Goal: Task Accomplishment & Management: Manage account settings

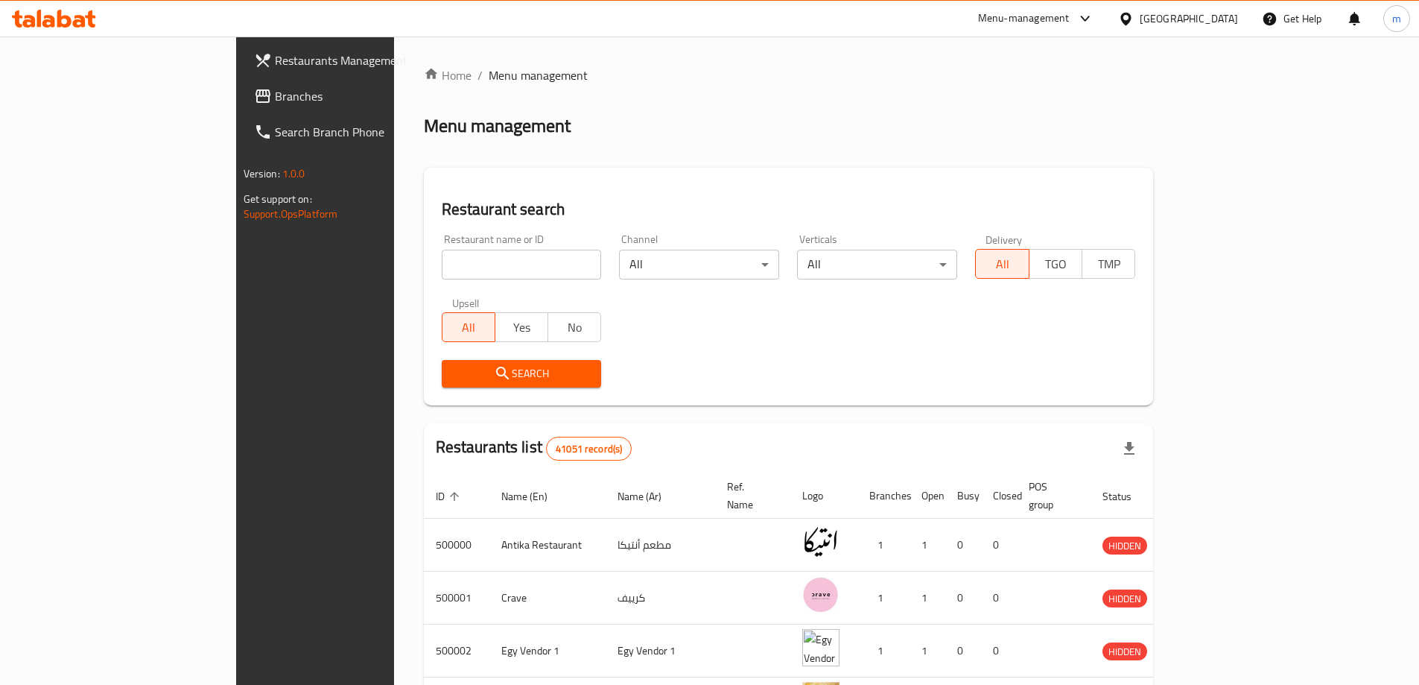
click at [275, 101] on span "Branches" at bounding box center [368, 96] width 186 height 18
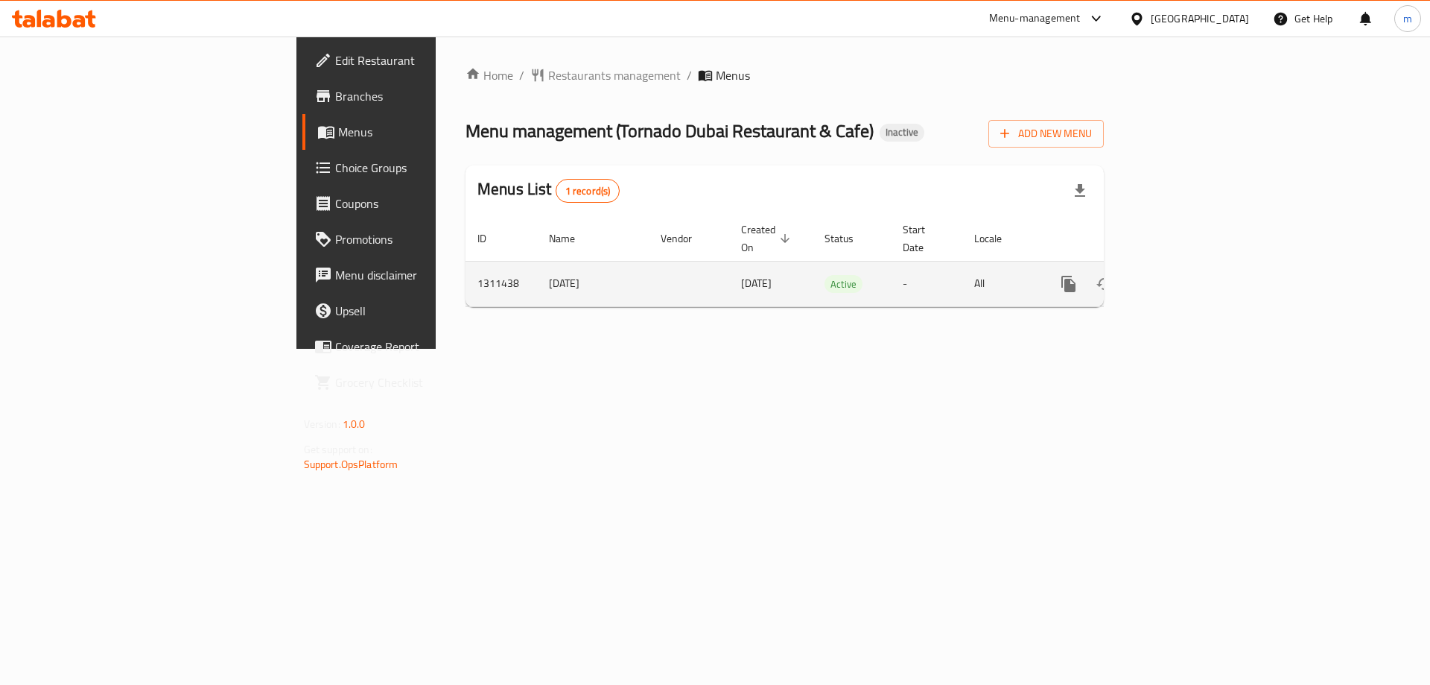
click at [1194, 279] on link "enhanced table" at bounding box center [1176, 284] width 36 height 36
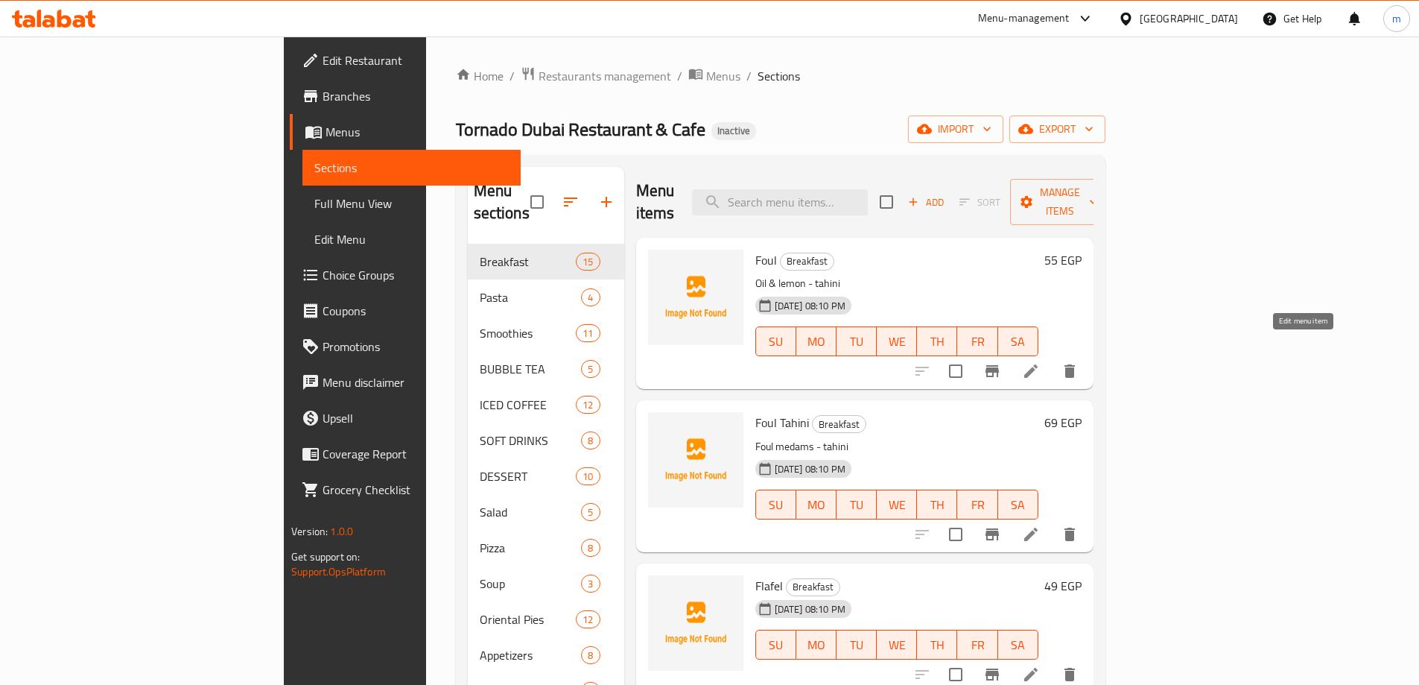
click at [1038, 364] on icon at bounding box center [1030, 370] width 13 height 13
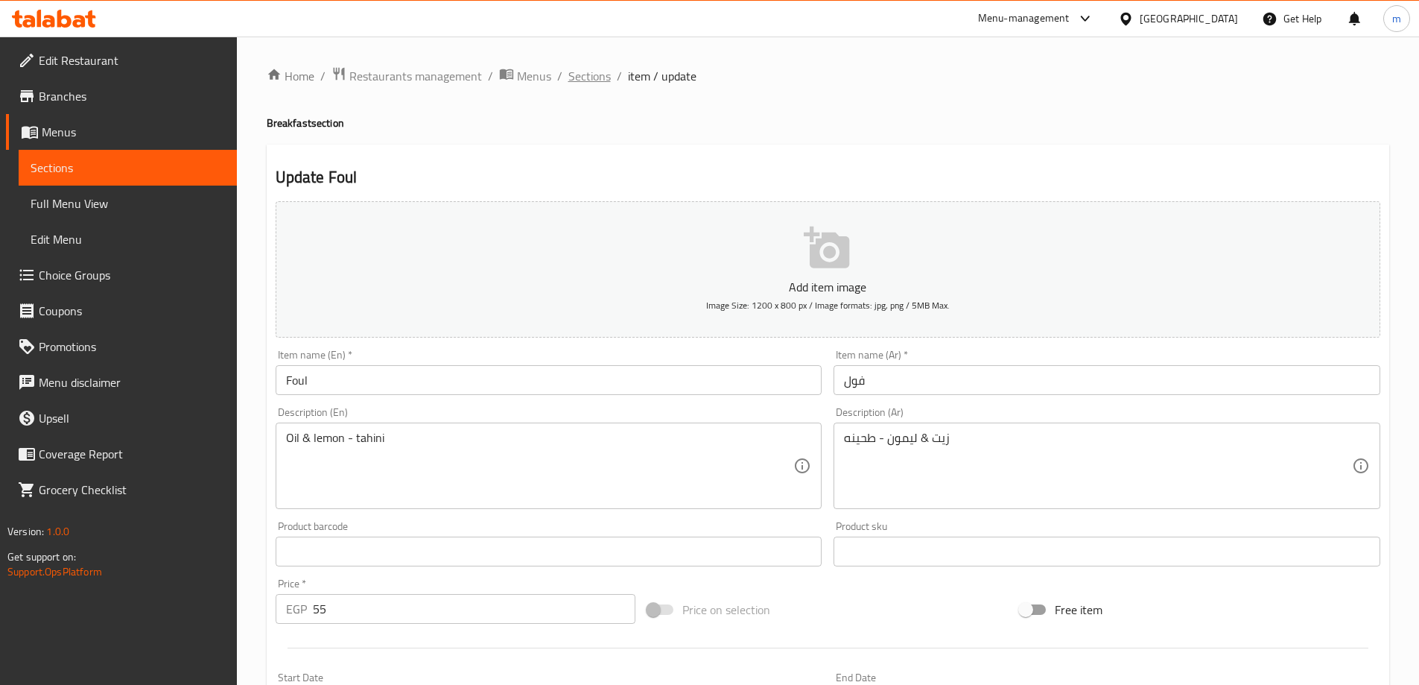
click at [571, 82] on span "Sections" at bounding box center [589, 76] width 42 height 18
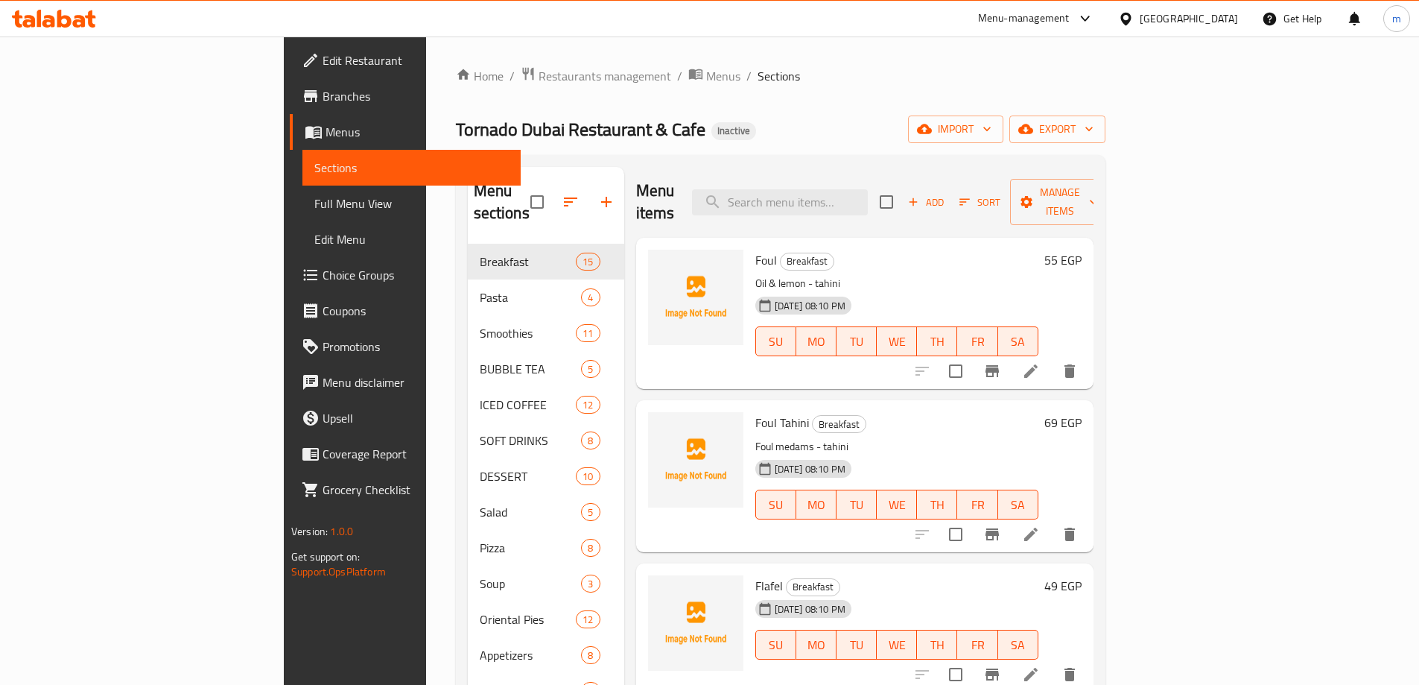
scroll to position [335, 0]
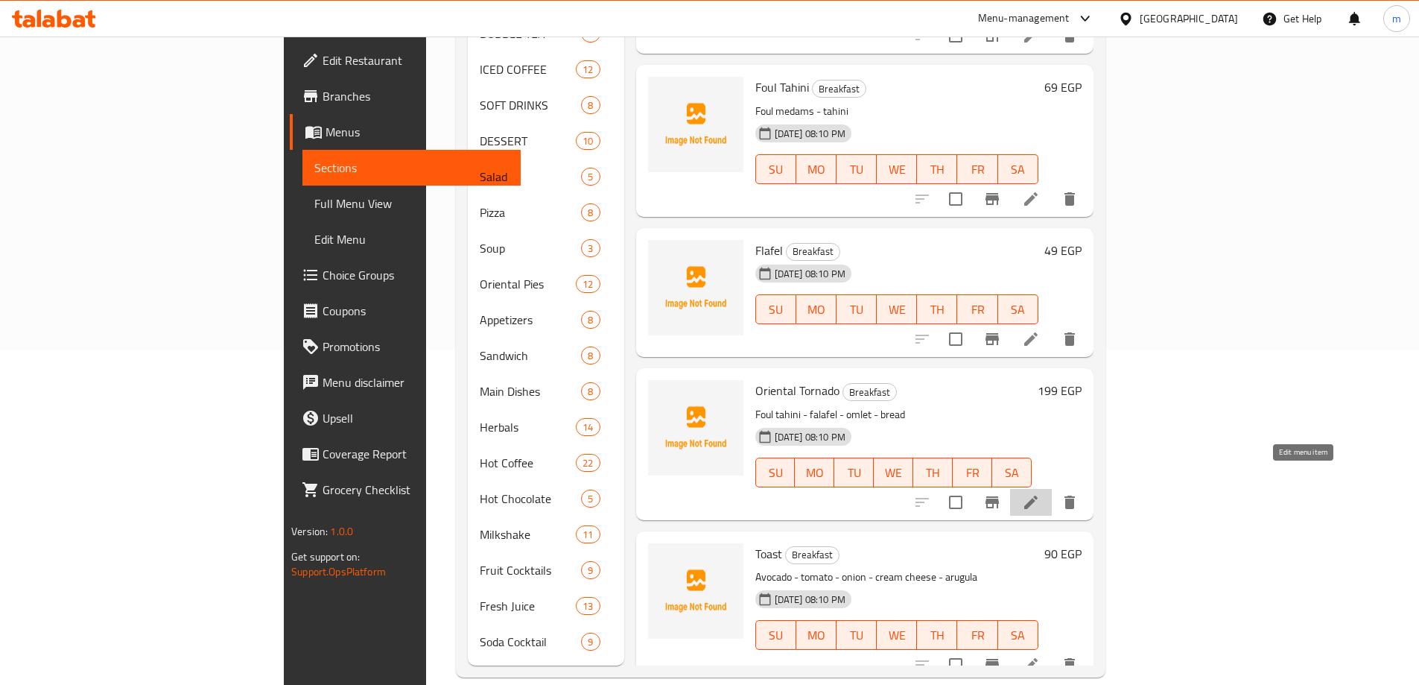
click at [1038, 495] on icon at bounding box center [1030, 501] width 13 height 13
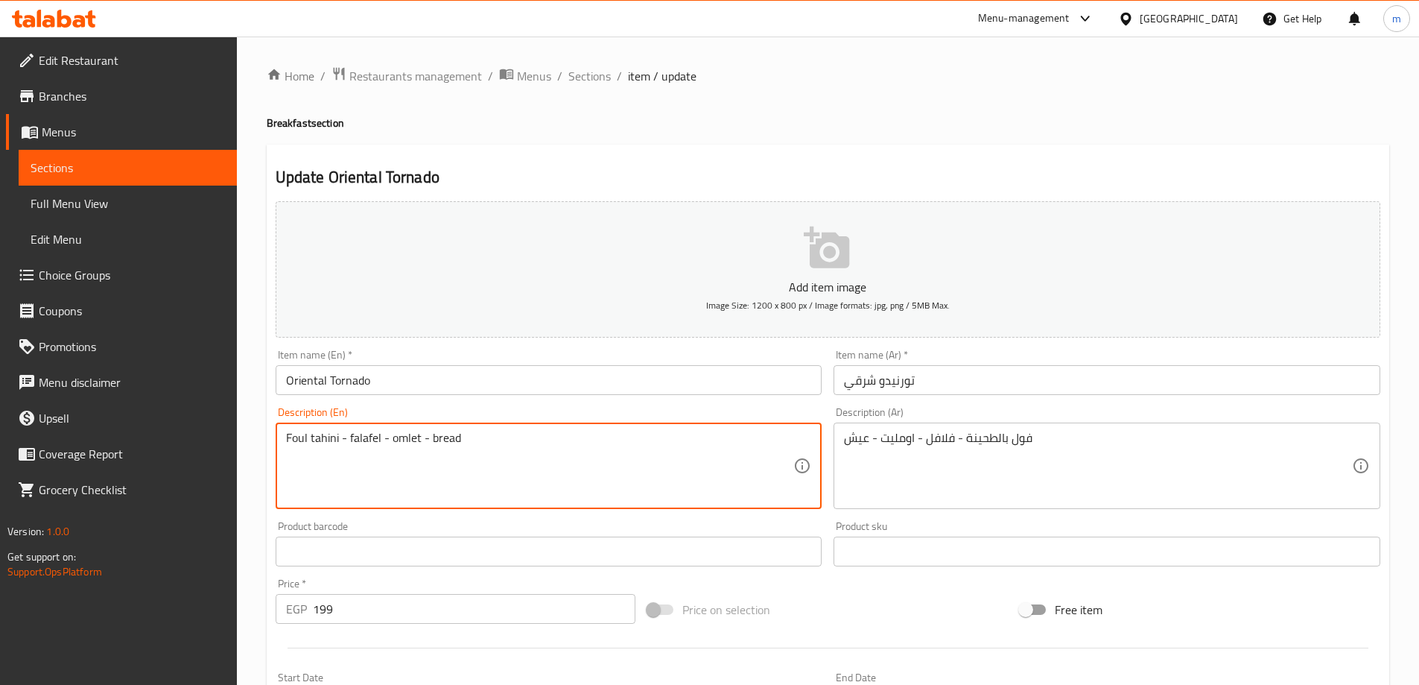
click at [362, 441] on textarea "Foul tahini - falafel - omlet - bread" at bounding box center [540, 466] width 508 height 71
click at [396, 442] on textarea "Foul tahini - falafel - omlet - bread" at bounding box center [540, 466] width 508 height 71
click at [454, 438] on textarea "Foul tahini - falafel - omlet - bread" at bounding box center [540, 466] width 508 height 71
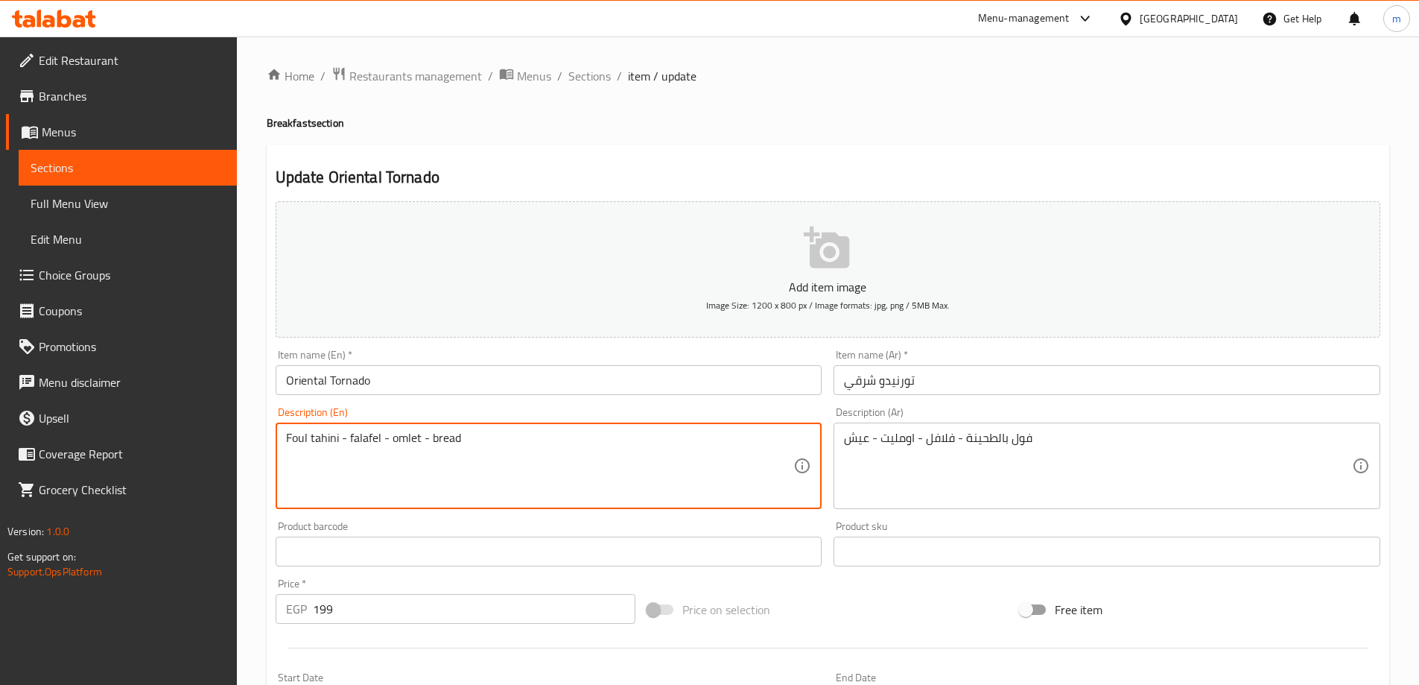
click at [454, 438] on textarea "Foul tahini - falafel - omlet - bread" at bounding box center [540, 466] width 508 height 71
drag, startPoint x: 337, startPoint y: 437, endPoint x: 271, endPoint y: 443, distance: 65.9
click at [271, 443] on div "Description (En) Foul tahini - falafel - omlet - bread Description (En)" at bounding box center [549, 458] width 559 height 114
click at [375, 428] on div "Foul tahini - falafel - omlet - bread Description (En)" at bounding box center [549, 465] width 547 height 86
drag, startPoint x: 396, startPoint y: 433, endPoint x: 414, endPoint y: 434, distance: 17.9
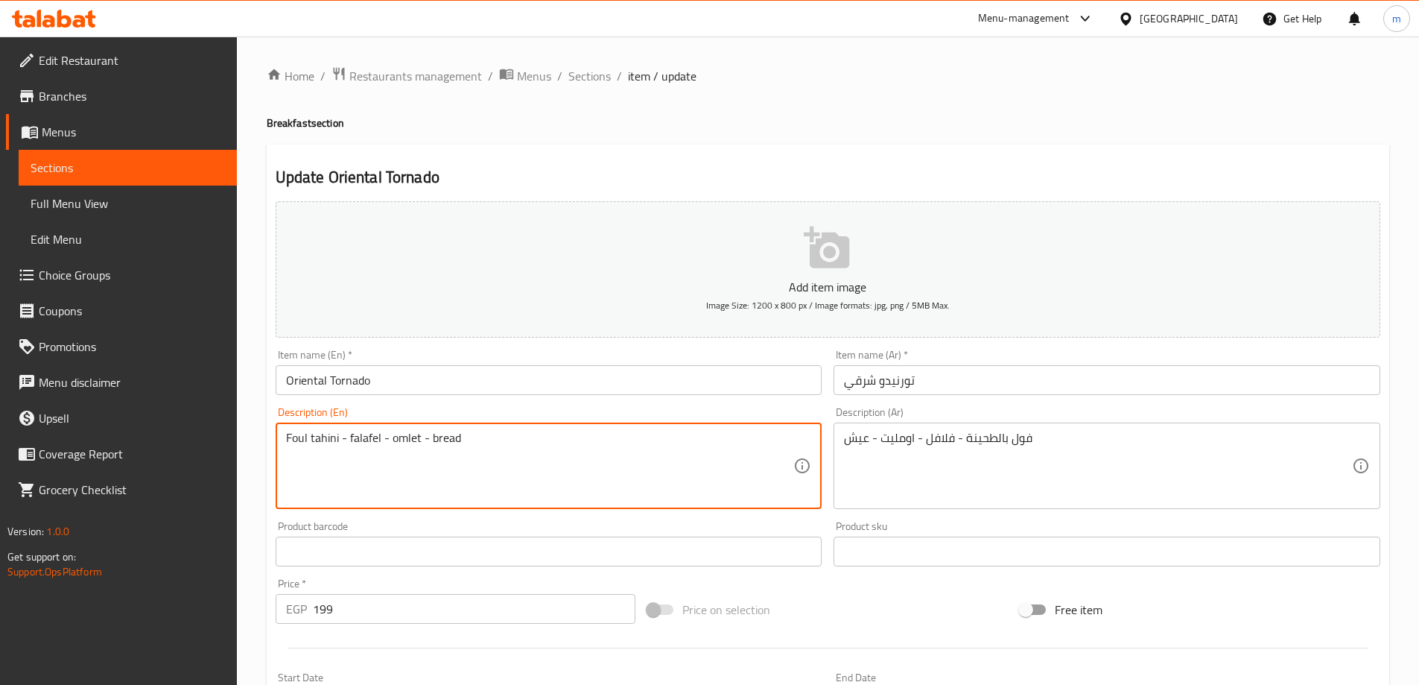
click at [414, 434] on textarea "Foul tahini - falafel - omlet - bread" at bounding box center [540, 466] width 508 height 71
drag, startPoint x: 431, startPoint y: 433, endPoint x: 477, endPoint y: 433, distance: 46.2
click at [477, 433] on textarea "Foul tahini - falafel - omlet - bread" at bounding box center [540, 466] width 508 height 71
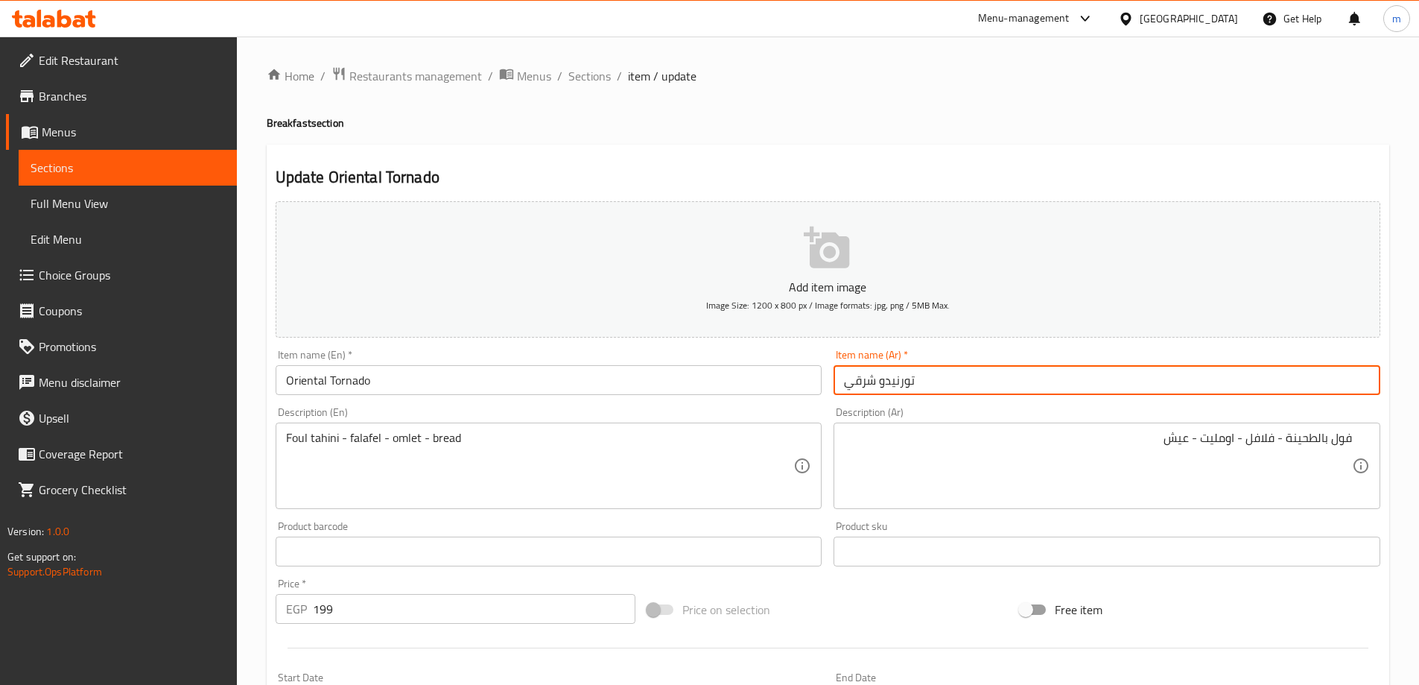
click at [1026, 377] on input "تورنيدو شرقي" at bounding box center [1107, 380] width 547 height 30
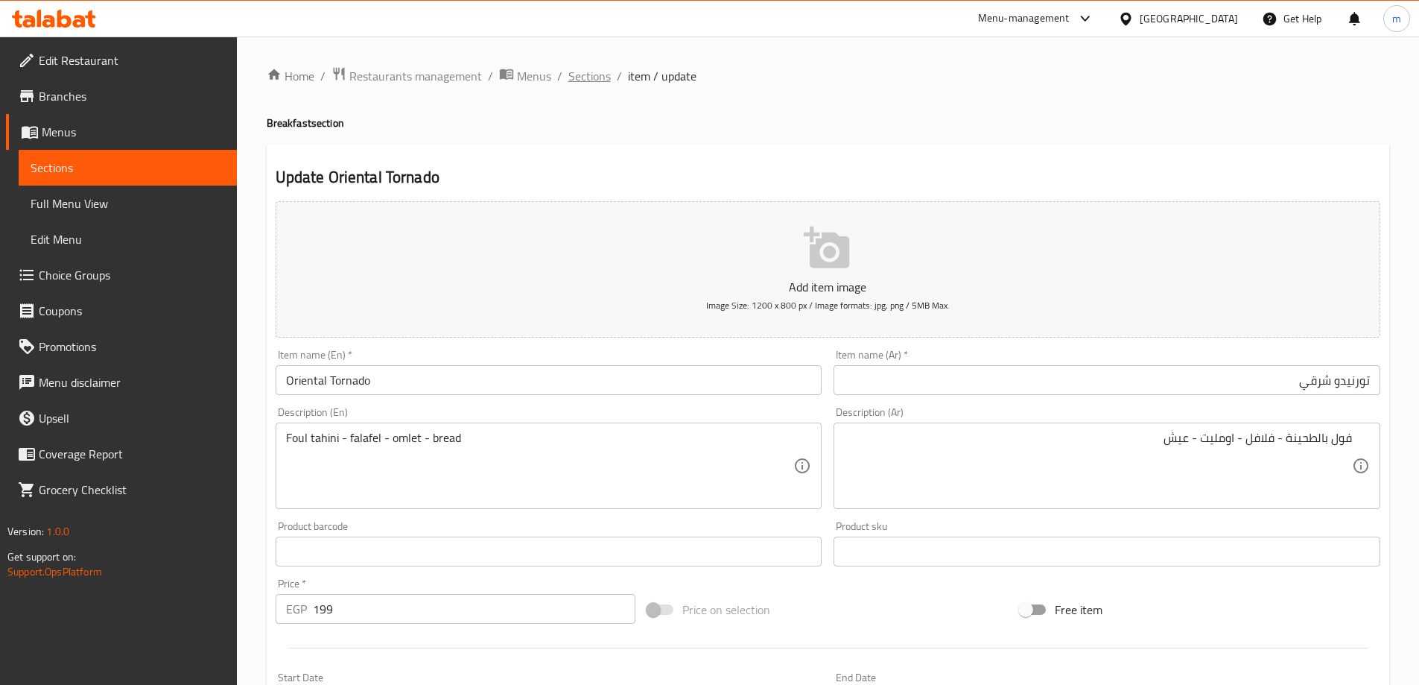
click at [574, 72] on span "Sections" at bounding box center [589, 76] width 42 height 18
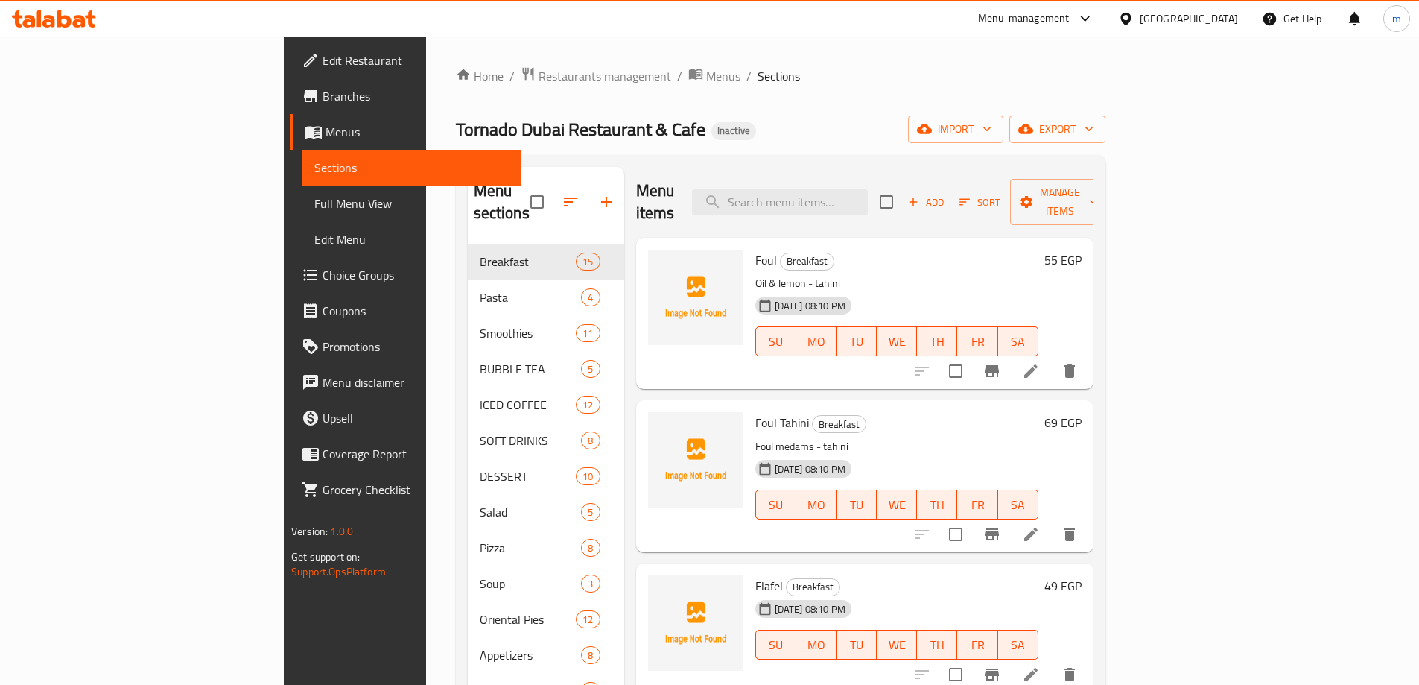
click at [1040, 362] on icon at bounding box center [1031, 371] width 18 height 18
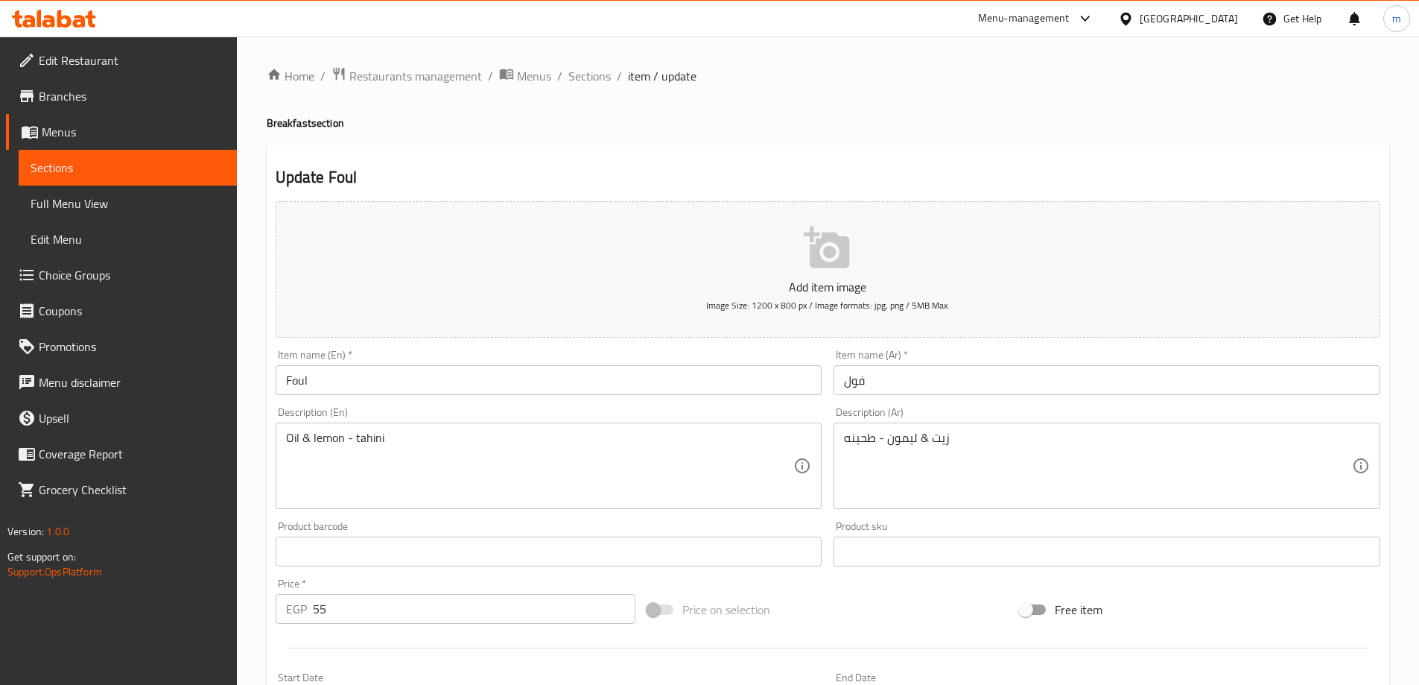
click at [921, 383] on input "فول" at bounding box center [1107, 380] width 547 height 30
click at [557, 150] on div "Update Foul Add item image Image Size: 1200 x 800 px / Image formats: jpg, png …" at bounding box center [828, 578] width 1123 height 867
click at [578, 74] on span "Sections" at bounding box center [589, 76] width 42 height 18
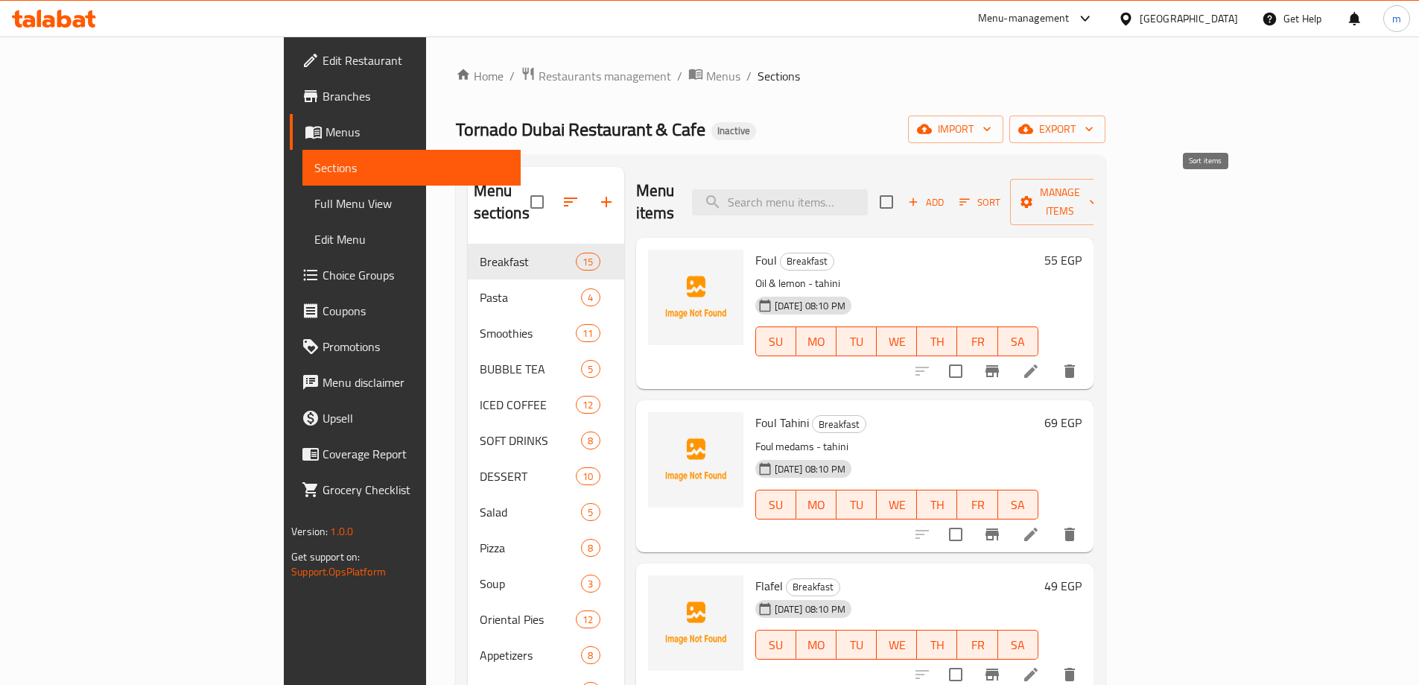
click at [1001, 194] on span "Sort" at bounding box center [980, 202] width 41 height 17
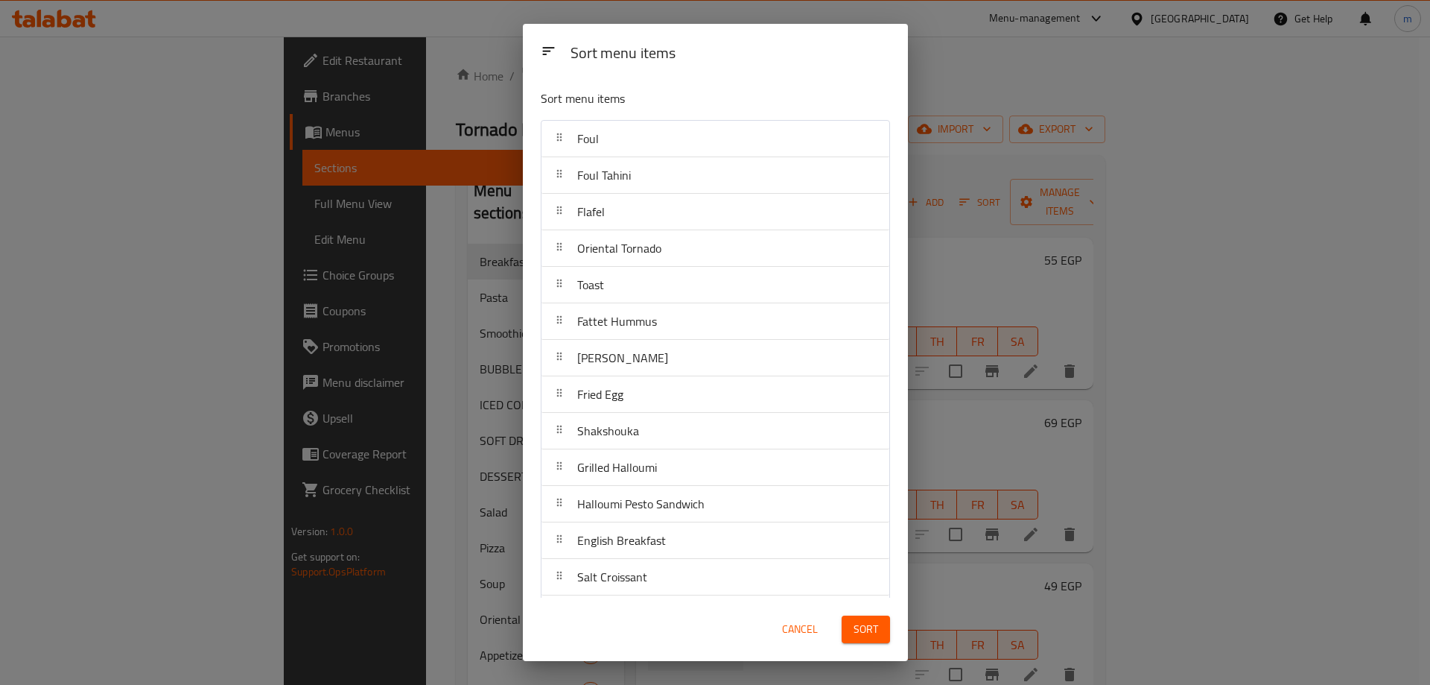
click at [800, 621] on span "Cancel" at bounding box center [800, 629] width 36 height 19
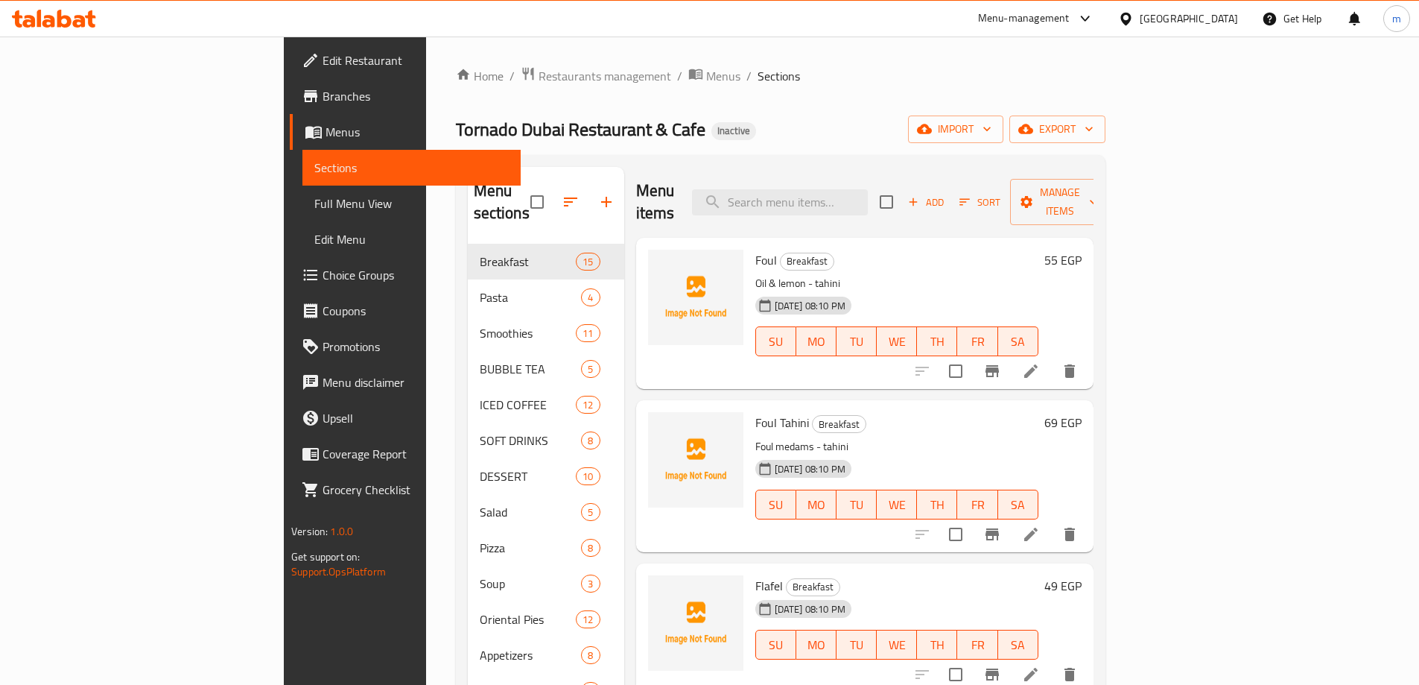
click at [562, 193] on icon "button" at bounding box center [571, 202] width 18 height 18
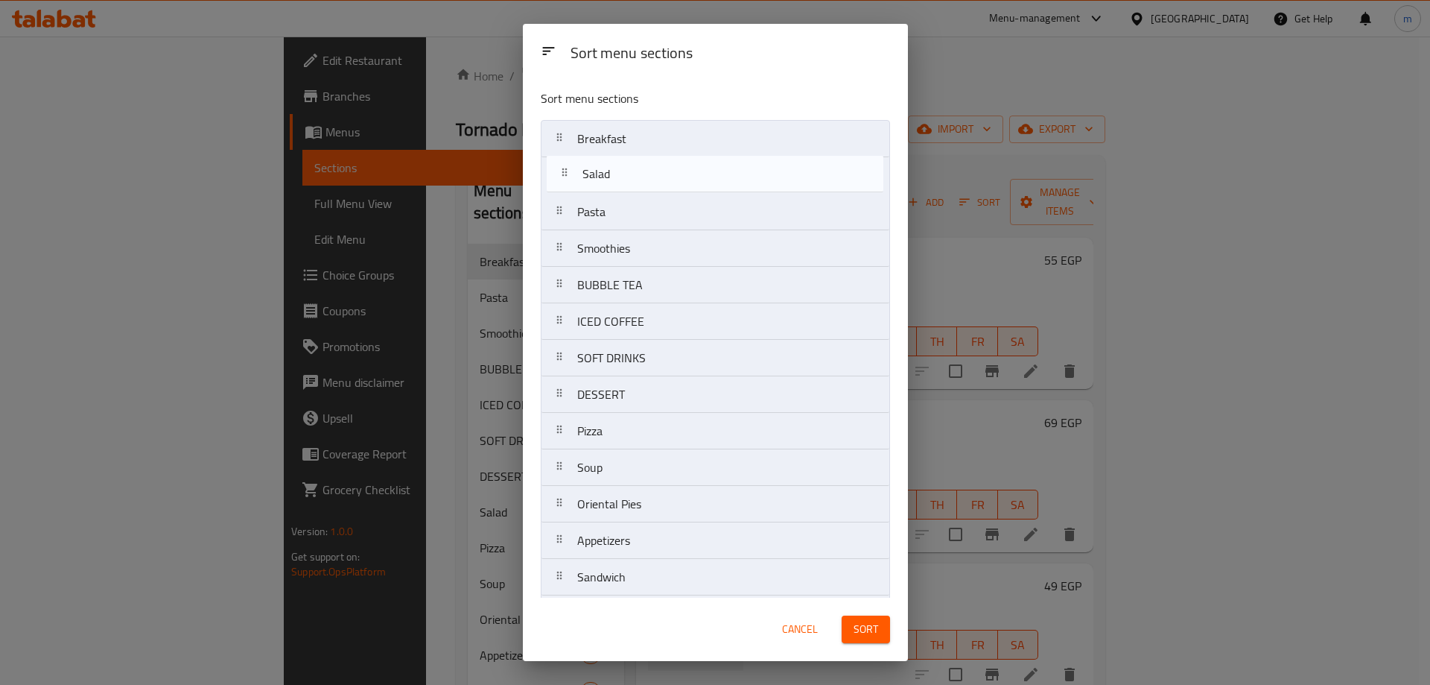
drag, startPoint x: 641, startPoint y: 397, endPoint x: 647, endPoint y: 164, distance: 233.2
click at [647, 164] on nav "Breakfast Pasta Smoothies BUBBLE TEA ICED COFFEE SOFT DRINKS DESSERT Salad Pizz…" at bounding box center [715, 504] width 349 height 768
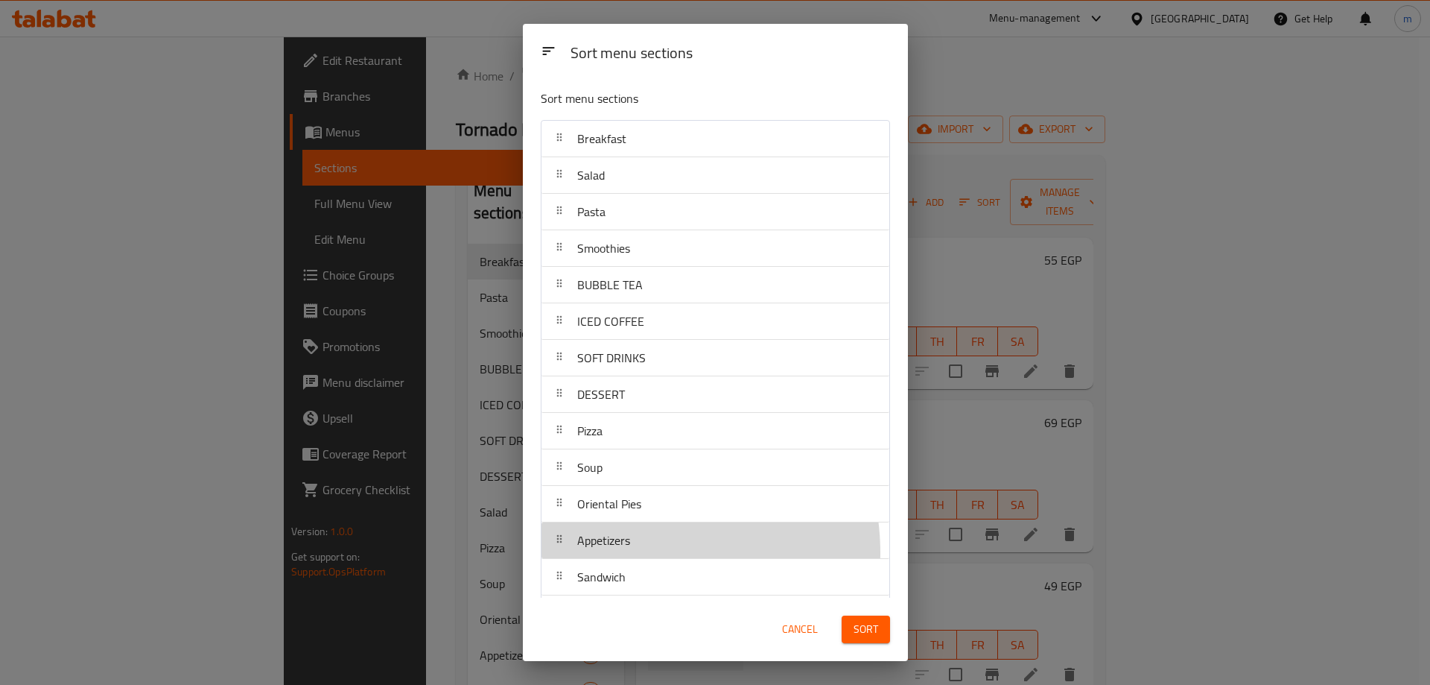
scroll to position [3, 0]
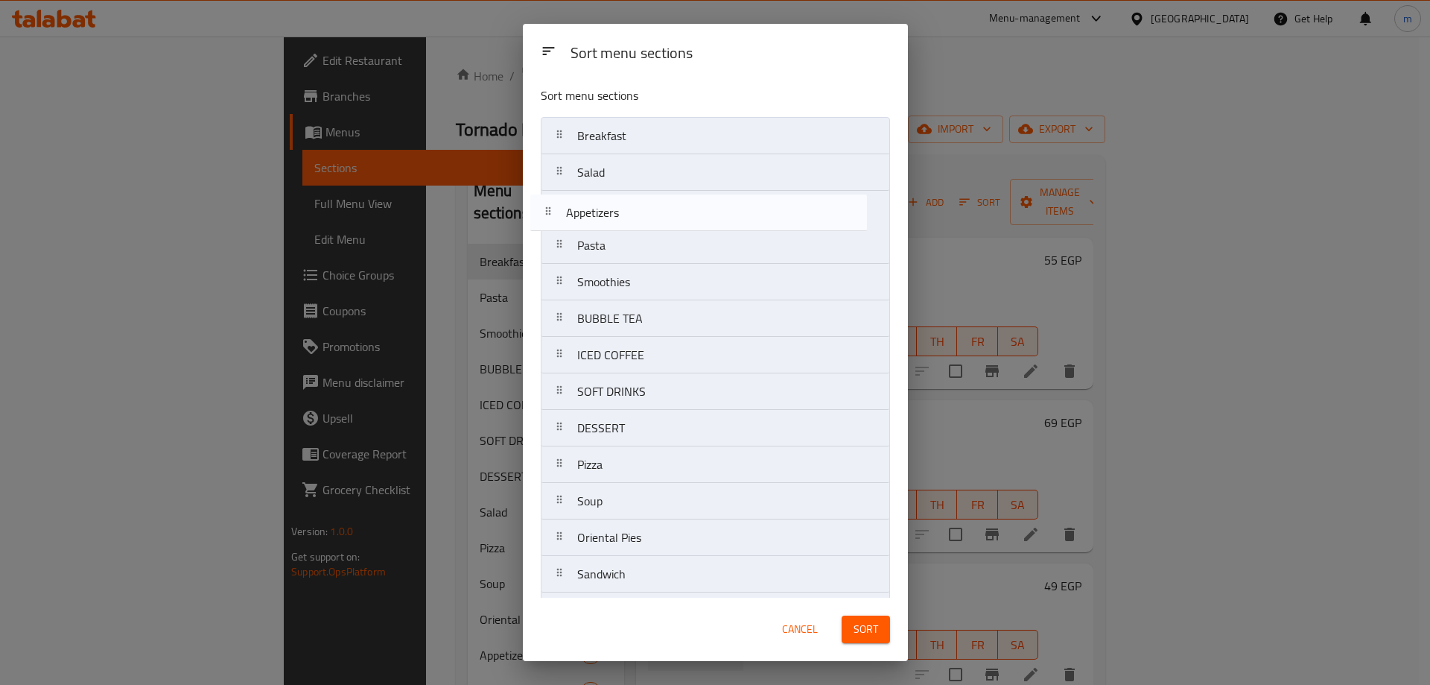
drag, startPoint x: 630, startPoint y: 552, endPoint x: 620, endPoint y: 216, distance: 336.1
click at [620, 216] on nav "Breakfast Salad Pasta Smoothies BUBBLE TEA ICED COFFEE SOFT DRINKS DESSERT Pizz…" at bounding box center [715, 501] width 349 height 768
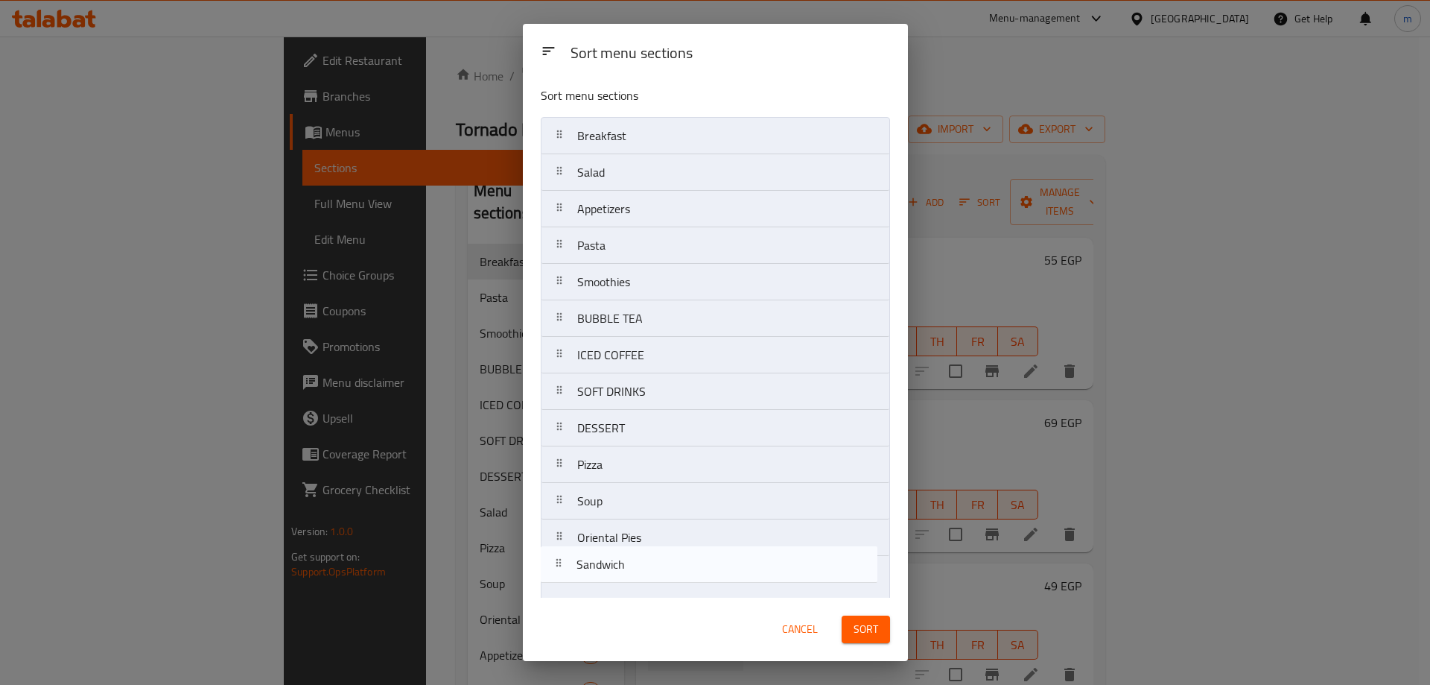
scroll to position [11, 0]
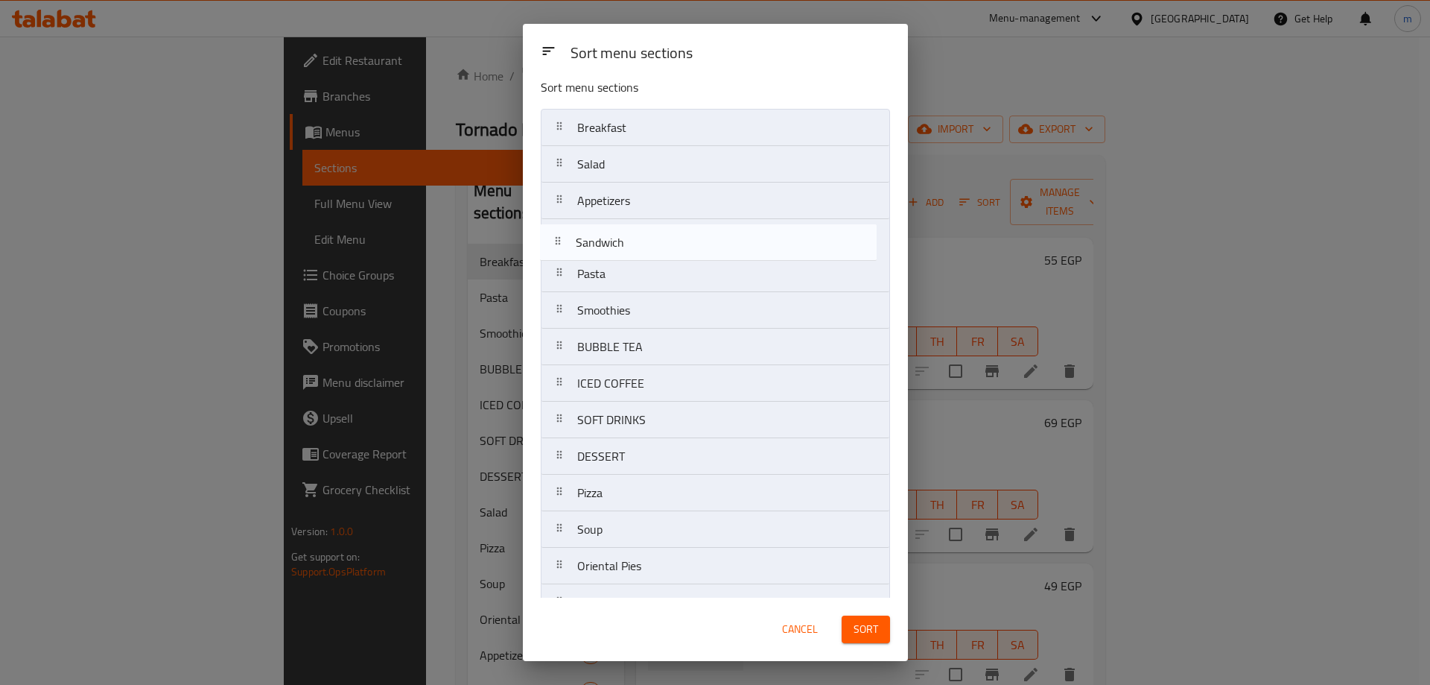
drag, startPoint x: 626, startPoint y: 580, endPoint x: 623, endPoint y: 241, distance: 339.0
click at [623, 241] on nav "Breakfast Salad Appetizers Pasta Smoothies BUBBLE TEA ICED COFFEE SOFT DRINKS D…" at bounding box center [715, 493] width 349 height 768
drag, startPoint x: 626, startPoint y: 282, endPoint x: 624, endPoint y: 264, distance: 17.9
click at [624, 264] on nav "Breakfast Salad Appetizers Sandwich Pasta Smoothies BUBBLE TEA ICED COFFEE SOFT…" at bounding box center [715, 493] width 349 height 768
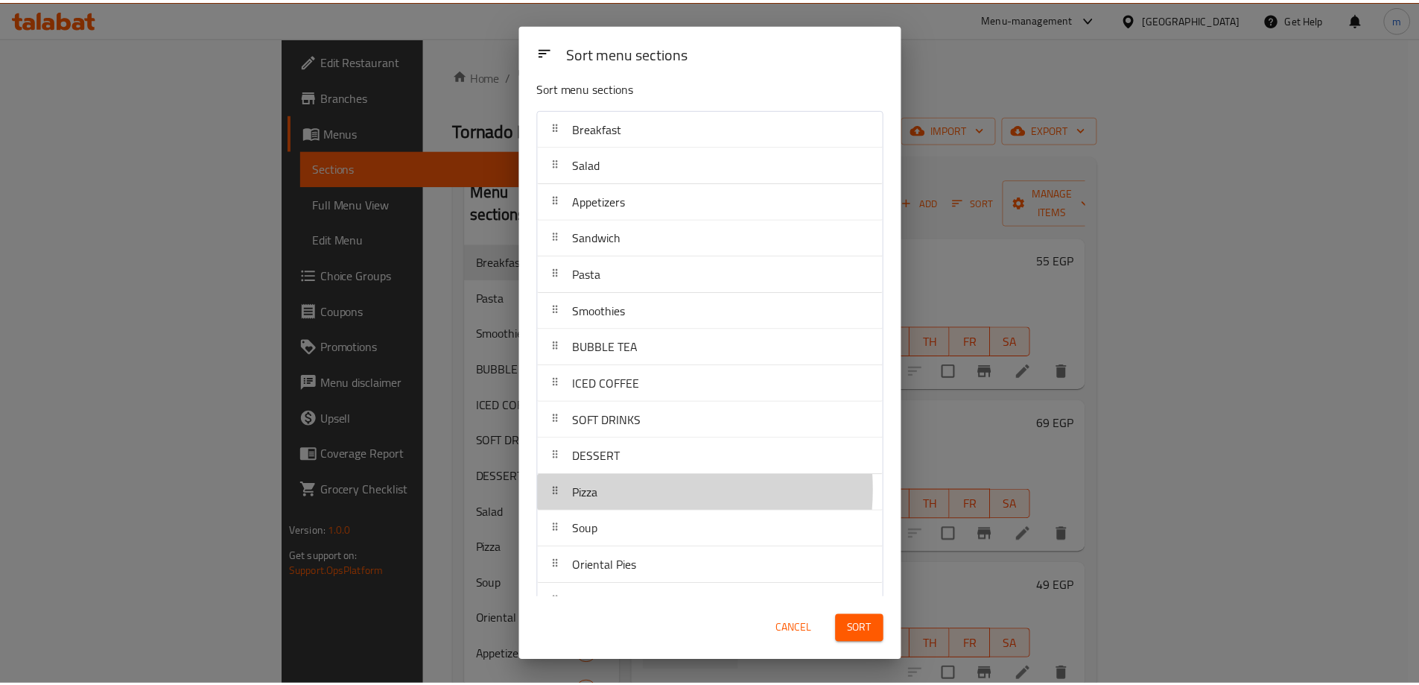
scroll to position [13, 0]
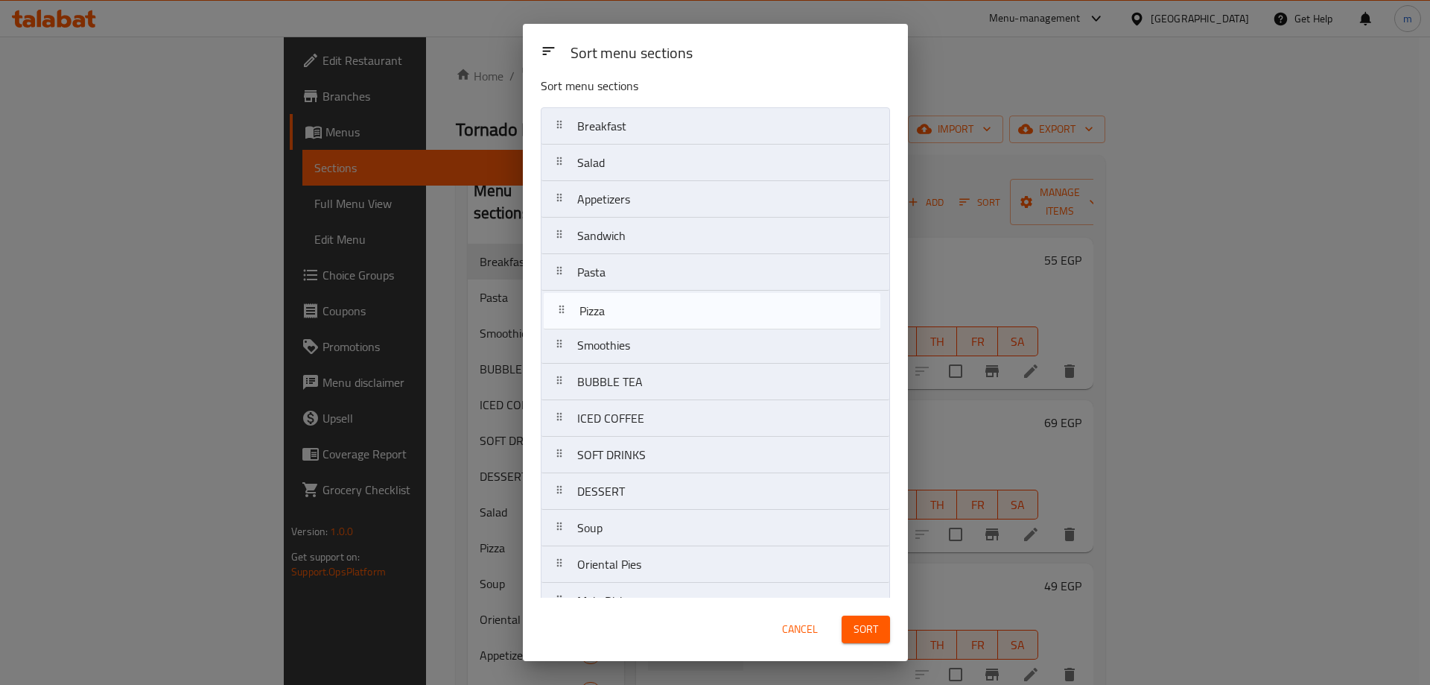
drag, startPoint x: 633, startPoint y: 490, endPoint x: 633, endPoint y: 305, distance: 185.5
click at [633, 305] on nav "Breakfast Salad Appetizers Sandwich Pasta Smoothies BUBBLE TEA ICED COFFEE SOFT…" at bounding box center [715, 491] width 349 height 768
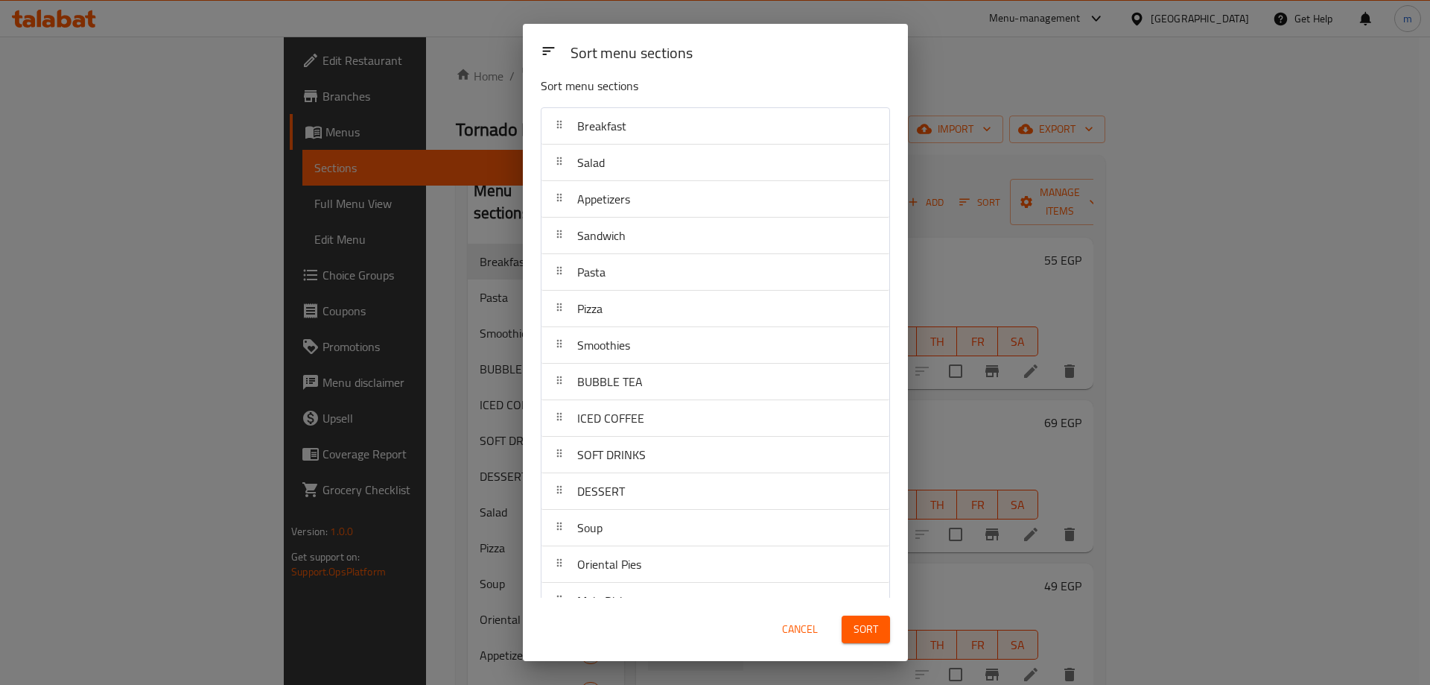
click at [863, 630] on span "Sort" at bounding box center [866, 629] width 25 height 19
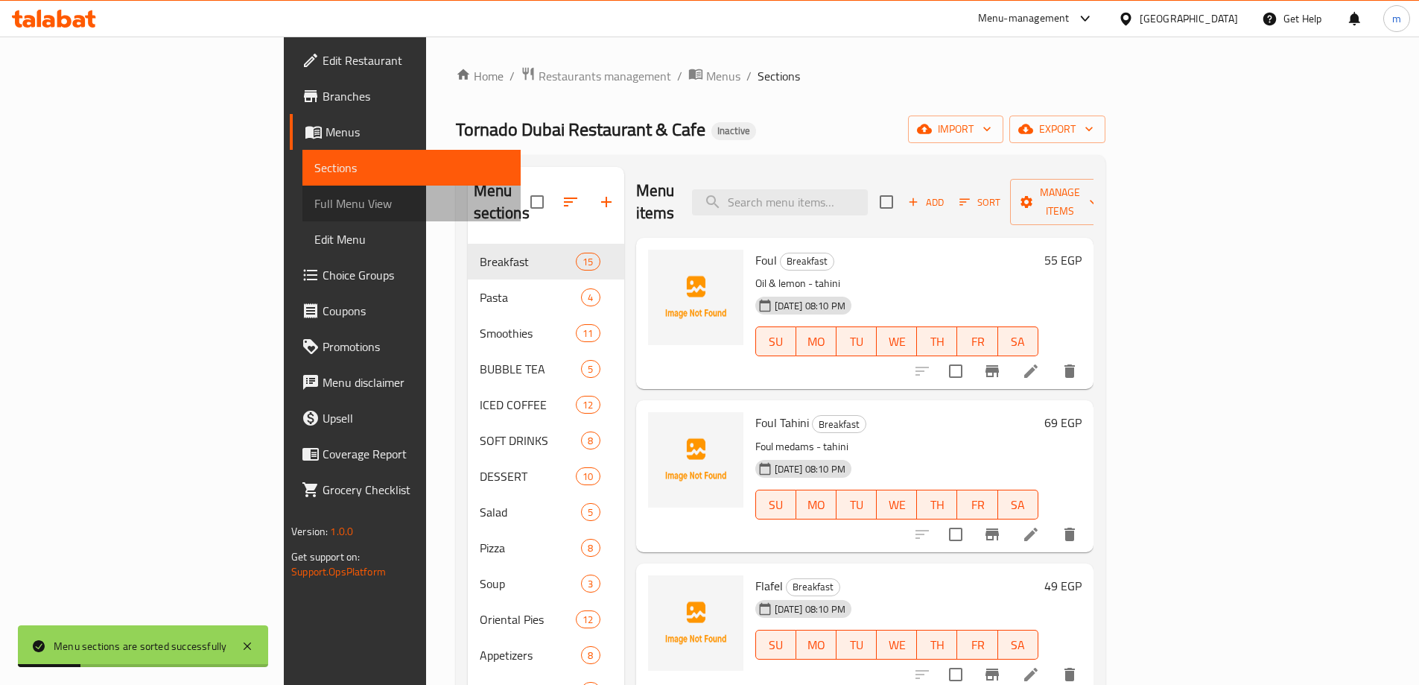
click at [314, 202] on span "Full Menu View" at bounding box center [411, 203] width 194 height 18
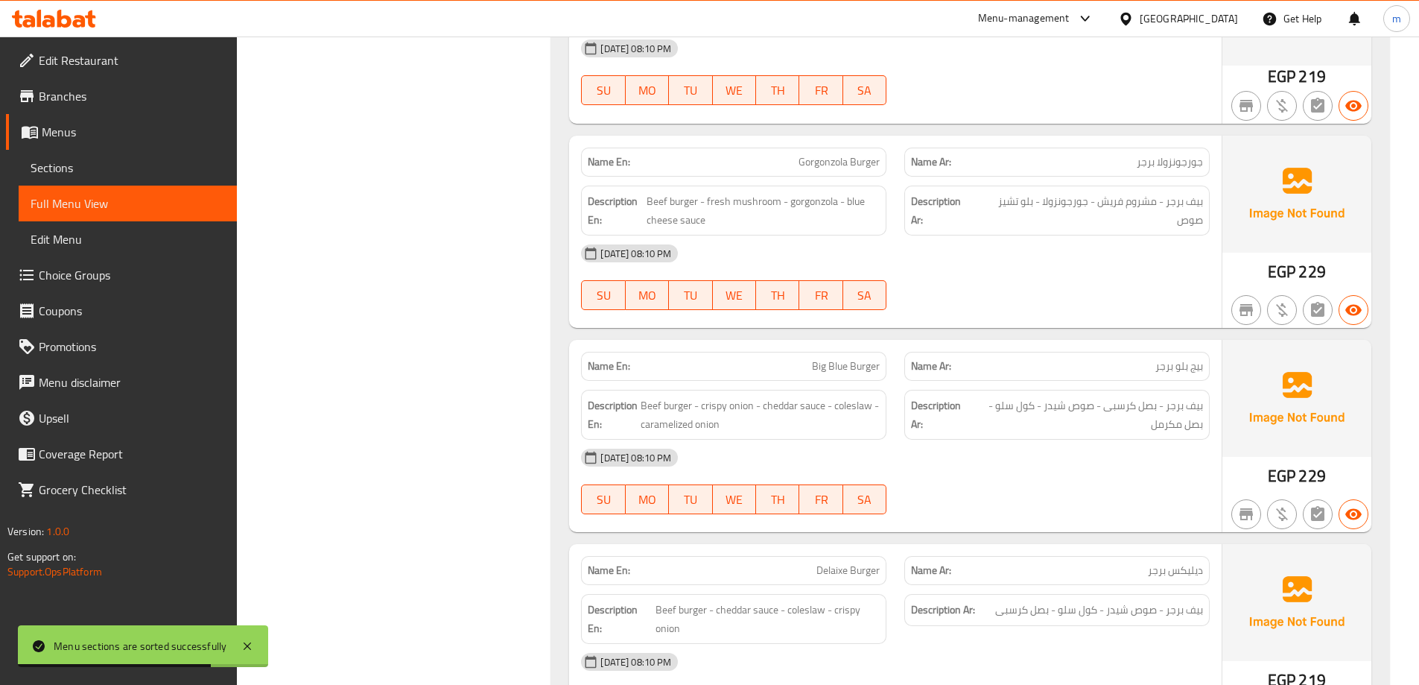
drag, startPoint x: 745, startPoint y: 306, endPoint x: 767, endPoint y: 235, distance: 74.9
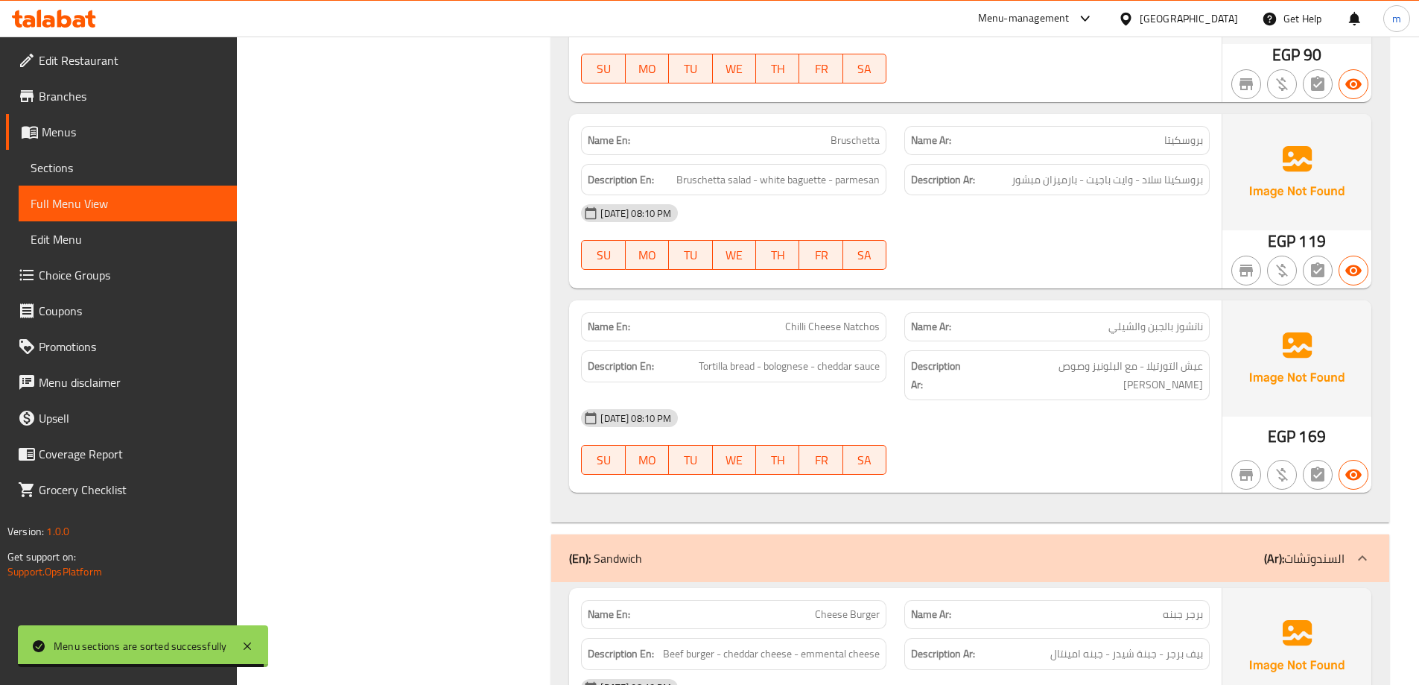
scroll to position [19902, 0]
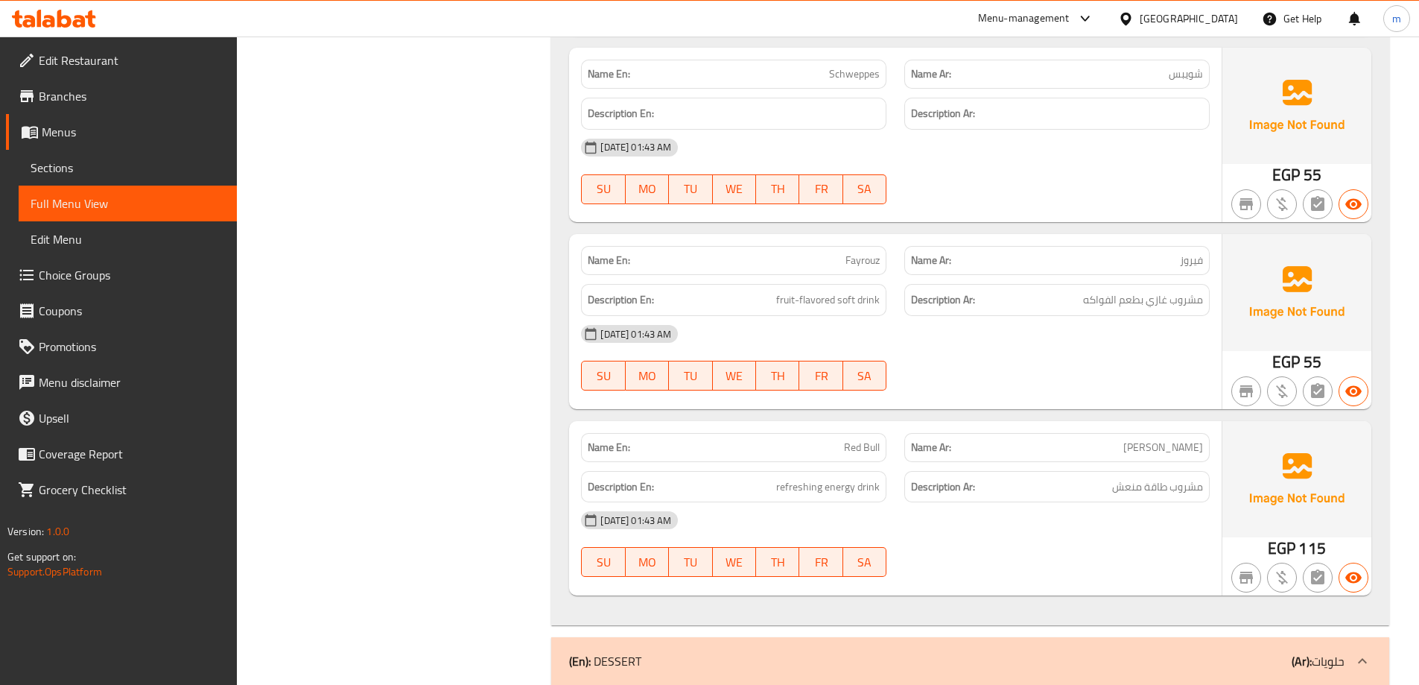
drag, startPoint x: 823, startPoint y: 158, endPoint x: 822, endPoint y: 132, distance: 26.1
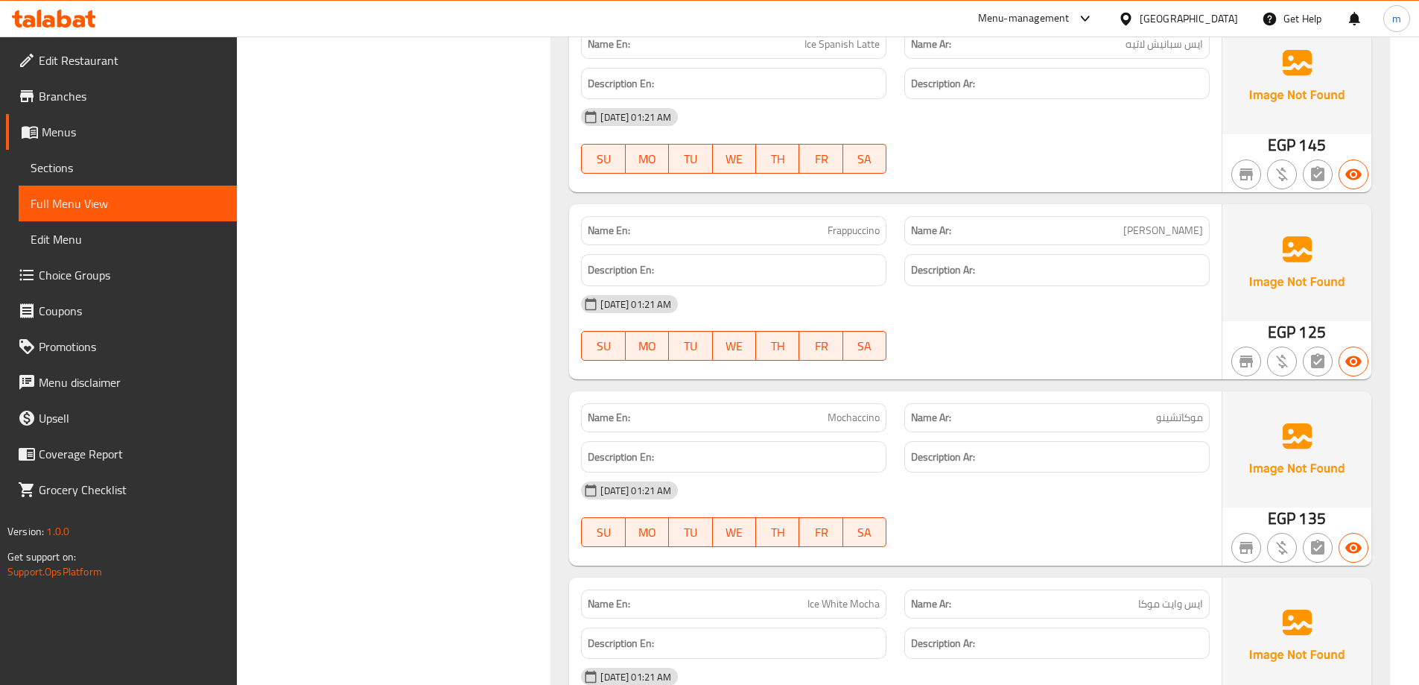
scroll to position [2248, 0]
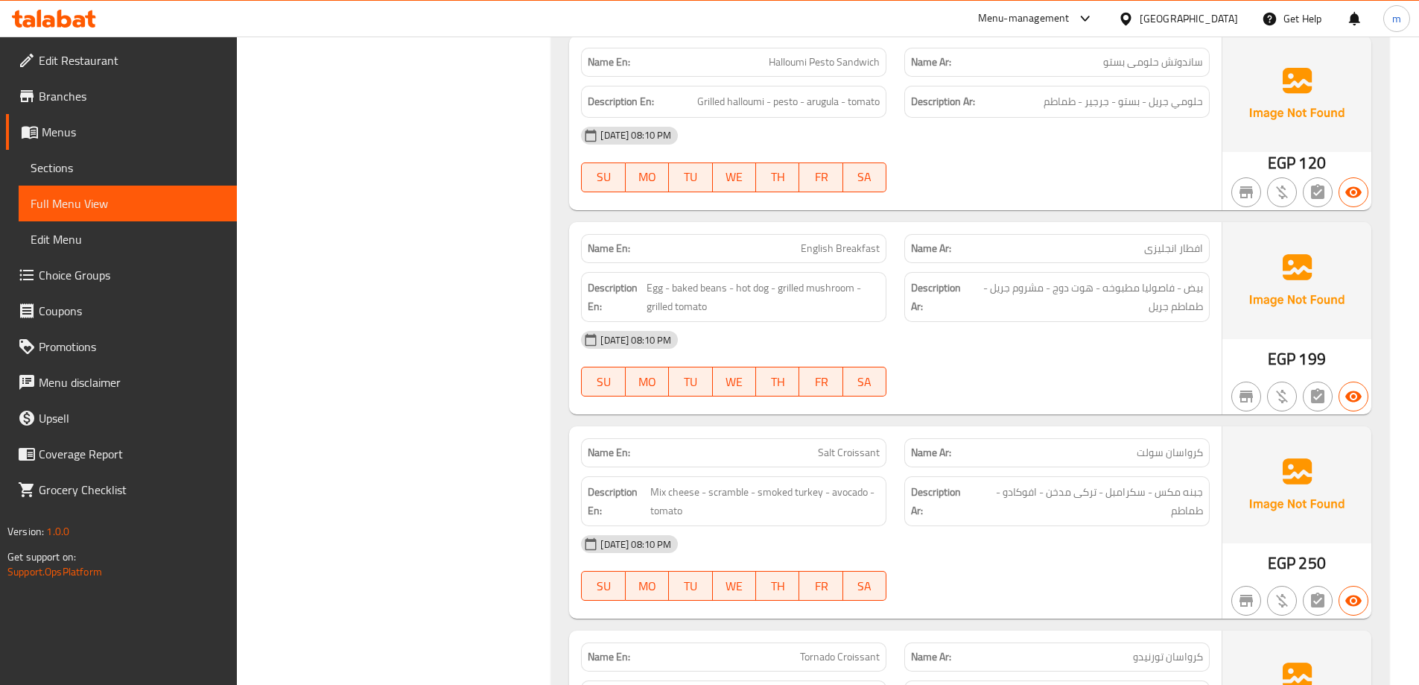
drag, startPoint x: 508, startPoint y: 2, endPoint x: 512, endPoint y: -45, distance: 47.8
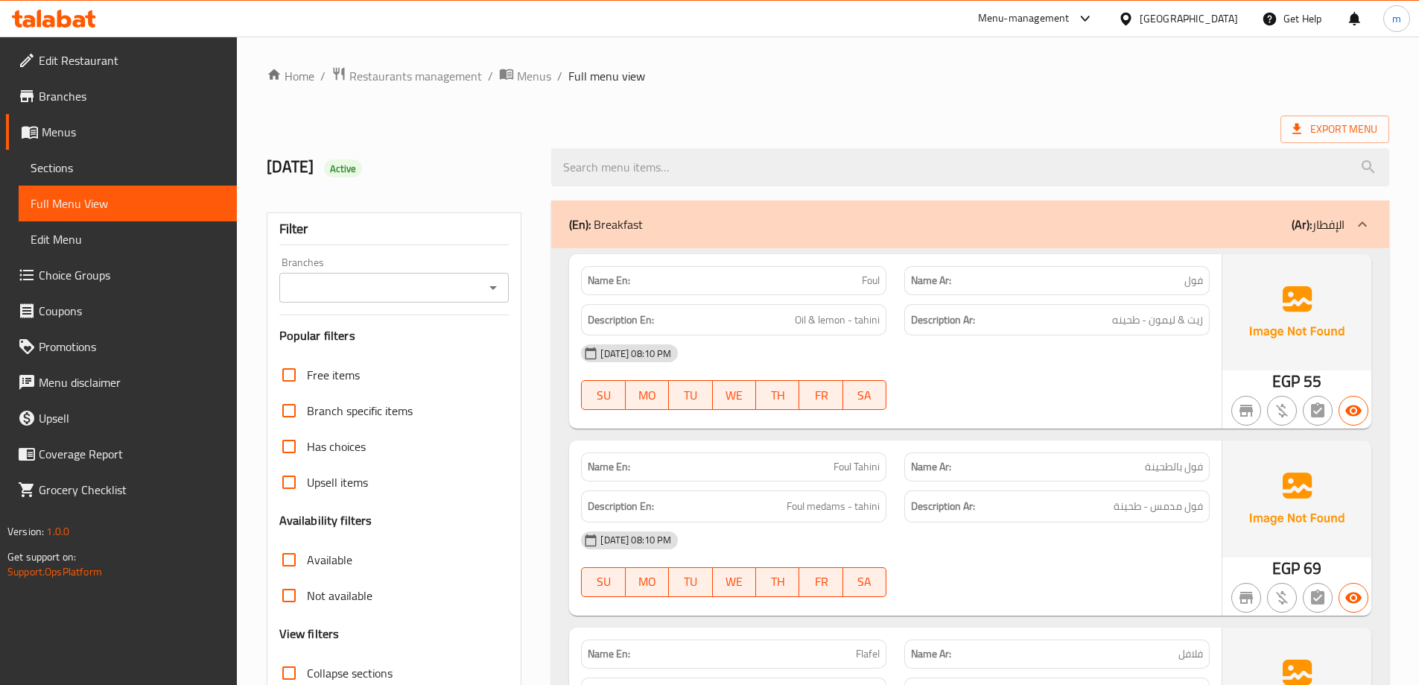
drag, startPoint x: 352, startPoint y: 668, endPoint x: 359, endPoint y: 621, distance: 47.4
click at [351, 669] on span "Collapse sections" at bounding box center [350, 673] width 86 height 18
click at [307, 669] on input "Collapse sections" at bounding box center [289, 673] width 36 height 36
checkbox input "true"
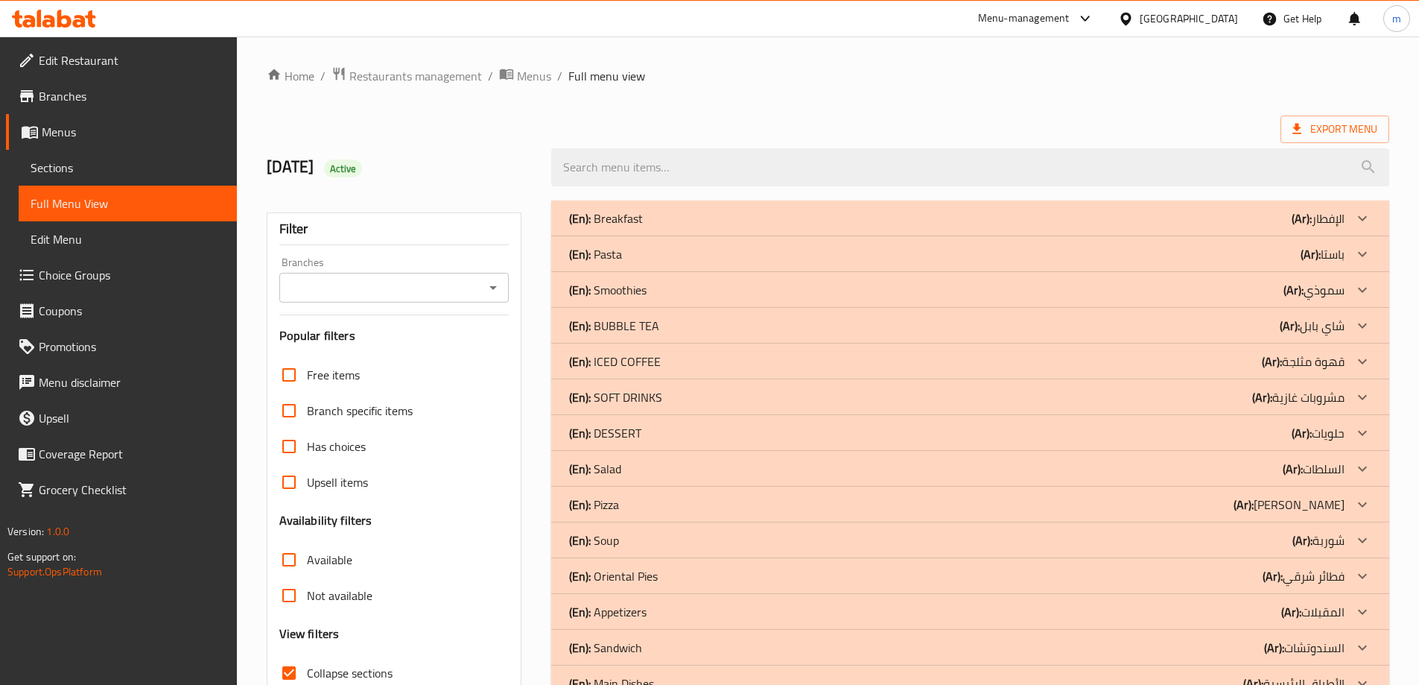
scroll to position [6, 0]
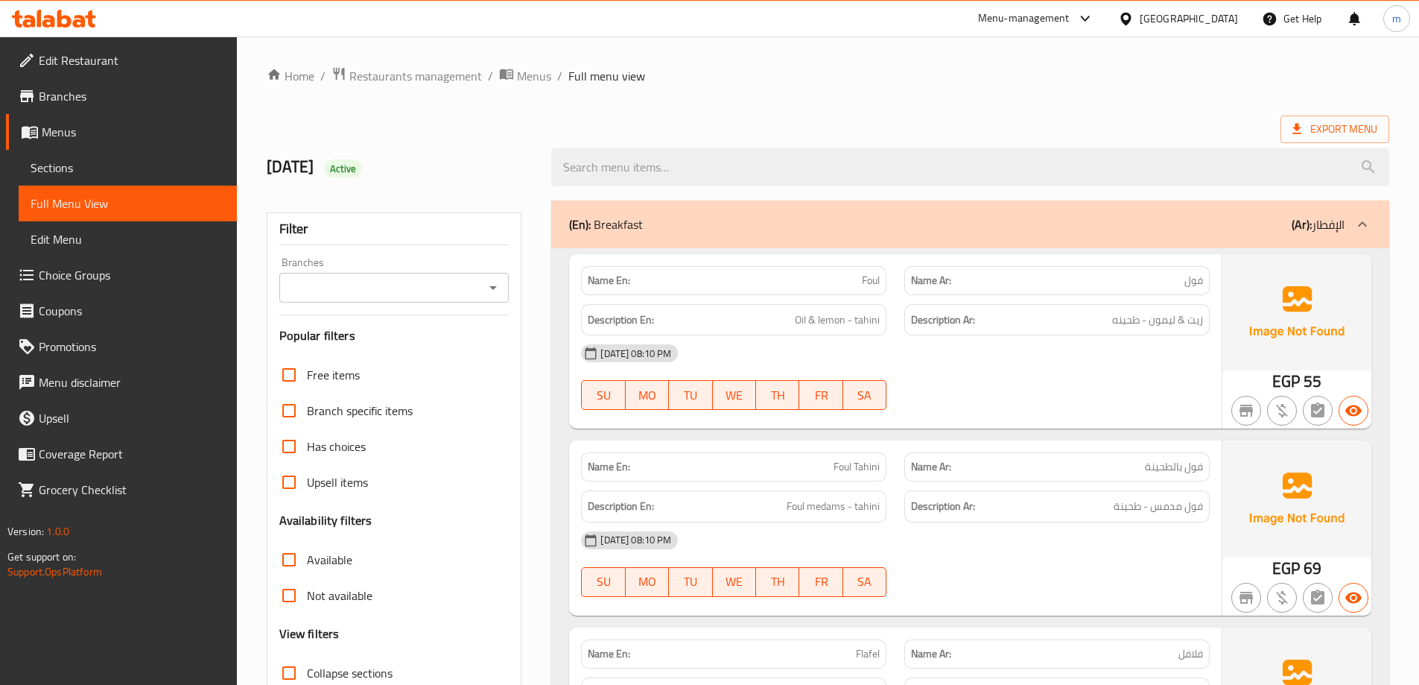
drag, startPoint x: 373, startPoint y: 669, endPoint x: 392, endPoint y: 617, distance: 55.4
click at [373, 669] on span "Collapse sections" at bounding box center [350, 673] width 86 height 18
click at [307, 669] on input "Collapse sections" at bounding box center [289, 673] width 36 height 36
checkbox input "true"
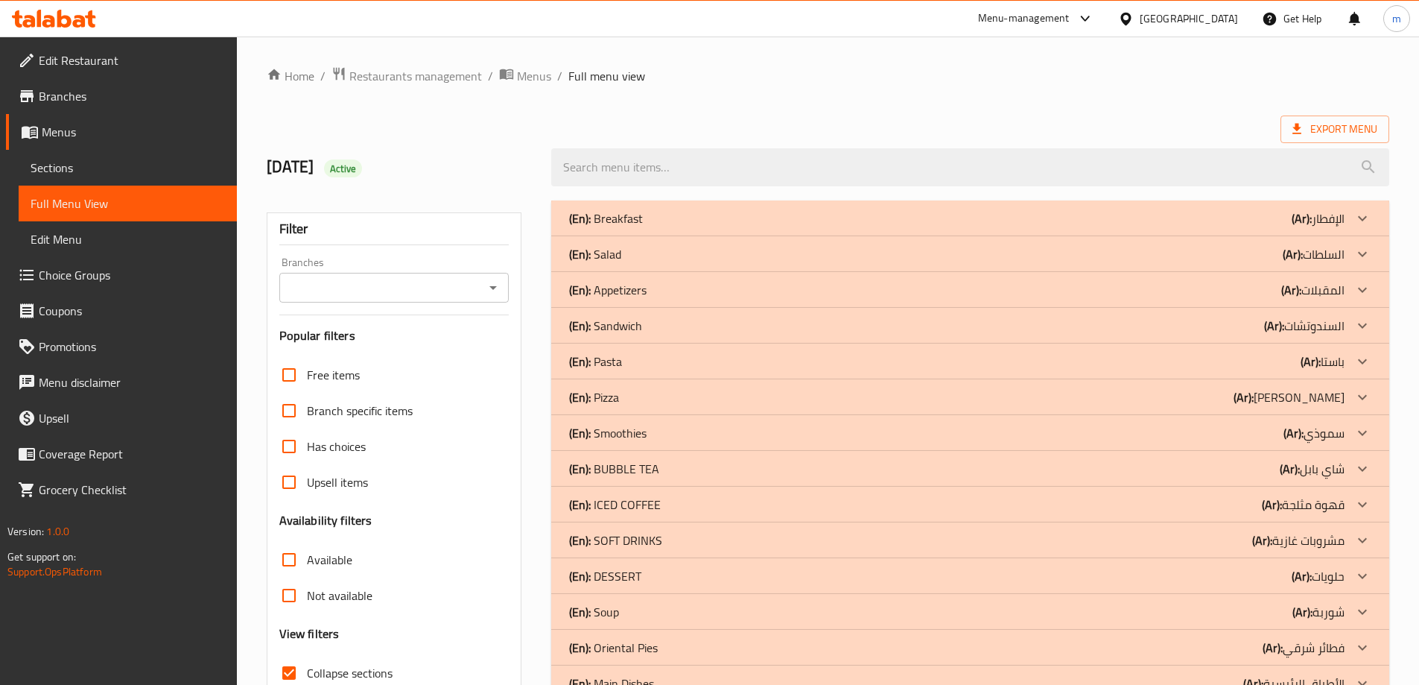
scroll to position [6, 0]
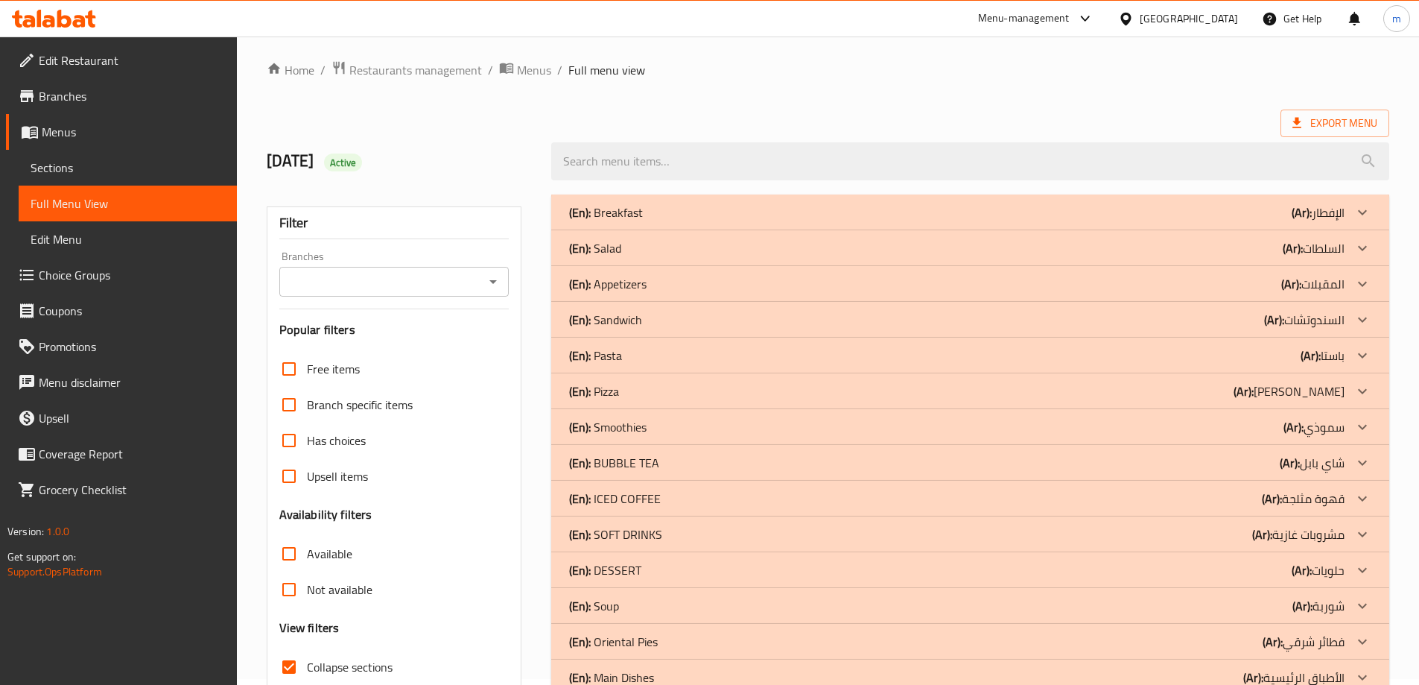
click at [129, 174] on span "Sections" at bounding box center [128, 168] width 194 height 18
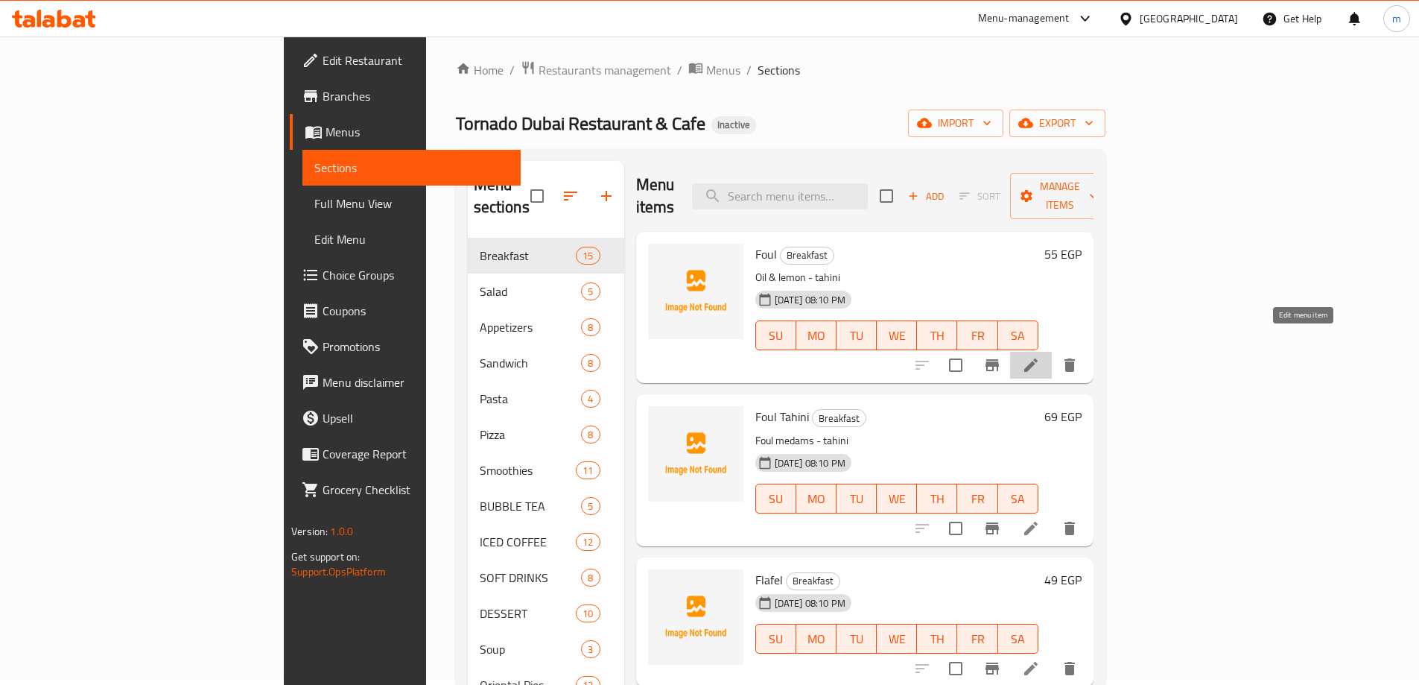
click at [1040, 356] on icon at bounding box center [1031, 365] width 18 height 18
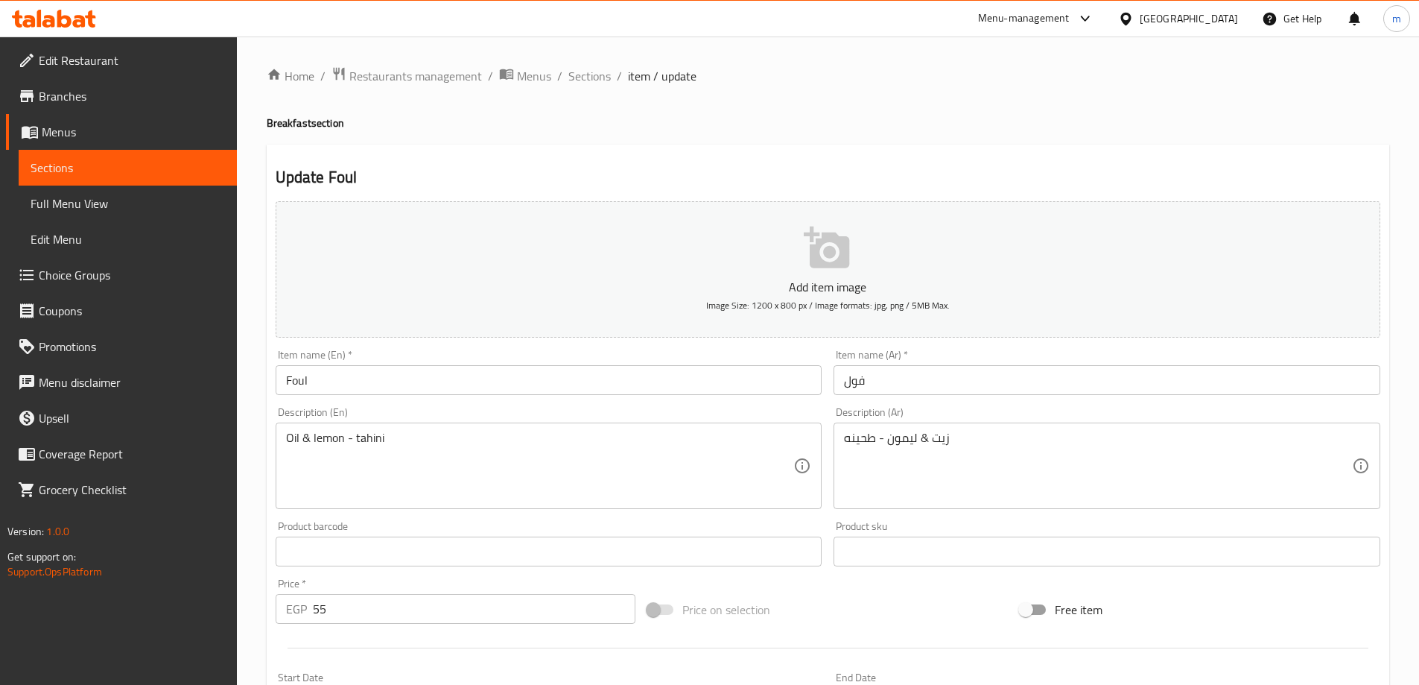
click at [887, 388] on input "فول" at bounding box center [1107, 380] width 547 height 30
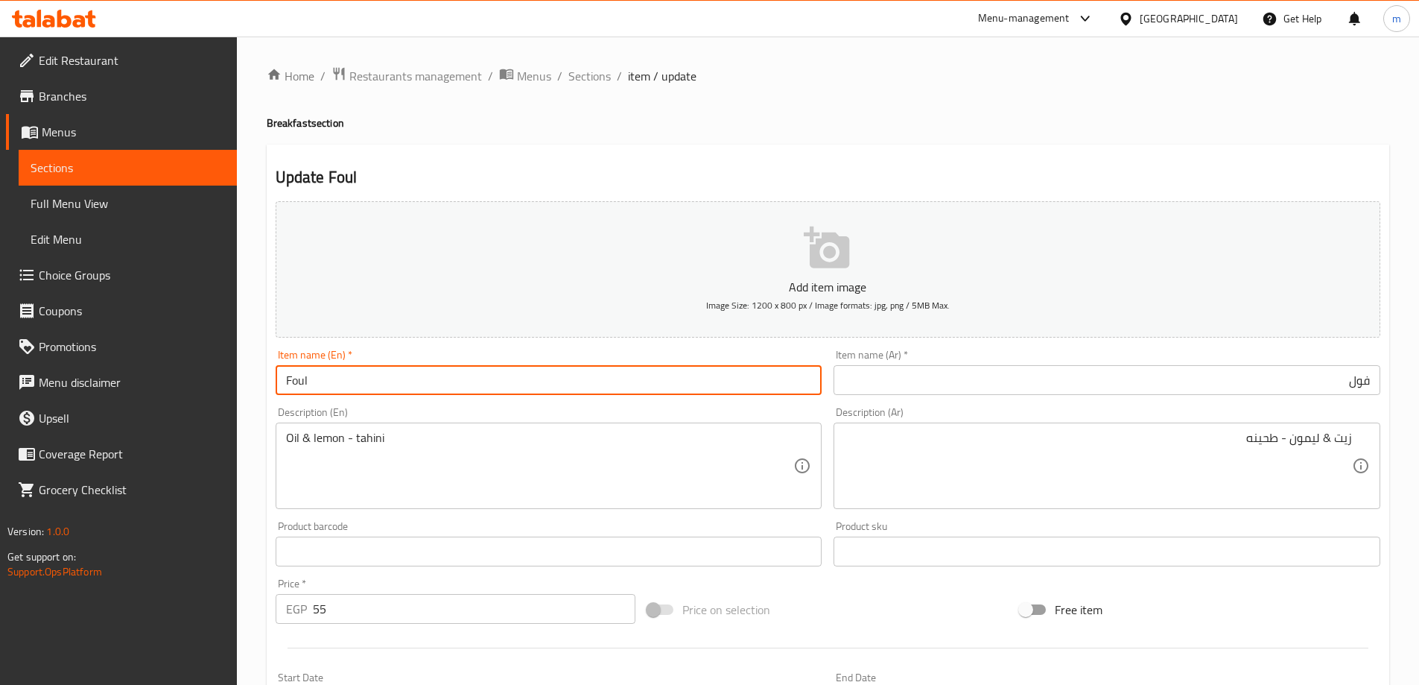
click at [513, 379] on input "Foul" at bounding box center [549, 380] width 547 height 30
click at [594, 75] on span "Sections" at bounding box center [589, 76] width 42 height 18
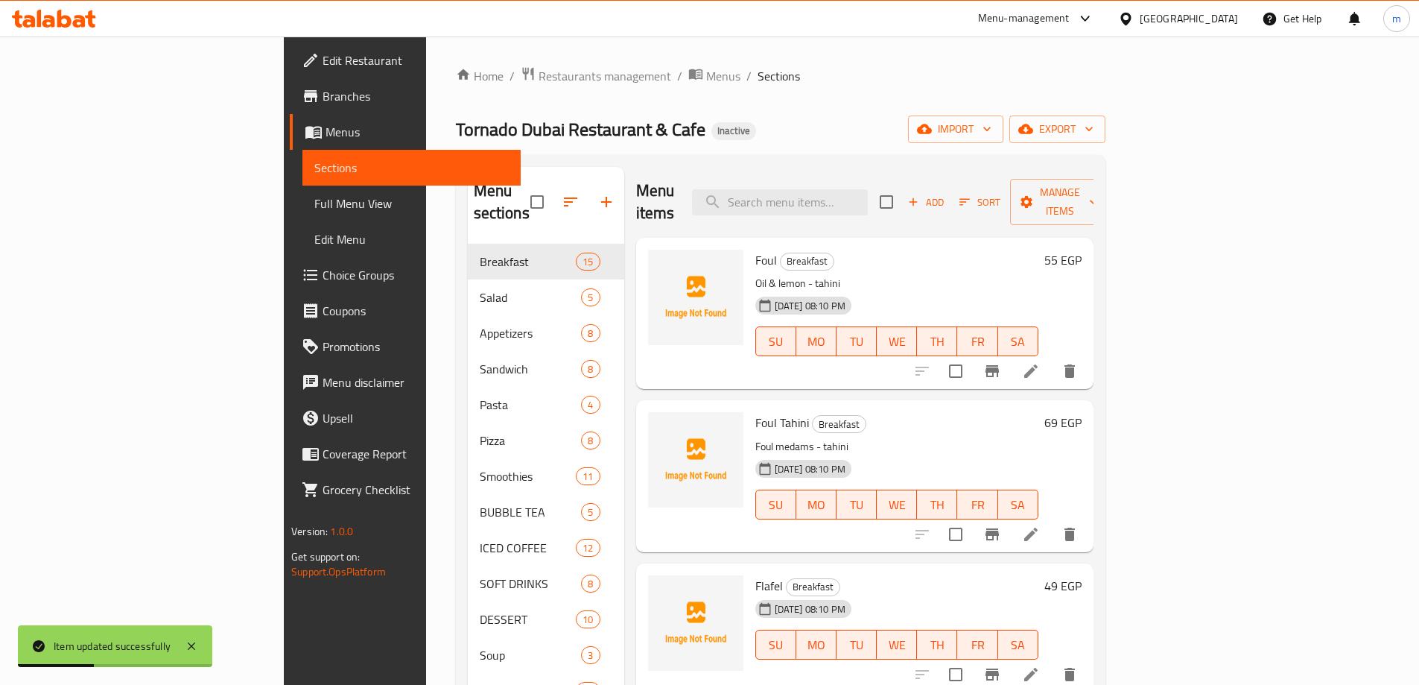
click at [1040, 525] on icon at bounding box center [1031, 534] width 18 height 18
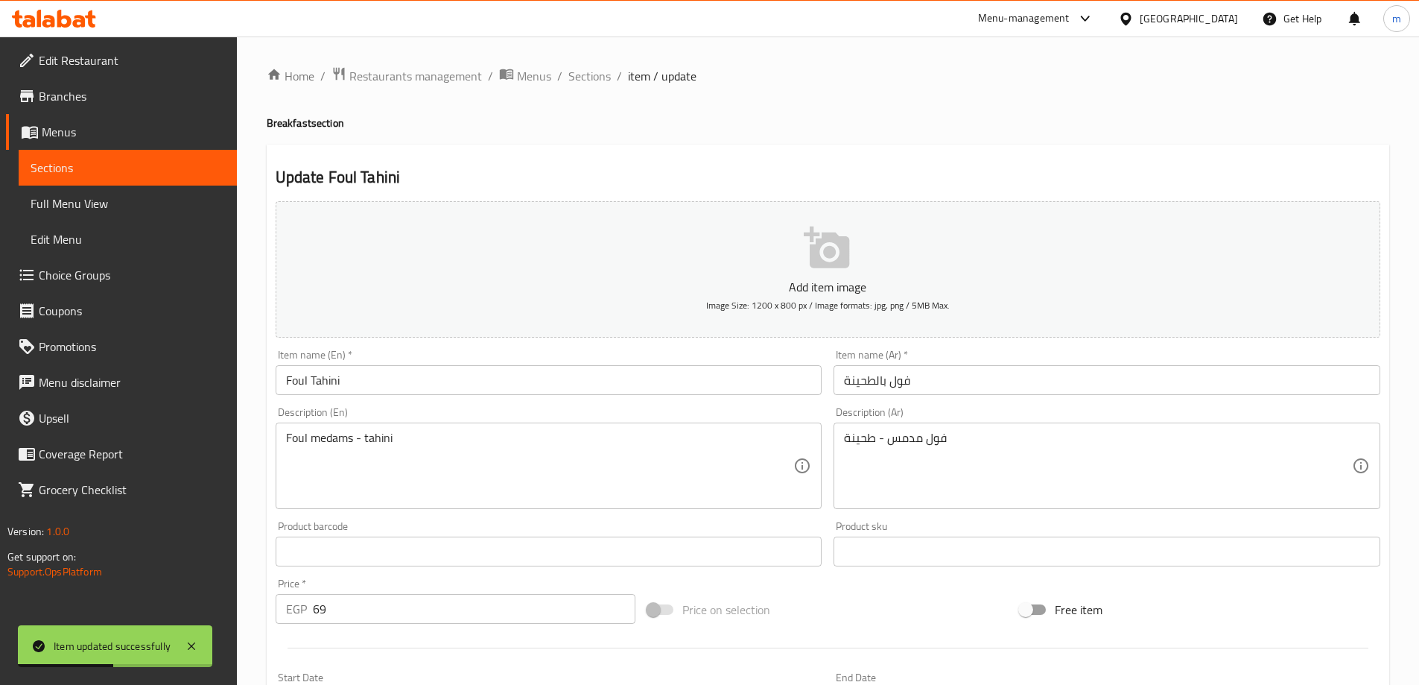
click at [878, 386] on input "فول بالطحينة" at bounding box center [1107, 380] width 547 height 30
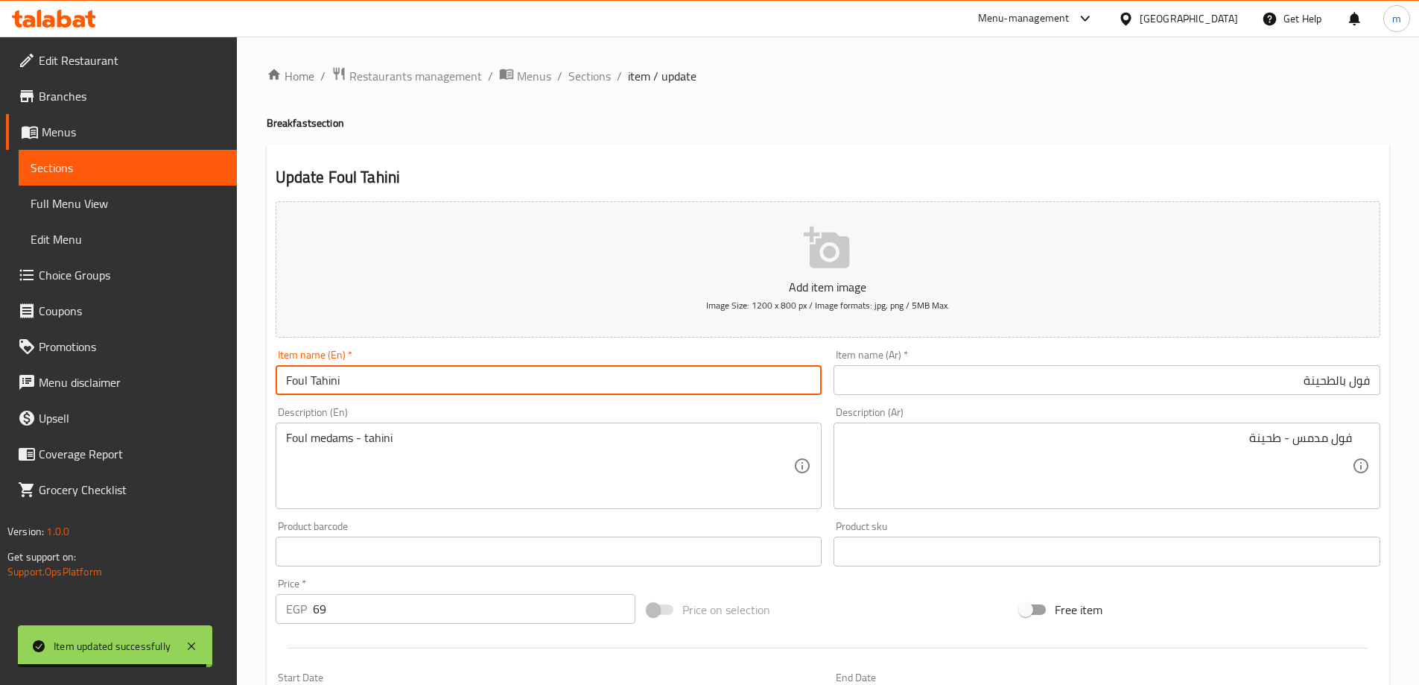
click at [616, 380] on input "Foul Tahini" at bounding box center [549, 380] width 547 height 30
click at [455, 360] on div "Item name (En)   * Foul Tahini Item name (En) *" at bounding box center [549, 371] width 547 height 45
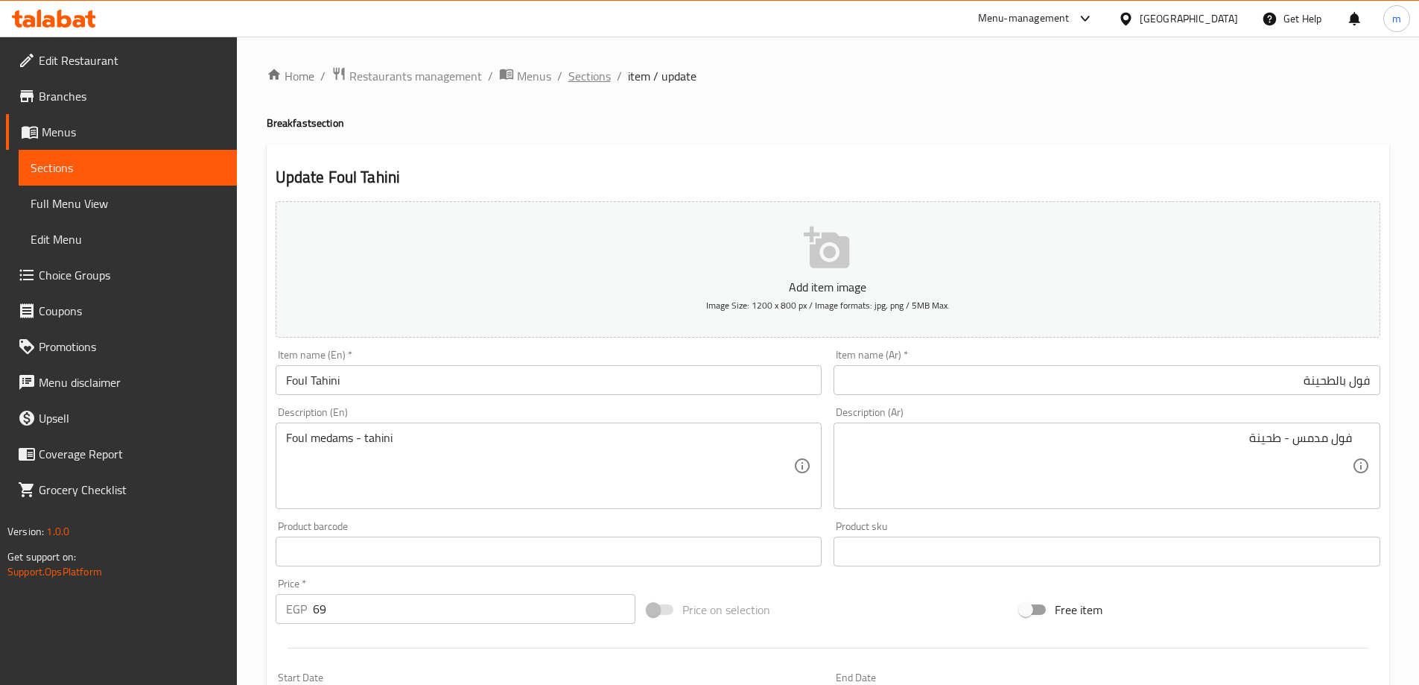
click at [584, 79] on span "Sections" at bounding box center [589, 76] width 42 height 18
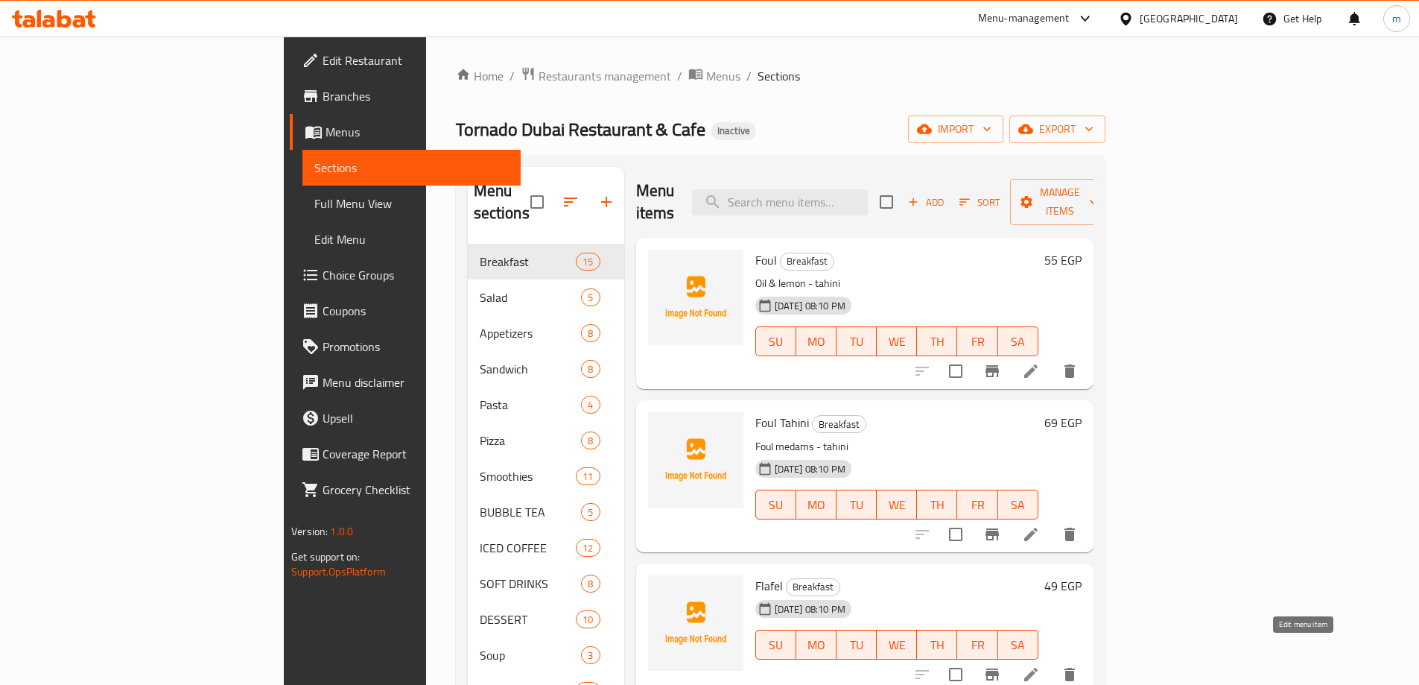
click at [1038, 668] on icon at bounding box center [1030, 674] width 13 height 13
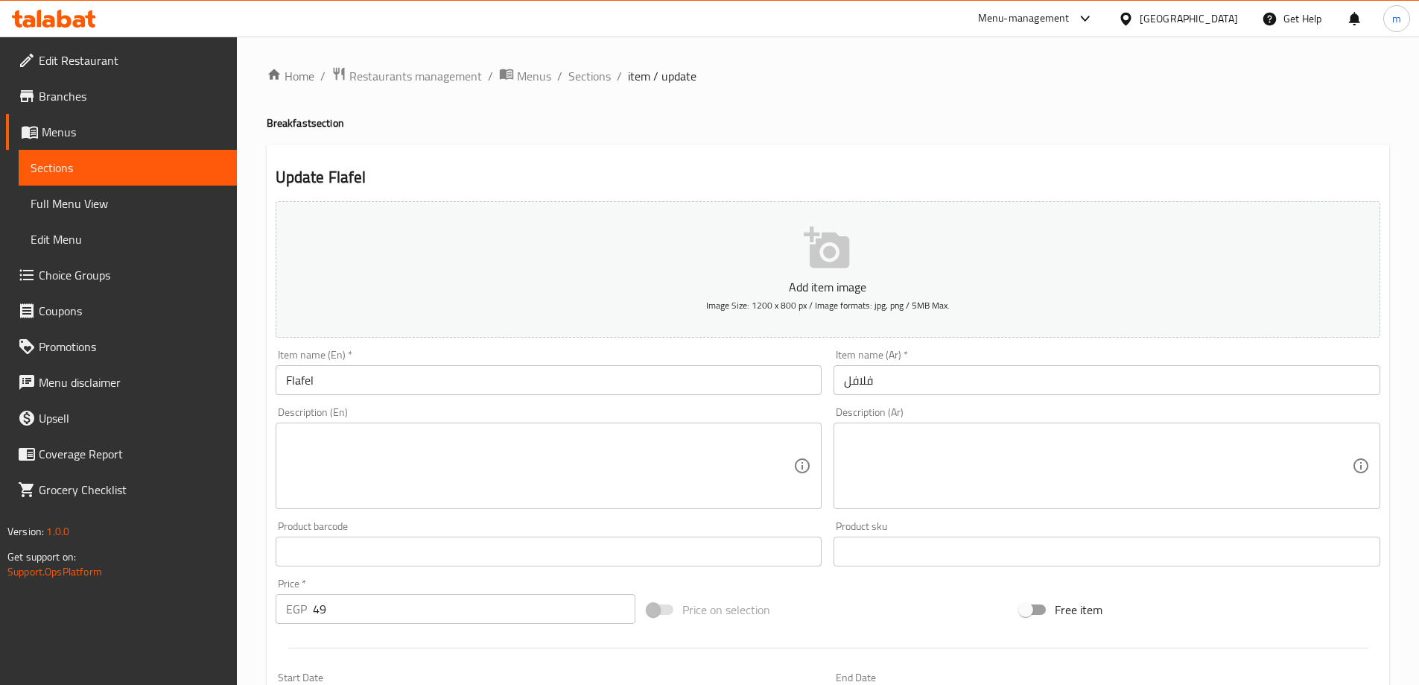
click at [991, 376] on input "فلافل" at bounding box center [1107, 380] width 547 height 30
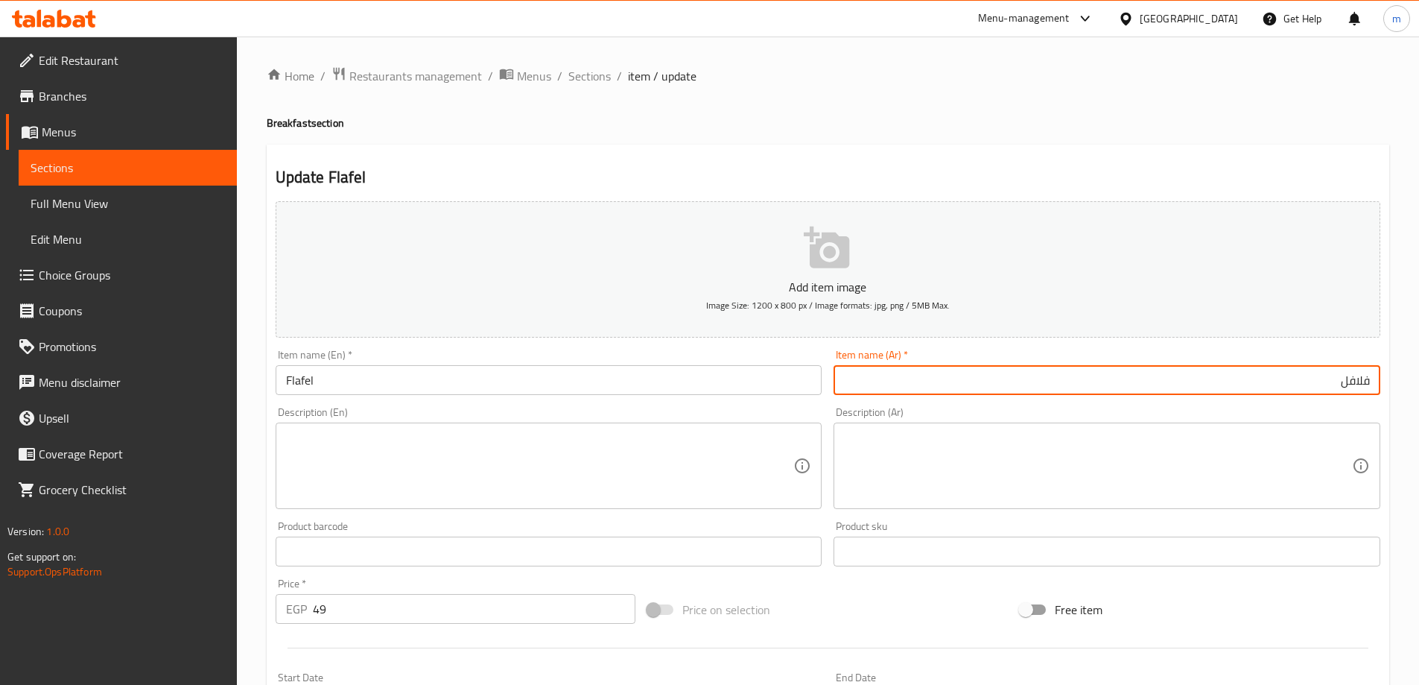
click at [1216, 489] on textarea at bounding box center [1098, 466] width 508 height 71
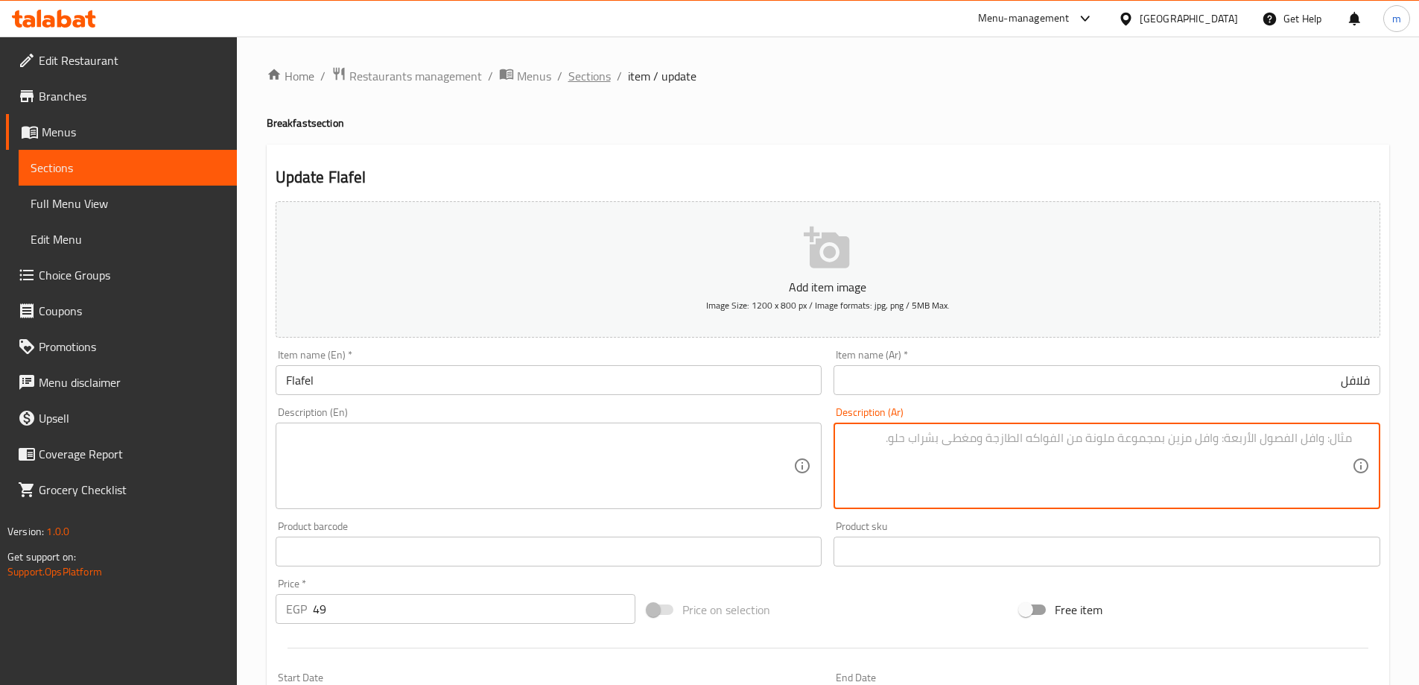
click at [588, 67] on span "Sections" at bounding box center [589, 76] width 42 height 18
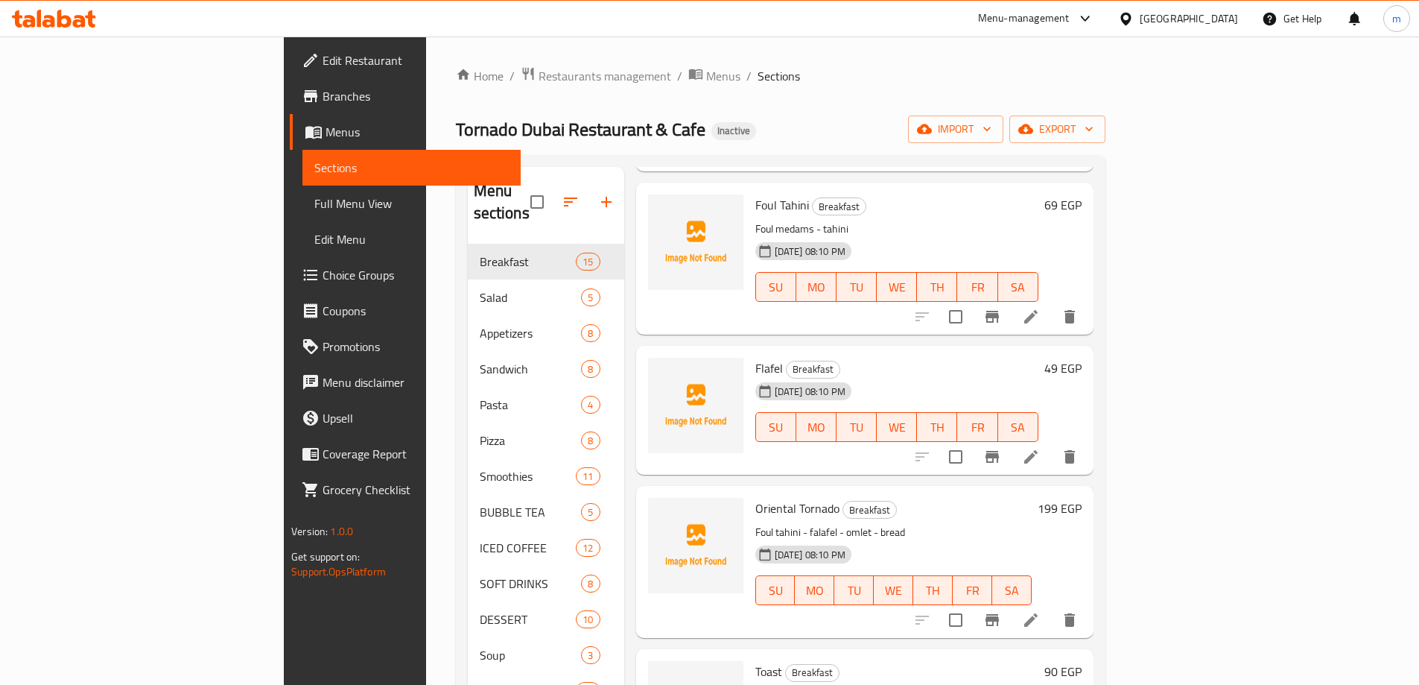
scroll to position [223, 0]
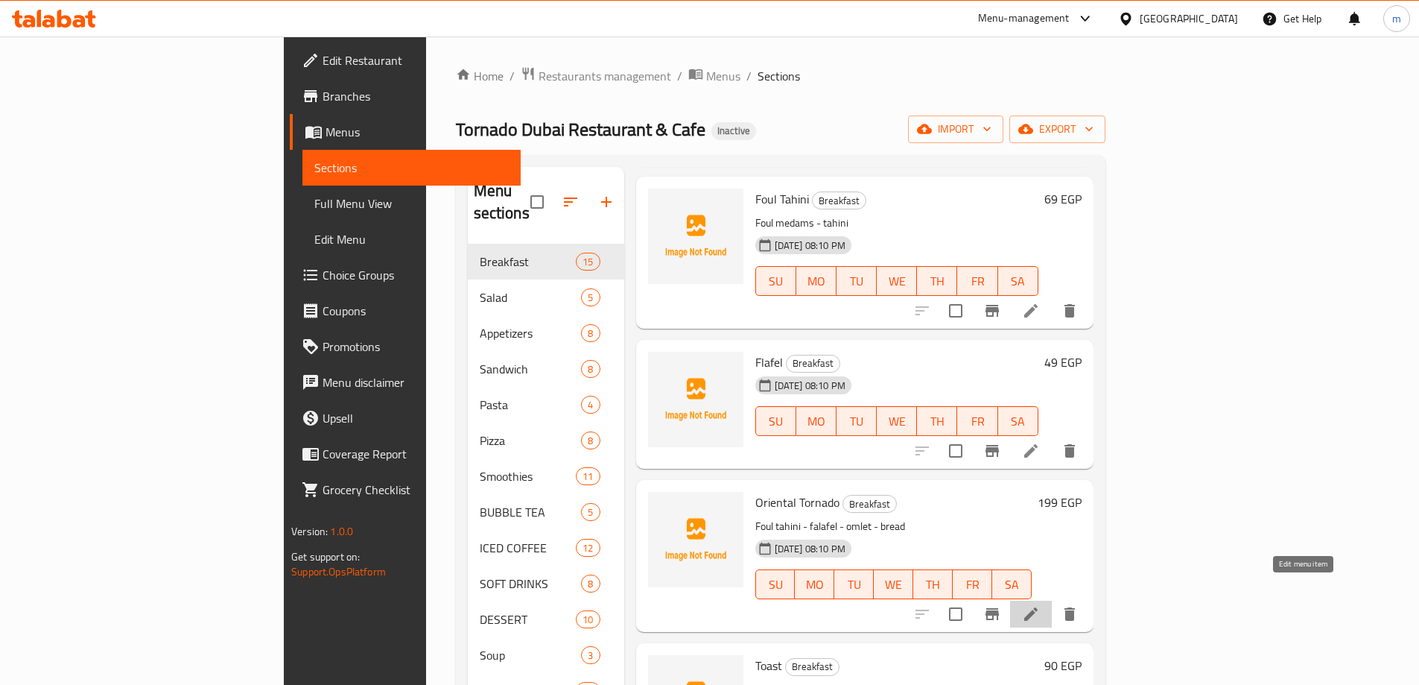
click at [1040, 605] on icon at bounding box center [1031, 614] width 18 height 18
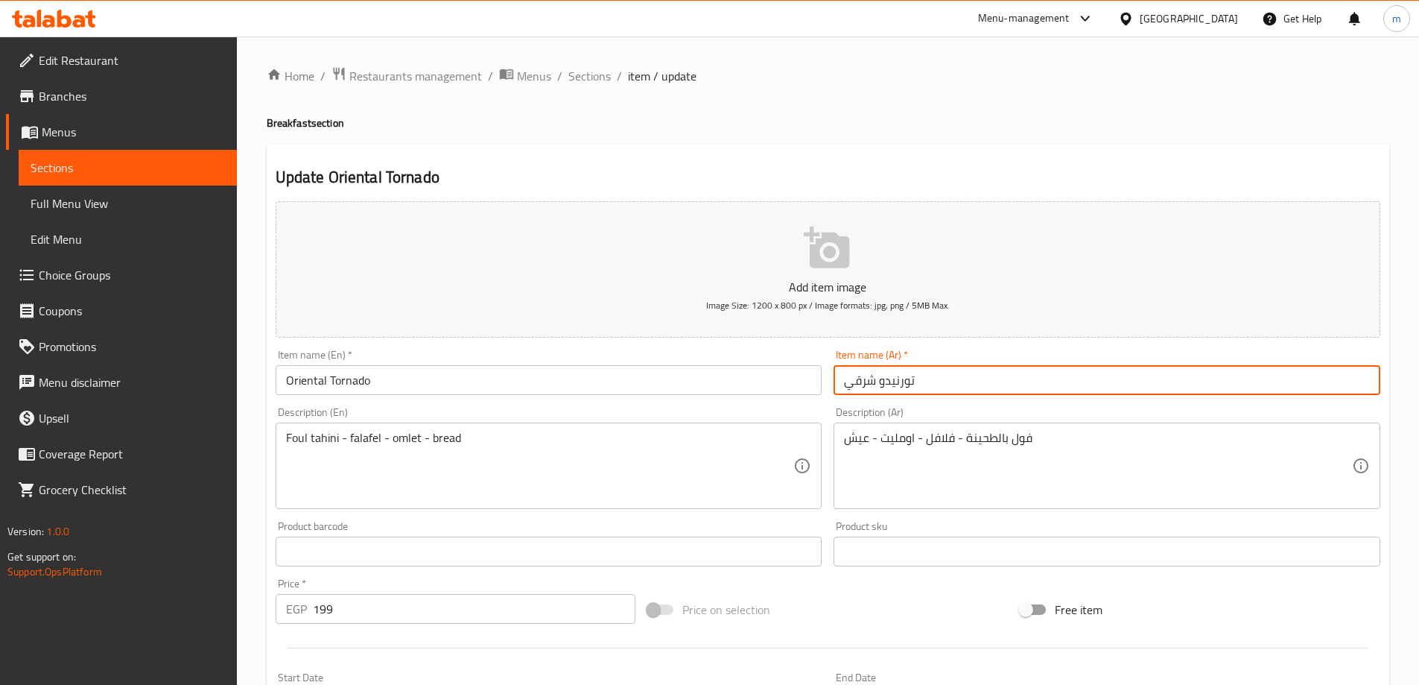
click at [1001, 375] on input "تورنيدو شرقي" at bounding box center [1107, 380] width 547 height 30
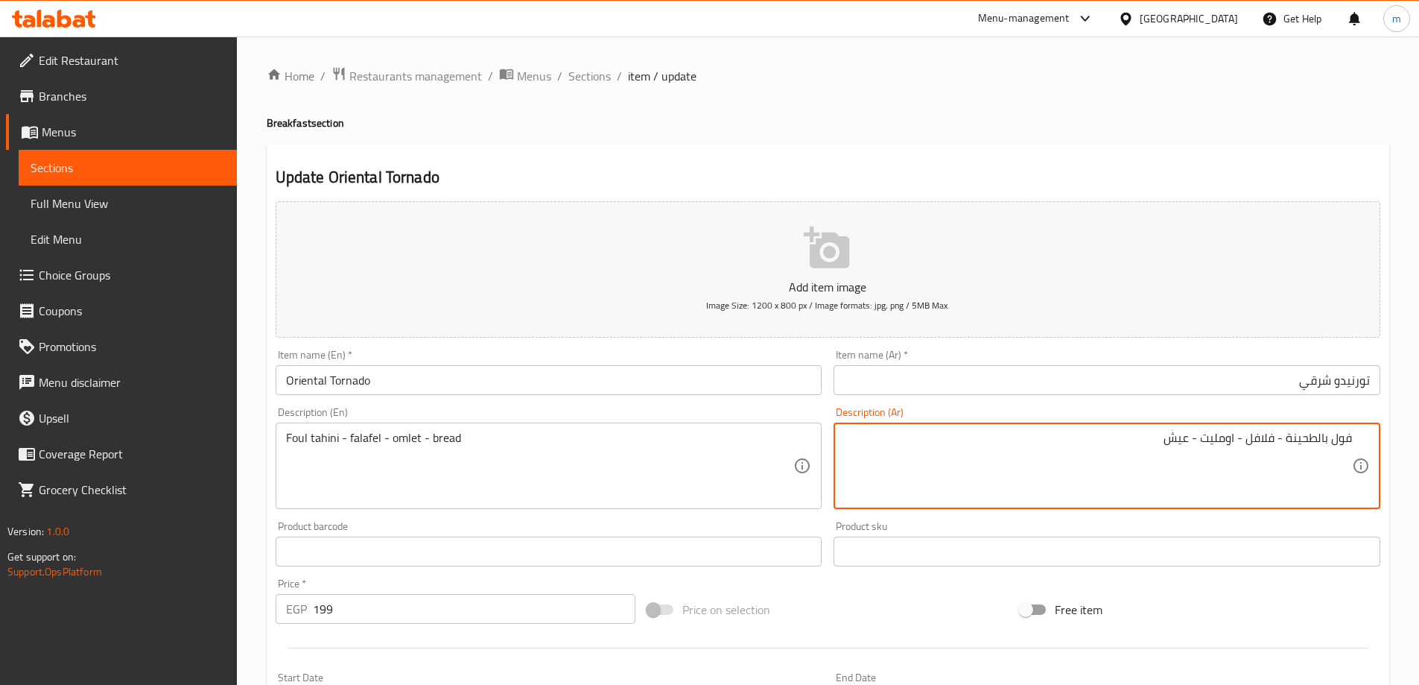
drag, startPoint x: 1266, startPoint y: 443, endPoint x: 1251, endPoint y: 436, distance: 17.0
click at [1251, 436] on textarea "فول بالطحينة - فلافل - اومليت - عيش" at bounding box center [1098, 466] width 508 height 71
click at [1178, 443] on textarea "فول بالطحينة - فلافل - اومليت - عيش" at bounding box center [1098, 466] width 508 height 71
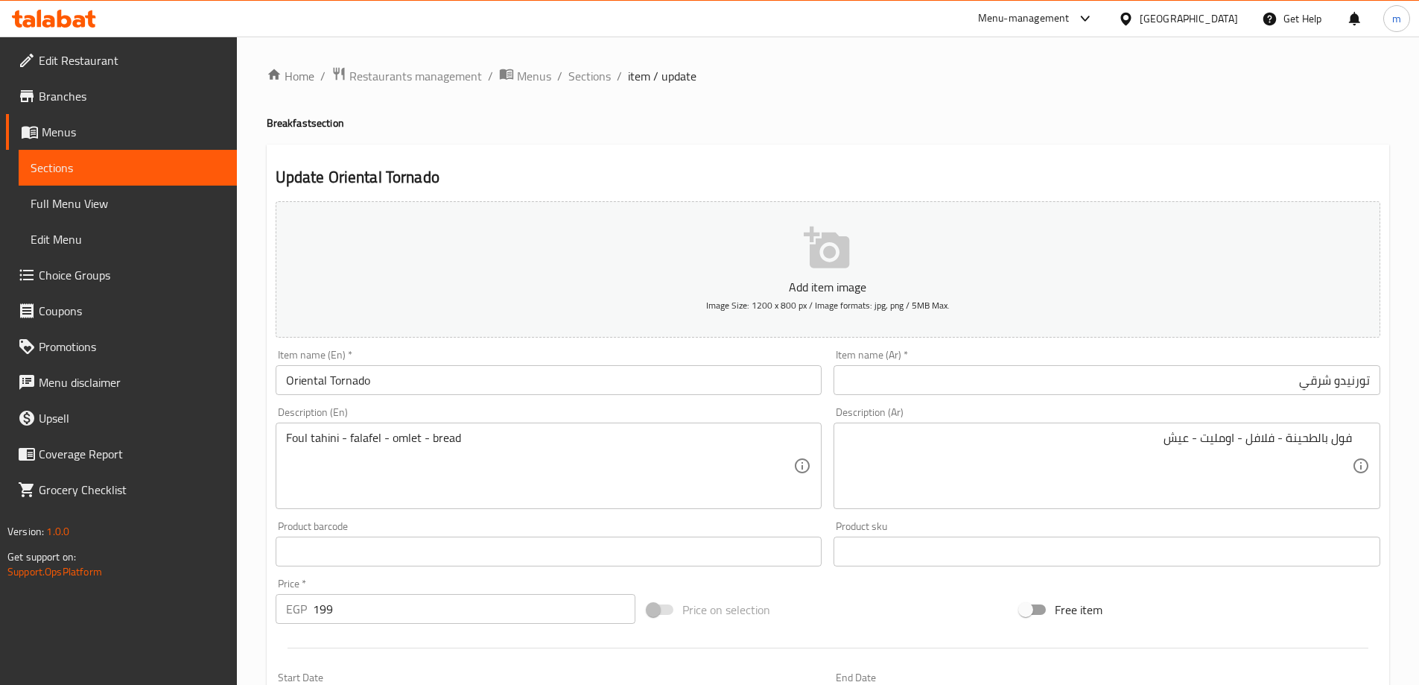
click at [1246, 456] on textarea "فول بالطحينة - فلافل - اومليت - عيش" at bounding box center [1098, 466] width 508 height 71
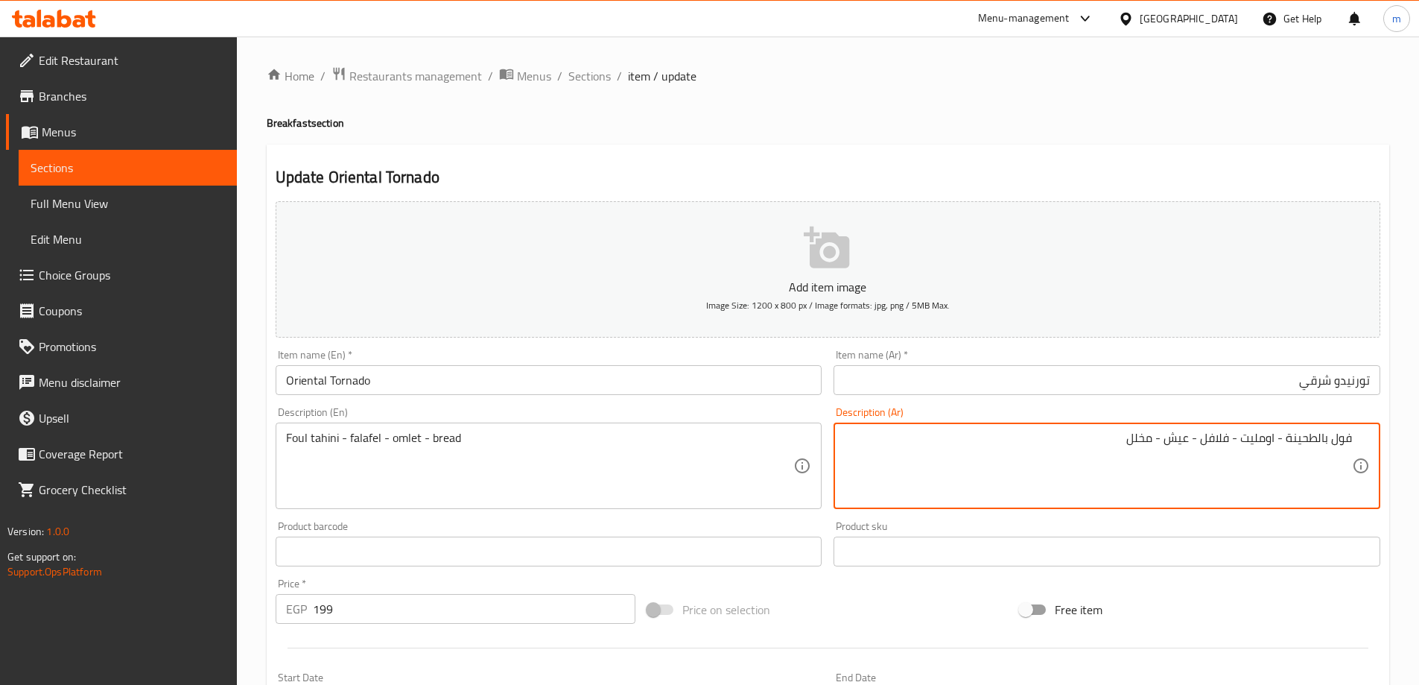
type textarea "فول بالطحينة - اومليت - فلافل - عيش - مخلل"
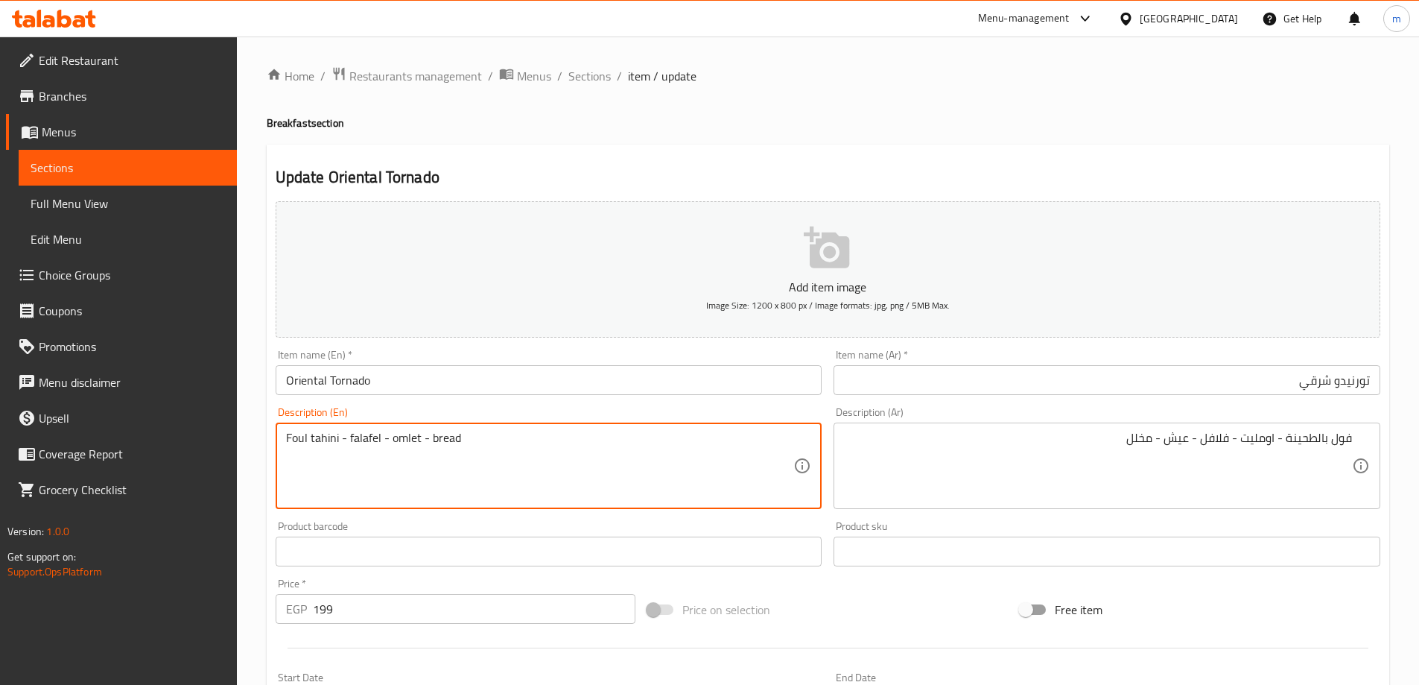
drag, startPoint x: 346, startPoint y: 434, endPoint x: 393, endPoint y: 430, distance: 47.9
click at [393, 431] on textarea "Foul tahini - falafel - omlet - bread" at bounding box center [540, 466] width 508 height 71
click at [412, 440] on textarea "Foul tahini - falafel - omlet - bread" at bounding box center [540, 466] width 508 height 71
click at [413, 440] on textarea "Foul tahini - falafel - omlet - bread" at bounding box center [540, 466] width 508 height 71
click at [358, 441] on textarea "Foul tahini - falafel - omlet - bread" at bounding box center [540, 466] width 508 height 71
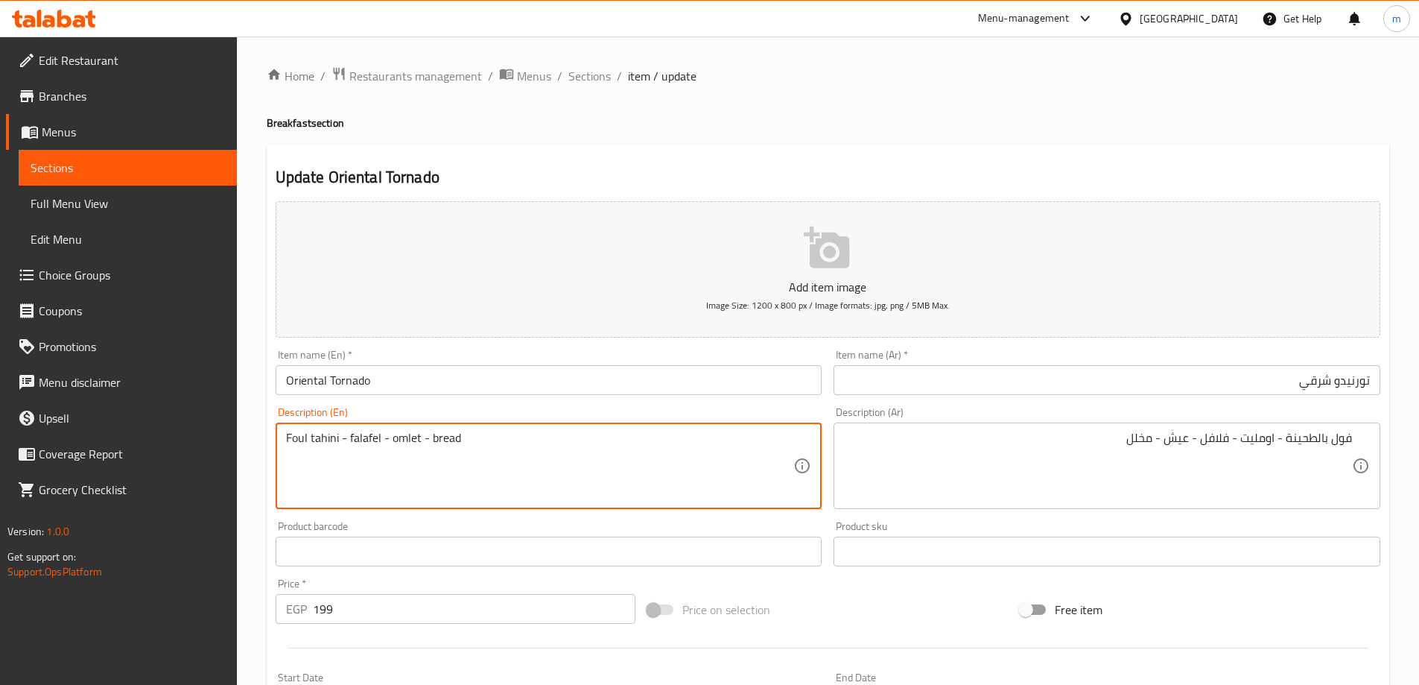
click at [358, 441] on textarea "Foul tahini - falafel - omlet - bread" at bounding box center [540, 466] width 508 height 71
click at [399, 437] on textarea "Foul tahini - falafel - omlet - bread" at bounding box center [540, 466] width 508 height 71
click at [440, 437] on textarea "Foul tahini - falafel - omlet - bread" at bounding box center [540, 466] width 508 height 71
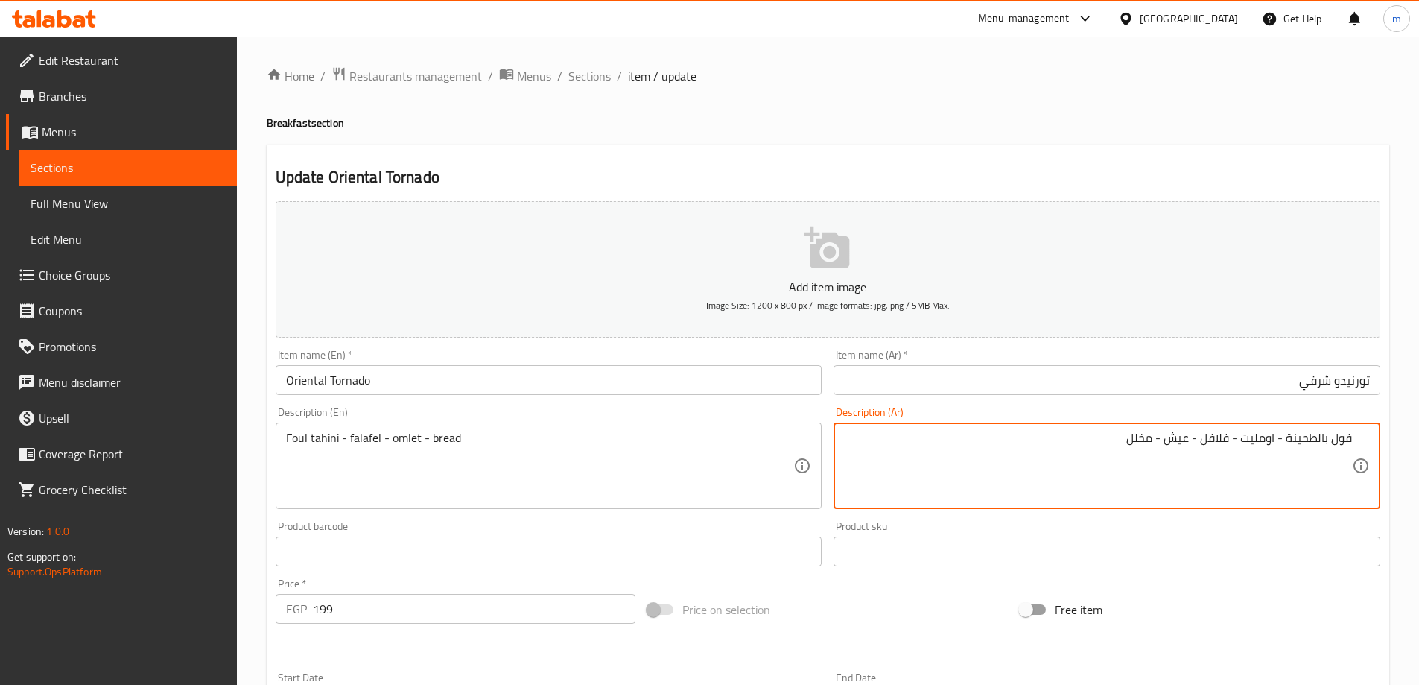
drag, startPoint x: 1128, startPoint y: 437, endPoint x: 1152, endPoint y: 441, distance: 24.1
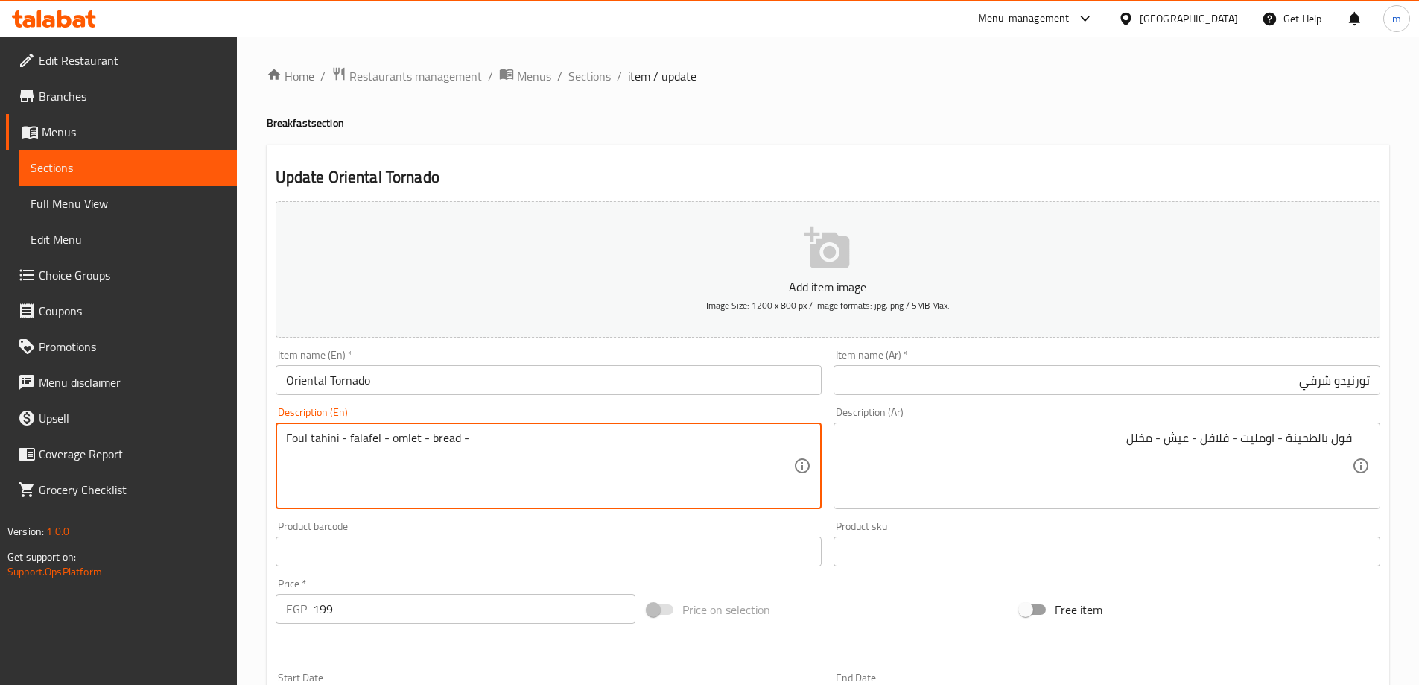
paste textarea "Pickles"
type textarea "Foul tahini - falafel - omlet - bread - Pickles"
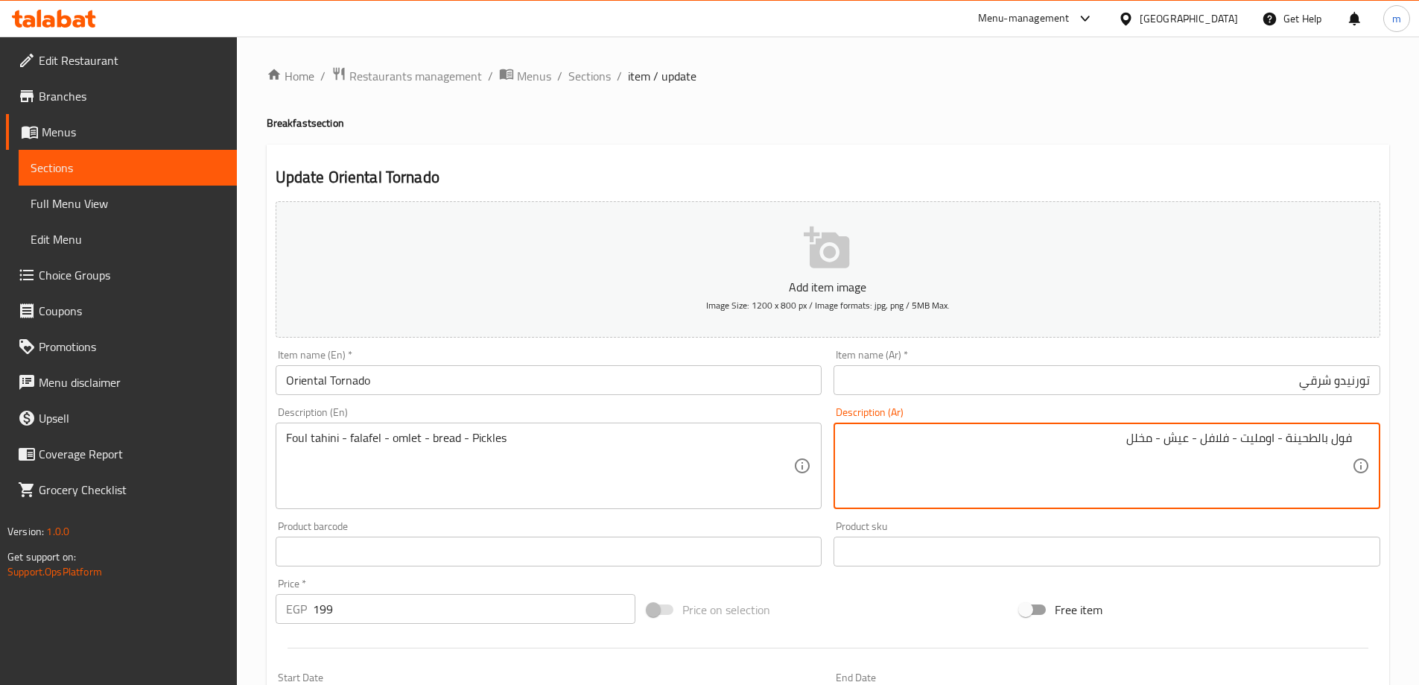
click at [1275, 431] on textarea "فول بالطحينة - اومليت - فلافل - عيش - مخلل" at bounding box center [1098, 466] width 508 height 71
paste textarea "اومليت"
type textarea "فول بالطحينة - فلافل - اومليت - عيش - مخلل"
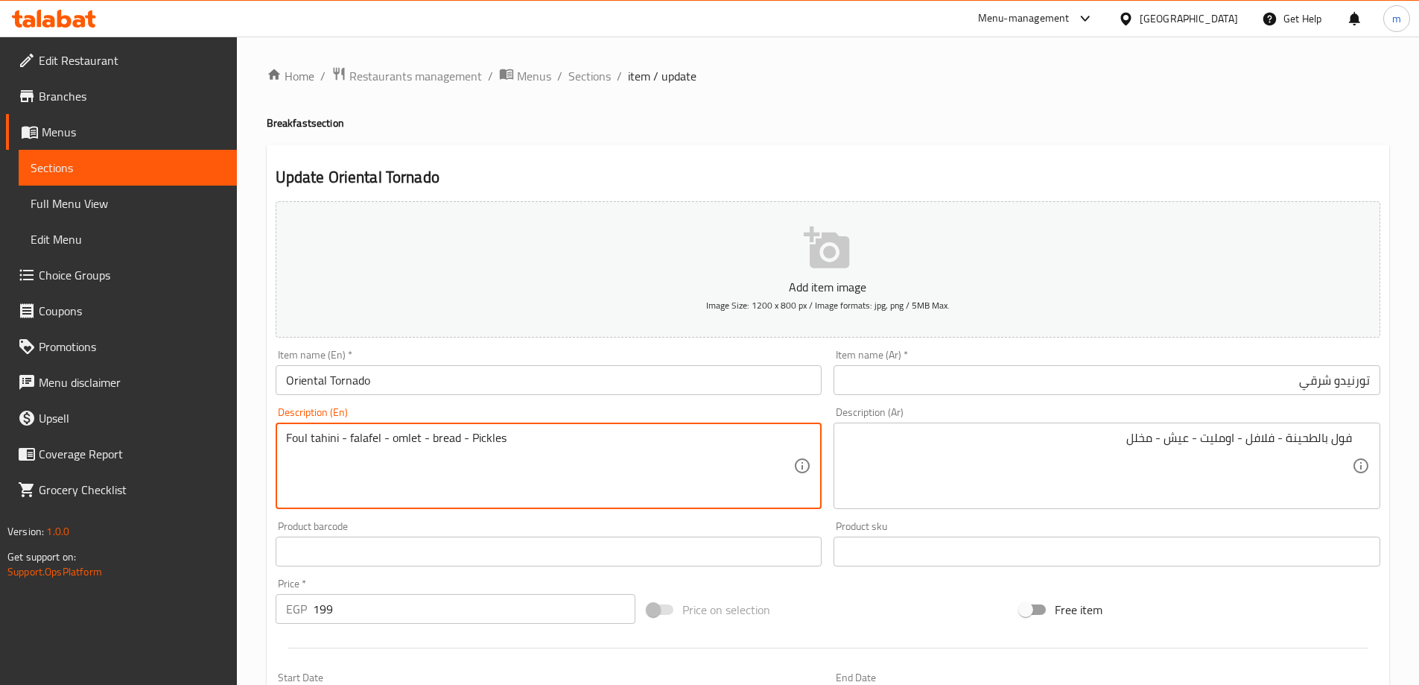
click at [320, 437] on textarea "Foul tahini - falafel - omlet - bread - Pickles" at bounding box center [540, 466] width 508 height 71
click at [364, 440] on textarea "Foul tahini - falafel - omlet - bread - Pickles" at bounding box center [540, 466] width 508 height 71
click at [399, 443] on textarea "Foul tahini - falafel - omlet - bread - Pickles" at bounding box center [540, 466] width 508 height 71
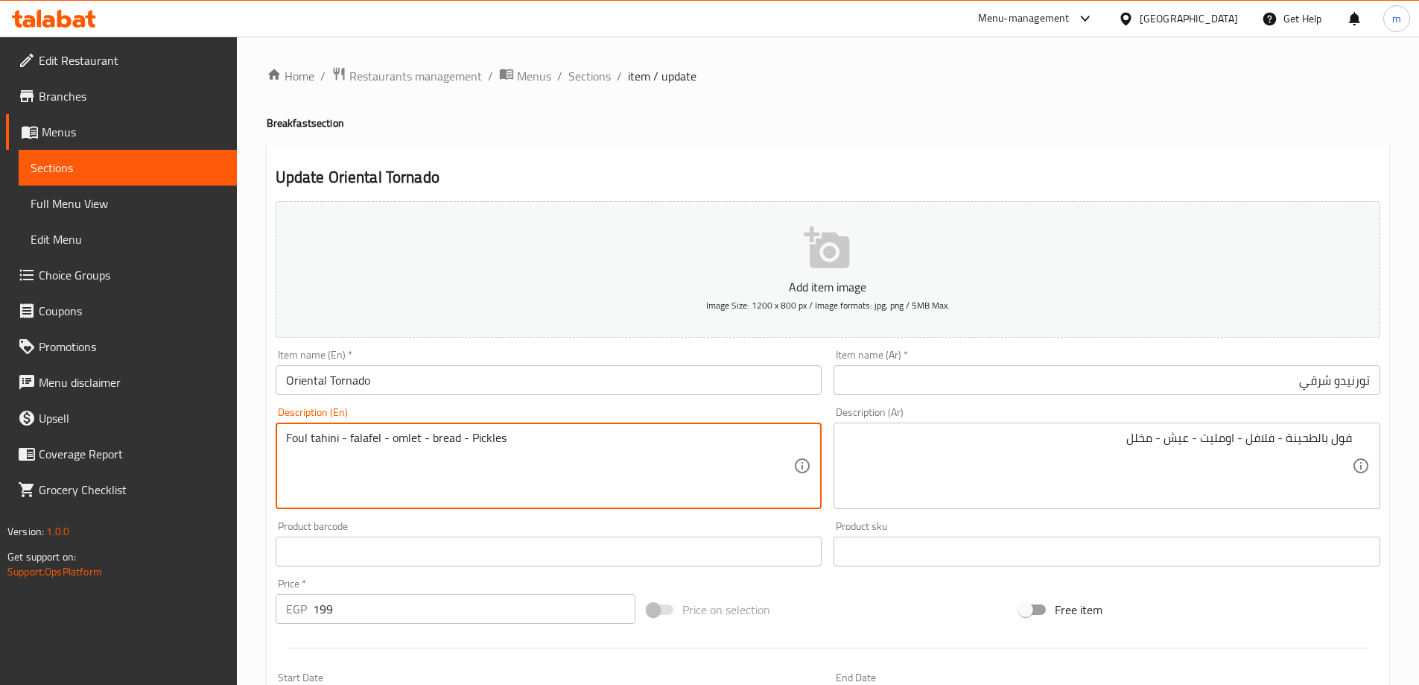
click at [440, 437] on textarea "Foul tahini - falafel - omlet - bread - Pickles" at bounding box center [540, 466] width 508 height 71
click at [477, 439] on textarea "Foul tahini - falafel - omlet - bread - Pickles" at bounding box center [540, 466] width 508 height 71
click at [513, 387] on input "Oriental Tornado" at bounding box center [549, 380] width 547 height 30
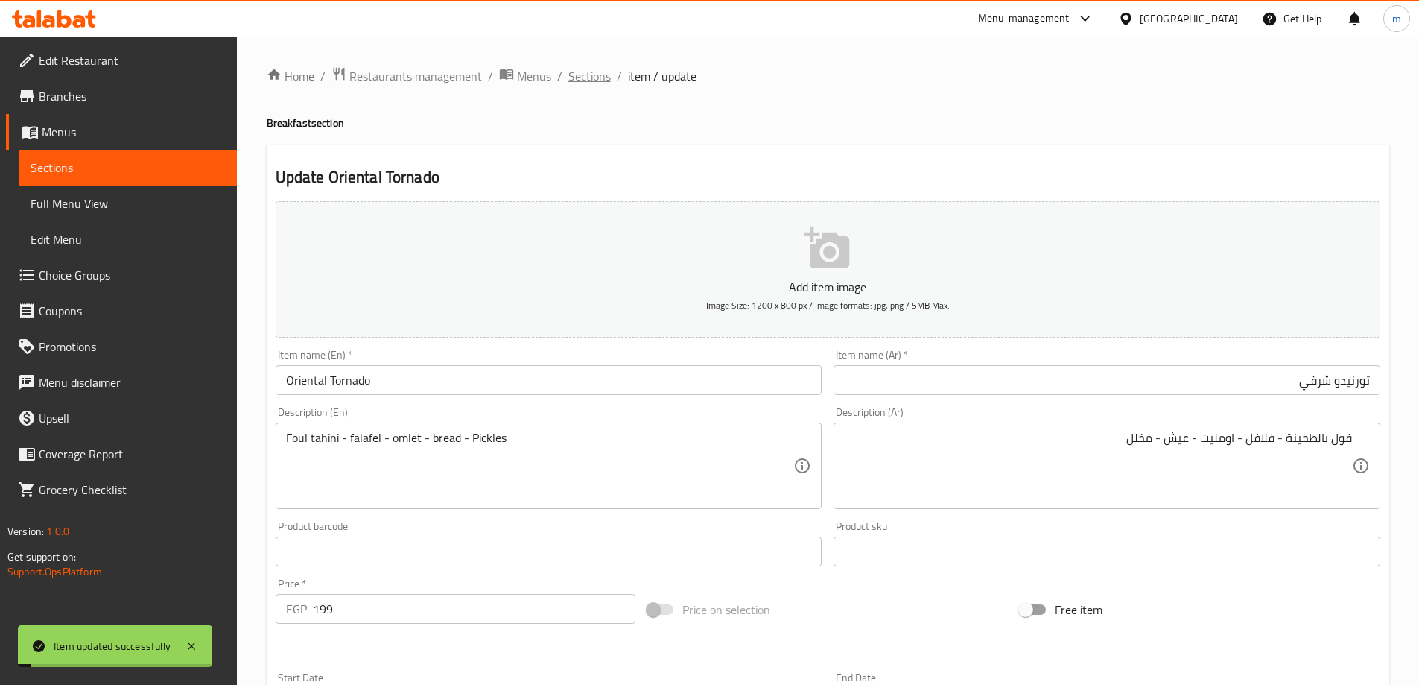
click at [602, 85] on span "Sections" at bounding box center [589, 76] width 42 height 18
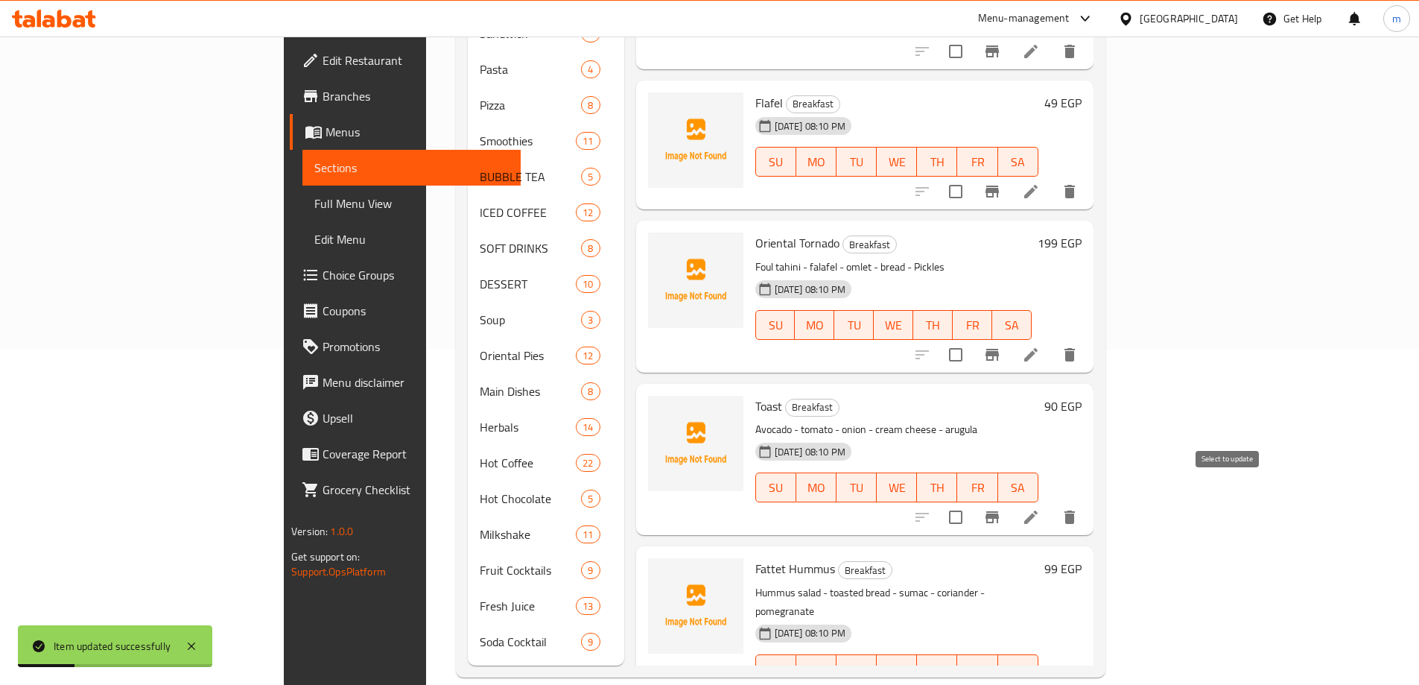
scroll to position [149, 0]
click at [1040, 507] on icon at bounding box center [1031, 516] width 18 height 18
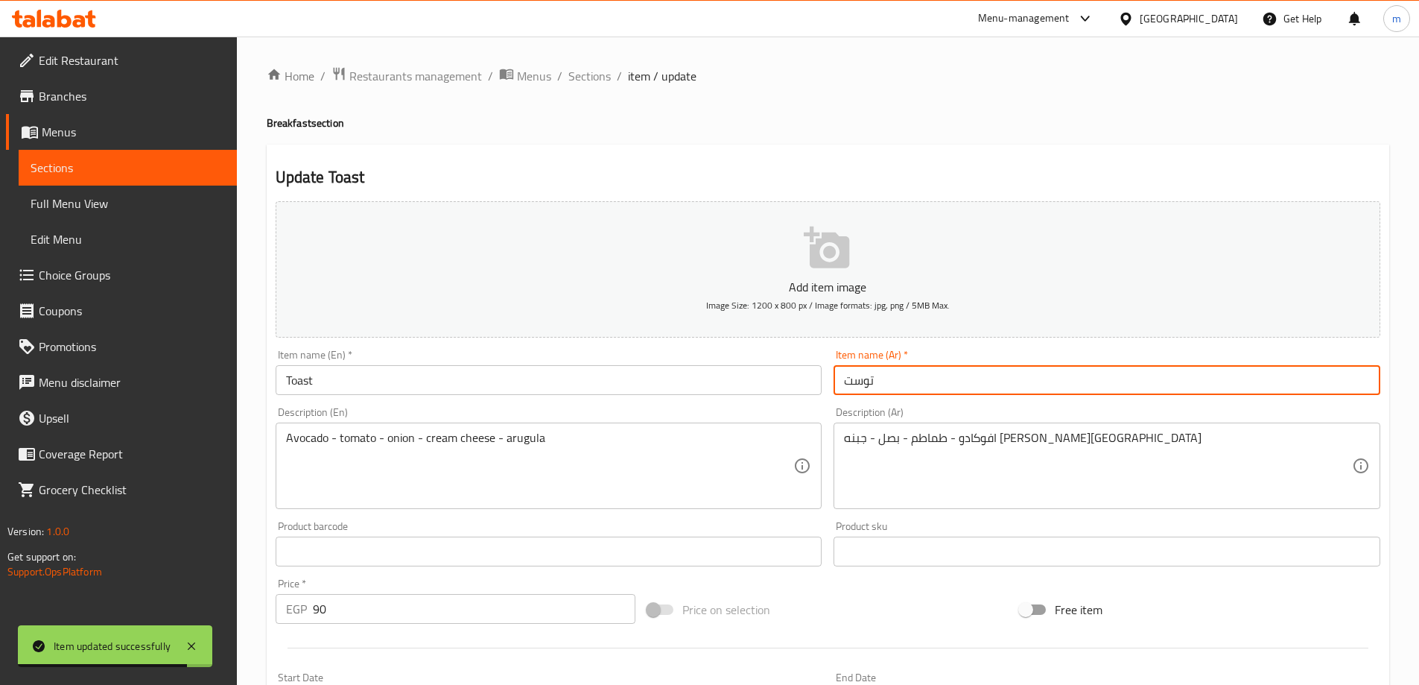
click at [995, 368] on input "توست" at bounding box center [1107, 380] width 547 height 30
click at [1223, 427] on div "افوكادو - طماطم - بصل - جبنه كريمي - جرجير Description (Ar)" at bounding box center [1107, 465] width 547 height 86
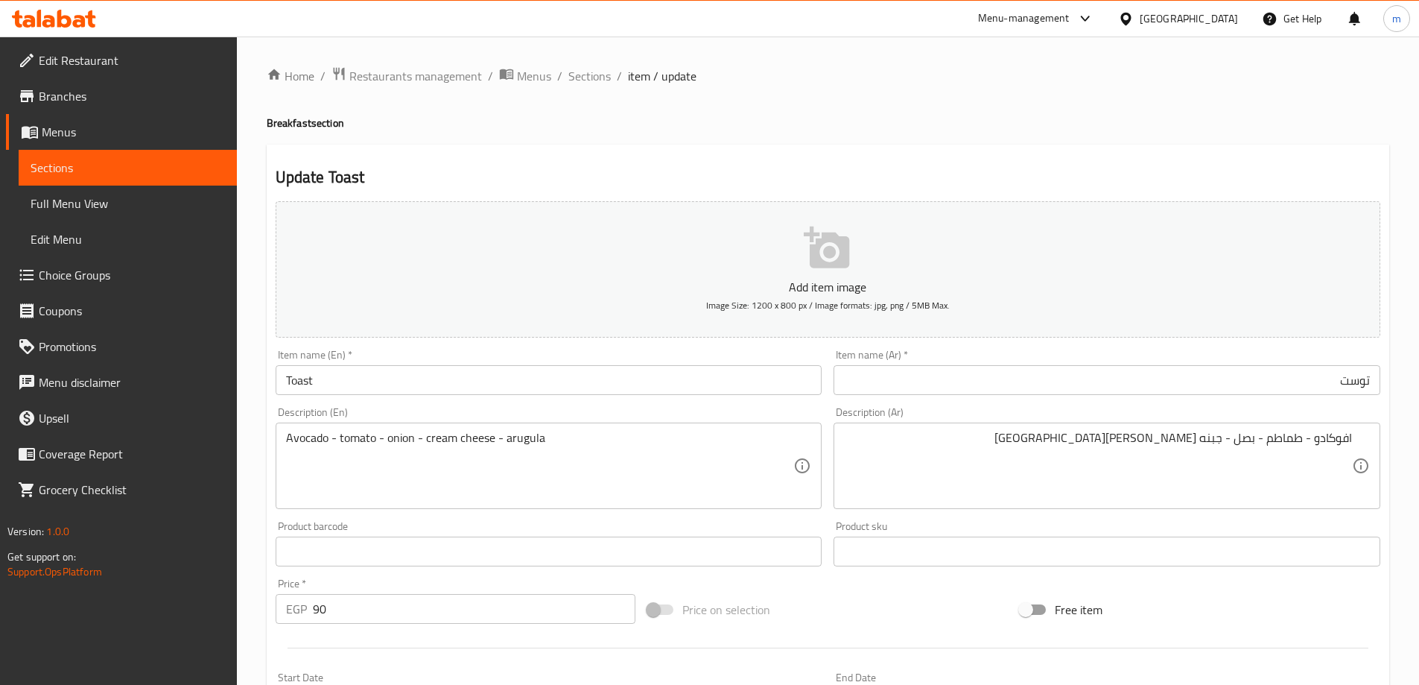
click at [544, 370] on input "Toast" at bounding box center [549, 380] width 547 height 30
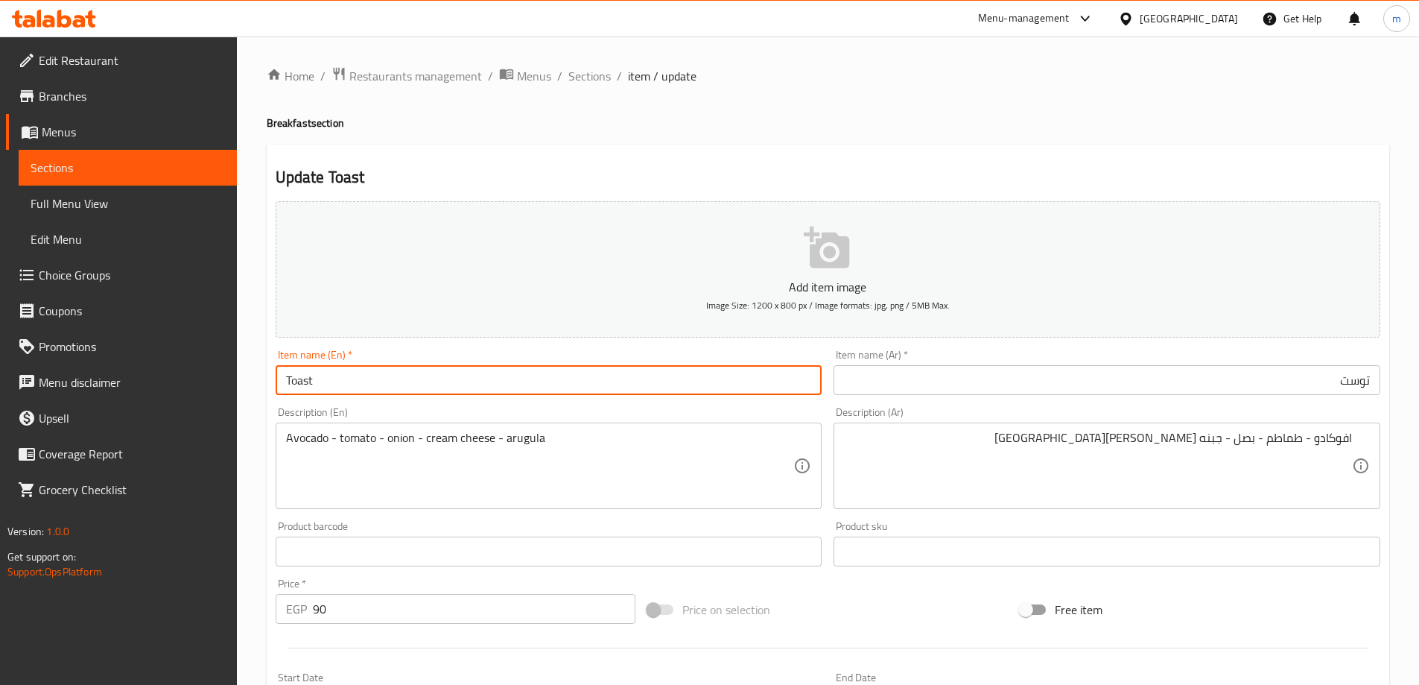
click at [586, 79] on span "Sections" at bounding box center [589, 76] width 42 height 18
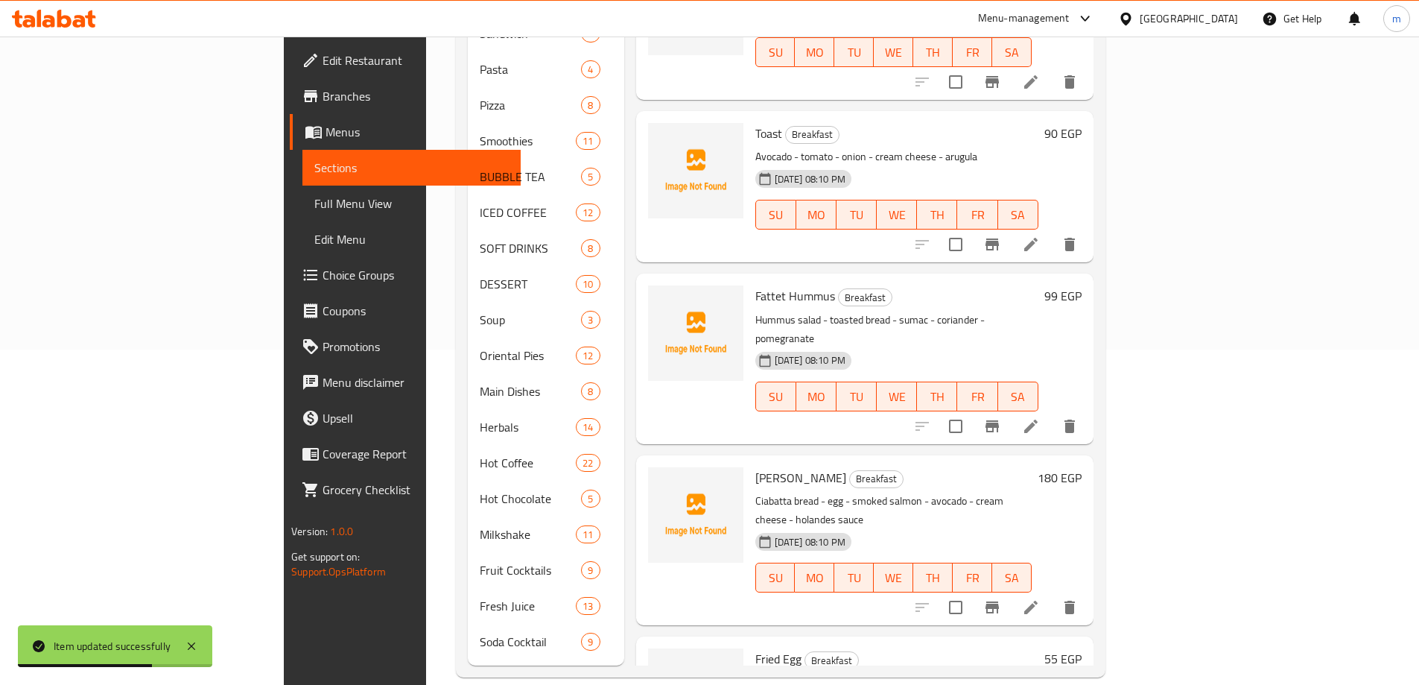
scroll to position [447, 0]
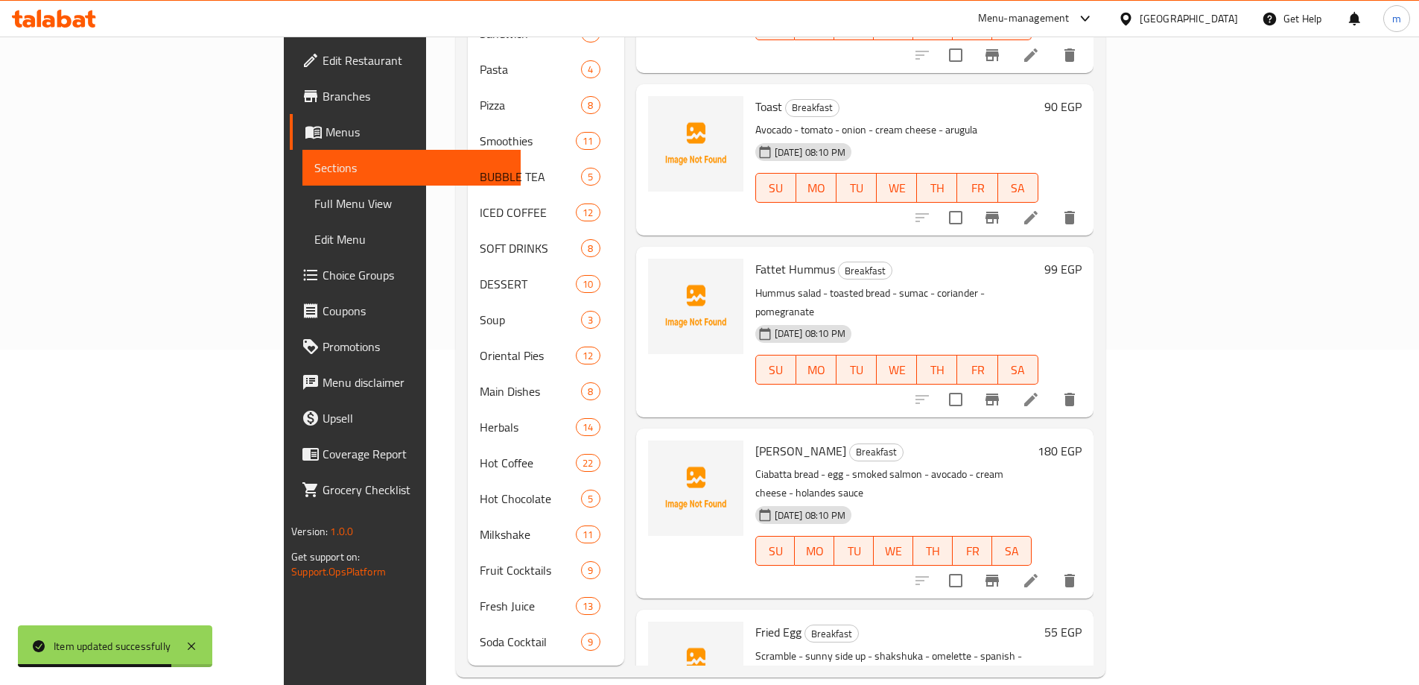
click at [1040, 390] on icon at bounding box center [1031, 399] width 18 height 18
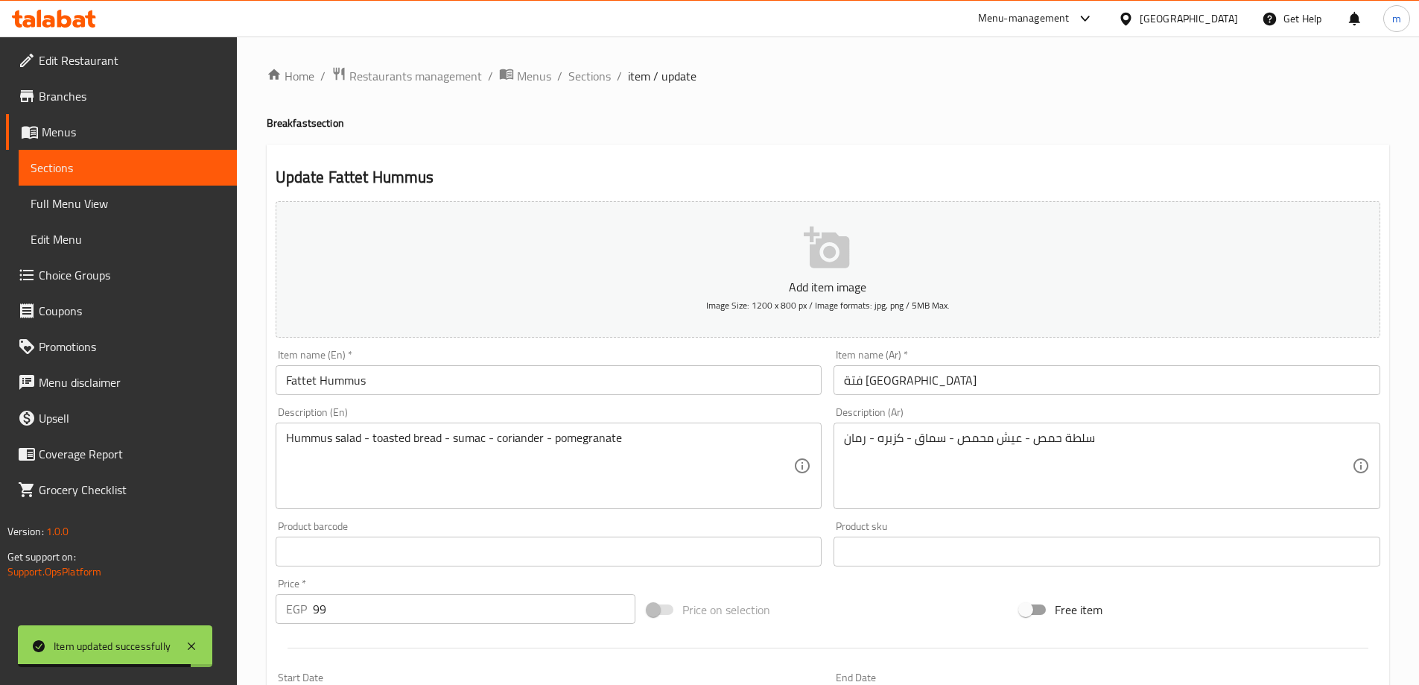
click at [1080, 375] on input "فتة حمص" at bounding box center [1107, 380] width 547 height 30
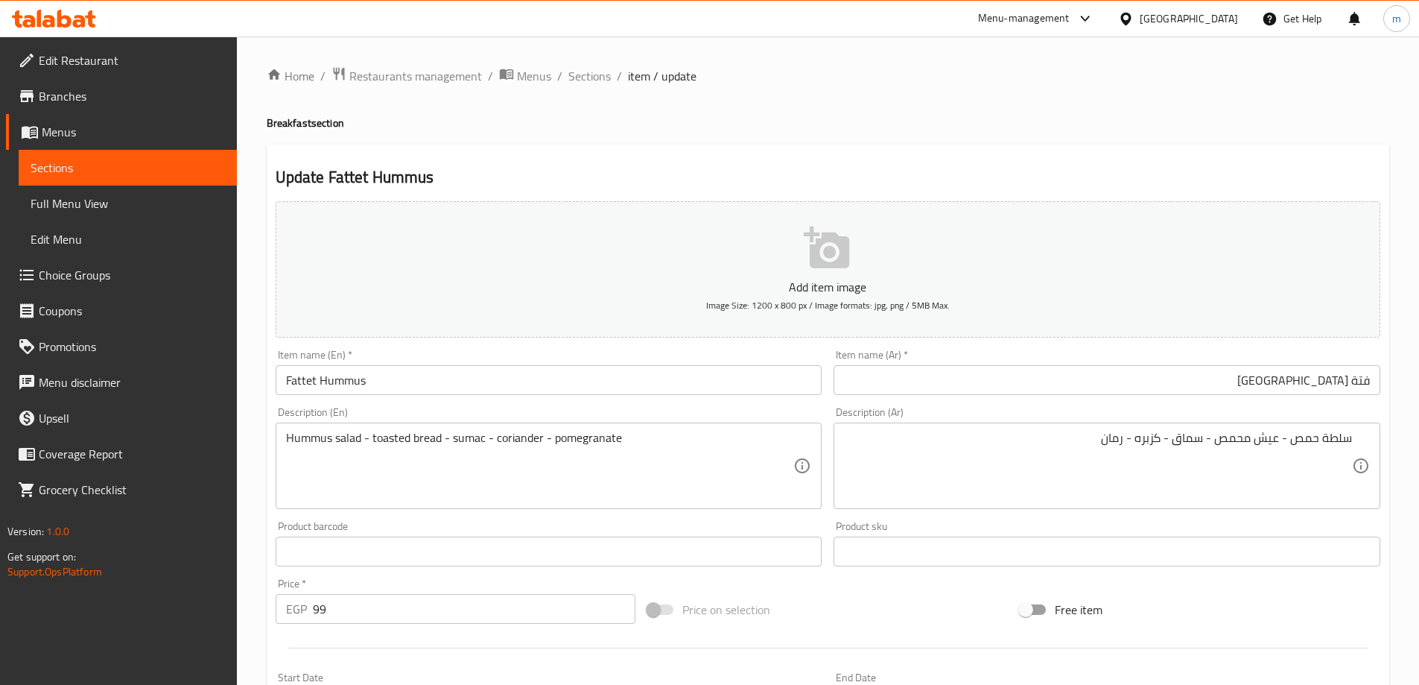
click at [1090, 372] on input "فتة حمص" at bounding box center [1107, 380] width 547 height 30
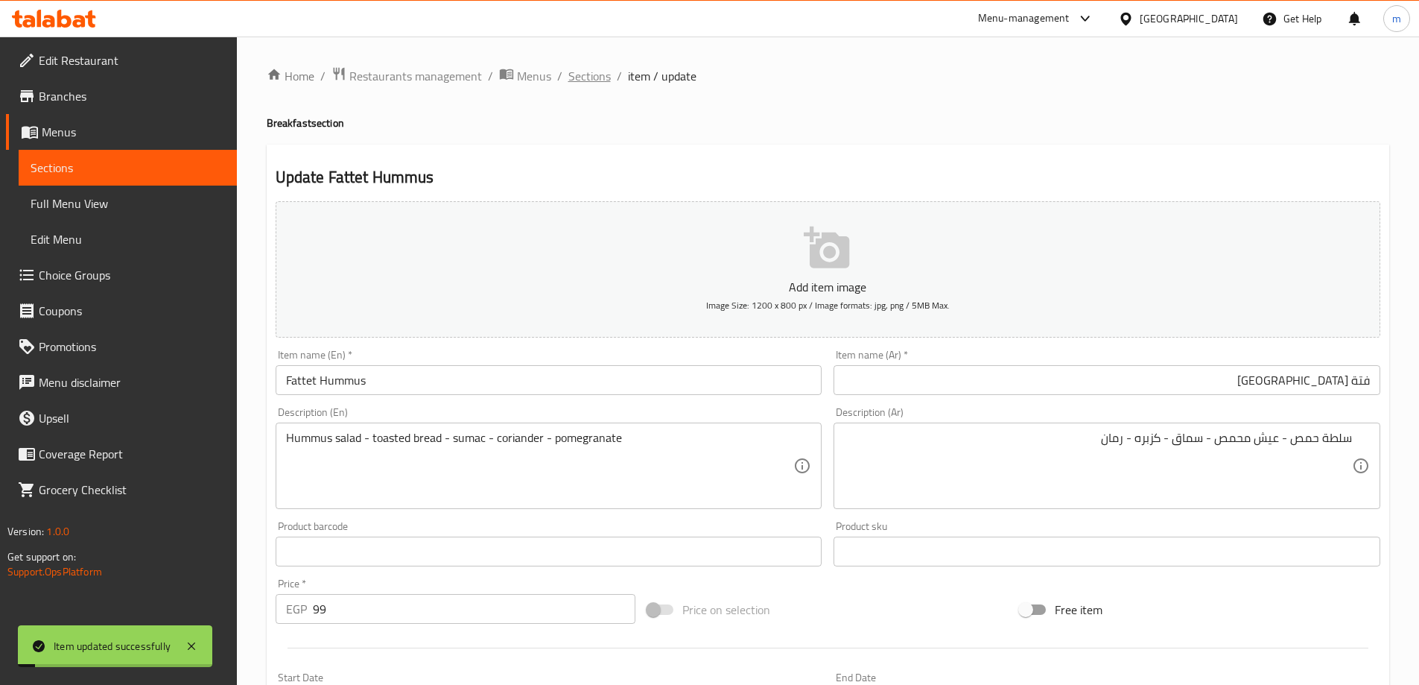
click at [589, 76] on span "Sections" at bounding box center [589, 76] width 42 height 18
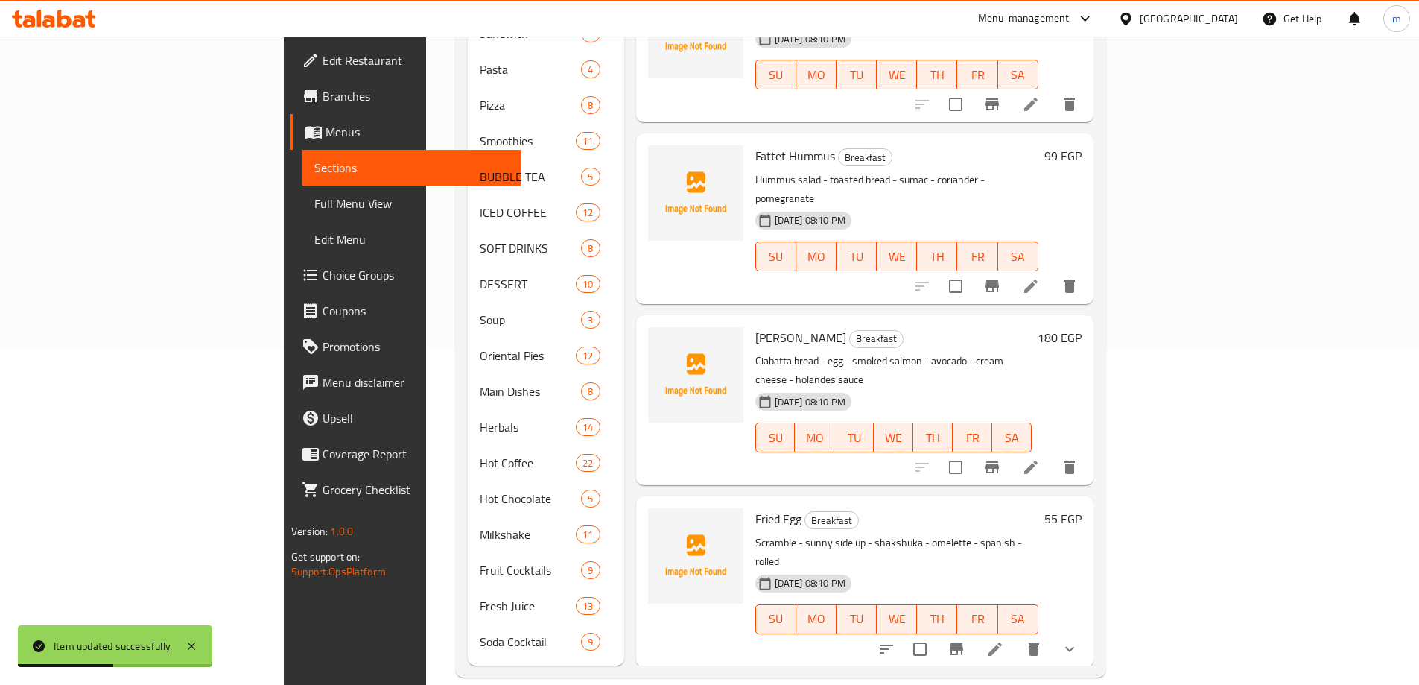
scroll to position [596, 0]
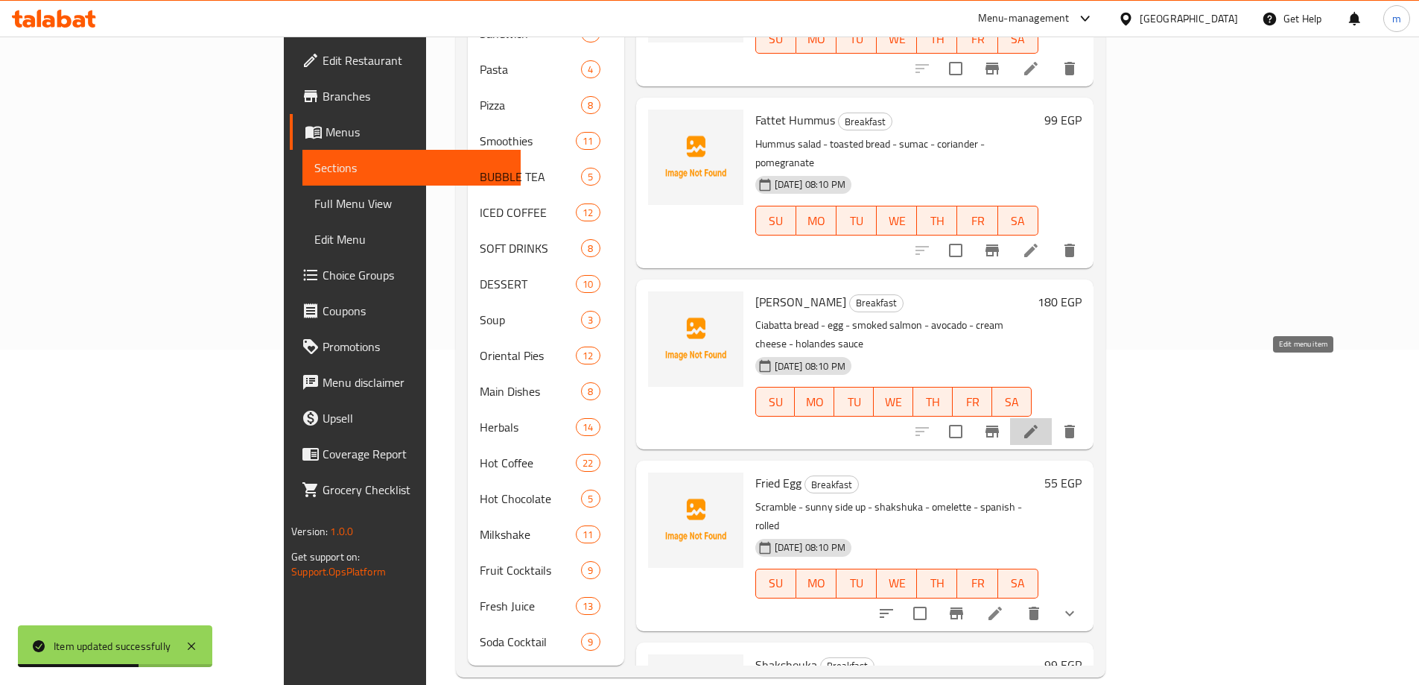
click at [1040, 422] on icon at bounding box center [1031, 431] width 18 height 18
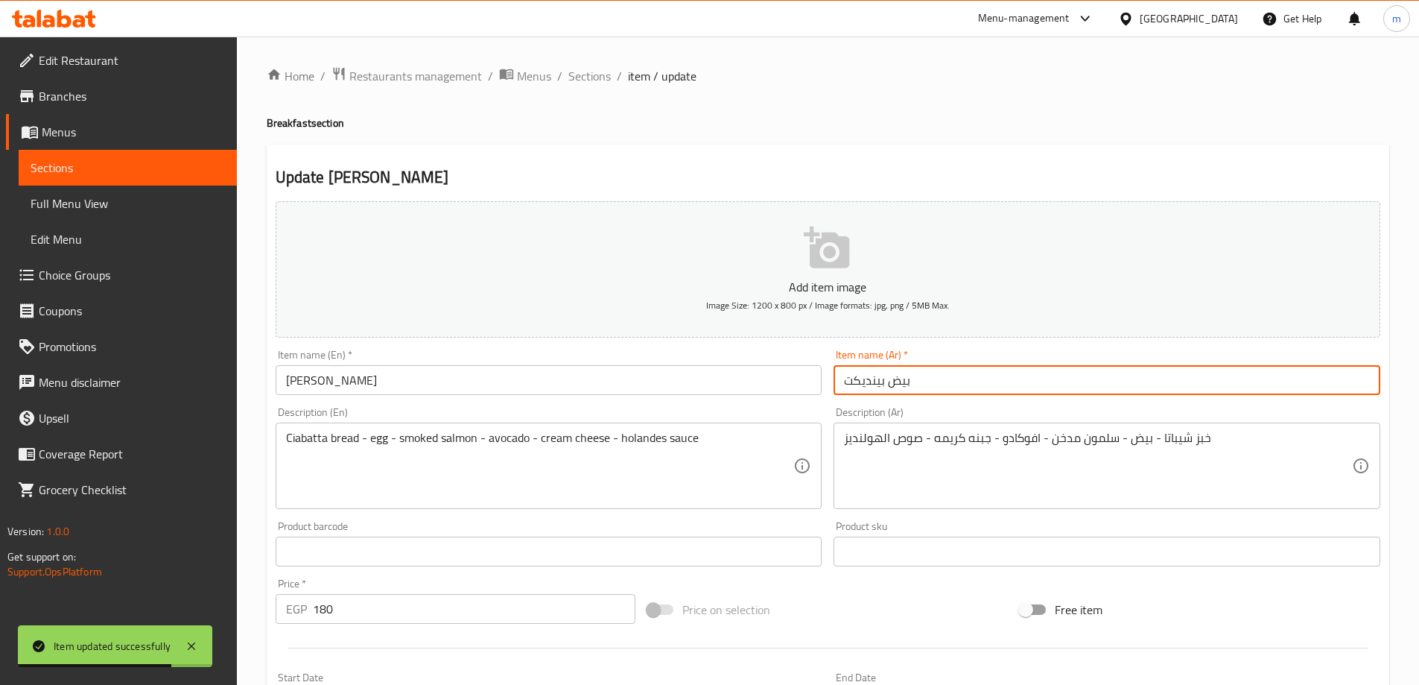
click at [1070, 381] on input "بيض بينديكت" at bounding box center [1107, 380] width 547 height 30
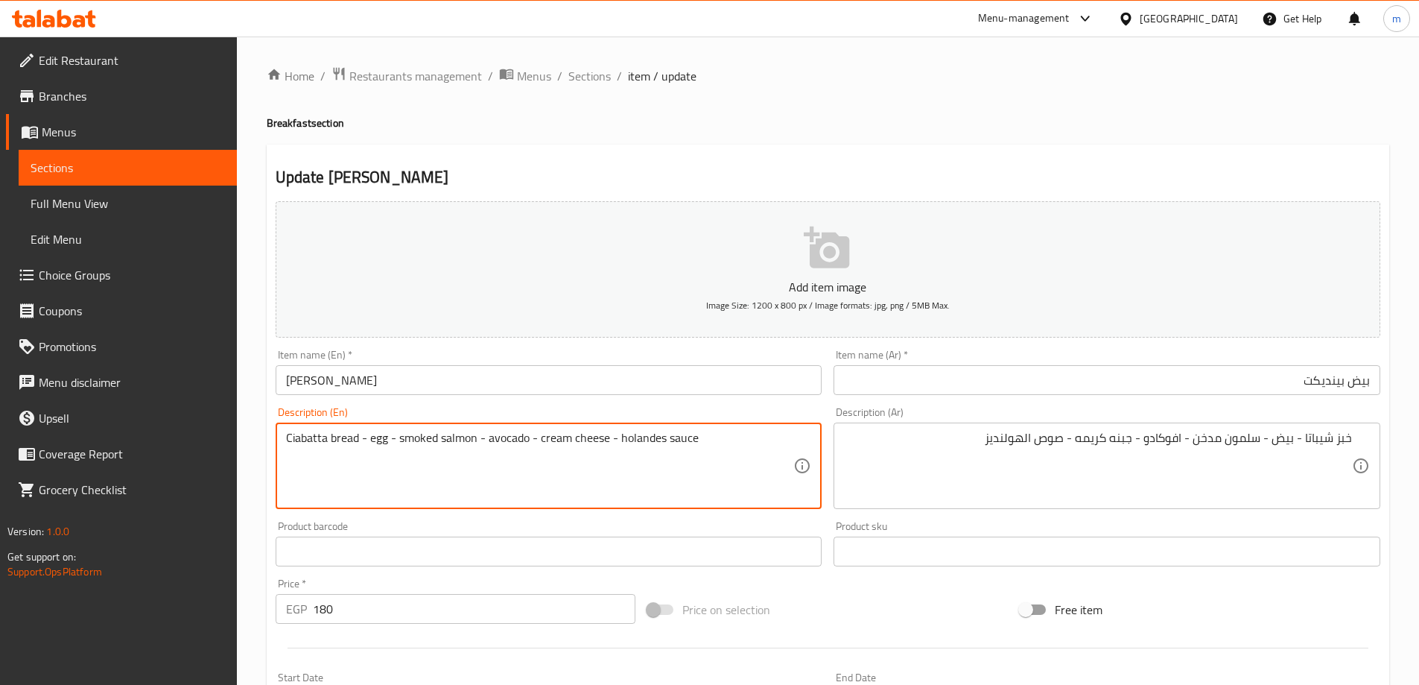
drag, startPoint x: 326, startPoint y: 441, endPoint x: 241, endPoint y: 451, distance: 85.6
drag, startPoint x: 619, startPoint y: 440, endPoint x: 665, endPoint y: 442, distance: 46.2
click at [665, 442] on textarea "Ciabatta bread - egg - smoked salmon - avocado - cream cheese - holandes sauce" at bounding box center [540, 466] width 508 height 71
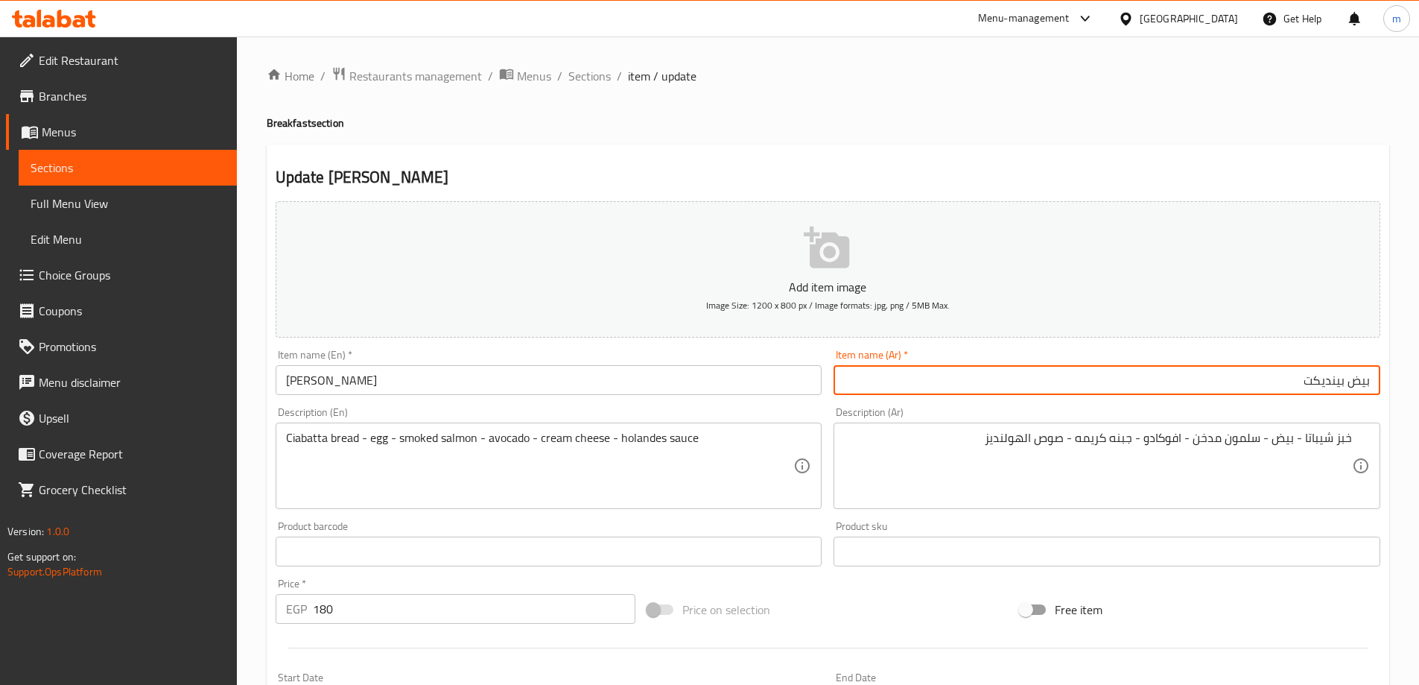
click at [1043, 381] on input "بيض بينديكت" at bounding box center [1107, 380] width 547 height 30
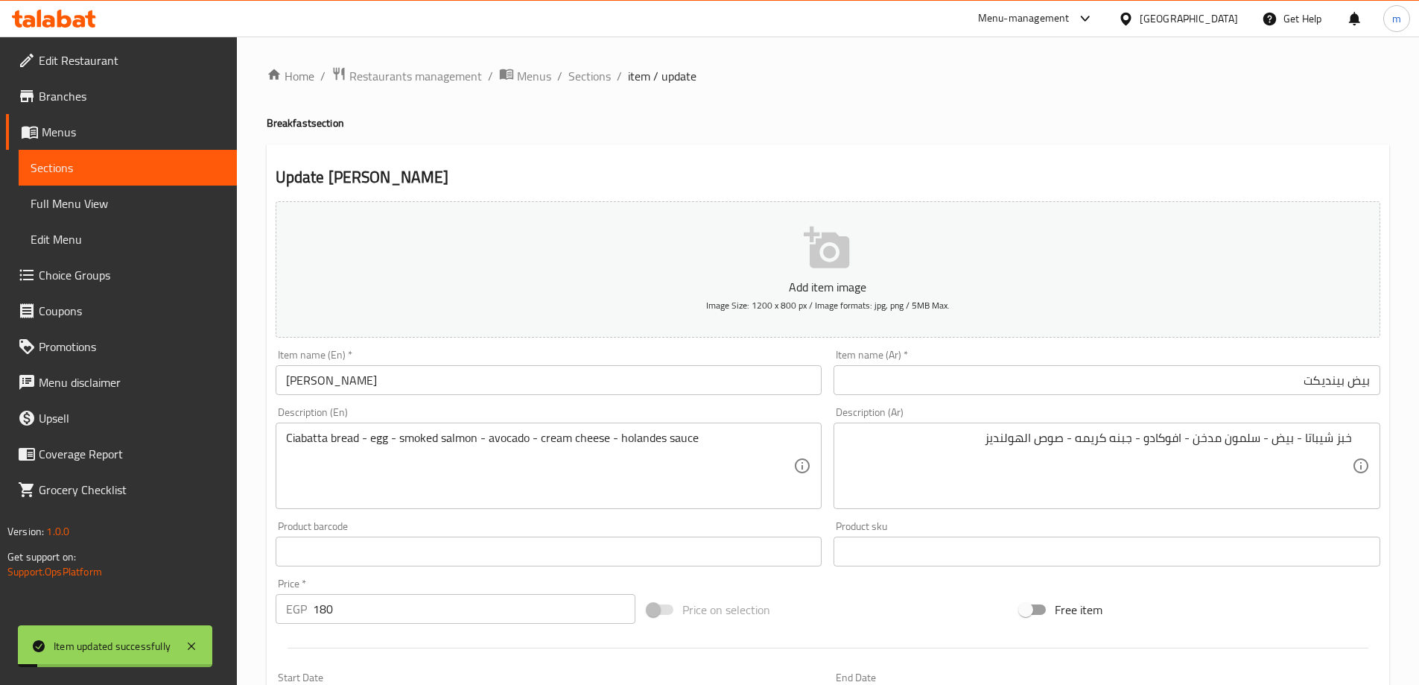
drag, startPoint x: 601, startPoint y: 77, endPoint x: 600, endPoint y: 108, distance: 30.6
click at [601, 77] on span "Sections" at bounding box center [589, 76] width 42 height 18
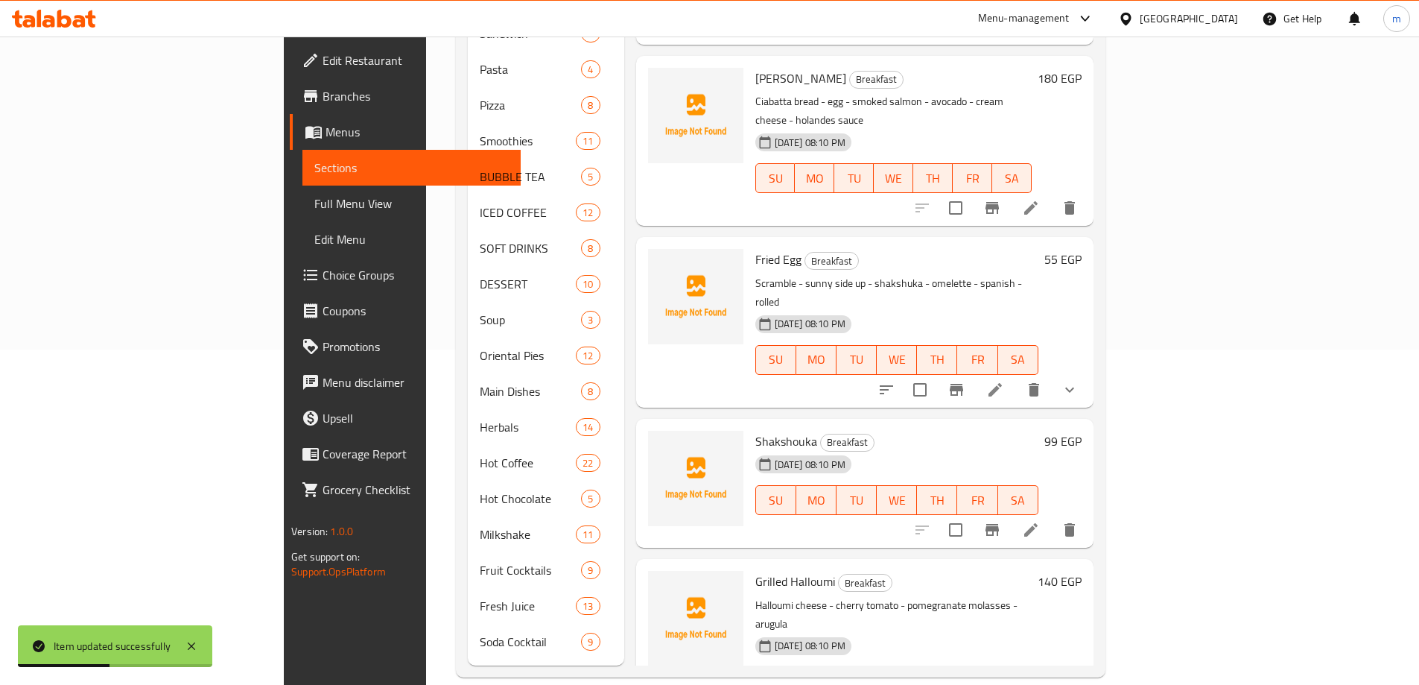
scroll to position [670, 0]
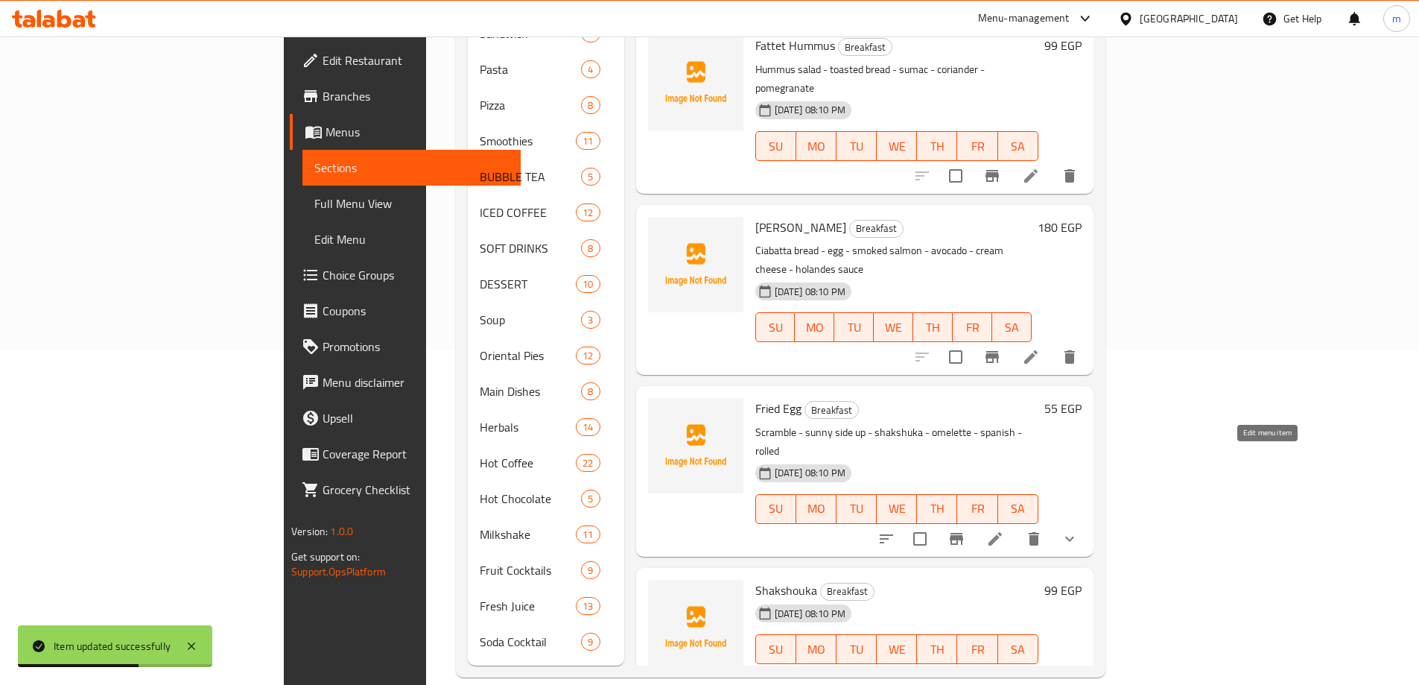
click at [1002, 532] on icon at bounding box center [995, 538] width 13 height 13
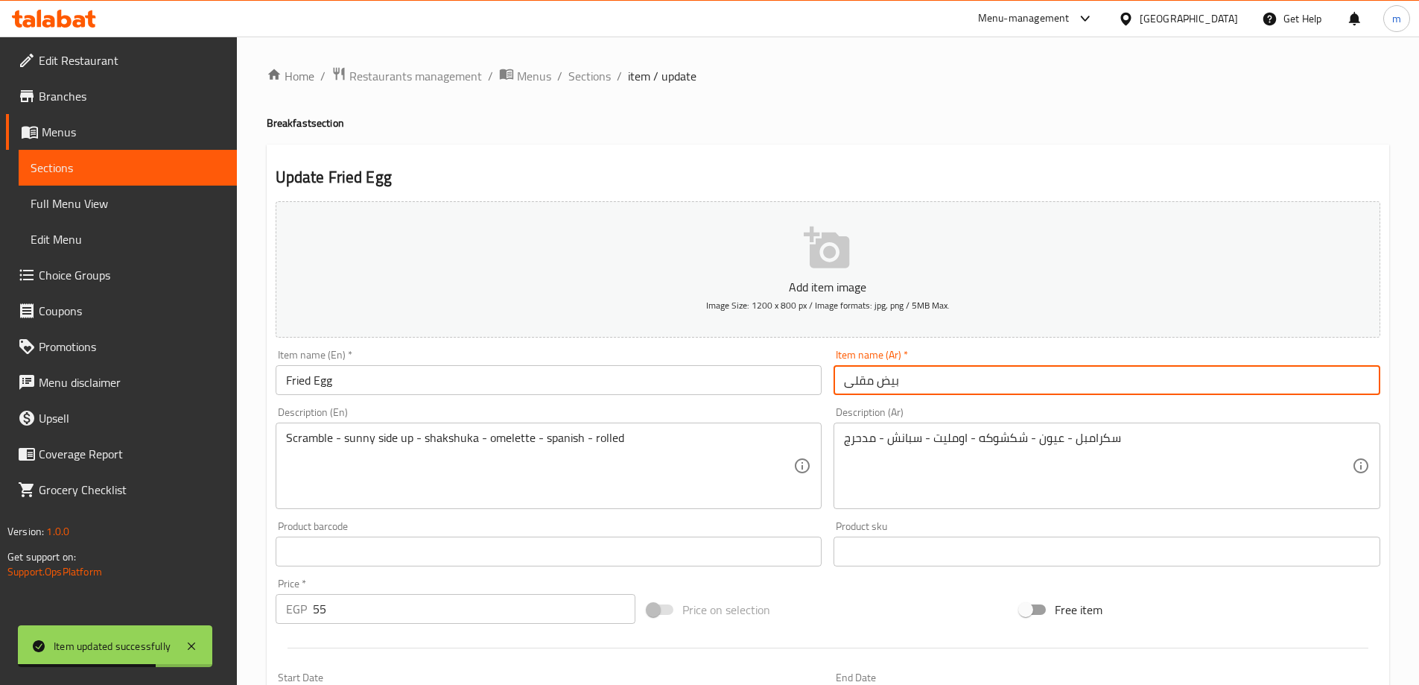
click at [932, 380] on input "بيض مقلى" at bounding box center [1107, 380] width 547 height 30
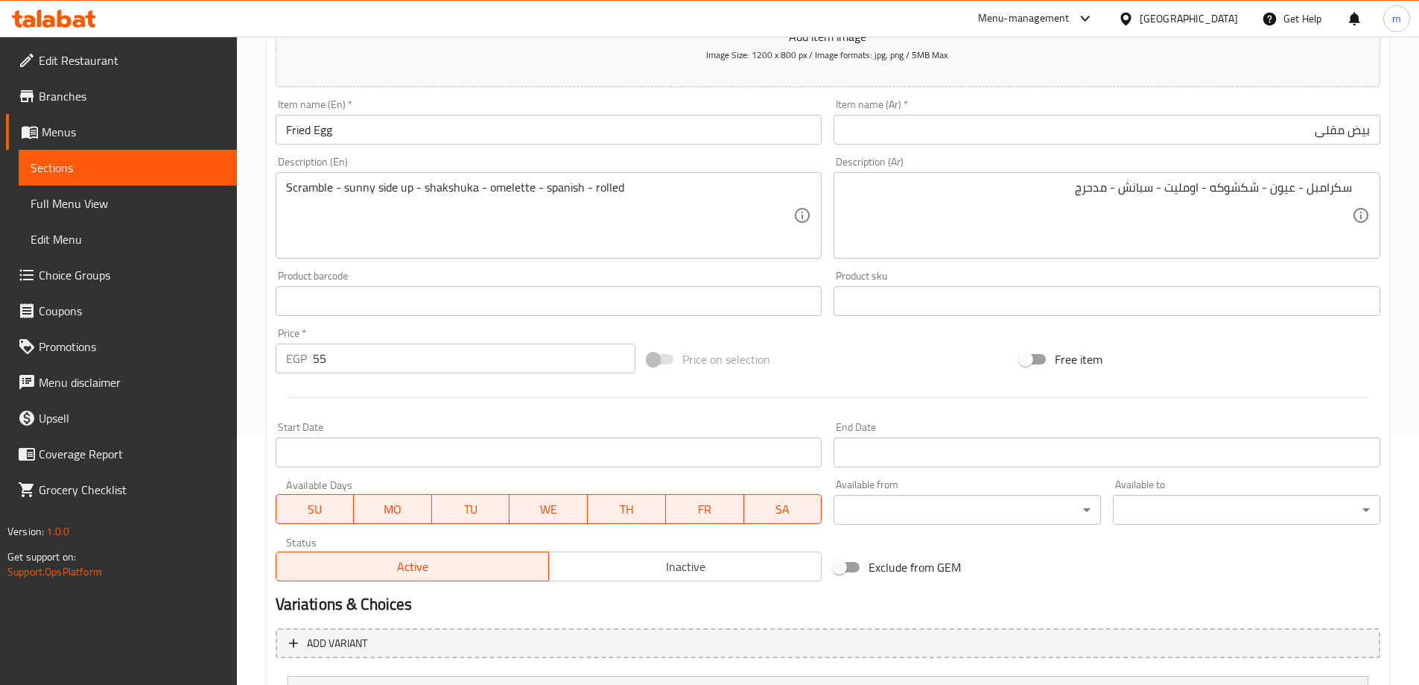
scroll to position [223, 0]
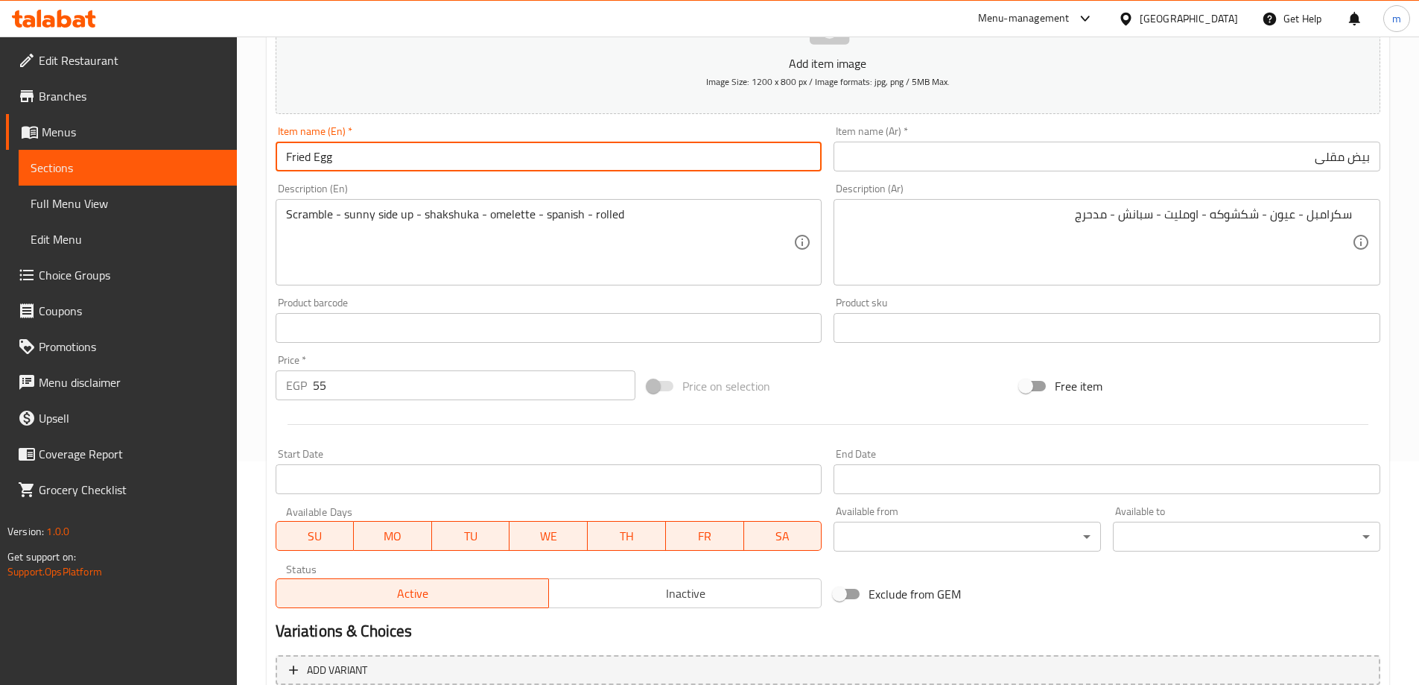
click at [375, 158] on input "Fried Egg" at bounding box center [549, 157] width 547 height 30
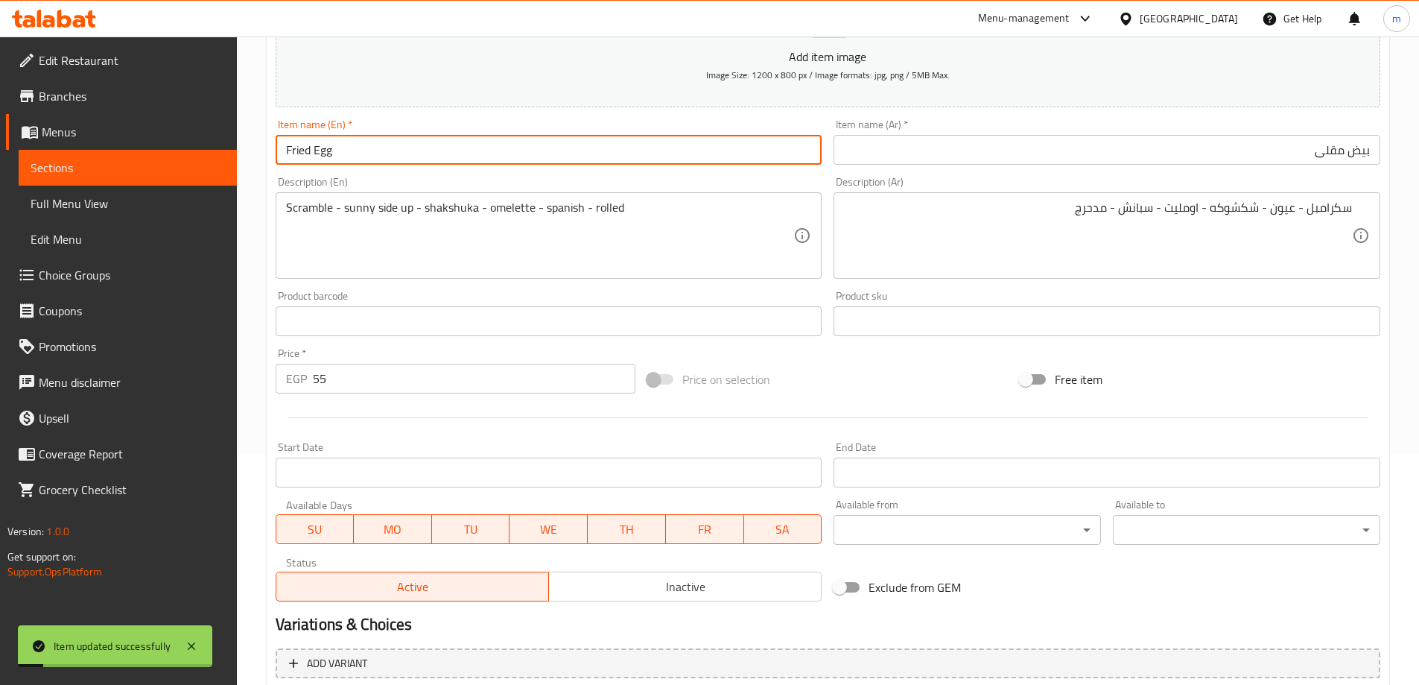
scroll to position [372, 0]
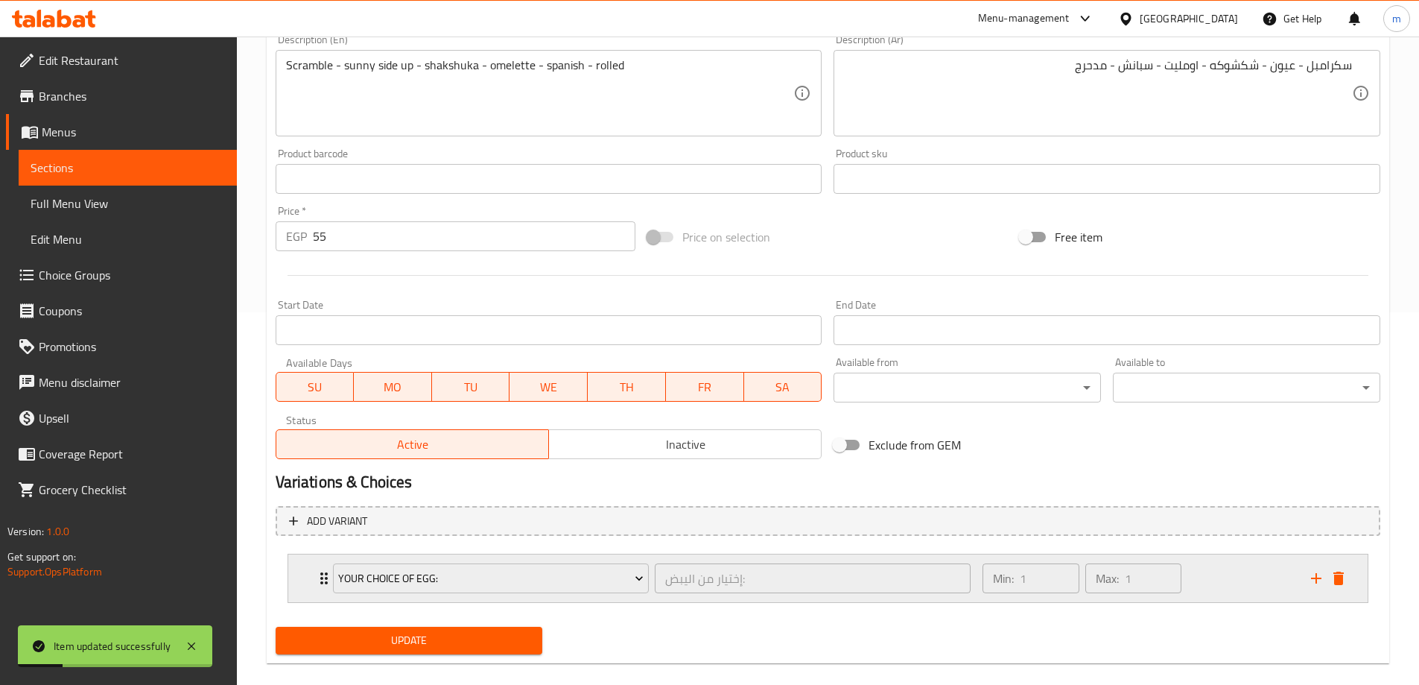
click at [304, 578] on div "Your Choice Of Egg: إختيار من اليبض: ​ Min: 1 ​ Max: 1 ​" at bounding box center [827, 578] width 1079 height 48
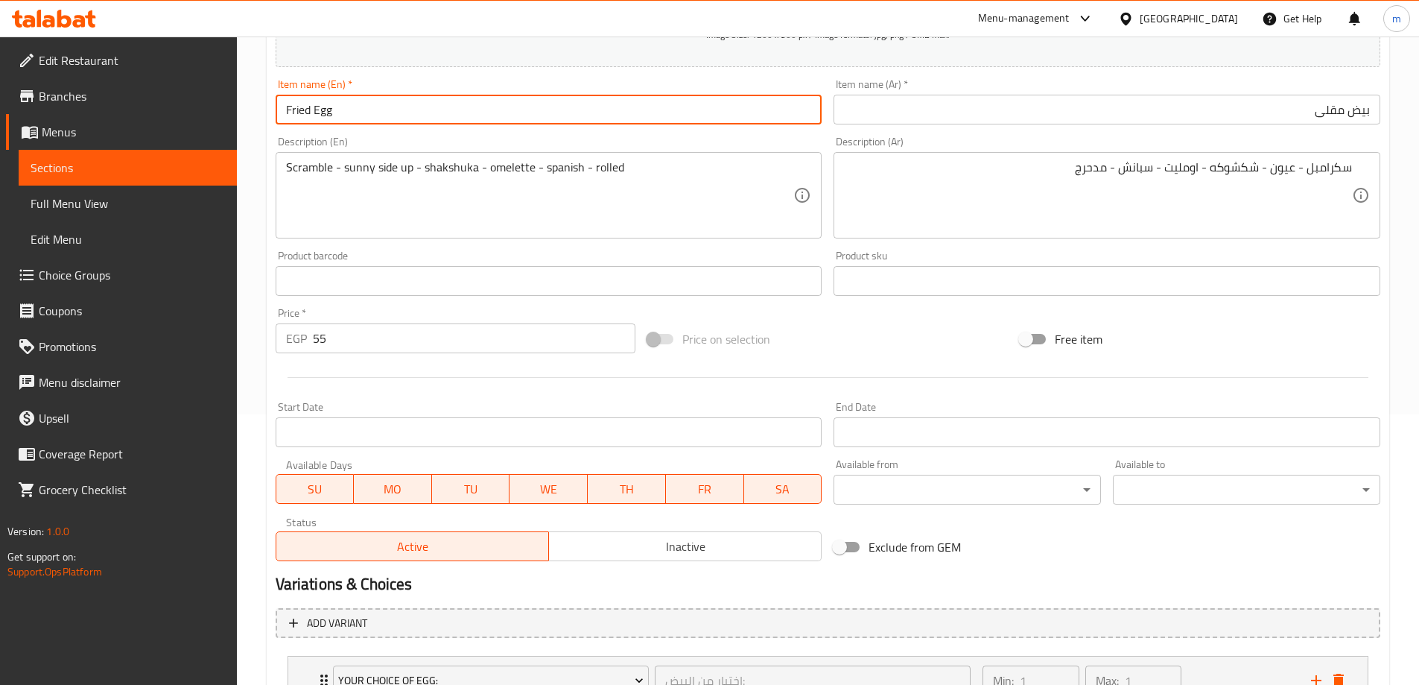
scroll to position [447, 0]
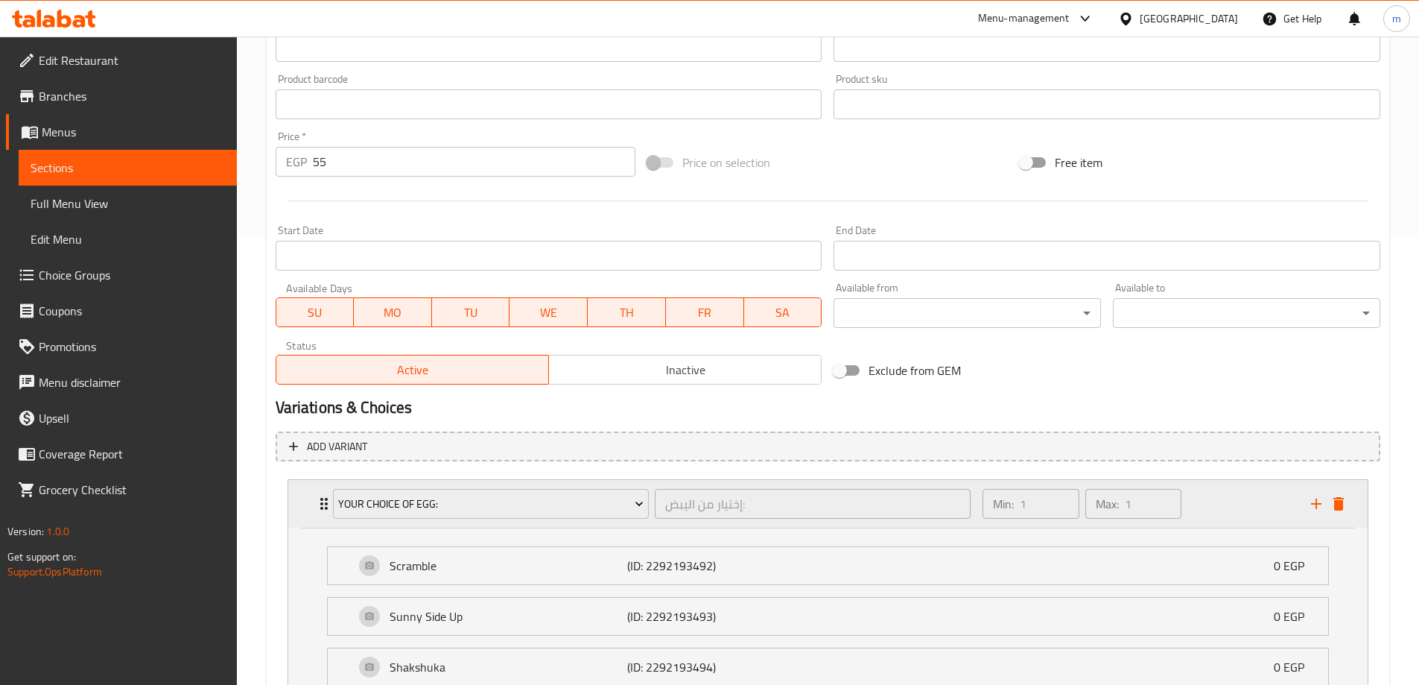
click at [303, 503] on div "Your Choice Of Egg: إختيار من اليبض: ​ Min: 1 ​ Max: 1 ​" at bounding box center [827, 504] width 1079 height 48
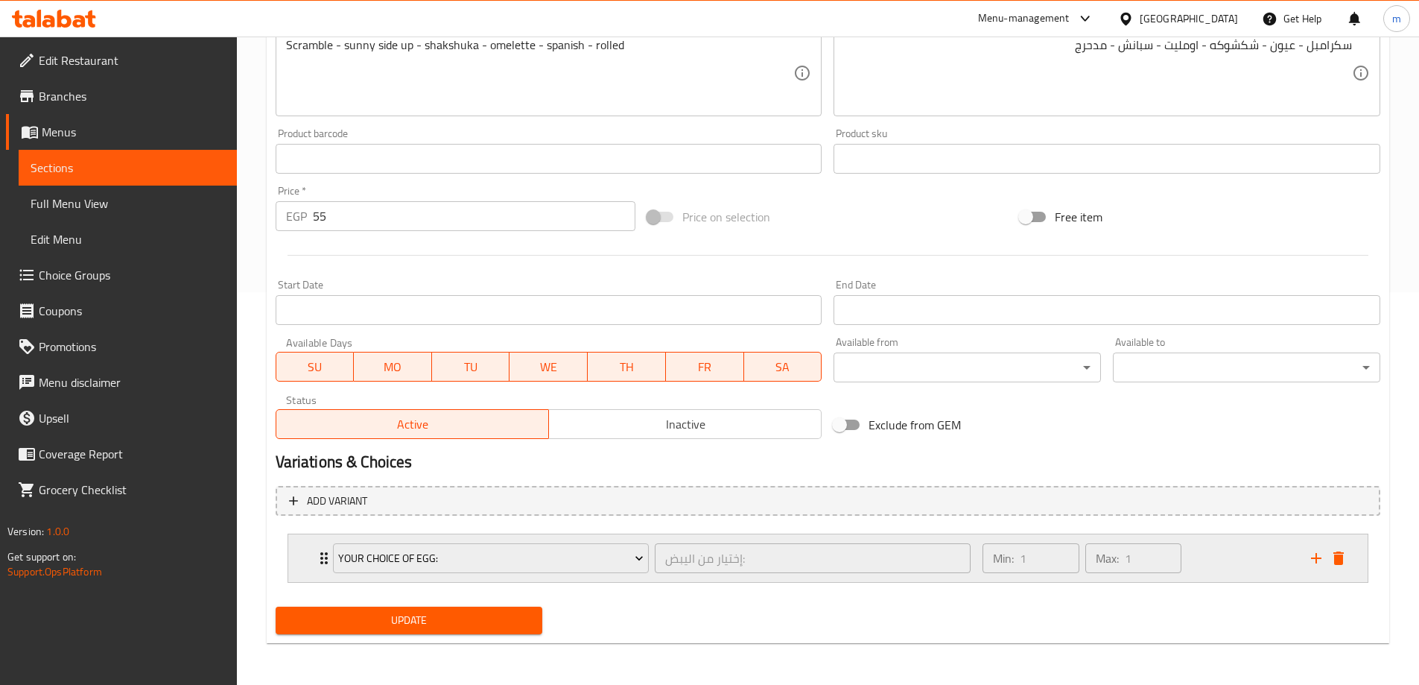
scroll to position [393, 0]
click at [303, 547] on div "Your Choice Of Egg: إختيار من اليبض: ​ Min: 1 ​ Max: 1 ​" at bounding box center [827, 558] width 1079 height 48
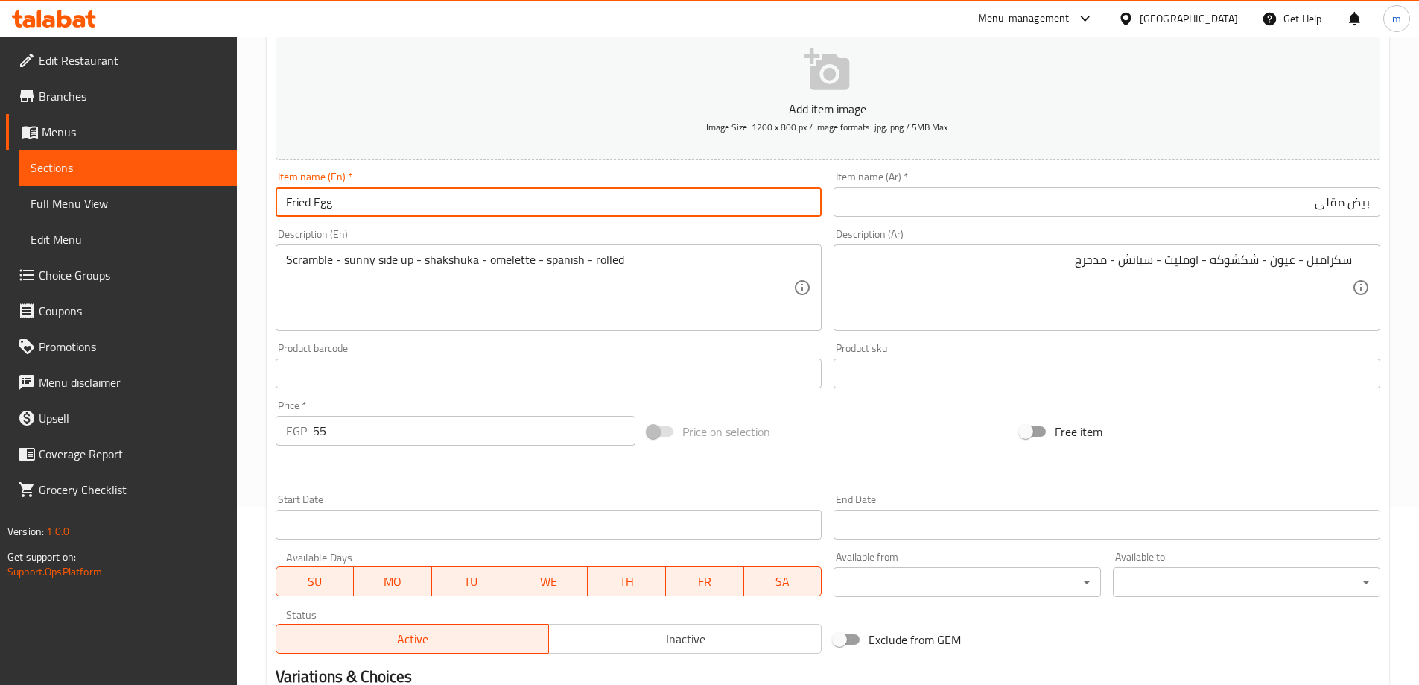
scroll to position [0, 0]
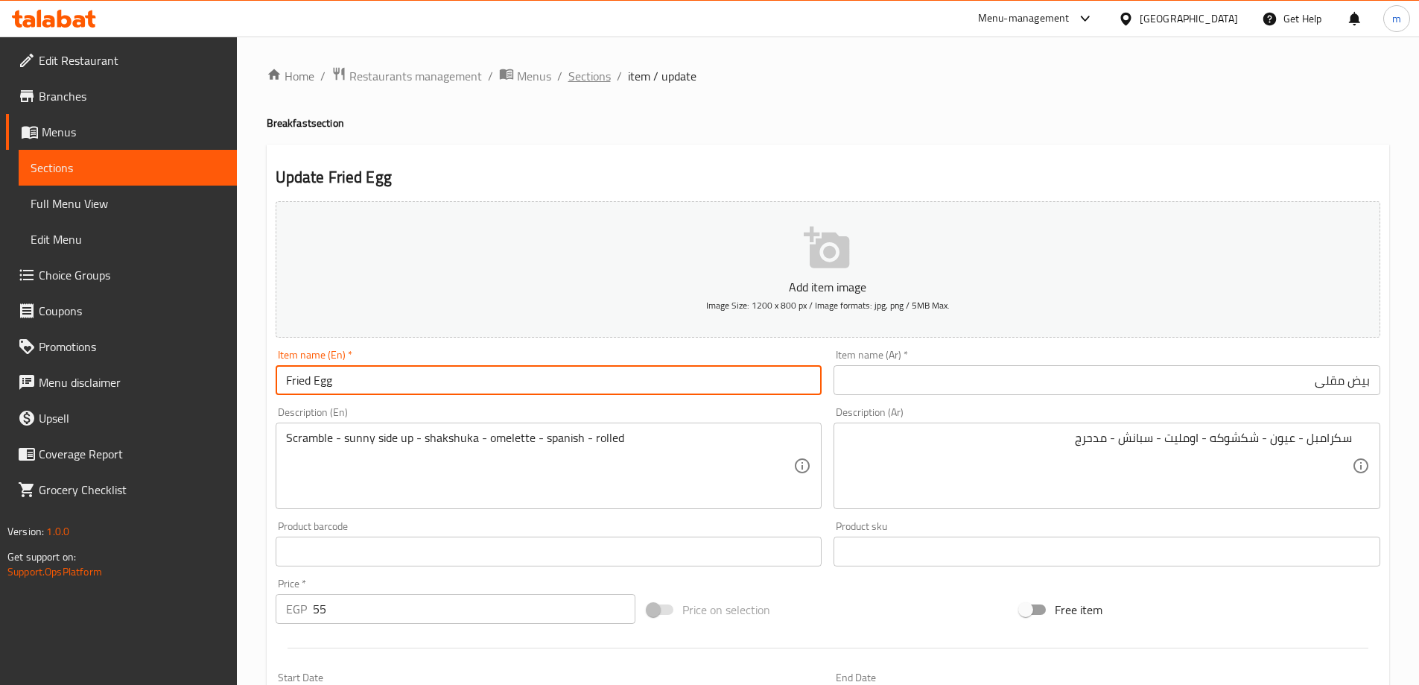
click at [597, 78] on span "Sections" at bounding box center [589, 76] width 42 height 18
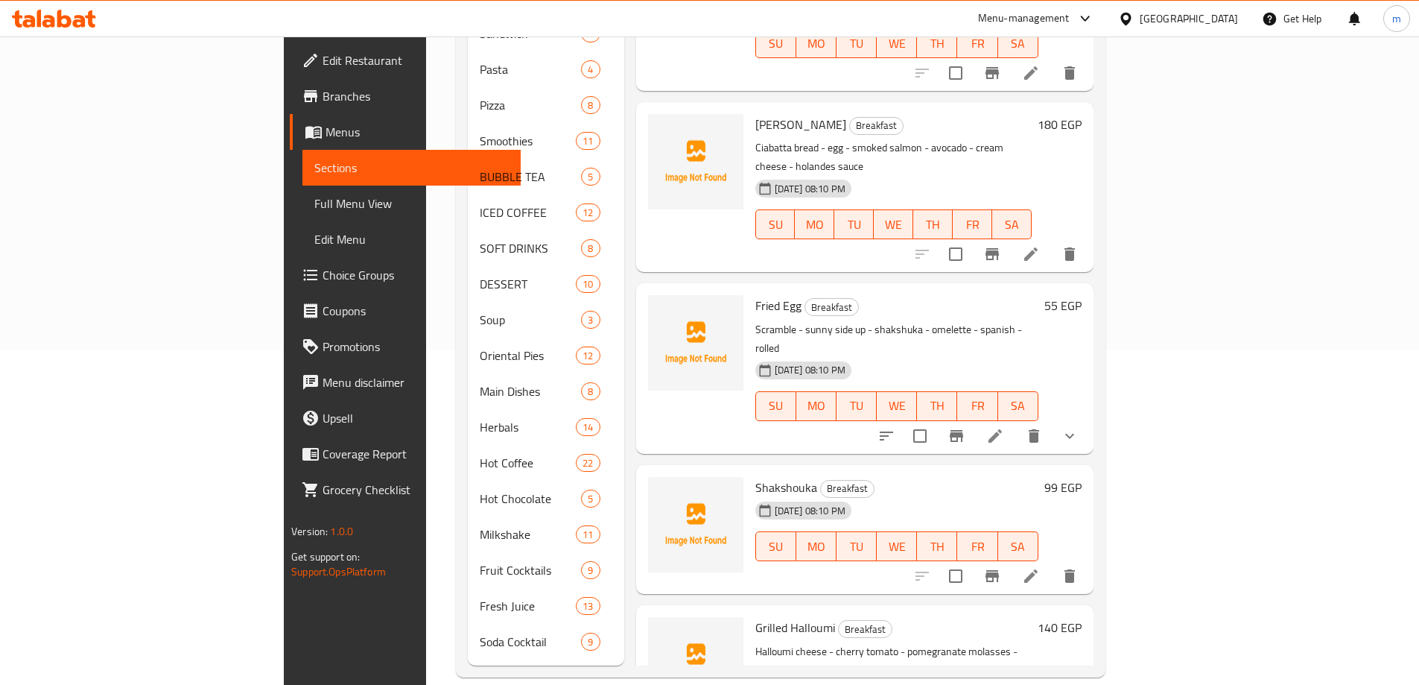
scroll to position [819, 0]
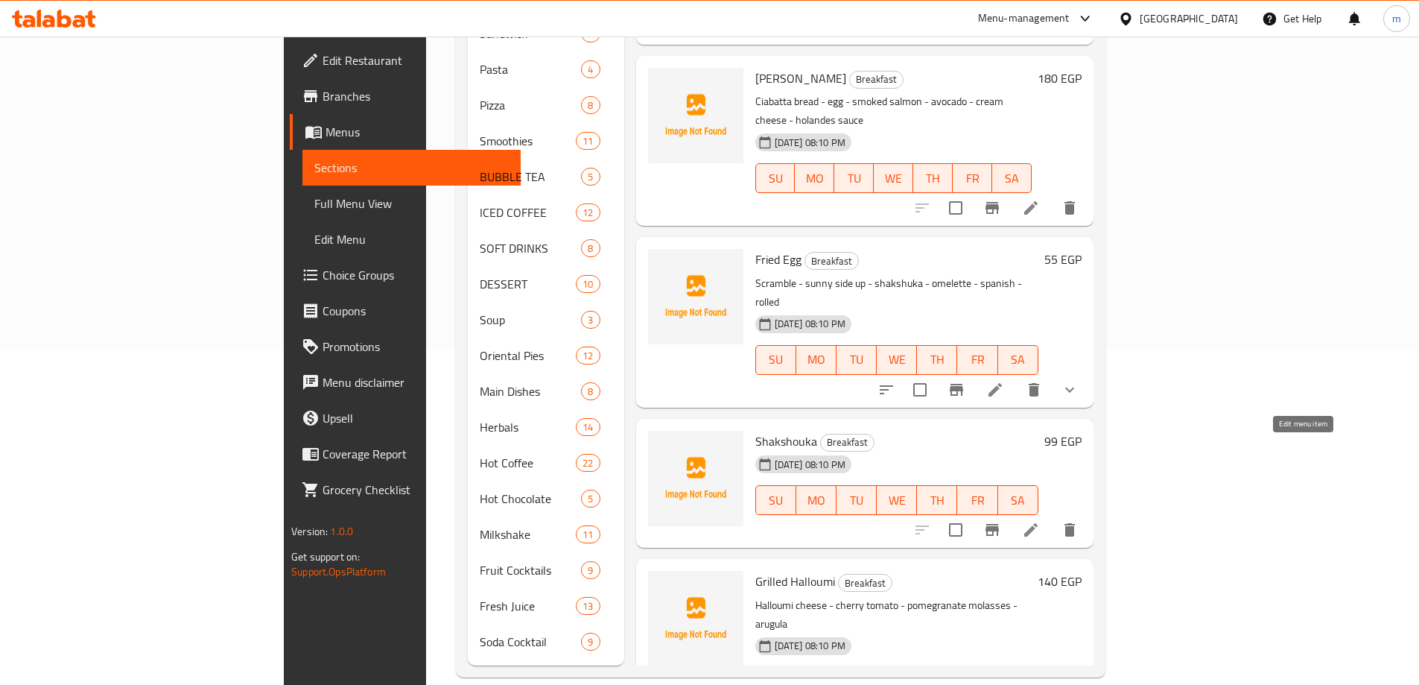
click at [1040, 521] on icon at bounding box center [1031, 530] width 18 height 18
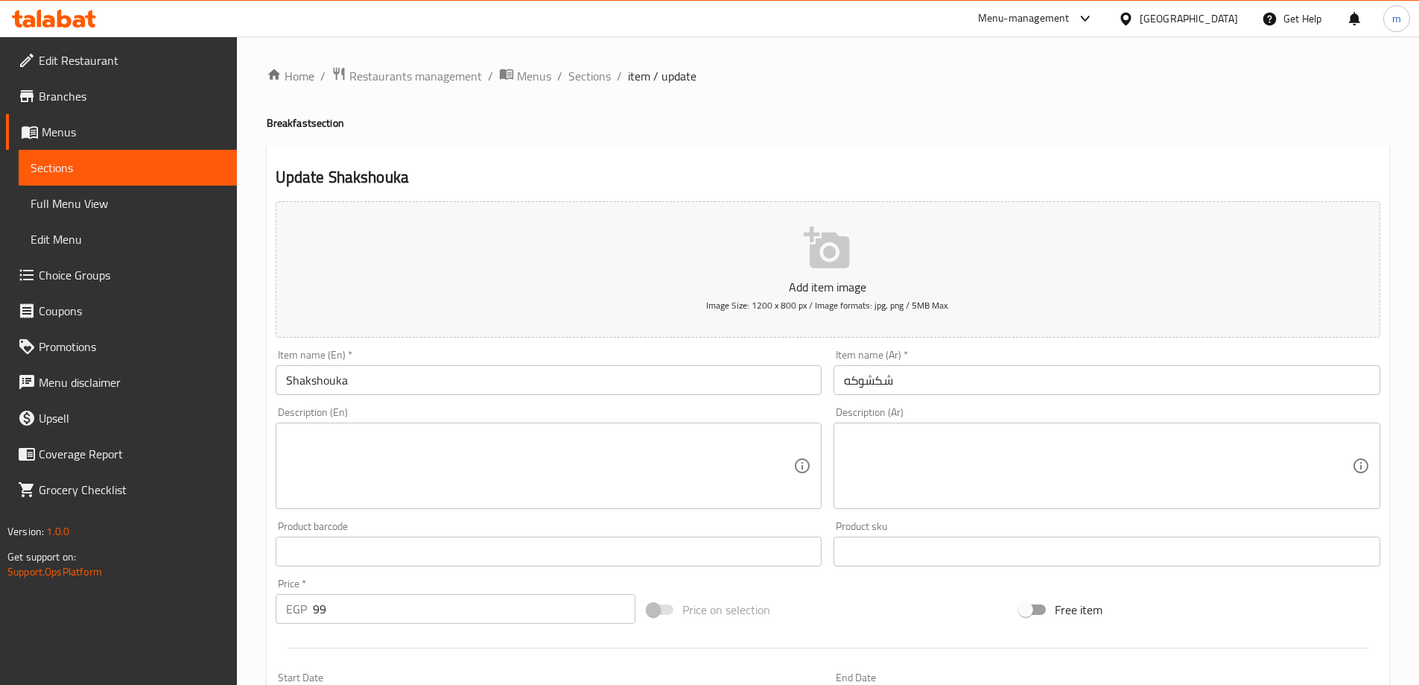
click at [1135, 453] on textarea at bounding box center [1098, 466] width 508 height 71
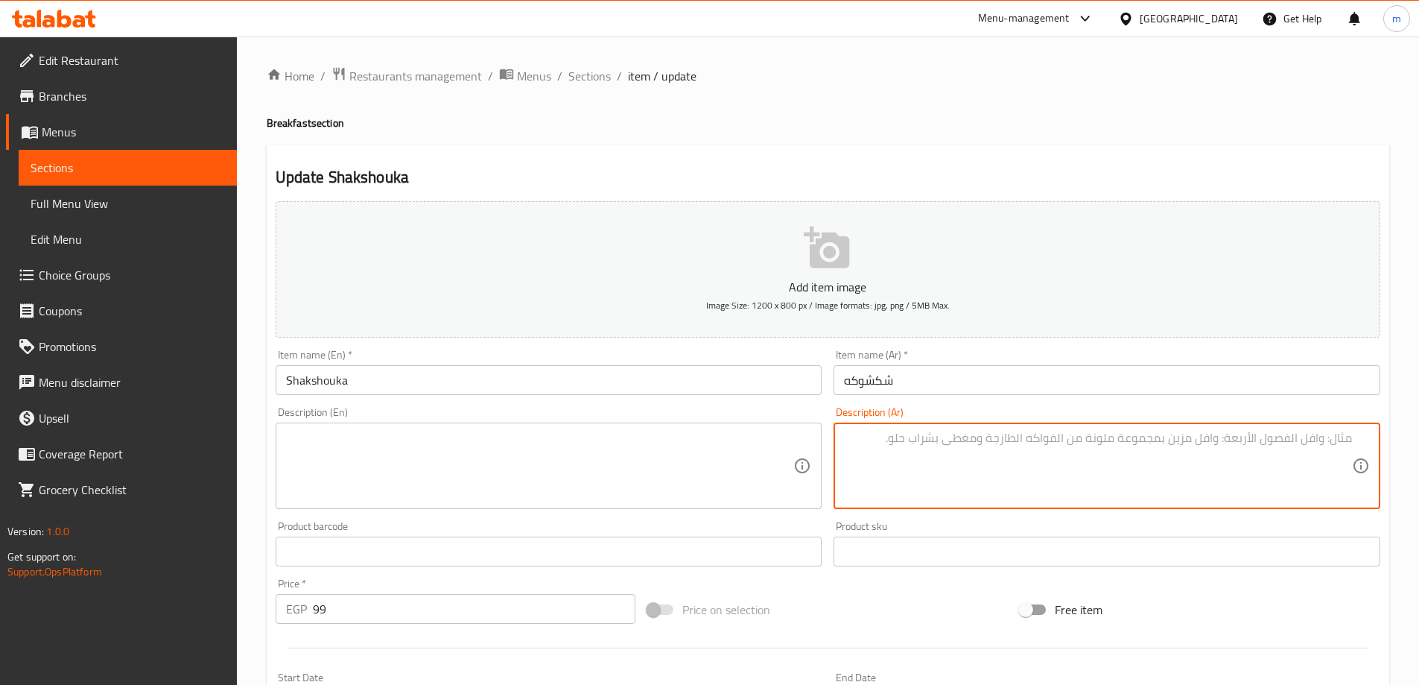
click at [1112, 376] on input "شكشوكه" at bounding box center [1107, 380] width 547 height 30
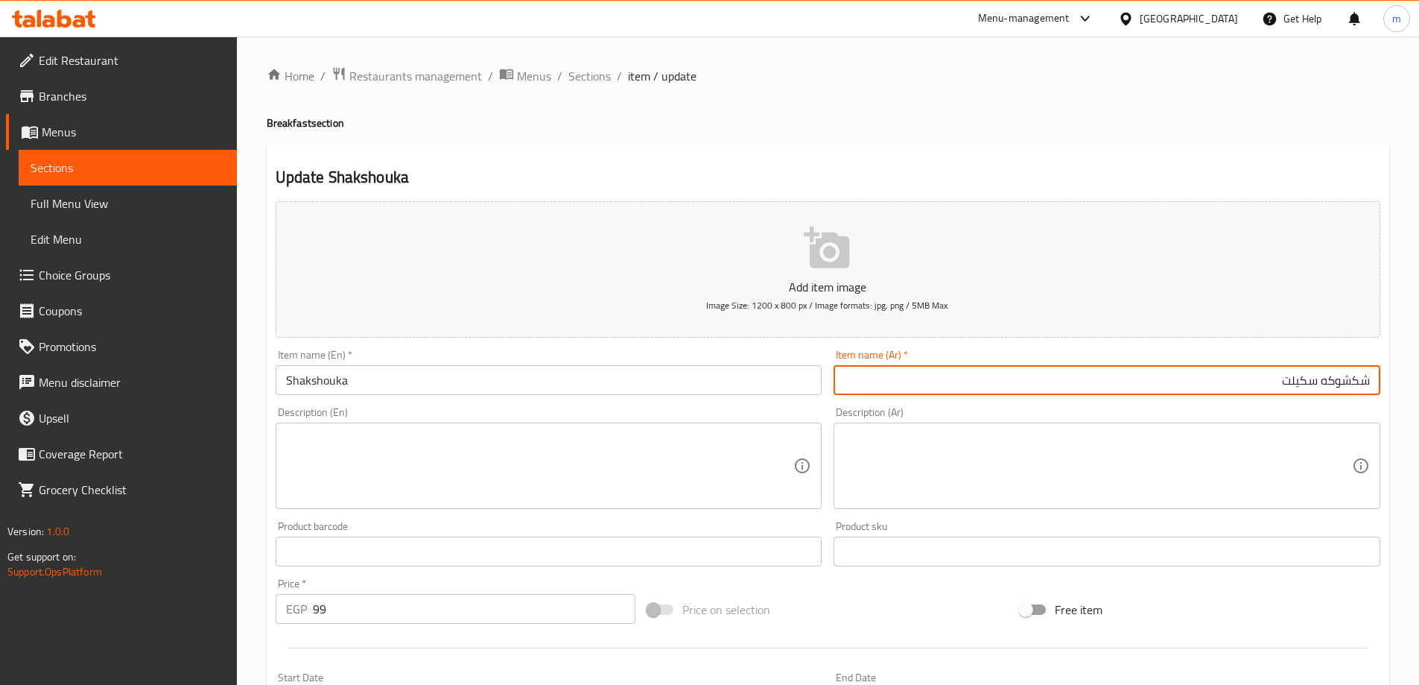
type input "شكشوكه سكيلت"
click at [1140, 369] on input "شكشوكه سكيلت" at bounding box center [1107, 380] width 547 height 30
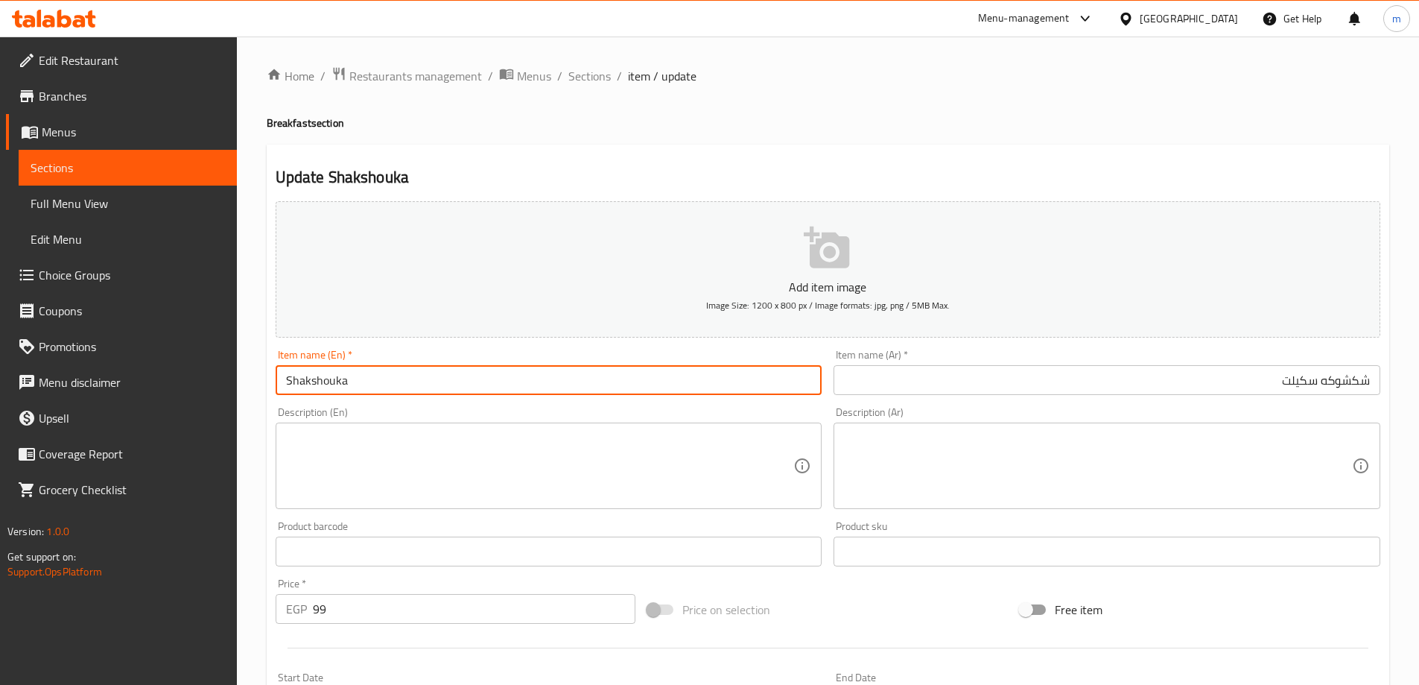
click at [446, 383] on input "Shakshouka" at bounding box center [549, 380] width 547 height 30
paste input "Skillet"
click at [446, 381] on input "Shakshouka Skillet" at bounding box center [549, 380] width 547 height 30
type input "Shakshouka Skillet"
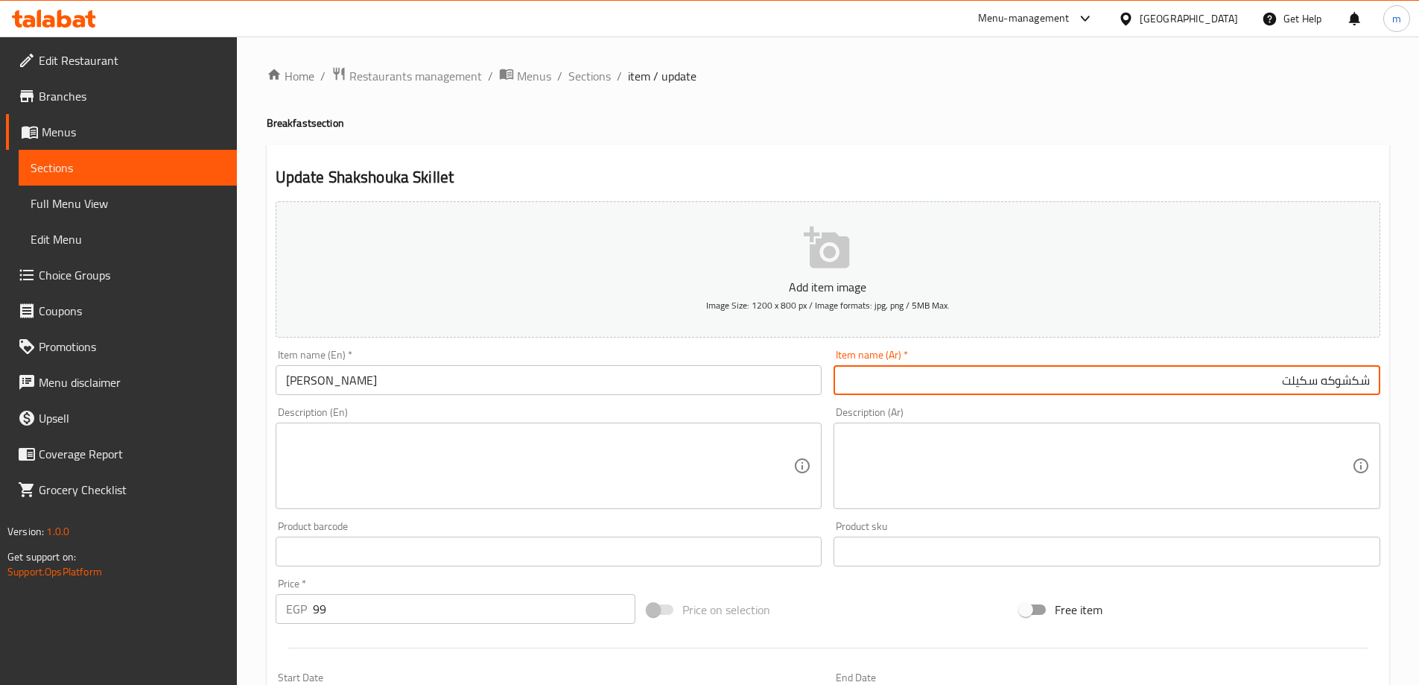
click at [1161, 366] on input "شكشوكه سكيلت" at bounding box center [1107, 380] width 547 height 30
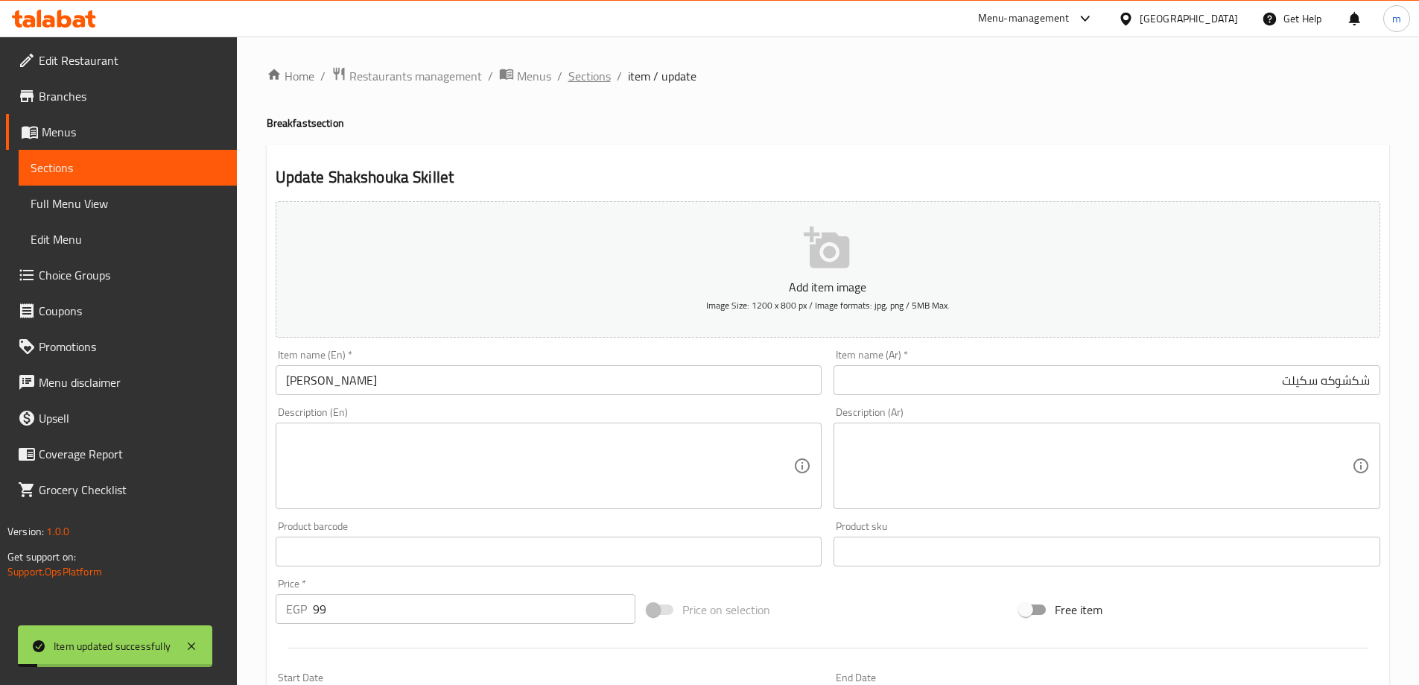
click at [594, 83] on span "Sections" at bounding box center [589, 76] width 42 height 18
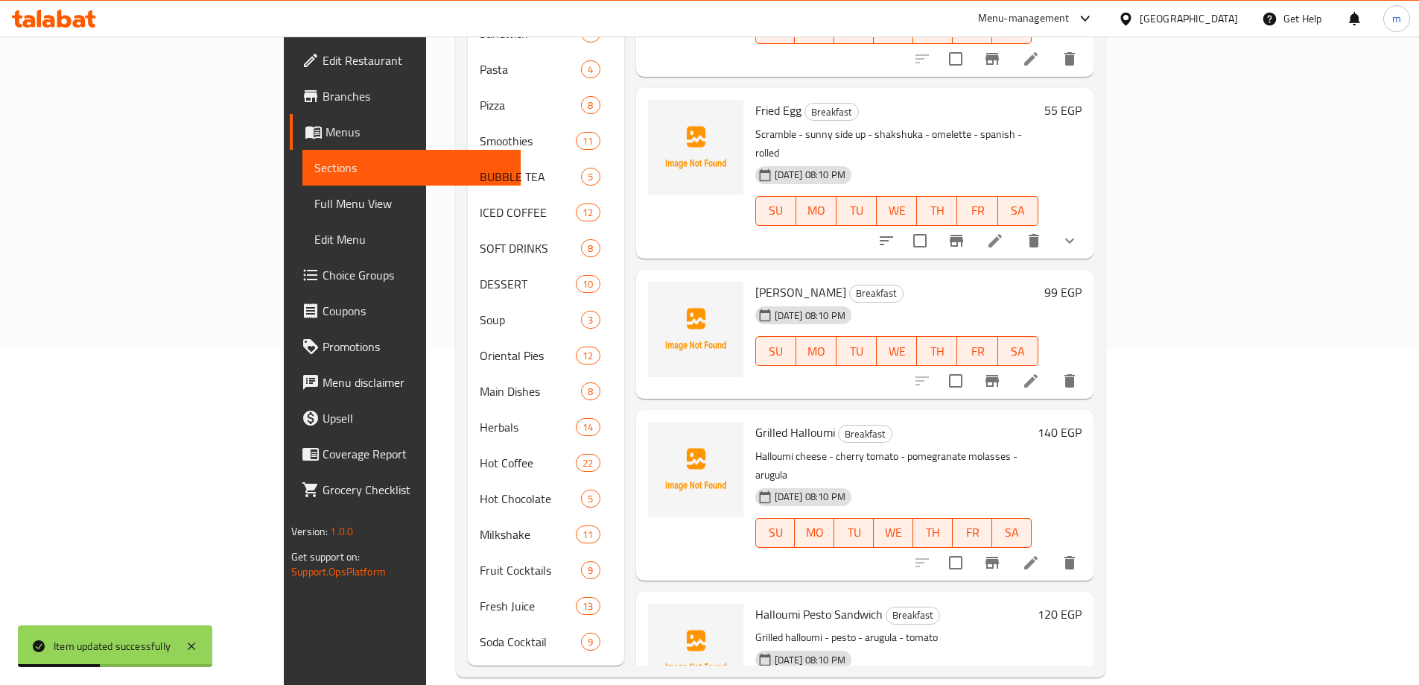
scroll to position [1043, 0]
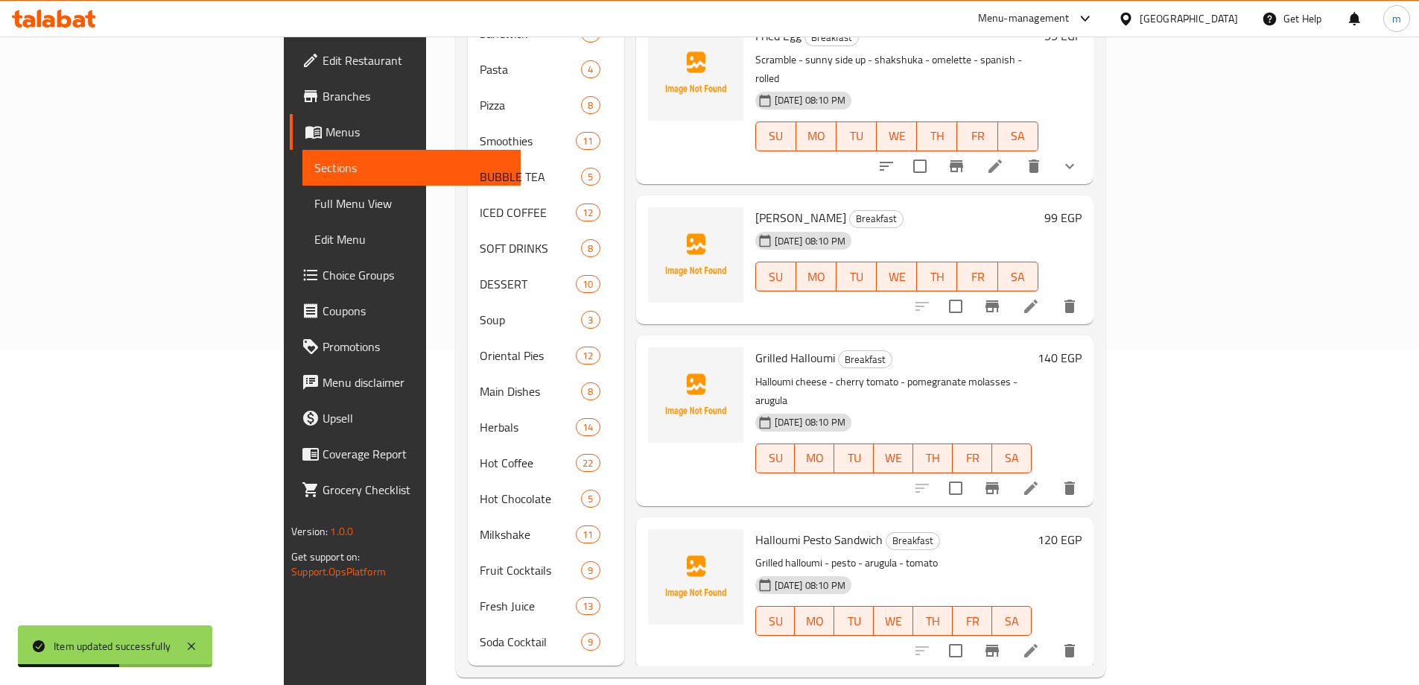
click at [1040, 479] on icon at bounding box center [1031, 488] width 18 height 18
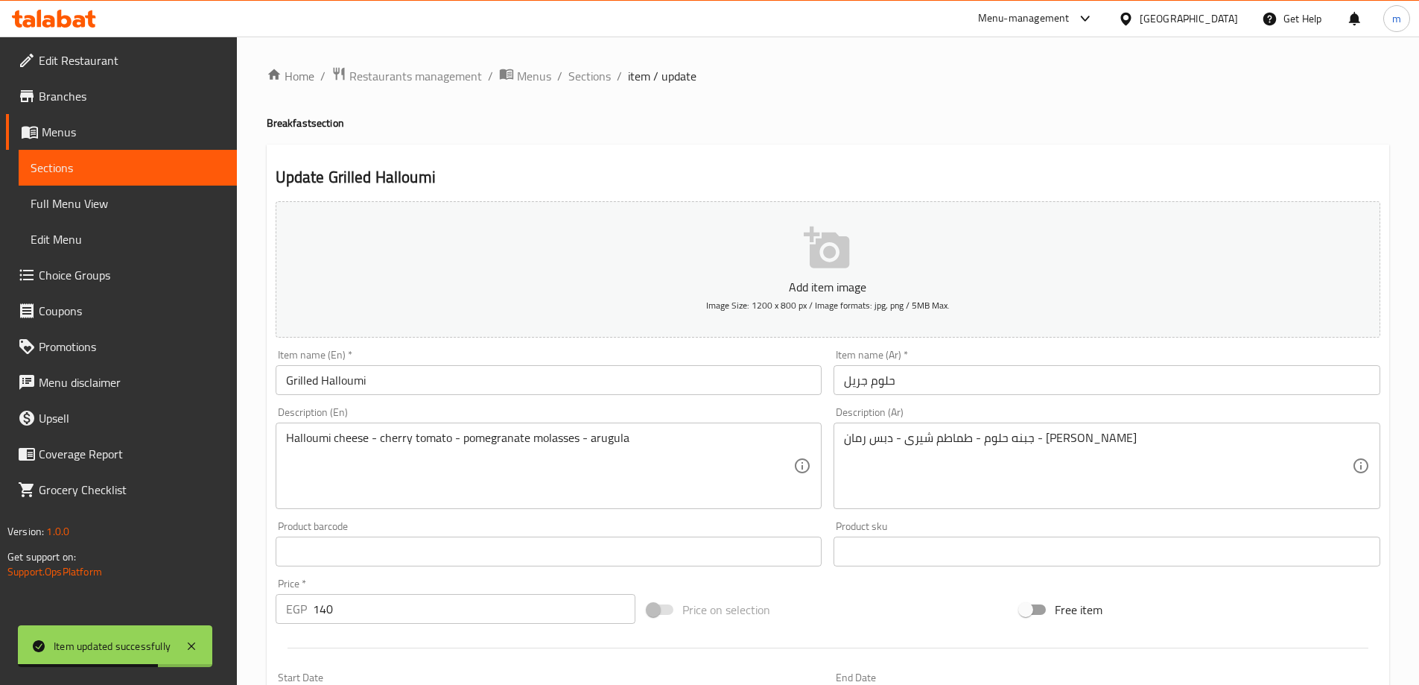
click at [1018, 383] on input "حلوم جريل" at bounding box center [1107, 380] width 547 height 30
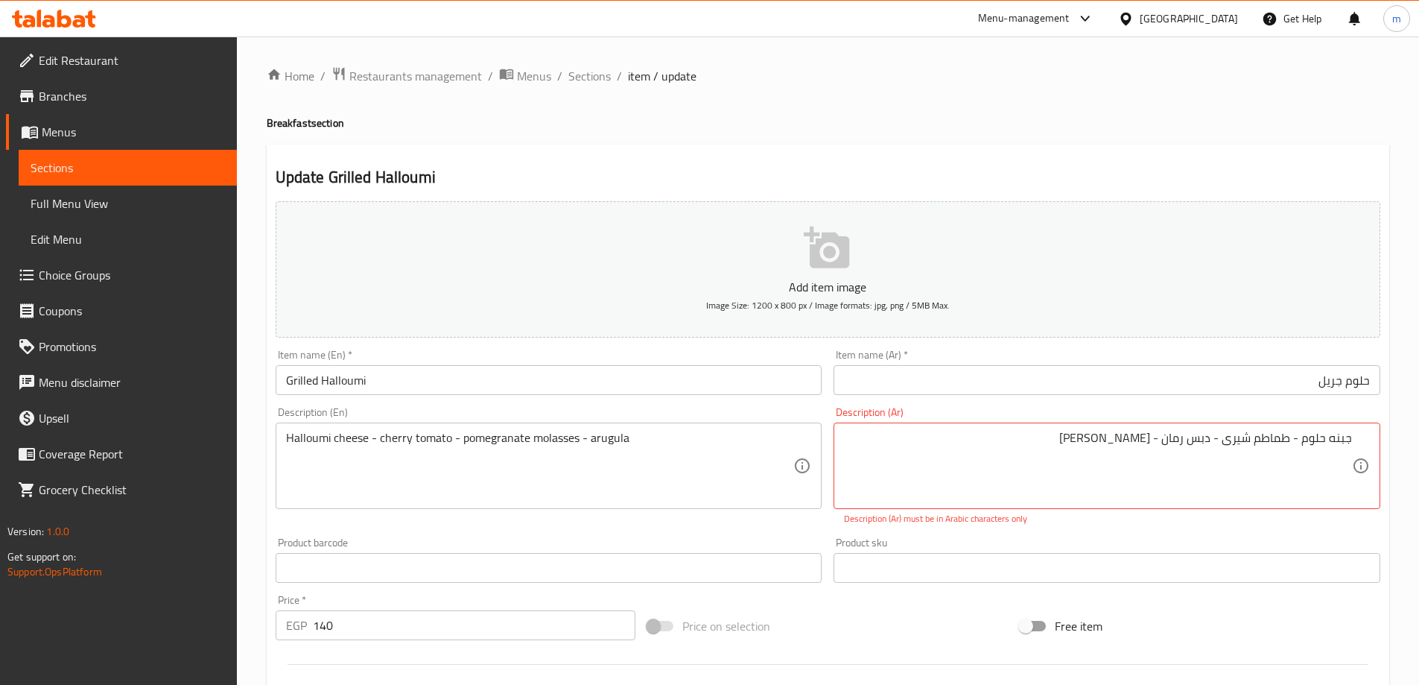
click at [1176, 140] on div "Home / Restaurants management / Menus / Sections / item / update Breakfast sect…" at bounding box center [828, 552] width 1123 height 973
drag, startPoint x: 1062, startPoint y: 437, endPoint x: 1153, endPoint y: 448, distance: 91.6
click at [1218, 119] on h4 "Breakfast section" at bounding box center [828, 122] width 1123 height 15
click at [1296, 405] on div "Description (Ar) جبنه حلوم - طماطم شیری - دبس رمان - جرجير Description (Ar) Des…" at bounding box center [1107, 466] width 559 height 130
click at [1212, 414] on div "Description (Ar) جبنه حلوم - طماطم شیری - دبس رمان - جرجير Description (Ar) Des…" at bounding box center [1107, 466] width 547 height 118
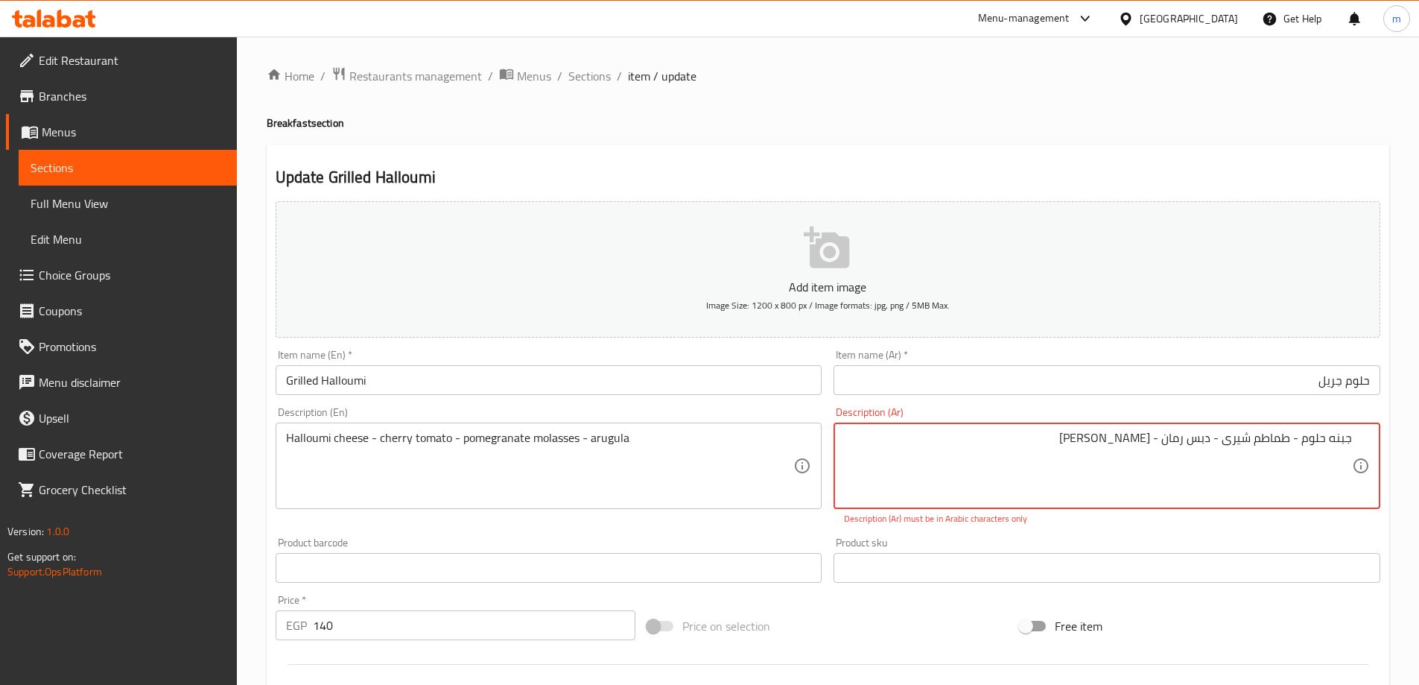
click at [1167, 407] on div "Description (Ar) جبنه حلوم - طماطم شیری - دبس رمان - جرجير Description (Ar) Des…" at bounding box center [1107, 466] width 547 height 118
drag, startPoint x: 1186, startPoint y: 445, endPoint x: 1213, endPoint y: 446, distance: 26.9
click at [1209, 398] on div "Item name (Ar)   * حلوم جريل Item name (Ar) *" at bounding box center [1107, 371] width 559 height 57
drag, startPoint x: 1283, startPoint y: 445, endPoint x: 1369, endPoint y: 441, distance: 86.5
click at [1369, 441] on div "جبنه حلوم - طماطم شیری - دبس رمان - جرجير Description (Ar)" at bounding box center [1107, 465] width 547 height 86
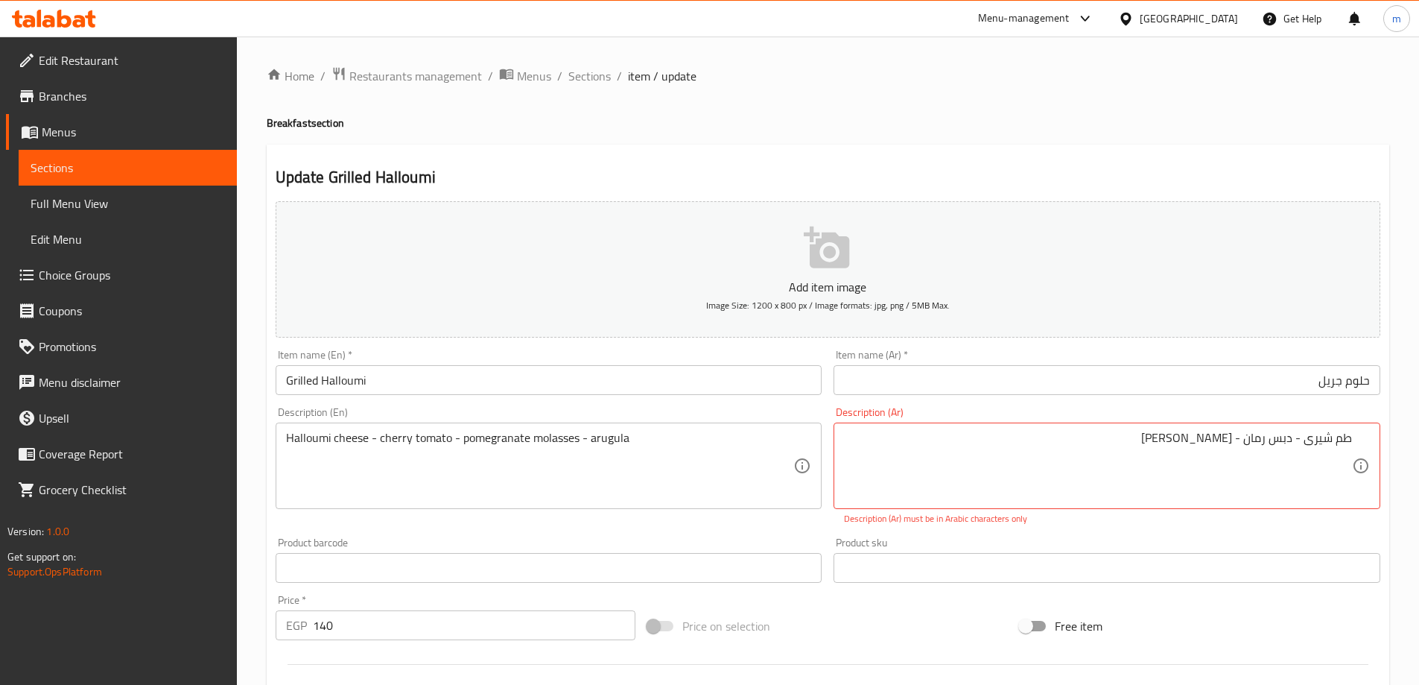
click at [1214, 151] on div "Update Grilled Halloumi Add item image Image Size: 1200 x 800 px / Image format…" at bounding box center [828, 587] width 1123 height 884
click at [1258, 412] on div "Description (Ar) جبنه حلوم - طماطم شیری - دبس رمان - جرجير Description (Ar) Des…" at bounding box center [1107, 466] width 547 height 118
click at [1246, 441] on textarea "جبنه حلوم - طماطم شیری - دبس رمان - جرجير" at bounding box center [1098, 466] width 508 height 71
click at [1237, 437] on textarea "جبنه حلوم - طماطم شیری - دبس رمان - جرجير" at bounding box center [1098, 466] width 508 height 71
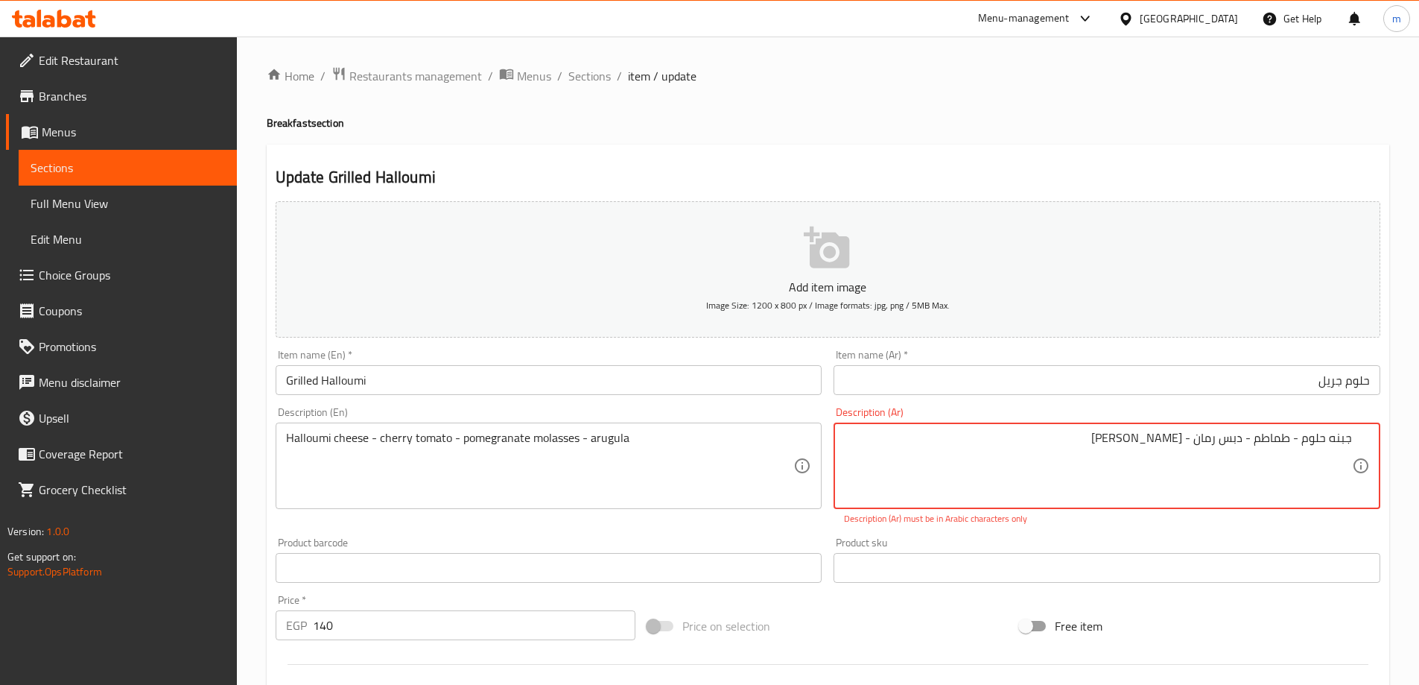
click at [1246, 400] on div "Item name (Ar)   * حلوم جريل Item name (Ar) *" at bounding box center [1107, 371] width 559 height 57
click at [1237, 441] on textarea "جبنه حلوم - طماطم شیری - دبس رمان - جرجير" at bounding box center [1098, 466] width 508 height 71
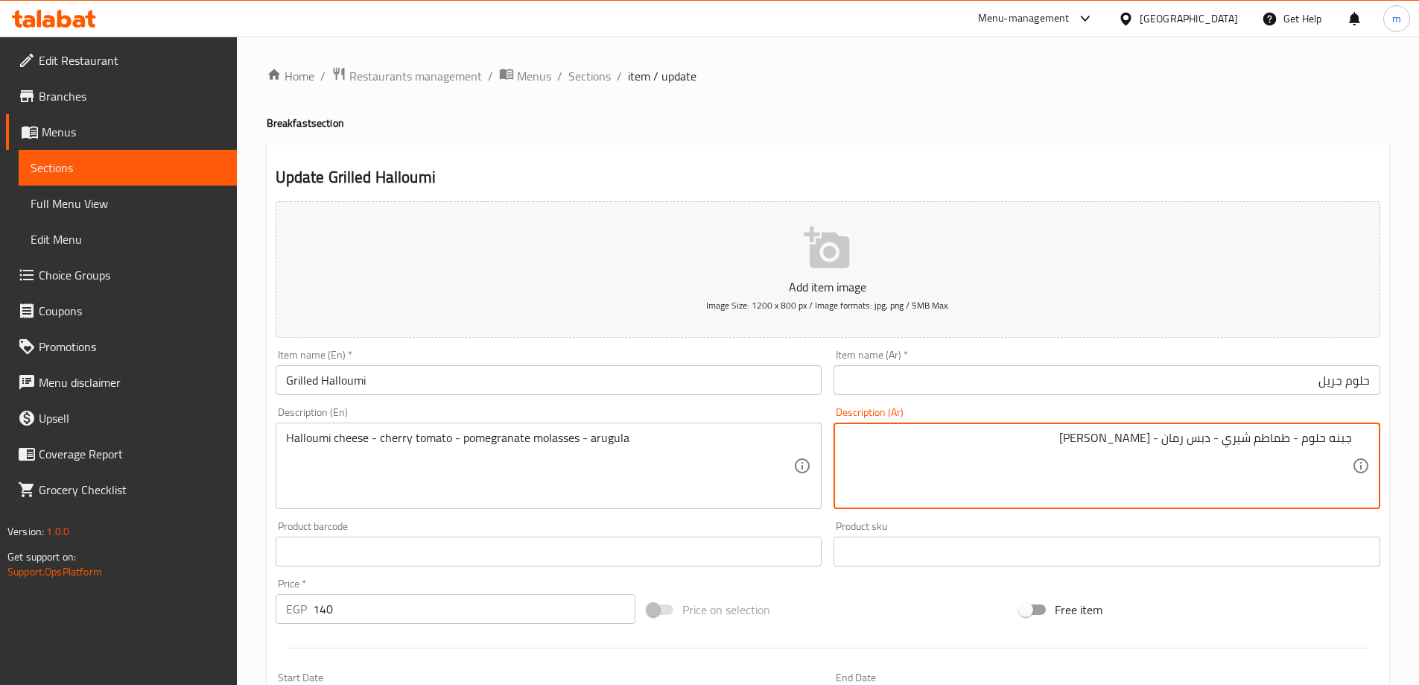
type textarea "جبنه حلوم - طماطم شيري - دبس رمان - جرجير"
click at [1106, 96] on div "Home / Restaurants management / Menus / Sections / item / update Breakfast sect…" at bounding box center [828, 544] width 1123 height 957
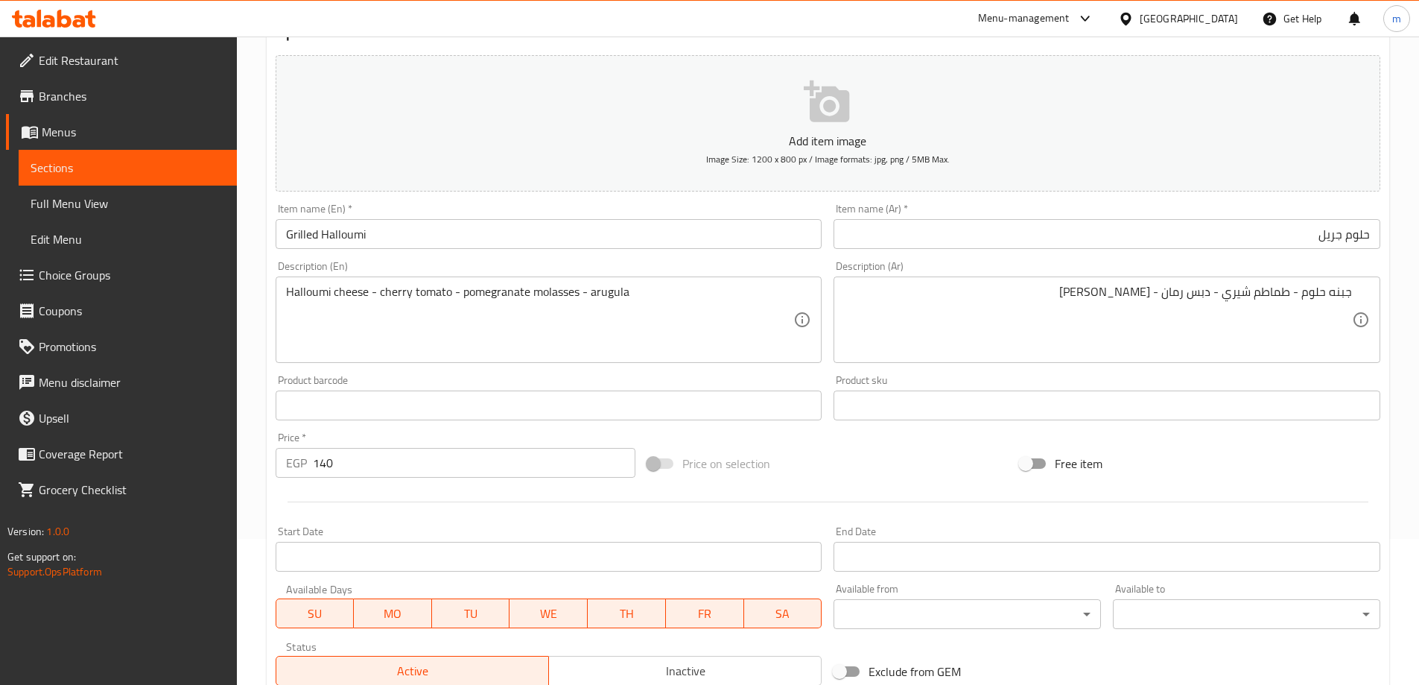
scroll to position [149, 0]
click at [568, 226] on input "Grilled Halloumi" at bounding box center [549, 231] width 547 height 30
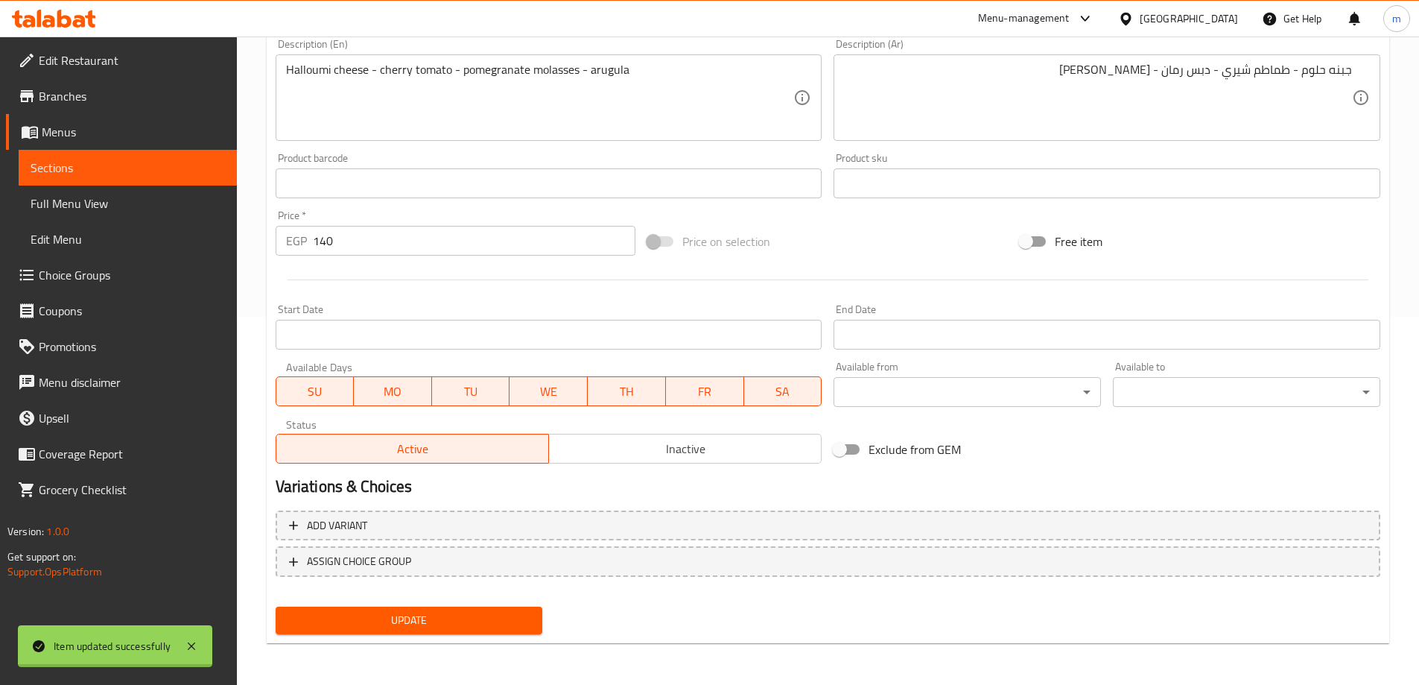
scroll to position [0, 0]
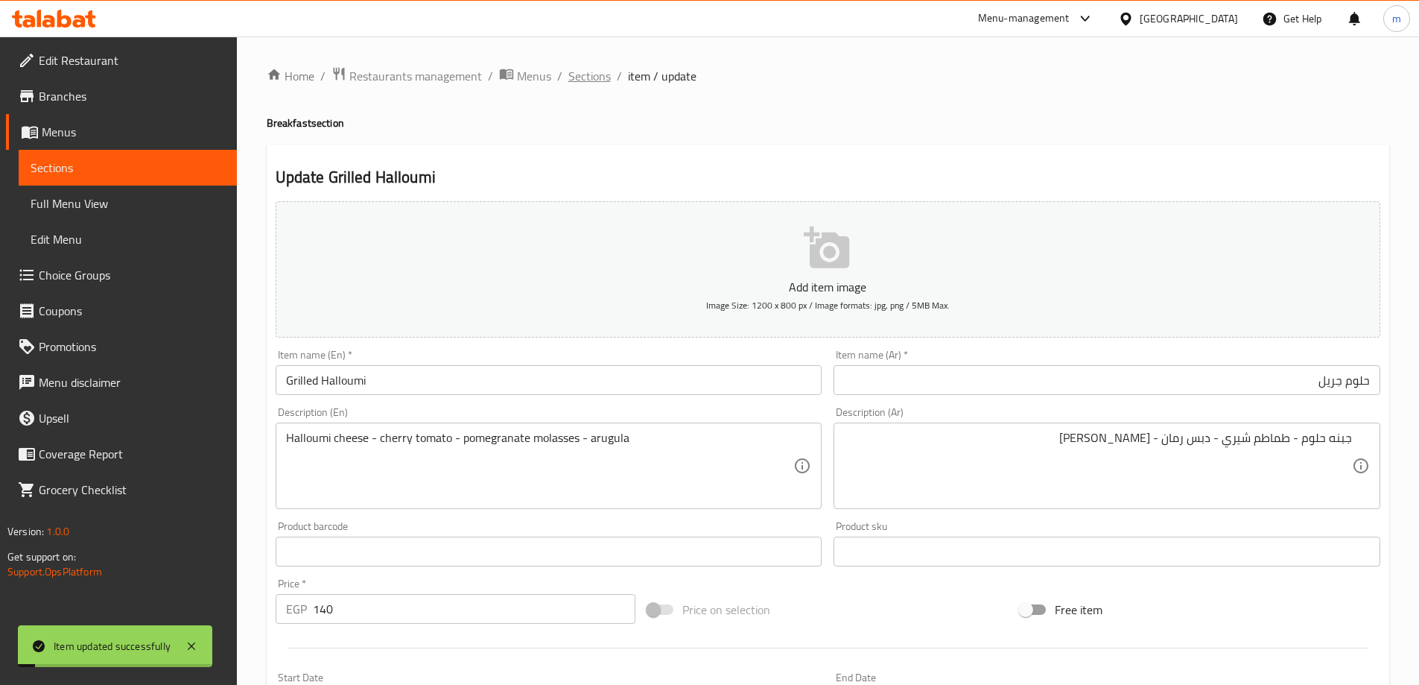
click at [580, 80] on span "Sections" at bounding box center [589, 76] width 42 height 18
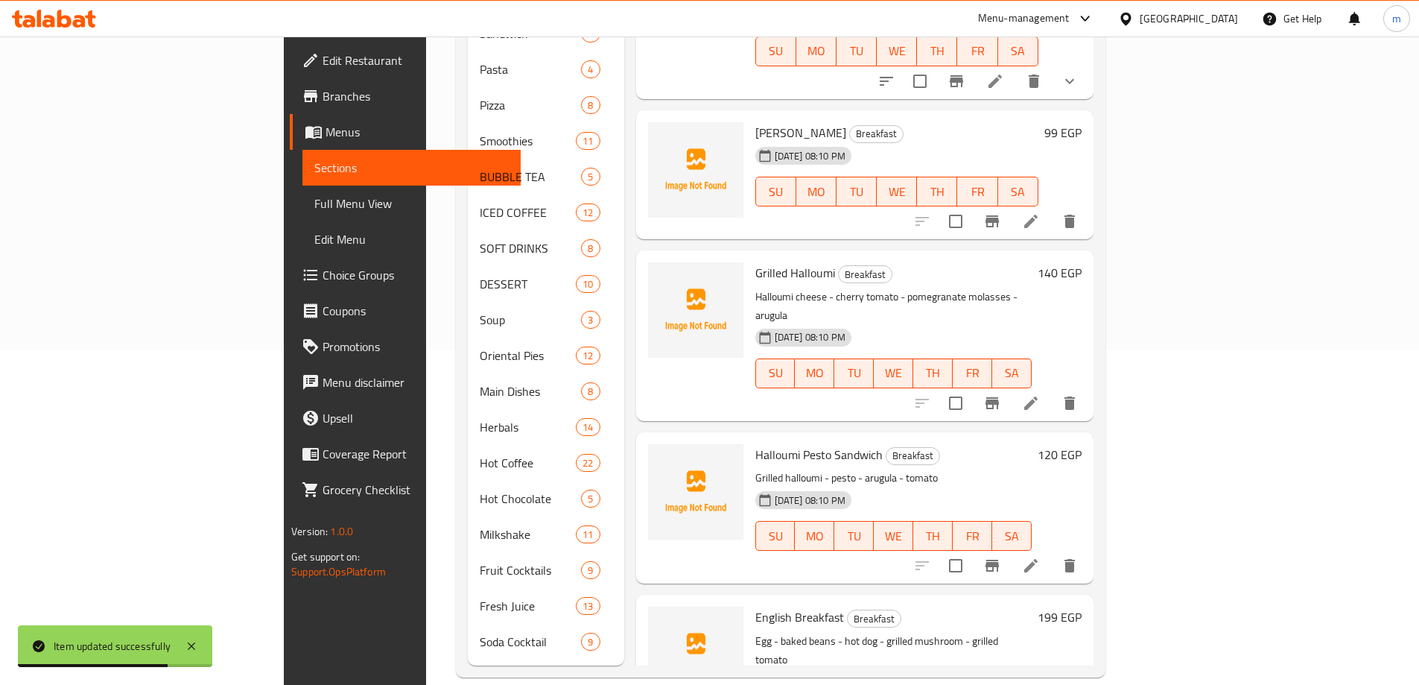
scroll to position [1192, 0]
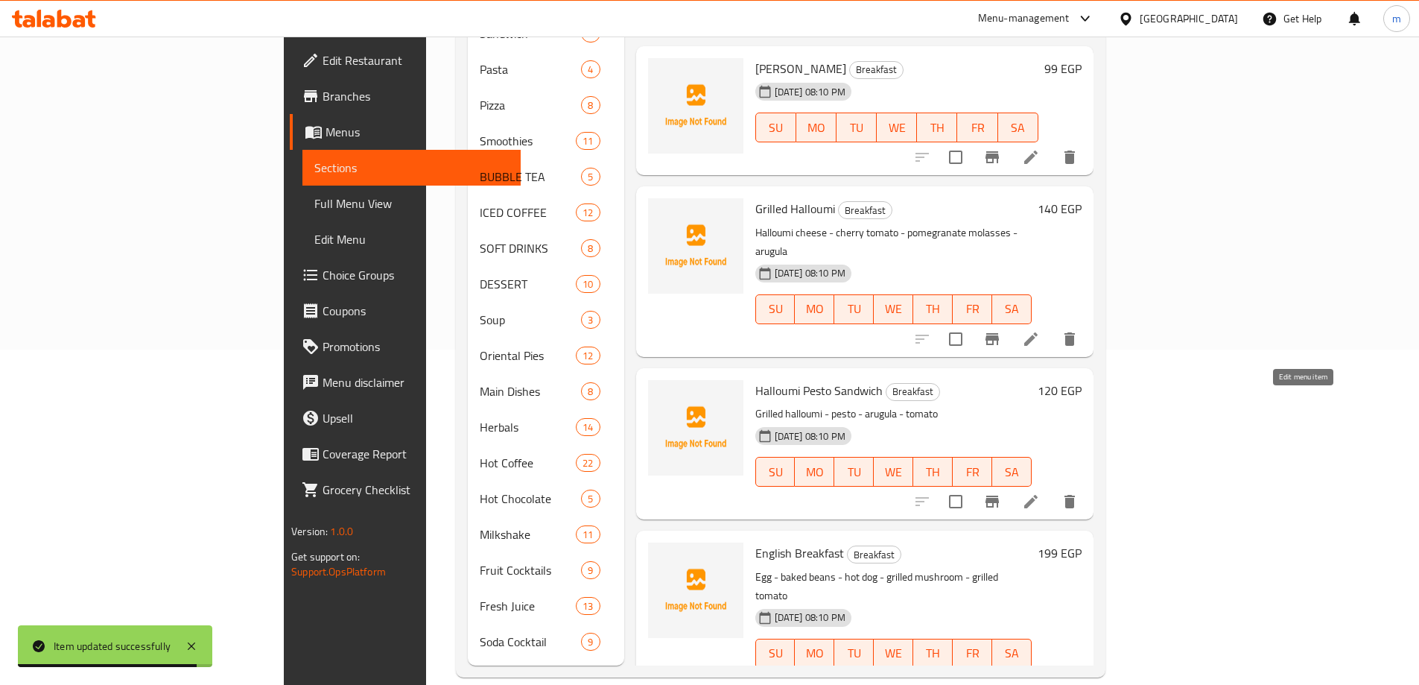
click at [1038, 495] on icon at bounding box center [1030, 501] width 13 height 13
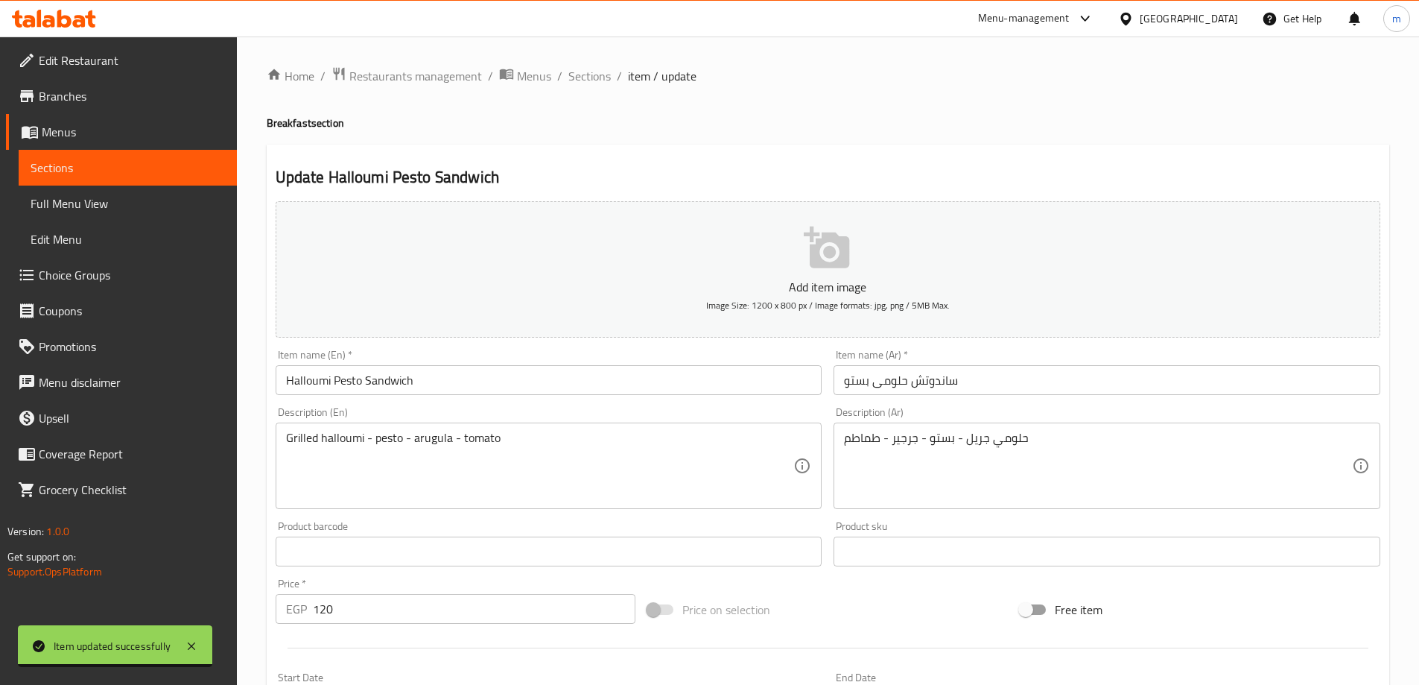
click at [1106, 396] on div "Item name (Ar)   * ساندوتش حلومی بستو Item name (Ar) *" at bounding box center [1107, 371] width 559 height 57
click at [1107, 381] on input "ساندوتش حلومی بستو" at bounding box center [1107, 380] width 547 height 30
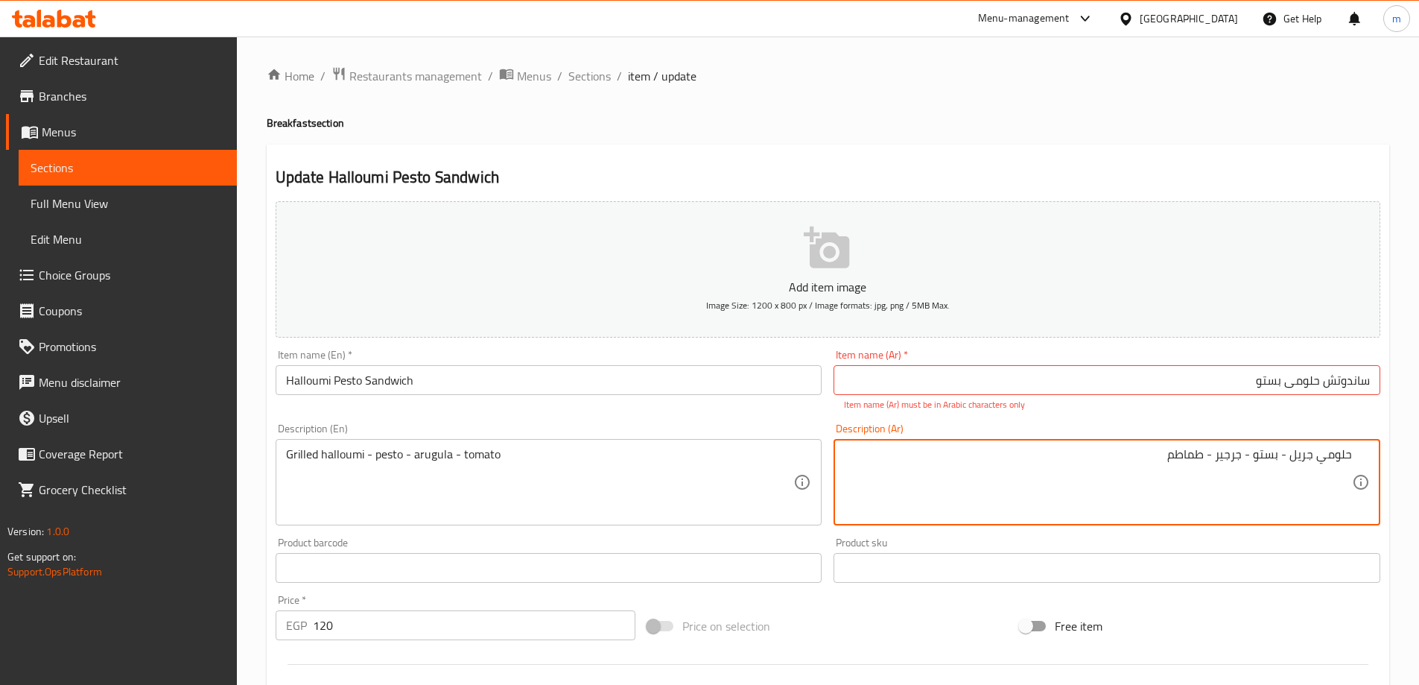
click at [1125, 372] on input "ساندوتش حلومی بستو" at bounding box center [1107, 380] width 547 height 30
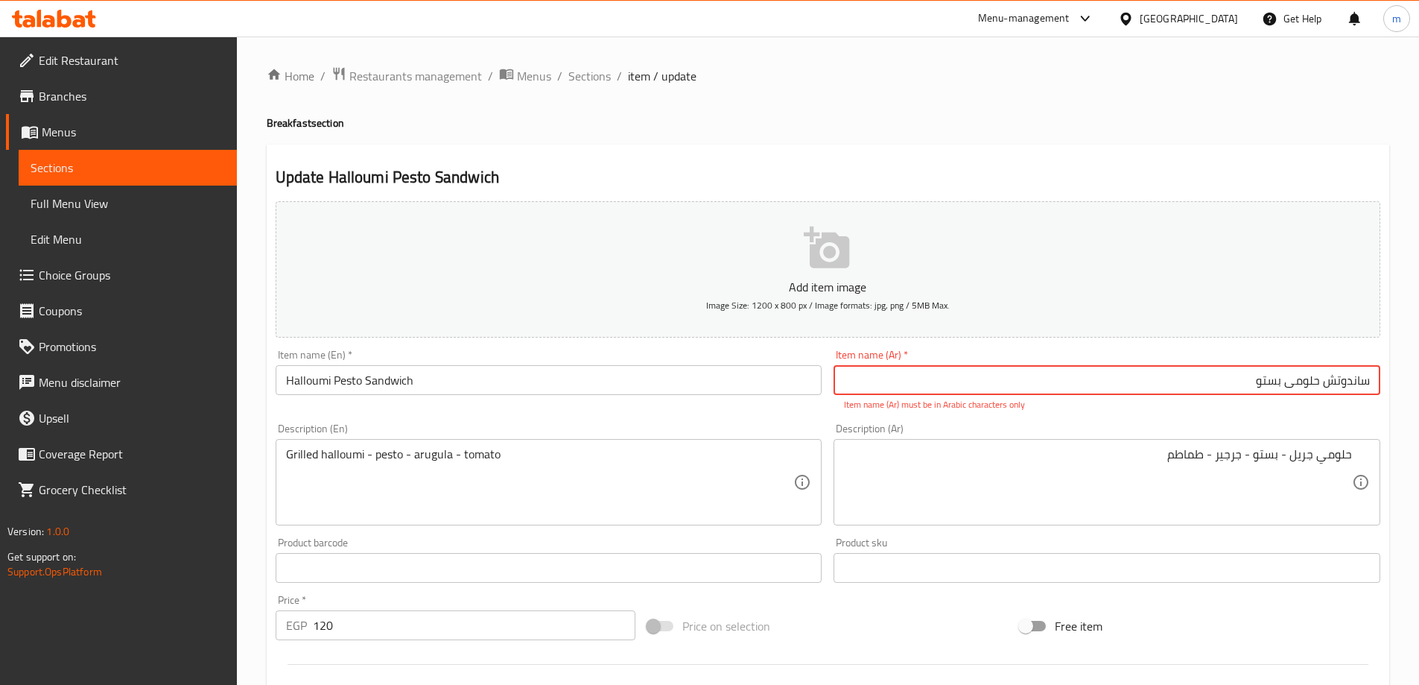
click at [1328, 377] on input "ساندوتش حلومی بستو" at bounding box center [1107, 380] width 547 height 30
click at [1293, 379] on input "ساندوتش حلومی بستو" at bounding box center [1107, 380] width 547 height 30
type input "ساندوتش حلومي بستو"
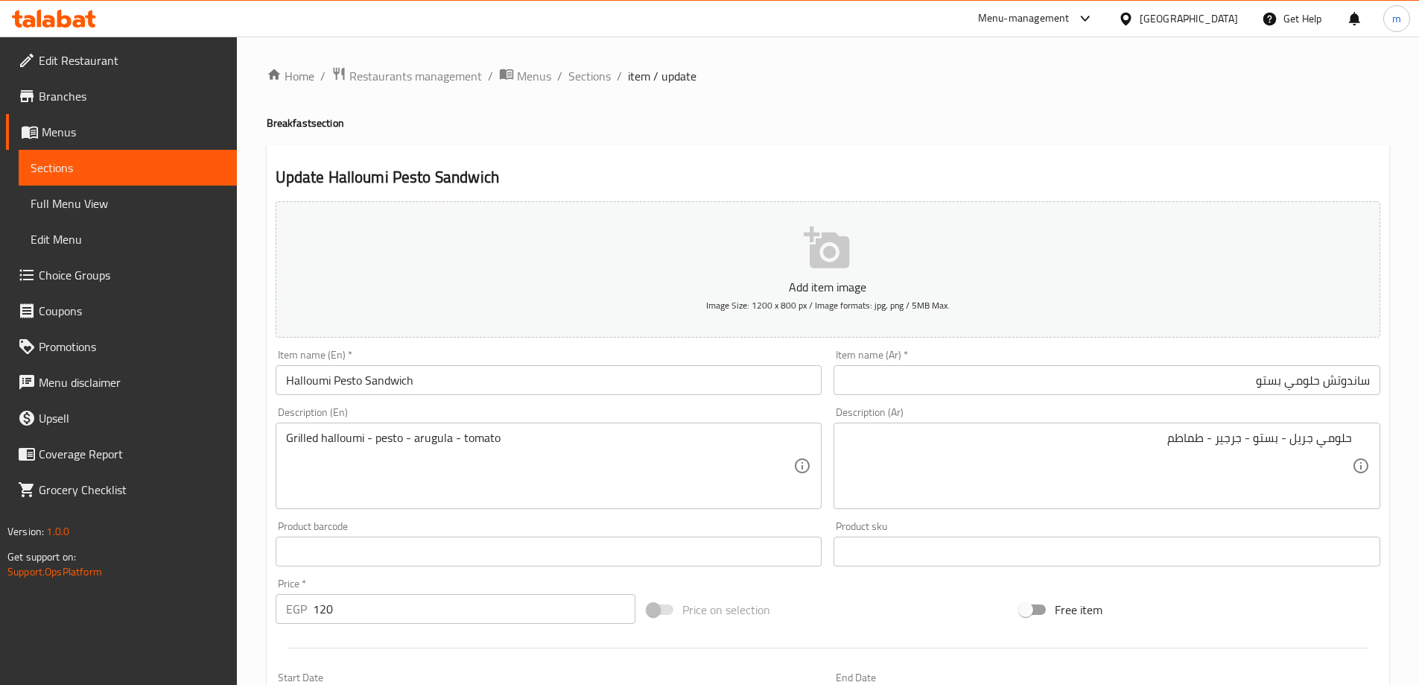
drag, startPoint x: 425, startPoint y: 462, endPoint x: 434, endPoint y: 460, distance: 9.1
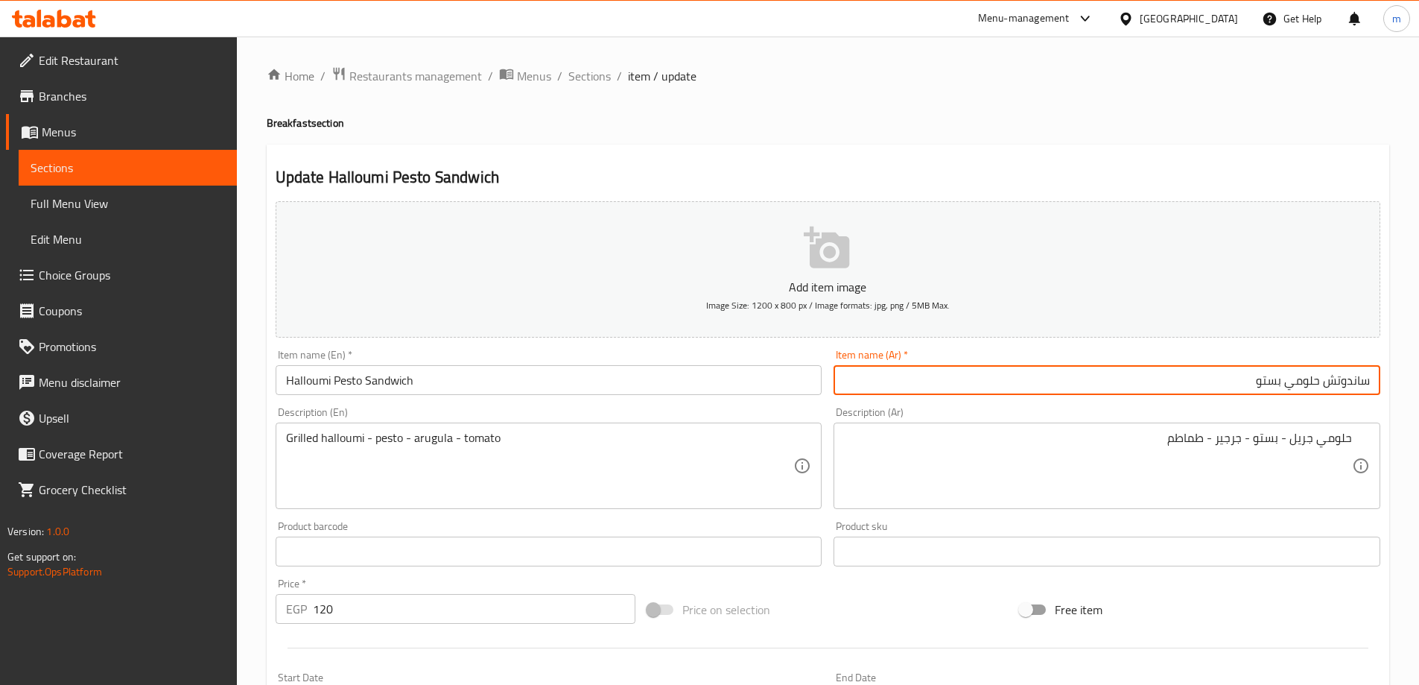
click at [1137, 384] on input "ساندوتش حلومي بستو" at bounding box center [1107, 380] width 547 height 30
click at [590, 80] on span "Sections" at bounding box center [589, 76] width 42 height 18
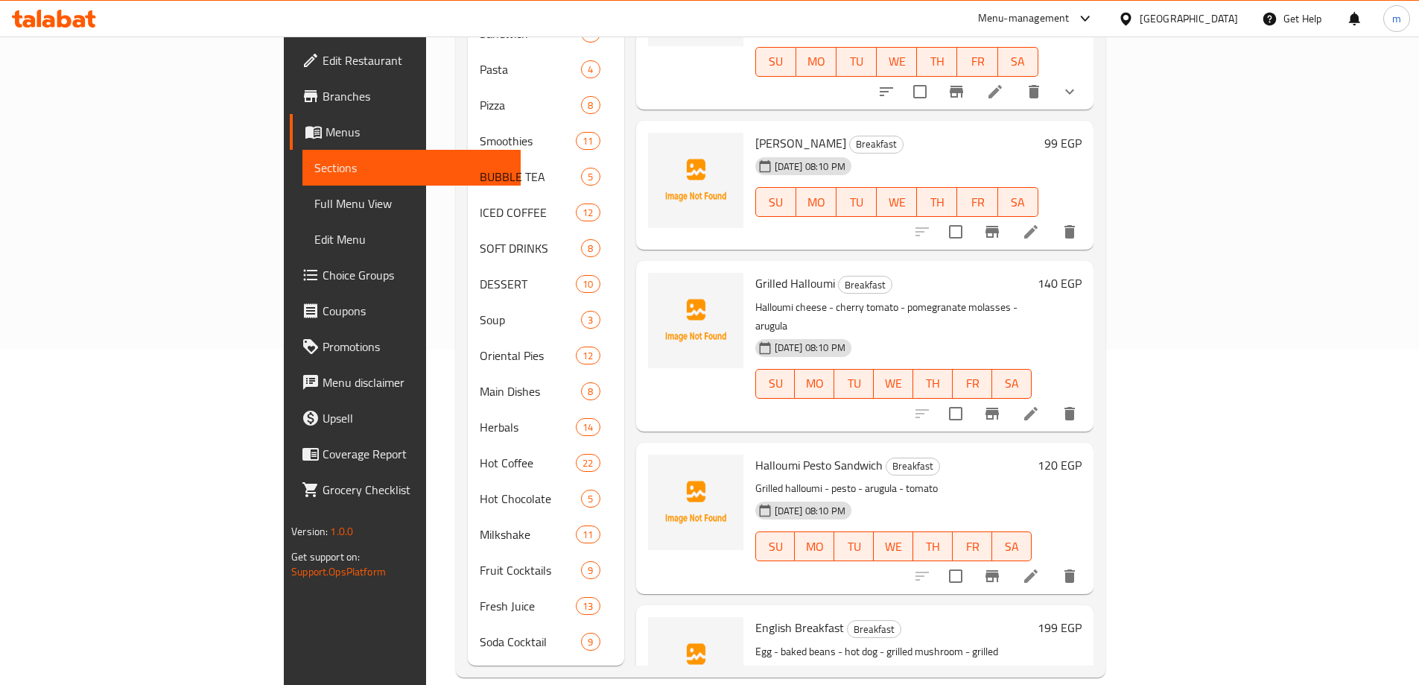
scroll to position [1192, 0]
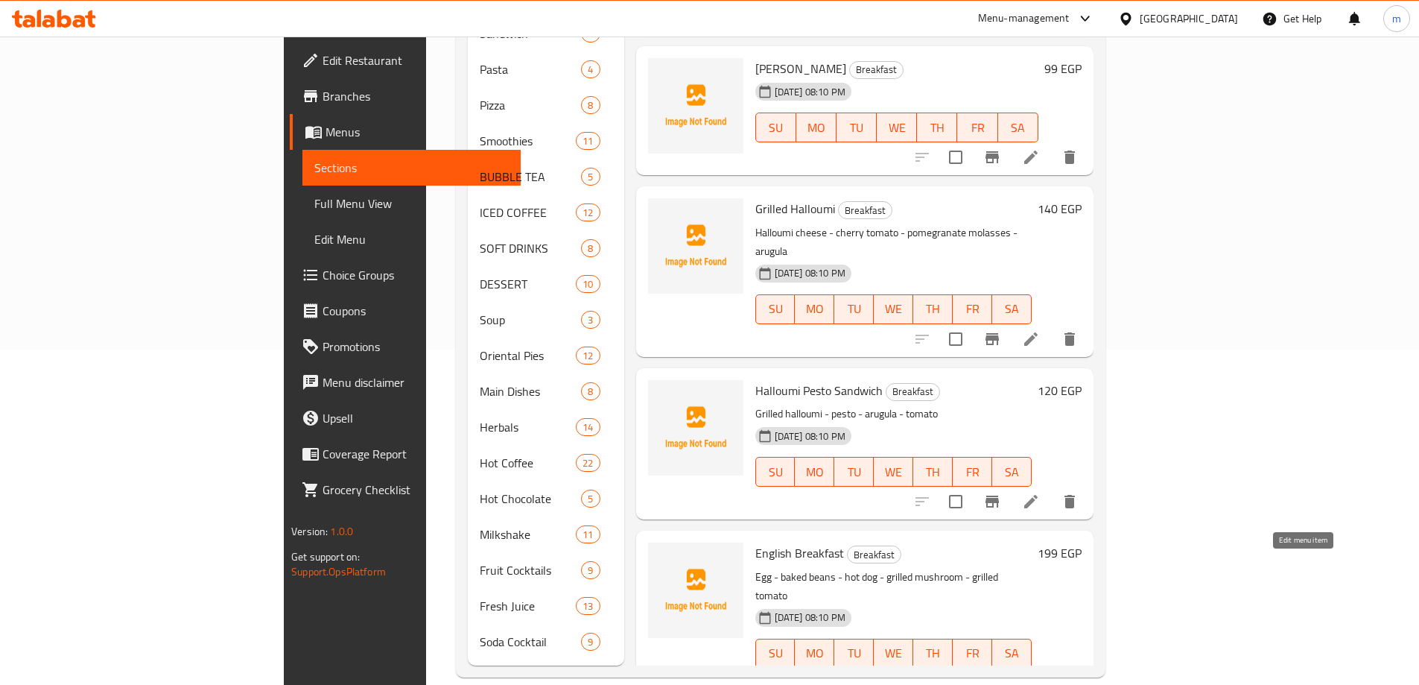
click at [1040, 674] on icon at bounding box center [1031, 683] width 18 height 18
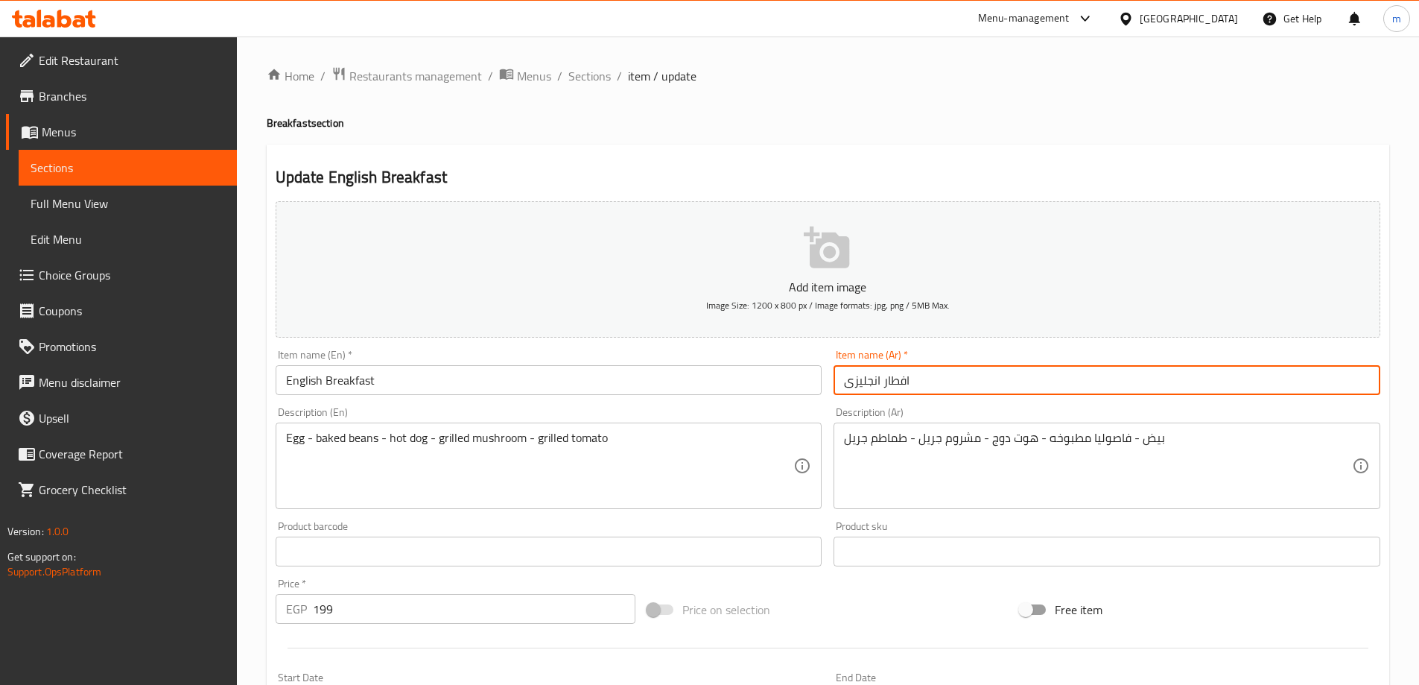
click at [1119, 378] on input "افطار انجلیزی" at bounding box center [1107, 380] width 547 height 30
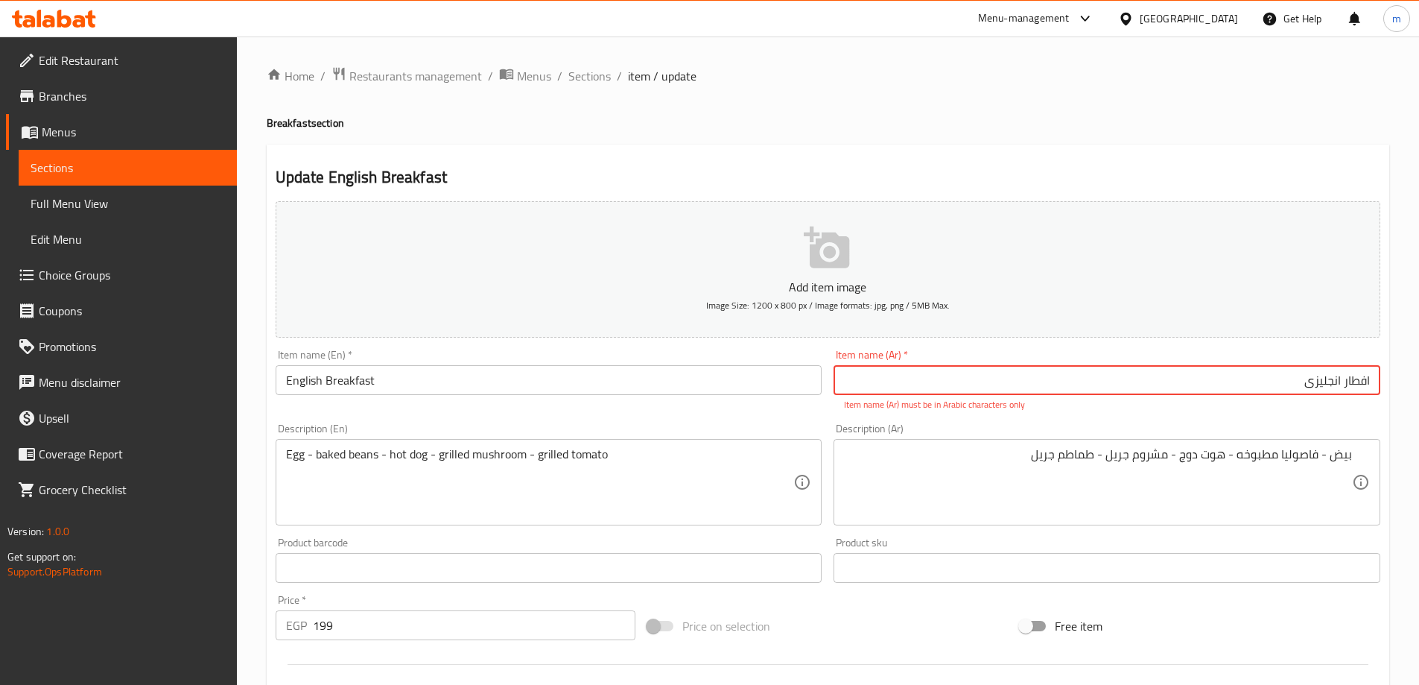
click at [1308, 381] on input "افطار انجلیزی" at bounding box center [1107, 380] width 547 height 30
drag, startPoint x: 1304, startPoint y: 385, endPoint x: 1313, endPoint y: 385, distance: 8.9
click at [1313, 385] on input "افطار انجلیزی" at bounding box center [1107, 380] width 547 height 30
click at [1272, 150] on div "Update English Breakfast Add item image Image Size: 1200 x 800 px / Image forma…" at bounding box center [828, 587] width 1123 height 884
click at [1322, 382] on input "افطار انجلیزي" at bounding box center [1107, 380] width 547 height 30
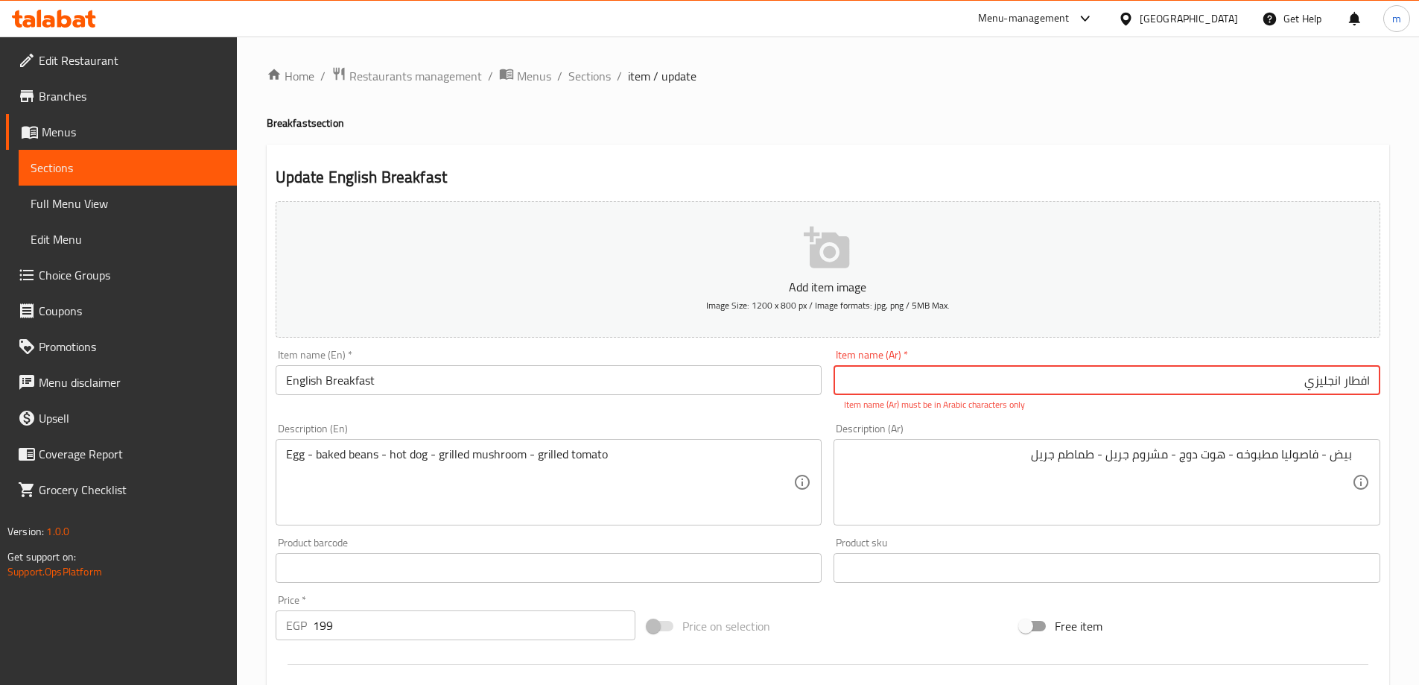
type input "افطار انجليزي"
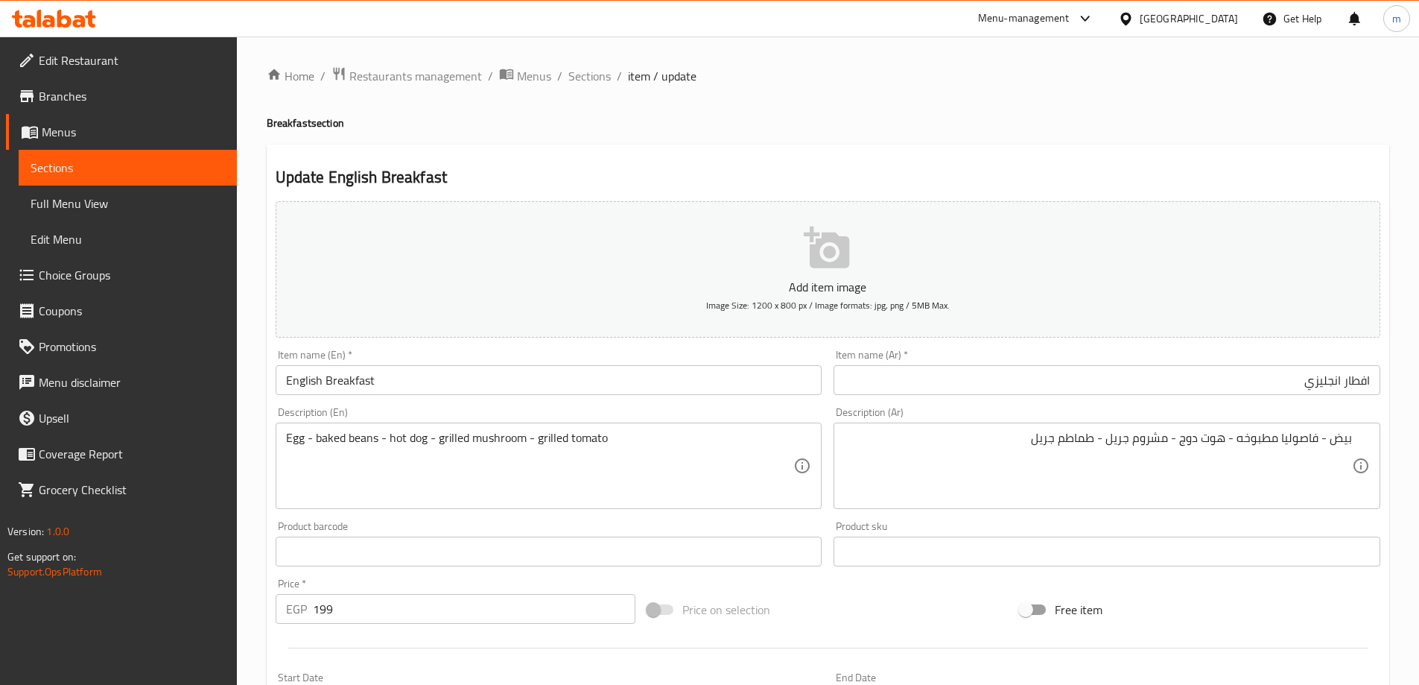
click at [1239, 154] on div "Update English Breakfast Add item image Image Size: 1200 x 800 px / Image forma…" at bounding box center [828, 578] width 1123 height 867
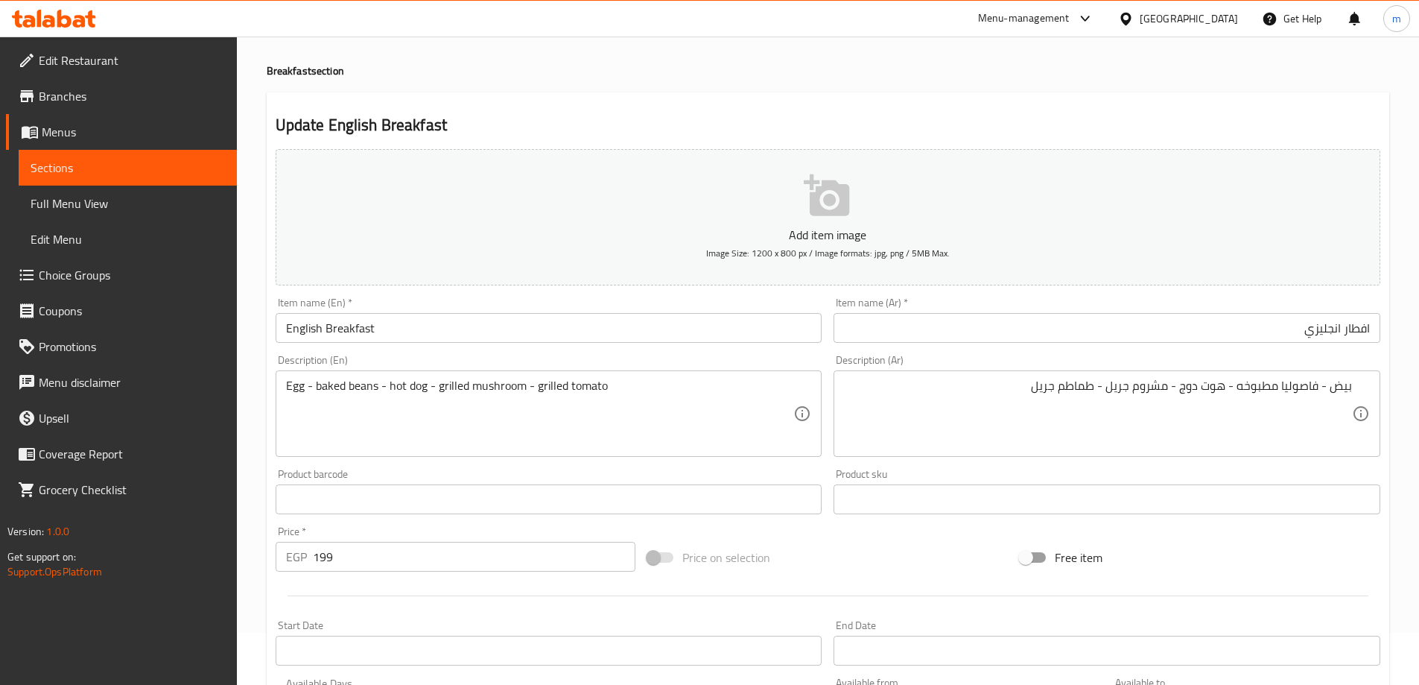
scroll to position [149, 0]
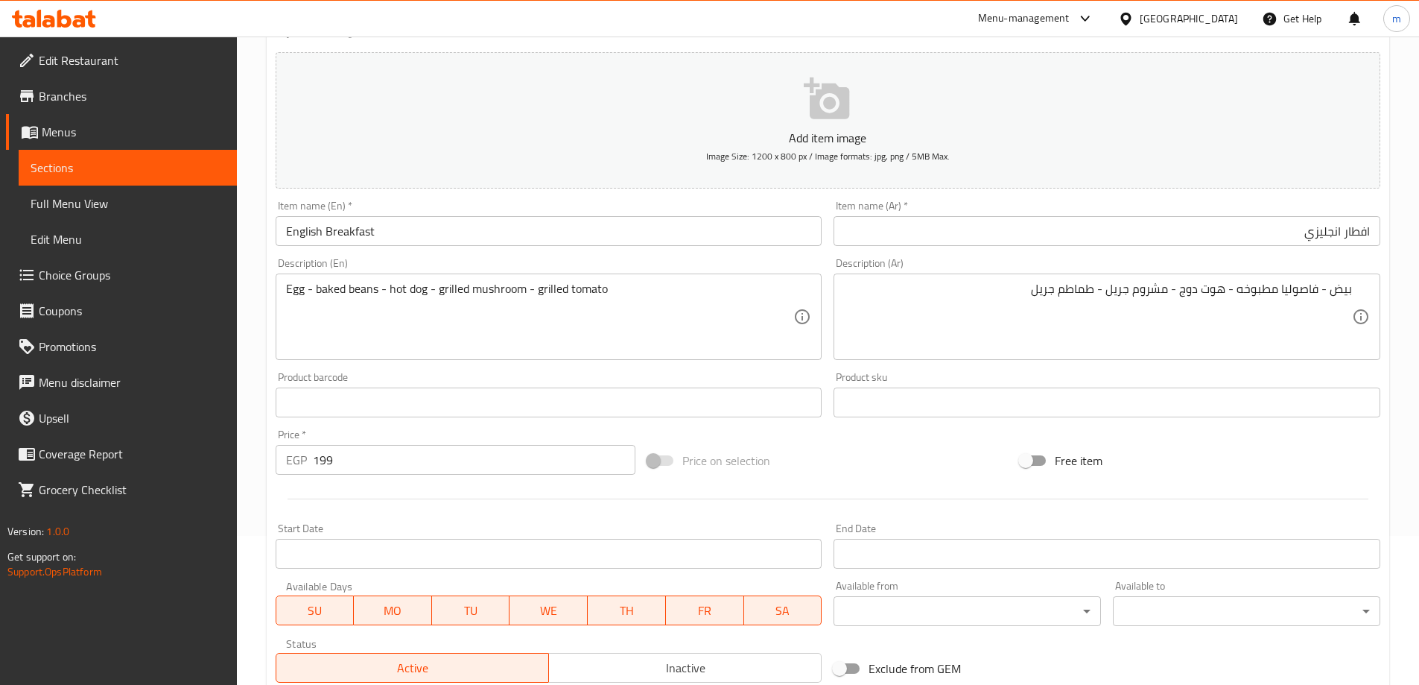
click at [488, 235] on input "English Breakfast" at bounding box center [549, 231] width 547 height 30
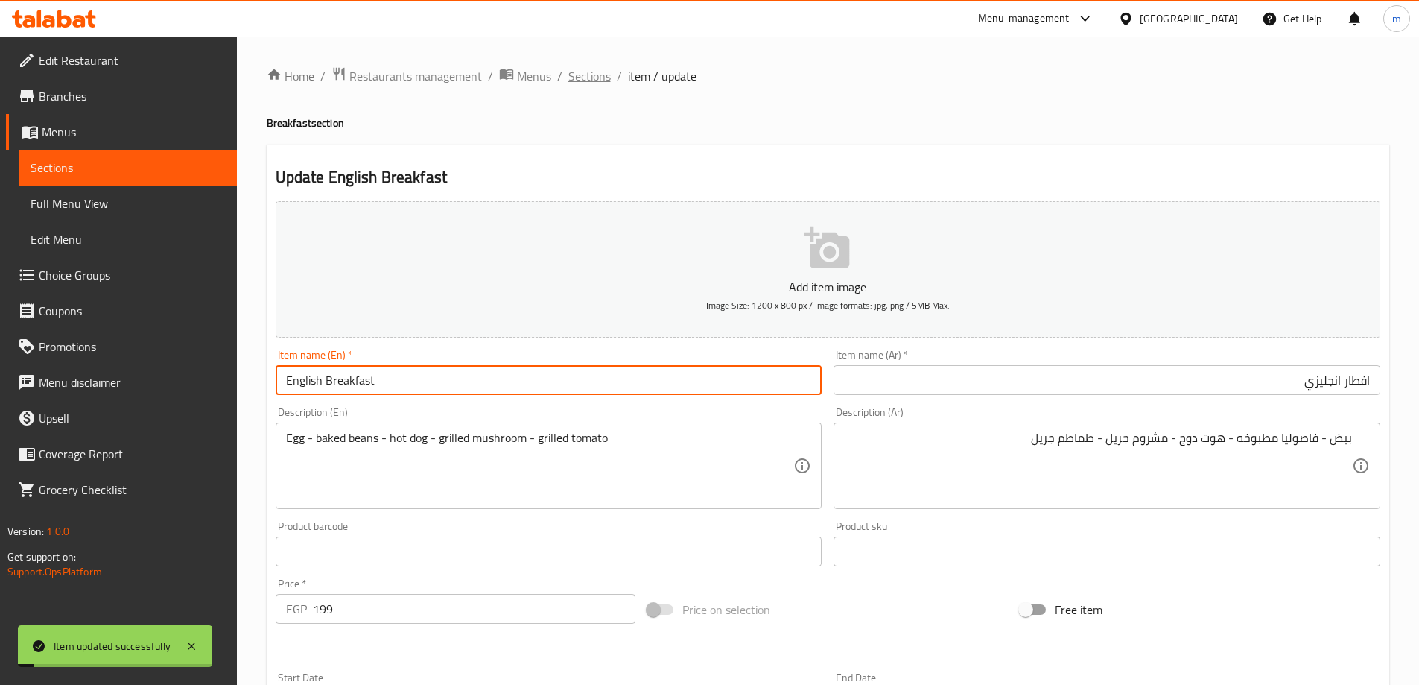
click at [593, 70] on span "Sections" at bounding box center [589, 76] width 42 height 18
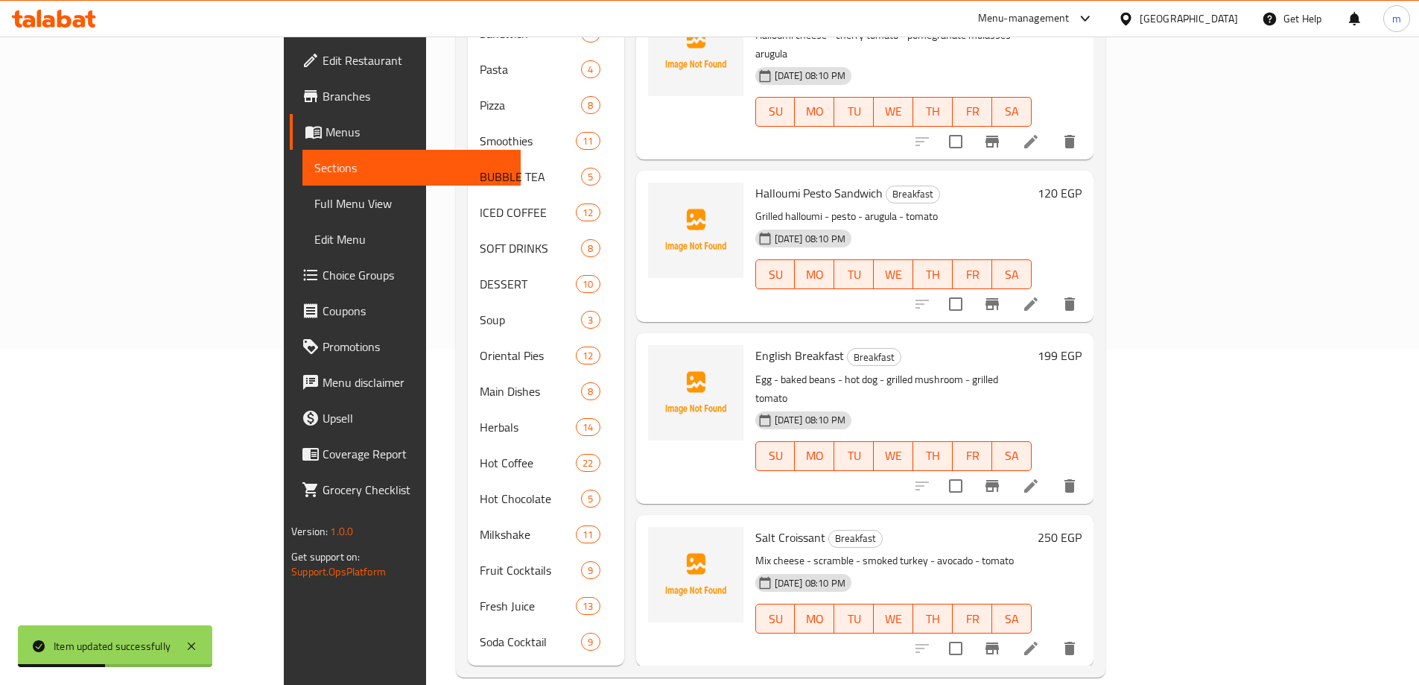
scroll to position [1415, 0]
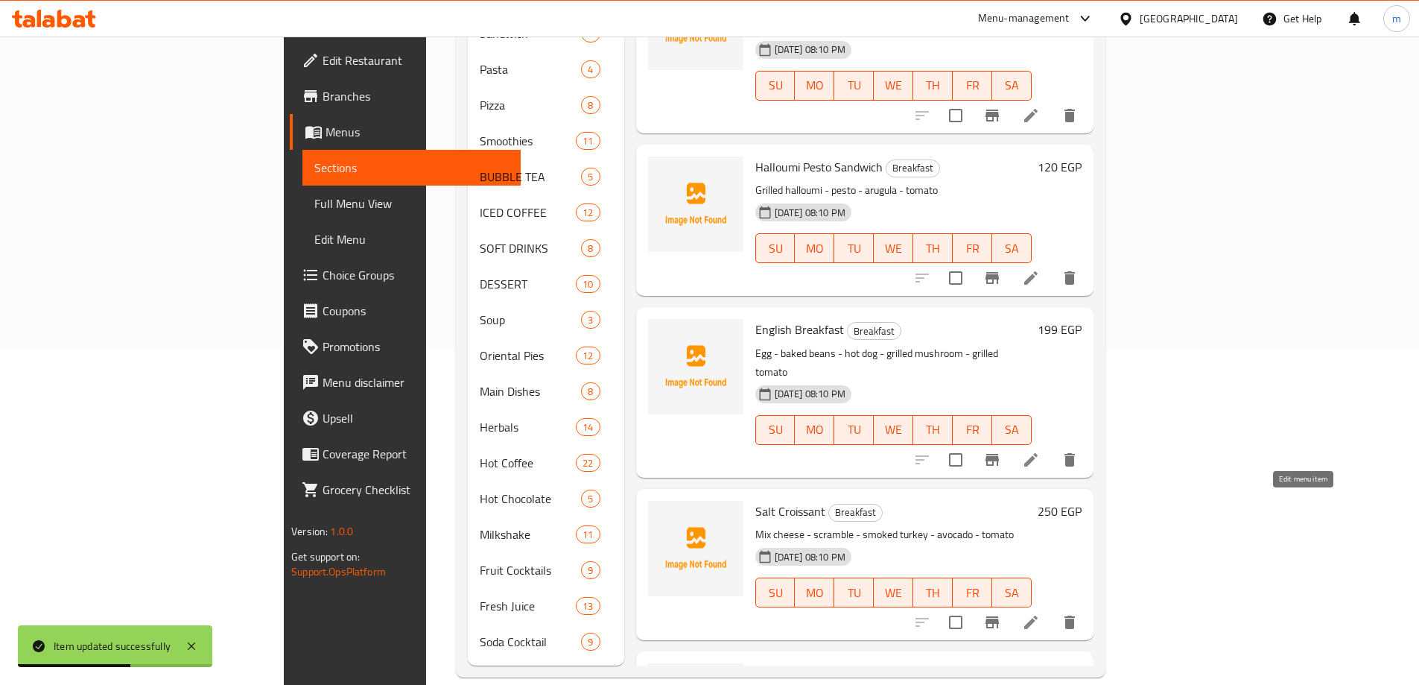
click at [1040, 613] on icon at bounding box center [1031, 622] width 18 height 18
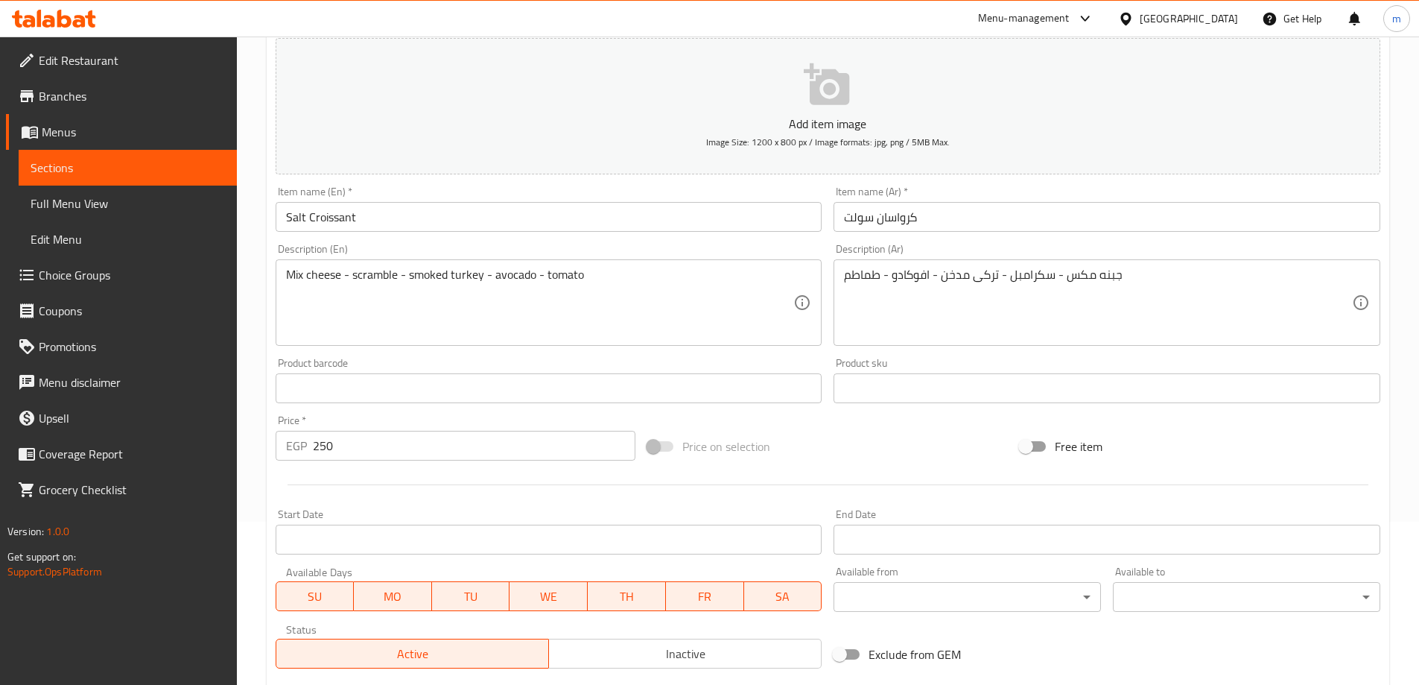
scroll to position [74, 0]
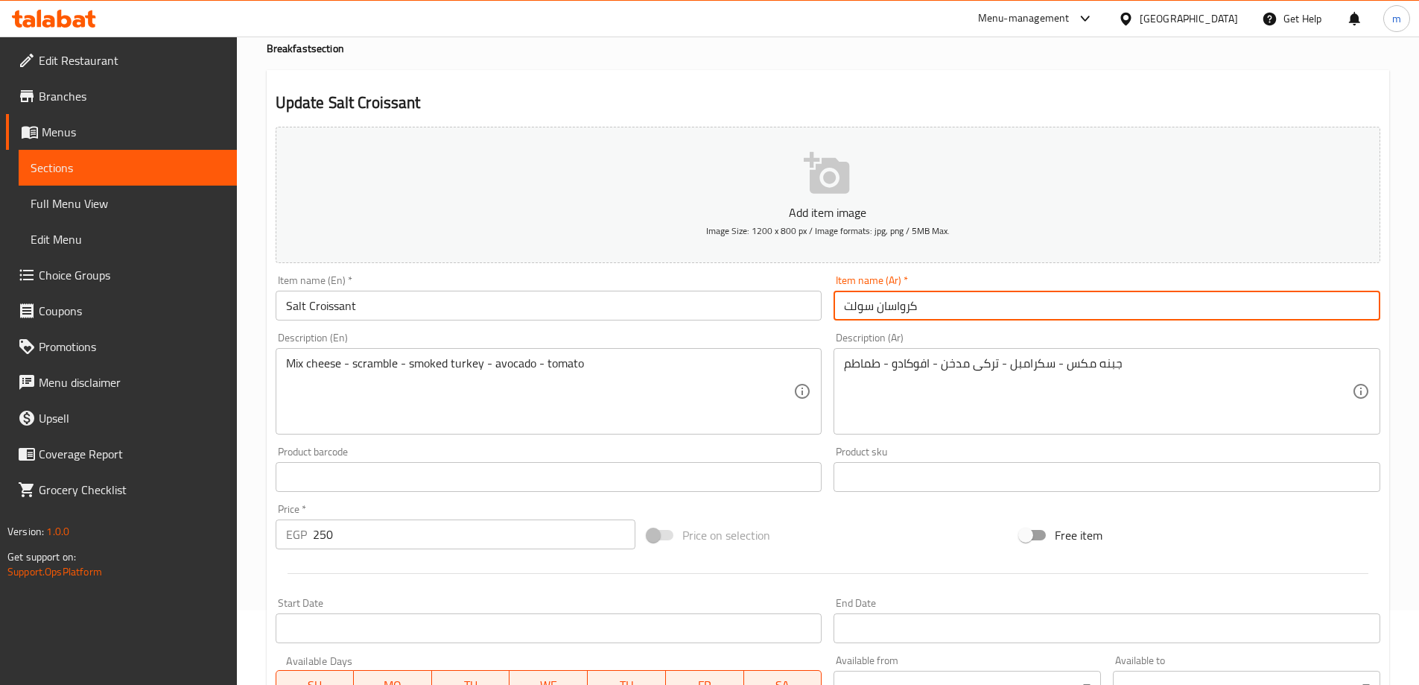
click at [947, 296] on input "كرواسان سولت" at bounding box center [1107, 306] width 547 height 30
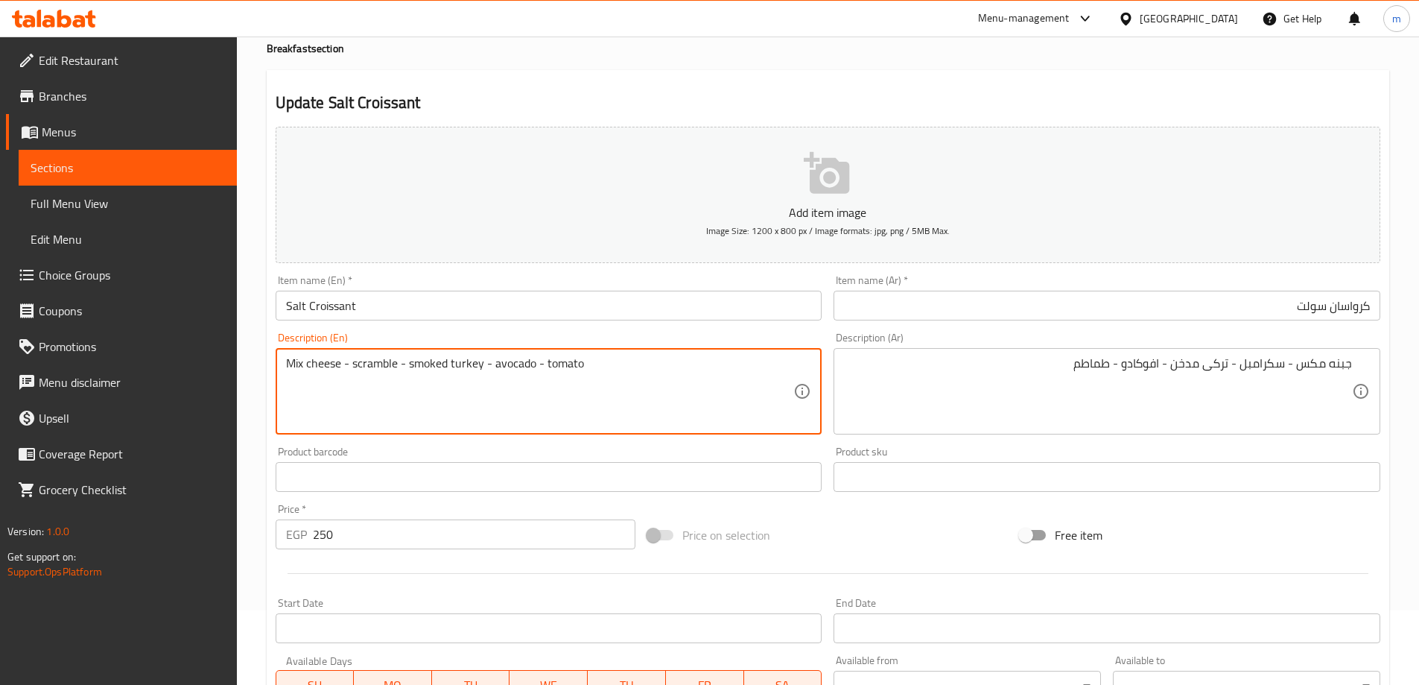
click at [480, 370] on textarea "Mix cheese - scramble - smoked turkey - avocado - tomato" at bounding box center [540, 391] width 508 height 71
paste textarea "Salmon"
type textarea "Mix cheese - scramble - smoked turkey - smoked salmon - avocado - tomato"
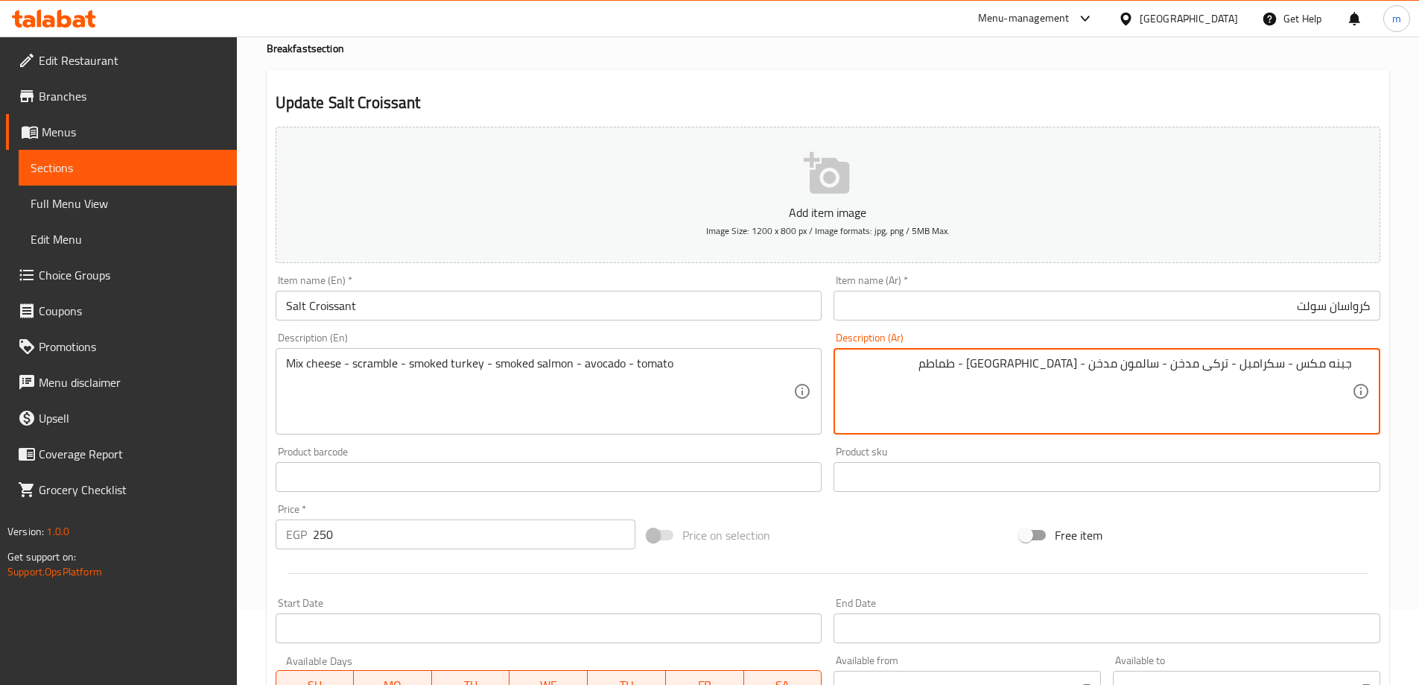
type textarea "جبنه مكس - سكرامبل - تركى مدخن - سالمون مدخن - افوكادو - طماطم"
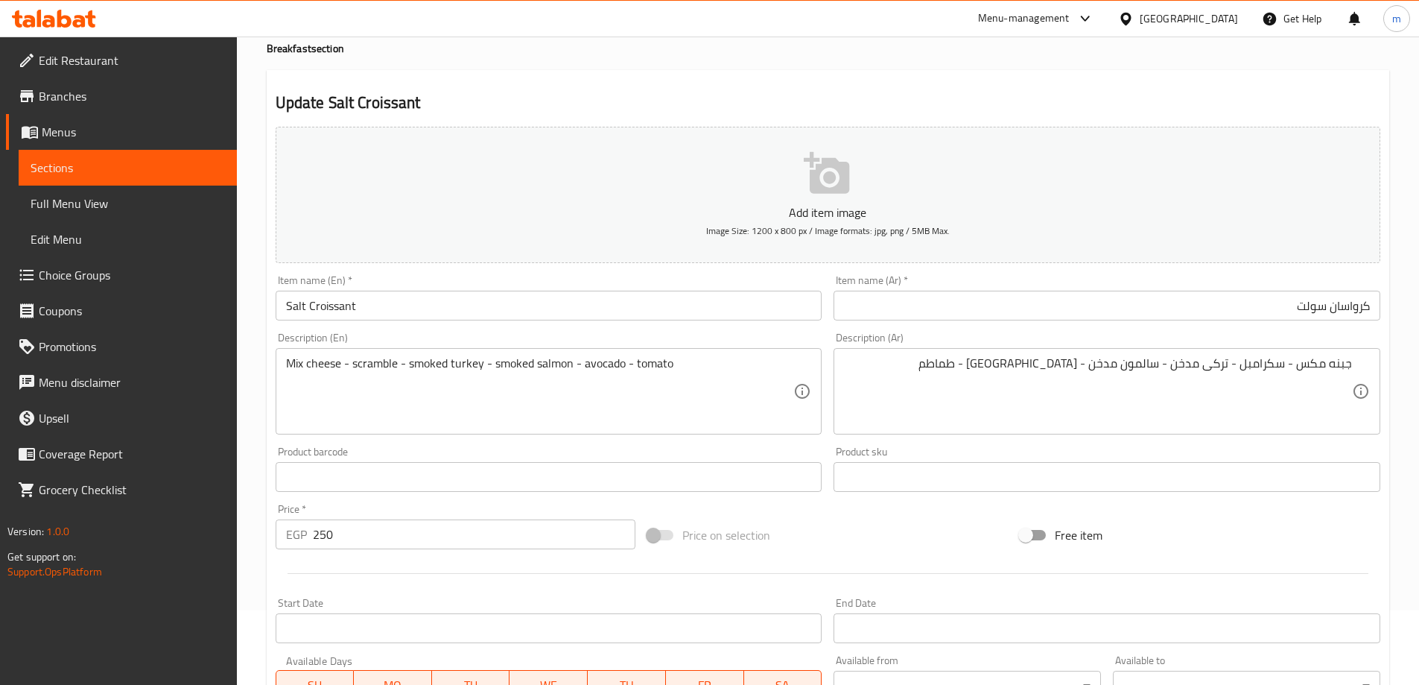
drag, startPoint x: 656, startPoint y: 303, endPoint x: 494, endPoint y: 390, distance: 184.3
click at [656, 303] on input "Salt Croissant" at bounding box center [549, 306] width 547 height 30
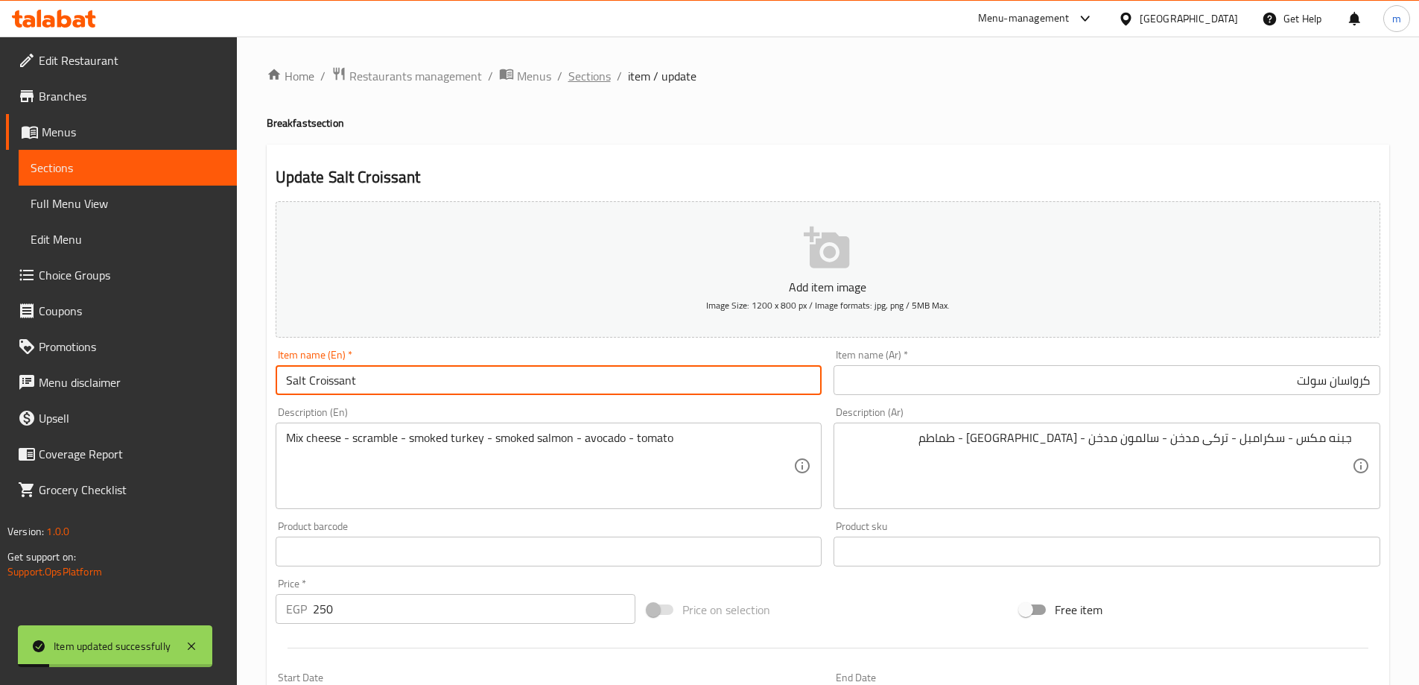
click at [594, 72] on span "Sections" at bounding box center [589, 76] width 42 height 18
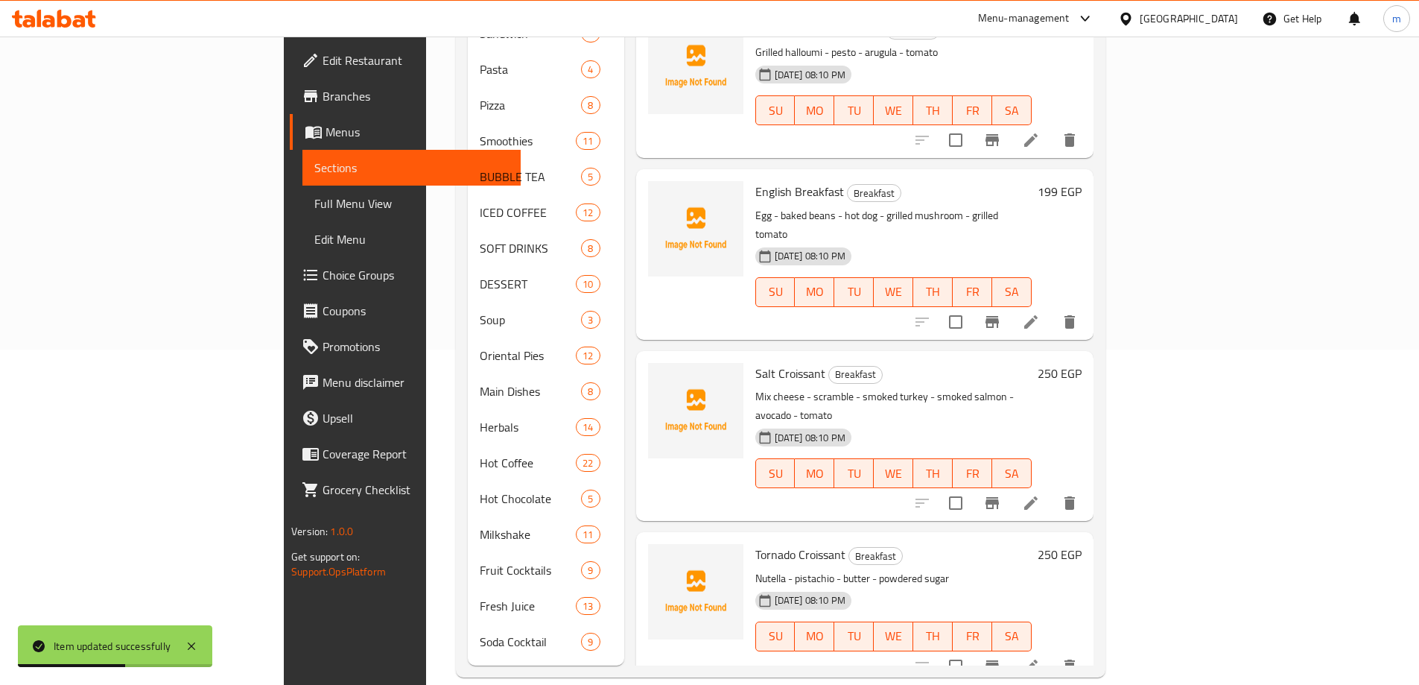
scroll to position [1548, 0]
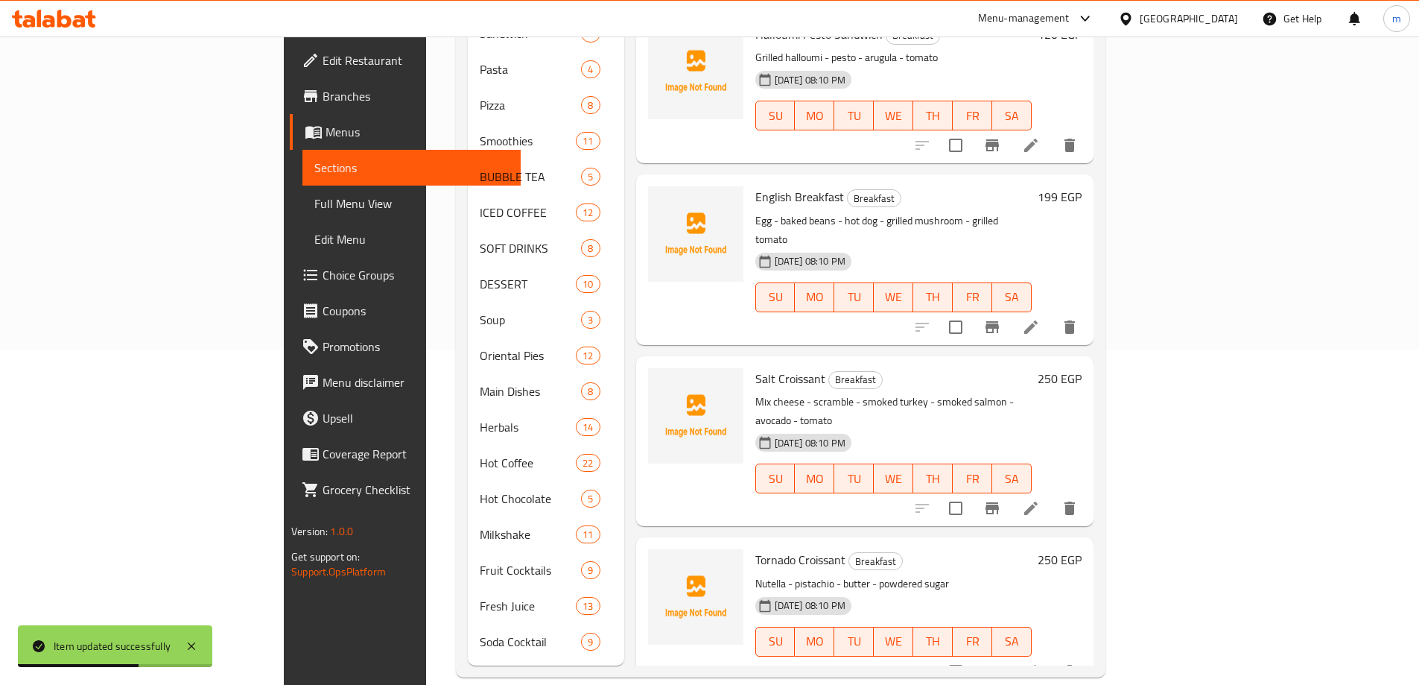
click at [1052, 658] on li at bounding box center [1031, 671] width 42 height 27
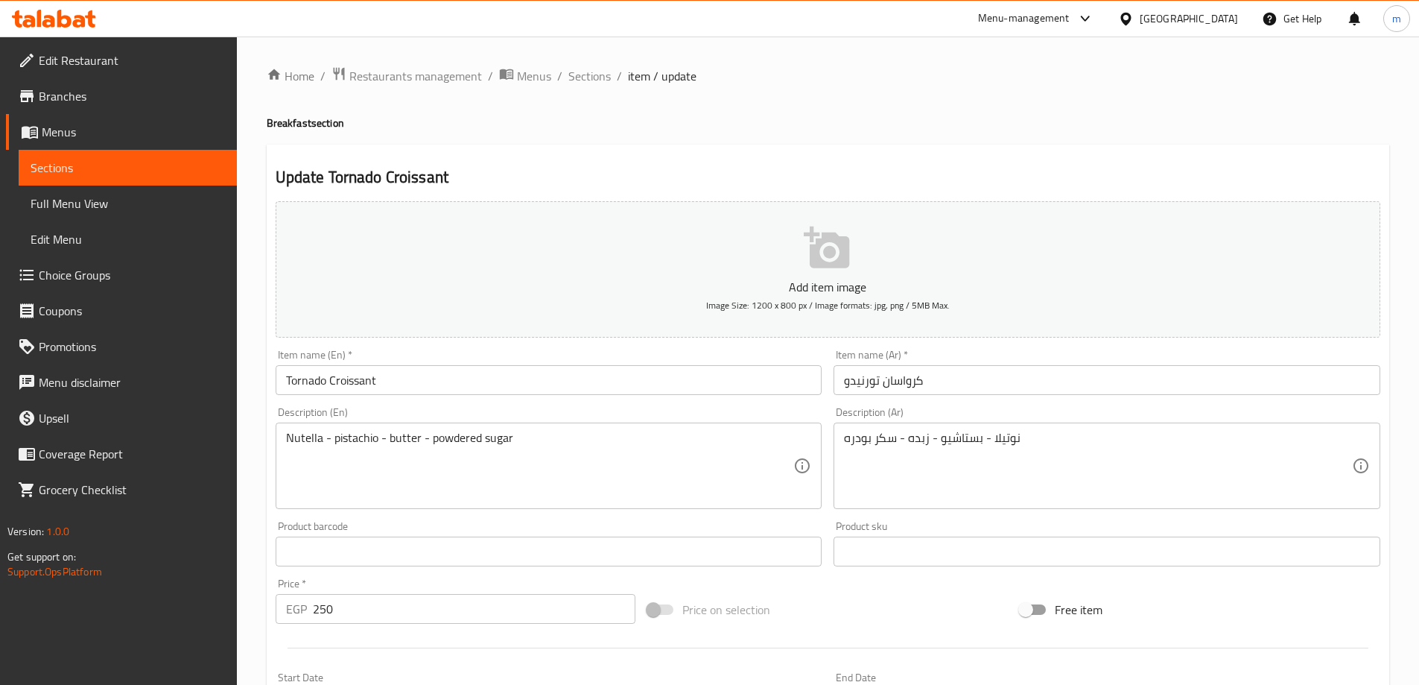
click at [1015, 377] on input "كرواسان تورنيدو" at bounding box center [1107, 380] width 547 height 30
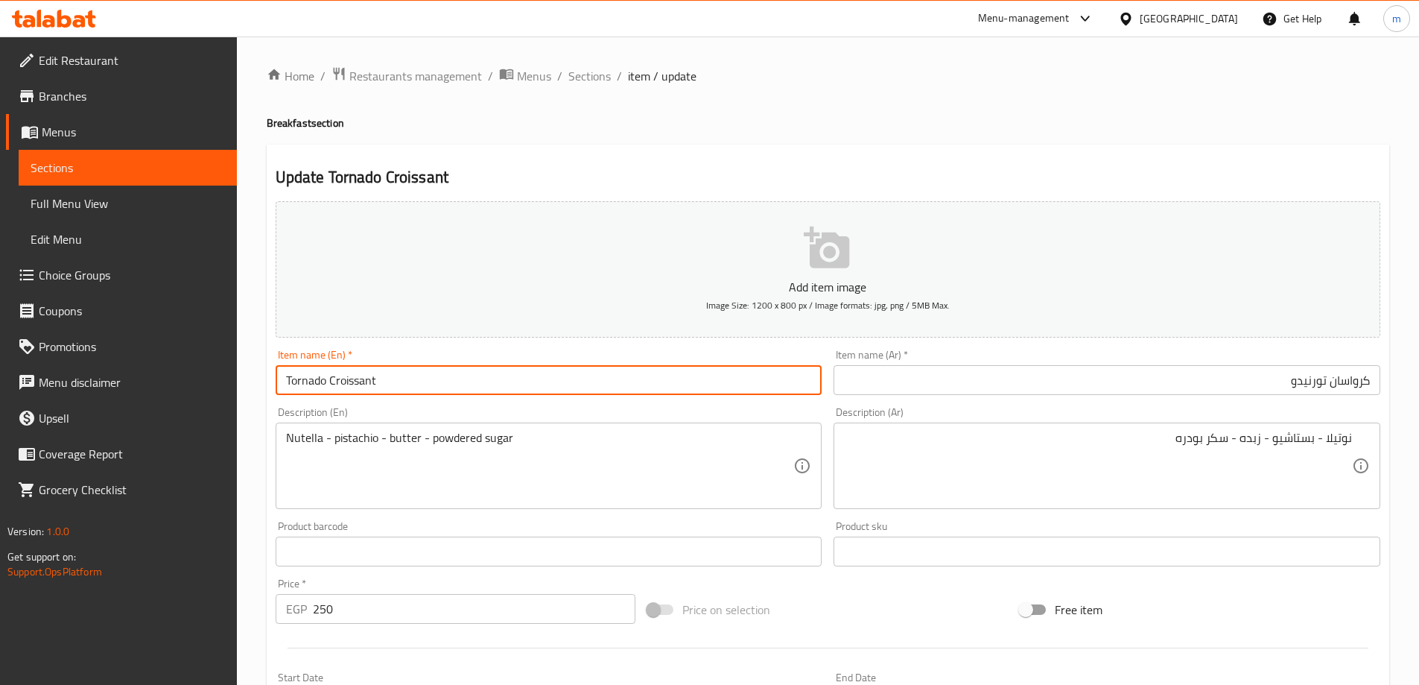
click at [454, 373] on input "Tornado Croissant" at bounding box center [549, 380] width 547 height 30
click at [503, 385] on input "Tornado Croissant" at bounding box center [549, 380] width 547 height 30
click at [589, 79] on span "Sections" at bounding box center [589, 76] width 42 height 18
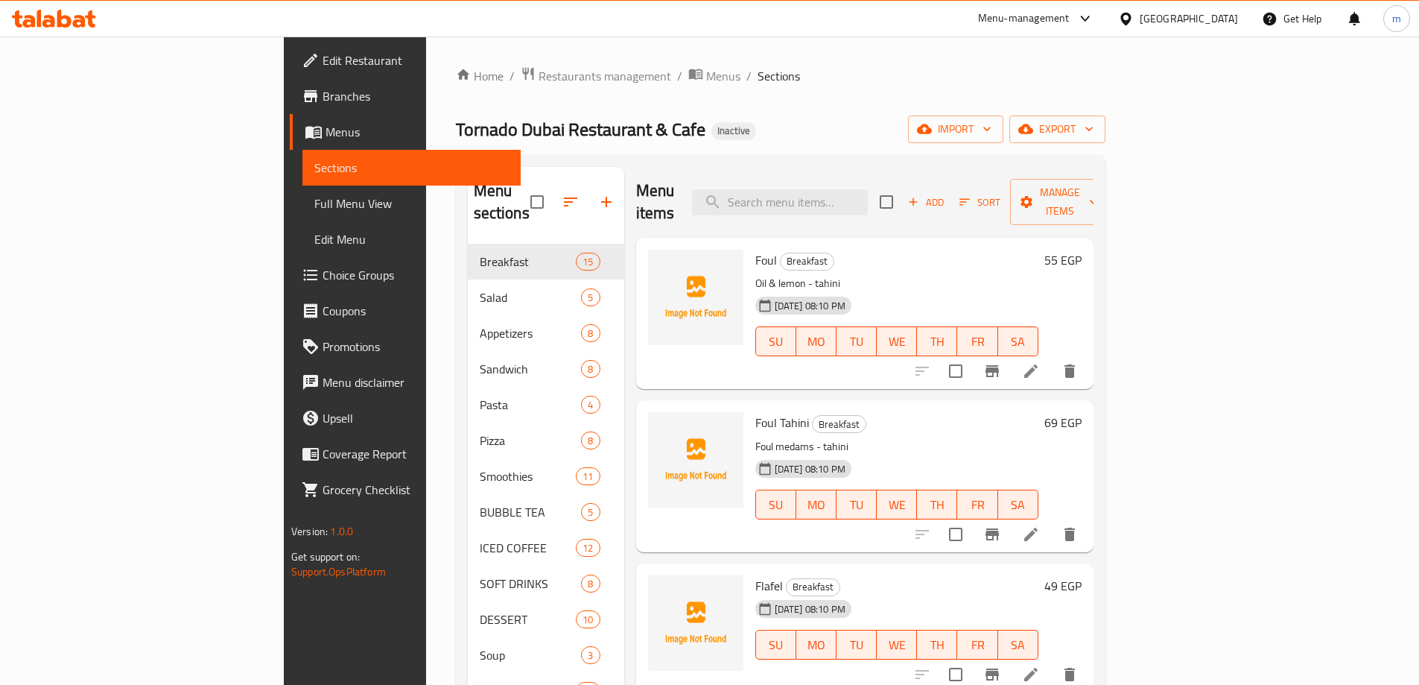
click at [670, 86] on div "Home / Restaurants management / Menus / Sections Tornado Dubai Restaurant & Caf…" at bounding box center [781, 539] width 650 height 946
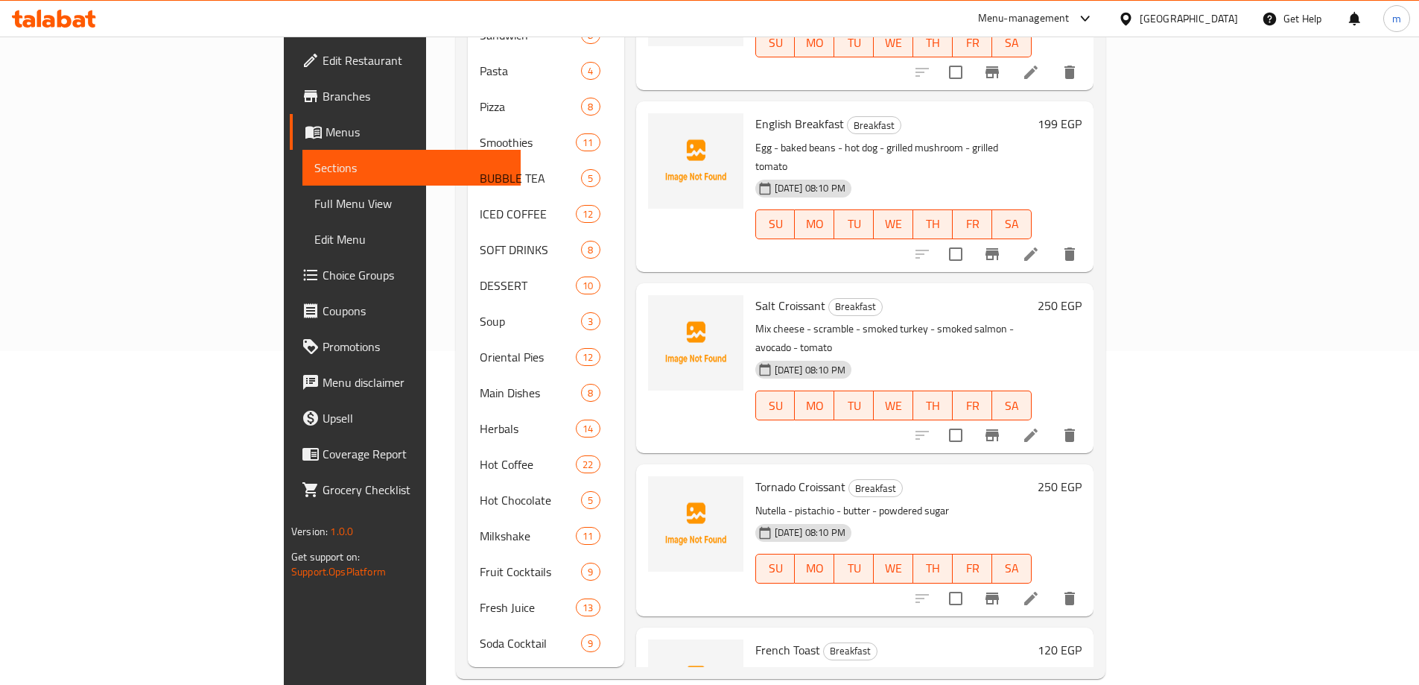
scroll to position [335, 0]
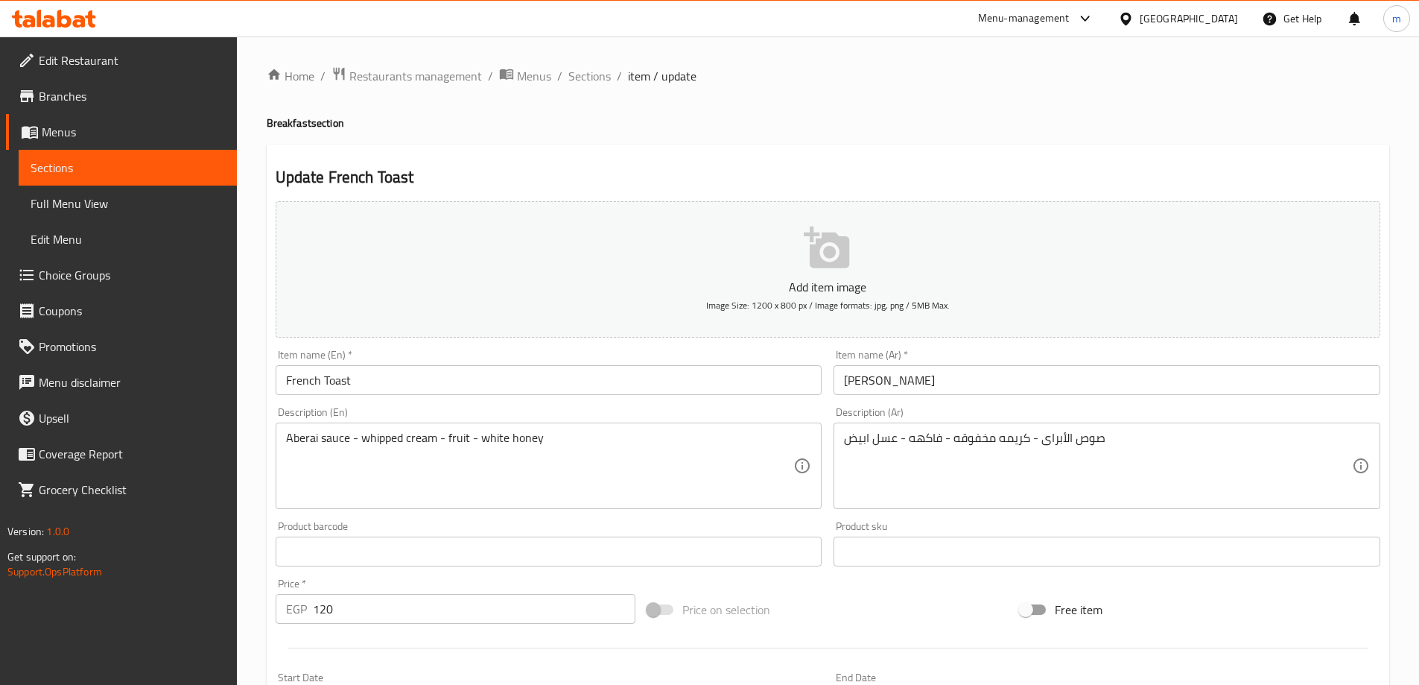
click at [1069, 402] on div "Description (Ar) صوص الأبراى - كريمه مخفوقه - فاكهه - عسل ابيض Description (Ar)" at bounding box center [1107, 458] width 559 height 114
click at [1068, 387] on input "توست فرنسی" at bounding box center [1107, 380] width 547 height 30
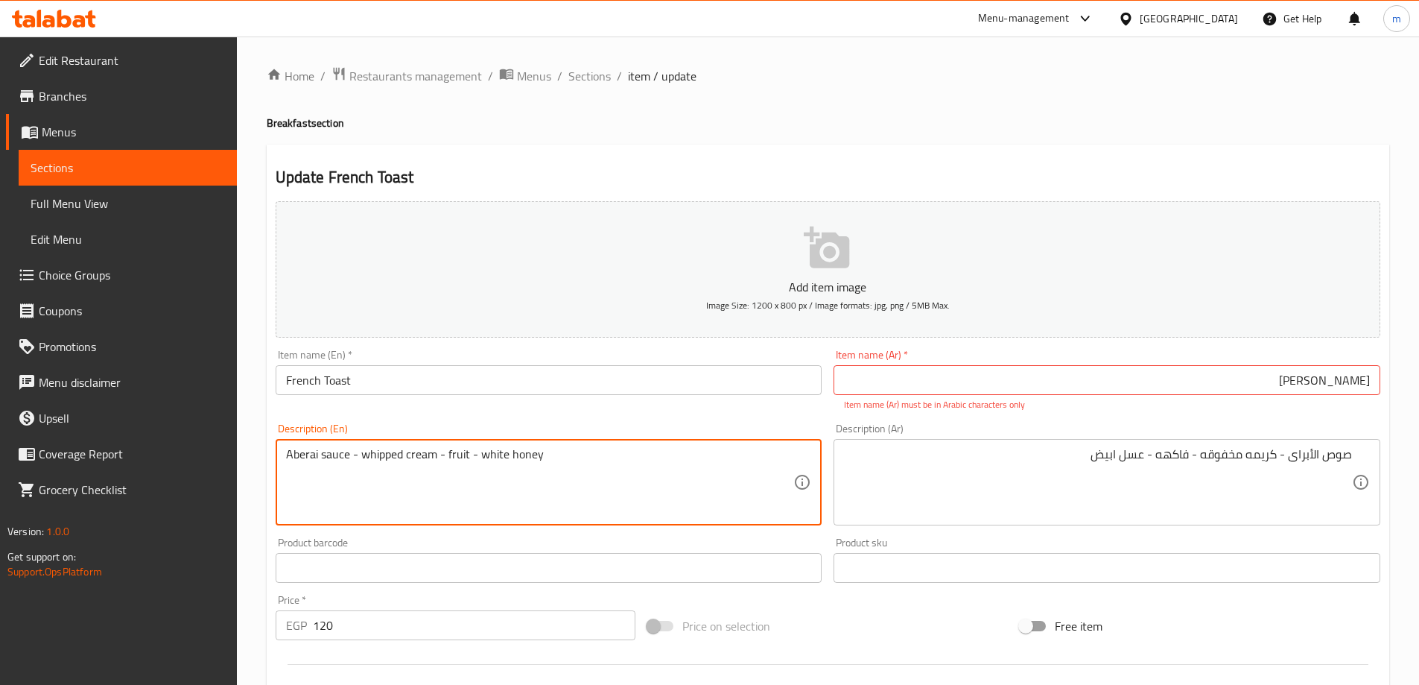
drag, startPoint x: 348, startPoint y: 460, endPoint x: 267, endPoint y: 459, distance: 80.5
drag, startPoint x: 423, startPoint y: 451, endPoint x: 360, endPoint y: 454, distance: 63.4
click at [360, 454] on textarea "Aberai sauce - whipped cream - fruit - white honey" at bounding box center [540, 482] width 508 height 71
drag, startPoint x: 455, startPoint y: 458, endPoint x: 476, endPoint y: 463, distance: 21.3
click at [476, 463] on textarea "Aberai sauce - whipped cream - fruit - white honey" at bounding box center [540, 482] width 508 height 71
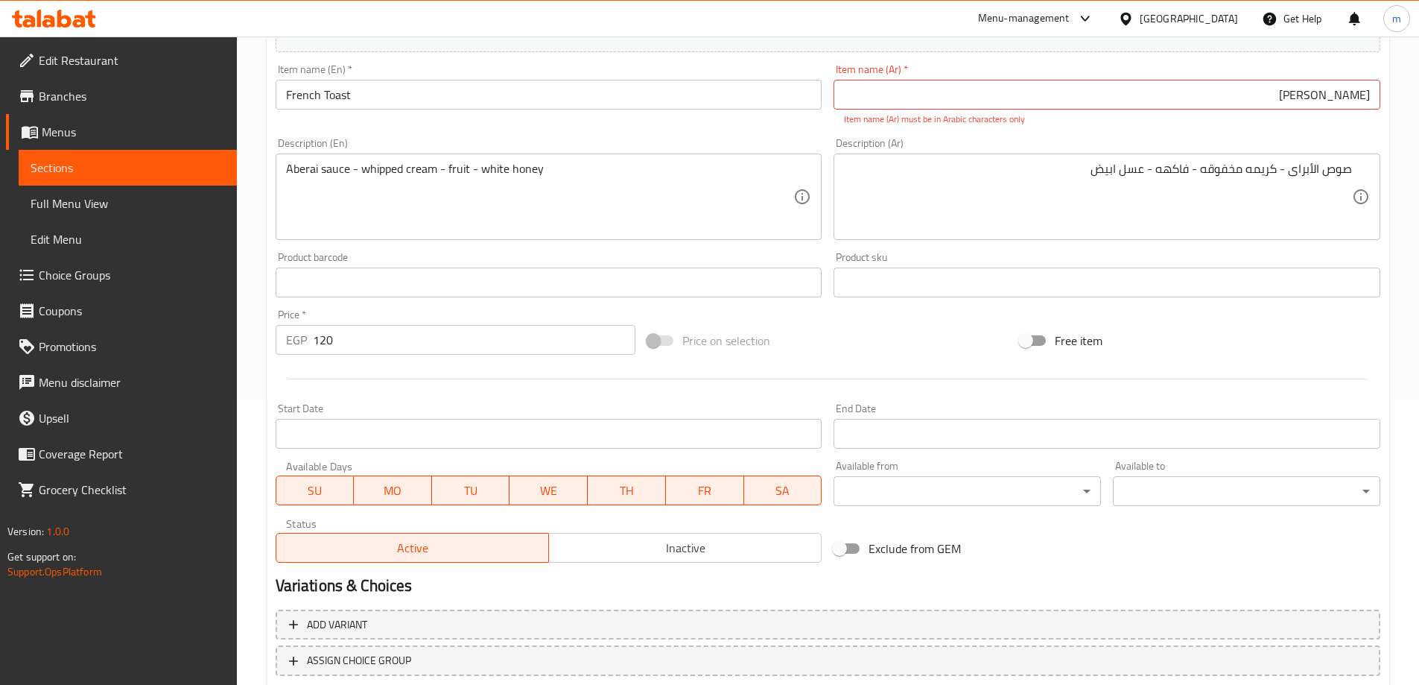
scroll to position [161, 0]
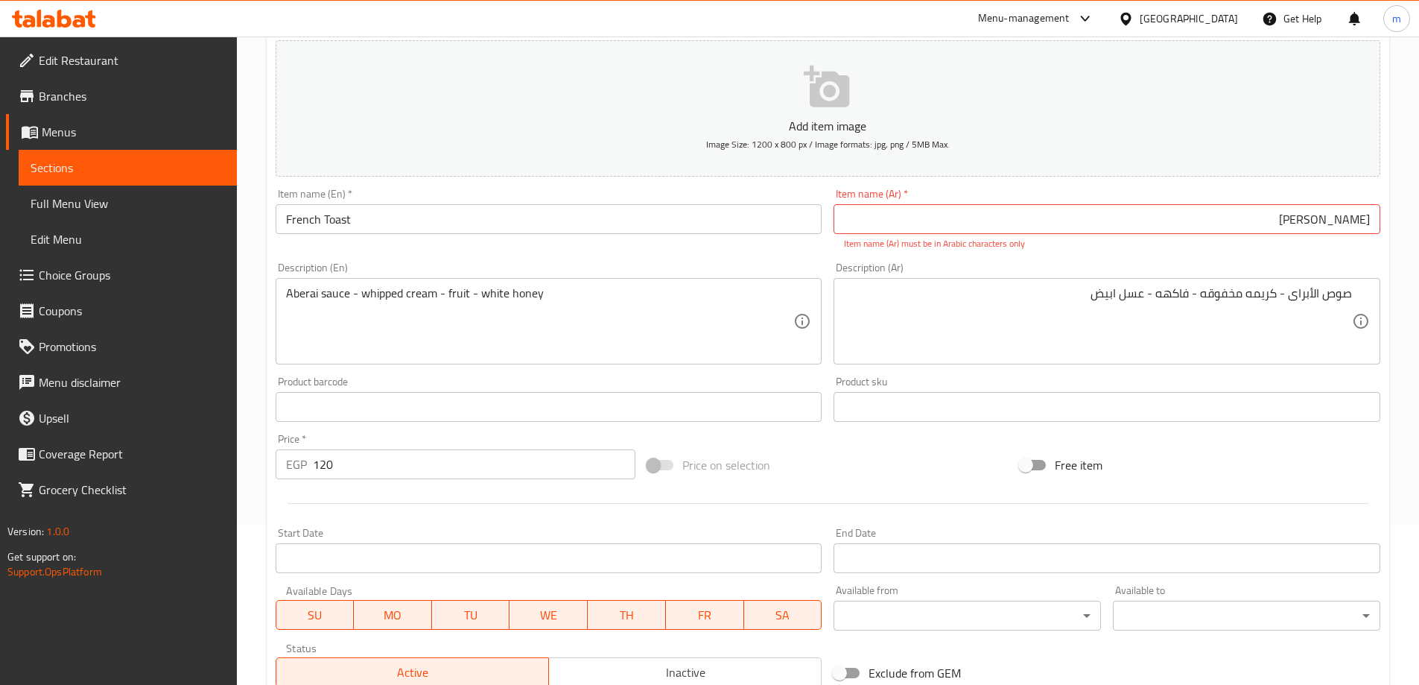
click at [512, 230] on input "French Toast" at bounding box center [549, 219] width 547 height 30
drag, startPoint x: 1301, startPoint y: 224, endPoint x: 1310, endPoint y: 226, distance: 9.2
click at [1310, 226] on input "توست فرنسی" at bounding box center [1107, 219] width 547 height 30
type input "توست فرنسي"
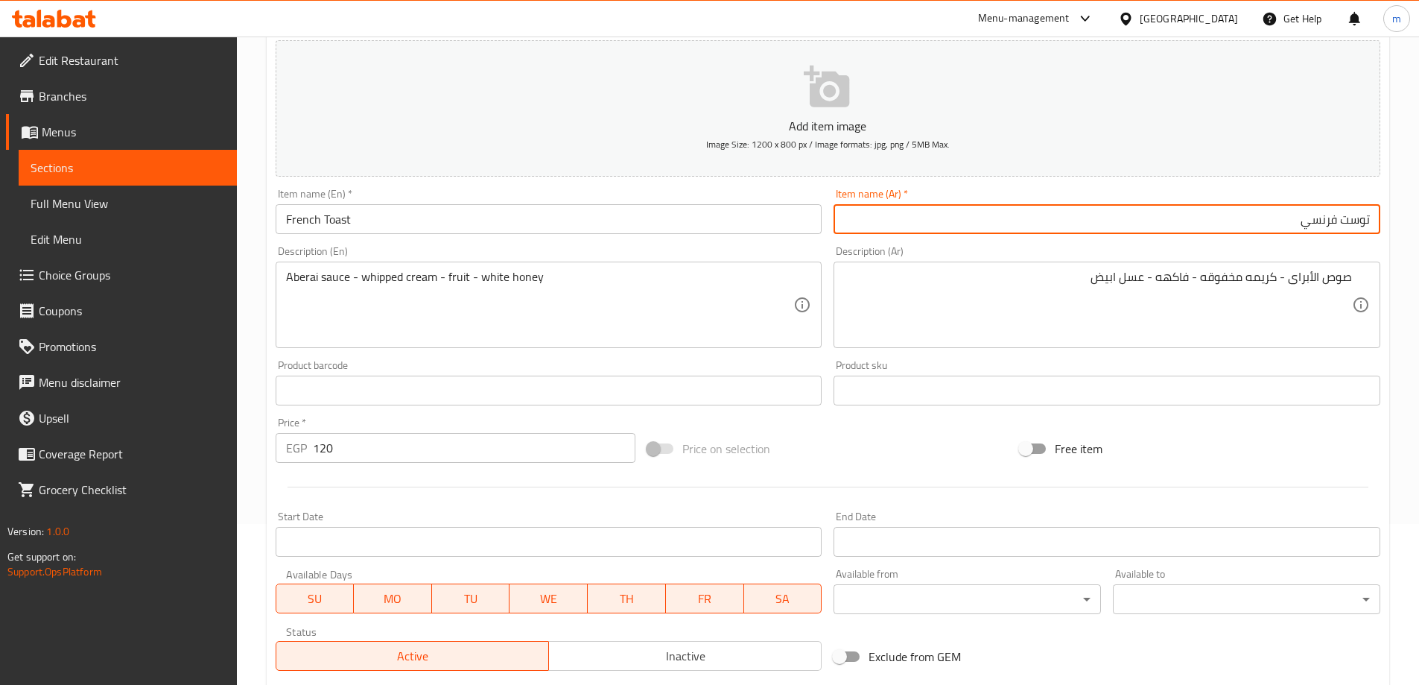
click at [1266, 216] on input "توست فرنسي" at bounding box center [1107, 219] width 547 height 30
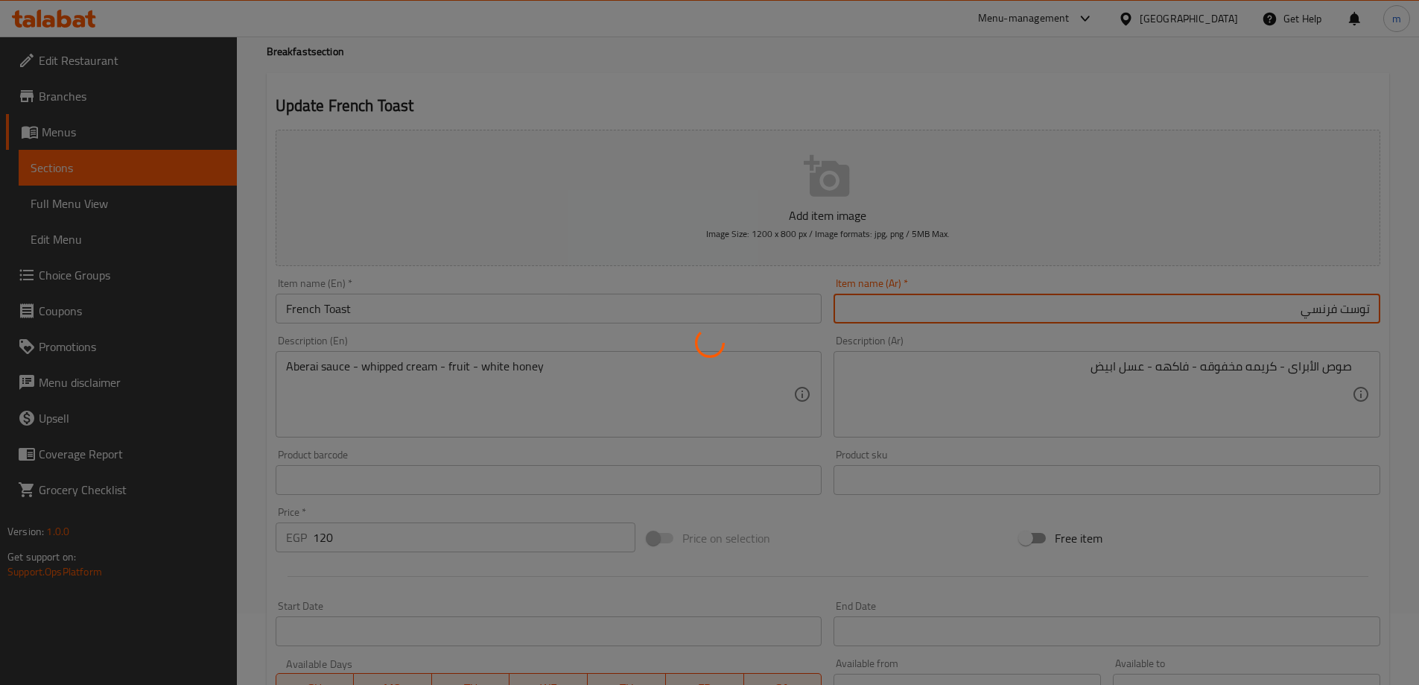
scroll to position [0, 0]
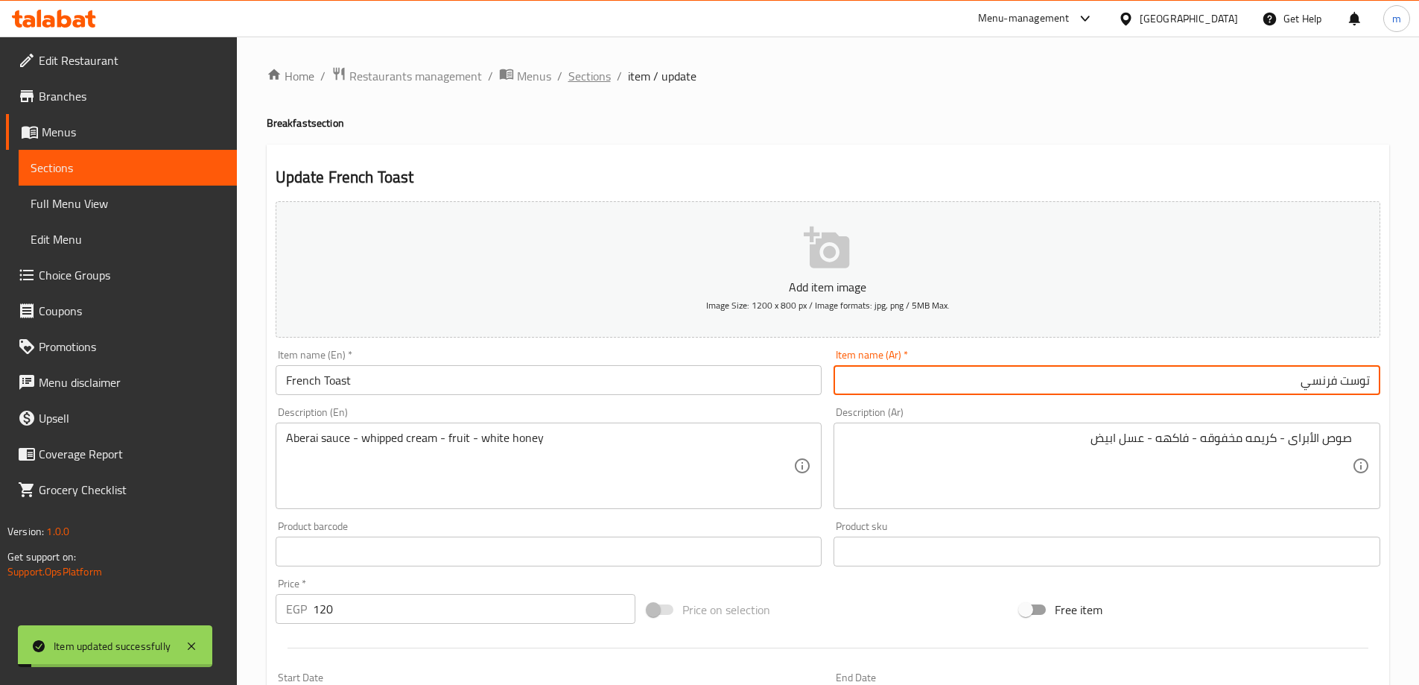
click at [596, 77] on span "Sections" at bounding box center [589, 76] width 42 height 18
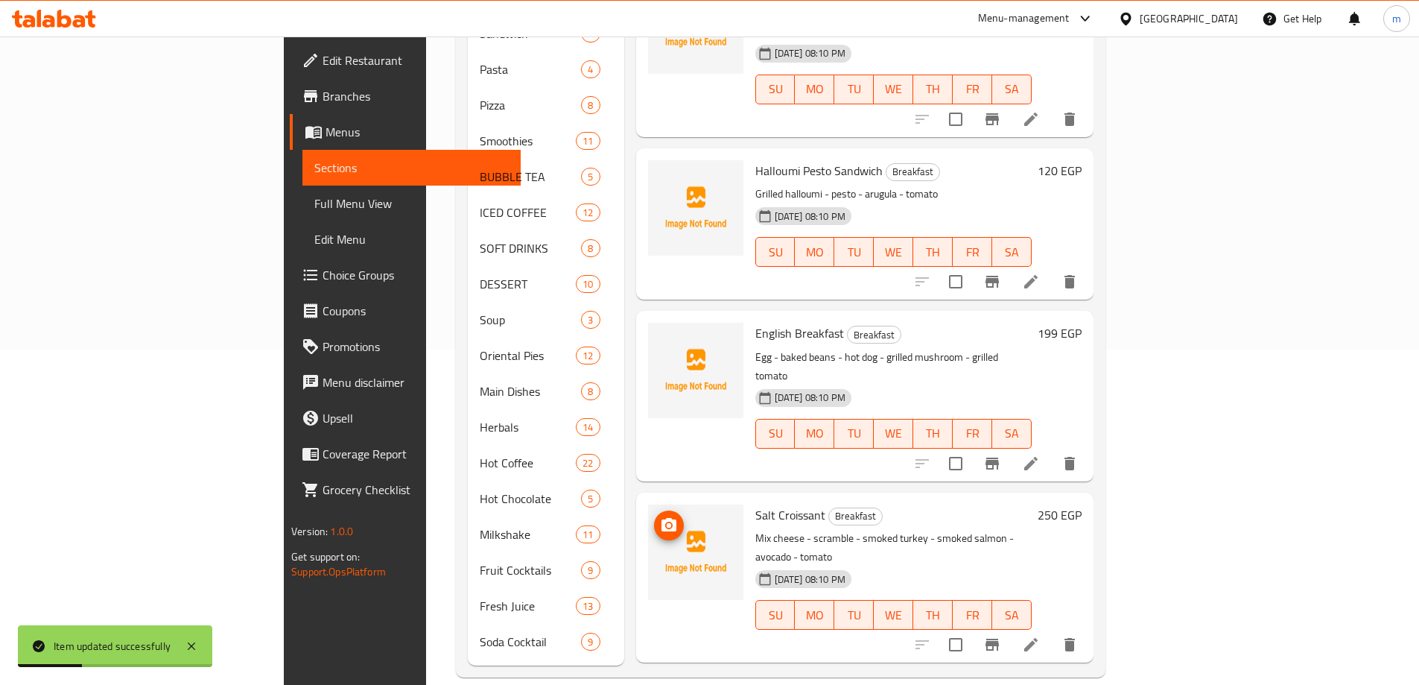
scroll to position [1623, 0]
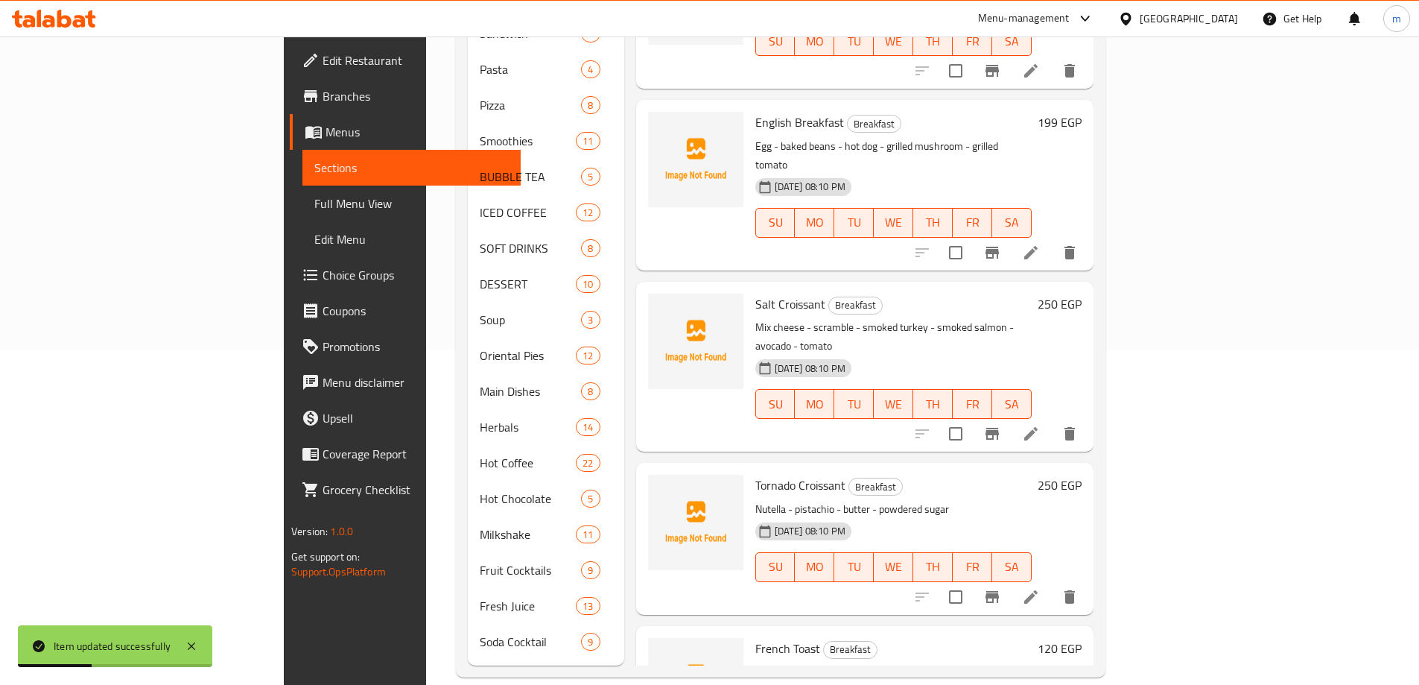
drag, startPoint x: 656, startPoint y: 209, endPoint x: 673, endPoint y: 454, distance: 245.0
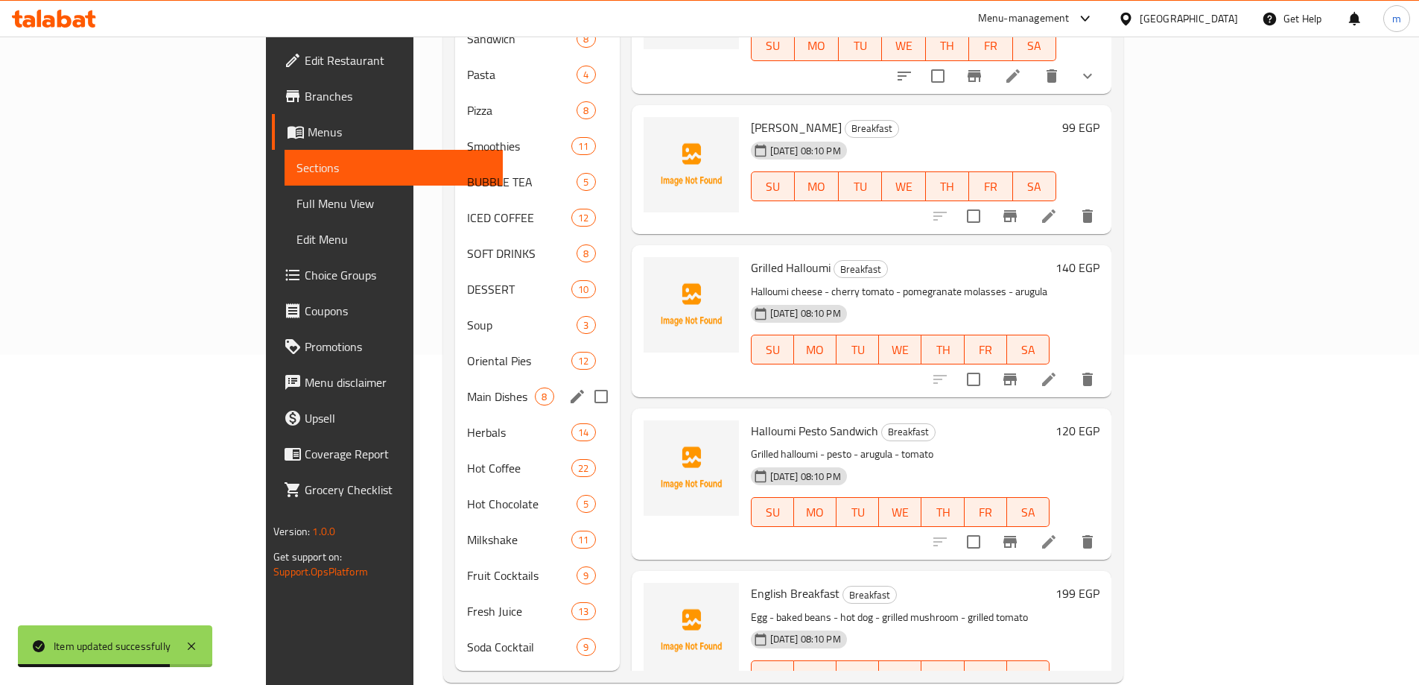
scroll to position [0, 0]
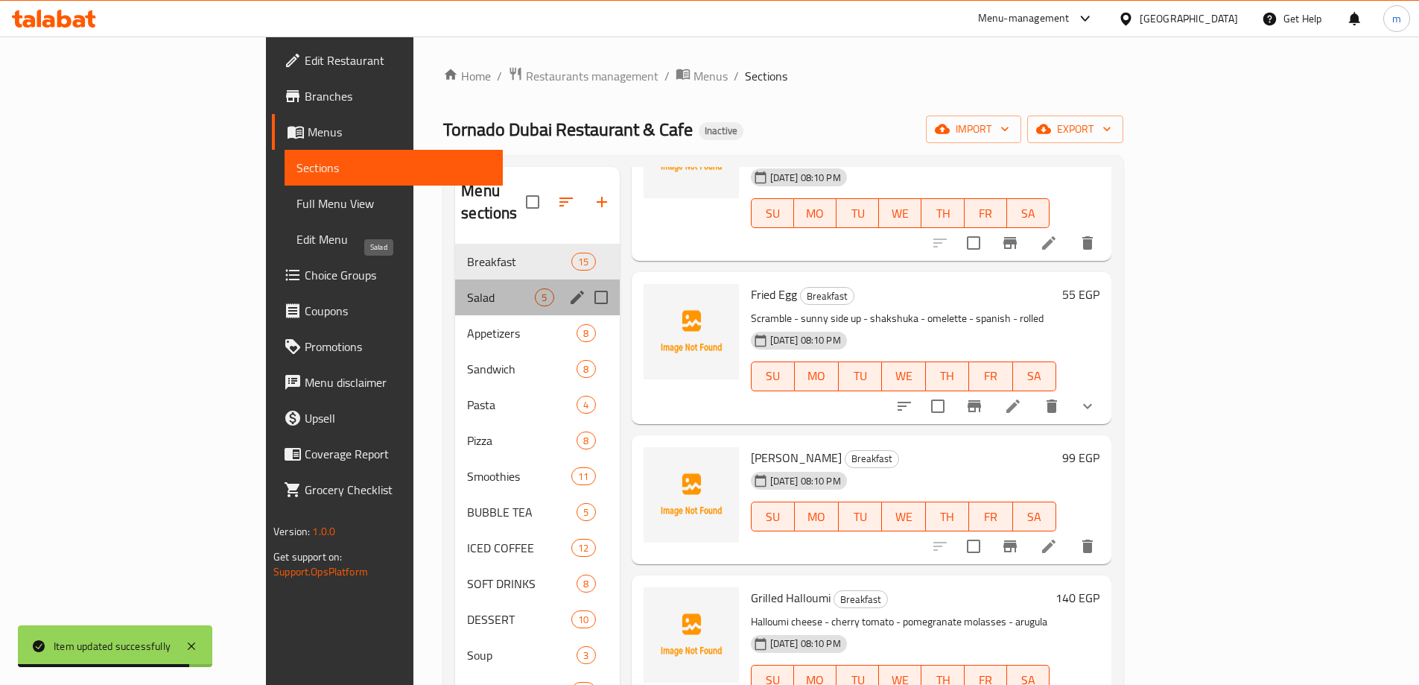
click at [467, 288] on span "Salad" at bounding box center [501, 297] width 68 height 18
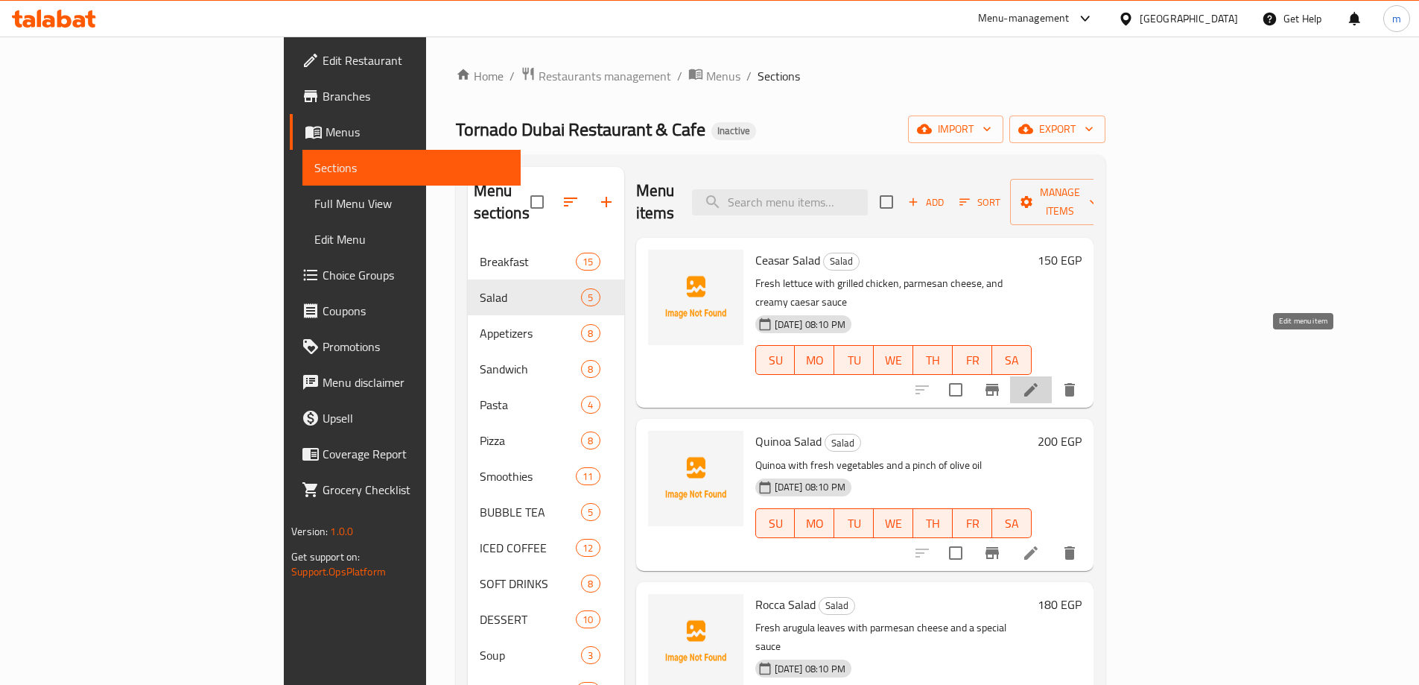
click at [1040, 381] on icon at bounding box center [1031, 390] width 18 height 18
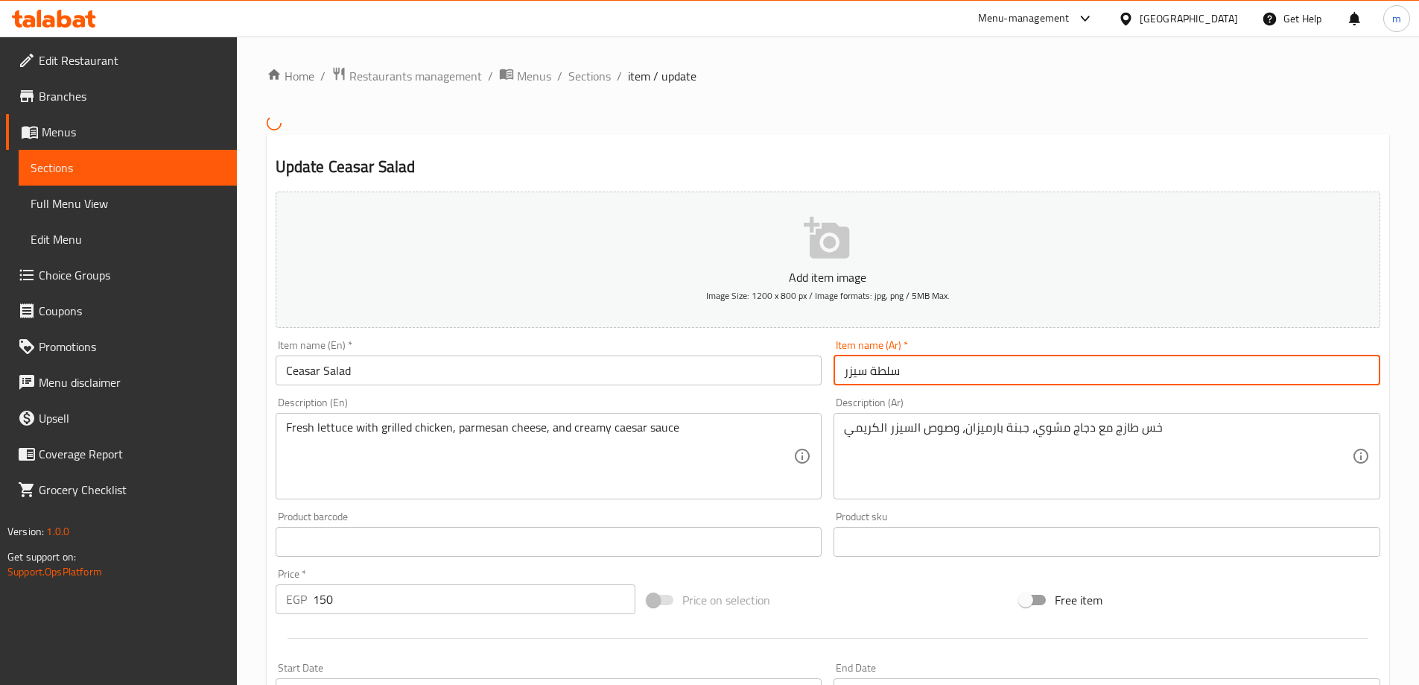
click at [1205, 366] on input "سلطة سيزر" at bounding box center [1107, 370] width 547 height 30
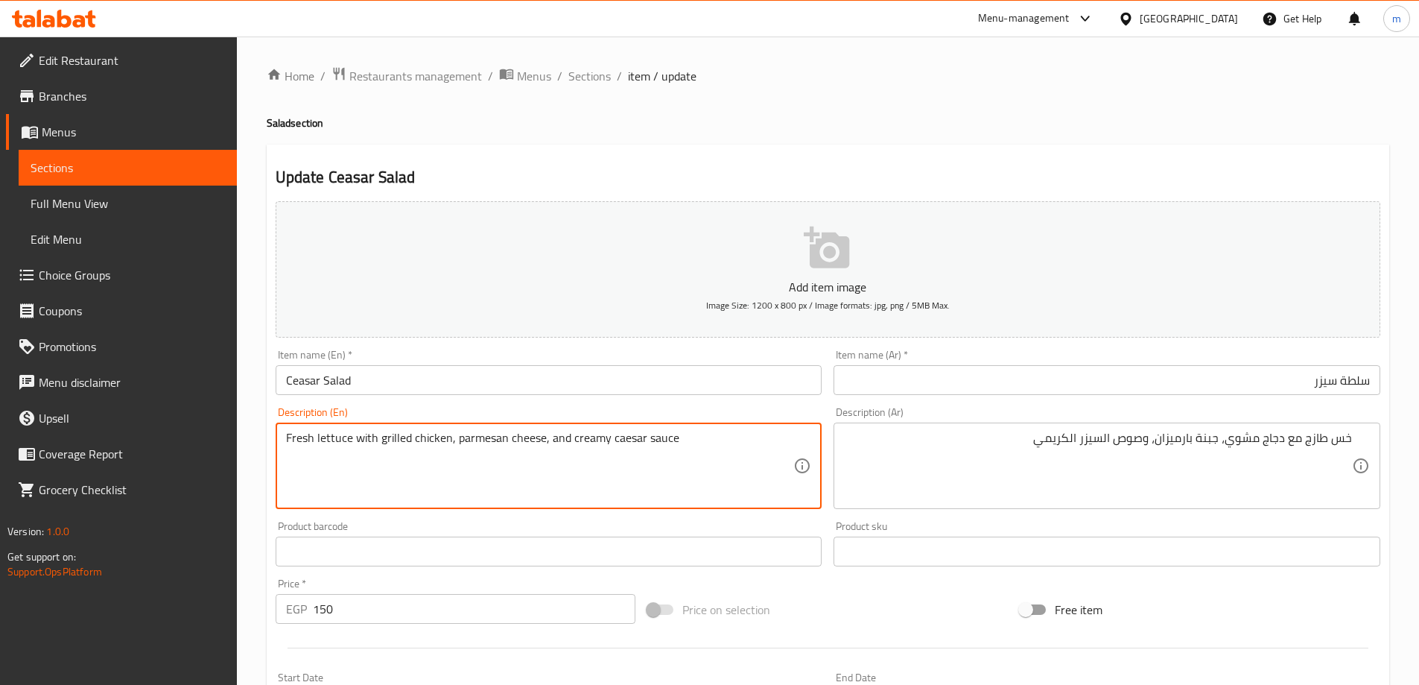
drag, startPoint x: 350, startPoint y: 440, endPoint x: 264, endPoint y: 446, distance: 86.7
drag, startPoint x: 450, startPoint y: 433, endPoint x: 369, endPoint y: 437, distance: 81.3
click at [369, 437] on textarea "Fresh lettuce with grilled chicken, parmesan cheese, and creamy caesar sauce" at bounding box center [540, 466] width 508 height 71
drag, startPoint x: 459, startPoint y: 429, endPoint x: 539, endPoint y: 437, distance: 80.1
click at [539, 437] on textarea "Fresh lettuce with grilled chicken, parmesan cheese, and creamy caesar sauce" at bounding box center [540, 466] width 508 height 71
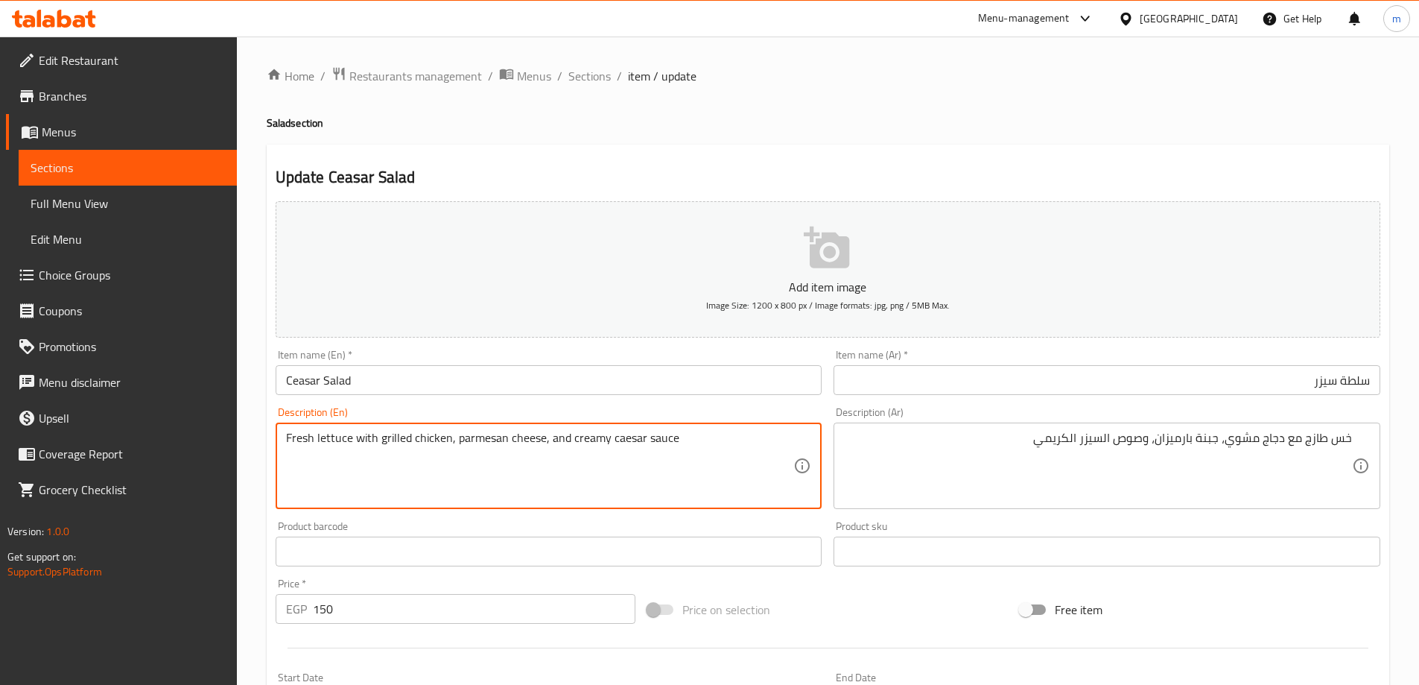
drag, startPoint x: 672, startPoint y: 437, endPoint x: 559, endPoint y: 444, distance: 112.7
click at [559, 444] on textarea "Fresh lettuce with grilled chicken, parmesan cheese, and creamy caesar sauce" at bounding box center [540, 466] width 508 height 71
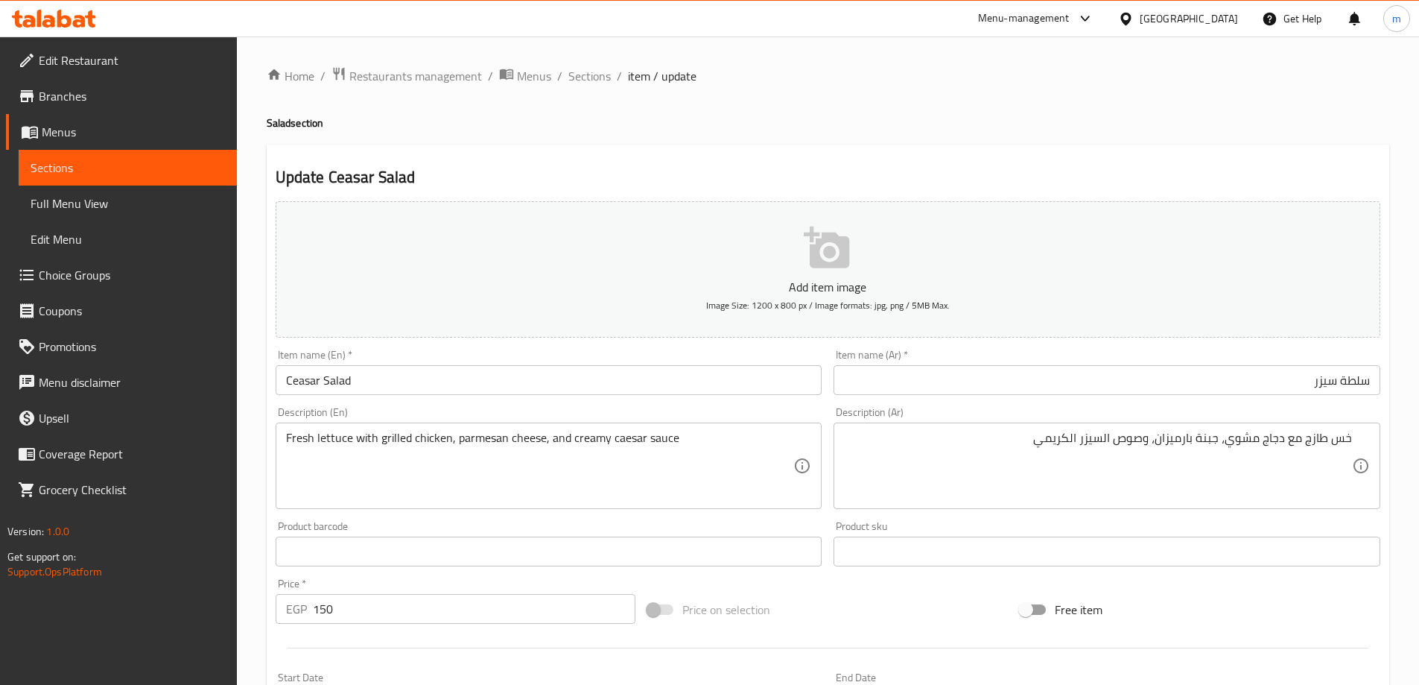
click at [989, 56] on div "Home / Restaurants management / Menus / Sections / item / update Salad section …" at bounding box center [828, 545] width 1182 height 1016
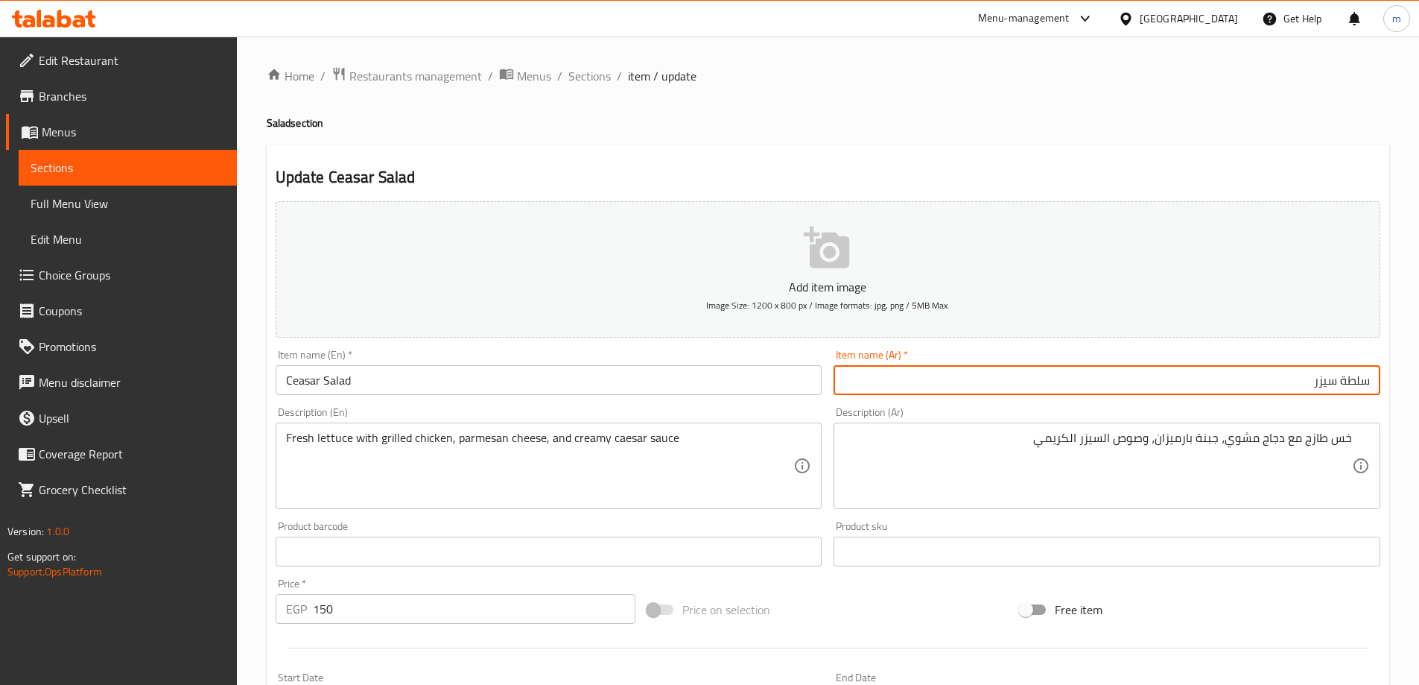
click at [1026, 379] on input "سلطة سيزر" at bounding box center [1107, 380] width 547 height 30
click at [1220, 179] on h2 "Update Ceasar Salad" at bounding box center [828, 177] width 1105 height 22
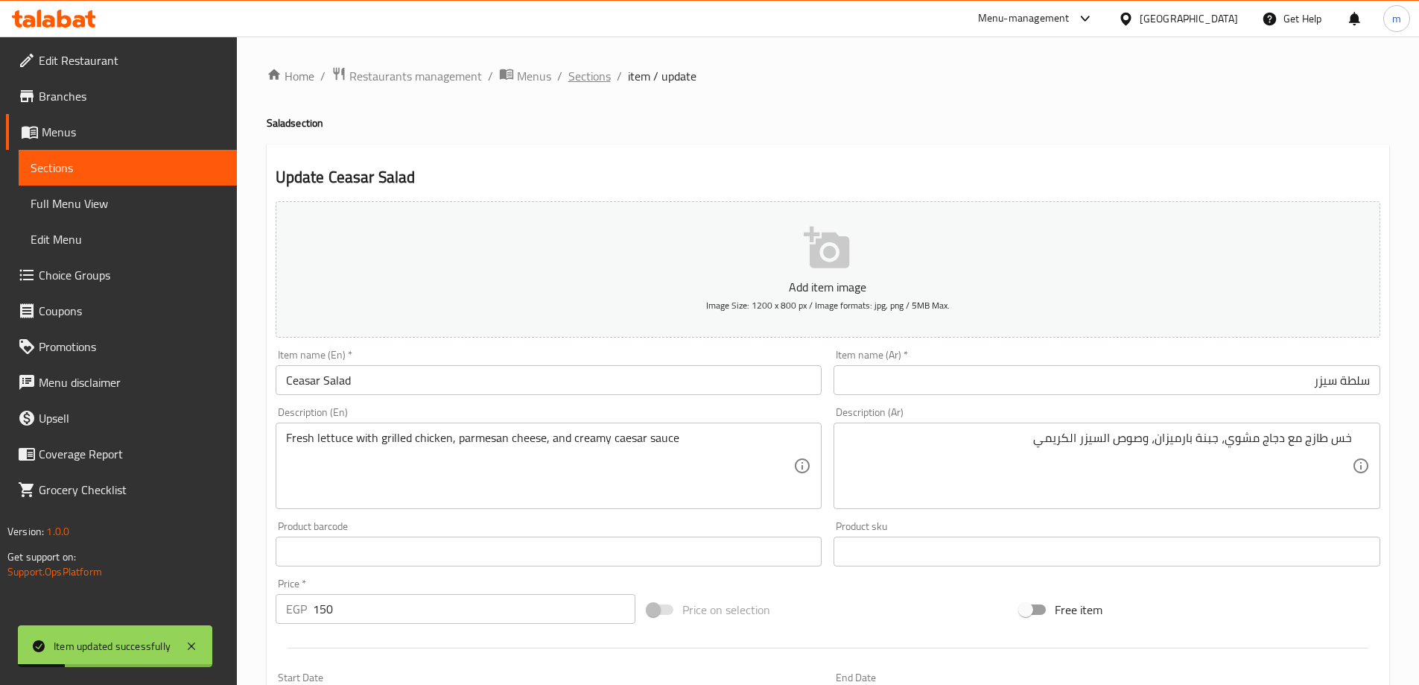
click at [578, 79] on span "Sections" at bounding box center [589, 76] width 42 height 18
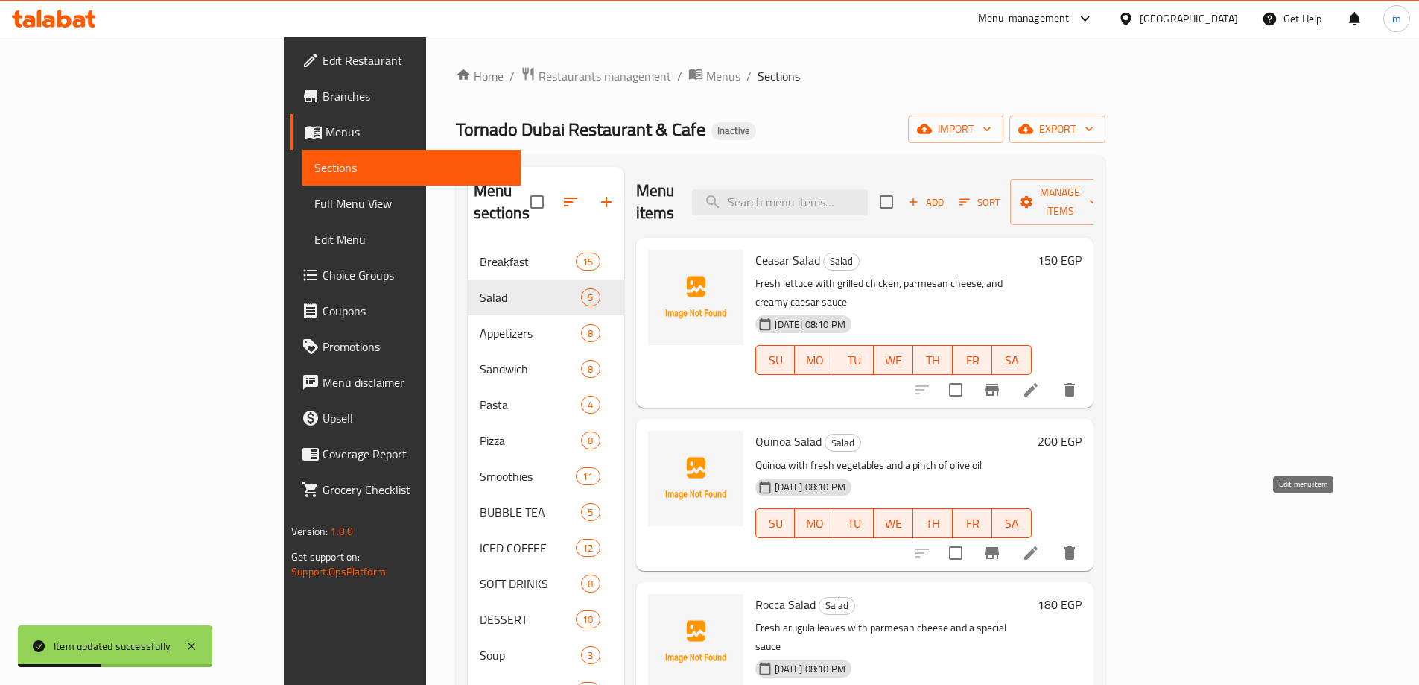
click at [1038, 546] on icon at bounding box center [1030, 552] width 13 height 13
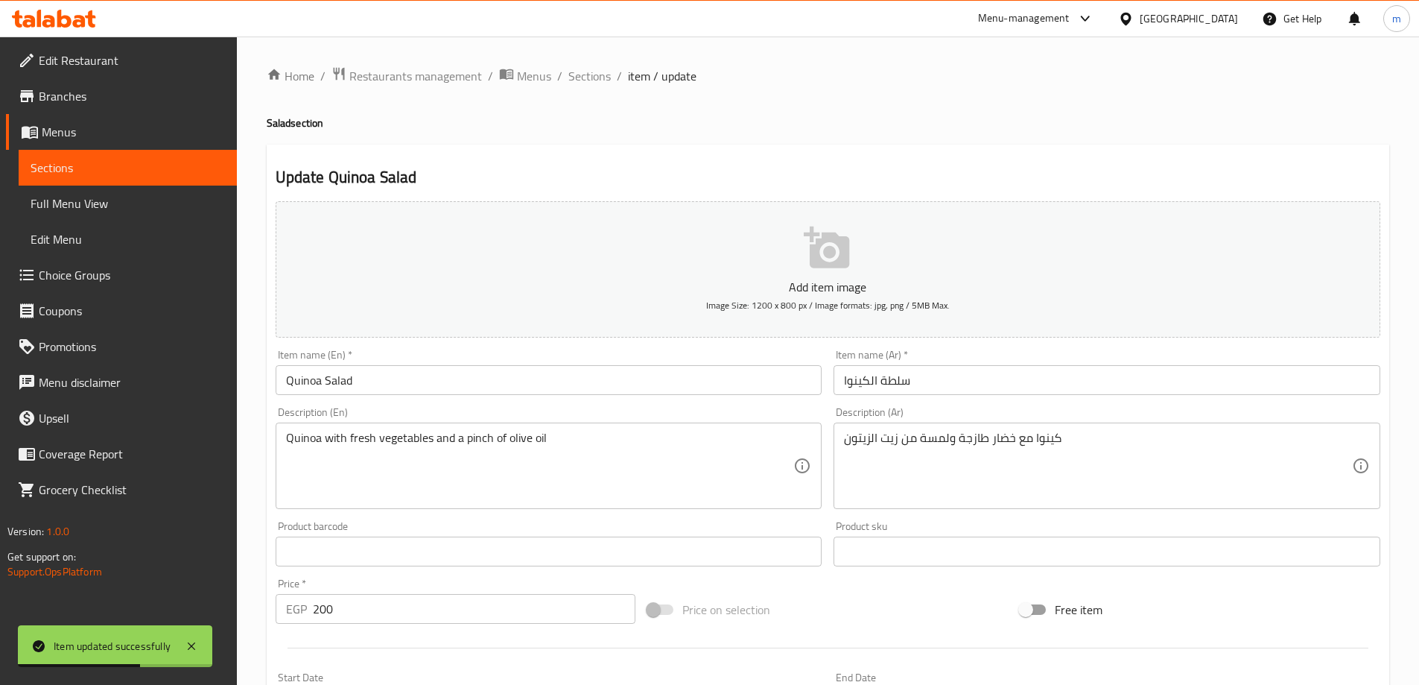
click at [1016, 378] on input "سلطة الكينوا" at bounding box center [1107, 380] width 547 height 30
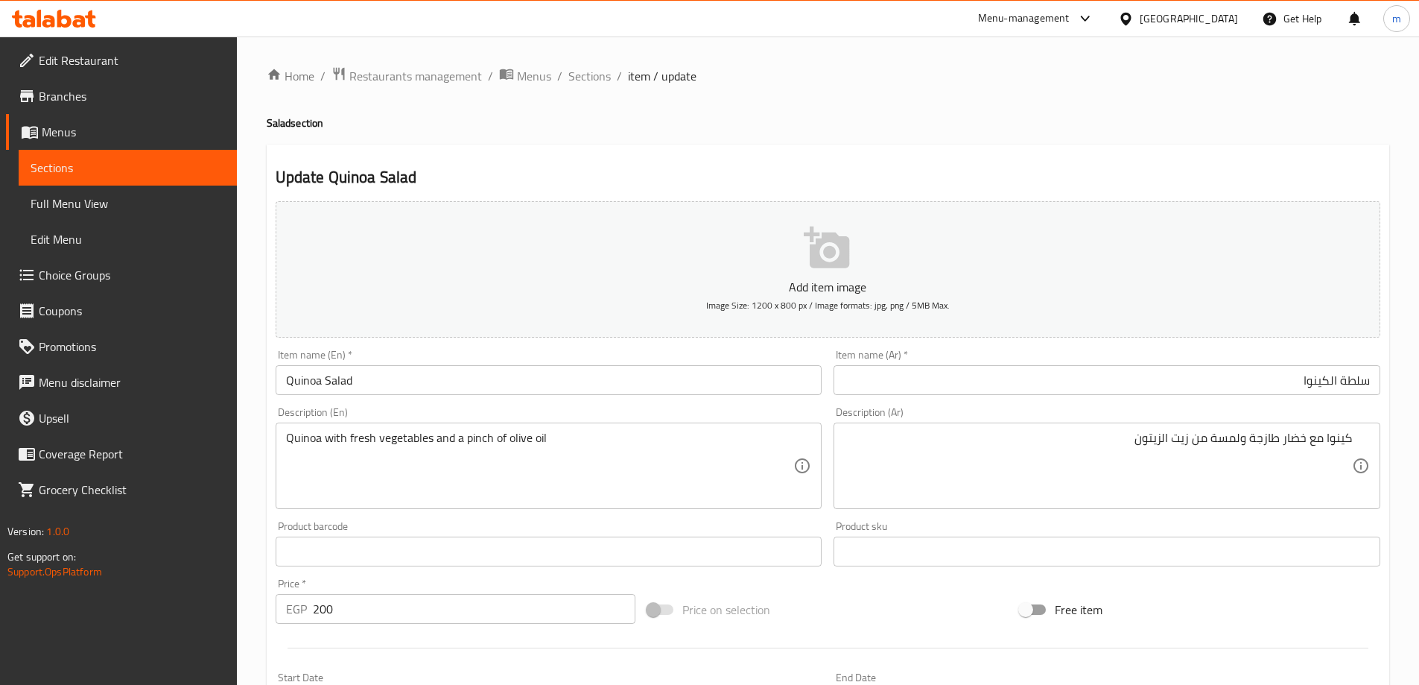
click at [1301, 129] on h4 "Salad section" at bounding box center [828, 122] width 1123 height 15
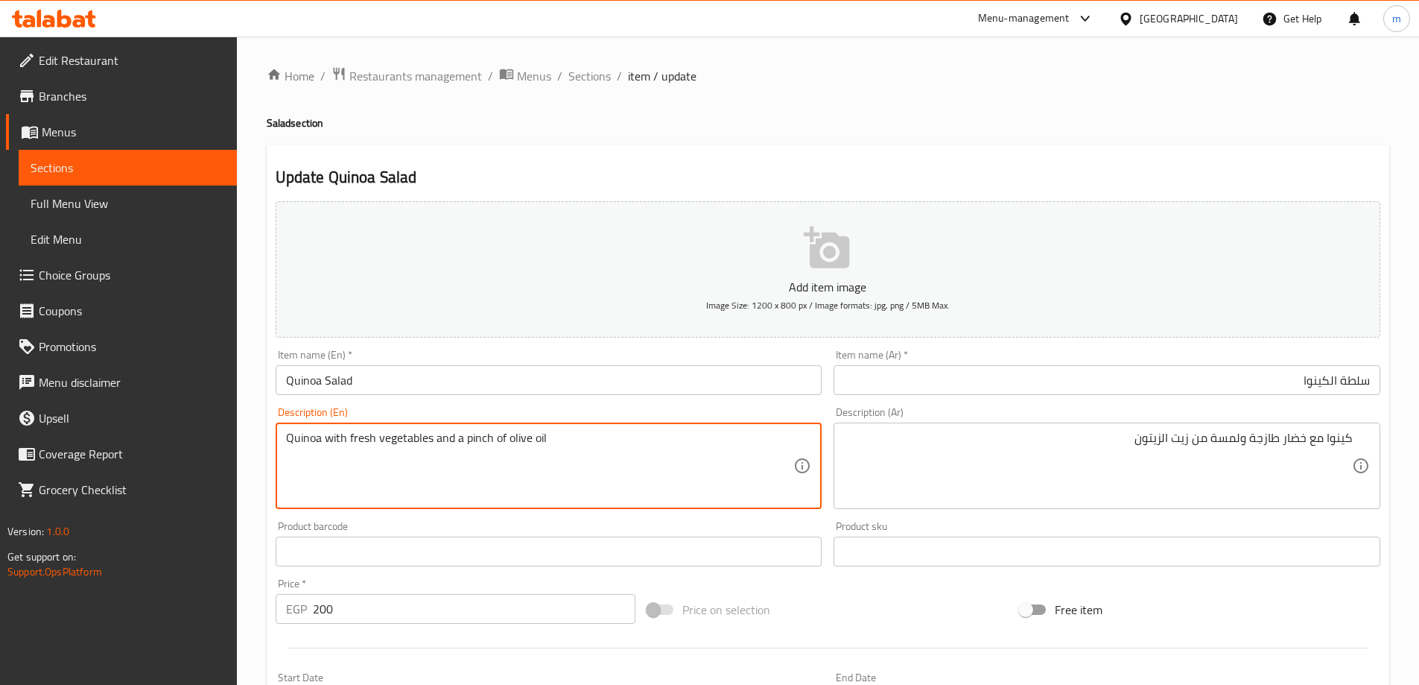
drag, startPoint x: 343, startPoint y: 450, endPoint x: 463, endPoint y: 456, distance: 119.3
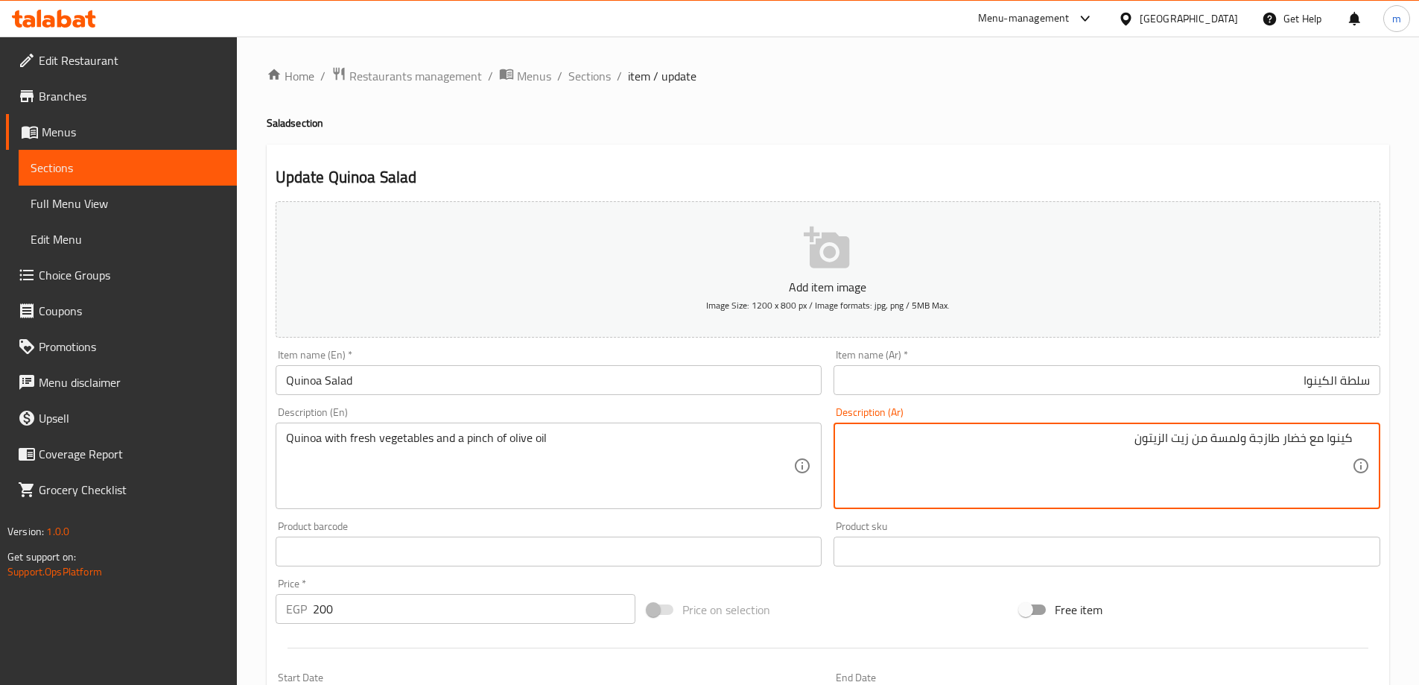
drag, startPoint x: 1241, startPoint y: 440, endPoint x: 1215, endPoint y: 446, distance: 26.6
type textarea "كينوا مع خضار طازجة ورشة من زيت الزيتون"
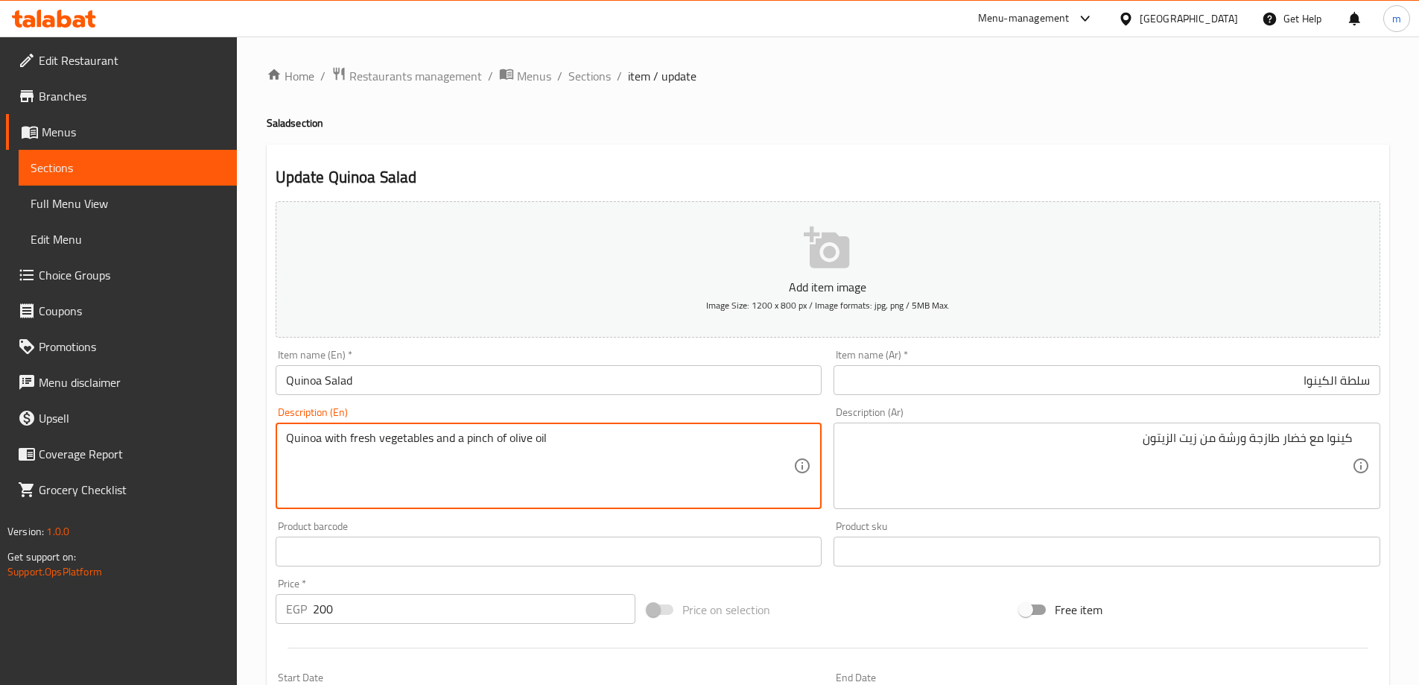
drag, startPoint x: 461, startPoint y: 437, endPoint x: 497, endPoint y: 439, distance: 35.8
drag, startPoint x: 495, startPoint y: 439, endPoint x: 459, endPoint y: 446, distance: 36.4
click at [459, 446] on textarea "Quinoa with fresh vegetables and a pinch of olive oil" at bounding box center [540, 466] width 508 height 71
drag, startPoint x: 463, startPoint y: 437, endPoint x: 505, endPoint y: 438, distance: 41.7
click at [505, 438] on textarea "Quinoa with fresh vegetables and a pinch of olive oil" at bounding box center [540, 466] width 508 height 71
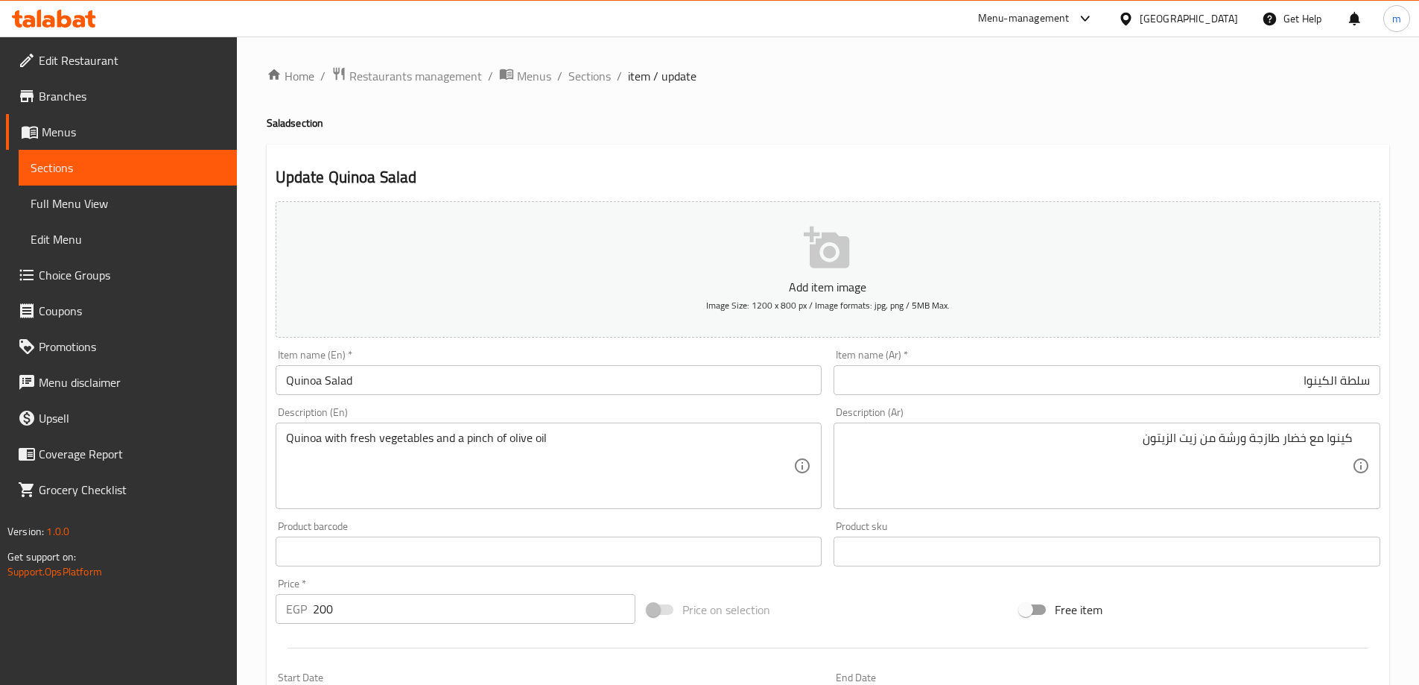
click at [712, 92] on div "Home / Restaurants management / Menus / Sections / item / update Salad section …" at bounding box center [828, 544] width 1123 height 957
click at [998, 374] on input "سلطة الكينوا" at bounding box center [1107, 380] width 547 height 30
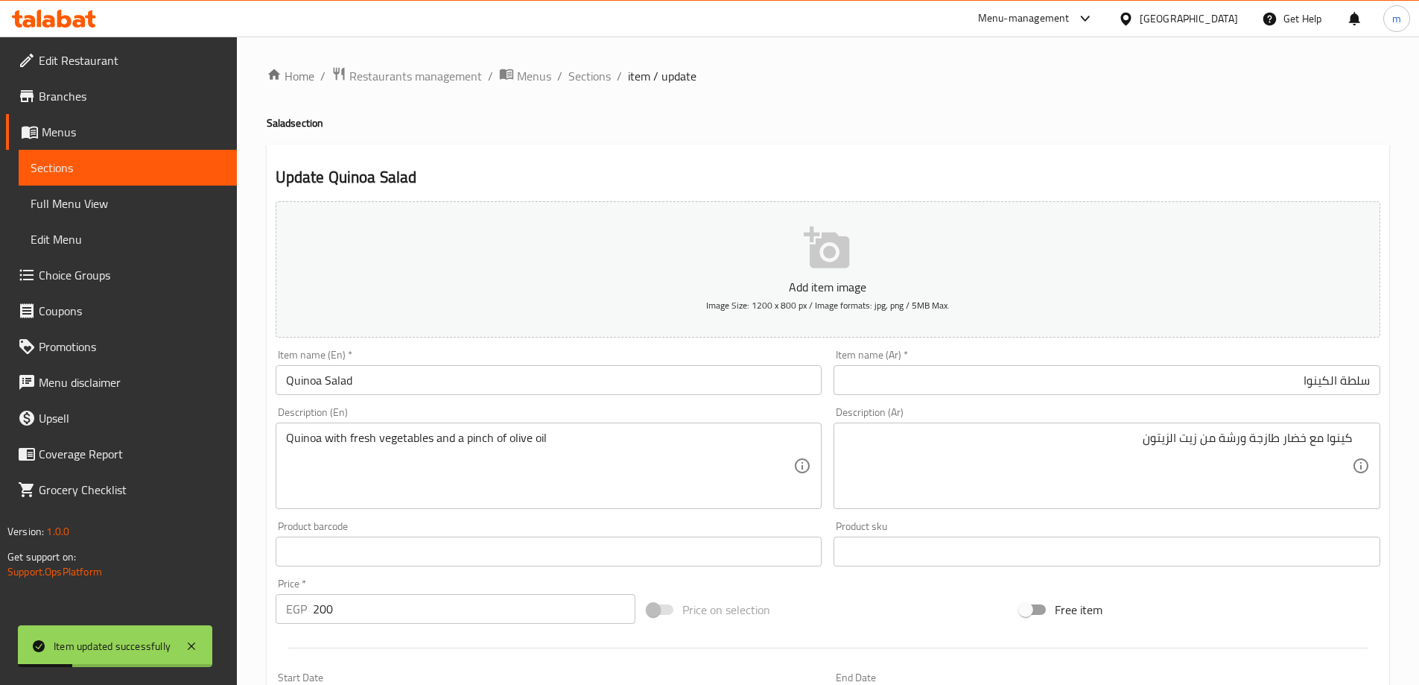
click at [609, 75] on ol "Home / Restaurants management / Menus / Sections / item / update" at bounding box center [828, 75] width 1123 height 19
click at [586, 80] on span "Sections" at bounding box center [589, 76] width 42 height 18
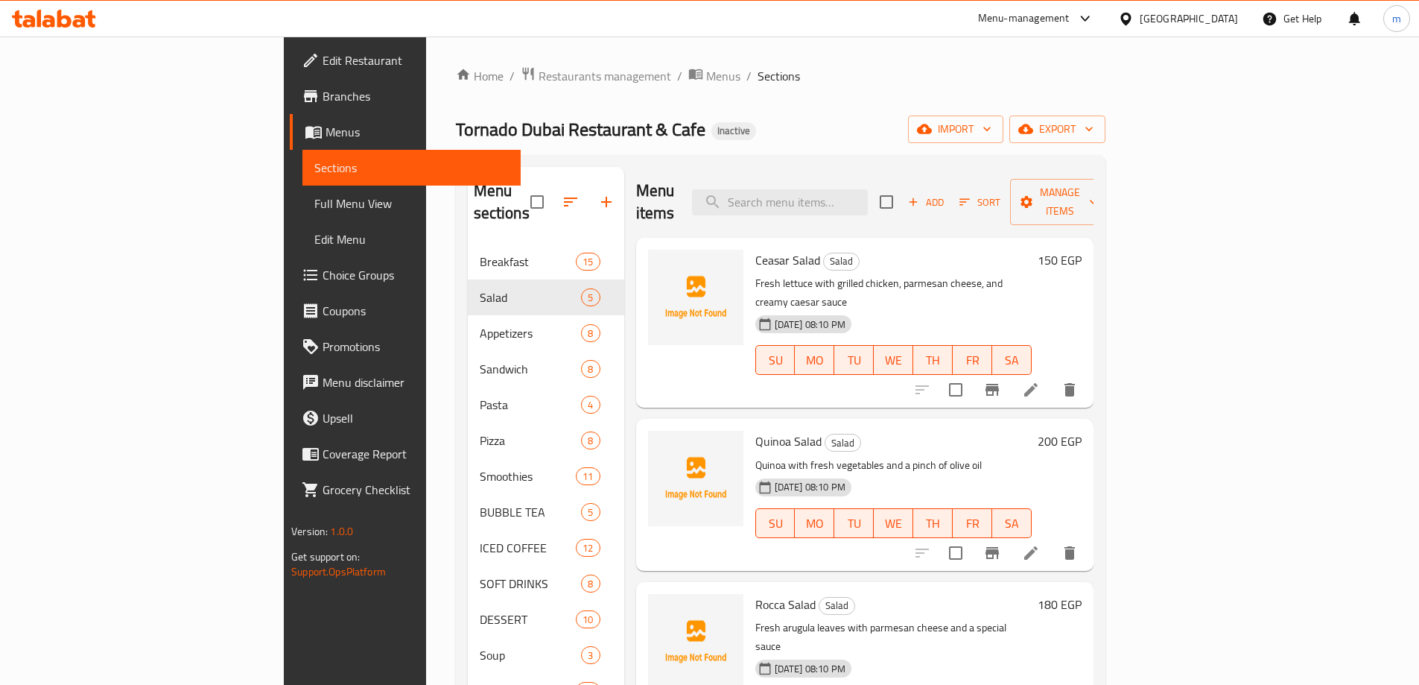
scroll to position [39, 0]
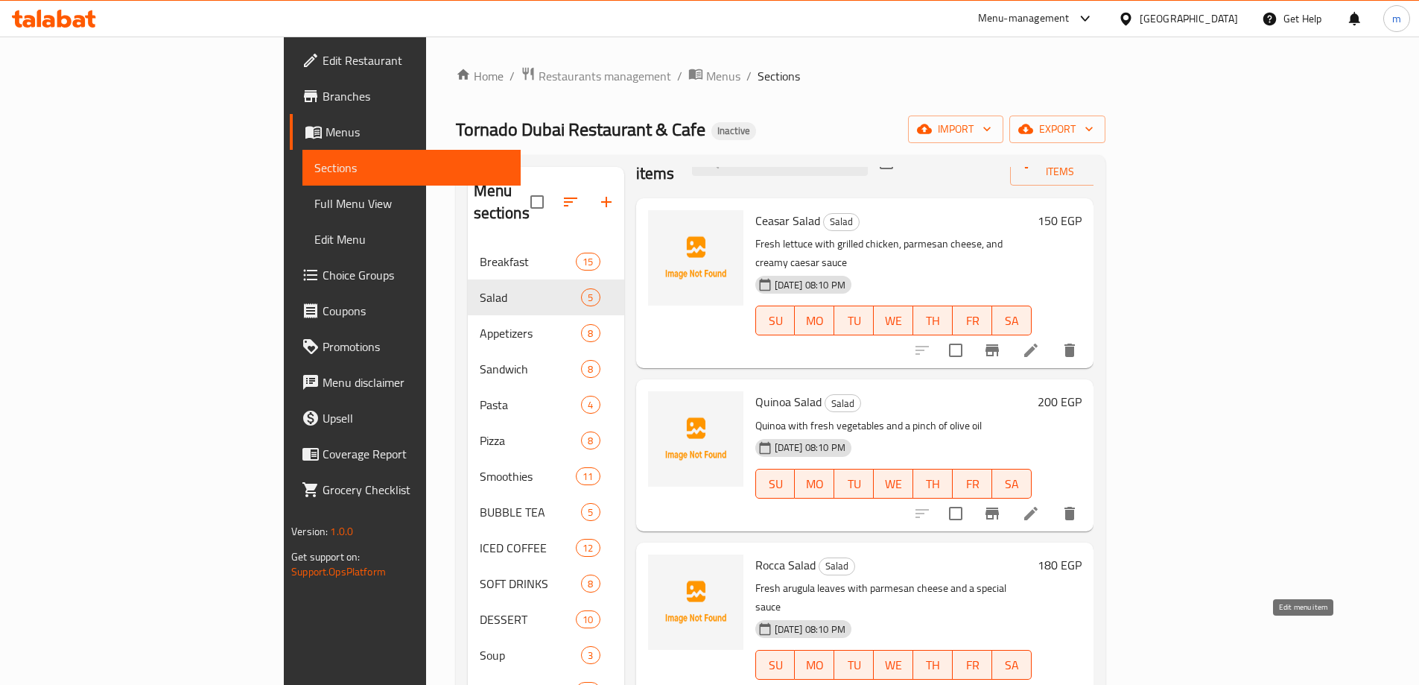
click at [1040, 684] on icon at bounding box center [1031, 694] width 18 height 18
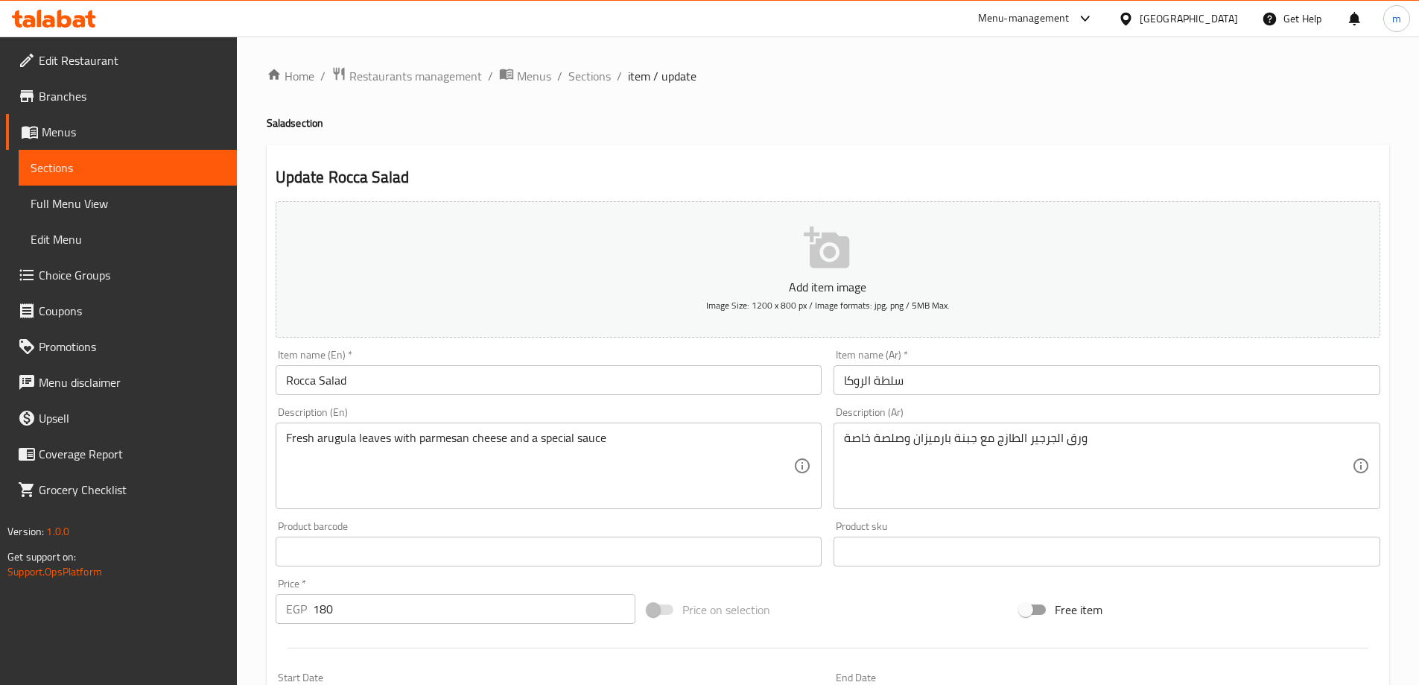
click at [855, 359] on div "Item name (Ar)   * سلطة الروكا Item name (Ar) *" at bounding box center [1107, 371] width 547 height 45
click at [871, 375] on input "سلطة الروكا" at bounding box center [1107, 380] width 547 height 30
click at [1287, 92] on div "Home / Restaurants management / Menus / Sections / item / update Salad section …" at bounding box center [828, 544] width 1123 height 957
click at [483, 384] on input "Rocca Salad" at bounding box center [549, 380] width 547 height 30
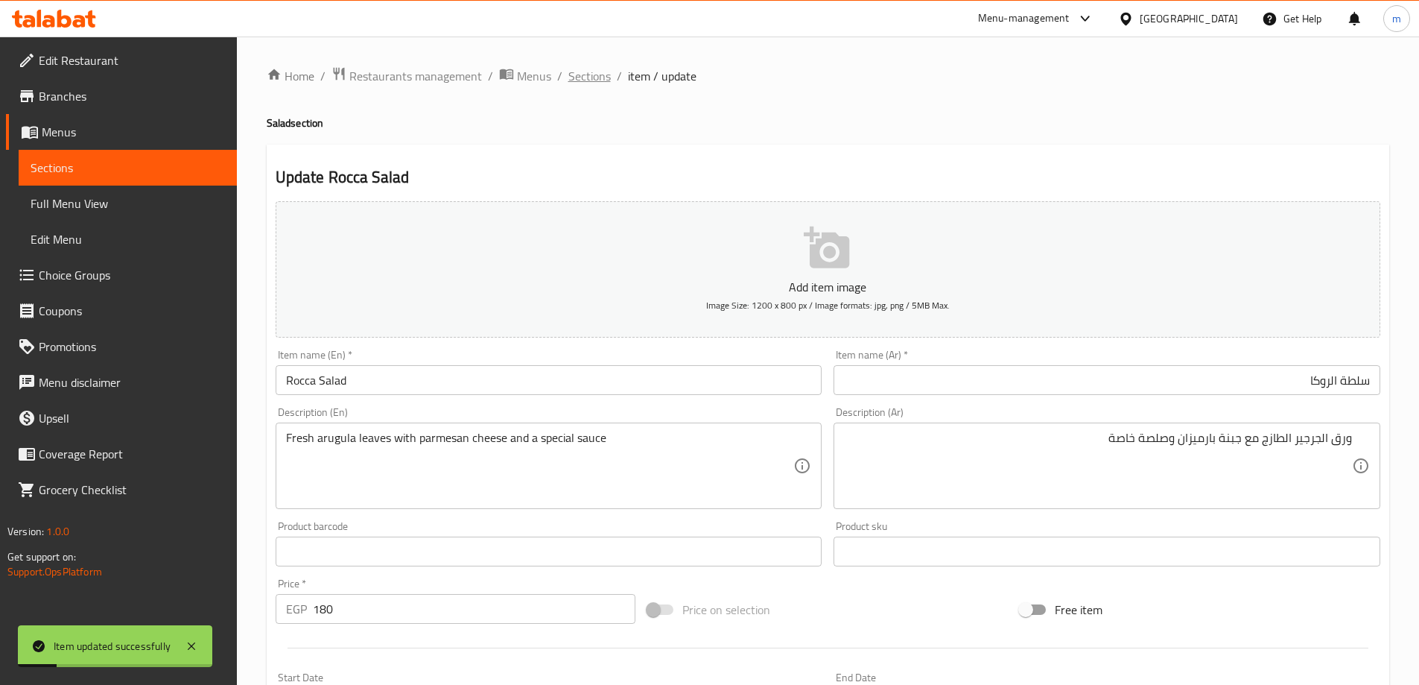
click at [592, 80] on span "Sections" at bounding box center [589, 76] width 42 height 18
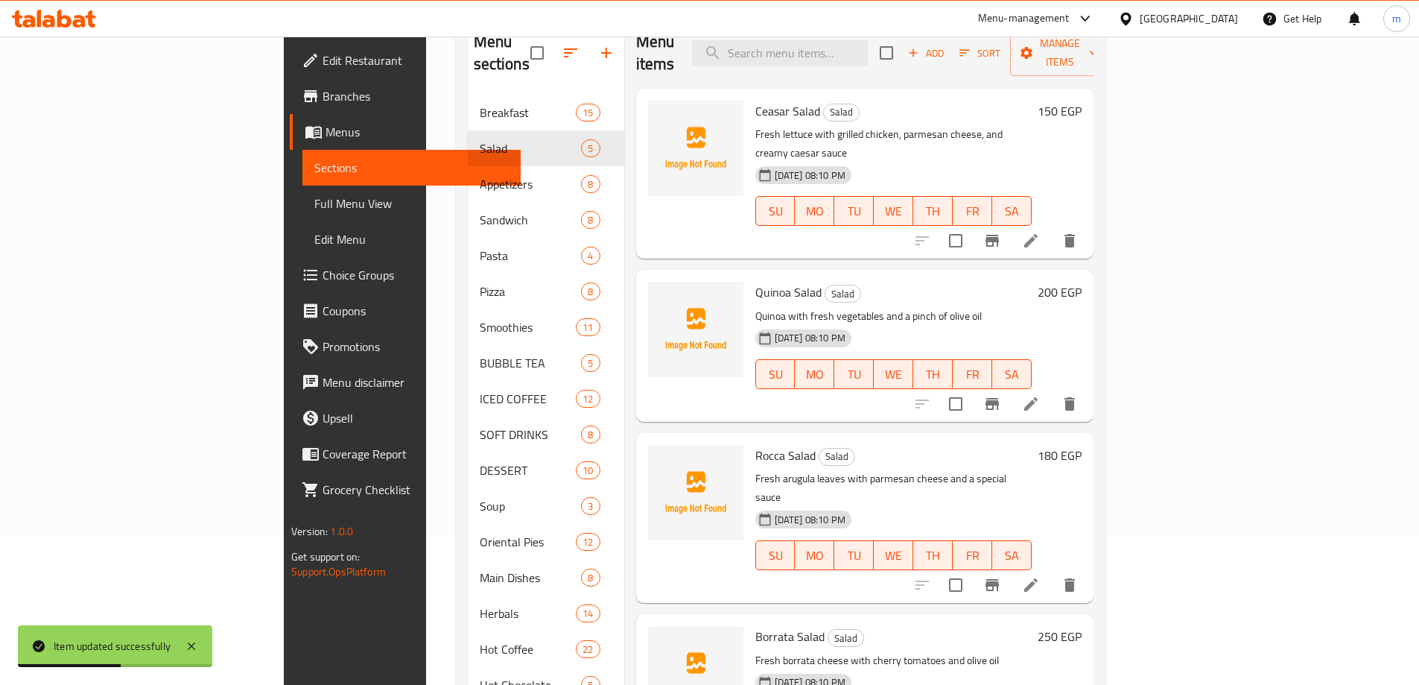
scroll to position [39, 0]
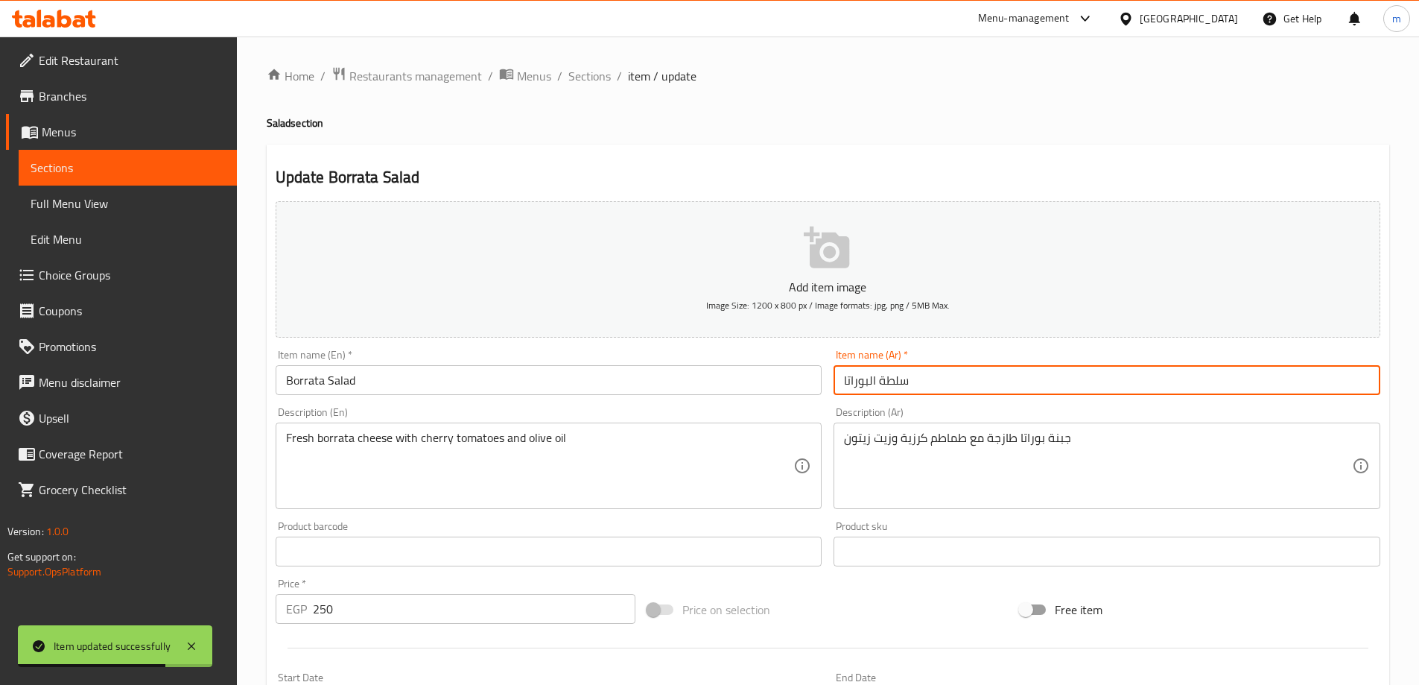
click at [870, 388] on input "سلطة البوراتا" at bounding box center [1107, 380] width 547 height 30
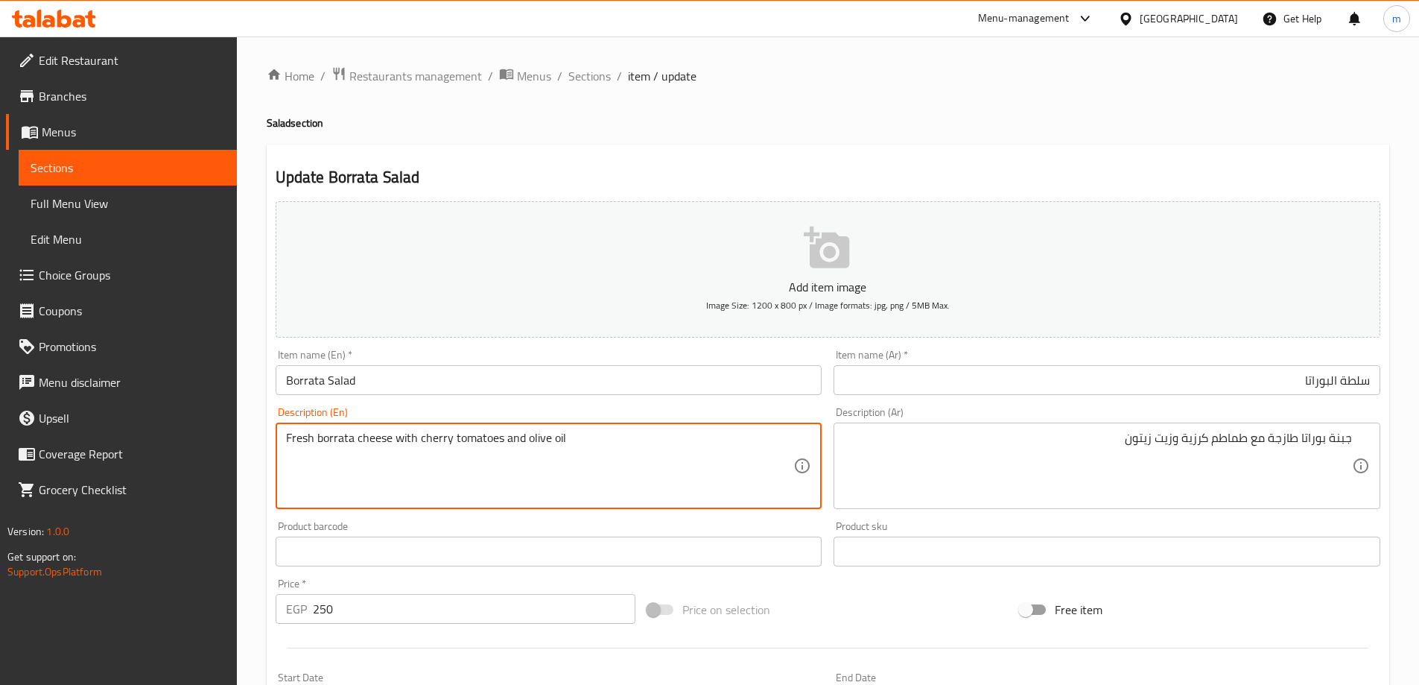
drag, startPoint x: 352, startPoint y: 439, endPoint x: 274, endPoint y: 447, distance: 78.7
drag, startPoint x: 434, startPoint y: 437, endPoint x: 636, endPoint y: 437, distance: 202.6
click at [636, 437] on textarea "Fresh borrata cheese with cherry tomatoes and olive oil" at bounding box center [540, 466] width 508 height 71
click at [643, 391] on input "Borrata Salad" at bounding box center [549, 380] width 547 height 30
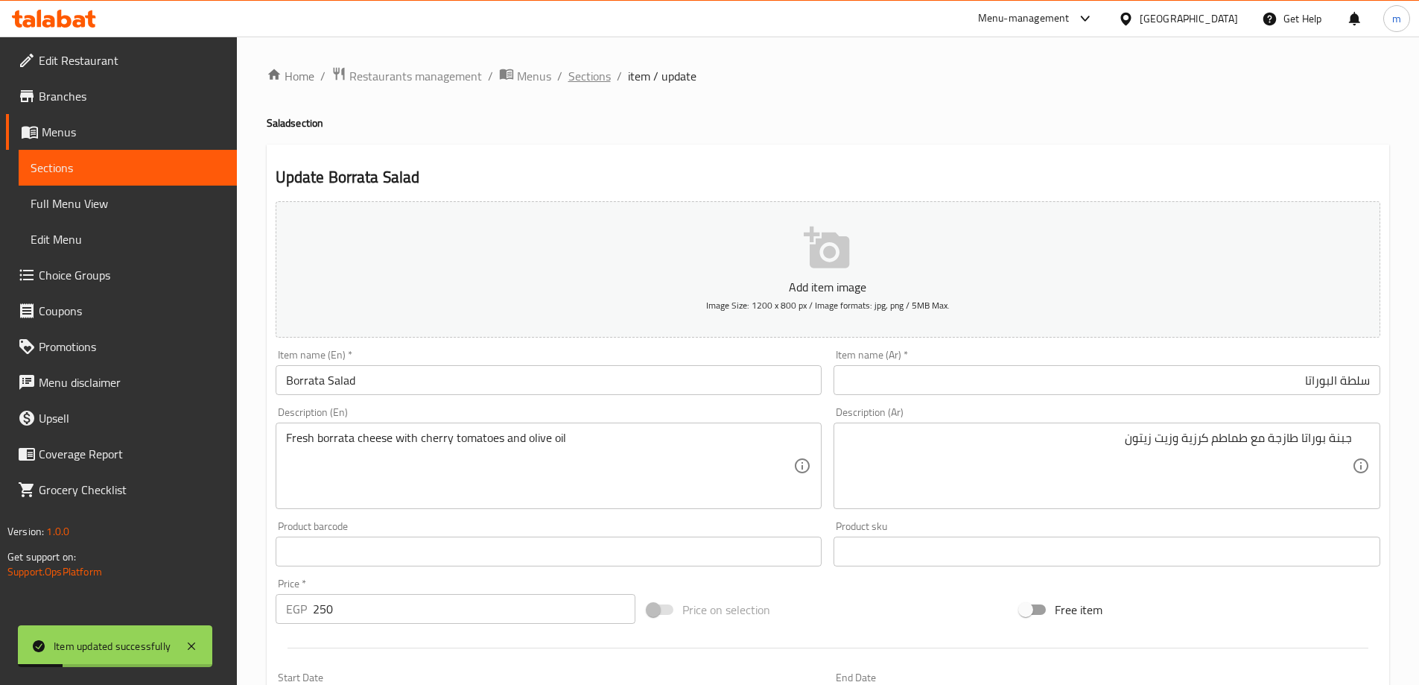
click at [590, 77] on span "Sections" at bounding box center [589, 76] width 42 height 18
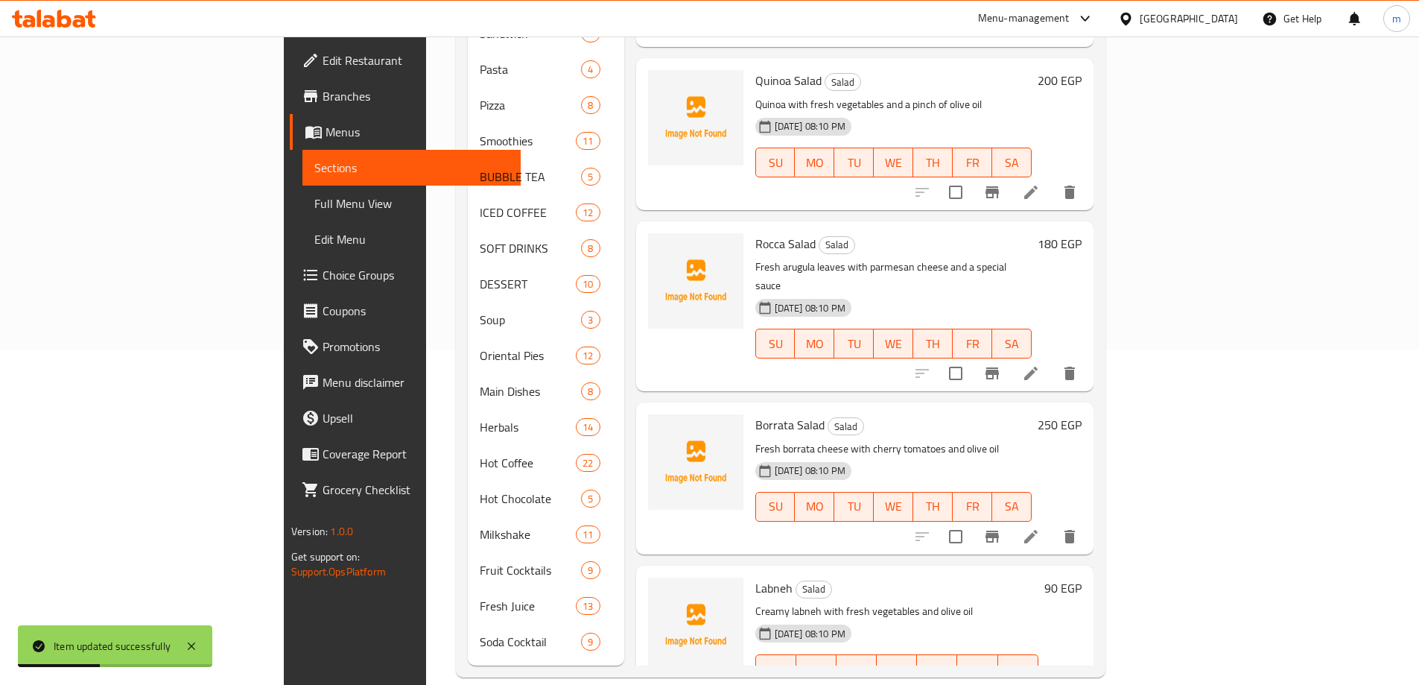
scroll to position [39, 0]
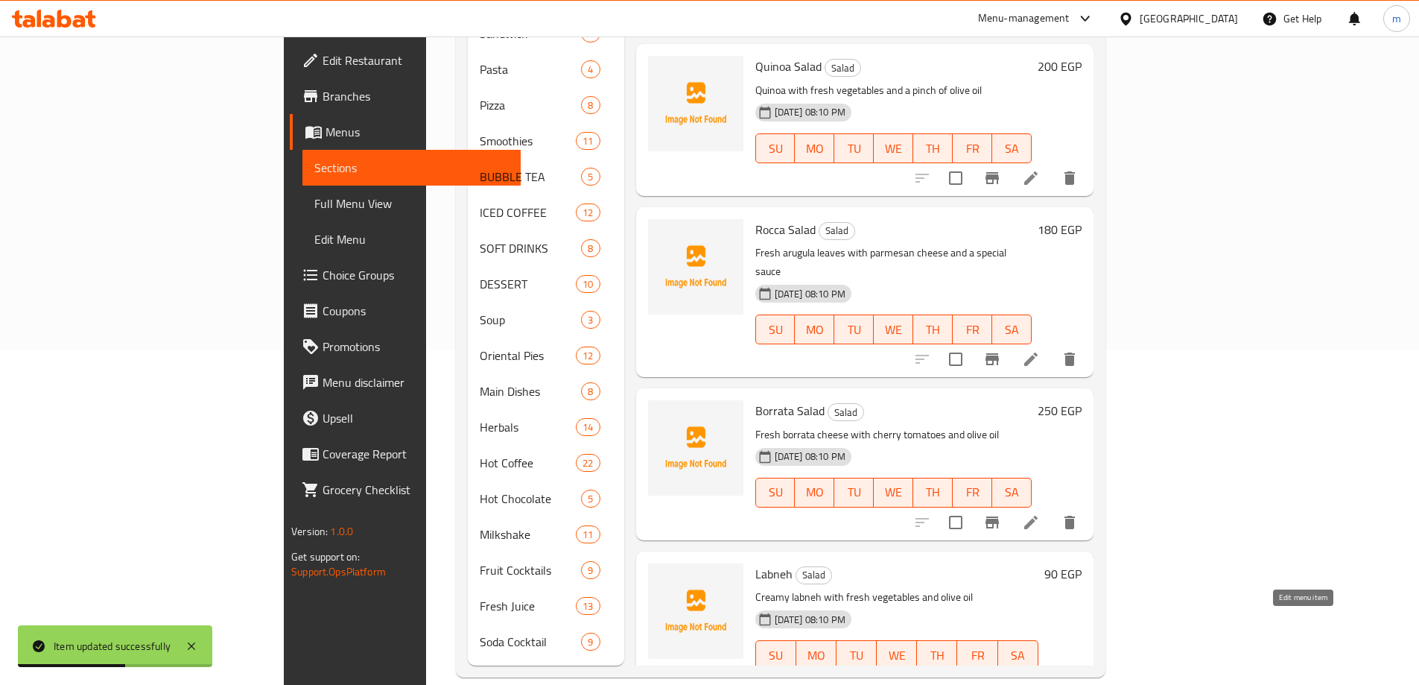
click at [1040, 676] on icon at bounding box center [1031, 685] width 18 height 18
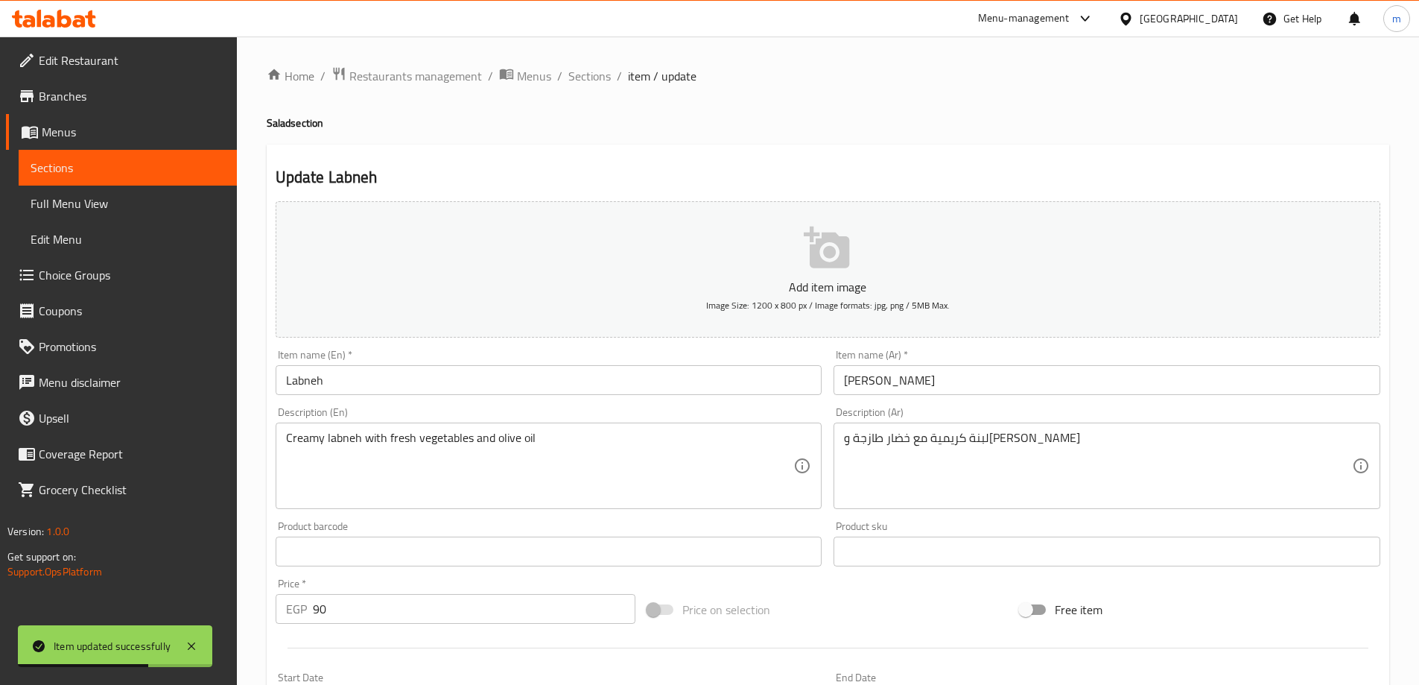
click at [1067, 377] on input "لبنه" at bounding box center [1107, 380] width 547 height 30
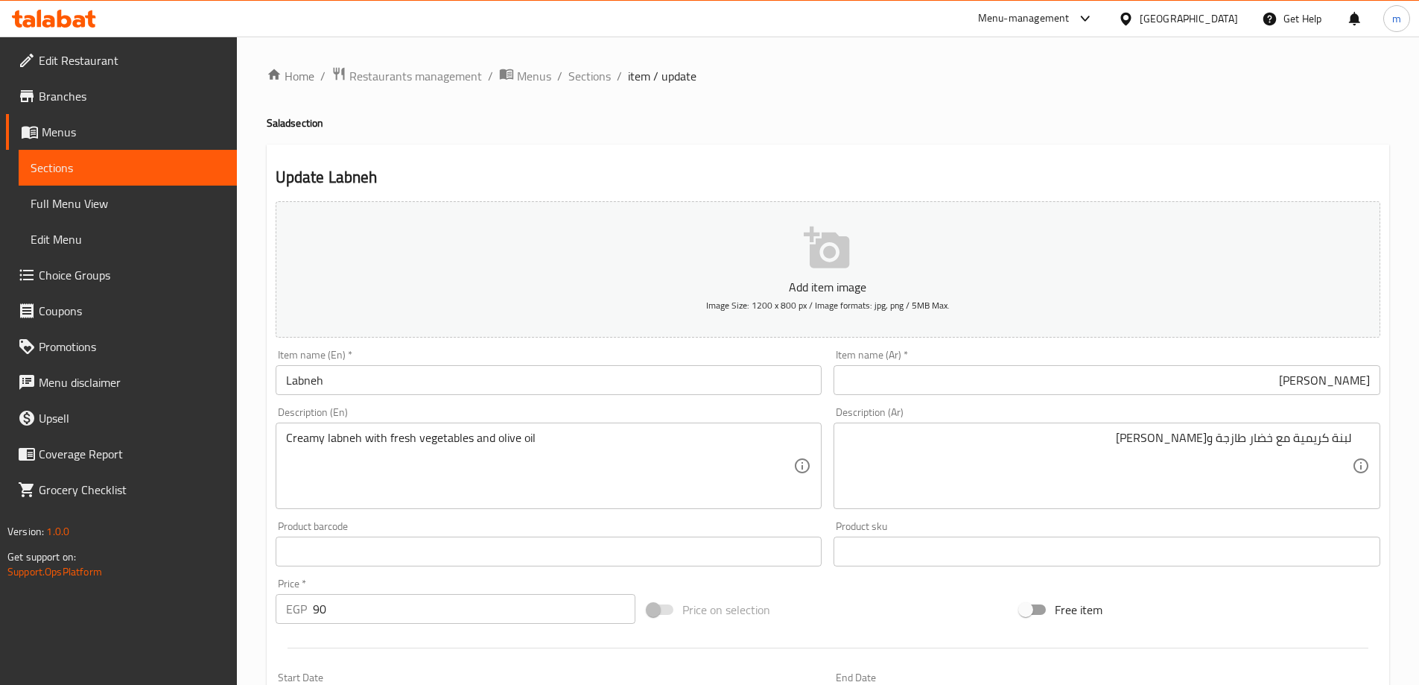
click at [1283, 116] on h4 "Salad section" at bounding box center [828, 122] width 1123 height 15
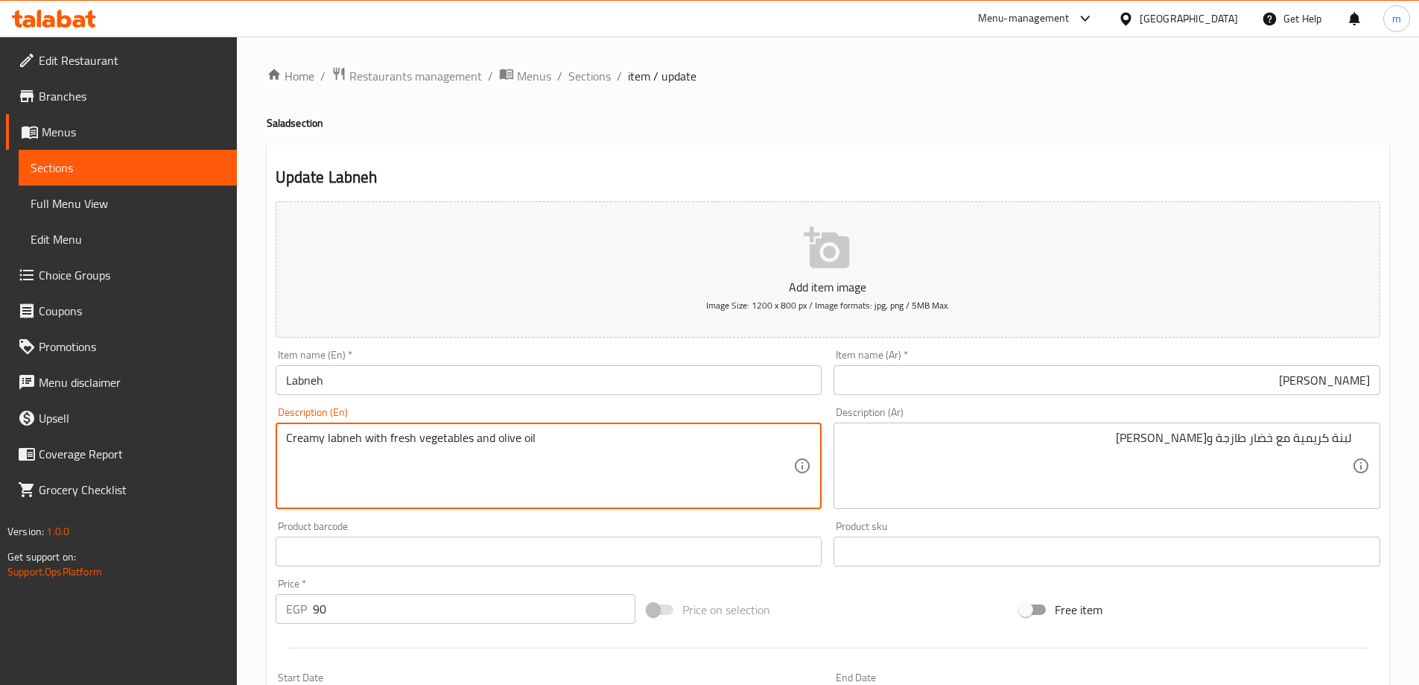
drag, startPoint x: 441, startPoint y: 443, endPoint x: 396, endPoint y: 444, distance: 44.7
click at [365, 476] on textarea "Creamy labneh with fresh vegetables and olive oil" at bounding box center [540, 466] width 508 height 71
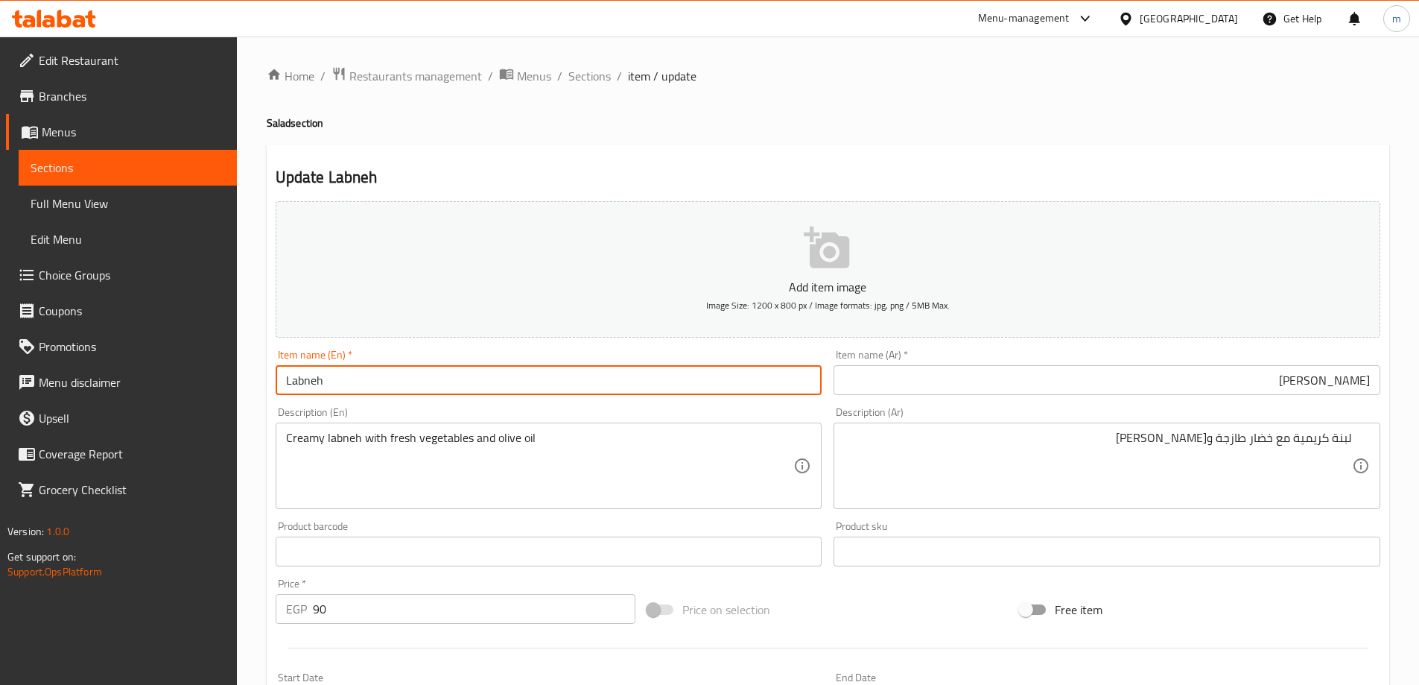
click at [545, 392] on input "Labneh" at bounding box center [549, 380] width 547 height 30
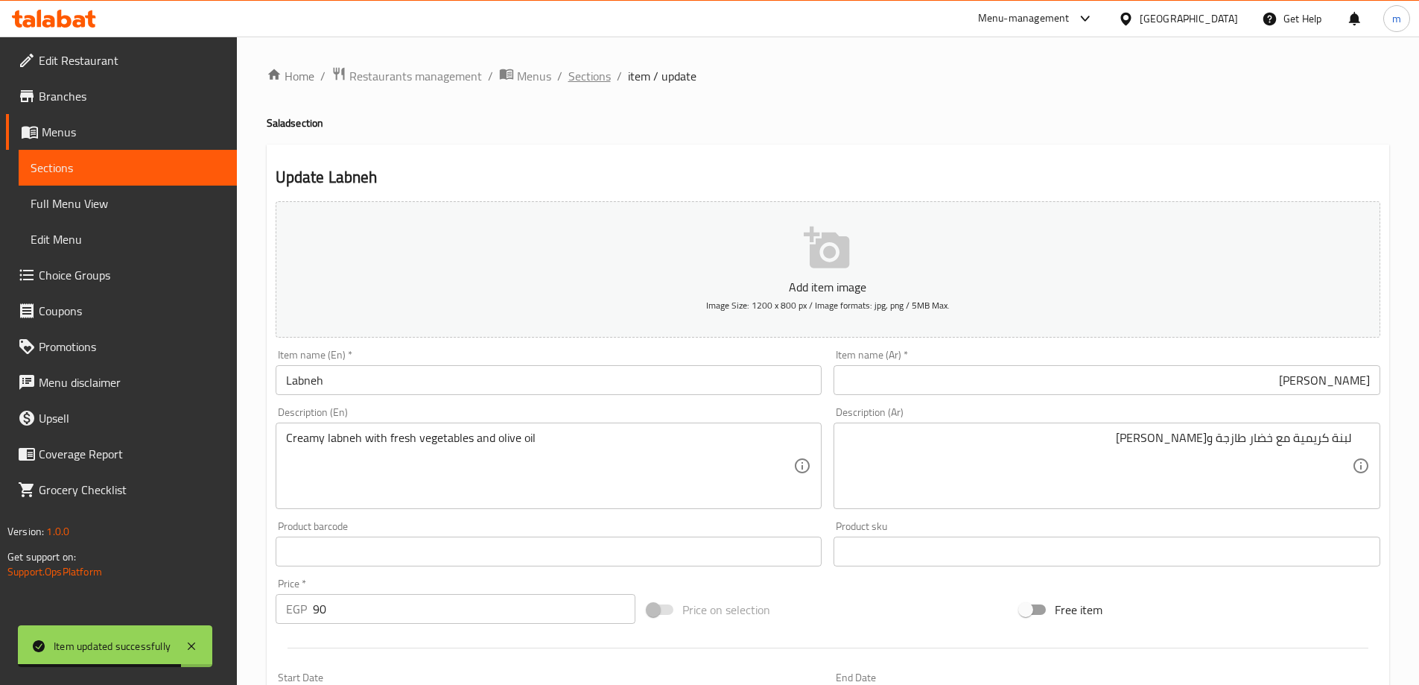
click at [583, 74] on span "Sections" at bounding box center [589, 76] width 42 height 18
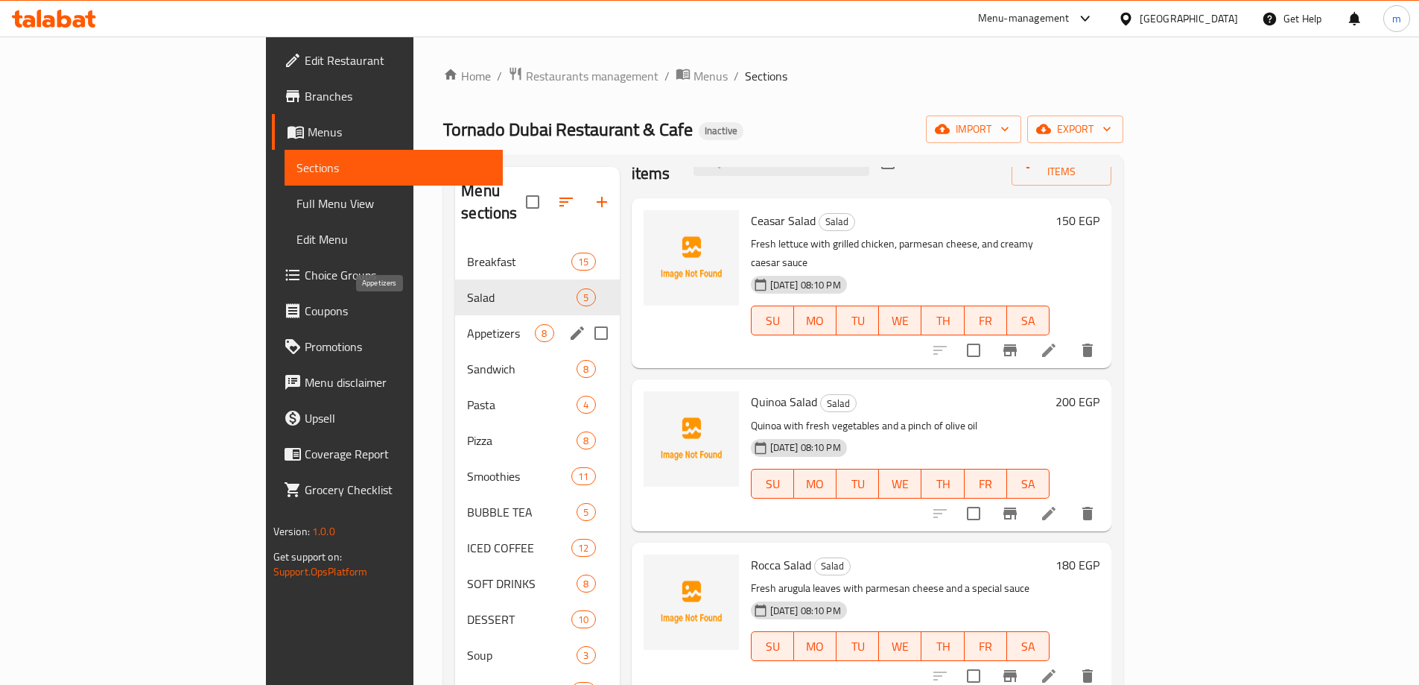
click at [467, 324] on span "Appetizers" at bounding box center [501, 333] width 68 height 18
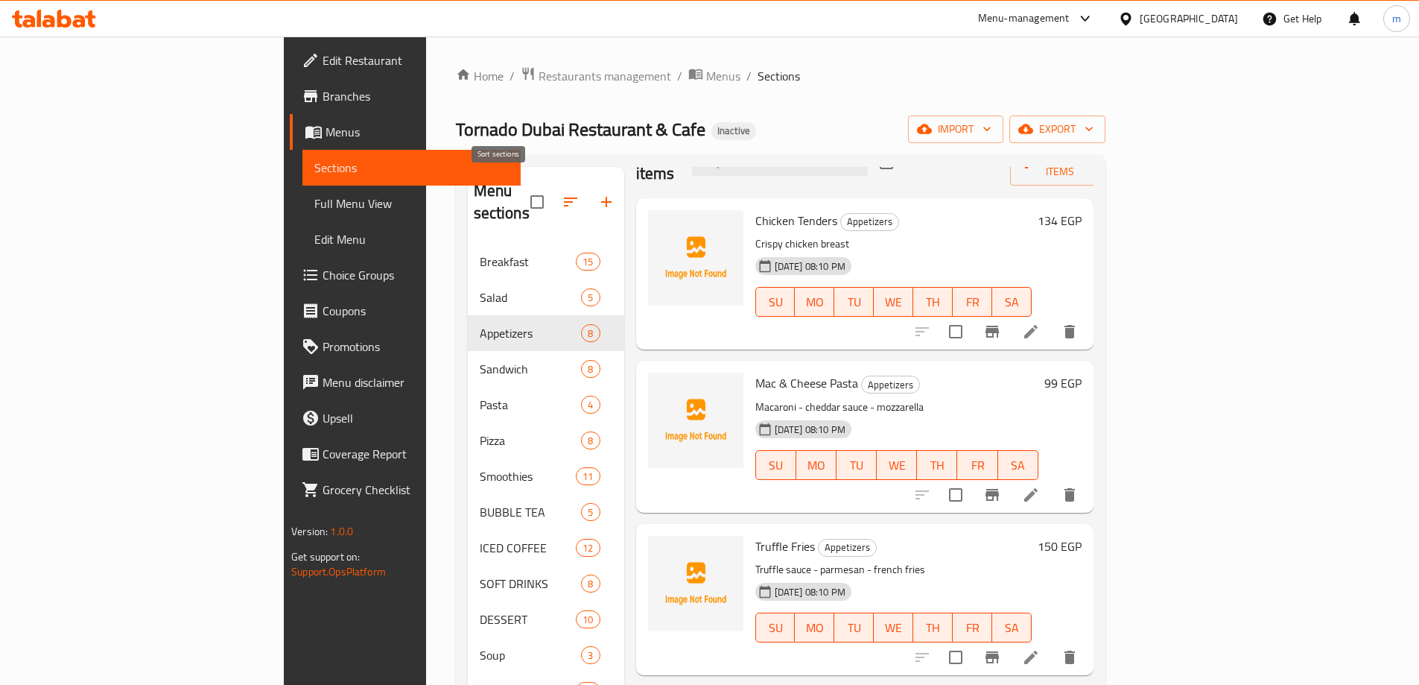
click at [562, 193] on icon "button" at bounding box center [571, 202] width 18 height 18
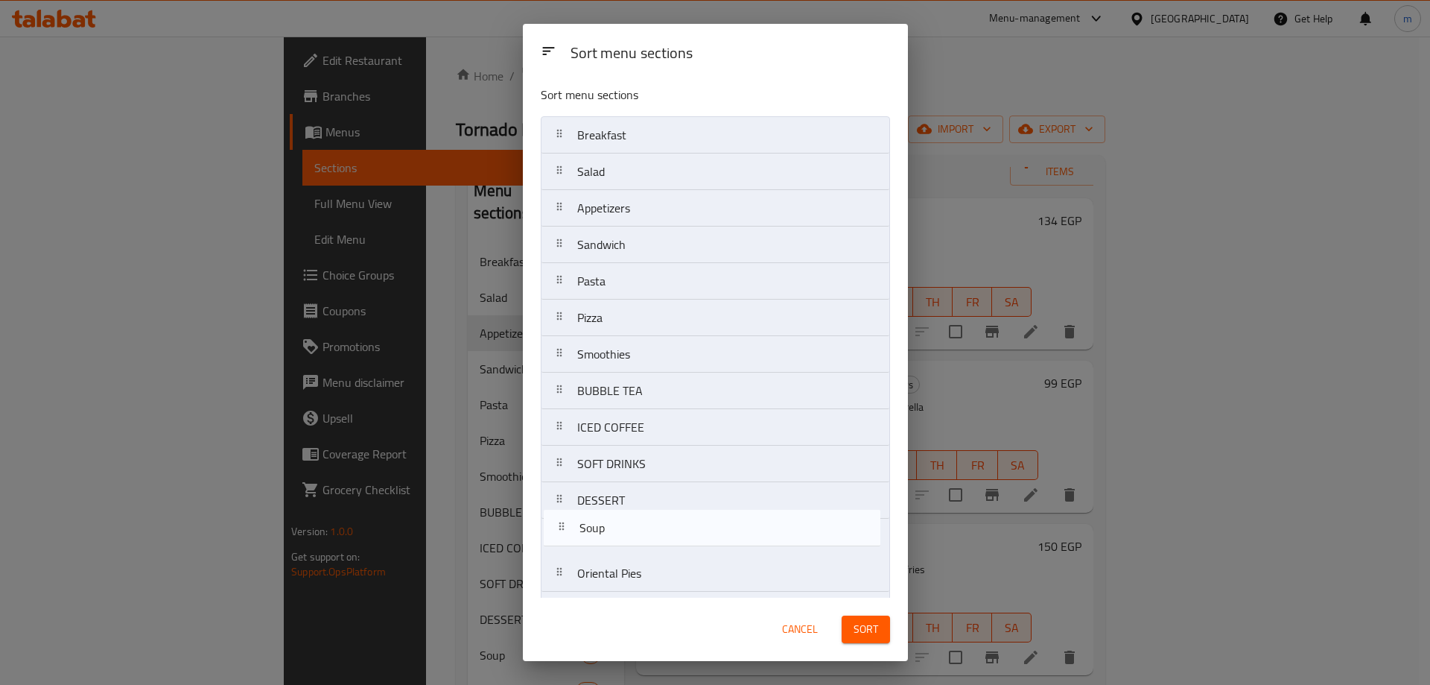
scroll to position [5, 0]
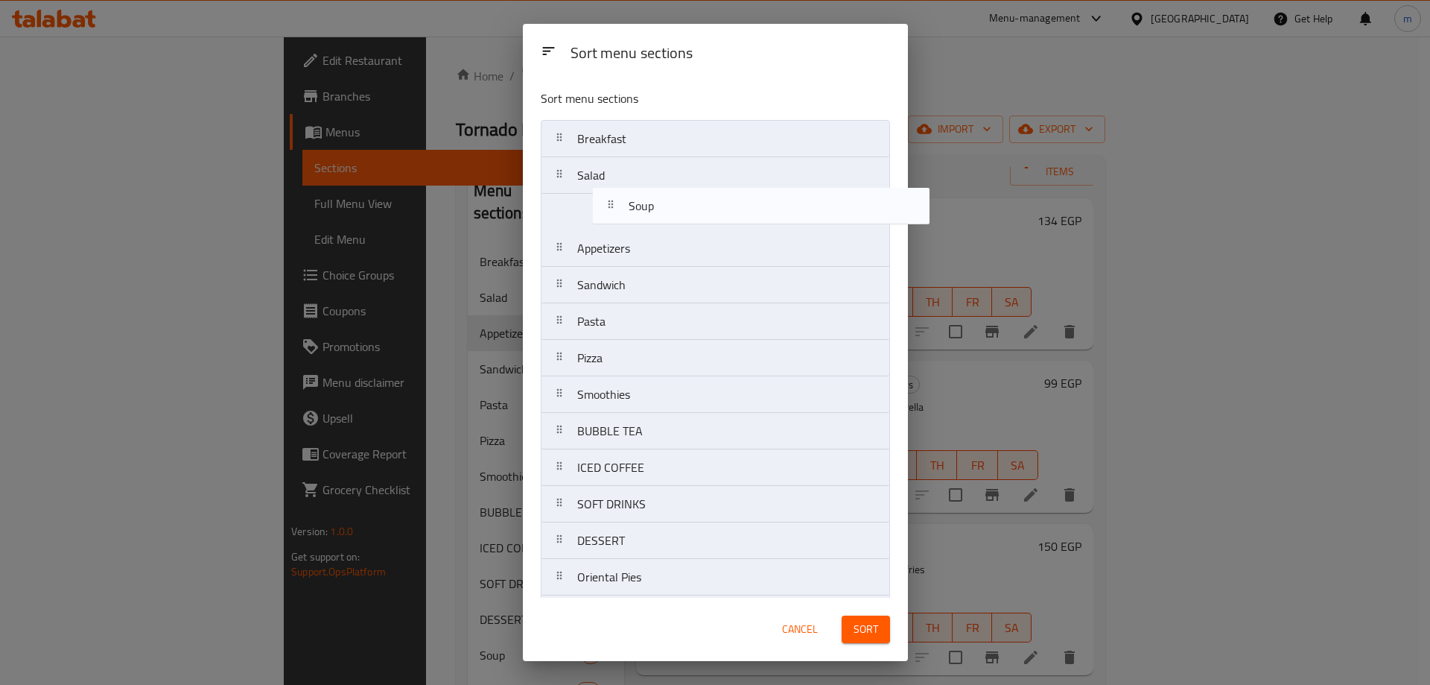
drag, startPoint x: 599, startPoint y: 545, endPoint x: 652, endPoint y: 199, distance: 350.4
click at [652, 199] on nav "Breakfast Salad Appetizers Sandwich Pasta Pizza Smoothies BUBBLE TEA ICED COFFE…" at bounding box center [715, 504] width 349 height 768
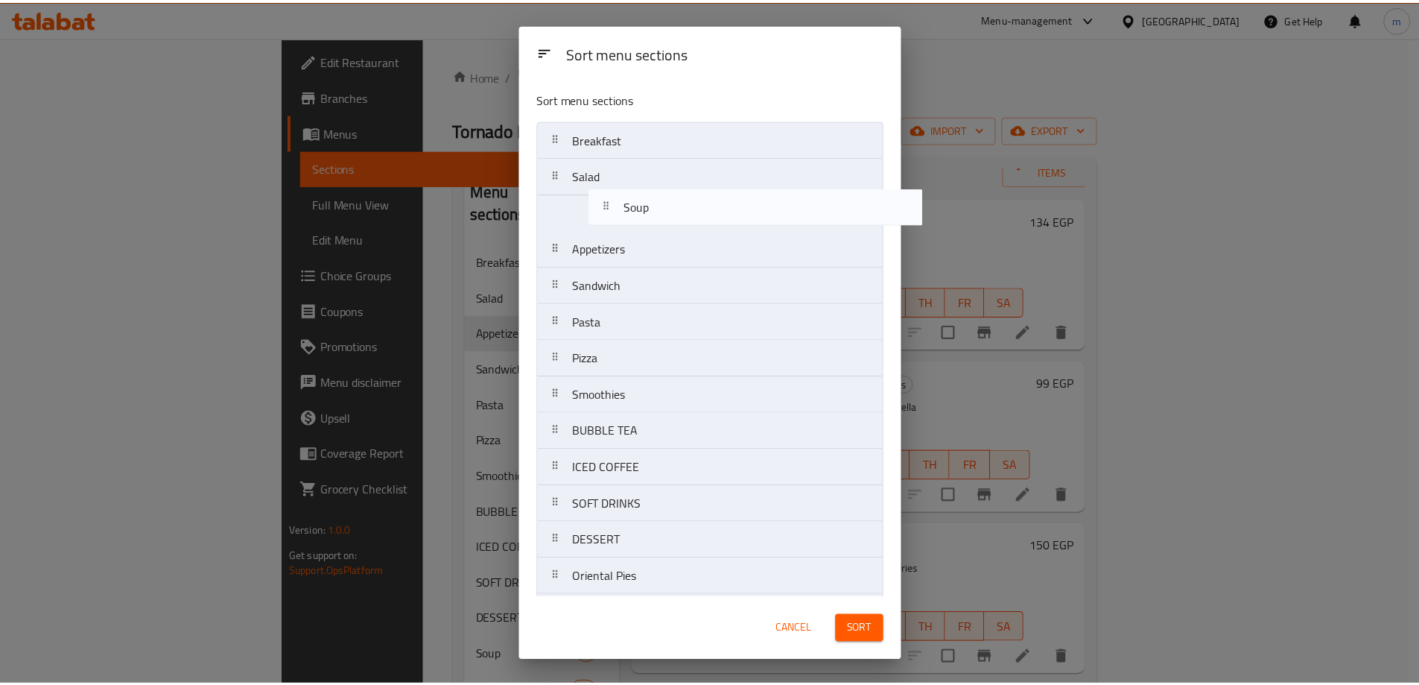
scroll to position [0, 0]
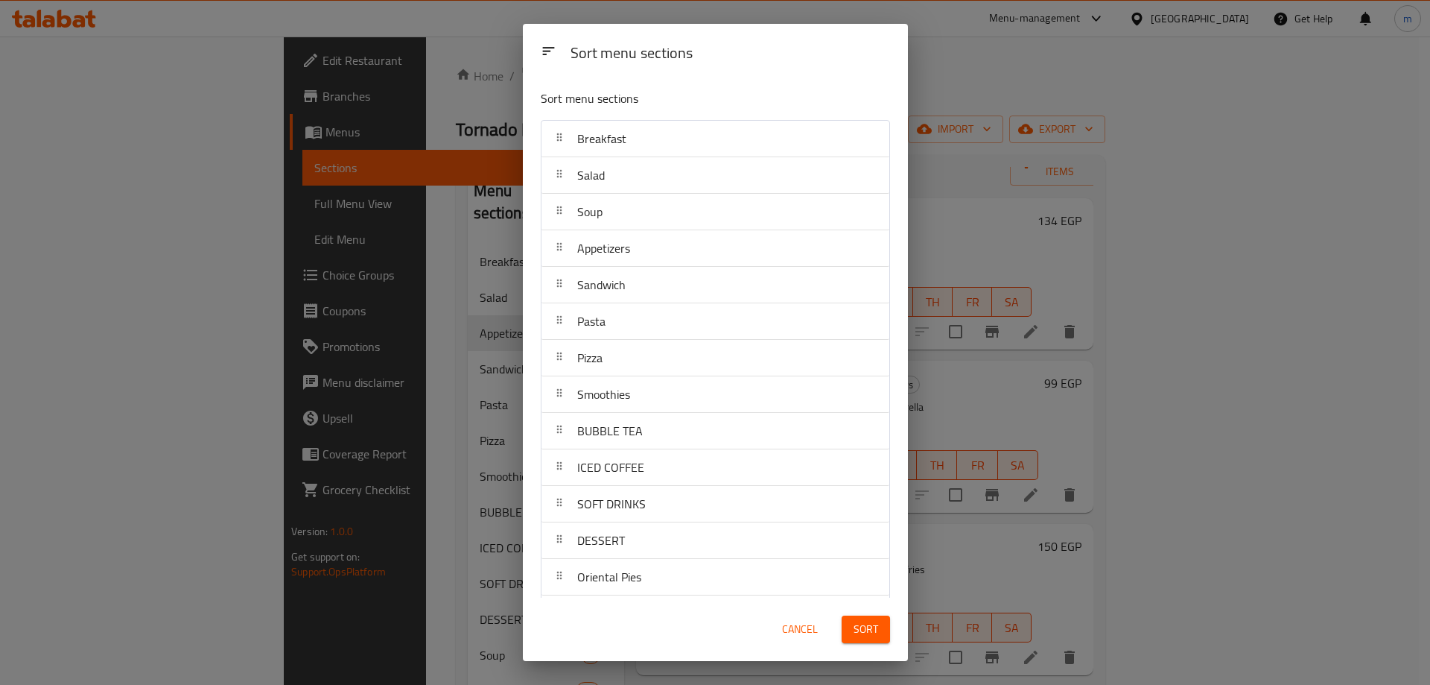
click at [869, 628] on span "Sort" at bounding box center [866, 629] width 25 height 19
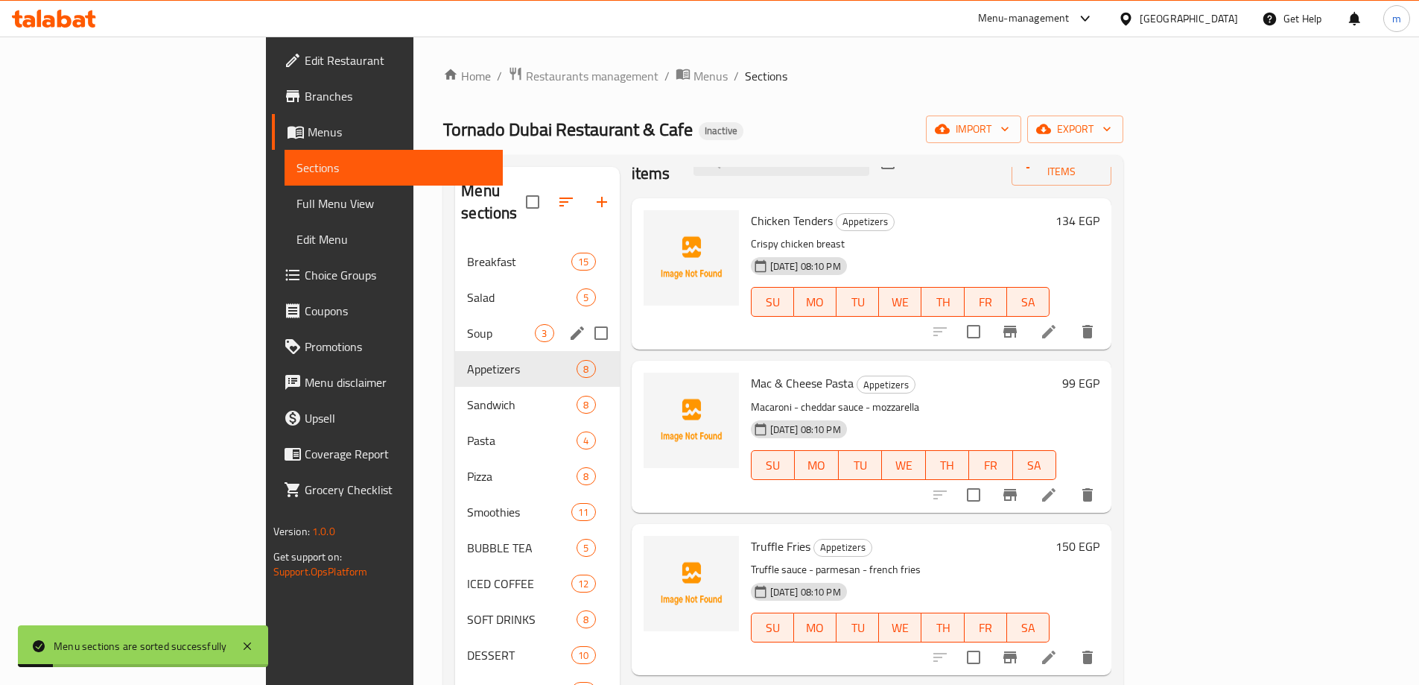
click at [467, 324] on span "Soup" at bounding box center [501, 333] width 68 height 18
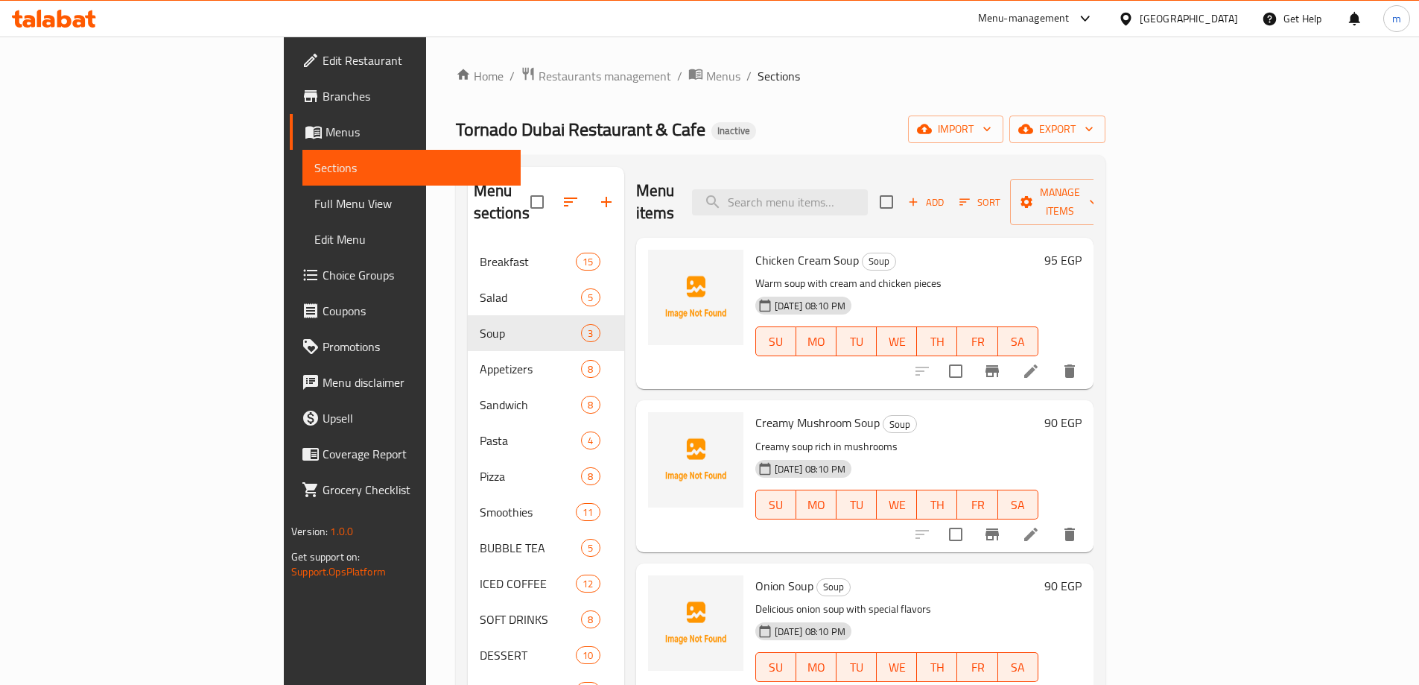
click at [1052, 358] on li at bounding box center [1031, 371] width 42 height 27
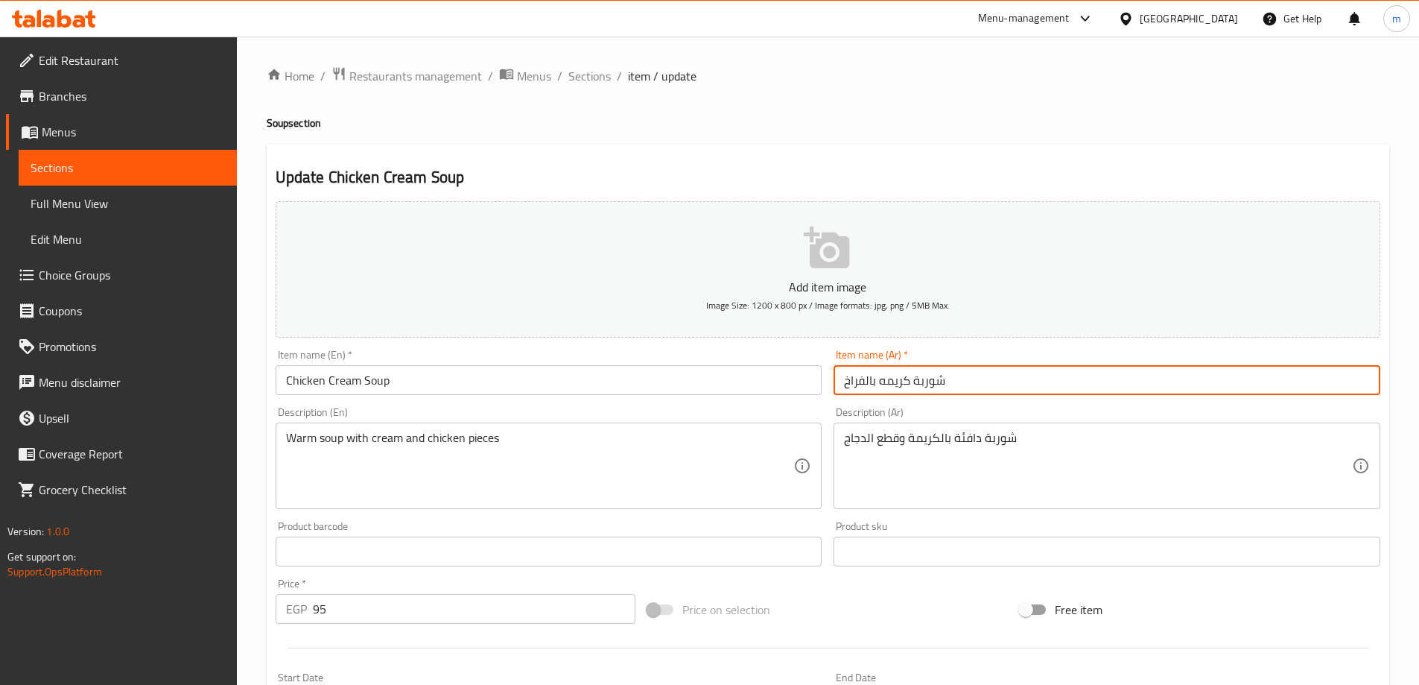
click at [1054, 378] on input "شوربة كريمه بالفراخ" at bounding box center [1107, 380] width 547 height 30
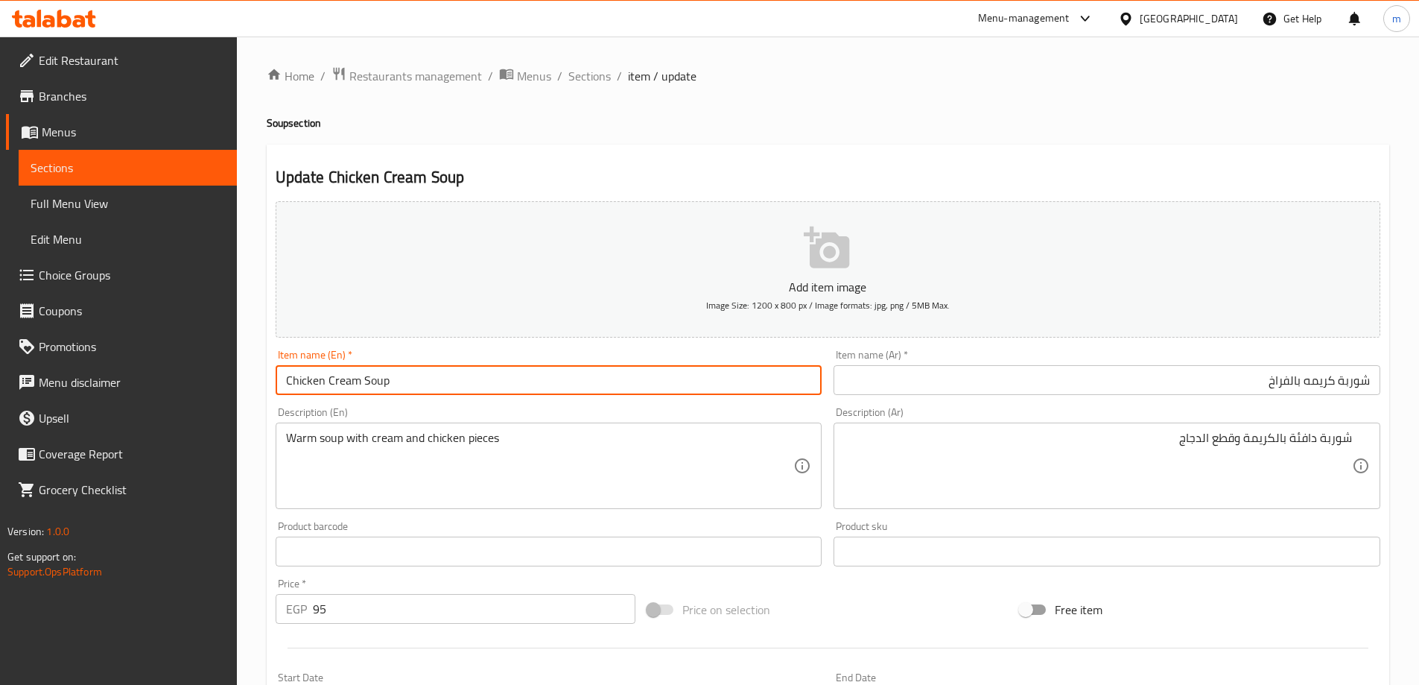
drag, startPoint x: 387, startPoint y: 379, endPoint x: 291, endPoint y: 388, distance: 96.5
click at [291, 388] on input "Chicken Cream Soup" at bounding box center [549, 380] width 547 height 30
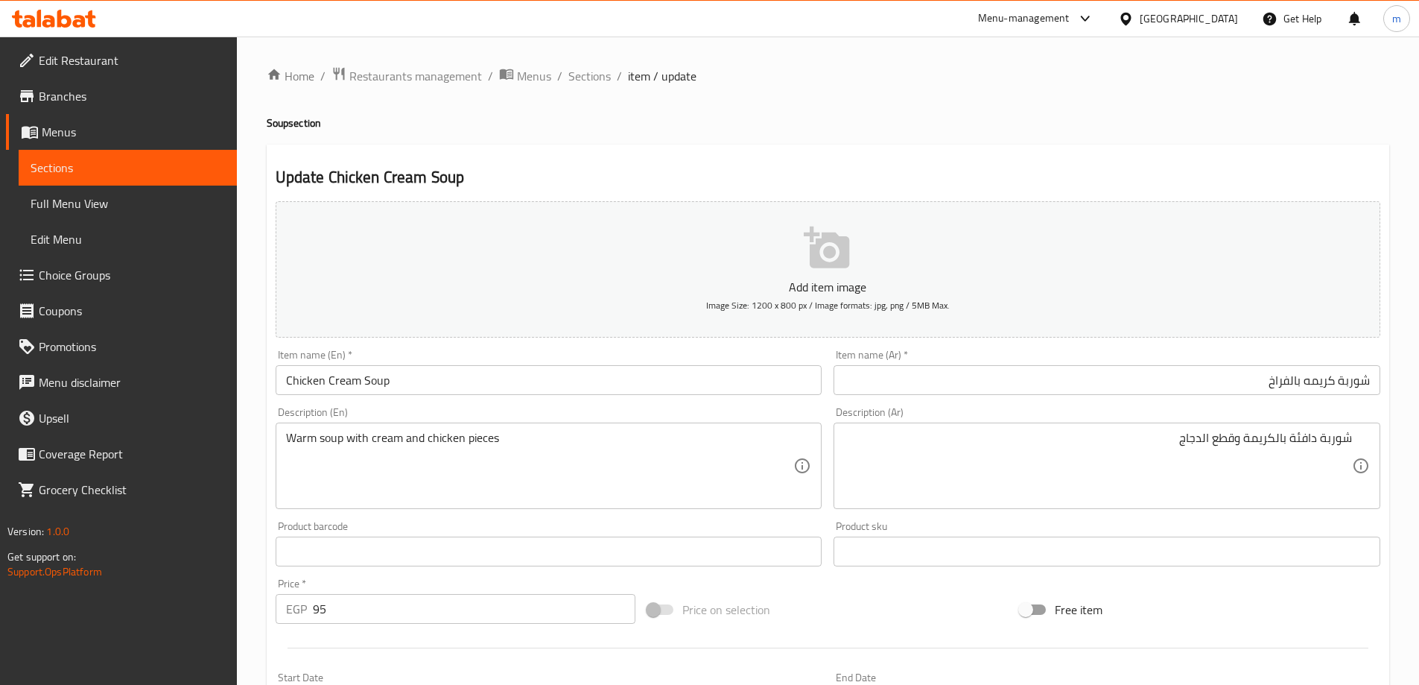
click at [1326, 130] on h4 "Soup section" at bounding box center [828, 122] width 1123 height 15
click at [1202, 387] on input "شوربة كريمه بالفراخ" at bounding box center [1107, 380] width 547 height 30
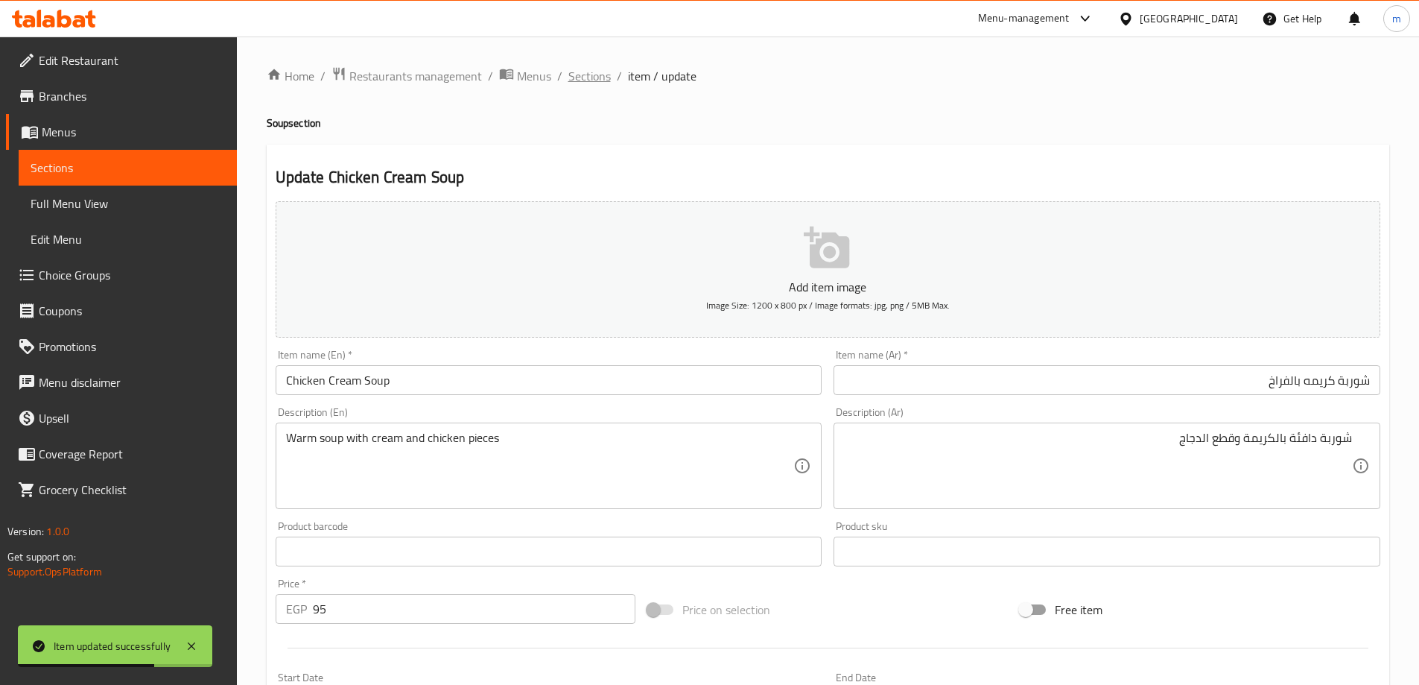
click at [580, 82] on span "Sections" at bounding box center [589, 76] width 42 height 18
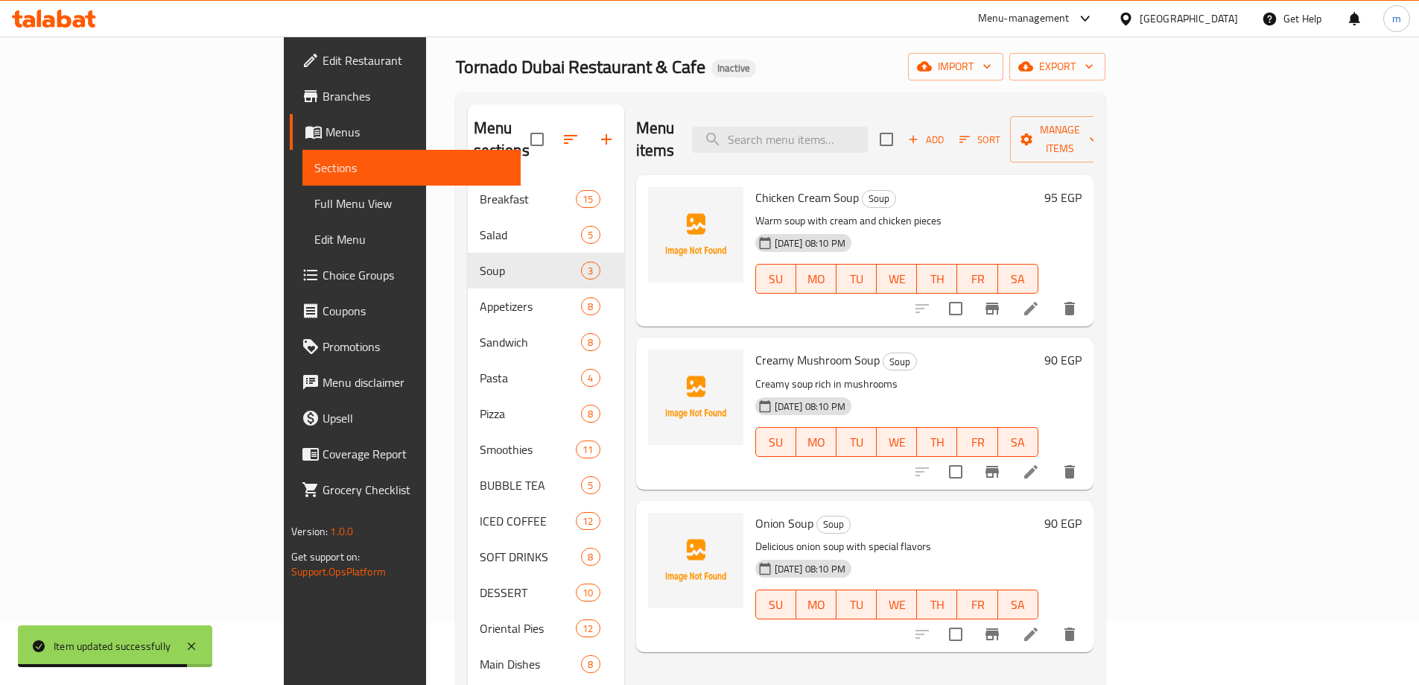
scroll to position [149, 0]
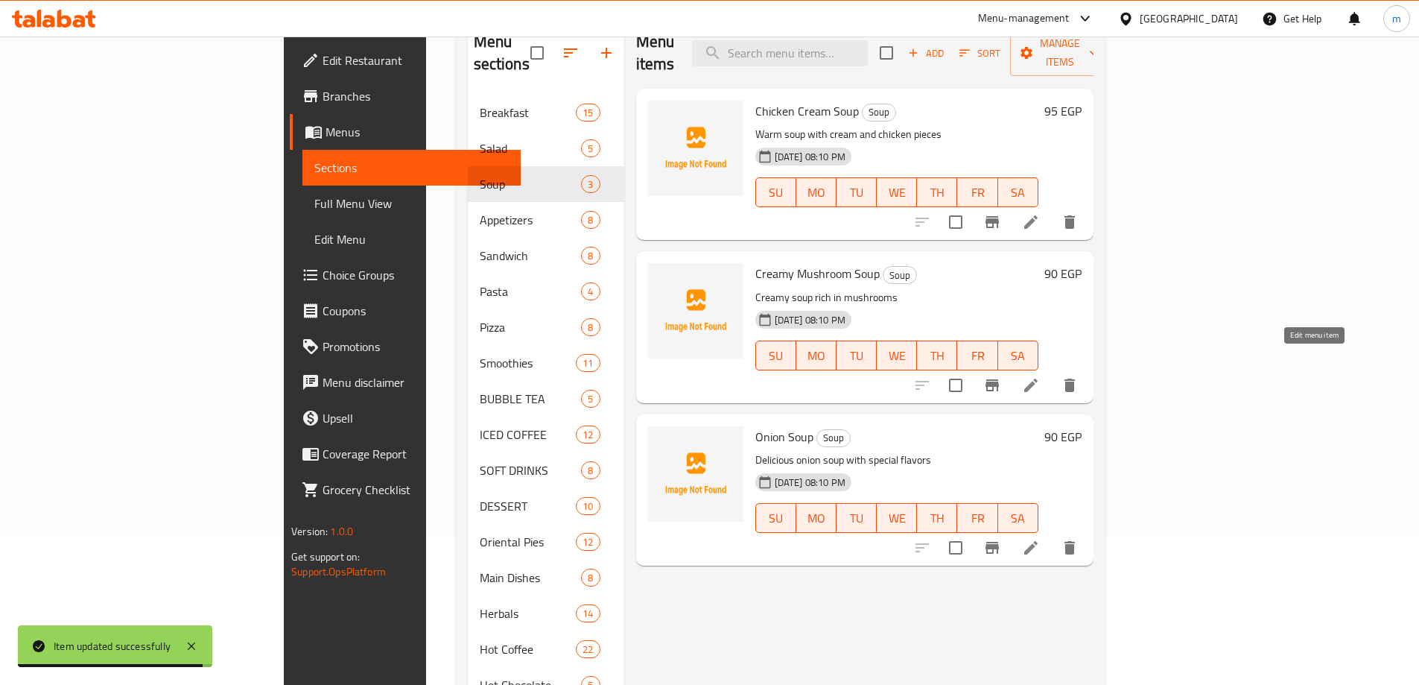
click at [1040, 376] on icon at bounding box center [1031, 385] width 18 height 18
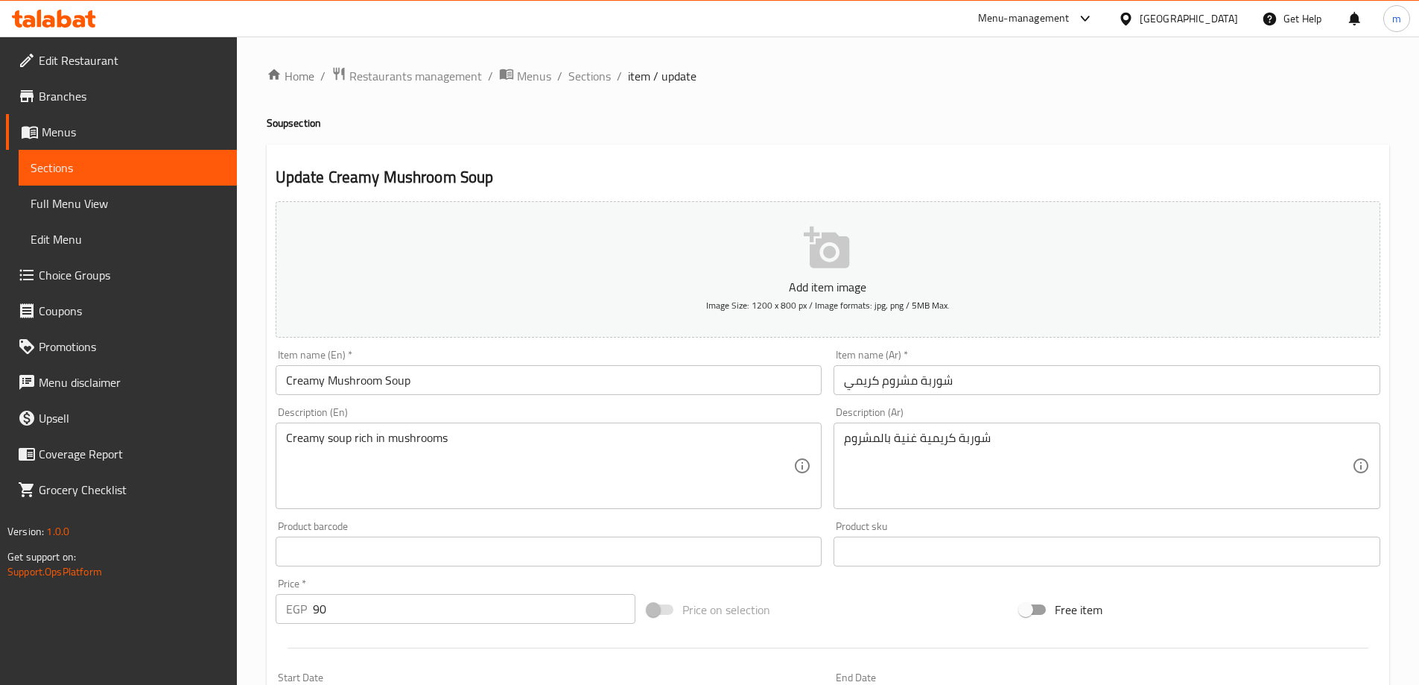
click at [1076, 387] on input "شوربة مشروم كريمي" at bounding box center [1107, 380] width 547 height 30
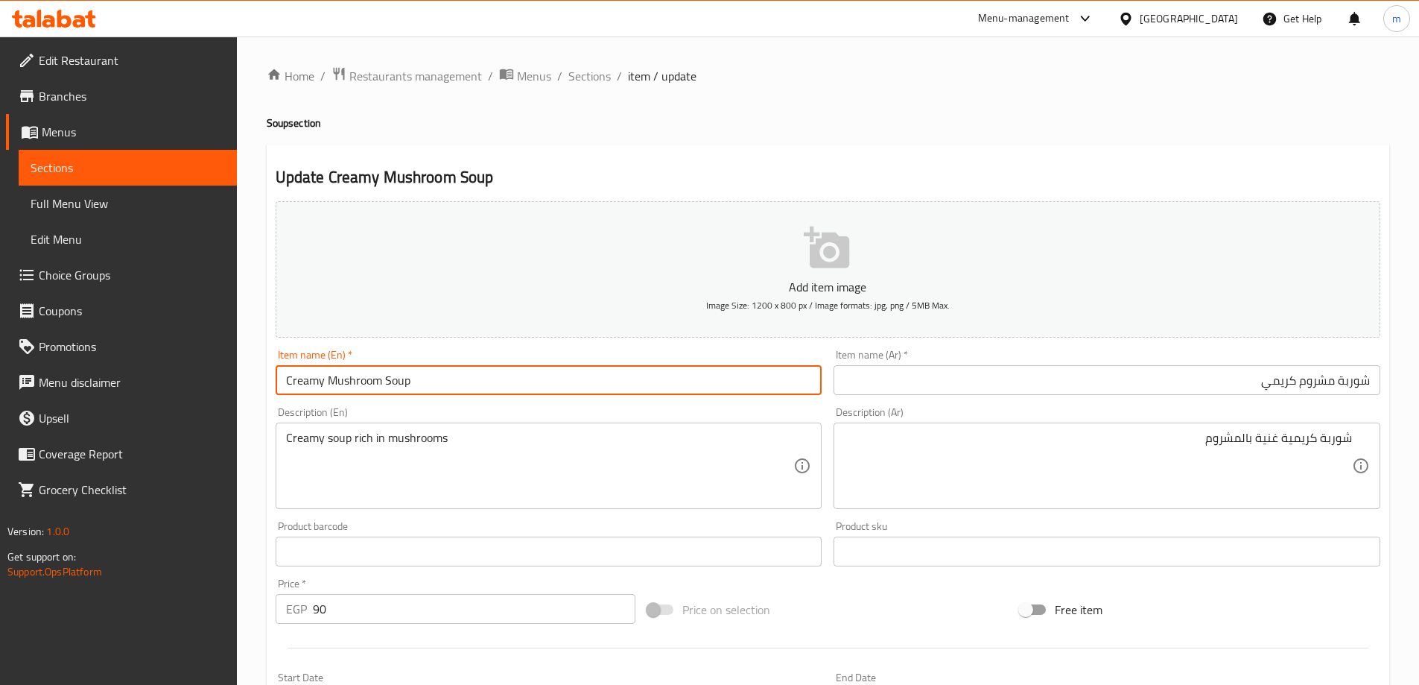
drag, startPoint x: 412, startPoint y: 393, endPoint x: 276, endPoint y: 406, distance: 136.2
click at [276, 406] on div "Add item image Image Size: 1200 x 800 px / Image formats: jpg, png / 5MB Max. I…" at bounding box center [828, 516] width 1117 height 642
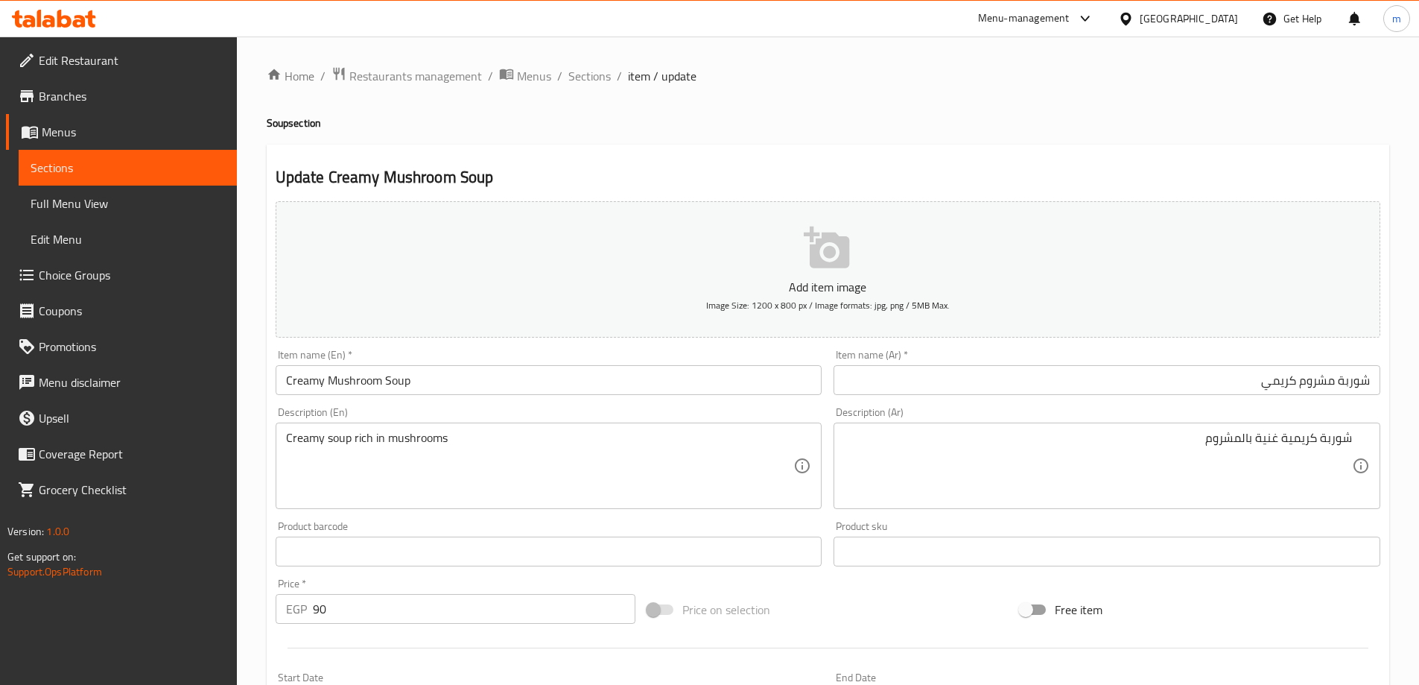
click at [1294, 136] on div "Home / Restaurants management / Menus / Sections / item / update Soup section U…" at bounding box center [828, 544] width 1123 height 957
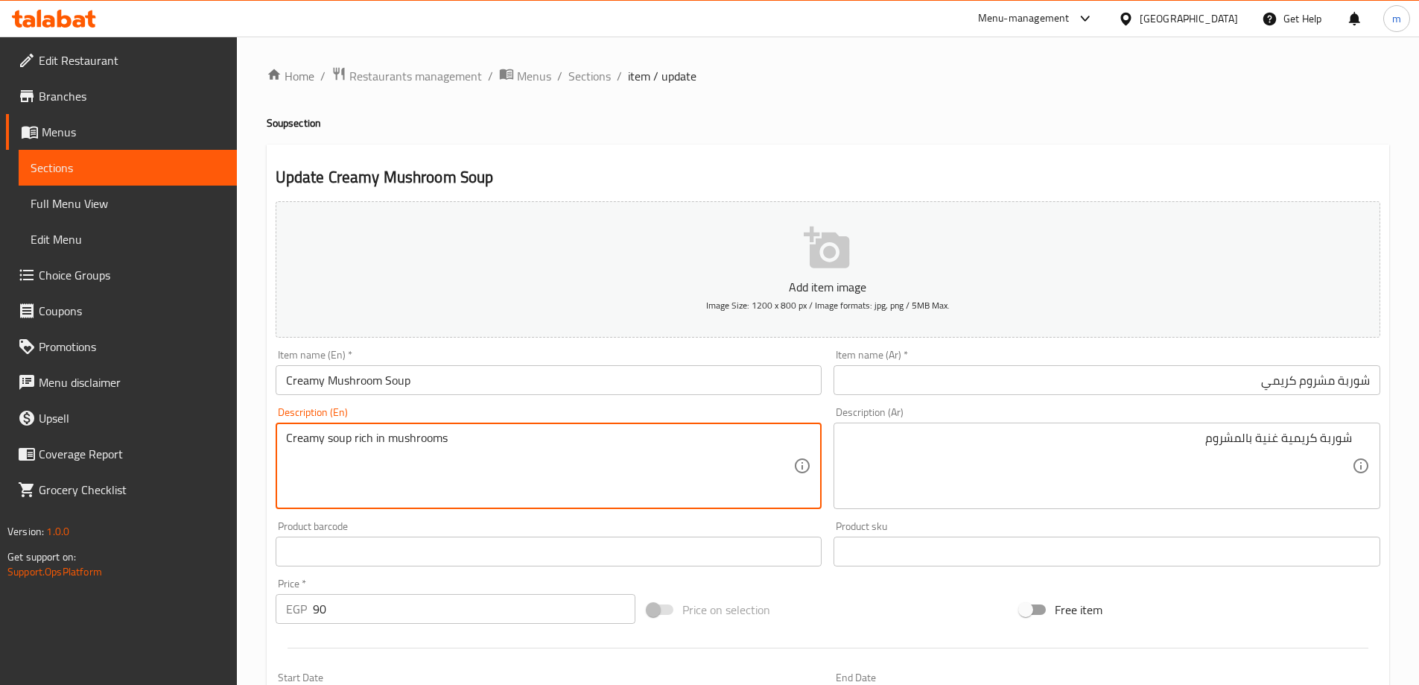
drag, startPoint x: 346, startPoint y: 450, endPoint x: 479, endPoint y: 445, distance: 132.7
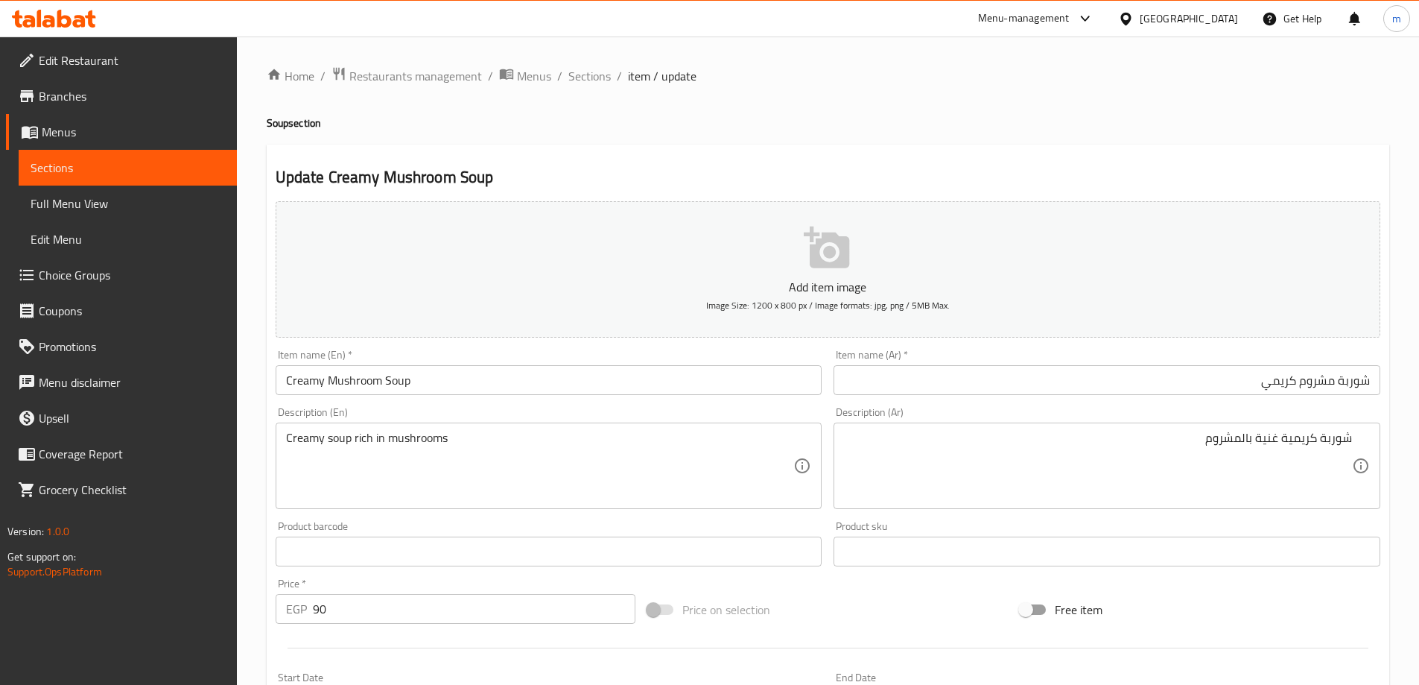
click at [690, 371] on input "Creamy Mushroom Soup" at bounding box center [549, 380] width 547 height 30
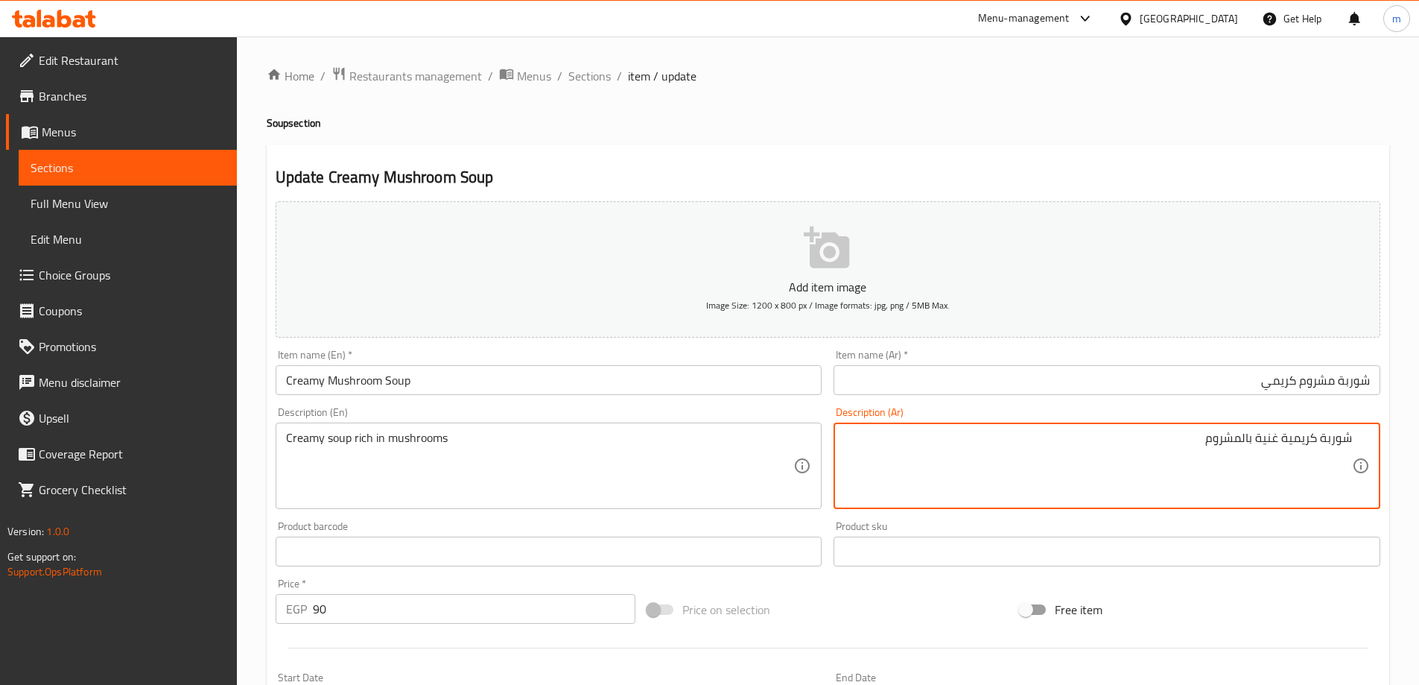
drag, startPoint x: 1348, startPoint y: 435, endPoint x: 1204, endPoint y: 447, distance: 145.0
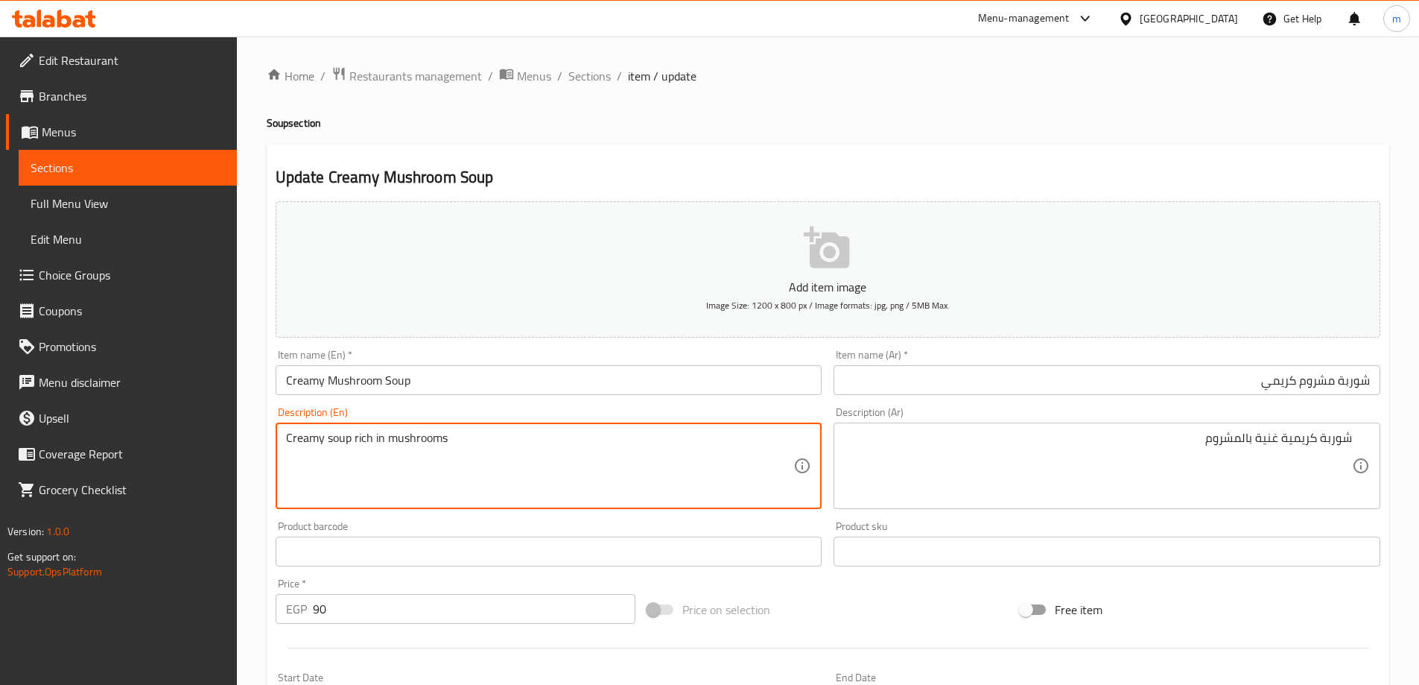
drag, startPoint x: 349, startPoint y: 442, endPoint x: 446, endPoint y: 441, distance: 96.9
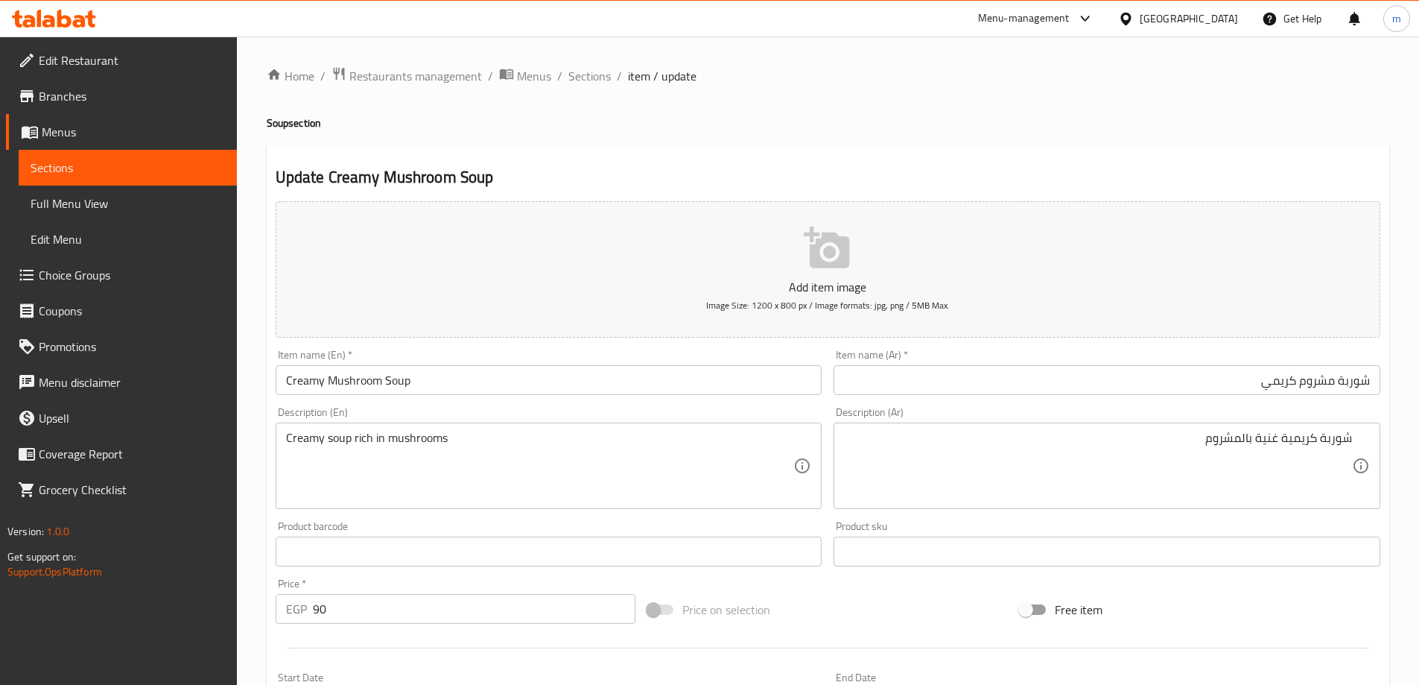
click at [644, 378] on input "Creamy Mushroom Soup" at bounding box center [549, 380] width 547 height 30
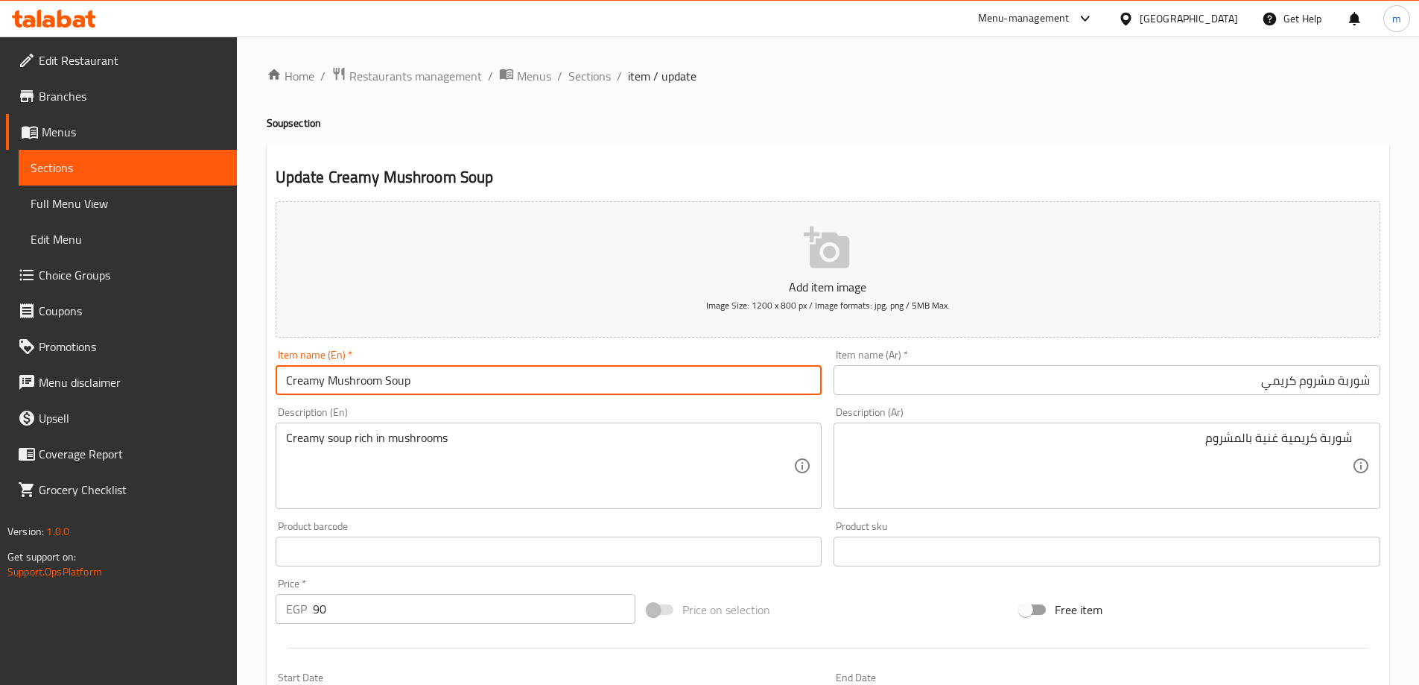
click at [320, 413] on div "Description (En) Creamy soup rich in mushrooms Description (En)" at bounding box center [549, 458] width 547 height 102
click at [336, 382] on input "Creamy Mushroom Soup" at bounding box center [549, 380] width 547 height 30
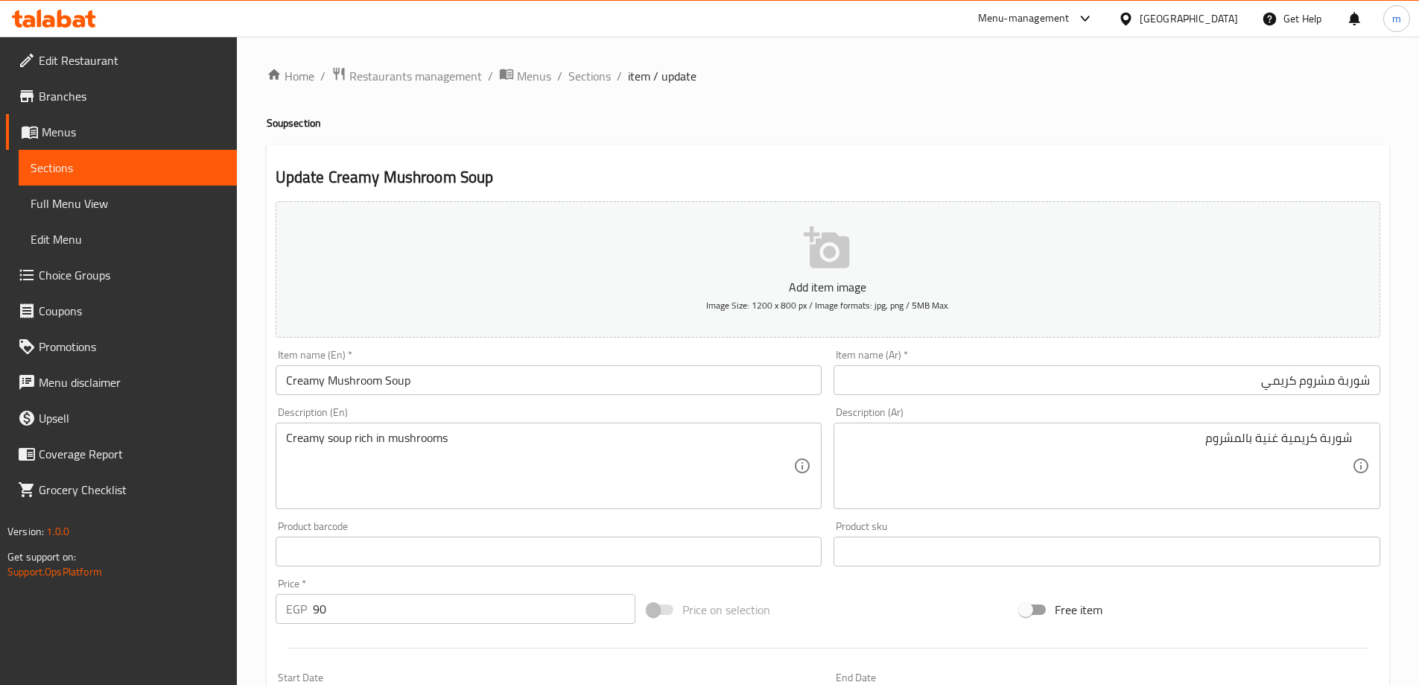
click at [1033, 129] on h4 "Soup section" at bounding box center [828, 122] width 1123 height 15
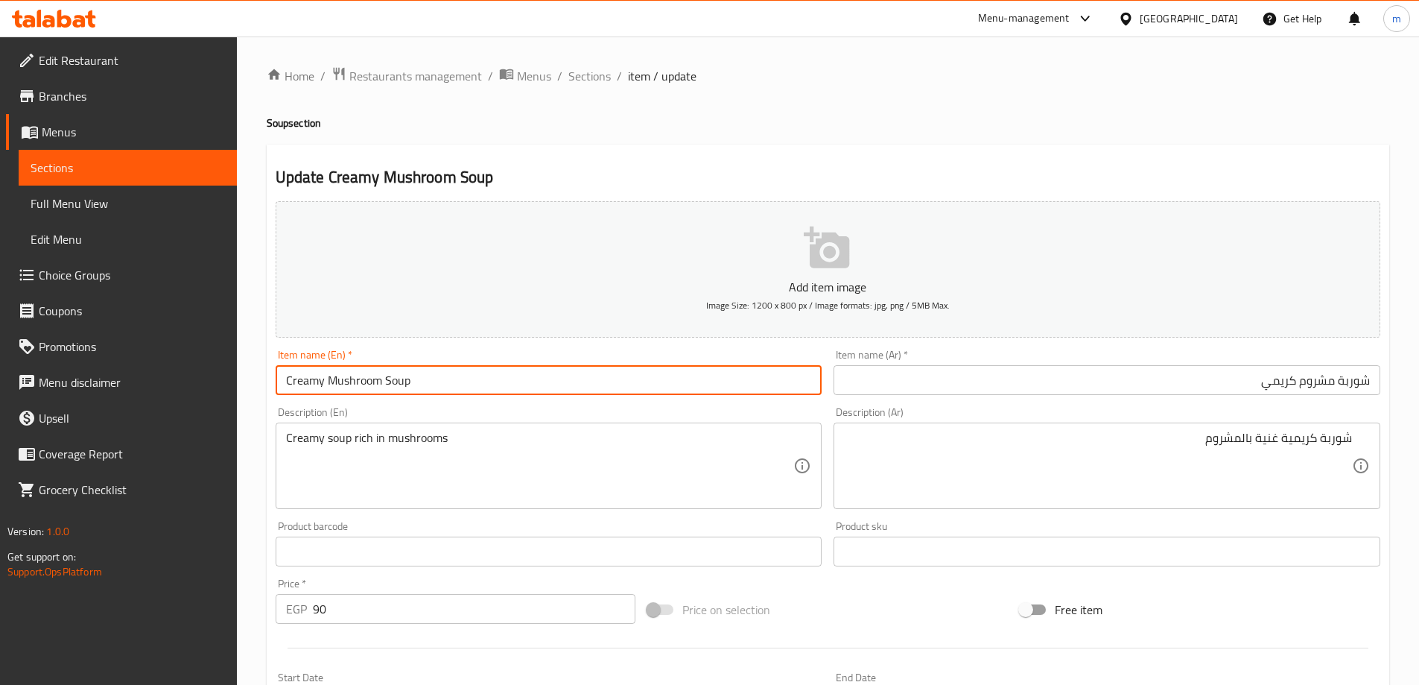
drag, startPoint x: 413, startPoint y: 383, endPoint x: 299, endPoint y: 387, distance: 114.1
click at [299, 387] on input "Creamy Mushroom Soup" at bounding box center [549, 380] width 547 height 30
click at [436, 378] on input "Creamy Mushroom Soup" at bounding box center [549, 380] width 547 height 30
click at [396, 381] on input "Creamy Mushroom Soup" at bounding box center [549, 380] width 547 height 30
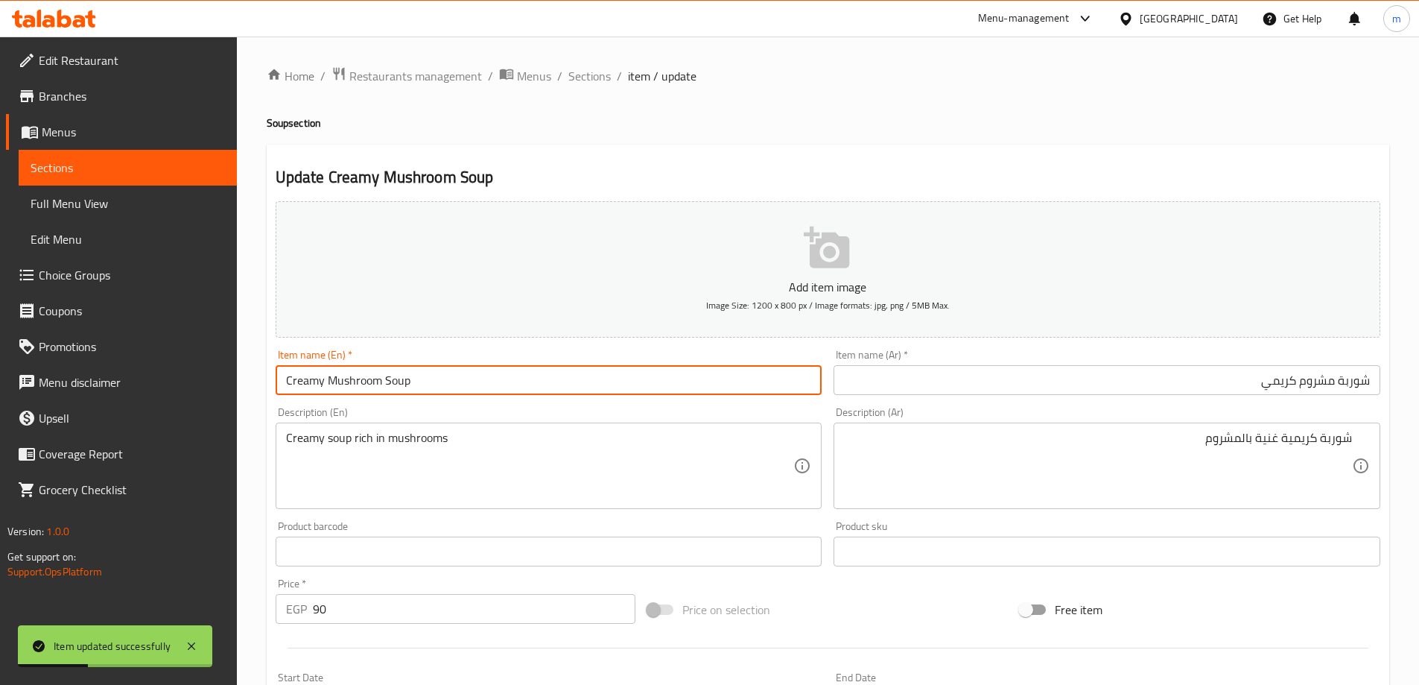
click at [396, 381] on input "Creamy Mushroom Soup" at bounding box center [549, 380] width 547 height 30
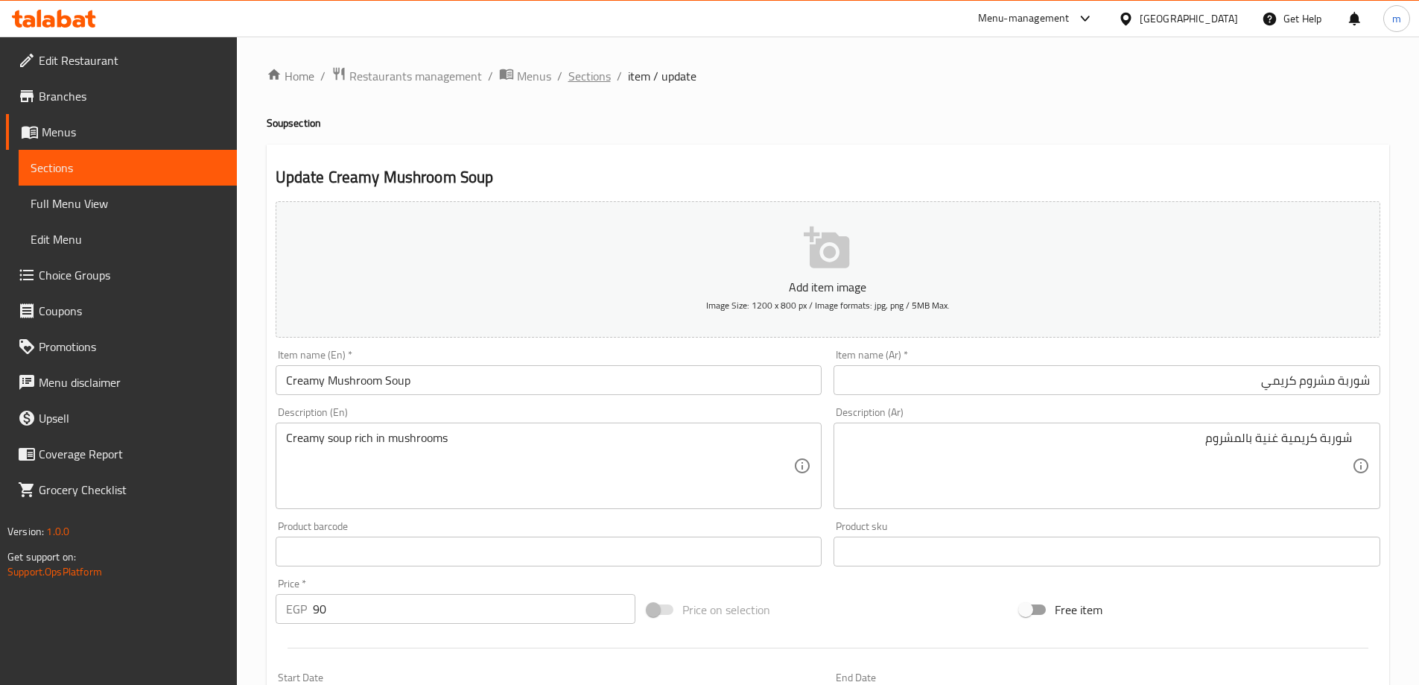
click at [596, 70] on span "Sections" at bounding box center [589, 76] width 42 height 18
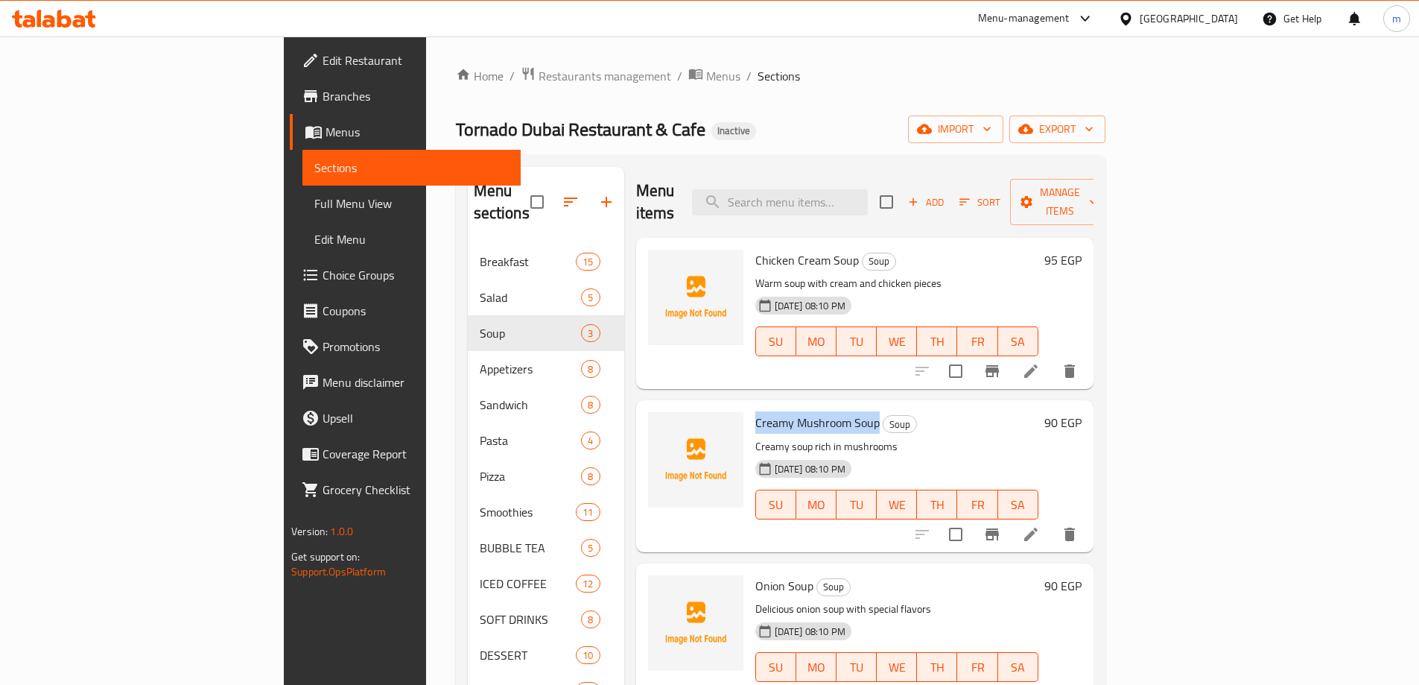
click at [1052, 683] on li at bounding box center [1031, 696] width 42 height 27
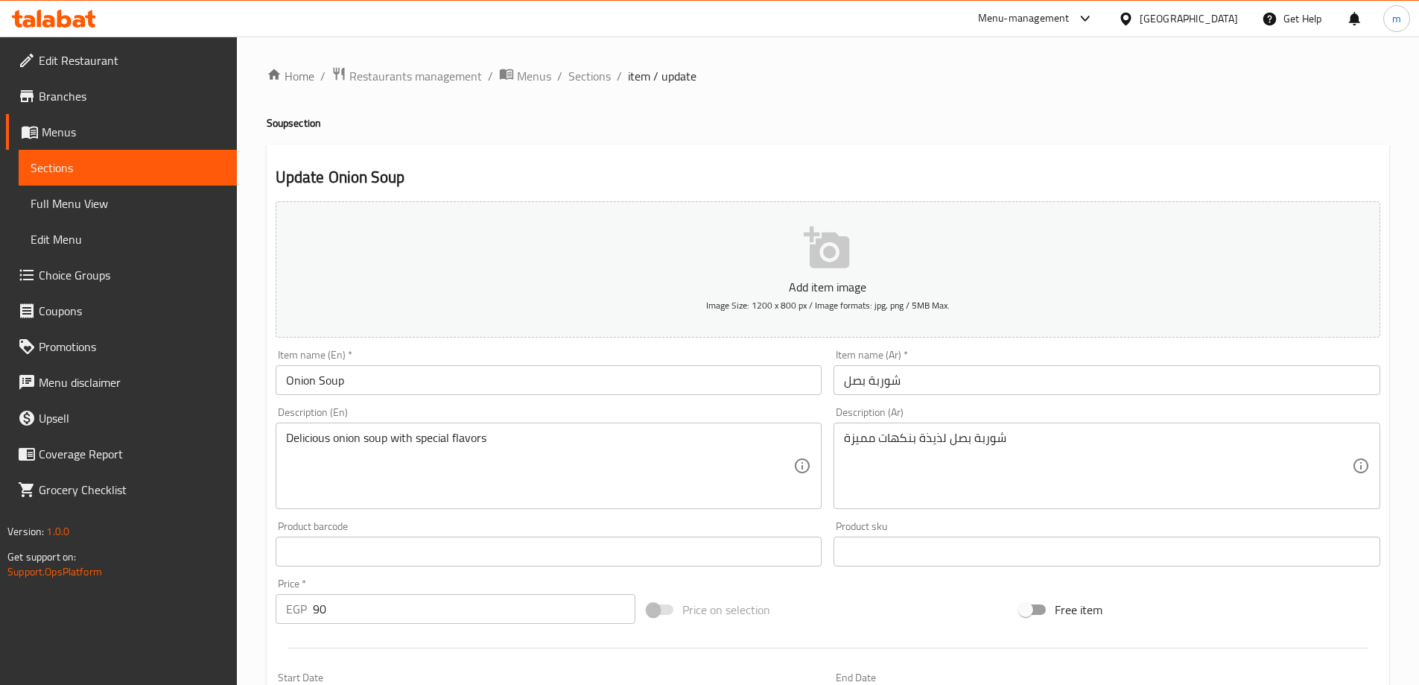
click at [960, 370] on input "شوربة بصل" at bounding box center [1107, 380] width 547 height 30
click at [1296, 84] on ol "Home / Restaurants management / Menus / Sections / item / update" at bounding box center [828, 75] width 1123 height 19
click at [414, 381] on input "Onion Soup" at bounding box center [549, 380] width 547 height 30
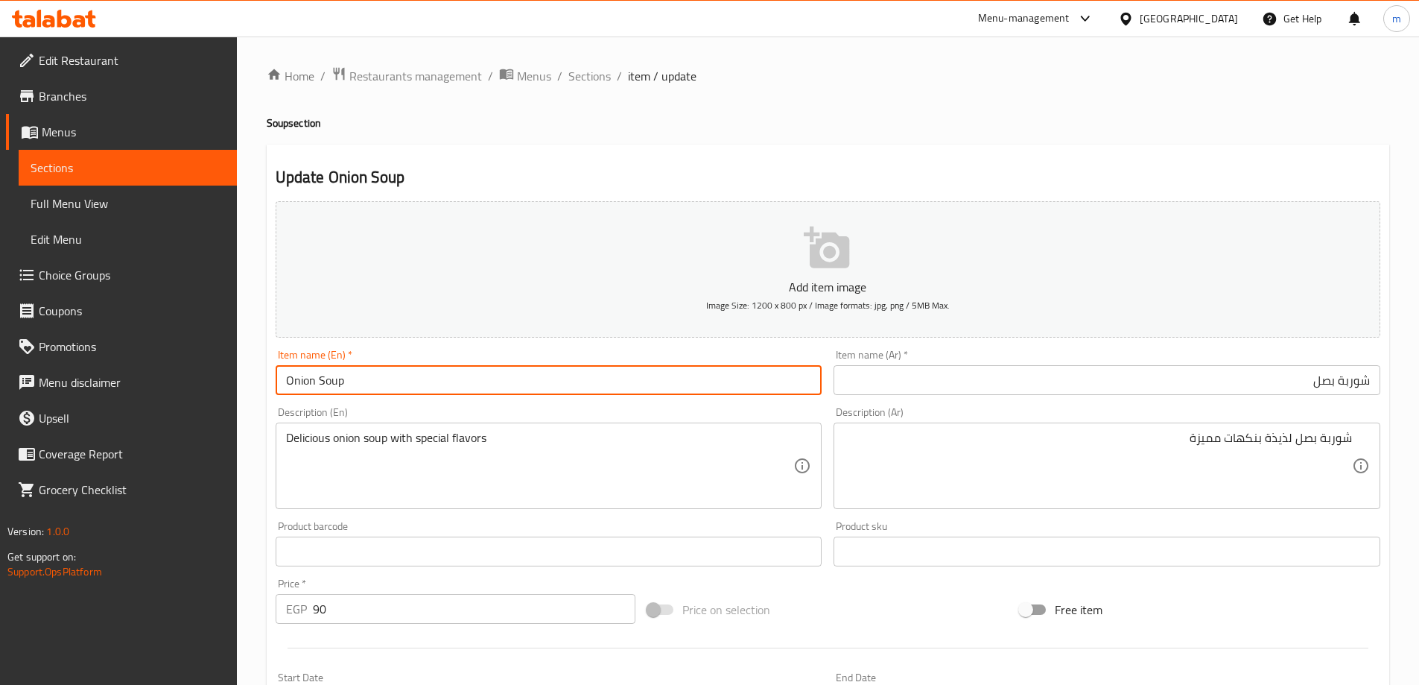
click at [414, 381] on input "Onion Soup" at bounding box center [549, 380] width 547 height 30
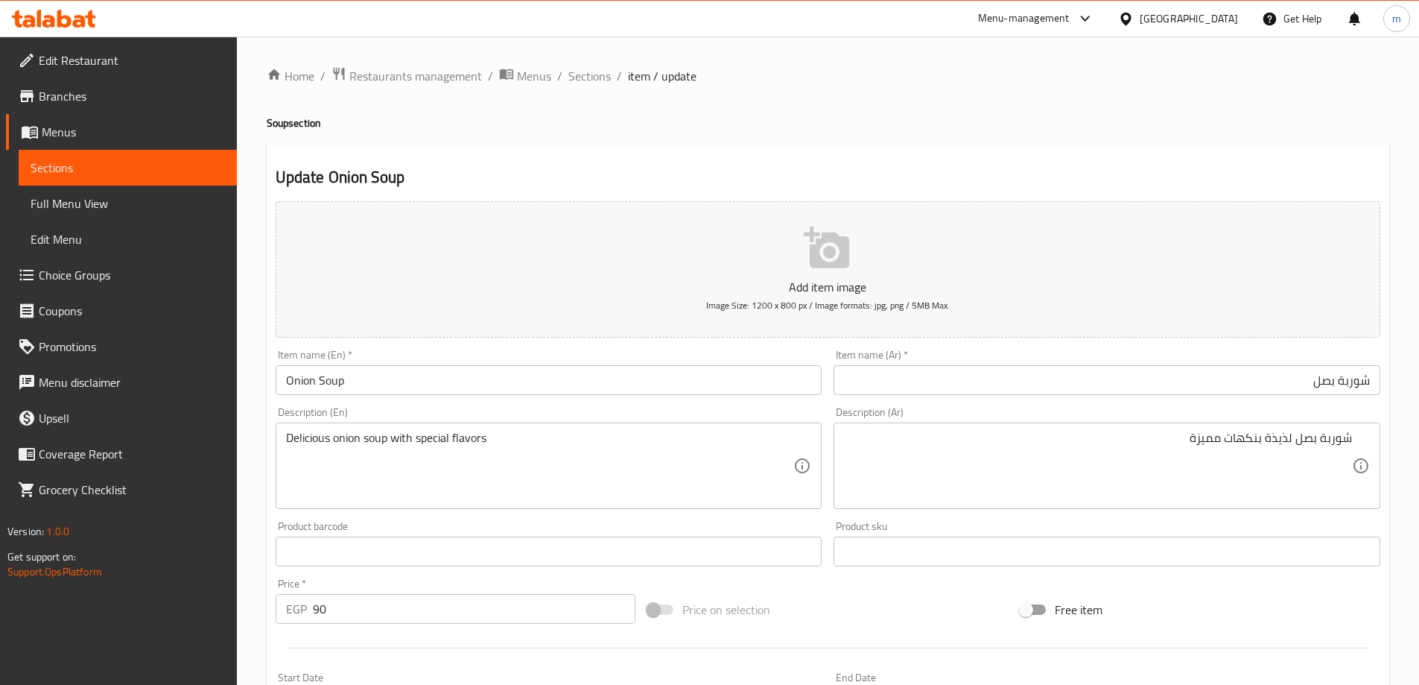
click at [653, 398] on div "Item name (En)   * Onion Soup Item name (En) *" at bounding box center [549, 371] width 559 height 57
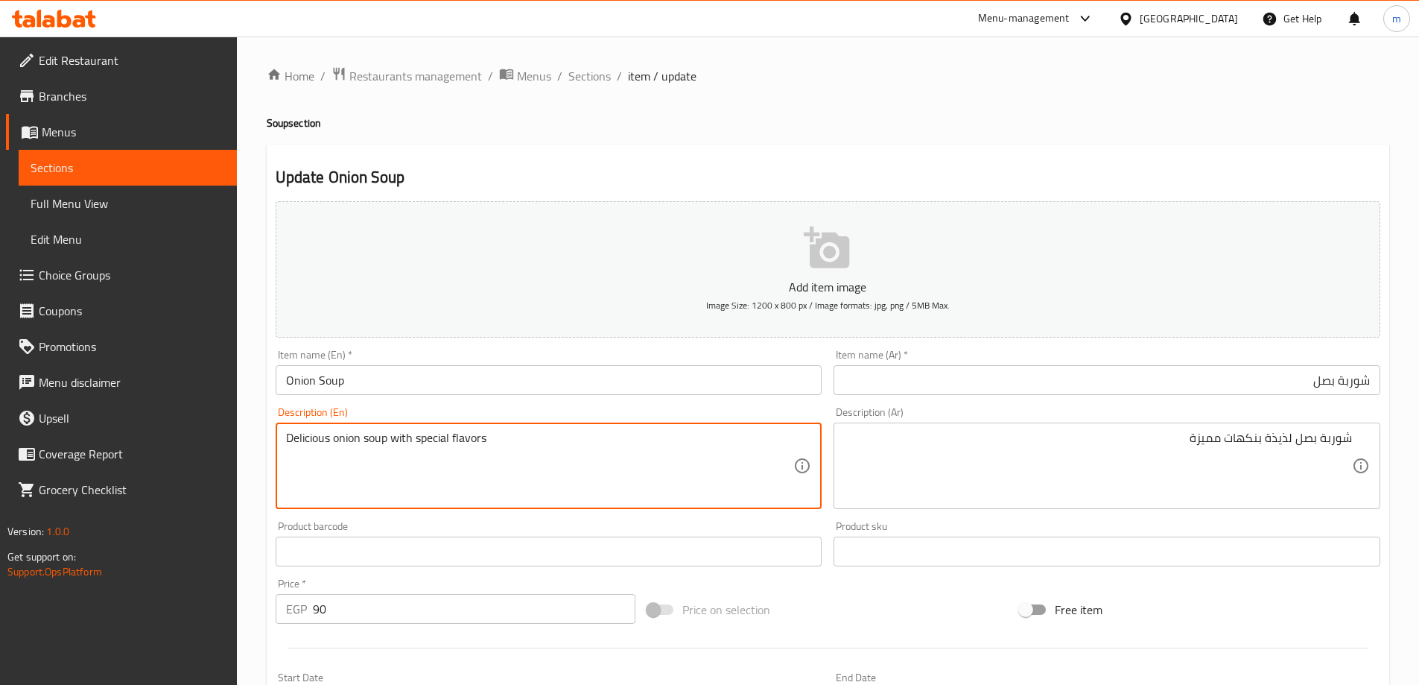
paste textarea "Onion, butter, meat broth, salt, pepper, toasted bread"
type textarea "Onion, butter, meat broth, salt, pepper, toasted bread"
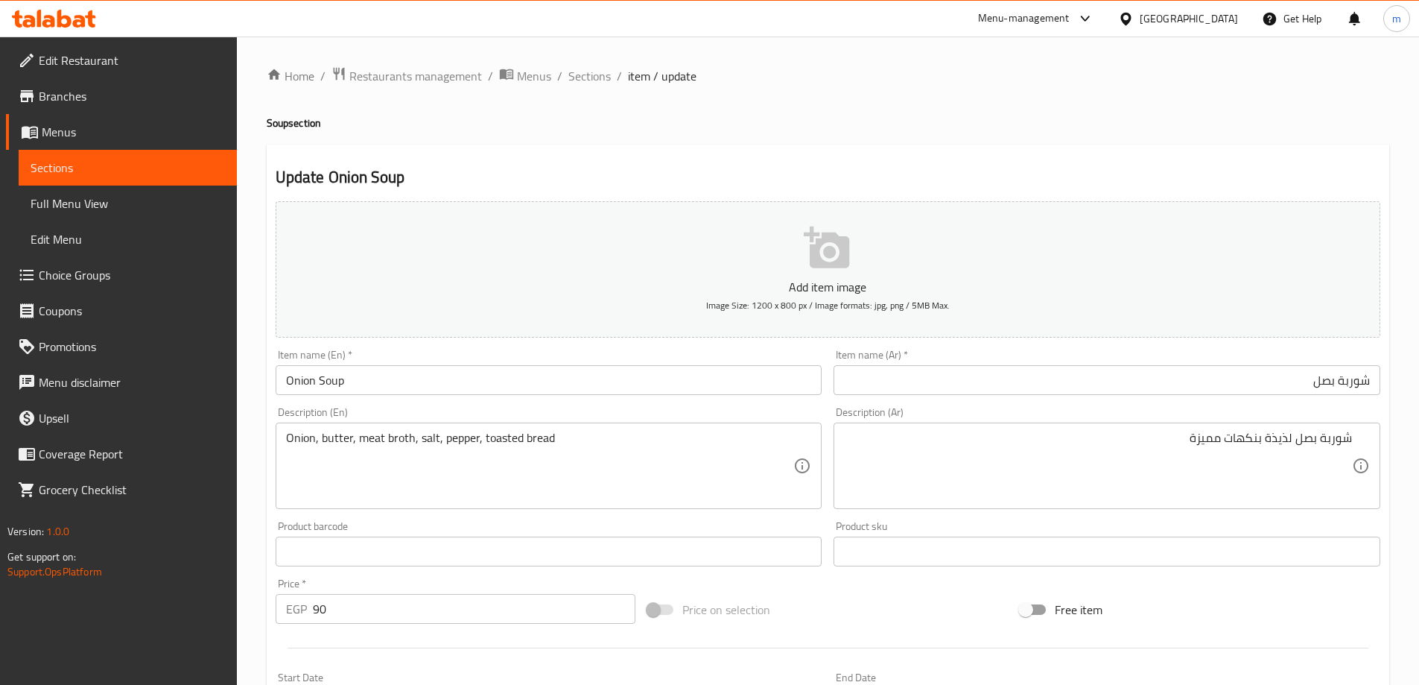
paste textarea "صل، زبدة، مرق لحم، ملح، فلفل، خبز محمص"
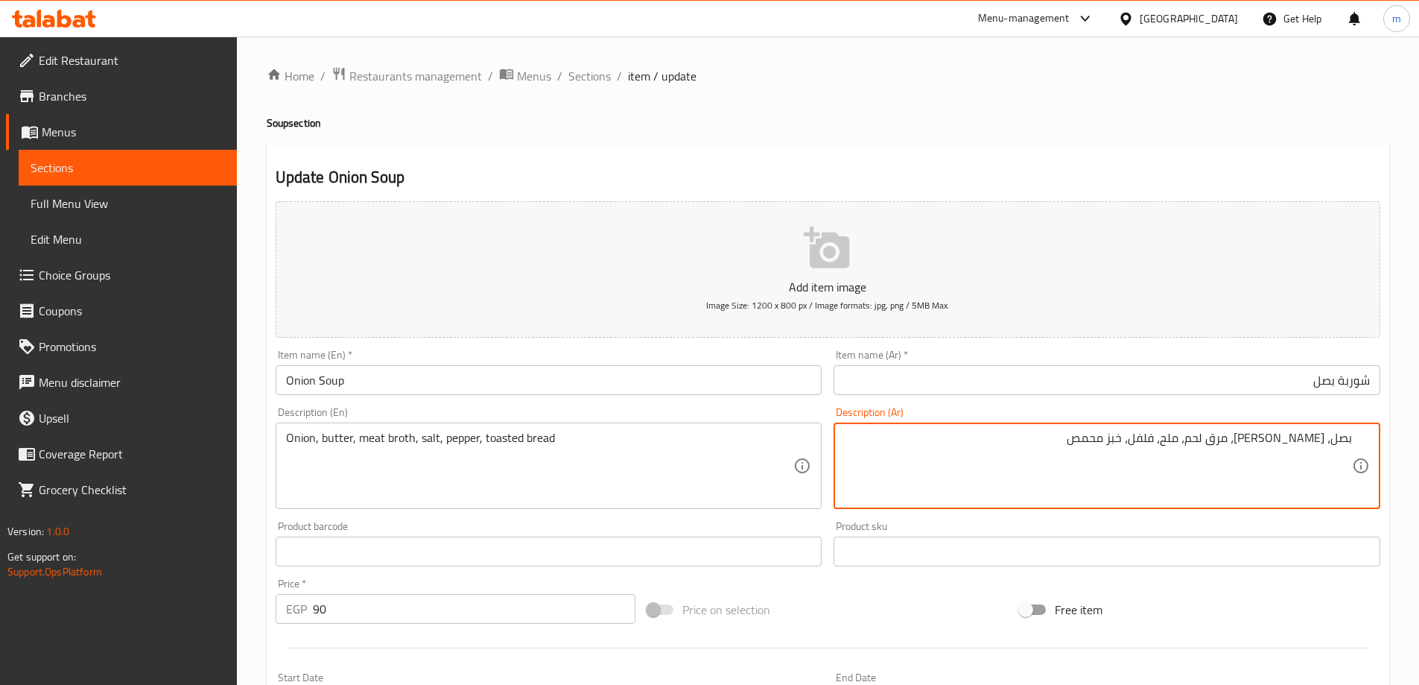
type textarea "بصل، زبدة، مرق لحم، ملح، فلفل، خبز محمص"
click at [936, 383] on input "شوربة بصل" at bounding box center [1107, 380] width 547 height 30
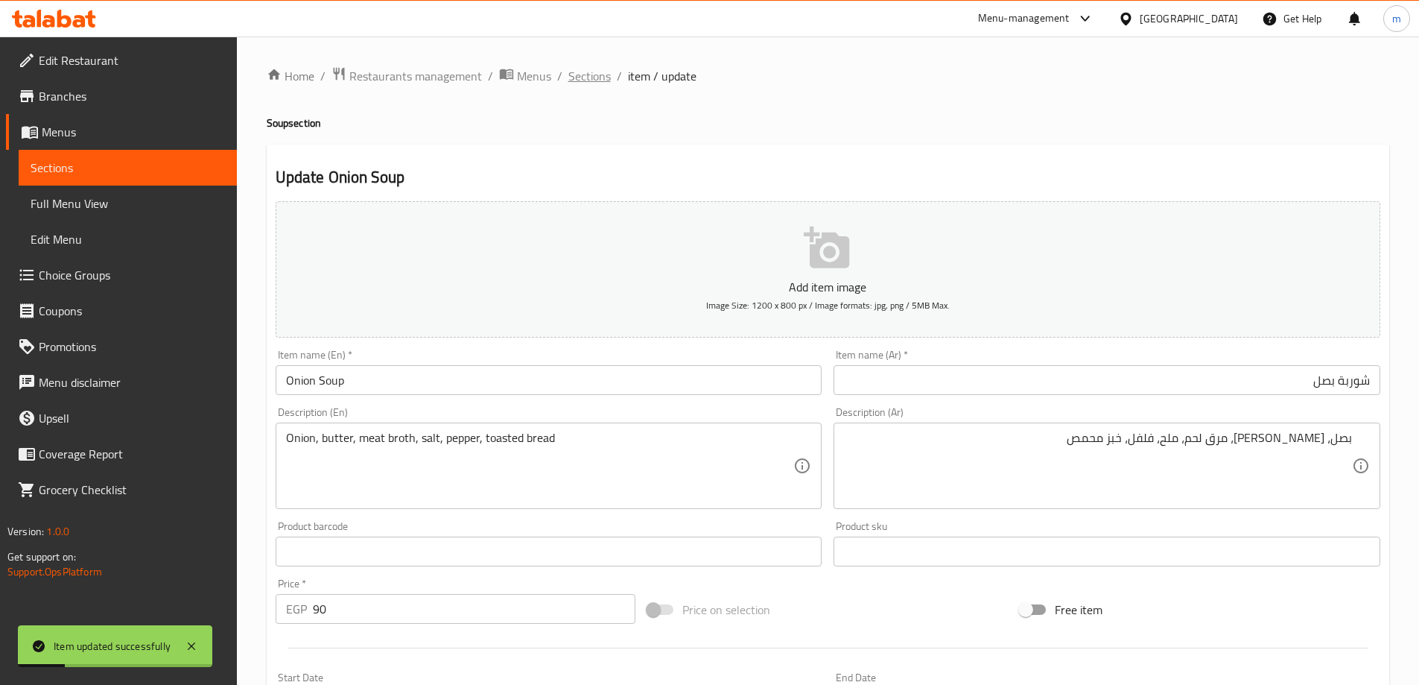
click at [588, 80] on span "Sections" at bounding box center [589, 76] width 42 height 18
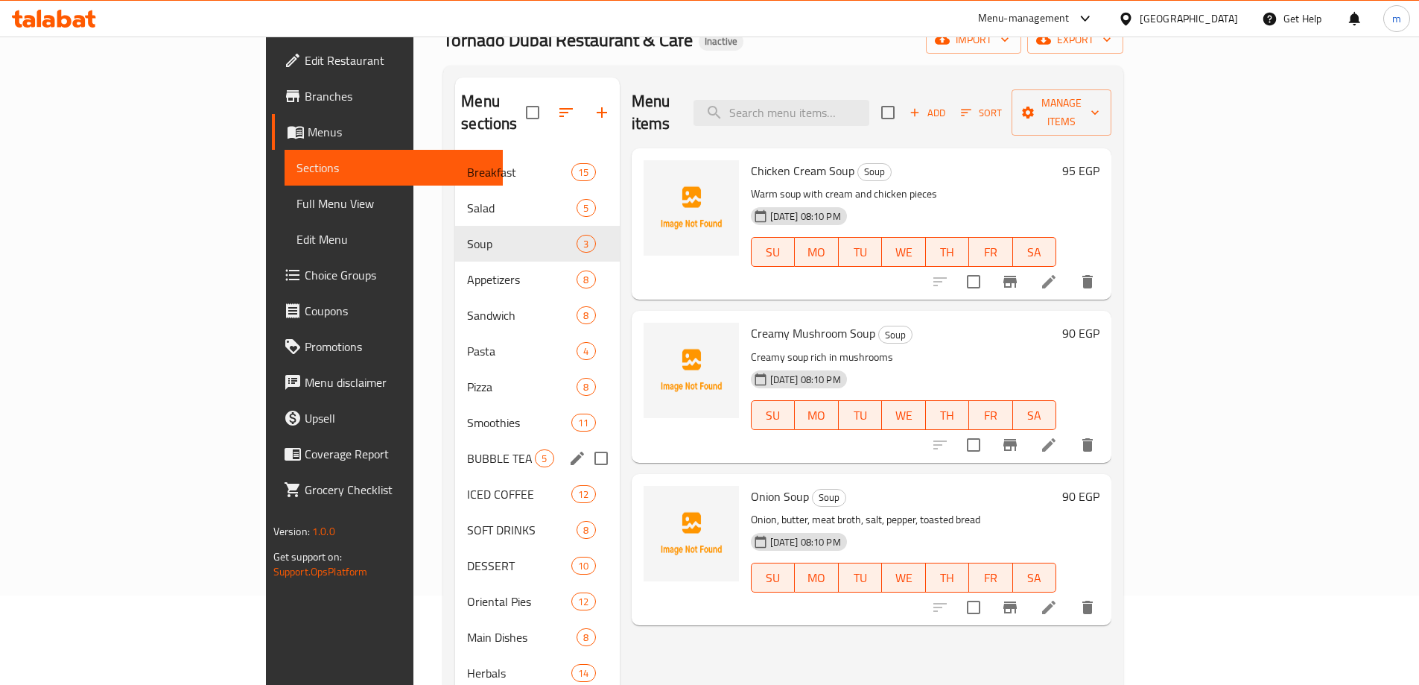
scroll to position [37, 0]
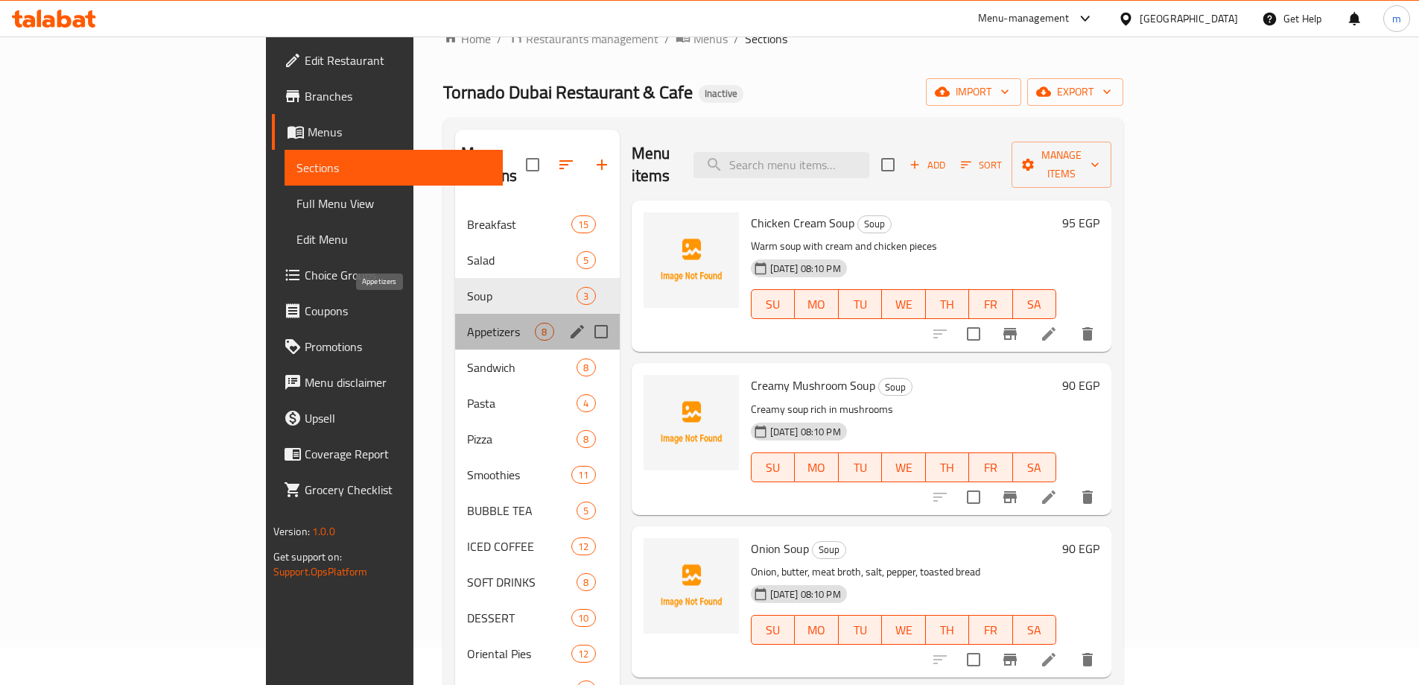
click at [467, 323] on span "Appetizers" at bounding box center [501, 332] width 68 height 18
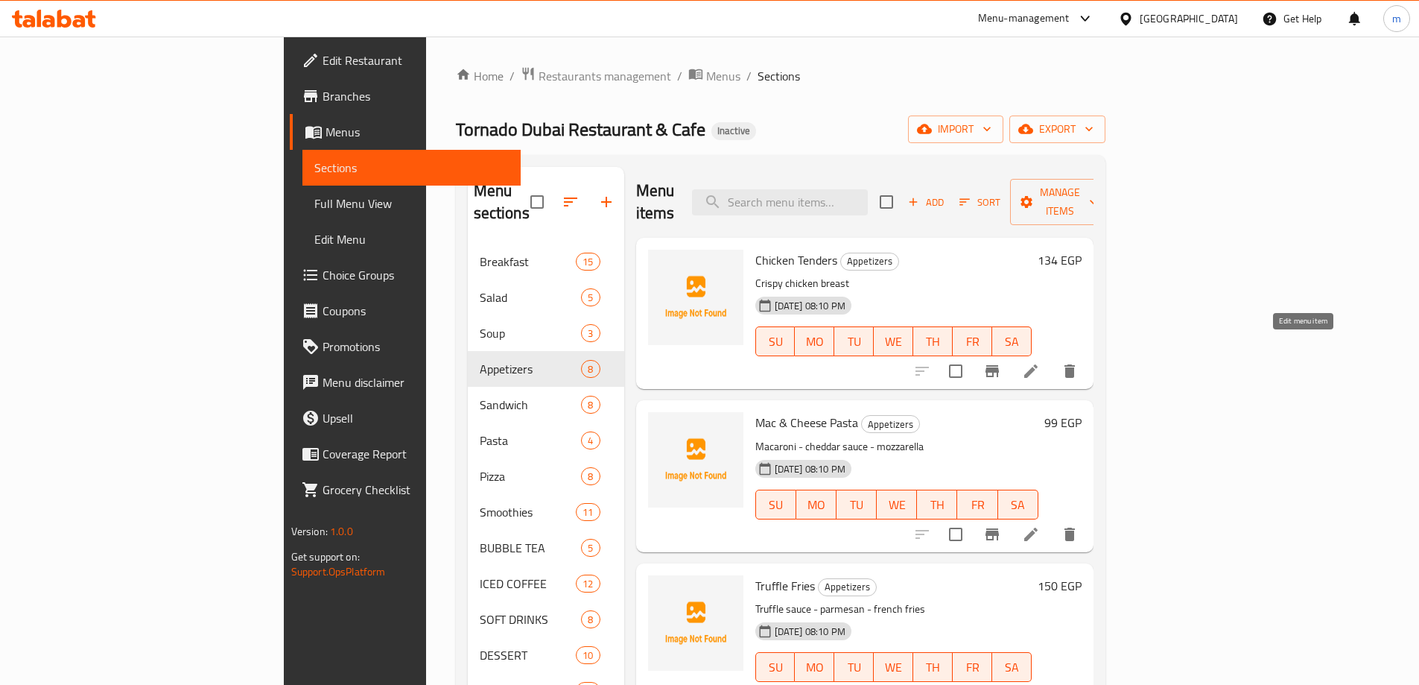
click at [1040, 362] on icon at bounding box center [1031, 371] width 18 height 18
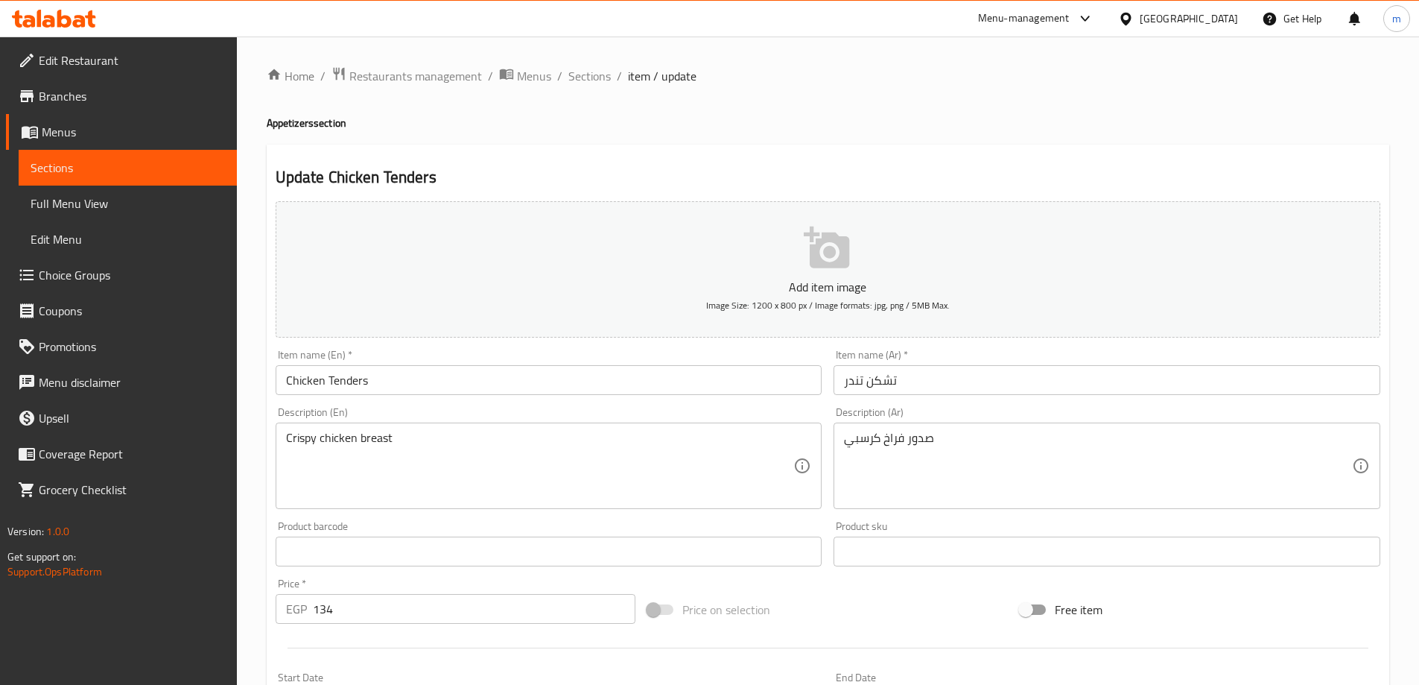
click at [1043, 376] on input "تشكن تندر" at bounding box center [1107, 380] width 547 height 30
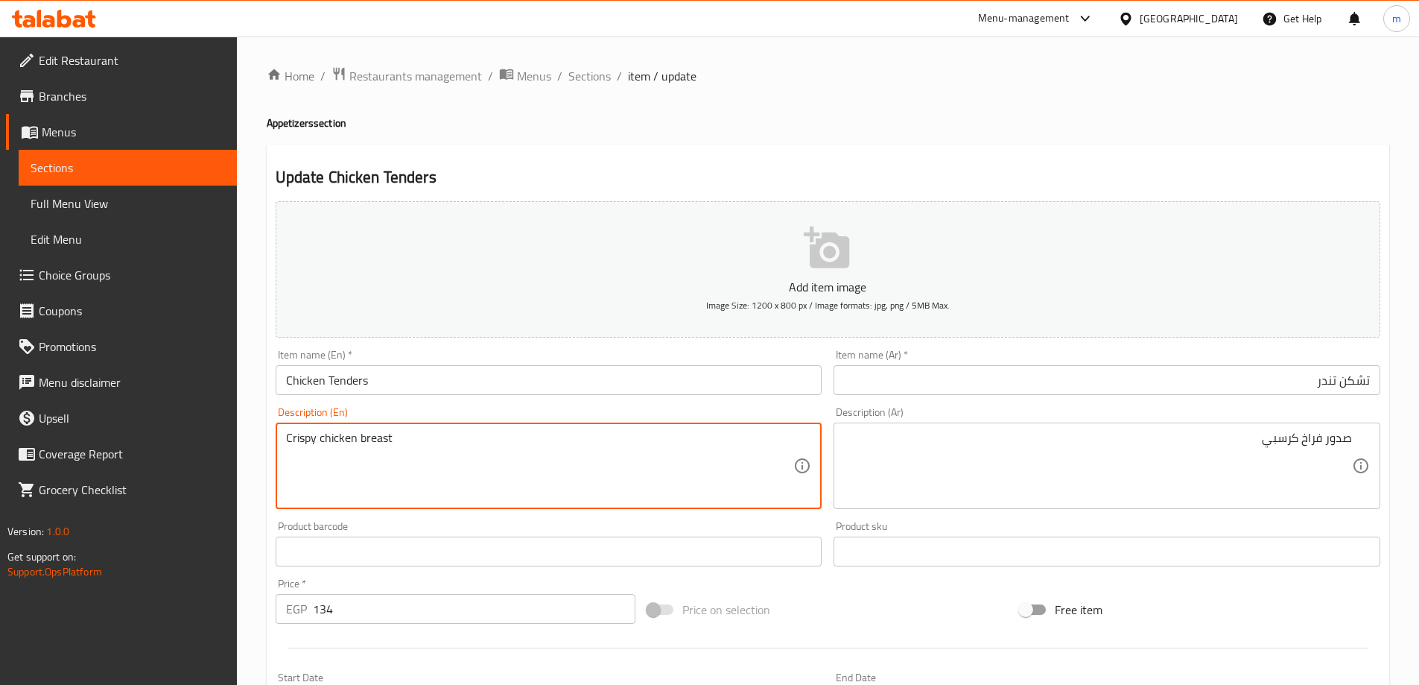
drag, startPoint x: 394, startPoint y: 440, endPoint x: 303, endPoint y: 451, distance: 91.6
click at [507, 385] on input "Chicken Tenders" at bounding box center [549, 380] width 547 height 30
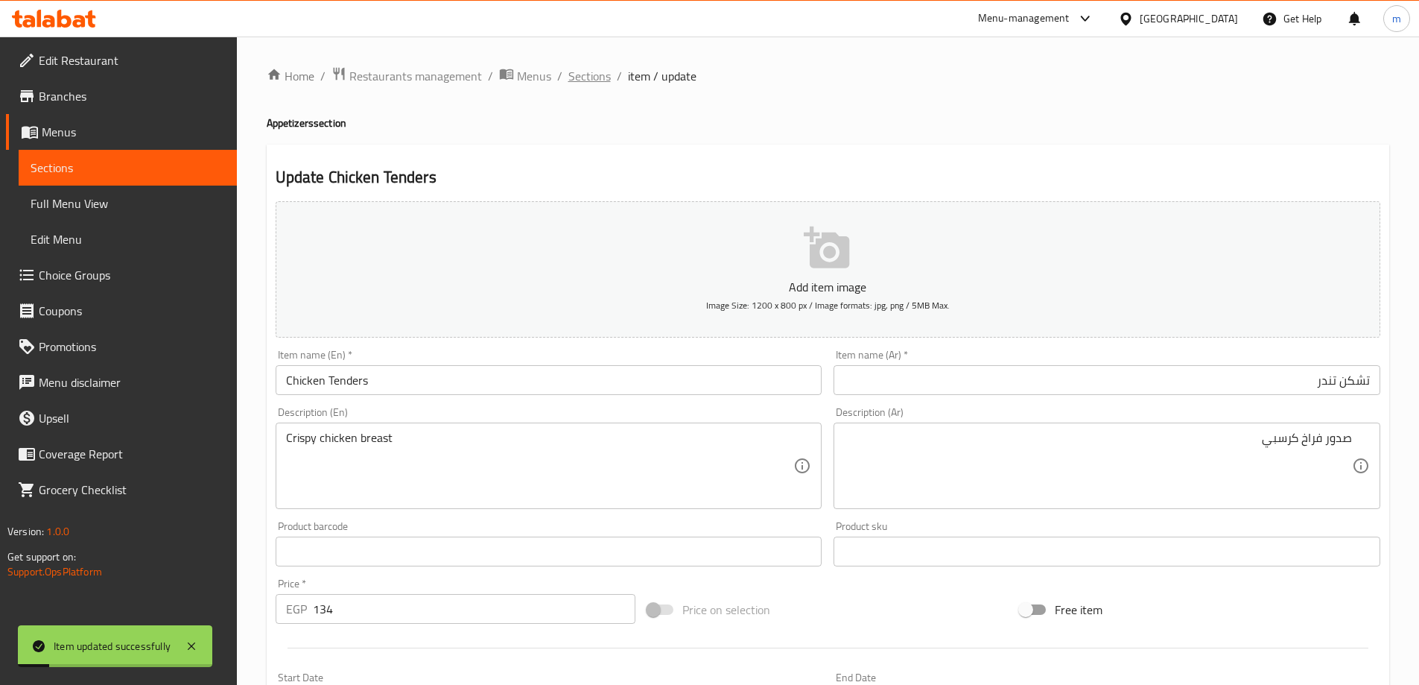
click at [597, 72] on span "Sections" at bounding box center [589, 76] width 42 height 18
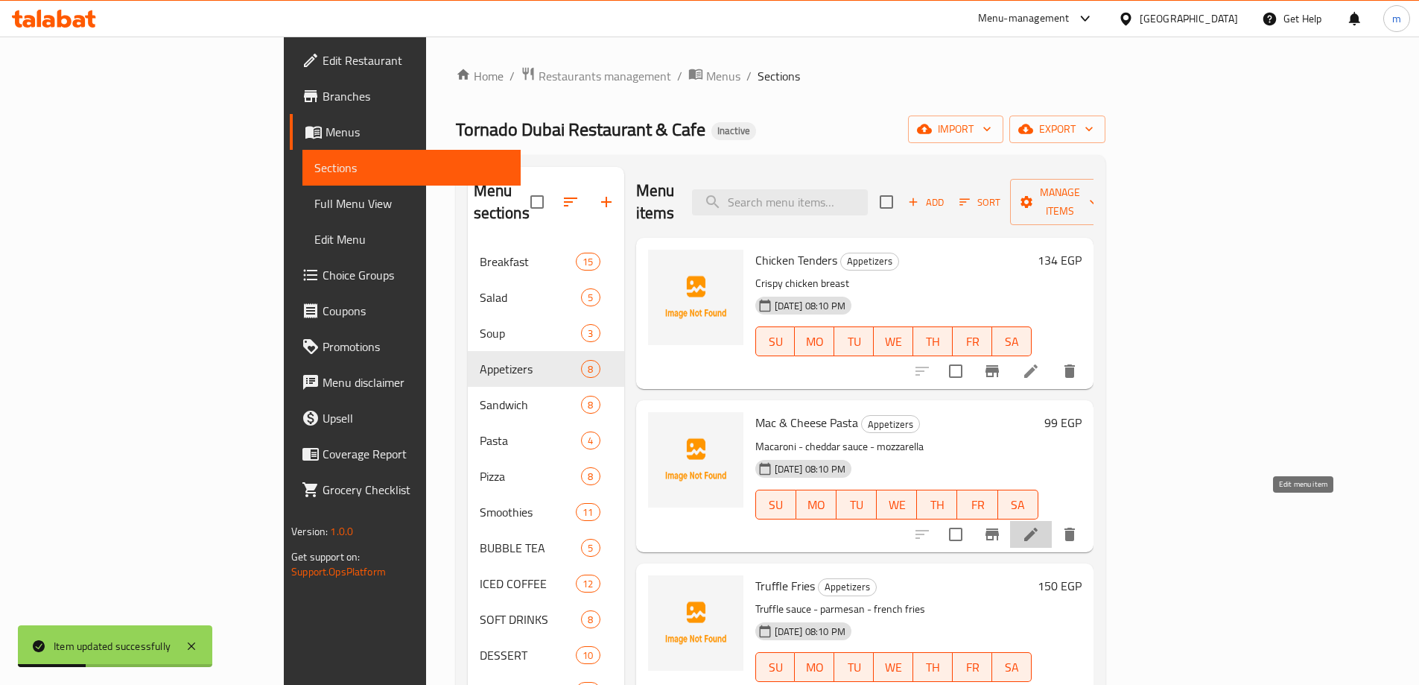
click at [1038, 527] on icon at bounding box center [1030, 533] width 13 height 13
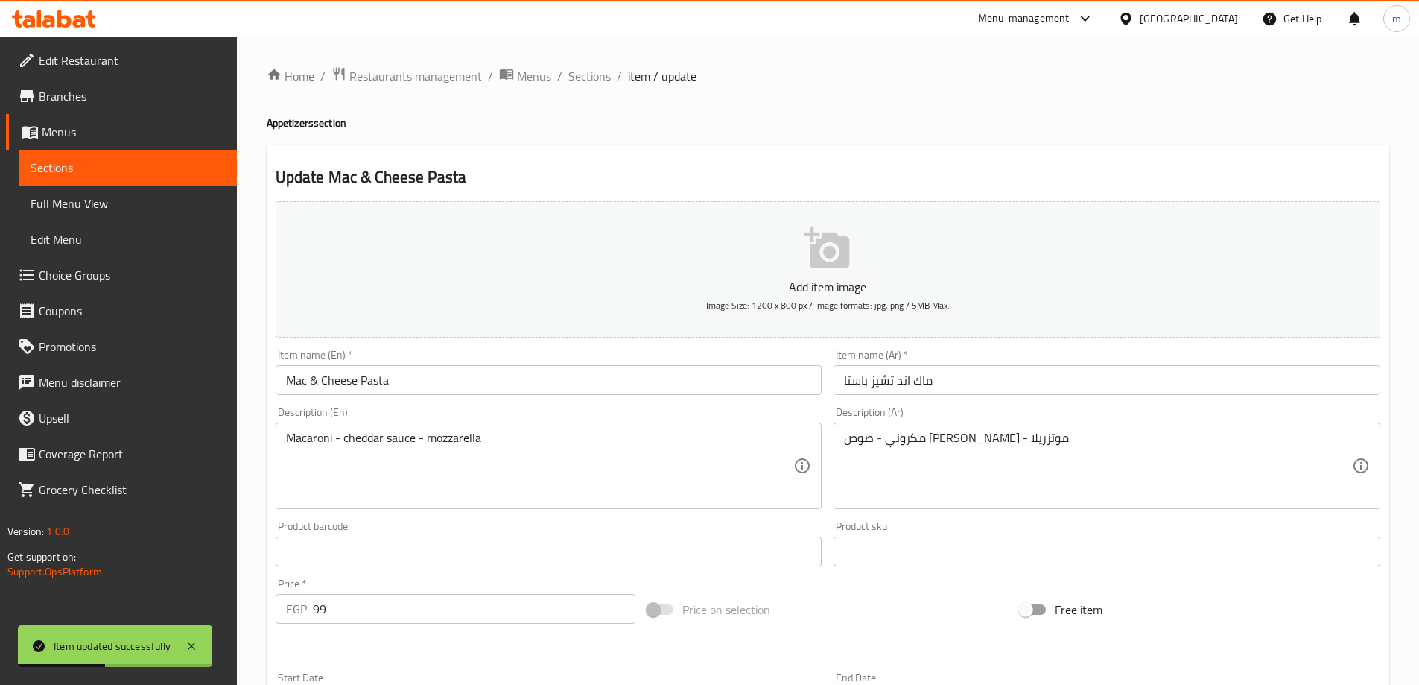
click at [966, 396] on div "Item name (Ar)   * ماك اند تشيز باستا Item name (Ar) *" at bounding box center [1107, 371] width 559 height 57
click at [978, 367] on input "ماك اند تشيز باستا" at bounding box center [1107, 380] width 547 height 30
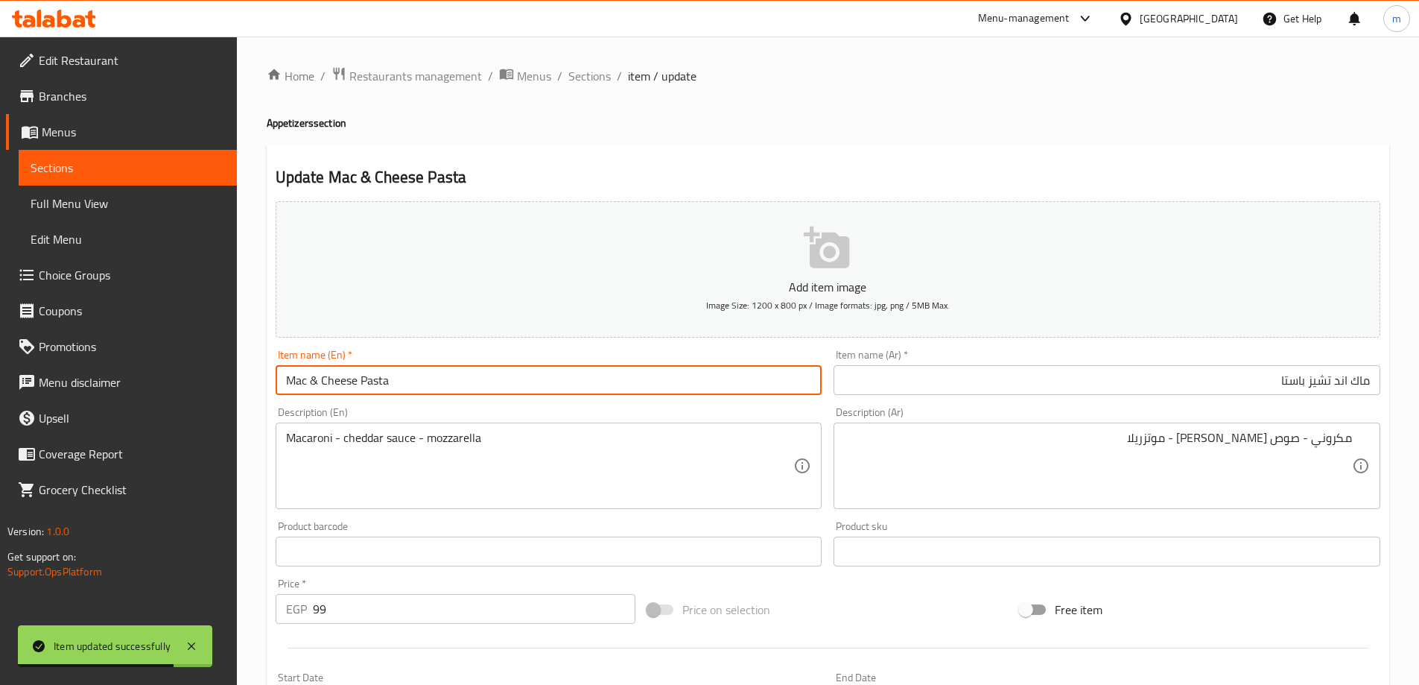
drag, startPoint x: 299, startPoint y: 380, endPoint x: 427, endPoint y: 363, distance: 129.3
click at [427, 363] on div "Item name (En)   * Mac & Cheese Pasta Item name (En) *" at bounding box center [549, 371] width 547 height 45
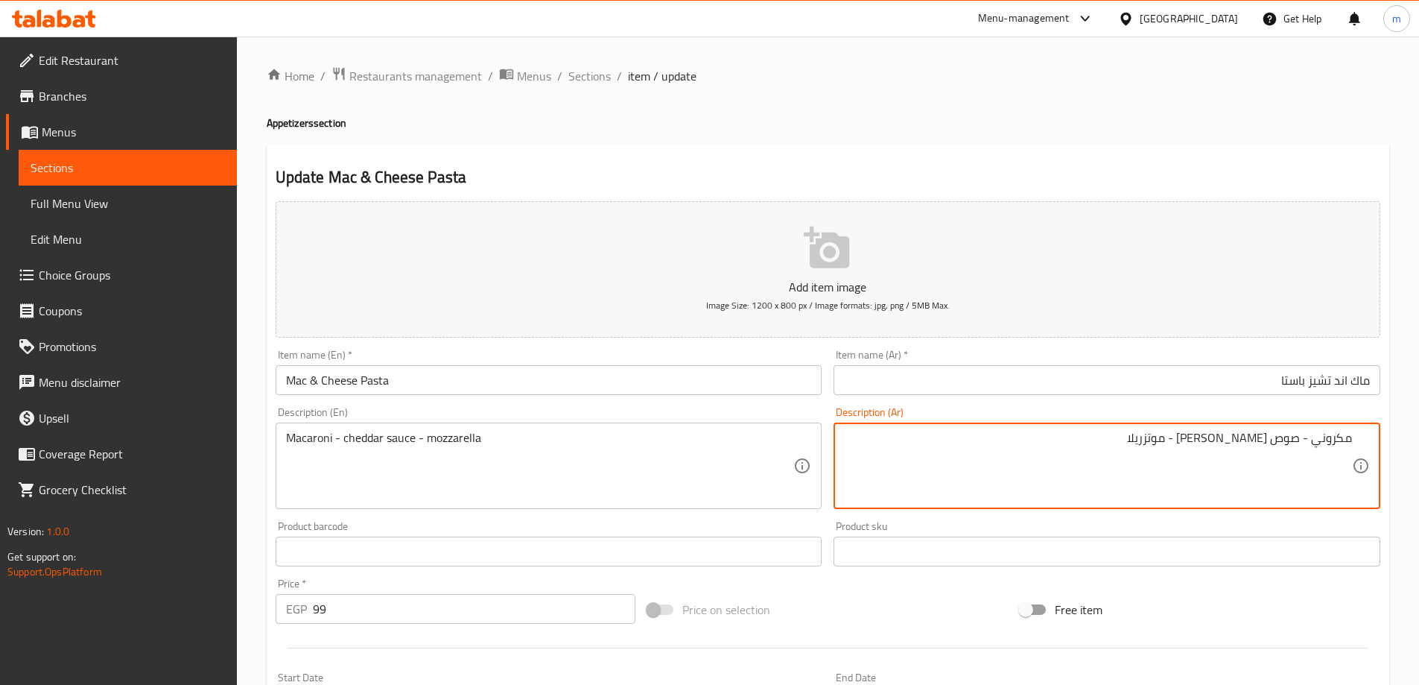
drag, startPoint x: 1282, startPoint y: 440, endPoint x: 1250, endPoint y: 451, distance: 33.9
click at [1233, 440] on textarea "مكروني - صوص الشيدر - موتزريلا" at bounding box center [1098, 466] width 508 height 71
type textarea "مكروني - صوص الشيدر - جبنة موتزريلا"
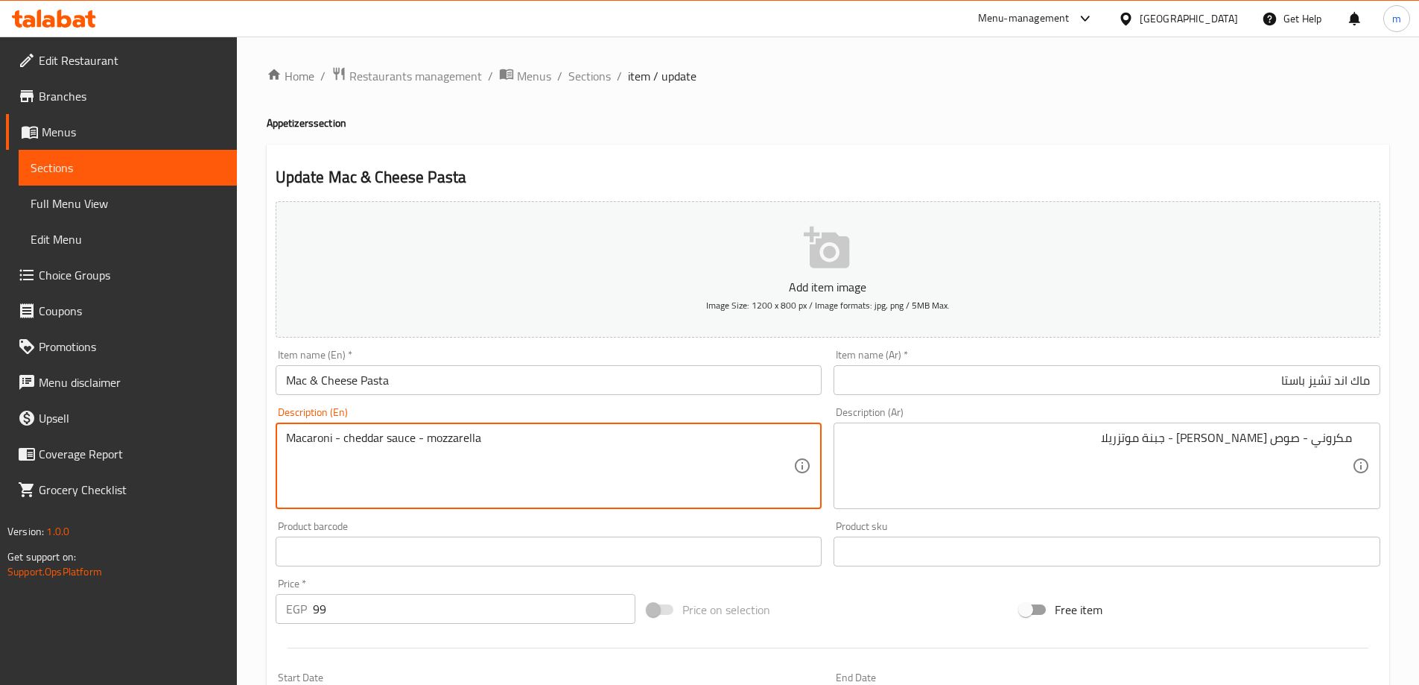
click at [486, 437] on textarea "Macaroni - cheddar sauce - mozzarella" at bounding box center [540, 466] width 508 height 71
type textarea "Macaroni - cheddar sauce - mozzarella cheese"
click at [396, 372] on input "Mac & Cheese Pasta" at bounding box center [549, 380] width 547 height 30
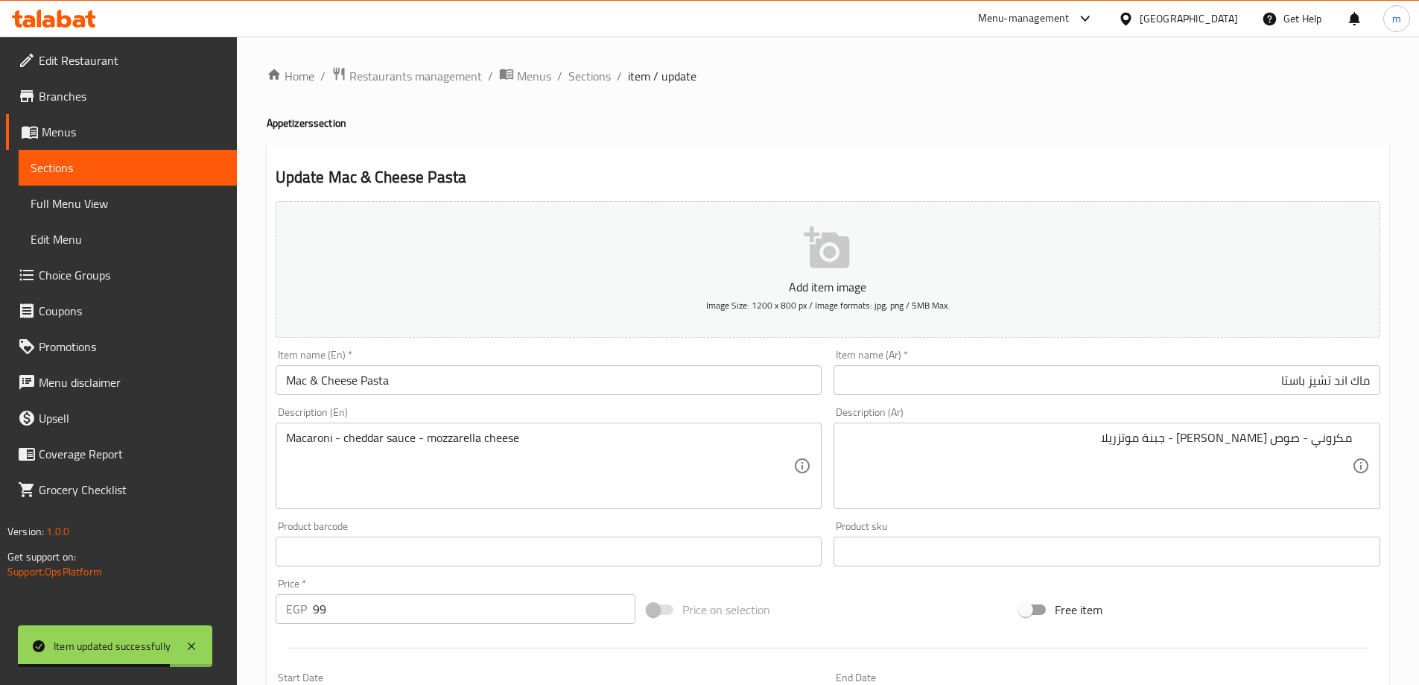
click at [581, 89] on div "Home / Restaurants management / Menus / Sections / item / update Appetizers sec…" at bounding box center [828, 544] width 1123 height 957
click at [583, 85] on span "Sections" at bounding box center [589, 76] width 42 height 18
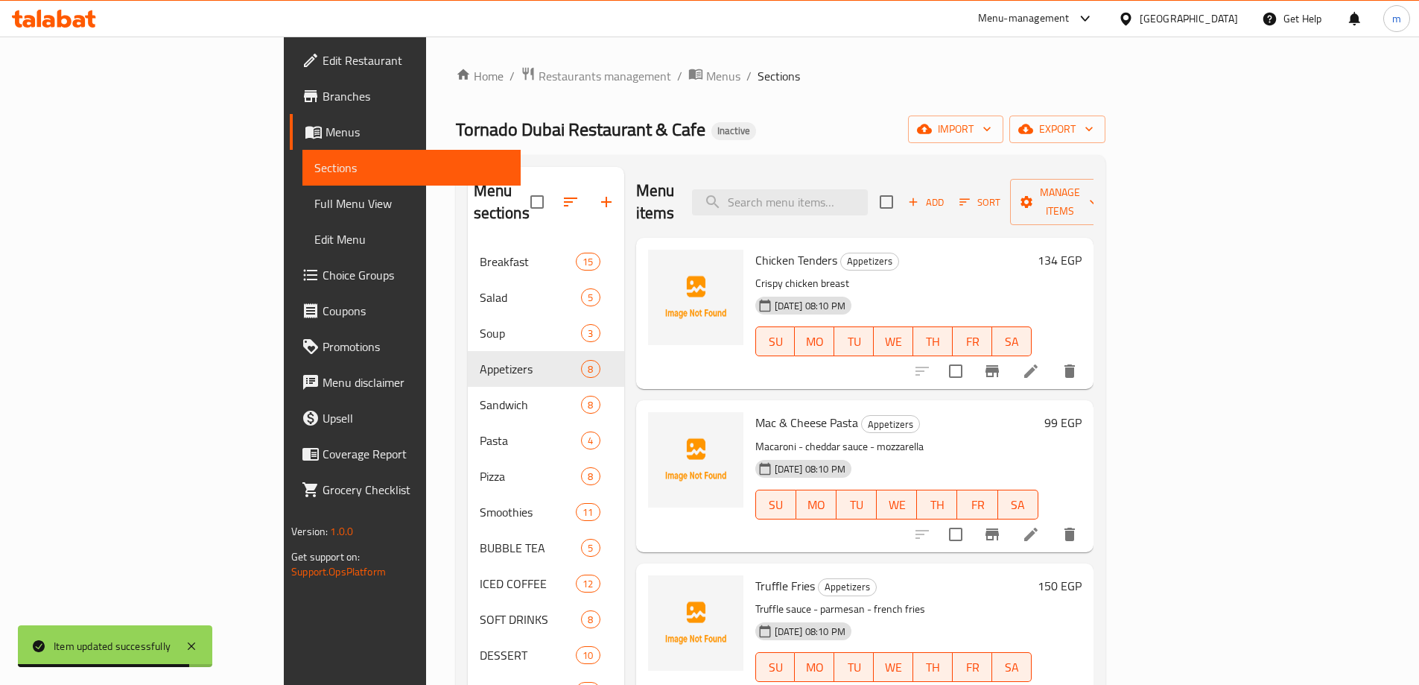
scroll to position [298, 0]
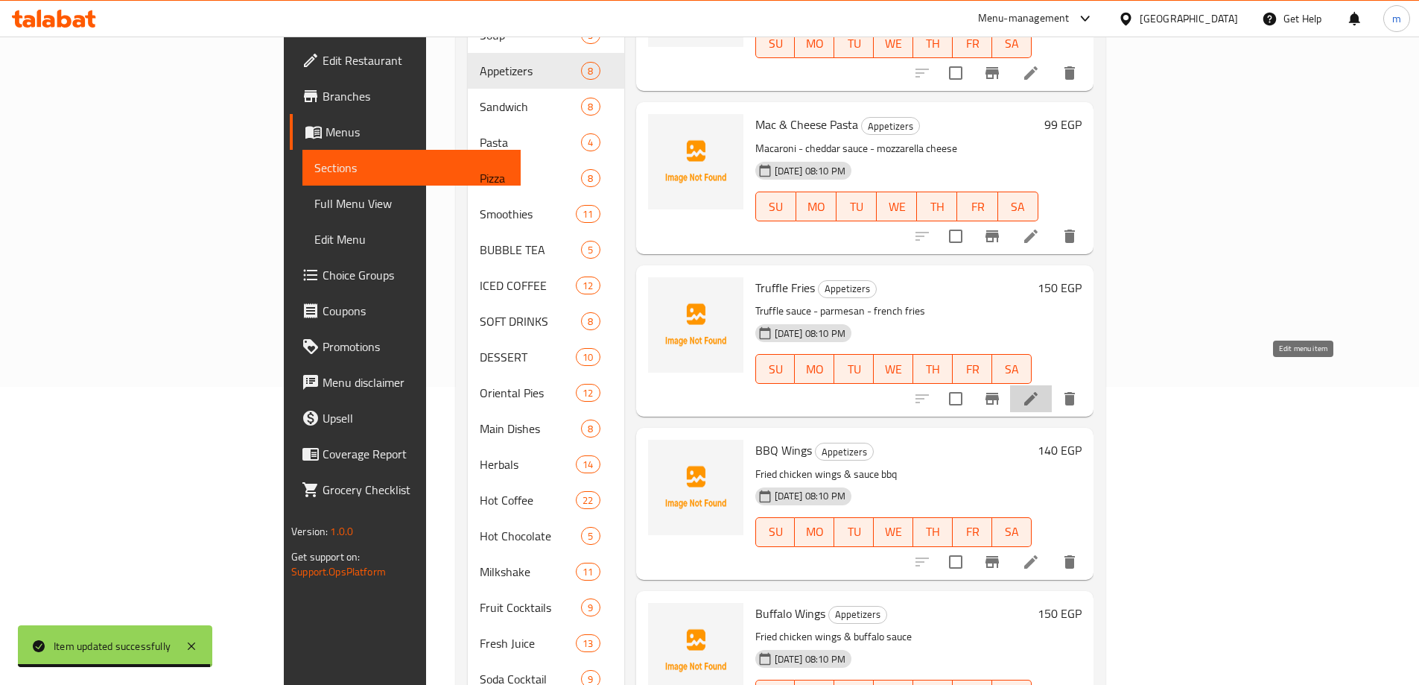
click at [1038, 392] on icon at bounding box center [1030, 398] width 13 height 13
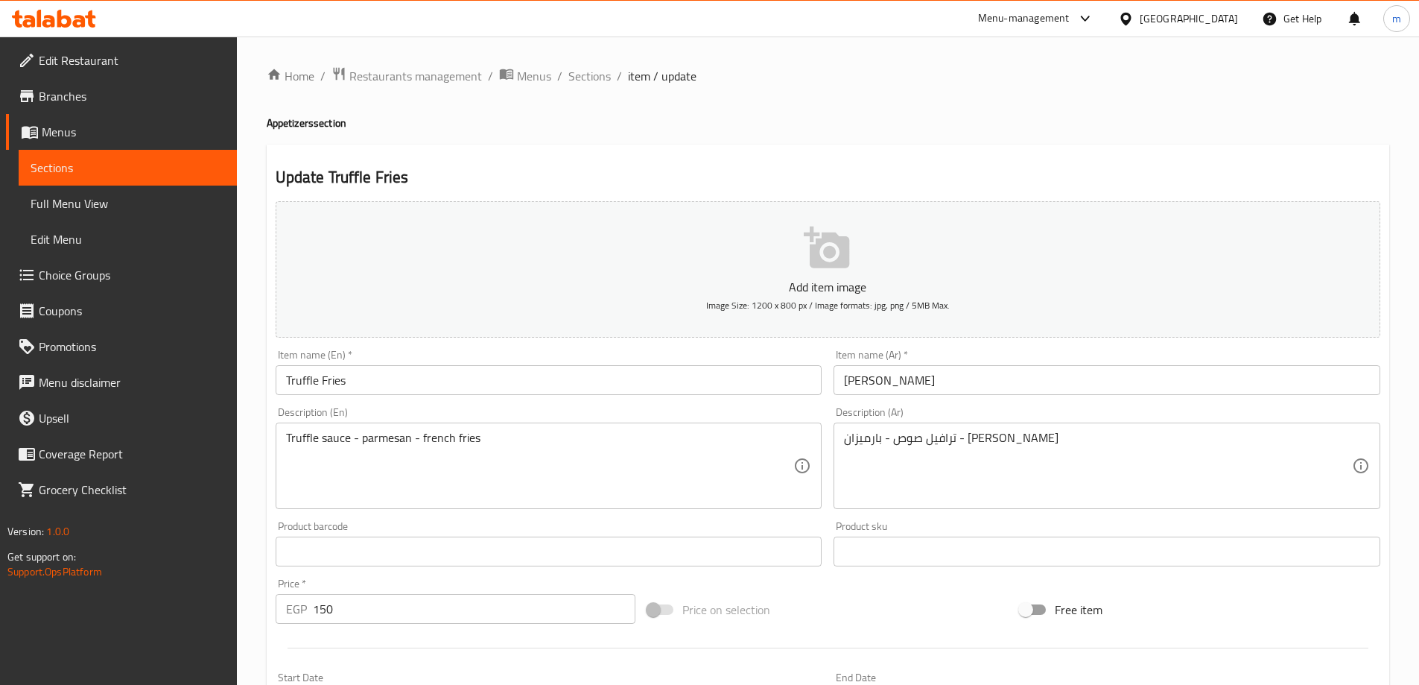
click at [929, 398] on div "Item name (Ar)   * فرايز ترافيل Item name (Ar) *" at bounding box center [1107, 371] width 559 height 57
click at [931, 387] on input "فرايز ترافيل" at bounding box center [1107, 380] width 547 height 30
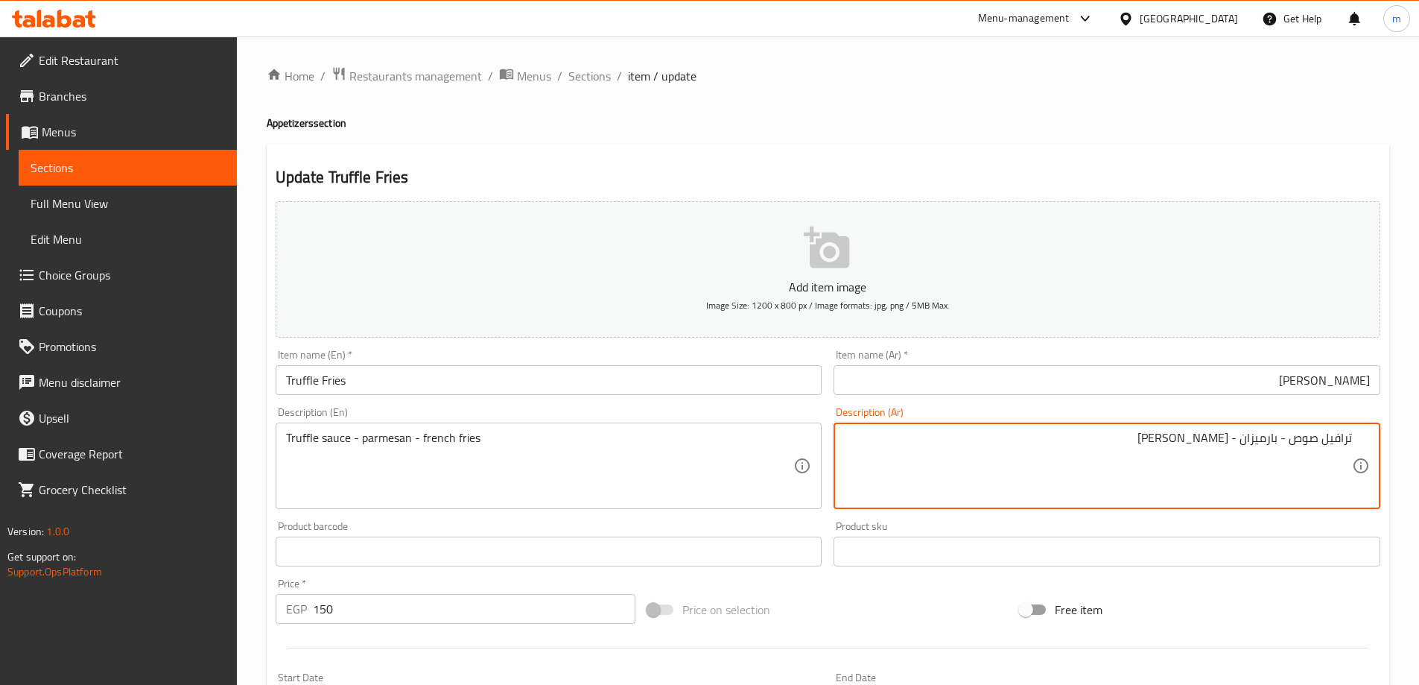
scroll to position [74, 0]
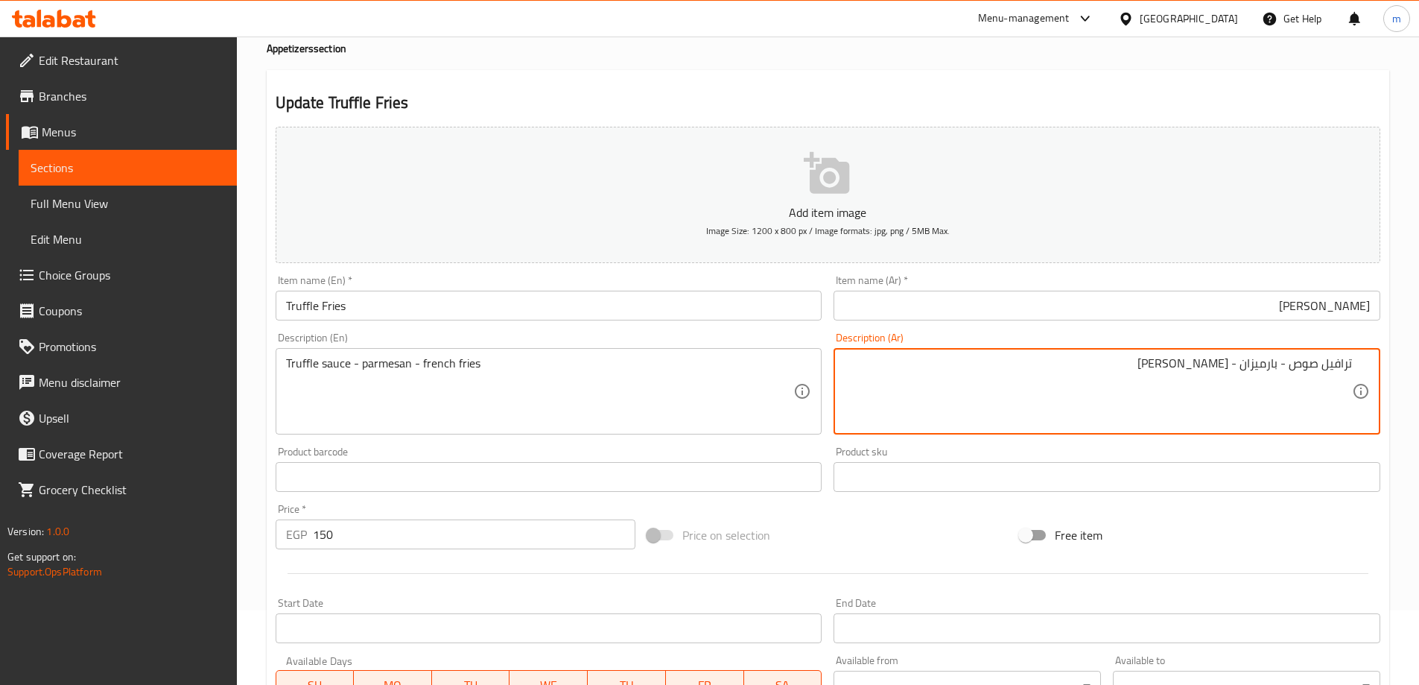
click at [1339, 295] on input "فرايز ترافيل" at bounding box center [1107, 306] width 547 height 30
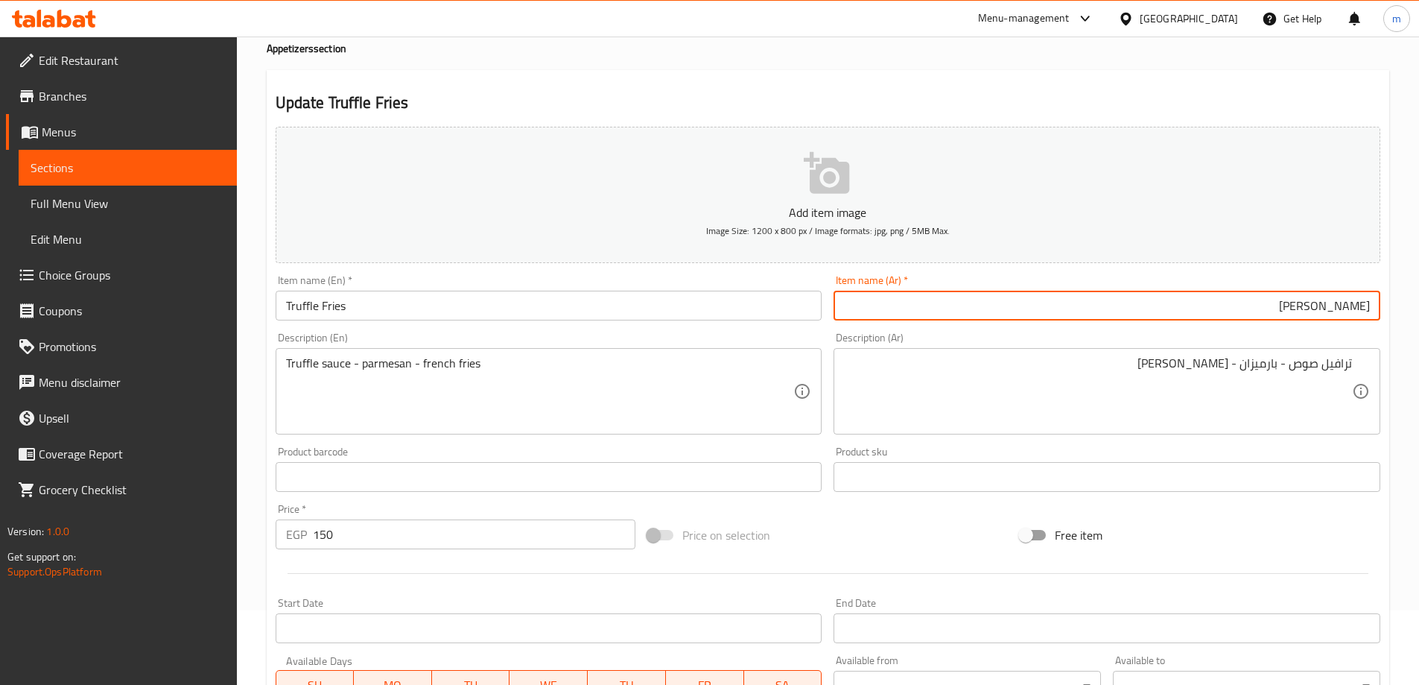
click at [1337, 296] on input "فرايز ترافيل" at bounding box center [1107, 306] width 547 height 30
click at [379, 304] on input "Truffle Fries" at bounding box center [549, 306] width 547 height 30
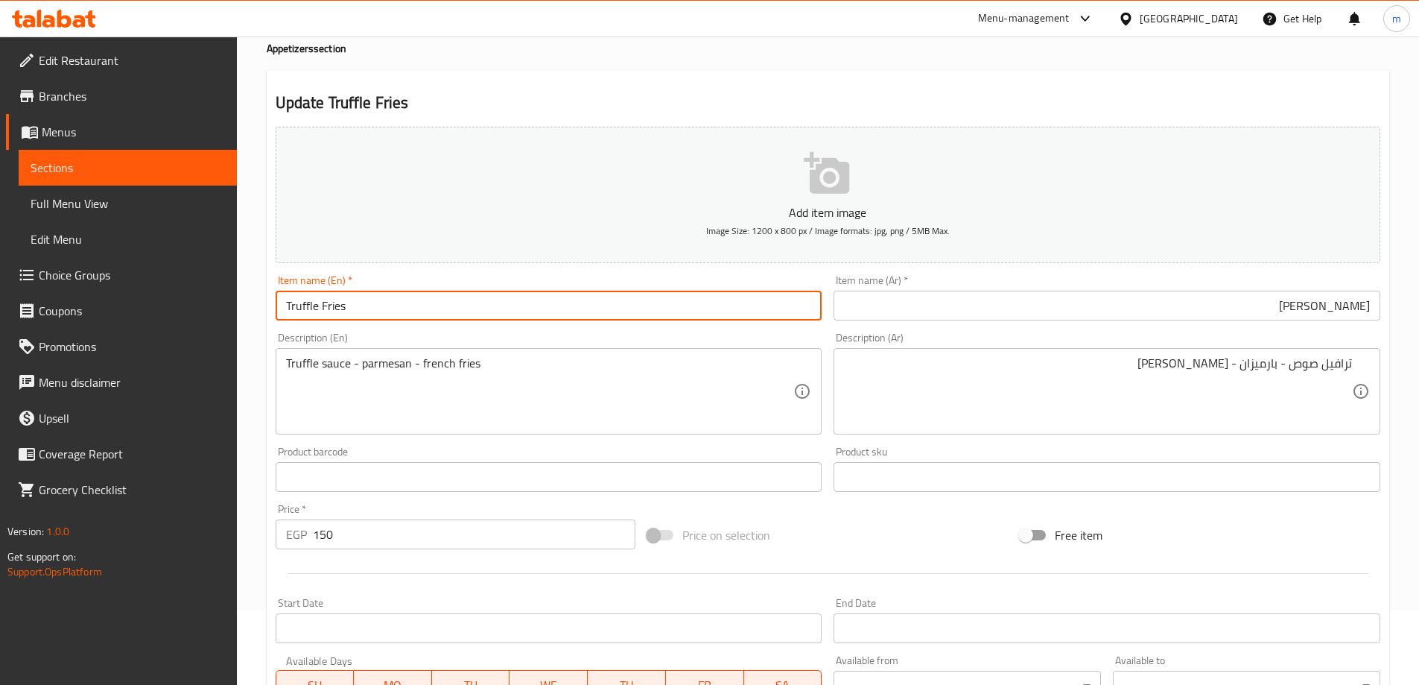
click at [379, 304] on input "Truffle Fries" at bounding box center [549, 306] width 547 height 30
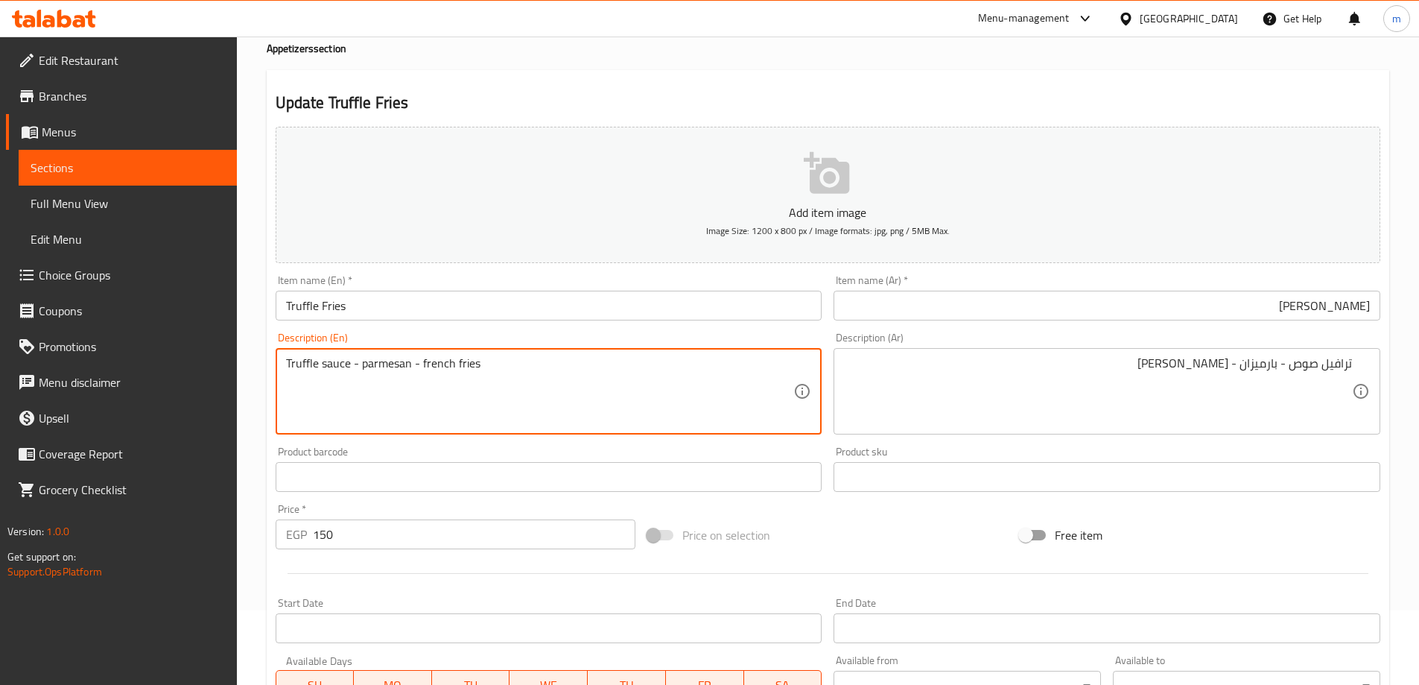
click at [368, 363] on textarea "Truffle sauce - parmesan - french fries" at bounding box center [540, 391] width 508 height 71
drag, startPoint x: 431, startPoint y: 363, endPoint x: 496, endPoint y: 359, distance: 64.9
click at [496, 359] on textarea "Truffle sauce - parmesan - french fries" at bounding box center [540, 391] width 508 height 71
click at [579, 286] on div "Item name (En)   * Truffle Fries Item name (En) *" at bounding box center [549, 297] width 547 height 45
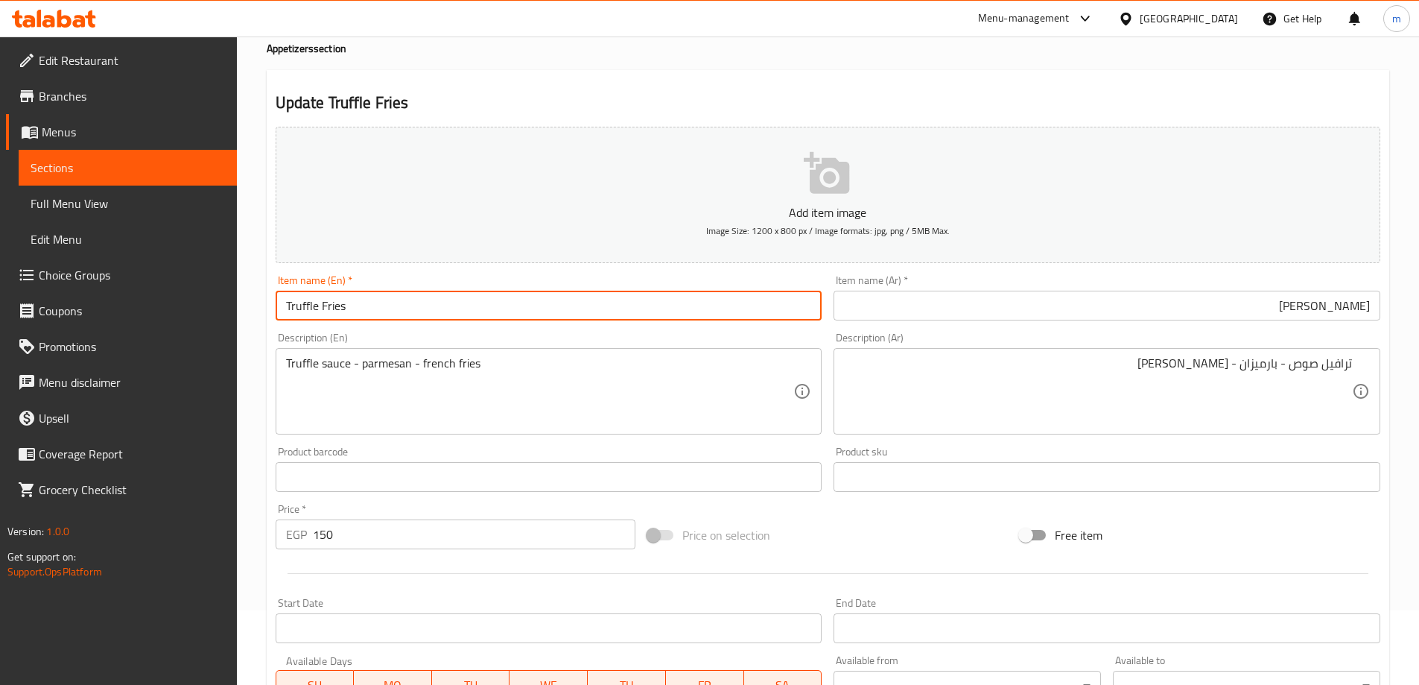
click at [577, 311] on input "Truffle Fries" at bounding box center [549, 306] width 547 height 30
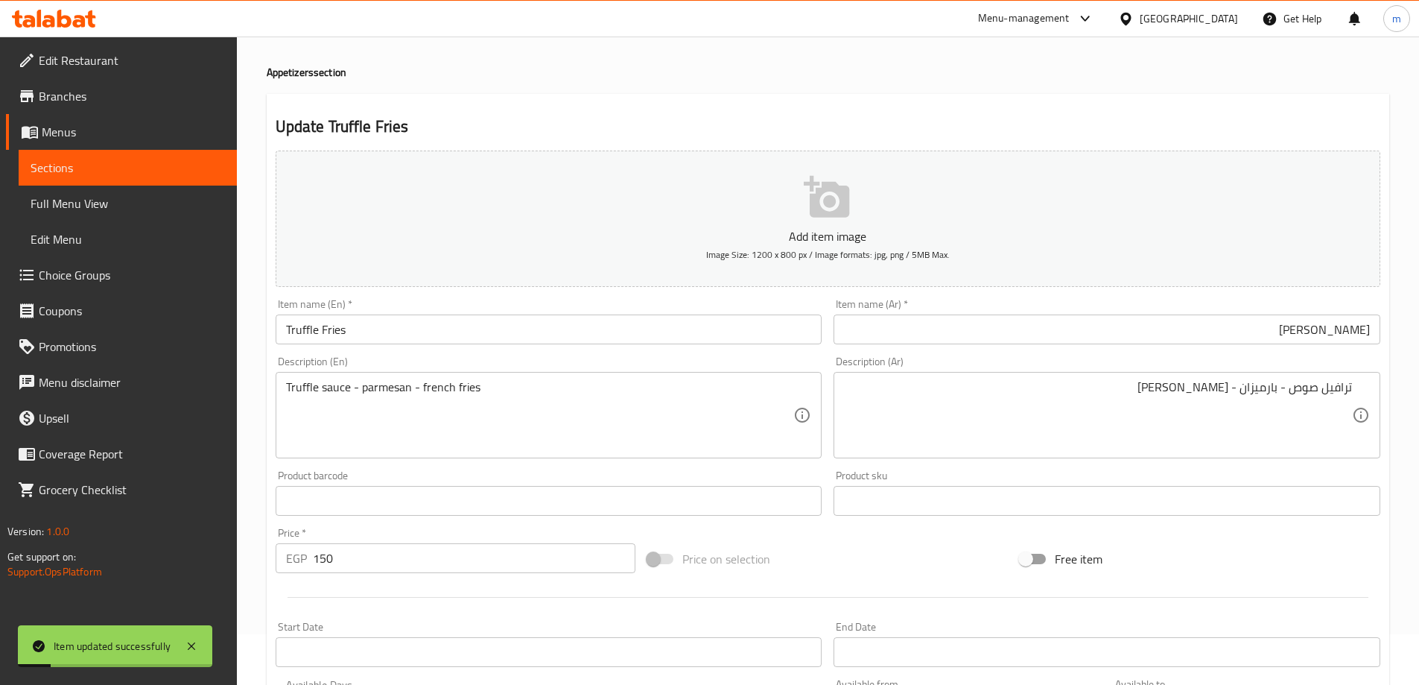
scroll to position [0, 0]
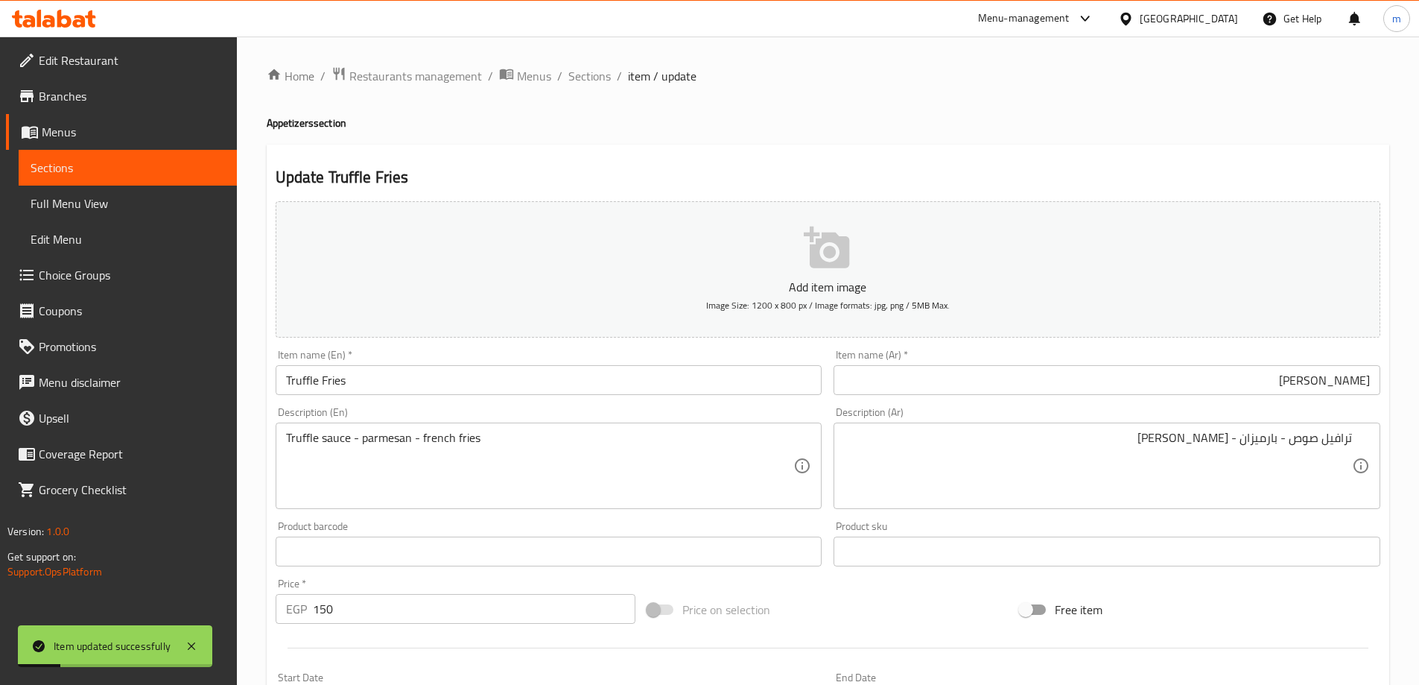
drag, startPoint x: 589, startPoint y: 81, endPoint x: 538, endPoint y: 102, distance: 55.5
click at [589, 81] on span "Sections" at bounding box center [589, 76] width 42 height 18
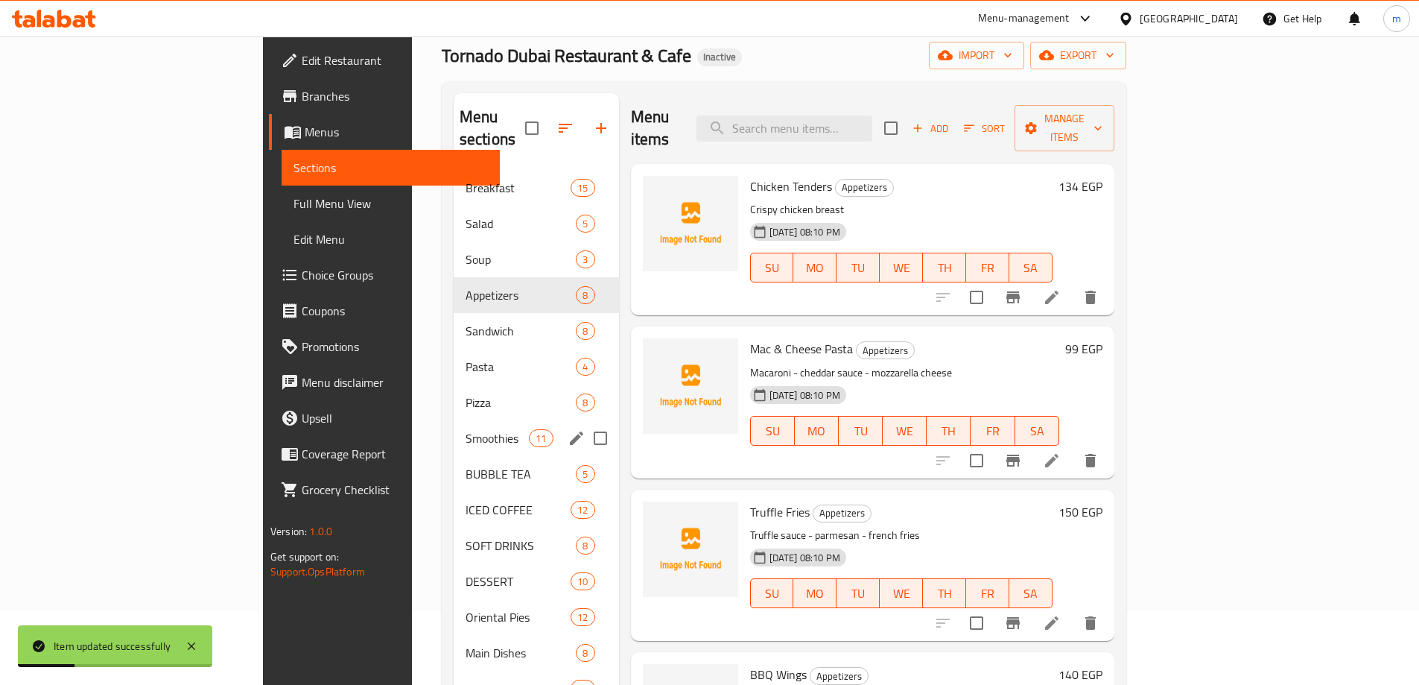
scroll to position [335, 0]
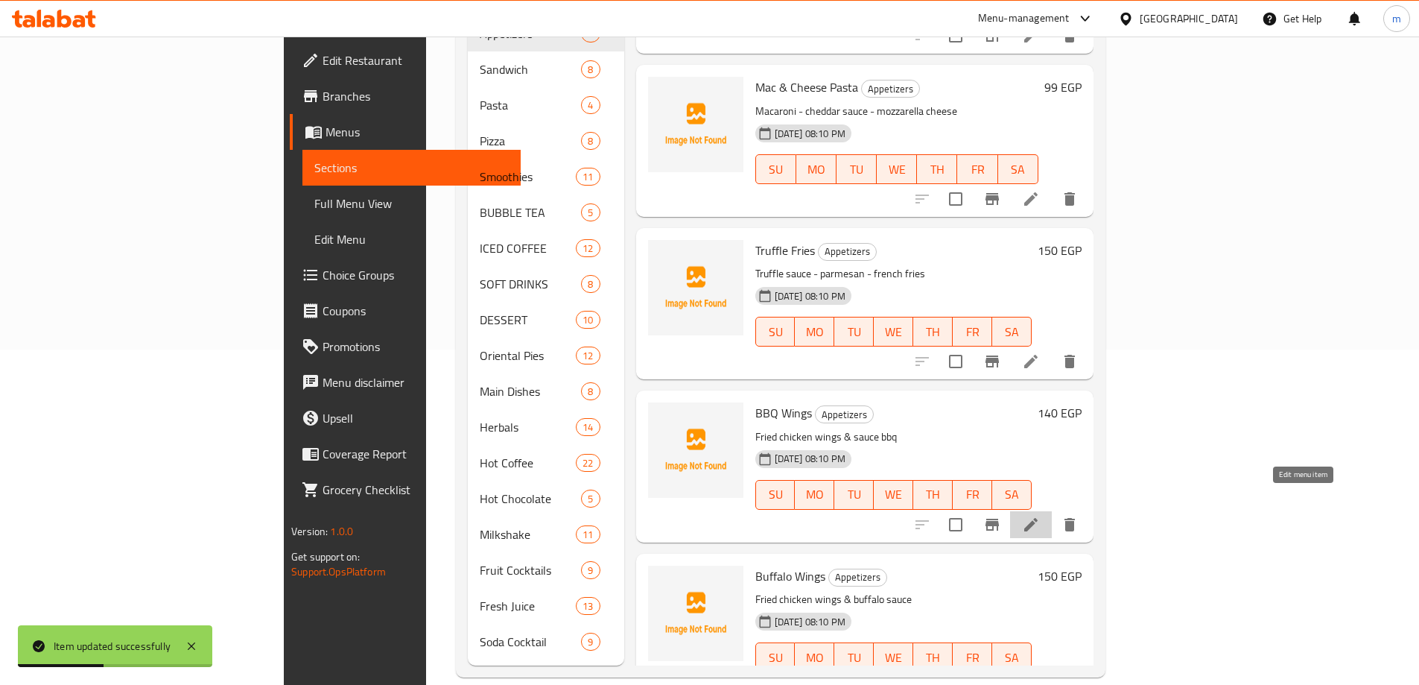
click at [1038, 518] on icon at bounding box center [1030, 524] width 13 height 13
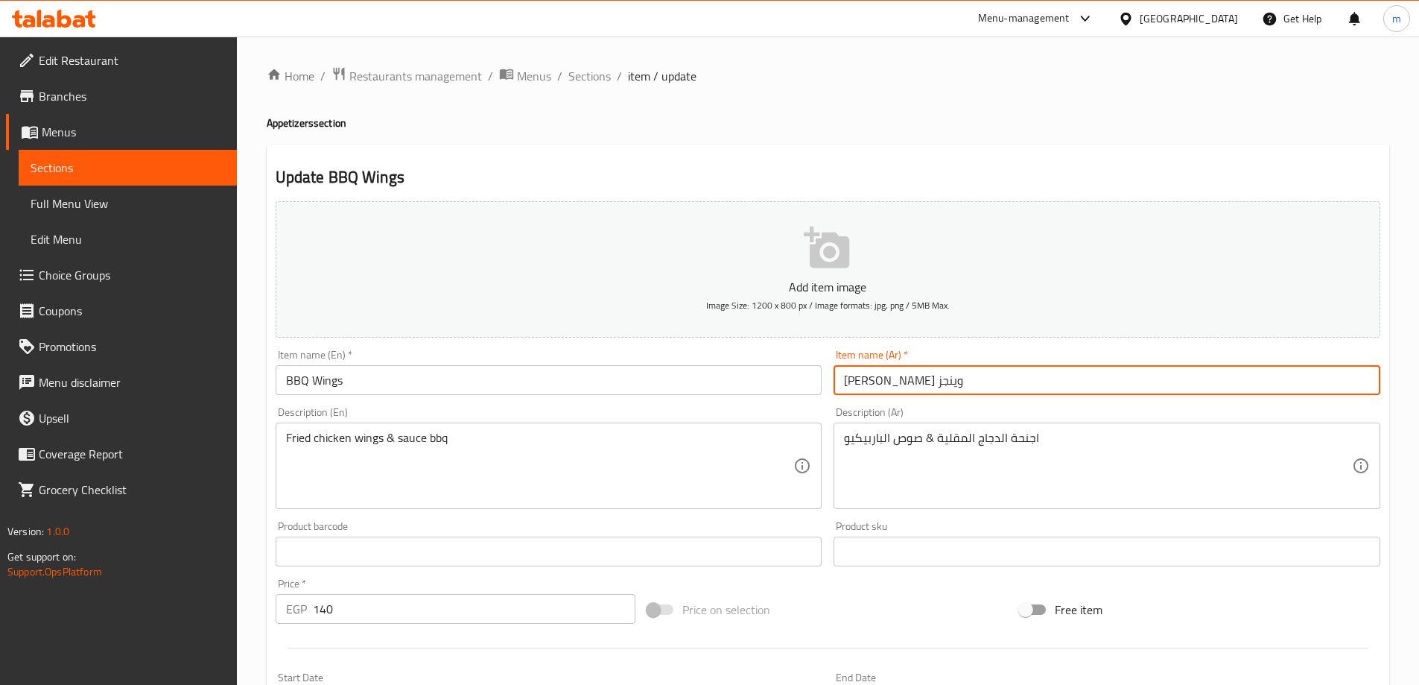
click at [1142, 392] on input "باربيكيو وينجز" at bounding box center [1107, 380] width 547 height 30
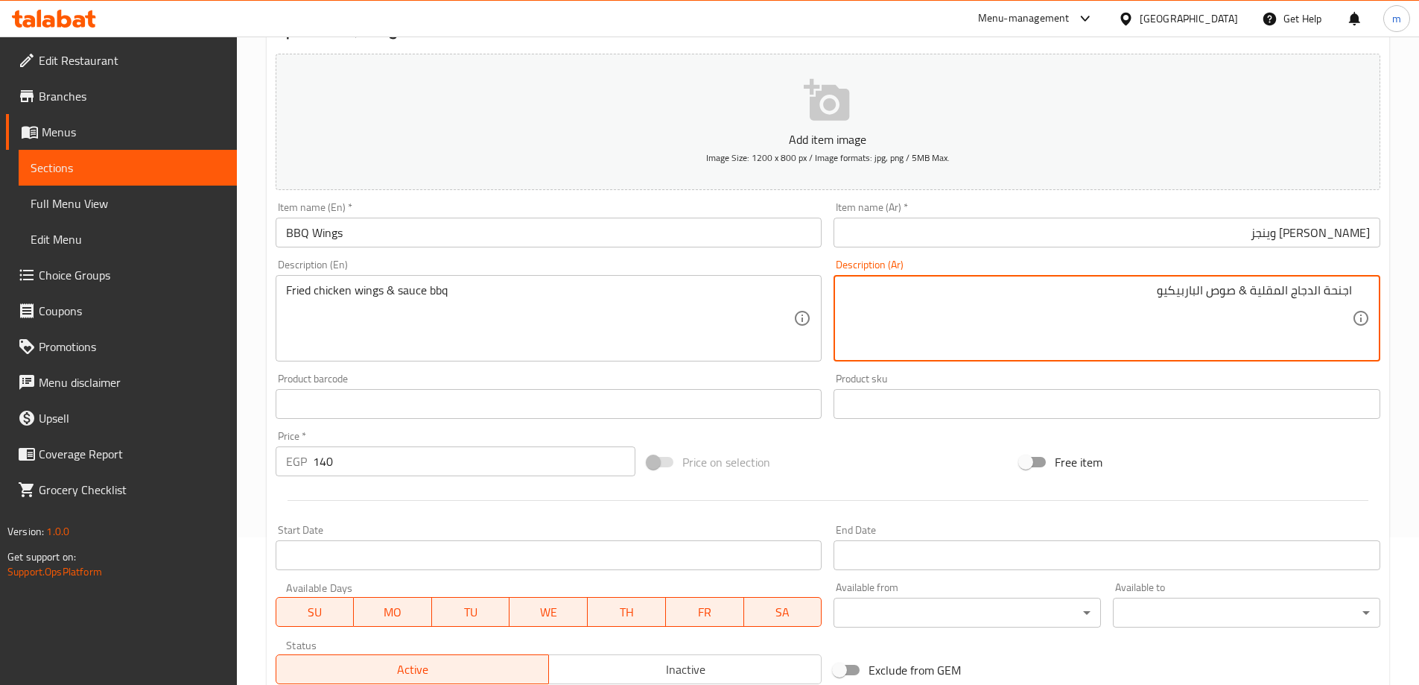
scroll to position [149, 0]
click at [1243, 291] on textarea "اجنحة الدجاج المقلية & صوص الباربيكيو" at bounding box center [1098, 317] width 508 height 71
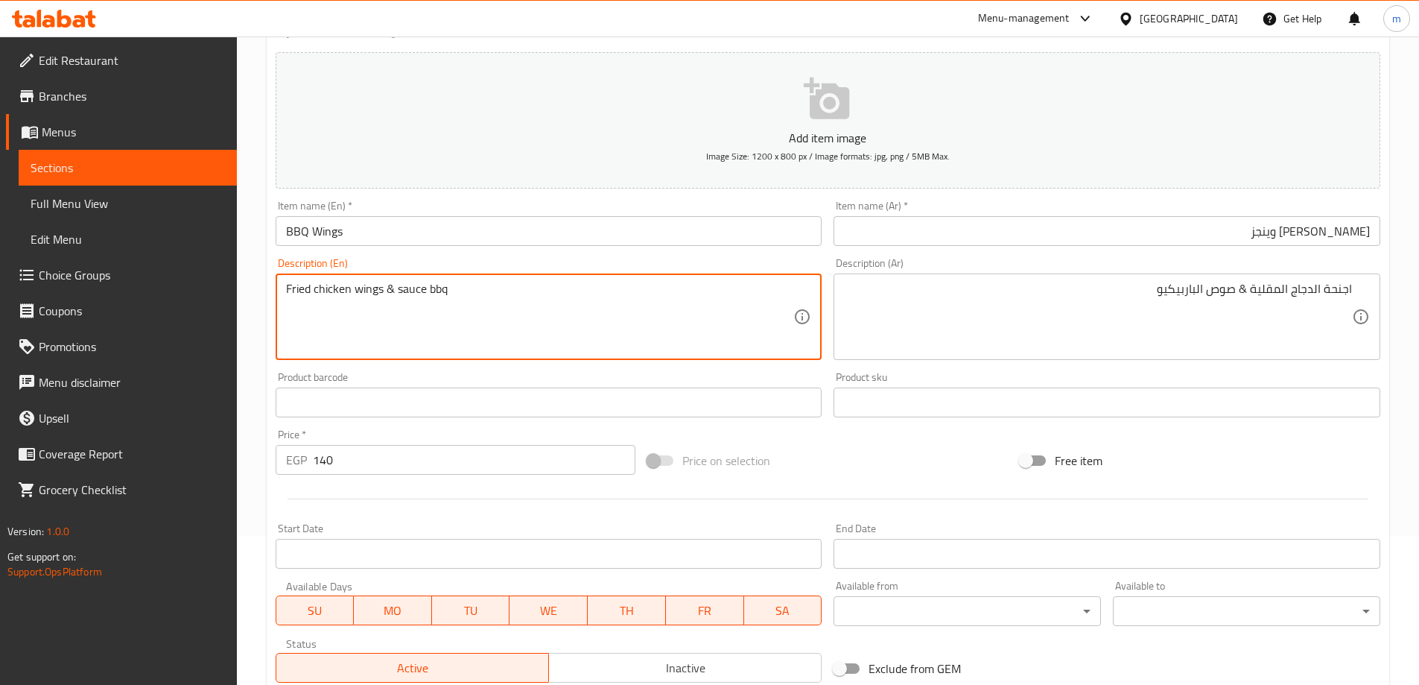
drag, startPoint x: 379, startPoint y: 301, endPoint x: 285, endPoint y: 297, distance: 94.7
drag, startPoint x: 434, startPoint y: 288, endPoint x: 400, endPoint y: 289, distance: 33.5
click at [400, 289] on textarea "Fried chicken wings & sauce bbq" at bounding box center [540, 317] width 508 height 71
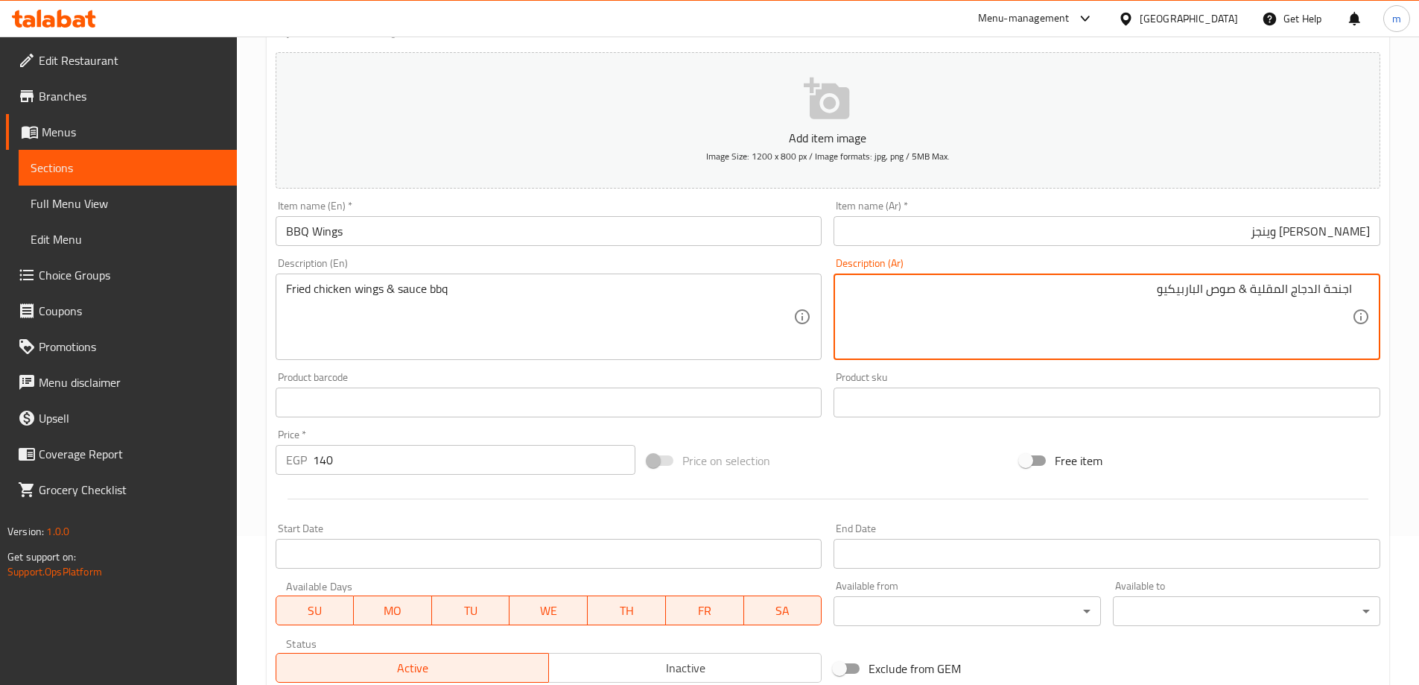
click at [1120, 255] on div "Description (Ar) اجنحة الدجاج المقلية & صوص الباربيكيو Description (Ar)" at bounding box center [1107, 309] width 559 height 114
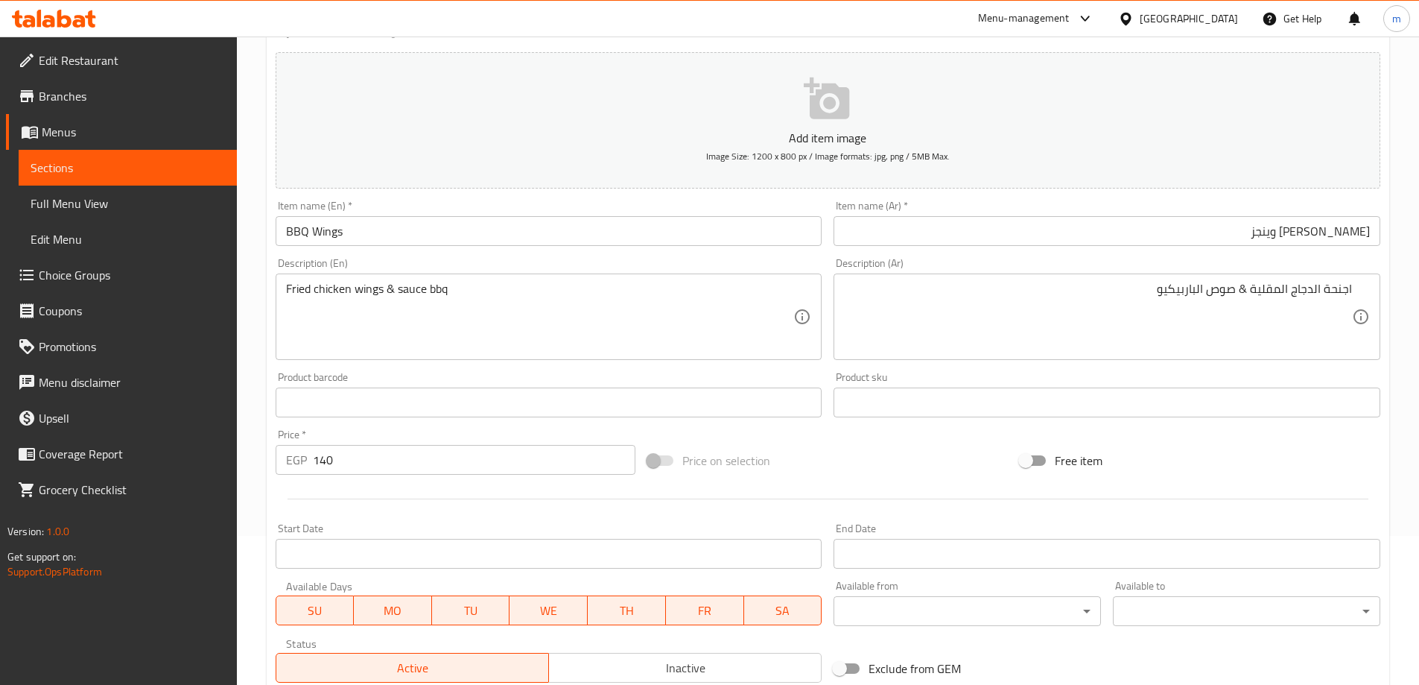
click at [1129, 235] on input "باربيكيو وينجز" at bounding box center [1107, 231] width 547 height 30
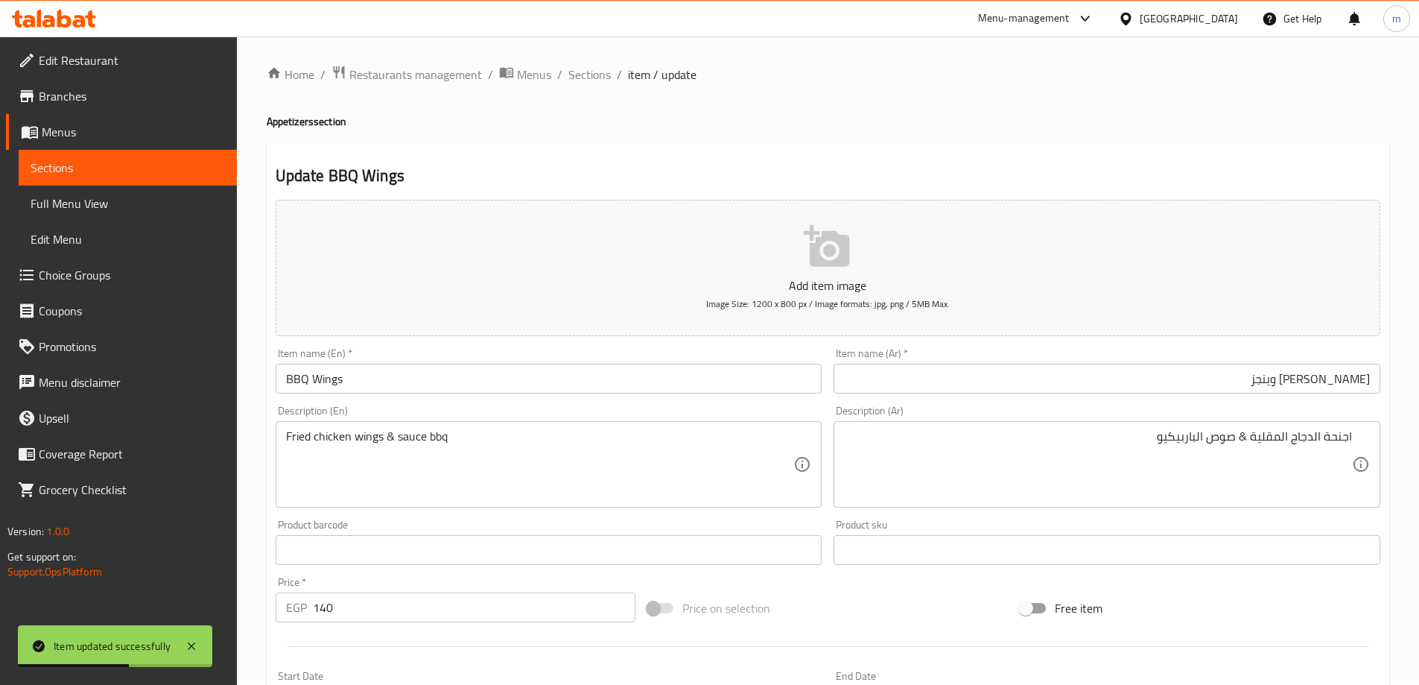
scroll to position [0, 0]
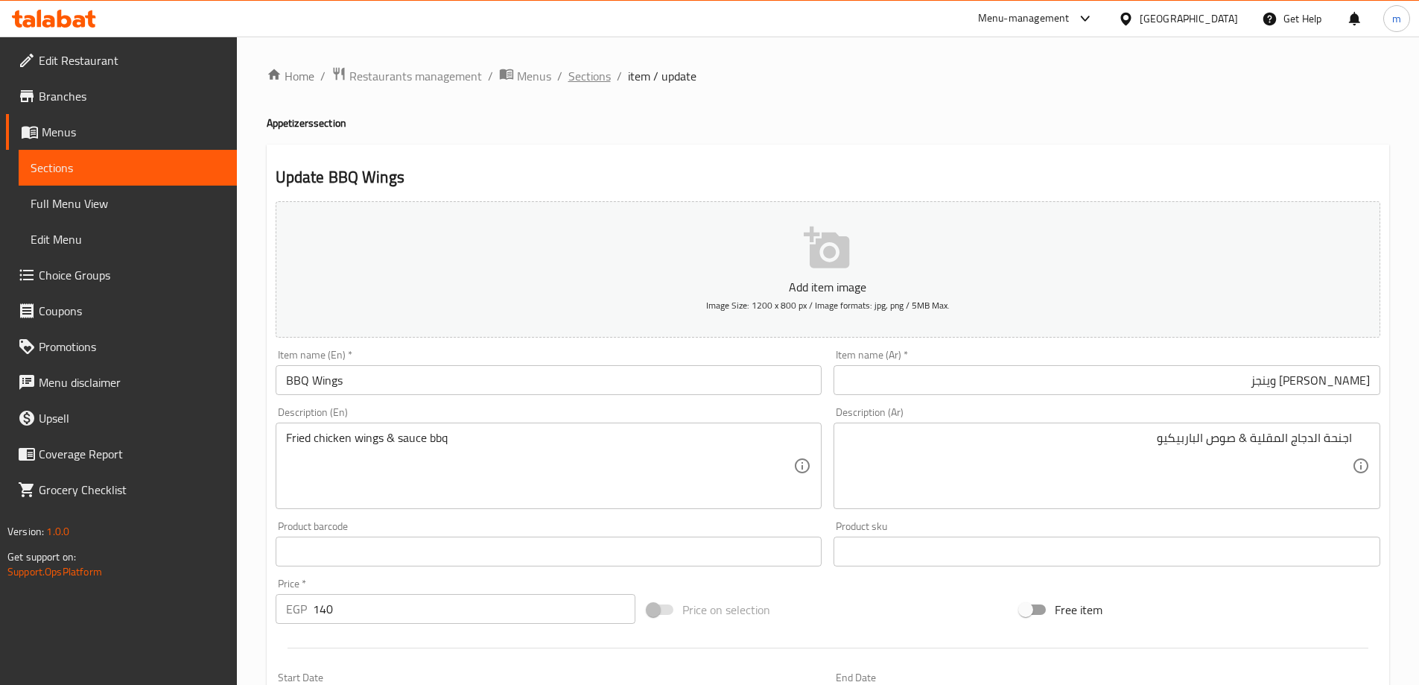
click at [600, 83] on span "Sections" at bounding box center [589, 76] width 42 height 18
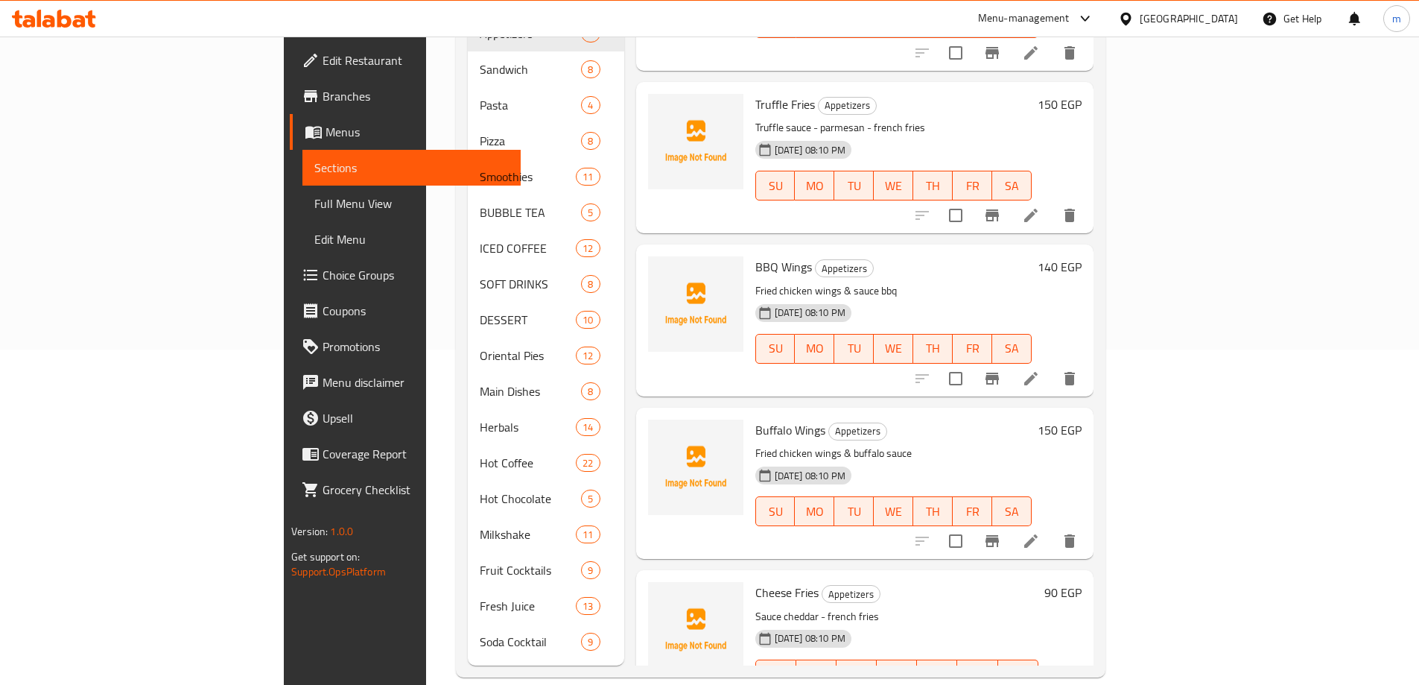
scroll to position [149, 0]
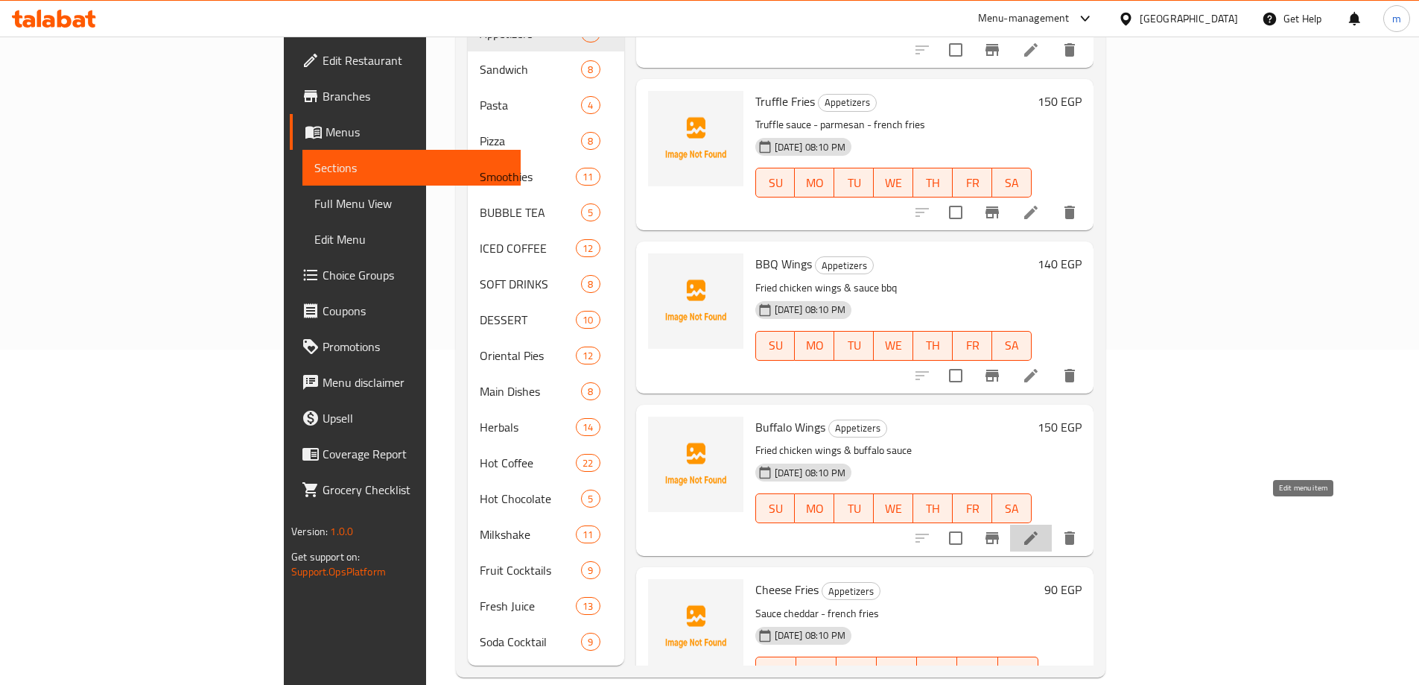
click at [1040, 529] on icon at bounding box center [1031, 538] width 18 height 18
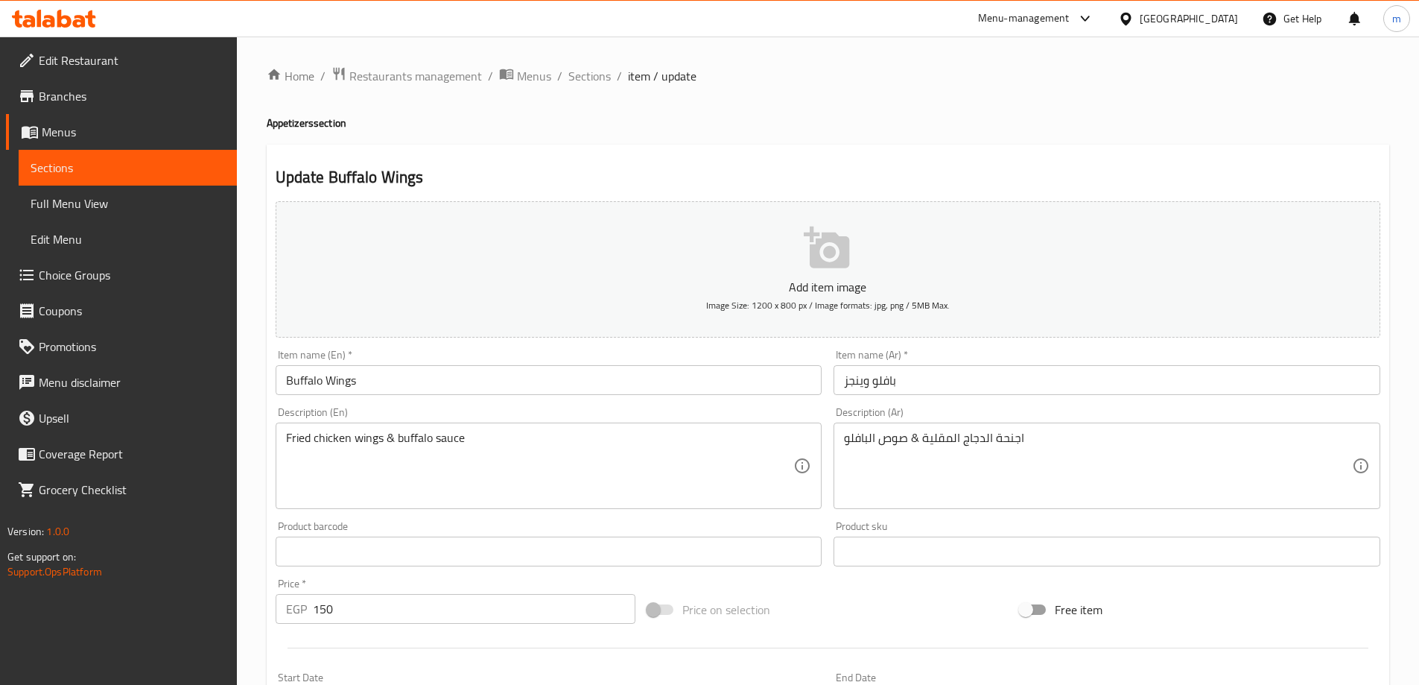
click at [972, 383] on input "بافلو وينجز" at bounding box center [1107, 380] width 547 height 30
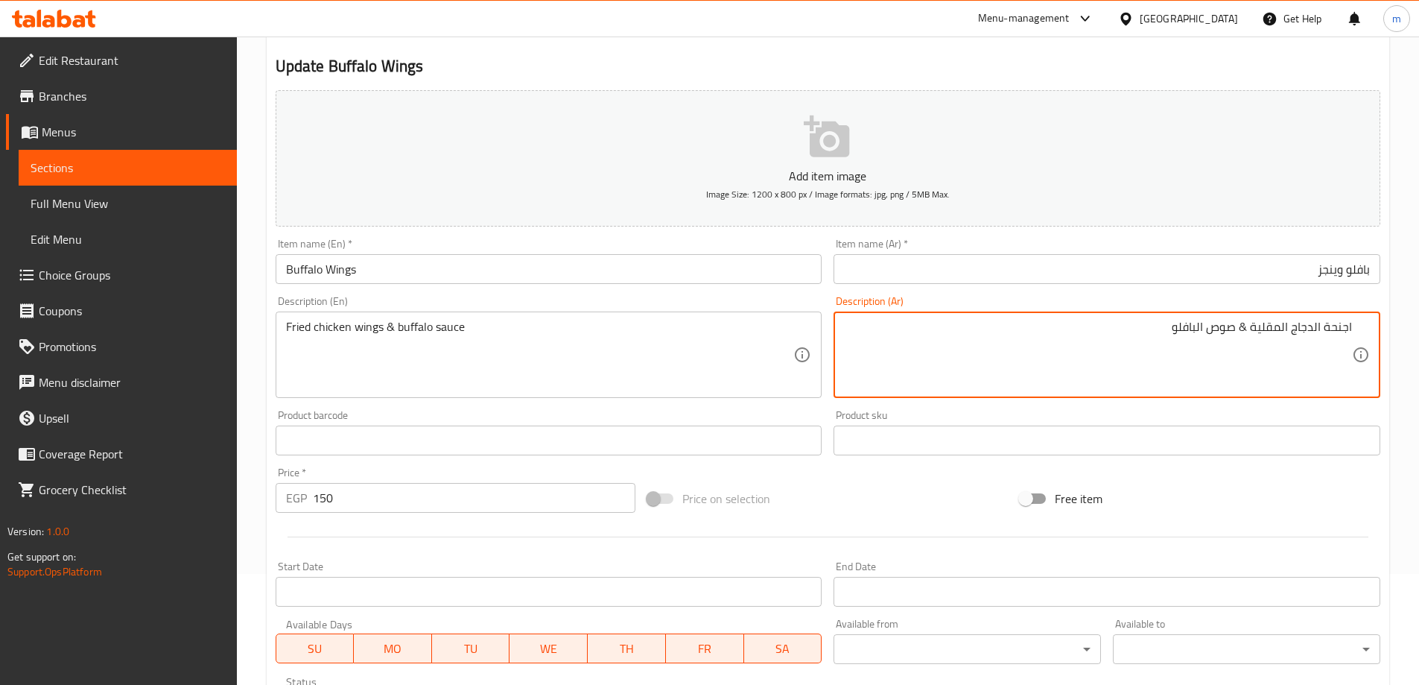
scroll to position [149, 0]
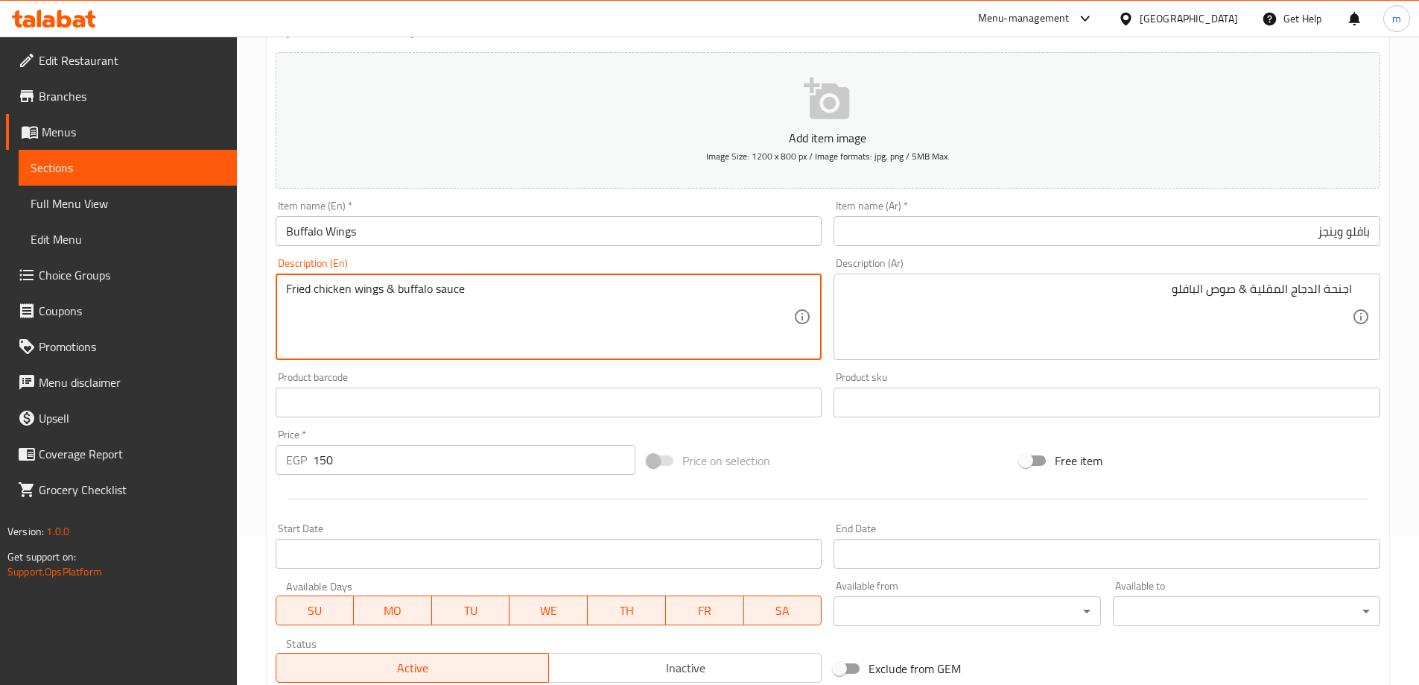
drag, startPoint x: 378, startPoint y: 291, endPoint x: 288, endPoint y: 299, distance: 90.6
drag, startPoint x: 416, startPoint y: 292, endPoint x: 431, endPoint y: 291, distance: 15.0
click at [431, 291] on textarea "Fried chicken wings & buffalo sauce" at bounding box center [540, 317] width 508 height 71
click at [466, 229] on input "Buffalo Wings" at bounding box center [549, 231] width 547 height 30
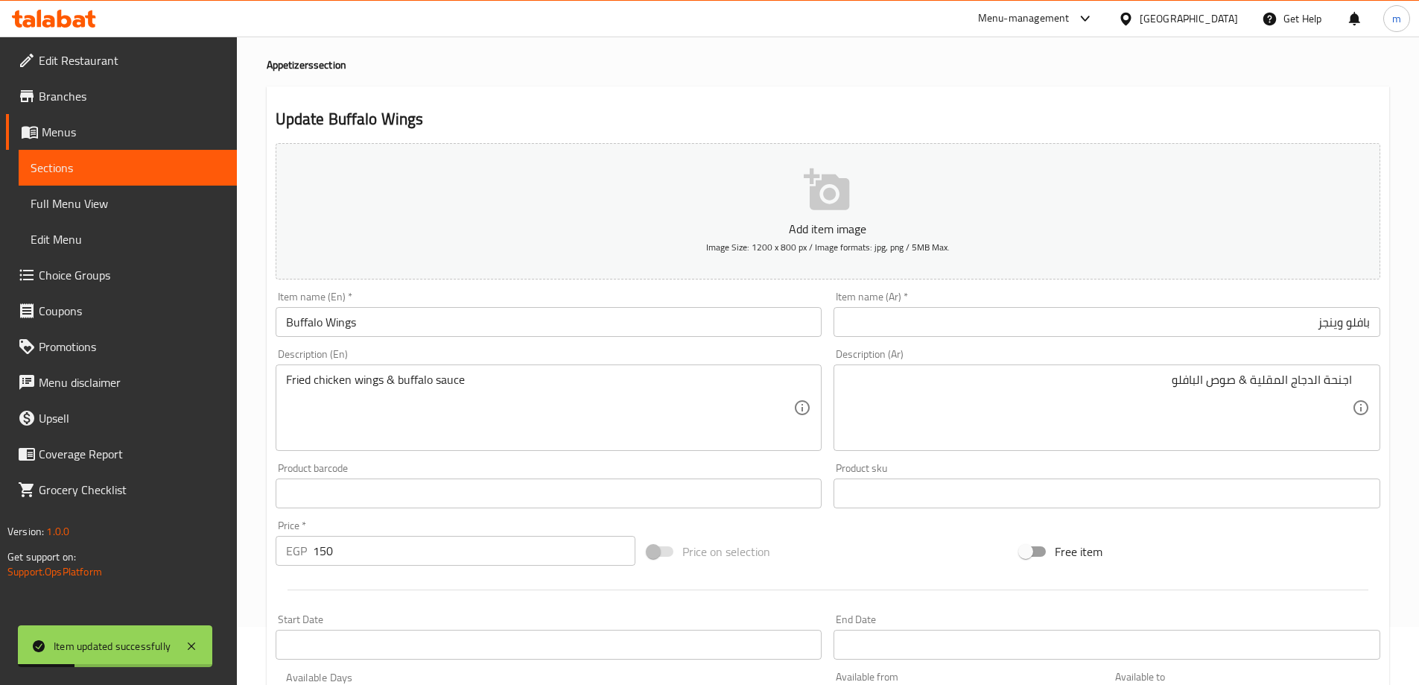
scroll to position [0, 0]
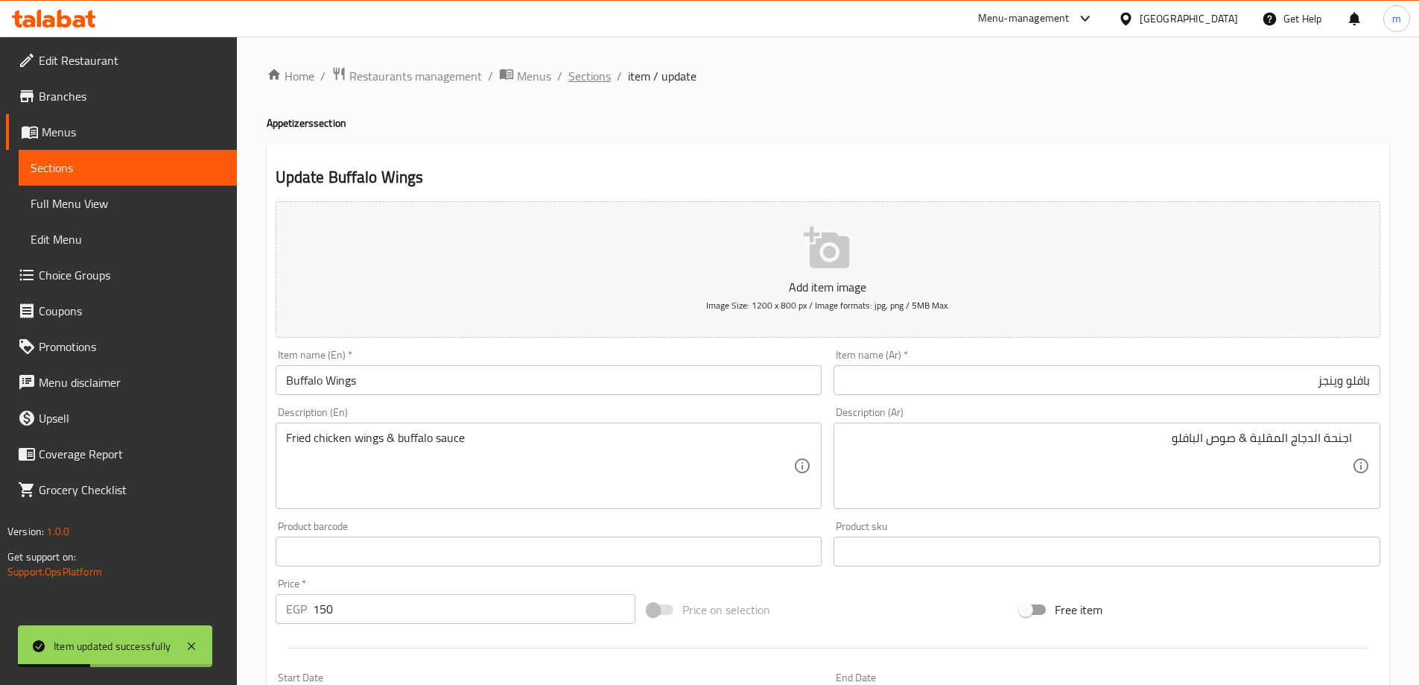
click at [597, 76] on span "Sections" at bounding box center [589, 76] width 42 height 18
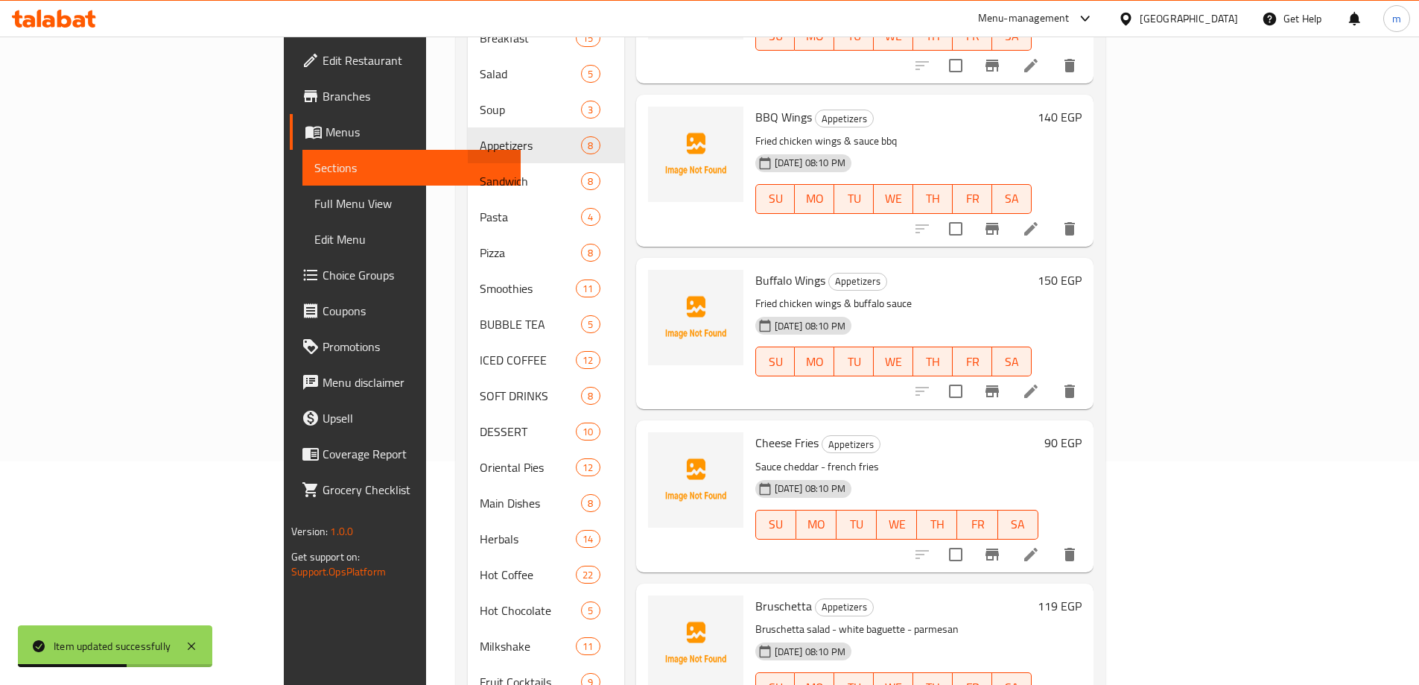
scroll to position [447, 0]
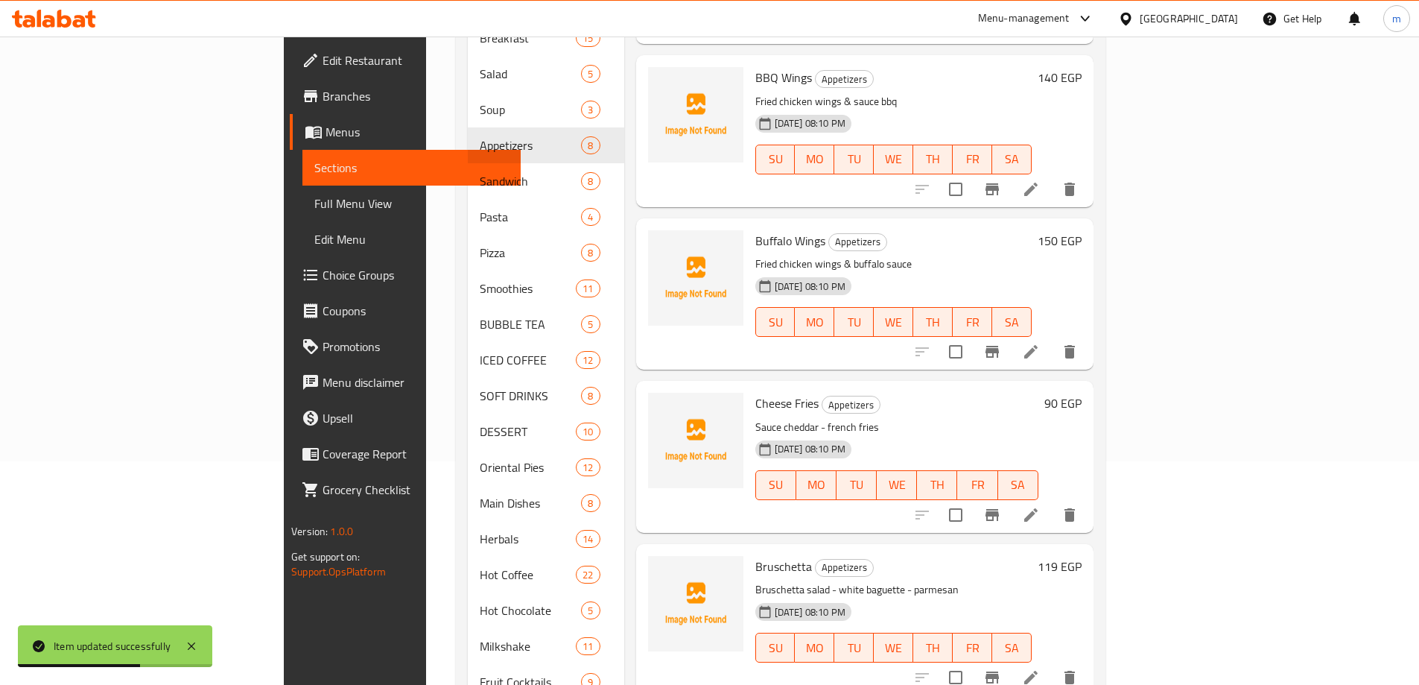
click at [1040, 506] on icon at bounding box center [1031, 515] width 18 height 18
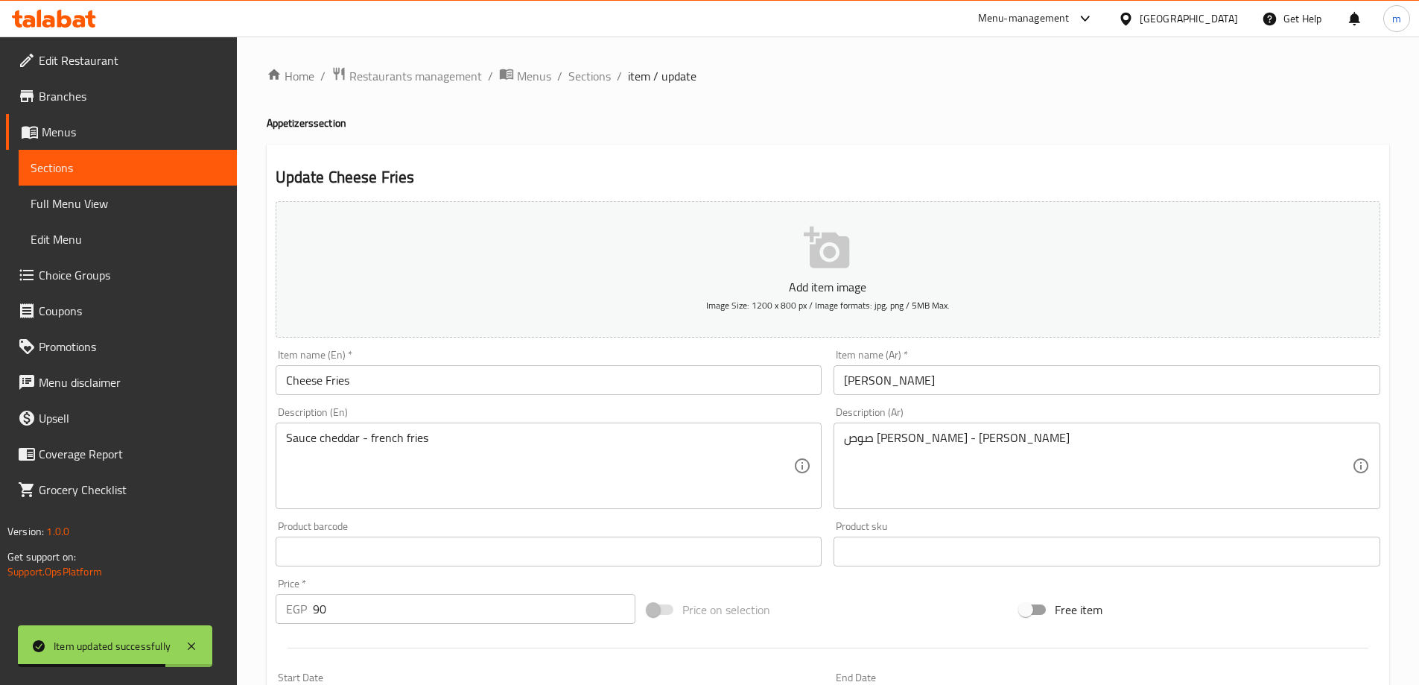
drag, startPoint x: 1096, startPoint y: 402, endPoint x: 1088, endPoint y: 394, distance: 11.6
click at [1089, 398] on div "Add item image Image Size: 1200 x 800 px / Image formats: jpg, png / 5MB Max. I…" at bounding box center [828, 516] width 1117 height 642
click at [1088, 394] on input "تشيز فرايز" at bounding box center [1107, 380] width 547 height 30
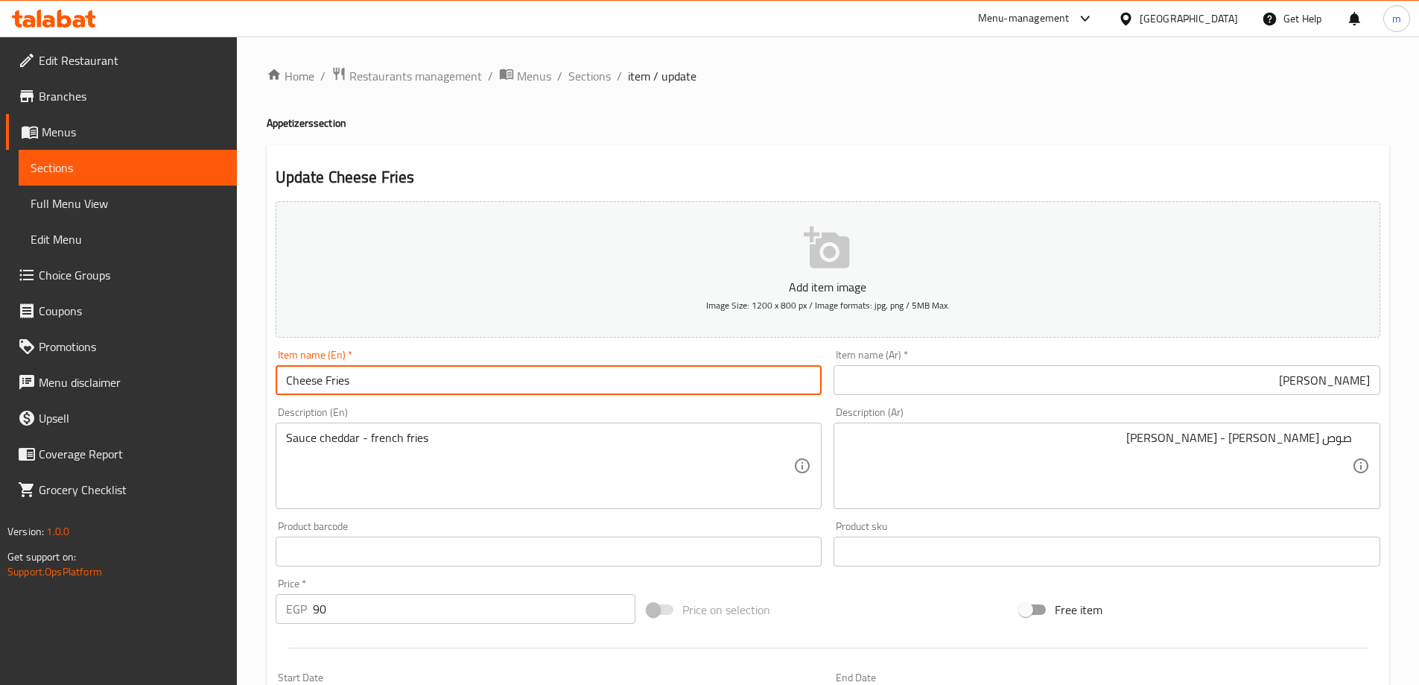
click at [418, 379] on input "Cheese Fries" at bounding box center [549, 380] width 547 height 30
drag, startPoint x: 589, startPoint y: 72, endPoint x: 1404, endPoint y: 165, distance: 820.2
click at [588, 72] on span "Sections" at bounding box center [589, 76] width 42 height 18
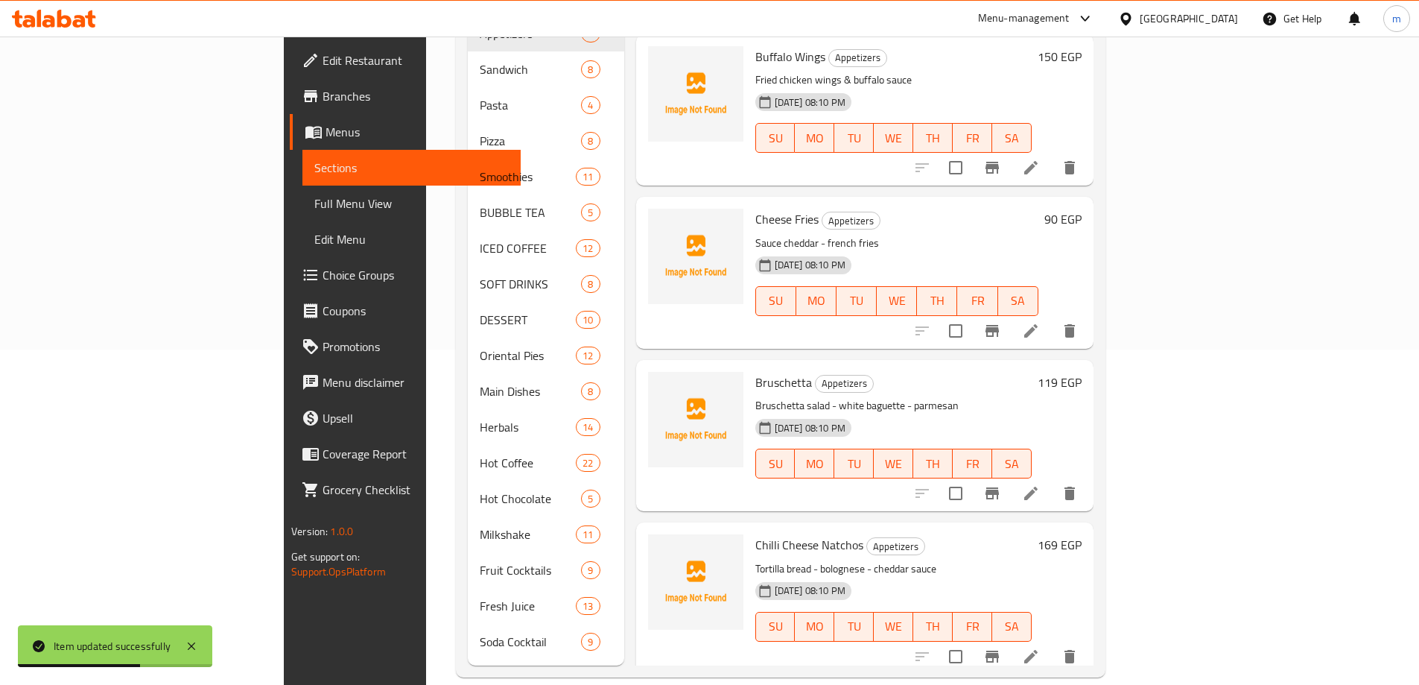
scroll to position [521, 0]
click at [1040, 482] on icon at bounding box center [1031, 491] width 18 height 18
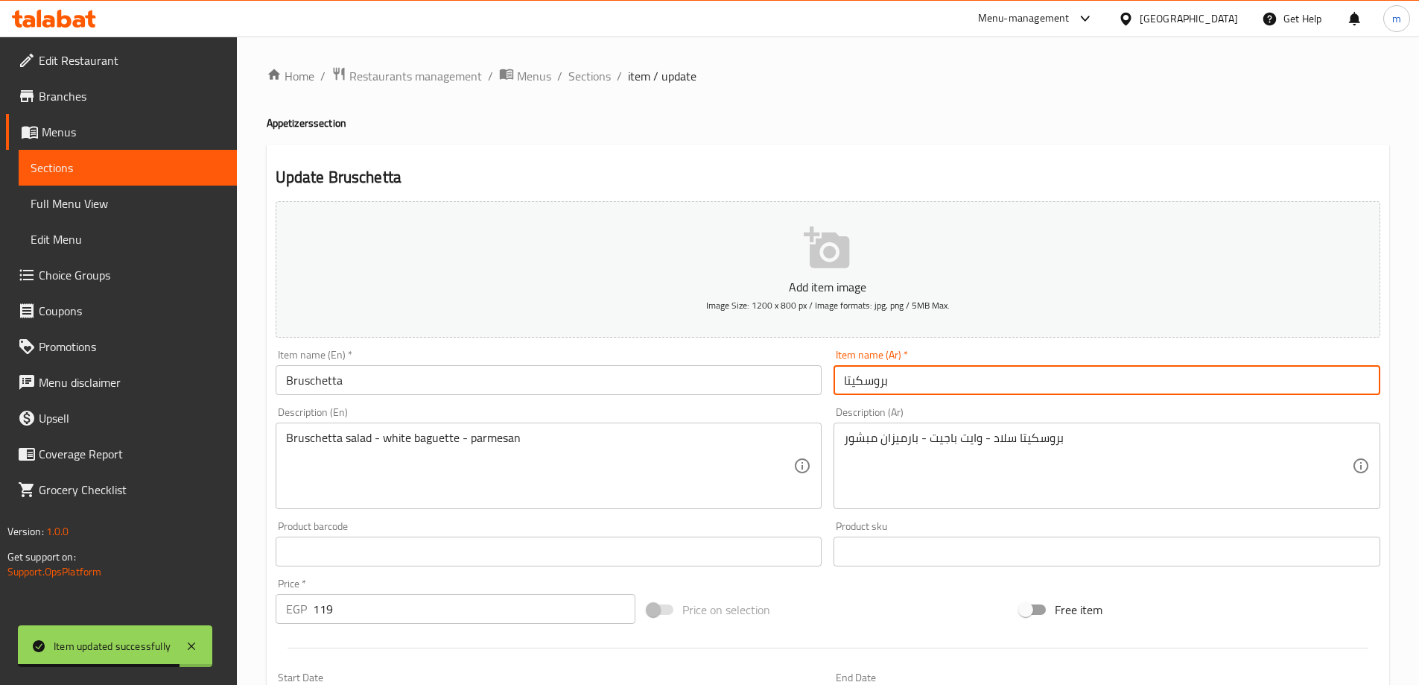
click at [1176, 387] on input "بروسكيتا" at bounding box center [1107, 380] width 547 height 30
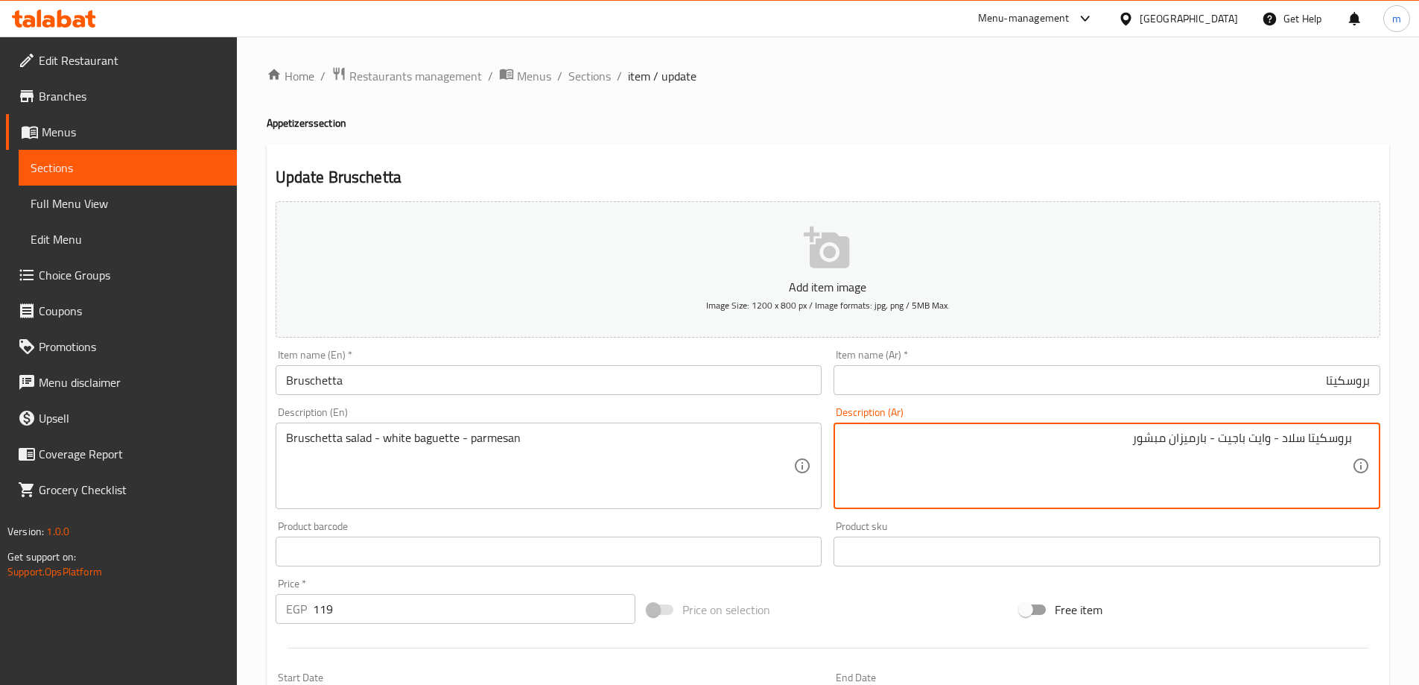
drag, startPoint x: 1135, startPoint y: 440, endPoint x: 1167, endPoint y: 439, distance: 32.1
click at [1167, 439] on textarea "بروسكيتا سلاد - وايت باجيت - بارميزان مبشور" at bounding box center [1098, 466] width 508 height 71
click at [464, 429] on div "Bruschetta salad - white baguette - parmesan Description (En)" at bounding box center [549, 465] width 547 height 86
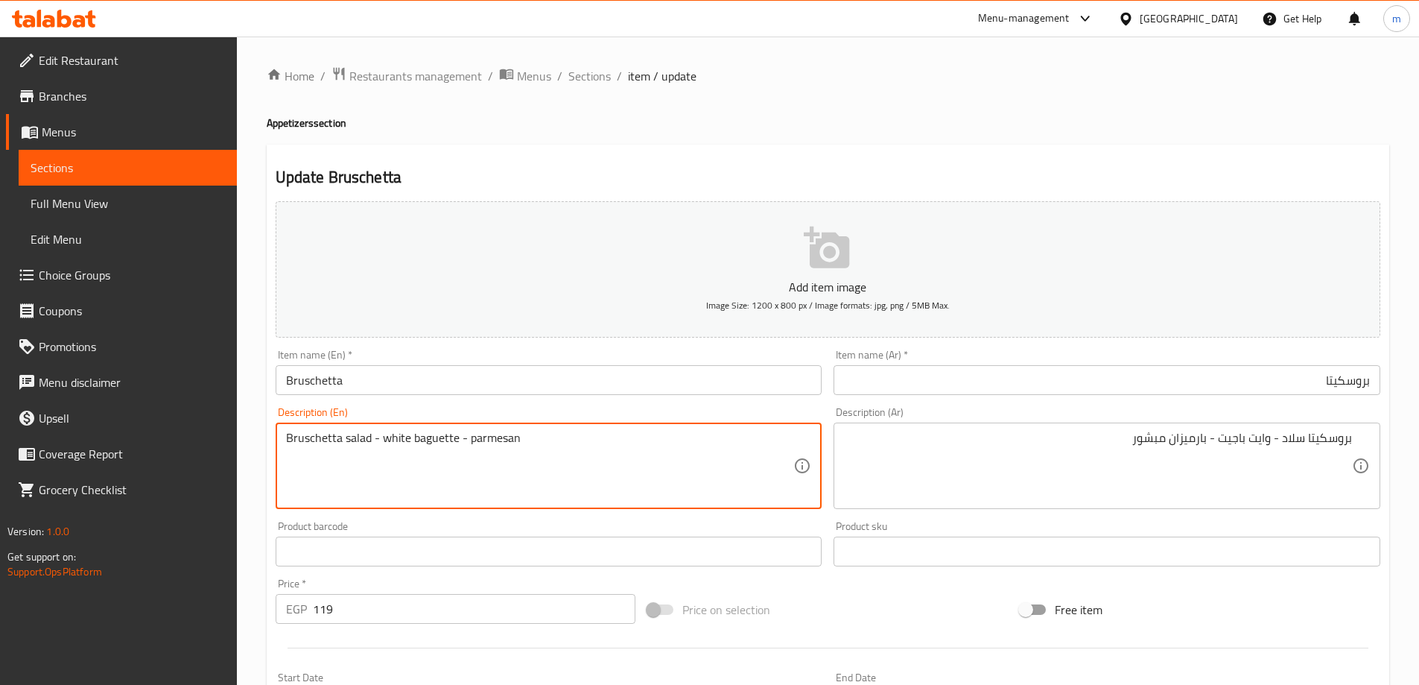
click at [464, 439] on textarea "Bruschetta salad - white baguette - parmesan" at bounding box center [540, 466] width 508 height 71
paste textarea "Shredded"
type textarea "Bruschetta salad - white baguette - shredded parmesan"
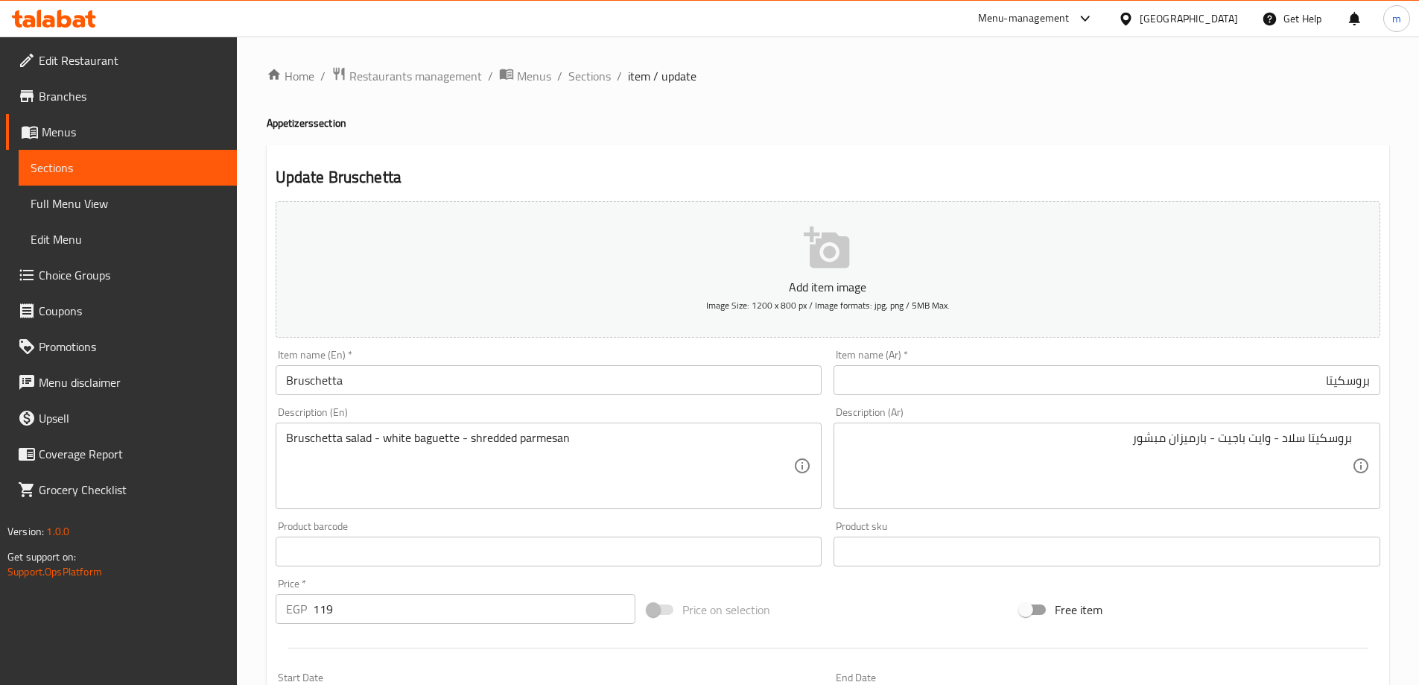
drag, startPoint x: 531, startPoint y: 366, endPoint x: 509, endPoint y: 367, distance: 22.4
click at [530, 367] on input "Bruschetta" at bounding box center [549, 380] width 547 height 30
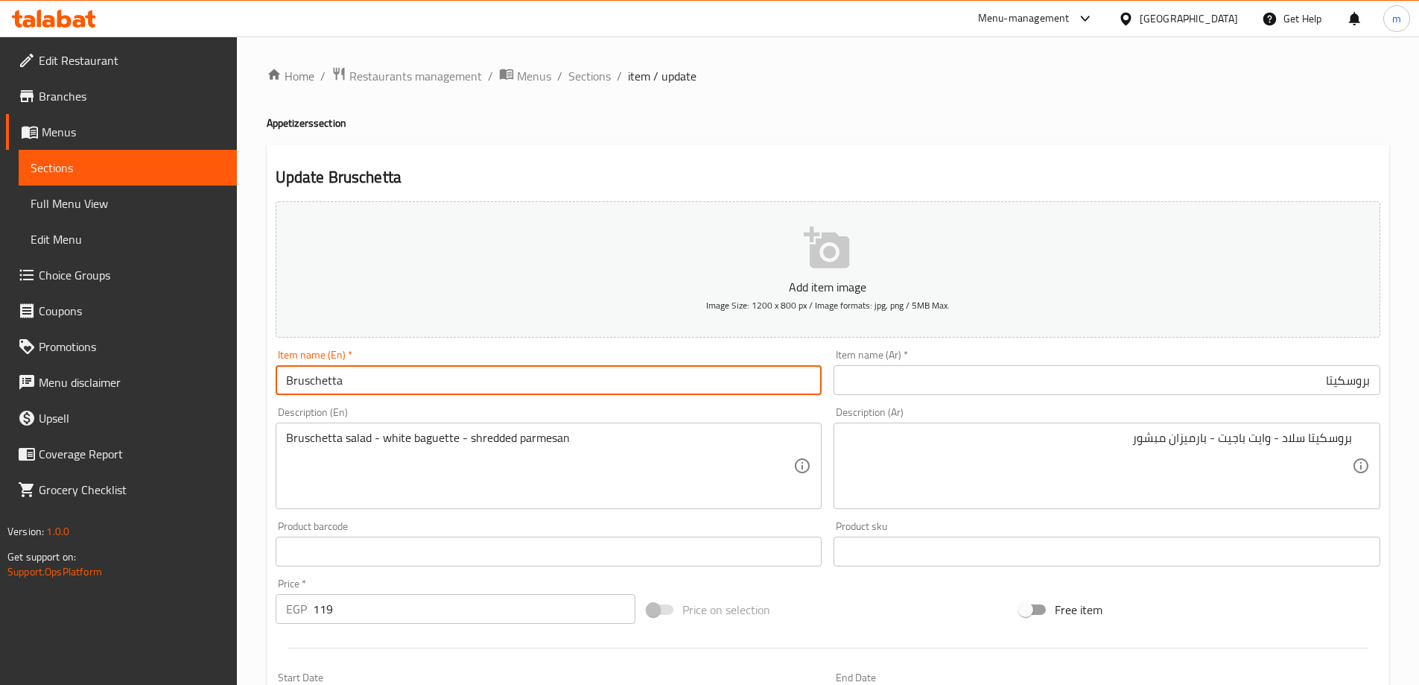
click at [592, 83] on span "Sections" at bounding box center [589, 76] width 42 height 18
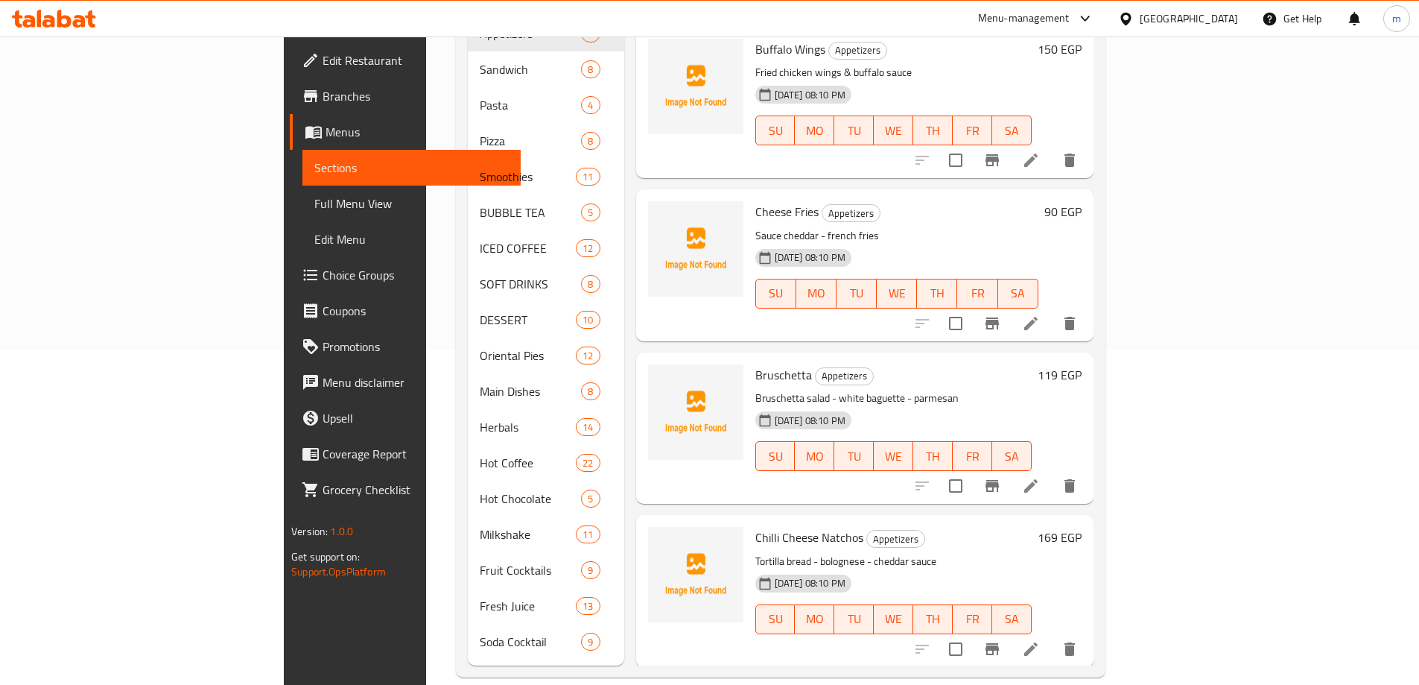
scroll to position [528, 0]
click at [1040, 638] on icon at bounding box center [1031, 647] width 18 height 18
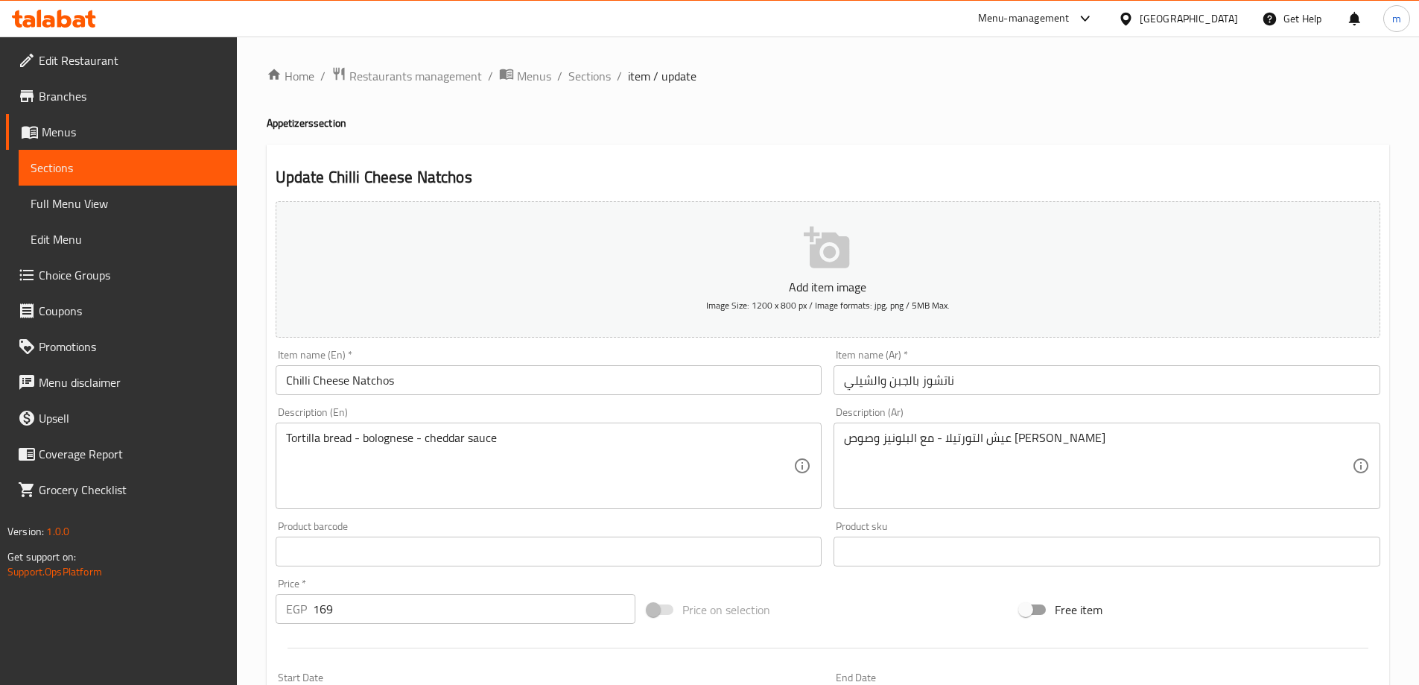
click at [1016, 386] on input "ناتشوز بالجبن والشيلي" at bounding box center [1107, 380] width 547 height 30
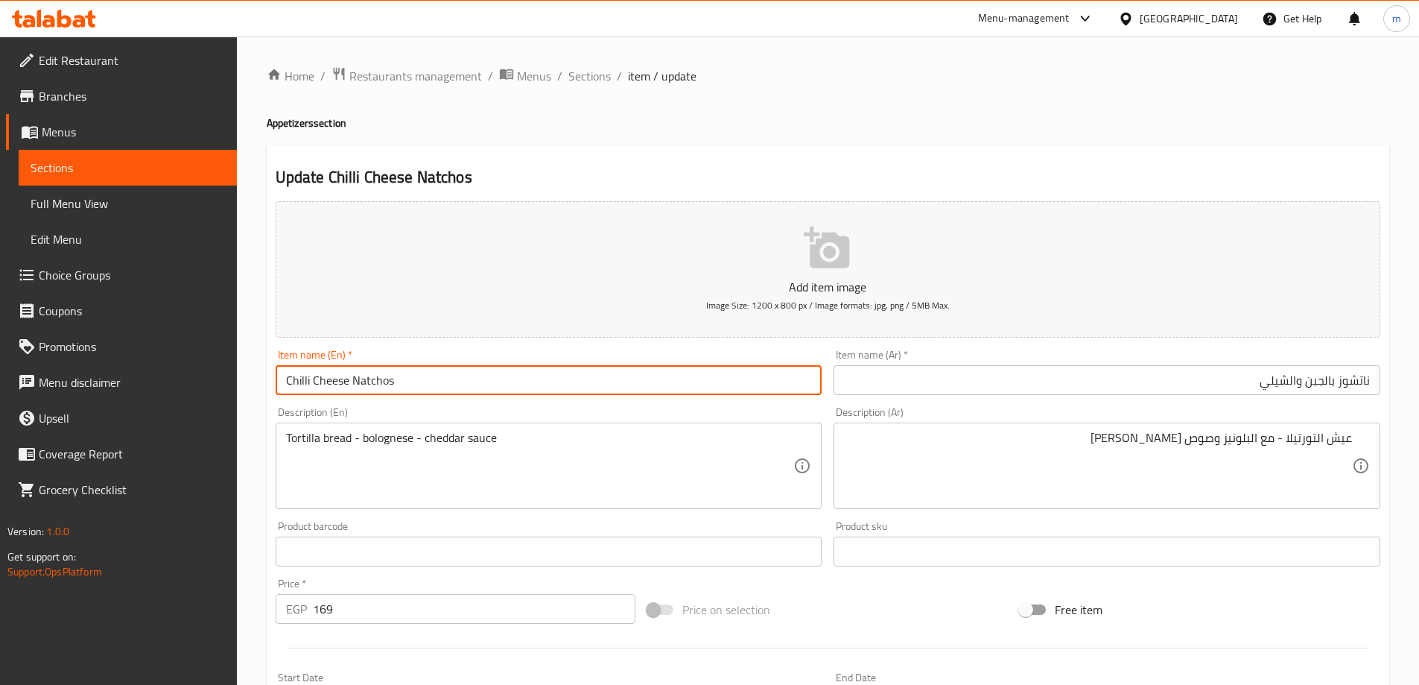
drag, startPoint x: 408, startPoint y: 383, endPoint x: 281, endPoint y: 386, distance: 126.7
click at [281, 386] on input "Chilli Cheese Natchos" at bounding box center [549, 380] width 547 height 30
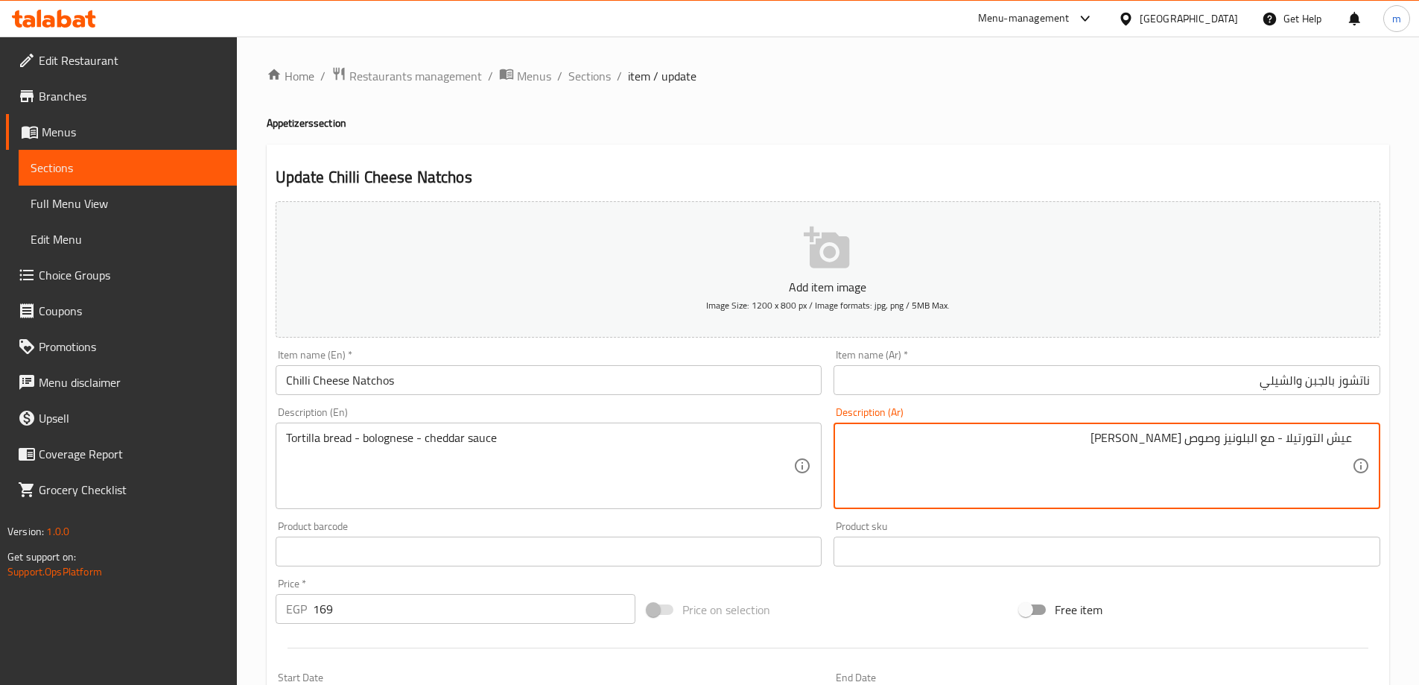
drag, startPoint x: 1287, startPoint y: 443, endPoint x: 1293, endPoint y: 428, distance: 15.8
type textarea "عيش التورتيلا الدرة - مع البلونيز وصوص الشيدر"
drag, startPoint x: 1263, startPoint y: 436, endPoint x: 1348, endPoint y: 442, distance: 85.1
click at [1355, 440] on div "عيش التورتيلا الدرة - مع البلونيز وصوص الشيدر Description (Ar)" at bounding box center [1107, 465] width 547 height 86
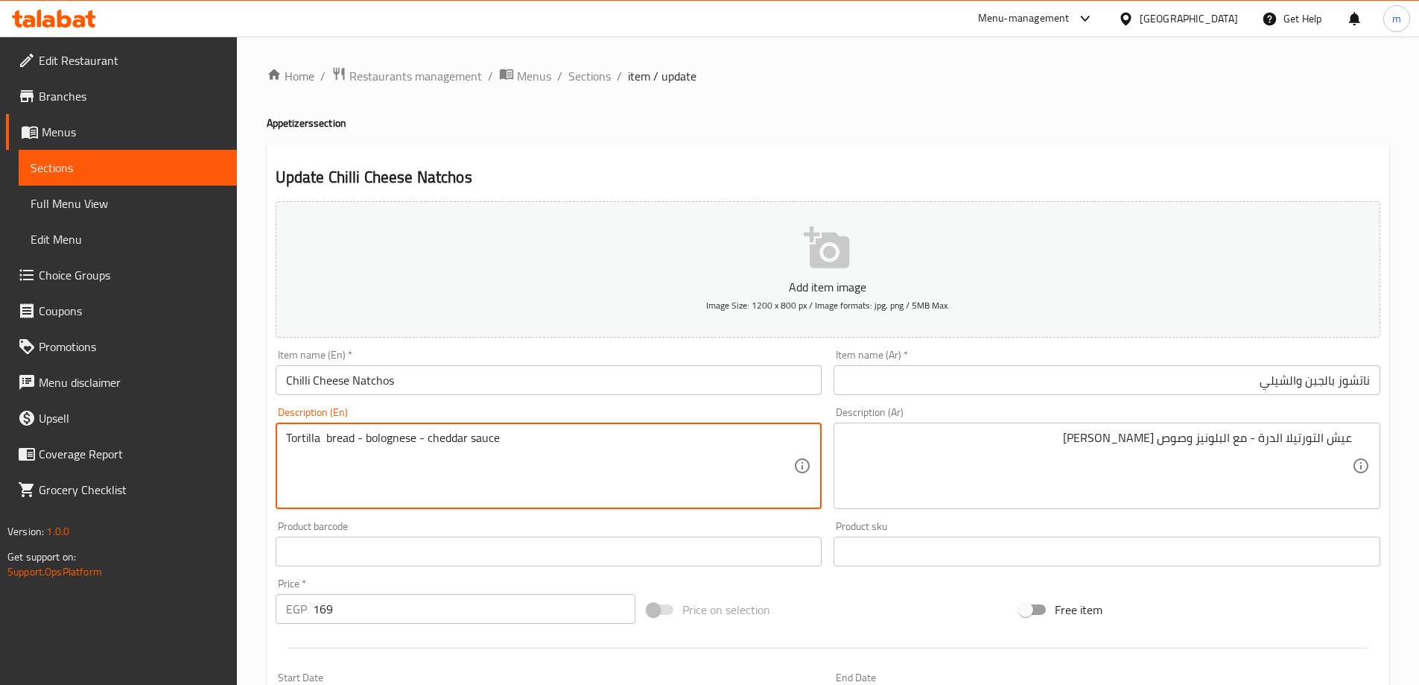
paste textarea "Corn"
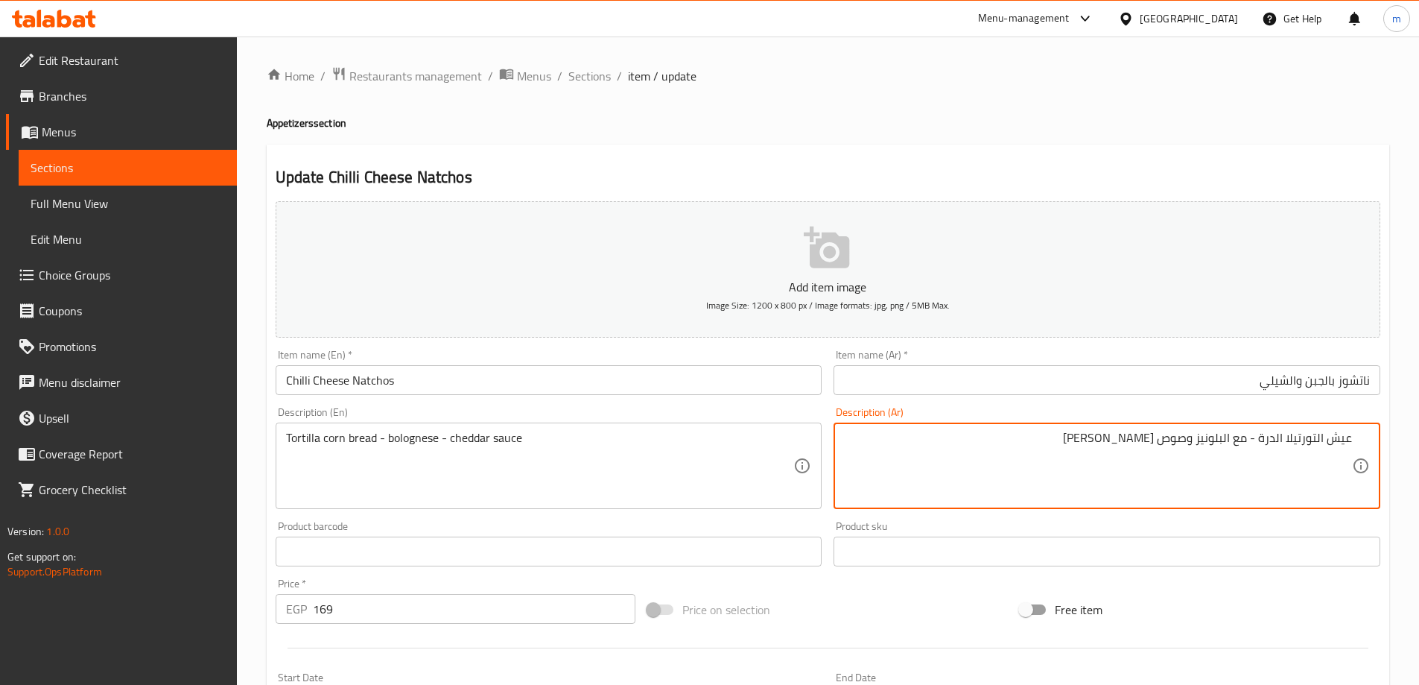
drag, startPoint x: 1261, startPoint y: 438, endPoint x: 1397, endPoint y: 431, distance: 135.8
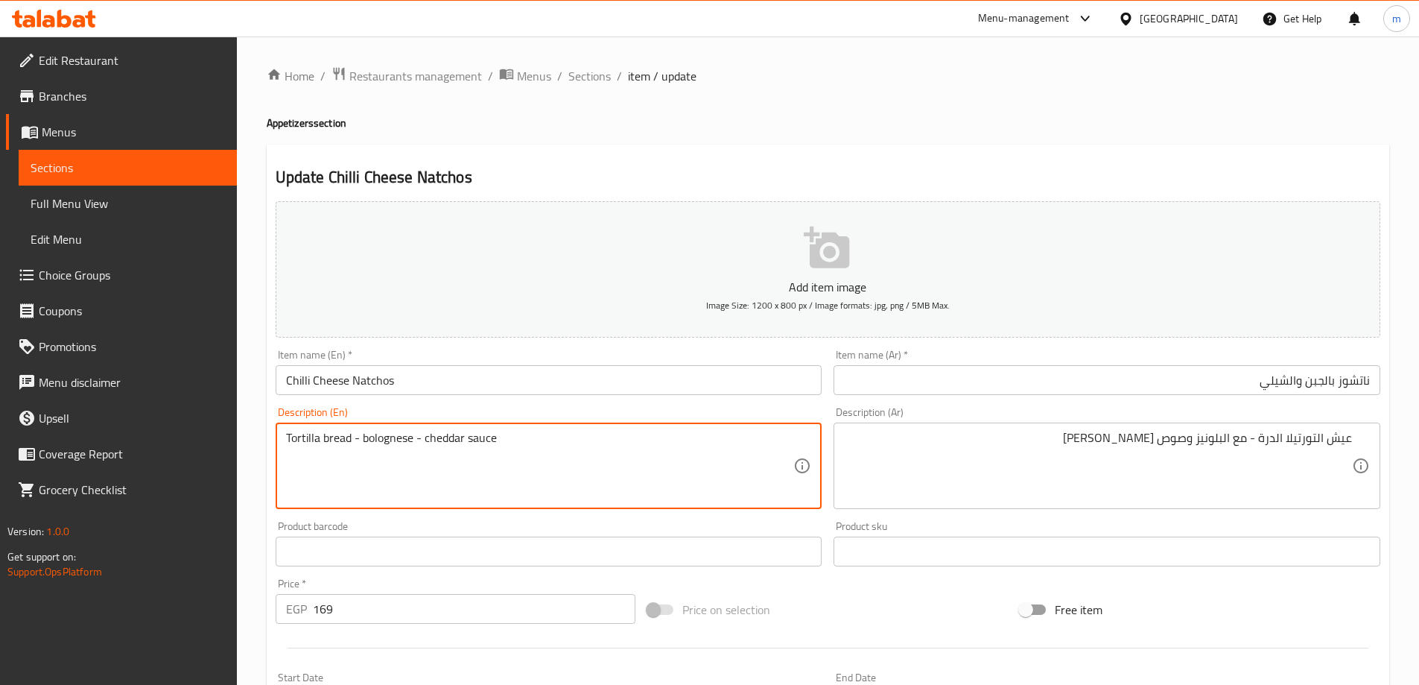
paste textarea "corn"
click at [373, 435] on textarea "Corn tortilla bread - bolognese - cheddar sauce" at bounding box center [540, 466] width 508 height 71
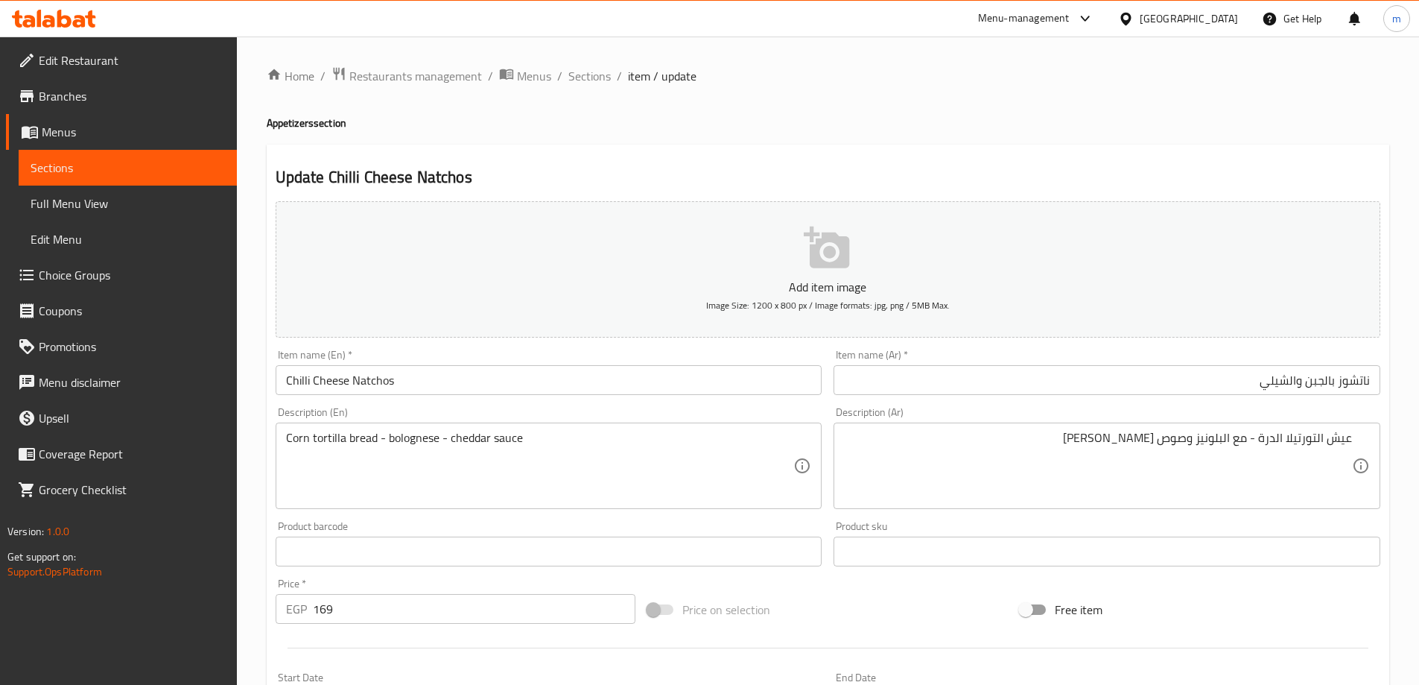
click at [792, 136] on div "Home / Restaurants management / Menus / Sections / item / update Appetizers sec…" at bounding box center [828, 544] width 1123 height 957
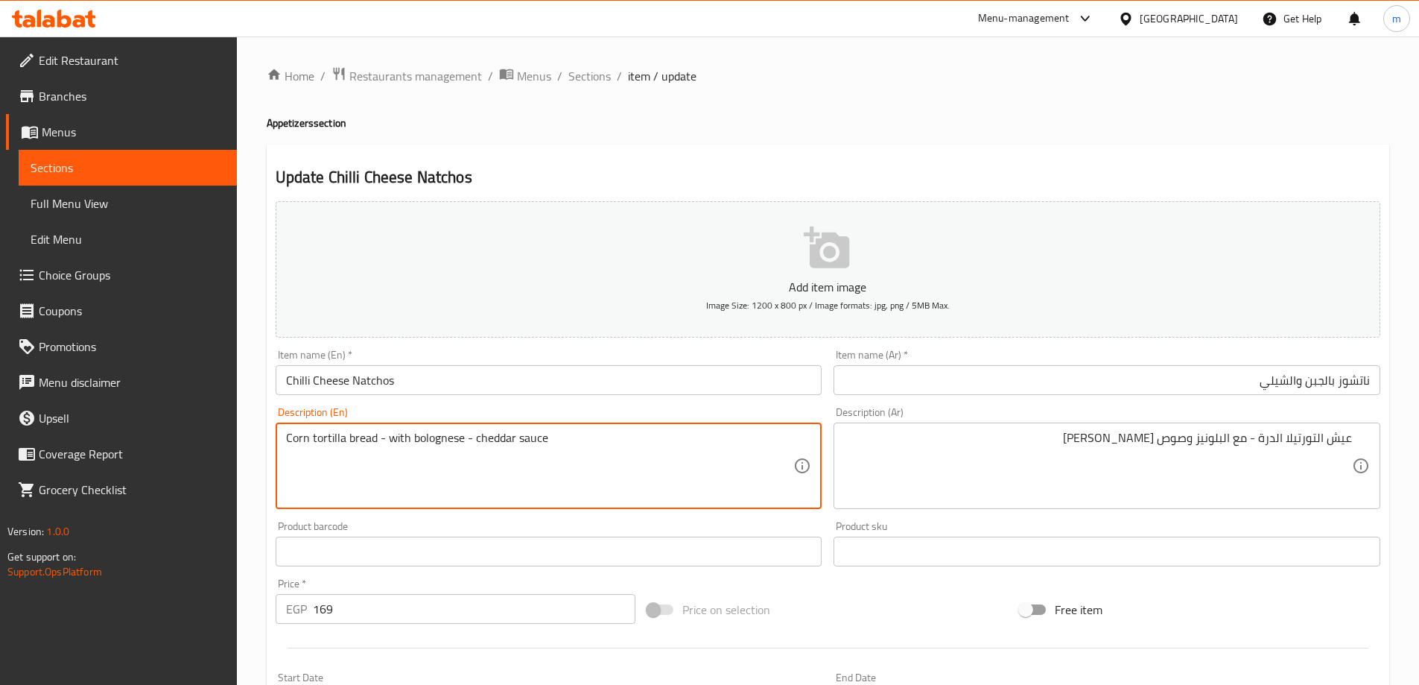
click at [466, 440] on textarea "Corn tortilla bread - with bolognese - cheddar sauce" at bounding box center [540, 466] width 508 height 71
type textarea "Corn tortilla bread - with bolognese and cheddar sauce"
click at [1024, 390] on input "ناتشوز بالجبن والشيلي" at bounding box center [1107, 380] width 547 height 30
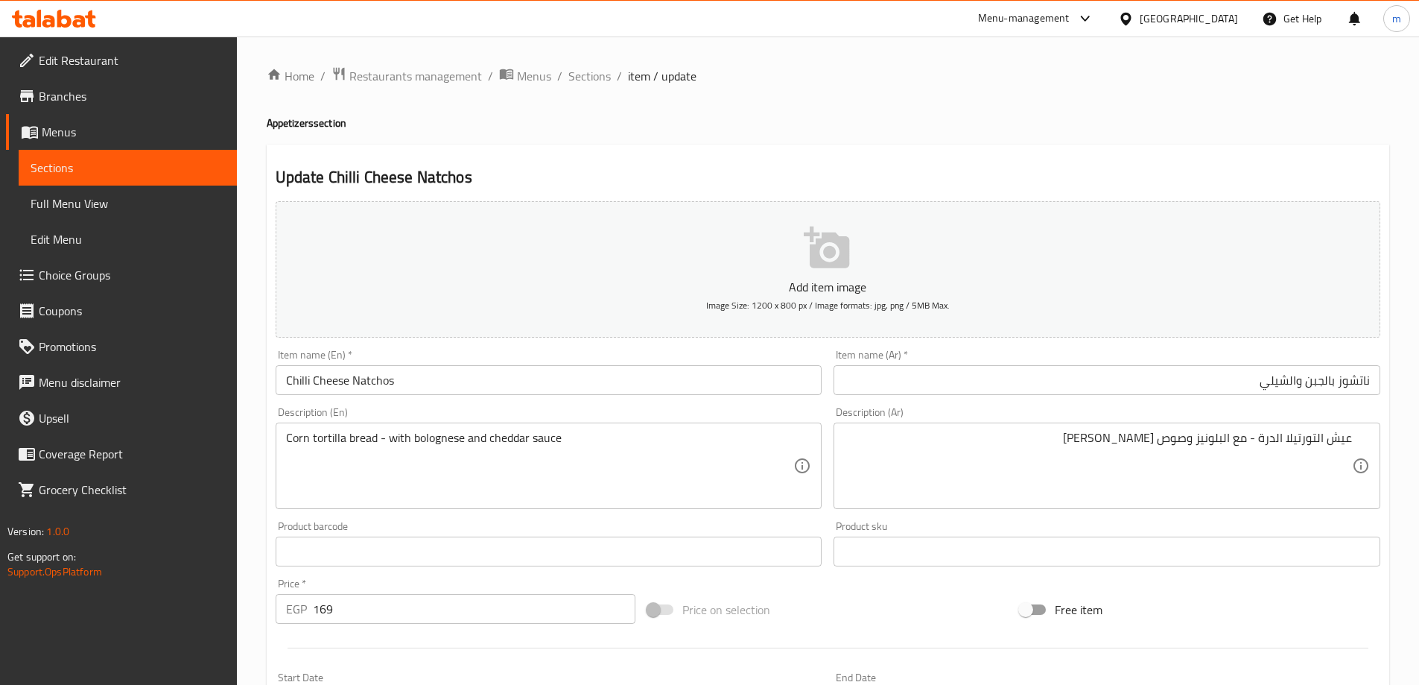
click at [1019, 95] on div "Home / Restaurants management / Menus / Sections / item / update Appetizers sec…" at bounding box center [828, 544] width 1123 height 957
click at [577, 75] on span "Sections" at bounding box center [589, 76] width 42 height 18
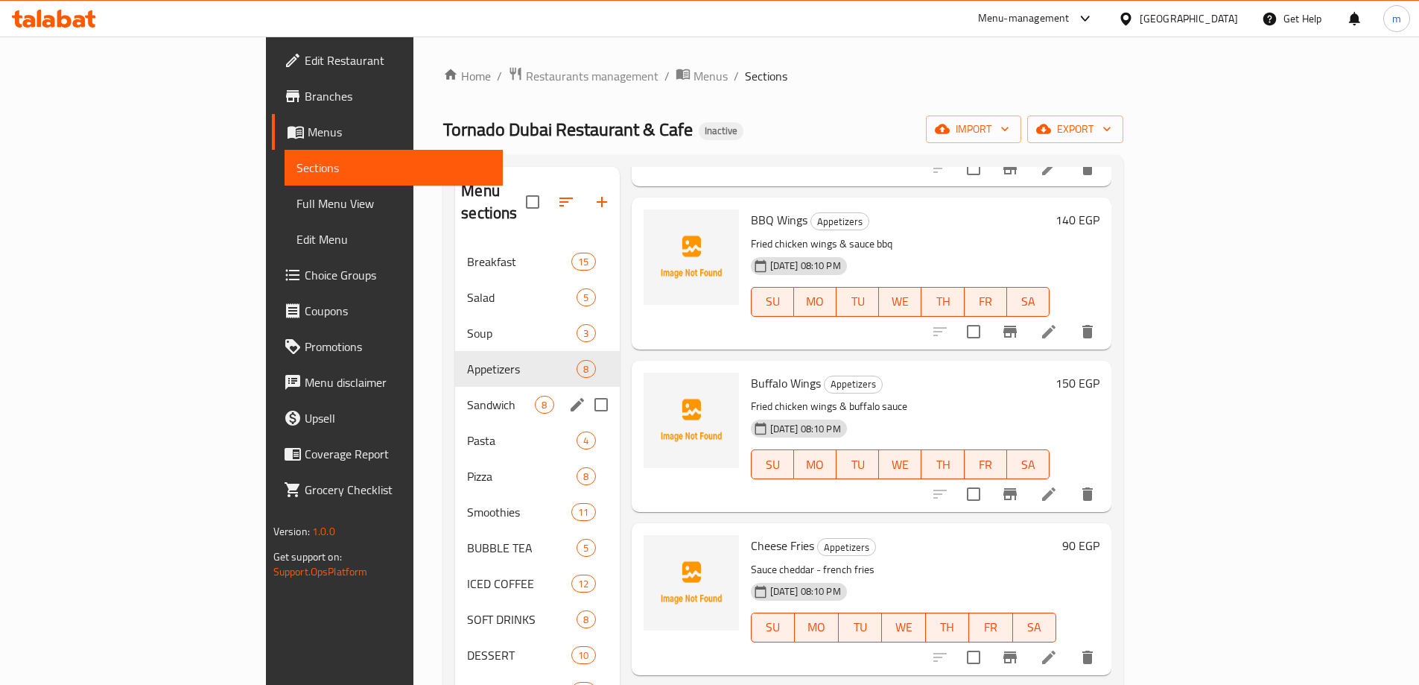
click at [467, 396] on span "Sandwich" at bounding box center [501, 405] width 68 height 18
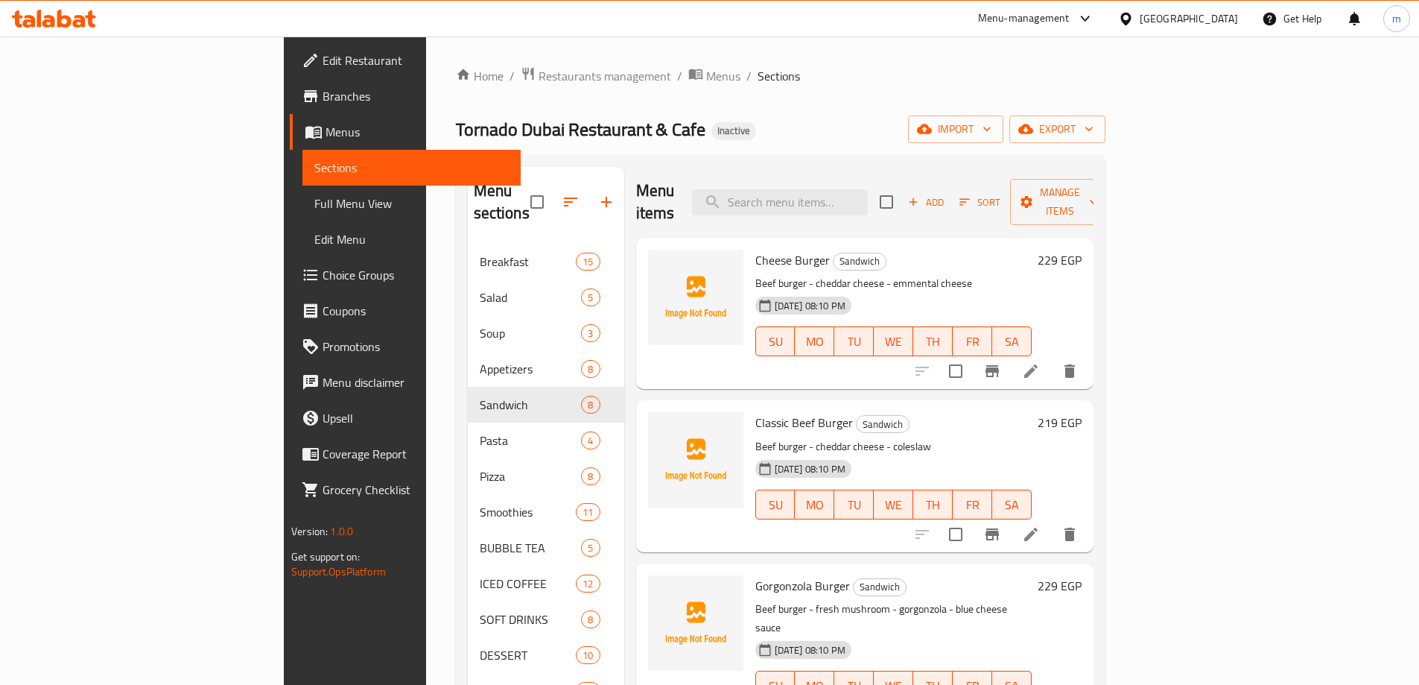
click at [1052, 358] on li at bounding box center [1031, 371] width 42 height 27
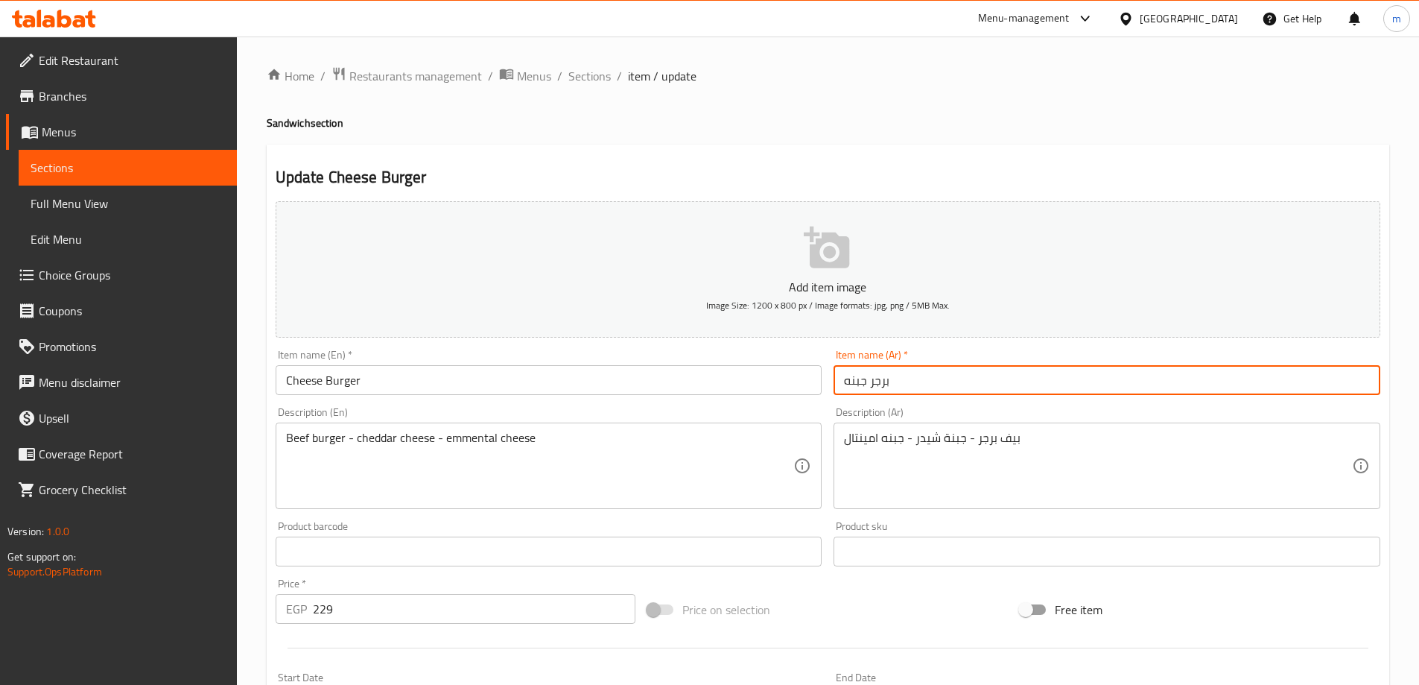
click at [957, 377] on input "برجر جبنه" at bounding box center [1107, 380] width 547 height 30
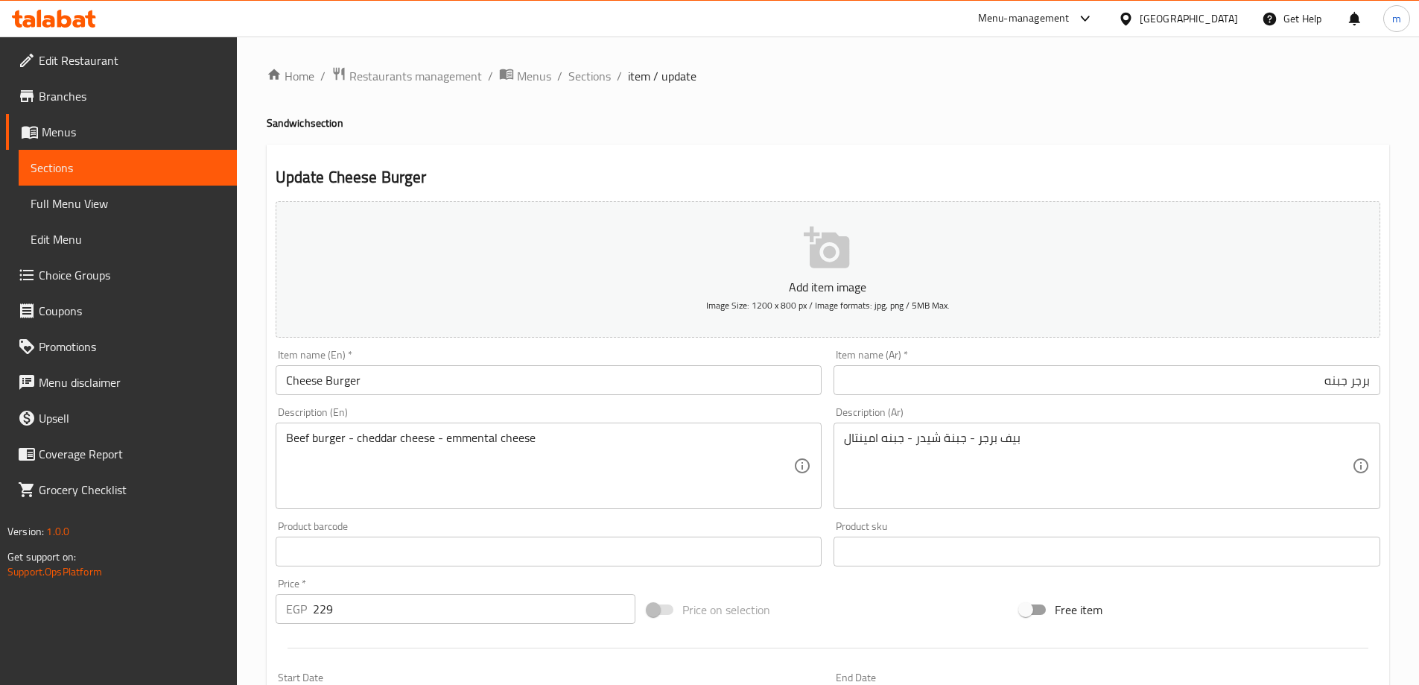
click at [979, 426] on div "بيف برجر - جبنة شيدر - جبنه امينتال Description (Ar)" at bounding box center [1107, 465] width 547 height 86
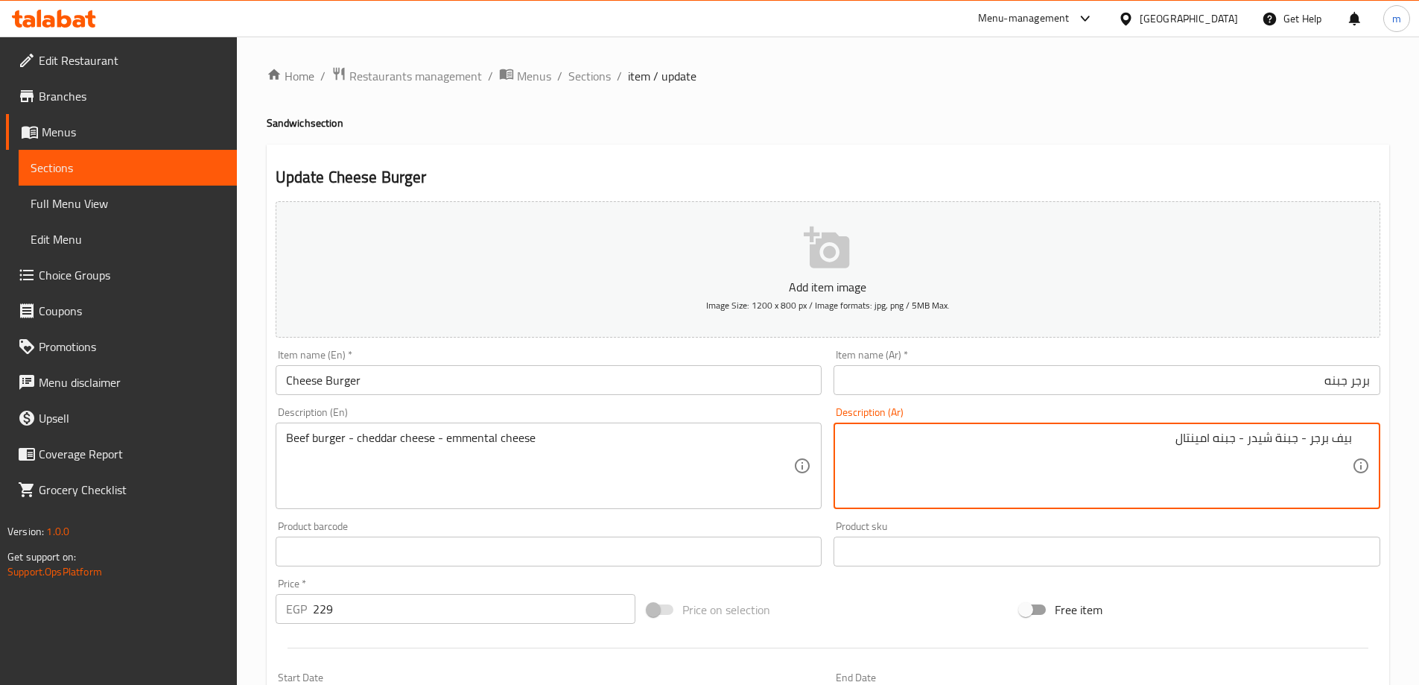
drag, startPoint x: 1228, startPoint y: 442, endPoint x: 1104, endPoint y: 443, distance: 123.7
click at [1126, 448] on textarea "بيف برجر - جبنة شيدر - جبنه امينتال" at bounding box center [1098, 466] width 508 height 71
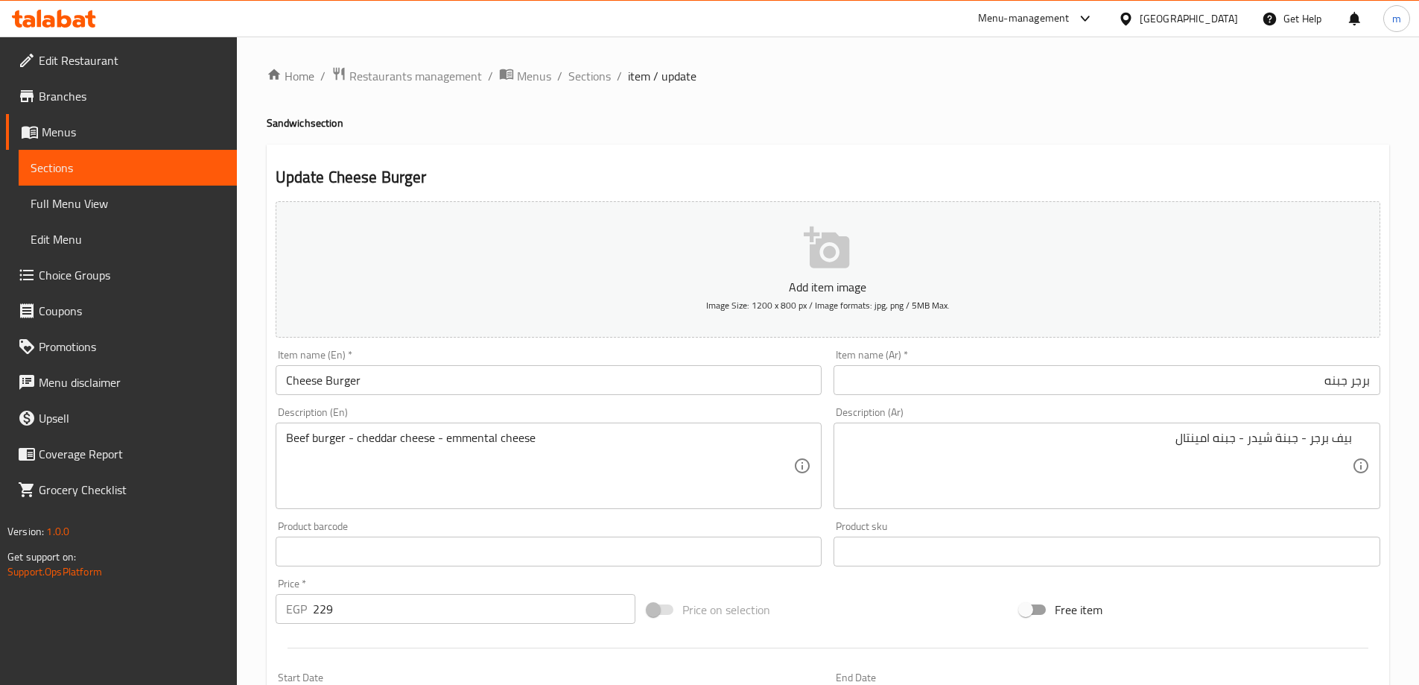
click at [1036, 364] on div "Item name (Ar)   * برجر جبنه Item name (Ar) *" at bounding box center [1107, 371] width 547 height 45
click at [1032, 378] on input "برجر جبنه" at bounding box center [1107, 380] width 547 height 30
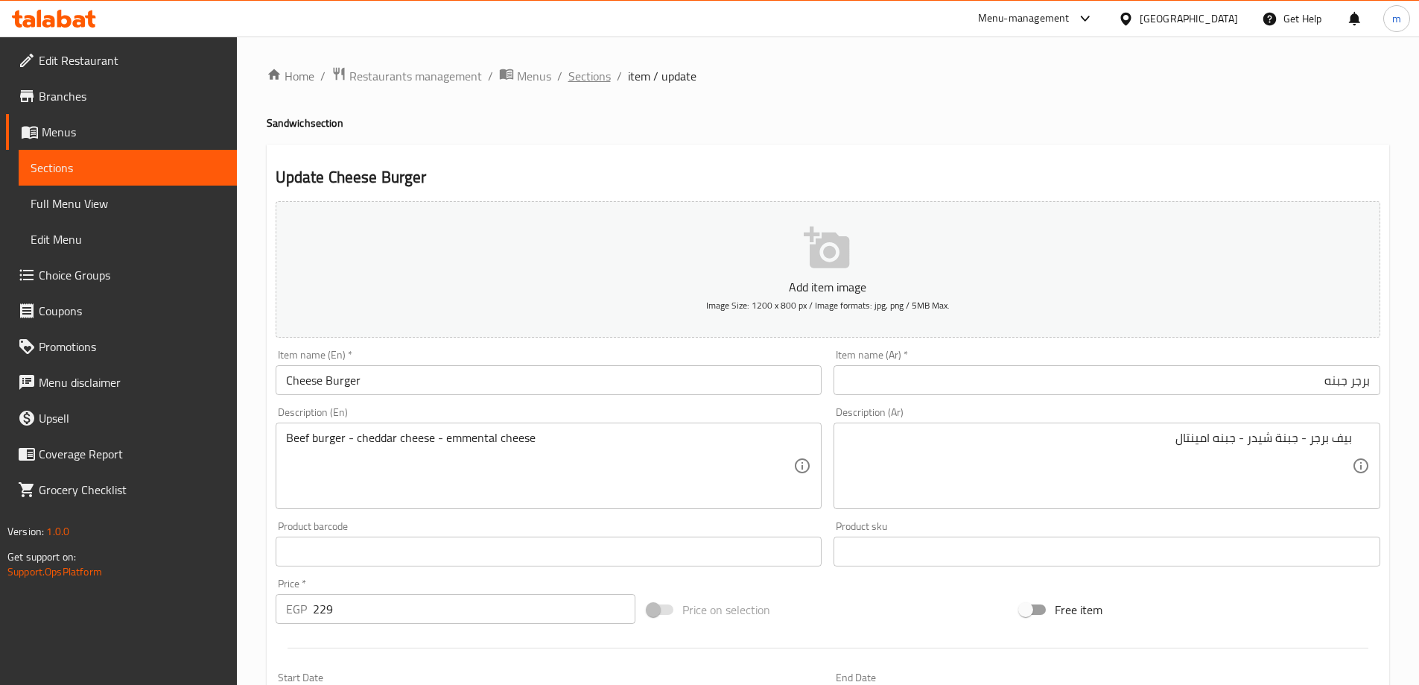
click at [578, 74] on span "Sections" at bounding box center [589, 76] width 42 height 18
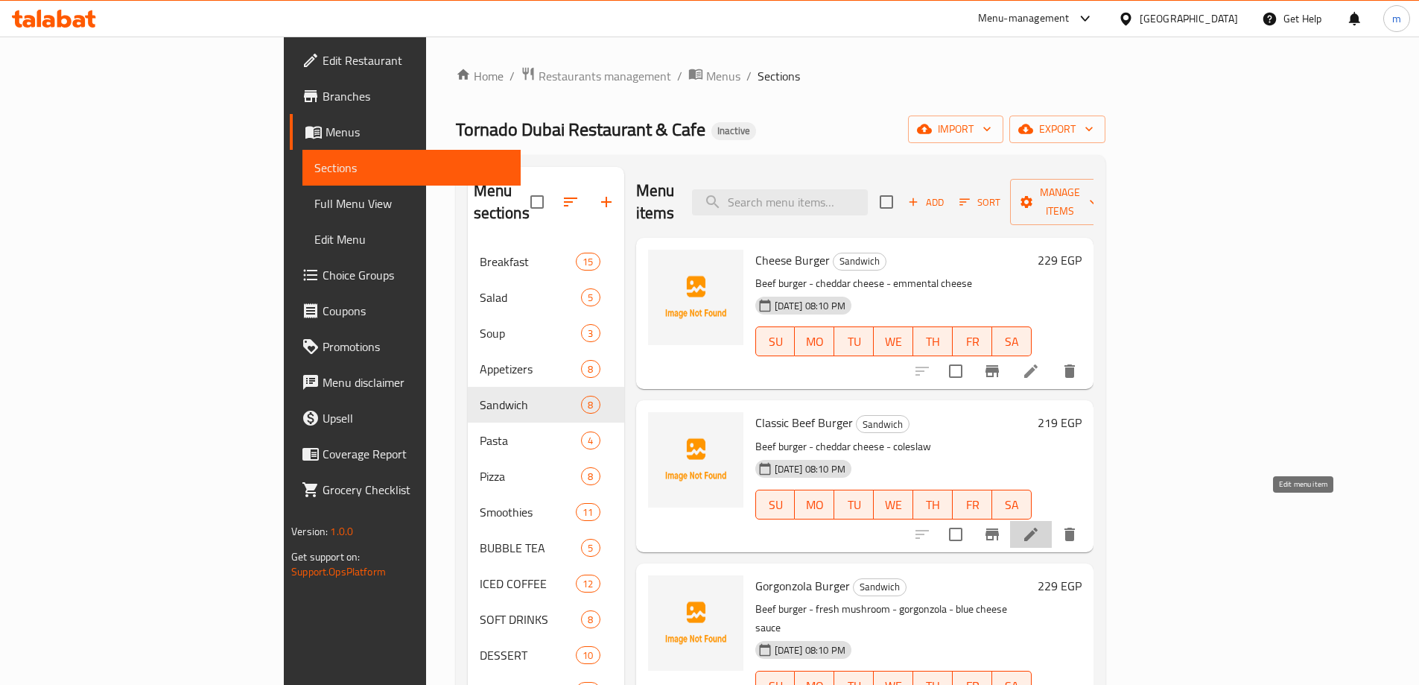
click at [1040, 525] on icon at bounding box center [1031, 534] width 18 height 18
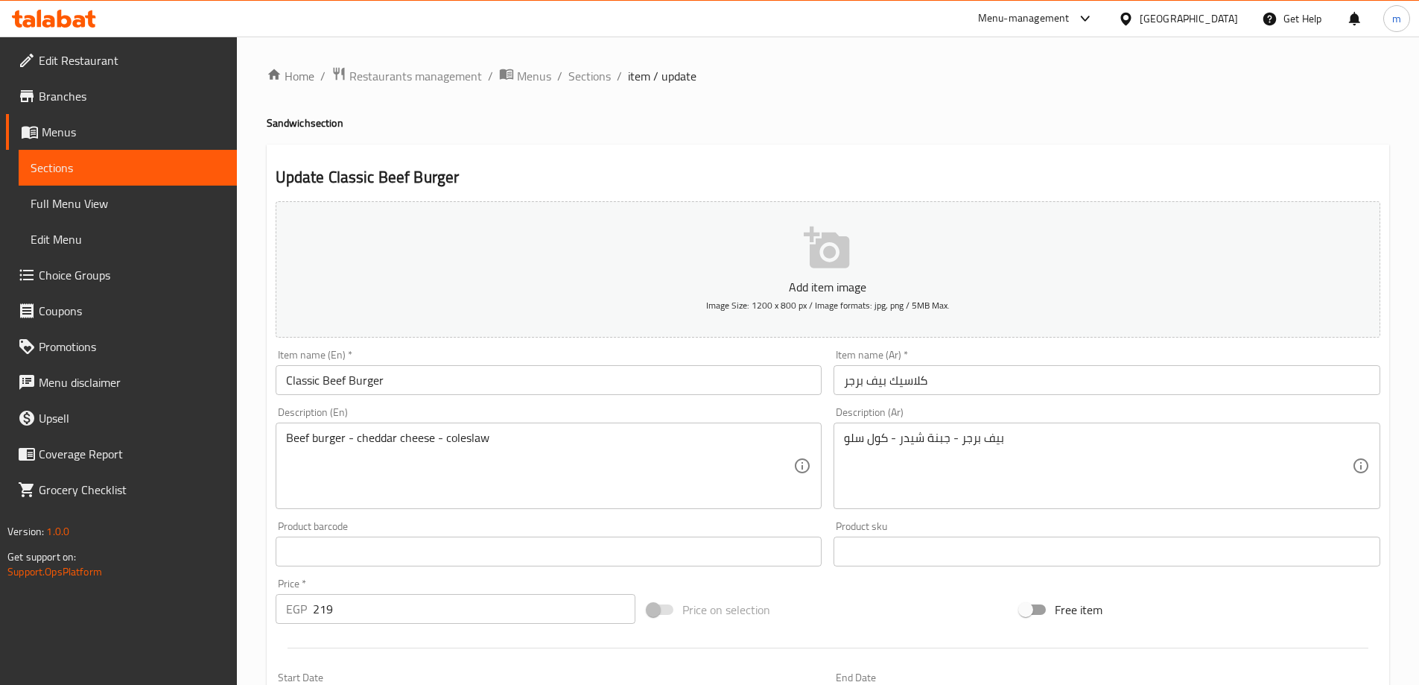
click at [995, 383] on input "كلاسيك بيف برجر" at bounding box center [1107, 380] width 547 height 30
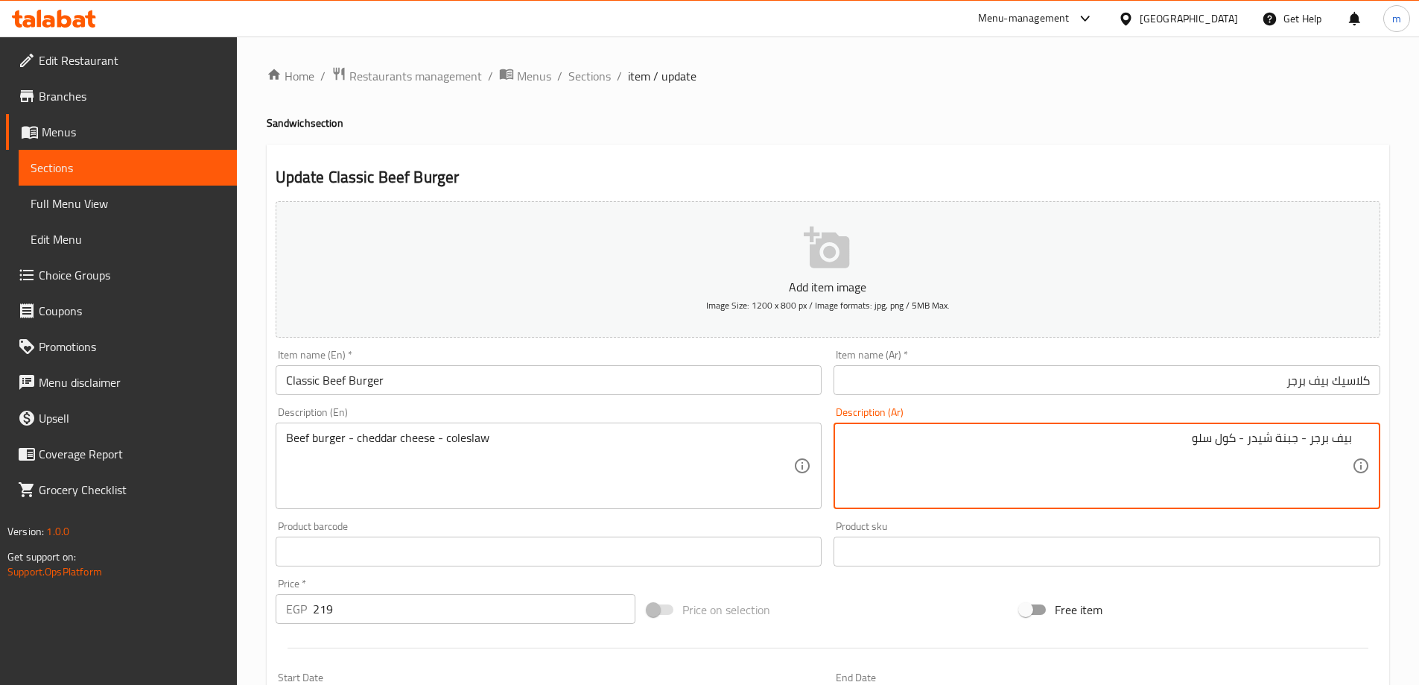
click at [1015, 374] on input "كلاسيك بيف برجر" at bounding box center [1107, 380] width 547 height 30
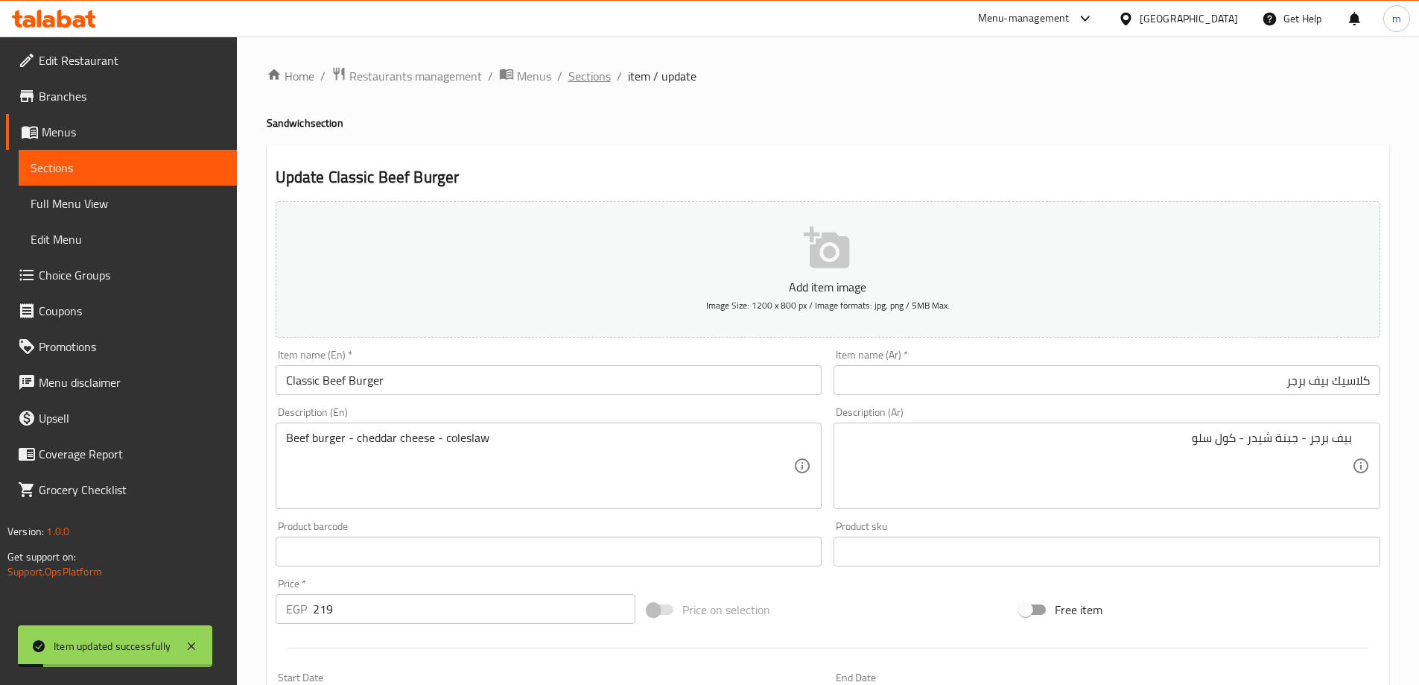
click at [597, 77] on span "Sections" at bounding box center [589, 76] width 42 height 18
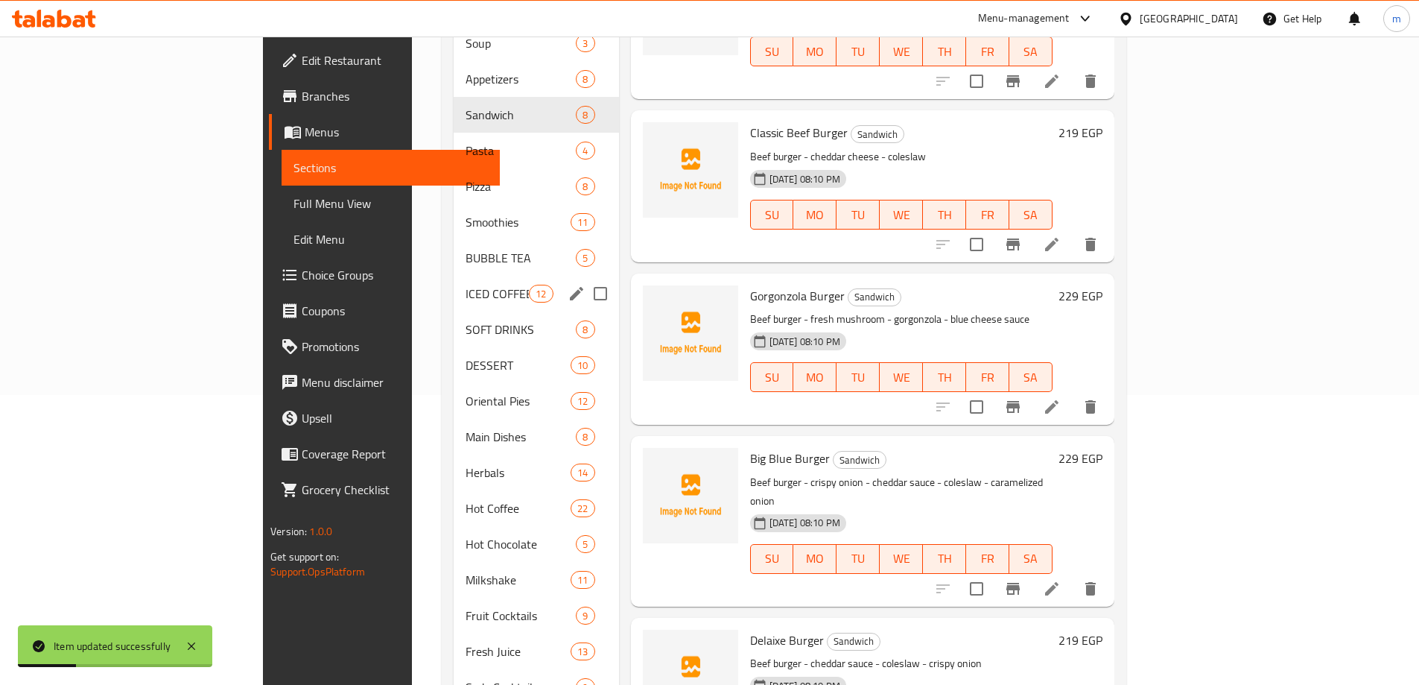
scroll to position [298, 0]
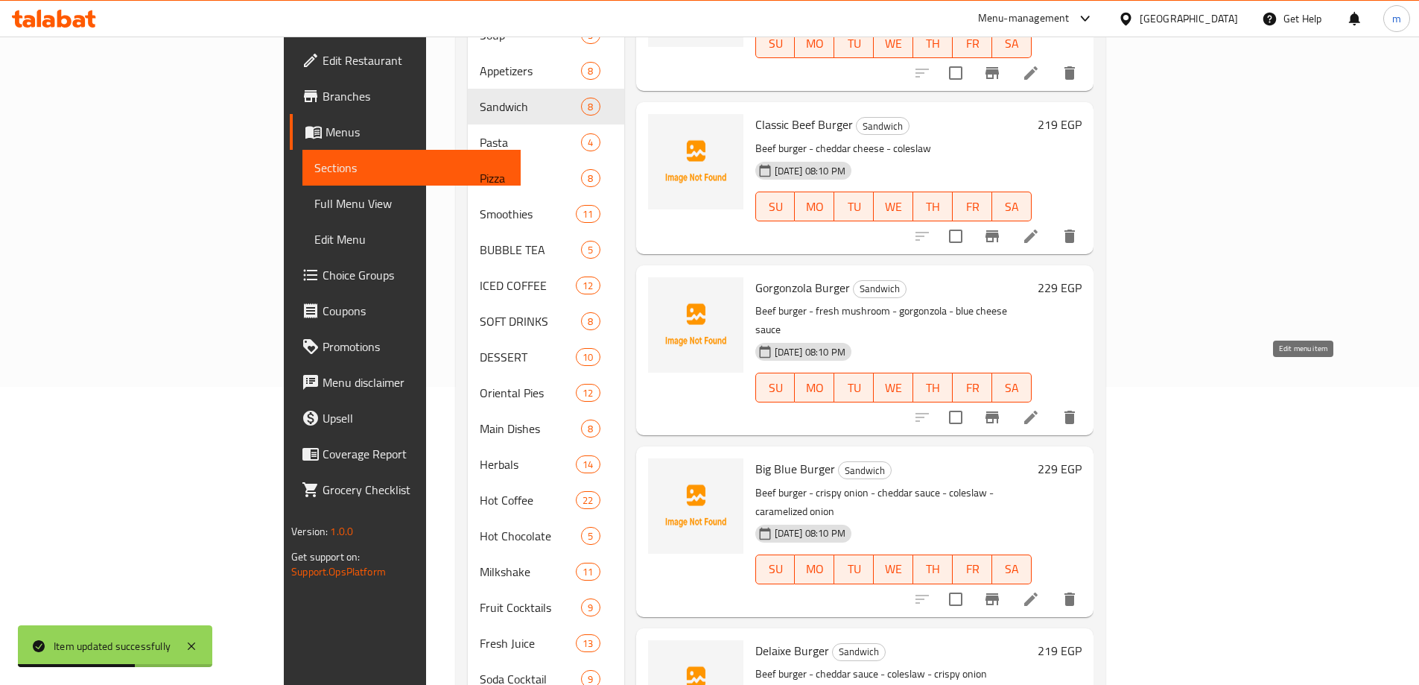
click at [1038, 410] on icon at bounding box center [1030, 416] width 13 height 13
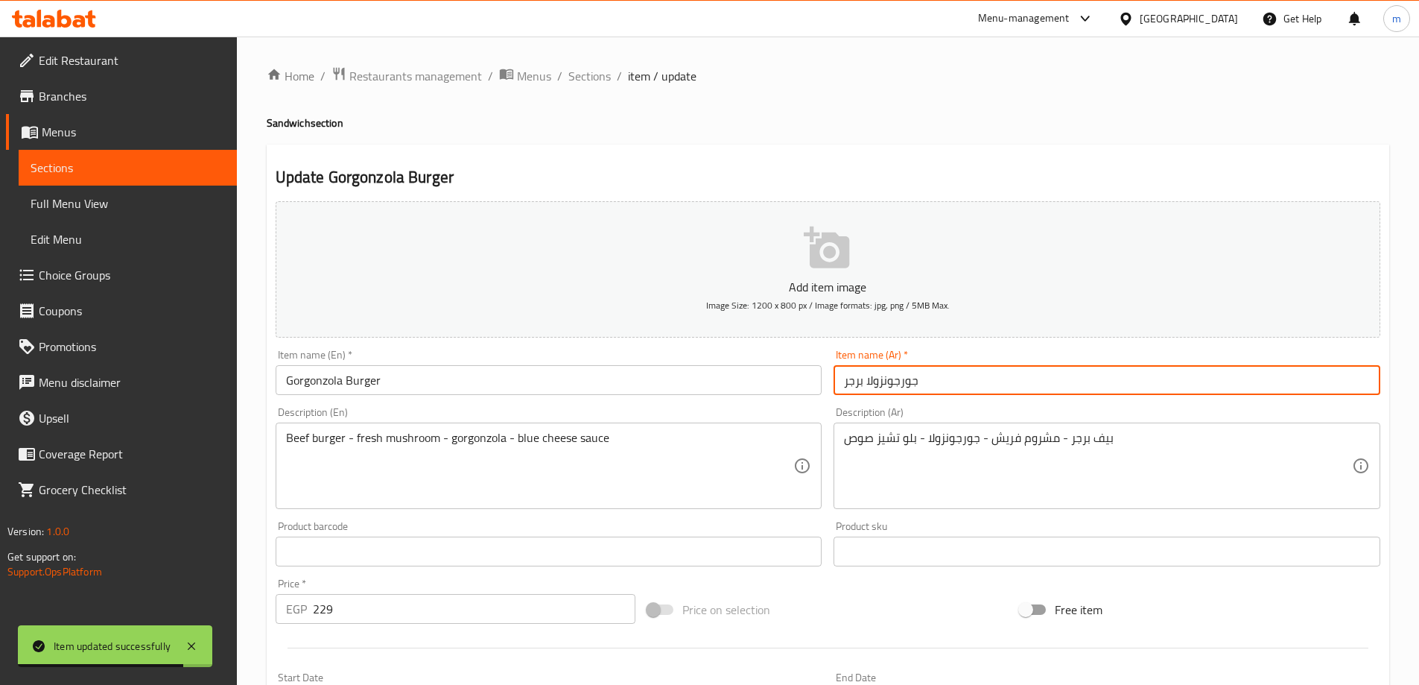
click at [1165, 378] on input "جورجونزولا برجر" at bounding box center [1107, 380] width 547 height 30
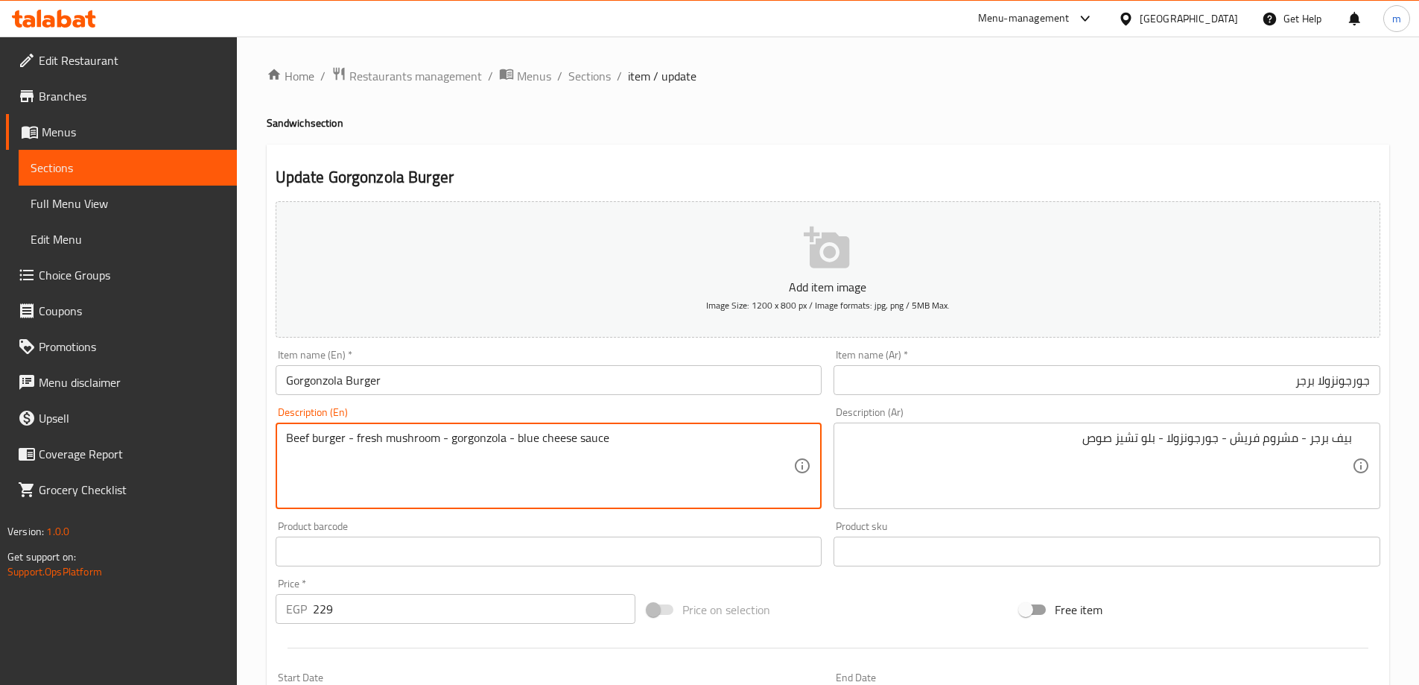
drag, startPoint x: 355, startPoint y: 442, endPoint x: 474, endPoint y: 437, distance: 119.3
drag, startPoint x: 517, startPoint y: 435, endPoint x: 630, endPoint y: 434, distance: 113.2
click at [630, 434] on textarea "Beef burger - fresh mushroom - gorgonzola - blue cheese sauce" at bounding box center [540, 466] width 508 height 71
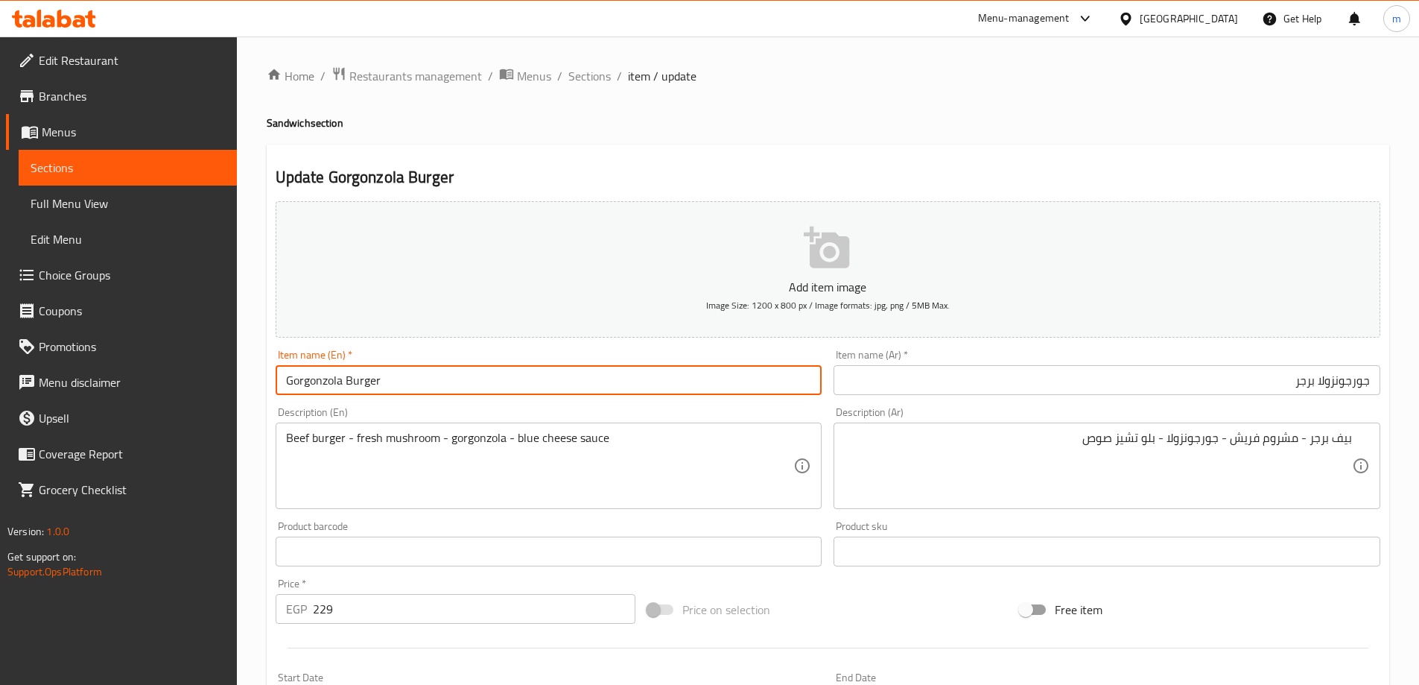
click at [630, 376] on input "Gorgonzola Burger" at bounding box center [549, 380] width 547 height 30
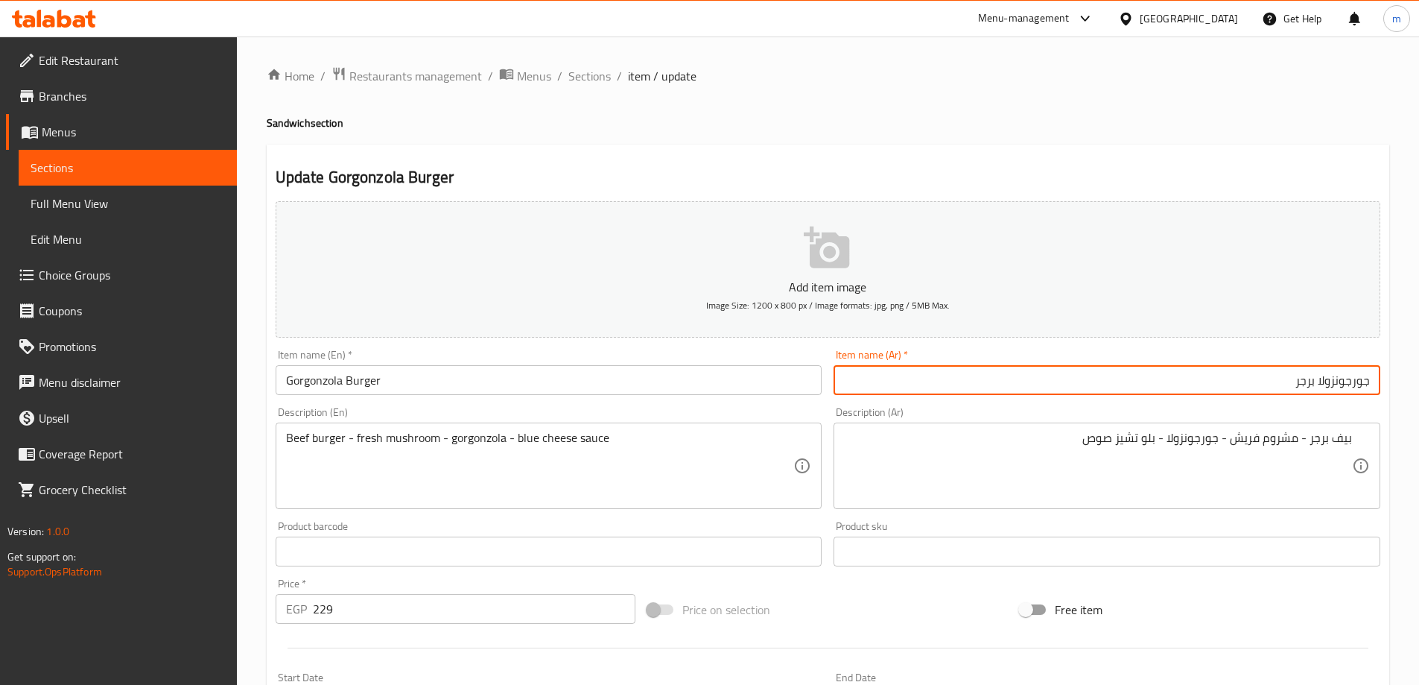
click at [1096, 393] on input "جورجونزولا برجر" at bounding box center [1107, 380] width 547 height 30
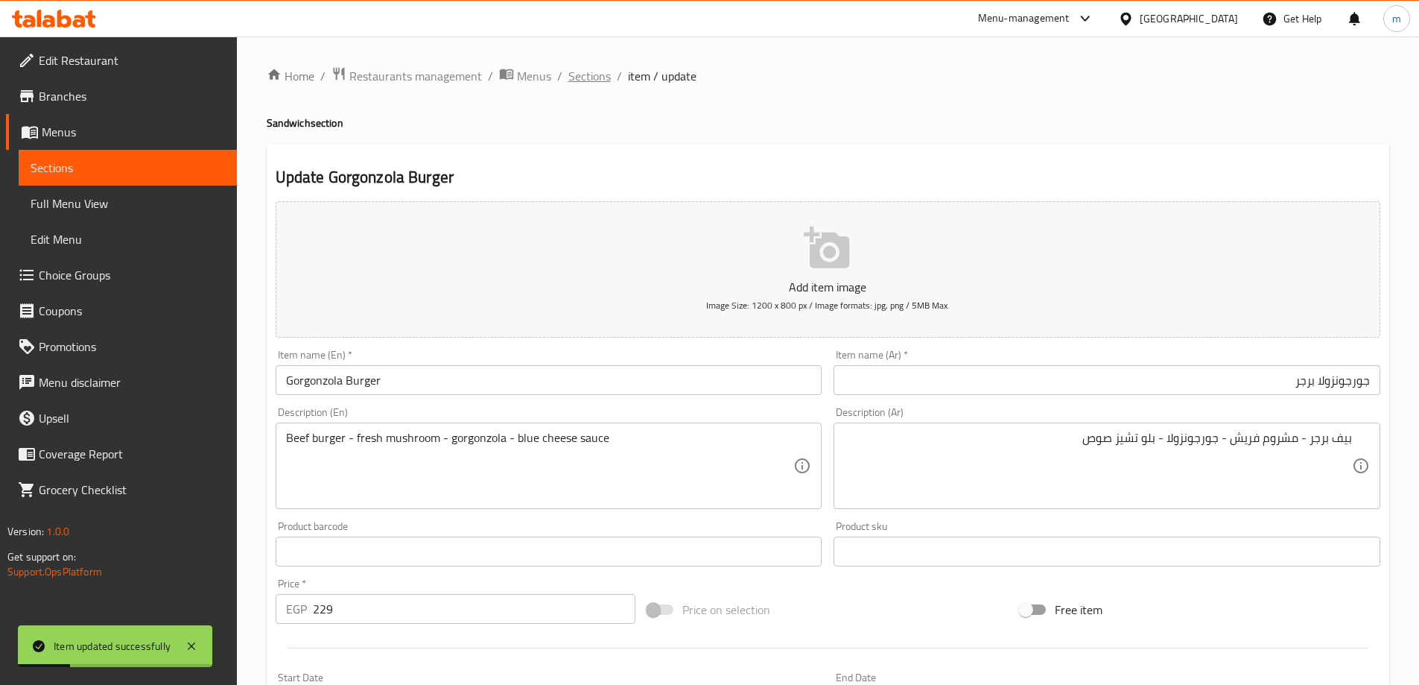
click at [589, 76] on span "Sections" at bounding box center [589, 76] width 42 height 18
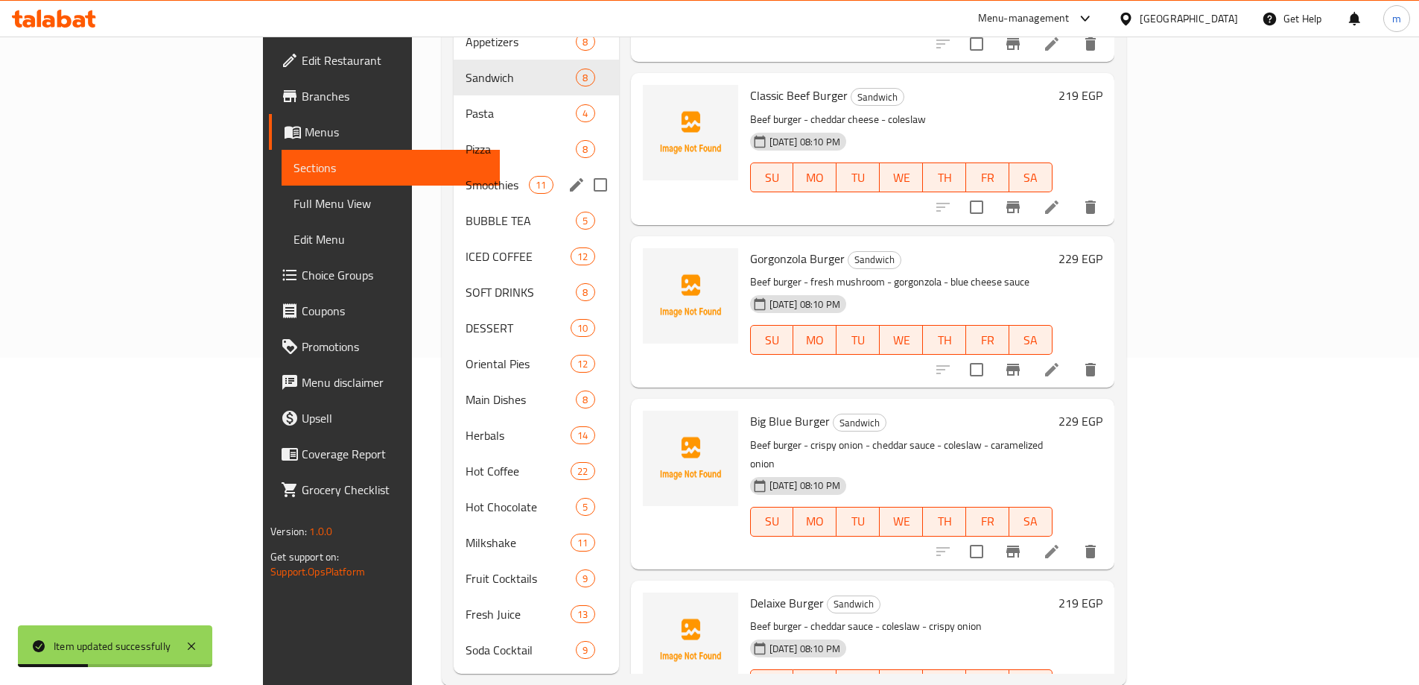
scroll to position [335, 0]
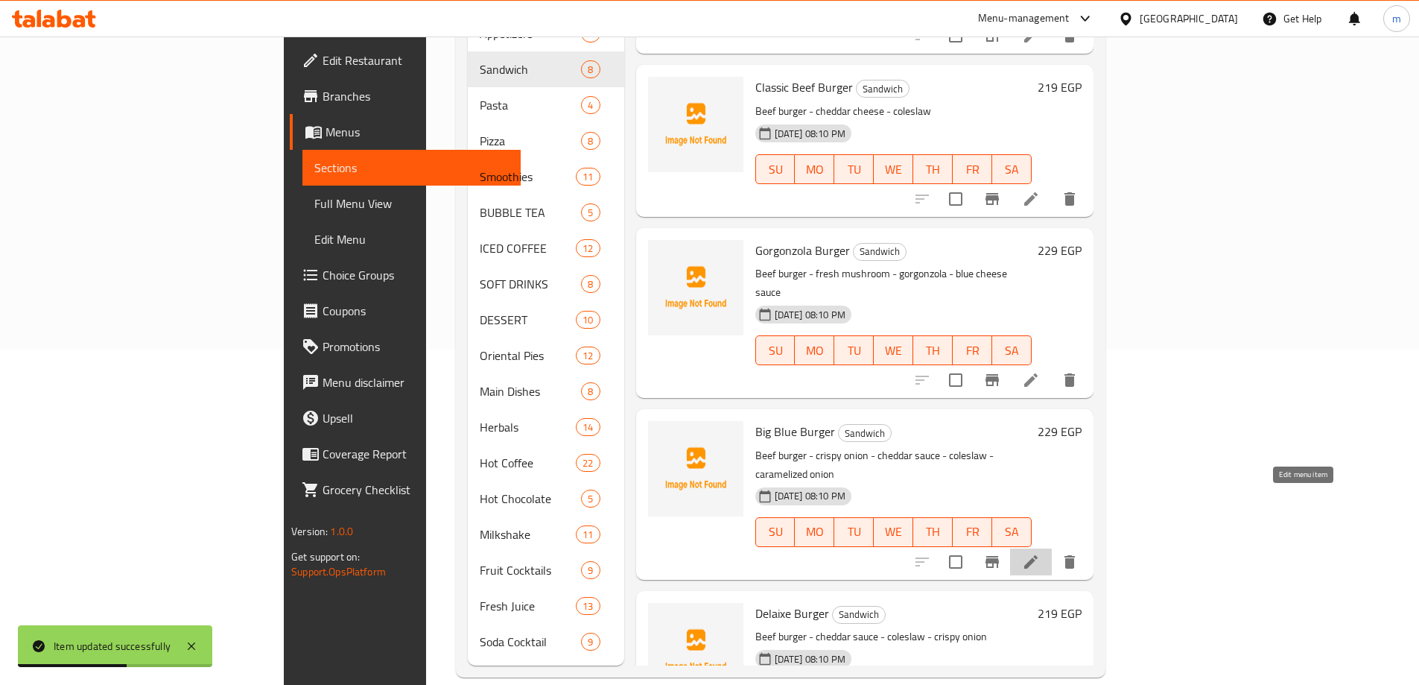
click at [1052, 548] on li at bounding box center [1031, 561] width 42 height 27
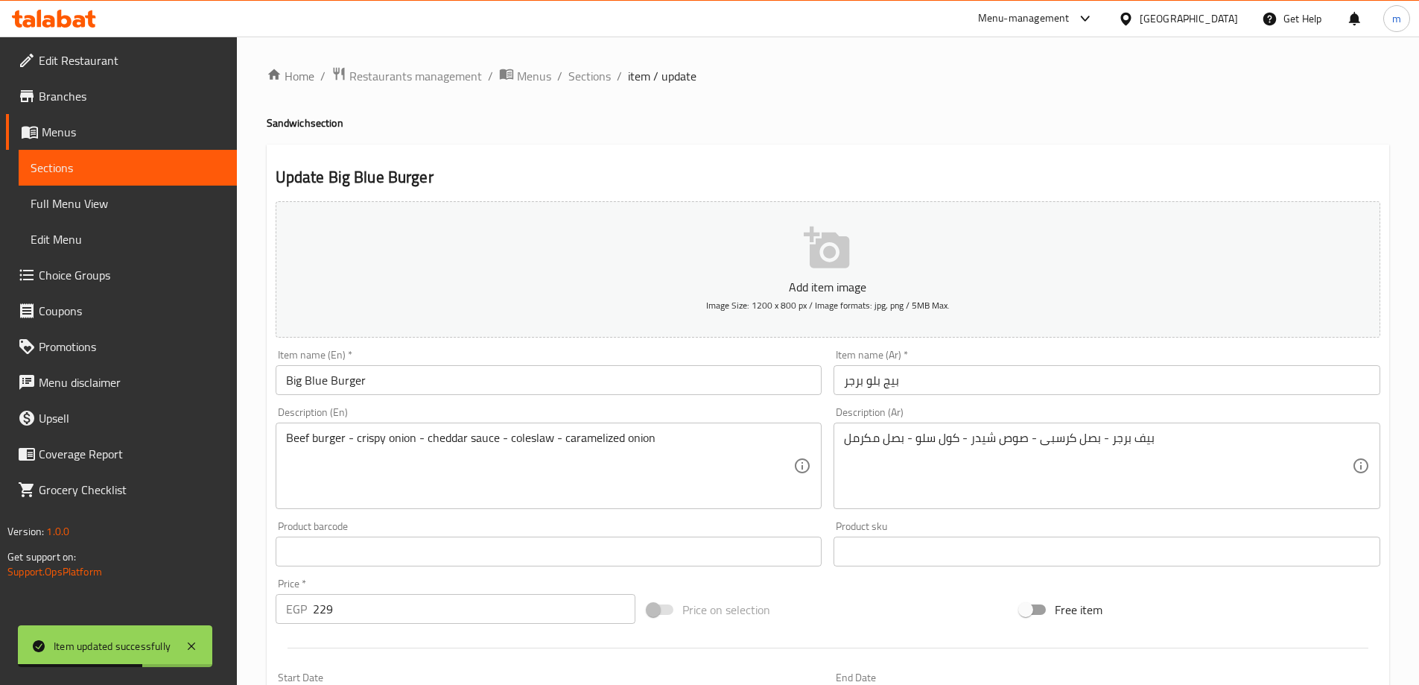
click at [1042, 378] on input "بيج بلو برجر" at bounding box center [1107, 380] width 547 height 30
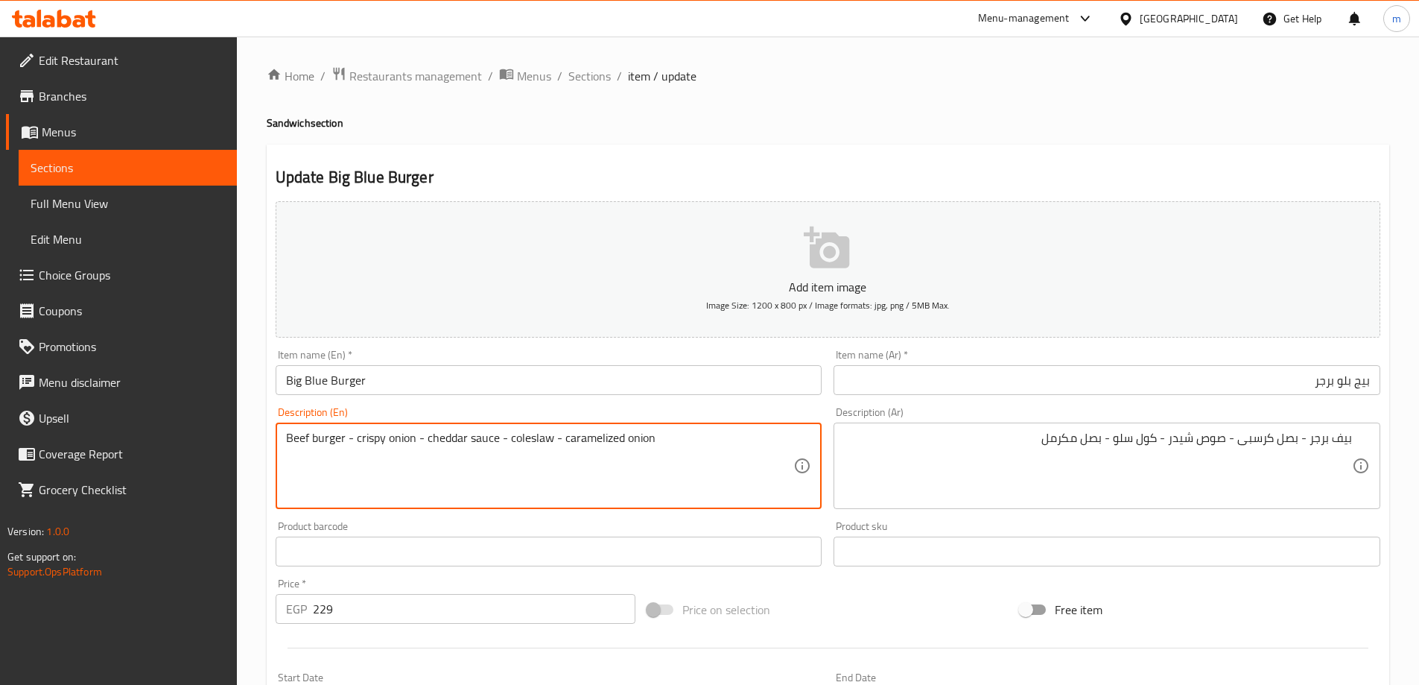
drag, startPoint x: 410, startPoint y: 440, endPoint x: 356, endPoint y: 442, distance: 54.4
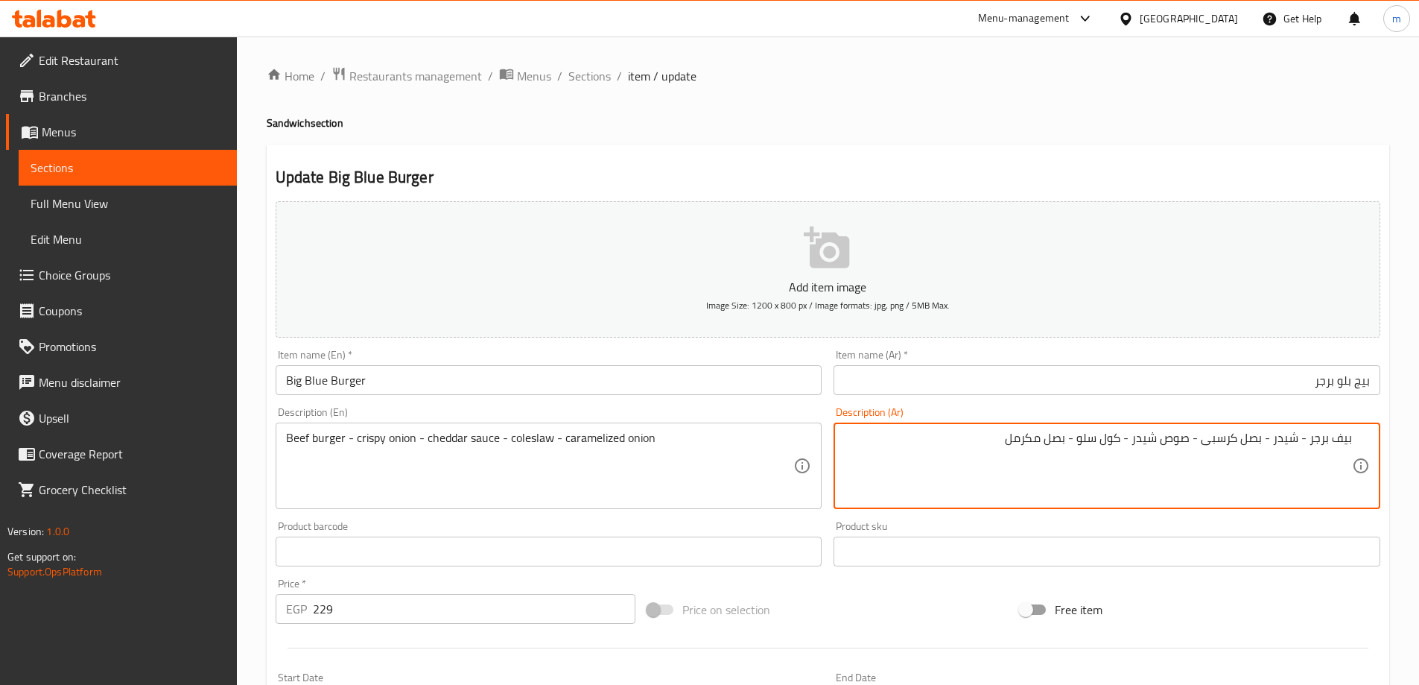
type textarea "بيف برجر - شيدر - بصل كرسبى - صوص شيدر - كول سلو - بصل مكرمل"
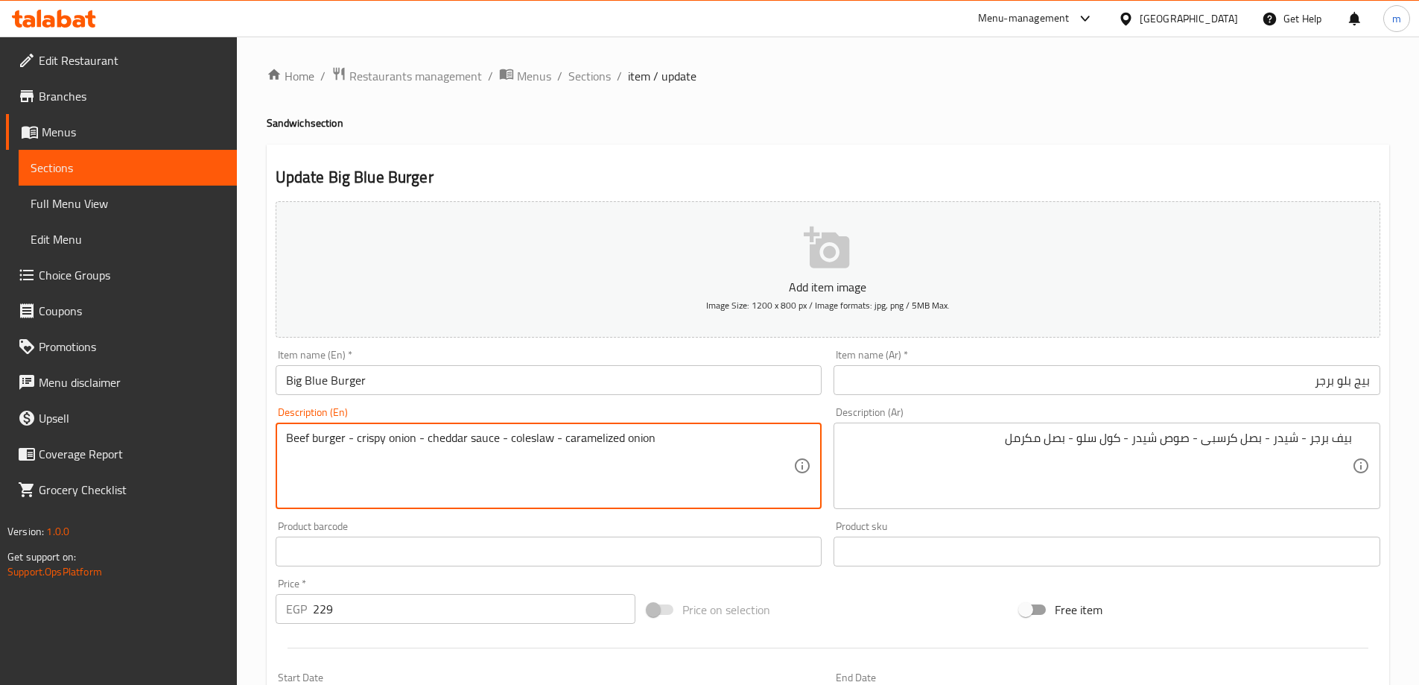
drag, startPoint x: 464, startPoint y: 437, endPoint x: 428, endPoint y: 441, distance: 36.0
paste textarea "cheddar"
type textarea "Beef burger = - crispy onion - cheddar sauce - coleslaw - caramelized onion"
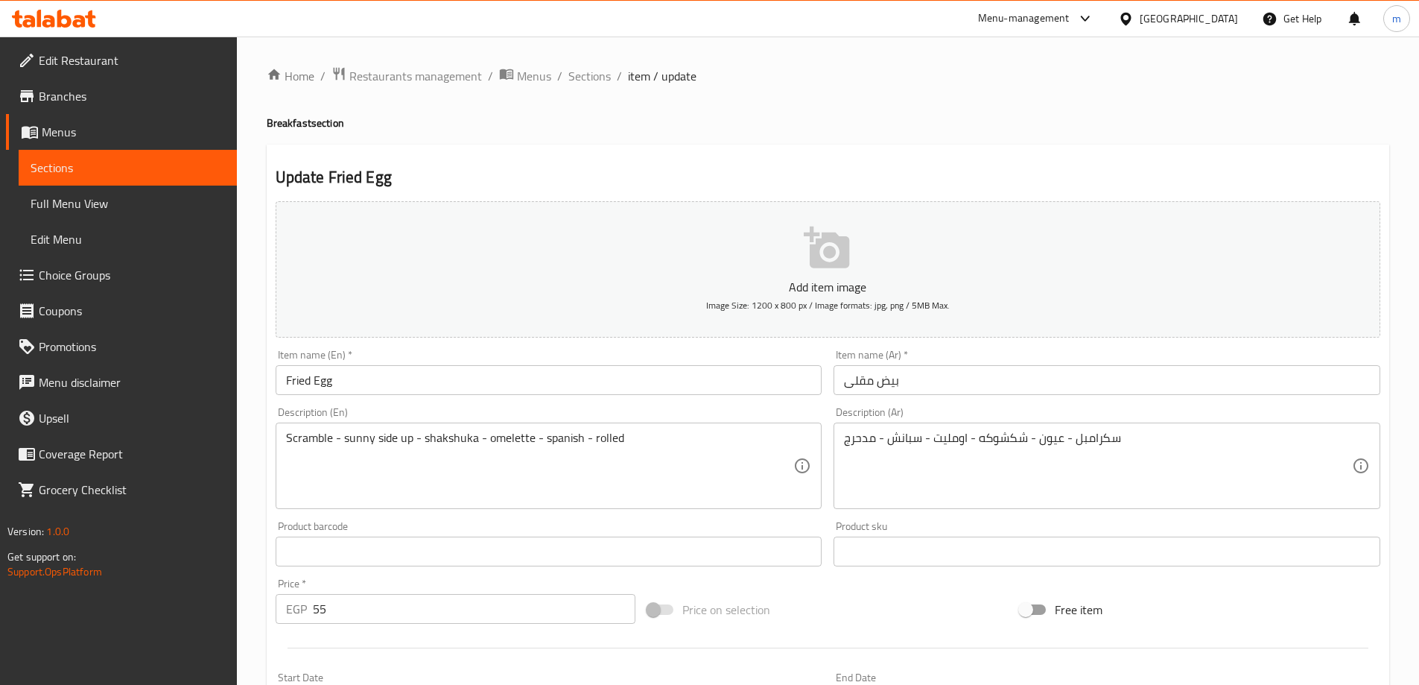
click at [101, 282] on span "Choice Groups" at bounding box center [132, 275] width 186 height 18
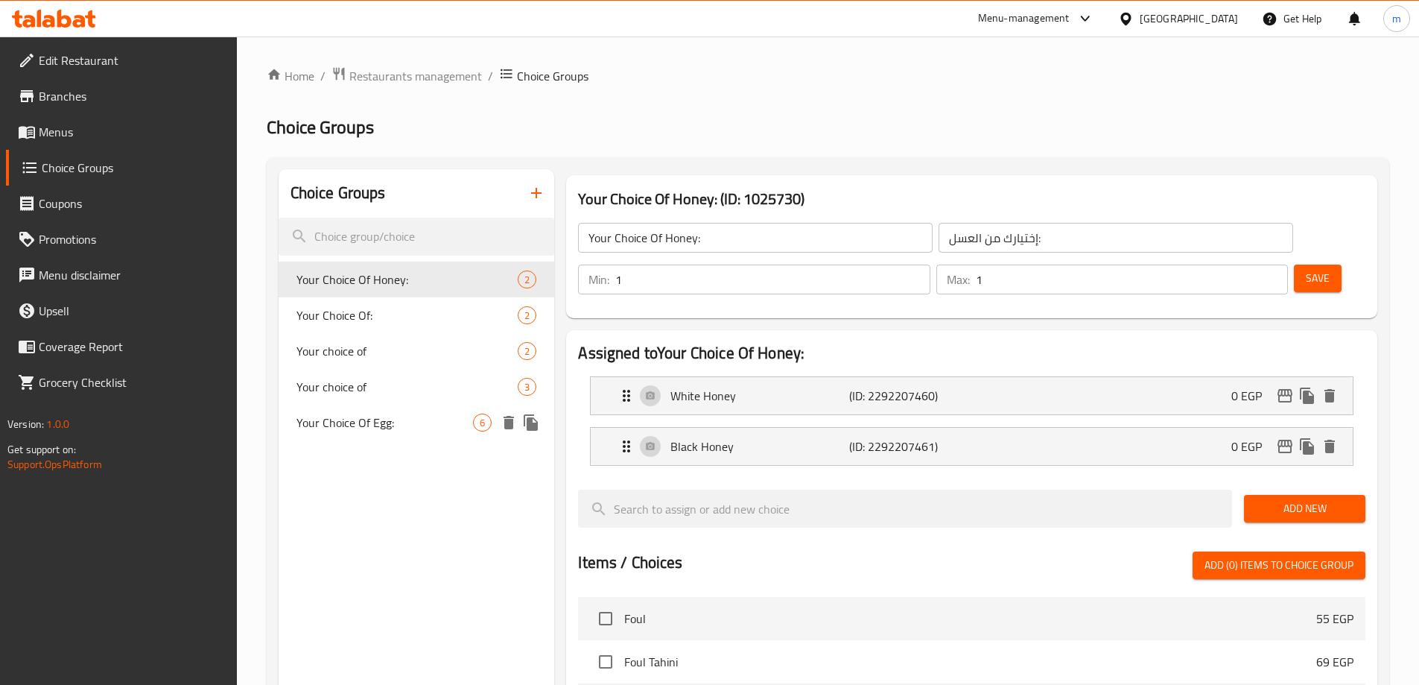
click at [390, 419] on span "Your Choice Of Egg:" at bounding box center [385, 422] width 177 height 18
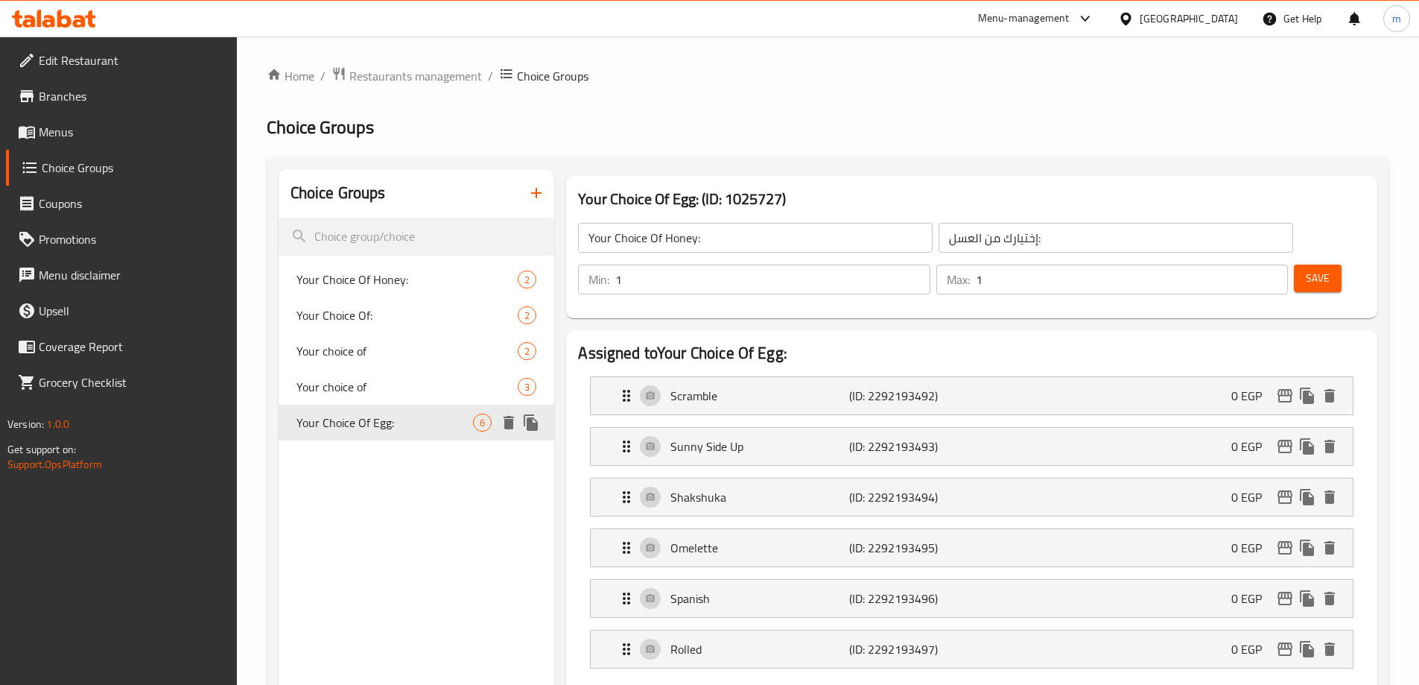
type input "Your Choice Of Egg:"
type input "إختيار من اليبض:"
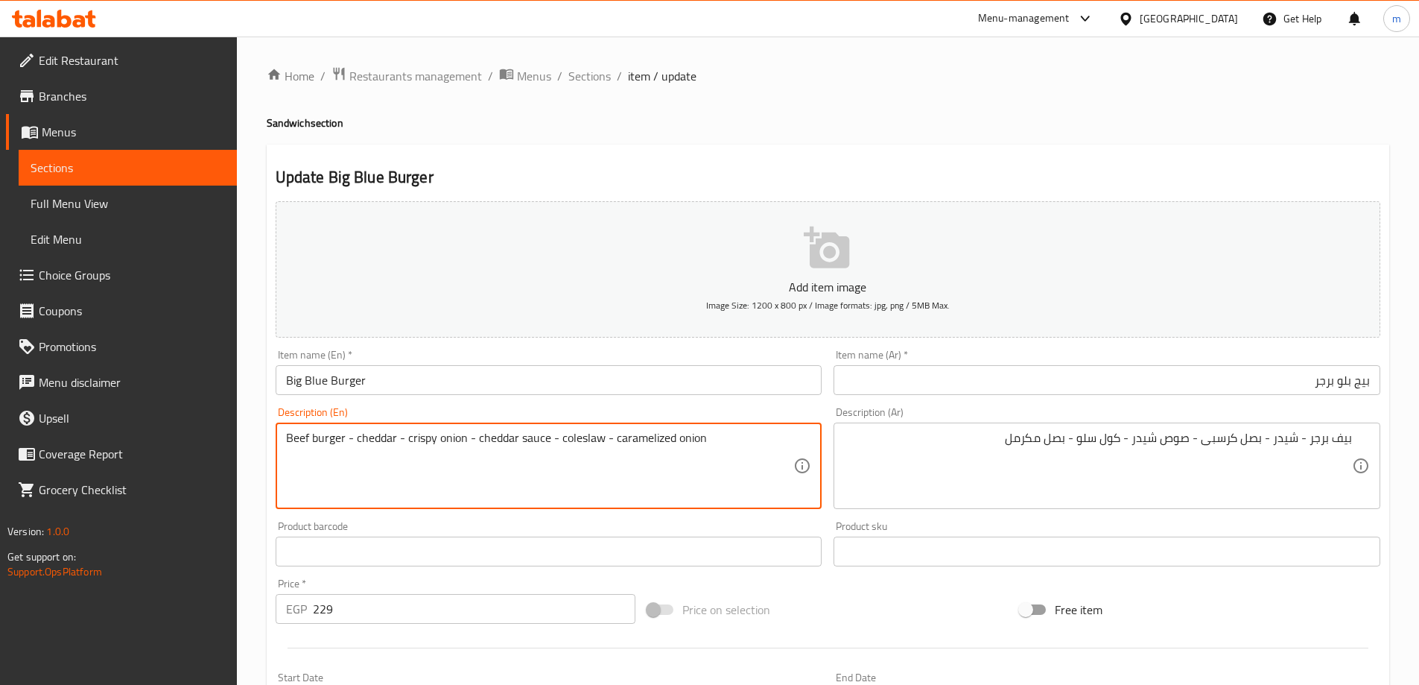
drag, startPoint x: 414, startPoint y: 434, endPoint x: 466, endPoint y: 445, distance: 52.6
click at [466, 445] on textarea "Beef burger - cheddar - crispy onion - cheddar sauce - coleslaw - caramelized o…" at bounding box center [540, 466] width 508 height 71
drag, startPoint x: 485, startPoint y: 436, endPoint x: 566, endPoint y: 431, distance: 81.4
click at [566, 431] on textarea "Beef burger - cheddar - crispy onion - cheddar sauce - coleslaw - caramelized o…" at bounding box center [540, 466] width 508 height 71
drag, startPoint x: 575, startPoint y: 438, endPoint x: 596, endPoint y: 434, distance: 21.3
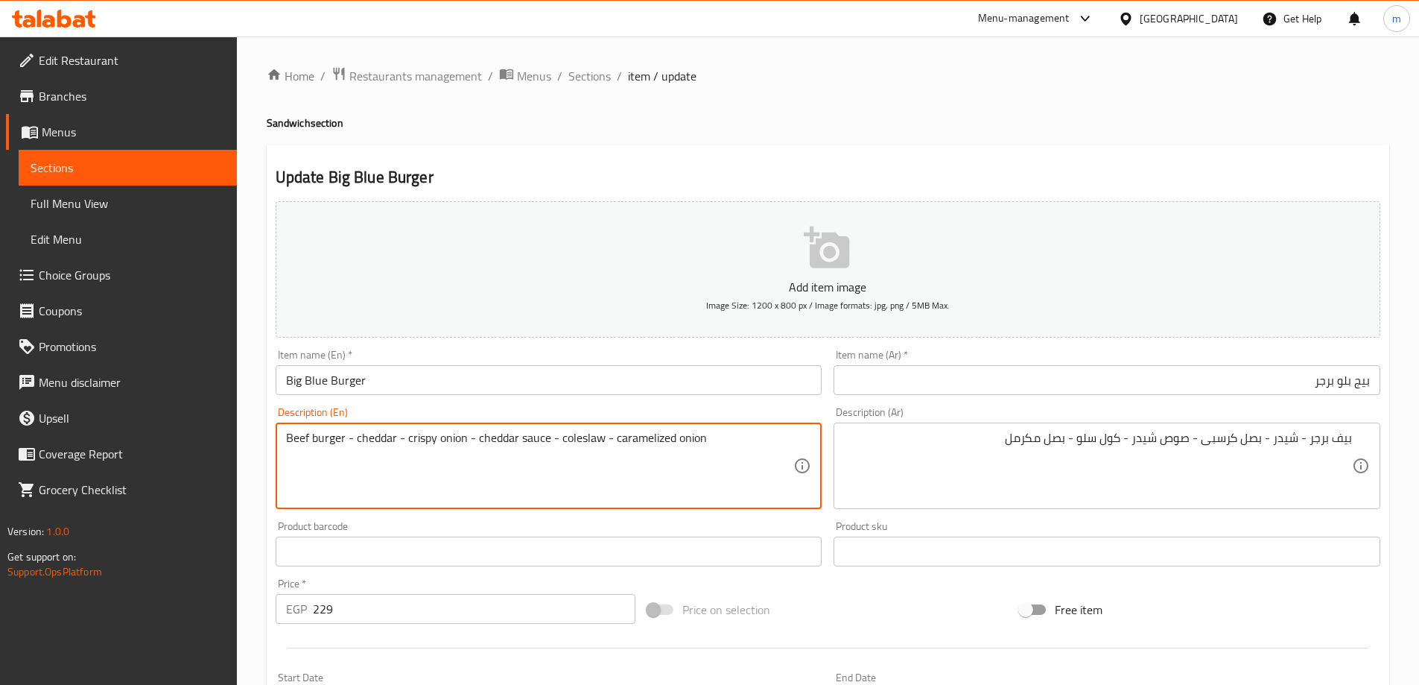
click at [596, 434] on textarea "Beef burger - cheddar - crispy onion - cheddar sauce - coleslaw - caramelized o…" at bounding box center [540, 466] width 508 height 71
drag, startPoint x: 617, startPoint y: 433, endPoint x: 732, endPoint y: 439, distance: 115.6
click at [732, 439] on textarea "Beef burger - cheddar - crispy onion - cheddar sauce - coleslaw - caramelized o…" at bounding box center [540, 466] width 508 height 71
type textarea "Beef burger - cheddar - crispy onion - cheddar sauce - coleslaw - caramelized o…"
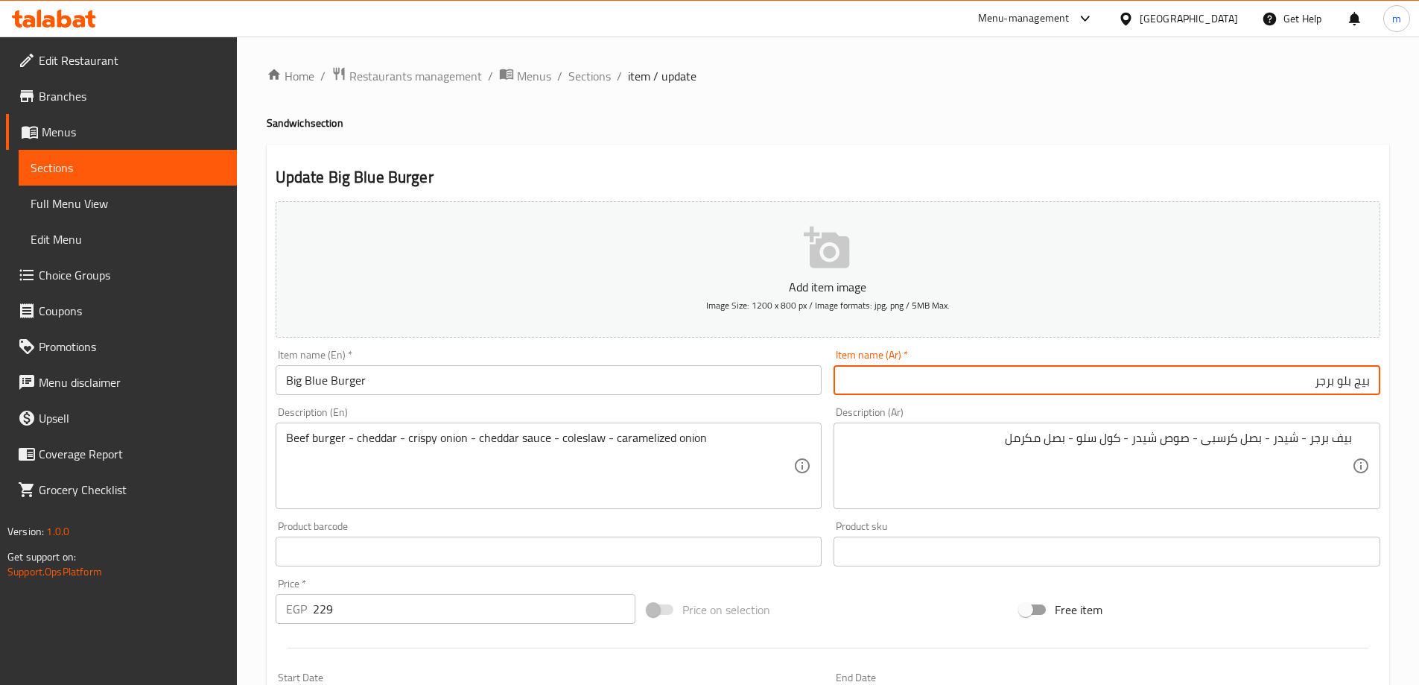
click at [1239, 381] on input "بيج بلو برجر" at bounding box center [1107, 380] width 547 height 30
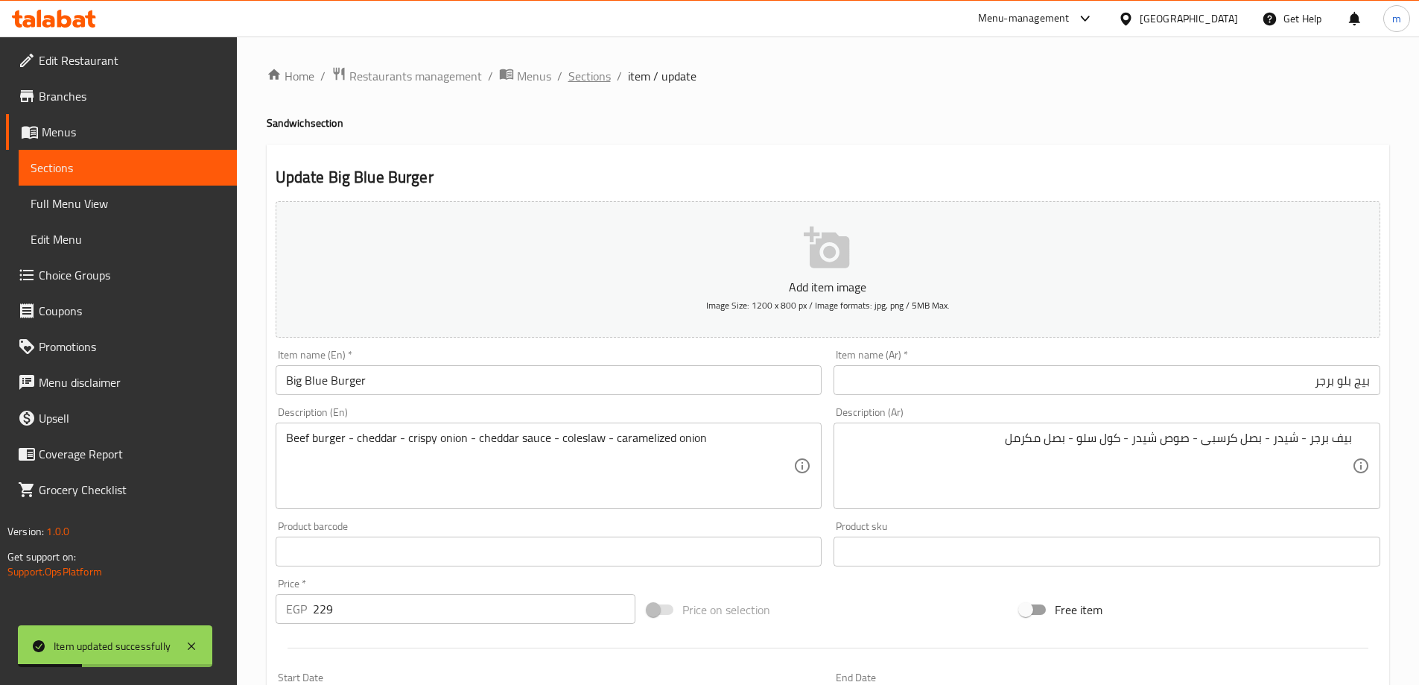
click at [578, 69] on span "Sections" at bounding box center [589, 76] width 42 height 18
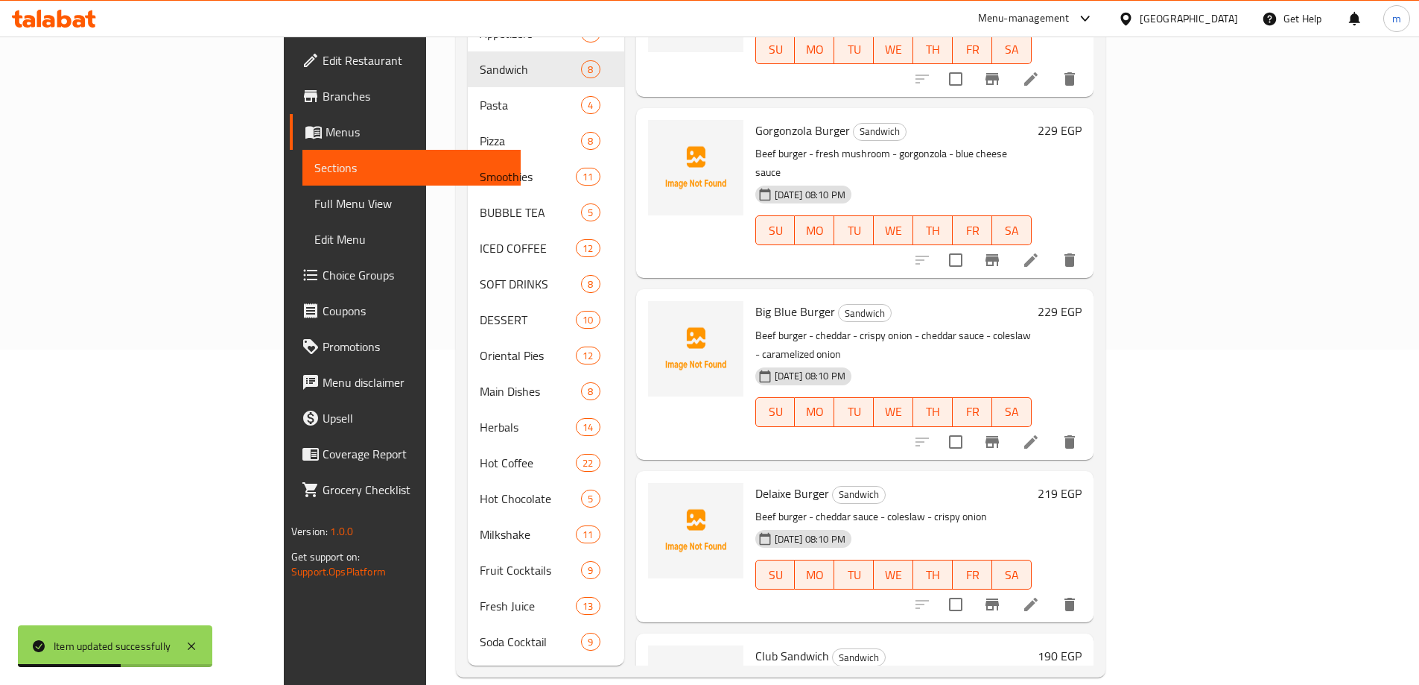
scroll to position [149, 0]
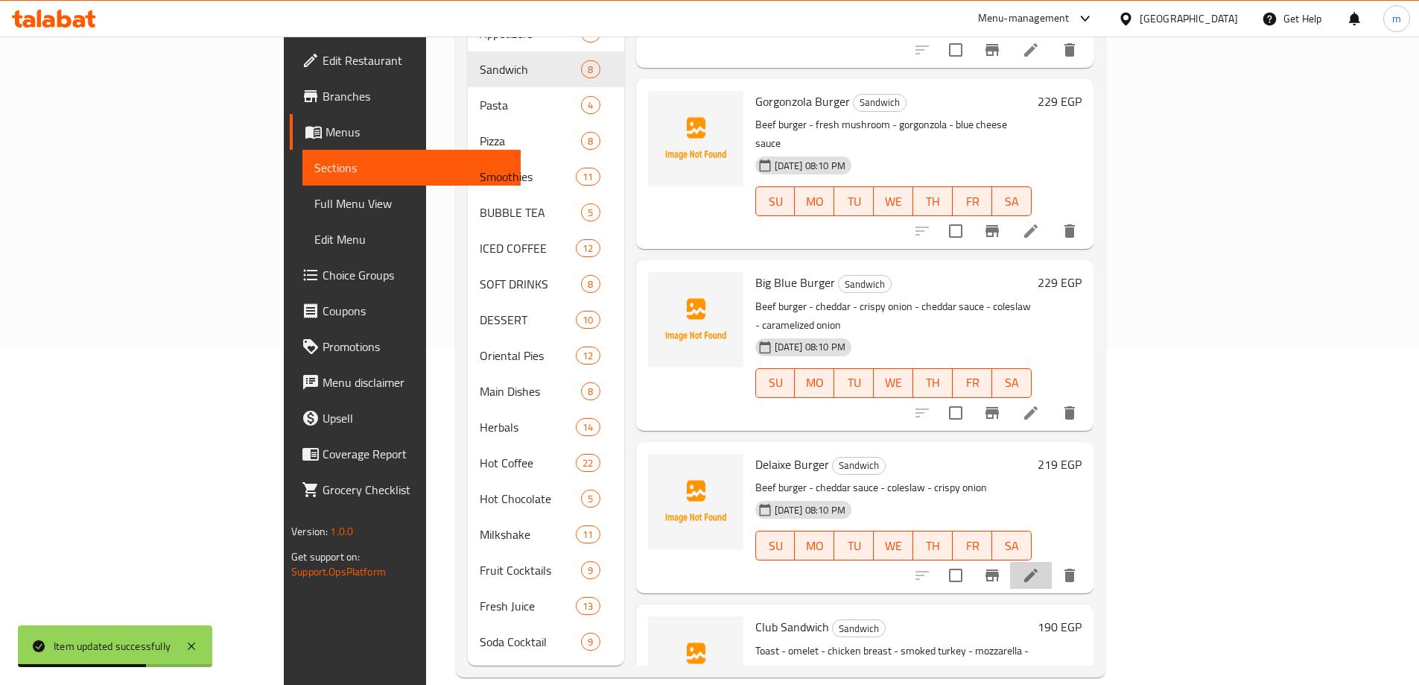
click at [1052, 562] on li at bounding box center [1031, 575] width 42 height 27
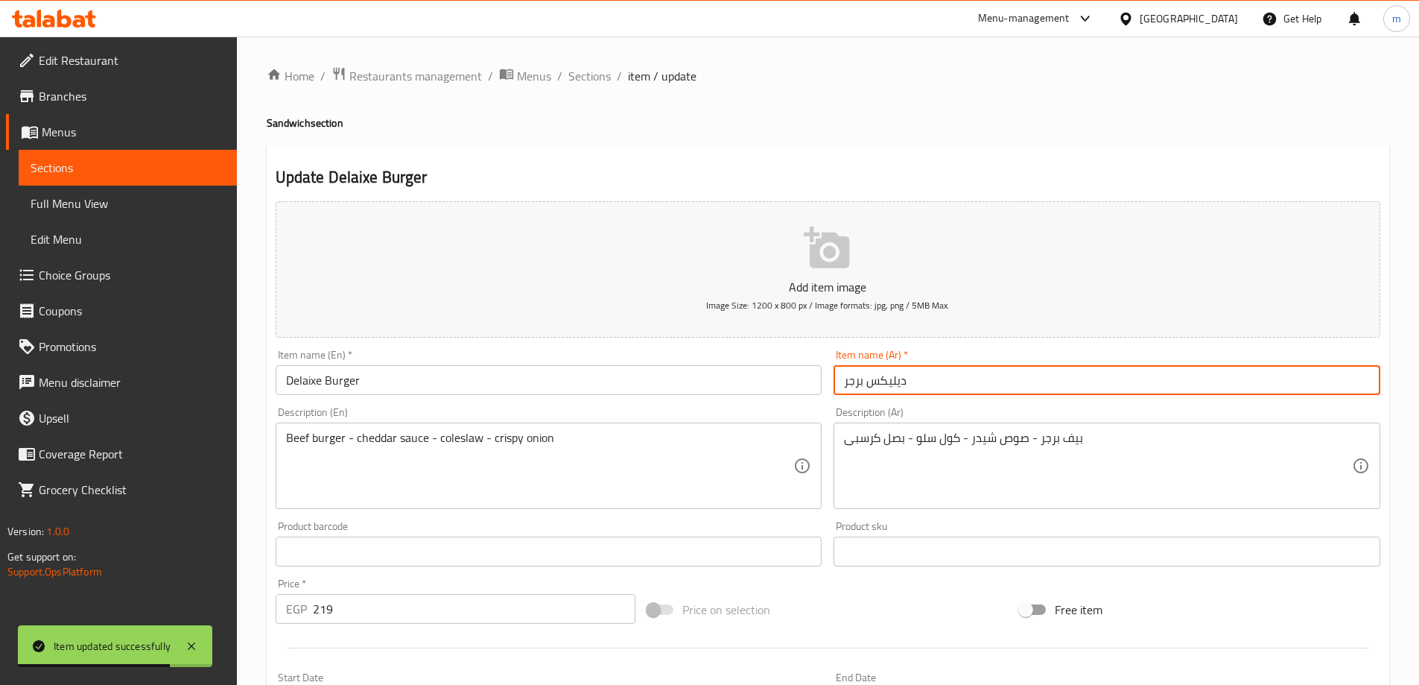
click at [1159, 387] on input "ديليكس برجر" at bounding box center [1107, 380] width 547 height 30
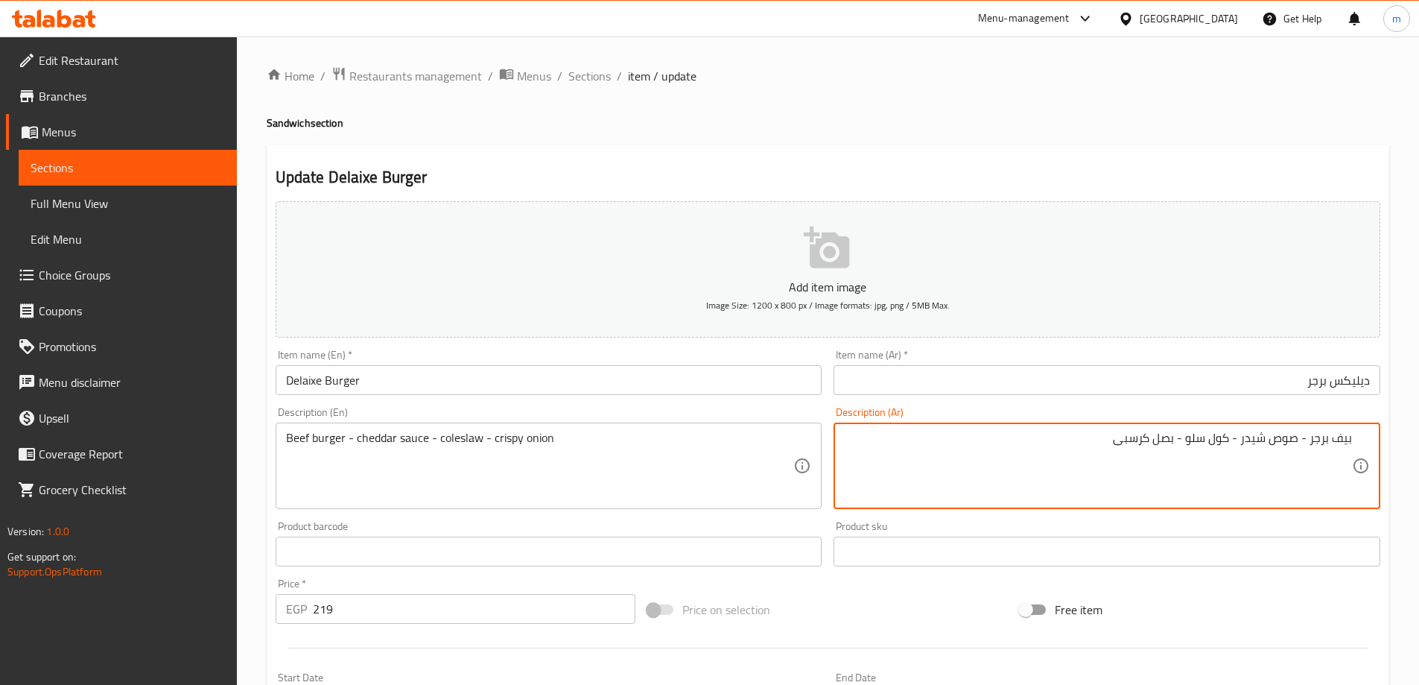
click at [423, 393] on input "Delaixe Burger" at bounding box center [549, 380] width 547 height 30
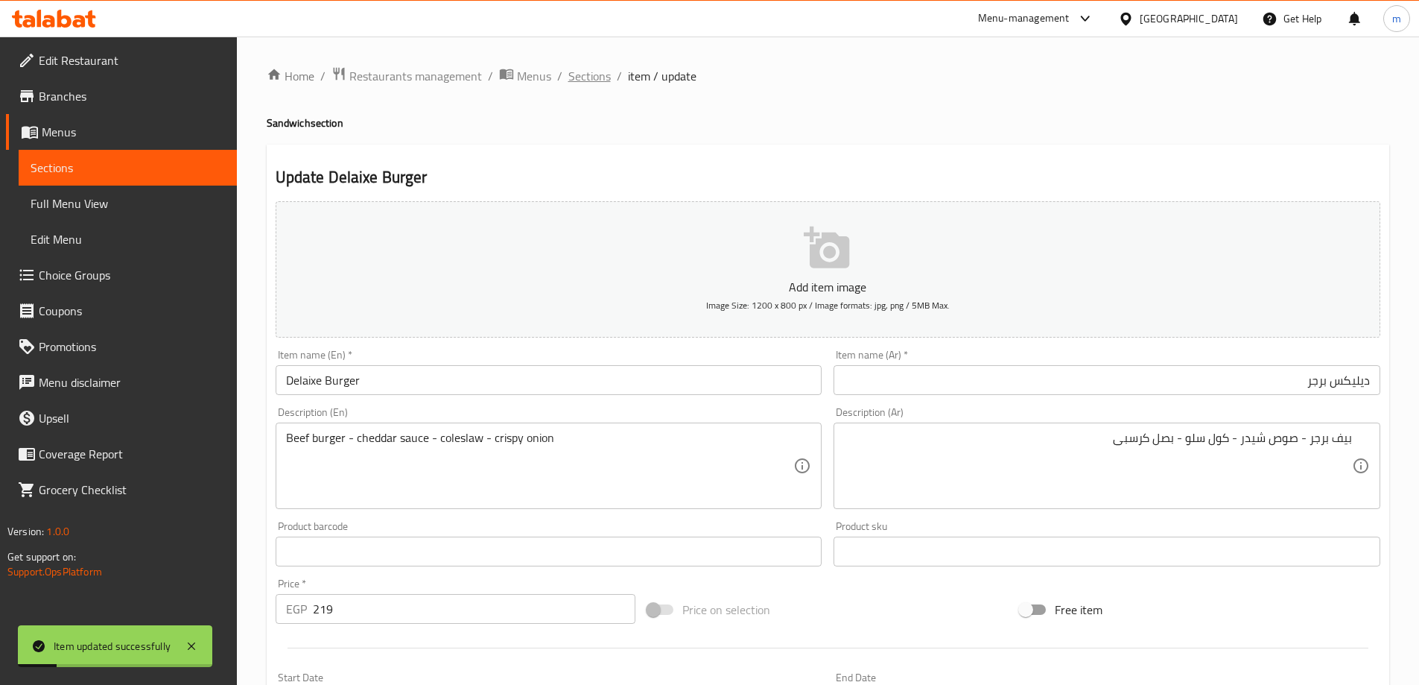
click at [588, 80] on span "Sections" at bounding box center [589, 76] width 42 height 18
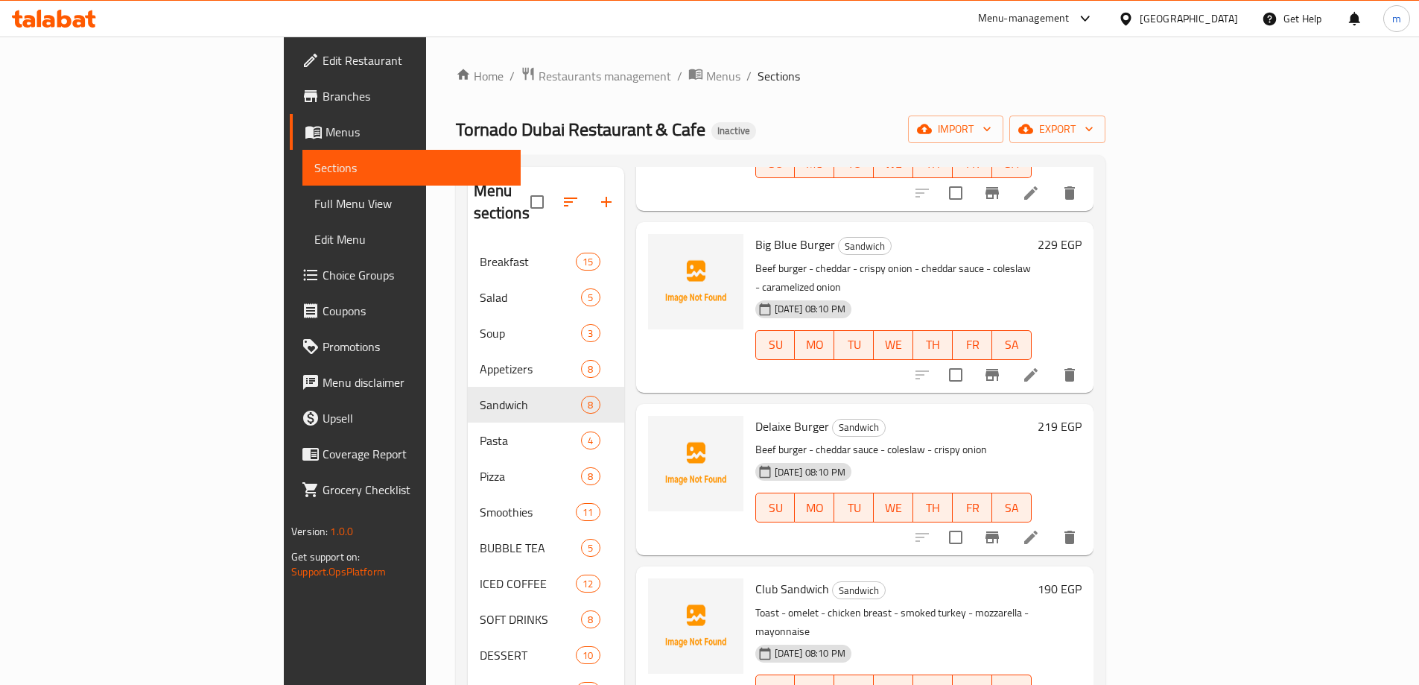
scroll to position [528, 0]
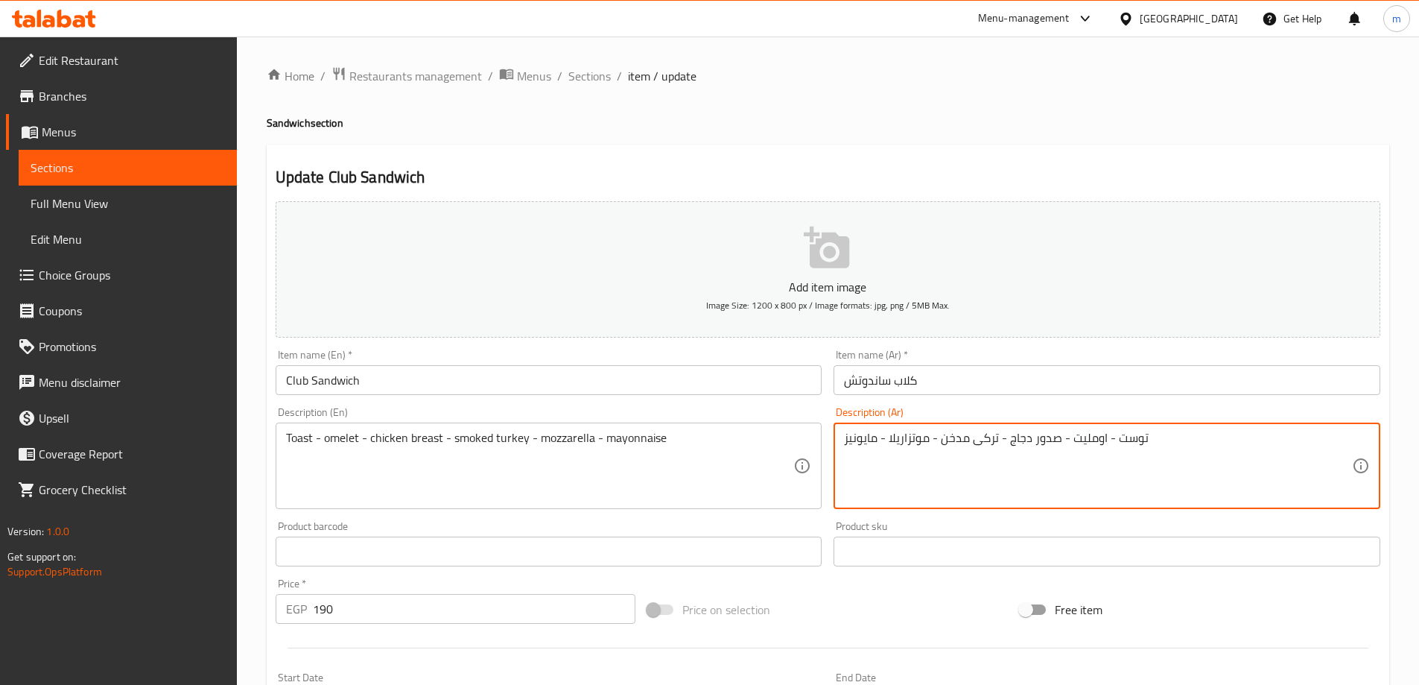
click at [1152, 370] on input "كلاب ساندوتش" at bounding box center [1107, 380] width 547 height 30
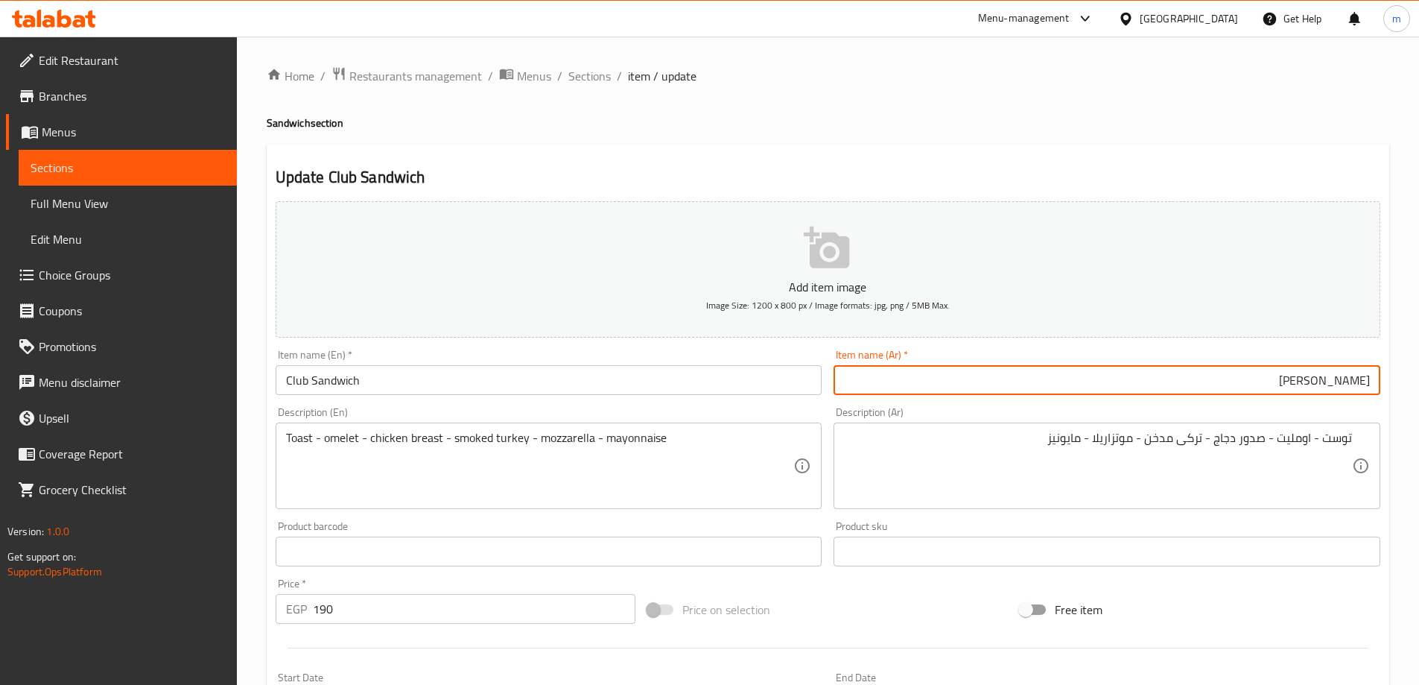
type input "كلوب ساندوتش"
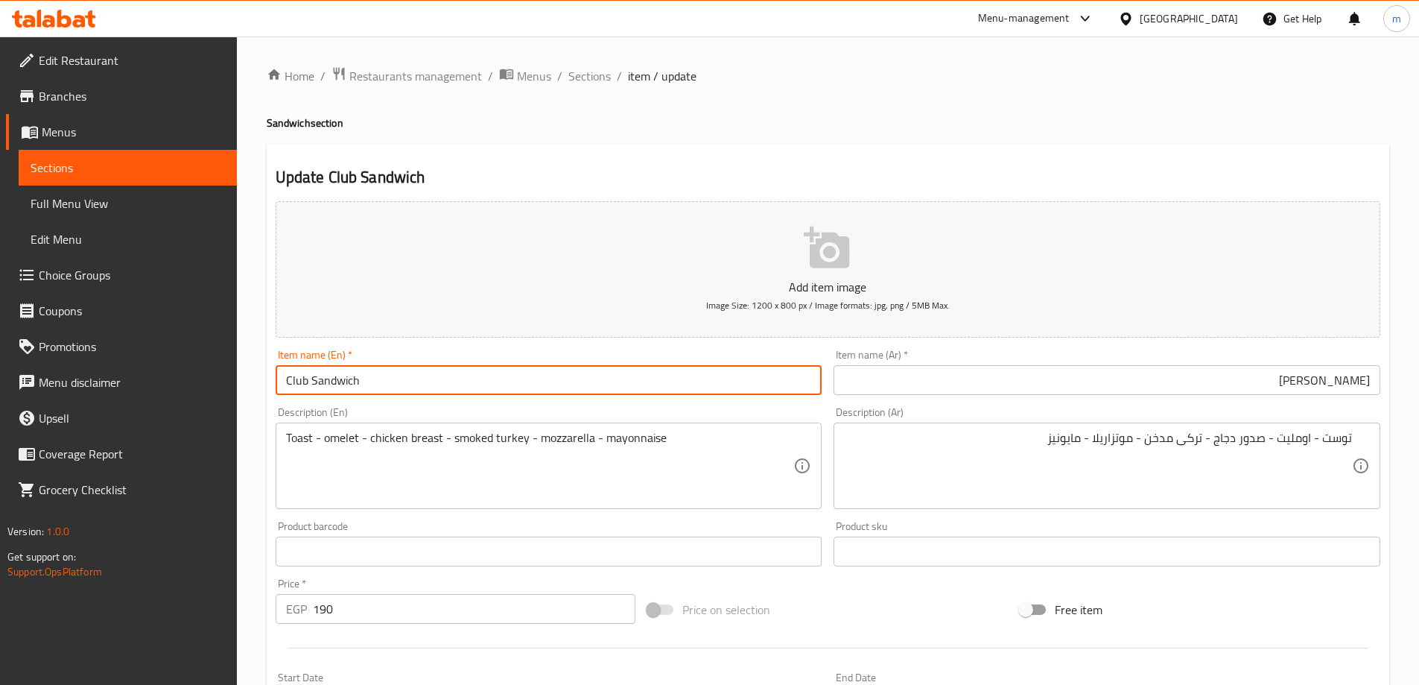
click at [533, 383] on input "Club Sandwich" at bounding box center [549, 380] width 547 height 30
click at [410, 389] on input "Club Sandwich" at bounding box center [549, 380] width 547 height 30
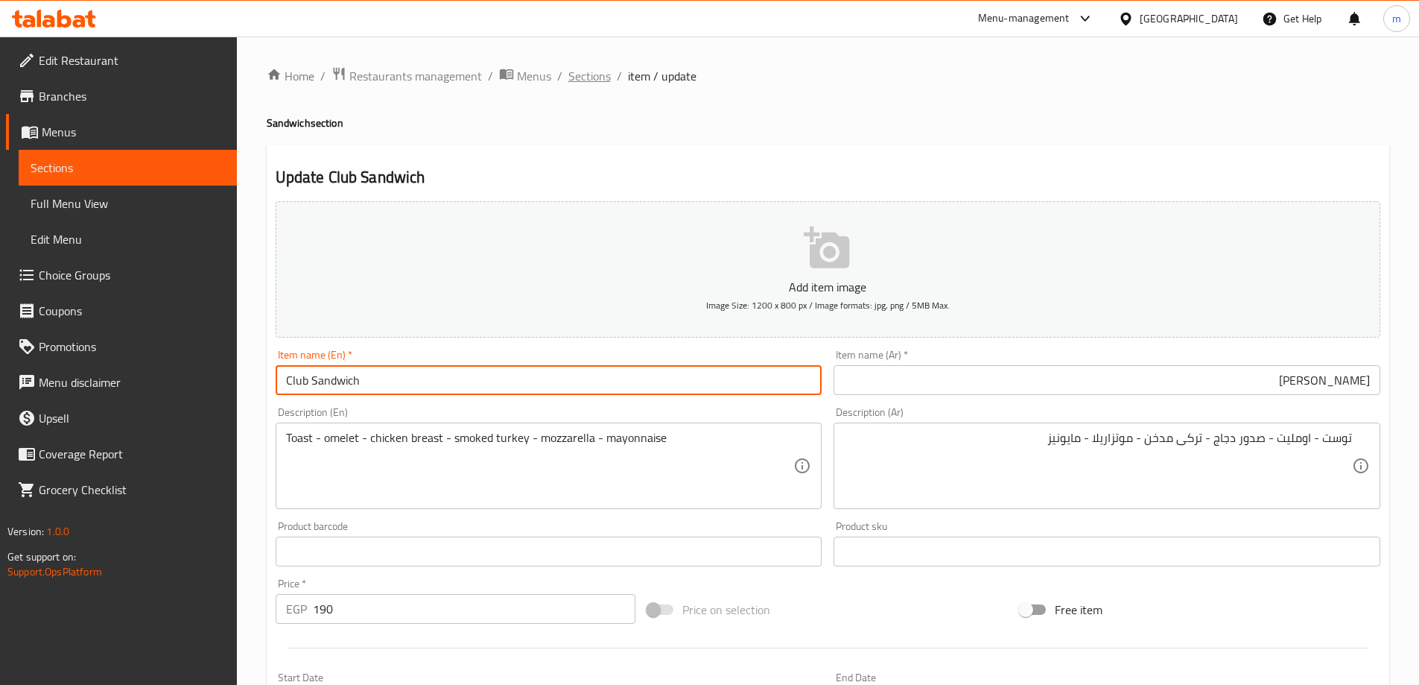
click at [600, 80] on span "Sections" at bounding box center [589, 76] width 42 height 18
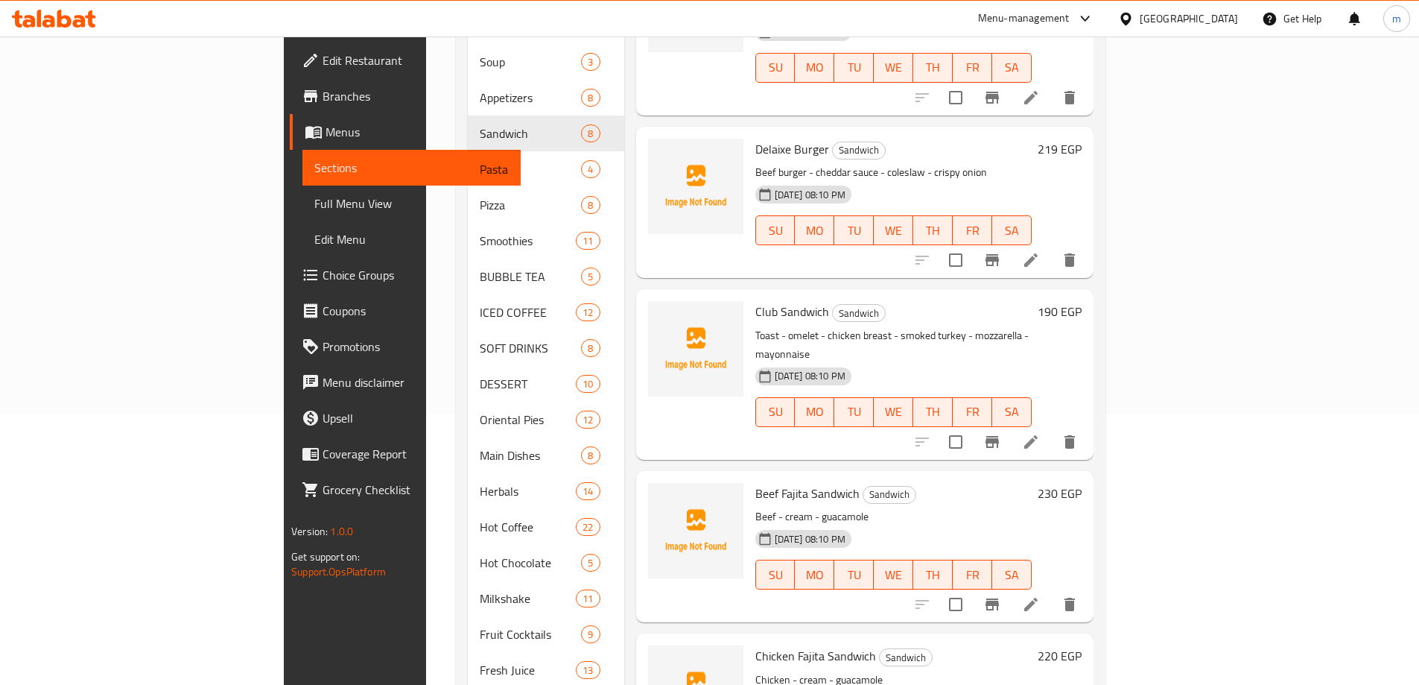
scroll to position [335, 0]
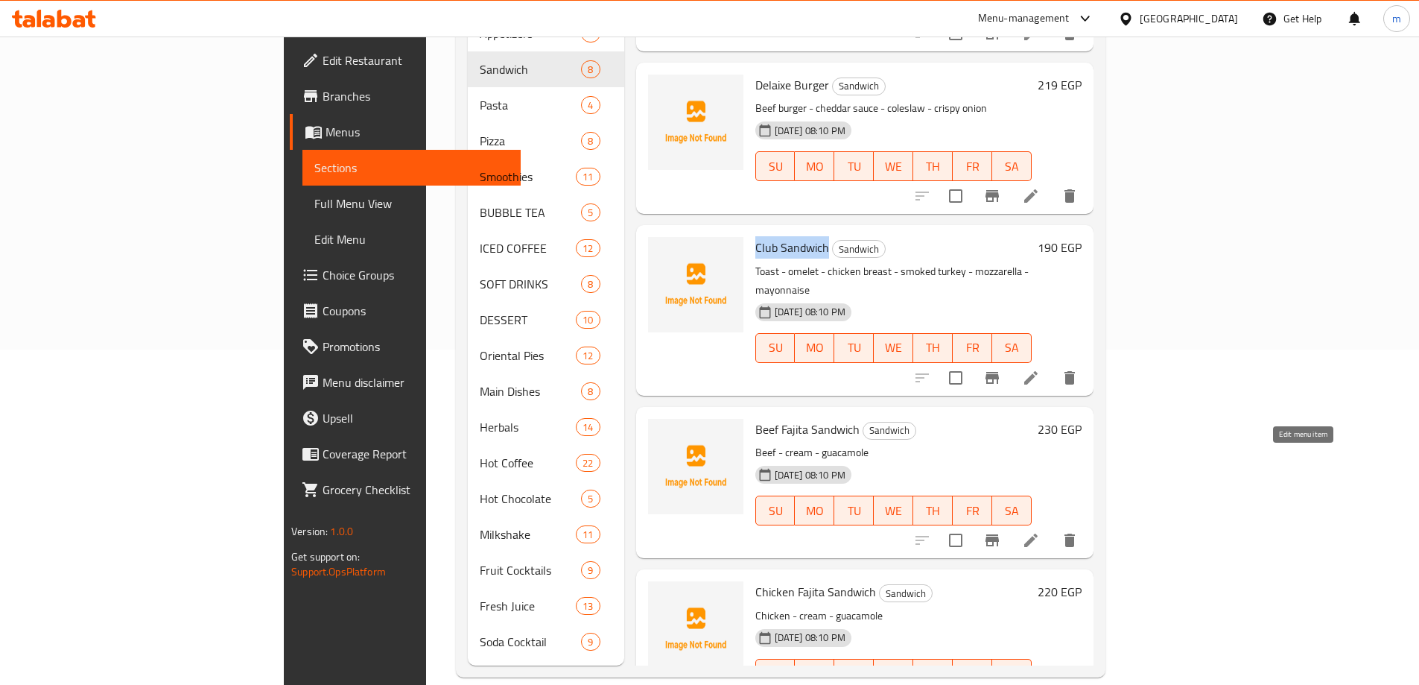
click at [1040, 531] on icon at bounding box center [1031, 540] width 18 height 18
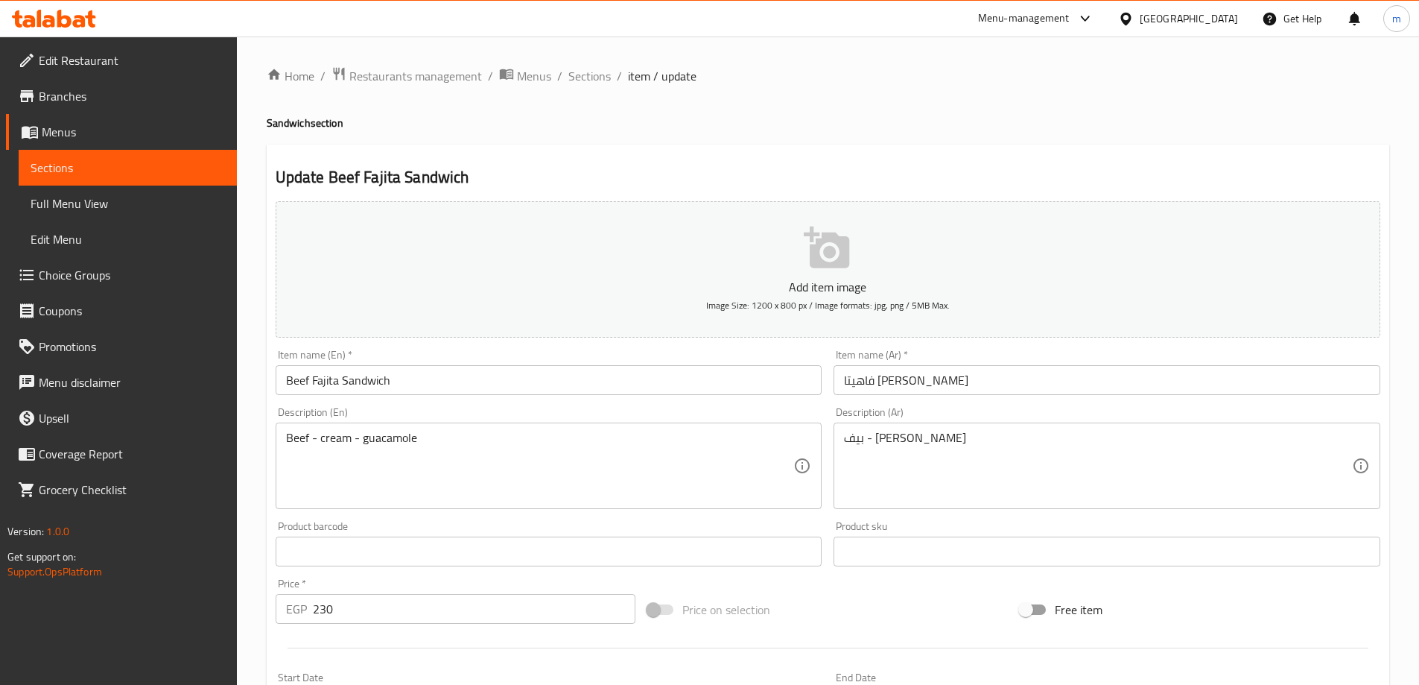
click at [892, 380] on input "فاهيتا [PERSON_NAME]" at bounding box center [1107, 380] width 547 height 30
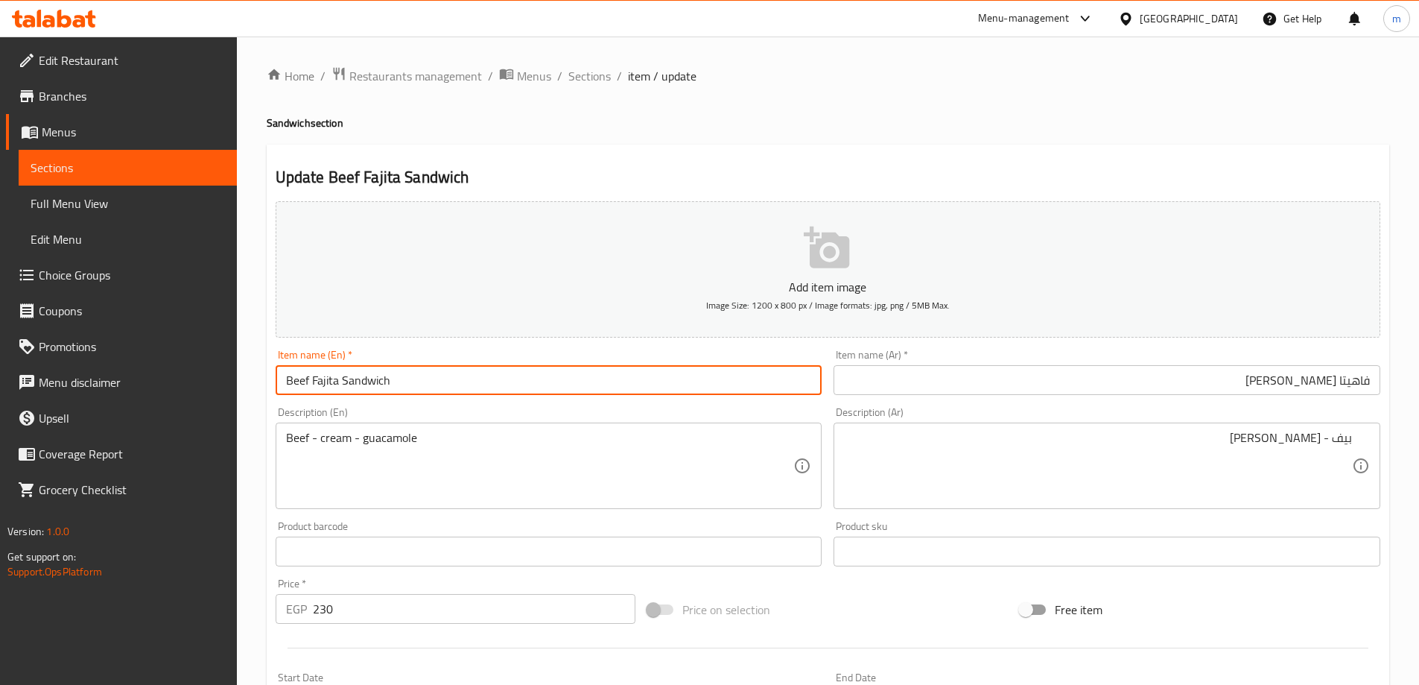
drag, startPoint x: 338, startPoint y: 379, endPoint x: 443, endPoint y: 384, distance: 105.1
click at [443, 384] on input "Beef Fajita Sandwich" at bounding box center [549, 380] width 547 height 30
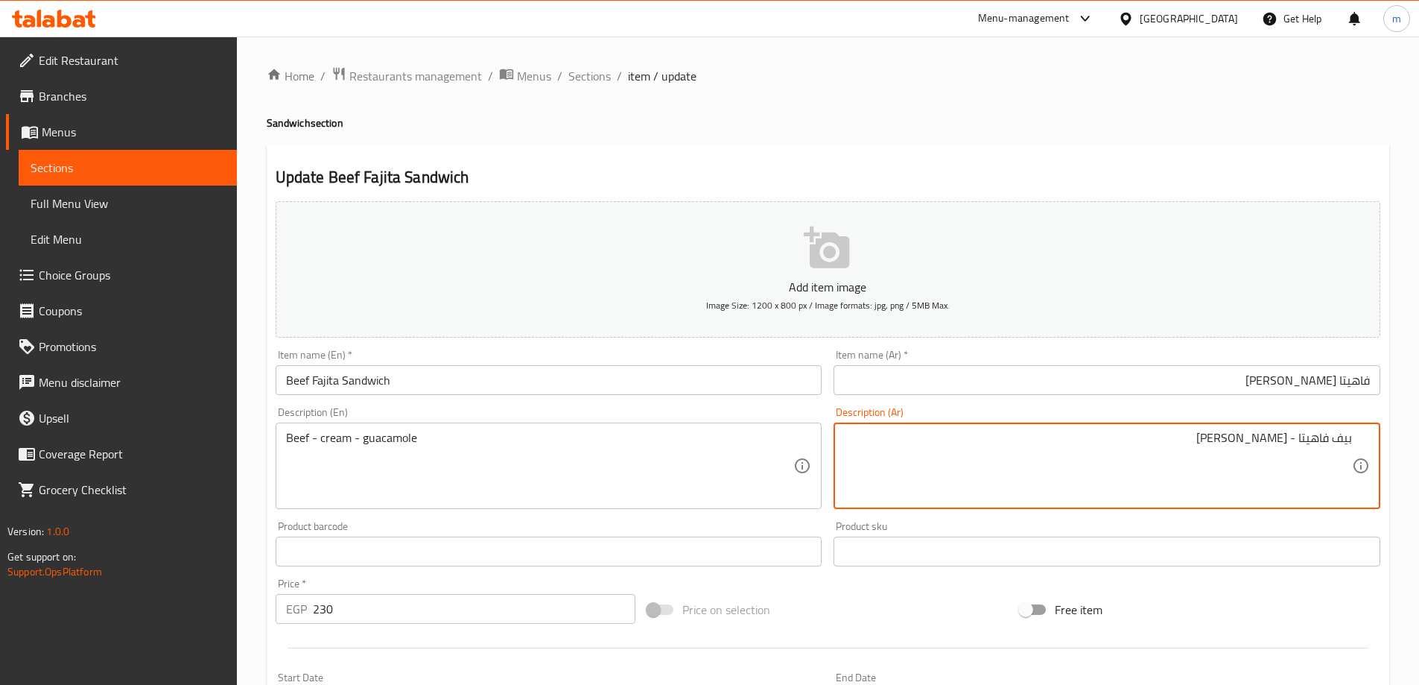
type textarea "بيف فاهيتا - سور كريم - جواكامولى"
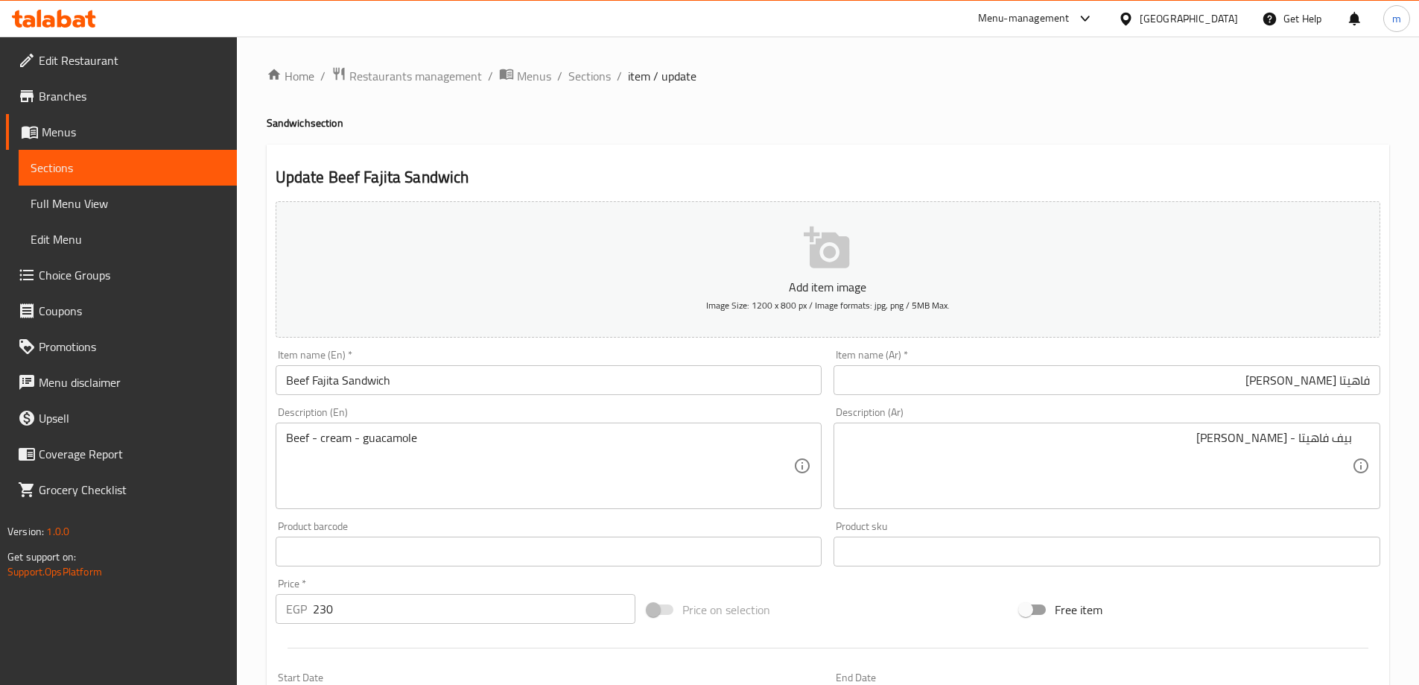
click at [1201, 429] on div "بيف فاهيتا - سور كريم - جواكامولى Description (Ar)" at bounding box center [1107, 465] width 547 height 86
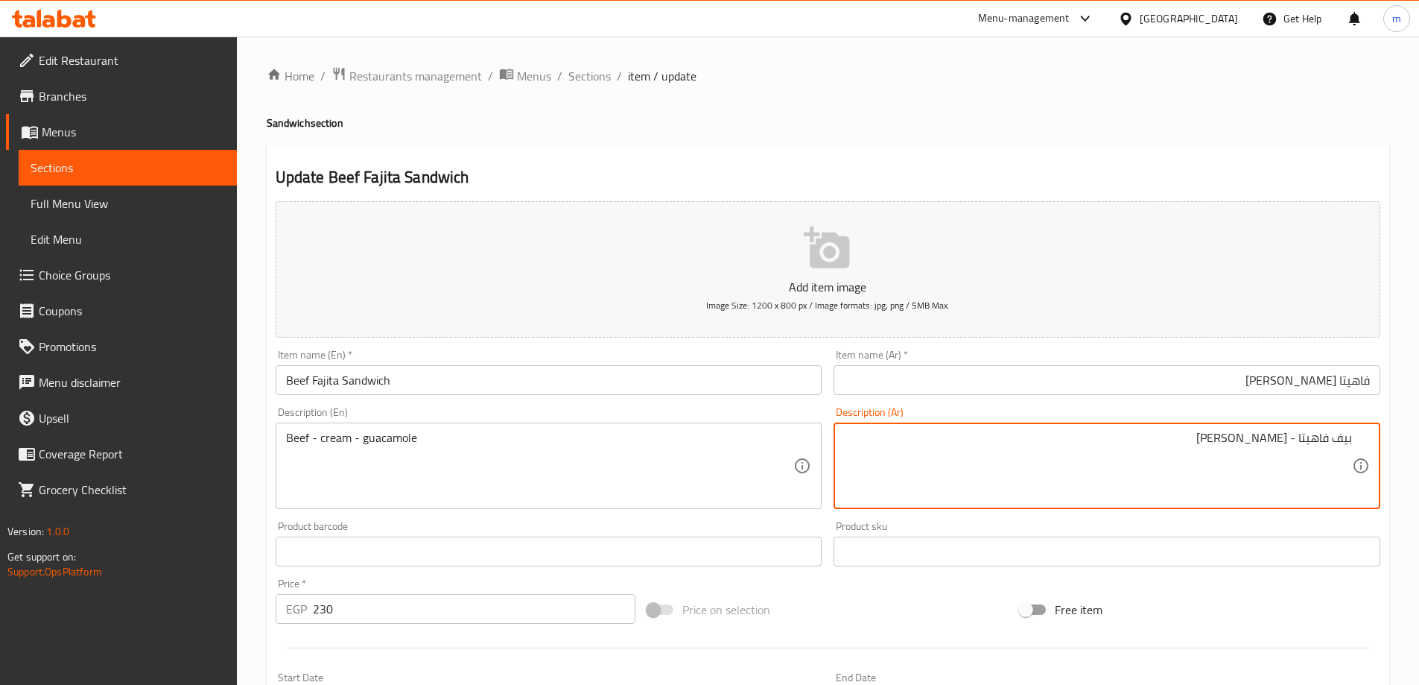
click at [1196, 446] on textarea "بيف فاهيتا - سور كريم - جواكامولى" at bounding box center [1098, 466] width 508 height 71
click at [389, 442] on textarea "Beef - cream - guacamole" at bounding box center [540, 466] width 508 height 71
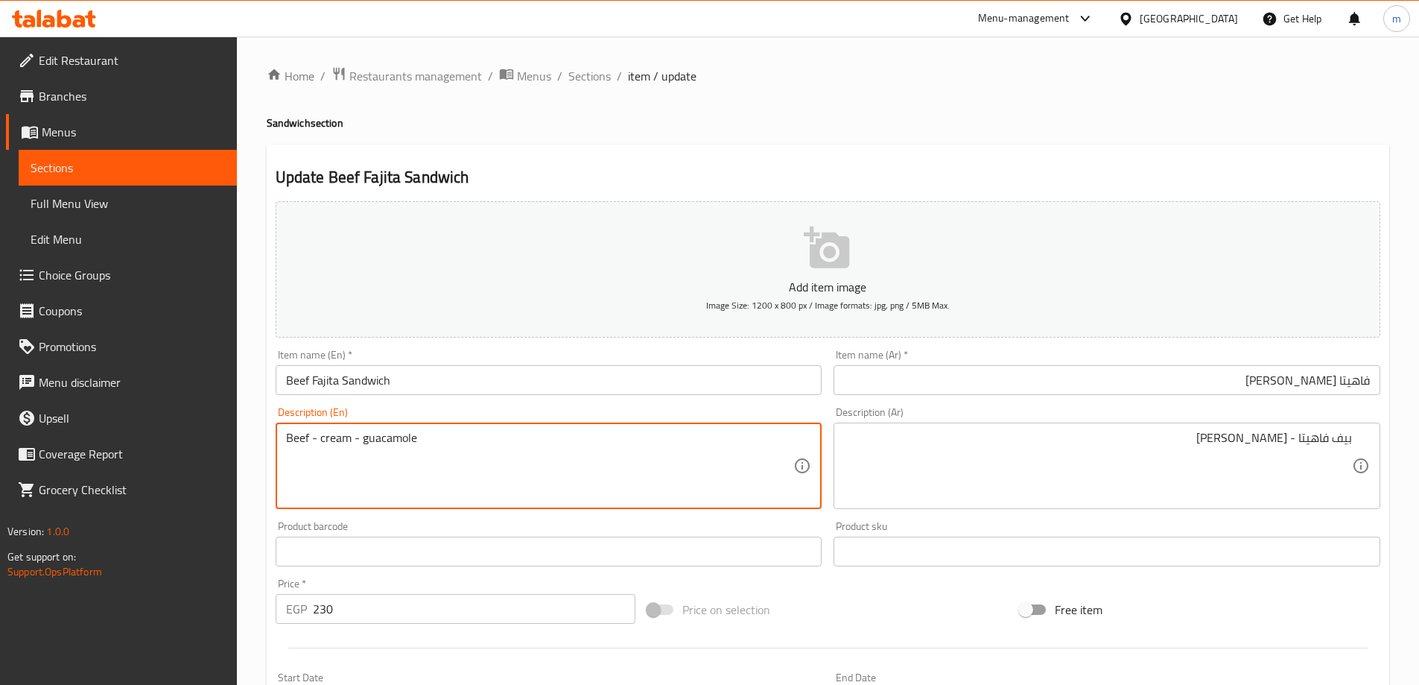
paste textarea "G"
click at [326, 377] on input "Beef Fajita Sandwich" at bounding box center [549, 380] width 547 height 30
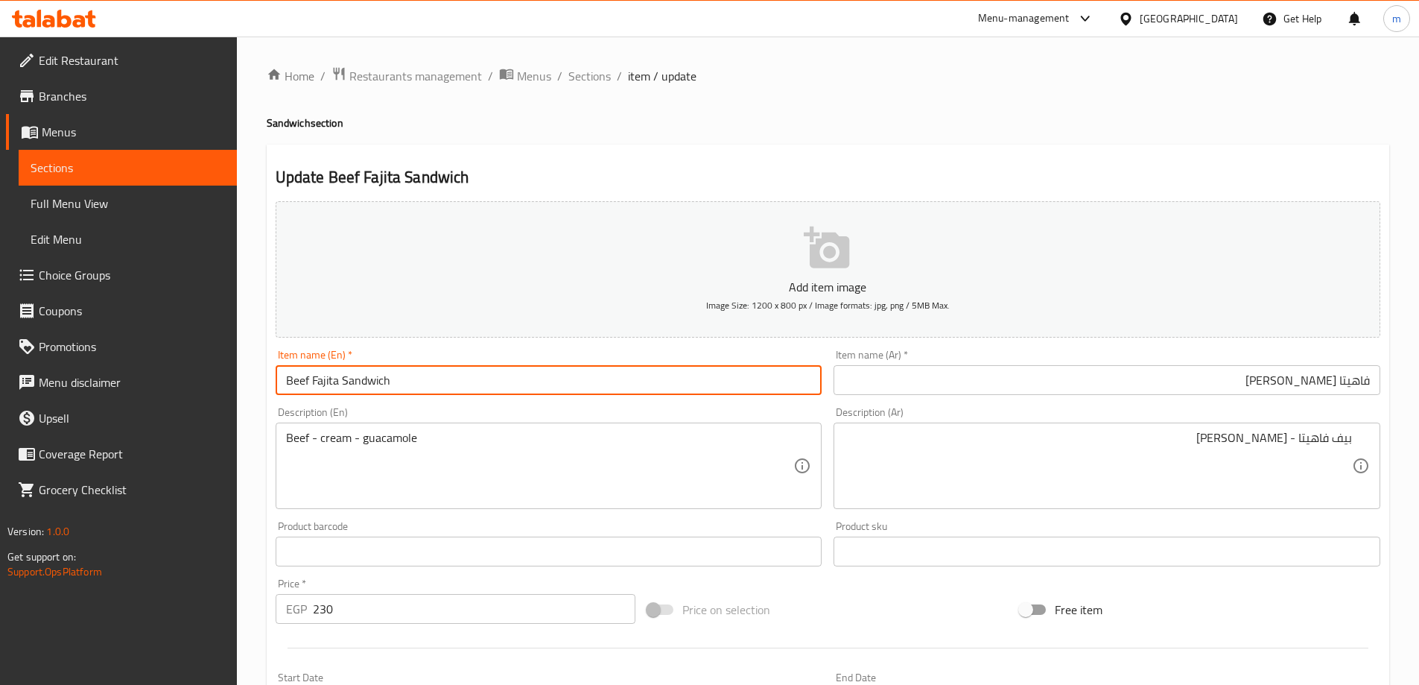
click at [326, 377] on input "Beef Fajita Sandwich" at bounding box center [549, 380] width 547 height 30
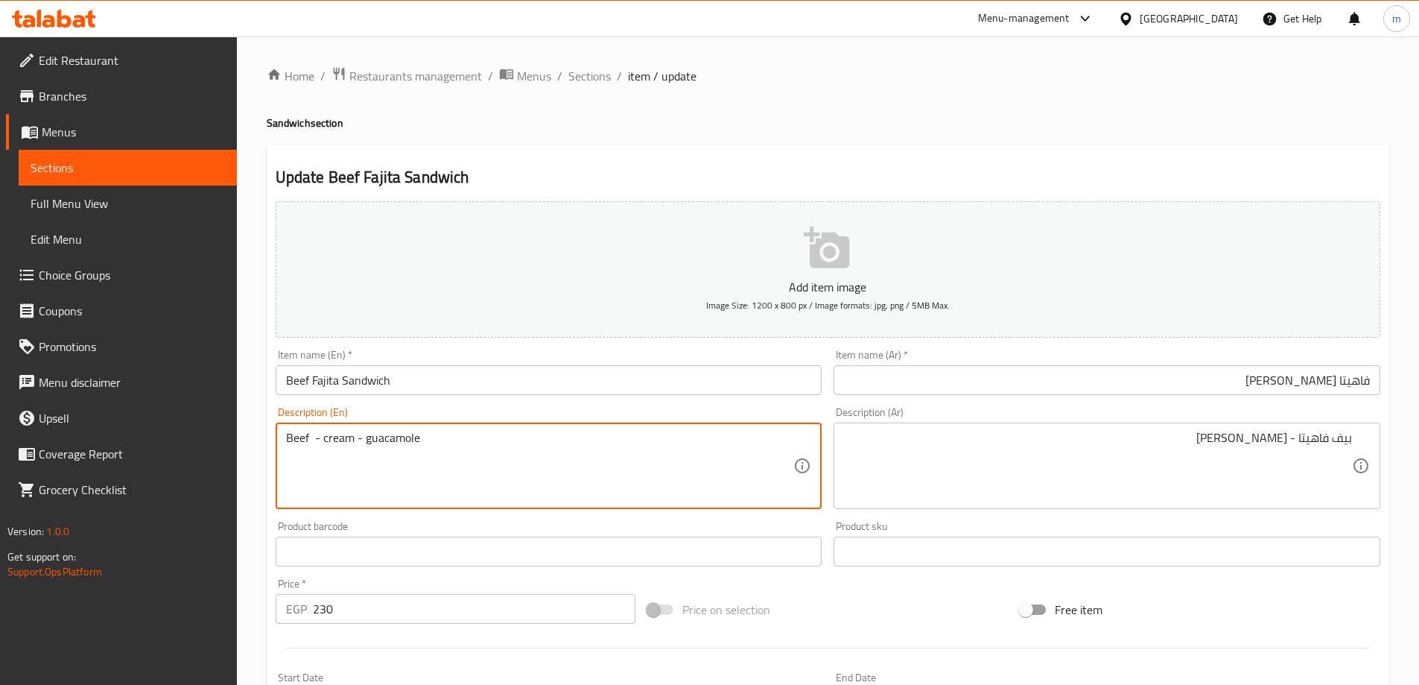
paste textarea "Fajita"
type textarea "Beef fajita - sour cream - guacamole"
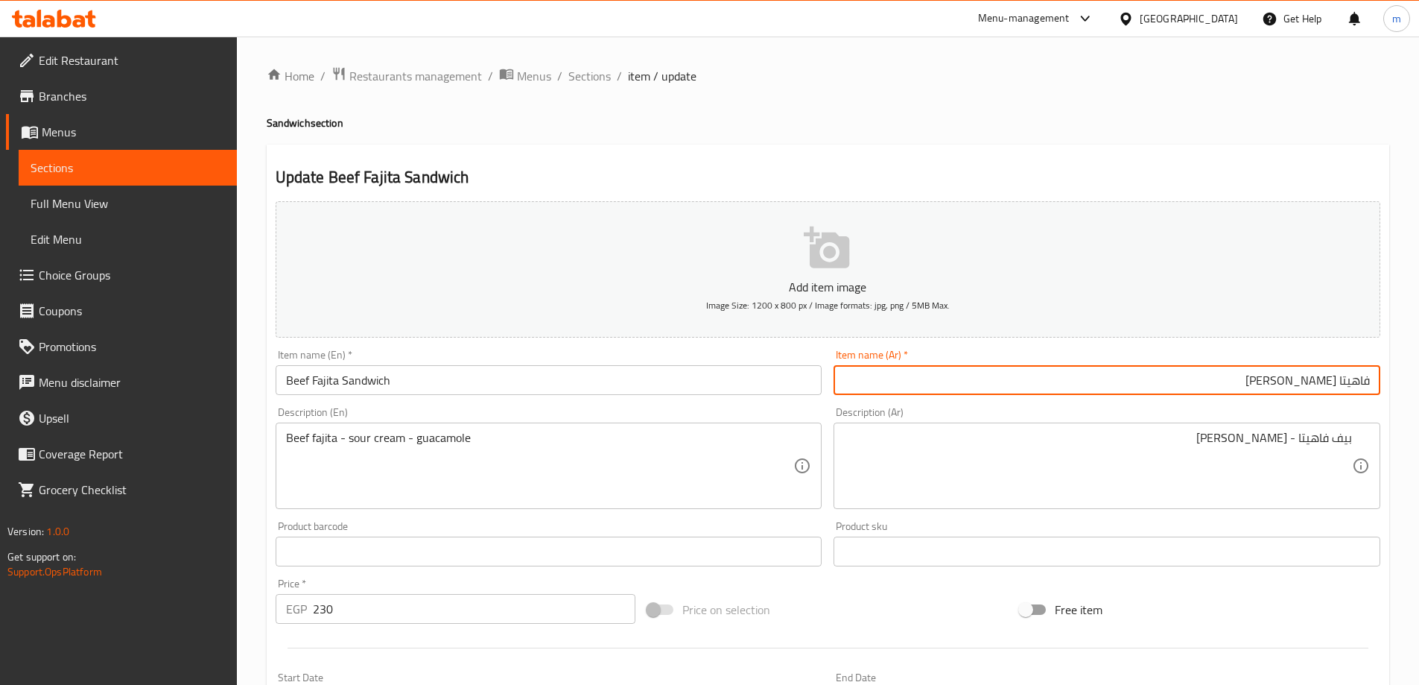
click at [1104, 376] on input "فاهيتا [PERSON_NAME]" at bounding box center [1107, 380] width 547 height 30
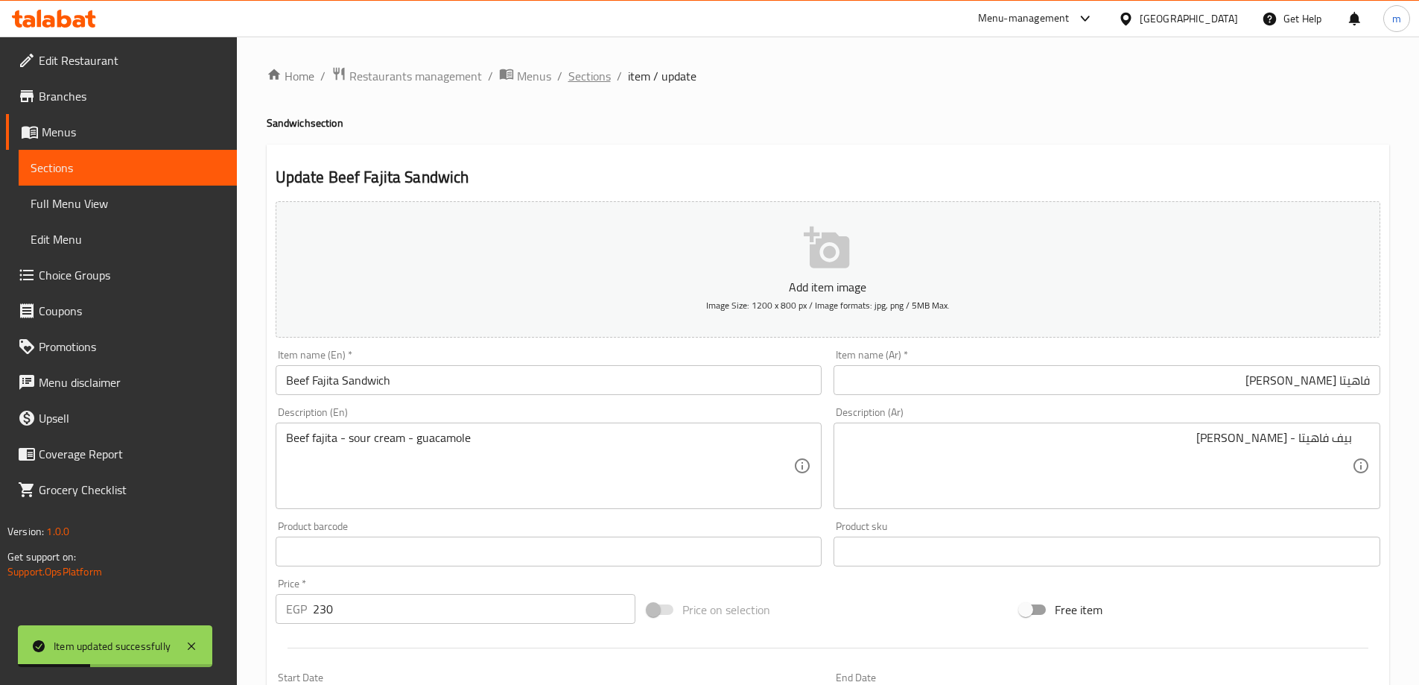
click at [590, 70] on span "Sections" at bounding box center [589, 76] width 42 height 18
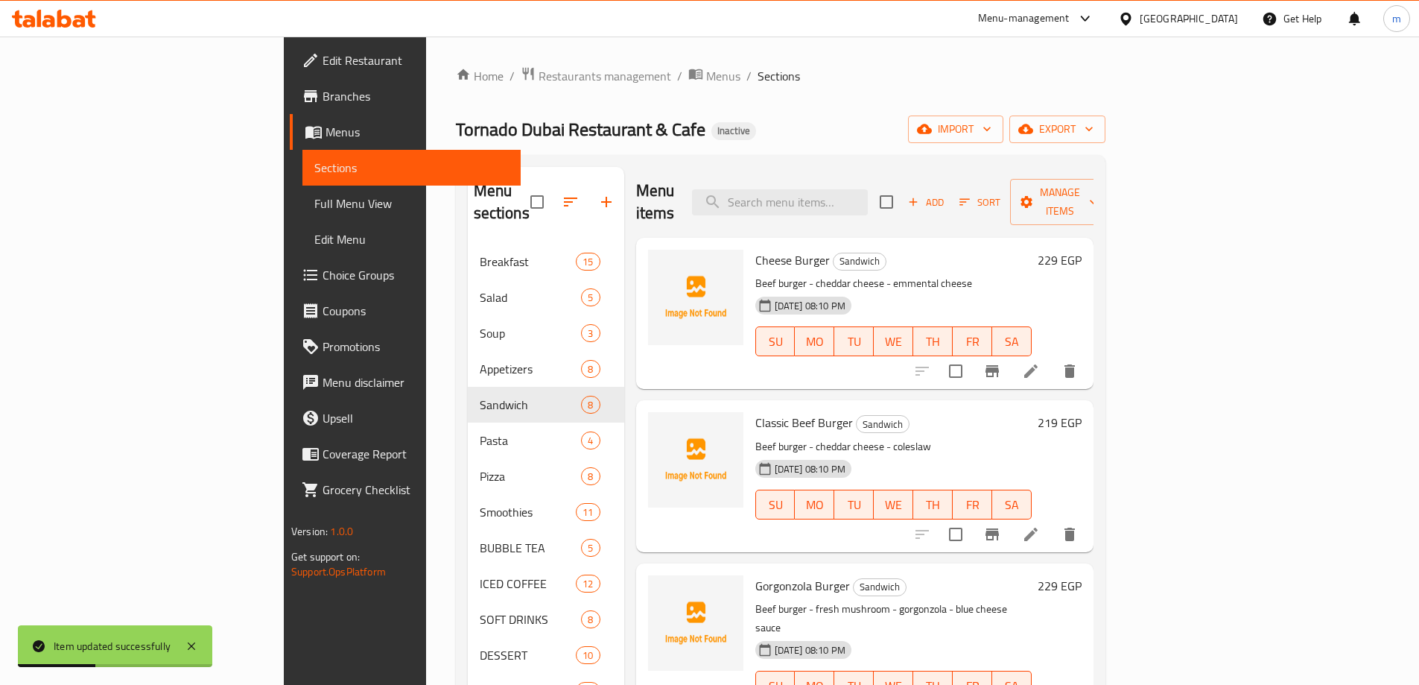
click at [758, 70] on span "Sections" at bounding box center [779, 76] width 42 height 18
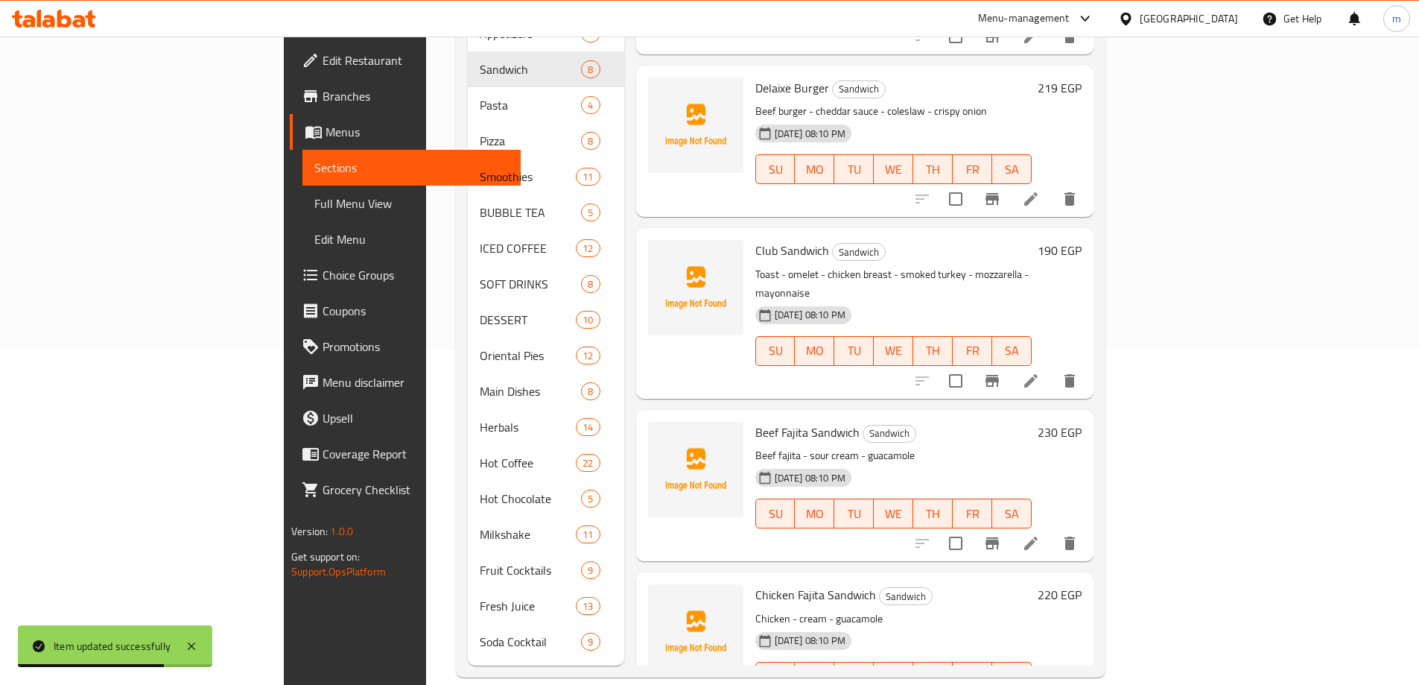
scroll to position [528, 0]
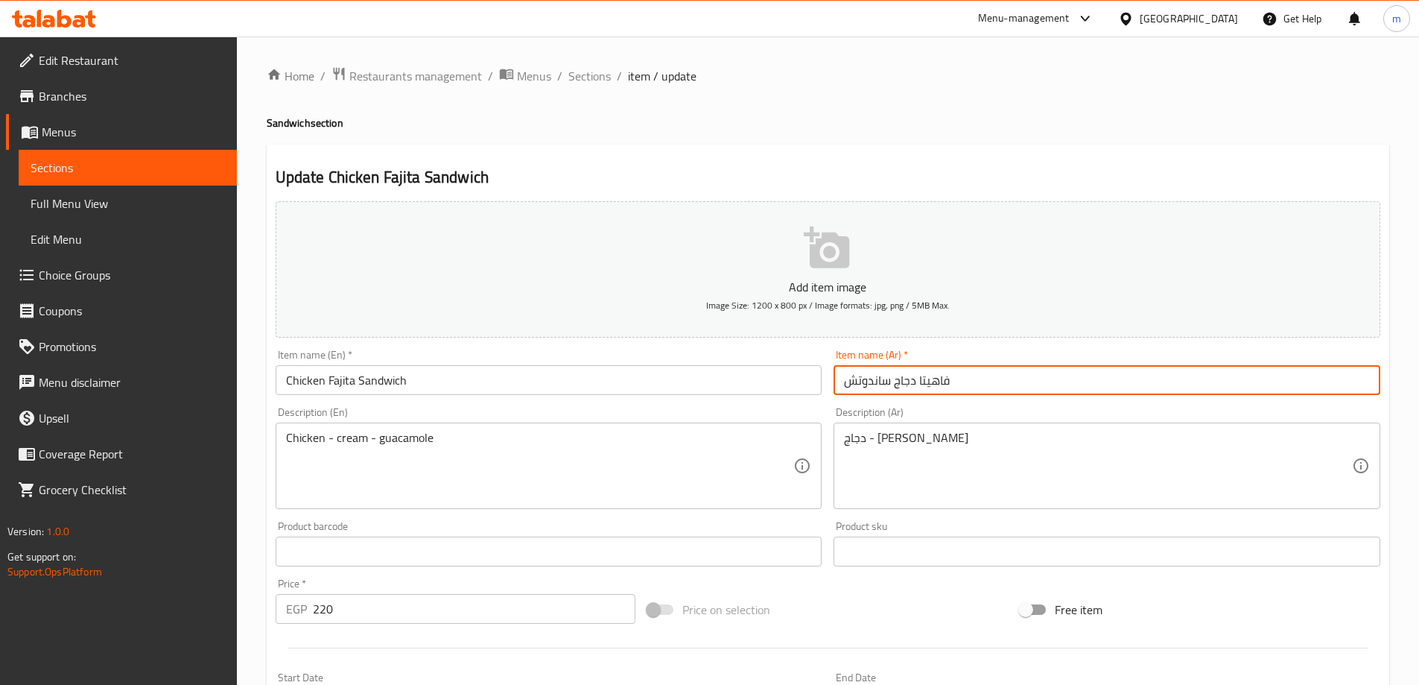
click at [1004, 383] on input "فاهيتا دجاج ساندوتش" at bounding box center [1107, 380] width 547 height 30
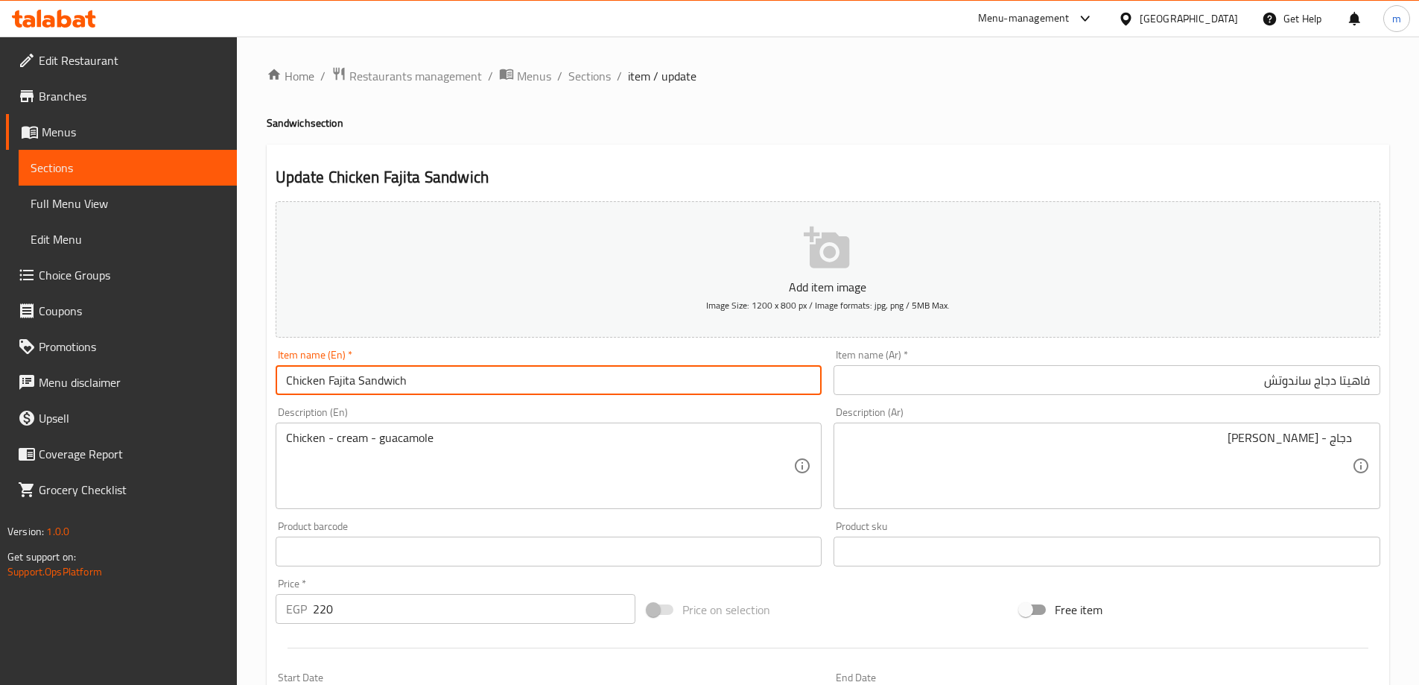
drag, startPoint x: 385, startPoint y: 381, endPoint x: 263, endPoint y: 385, distance: 122.3
click at [263, 385] on div "Home / Restaurants management / Menus / Sections / item / update Sandwich secti…" at bounding box center [828, 545] width 1182 height 1016
click at [327, 384] on input "Chicken Fajita Sandwich" at bounding box center [549, 380] width 547 height 30
drag, startPoint x: 327, startPoint y: 379, endPoint x: 580, endPoint y: 367, distance: 252.9
click at [353, 376] on input "Chicken Fajita Sandwich" at bounding box center [549, 380] width 547 height 30
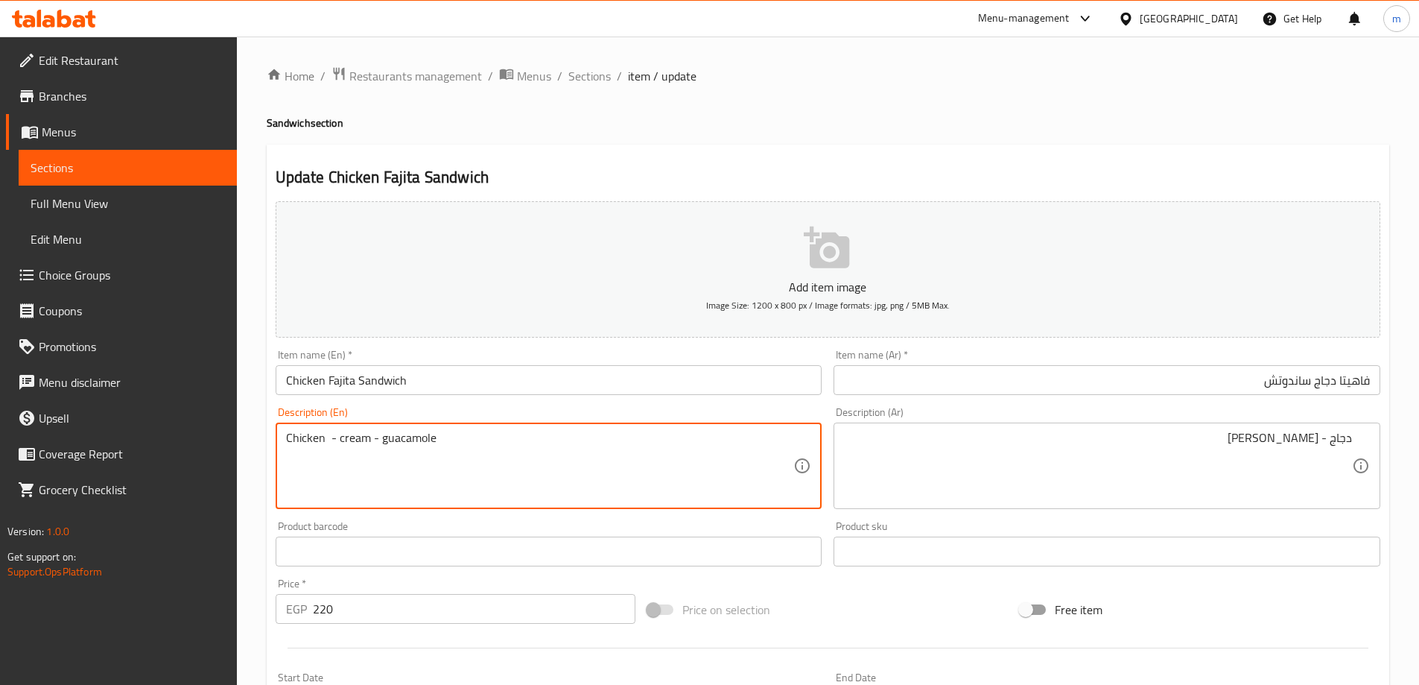
paste textarea "Fajita"
type textarea "Chicken fajita - sour cream - guacamole"
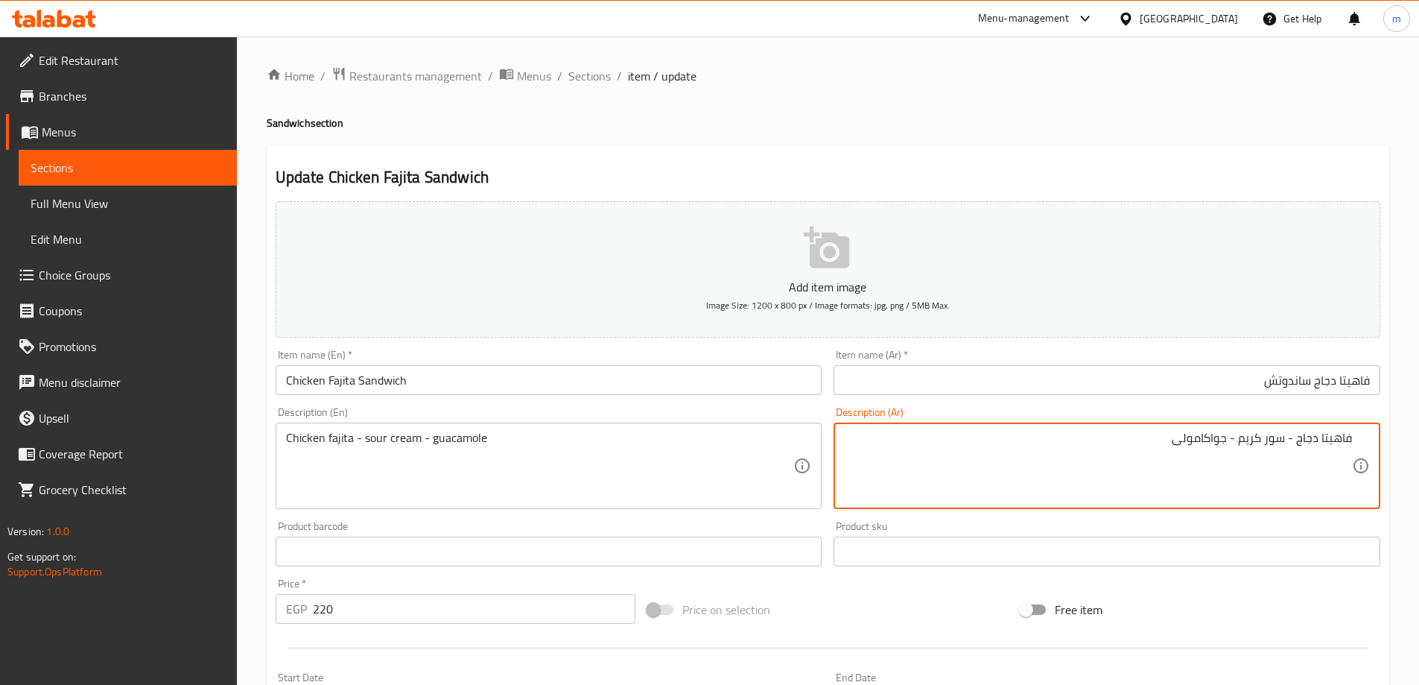
type textarea "فاهيتا دجاج - سور كريم - جواكامولى"
click at [1119, 384] on input "فاهيتا دجاج ساندوتش" at bounding box center [1107, 380] width 547 height 30
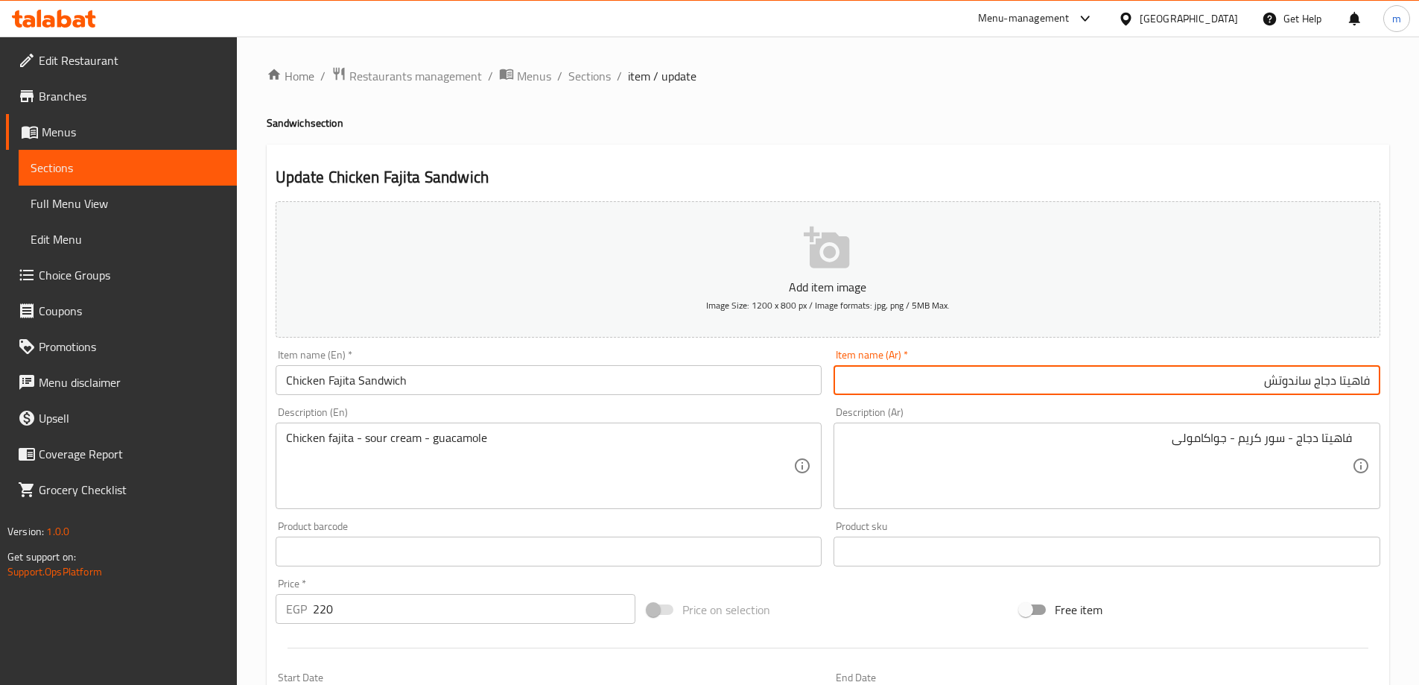
click at [530, 386] on input "Chicken Fajita Sandwich" at bounding box center [549, 380] width 547 height 30
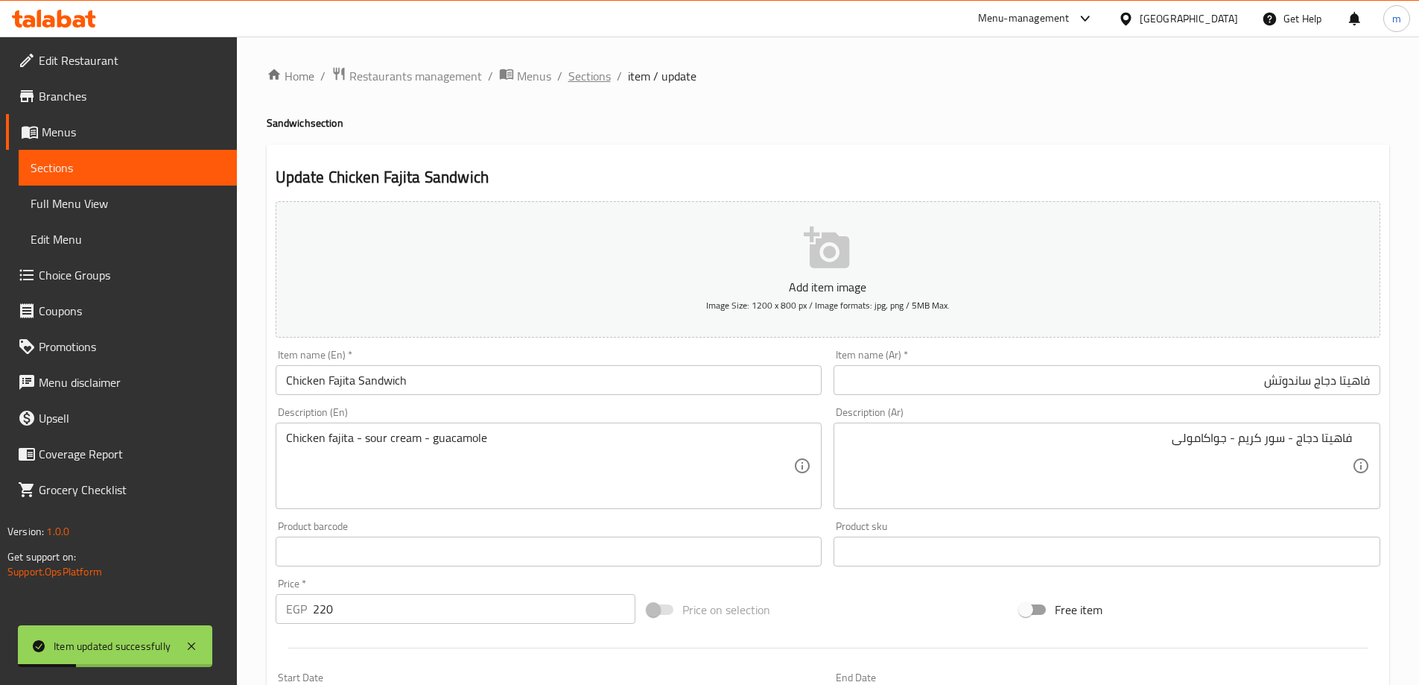
click at [574, 83] on span "Sections" at bounding box center [589, 76] width 42 height 18
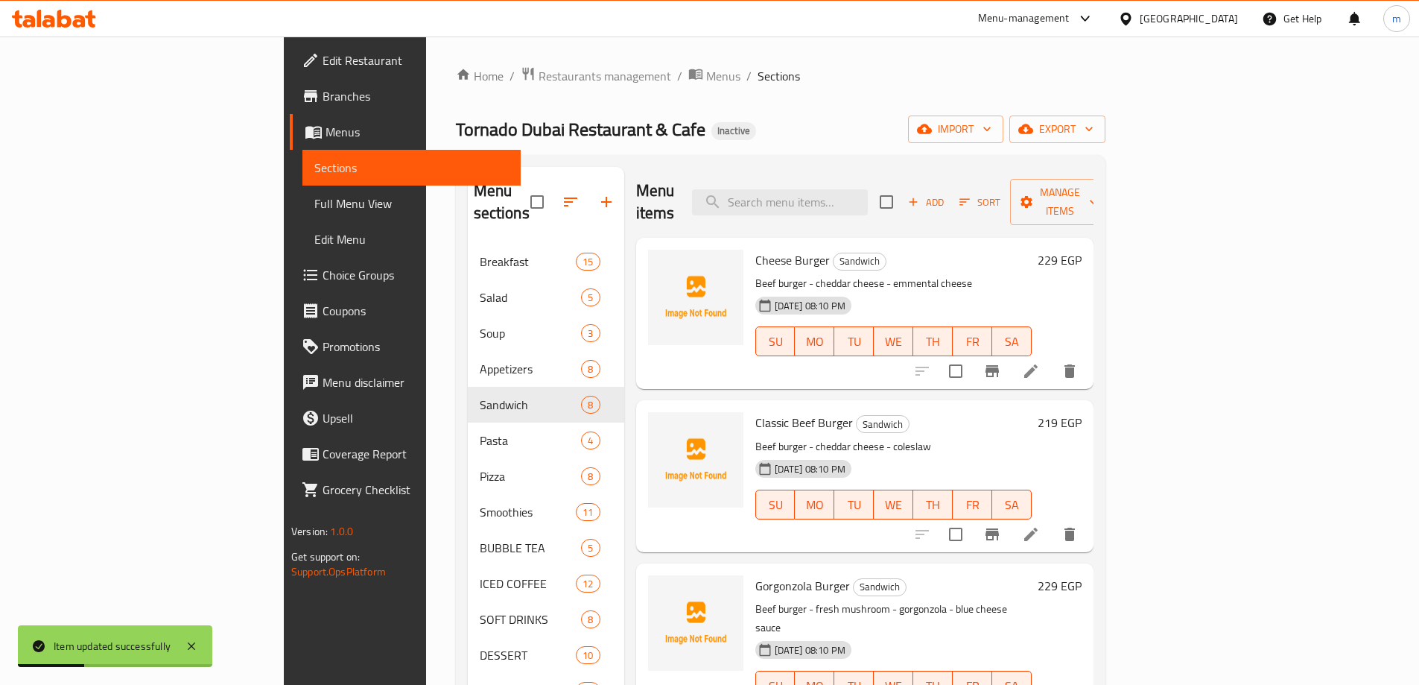
click at [859, 145] on div "Home / Restaurants management / Menus / Sections Tornado Dubai Restaurant & Caf…" at bounding box center [781, 539] width 650 height 946
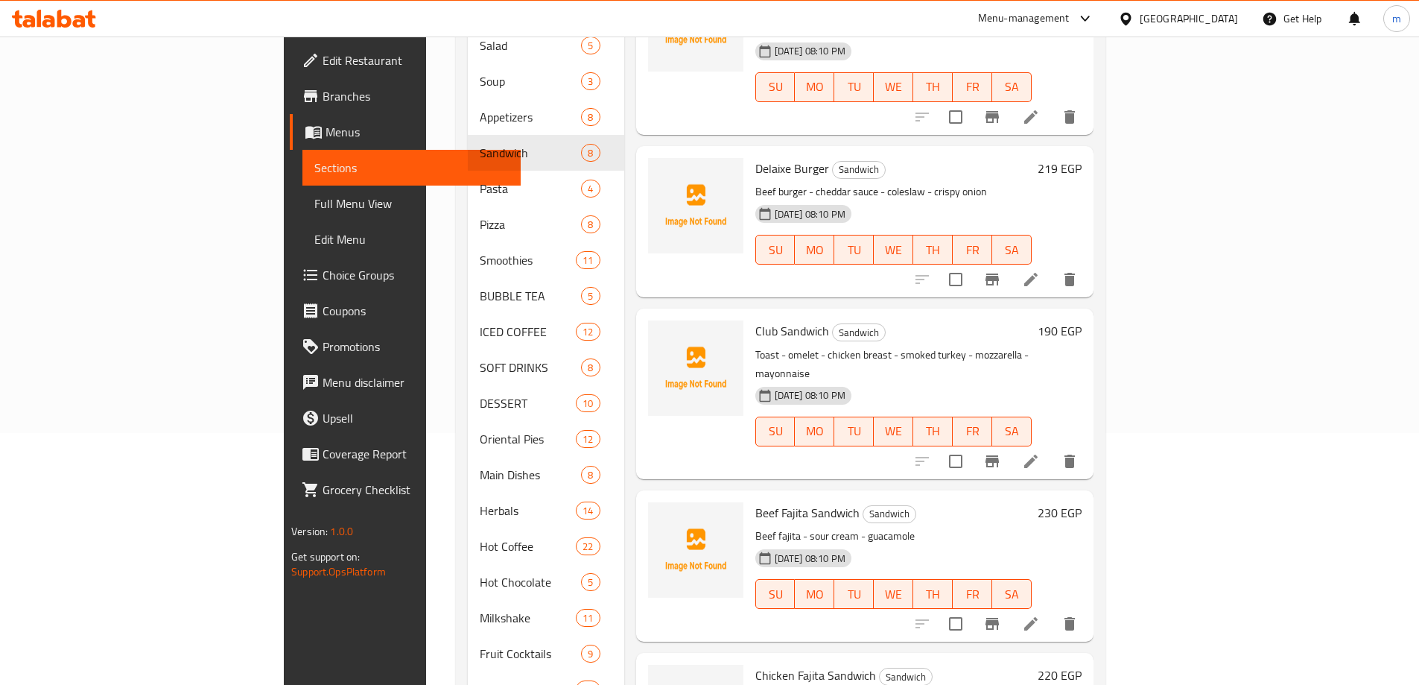
scroll to position [261, 0]
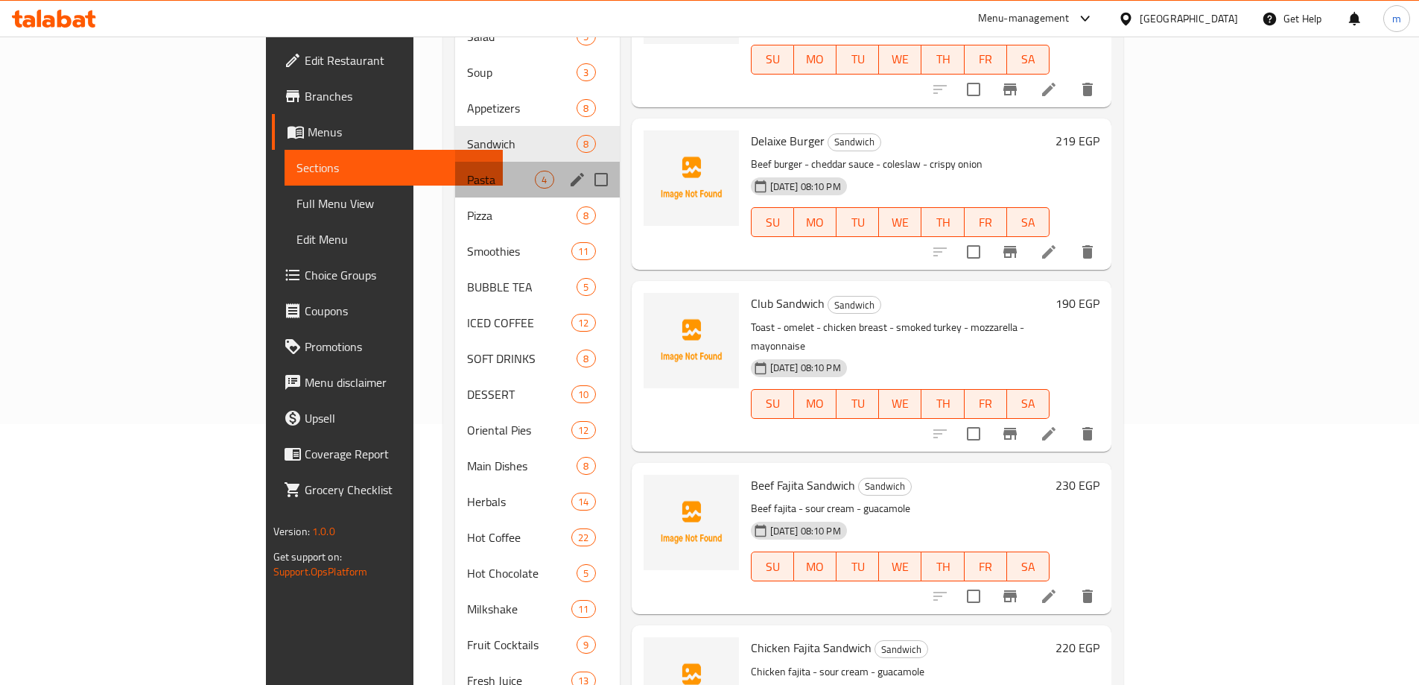
click at [455, 162] on div "Pasta 4" at bounding box center [537, 180] width 164 height 36
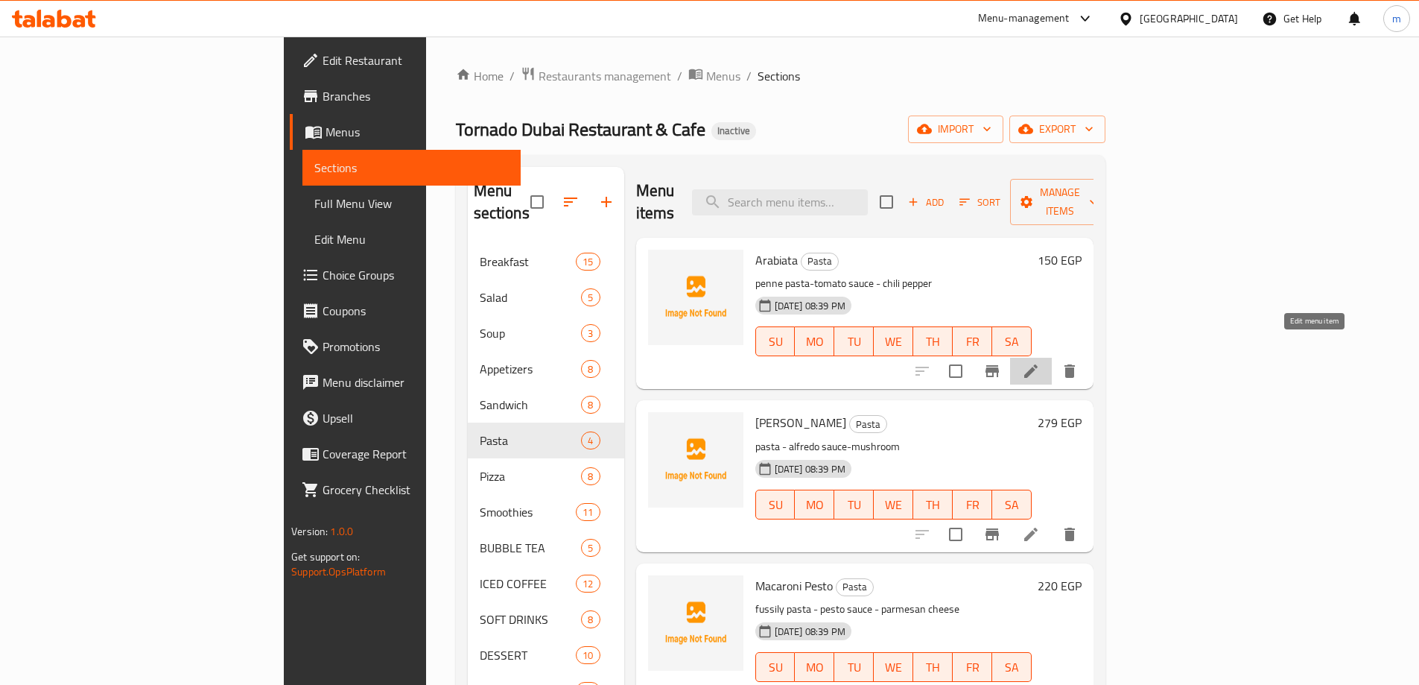
click at [1040, 362] on icon at bounding box center [1031, 371] width 18 height 18
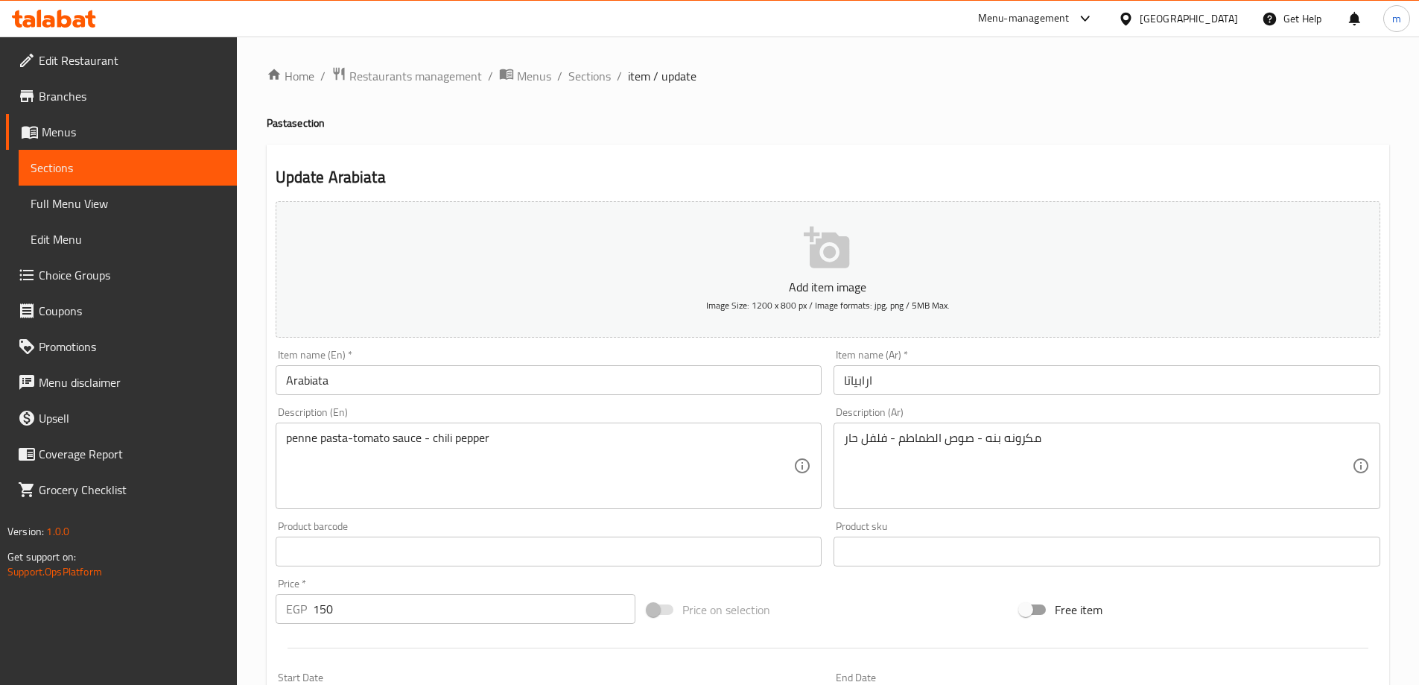
click at [1079, 387] on input "ارابياتا" at bounding box center [1107, 380] width 547 height 30
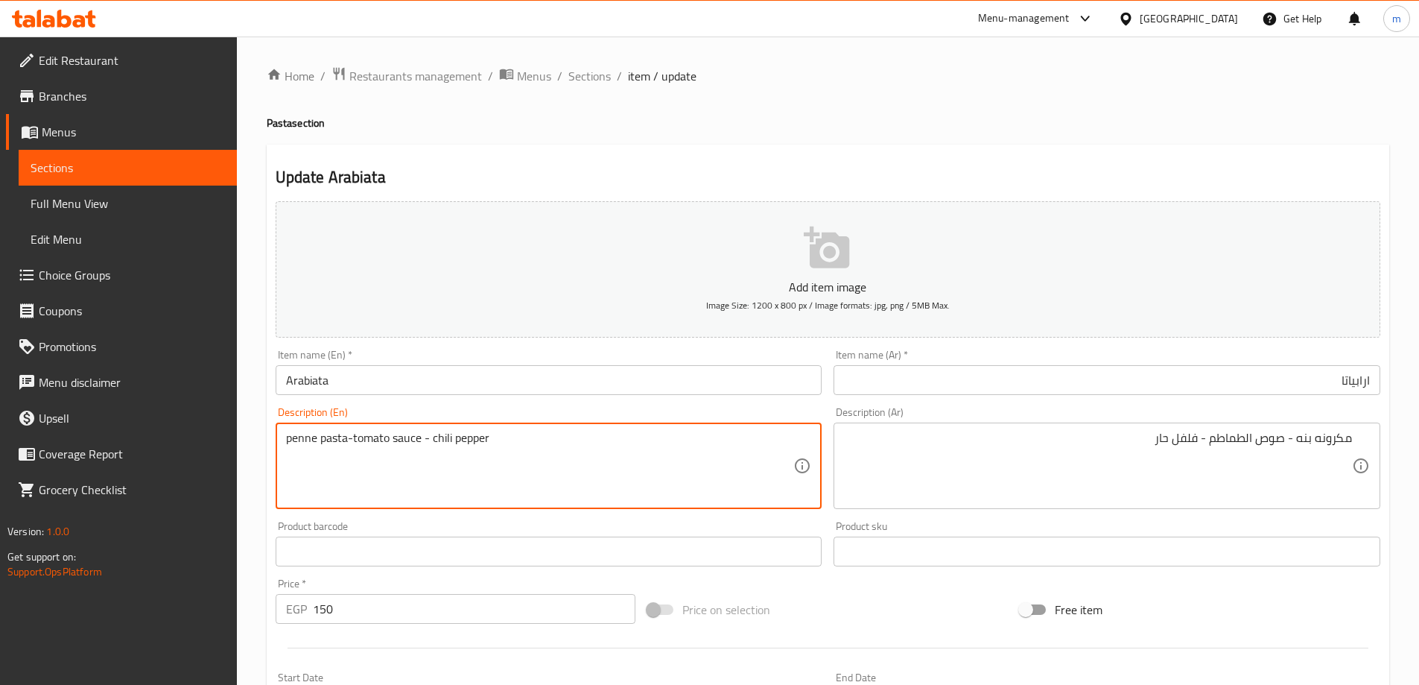
drag, startPoint x: 353, startPoint y: 437, endPoint x: 429, endPoint y: 443, distance: 76.2
click at [504, 373] on input "Arabiata" at bounding box center [549, 380] width 547 height 30
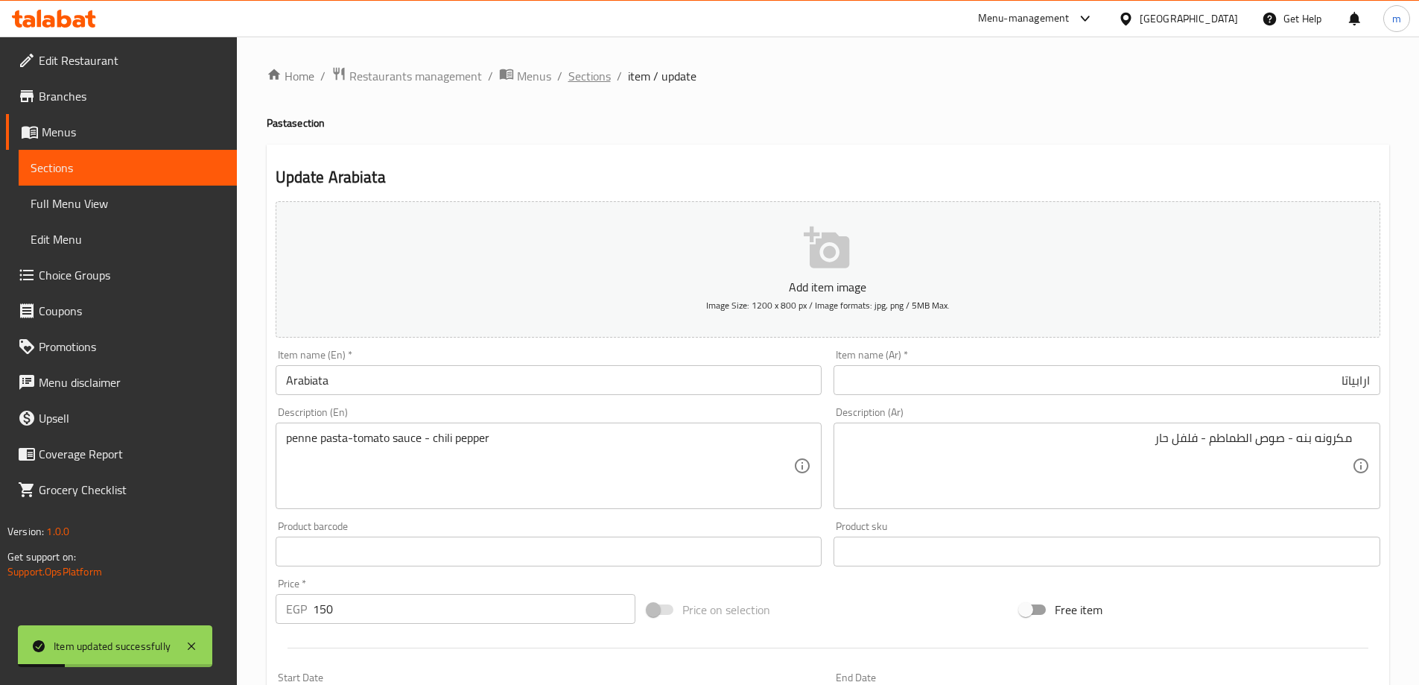
click at [594, 77] on span "Sections" at bounding box center [589, 76] width 42 height 18
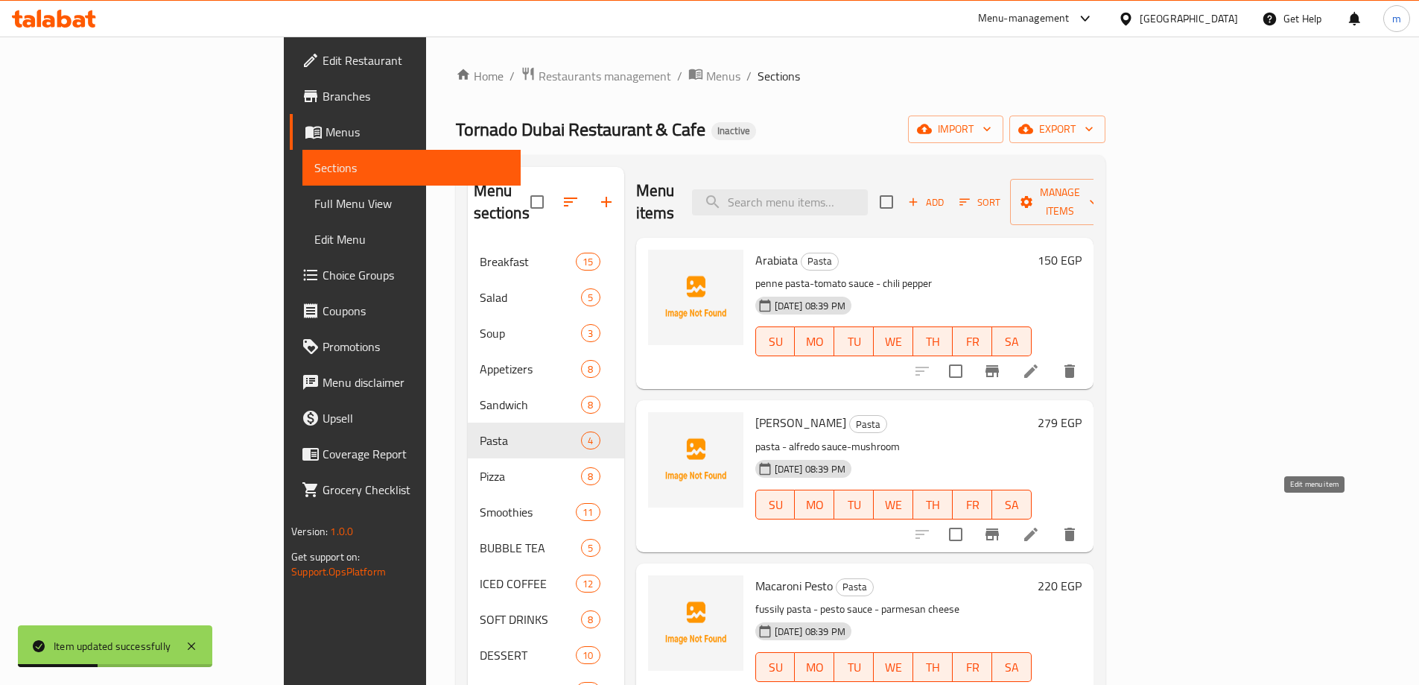
click at [1040, 525] on icon at bounding box center [1031, 534] width 18 height 18
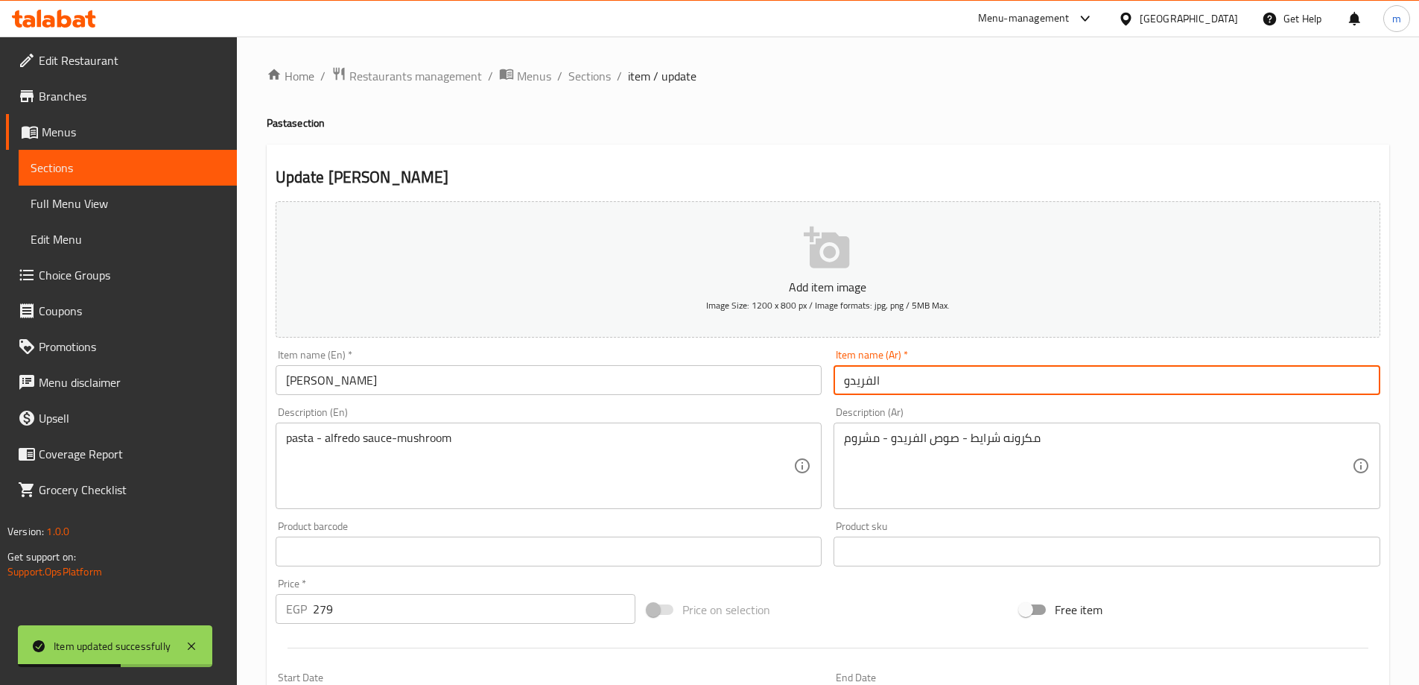
click at [1163, 394] on input "الفريدو" at bounding box center [1107, 380] width 547 height 30
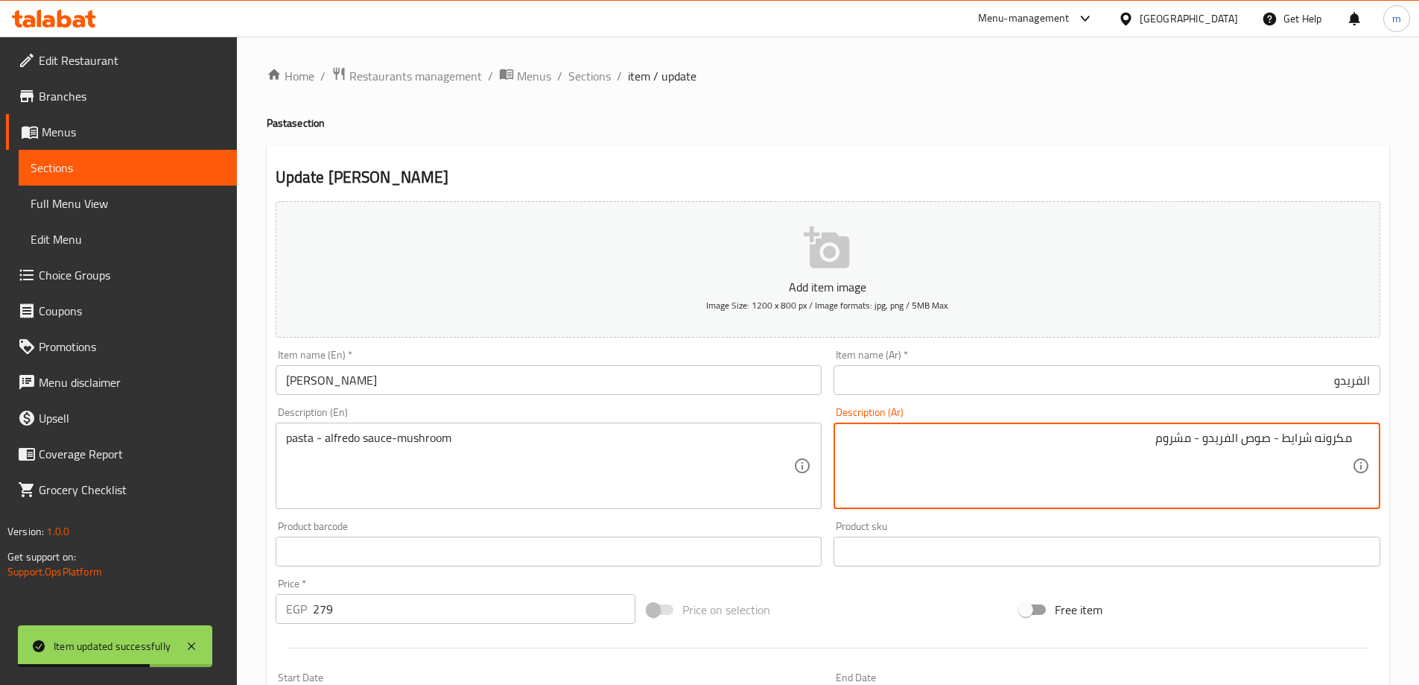
click at [1141, 461] on textarea "مكرونه شرايط - صوص الفريدو - مشروم" at bounding box center [1098, 466] width 508 height 71
drag, startPoint x: 1281, startPoint y: 438, endPoint x: 1363, endPoint y: 431, distance: 83.0
click at [1363, 431] on div "مكرونه شرايط - صوص الفريدو - مشروم Description (Ar)" at bounding box center [1107, 465] width 547 height 86
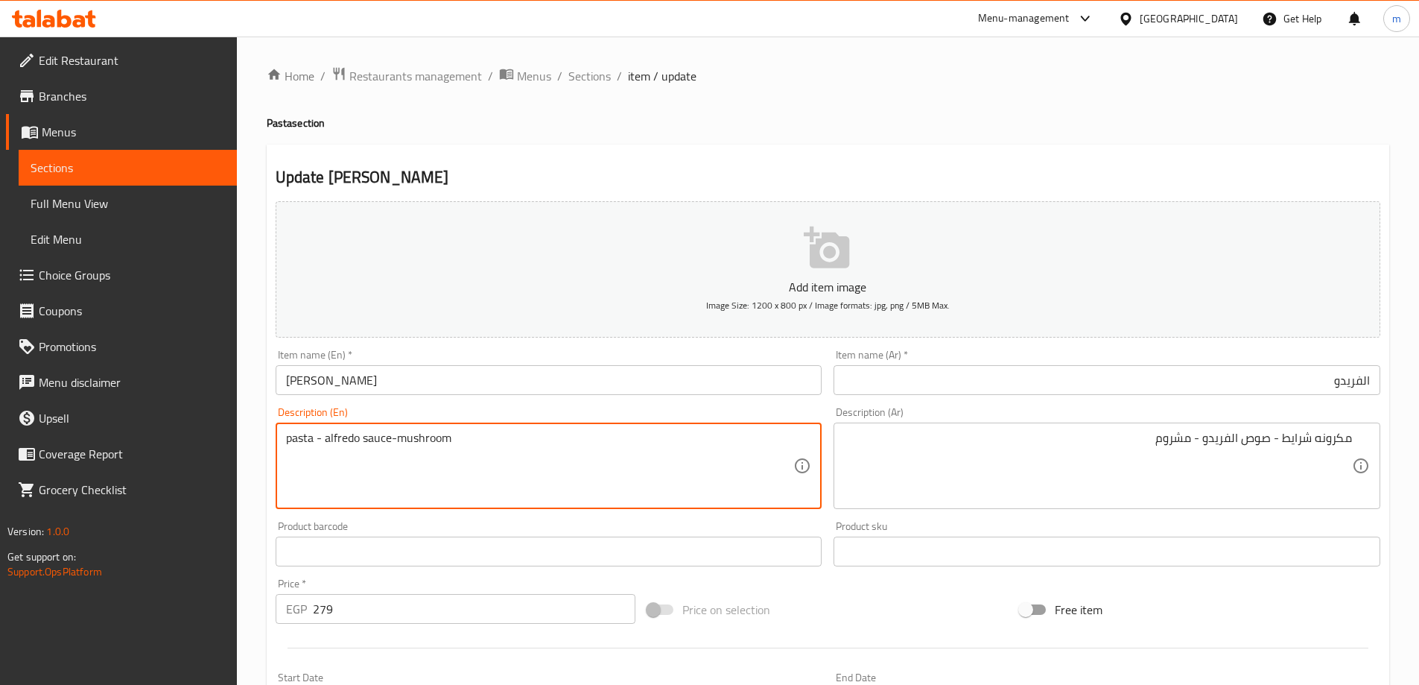
drag, startPoint x: 313, startPoint y: 441, endPoint x: 264, endPoint y: 433, distance: 49.1
click at [264, 433] on div "Home / Restaurants management / Menus / Sections / item / update Pasta section …" at bounding box center [828, 545] width 1182 height 1016
paste textarea "Pasta ribbons"
click at [288, 431] on textarea "Pasta ribbons - alfredo sauce-mushroom" at bounding box center [540, 466] width 508 height 71
drag, startPoint x: 352, startPoint y: 437, endPoint x: 272, endPoint y: 436, distance: 80.5
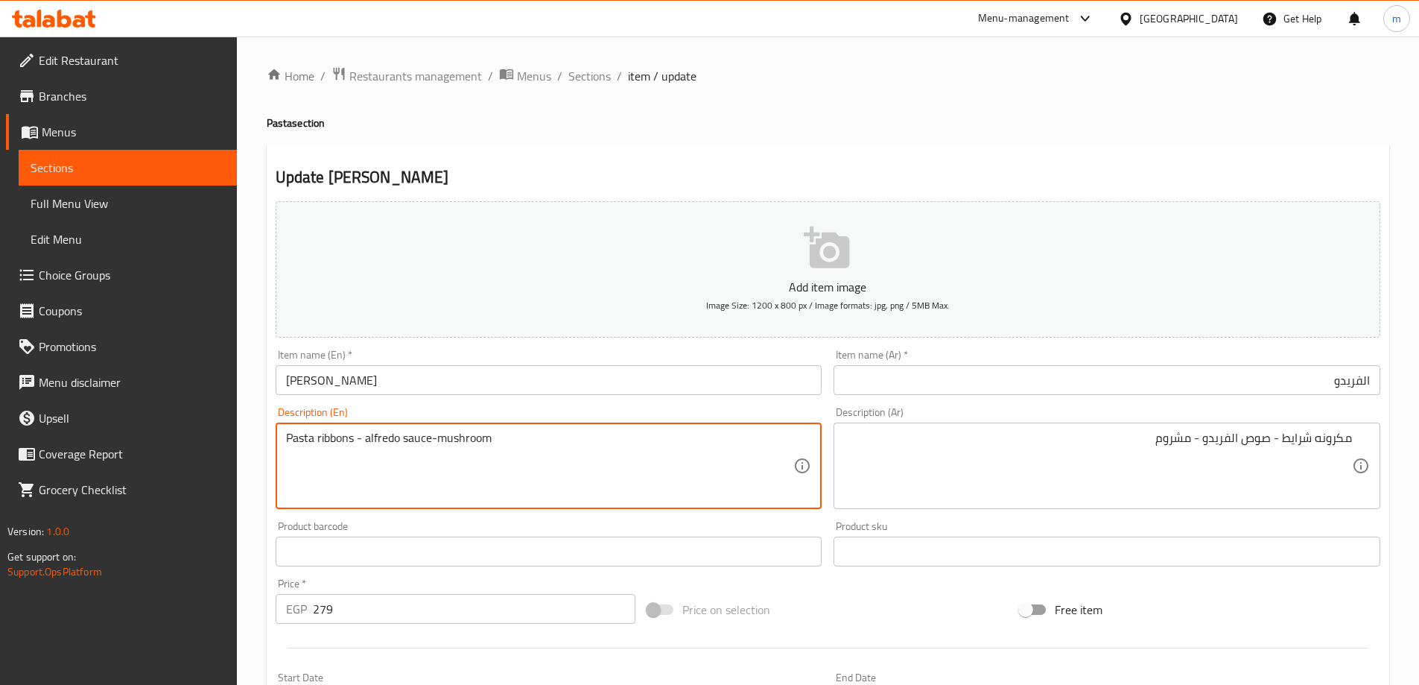
click at [272, 436] on div "Description (En) Pasta ribbons - alfredo sauce-mushroom Description (En)" at bounding box center [549, 458] width 559 height 114
type textarea "Pasta ribbons - alfredo sauce-mushroom"
click at [1119, 119] on h4 "Pasta section" at bounding box center [828, 122] width 1123 height 15
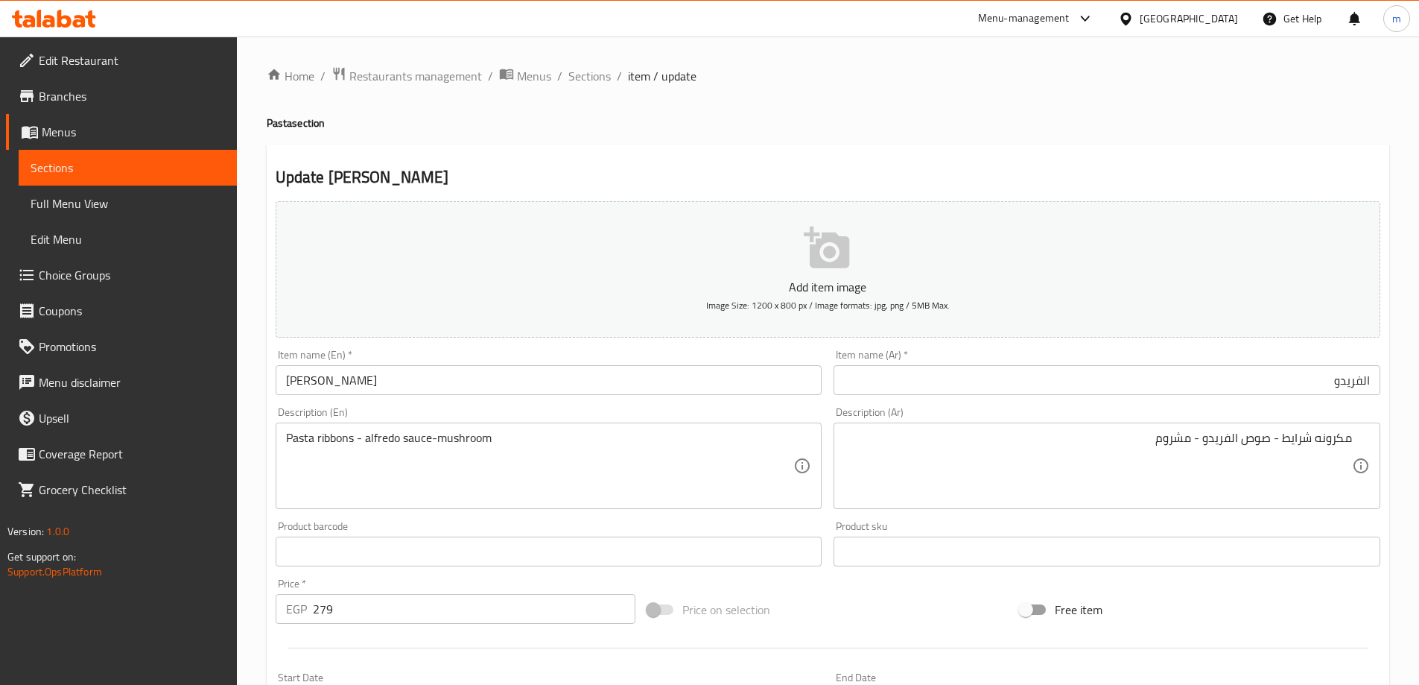
click at [892, 130] on h4 "Pasta section" at bounding box center [828, 122] width 1123 height 15
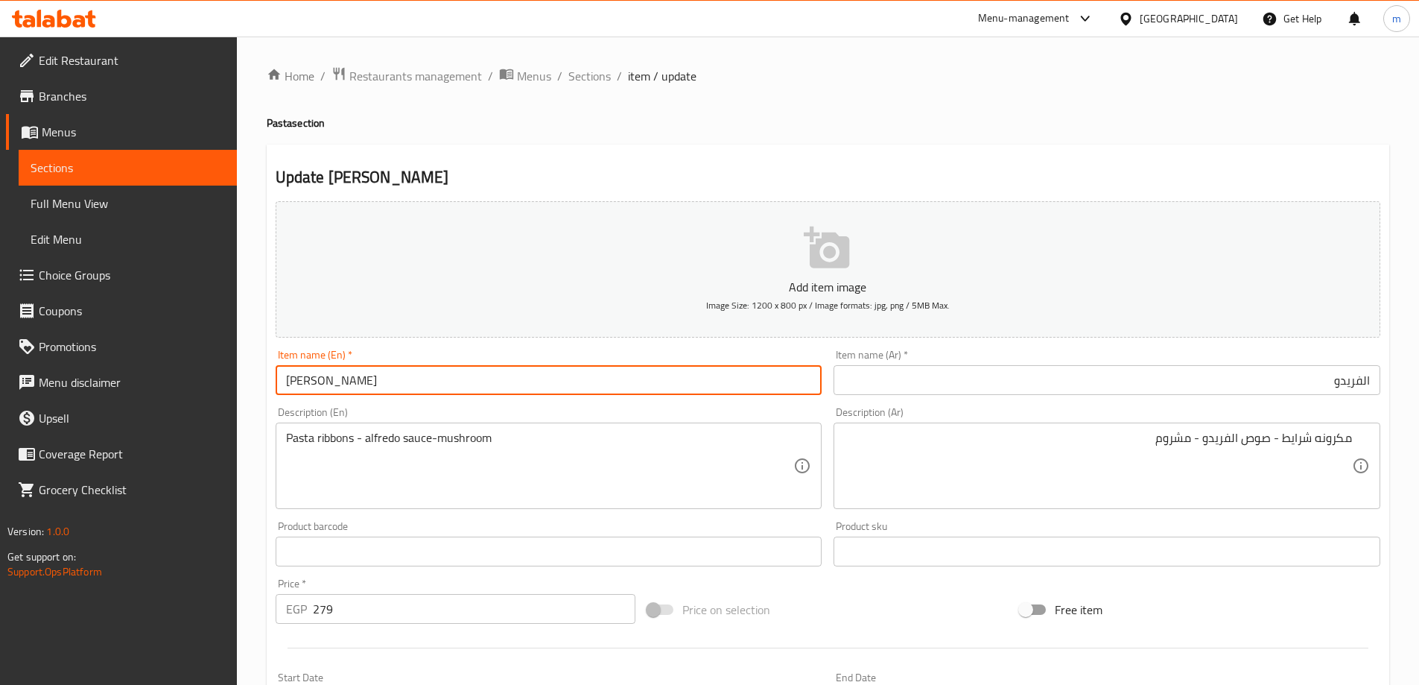
click at [605, 374] on input "[PERSON_NAME]" at bounding box center [549, 380] width 547 height 30
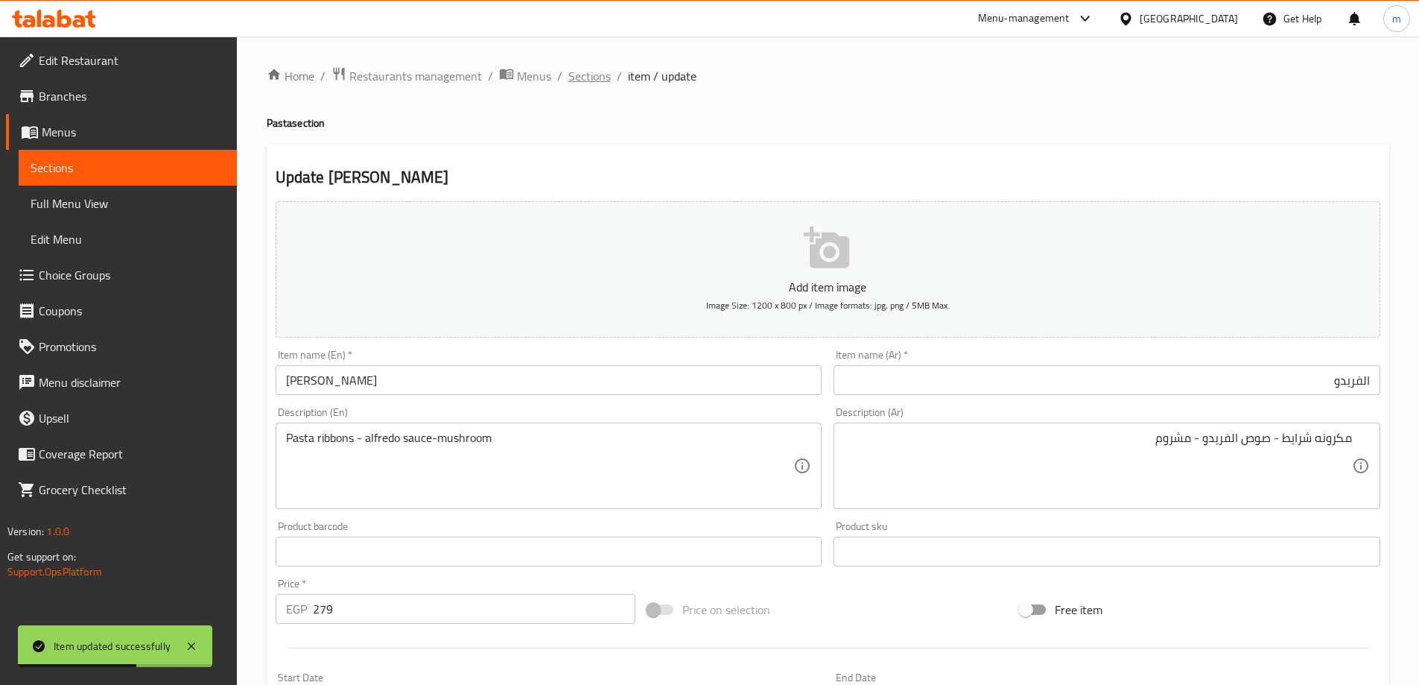
click at [582, 77] on span "Sections" at bounding box center [589, 76] width 42 height 18
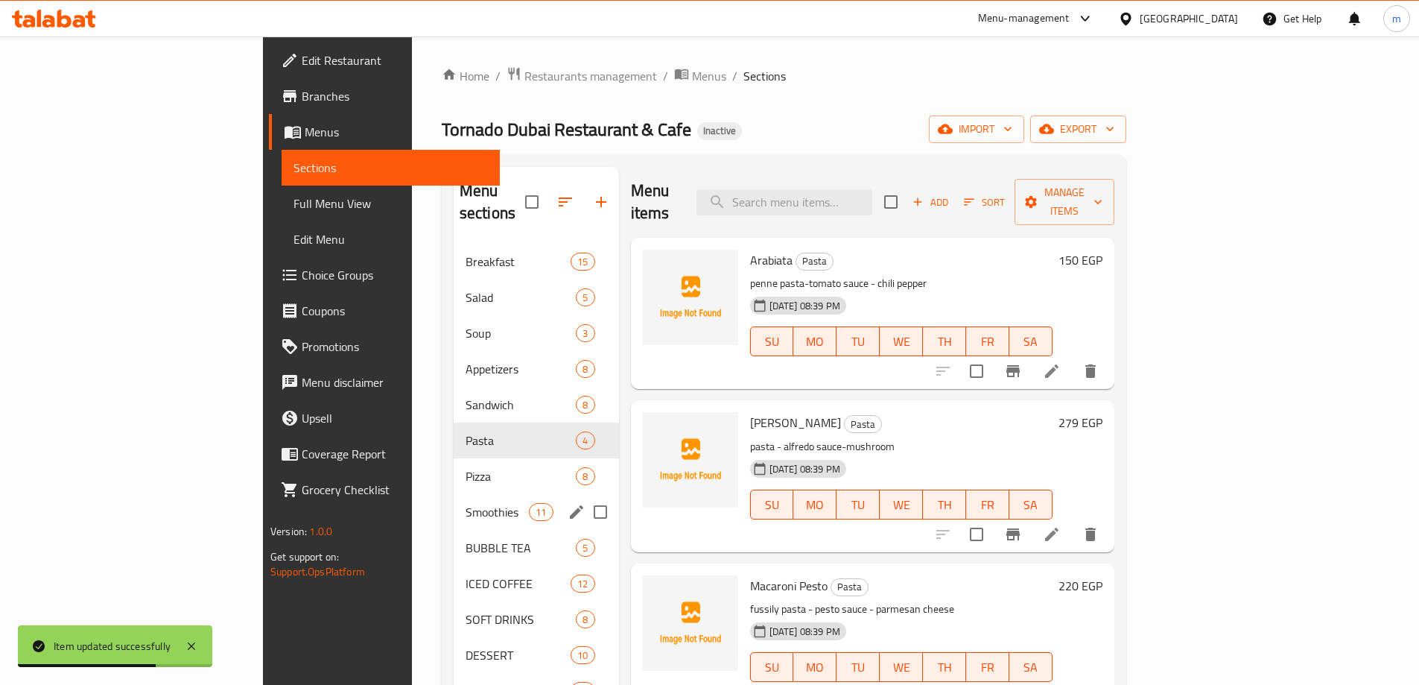
scroll to position [223, 0]
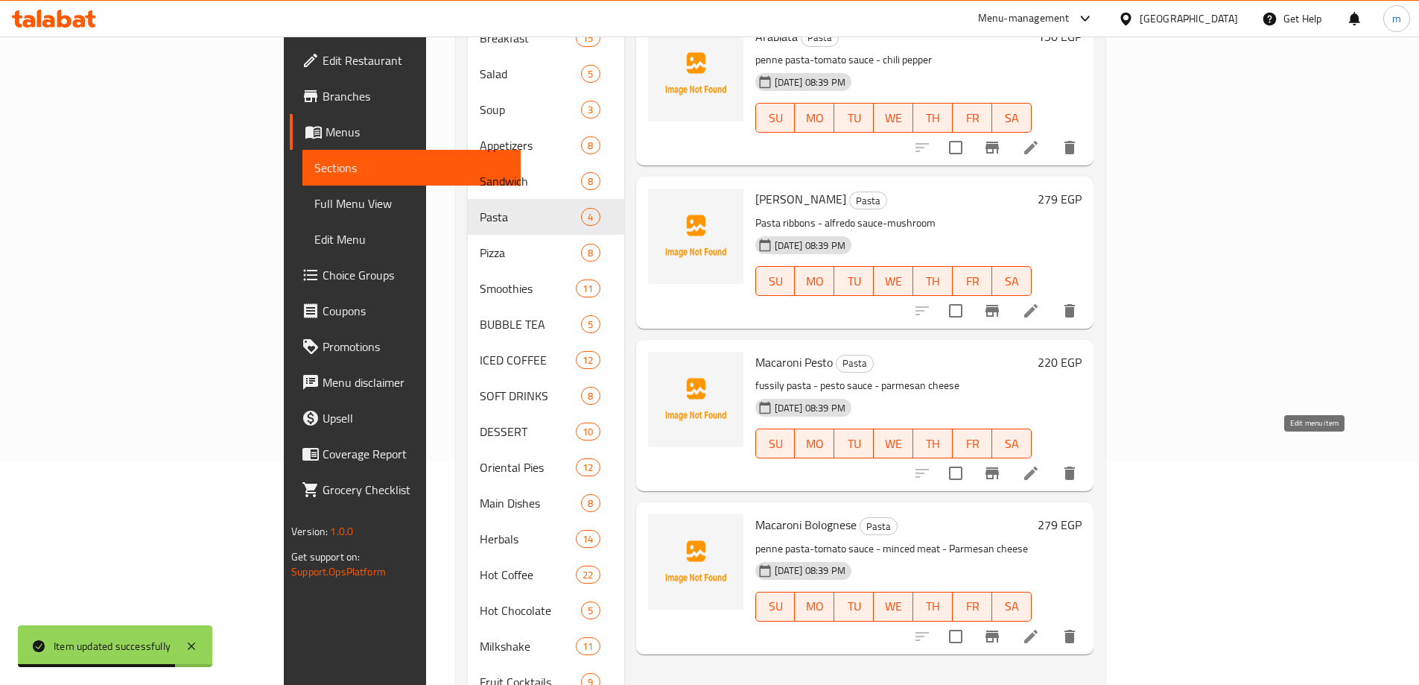
click at [1040, 464] on icon at bounding box center [1031, 473] width 18 height 18
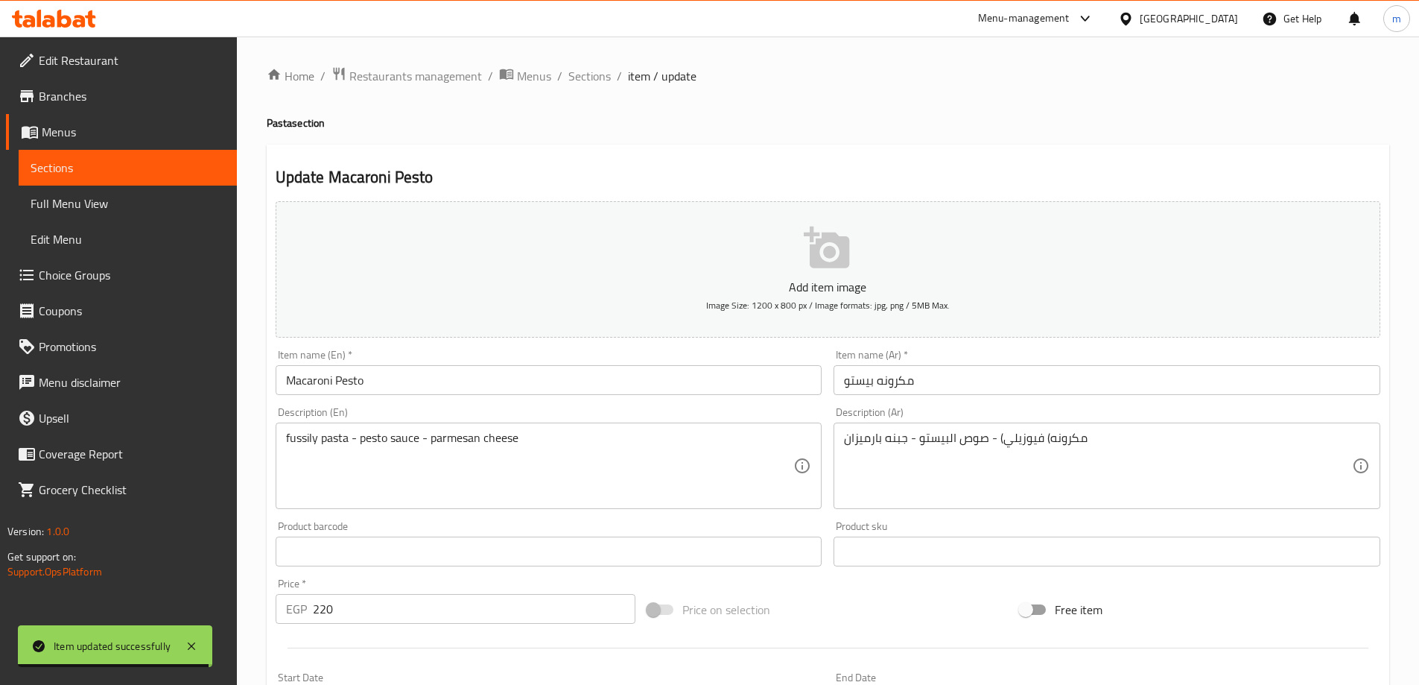
click at [1120, 388] on input "مكرونه بيستو" at bounding box center [1107, 380] width 547 height 30
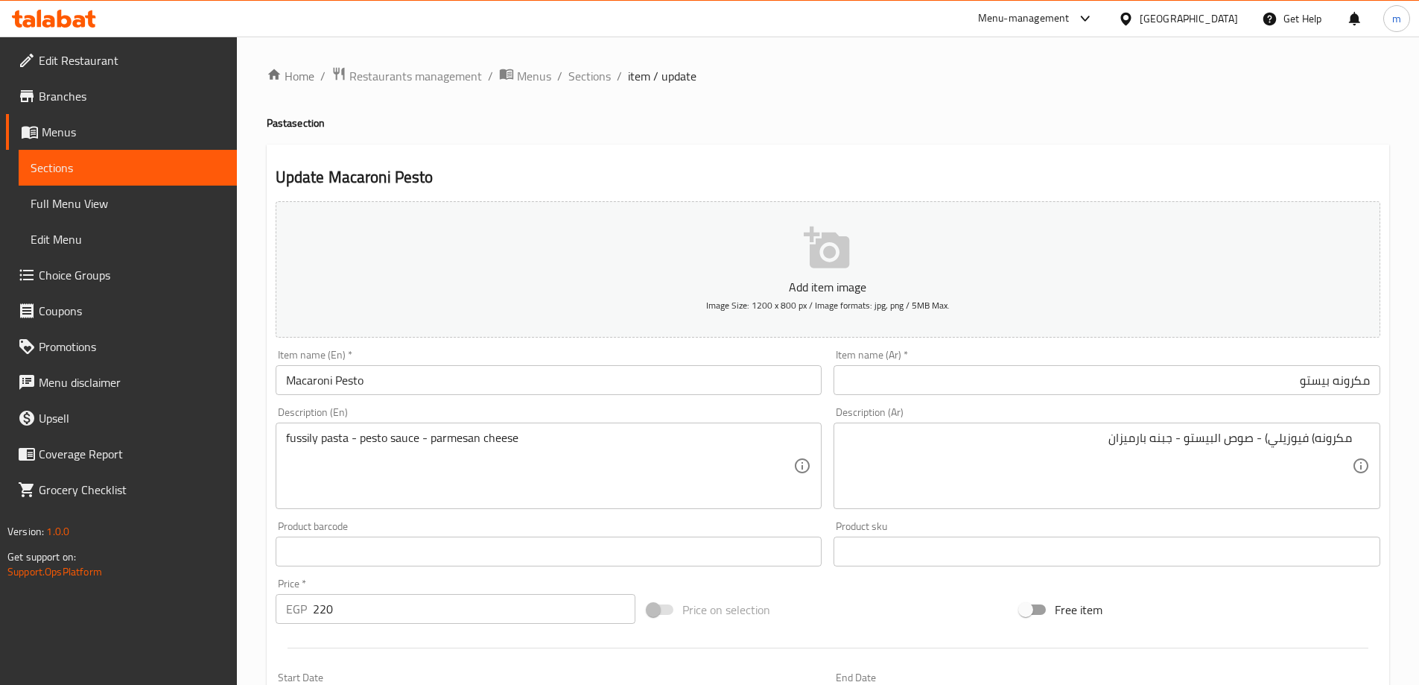
click at [1109, 419] on div "Description (Ar) مكرونه) فيوزيلي) - صوص البيستو - جبنه بارميزان Description (Ar)" at bounding box center [1107, 458] width 547 height 102
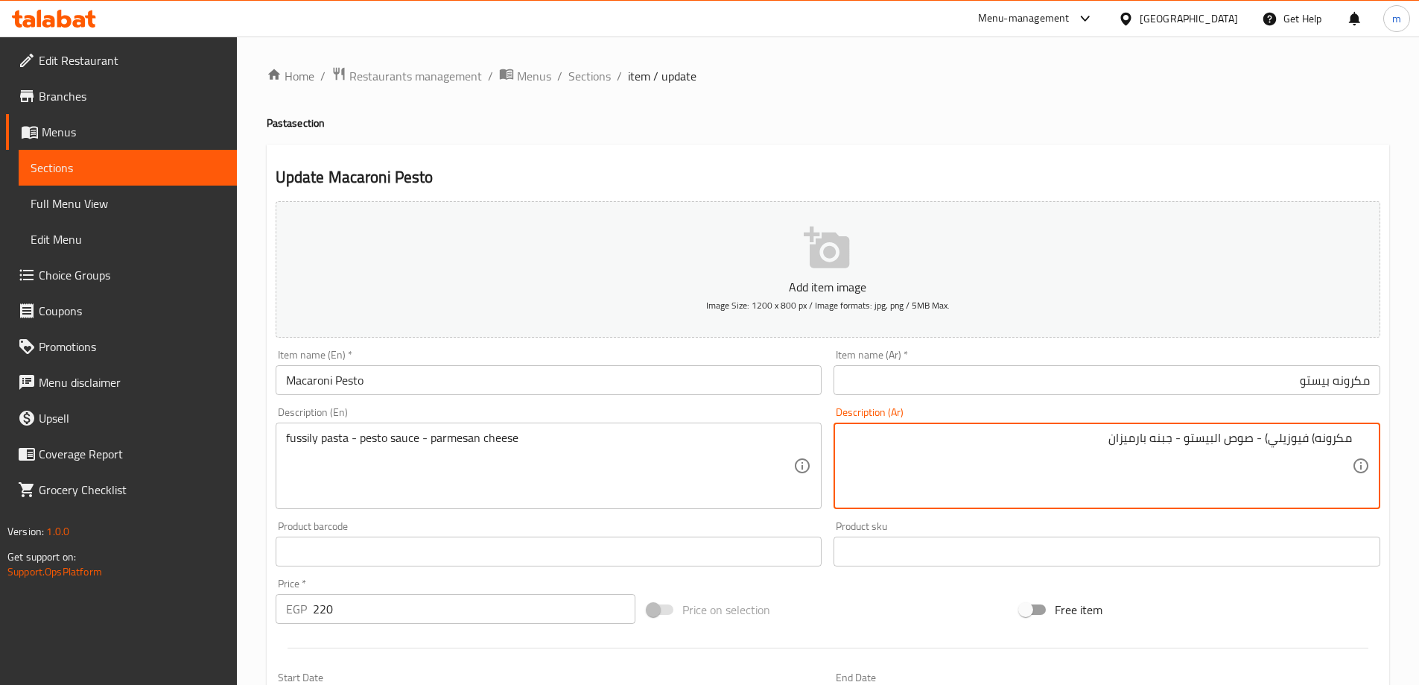
click at [1281, 451] on textarea "مكرونه) فيوزيلي) - صوص البيستو - جبنه بارميزان" at bounding box center [1098, 466] width 508 height 71
click at [1313, 437] on textarea "مكرونه) فيوزيلي - صوص البيستو - جبنه بارميزان" at bounding box center [1098, 466] width 508 height 71
type textarea "مكرونه فيوزيلي - صوص البيستو - جبنه بارميزان"
click at [969, 371] on input "مكرونه بيستو" at bounding box center [1107, 380] width 547 height 30
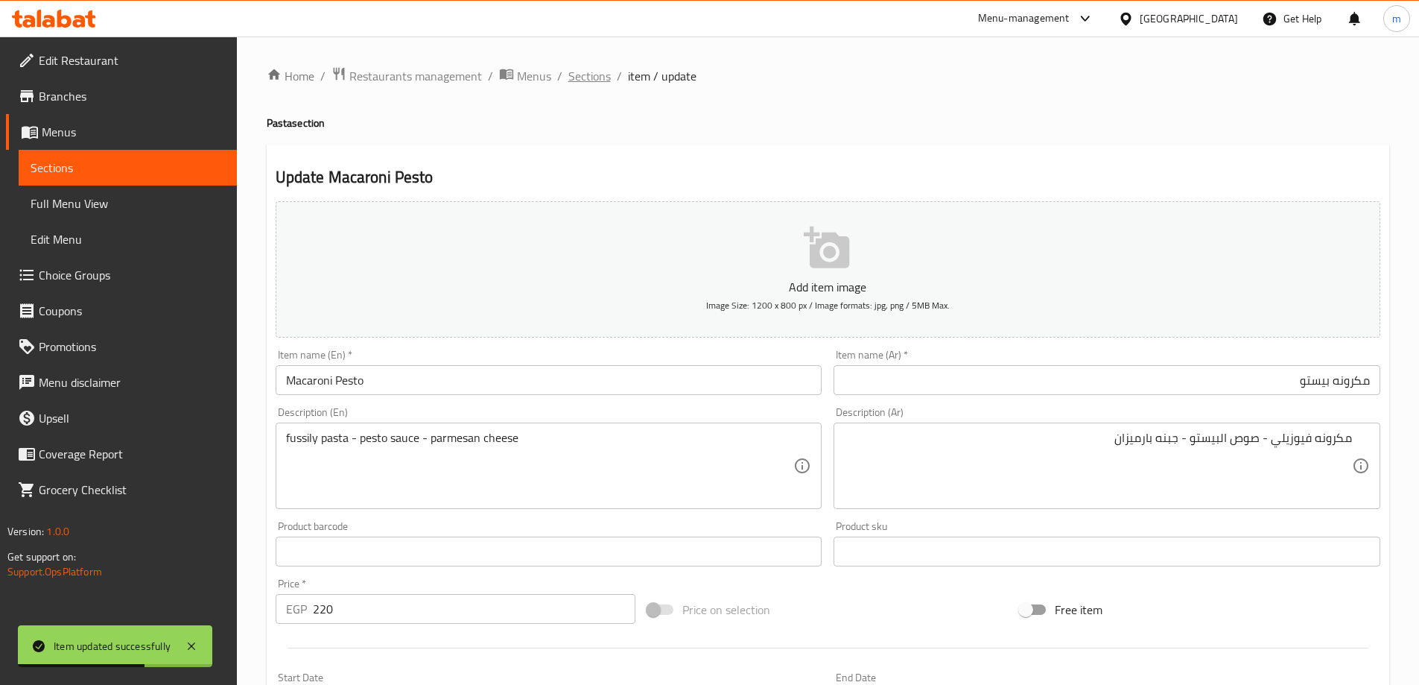
click at [586, 73] on span "Sections" at bounding box center [589, 76] width 42 height 18
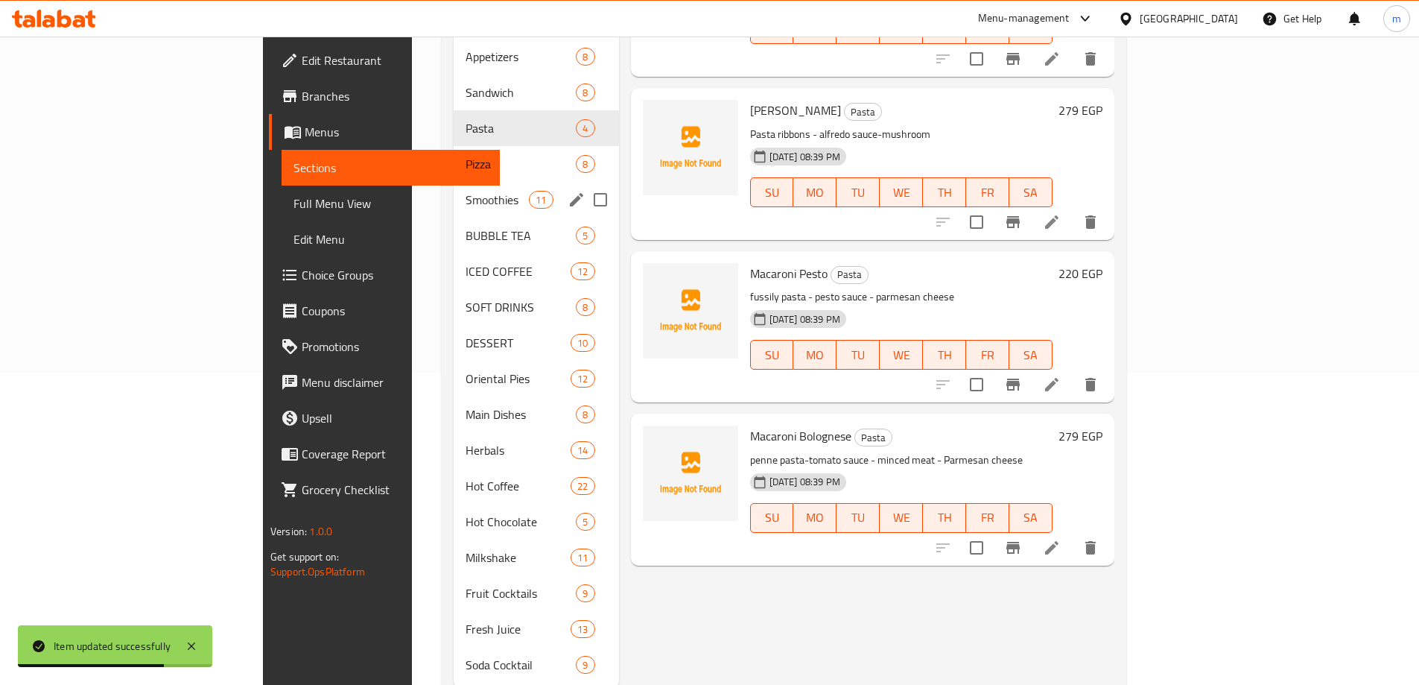
scroll to position [335, 0]
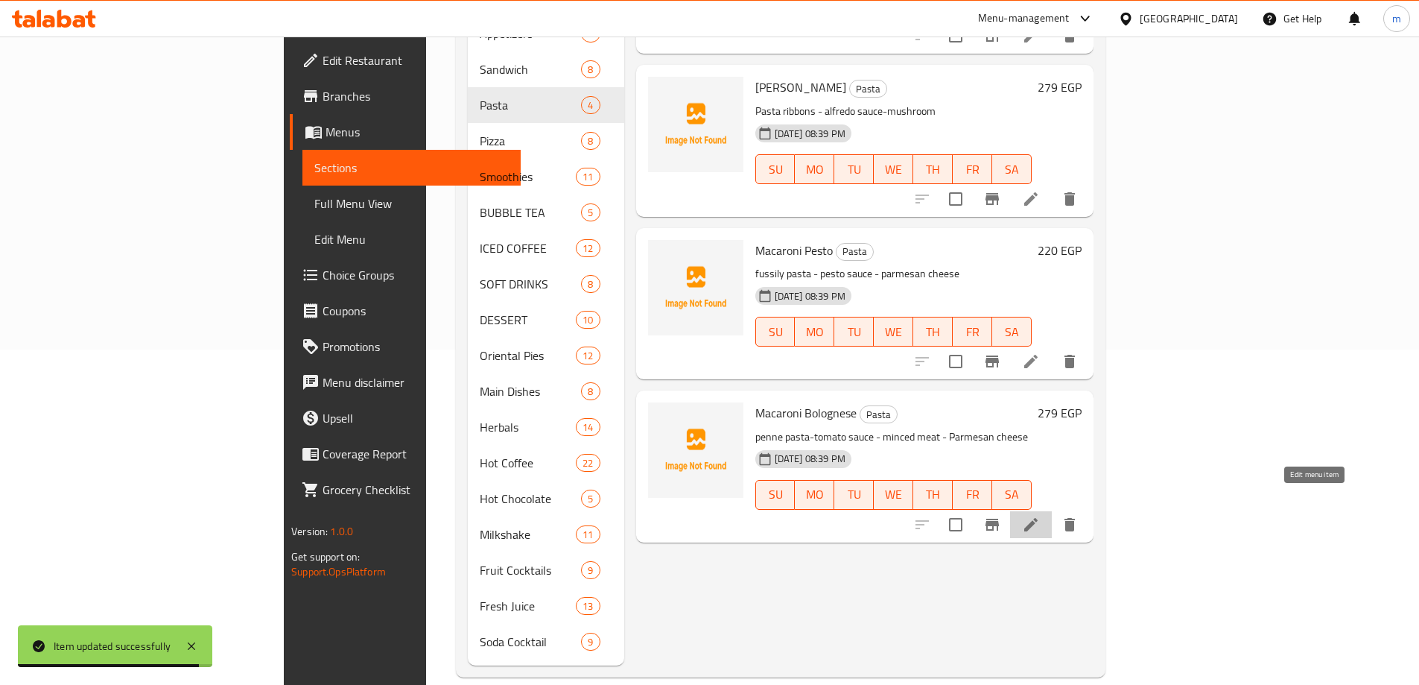
click at [1038, 518] on icon at bounding box center [1030, 524] width 13 height 13
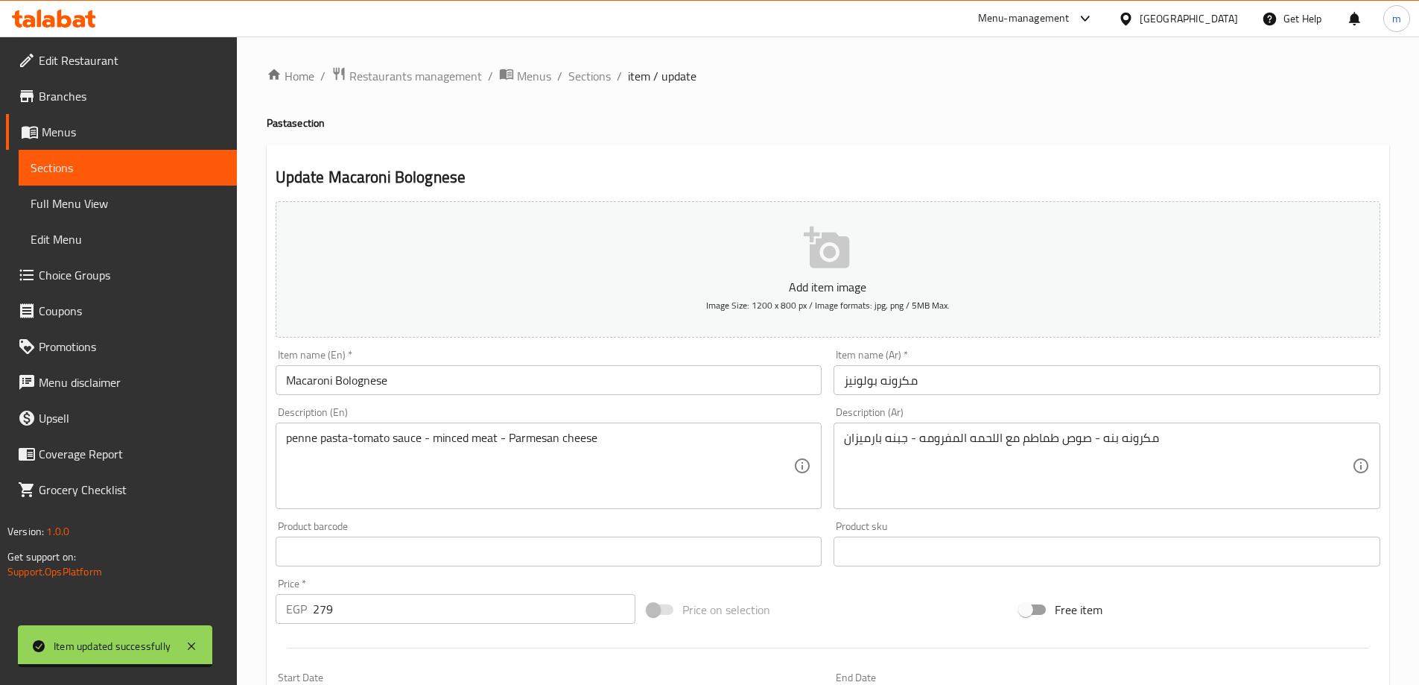
click at [1059, 392] on input "مكرونه بولونيز" at bounding box center [1107, 380] width 547 height 30
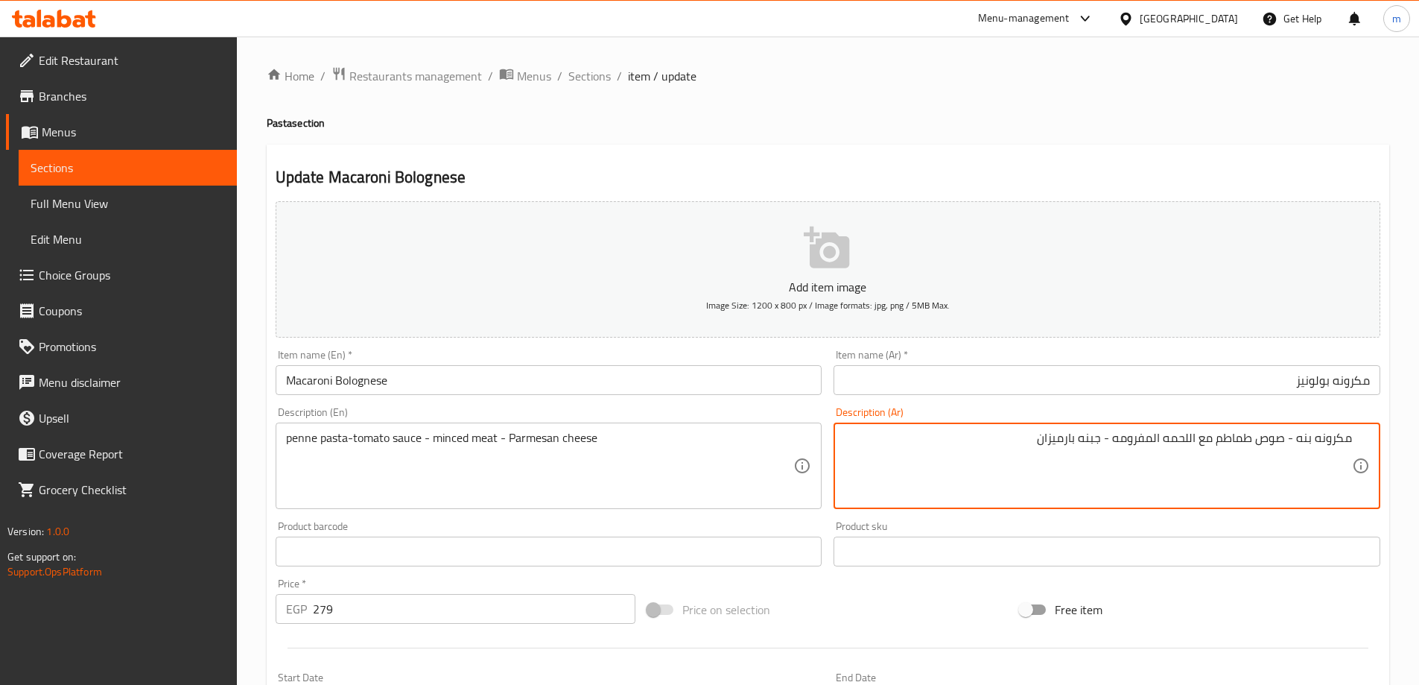
click at [1073, 142] on div "Home / Restaurants management / Menus / Sections / item / update Pasta section …" at bounding box center [828, 544] width 1123 height 957
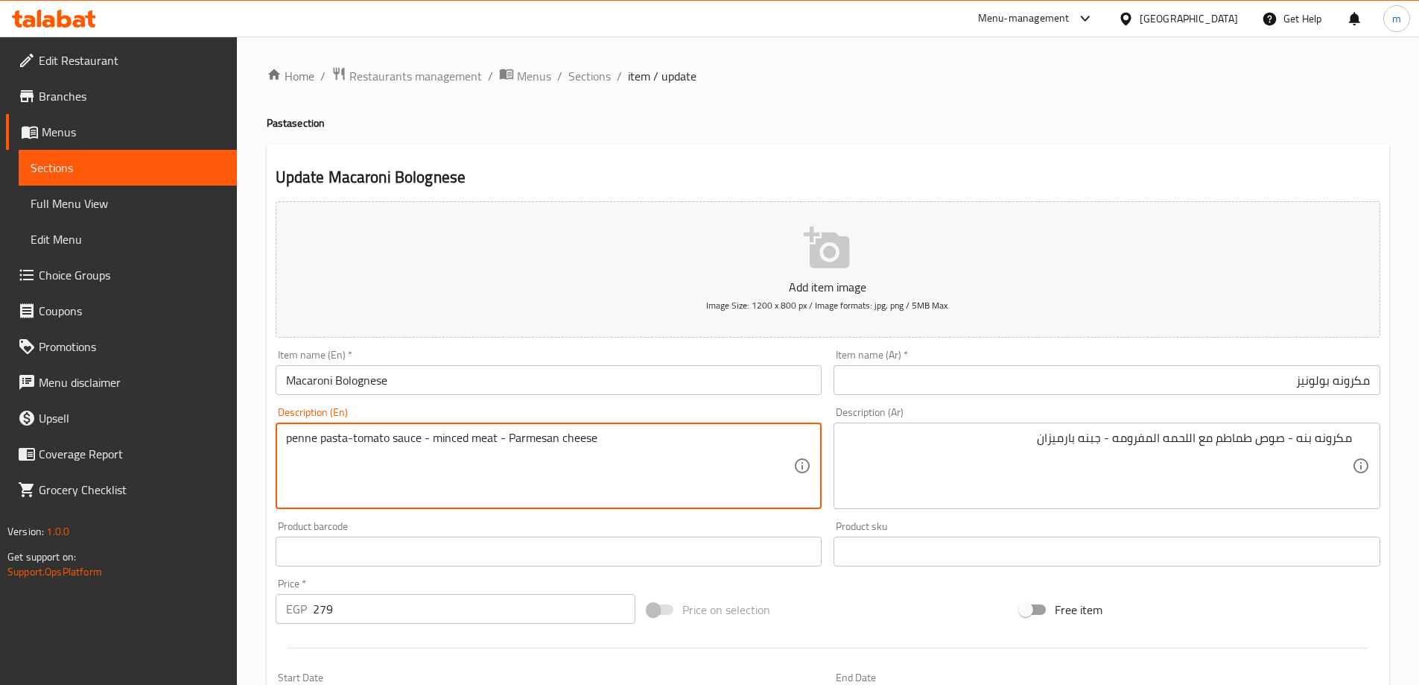
drag, startPoint x: 338, startPoint y: 436, endPoint x: 262, endPoint y: 436, distance: 76.0
drag, startPoint x: 419, startPoint y: 444, endPoint x: 361, endPoint y: 446, distance: 58.1
click at [361, 446] on textarea "penne pasta-tomato sauce - minced meat - Parmesan cheese" at bounding box center [540, 466] width 508 height 71
drag, startPoint x: 443, startPoint y: 440, endPoint x: 506, endPoint y: 438, distance: 63.3
click at [506, 438] on textarea "penne pasta-tomato sauce - minced meat - Parmesan cheese" at bounding box center [540, 466] width 508 height 71
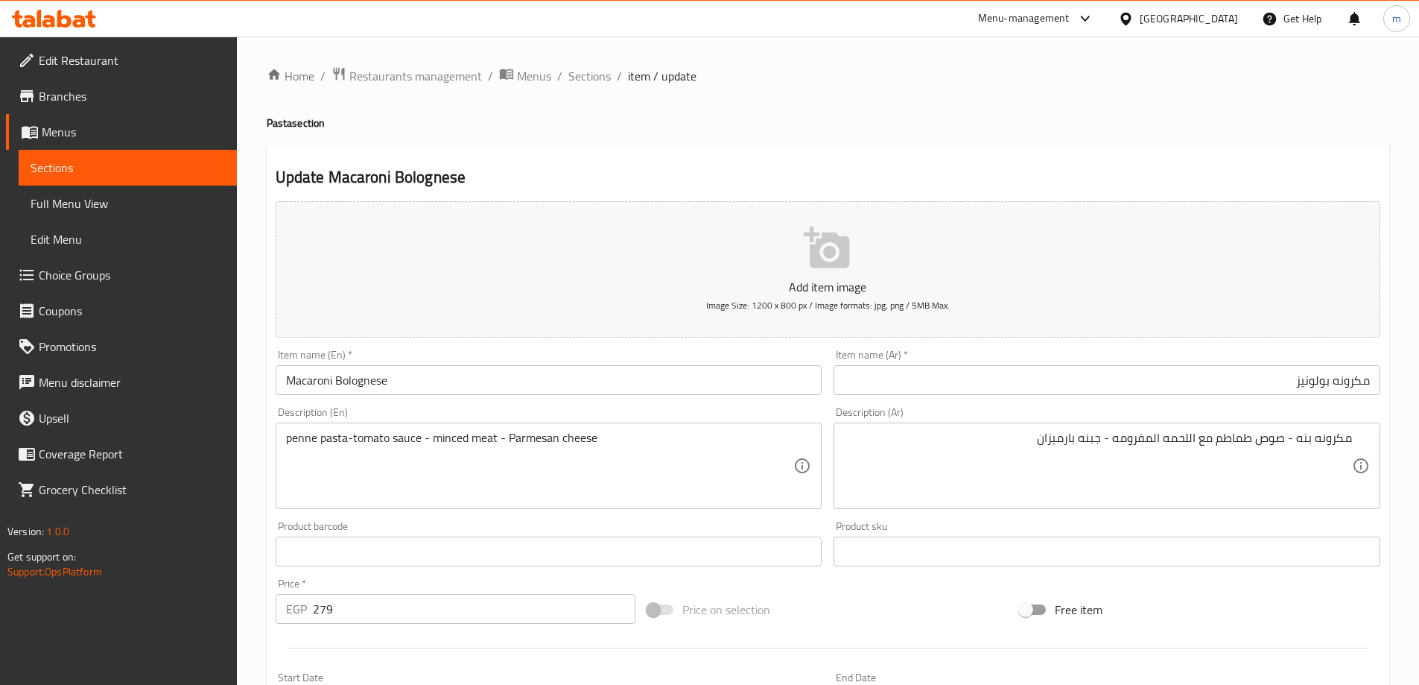
click at [1158, 384] on input "مكرونه بولونيز" at bounding box center [1107, 380] width 547 height 30
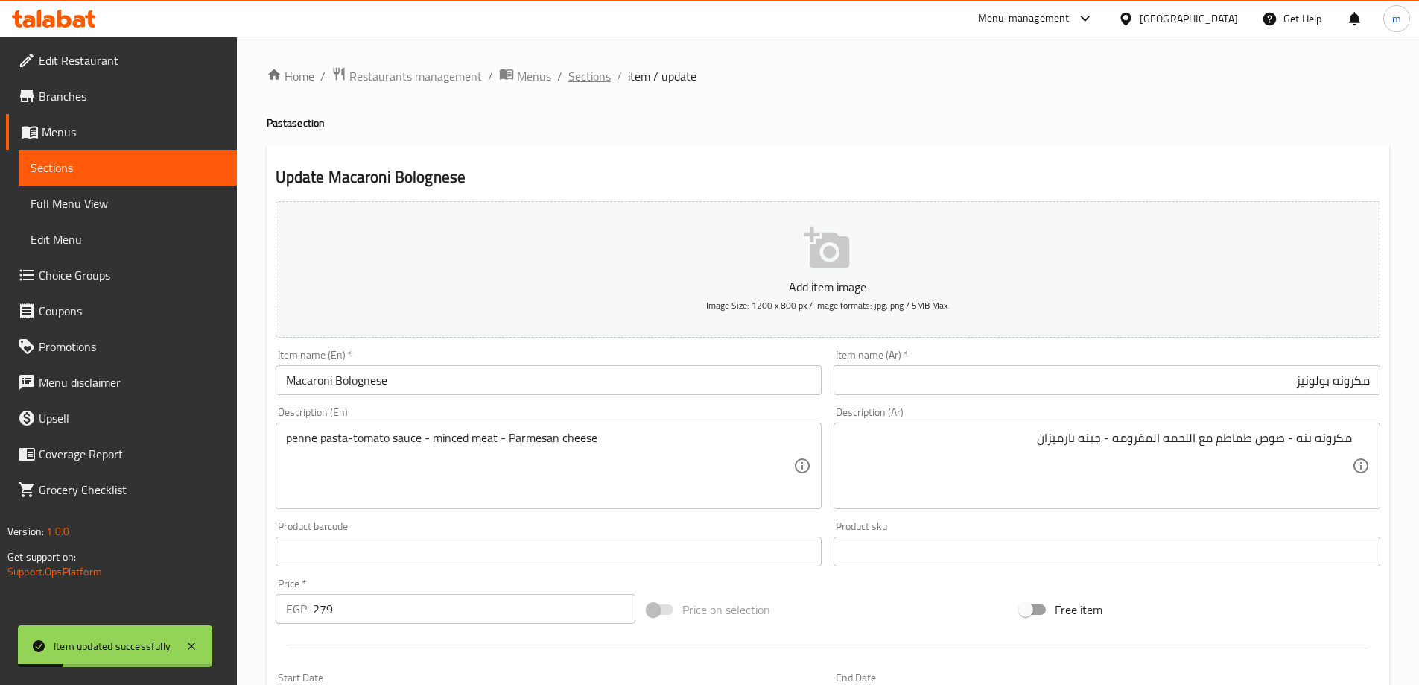
click at [598, 79] on span "Sections" at bounding box center [589, 76] width 42 height 18
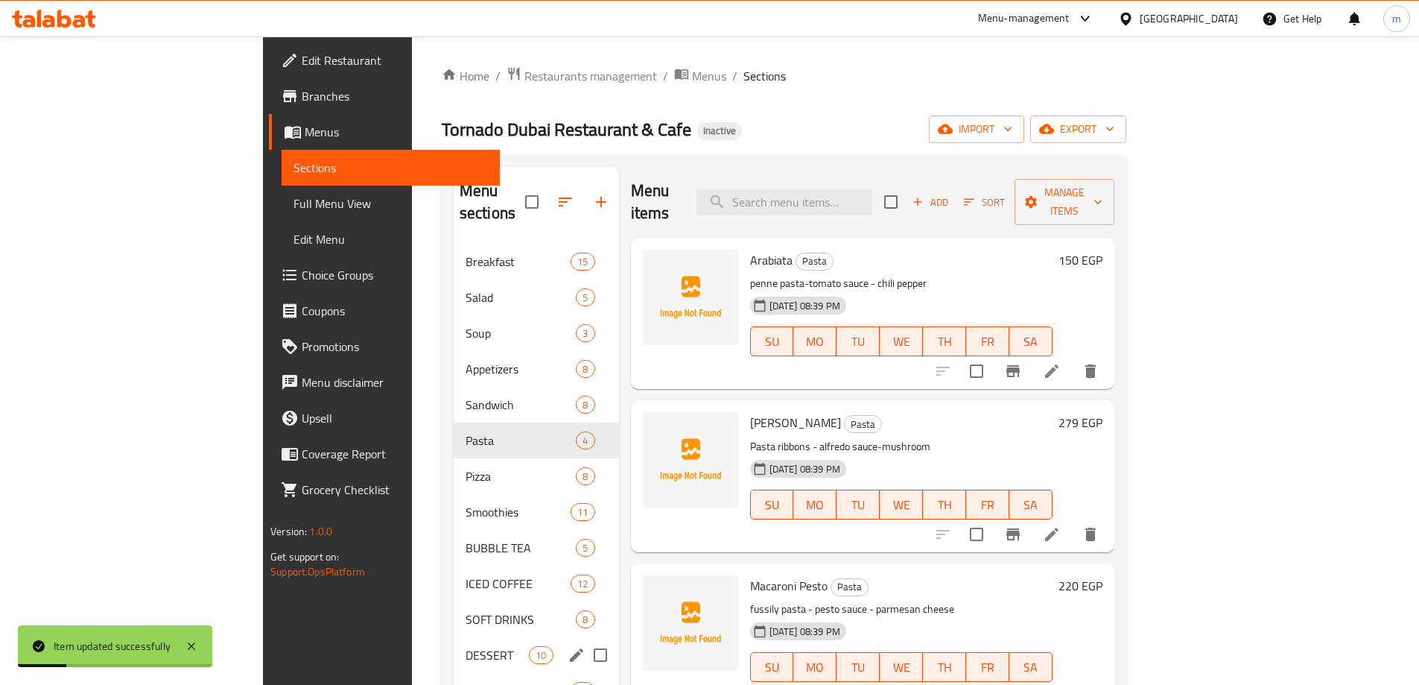
scroll to position [335, 0]
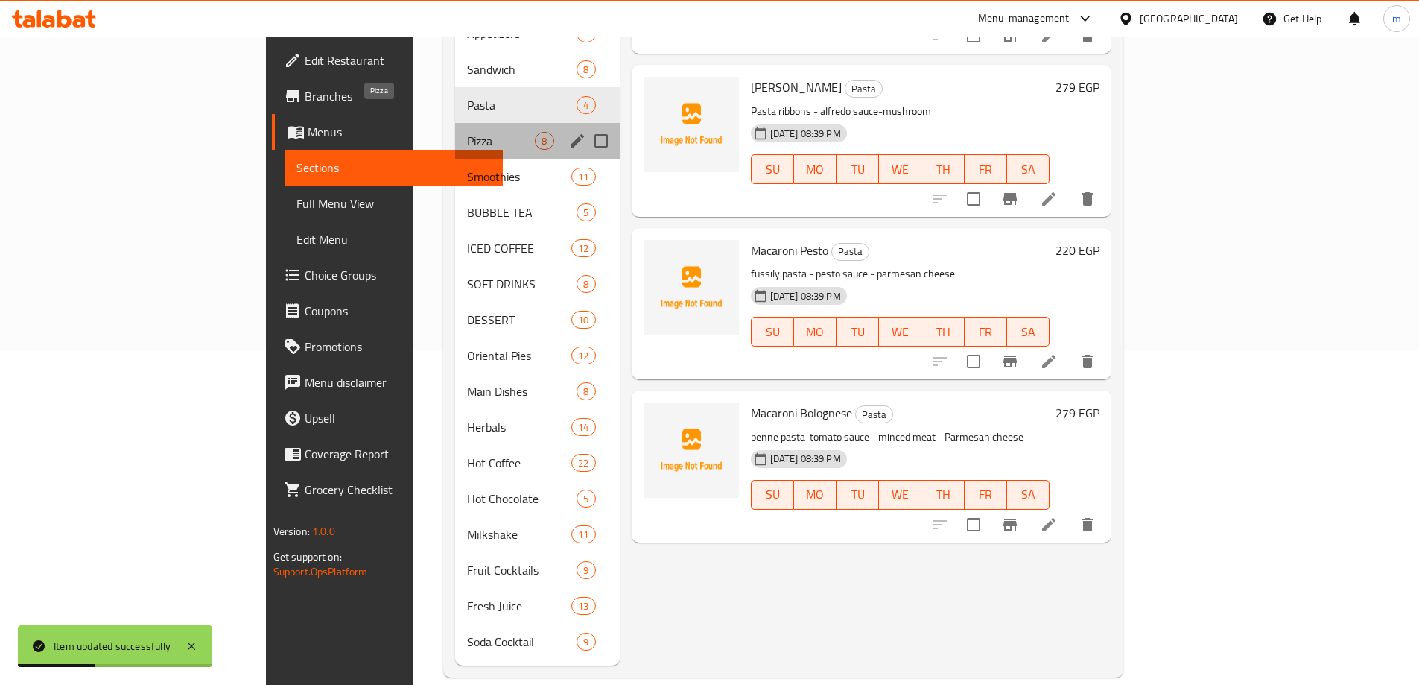
click at [467, 132] on span "Pizza" at bounding box center [501, 141] width 68 height 18
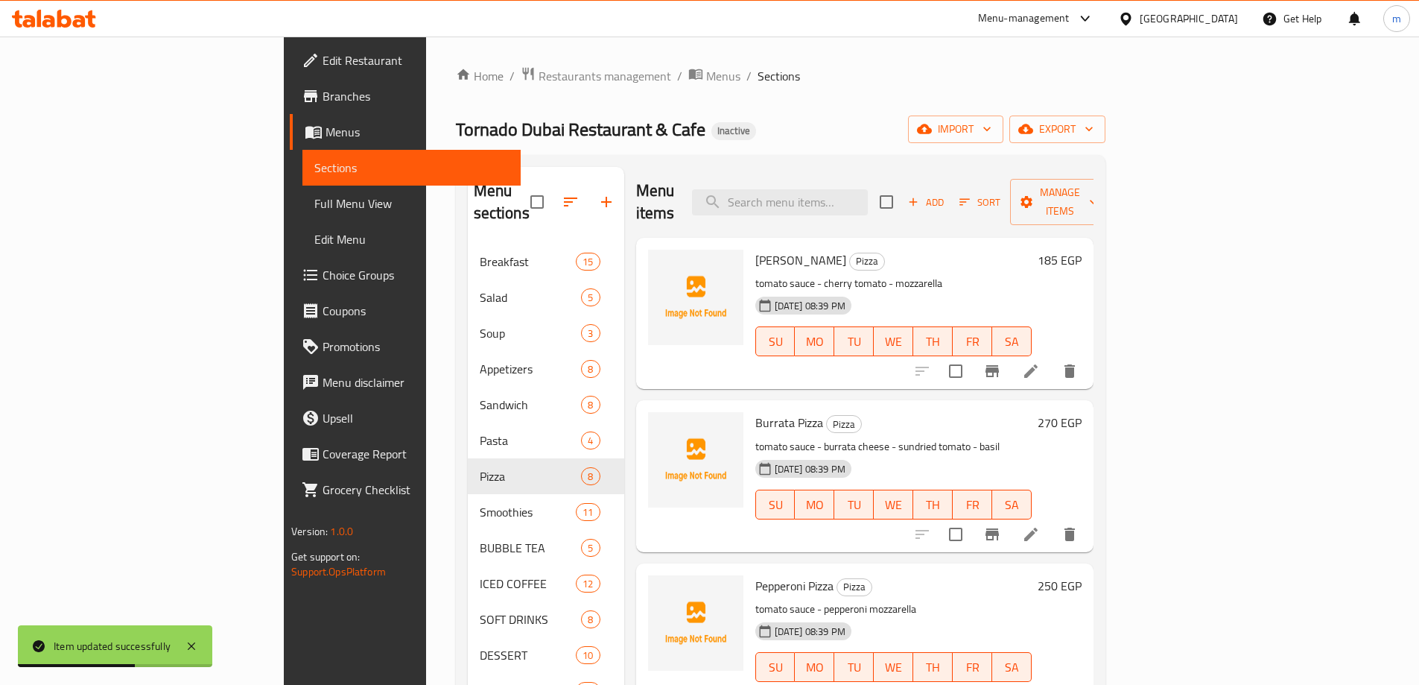
click at [1040, 362] on icon at bounding box center [1031, 371] width 18 height 18
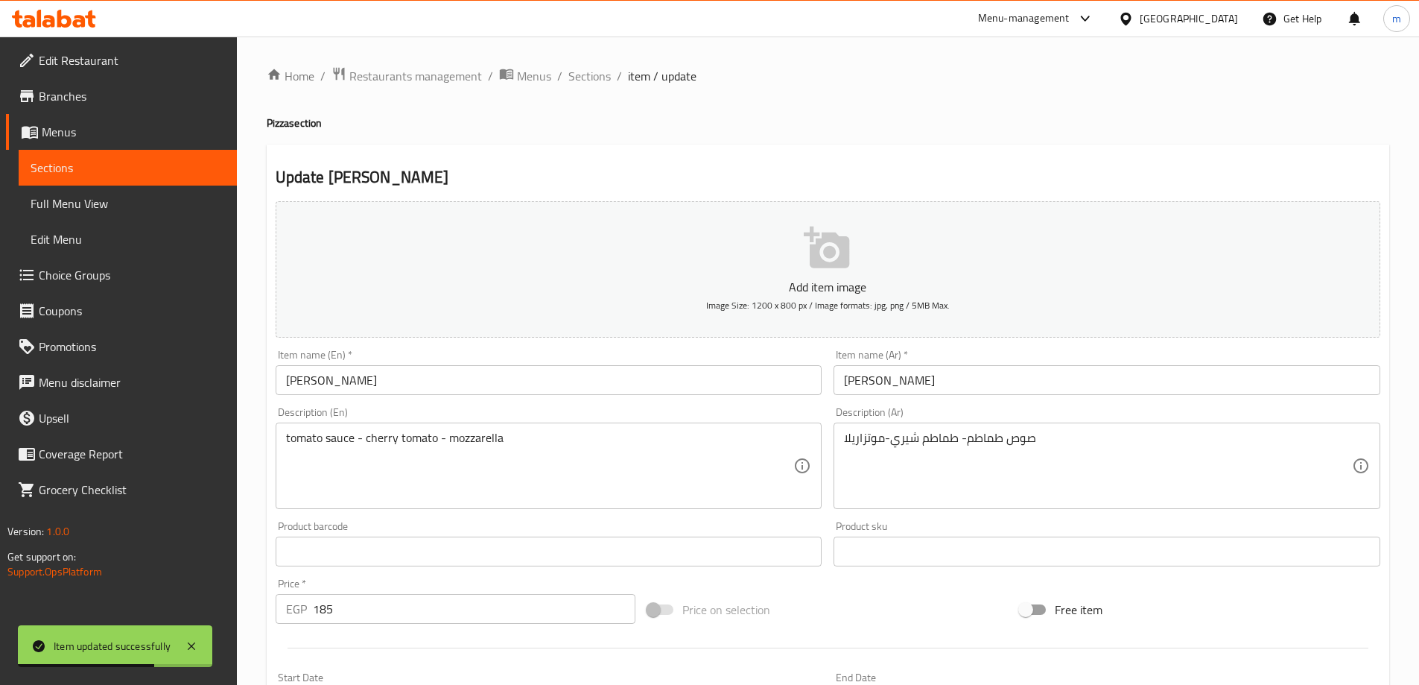
click at [1158, 369] on input "[PERSON_NAME]" at bounding box center [1107, 380] width 547 height 30
click at [1164, 121] on h4 "Pizza section" at bounding box center [828, 122] width 1123 height 15
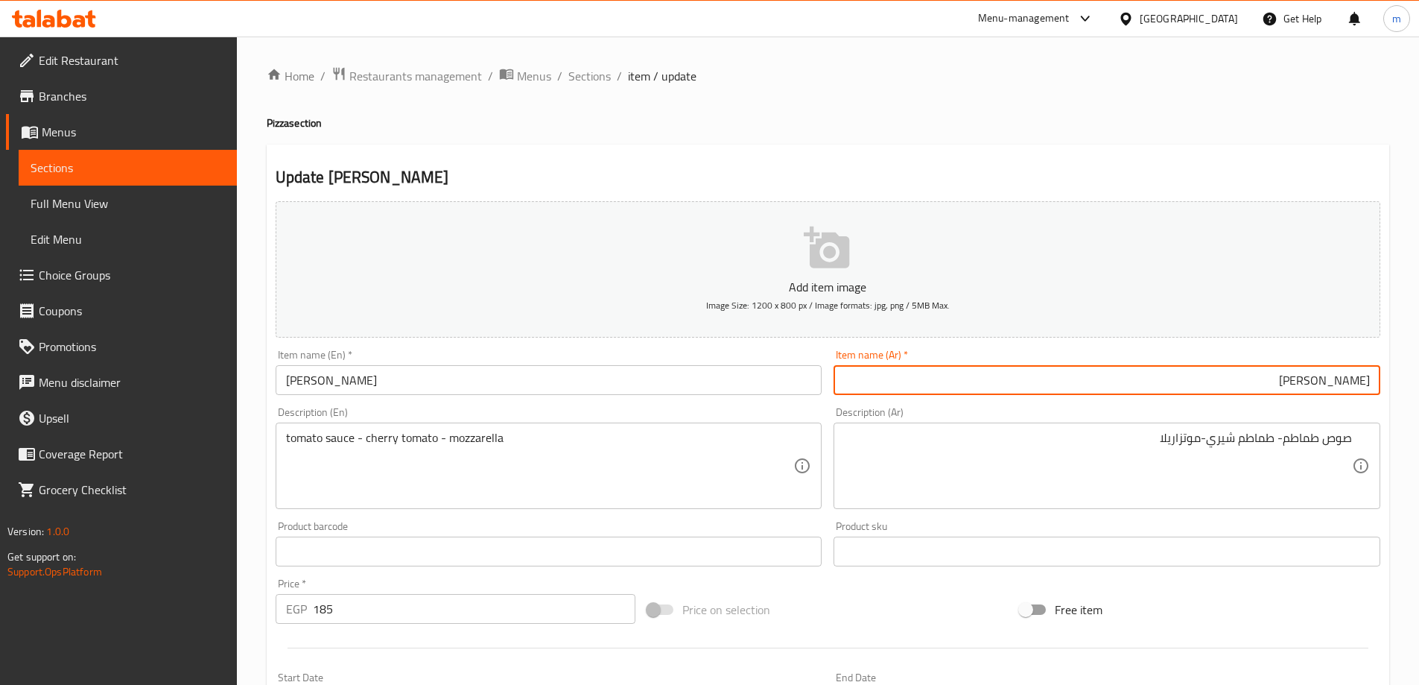
click at [1290, 373] on input "[PERSON_NAME]" at bounding box center [1107, 380] width 547 height 30
click at [596, 85] on span "Sections" at bounding box center [589, 76] width 42 height 18
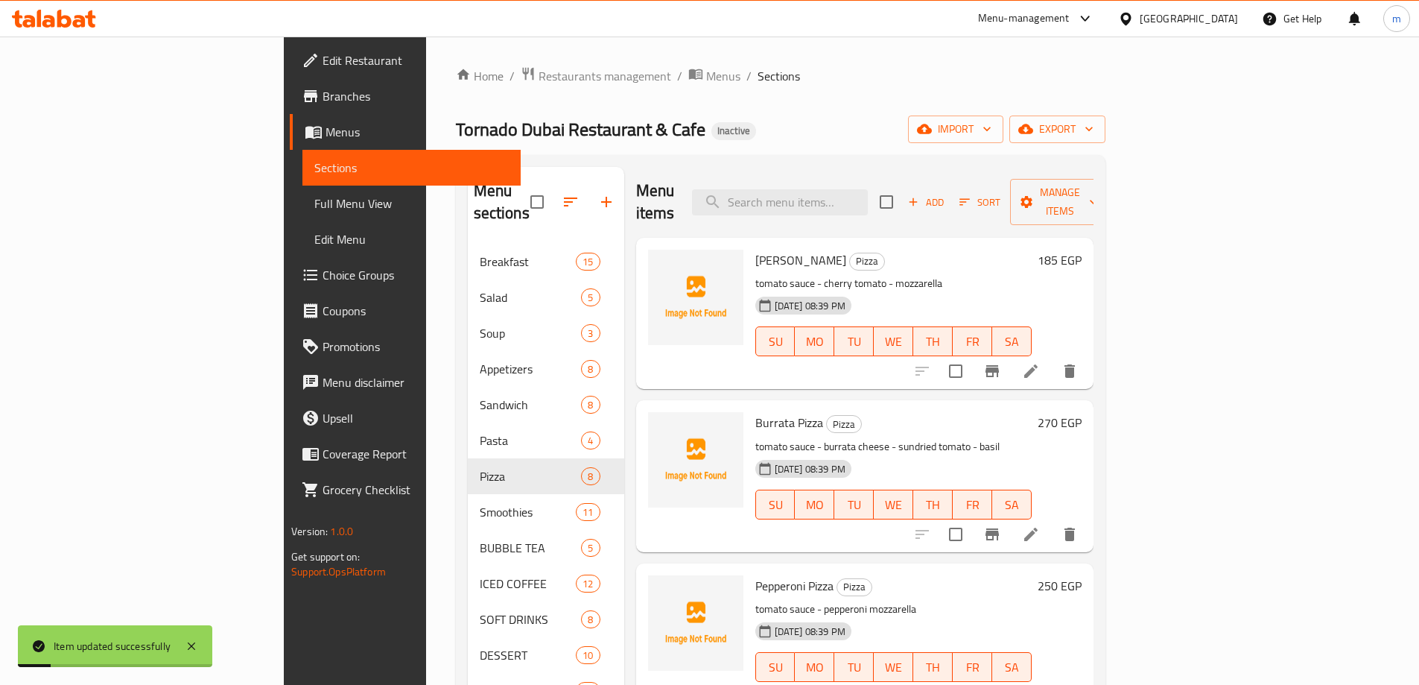
click at [1052, 521] on li at bounding box center [1031, 534] width 42 height 27
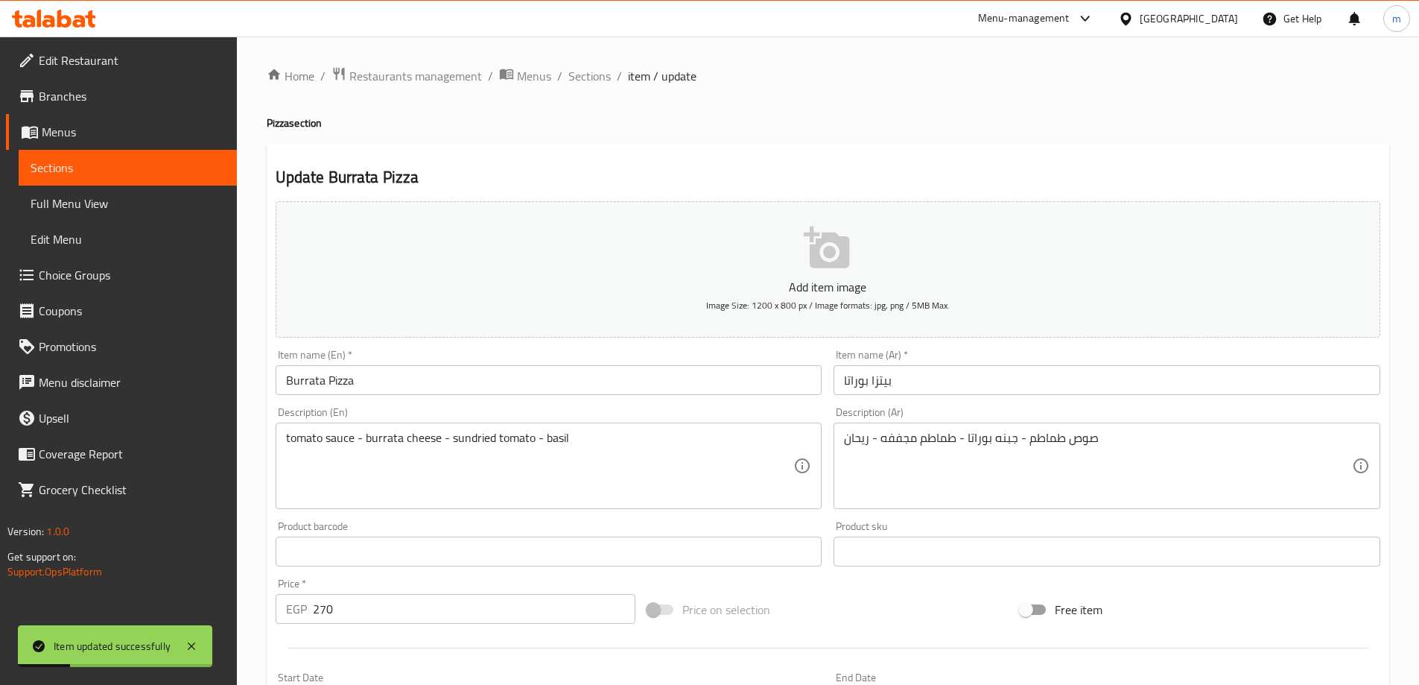
click at [1027, 397] on div "Item name (Ar)   * بيتزا بوراتا Item name (Ar) *" at bounding box center [1107, 371] width 559 height 57
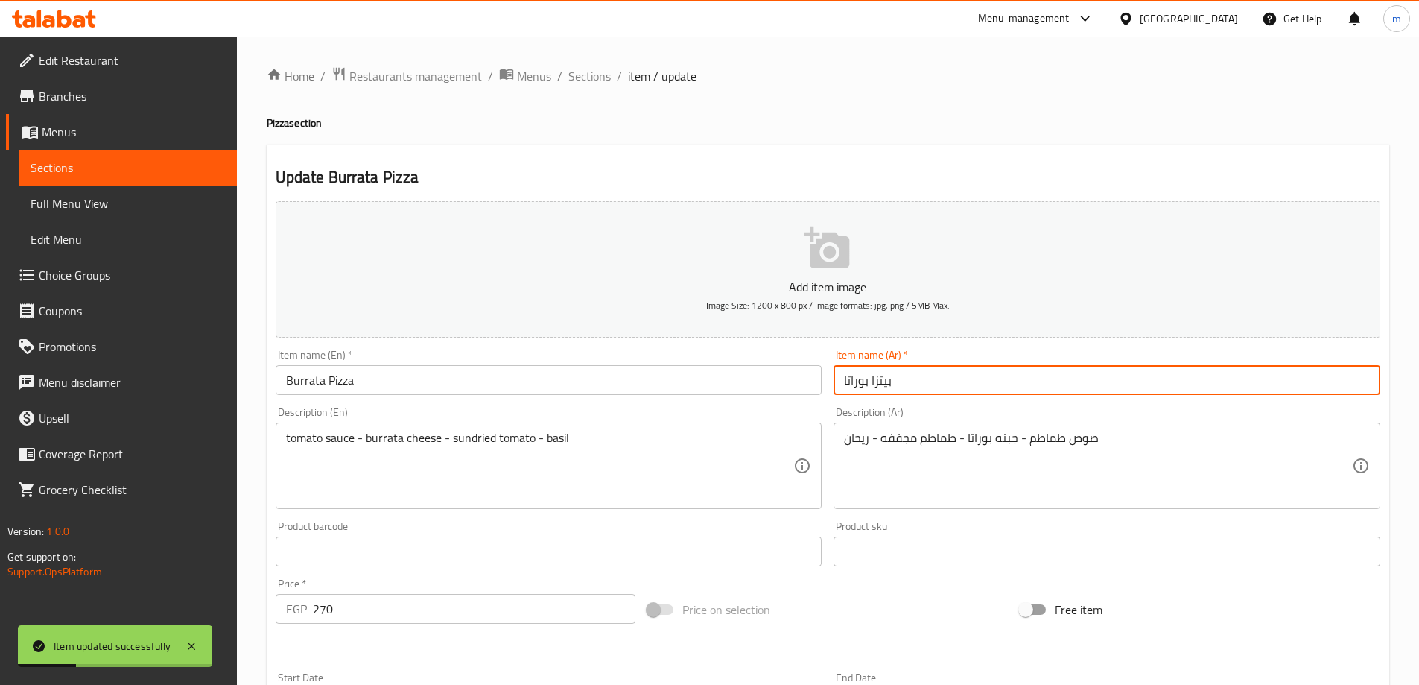
click at [1034, 372] on input "بيتزا بوراتا" at bounding box center [1107, 380] width 547 height 30
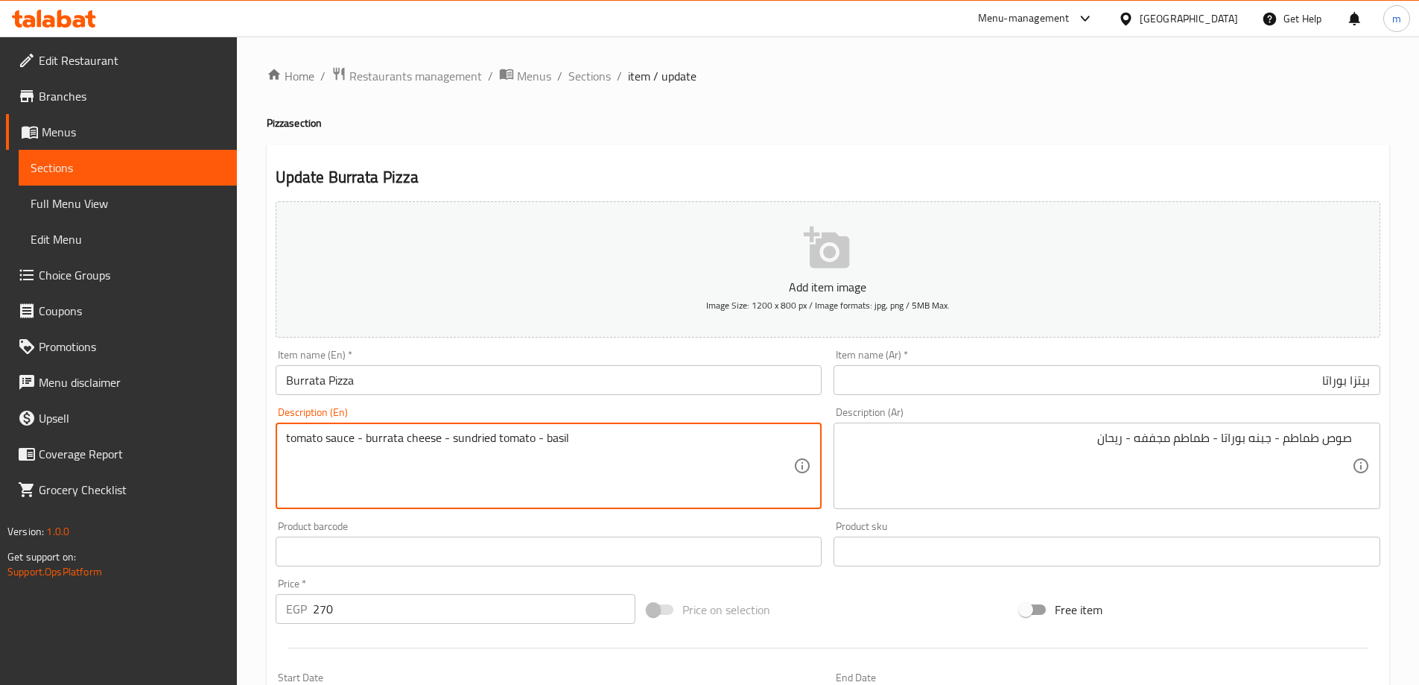
drag, startPoint x: 472, startPoint y: 440, endPoint x: 534, endPoint y: 444, distance: 62.0
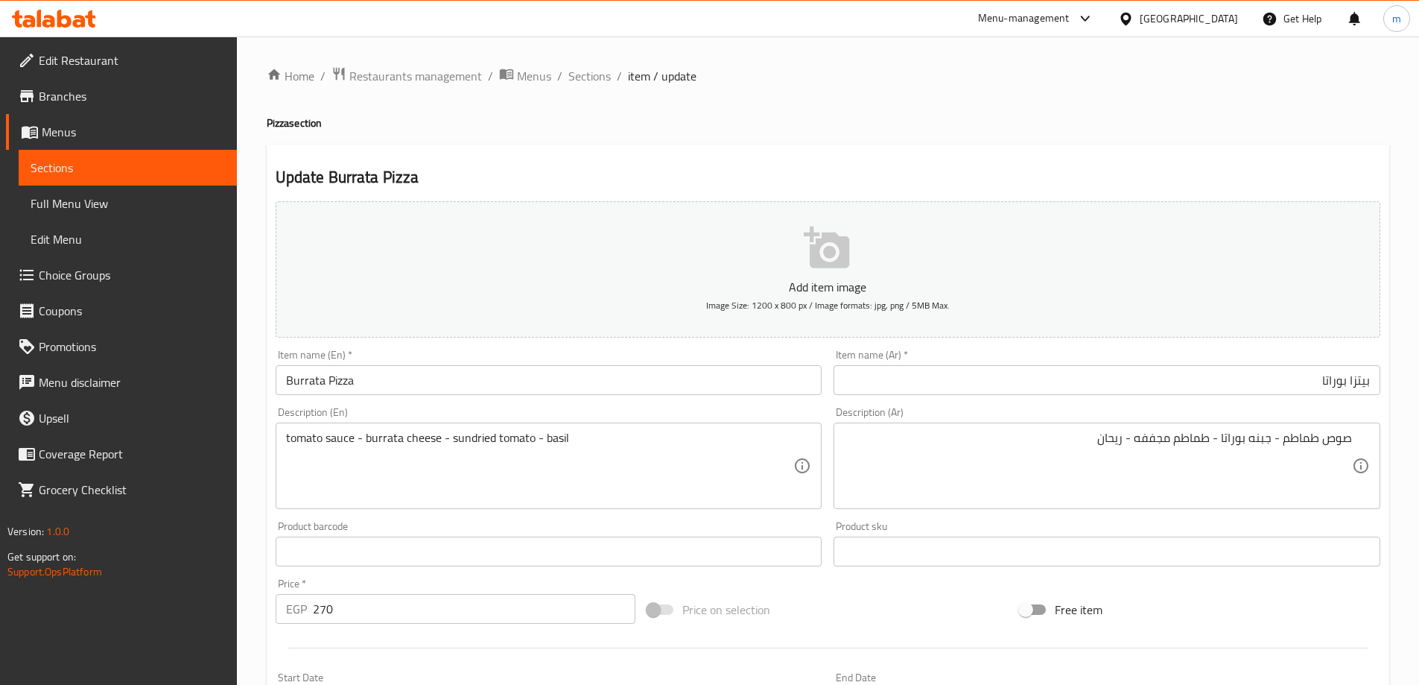
click at [723, 116] on h4 "Pizza section" at bounding box center [828, 122] width 1123 height 15
click at [1296, 390] on input "بيتزا بوراتا" at bounding box center [1107, 380] width 547 height 30
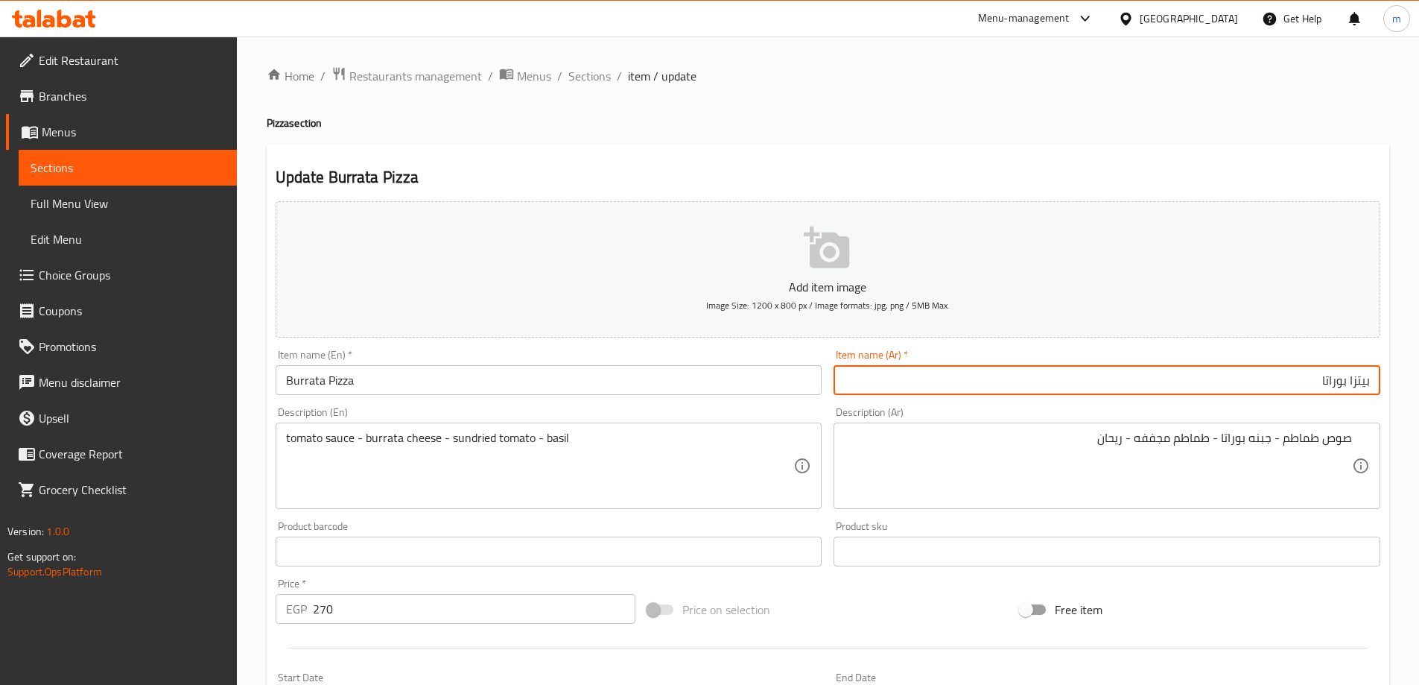
click at [582, 85] on span "Sections" at bounding box center [589, 76] width 42 height 18
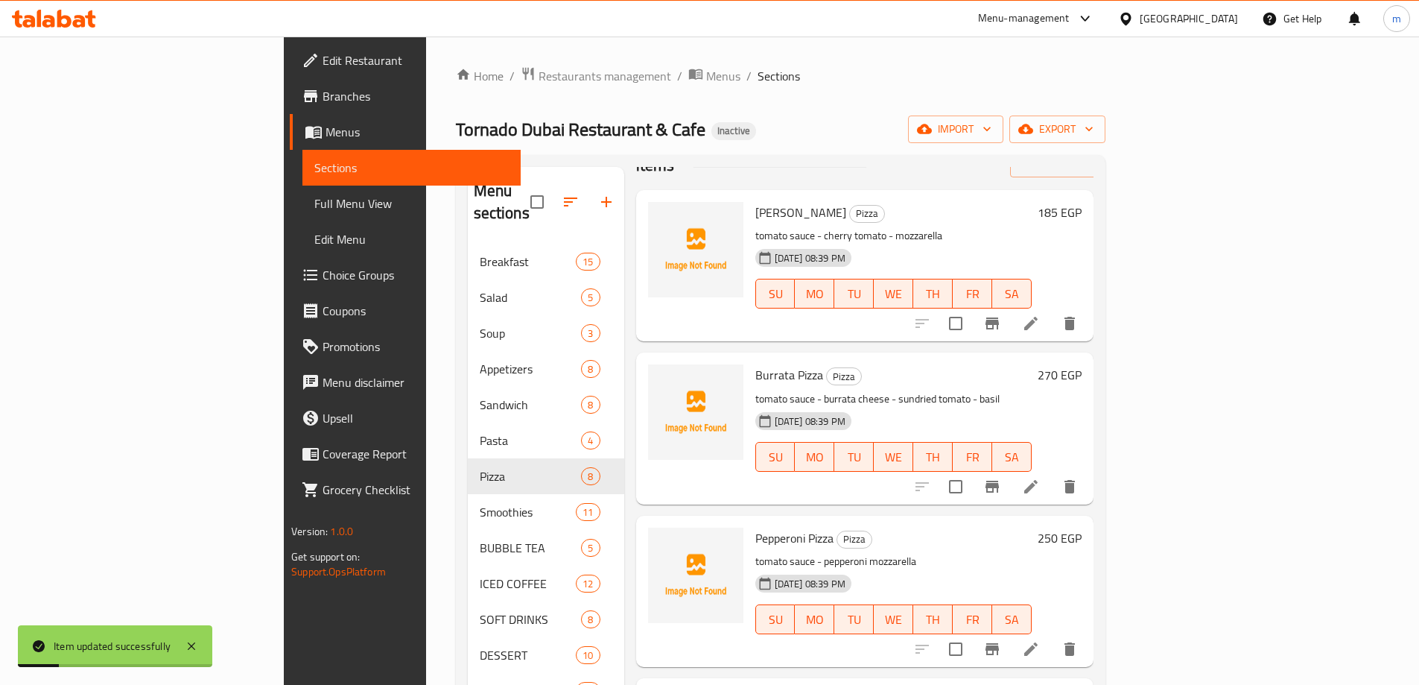
scroll to position [74, 0]
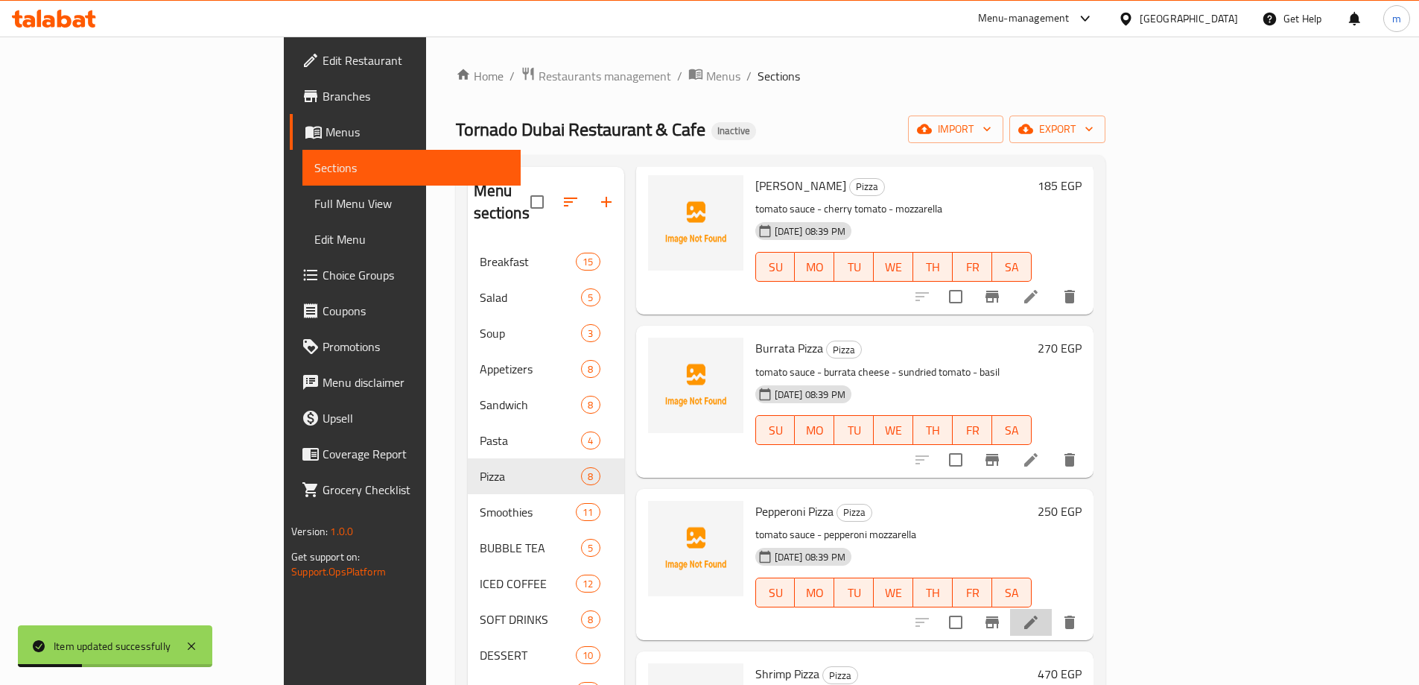
click at [1052, 609] on li at bounding box center [1031, 622] width 42 height 27
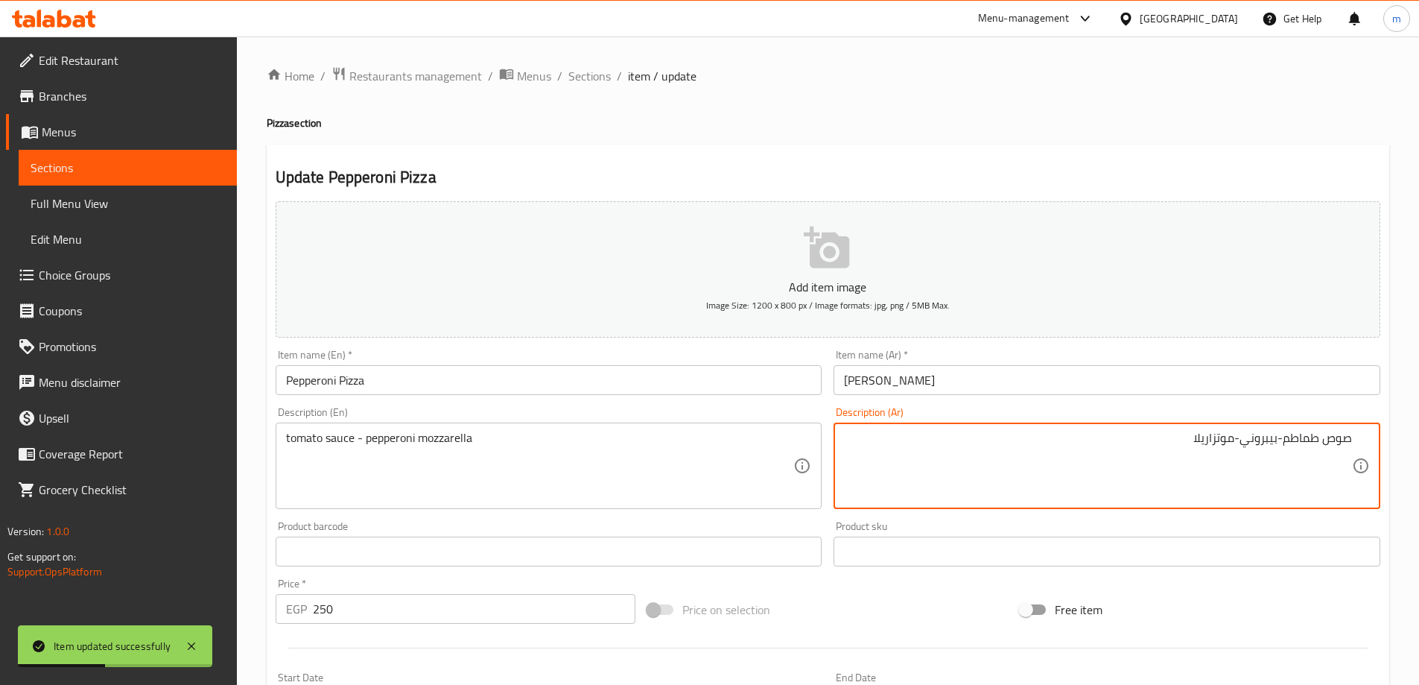
click at [1104, 394] on input "[PERSON_NAME]" at bounding box center [1107, 380] width 547 height 30
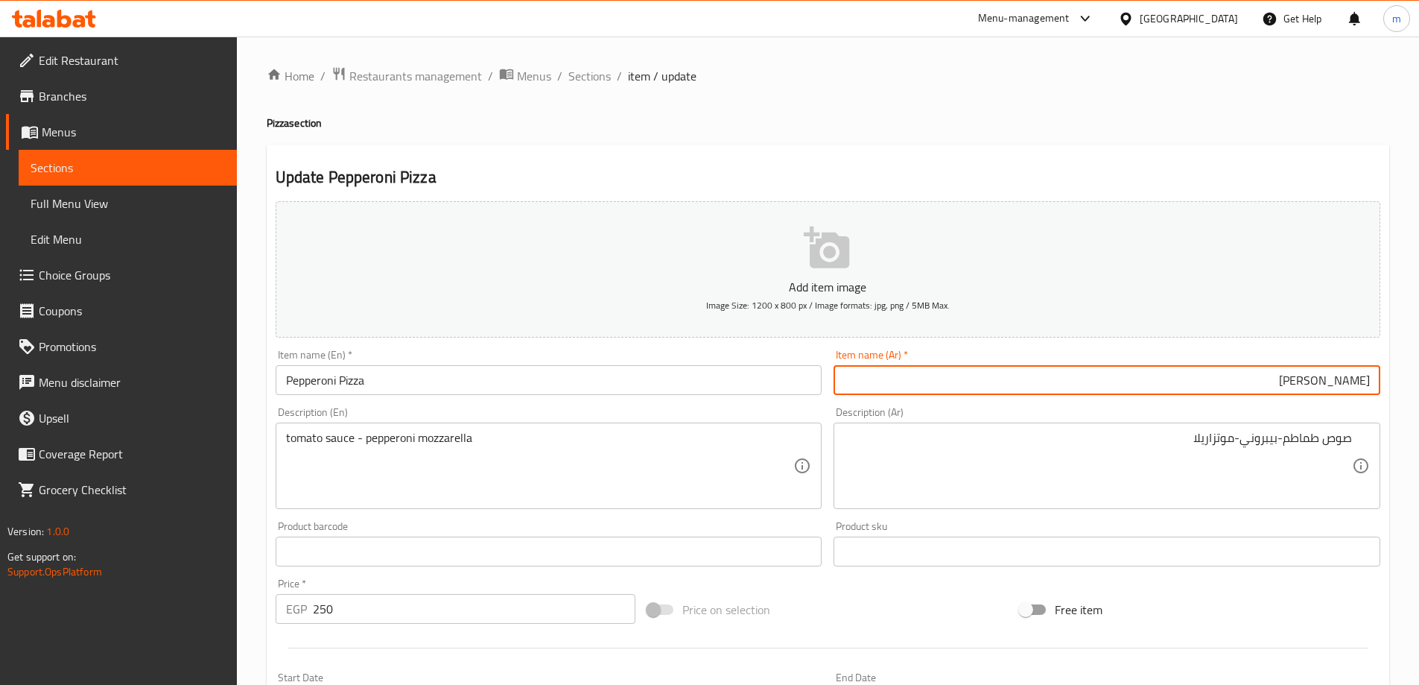
click at [410, 437] on textarea "tomato sauce - pepperoni mozzarella" at bounding box center [540, 466] width 508 height 71
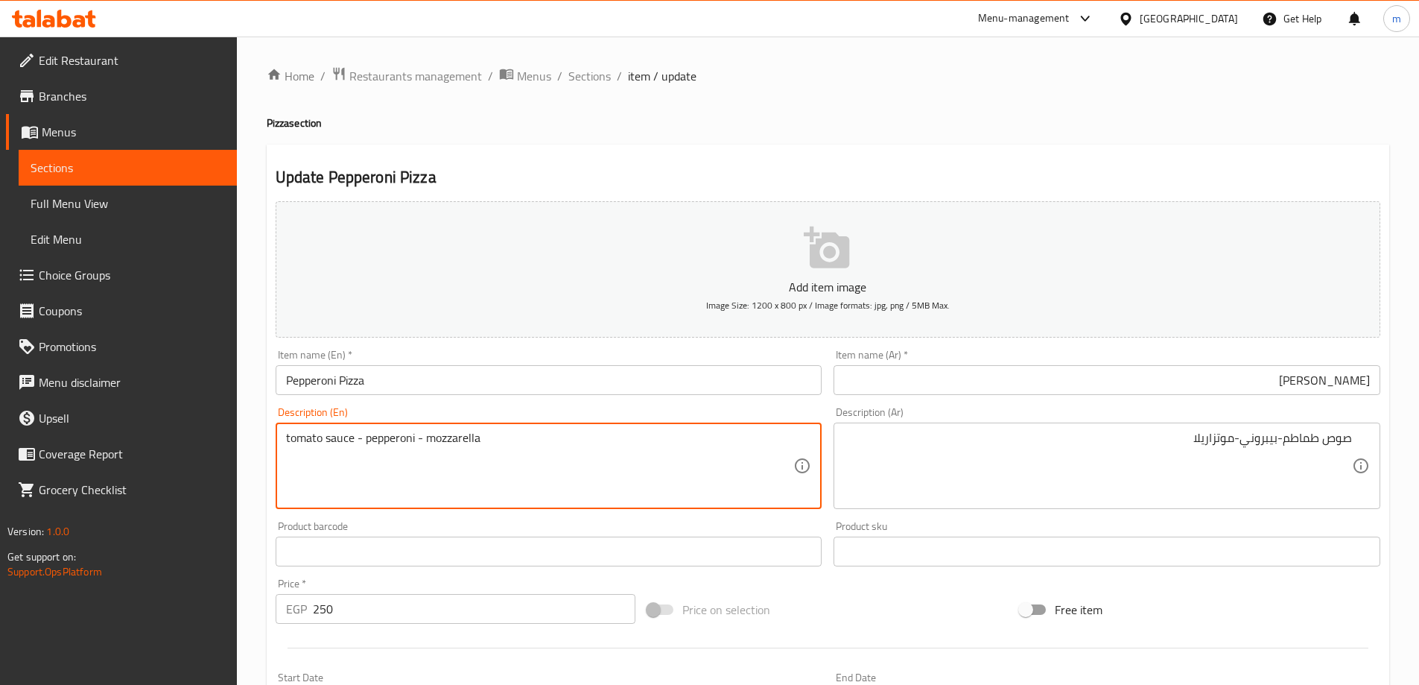
type textarea "tomato sauce - pepperoni - mozzarella"
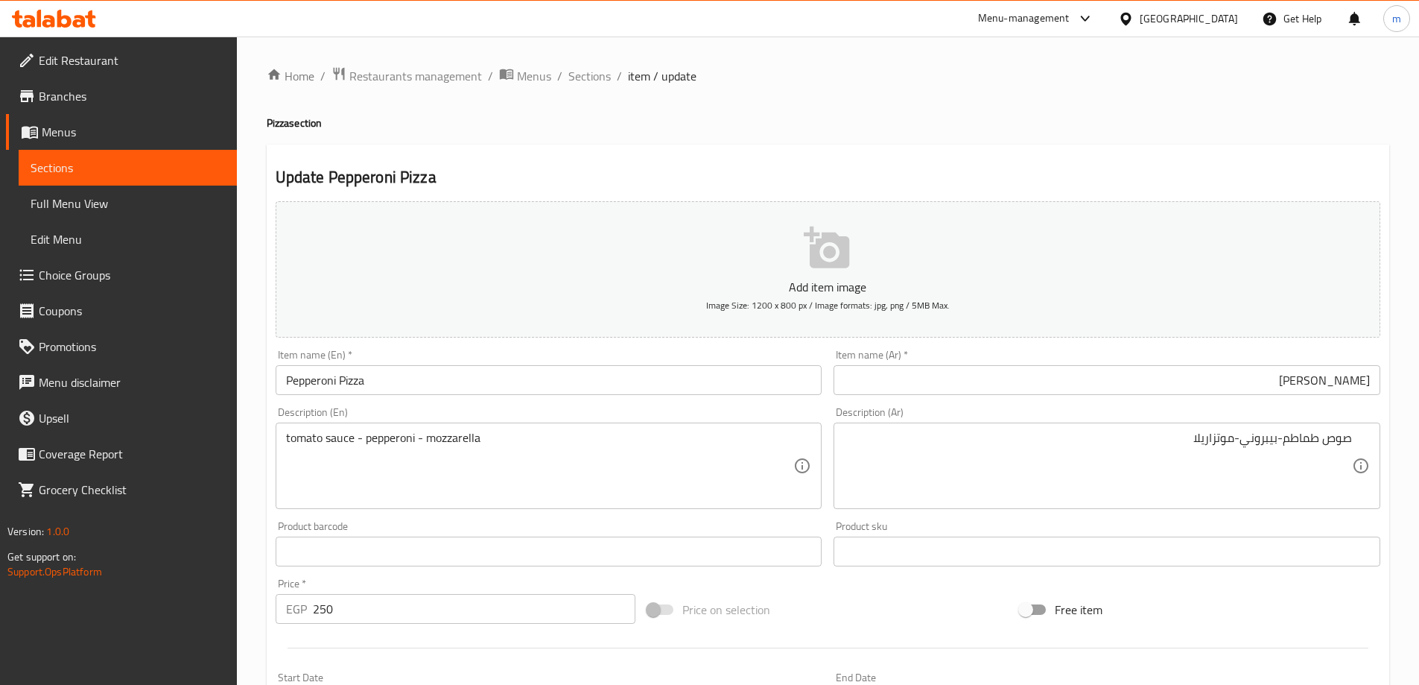
click at [950, 385] on input "[PERSON_NAME]" at bounding box center [1107, 380] width 547 height 30
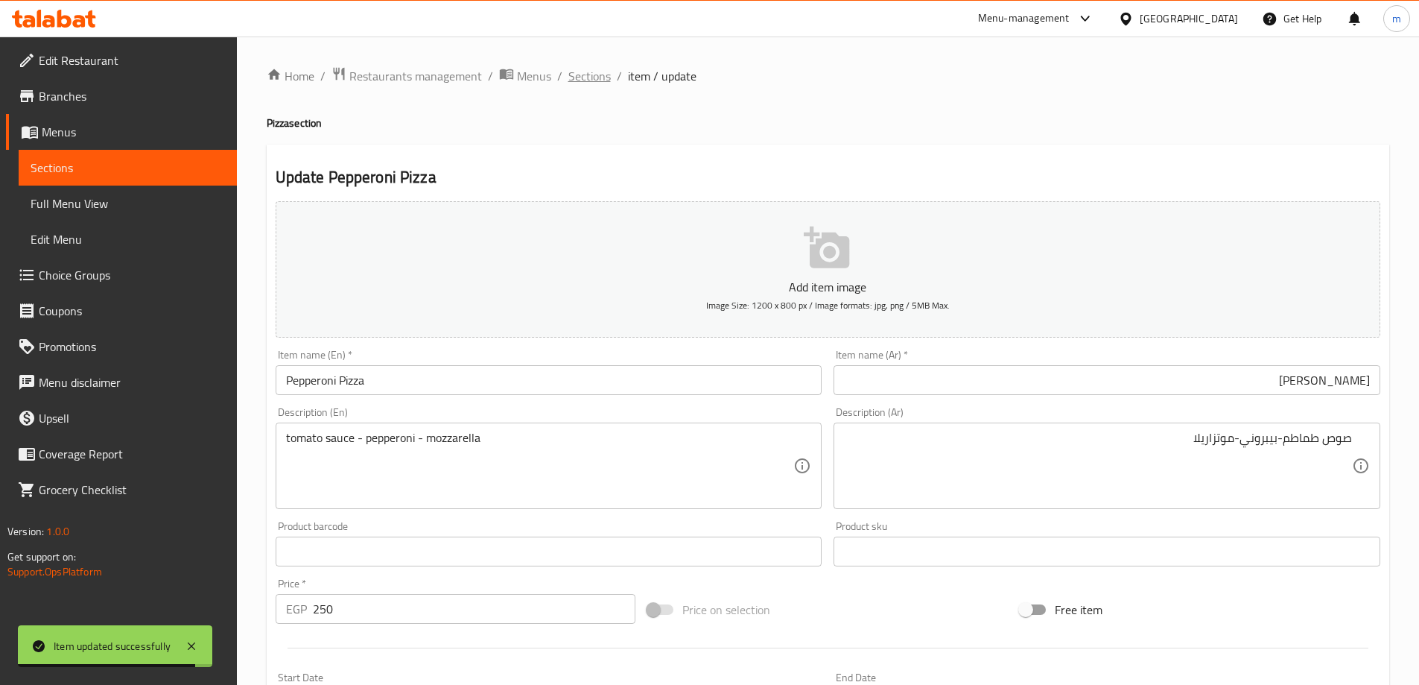
click at [606, 72] on span "Sections" at bounding box center [589, 76] width 42 height 18
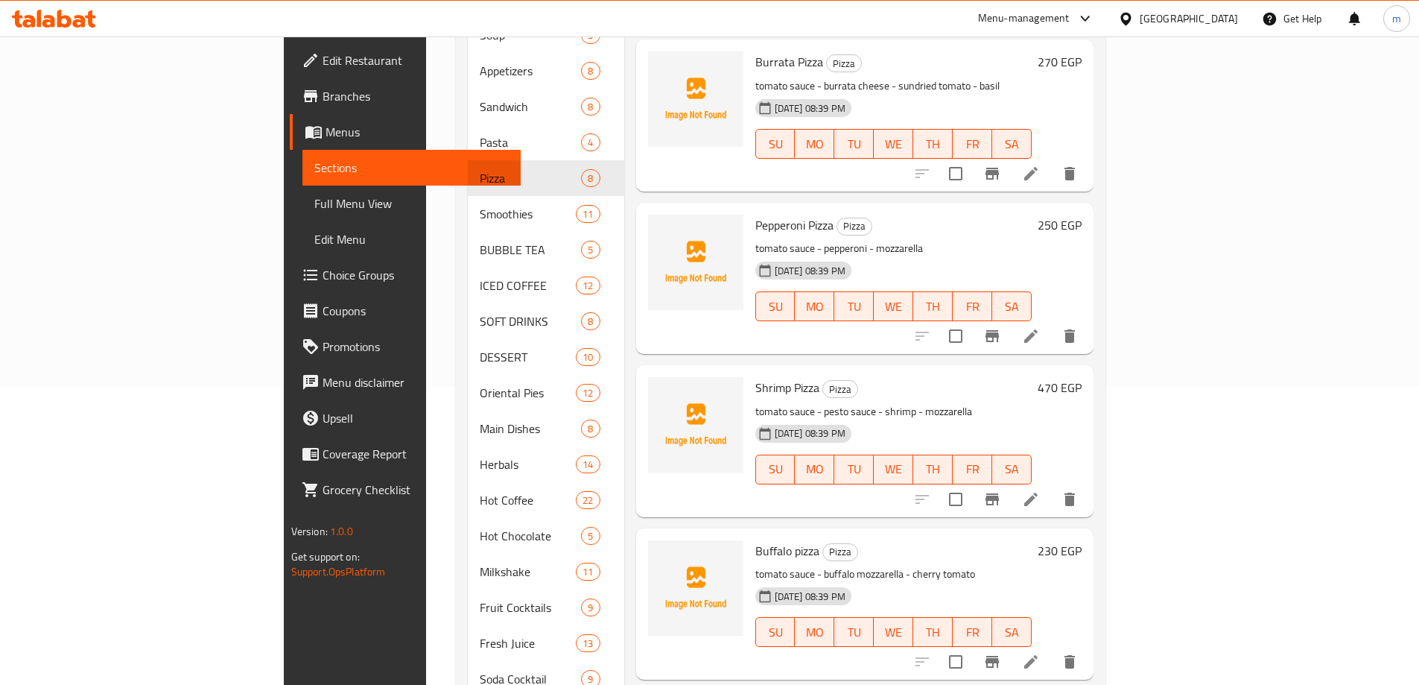
scroll to position [149, 0]
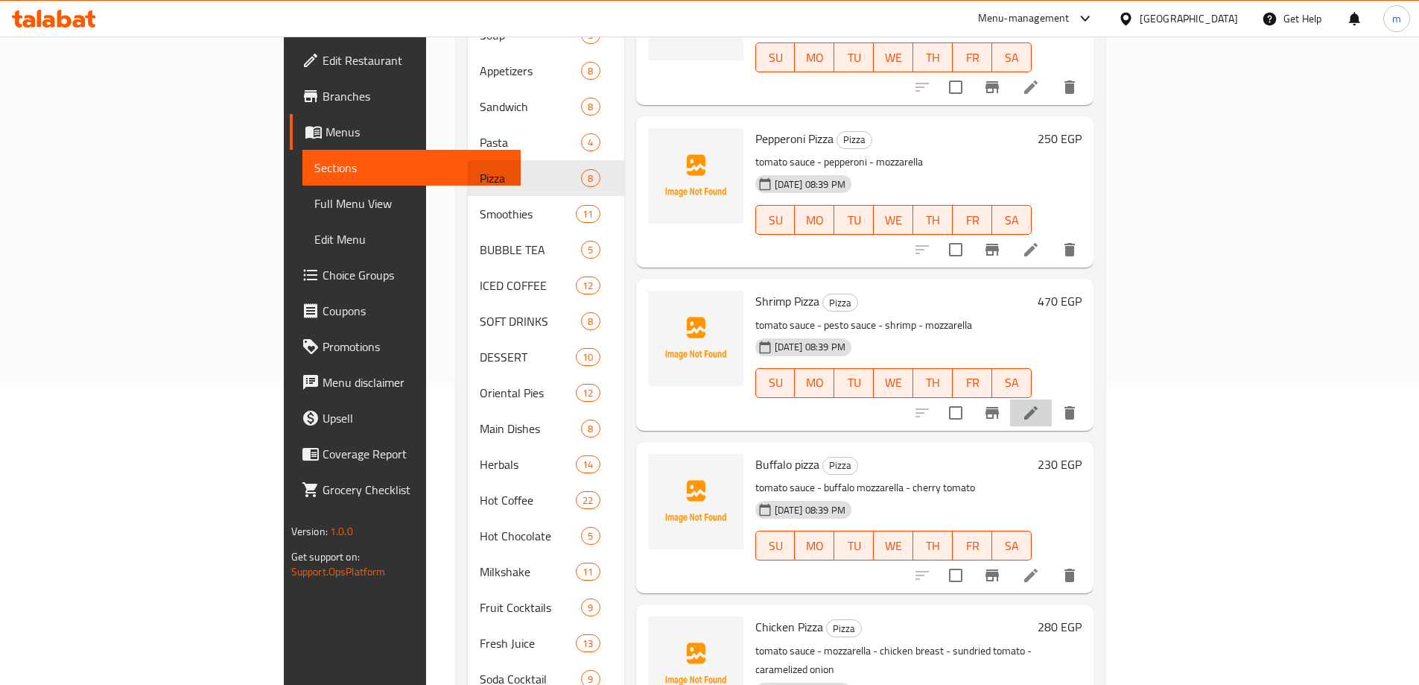
click at [1052, 399] on li at bounding box center [1031, 412] width 42 height 27
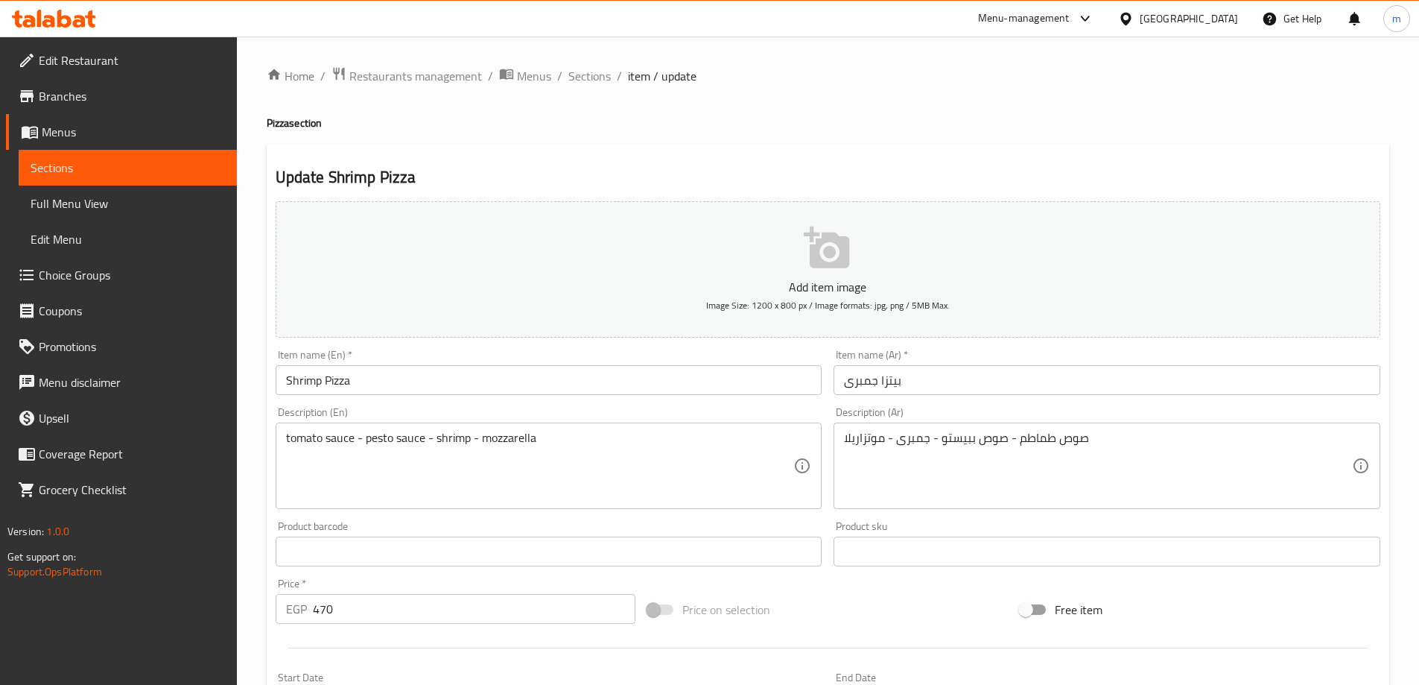
click at [1142, 408] on div "Description (Ar) صوص طماطم - صوص ببيستو - جمبرى - موتزاريلا Description (Ar)" at bounding box center [1107, 458] width 547 height 102
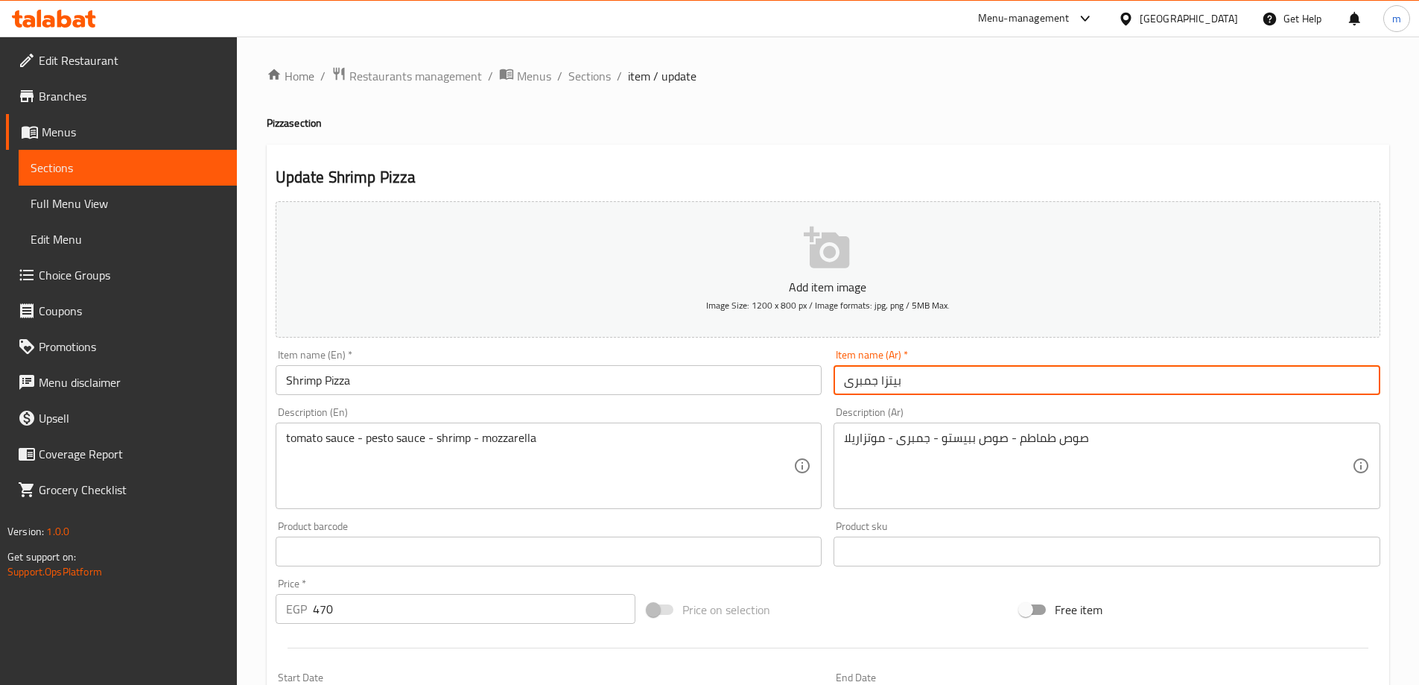
click at [1144, 385] on input "بيتزا جمبرى" at bounding box center [1107, 380] width 547 height 30
click at [1157, 429] on div "صوص طماطم - صوص ببيستو - جمبرى - موتزاريلا Description (Ar)" at bounding box center [1107, 465] width 547 height 86
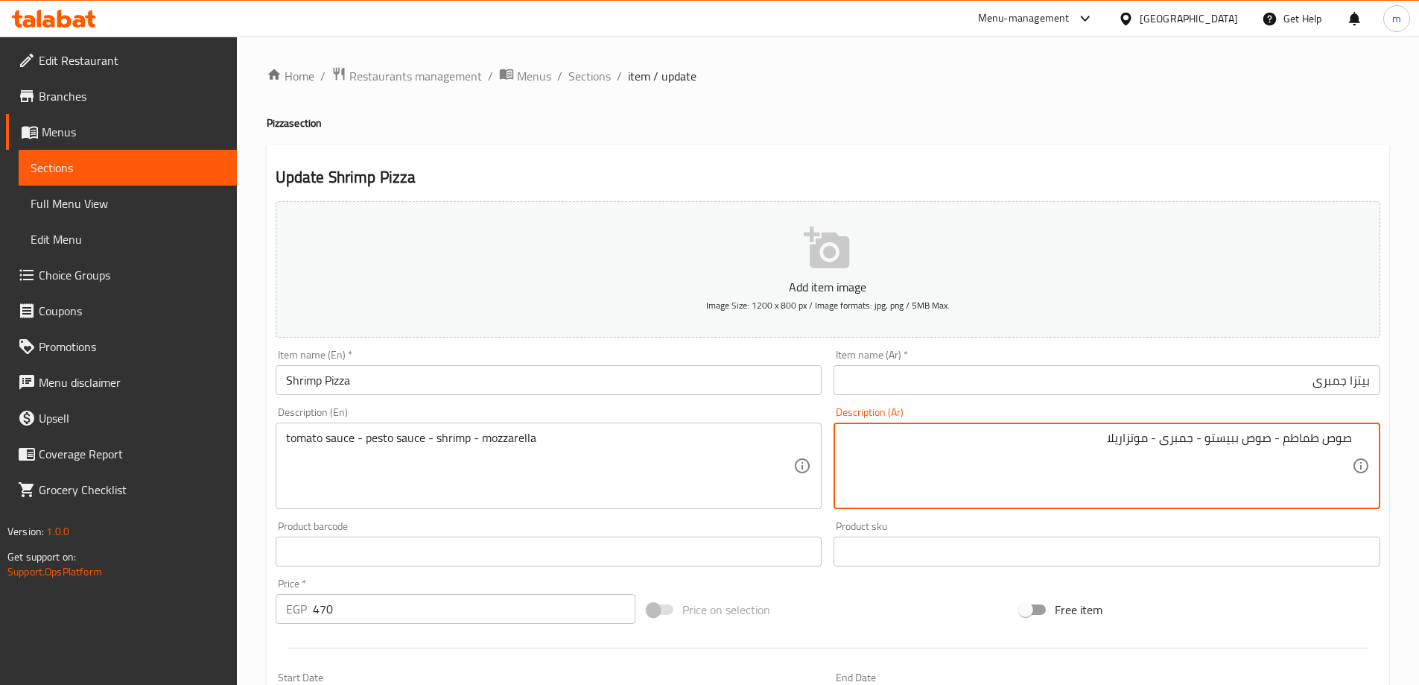
click at [1162, 438] on textarea "صوص طماطم - صوص ببيستو - جمبرى - موتزاريلا" at bounding box center [1098, 466] width 508 height 71
type textarea "صوص طماطم - صوص ببيستو - جمبرى بصوص الثوم - موتزاريلا"
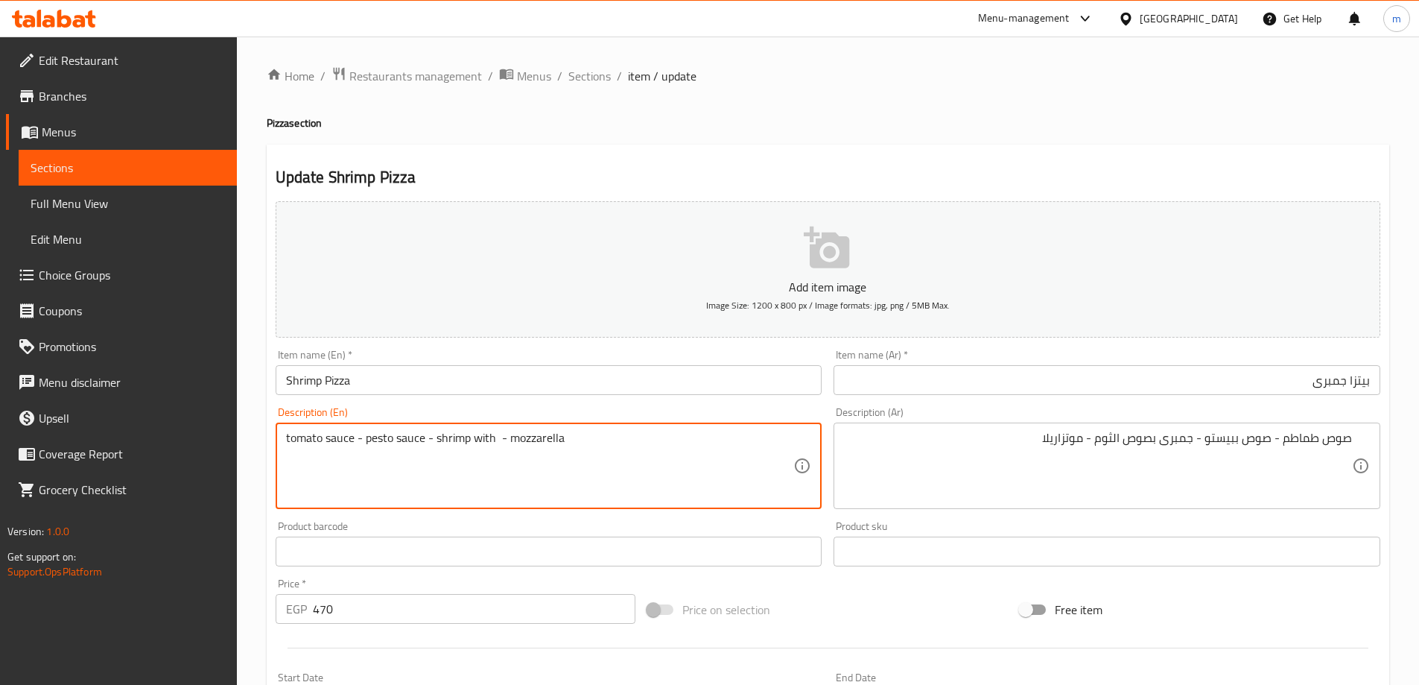
paste textarea "Garlic Sauce"
type textarea "tomato sauce - pesto sauce - shrimp with garlic sauce - mozzarella"
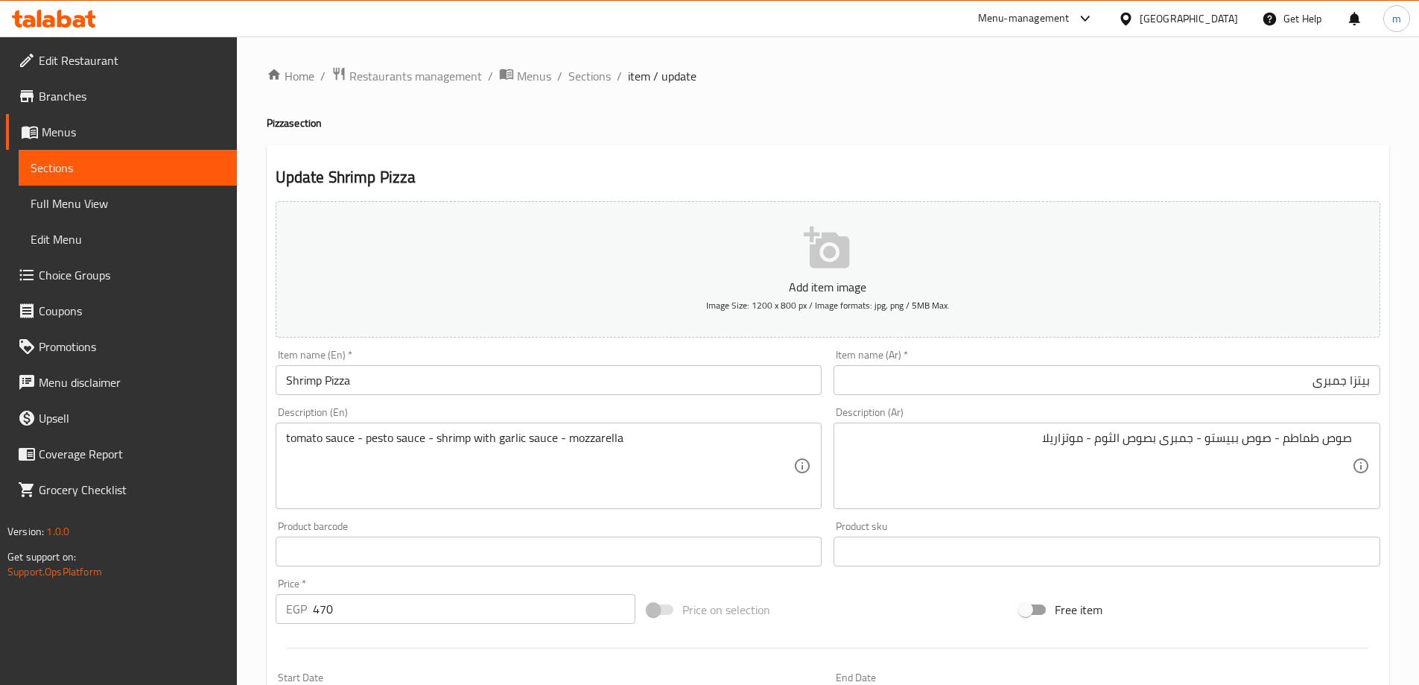
click at [998, 381] on input "بيتزا جمبرى" at bounding box center [1107, 380] width 547 height 30
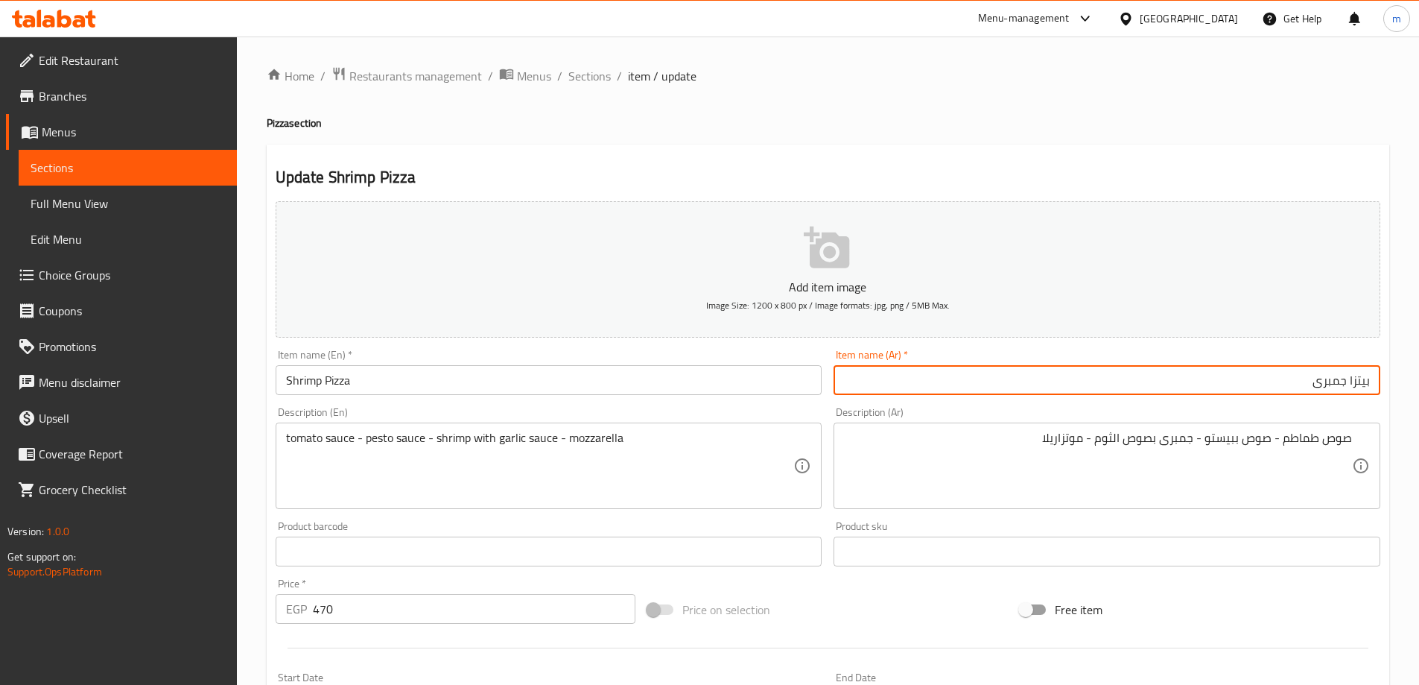
click at [466, 374] on input "Shrimp Pizza" at bounding box center [549, 380] width 547 height 30
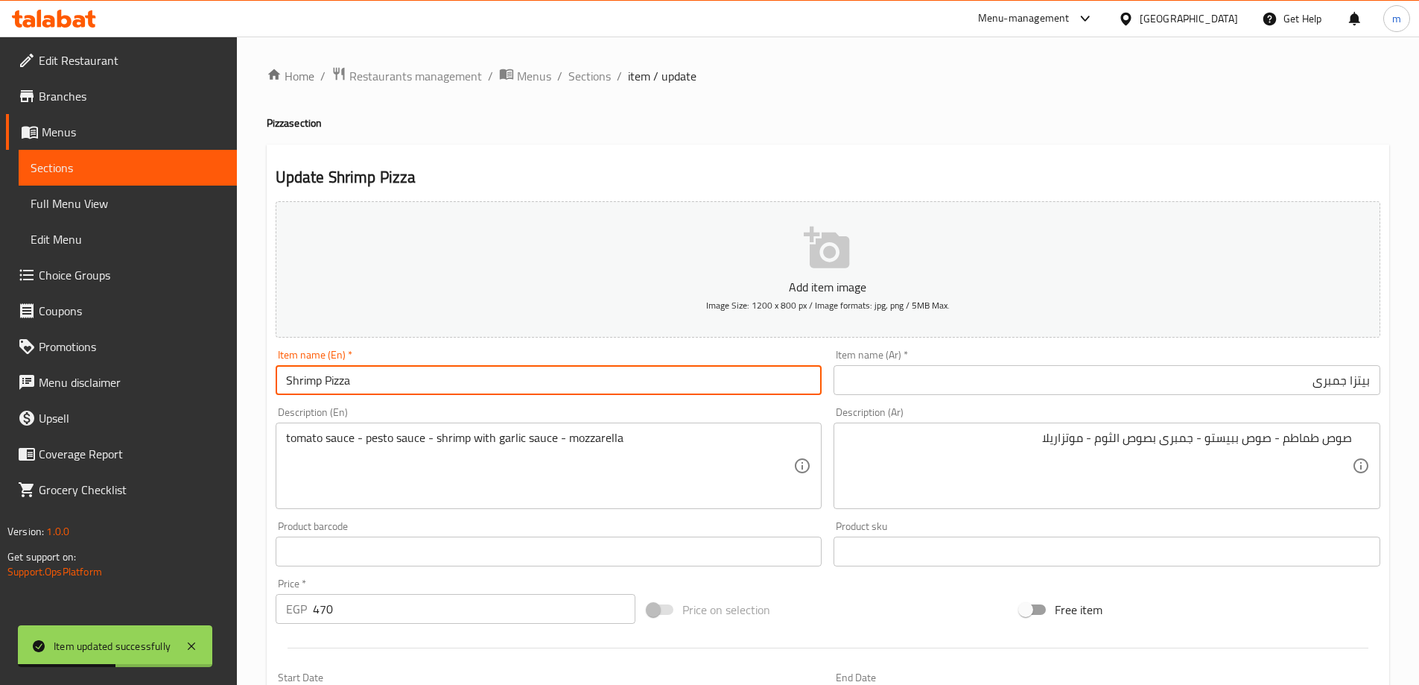
click at [466, 374] on input "Shrimp Pizza" at bounding box center [549, 380] width 547 height 30
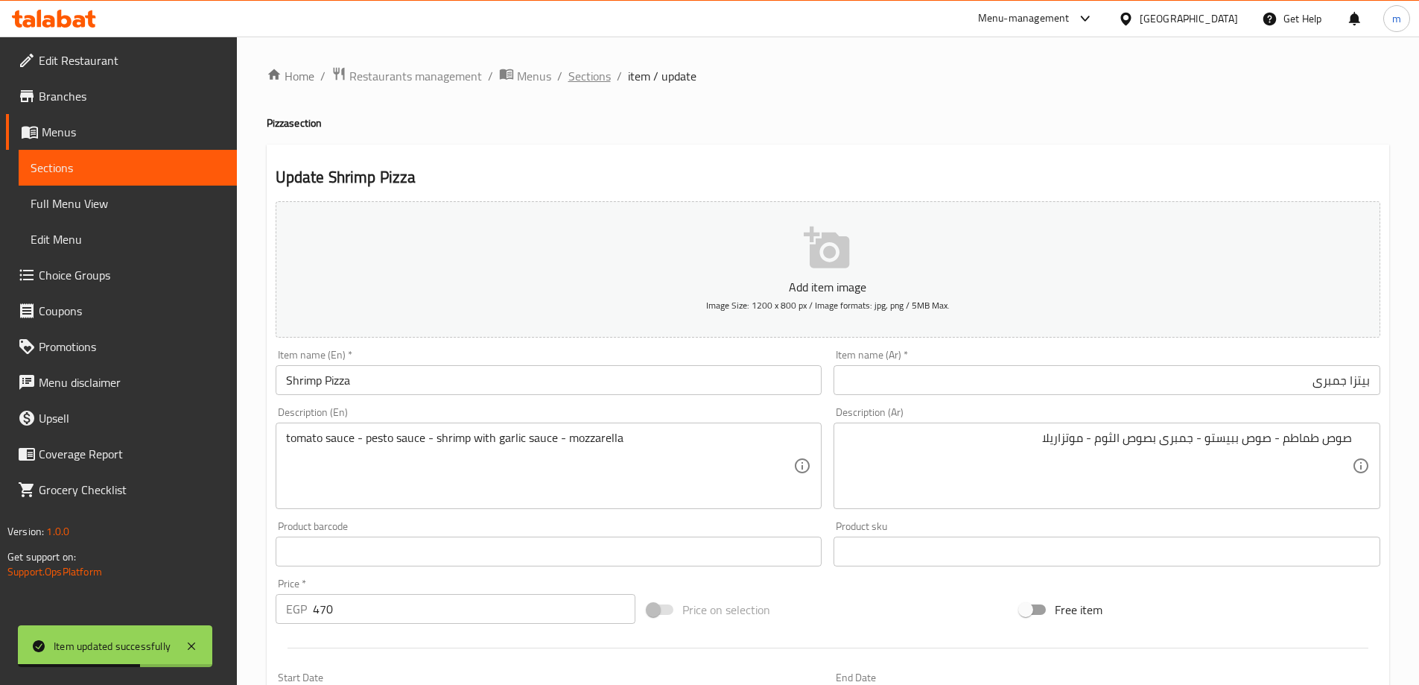
click at [595, 67] on span "Sections" at bounding box center [589, 76] width 42 height 18
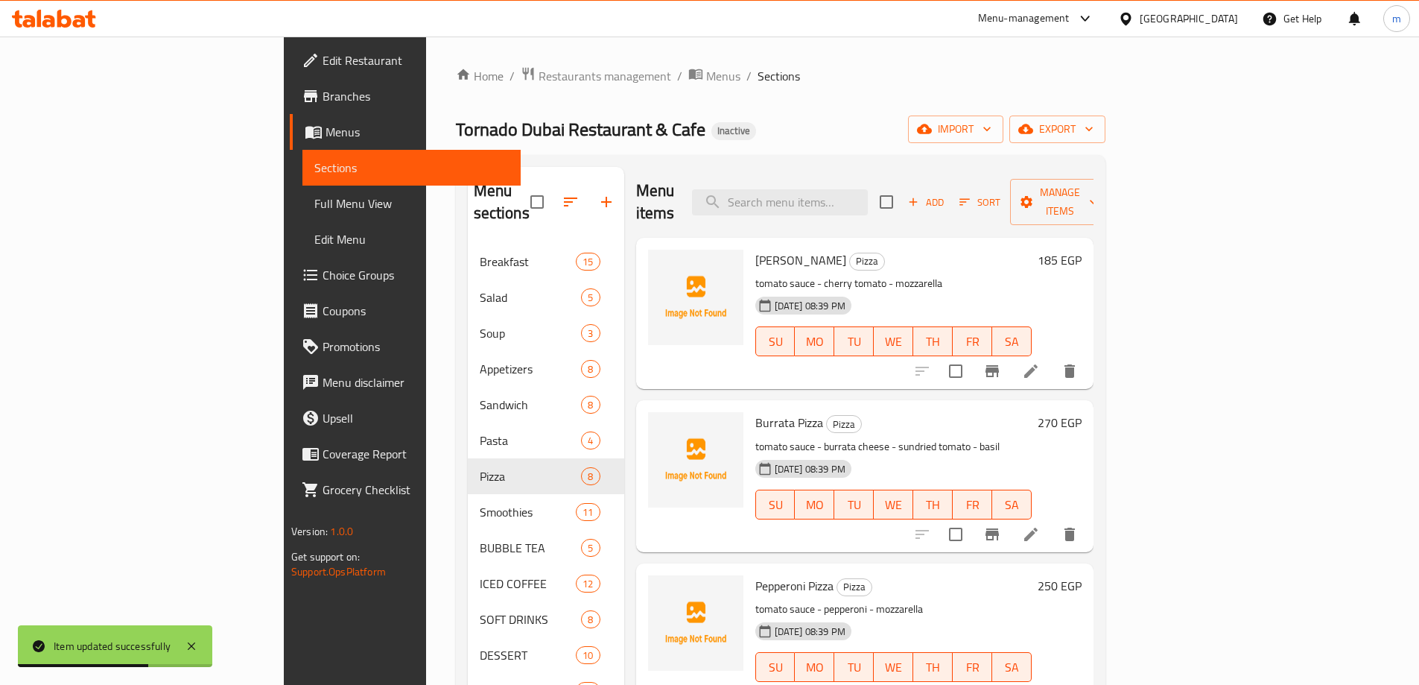
click at [714, 100] on div "Home / Restaurants management / Menus / Sections Tornado Dubai Restaurant & Caf…" at bounding box center [781, 539] width 650 height 946
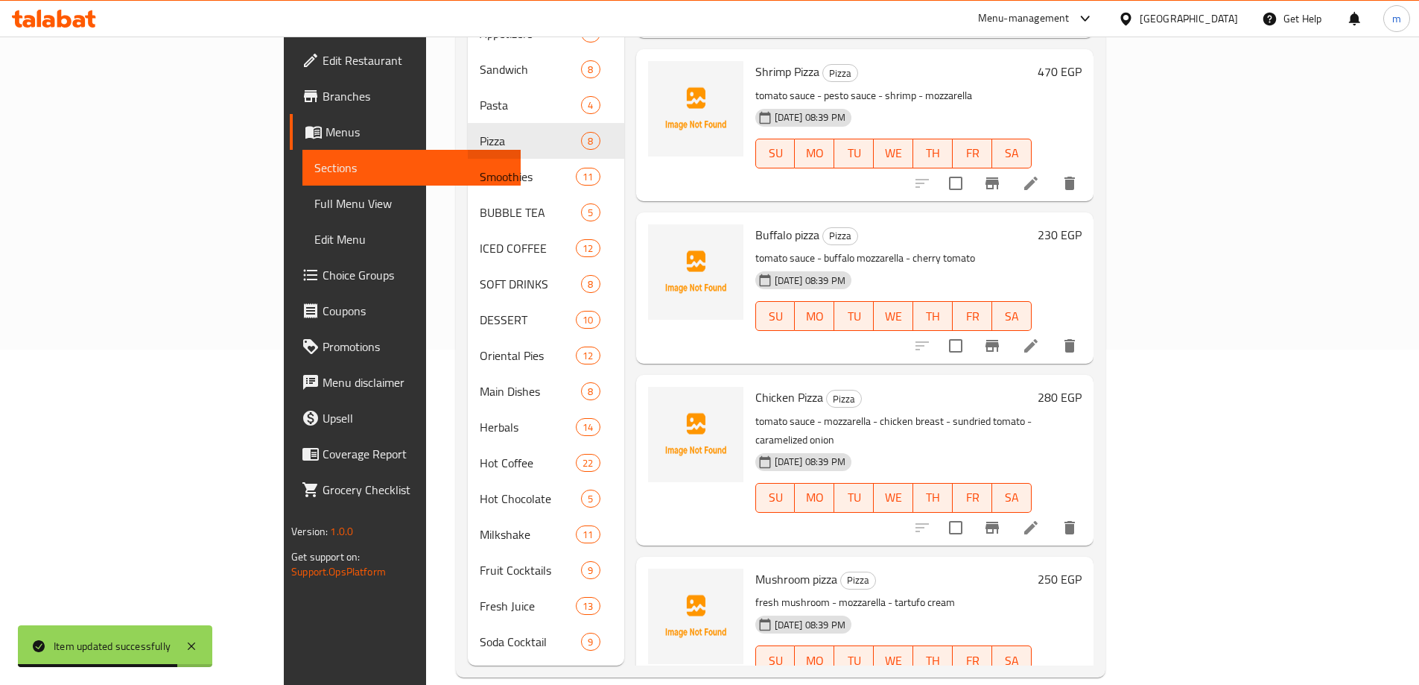
scroll to position [372, 0]
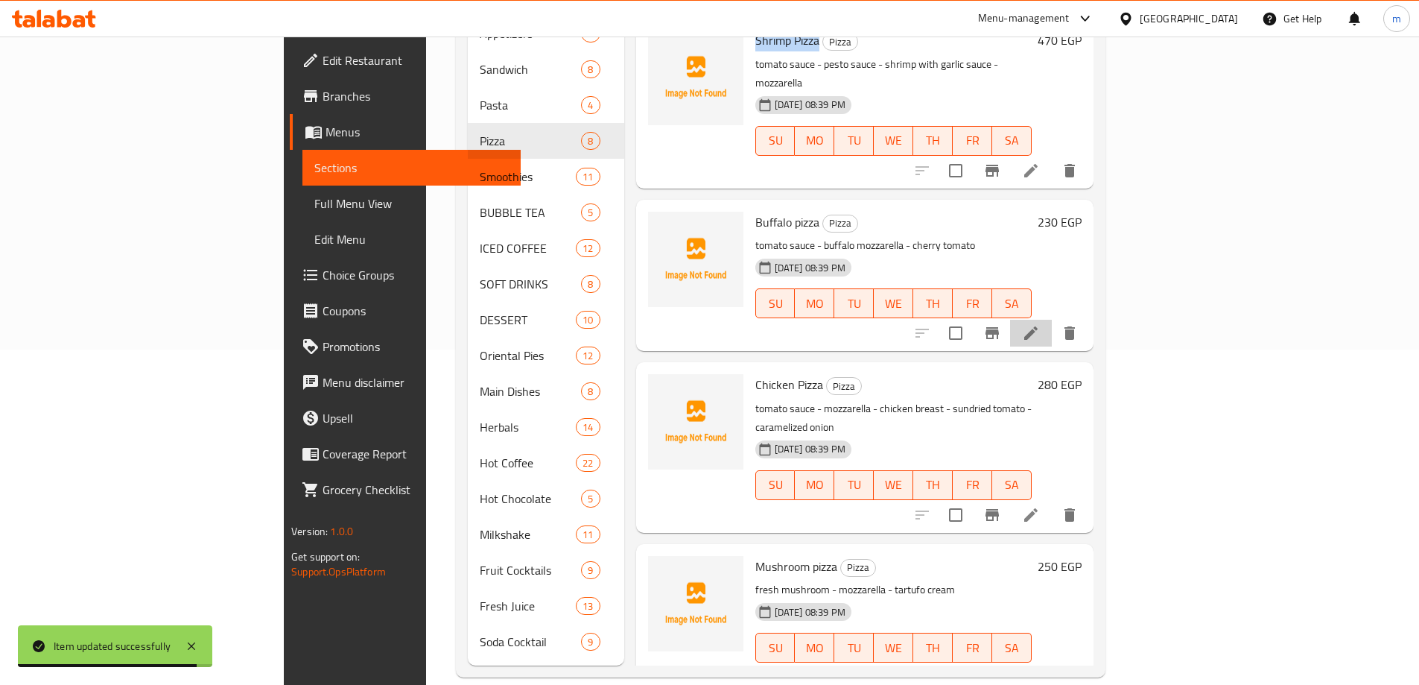
click at [1040, 324] on icon at bounding box center [1031, 333] width 18 height 18
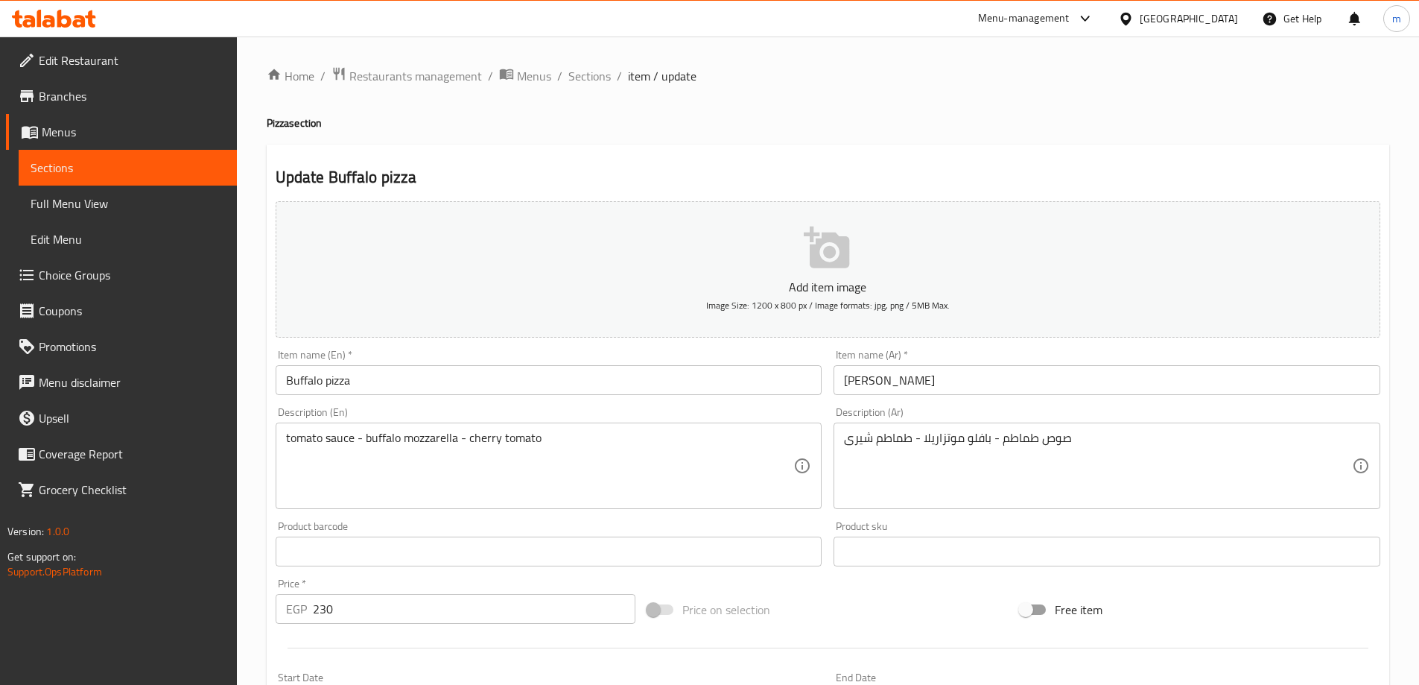
click at [1021, 381] on input "[PERSON_NAME]" at bounding box center [1107, 380] width 547 height 30
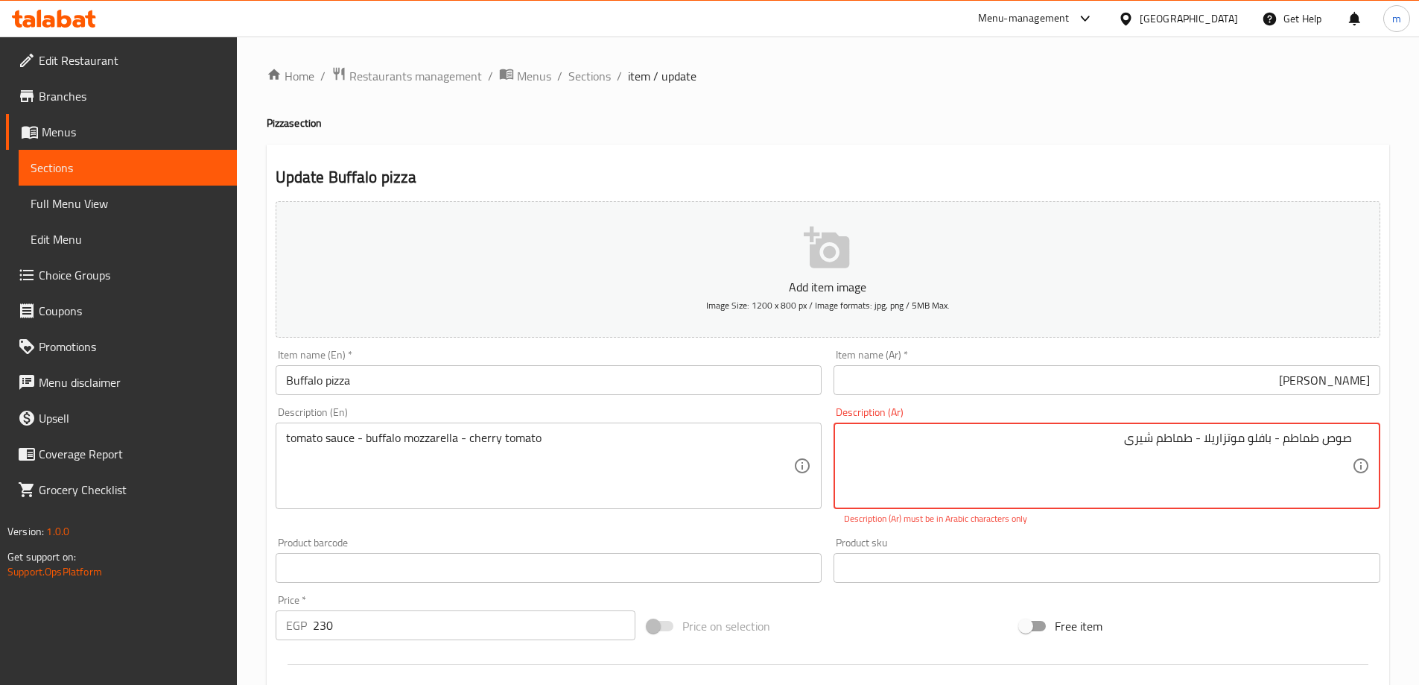
click at [1134, 440] on textarea "صوص طماطم - بافلو موتزاريلا - طماطم شیری" at bounding box center [1098, 466] width 508 height 71
click at [1172, 521] on p "Description (Ar) must be in Arabic characters only" at bounding box center [1107, 518] width 526 height 13
click at [1244, 530] on div "Description (Ar) صوص طماطم - بافلو موتزاريلا - طماطم شیري Description (Ar) Desc…" at bounding box center [1107, 466] width 559 height 130
drag, startPoint x: 1307, startPoint y: 438, endPoint x: 1391, endPoint y: 453, distance: 85.5
click at [1392, 452] on div "Home / Restaurants management / Menus / Sections / item / update Pizza section …" at bounding box center [828, 553] width 1182 height 1033
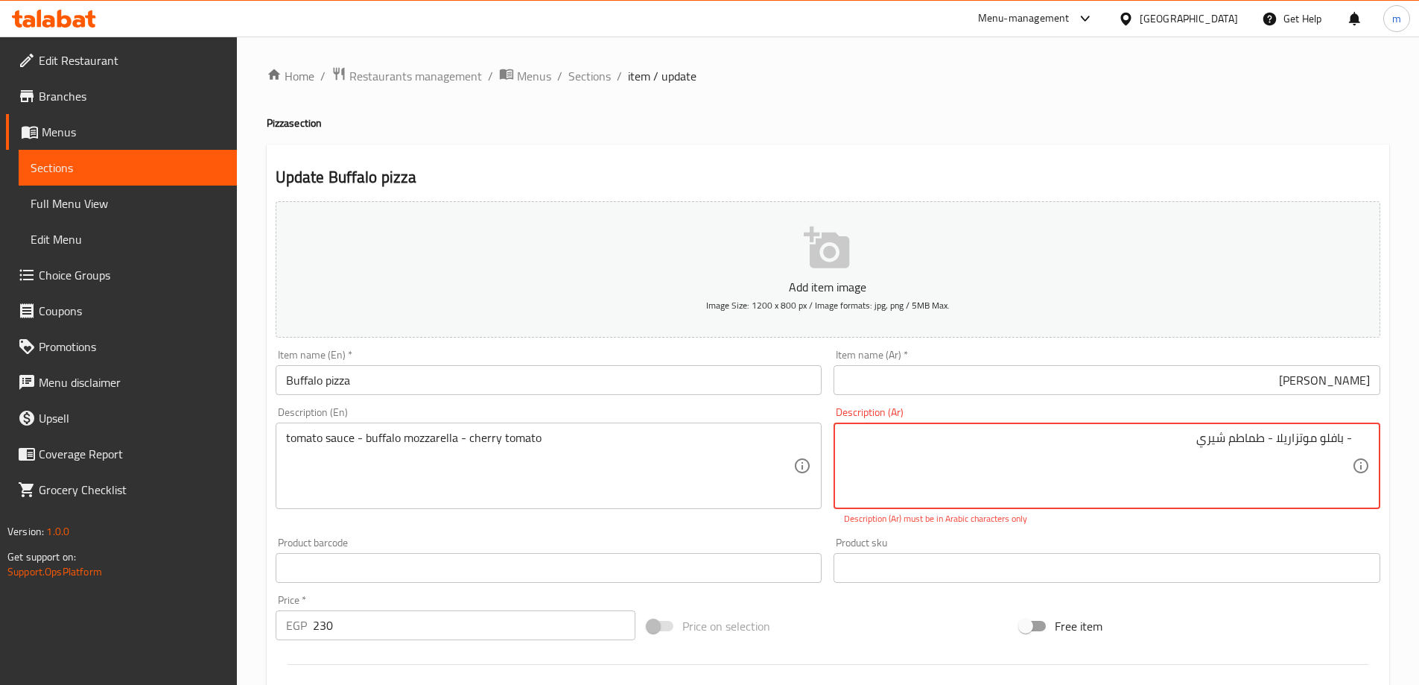
click at [1325, 545] on div "Product sku Product sku" at bounding box center [1107, 559] width 547 height 45
click at [1236, 439] on textarea "صوص طماطم - بافلو موتزاريلا - طماطم شیري" at bounding box center [1098, 466] width 508 height 71
click at [1236, 438] on textarea "صوص طماطم - بافلو موتزاريلا - طماطم شیري" at bounding box center [1098, 466] width 508 height 71
click at [1166, 536] on div "Product sku Product sku" at bounding box center [1107, 559] width 559 height 57
click at [1172, 445] on textarea "صوص طماطم - بافلو موتزاريلا - طماطم شیري" at bounding box center [1098, 466] width 508 height 71
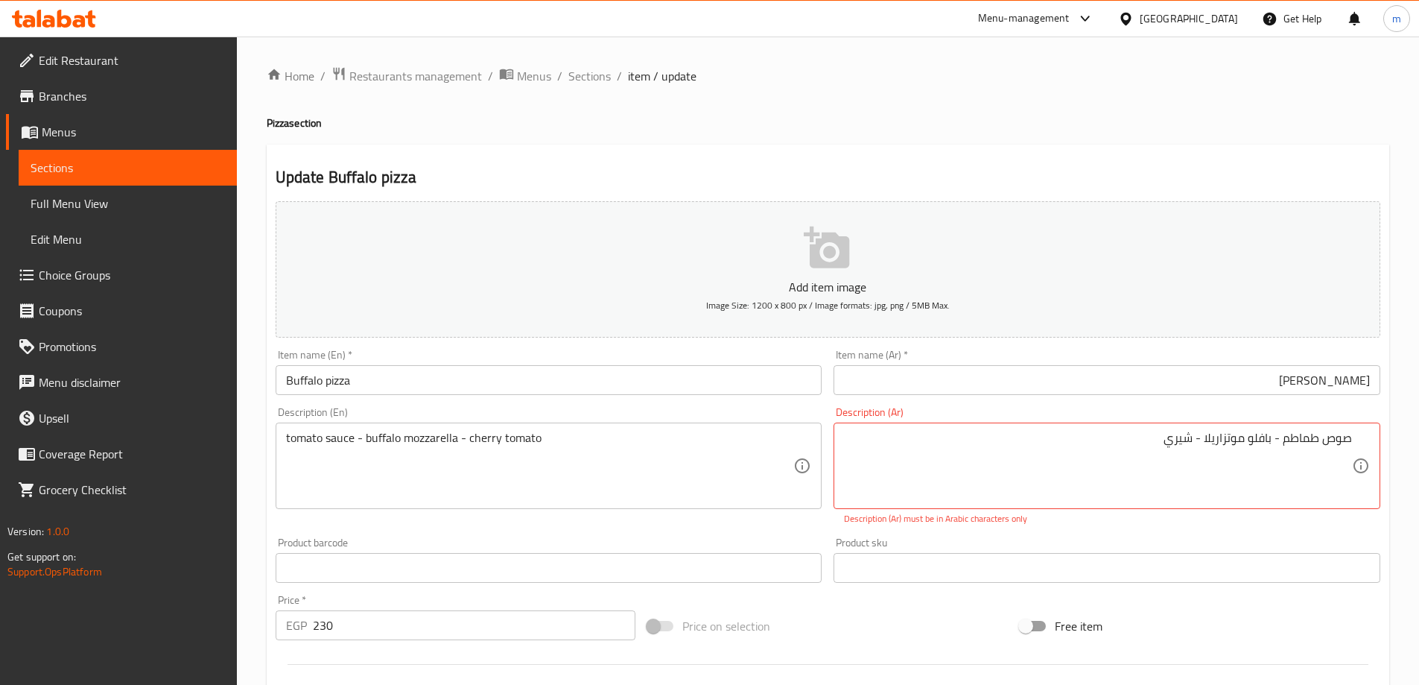
click at [1179, 518] on p "Description (Ar) must be in Arabic characters only" at bounding box center [1107, 518] width 526 height 13
click at [1151, 437] on textarea "صوص طماطم - بافلو موتزاريلا - طماطم شیري" at bounding box center [1098, 466] width 508 height 71
click at [1173, 504] on div "صوص طماطم - بافلو موتزاريلا - طماطم شیري Description (Ar)" at bounding box center [1107, 465] width 547 height 86
click at [1173, 517] on p "Description (Ar) must be in Arabic characters only" at bounding box center [1107, 518] width 526 height 13
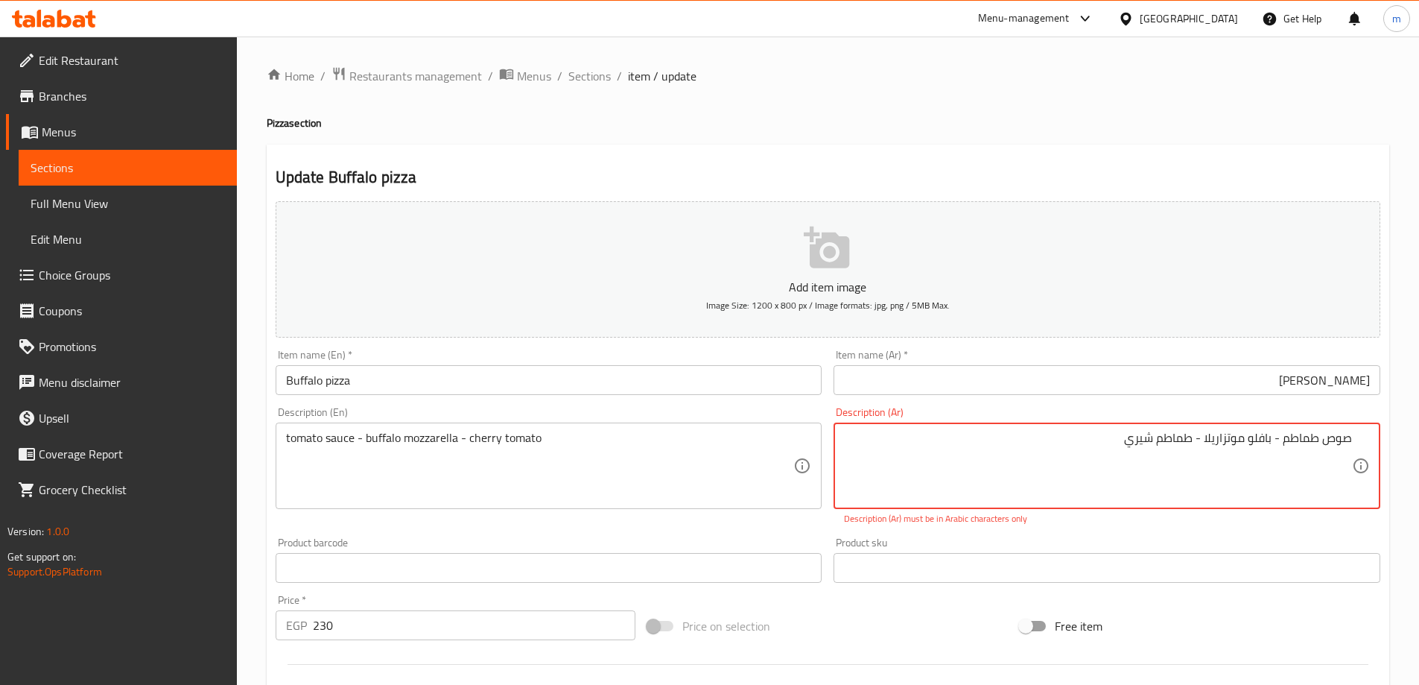
drag, startPoint x: 1118, startPoint y: 446, endPoint x: 1268, endPoint y: 482, distance: 154.1
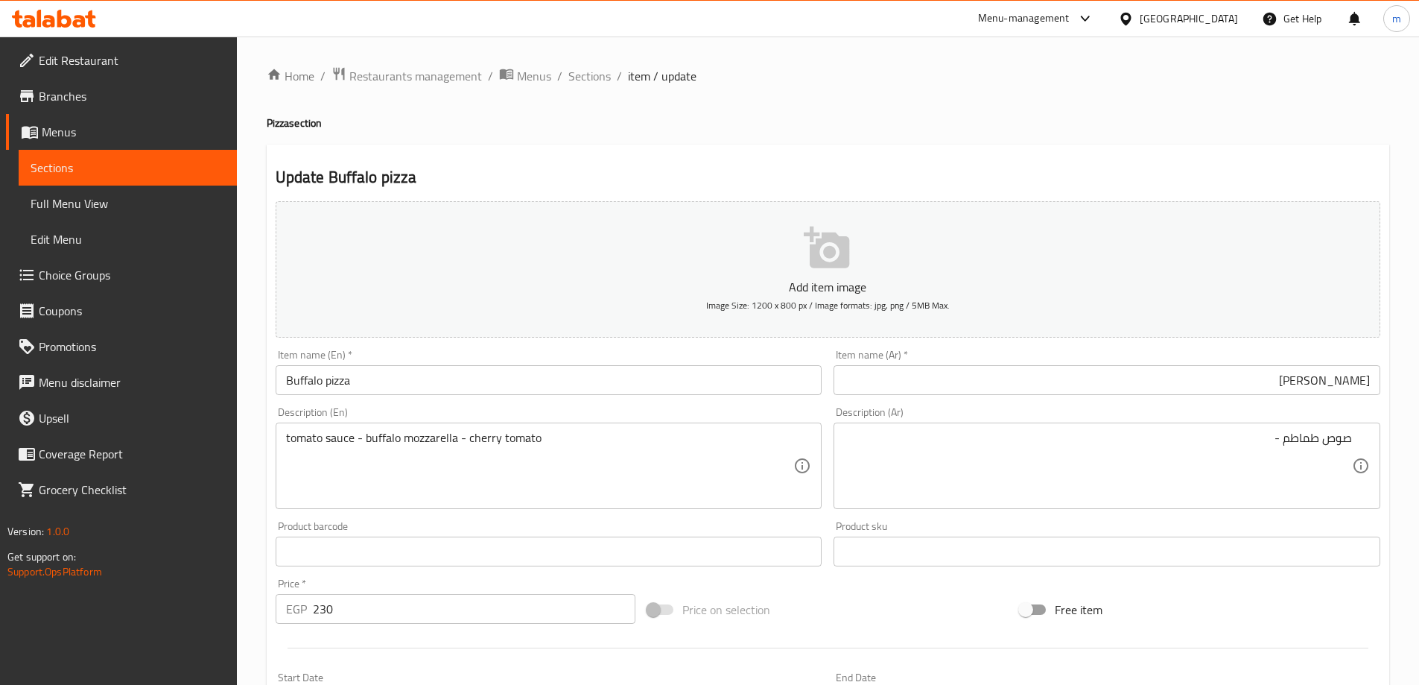
click at [1261, 512] on div "Description (Ar) صوص طماطم - Description (Ar)" at bounding box center [1107, 458] width 559 height 114
click at [1262, 531] on div "Product sku Product sku" at bounding box center [1107, 543] width 547 height 45
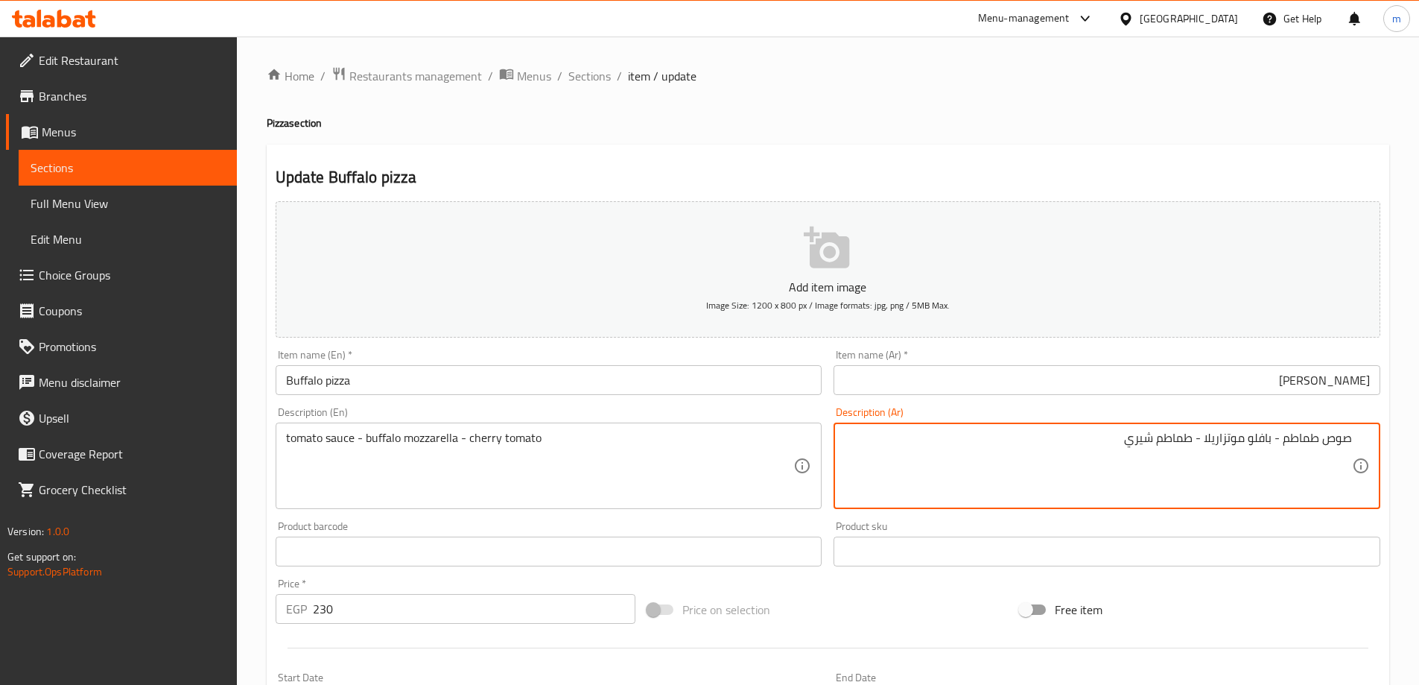
drag, startPoint x: 1243, startPoint y: 468, endPoint x: 1247, endPoint y: 451, distance: 17.0
click at [1241, 468] on textarea "صوص طماطم - بافلو موتزاريلا - طماطم شیري" at bounding box center [1098, 466] width 508 height 71
click at [1253, 442] on textarea "صوص طماطم - بافلو موتزاريلا - طماطم شیري" at bounding box center [1098, 466] width 508 height 71
click at [1259, 180] on h2 "Update Buffalo pizza" at bounding box center [828, 177] width 1105 height 22
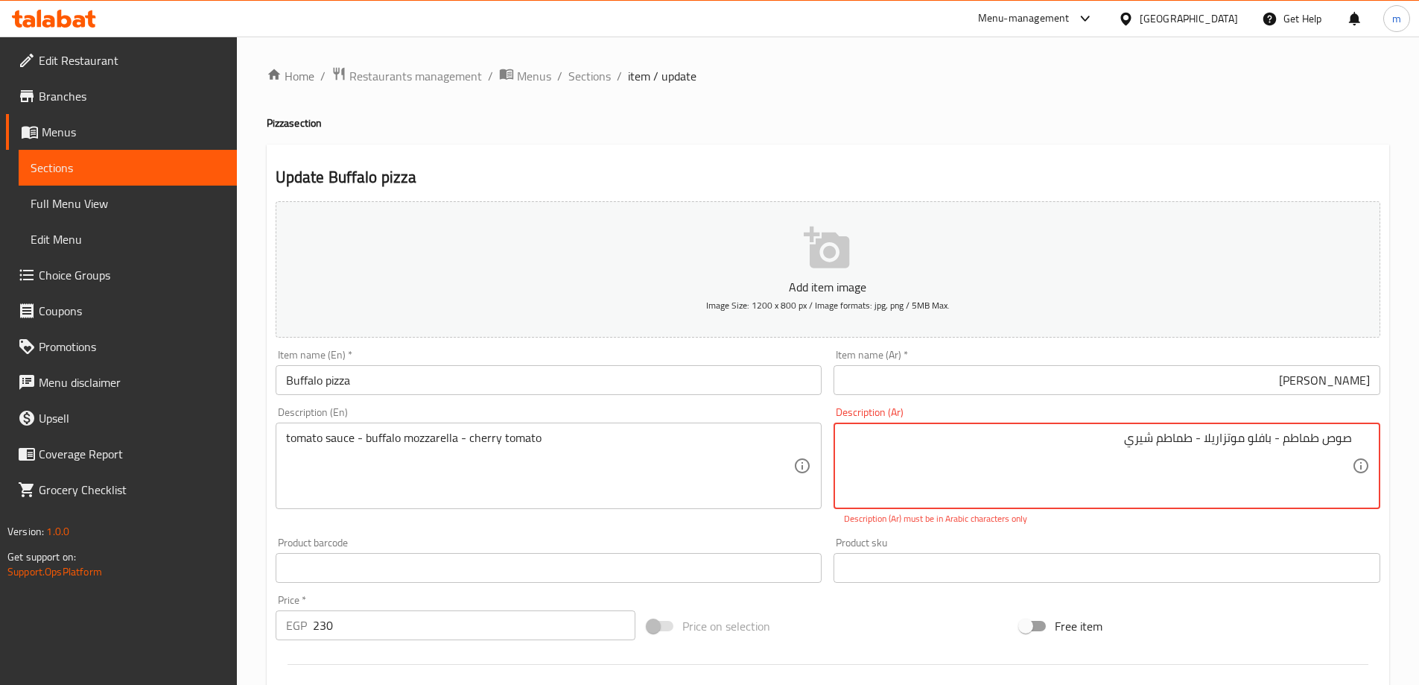
click at [1183, 437] on textarea "صوص طماطم - بافلو موتزاريلا - طماطم شیري" at bounding box center [1098, 466] width 508 height 71
drag, startPoint x: 1183, startPoint y: 437, endPoint x: 1209, endPoint y: 208, distance: 230.2
click at [1183, 436] on textarea "صوص طماطم - بافلو موتزاريلا - طماطم شیري" at bounding box center [1098, 466] width 508 height 71
click at [1208, 156] on div "Update Buffalo pizza Add item image Image Size: 1200 x 800 px / Image formats: …" at bounding box center [828, 587] width 1123 height 884
drag, startPoint x: 1222, startPoint y: 437, endPoint x: 1218, endPoint y: 446, distance: 9.0
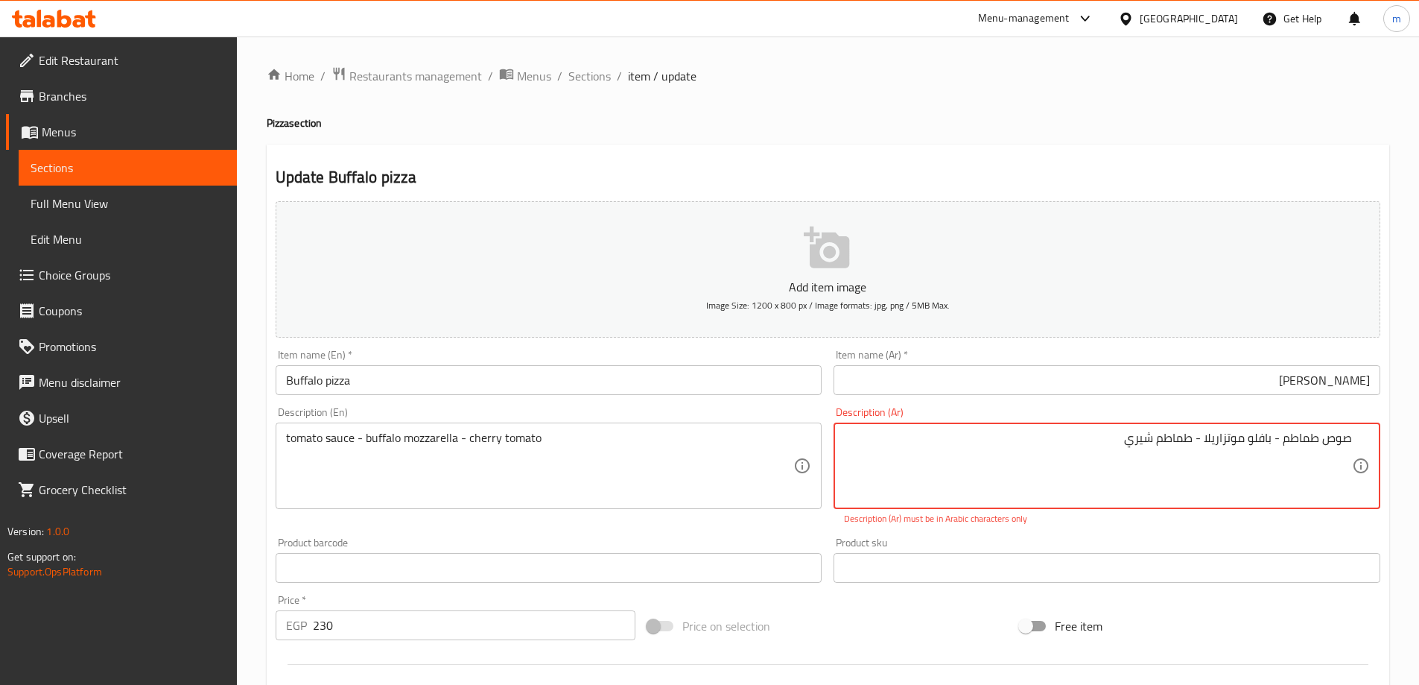
click at [1199, 445] on textarea "صوص طماطم - بافلو موتزاريلا - طماطم شیري" at bounding box center [1098, 466] width 508 height 71
click at [1197, 445] on textarea "صوص طماطم - بافلو موتزاريلا - طماطم شیري" at bounding box center [1098, 466] width 508 height 71
click at [1050, 533] on div "Product sku Product sku" at bounding box center [1107, 559] width 559 height 57
drag, startPoint x: 1127, startPoint y: 451, endPoint x: 1192, endPoint y: 455, distance: 65.0
click at [1182, 532] on div "Product sku Product sku" at bounding box center [1107, 559] width 559 height 57
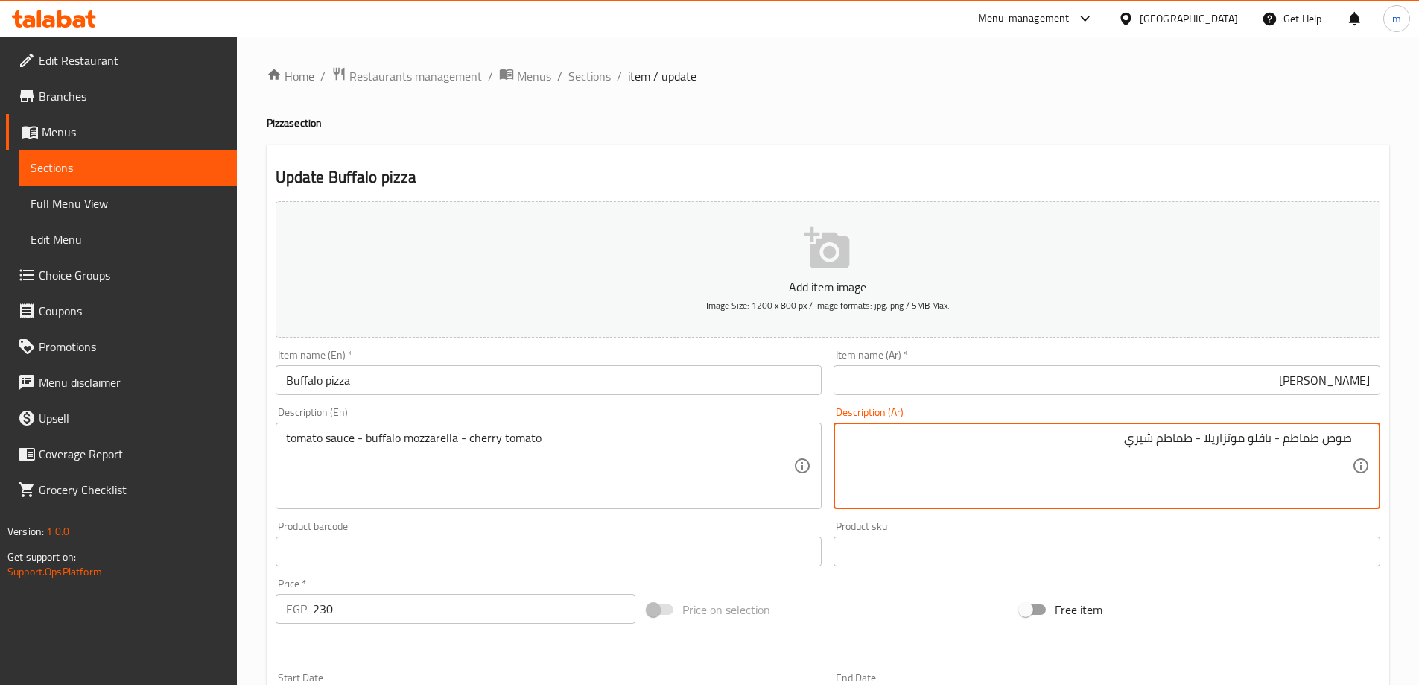
type textarea "صوص طماطم - بافلو موتزاريلا - طماطم شيري"
click at [1135, 532] on div "Product sku Product sku" at bounding box center [1107, 543] width 547 height 45
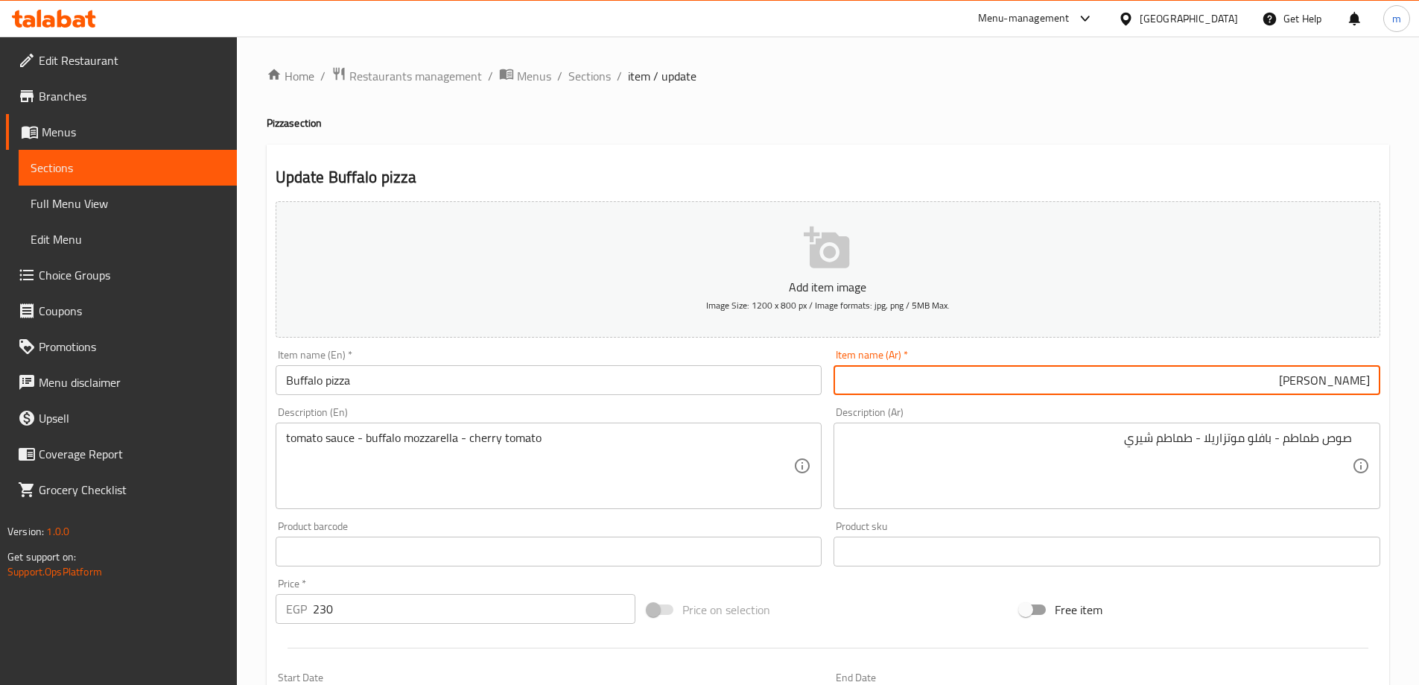
click at [1129, 371] on input "[PERSON_NAME]" at bounding box center [1107, 380] width 547 height 30
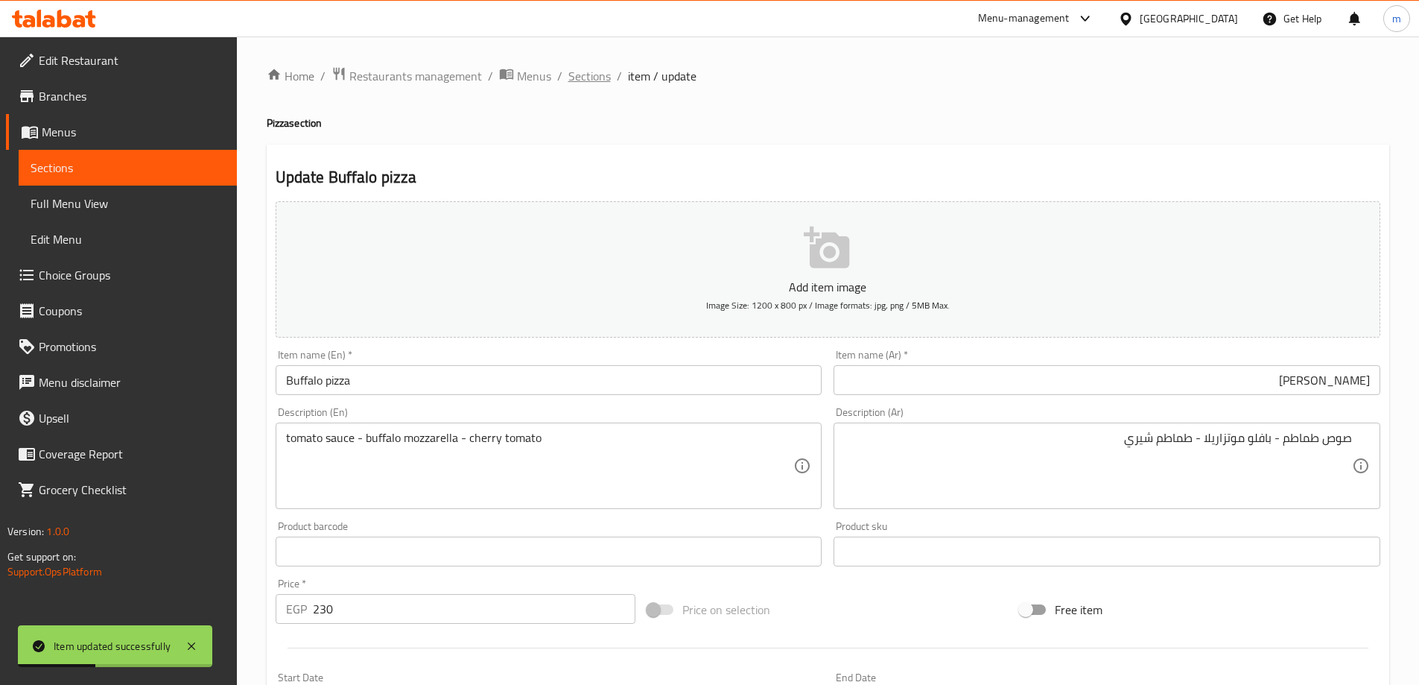
click at [601, 81] on span "Sections" at bounding box center [589, 76] width 42 height 18
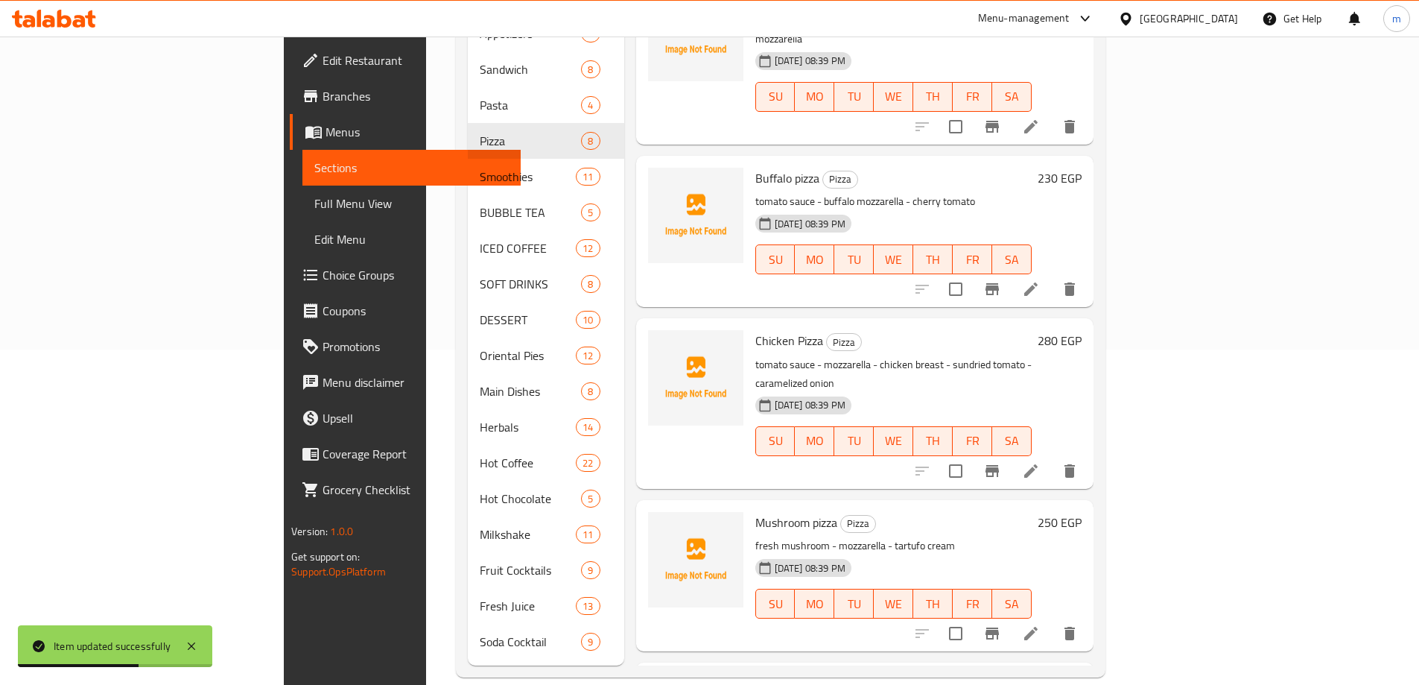
scroll to position [447, 0]
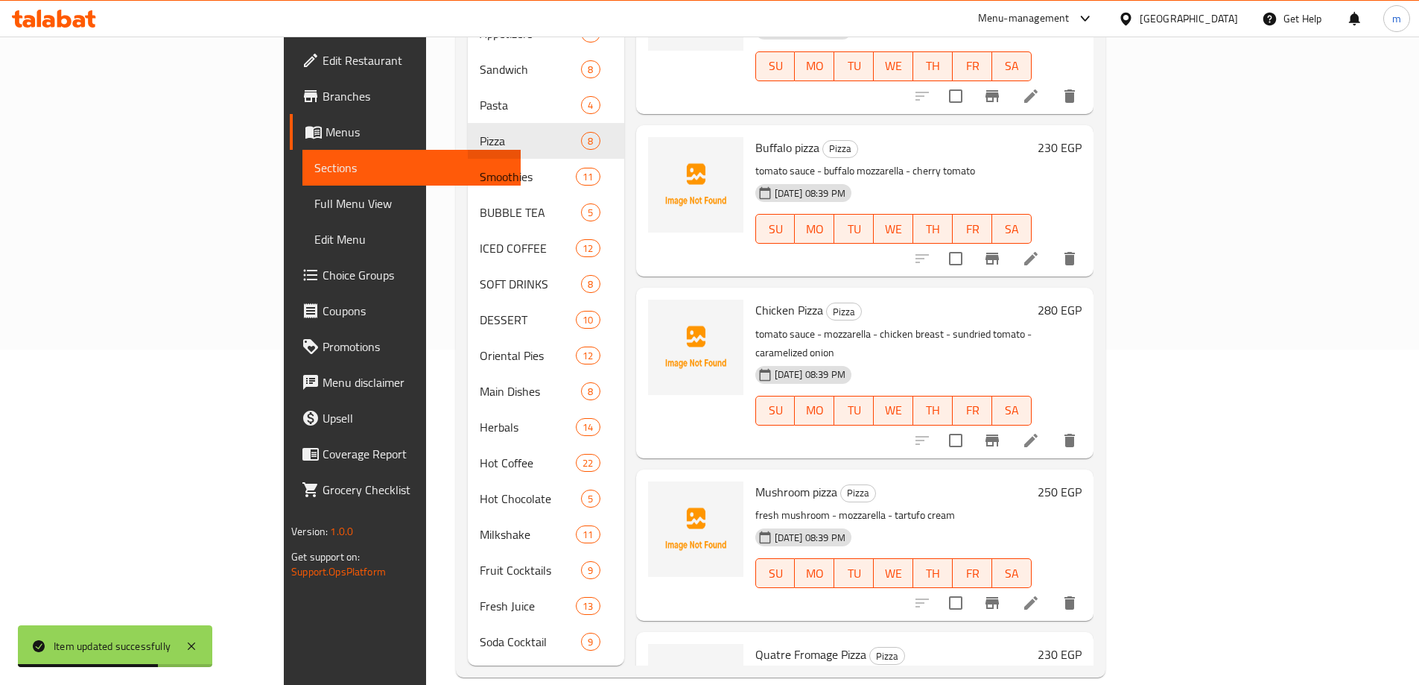
click at [1040, 431] on icon at bounding box center [1031, 440] width 18 height 18
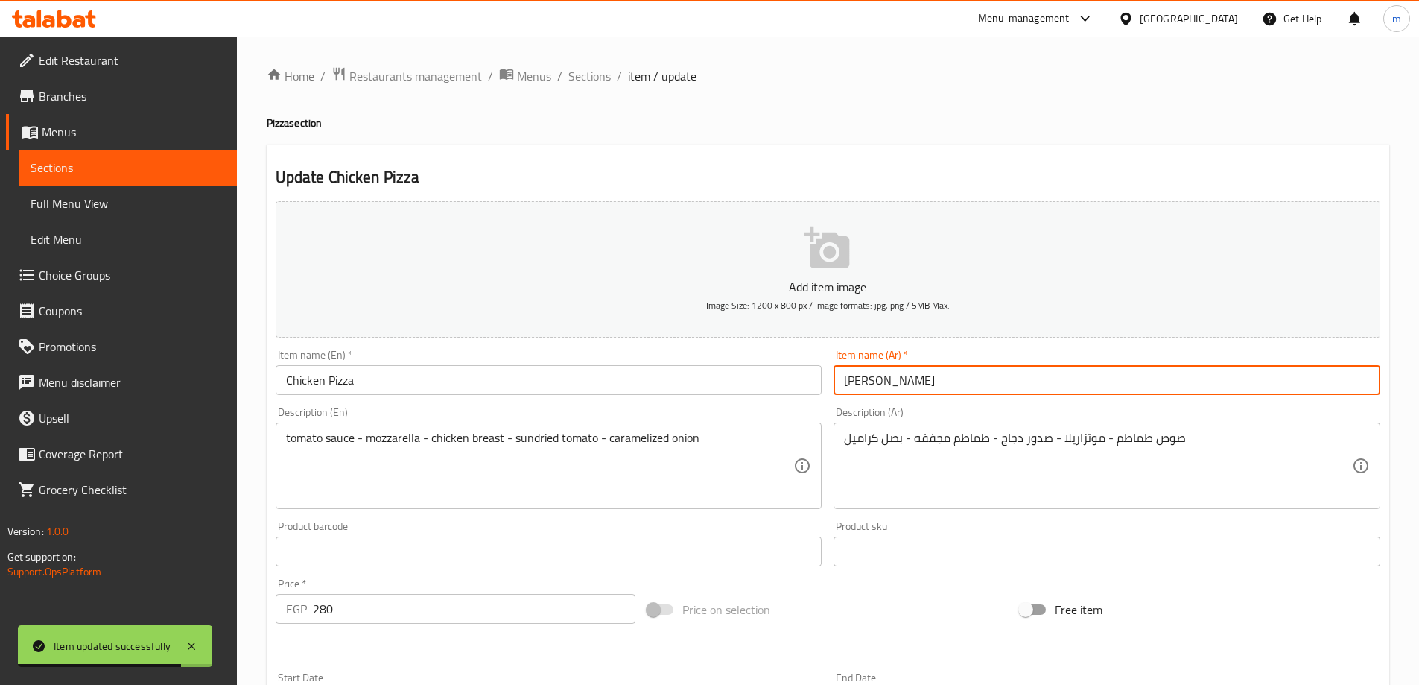
click at [904, 372] on input "[PERSON_NAME]" at bounding box center [1107, 380] width 547 height 30
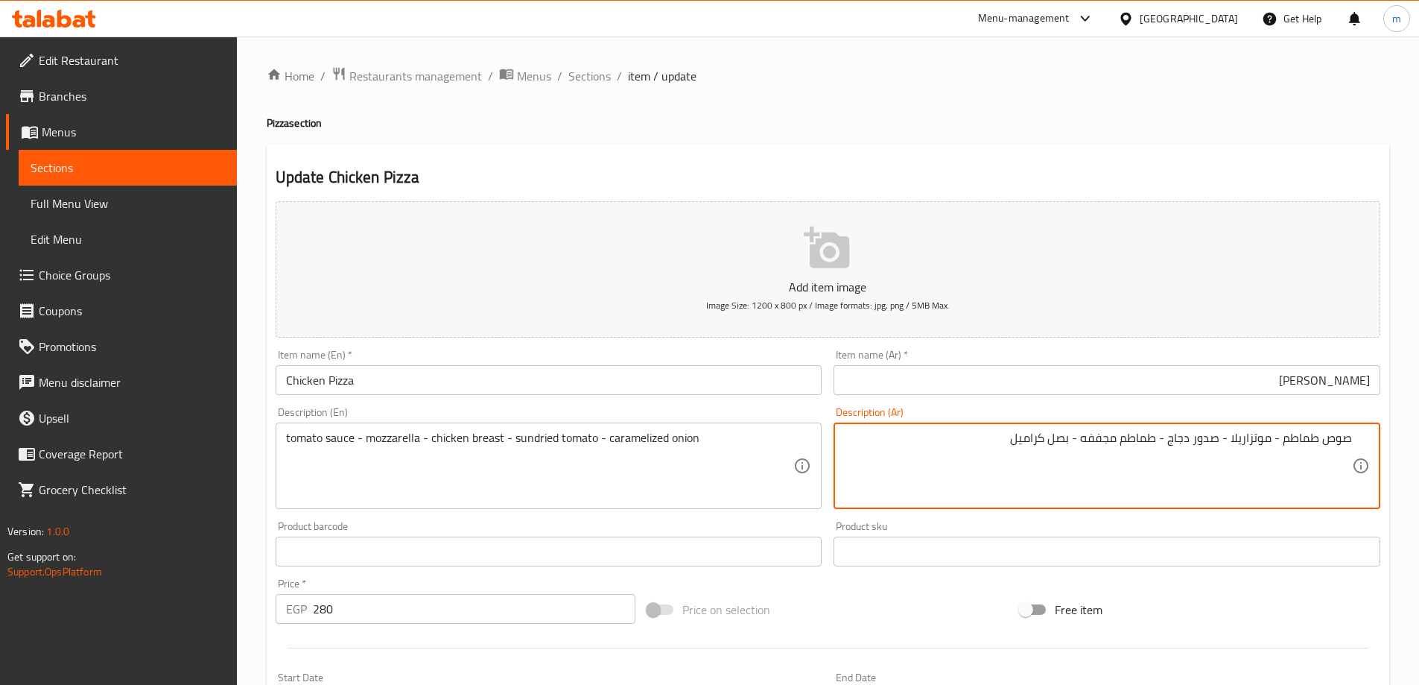
scroll to position [74, 0]
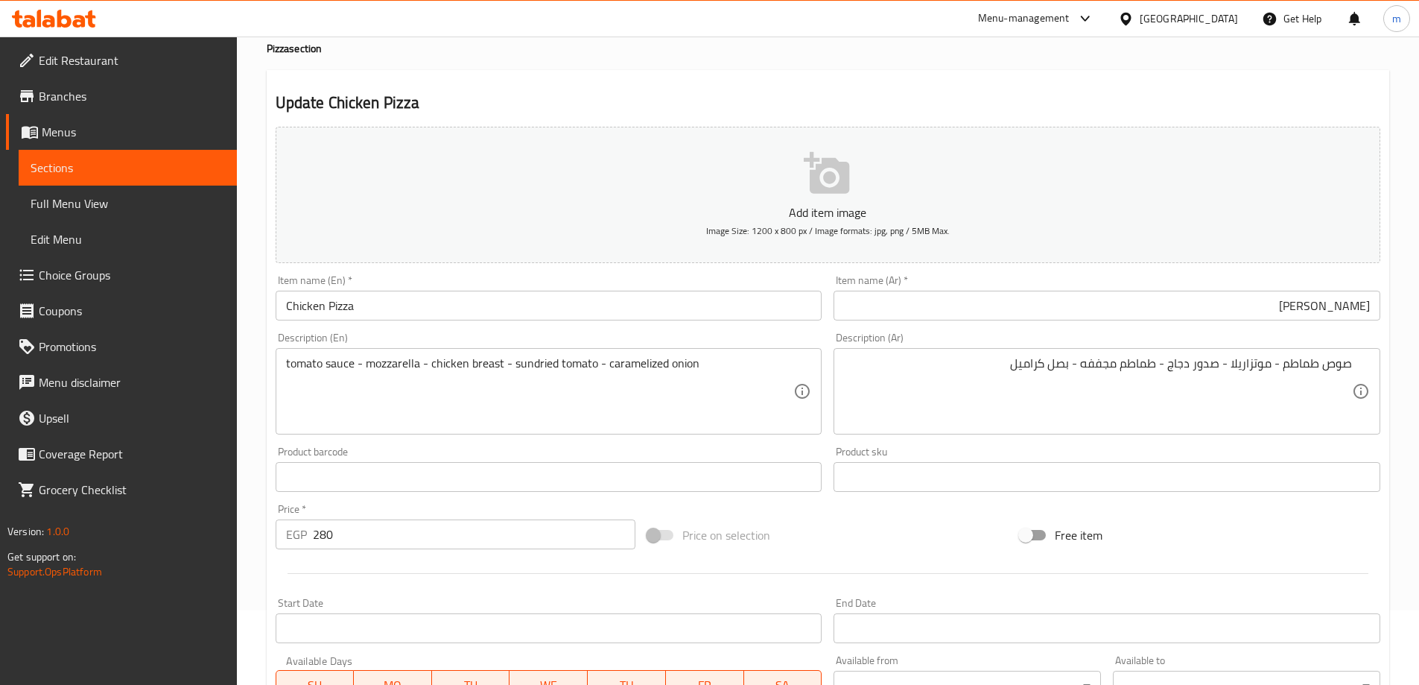
click at [1051, 302] on input "[PERSON_NAME]" at bounding box center [1107, 306] width 547 height 30
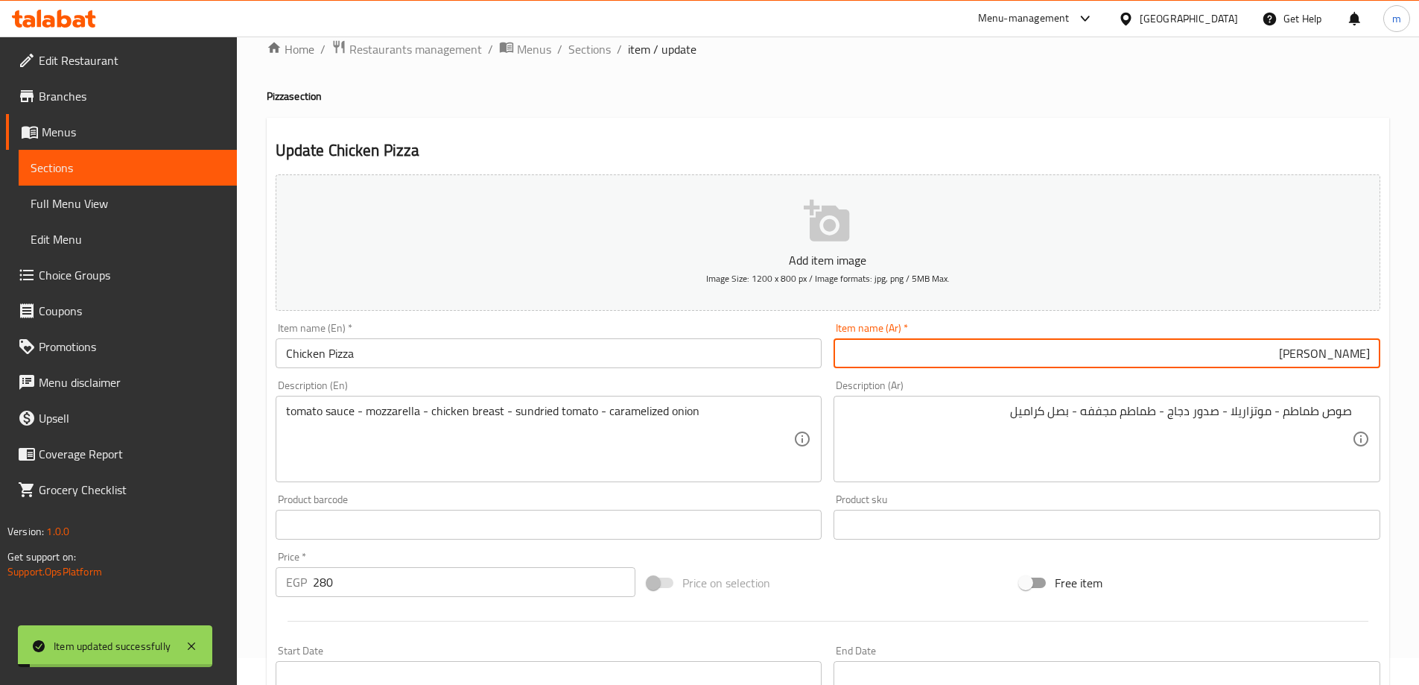
scroll to position [0, 0]
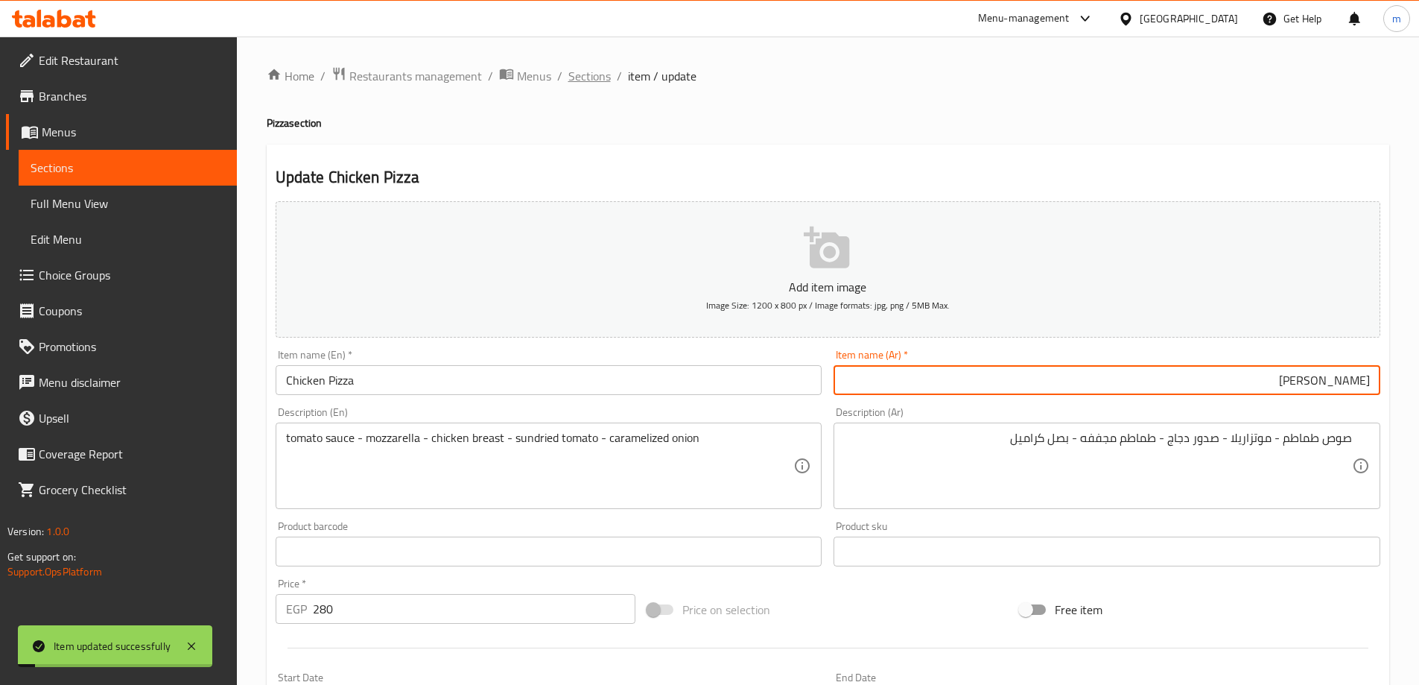
click at [589, 76] on span "Sections" at bounding box center [589, 76] width 42 height 18
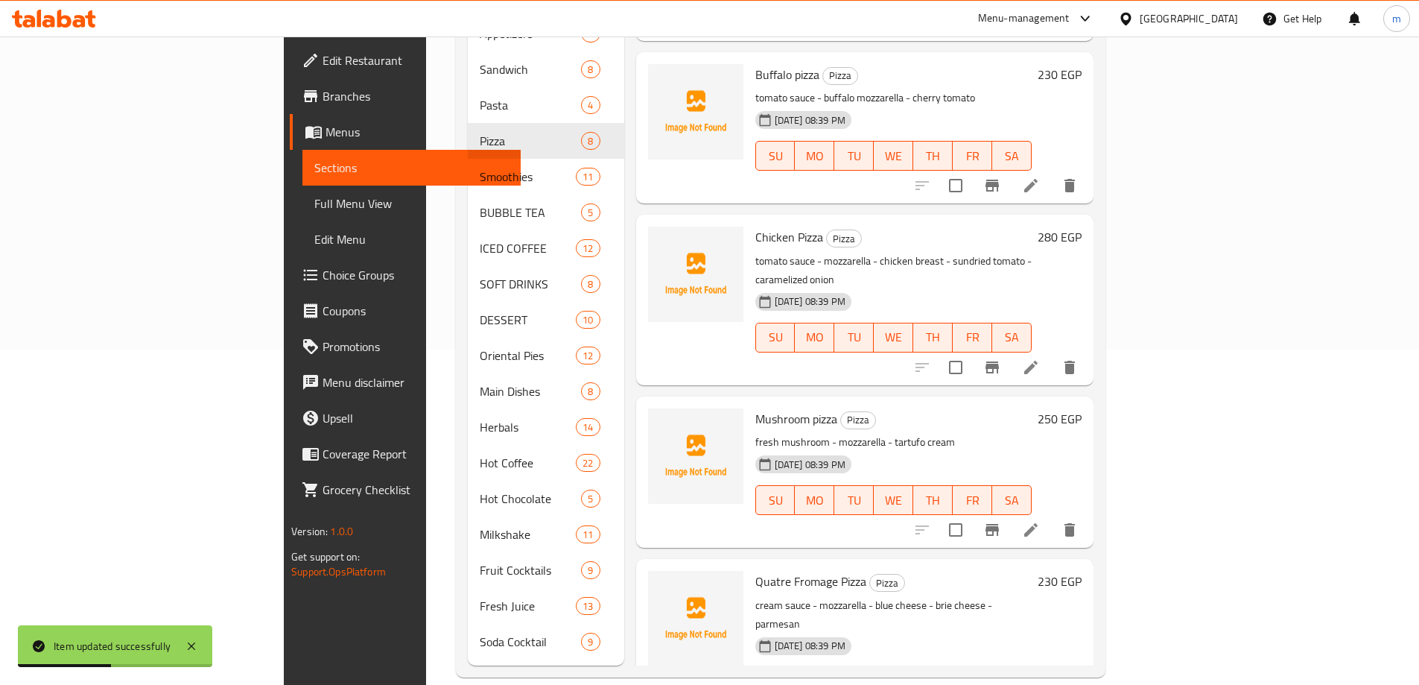
scroll to position [528, 0]
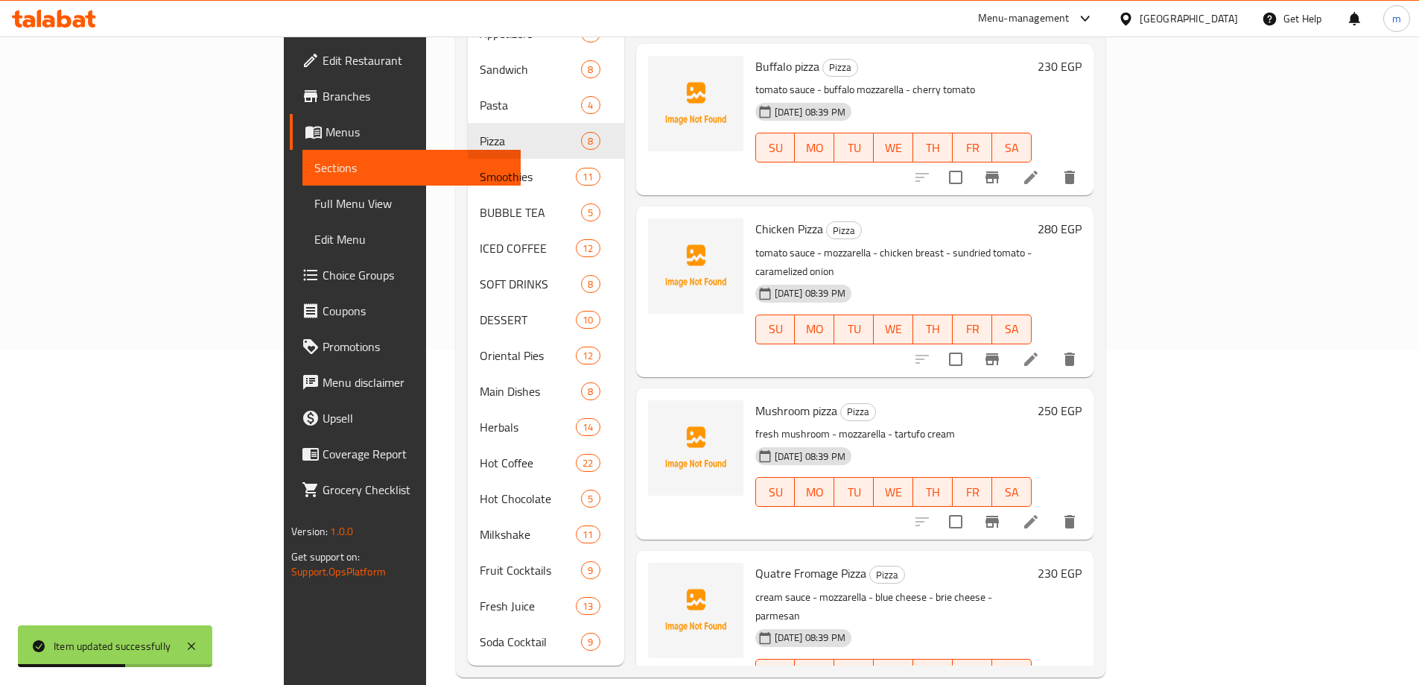
click at [1052, 508] on li at bounding box center [1031, 521] width 42 height 27
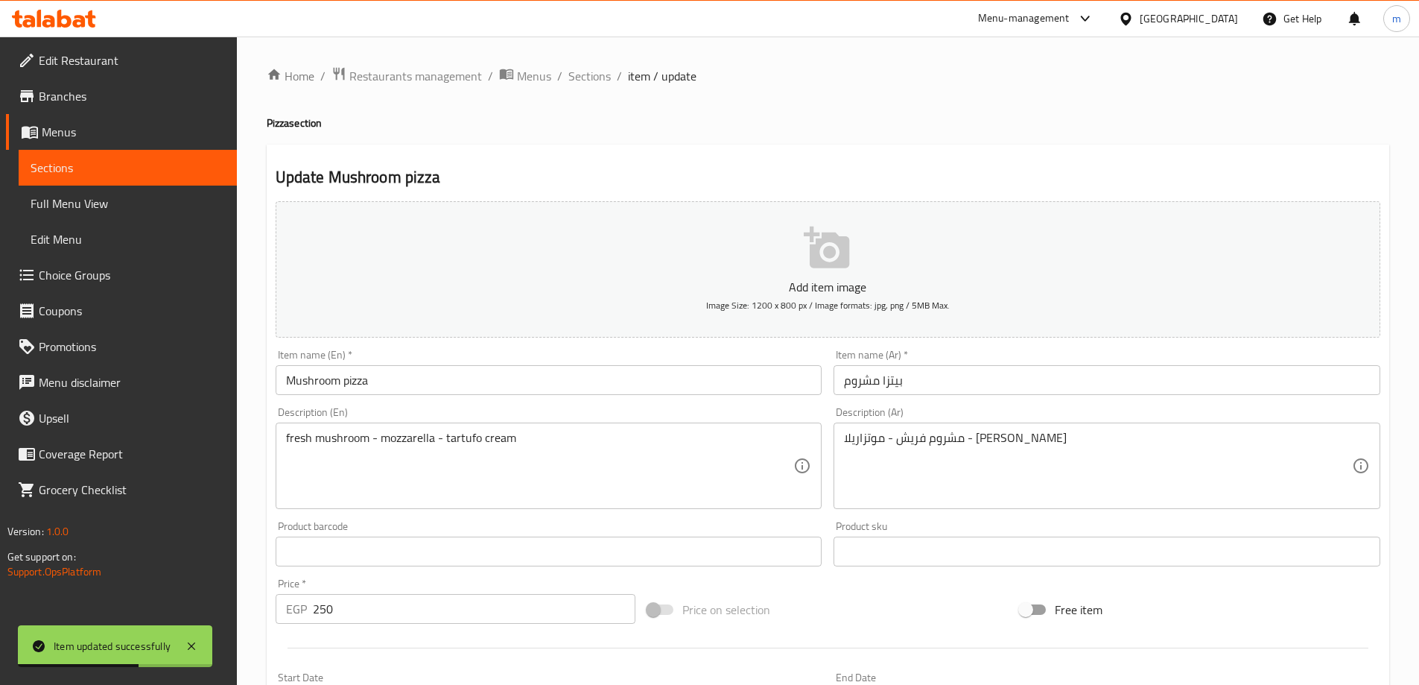
click at [1160, 393] on input "بيتزا مشروم" at bounding box center [1107, 380] width 547 height 30
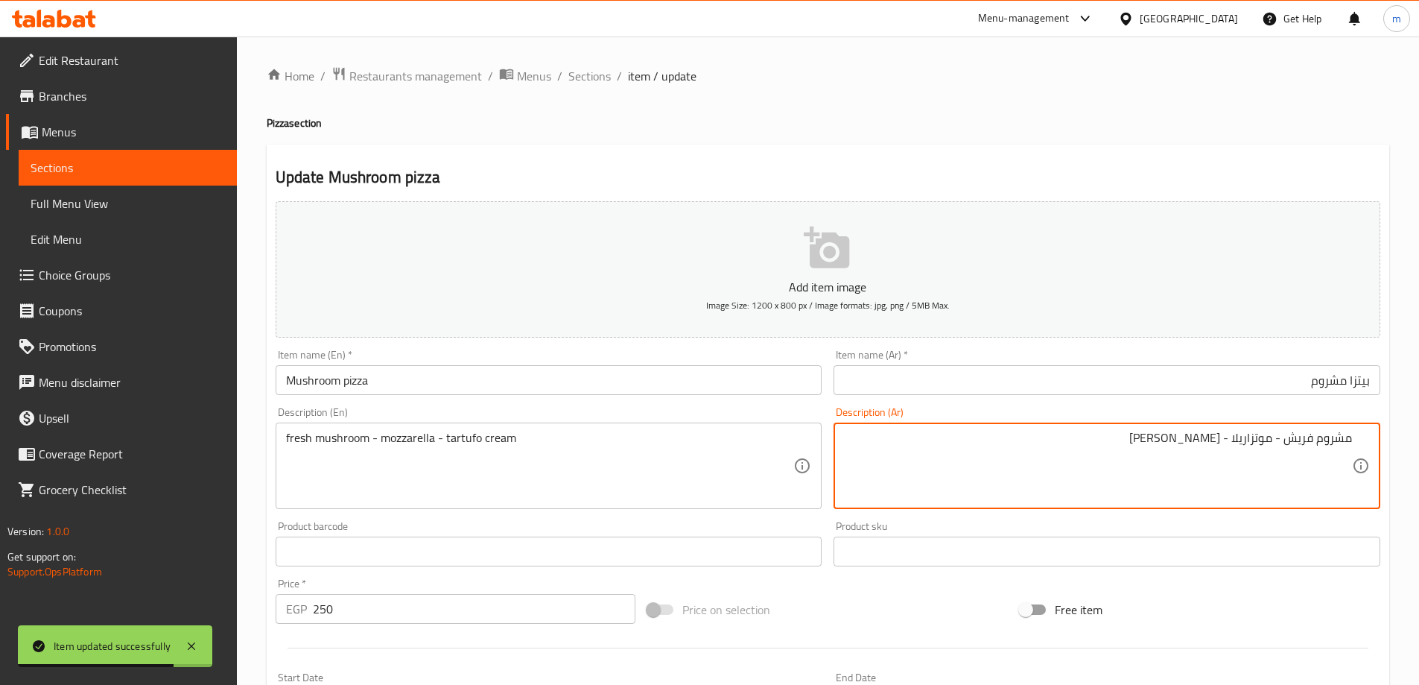
click at [1158, 134] on div "Home / Restaurants management / Menus / Sections / item / update Pizza section …" at bounding box center [828, 544] width 1123 height 957
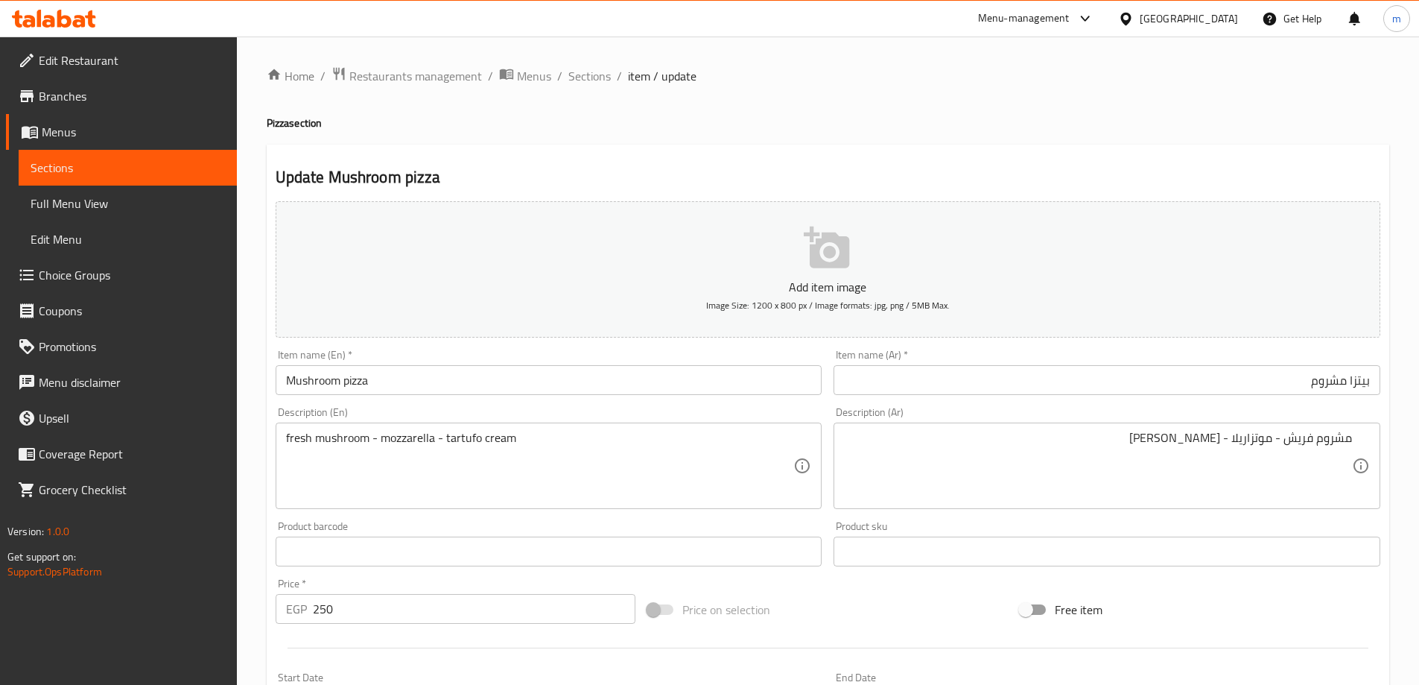
click at [346, 377] on input "Mushroom pizza" at bounding box center [549, 380] width 547 height 30
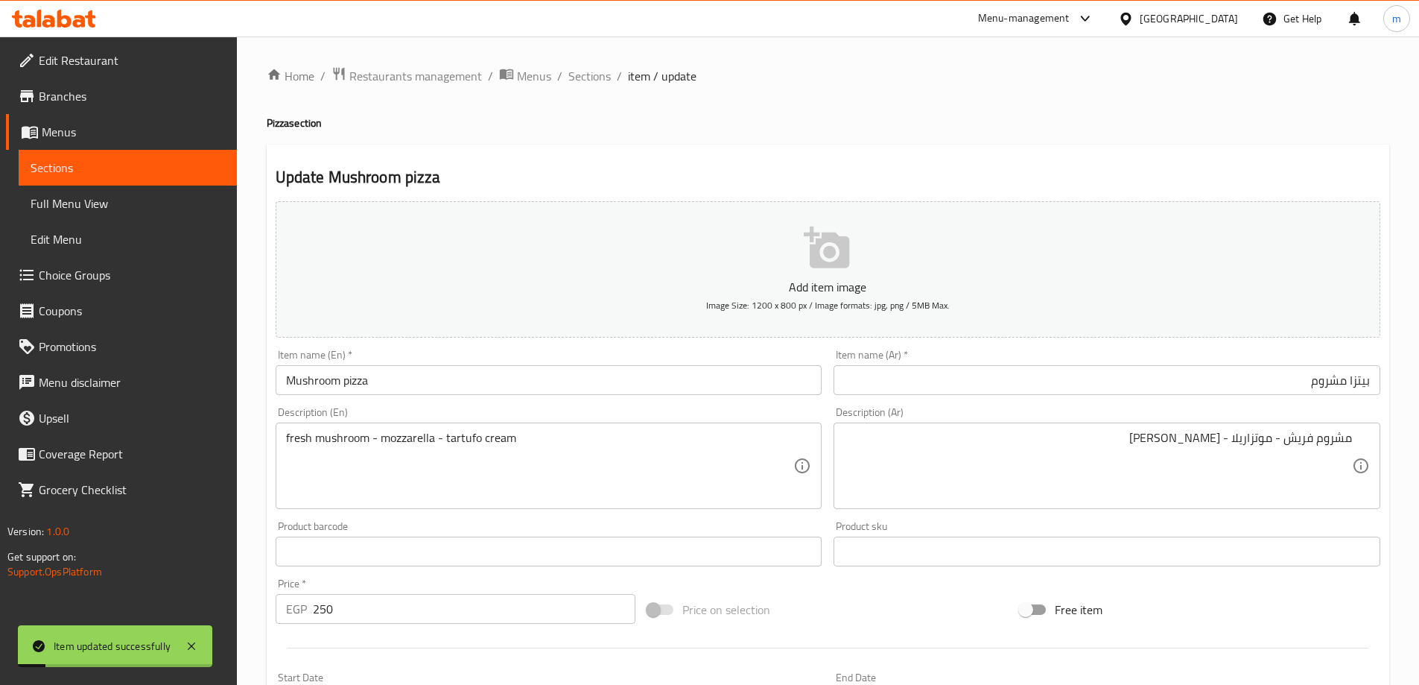
click at [605, 87] on div "Home / Restaurants management / Menus / Sections / item / update Pizza section …" at bounding box center [828, 544] width 1123 height 957
click at [600, 83] on span "Sections" at bounding box center [589, 76] width 42 height 18
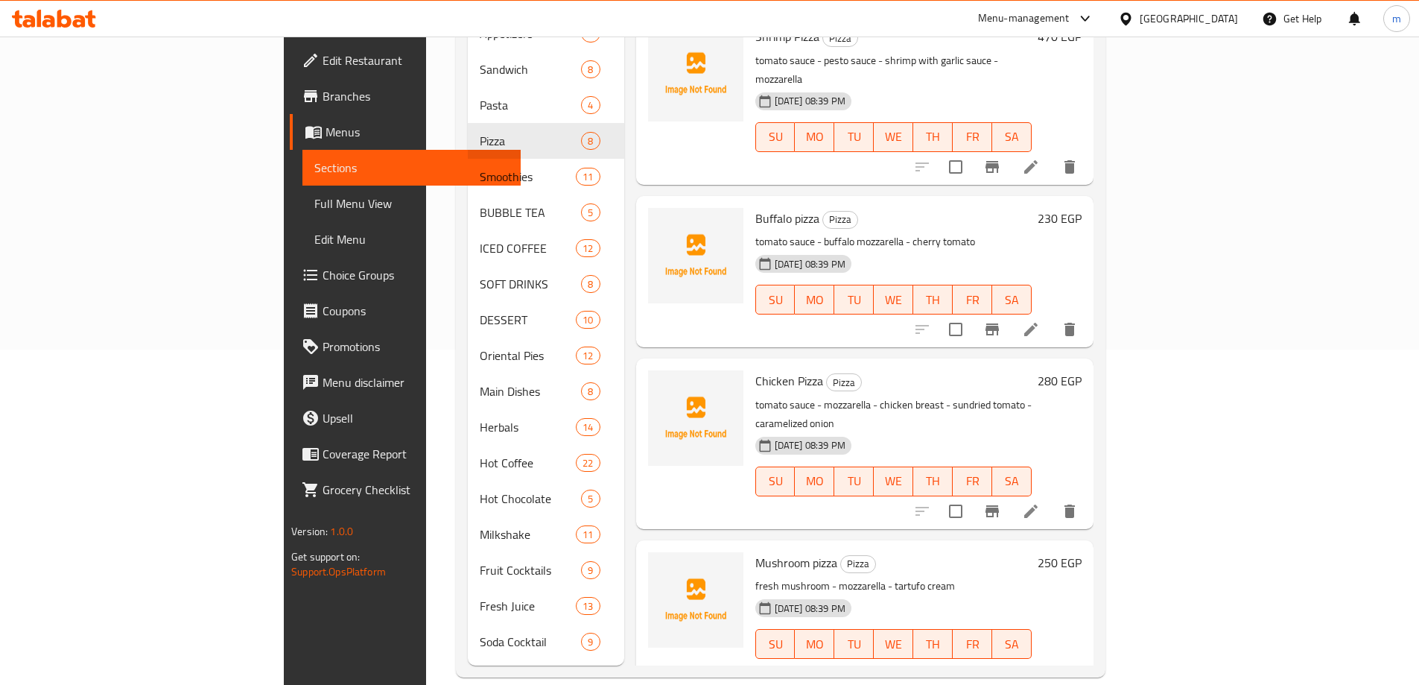
scroll to position [379, 0]
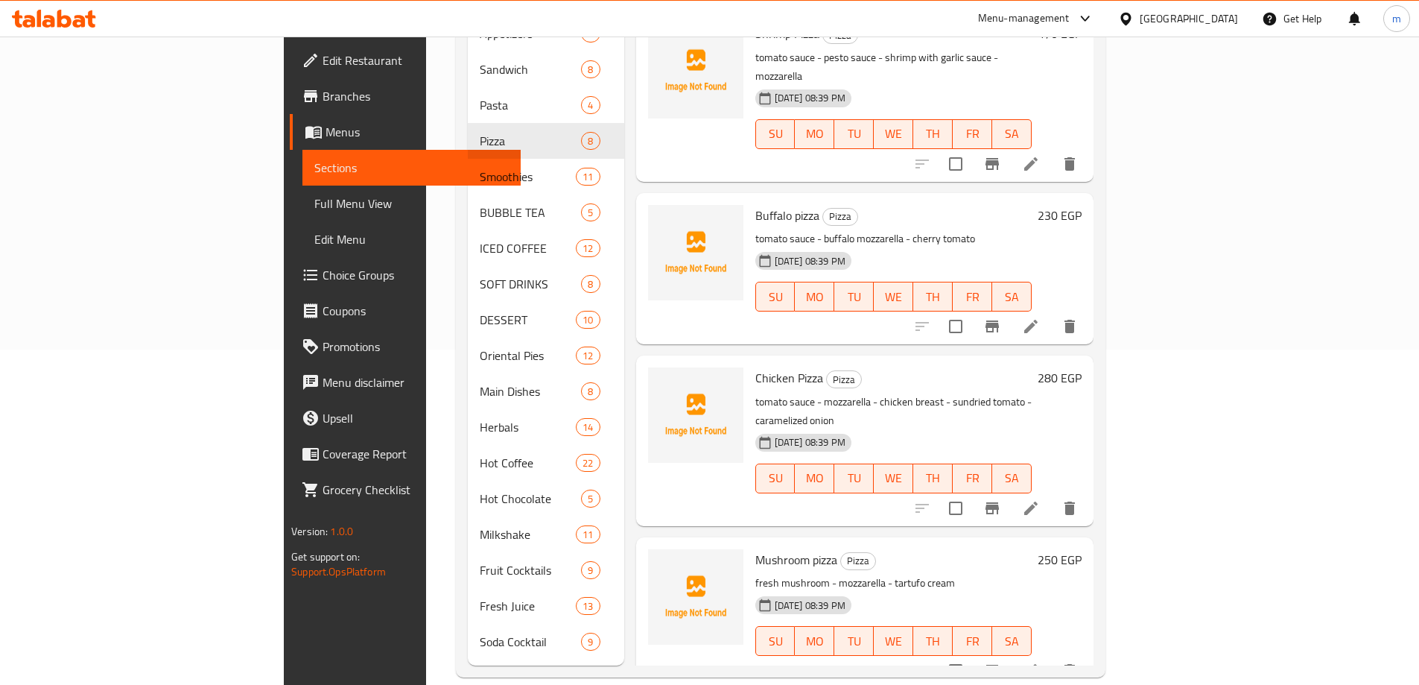
click at [1052, 657] on li at bounding box center [1031, 670] width 42 height 27
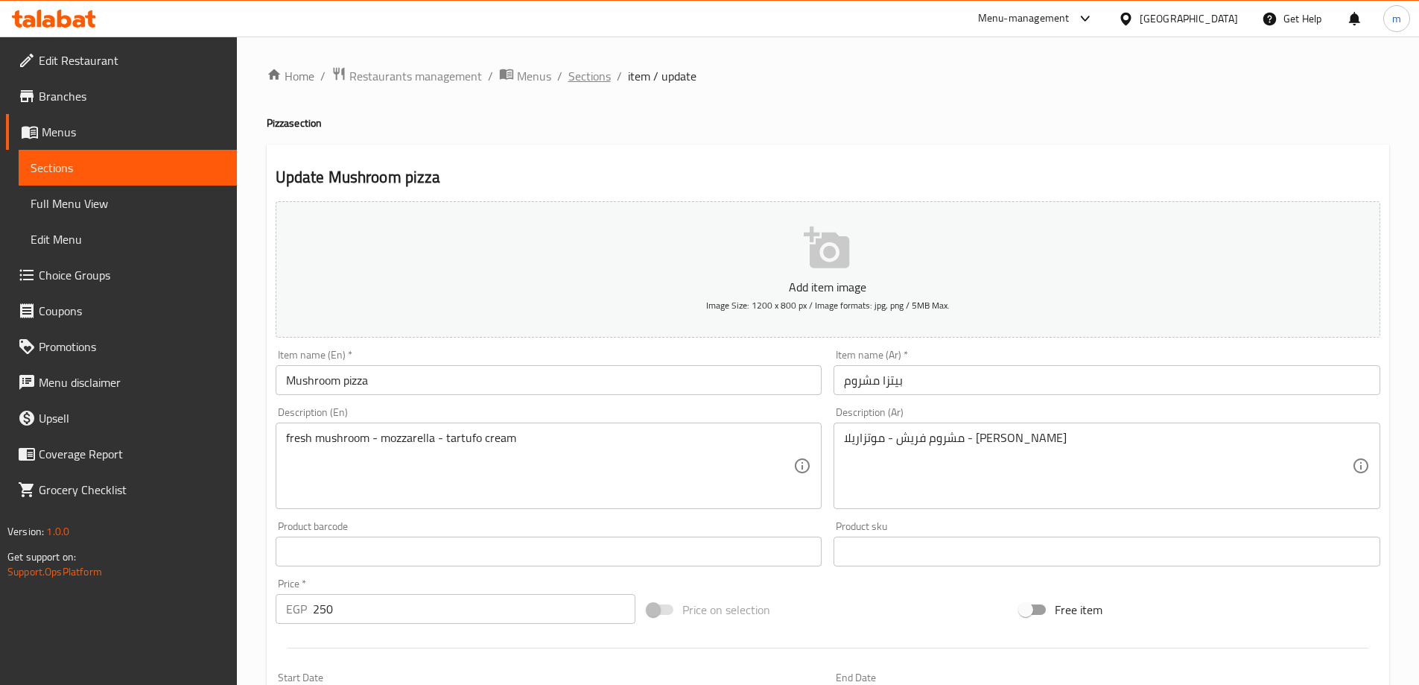
click at [582, 80] on span "Sections" at bounding box center [589, 76] width 42 height 18
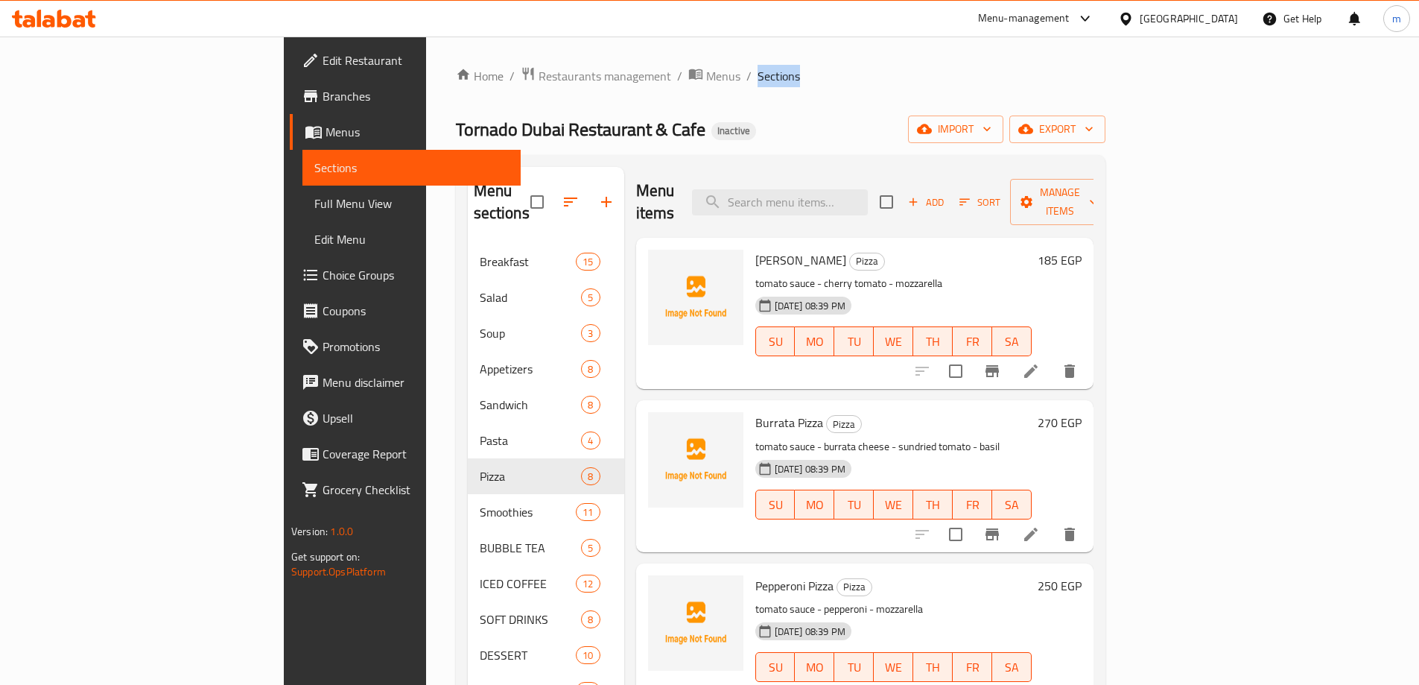
click at [758, 80] on span "Sections" at bounding box center [779, 76] width 42 height 18
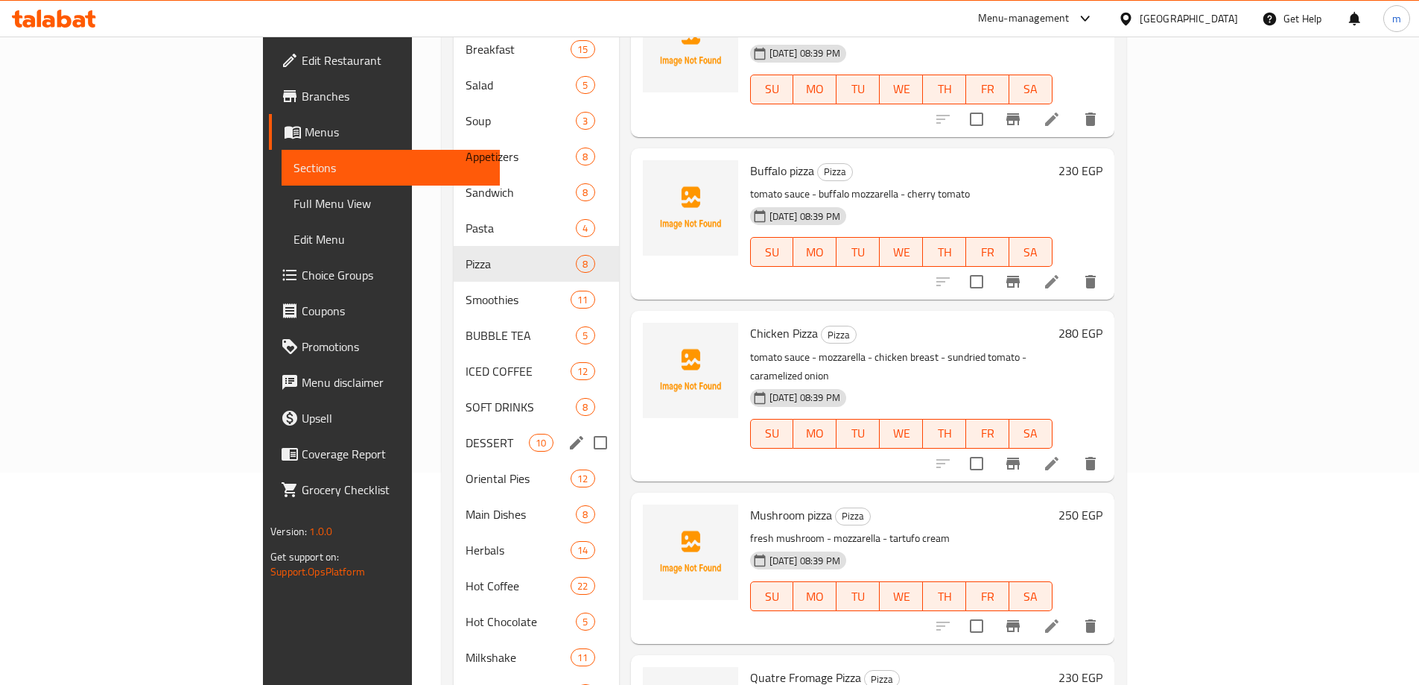
scroll to position [335, 0]
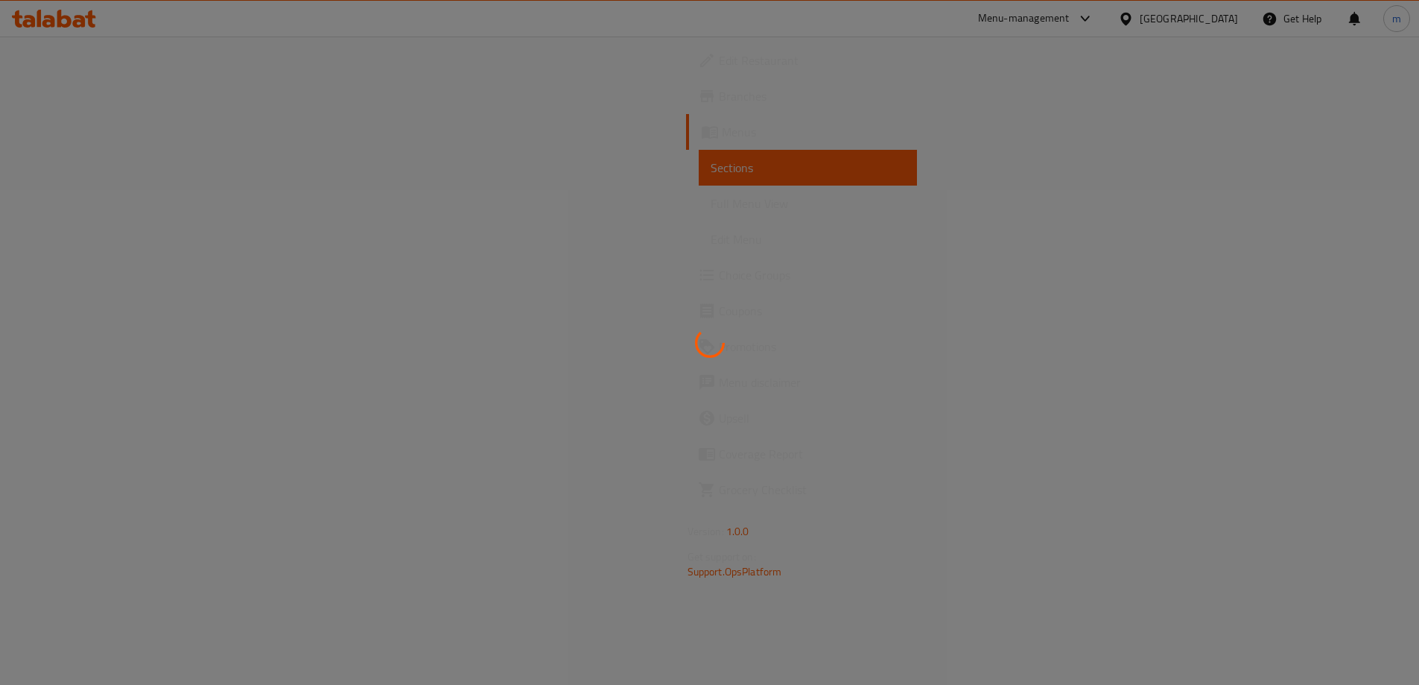
click at [1299, 622] on div at bounding box center [709, 342] width 1419 height 685
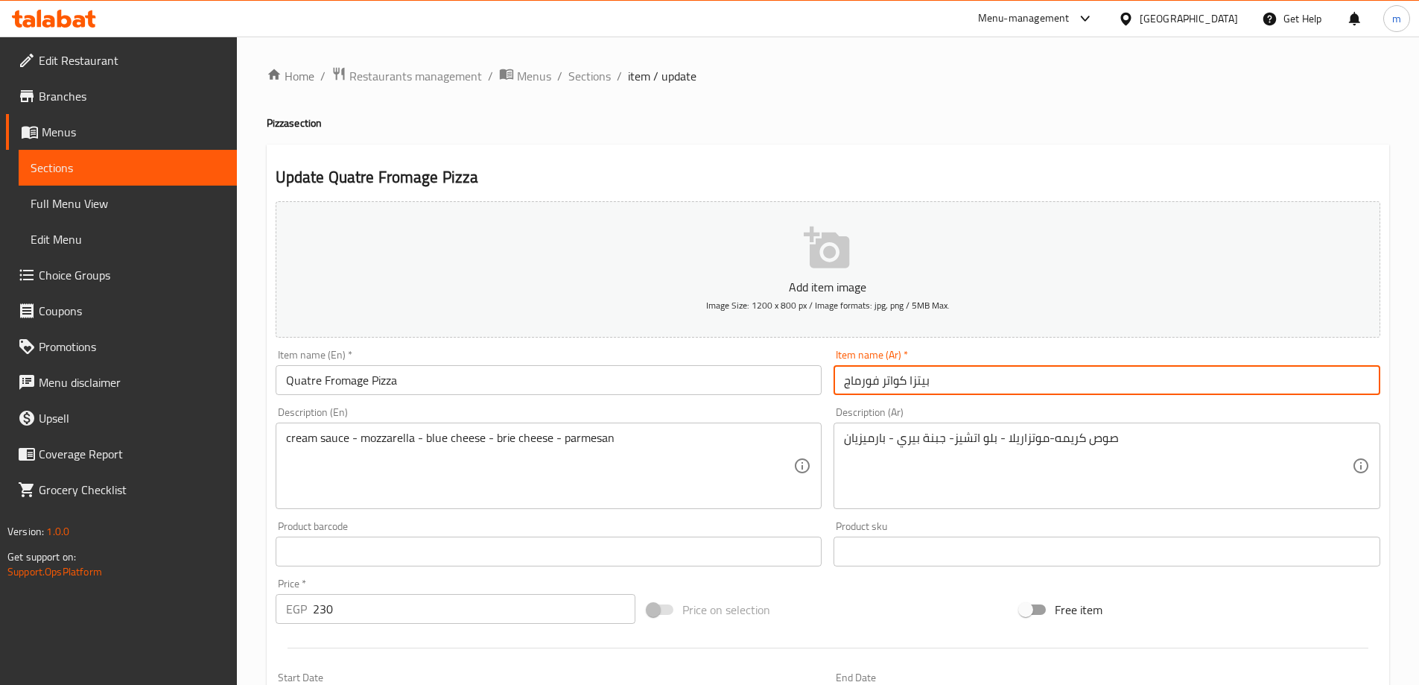
click at [1141, 379] on input "بيتزا كواتر فورماج" at bounding box center [1107, 380] width 547 height 30
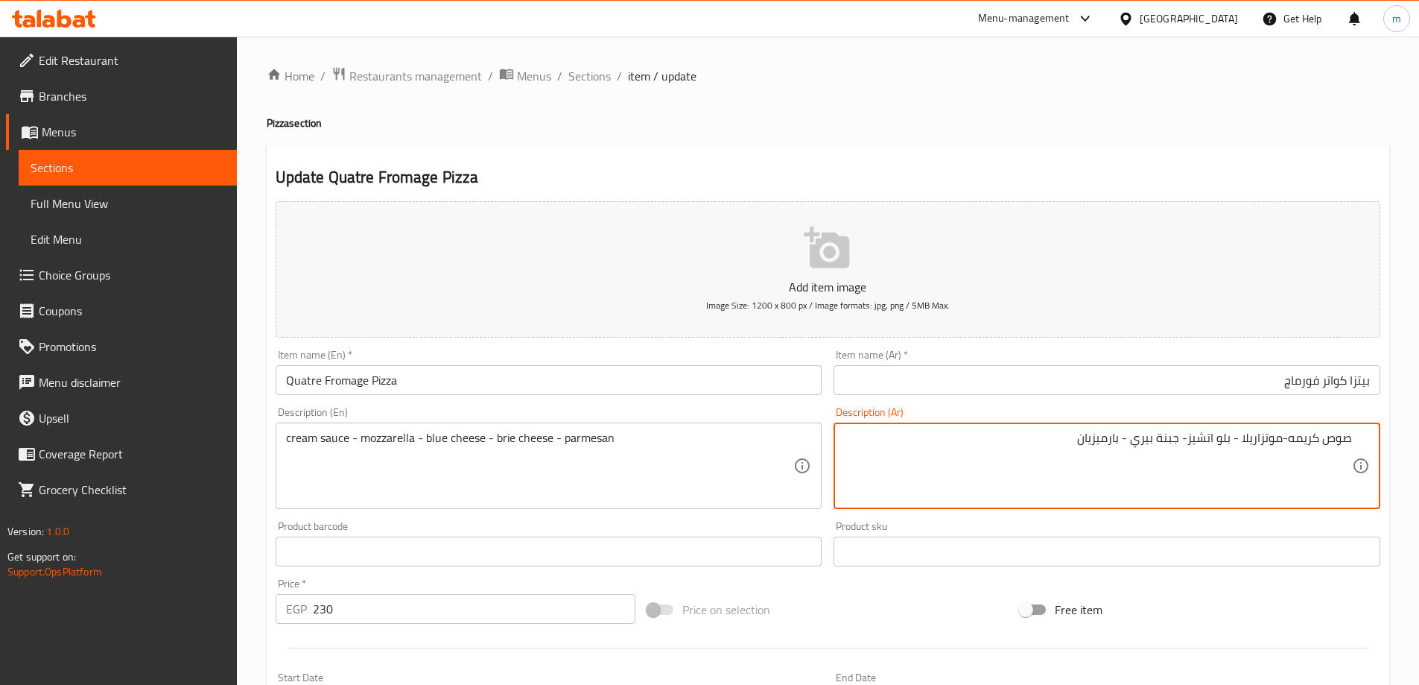
click at [1214, 435] on textarea "صوص كريمه-موتزاريلا - بلو اتشيز- جبنة بيري - بارميزيان" at bounding box center [1098, 466] width 508 height 71
type textarea "صوص كريمه-موتزاريلا - بلو تشيز- جبنة بيري - بارميزيان"
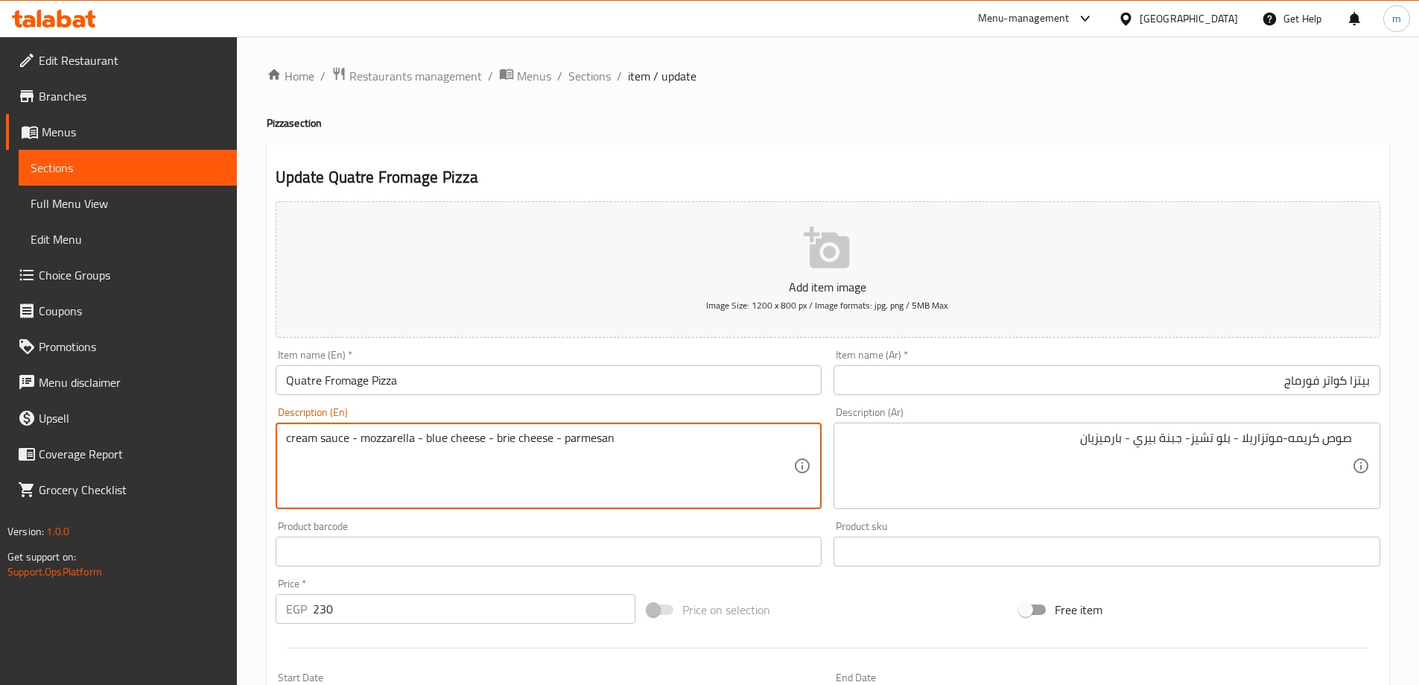
drag, startPoint x: 425, startPoint y: 435, endPoint x: 482, endPoint y: 434, distance: 57.4
click at [866, 378] on input "بيتزا كواتر فورماج" at bounding box center [1107, 380] width 547 height 30
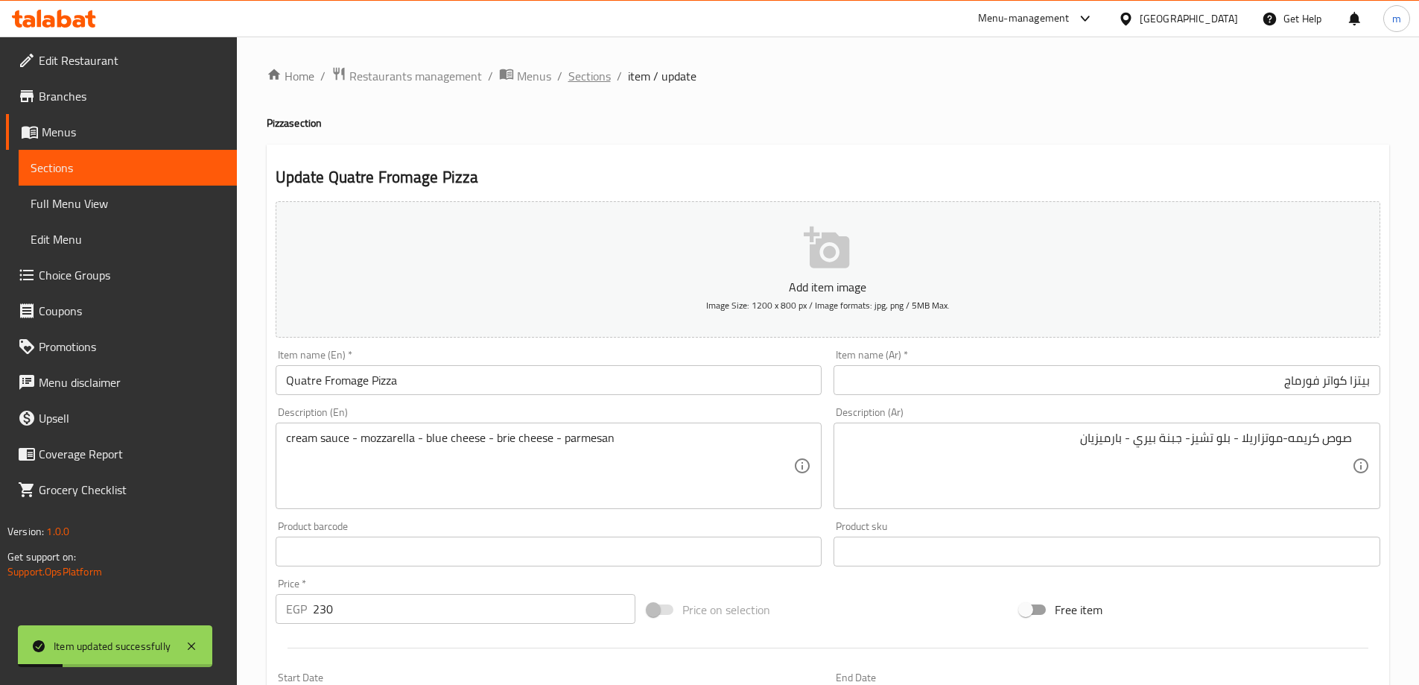
click at [587, 84] on span "Sections" at bounding box center [589, 76] width 42 height 18
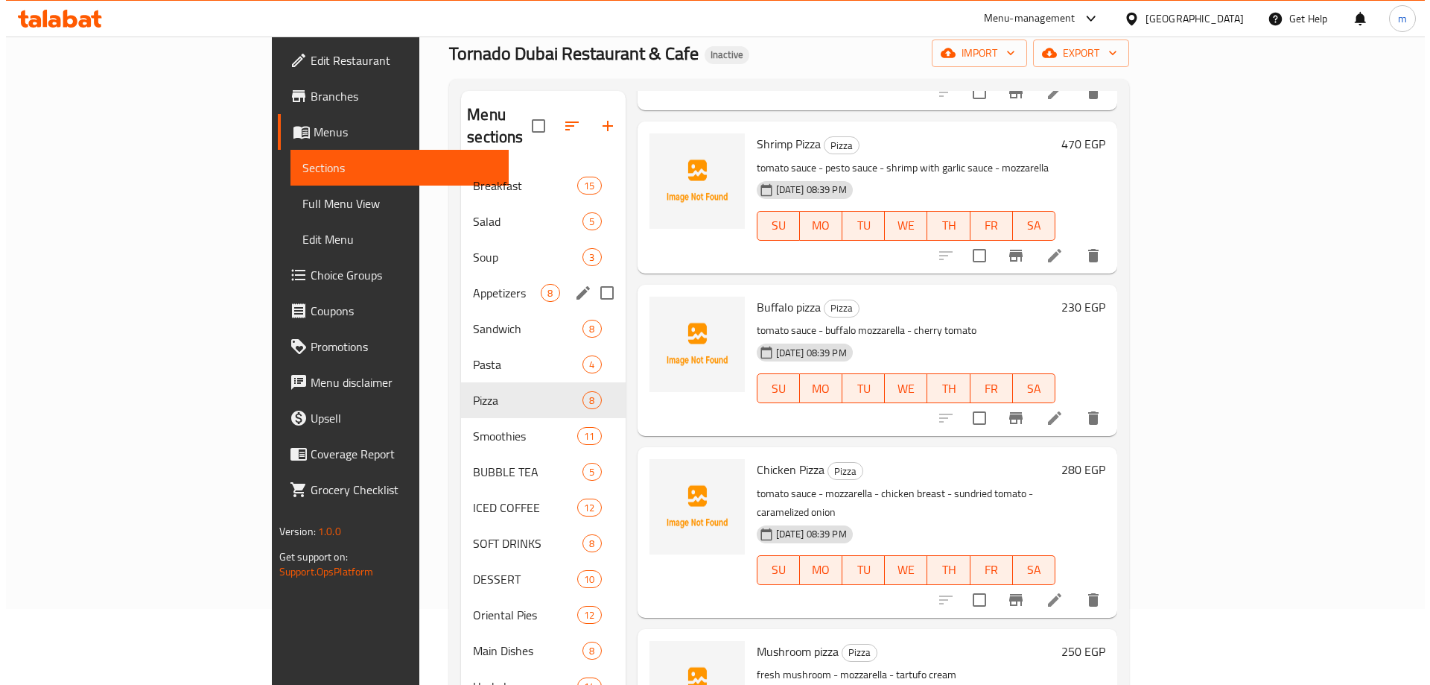
scroll to position [37, 0]
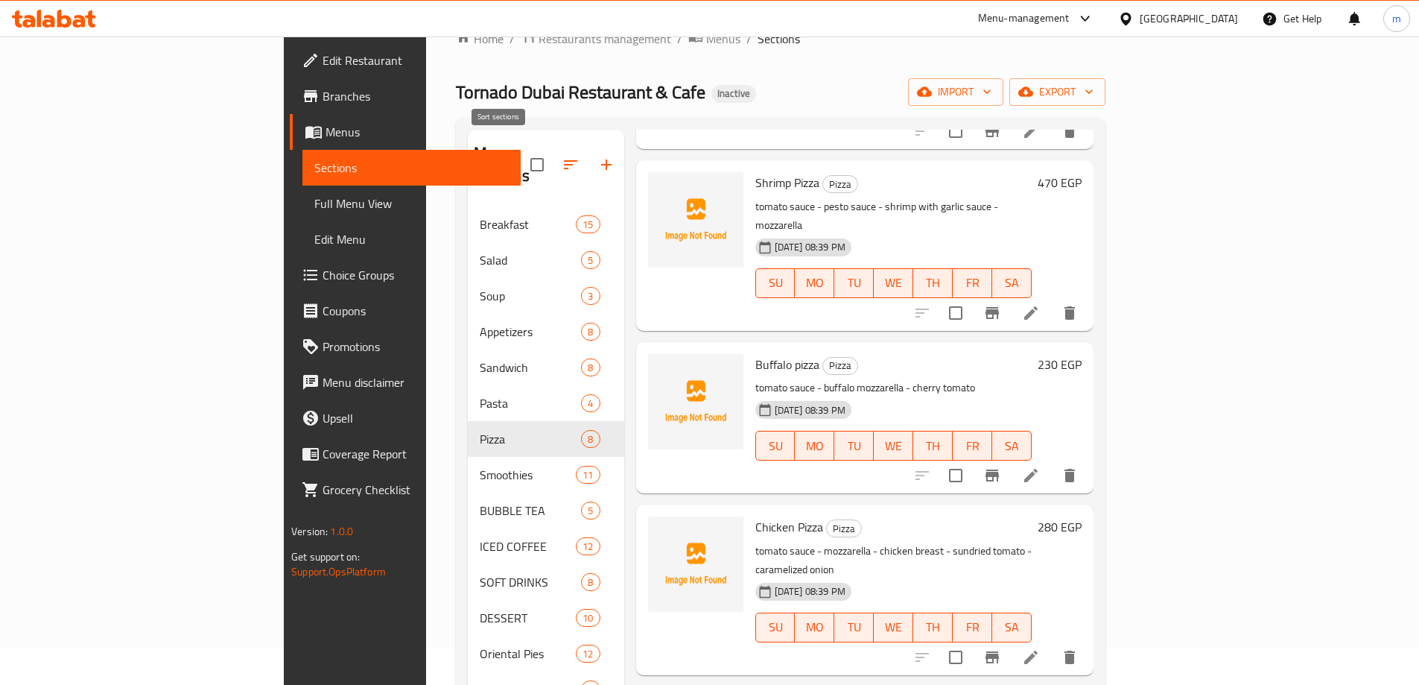
click at [553, 152] on button "button" at bounding box center [571, 165] width 36 height 36
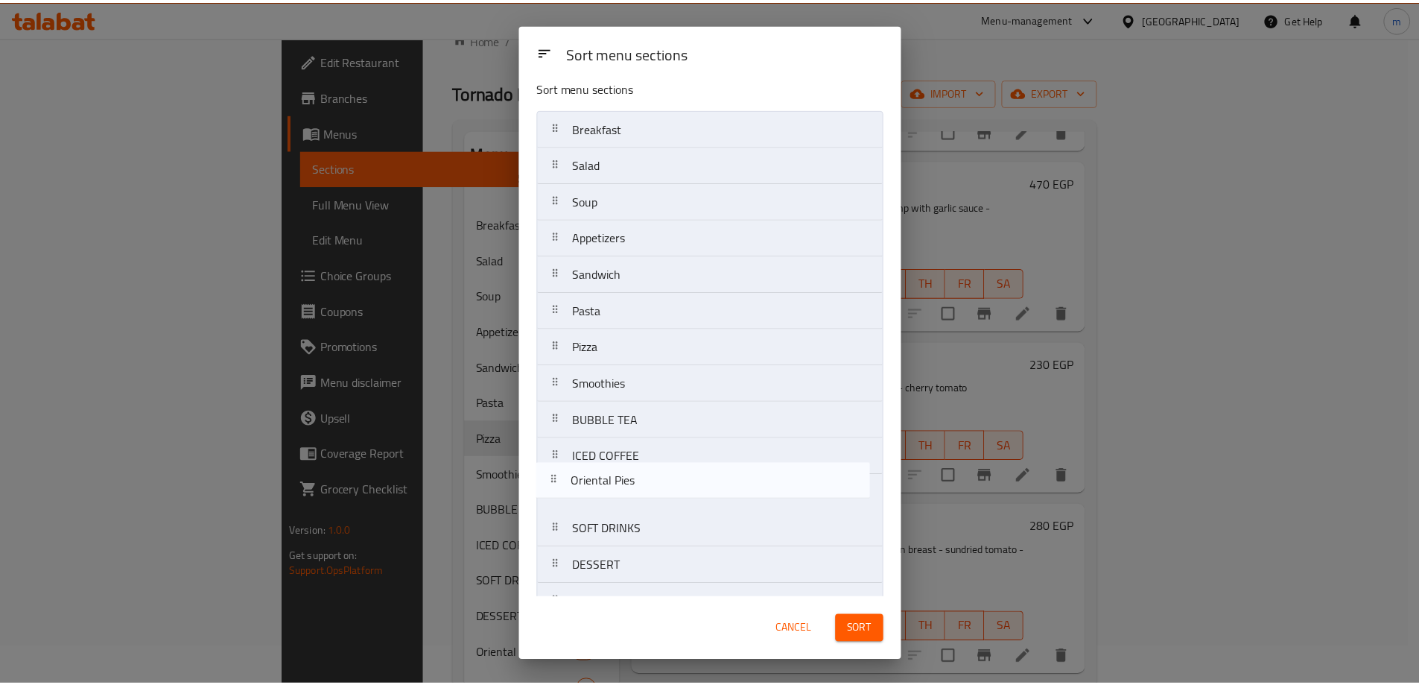
scroll to position [13, 0]
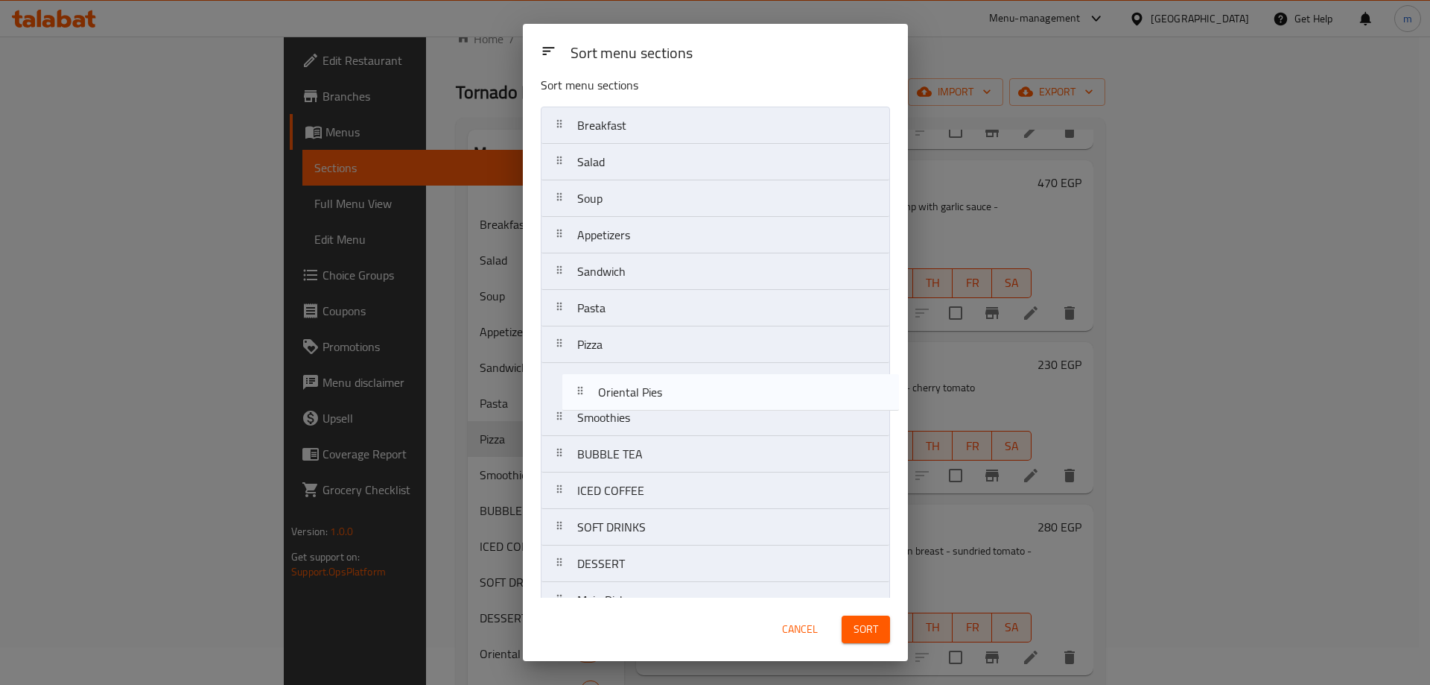
drag, startPoint x: 640, startPoint y: 574, endPoint x: 655, endPoint y: 387, distance: 188.3
click at [655, 387] on nav "Breakfast Salad Soup Appetizers Sandwich Pasta Pizza Smoothies BUBBLE TEA ICED …" at bounding box center [715, 491] width 349 height 768
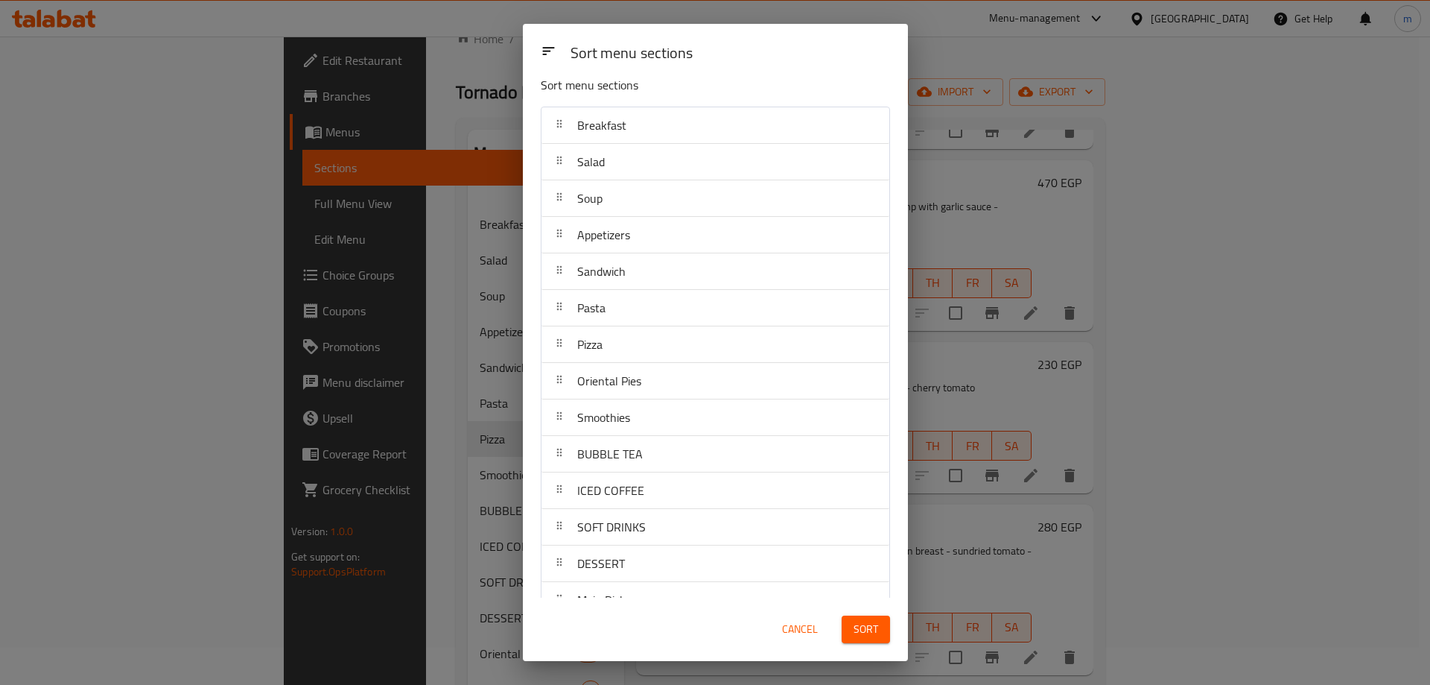
click at [866, 625] on span "Sort" at bounding box center [866, 629] width 25 height 19
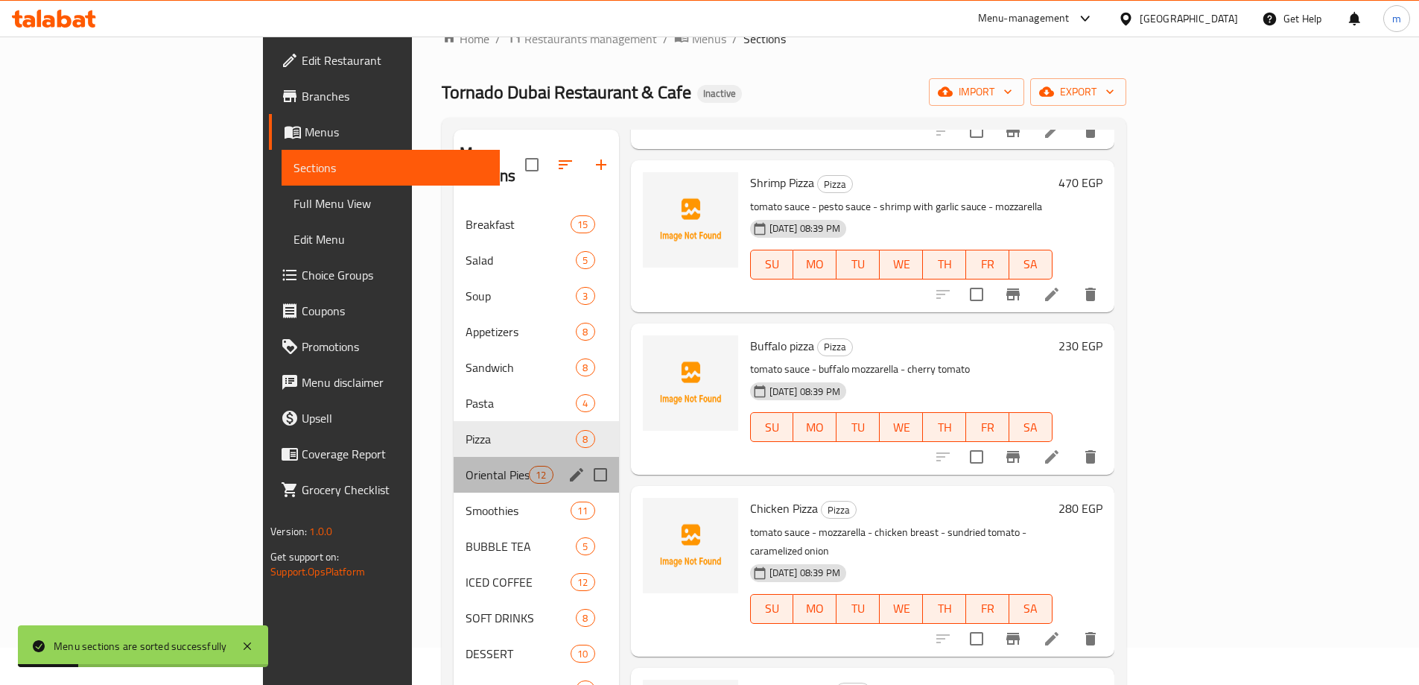
click at [454, 457] on div "Oriental Pies 12" at bounding box center [536, 475] width 165 height 36
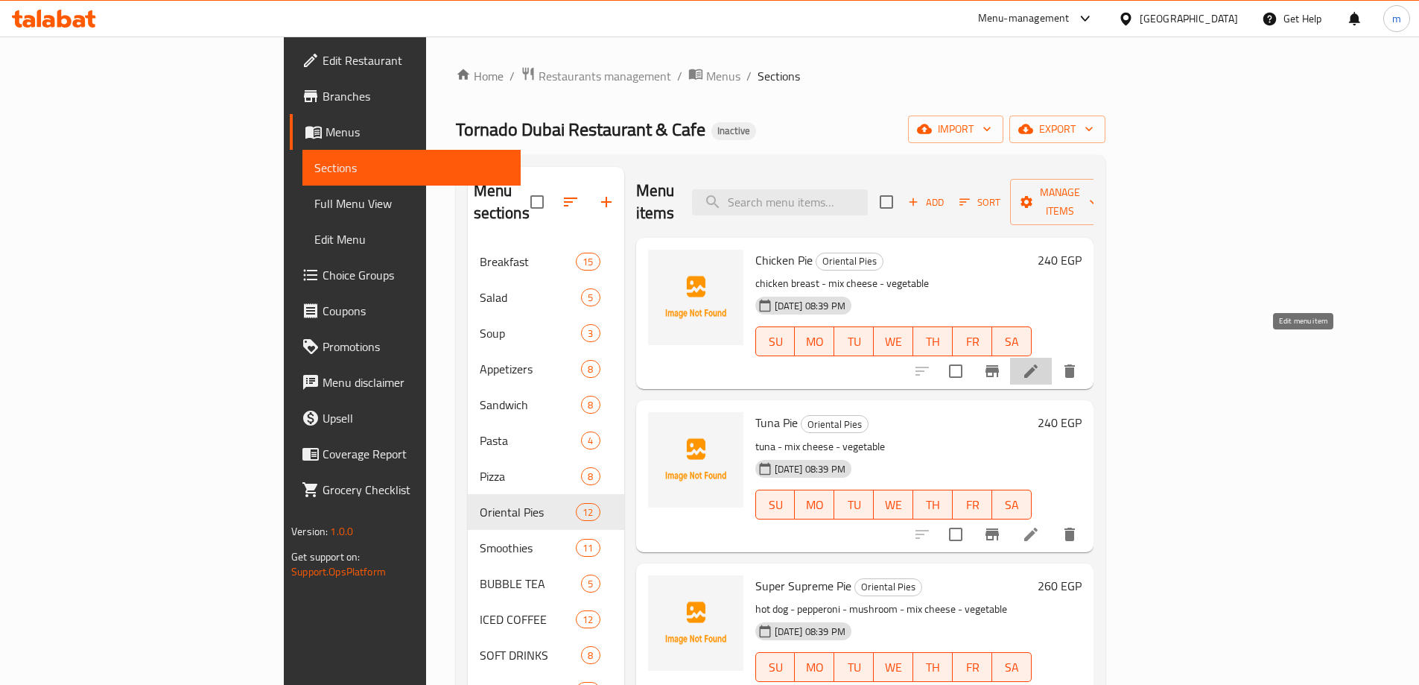
click at [1038, 364] on icon at bounding box center [1030, 370] width 13 height 13
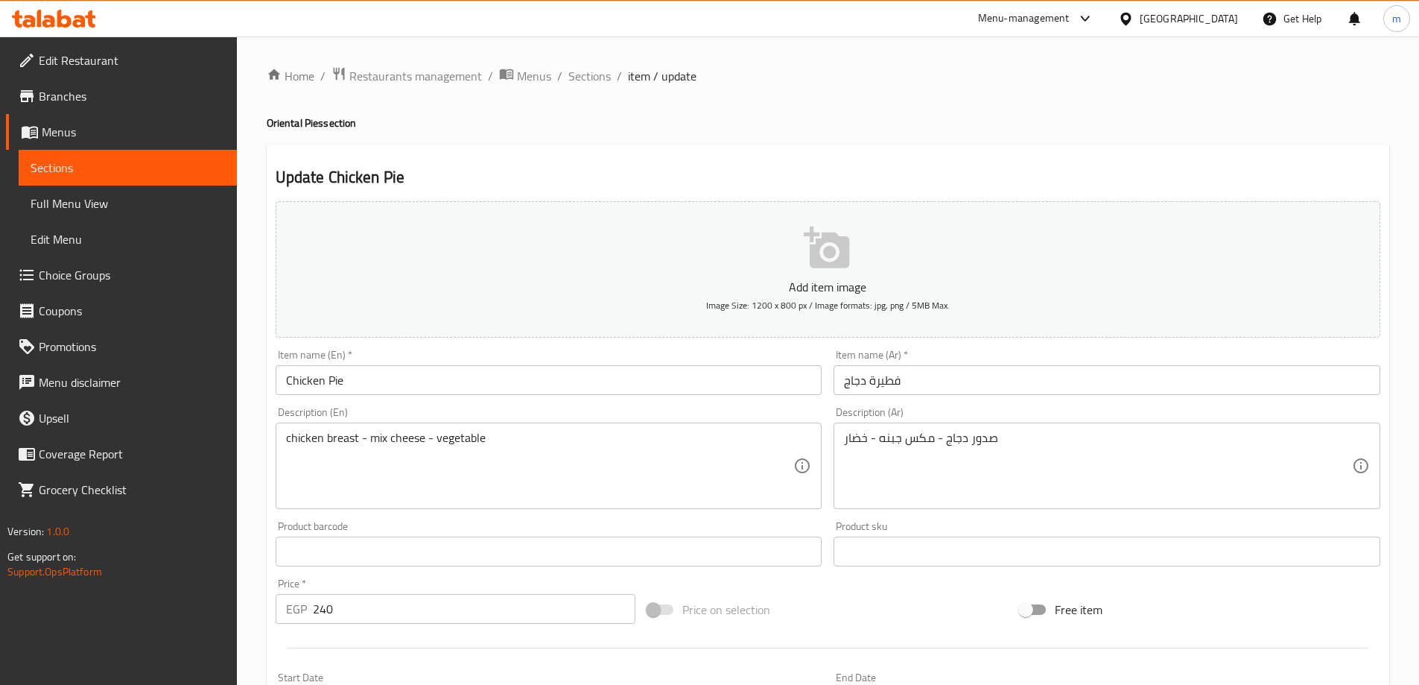
click at [1236, 375] on input "فطيرة دجاج" at bounding box center [1107, 380] width 547 height 30
click at [1093, 387] on input "فطيرة دجاج" at bounding box center [1107, 380] width 547 height 30
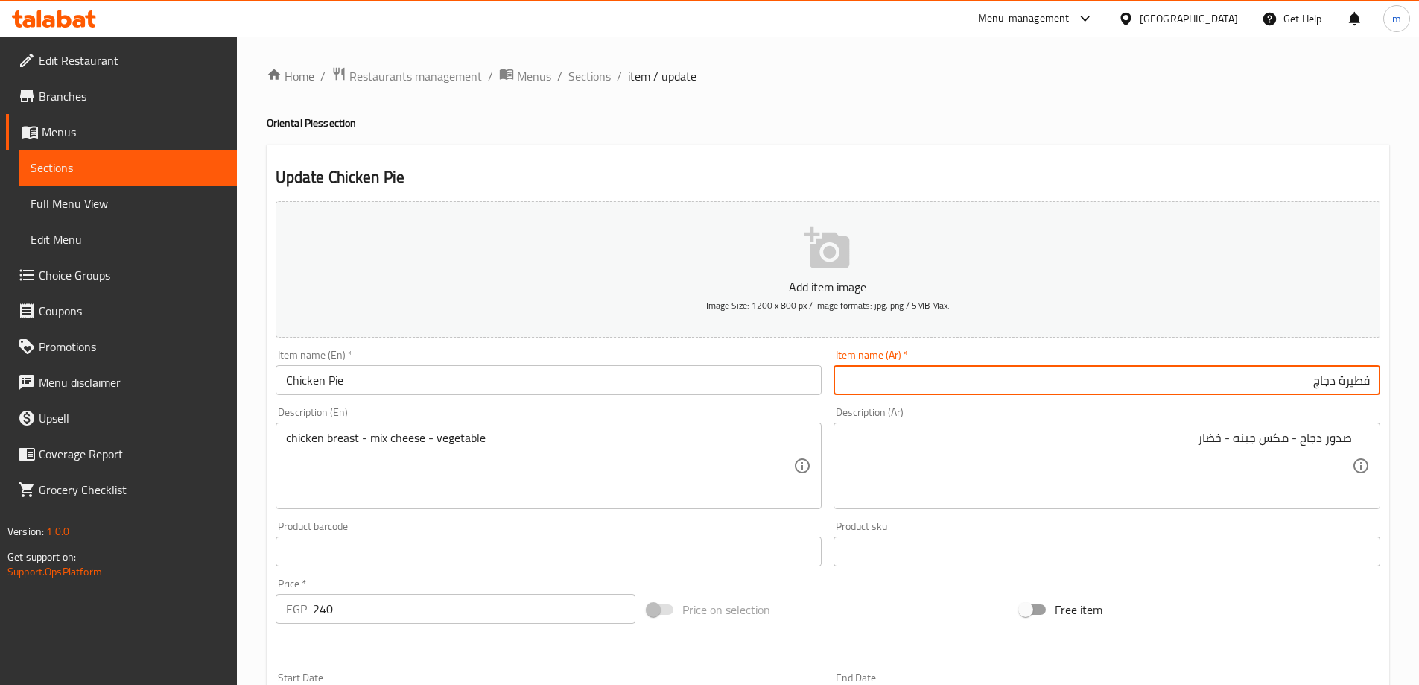
drag, startPoint x: 612, startPoint y: 86, endPoint x: 603, endPoint y: 81, distance: 10.0
click at [606, 83] on div "Home / Restaurants management / Menus / Sections / item / update Oriental Pies …" at bounding box center [828, 544] width 1123 height 957
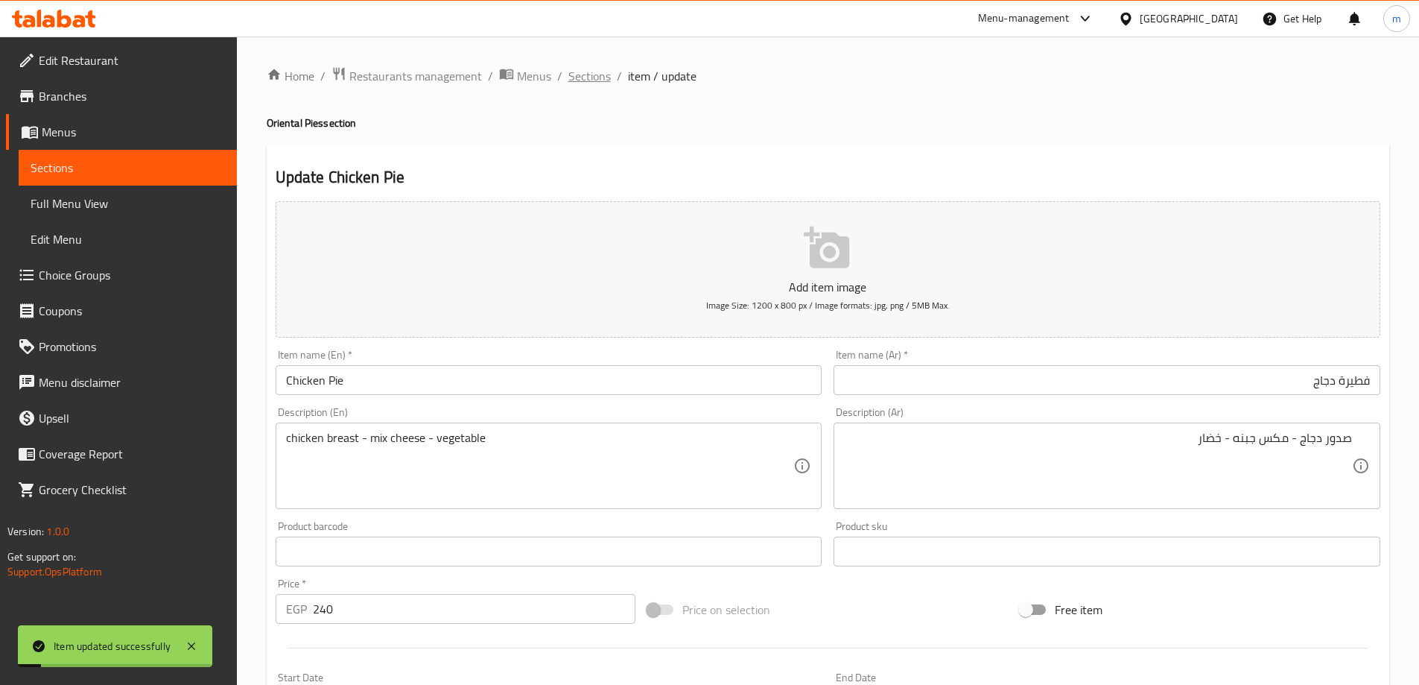
click at [601, 80] on span "Sections" at bounding box center [589, 76] width 42 height 18
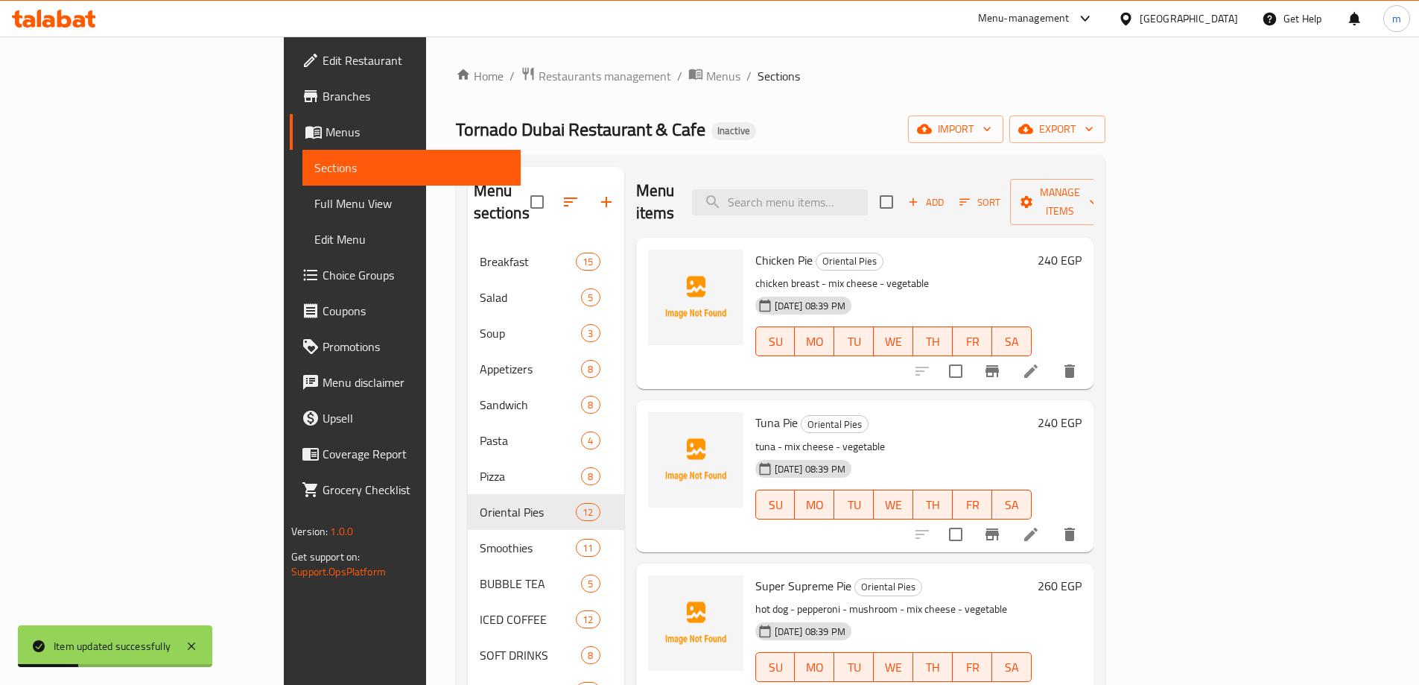
click at [1052, 521] on li at bounding box center [1031, 534] width 42 height 27
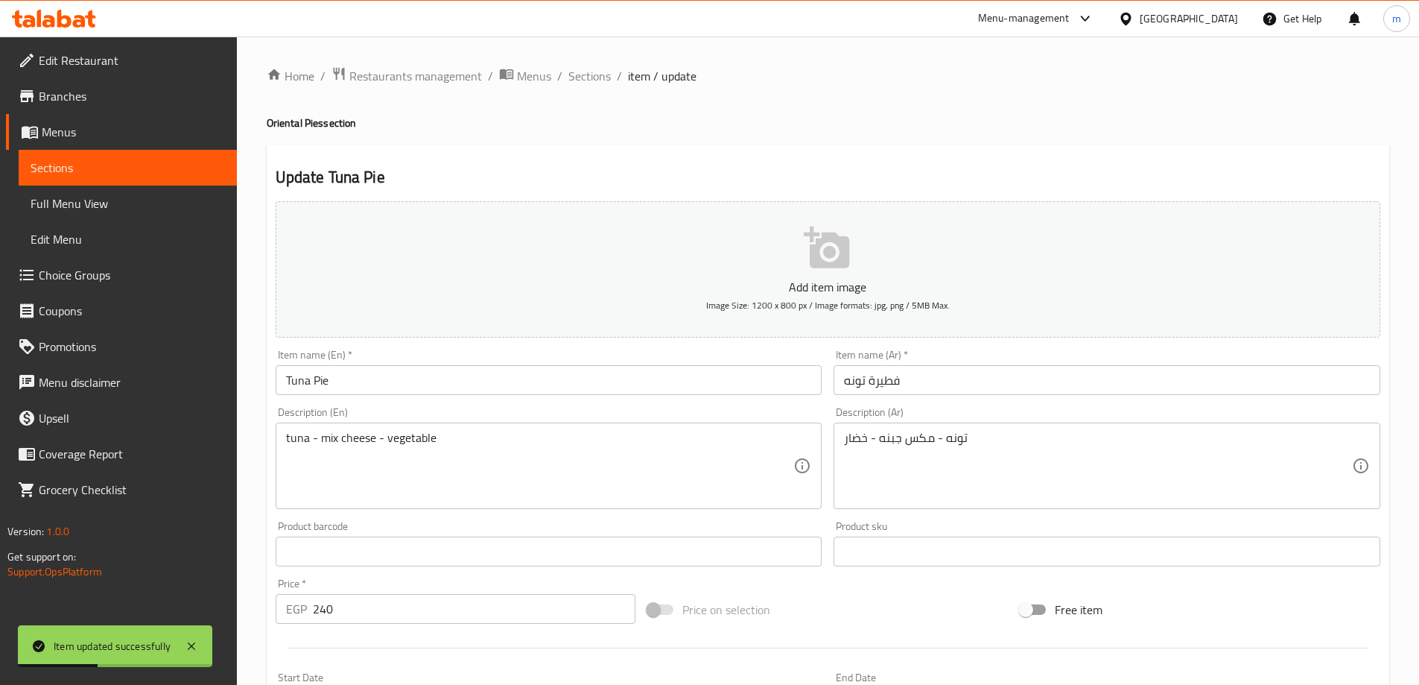
click at [1101, 387] on input "فطيرة تونه" at bounding box center [1107, 380] width 547 height 30
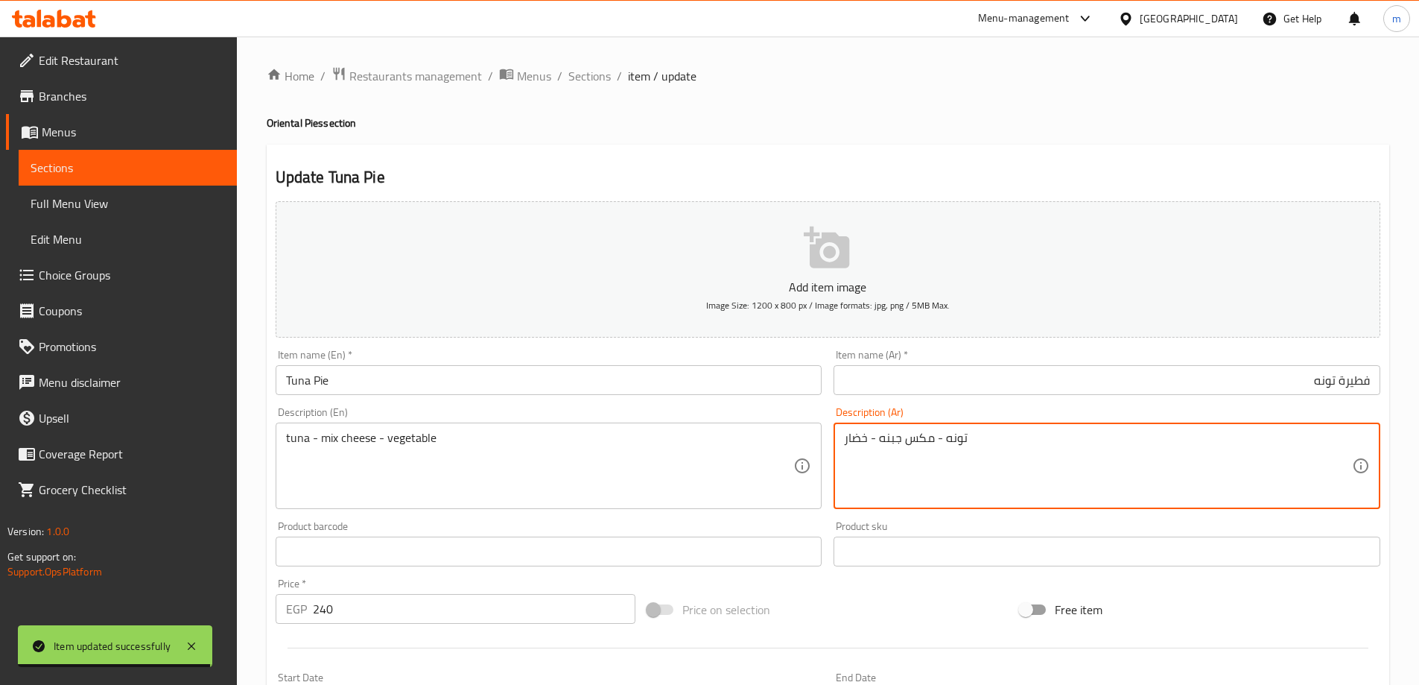
click at [1064, 384] on input "فطيرة تونه" at bounding box center [1107, 380] width 547 height 30
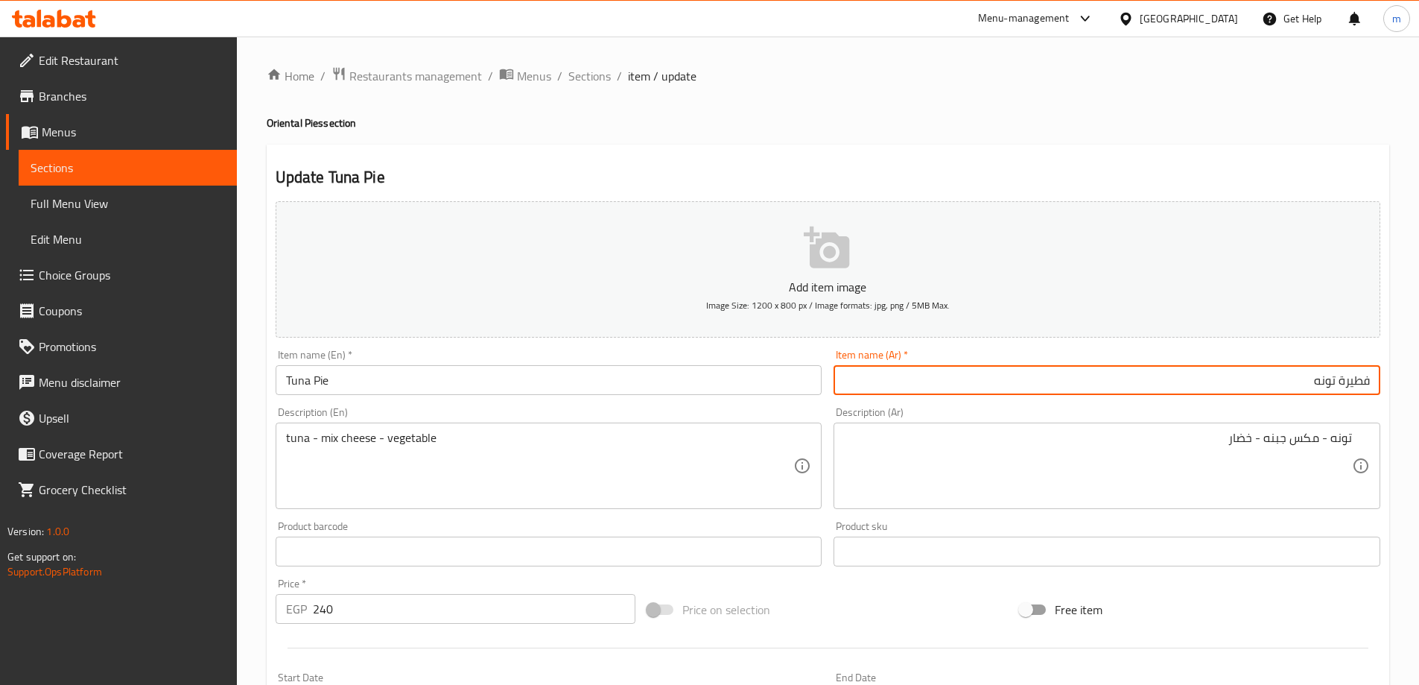
click at [1134, 391] on input "فطيرة تونه" at bounding box center [1107, 380] width 547 height 30
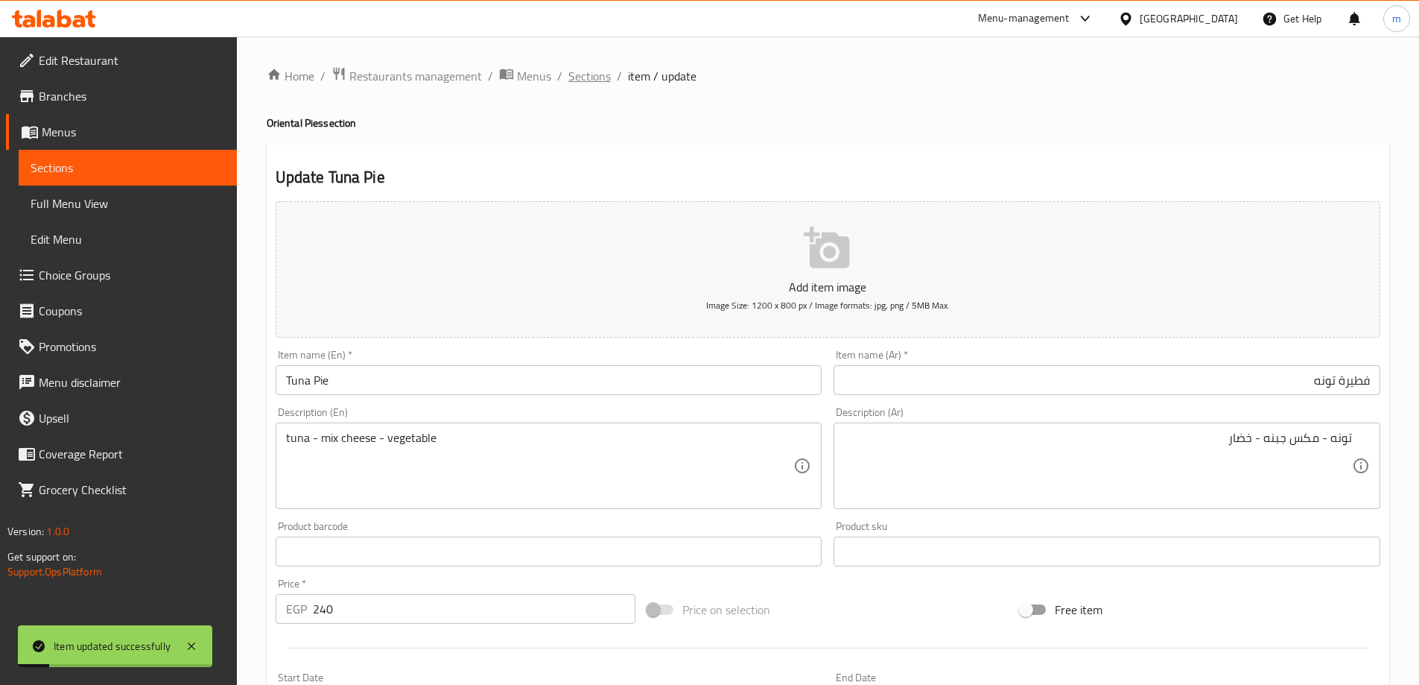
click at [600, 77] on span "Sections" at bounding box center [589, 76] width 42 height 18
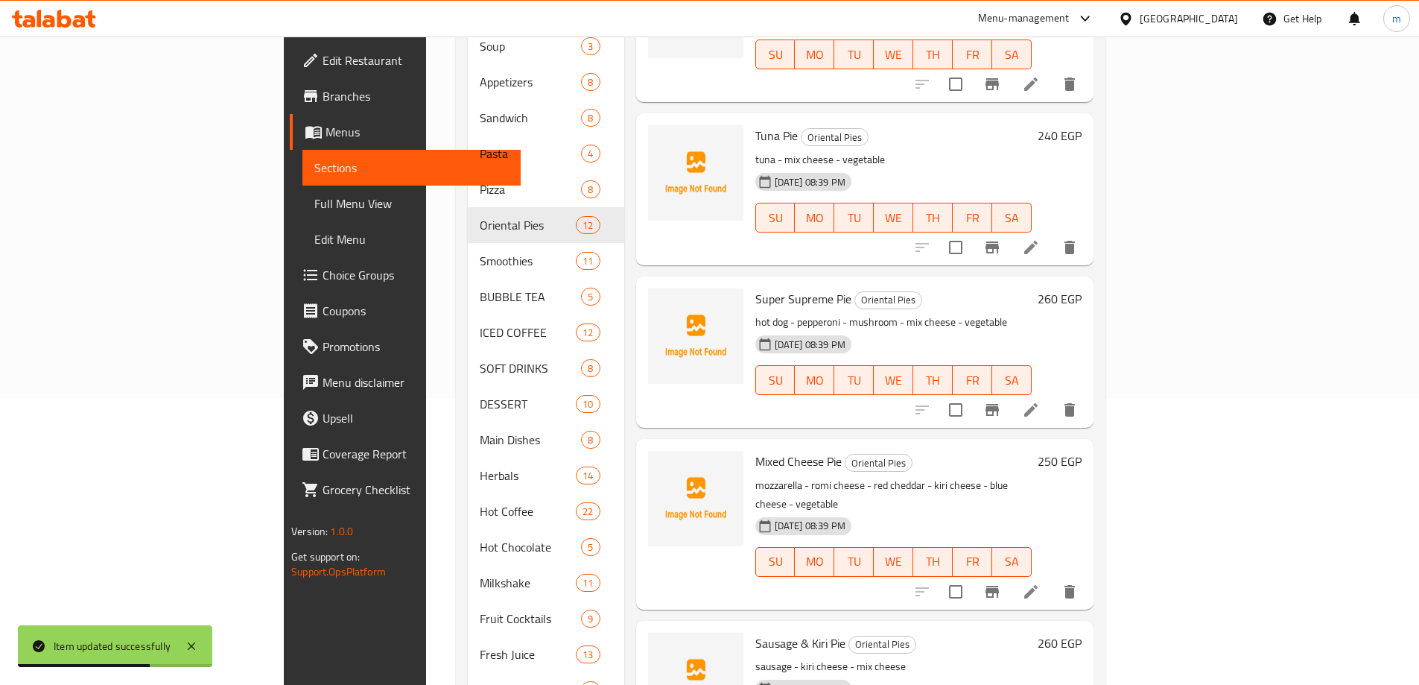
scroll to position [261, 0]
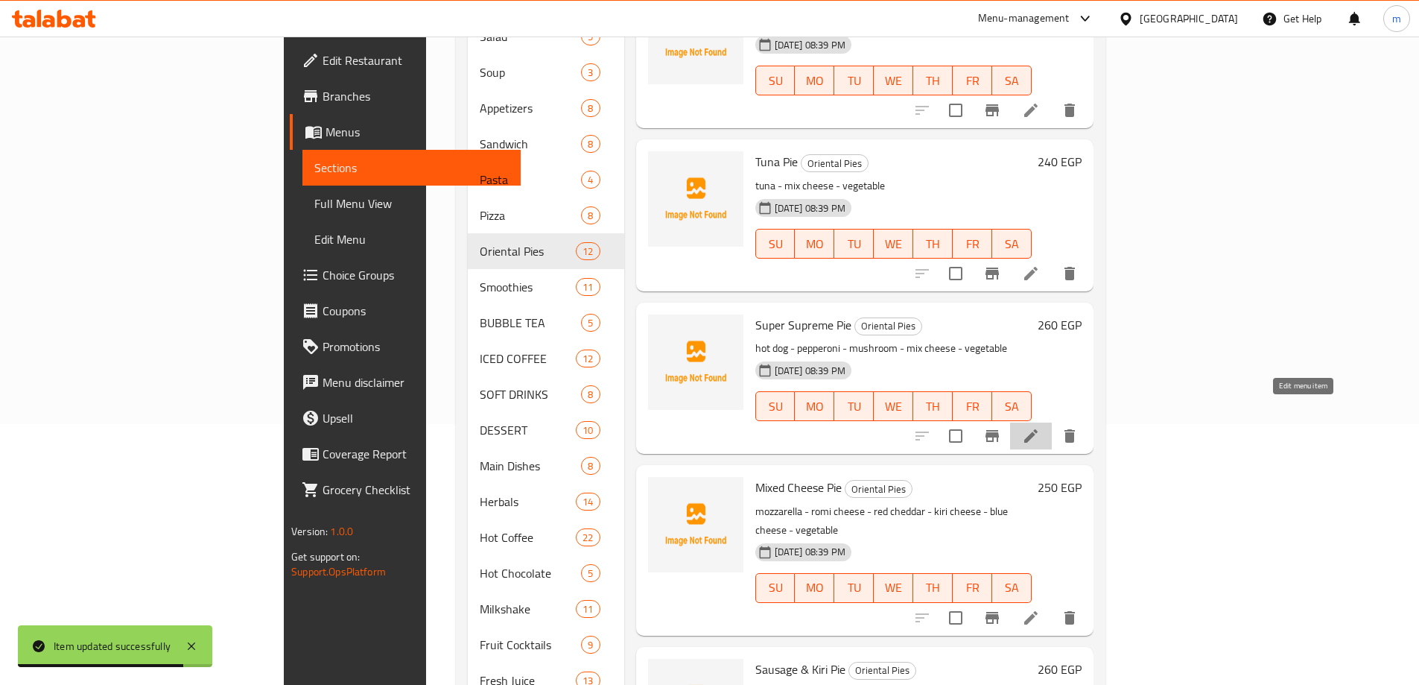
click at [1040, 427] on icon at bounding box center [1031, 436] width 18 height 18
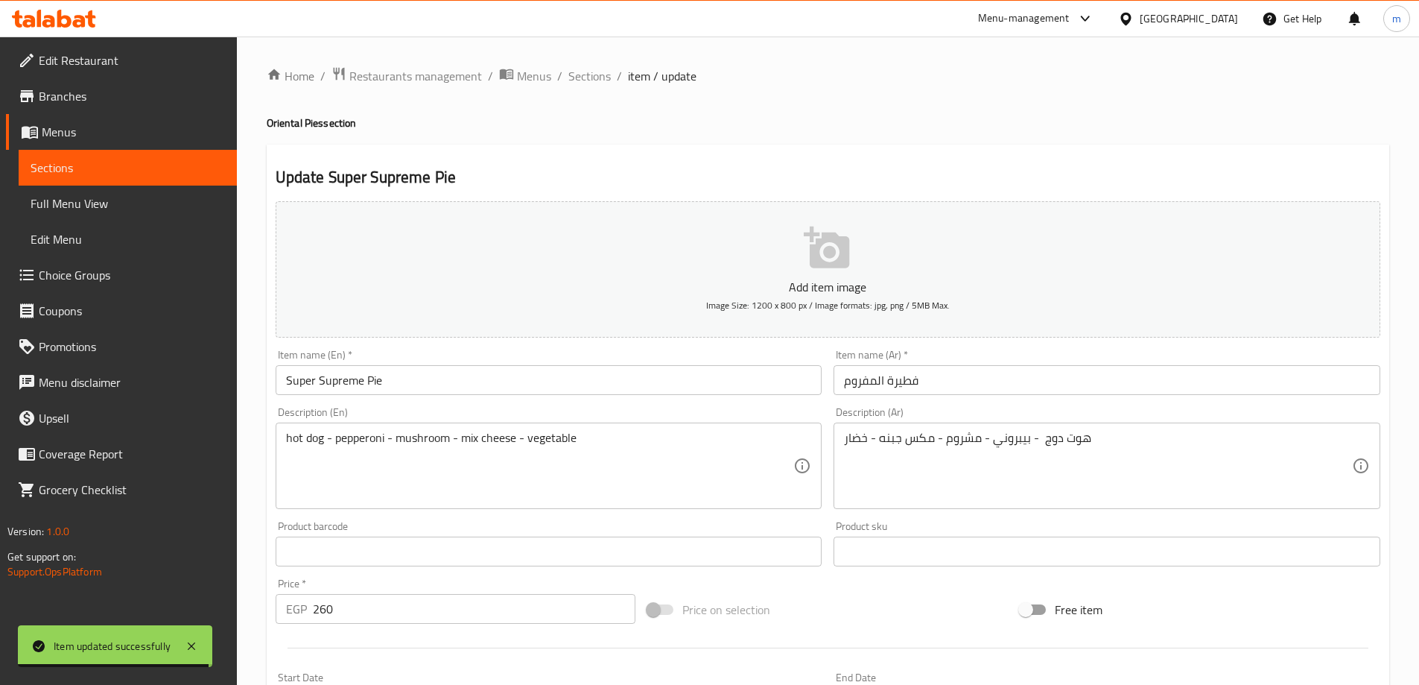
click at [1234, 382] on input "فطيرة المفروم" at bounding box center [1107, 380] width 547 height 30
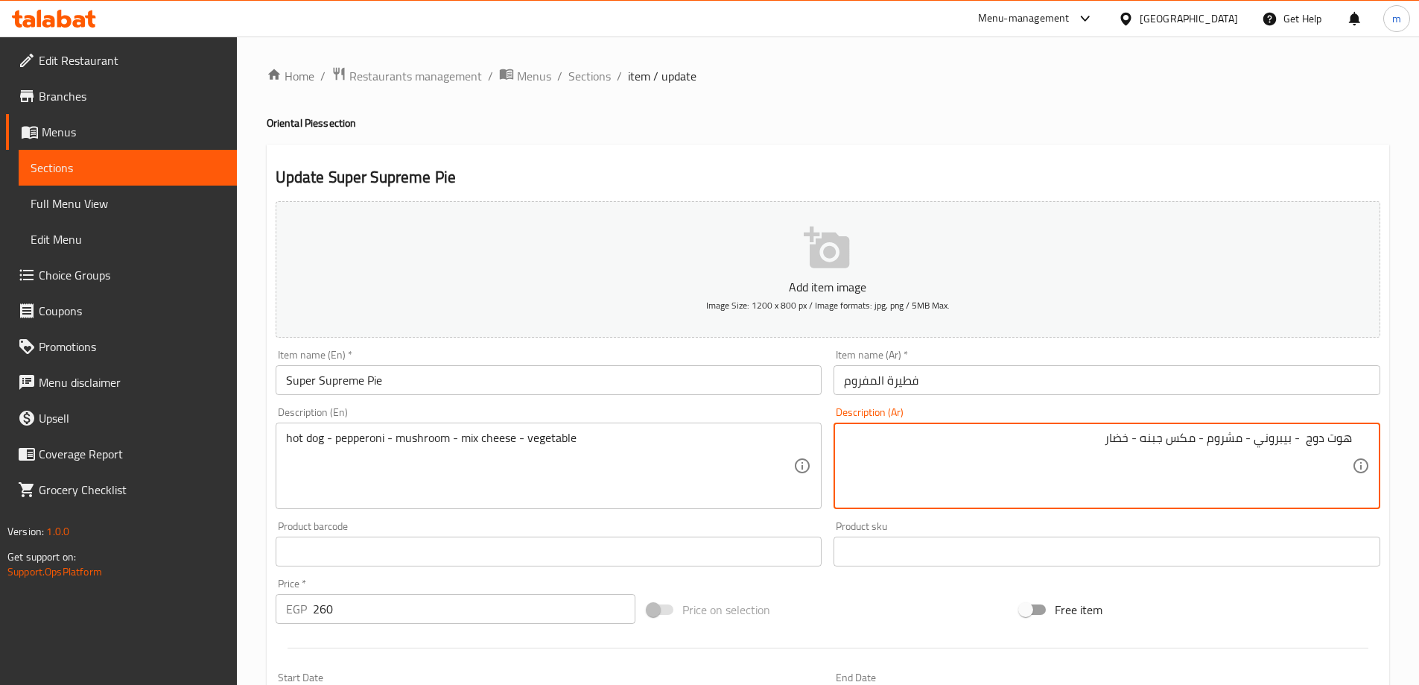
click at [1205, 380] on input "فطيرة المفروم" at bounding box center [1107, 380] width 547 height 30
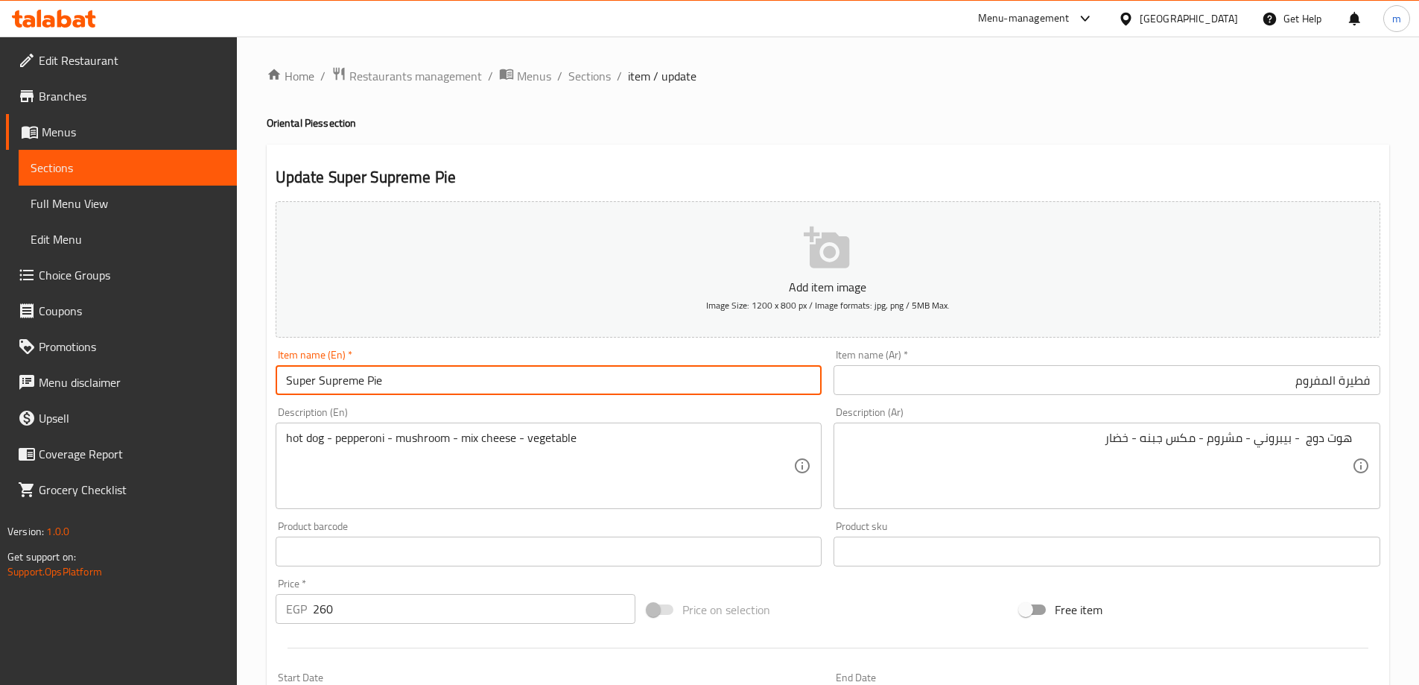
drag, startPoint x: 363, startPoint y: 387, endPoint x: 275, endPoint y: 382, distance: 88.0
click at [276, 382] on input "Super Supreme Pie" at bounding box center [549, 380] width 547 height 30
click at [1272, 372] on input "فطيرة المفروم" at bounding box center [1107, 380] width 547 height 30
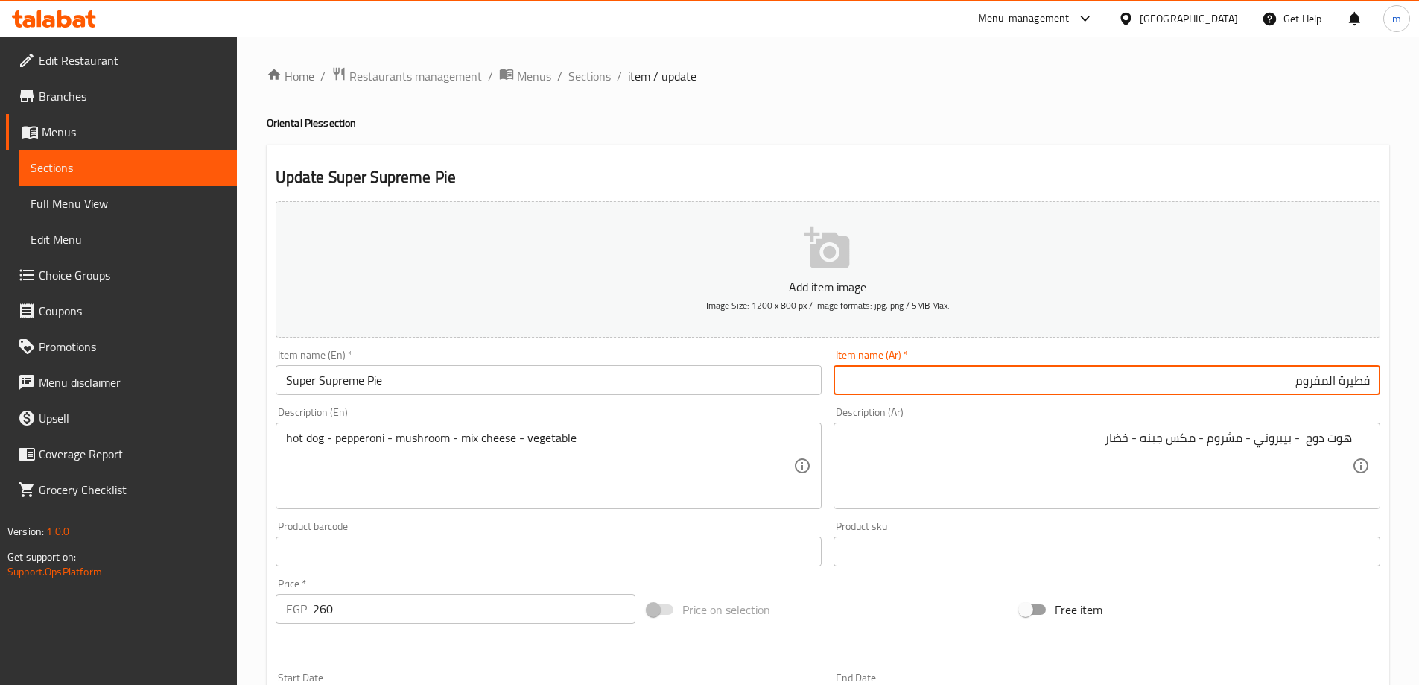
click at [1272, 372] on input "فطيرة المفروم" at bounding box center [1107, 380] width 547 height 30
paste input "وبر سوبري"
type input "فطيرة سوبر سوبريم"
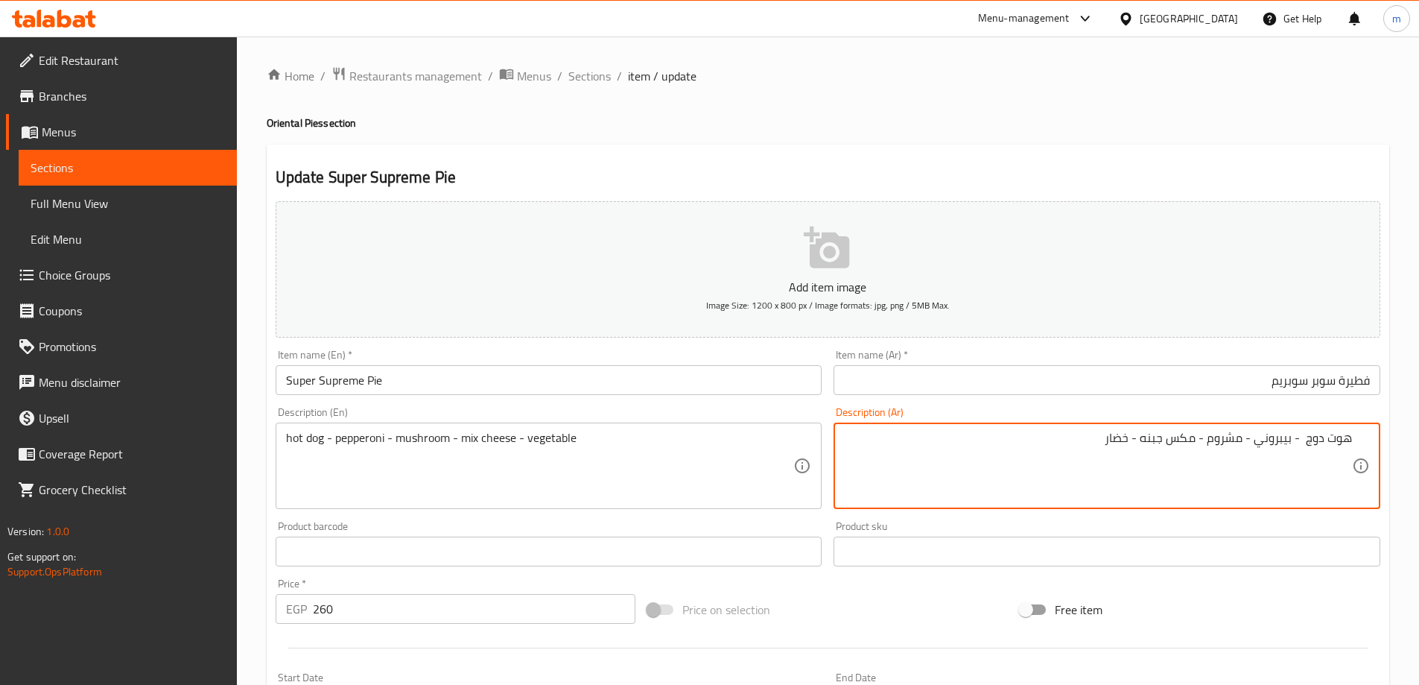
drag, startPoint x: 1269, startPoint y: 438, endPoint x: 1290, endPoint y: 440, distance: 20.2
drag, startPoint x: 1216, startPoint y: 437, endPoint x: 1236, endPoint y: 446, distance: 21.7
click at [1236, 446] on textarea "هوت دوج - بيبروني - مشروم - مكس جبنه - خضار" at bounding box center [1098, 466] width 508 height 71
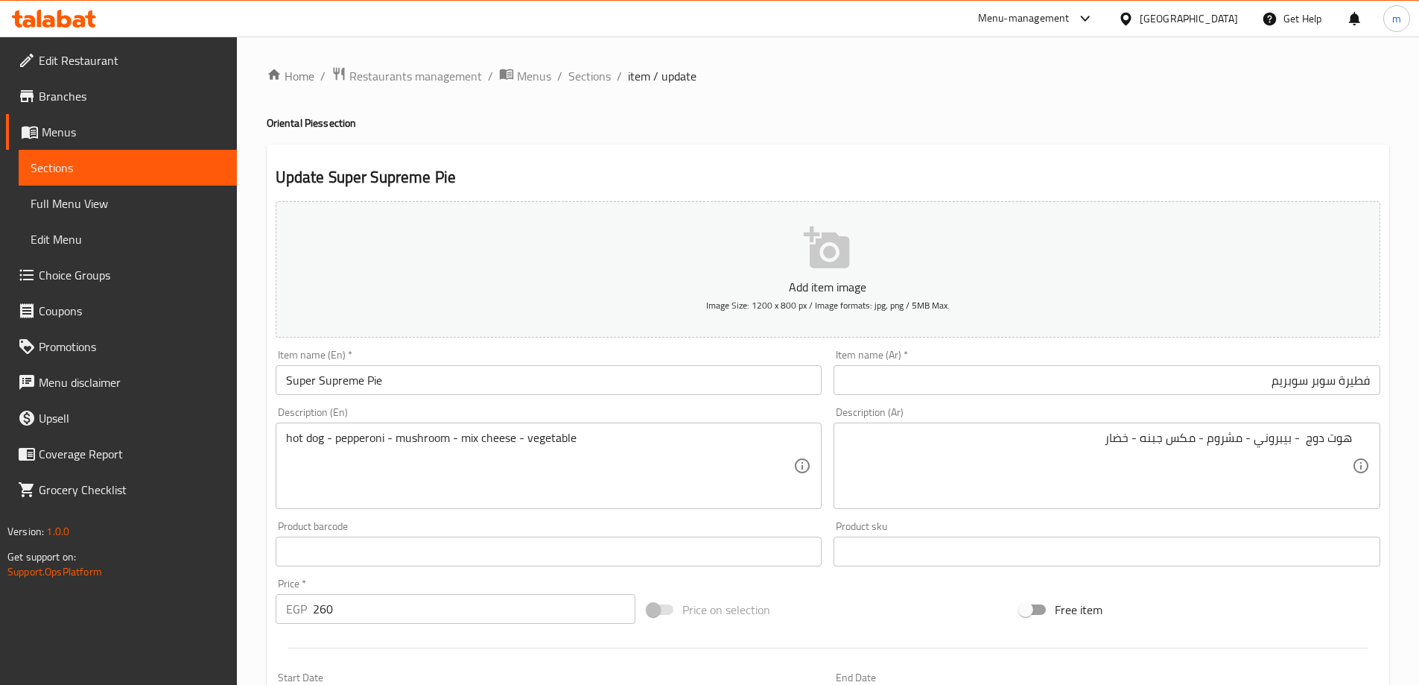
click at [1074, 368] on input "فطيرة سوبر سوبريم" at bounding box center [1107, 380] width 547 height 30
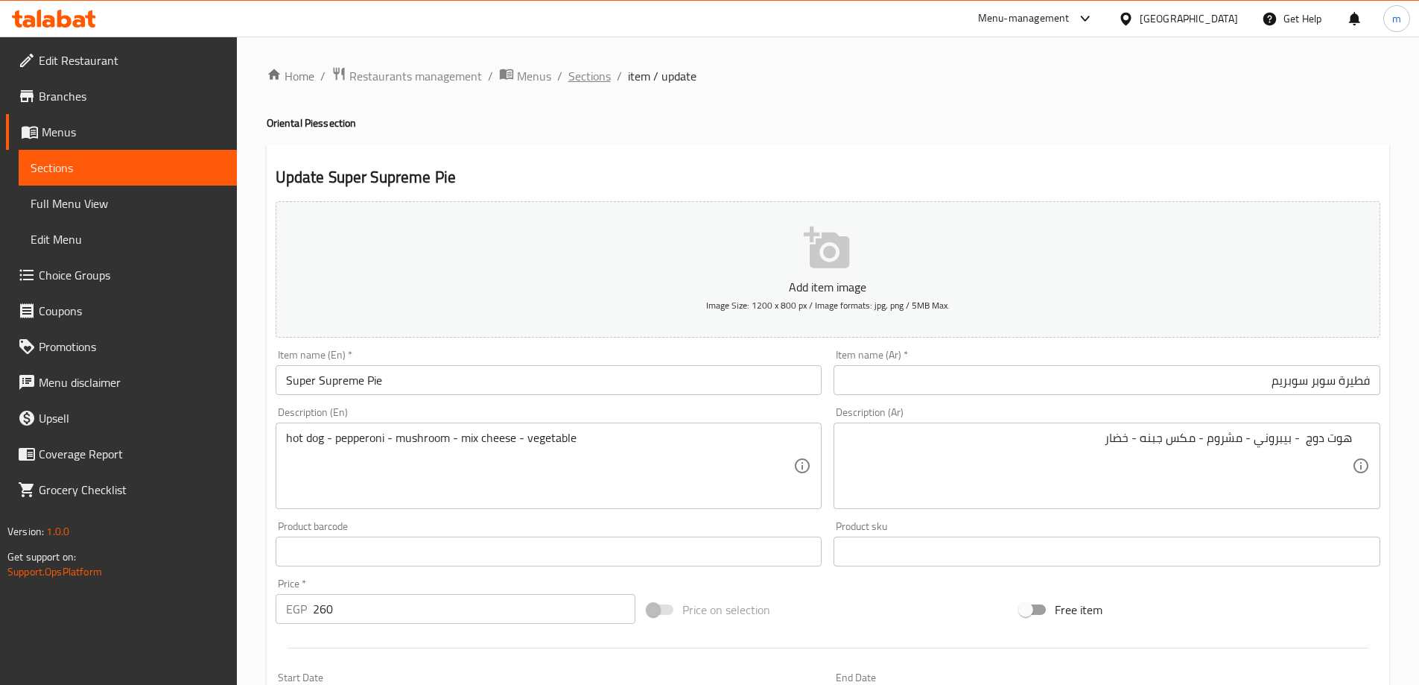
click at [591, 71] on span "Sections" at bounding box center [589, 76] width 42 height 18
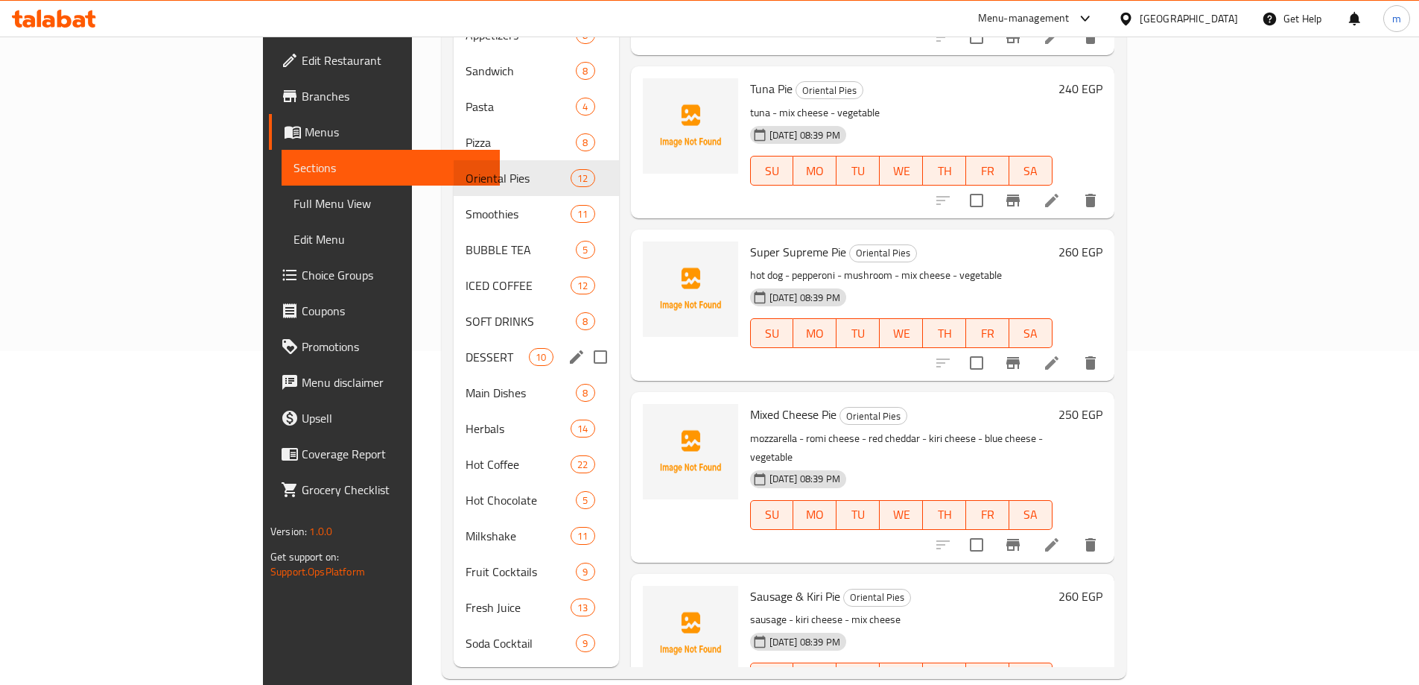
scroll to position [335, 0]
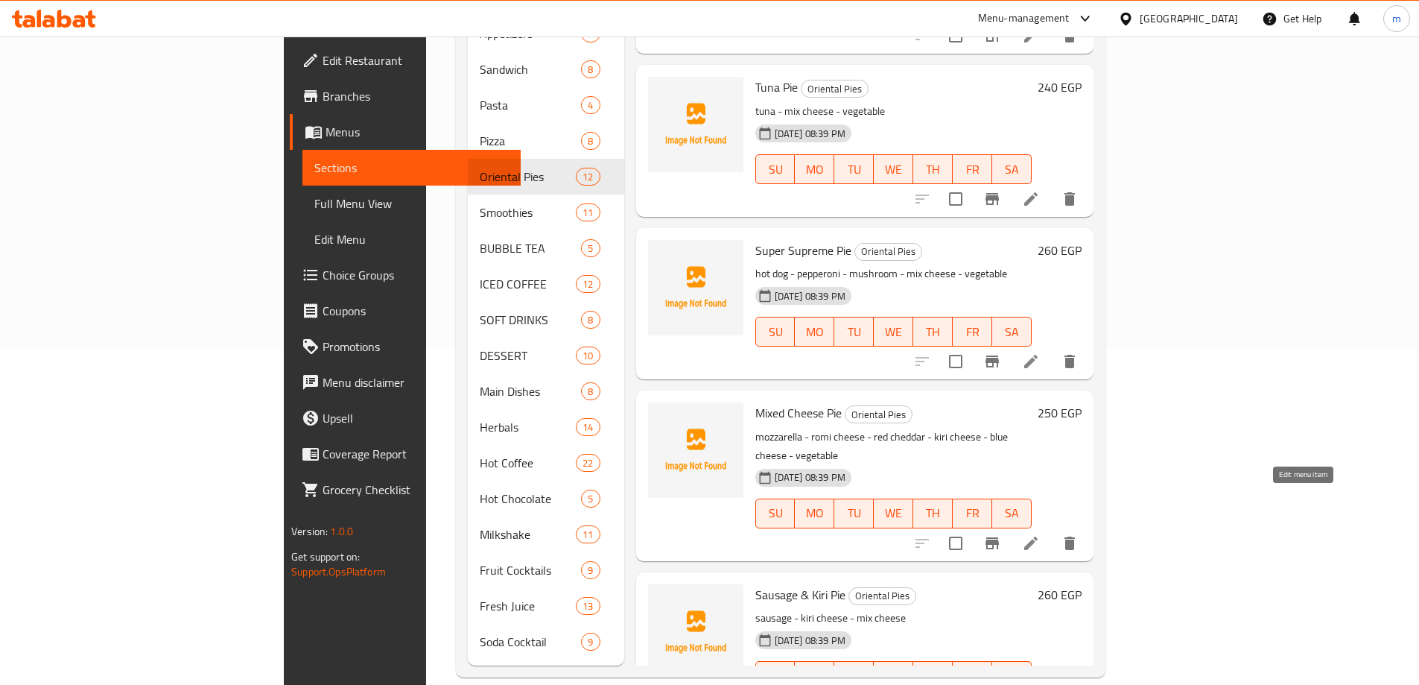
click at [1040, 534] on icon at bounding box center [1031, 543] width 18 height 18
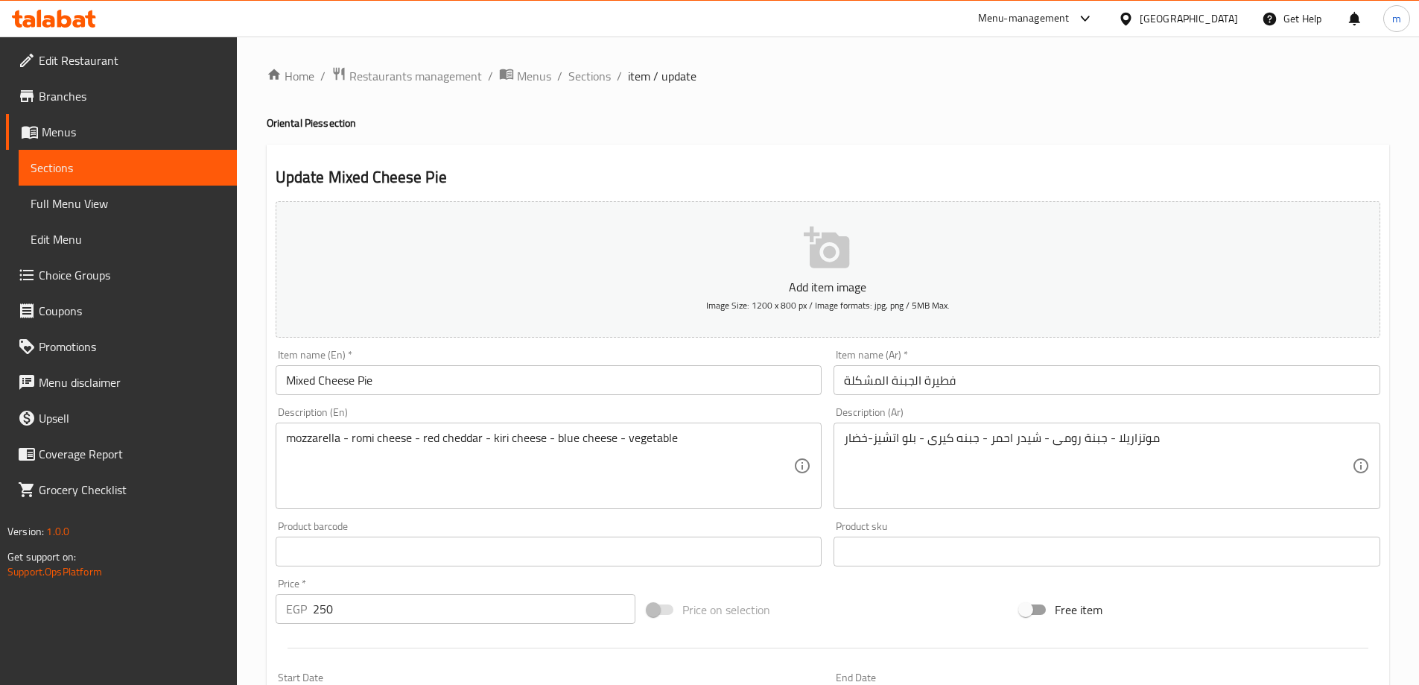
click at [1201, 374] on input "فطيرة الجبنة المشكلة" at bounding box center [1107, 380] width 547 height 30
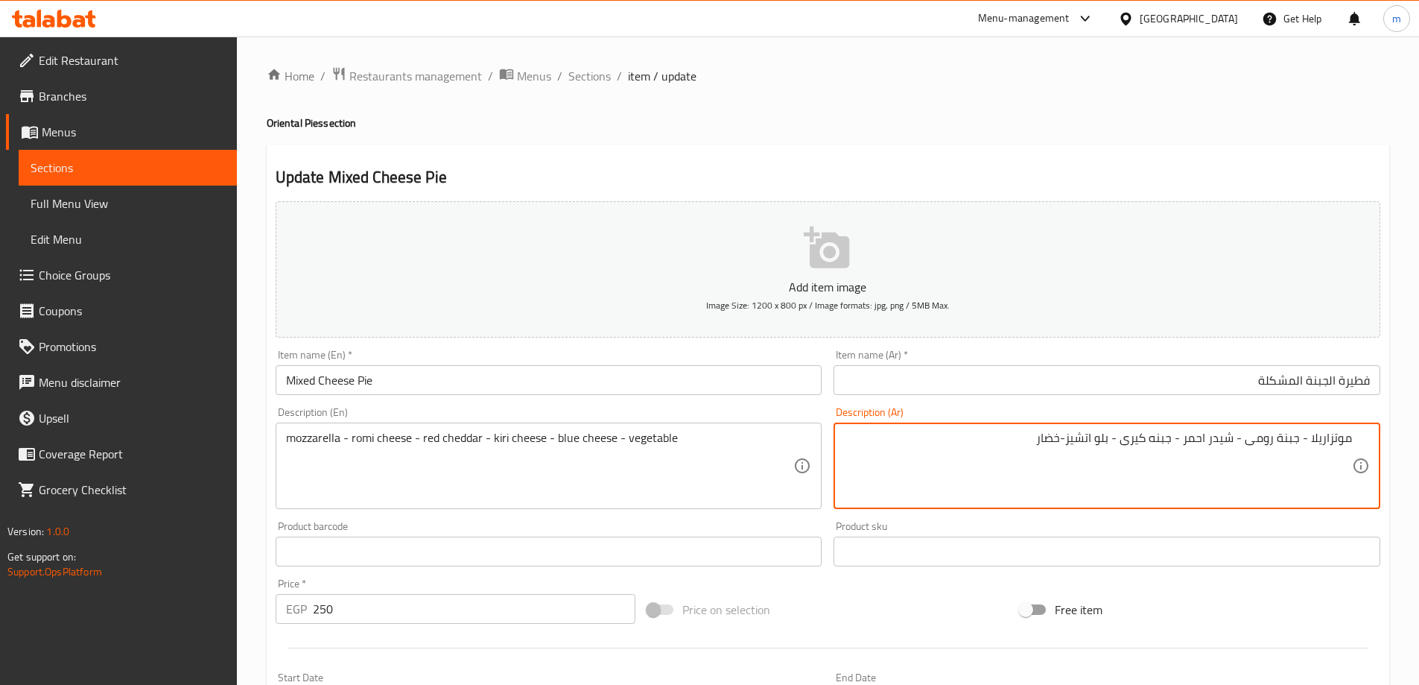
drag, startPoint x: 1345, startPoint y: 435, endPoint x: 1187, endPoint y: 447, distance: 158.4
click at [1187, 447] on textarea "موتزاريلا - جبنة رومى - شيدر احمر - جبنه كيرى - بلو اتشيز-خضار" at bounding box center [1098, 466] width 508 height 71
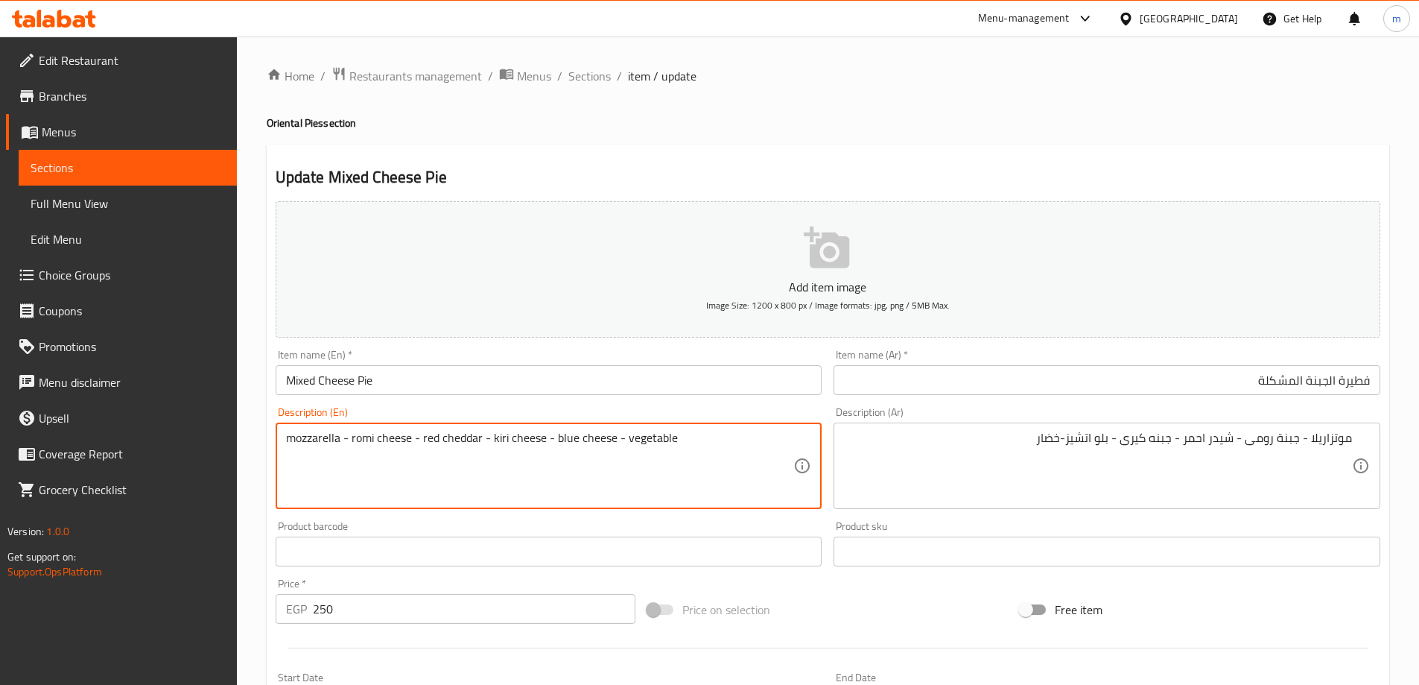
drag, startPoint x: 308, startPoint y: 440, endPoint x: 486, endPoint y: 443, distance: 177.3
drag, startPoint x: 490, startPoint y: 441, endPoint x: 550, endPoint y: 440, distance: 59.6
click at [550, 440] on textarea "mozzarella - romi cheese - red cheddar - kiri cheese - blue cheese - vegetable" at bounding box center [540, 466] width 508 height 71
drag, startPoint x: 568, startPoint y: 443, endPoint x: 621, endPoint y: 443, distance: 53.6
click at [621, 443] on textarea "mozzarella - romi cheese - red cheddar - kiri cheese - blue cheese - vegetable" at bounding box center [540, 466] width 508 height 71
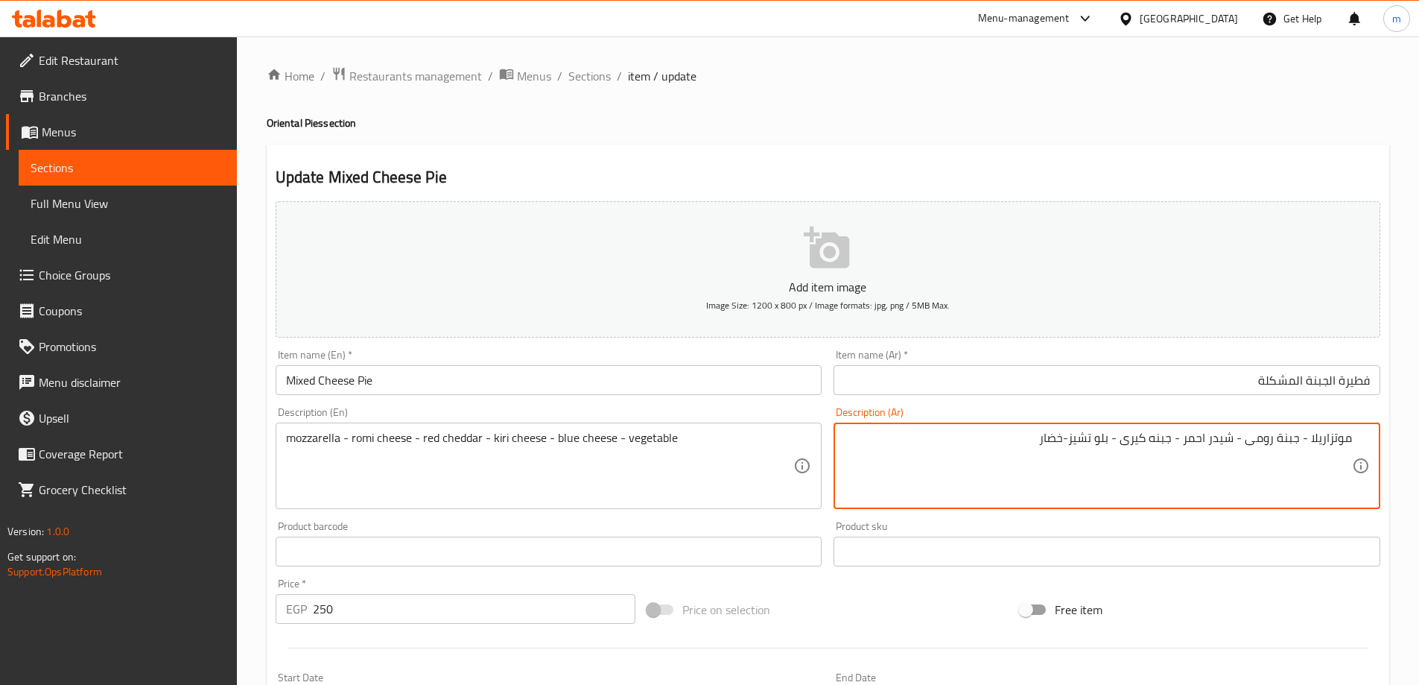
type textarea "موتزاريلا - جبنة رومى - شيدر احمر - جبنه كيرى - بلو تشيز-خضار"
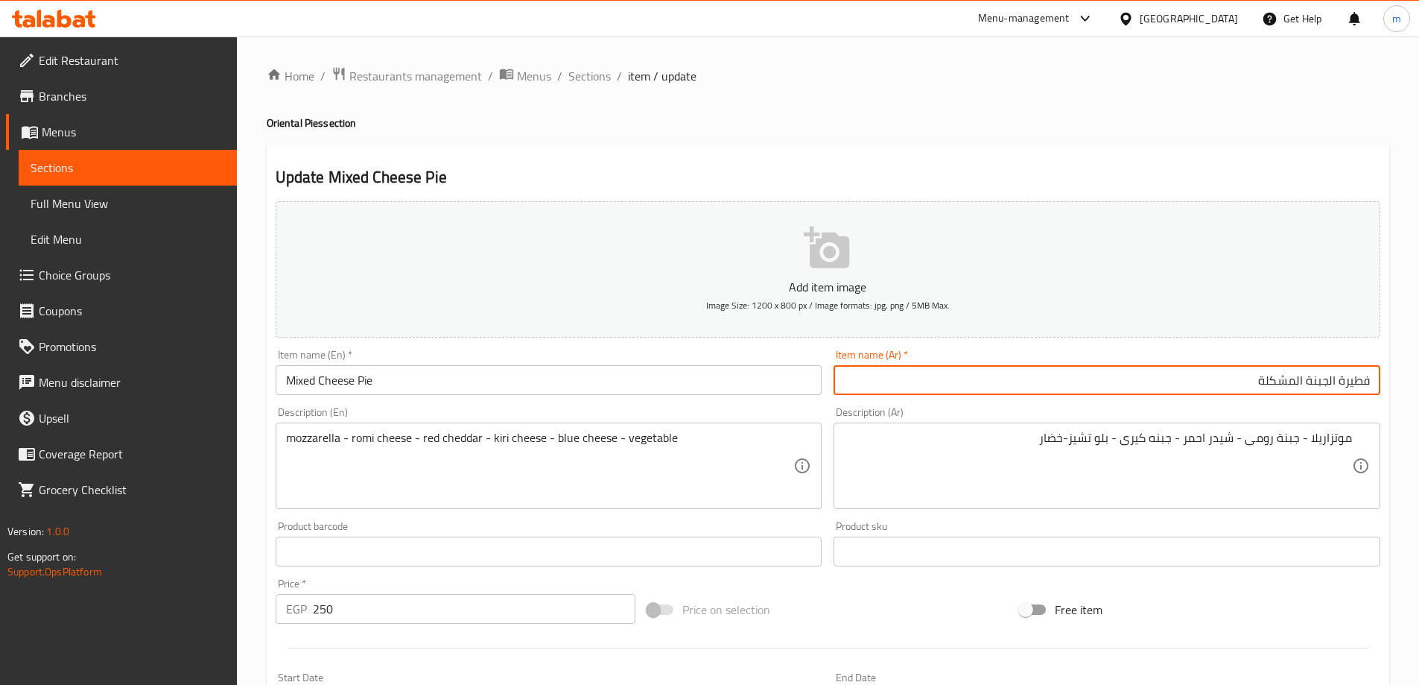
click at [1188, 386] on input "فطيرة الجبنة المشكلة" at bounding box center [1107, 380] width 547 height 30
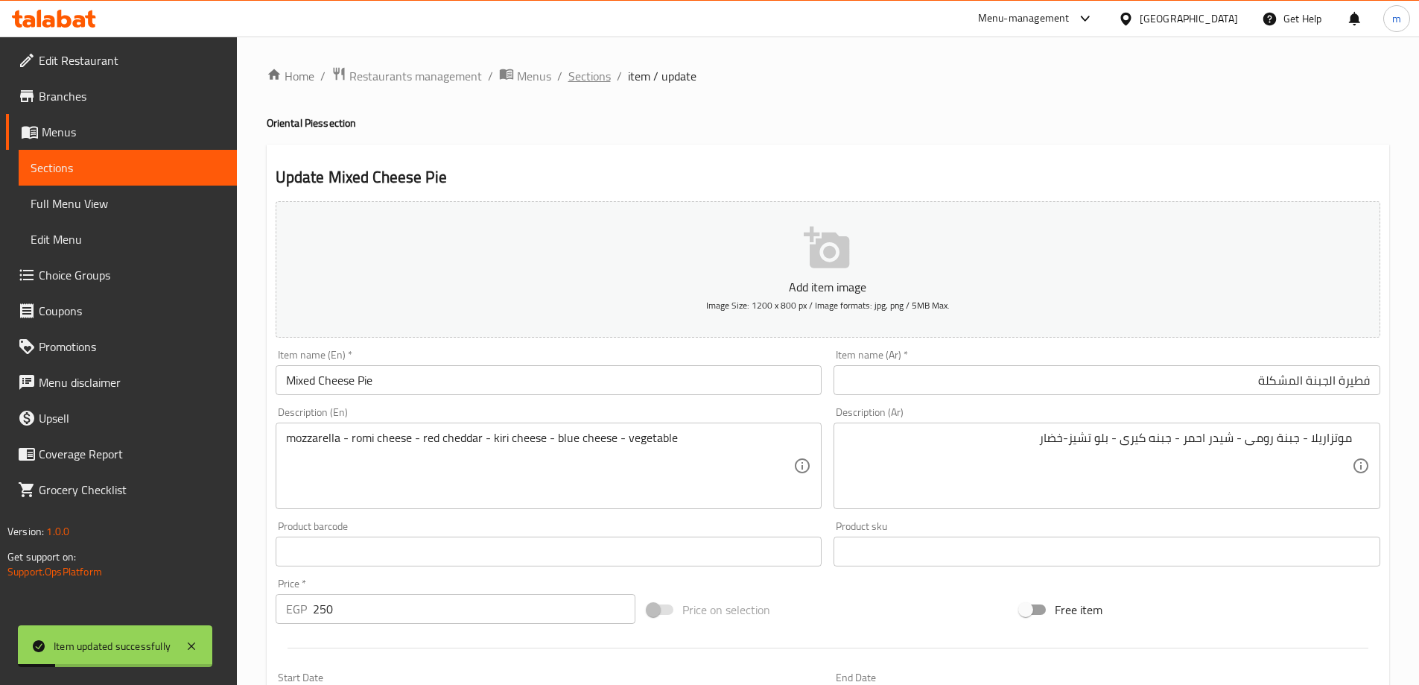
click at [606, 77] on span "Sections" at bounding box center [589, 76] width 42 height 18
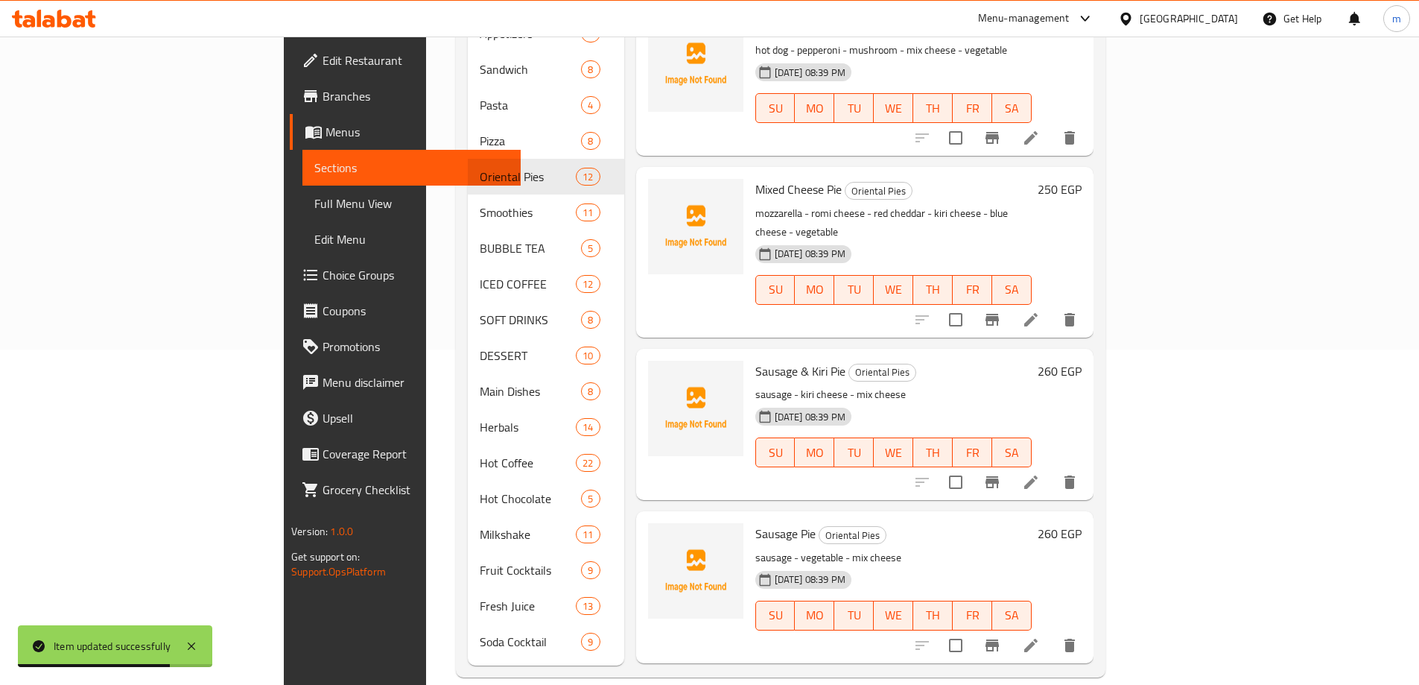
scroll to position [149, 0]
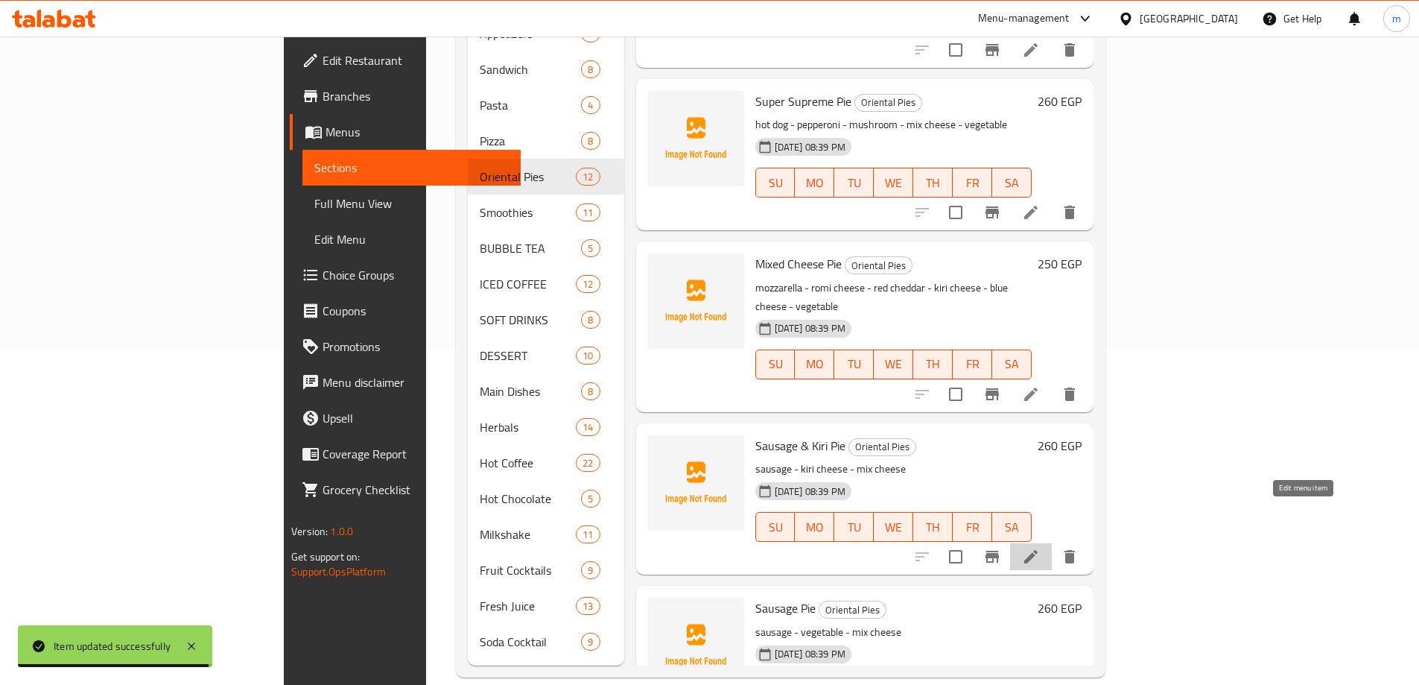
click at [1038, 550] on icon at bounding box center [1030, 556] width 13 height 13
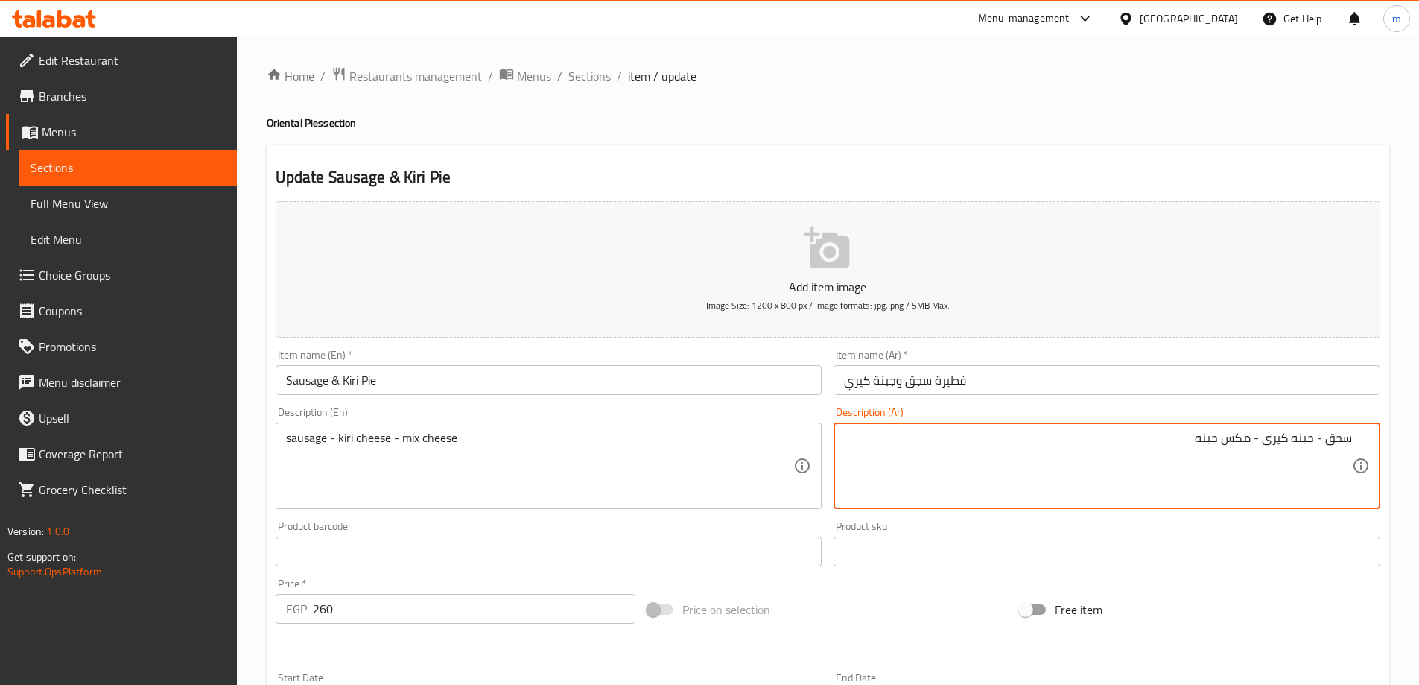
click at [1083, 374] on input "فطيرة سجق وجبنة كيري" at bounding box center [1107, 380] width 547 height 30
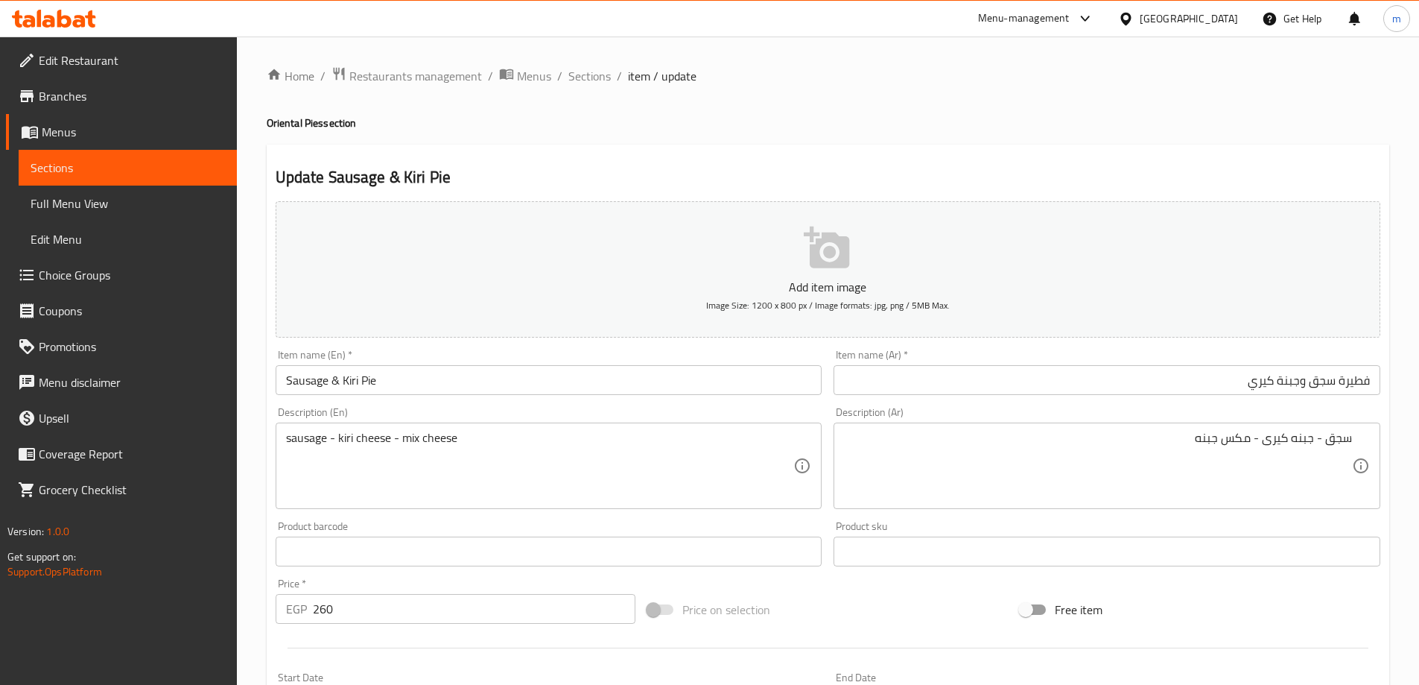
click at [361, 380] on input "Sausage & Kiri Pie" at bounding box center [549, 380] width 547 height 30
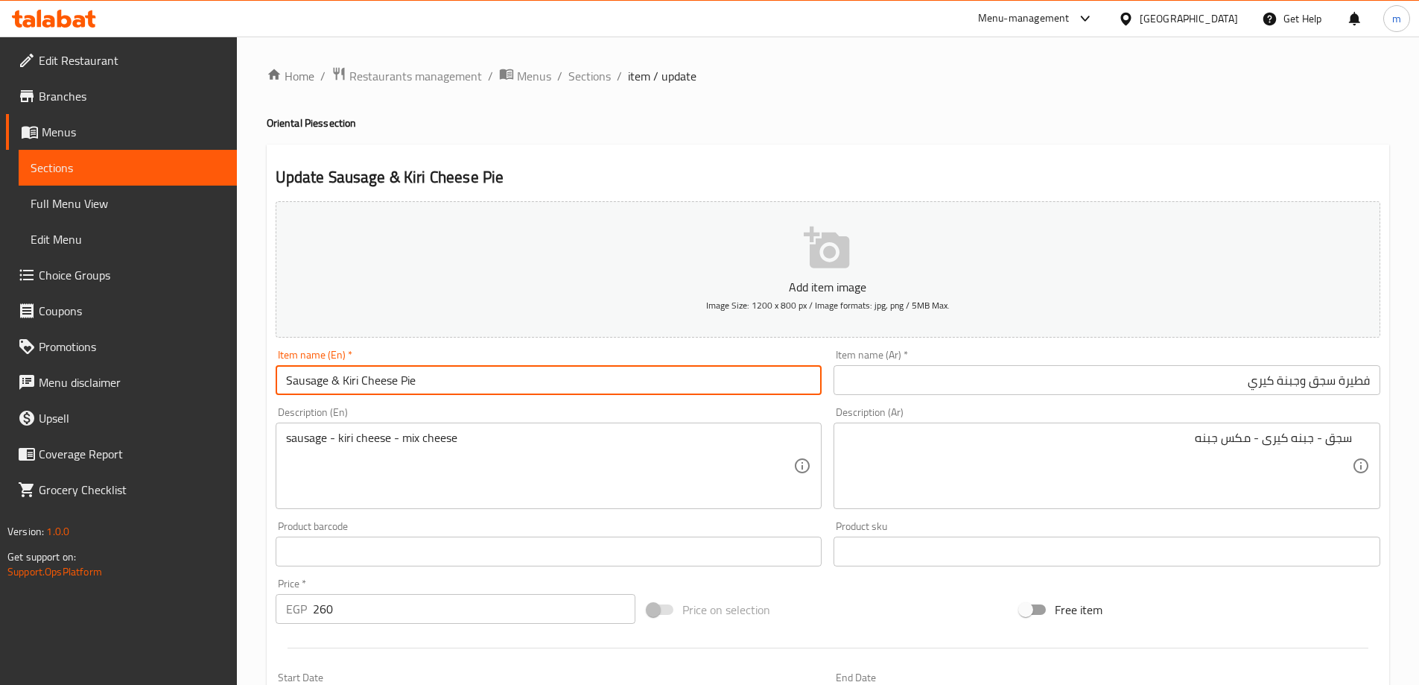
type input "Sausage & Kiri Cheese Pie"
drag, startPoint x: 411, startPoint y: 388, endPoint x: 359, endPoint y: 387, distance: 52.2
click at [359, 387] on input "Sausage & Kiri Cheese Pie" at bounding box center [549, 380] width 547 height 30
click at [483, 384] on input "Sausage & Kiri Cheese Pie" at bounding box center [549, 380] width 547 height 30
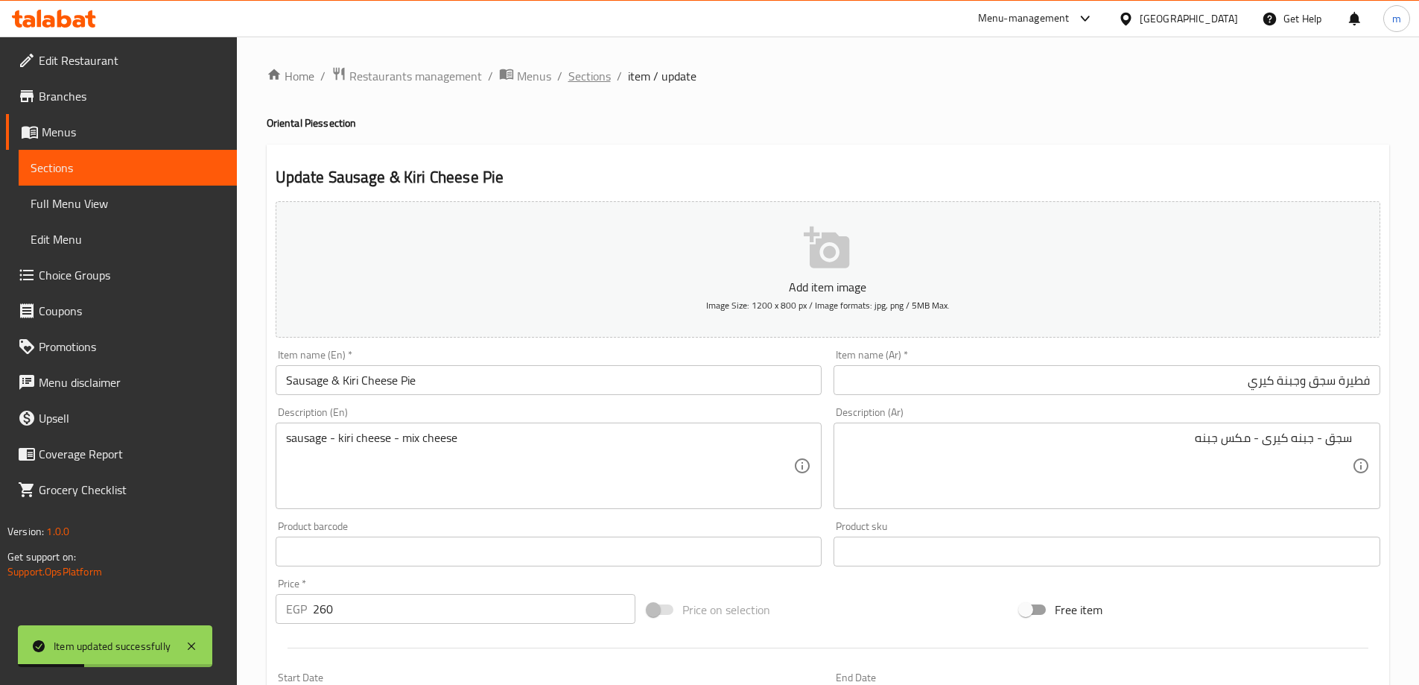
click at [582, 74] on span "Sections" at bounding box center [589, 76] width 42 height 18
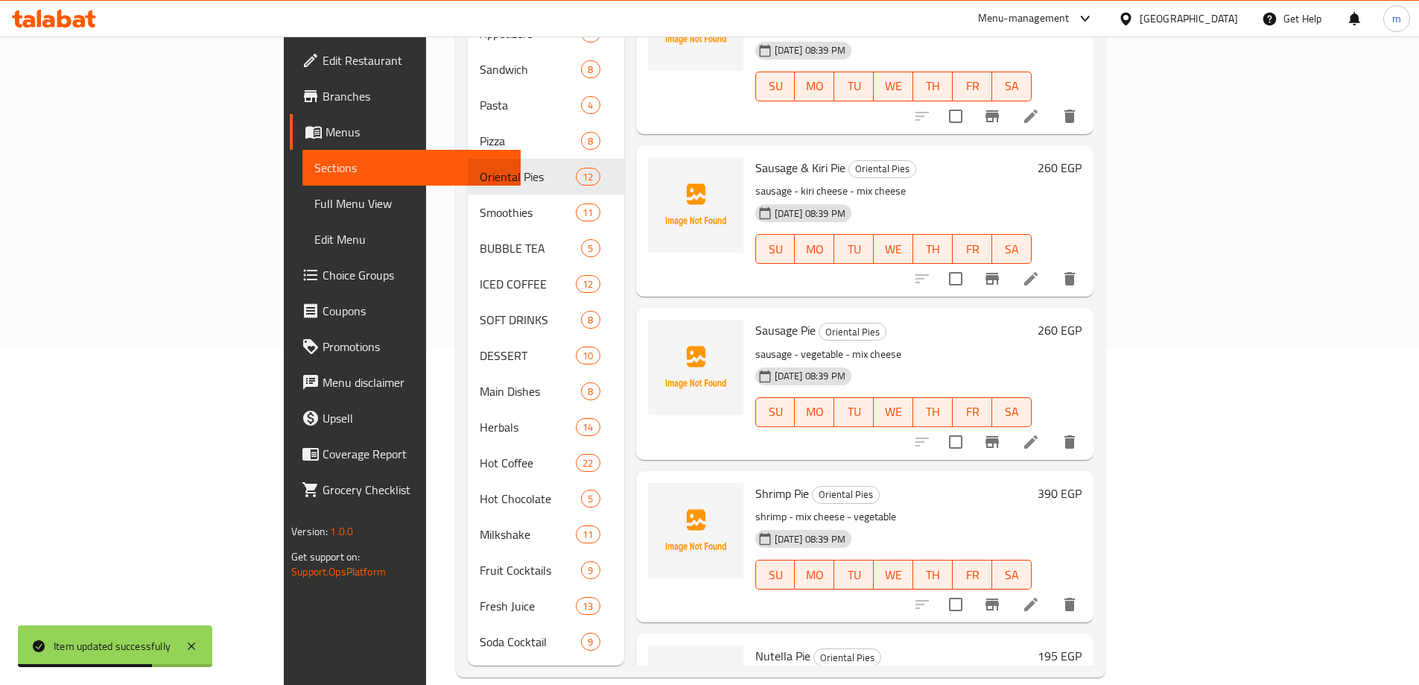
scroll to position [447, 0]
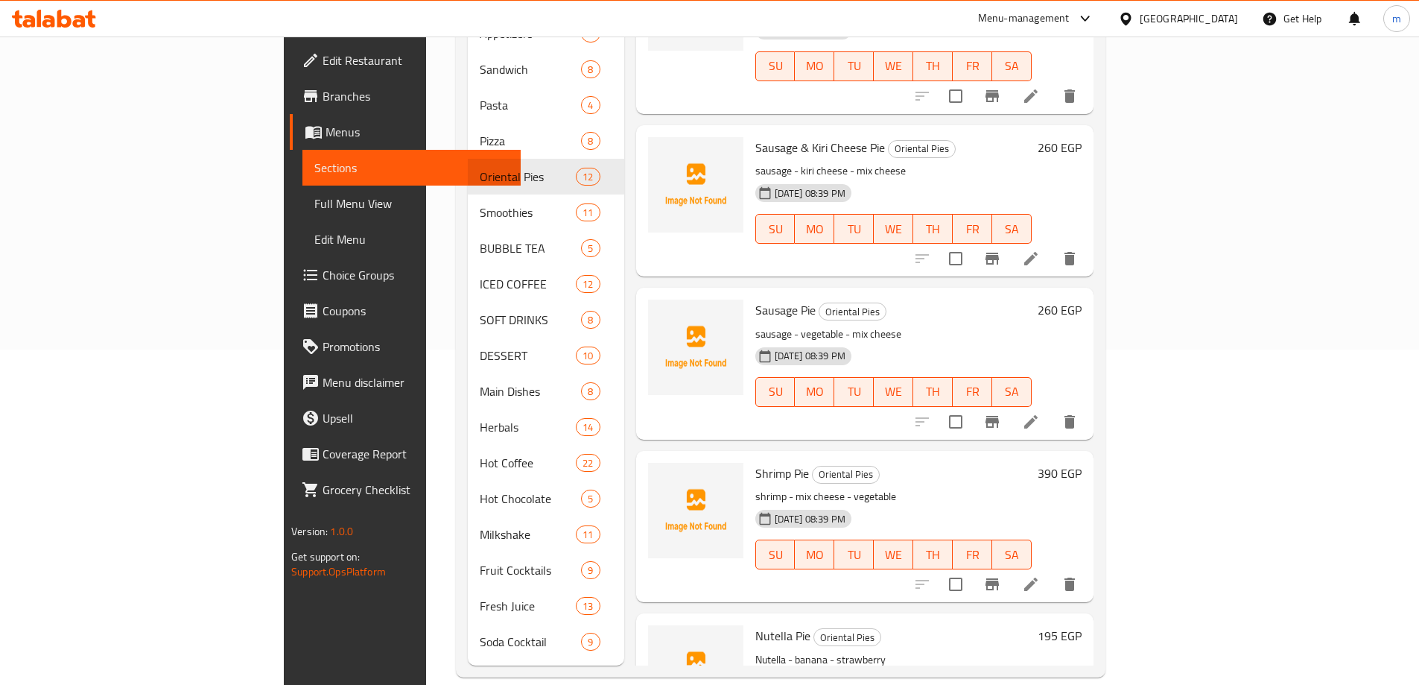
click at [1052, 408] on li at bounding box center [1031, 421] width 42 height 27
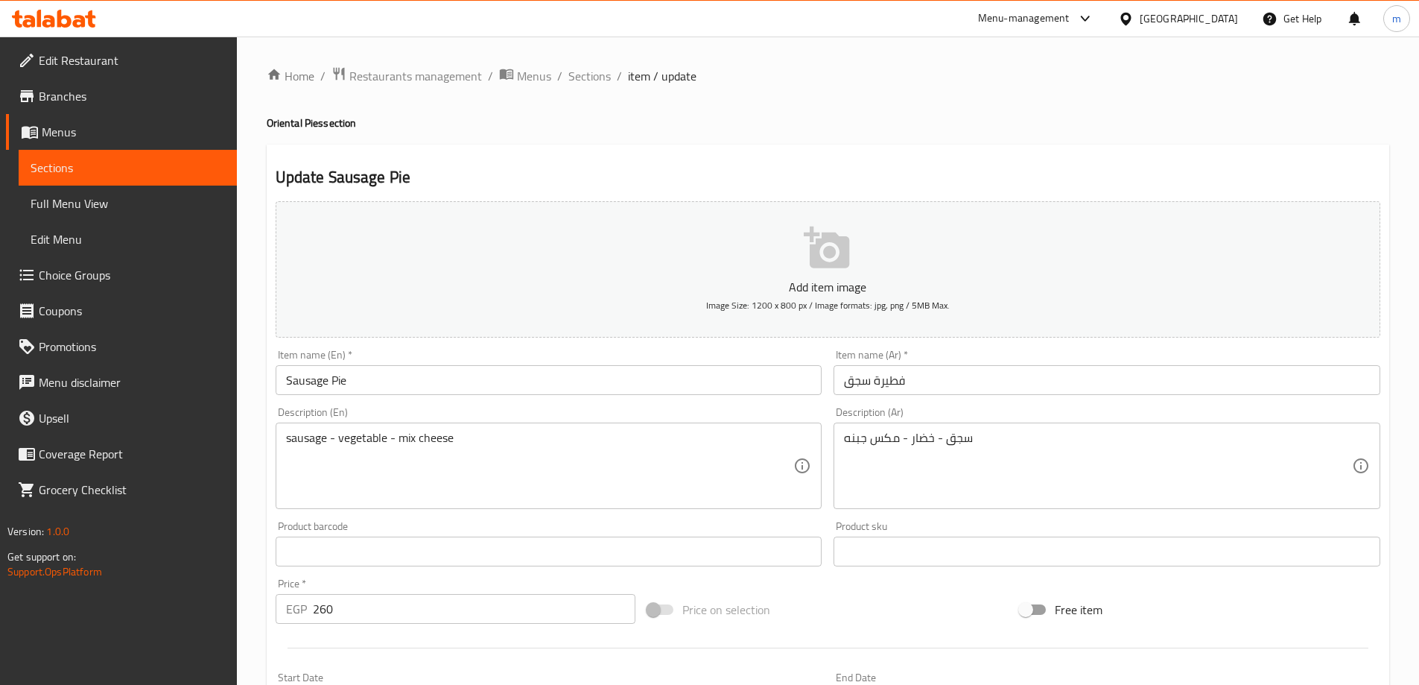
click at [870, 386] on input "فطيرة سجق" at bounding box center [1107, 380] width 547 height 30
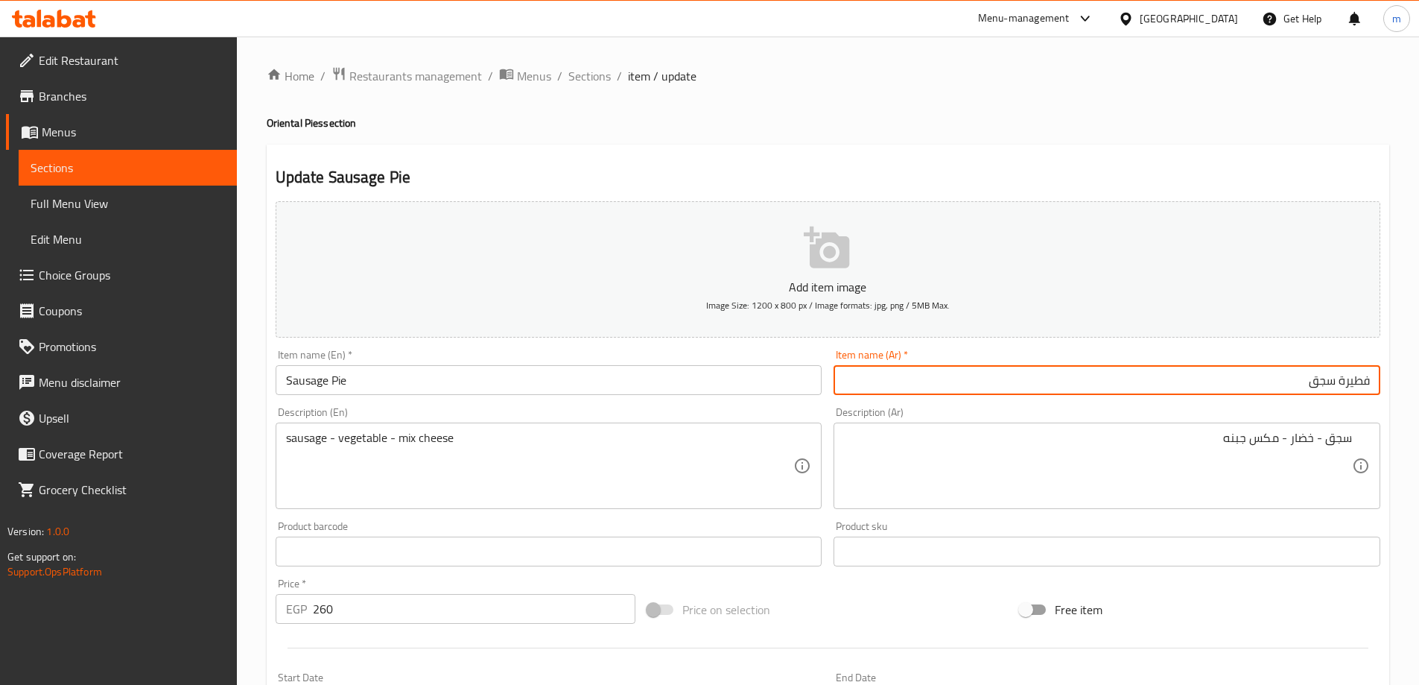
click at [1299, 378] on input "فطيرة سجق" at bounding box center [1107, 380] width 547 height 30
click at [594, 75] on span "Sections" at bounding box center [589, 76] width 42 height 18
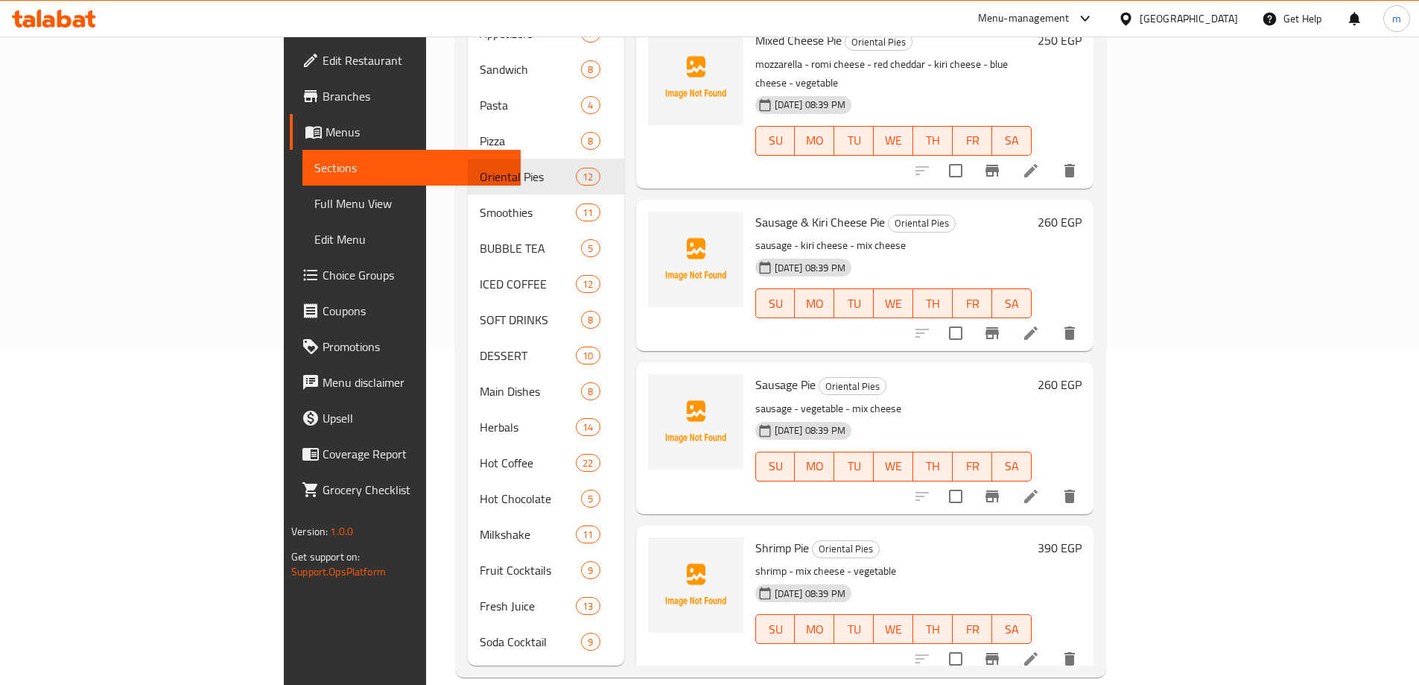
scroll to position [447, 0]
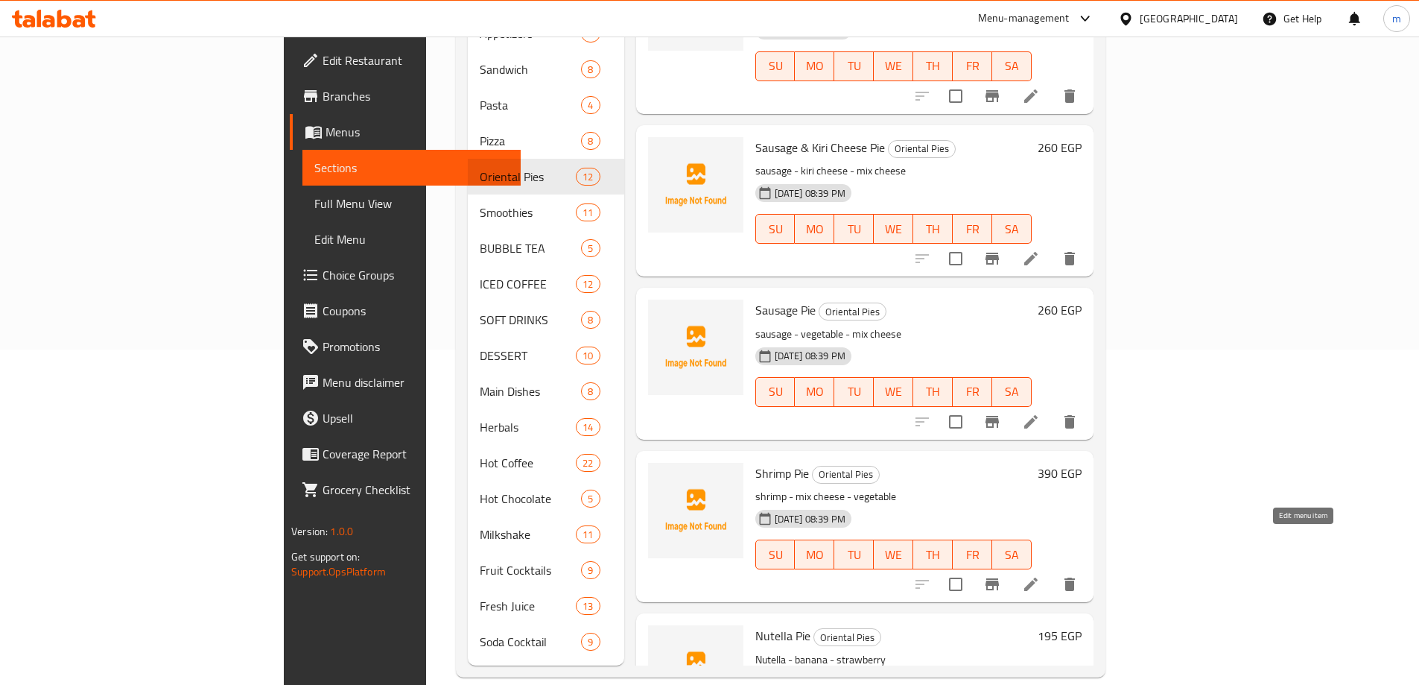
click at [1040, 575] on icon at bounding box center [1031, 584] width 18 height 18
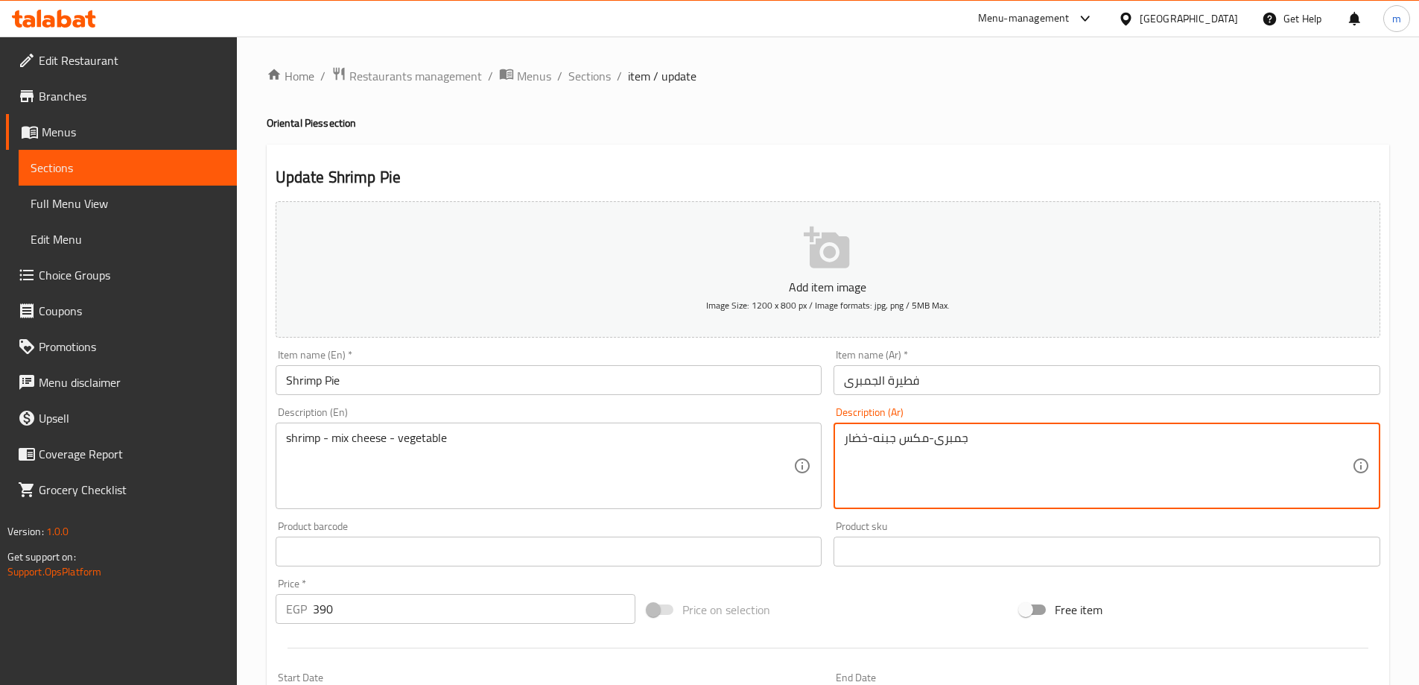
click at [1071, 380] on input "فطيرة الجمبرى" at bounding box center [1107, 380] width 547 height 30
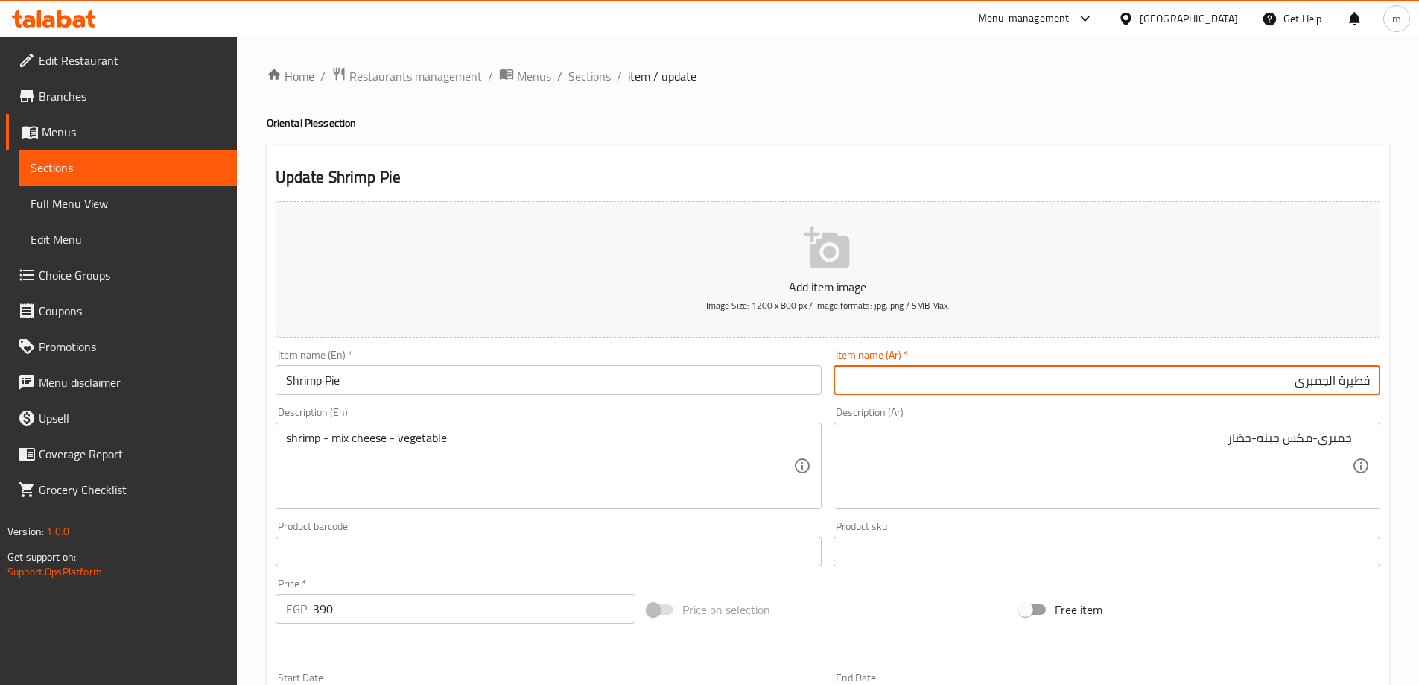
click at [1099, 417] on div "Description (Ar) جمبرى-مكس جبنه-خضار Description (Ar)" at bounding box center [1107, 458] width 547 height 102
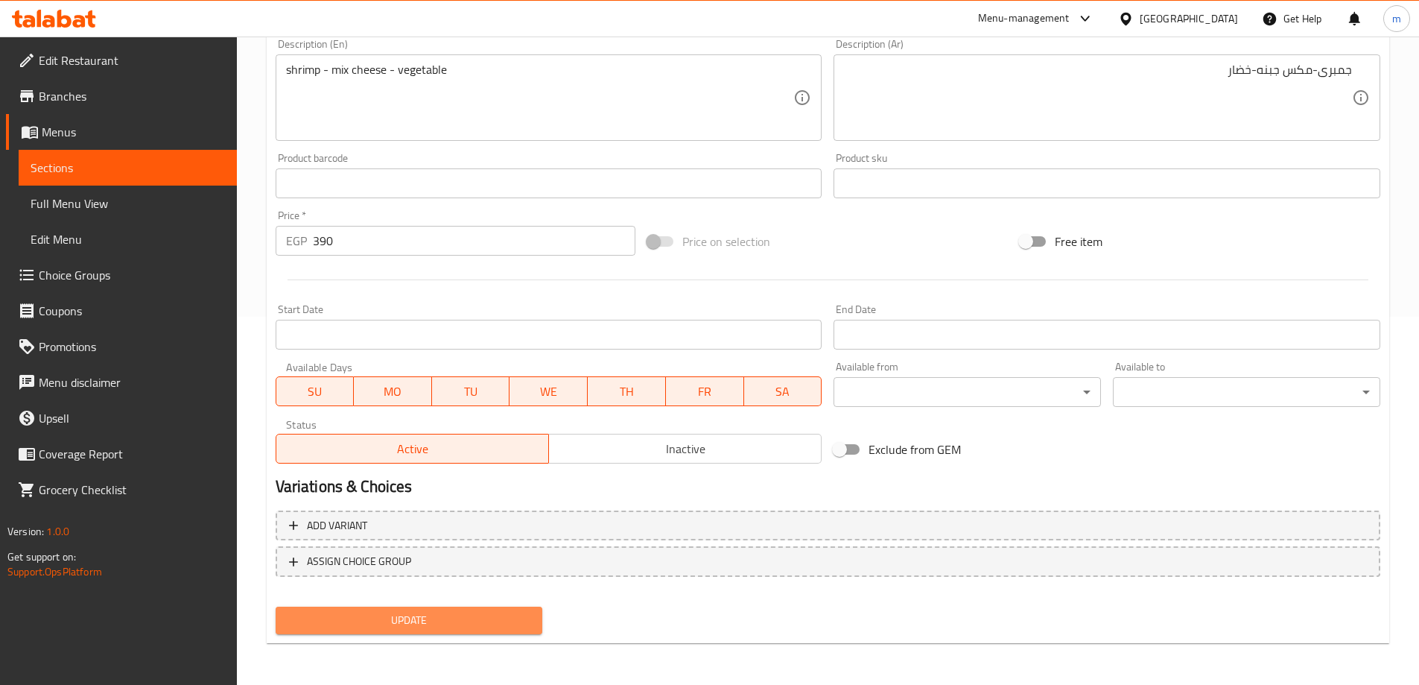
drag, startPoint x: 376, startPoint y: 622, endPoint x: 441, endPoint y: 501, distance: 137.6
click at [381, 604] on div "Update" at bounding box center [409, 619] width 279 height 39
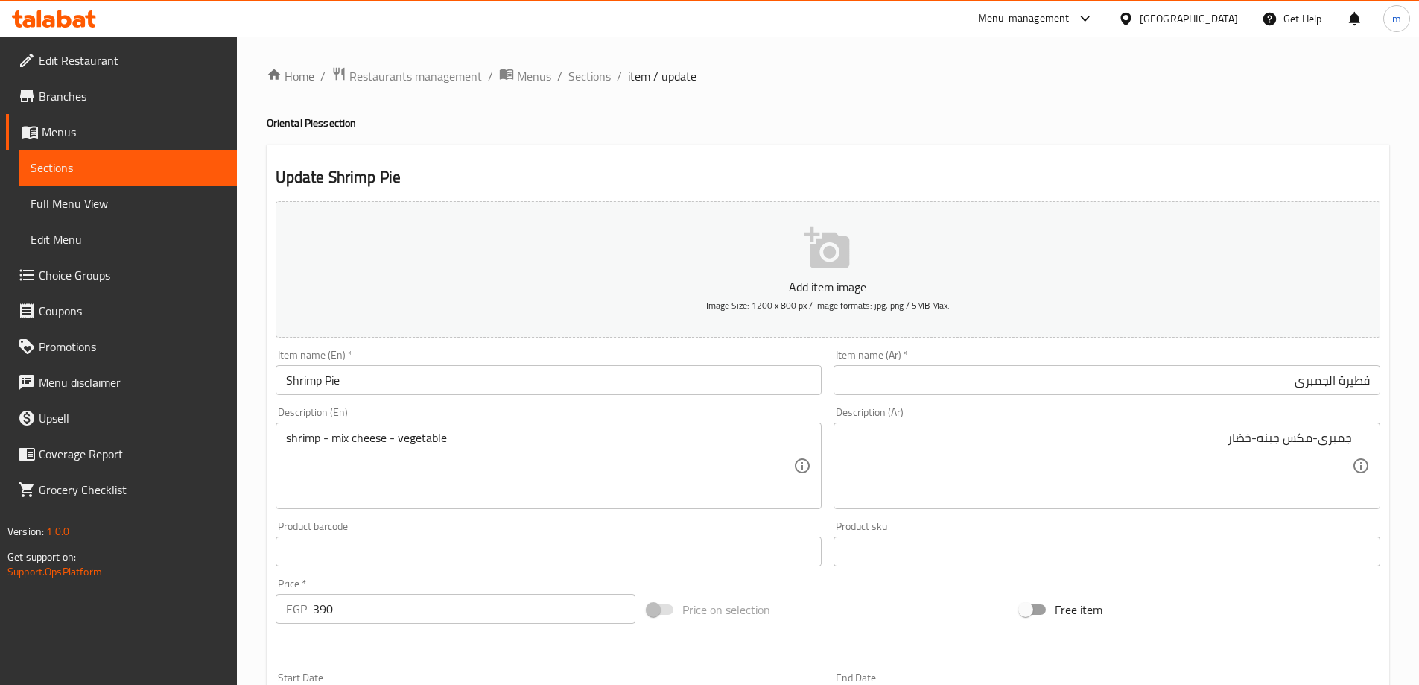
scroll to position [368, 0]
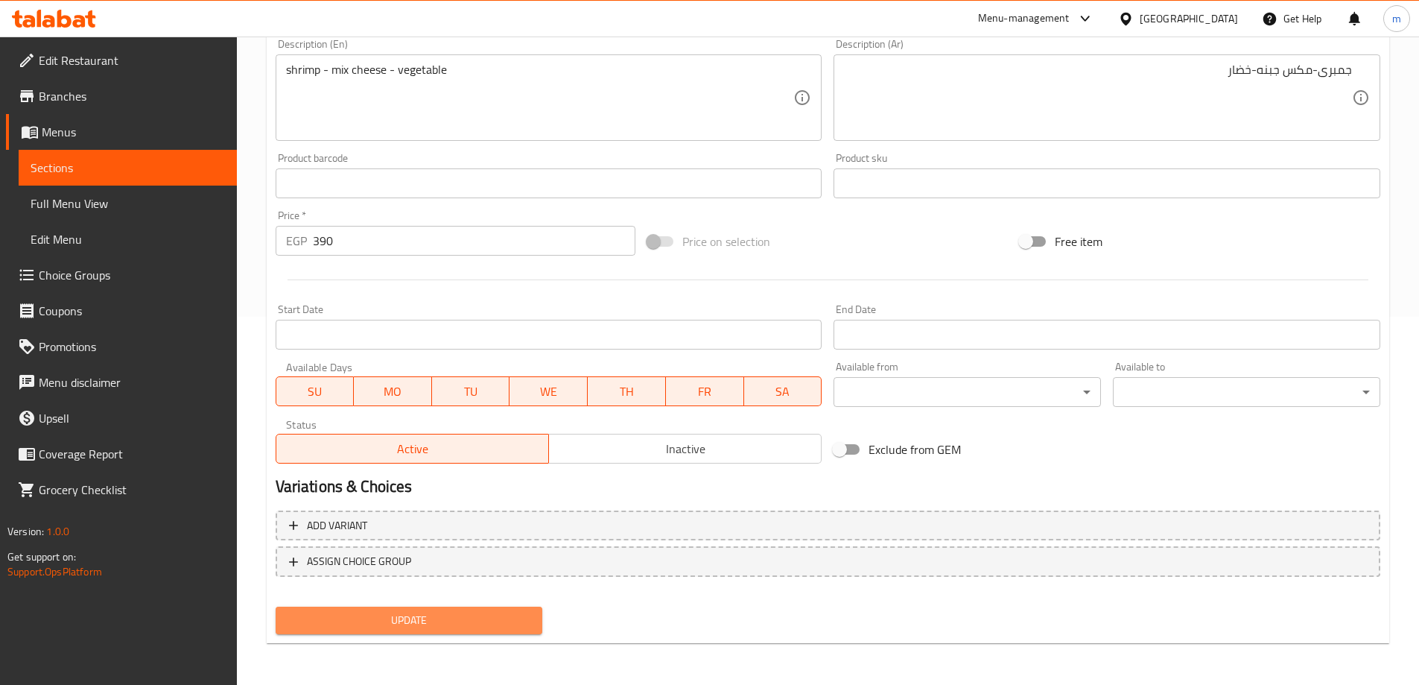
click at [418, 624] on span "Update" at bounding box center [410, 620] width 244 height 19
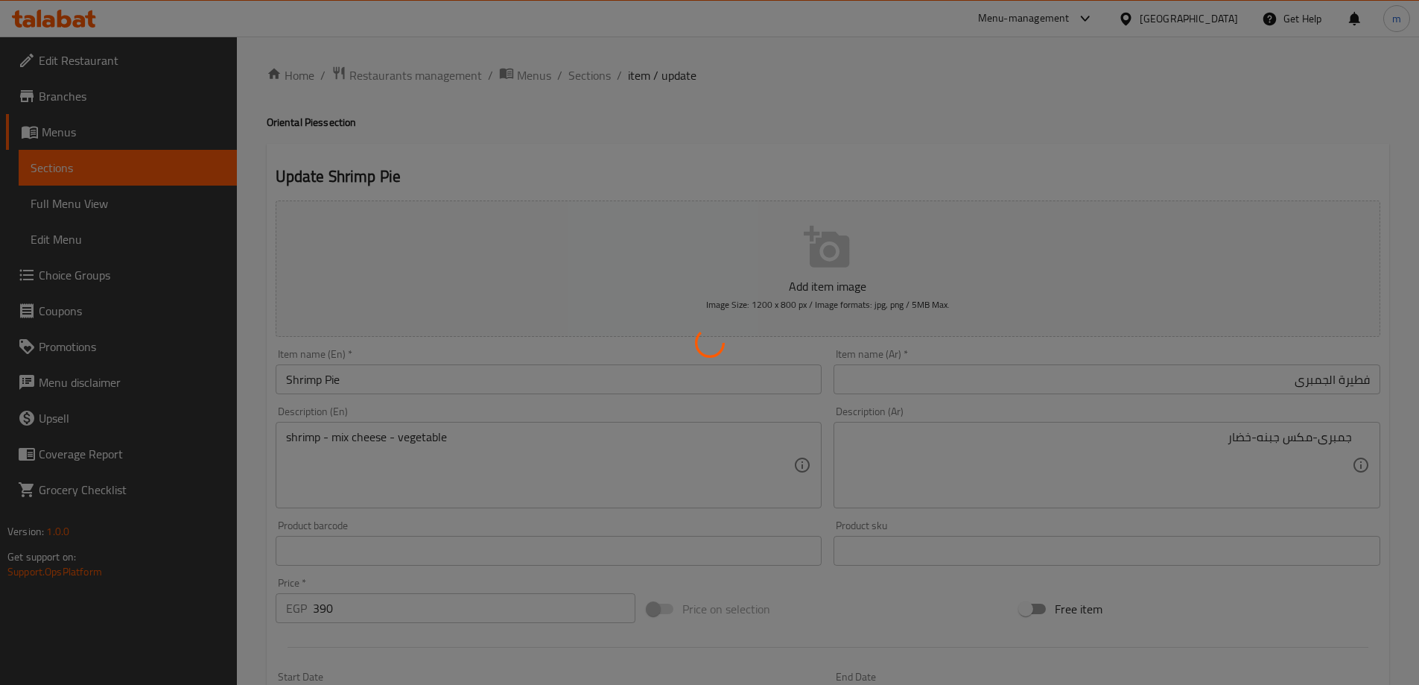
scroll to position [0, 0]
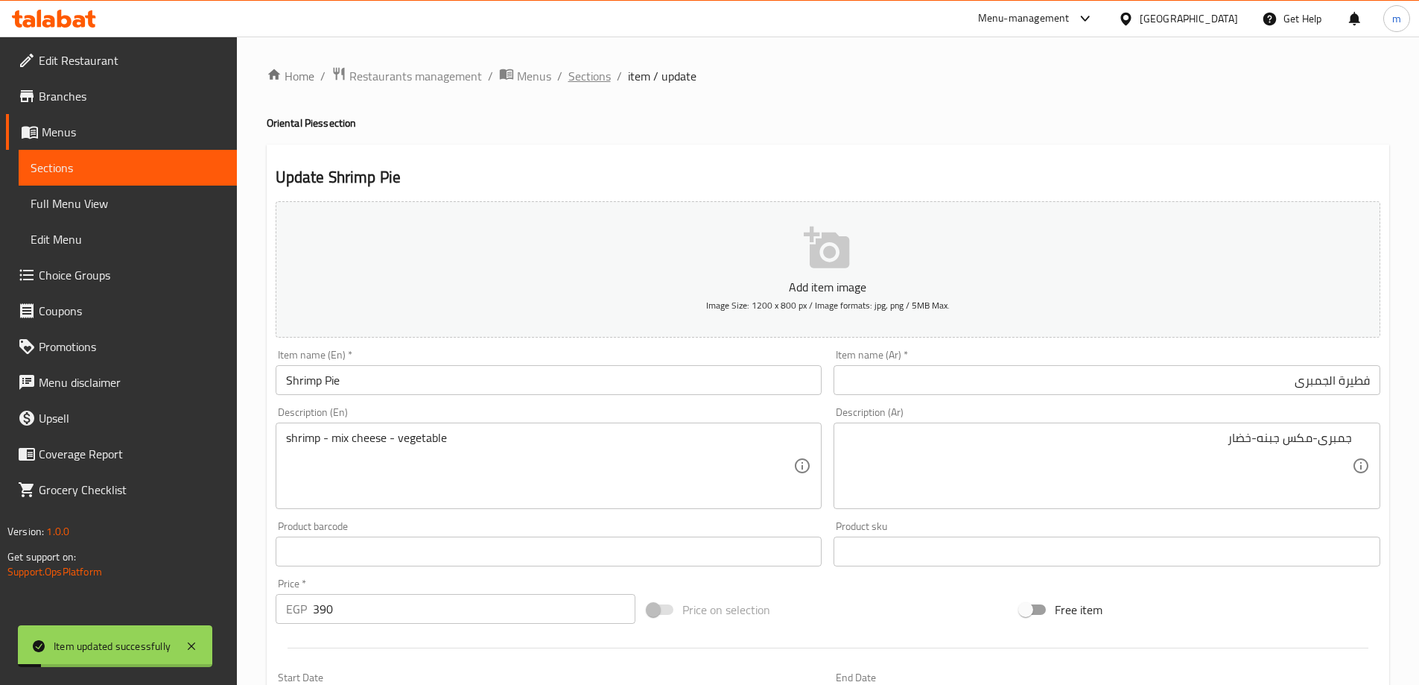
click at [589, 77] on span "Sections" at bounding box center [589, 76] width 42 height 18
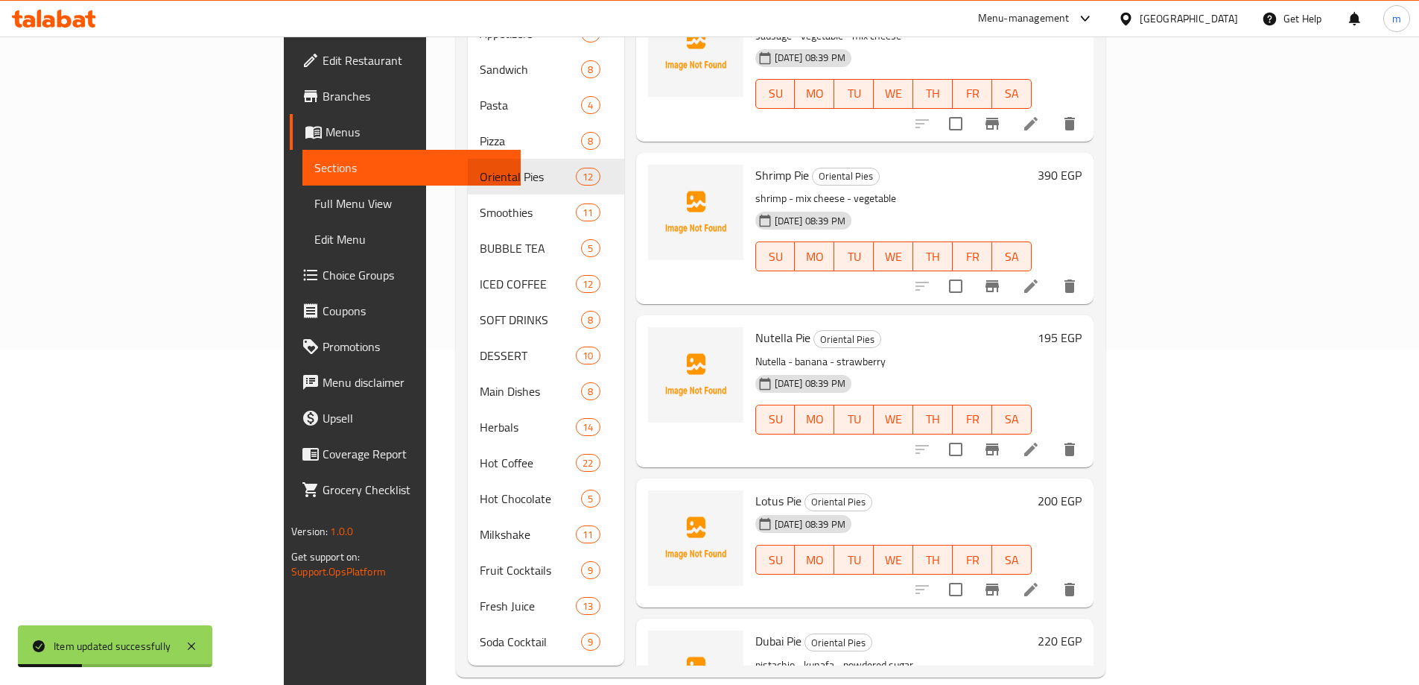
scroll to position [819, 0]
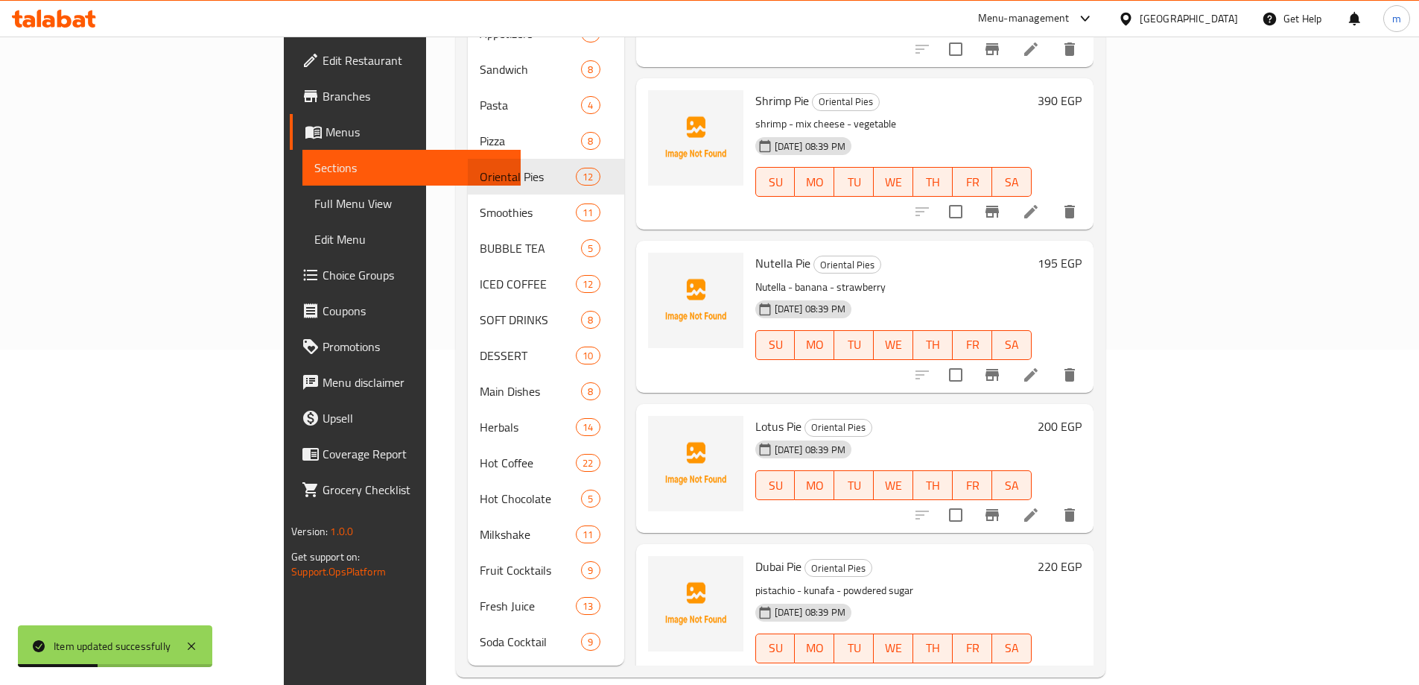
click at [1040, 366] on icon at bounding box center [1031, 375] width 18 height 18
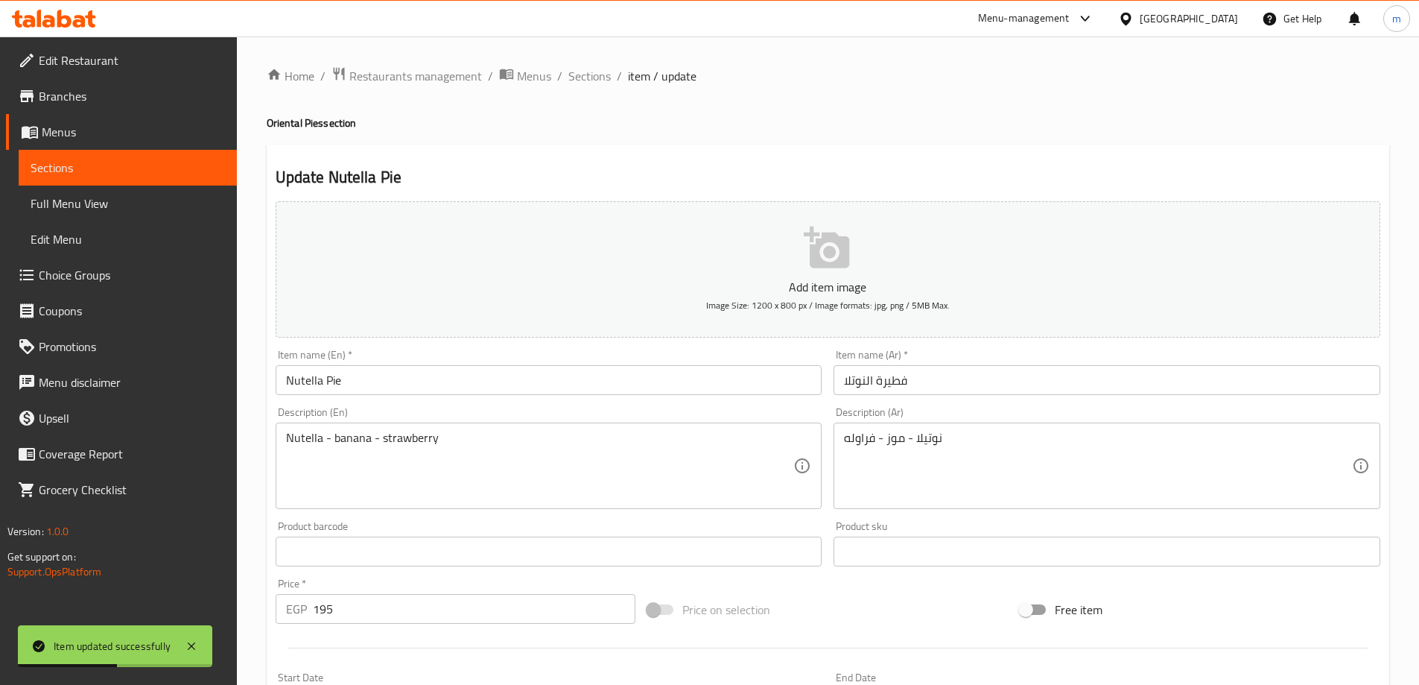
click at [1260, 378] on input "فطيرة النوتلا" at bounding box center [1107, 380] width 547 height 30
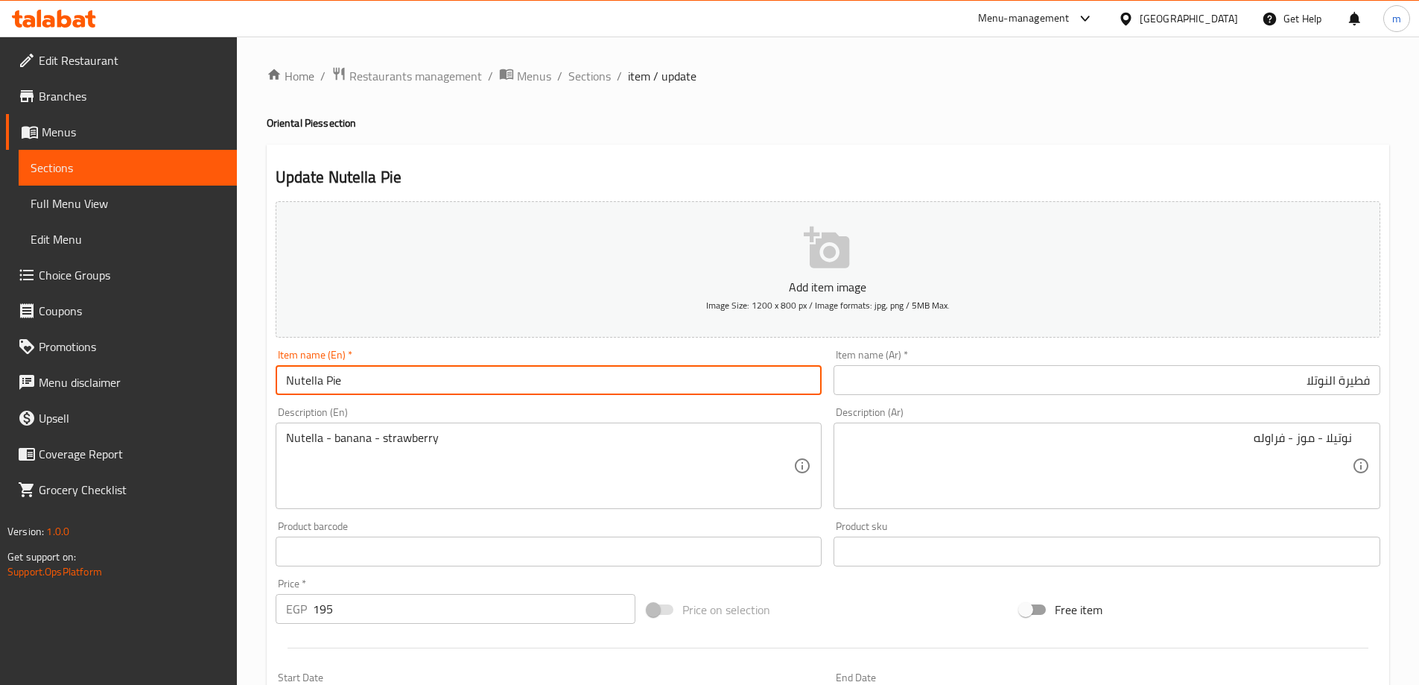
click at [738, 377] on input "Nutella Pie" at bounding box center [549, 380] width 547 height 30
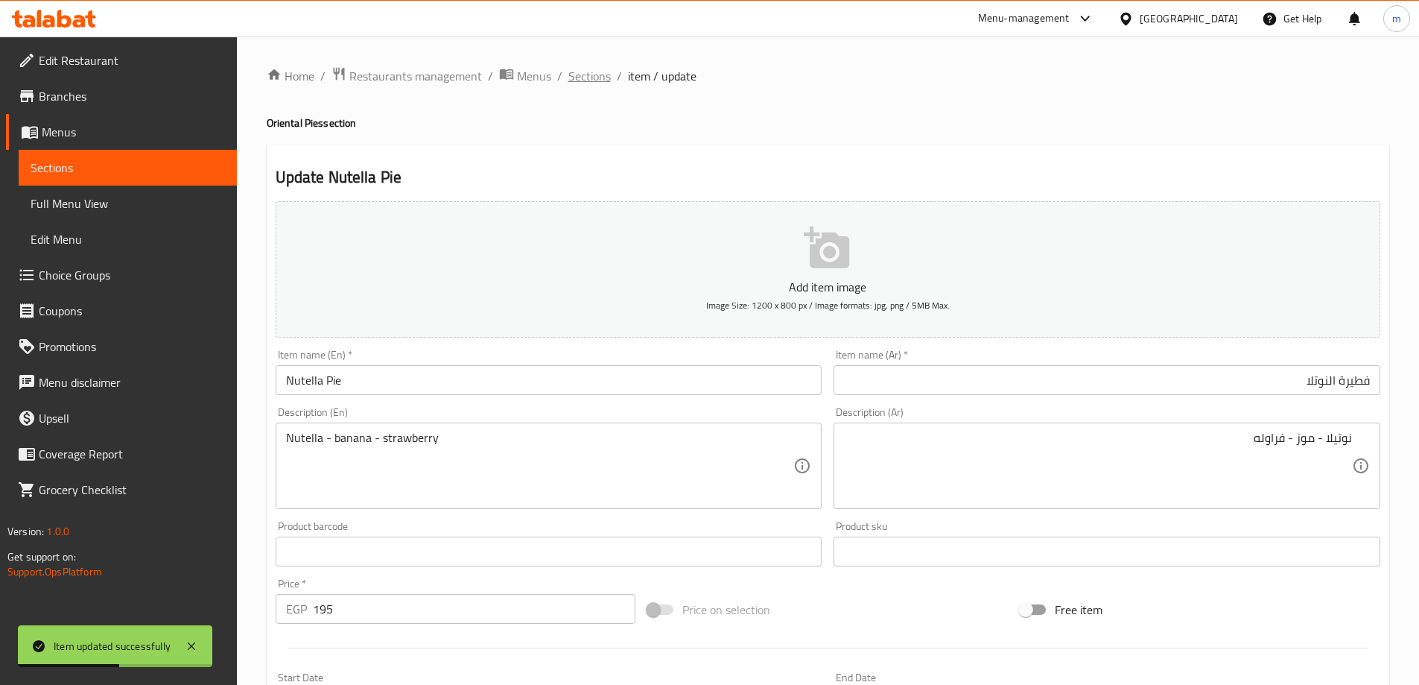
click at [586, 82] on span "Sections" at bounding box center [589, 76] width 42 height 18
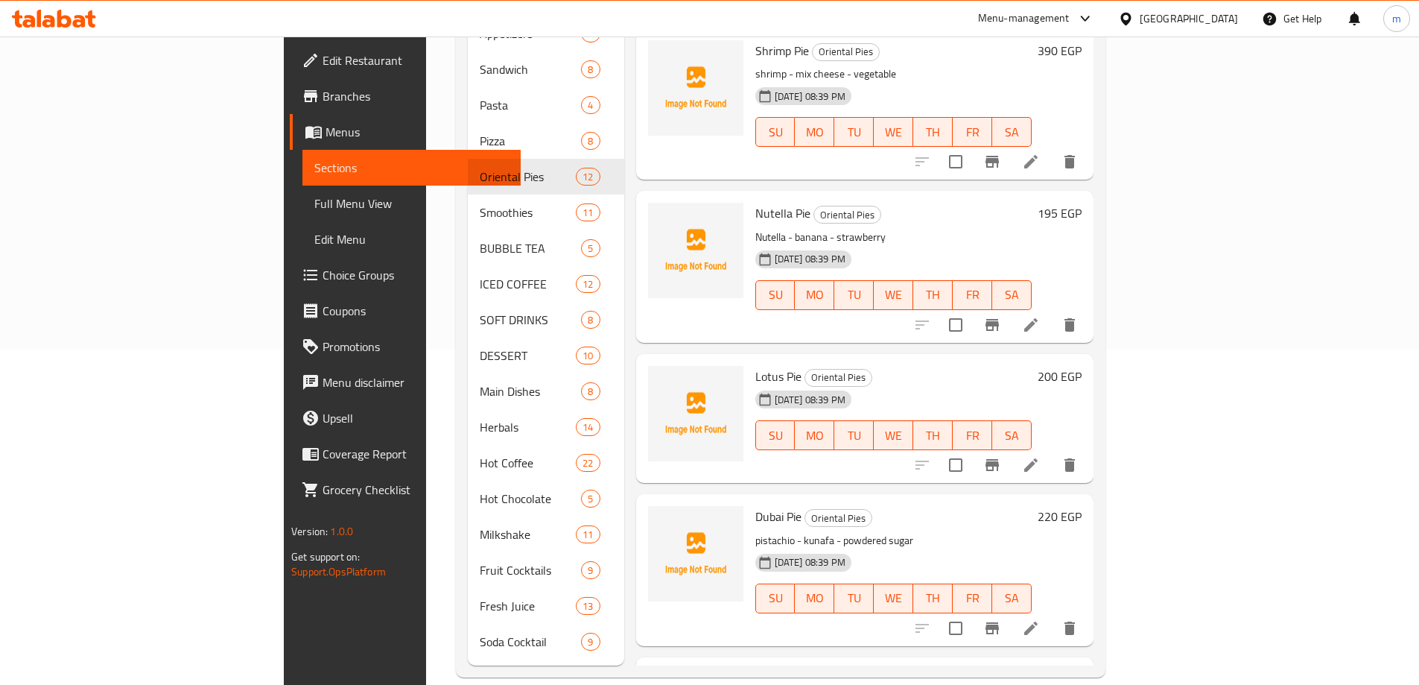
scroll to position [894, 0]
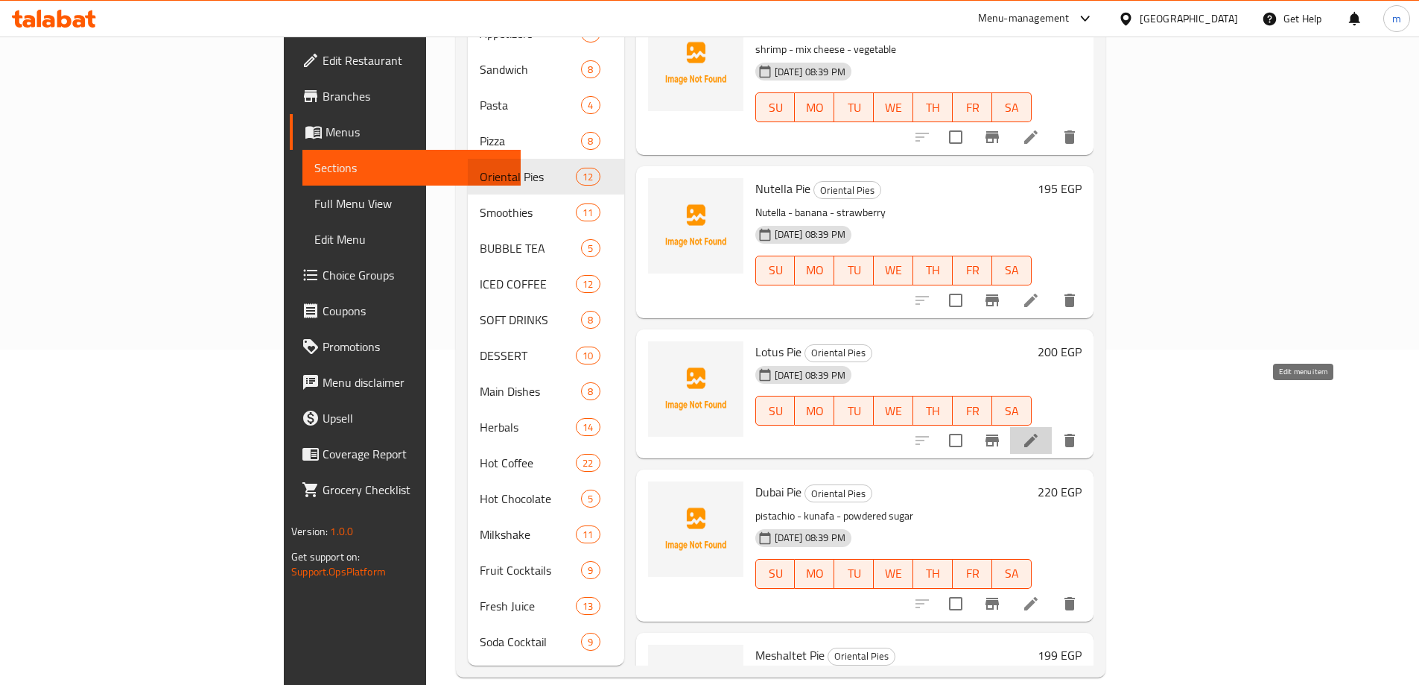
click at [1040, 431] on icon at bounding box center [1031, 440] width 18 height 18
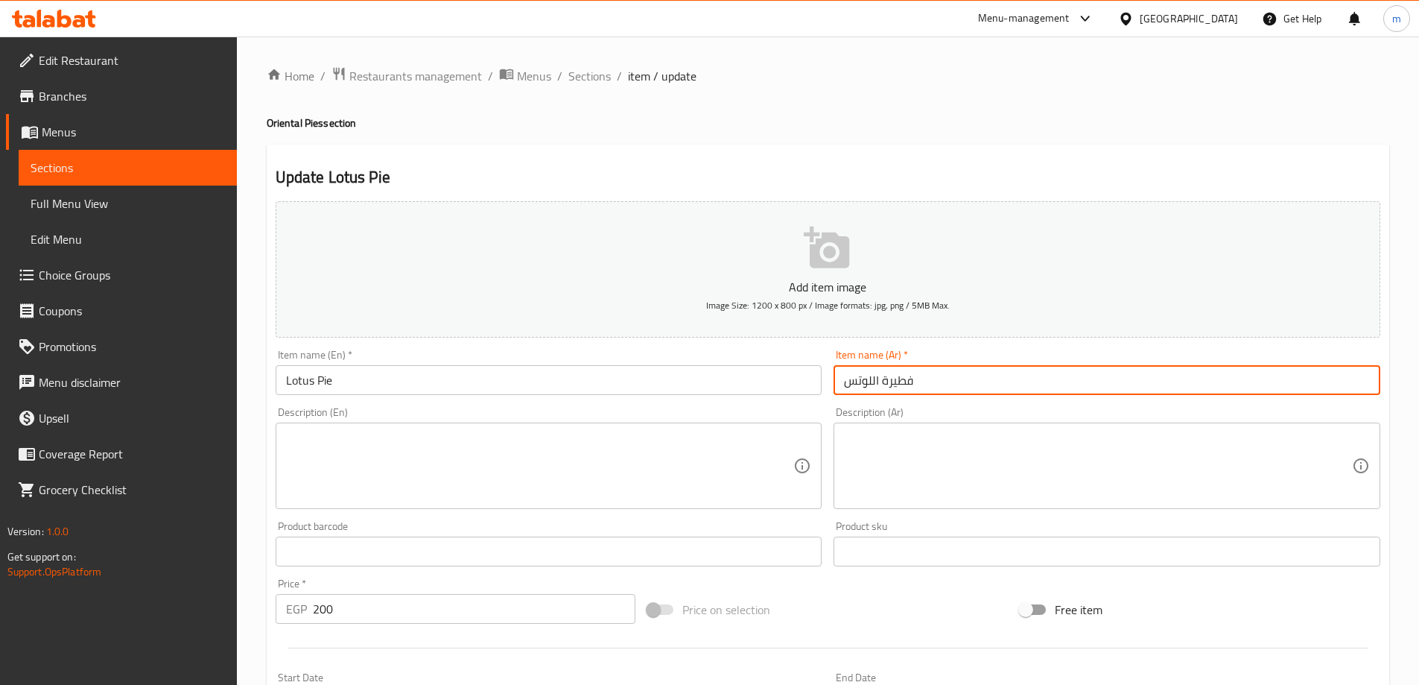
click at [1134, 388] on input "فطيرة اللوتس" at bounding box center [1107, 380] width 547 height 30
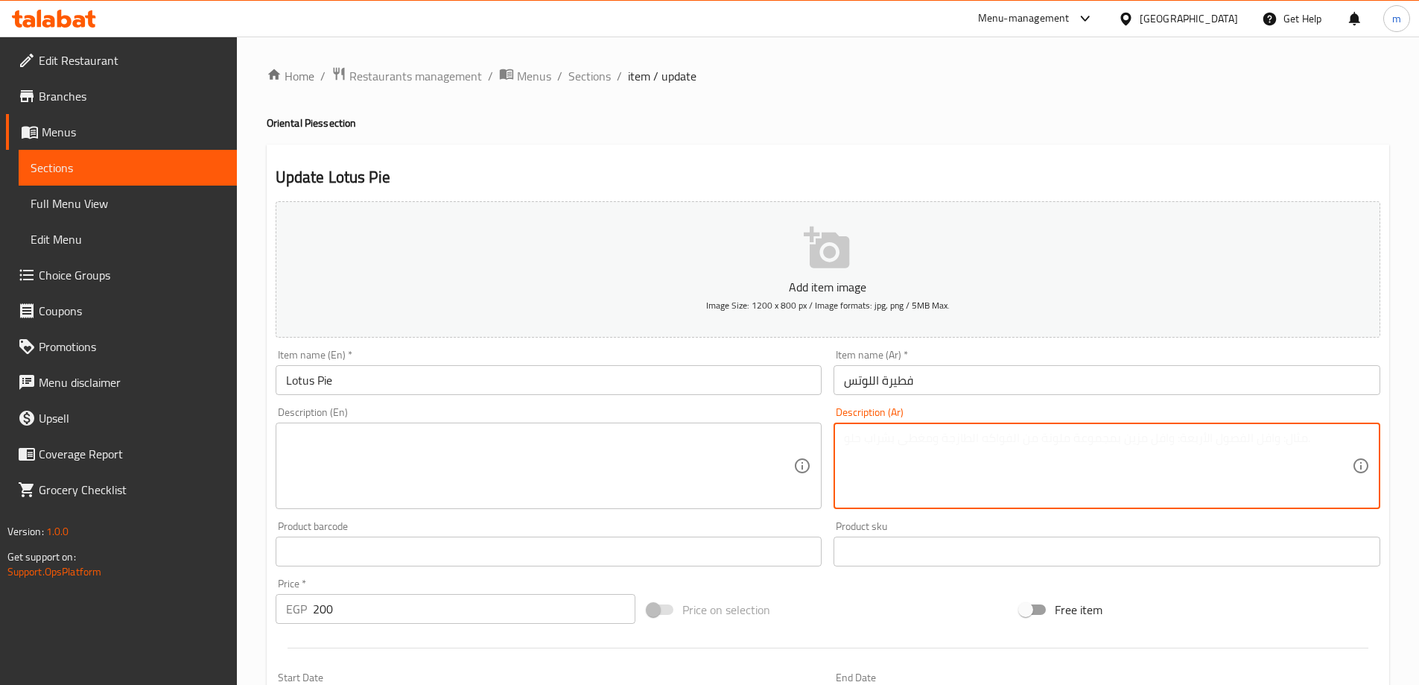
drag, startPoint x: 1143, startPoint y: 417, endPoint x: 1156, endPoint y: 436, distance: 22.9
click at [1156, 436] on textarea at bounding box center [1098, 466] width 508 height 71
drag, startPoint x: 1129, startPoint y: 395, endPoint x: 1127, endPoint y: 378, distance: 16.5
click at [1127, 378] on input "فطيرة اللوتس" at bounding box center [1107, 380] width 547 height 30
click at [1153, 441] on textarea at bounding box center [1098, 466] width 508 height 71
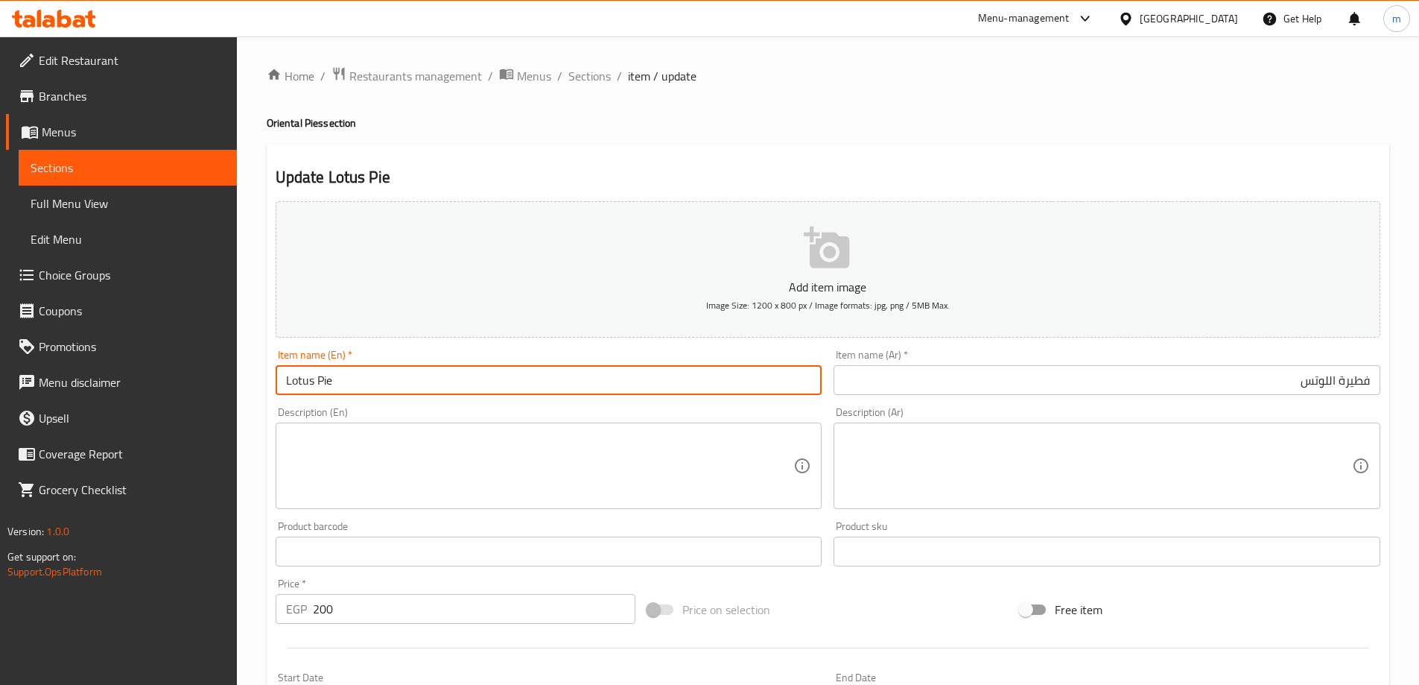
click at [631, 370] on input "Lotus Pie" at bounding box center [549, 380] width 547 height 30
click at [581, 72] on span "Sections" at bounding box center [589, 76] width 42 height 18
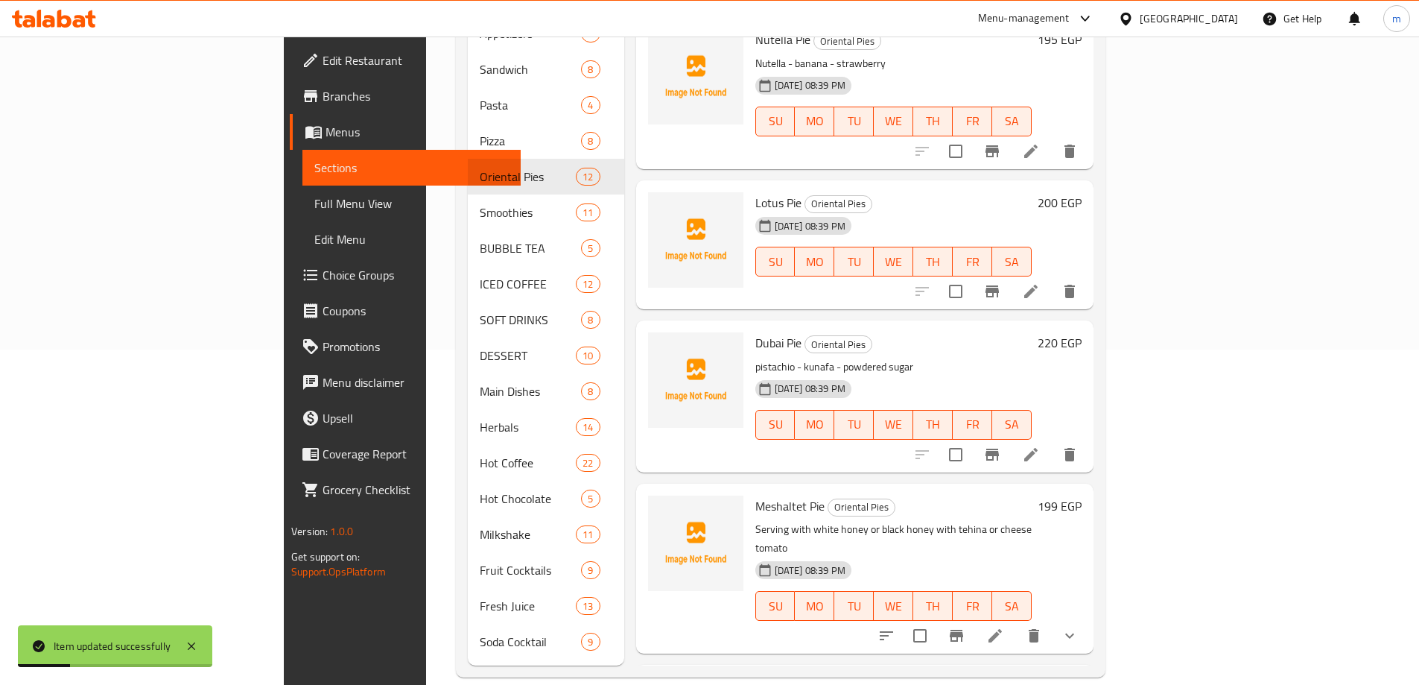
scroll to position [968, 0]
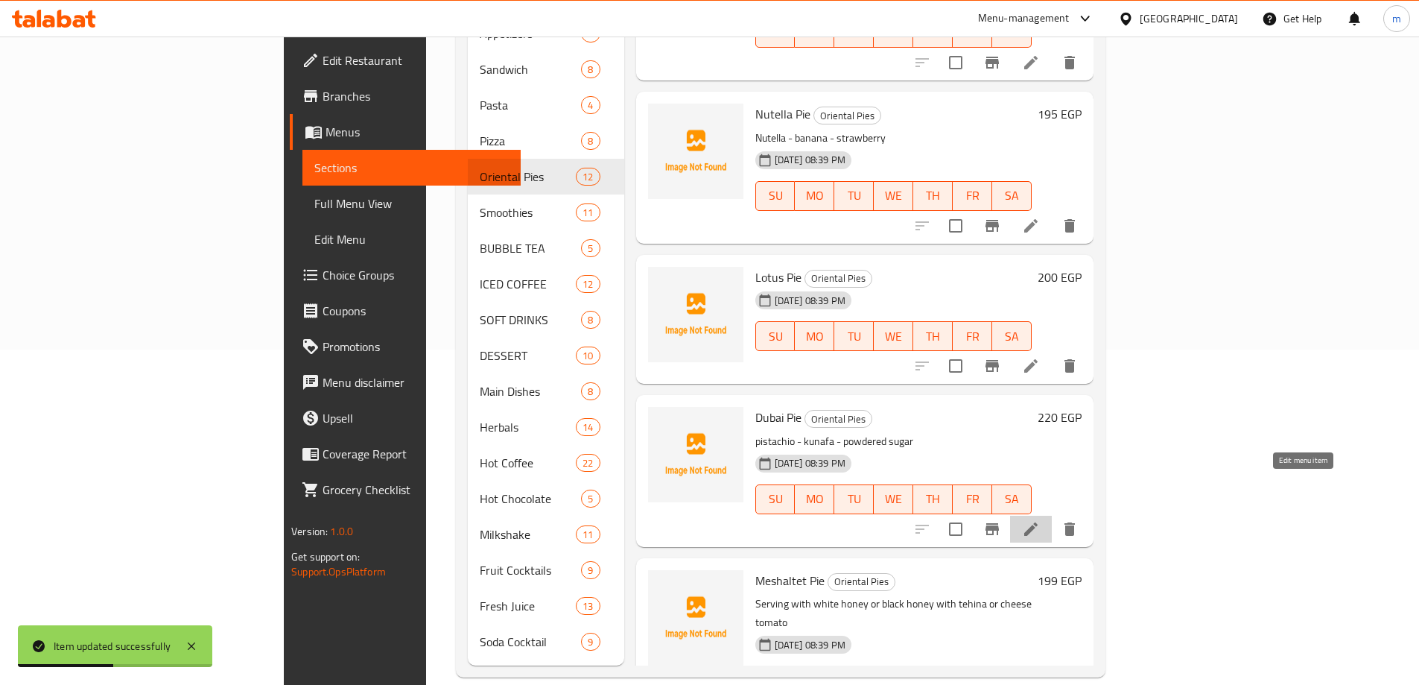
click at [1038, 522] on icon at bounding box center [1030, 528] width 13 height 13
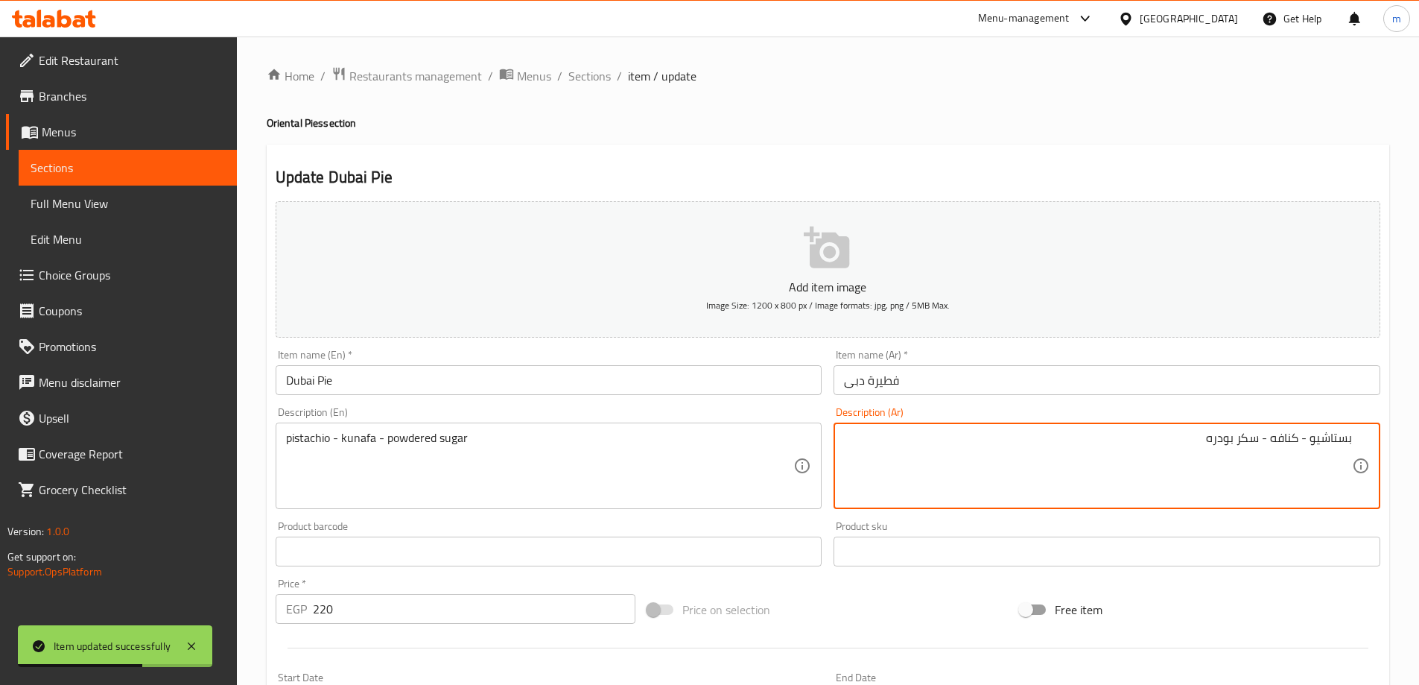
click at [1082, 378] on input "فطيرة دبى" at bounding box center [1107, 380] width 547 height 30
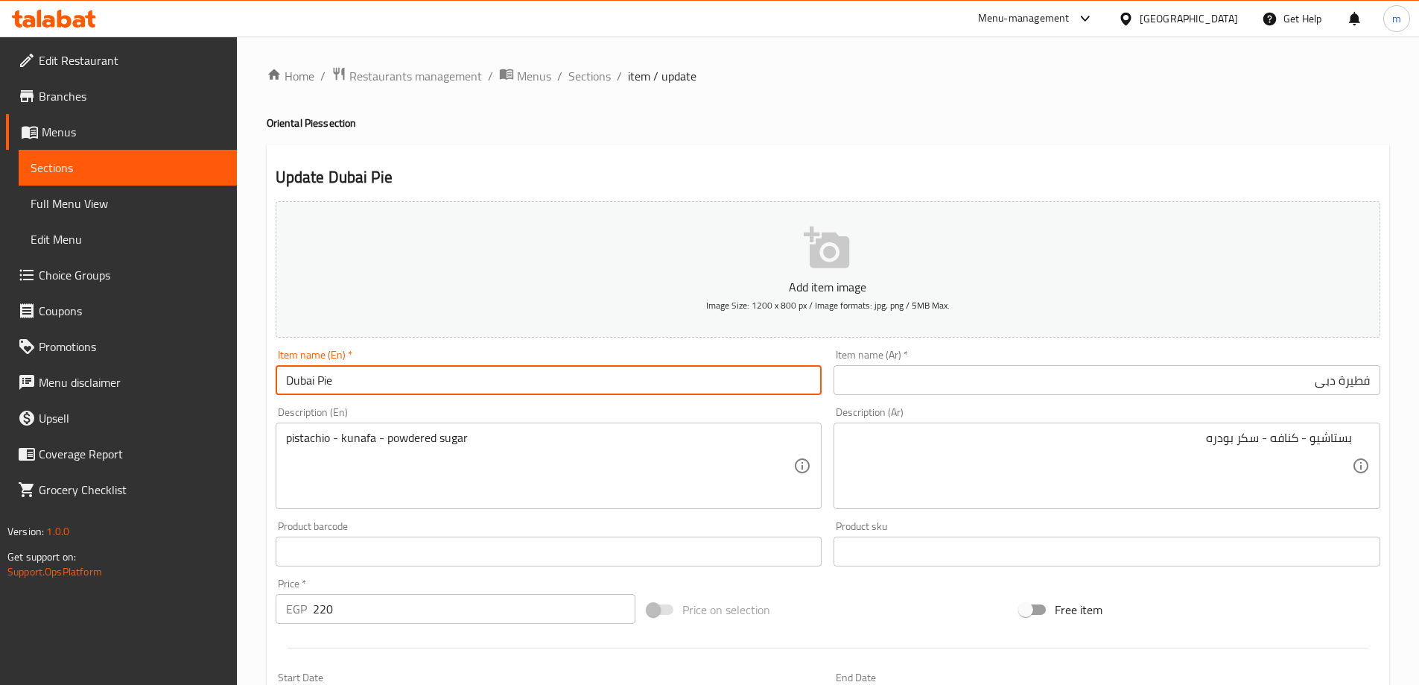
click at [415, 383] on input "Dubai Pie" at bounding box center [549, 380] width 547 height 30
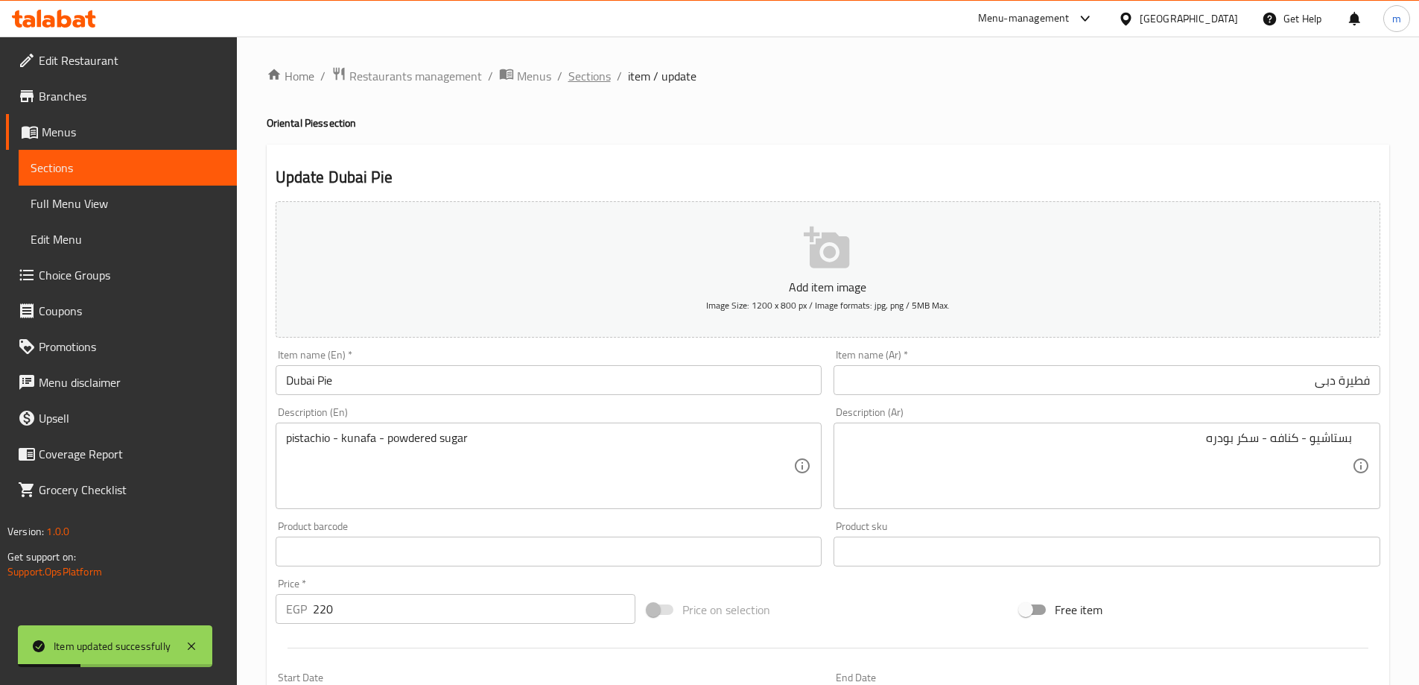
click at [581, 74] on span "Sections" at bounding box center [589, 76] width 42 height 18
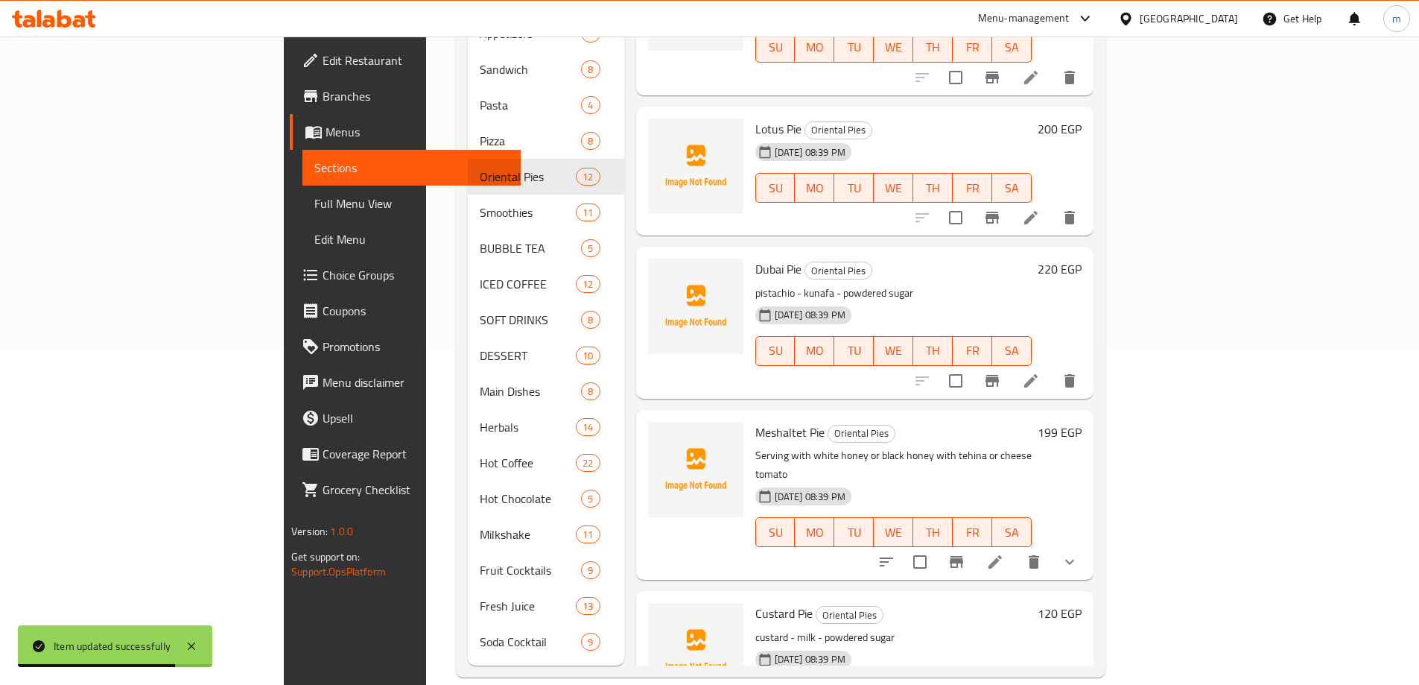
scroll to position [1117, 0]
click at [1004, 552] on icon at bounding box center [995, 561] width 18 height 18
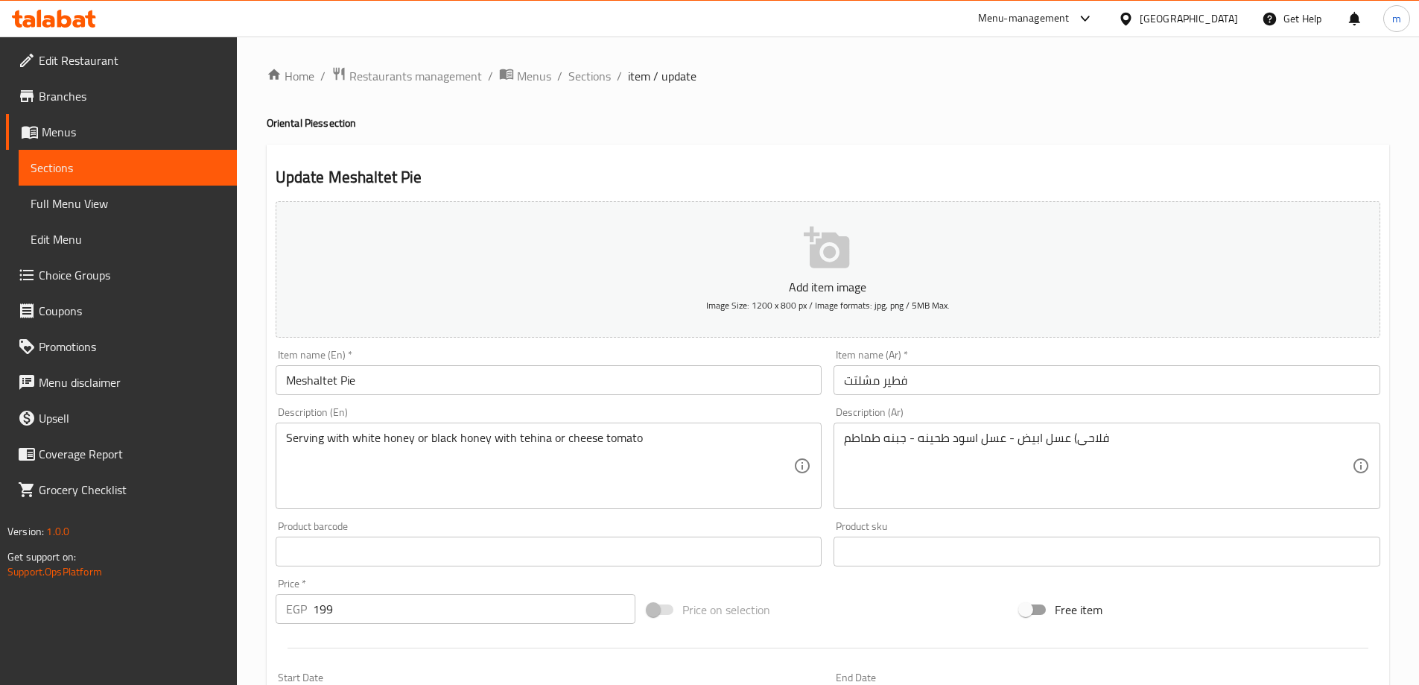
click at [1106, 390] on input "فطير مشلتت" at bounding box center [1107, 380] width 547 height 30
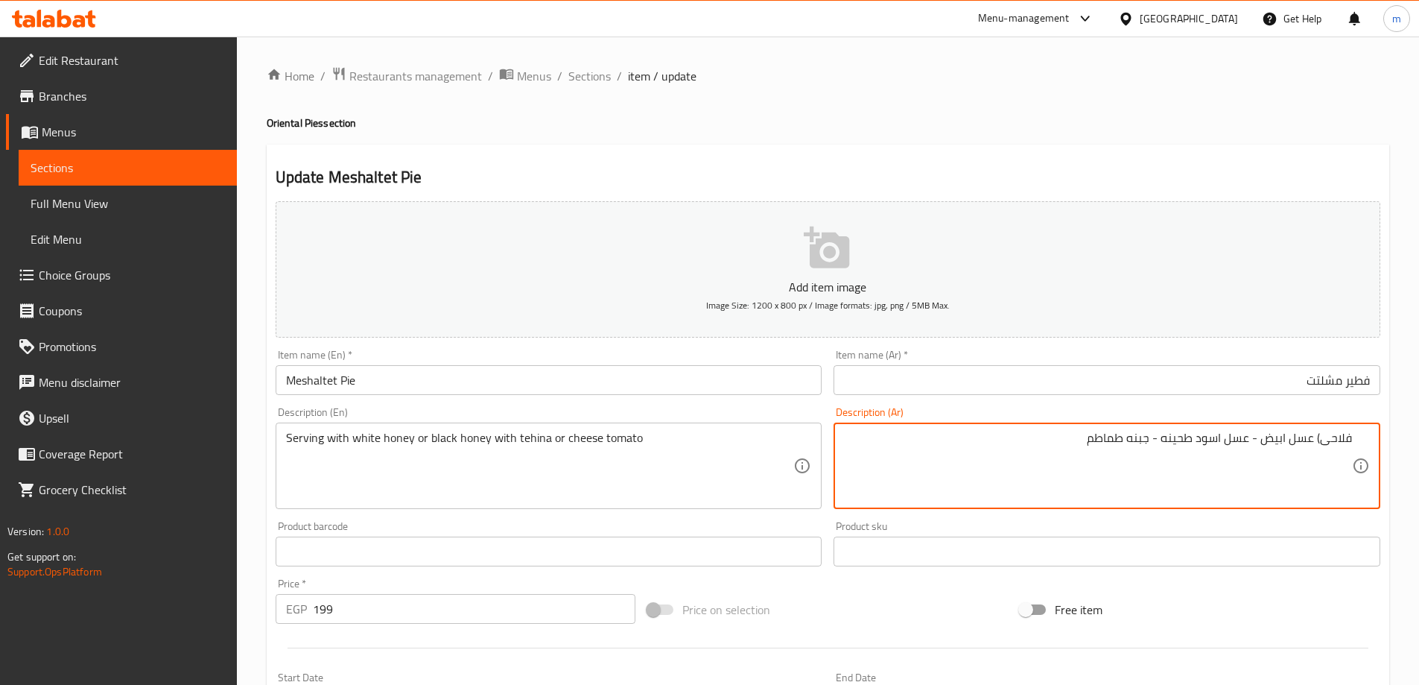
click at [1324, 437] on textarea "فلاحى) عسل ابيض - عسل اسود طحينه - جبنه طماطم" at bounding box center [1098, 466] width 508 height 71
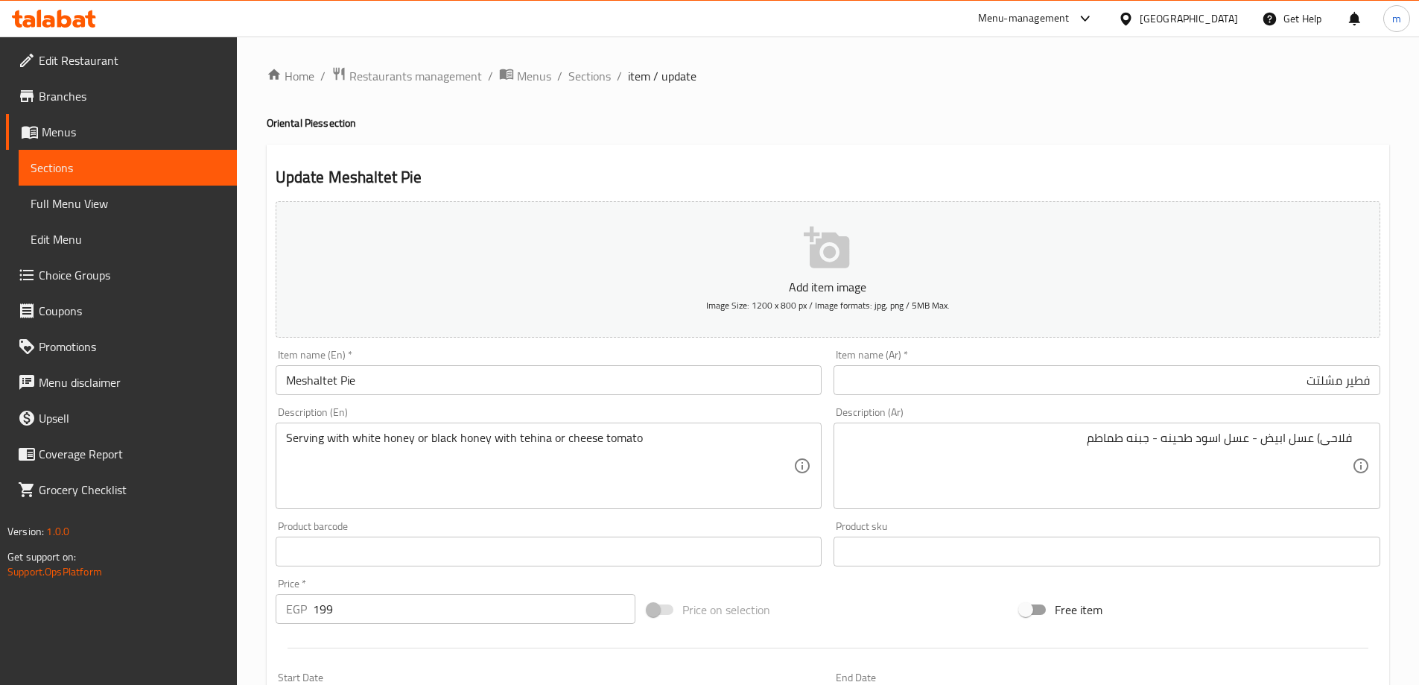
click at [1357, 441] on div "فلاحى) عسل ابيض - عسل اسود طحينه - جبنه طماطم Description (Ar)" at bounding box center [1107, 465] width 547 height 86
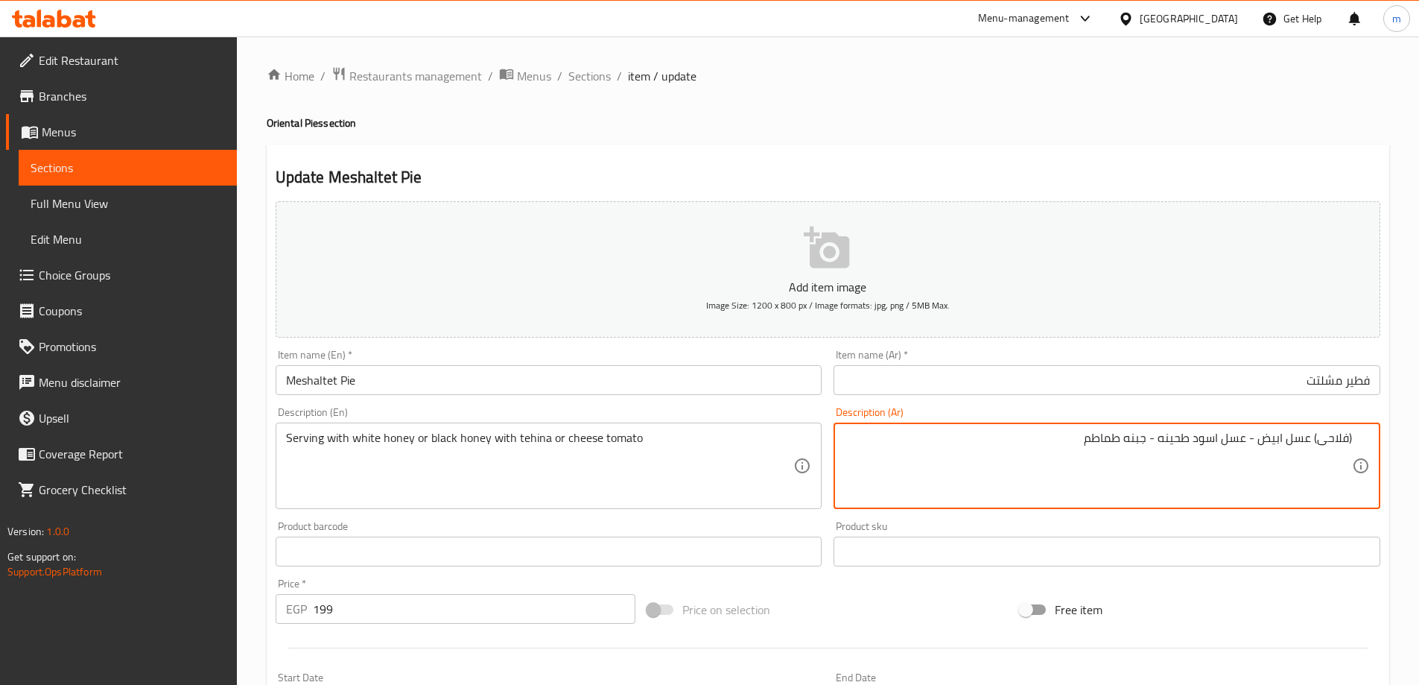
scroll to position [454, 0]
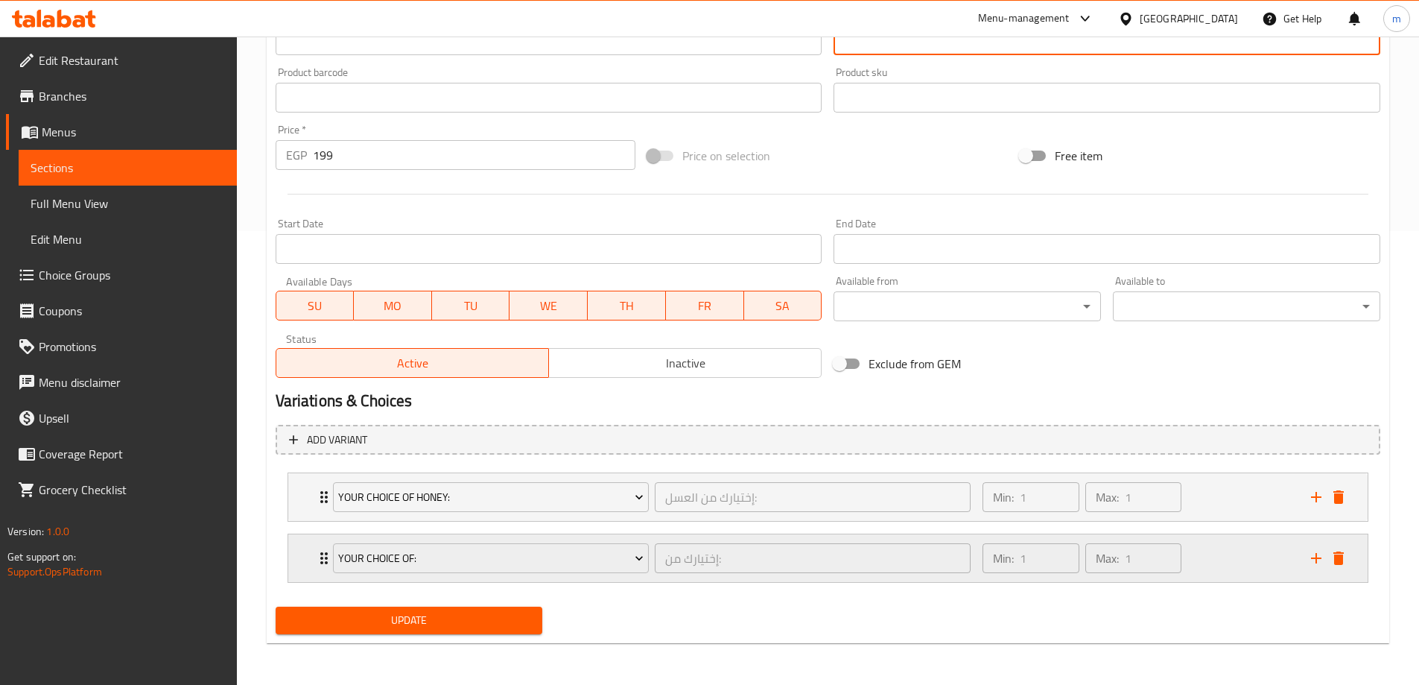
drag, startPoint x: 318, startPoint y: 557, endPoint x: 309, endPoint y: 536, distance: 22.7
click at [317, 558] on icon "Expand" at bounding box center [324, 558] width 18 height 18
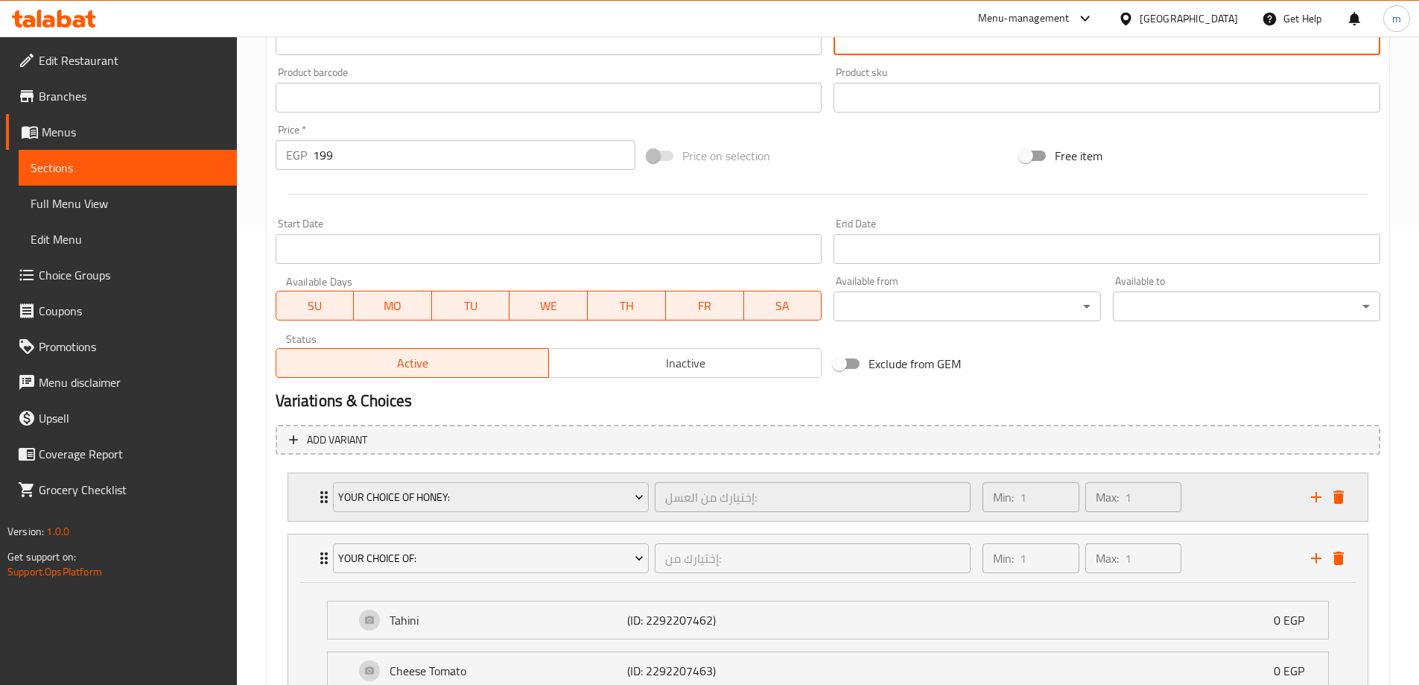
click at [302, 510] on div "Your Choice Of Honey: إختيارك من العسل: ​ Min: 1 ​ Max: 1 ​" at bounding box center [827, 497] width 1079 height 48
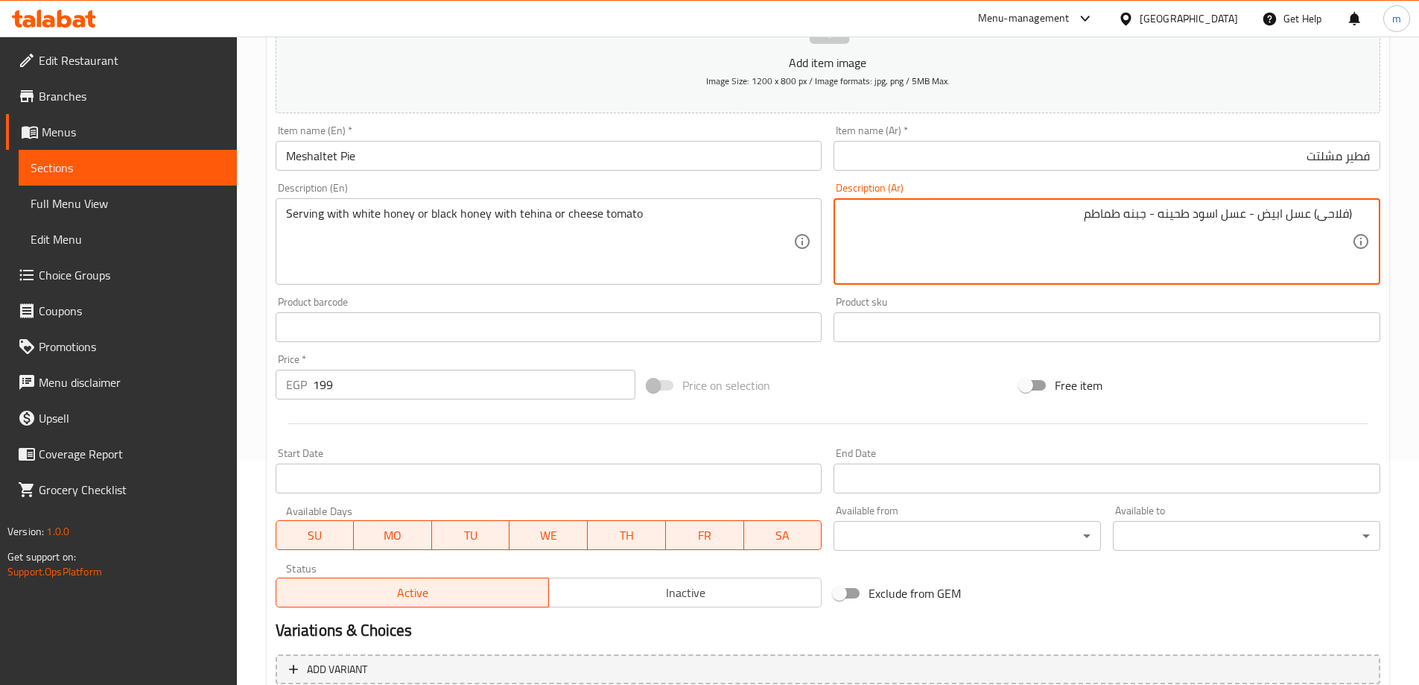
scroll to position [47, 0]
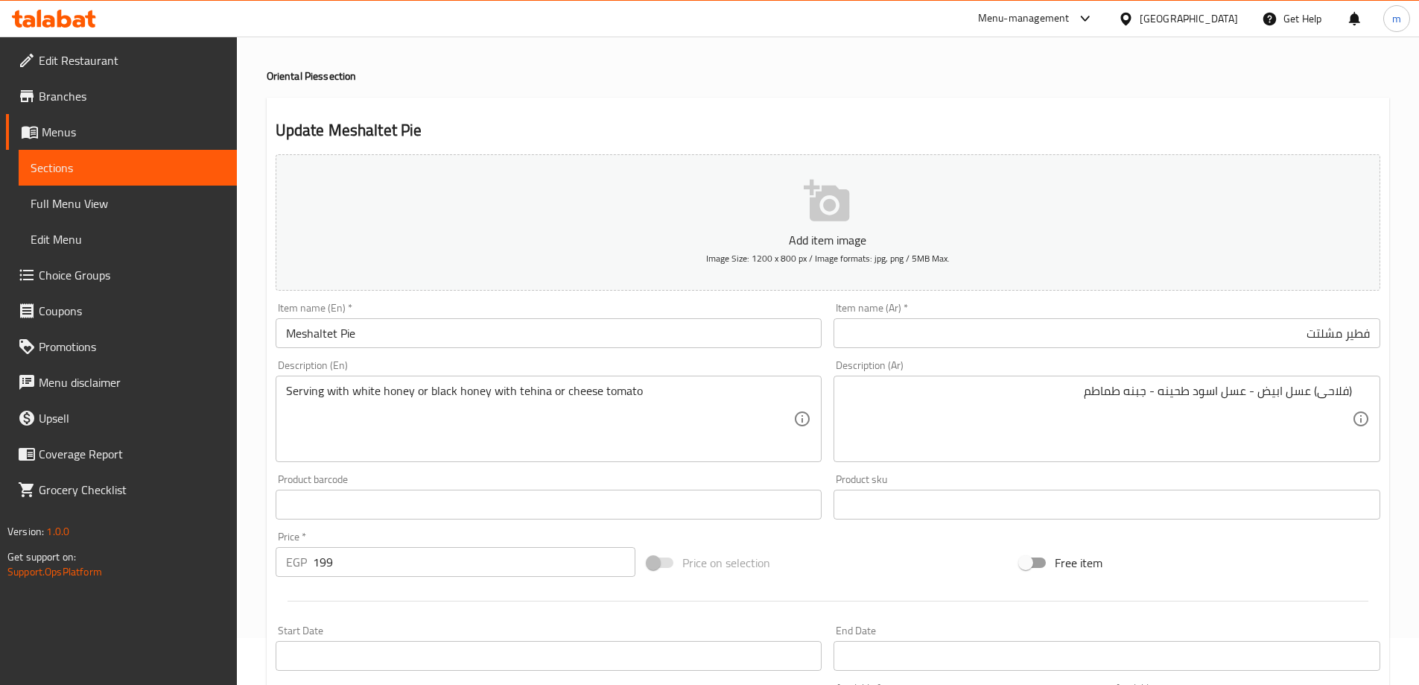
click at [659, 377] on div "Serving with white honey or black honey with tehina or cheese tomato Descriptio…" at bounding box center [549, 418] width 547 height 86
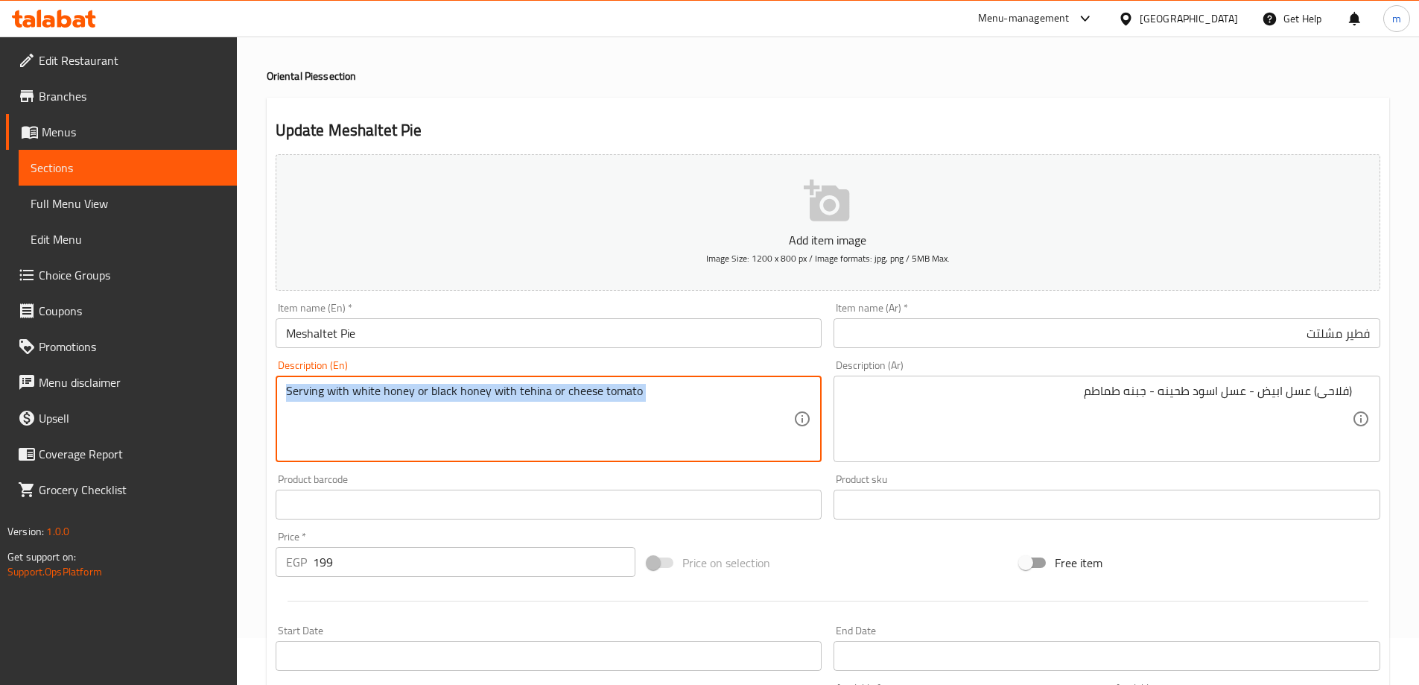
click at [659, 377] on div "Serving with white honey or black honey with tehina or cheese tomato Descriptio…" at bounding box center [549, 418] width 547 height 86
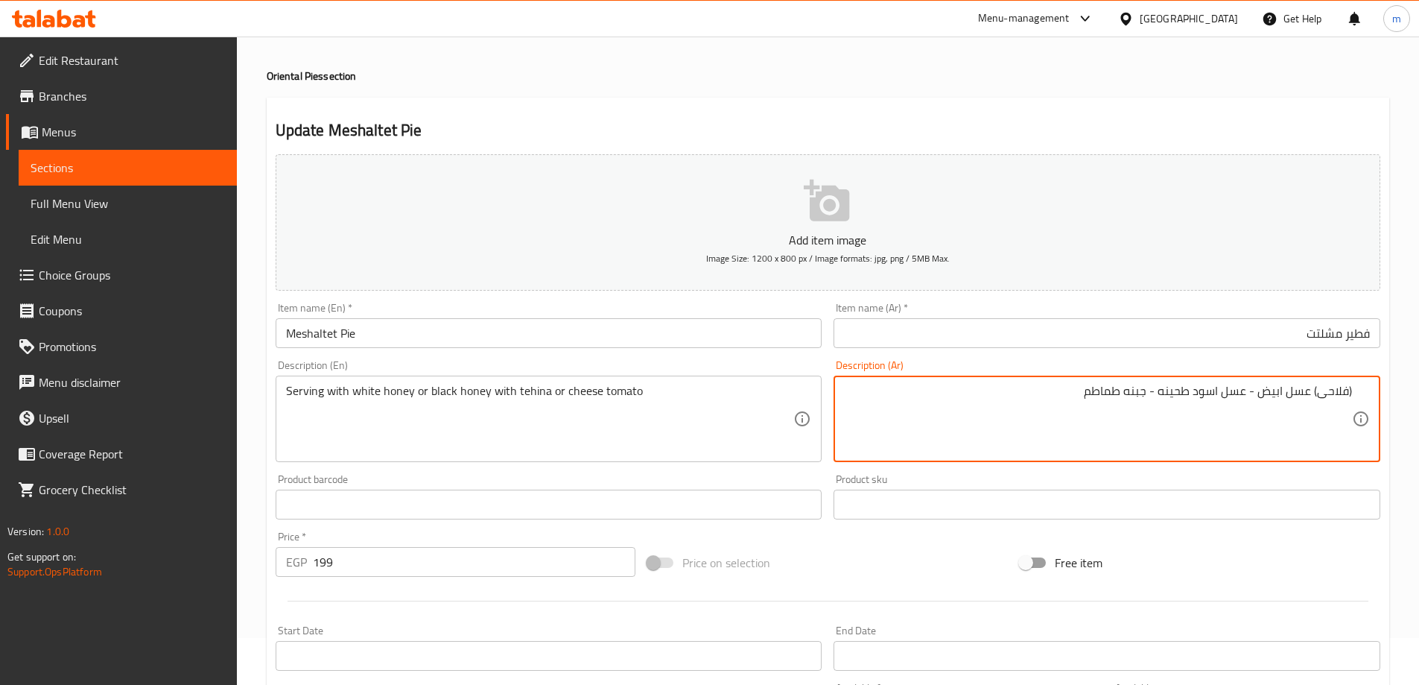
click at [1088, 423] on textarea "(فلاحى) عسل ابيض - عسل اسود طحينه - جبنه طماطم" at bounding box center [1098, 419] width 508 height 71
click at [1299, 394] on textarea "(فلاحى) عسل ابيض - عسل اسود طحينه - جبنه طماطم" at bounding box center [1098, 419] width 508 height 71
paste textarea "يقدم مع العسل الأبيض أو العسل الأسود مع الطحينة أو الطماطم بالجبن"
type textarea "يقدم مع العسل الأبيض أو العسل الأسود مع الطحينة أو الطماطم بالجبن"
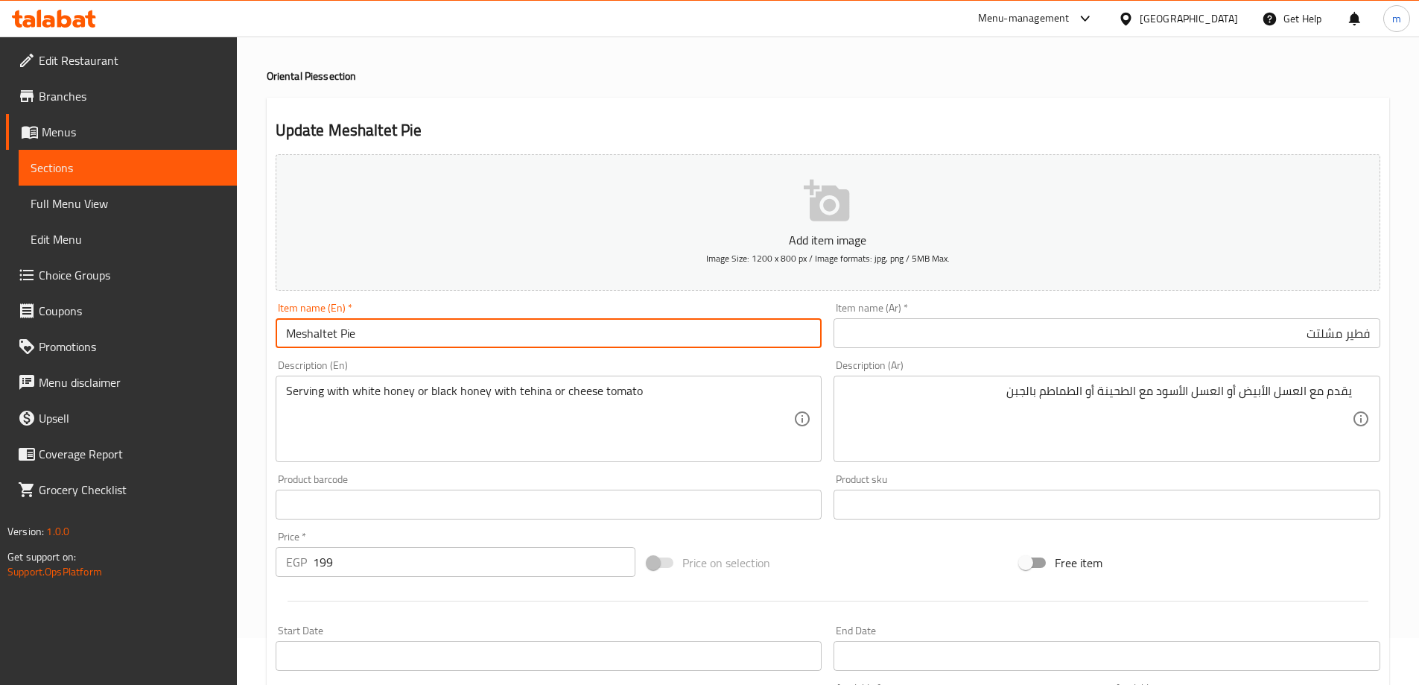
click at [381, 325] on input "Meshaltet Pie" at bounding box center [549, 333] width 547 height 30
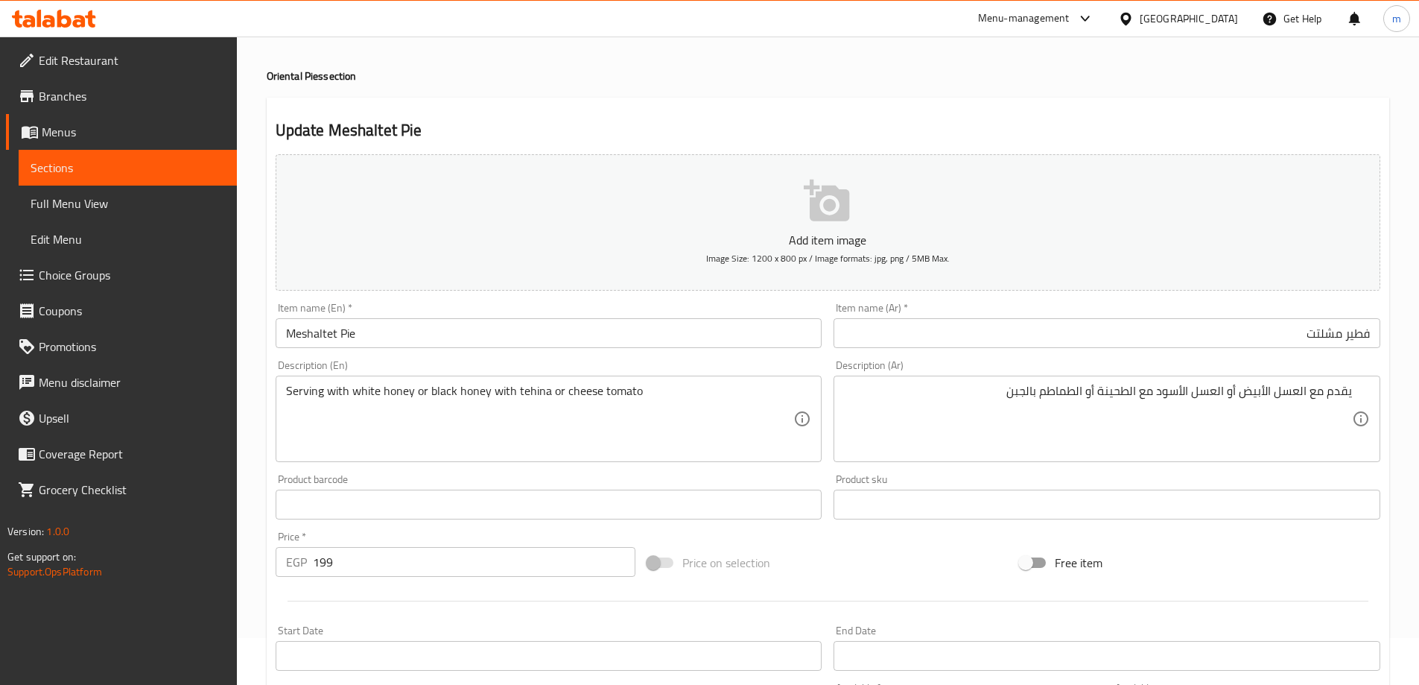
click at [1162, 325] on input "فطير مشلتت" at bounding box center [1107, 333] width 547 height 30
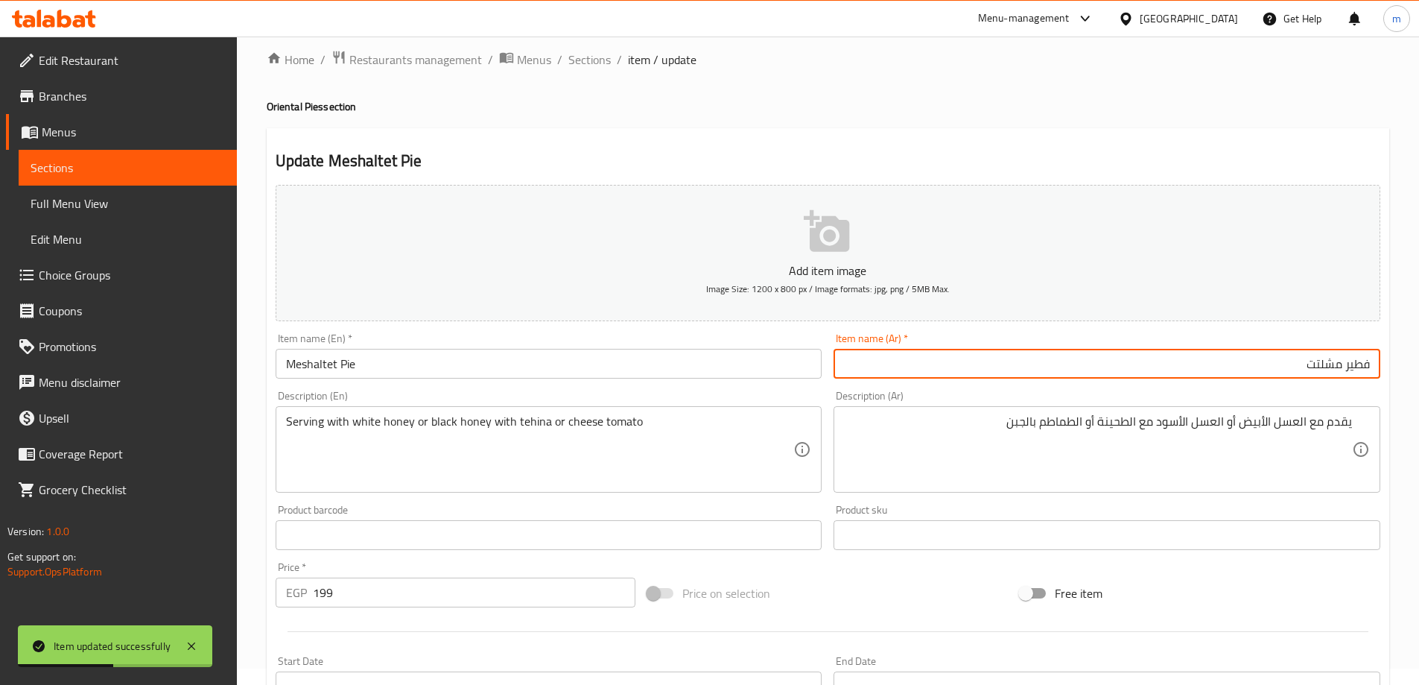
scroll to position [0, 0]
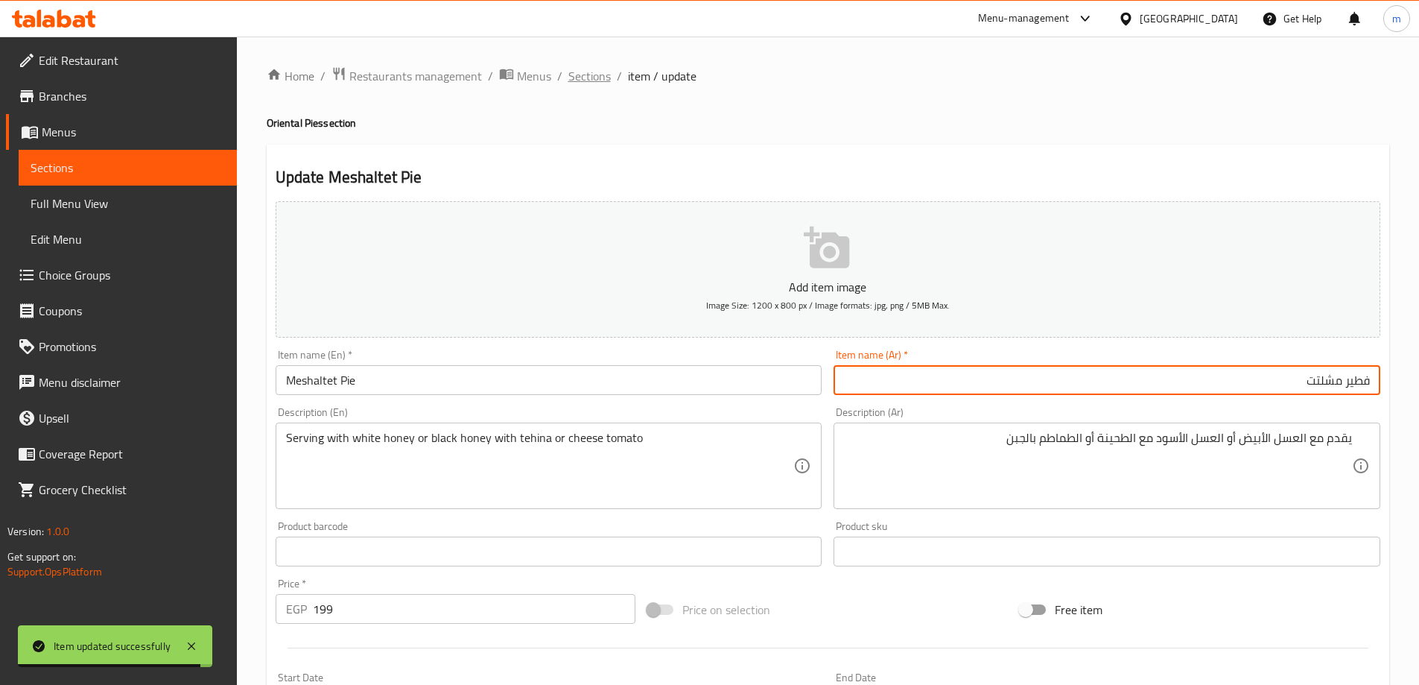
click at [598, 83] on span "Sections" at bounding box center [589, 76] width 42 height 18
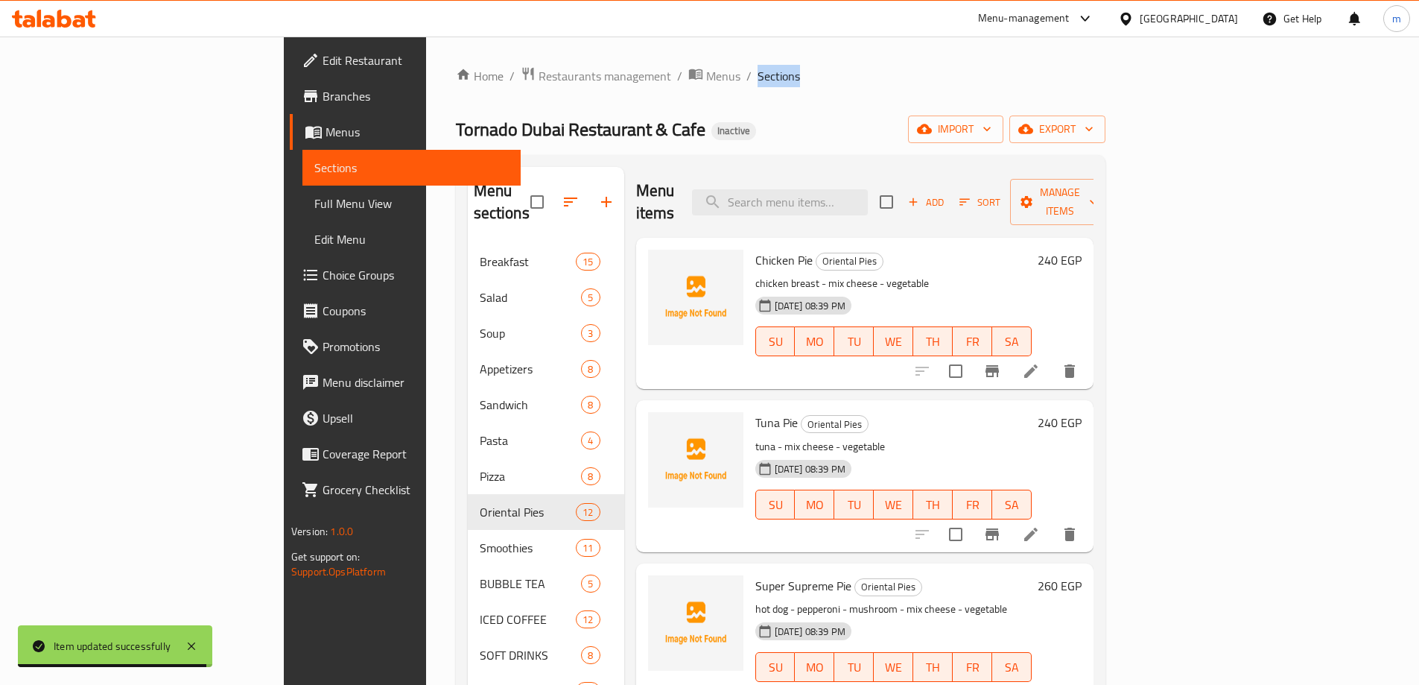
click at [758, 83] on span "Sections" at bounding box center [779, 76] width 42 height 18
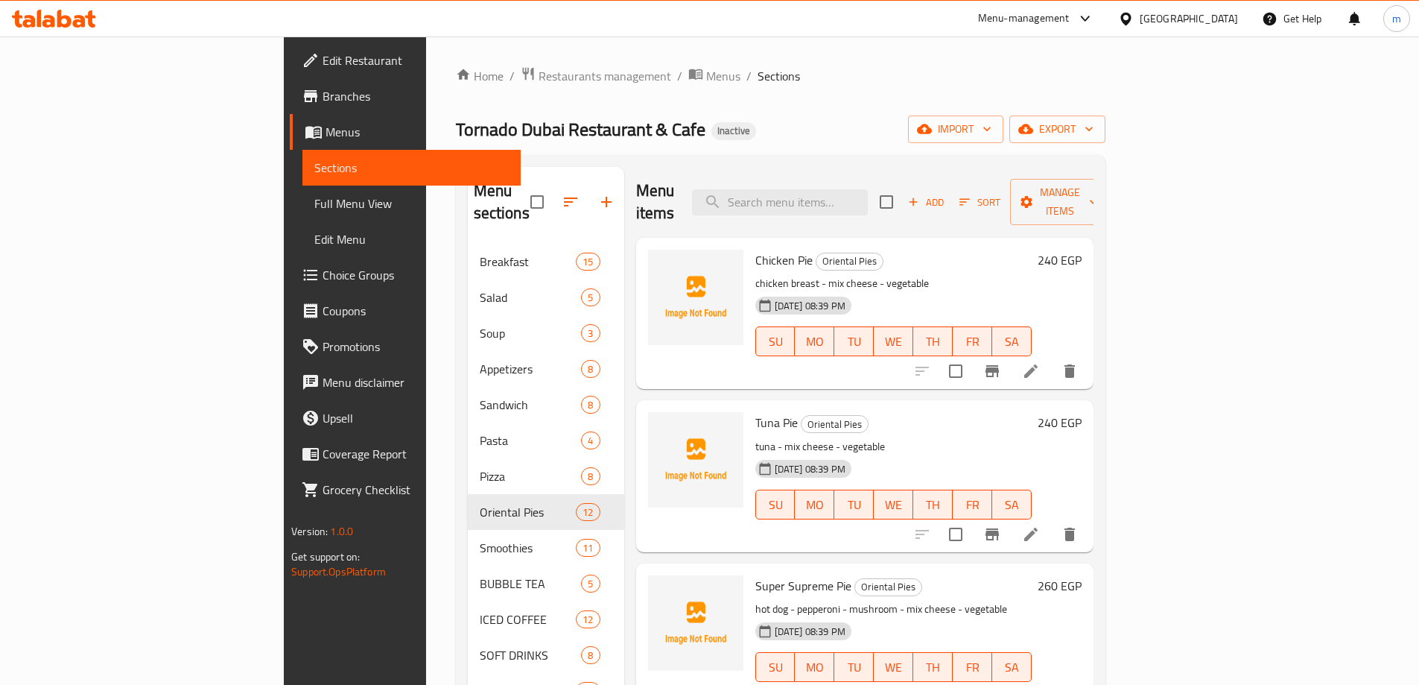
click at [618, 112] on div "Home / Restaurants management / Menus / Sections Tornado Dubai Restaurant & Caf…" at bounding box center [781, 539] width 650 height 946
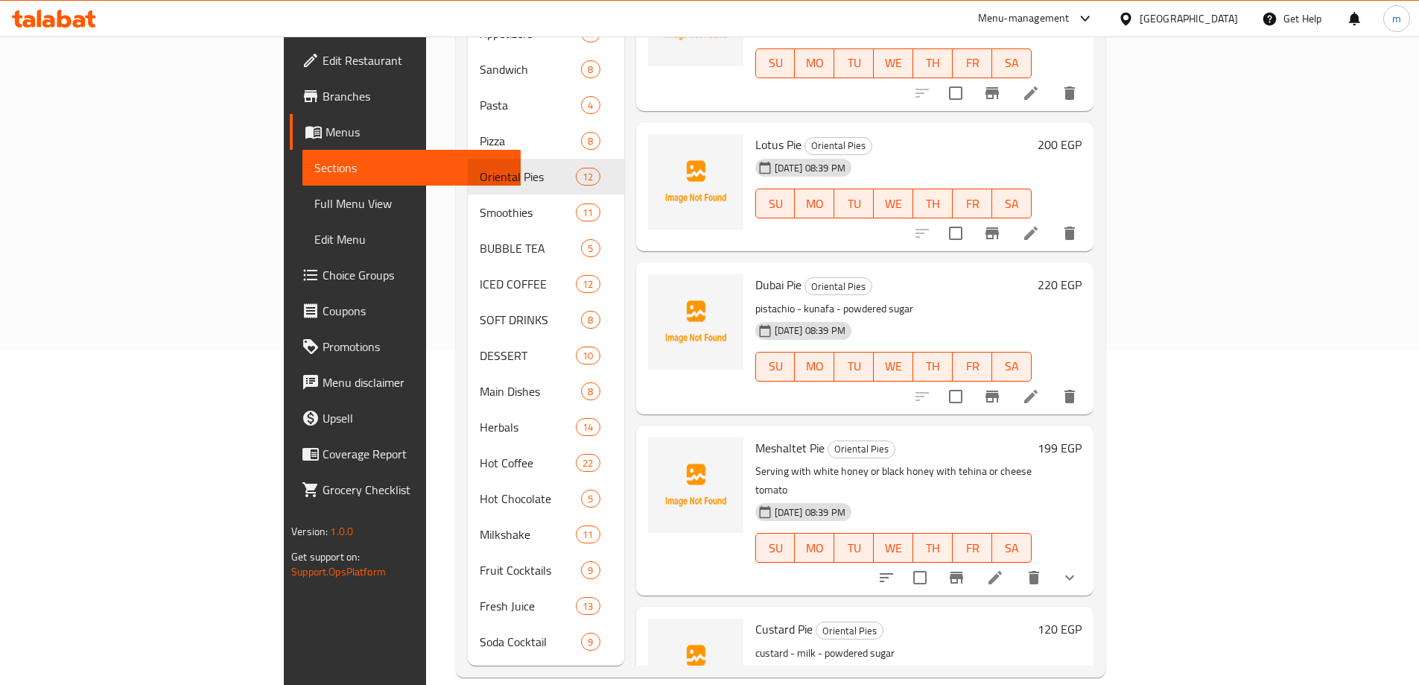
scroll to position [1157, 0]
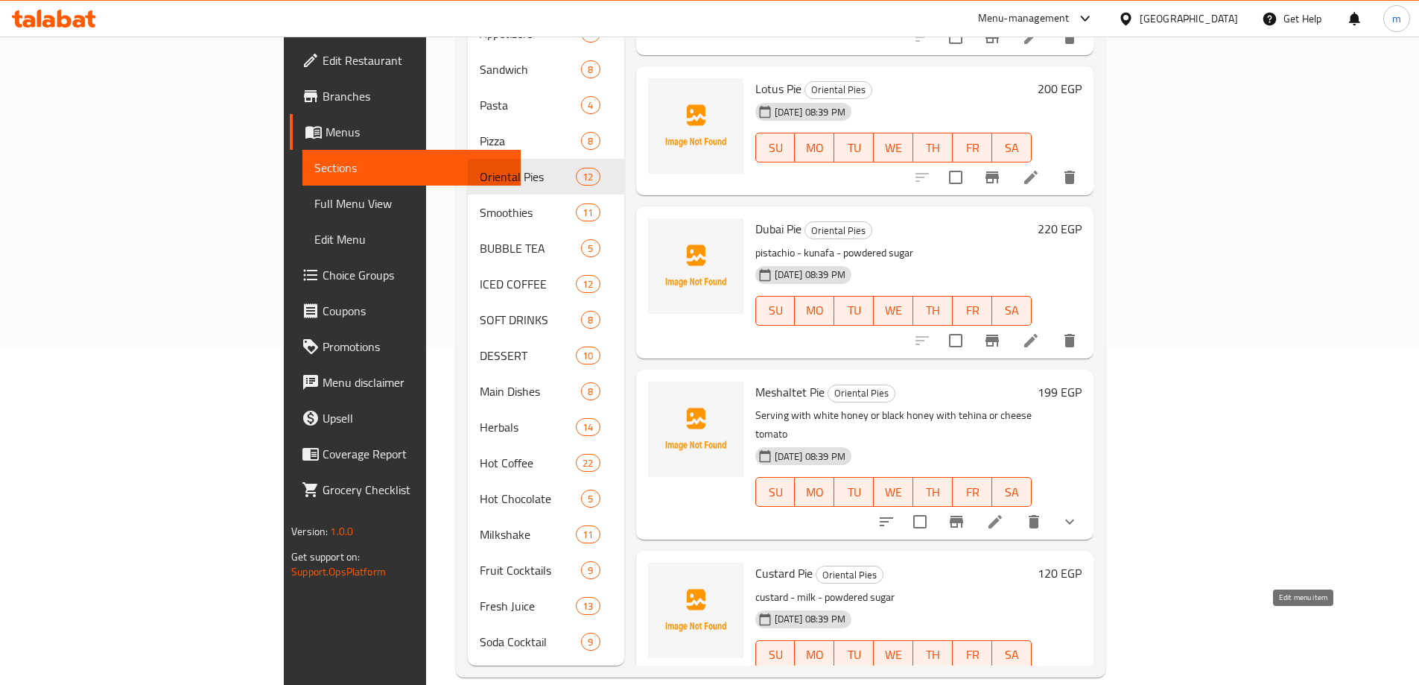
click at [1040, 676] on icon at bounding box center [1031, 685] width 18 height 18
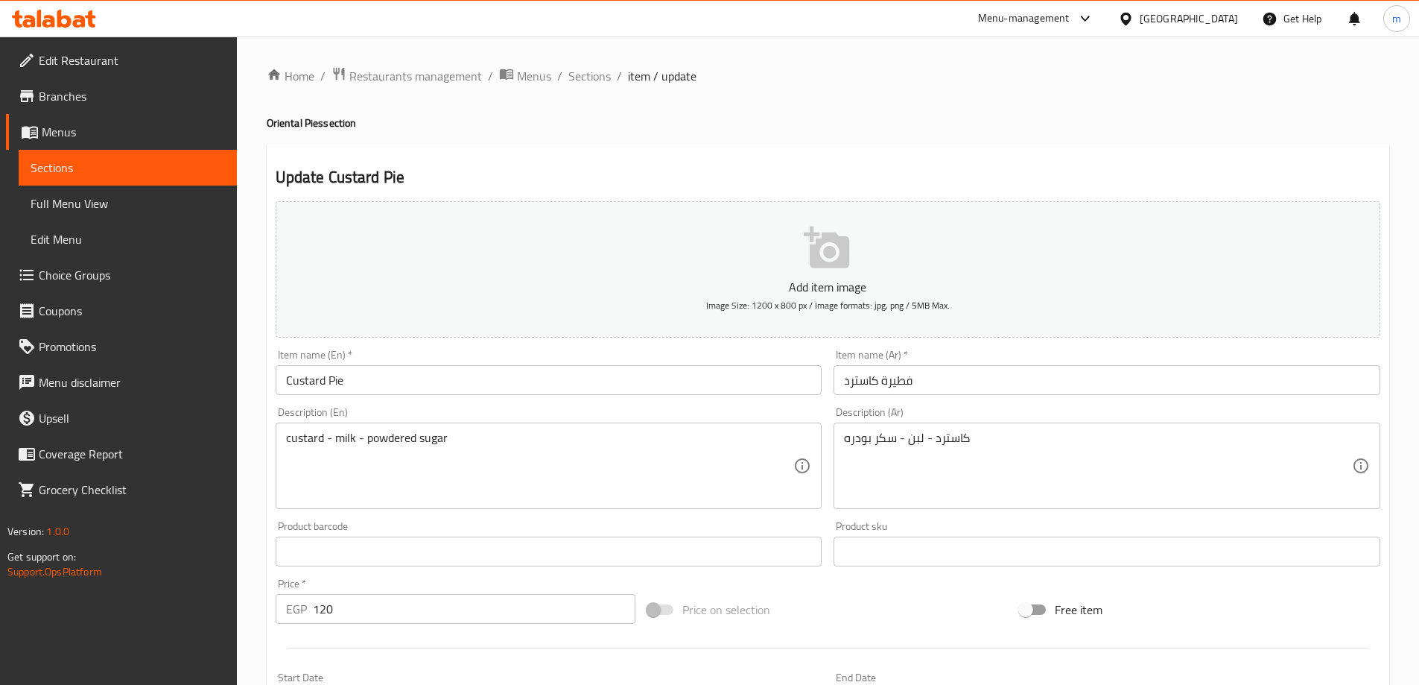
click at [1153, 390] on input "فطيرة كاسترد" at bounding box center [1107, 380] width 547 height 30
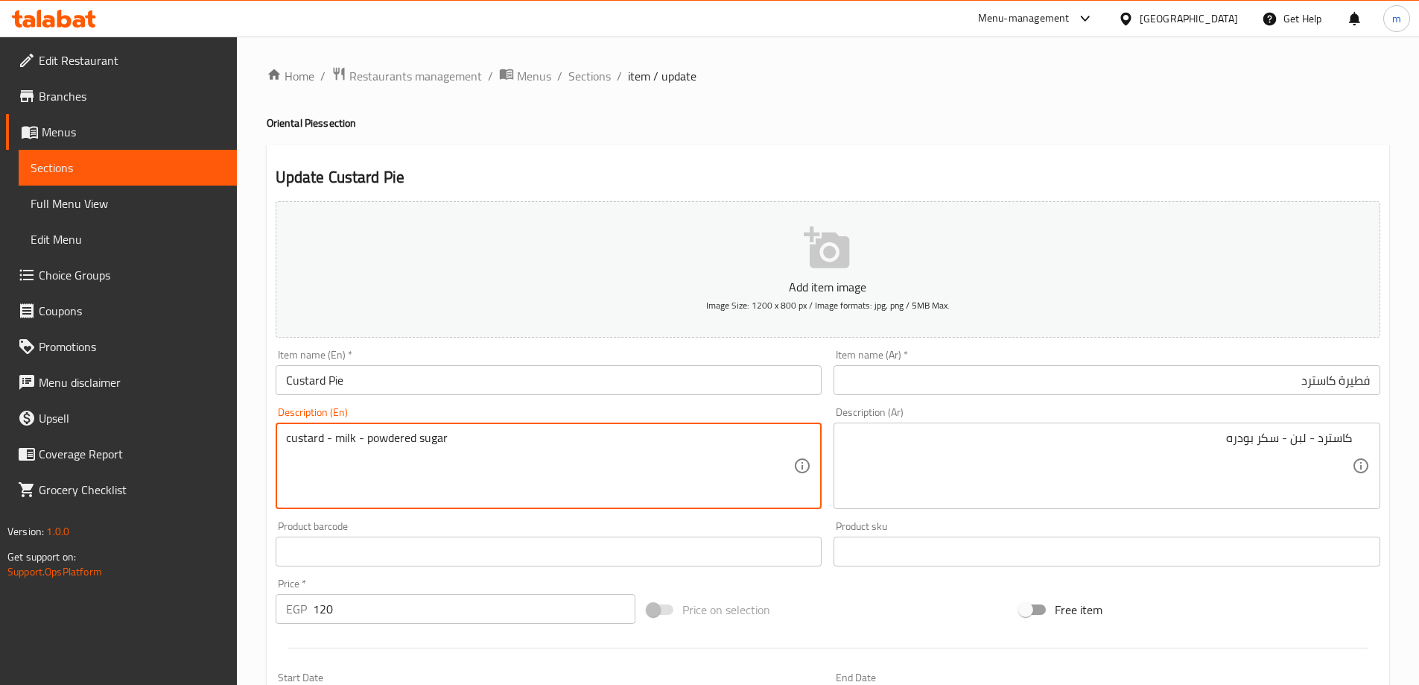
click at [320, 442] on textarea "custard - milk - powdered sugar" at bounding box center [540, 466] width 508 height 71
click at [360, 442] on textarea "custard - milk - powdered sugar" at bounding box center [540, 466] width 508 height 71
drag, startPoint x: 390, startPoint y: 440, endPoint x: 495, endPoint y: 439, distance: 105.1
click at [495, 439] on textarea "custard - milk - powdered sugar" at bounding box center [540, 466] width 508 height 71
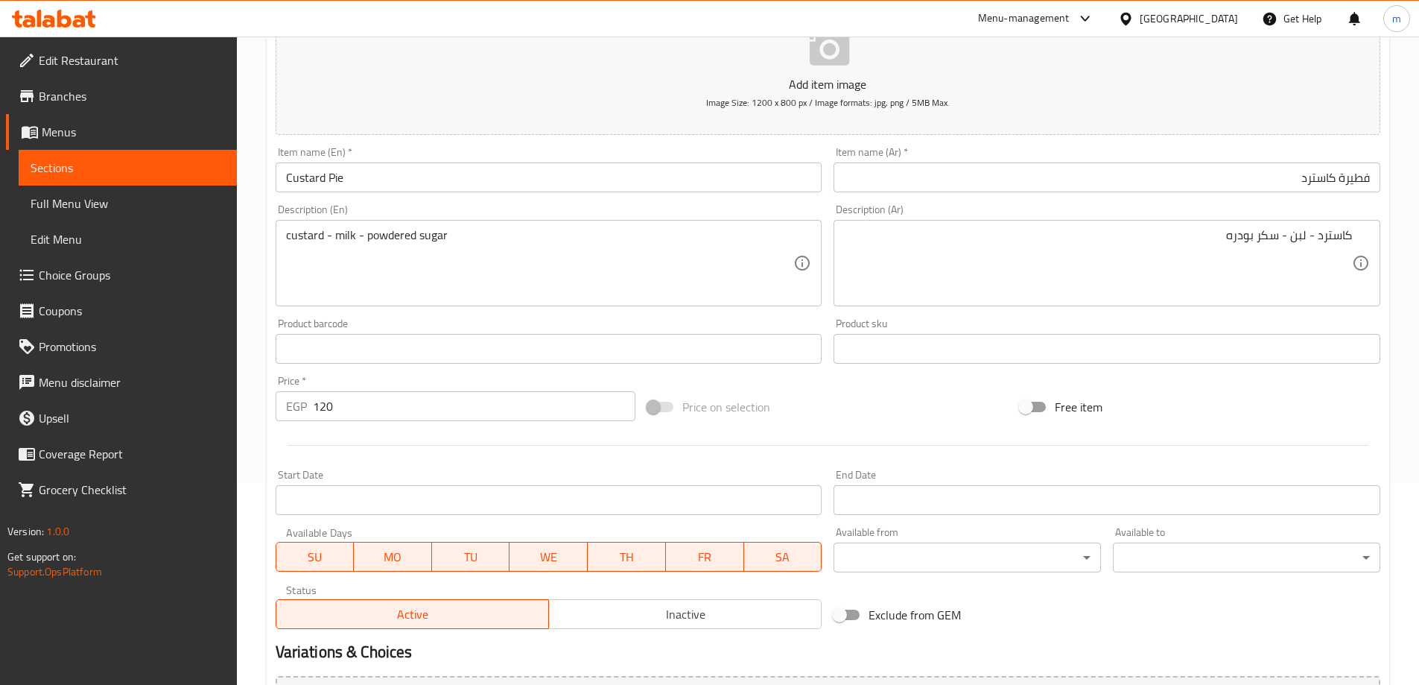
scroll to position [368, 0]
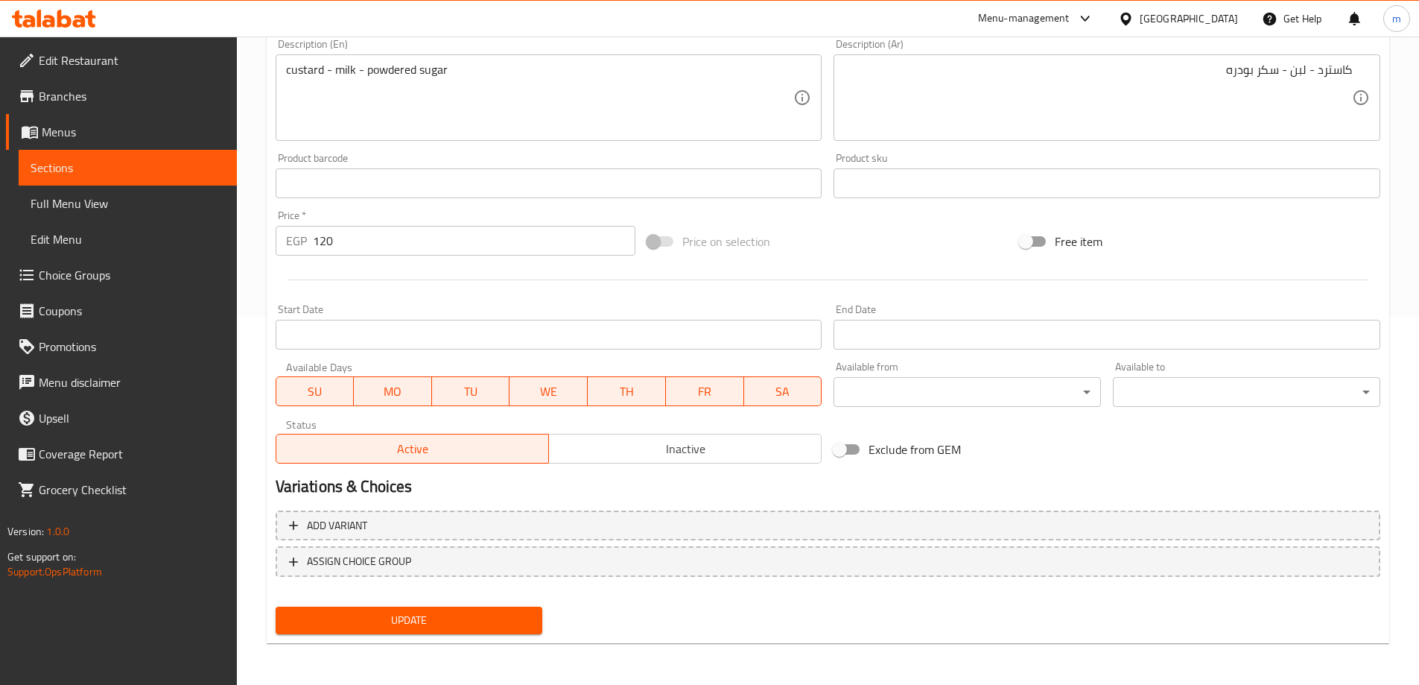
drag, startPoint x: 472, startPoint y: 618, endPoint x: 480, endPoint y: 607, distance: 13.4
click at [472, 619] on span "Update" at bounding box center [410, 620] width 244 height 19
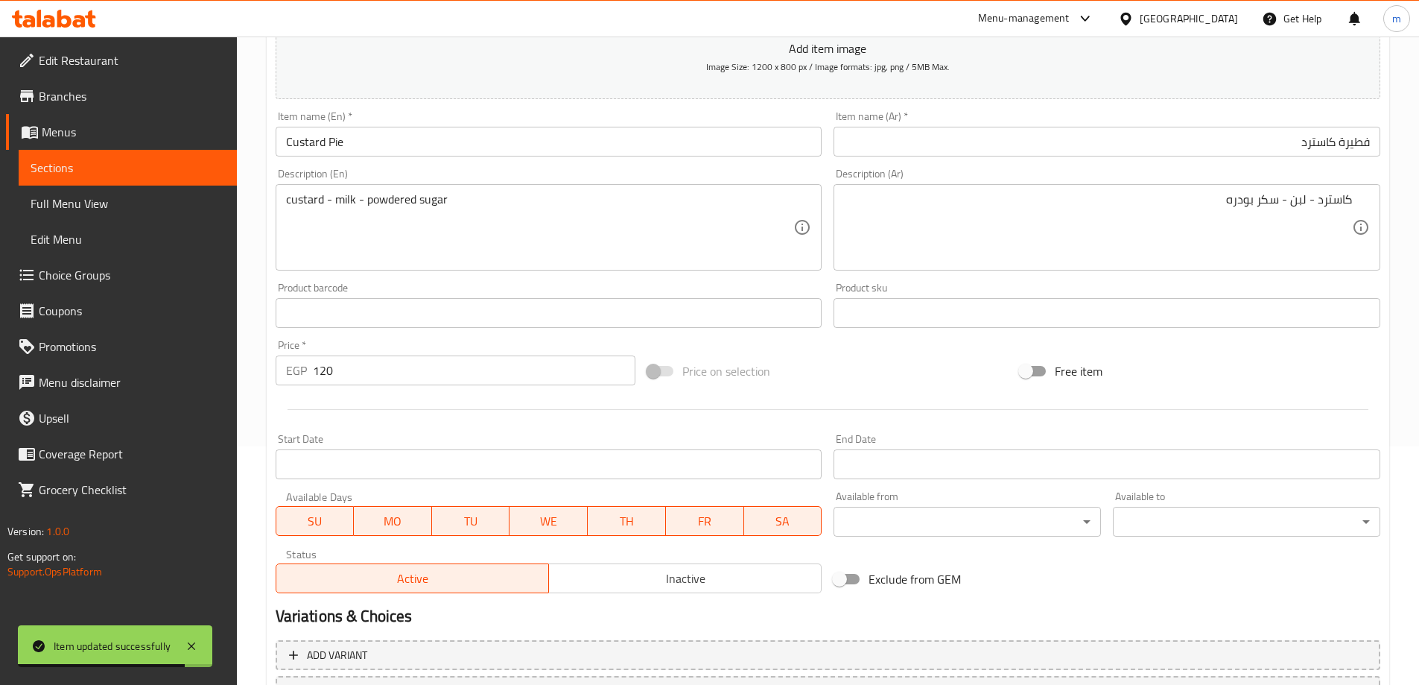
scroll to position [0, 0]
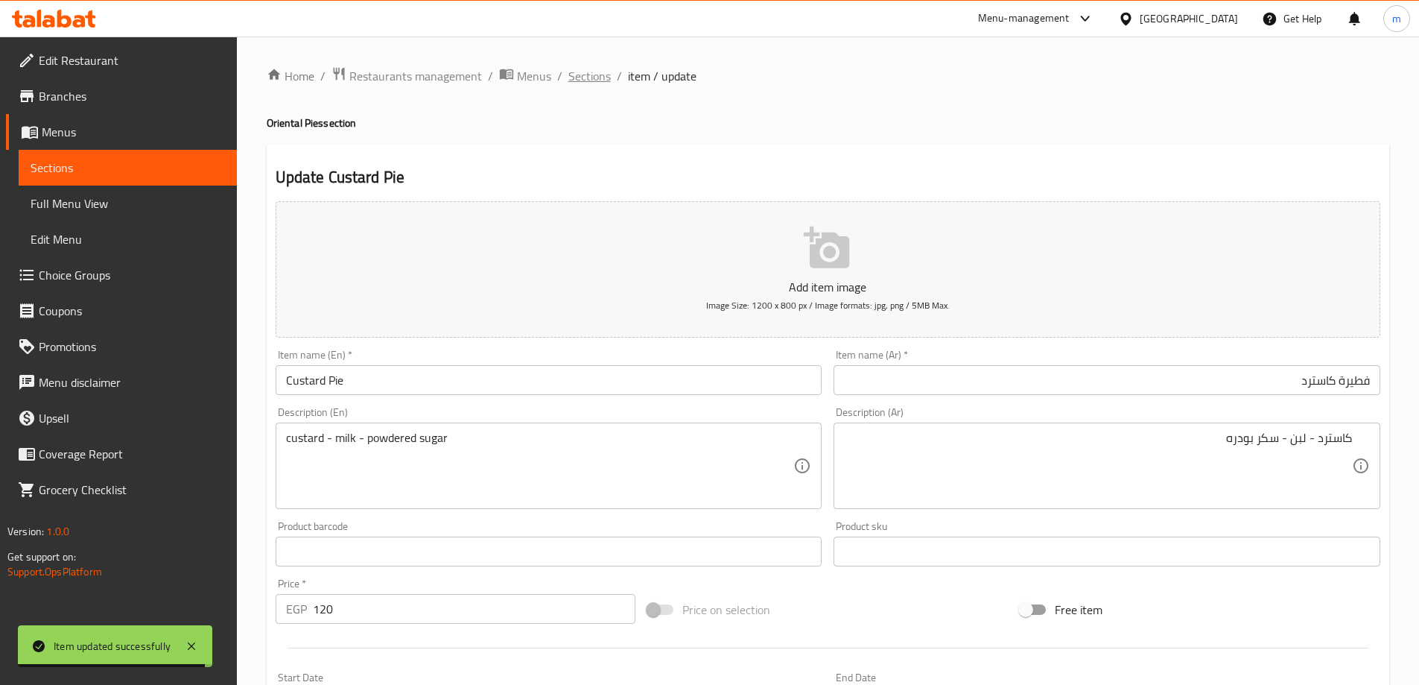
click at [595, 74] on span "Sections" at bounding box center [589, 76] width 42 height 18
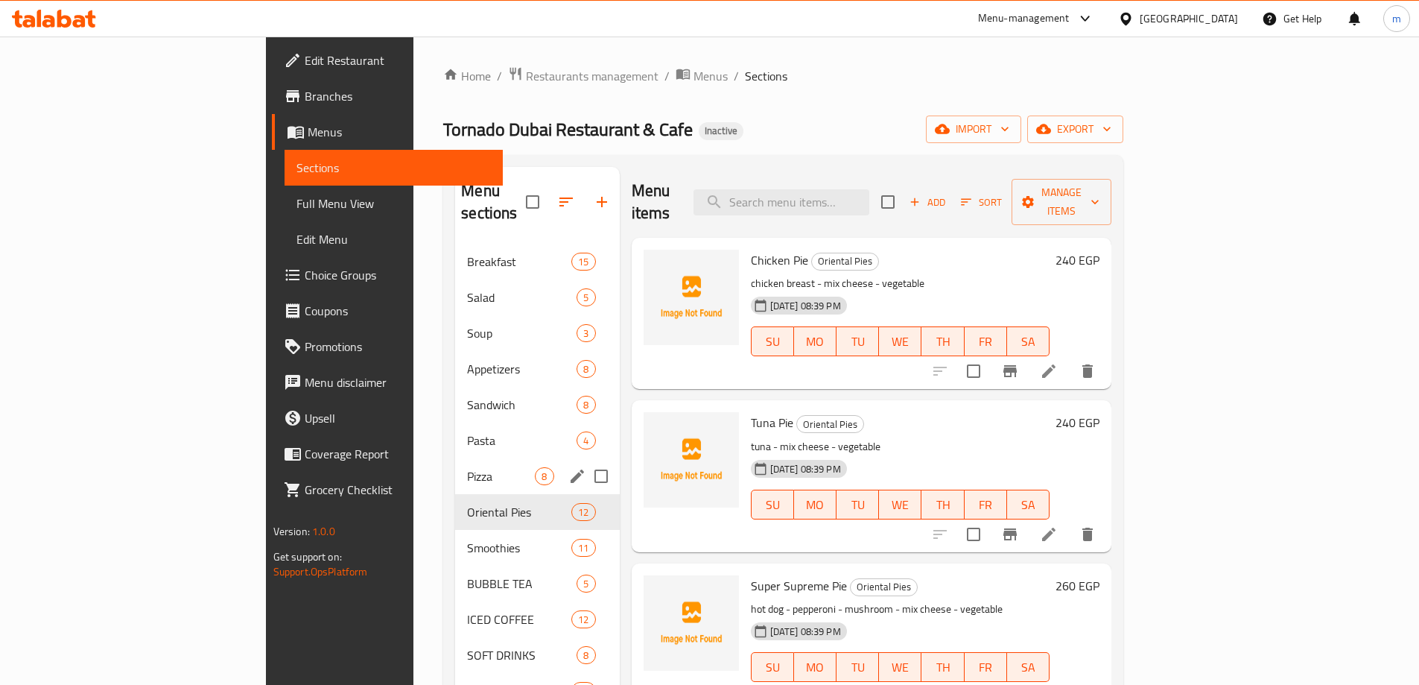
scroll to position [335, 0]
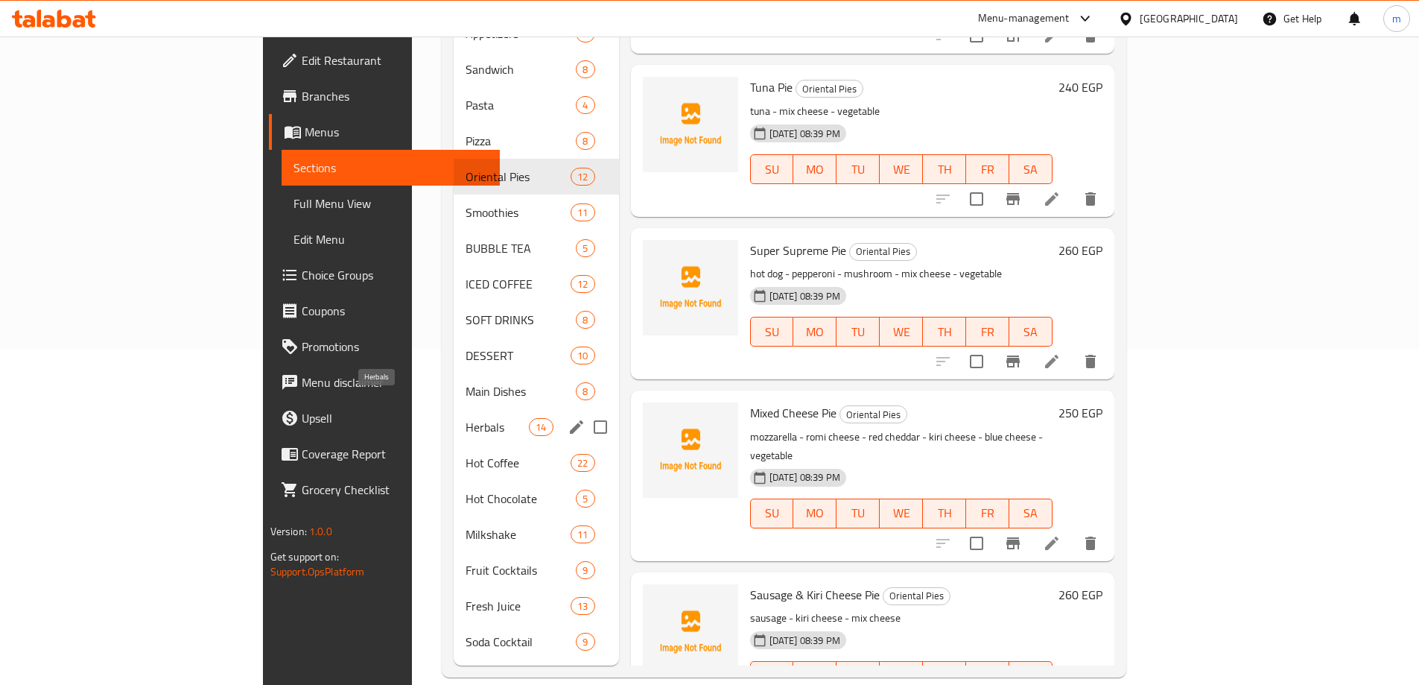
click at [466, 418] on span "Herbals" at bounding box center [497, 427] width 63 height 18
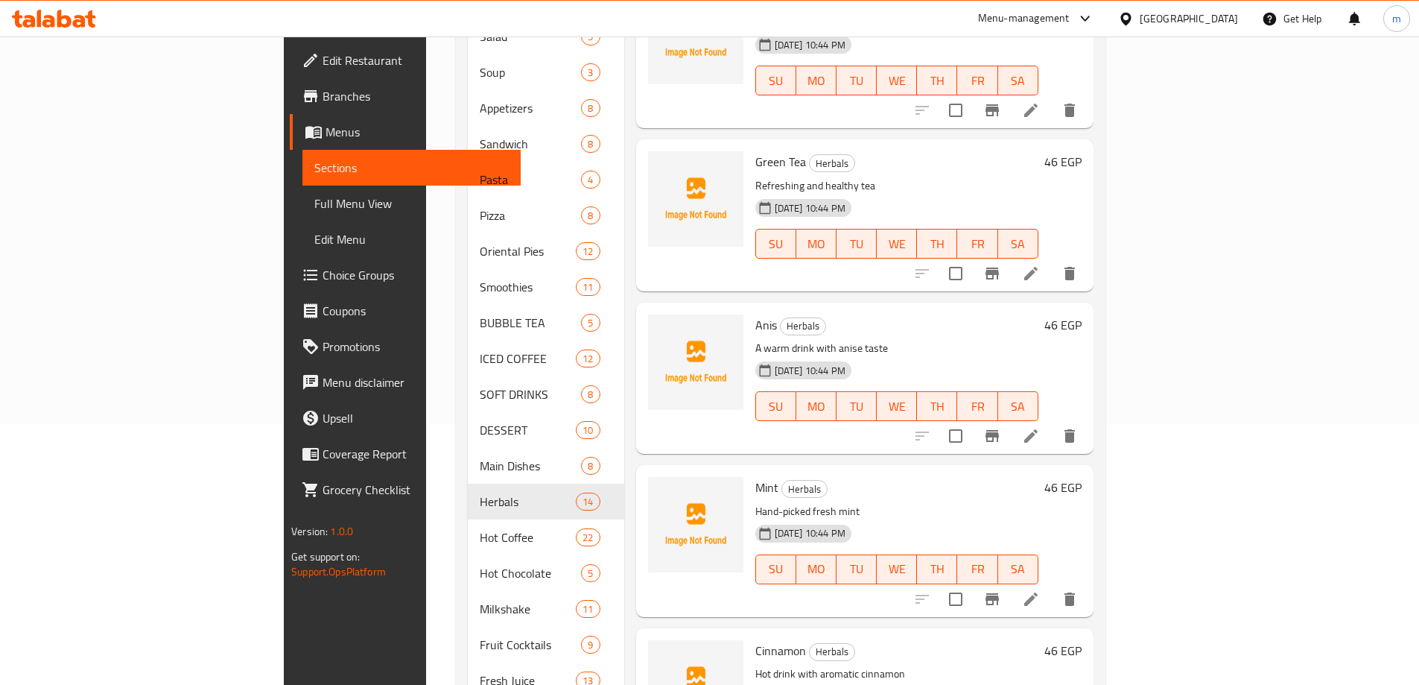
scroll to position [805, 0]
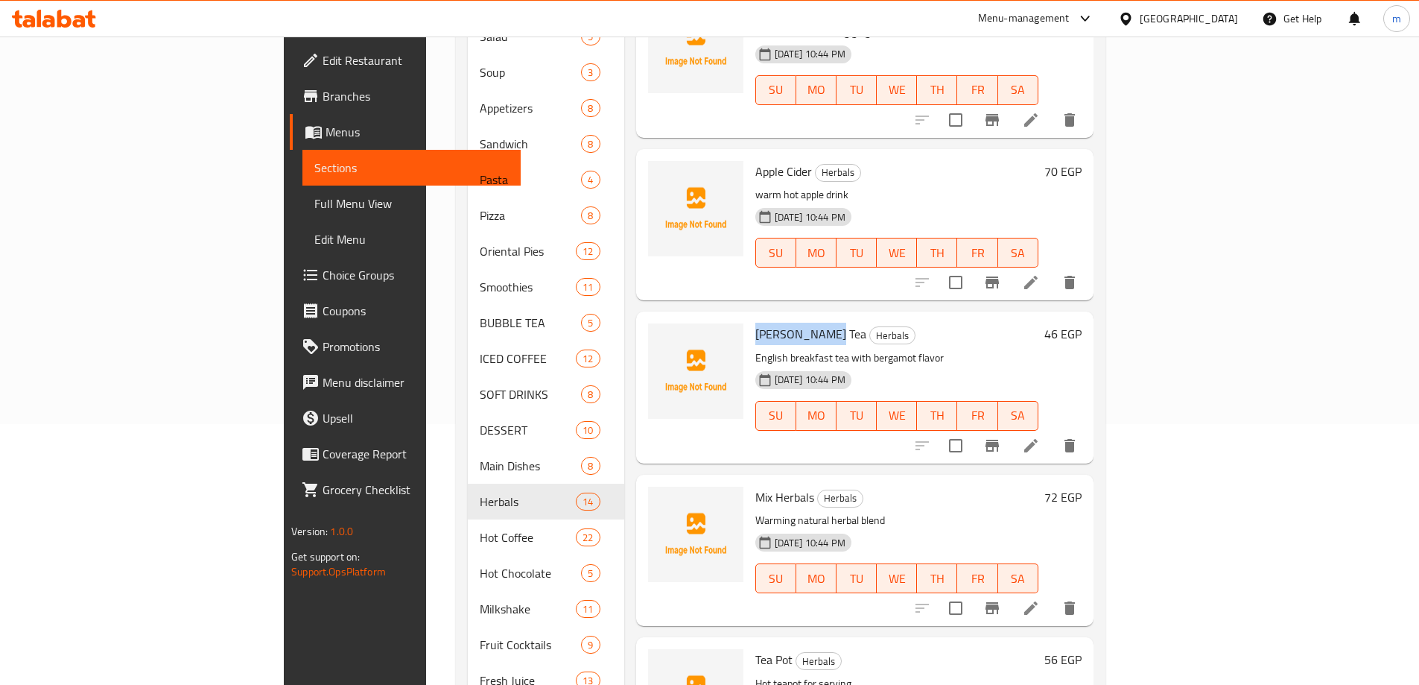
click at [1052, 433] on li at bounding box center [1031, 445] width 42 height 27
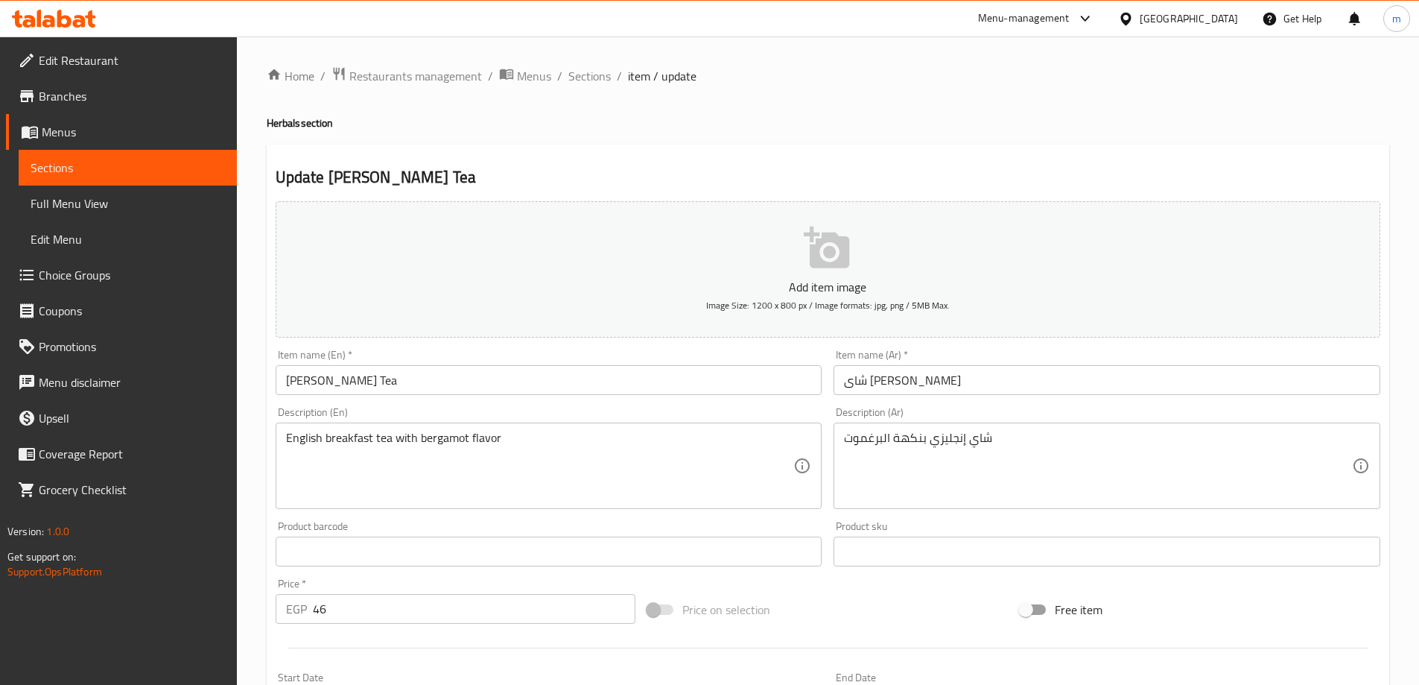
click at [1078, 372] on input "شاى [PERSON_NAME]" at bounding box center [1107, 380] width 547 height 30
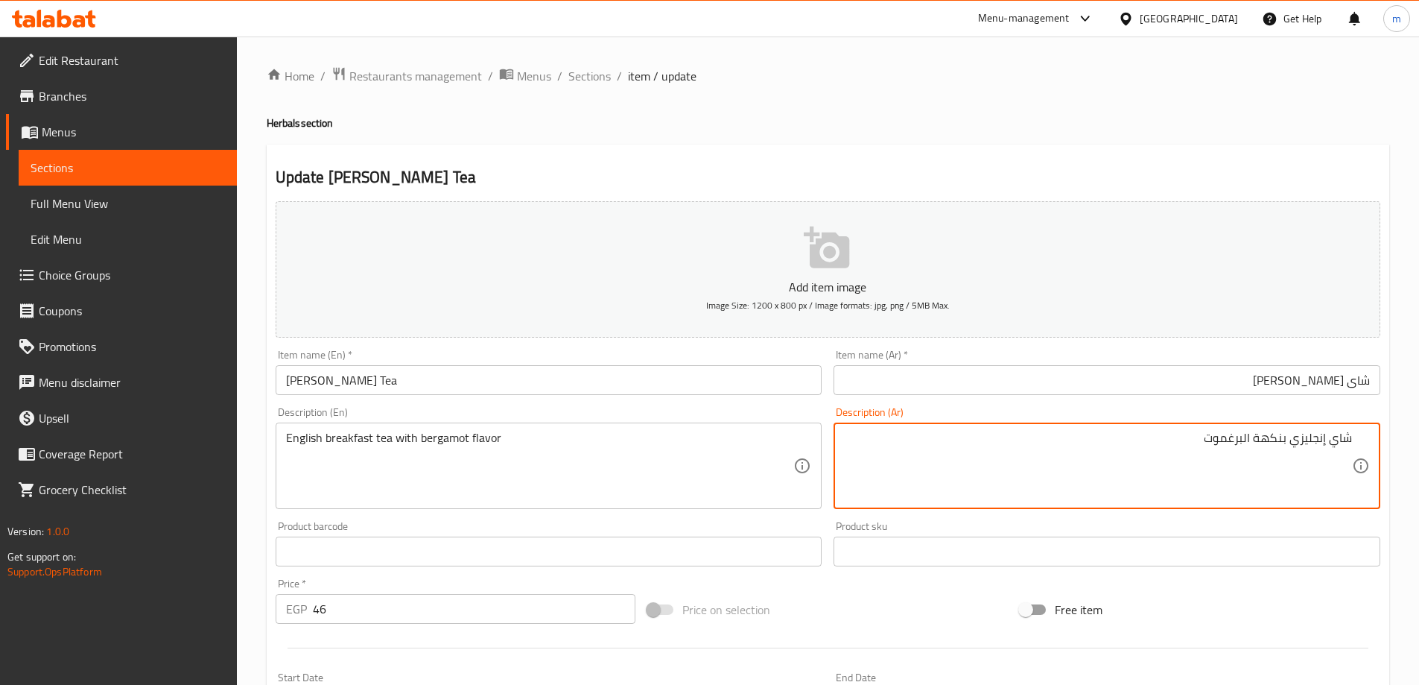
click at [1211, 451] on textarea "شاي إنجليزي بنكهة البرغموت" at bounding box center [1098, 466] width 508 height 71
paste textarea "مميز بنكهة البرغموت."
type textarea "شاي إنجليزي مميز بنكهة البرغموت."
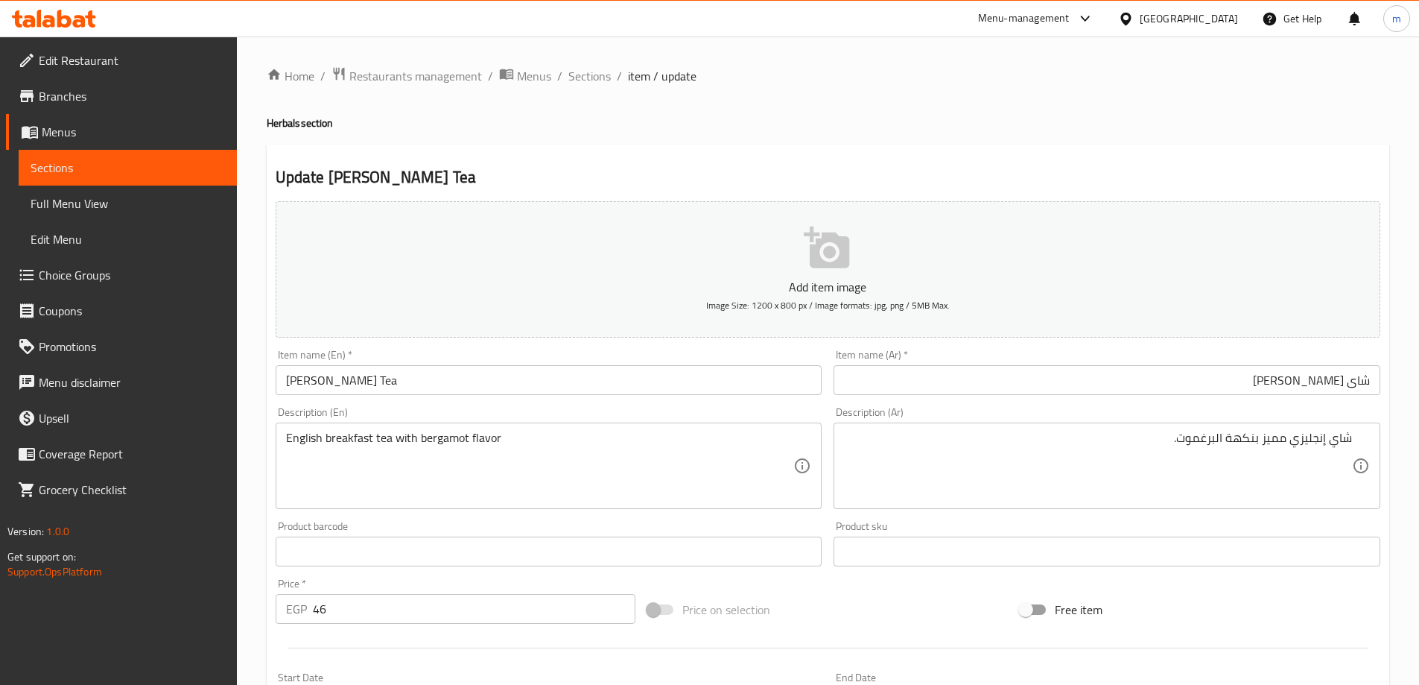
click at [1263, 446] on textarea "شاي إنجليزي مميز بنكهة البرغموت." at bounding box center [1098, 466] width 508 height 71
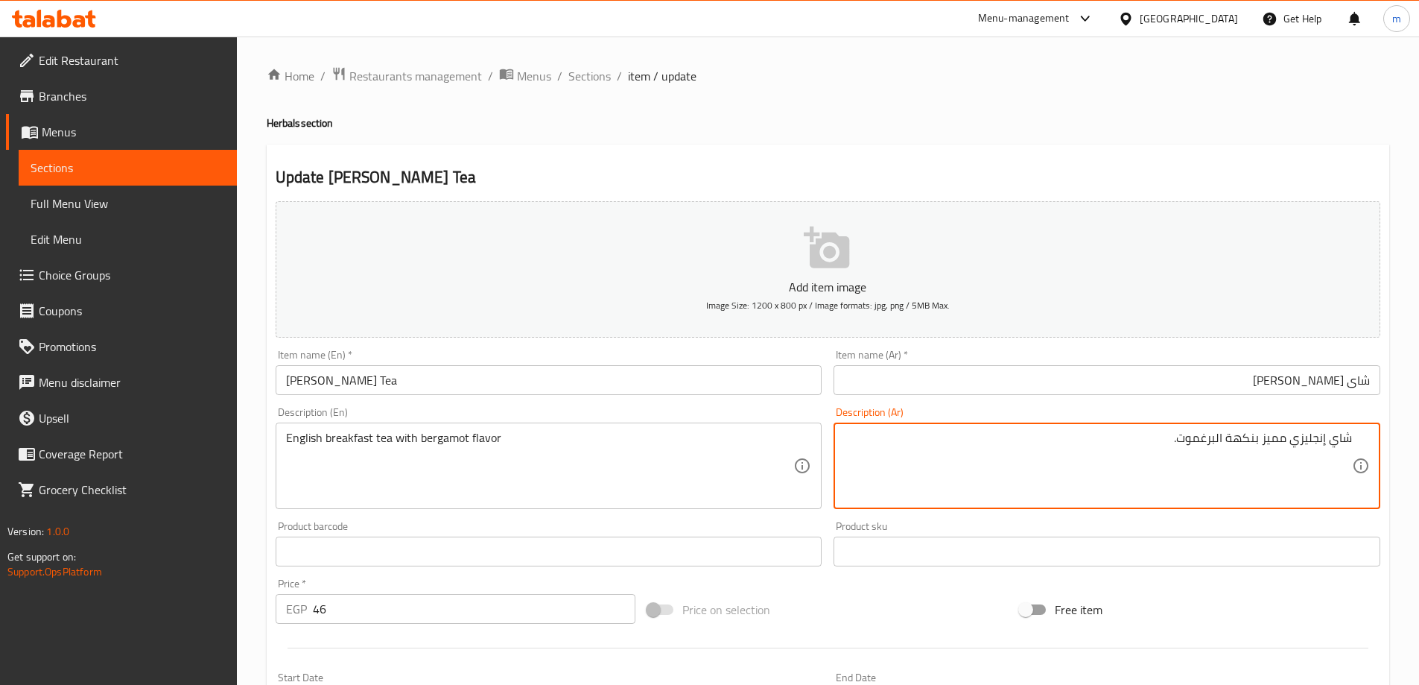
click at [1263, 446] on textarea "شاي إنجليزي مميز بنكهة البرغموت." at bounding box center [1098, 466] width 508 height 71
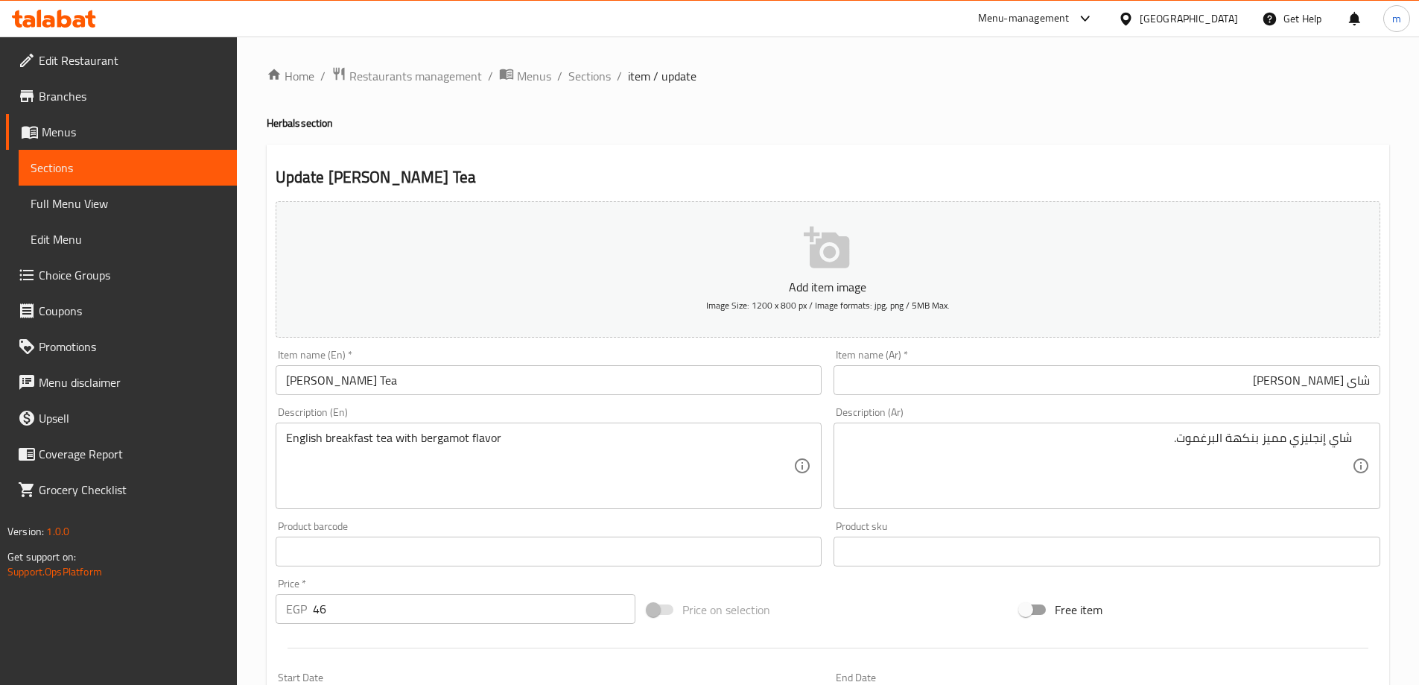
click at [1263, 446] on textarea "شاي إنجليزي مميز بنكهة البرغموت." at bounding box center [1098, 466] width 508 height 71
click at [675, 343] on div "Add item image Image Size: 1200 x 800 px / Image formats: jpg, png / 5MB Max." at bounding box center [828, 269] width 1117 height 148
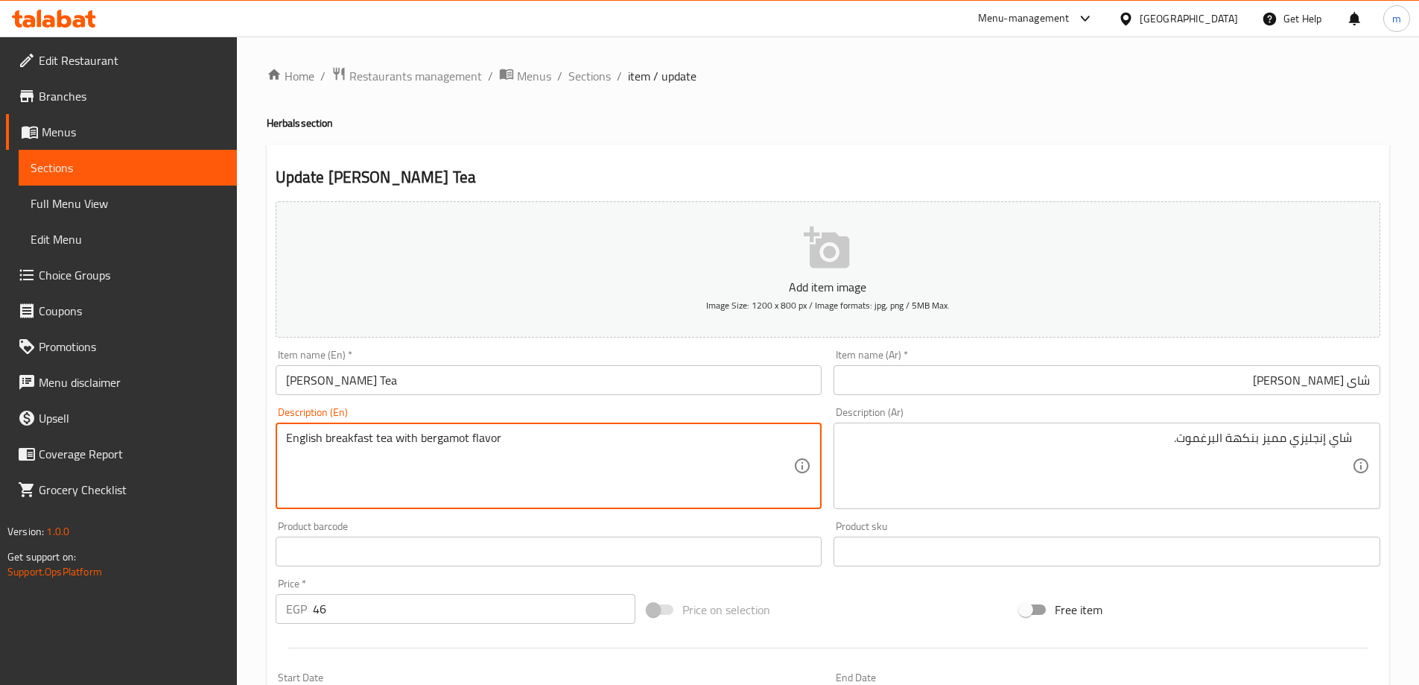
paste textarea "A distinctive English tea with bergamot flavour."
click at [460, 441] on textarea "A distinctive English tea with bergamot flavour." at bounding box center [540, 466] width 508 height 71
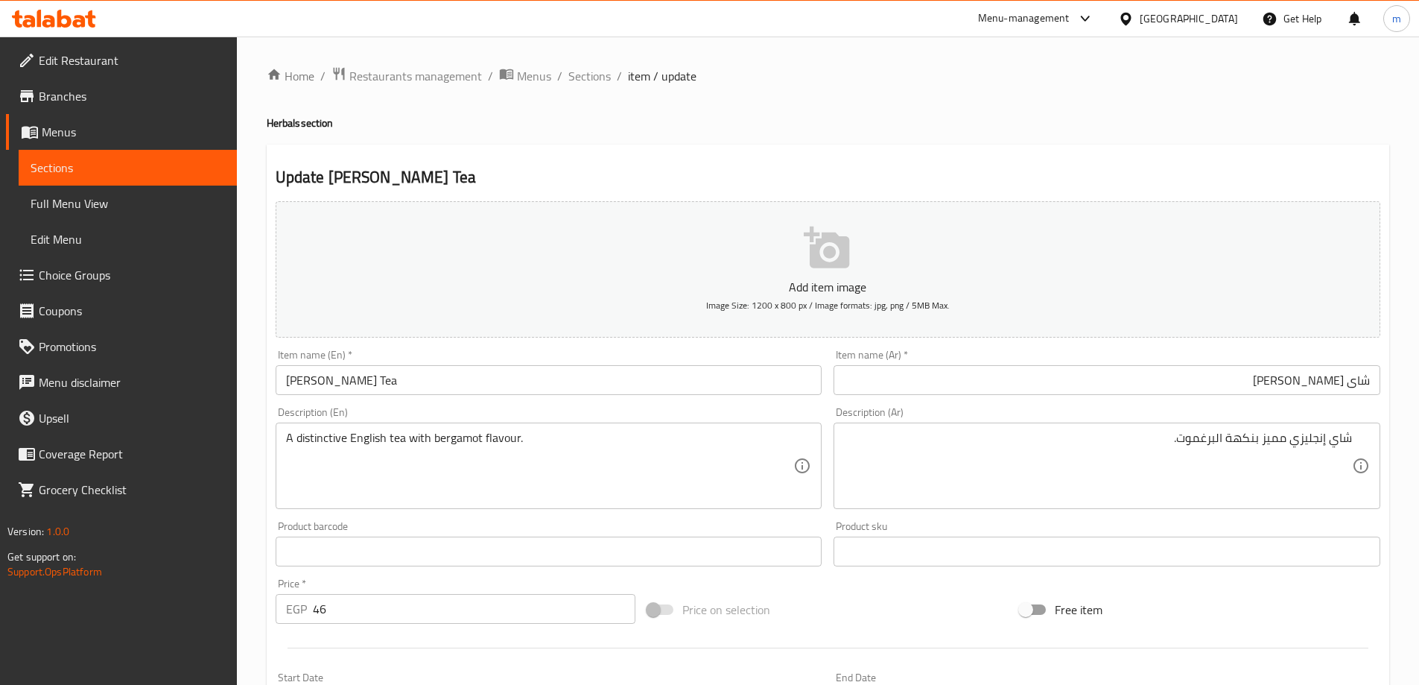
click at [496, 391] on input "[PERSON_NAME] Tea" at bounding box center [549, 380] width 547 height 30
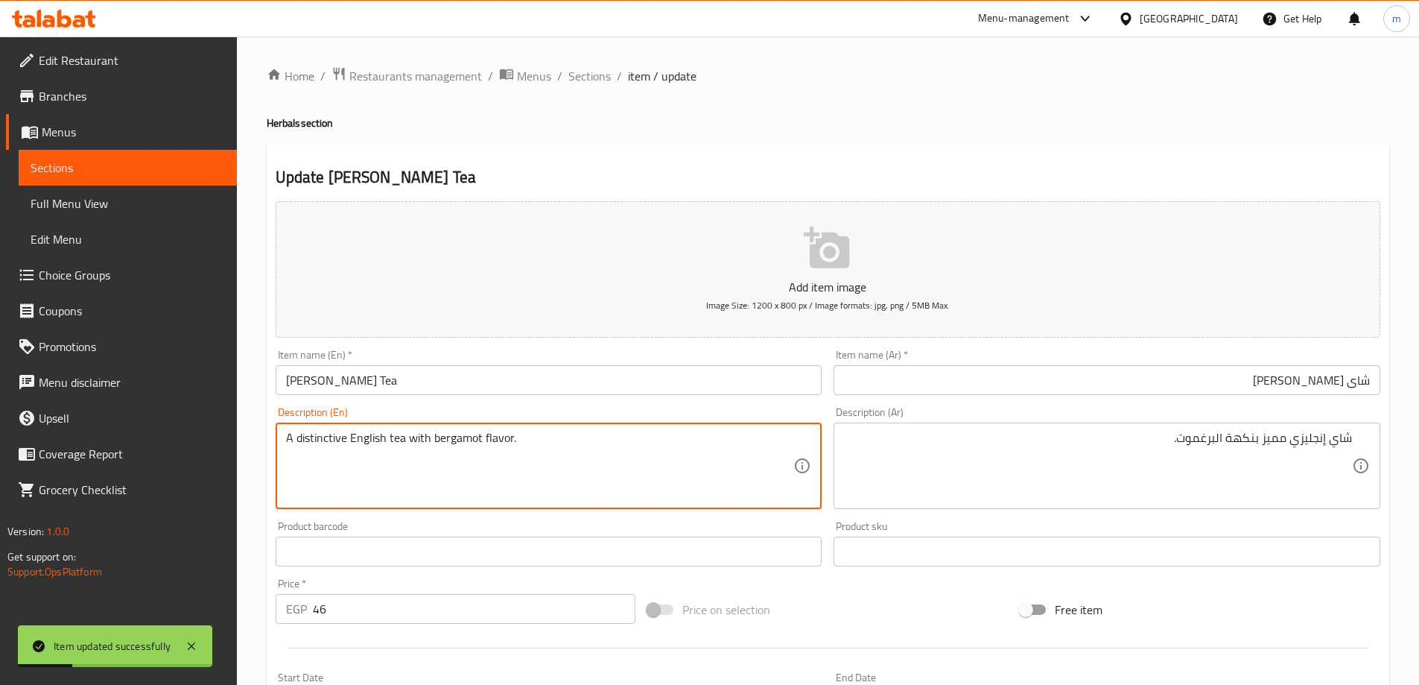
type textarea "A distinctive English tea with bergamot flavor."
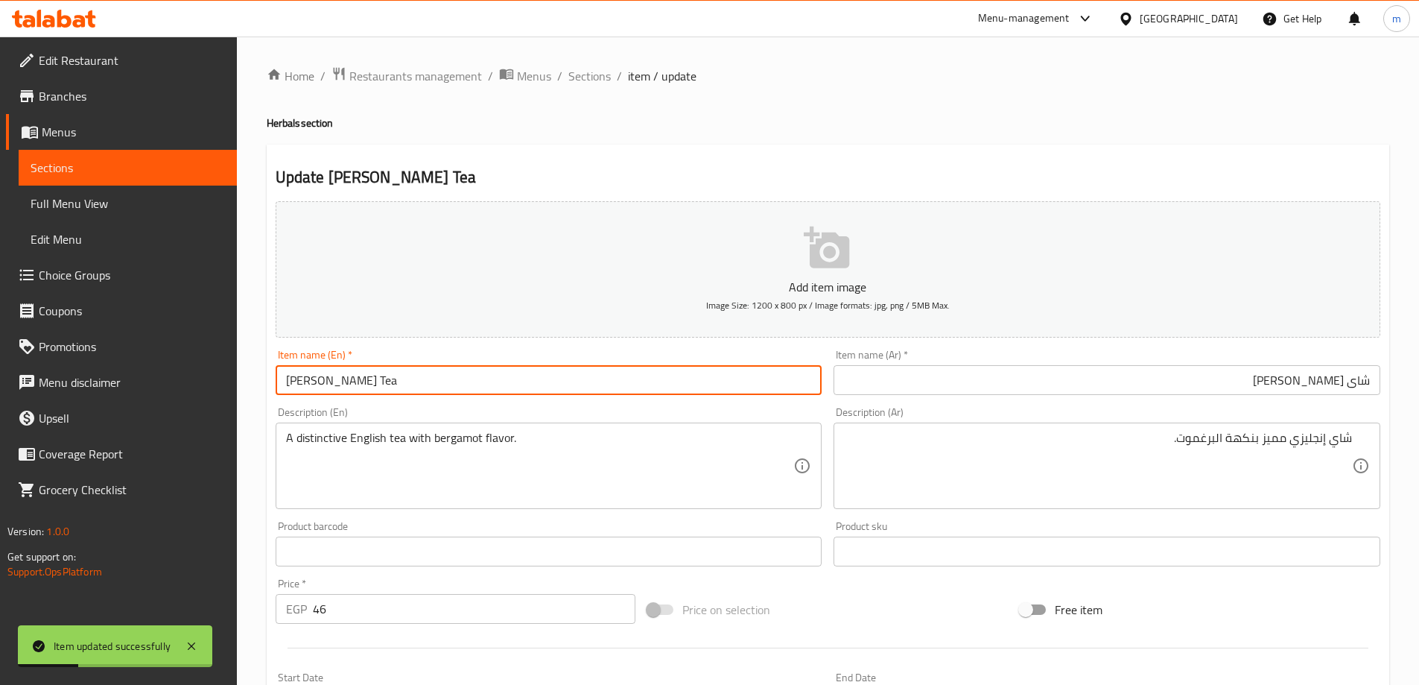
click at [570, 384] on input "[PERSON_NAME] Tea" at bounding box center [549, 380] width 547 height 30
click at [573, 74] on span "Sections" at bounding box center [589, 76] width 42 height 18
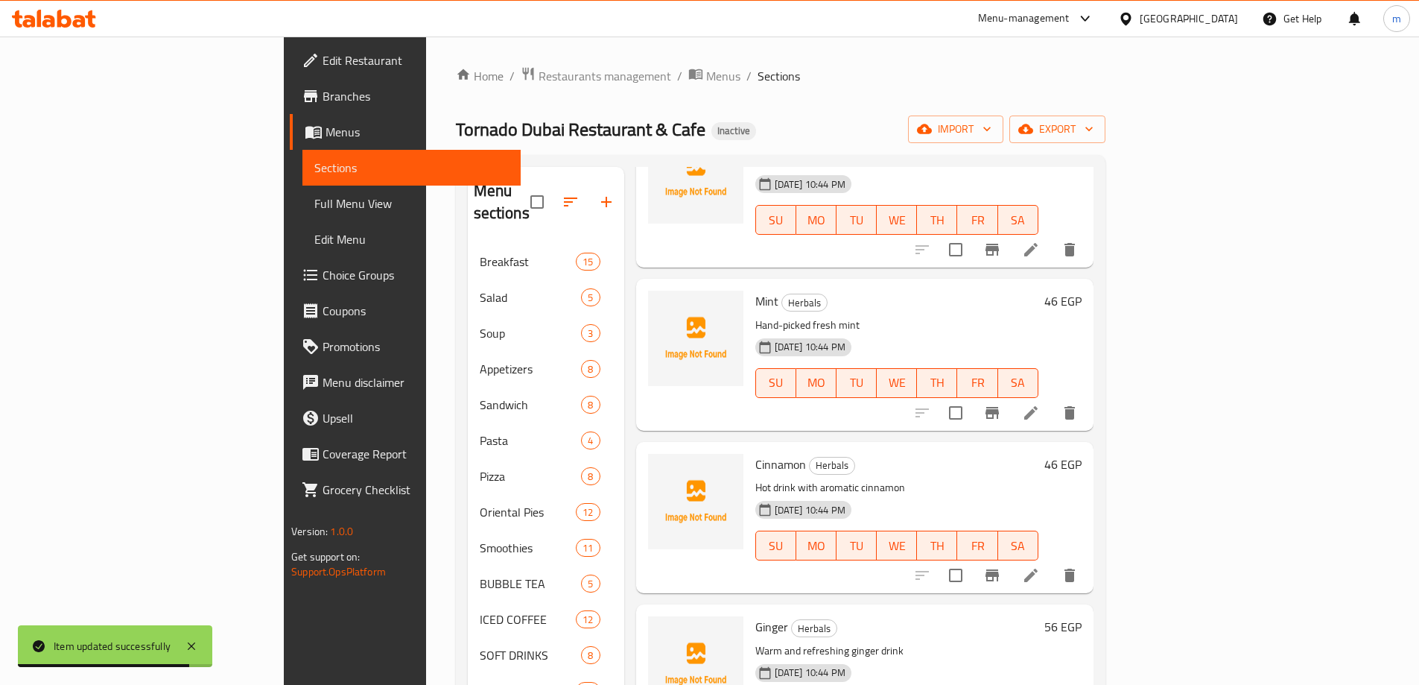
scroll to position [521, 0]
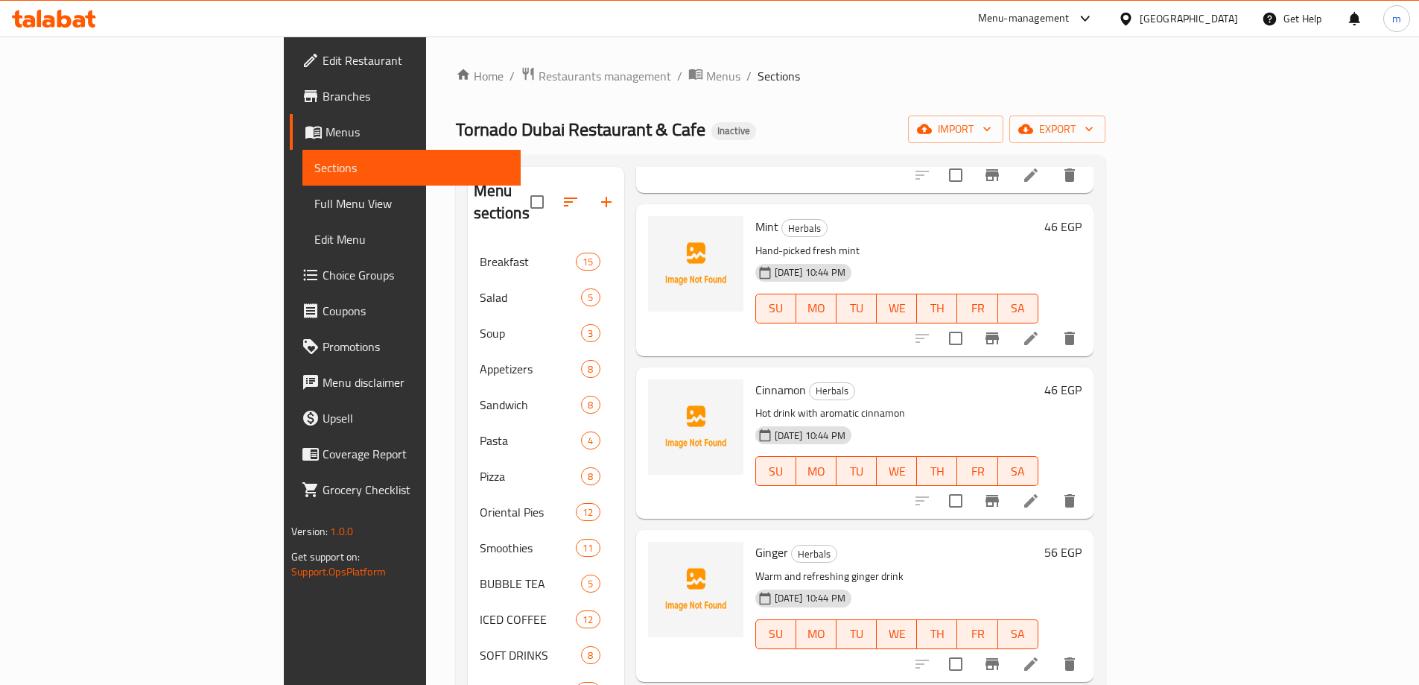
click at [1135, 56] on div "Home / Restaurants management / Menus / Sections Tornado Dubai Restaurant & Caf…" at bounding box center [780, 540] width 709 height 1006
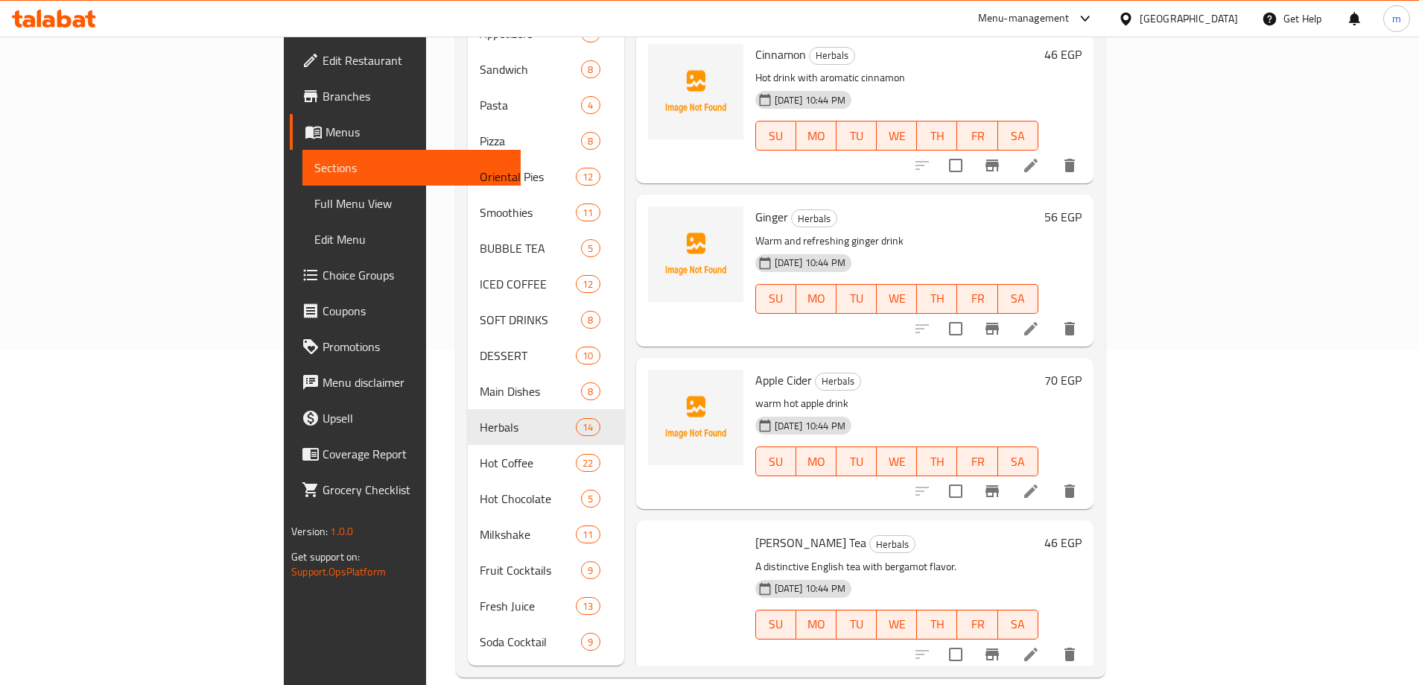
scroll to position [1460, 0]
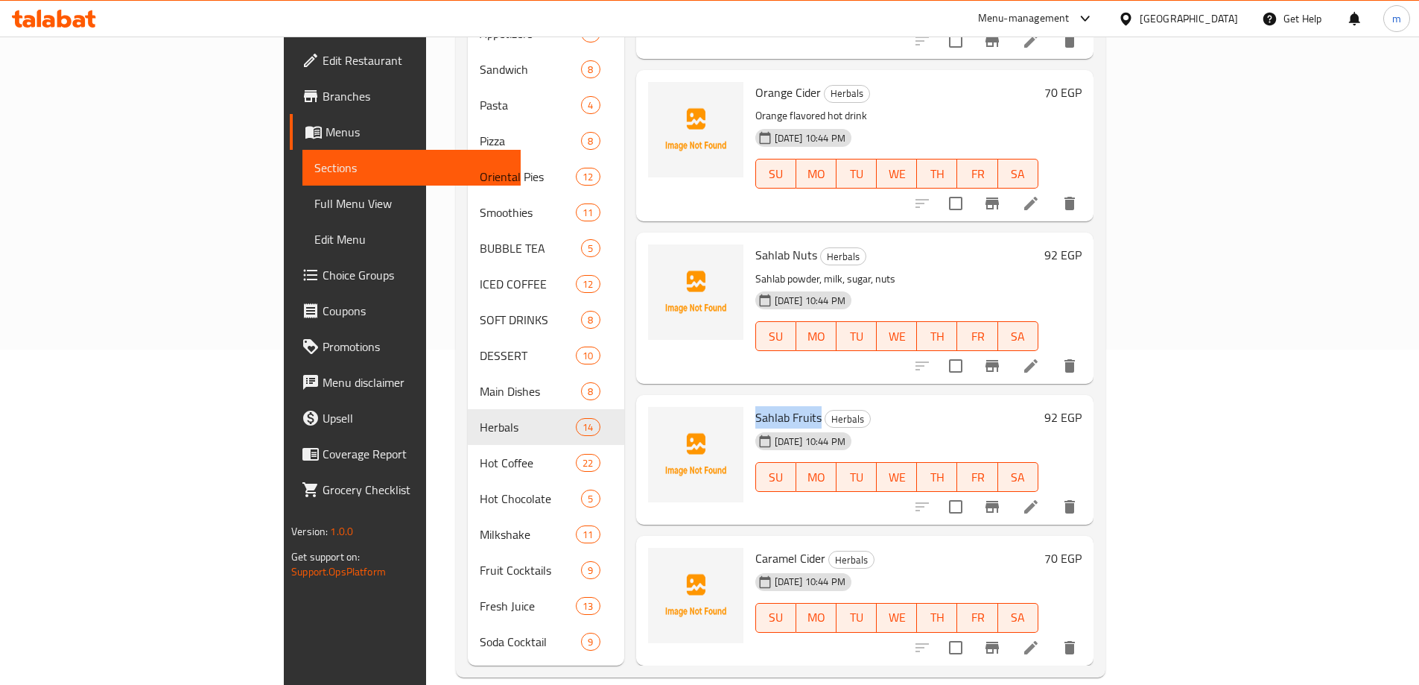
click at [1038, 500] on icon at bounding box center [1030, 506] width 13 height 13
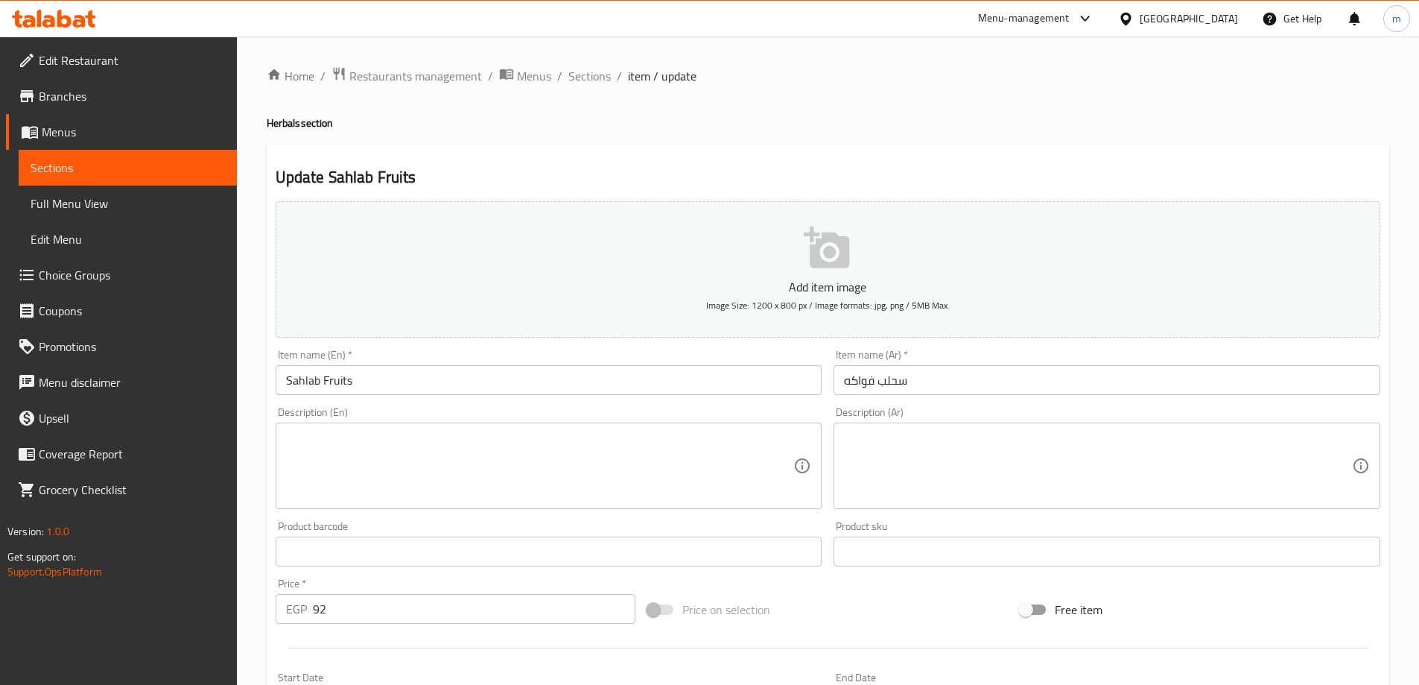
click at [884, 378] on input "سحلب فواكه" at bounding box center [1107, 380] width 547 height 30
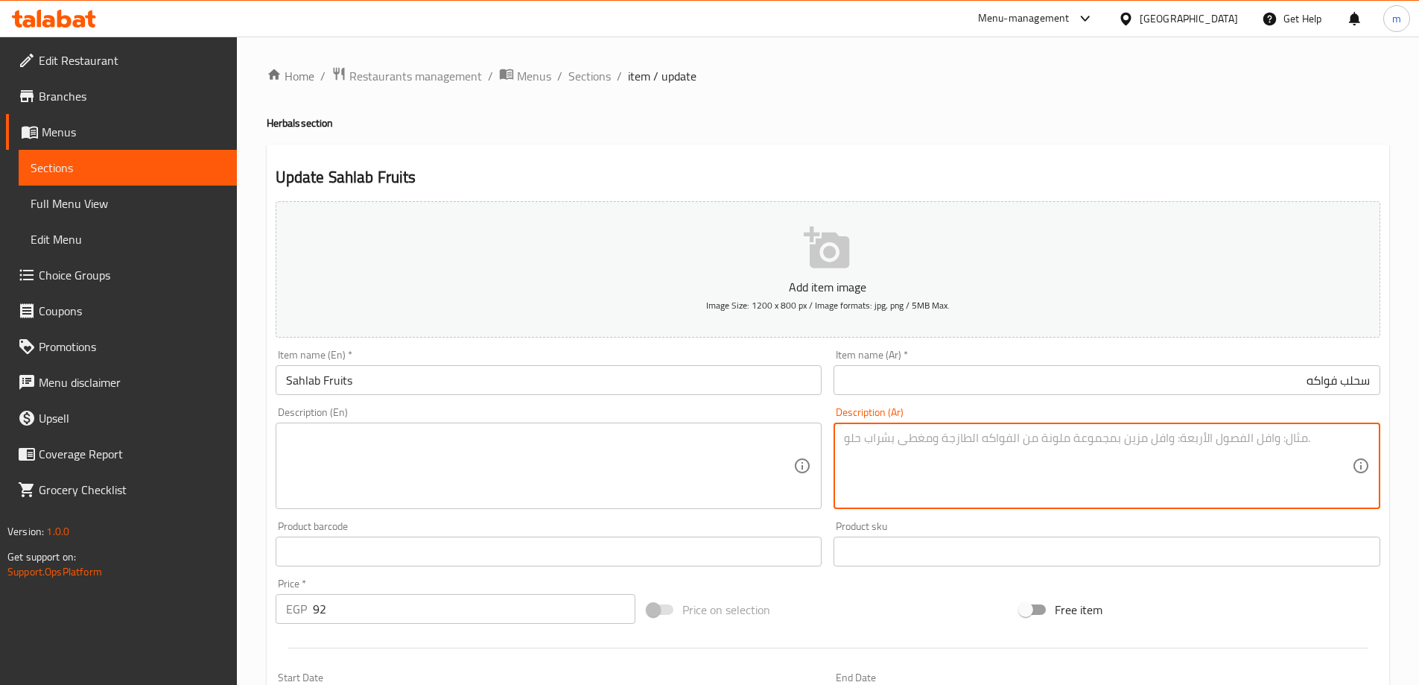
click at [972, 444] on textarea at bounding box center [1098, 466] width 508 height 71
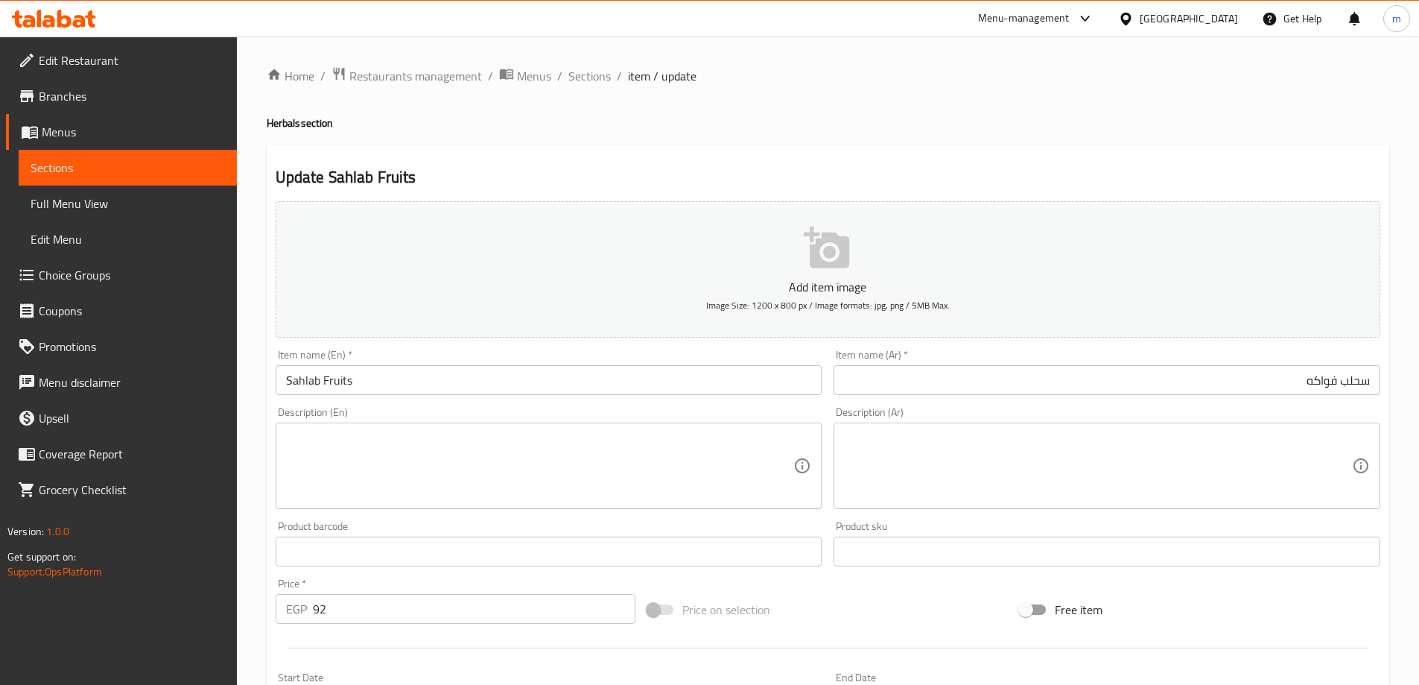
click at [1278, 442] on textarea at bounding box center [1098, 466] width 508 height 71
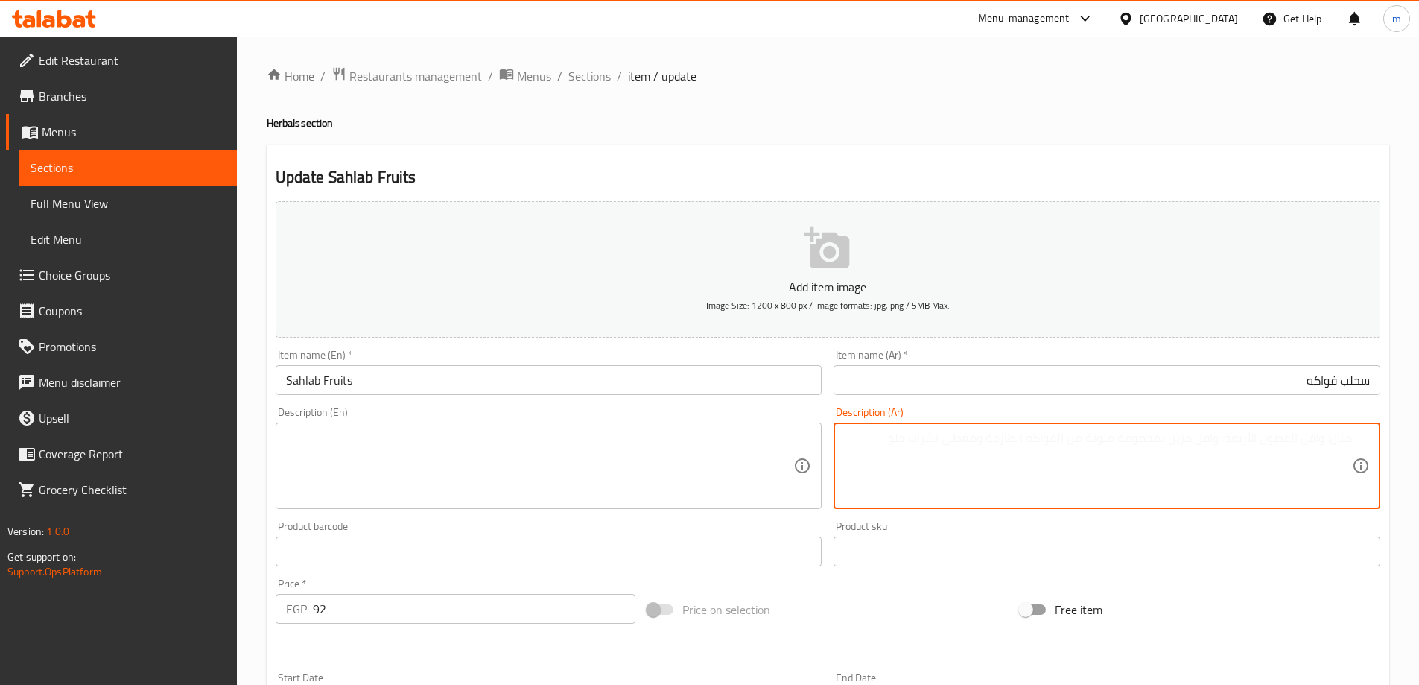
paste textarea "سحلب دافئ مع قطع فواكه"
type textarea "سحلب دافئ مع قطع فواكه"
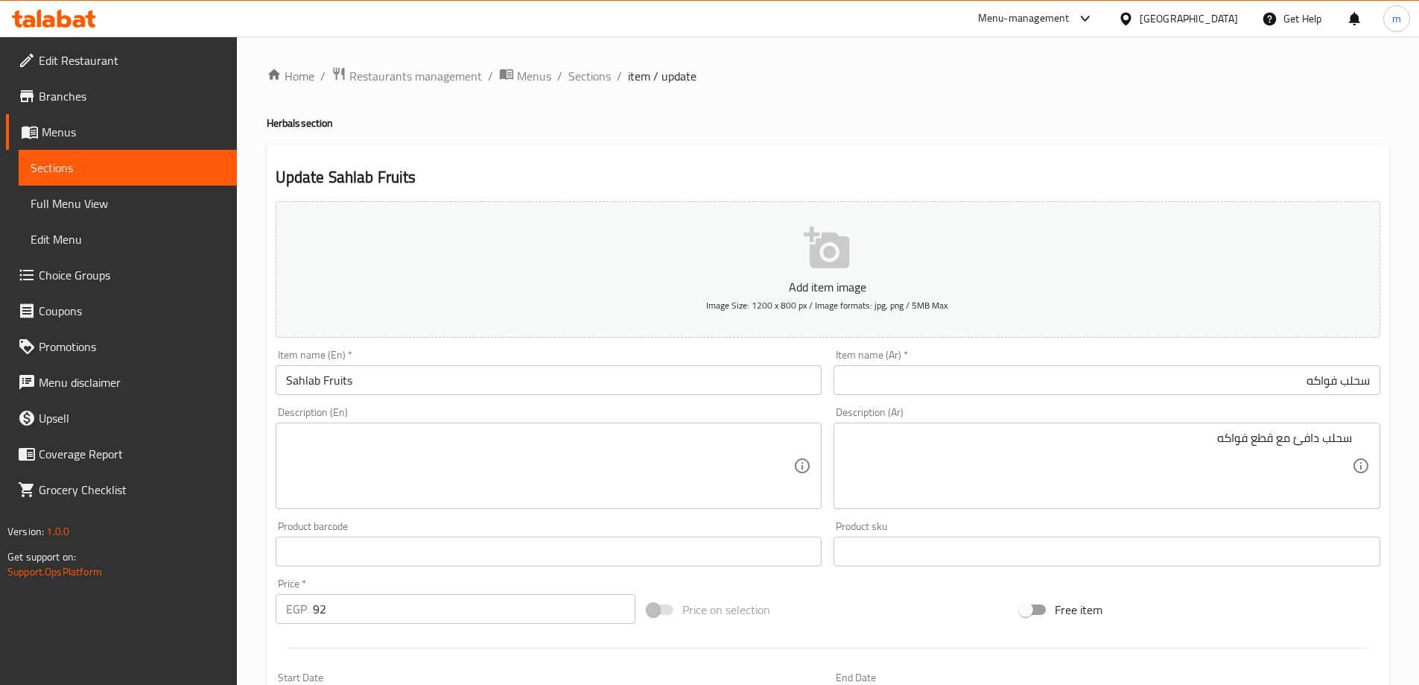
click at [646, 465] on textarea at bounding box center [540, 466] width 508 height 71
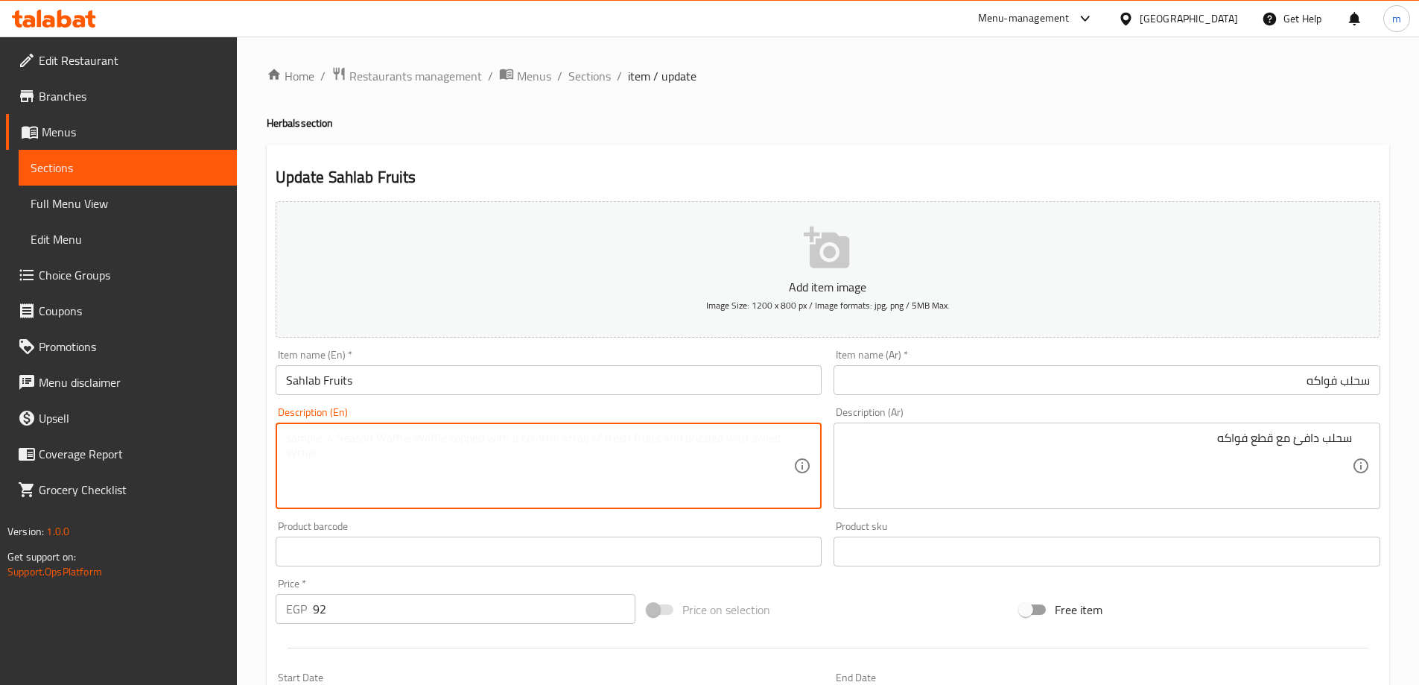
paste textarea "Warm orchid with fruit pieces"
click at [288, 380] on input "Sahlab Fruits" at bounding box center [549, 380] width 547 height 30
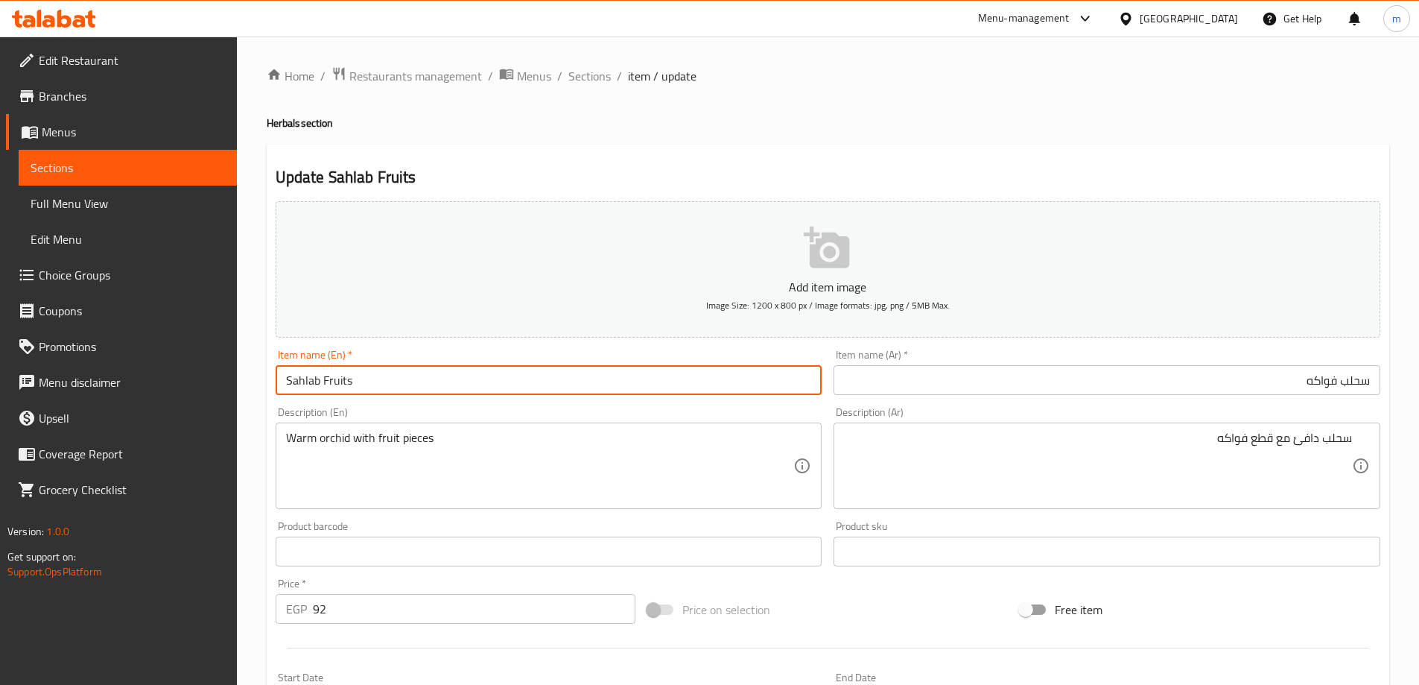
click at [288, 380] on input "Sahlab Fruits" at bounding box center [549, 380] width 547 height 30
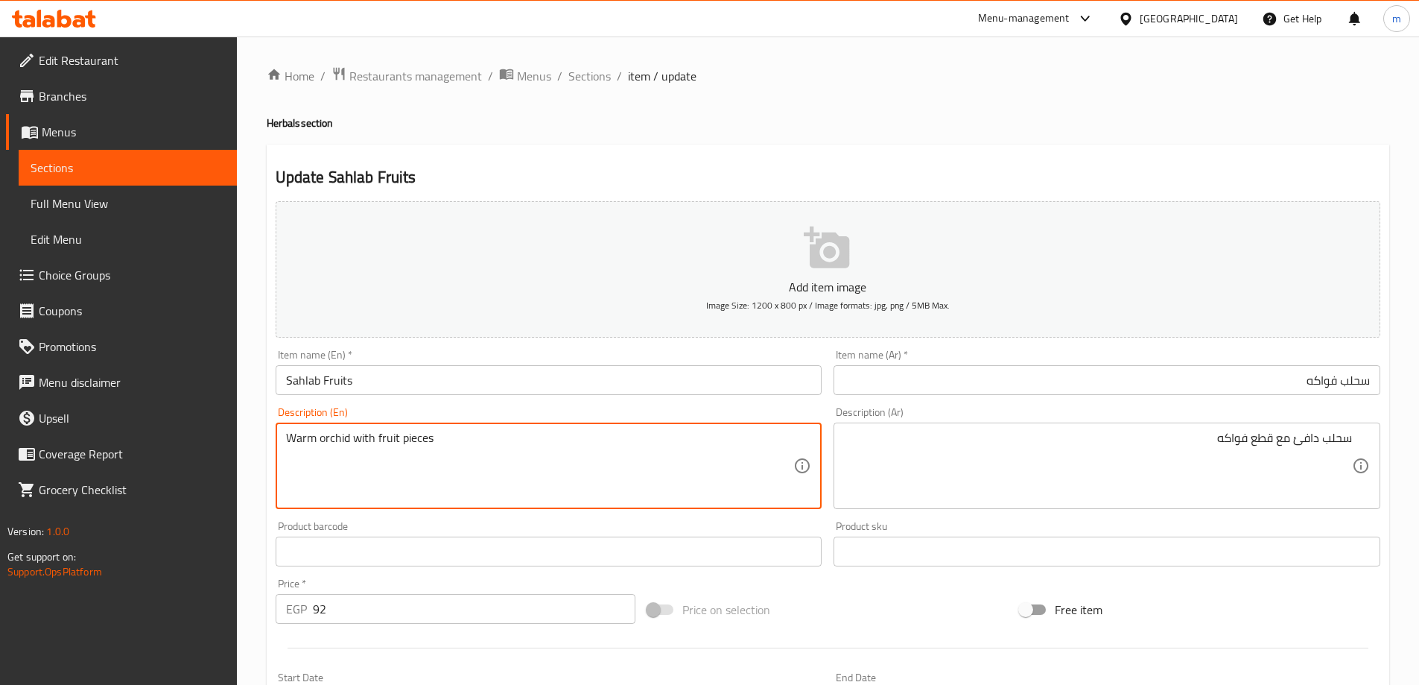
click at [332, 435] on textarea "Warm orchid with fruit pieces" at bounding box center [540, 466] width 508 height 71
paste textarea "Sahlab"
drag, startPoint x: 320, startPoint y: 443, endPoint x: 349, endPoint y: 446, distance: 29.9
click at [349, 446] on textarea "Warm sahlab with fruit pieces" at bounding box center [540, 466] width 508 height 71
paste textarea "Salep"
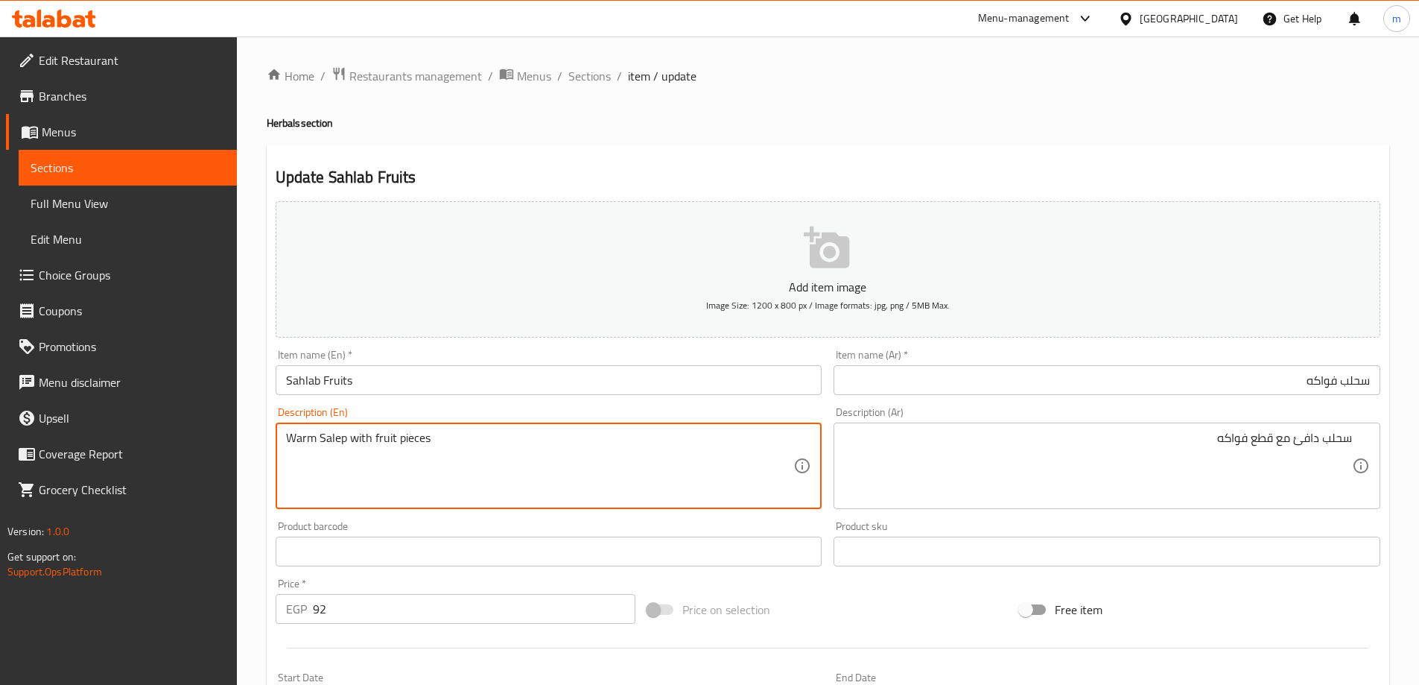
click at [321, 437] on textarea "Warm Salep with fruit pieces" at bounding box center [540, 466] width 508 height 71
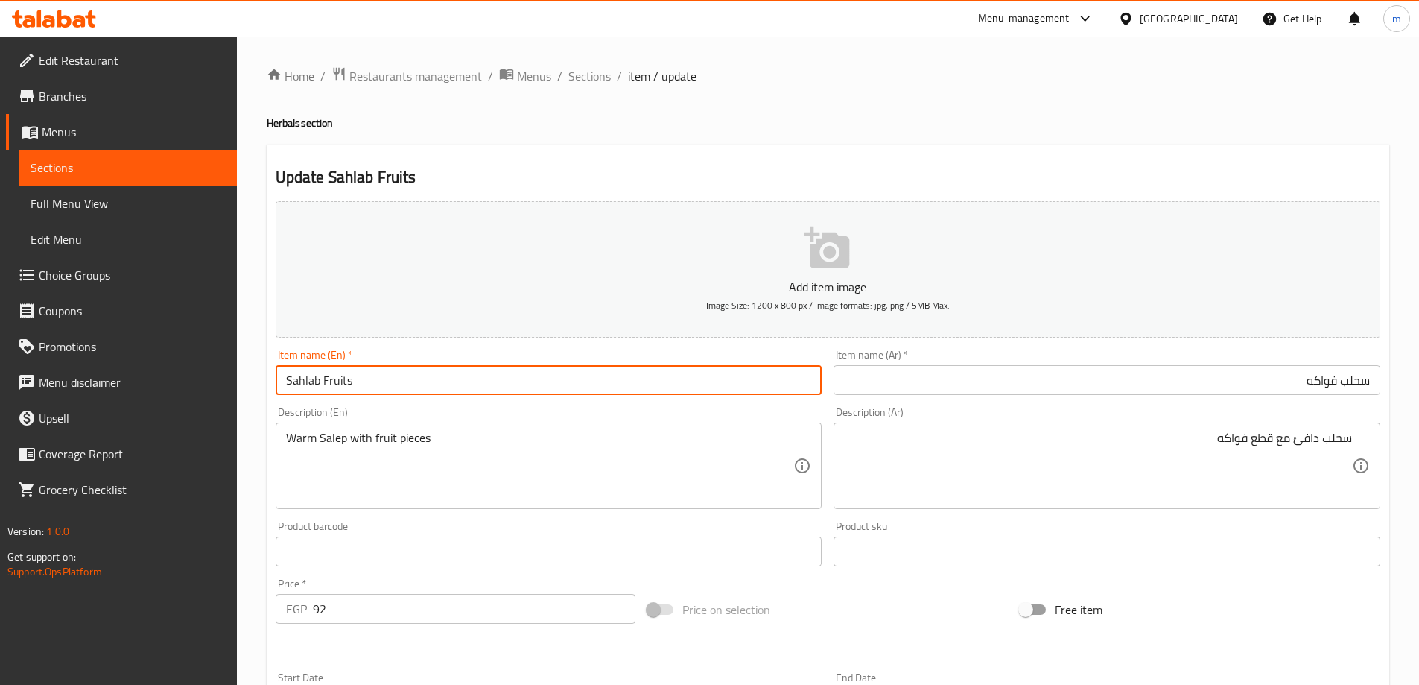
click at [311, 384] on input "Sahlab Fruits" at bounding box center [549, 380] width 547 height 30
drag, startPoint x: 320, startPoint y: 379, endPoint x: 300, endPoint y: 398, distance: 27.4
click at [281, 387] on input "Sahlab Fruits" at bounding box center [549, 380] width 547 height 30
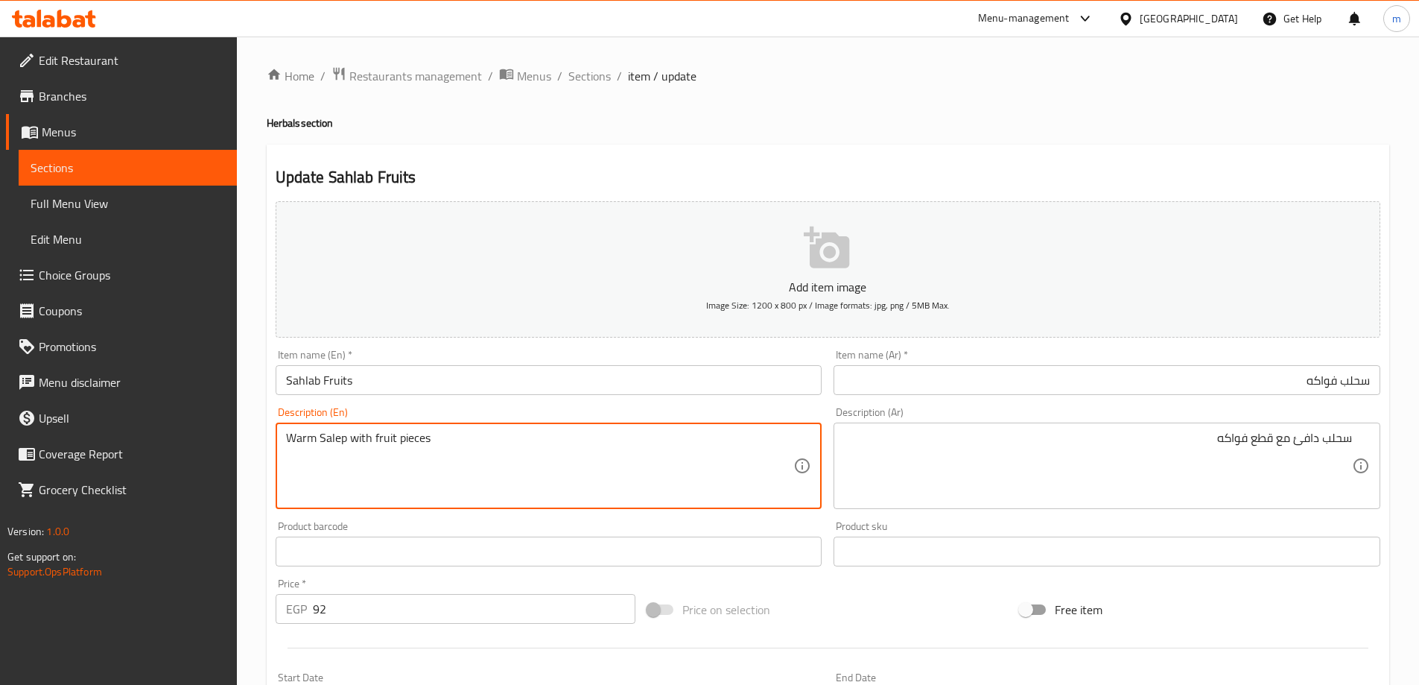
click at [329, 431] on textarea "Warm Salep with fruit pieces" at bounding box center [540, 466] width 508 height 71
paste textarea "hlab"
type textarea "Warm Sahlab with fruit pieces"
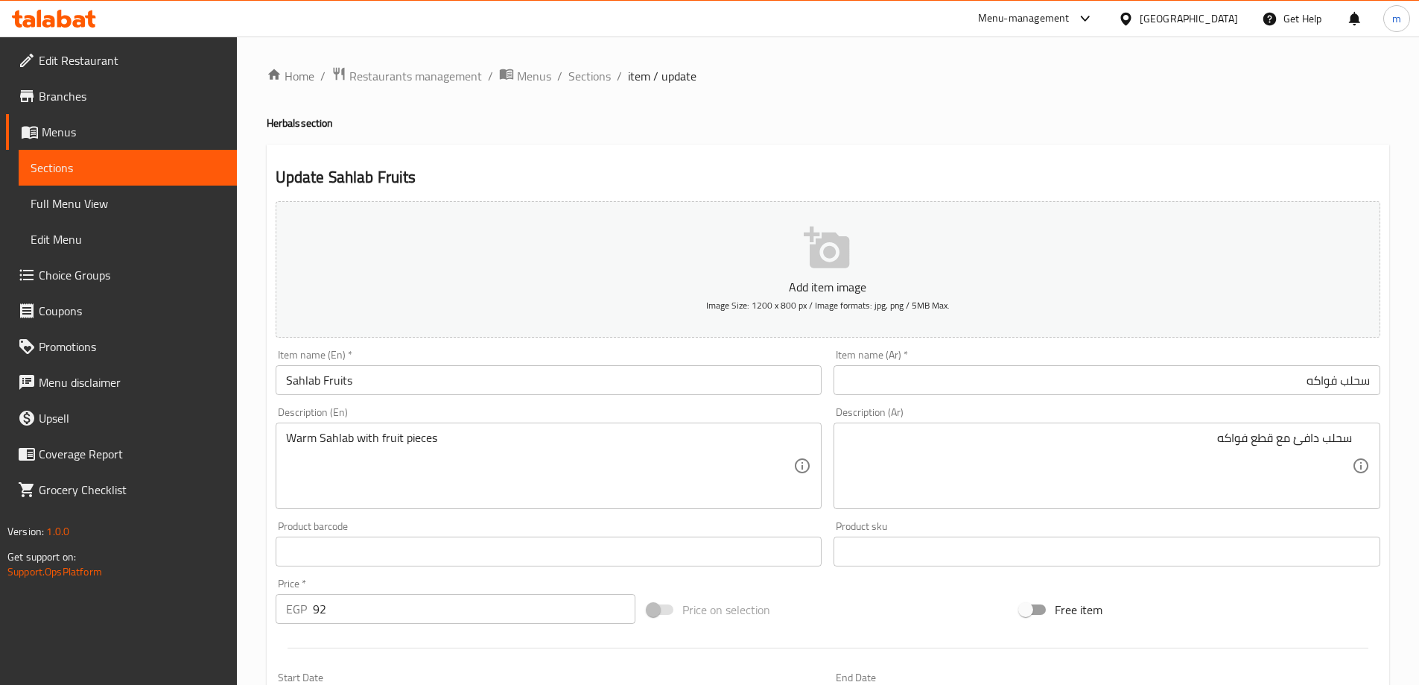
drag, startPoint x: 1236, startPoint y: 384, endPoint x: 1168, endPoint y: 377, distance: 68.2
click at [1236, 384] on input "سحلب فواكه" at bounding box center [1107, 380] width 547 height 30
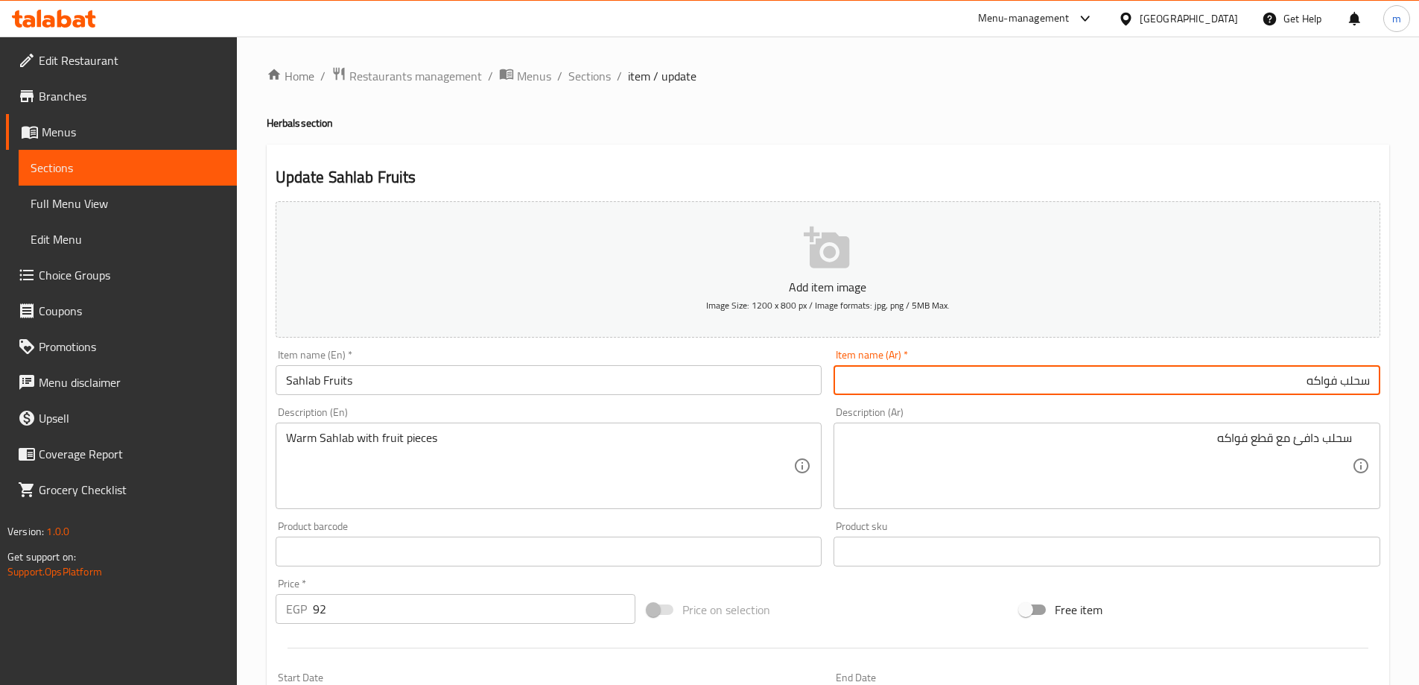
click at [519, 375] on input "Sahlab Fruits" at bounding box center [549, 380] width 547 height 30
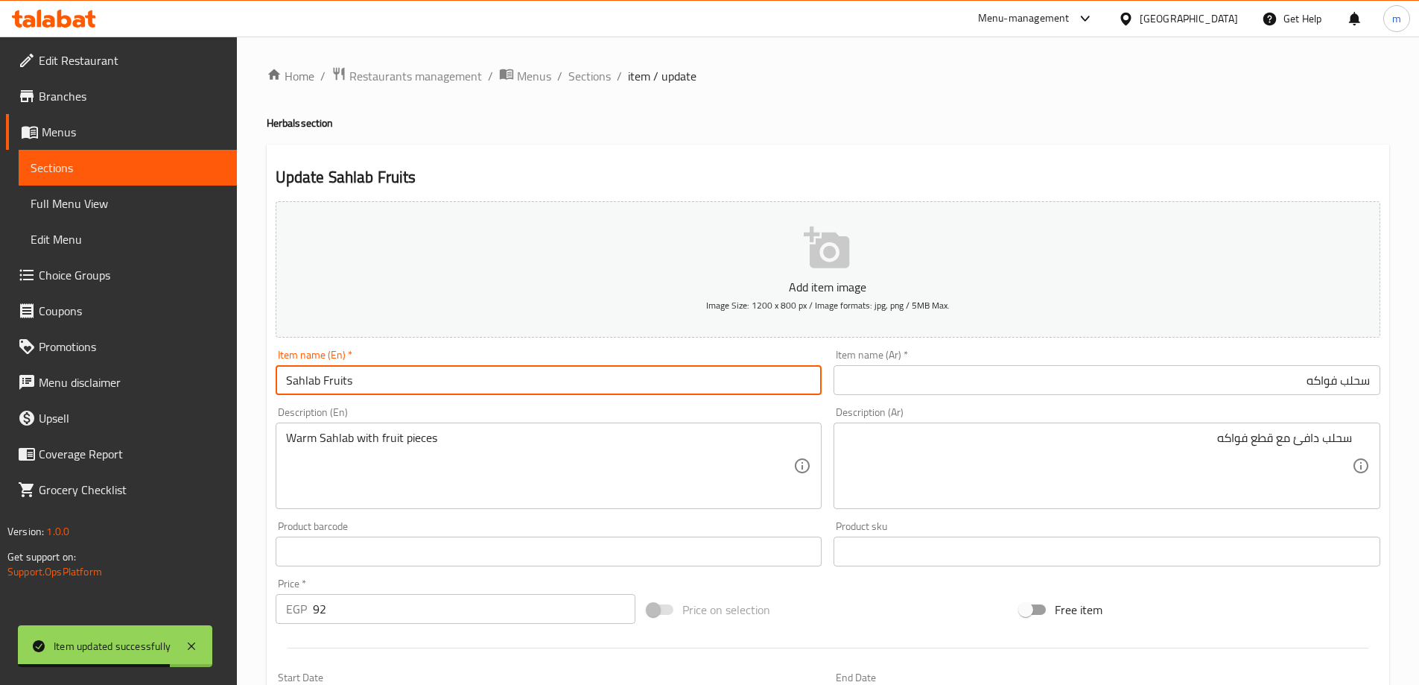
click at [588, 77] on span "Sections" at bounding box center [589, 76] width 42 height 18
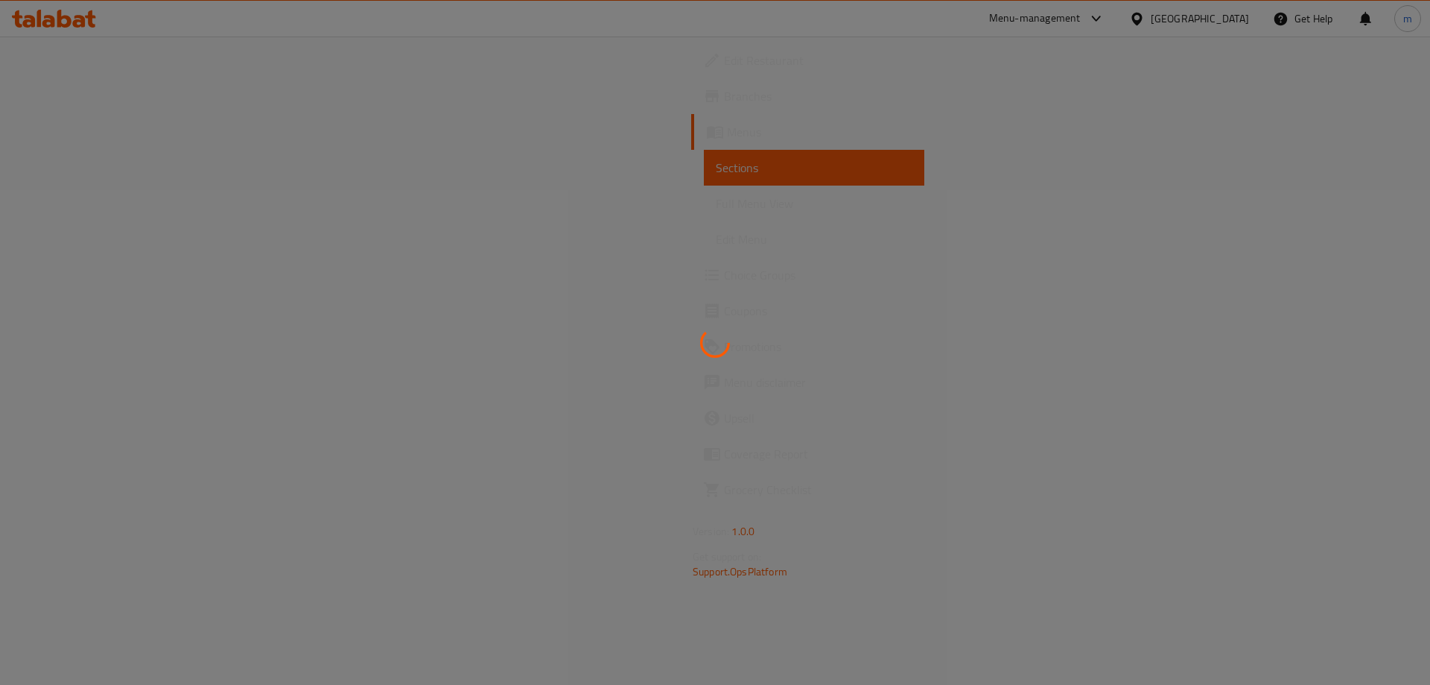
click at [124, 210] on div at bounding box center [715, 342] width 1430 height 685
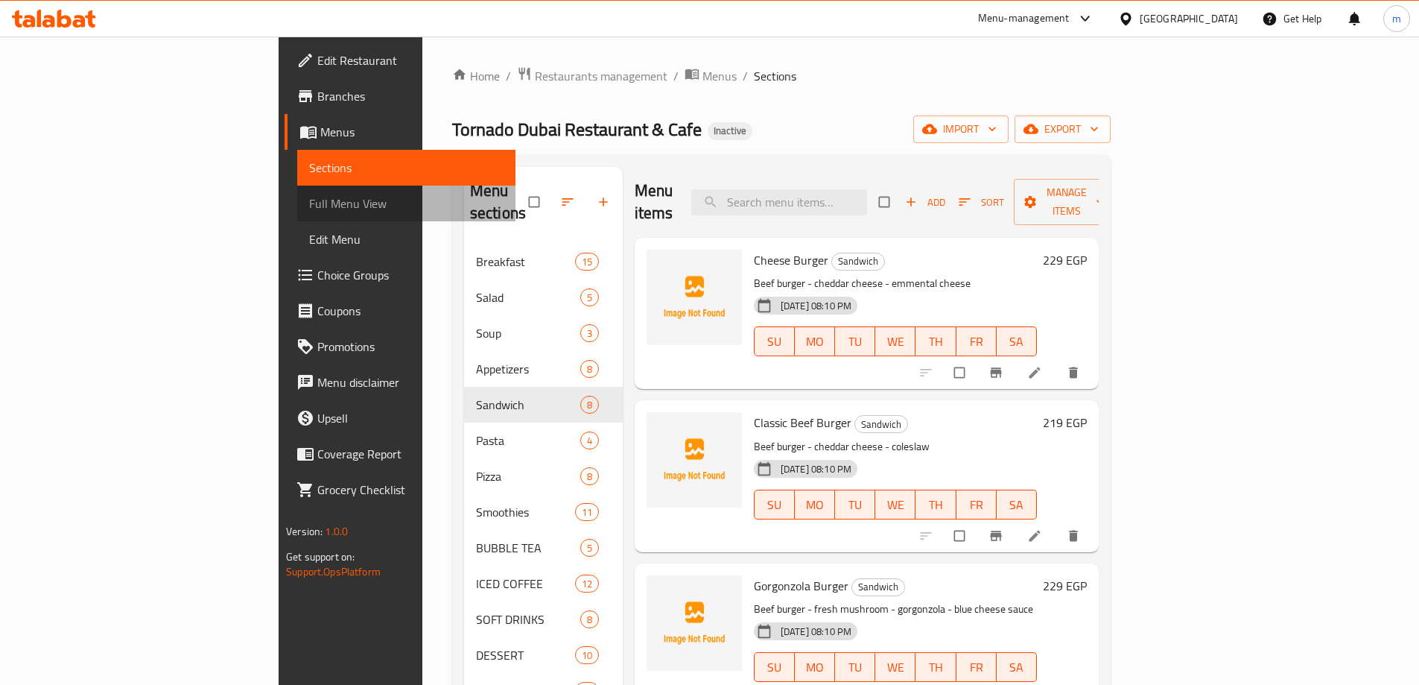
click at [309, 210] on span "Full Menu View" at bounding box center [406, 203] width 194 height 18
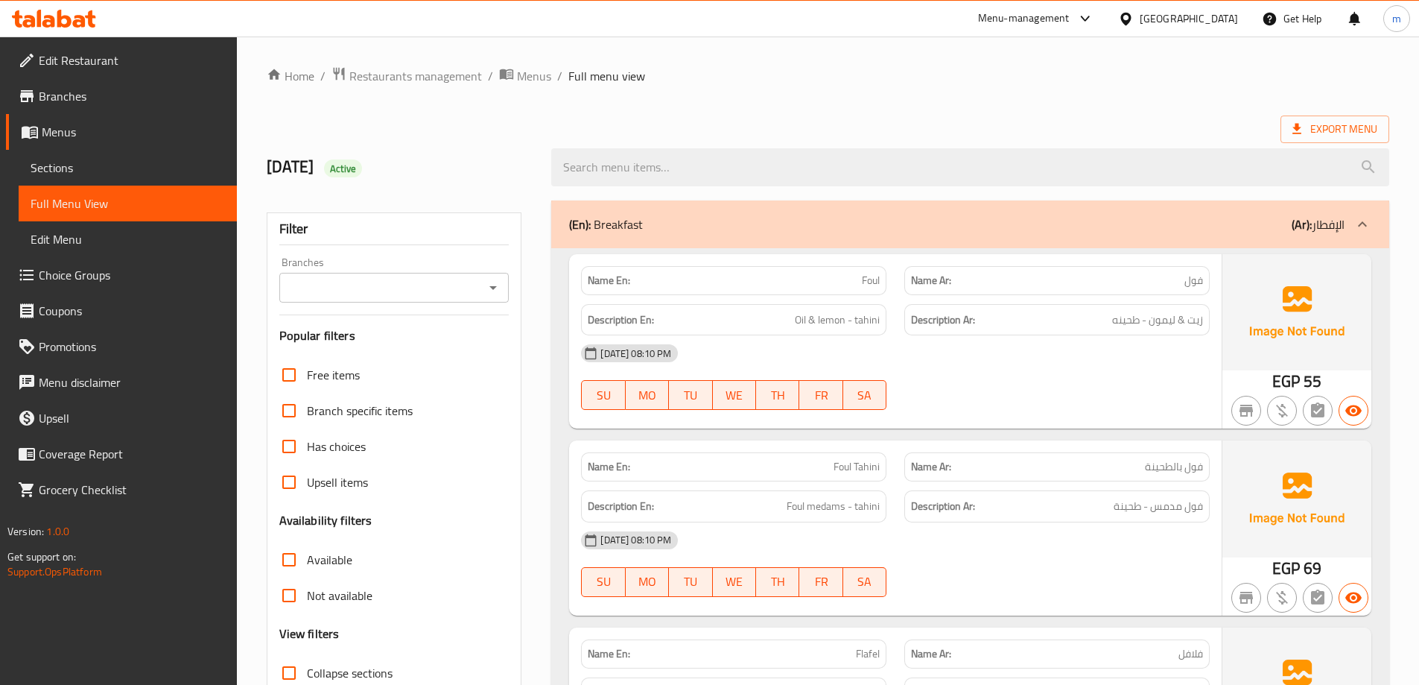
checkbox input "false"
click at [1019, 646] on p "Name Ar: فلافل" at bounding box center [1057, 654] width 292 height 16
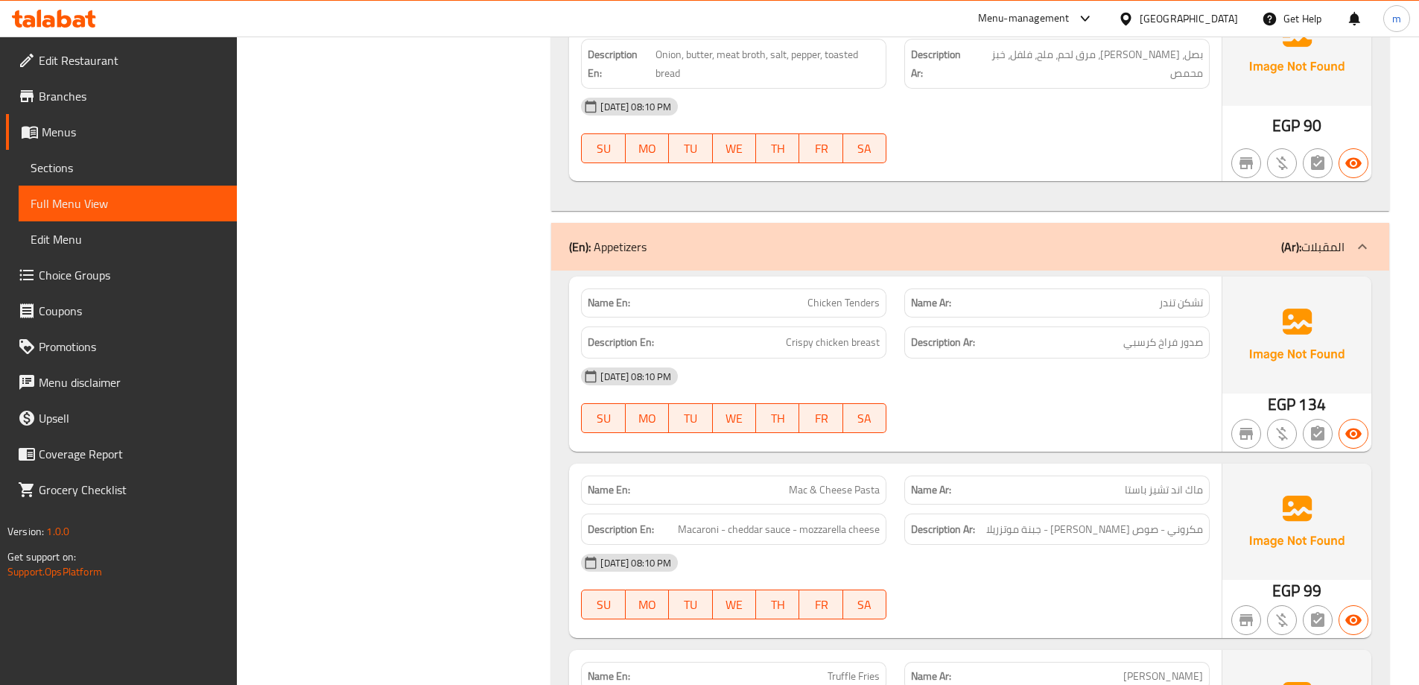
scroll to position [20261, 0]
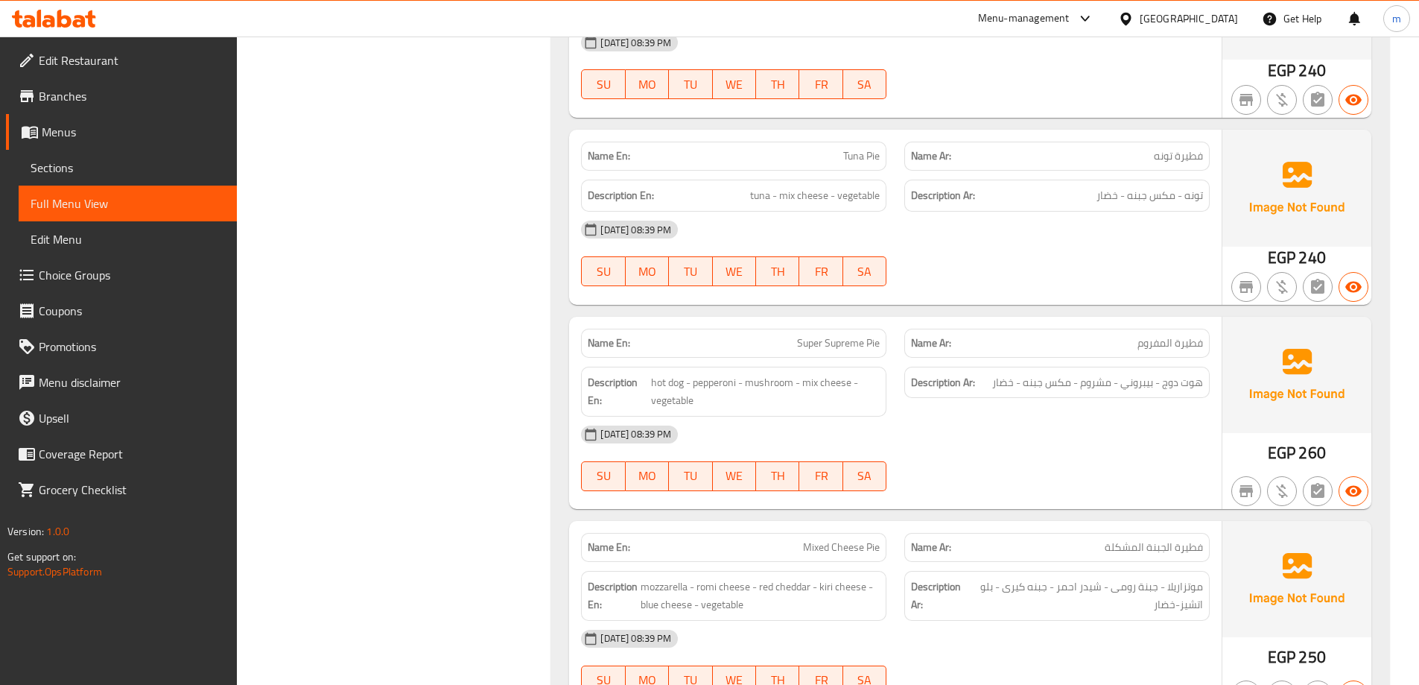
click at [496, 257] on div "Filter Branches Branches Popular filters Free items Branch specific items Has c…" at bounding box center [400, 464] width 285 height 41068
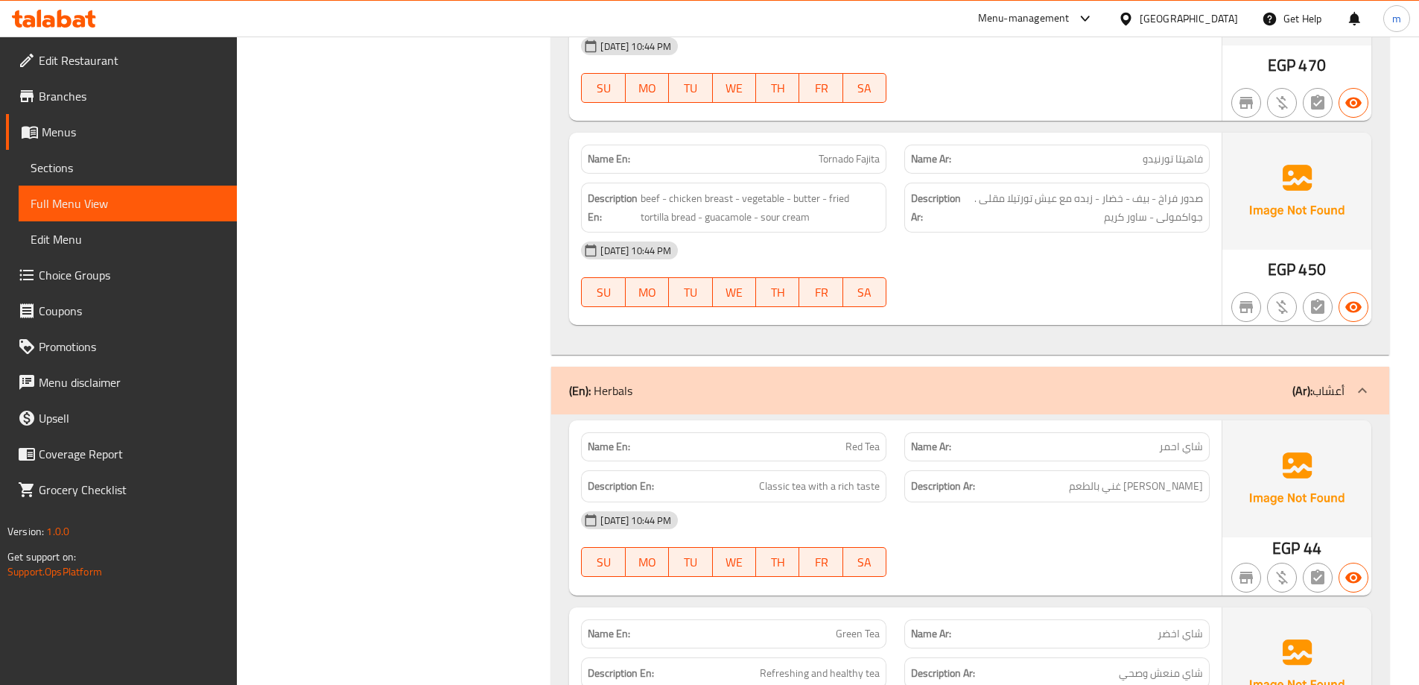
scroll to position [24349, 0]
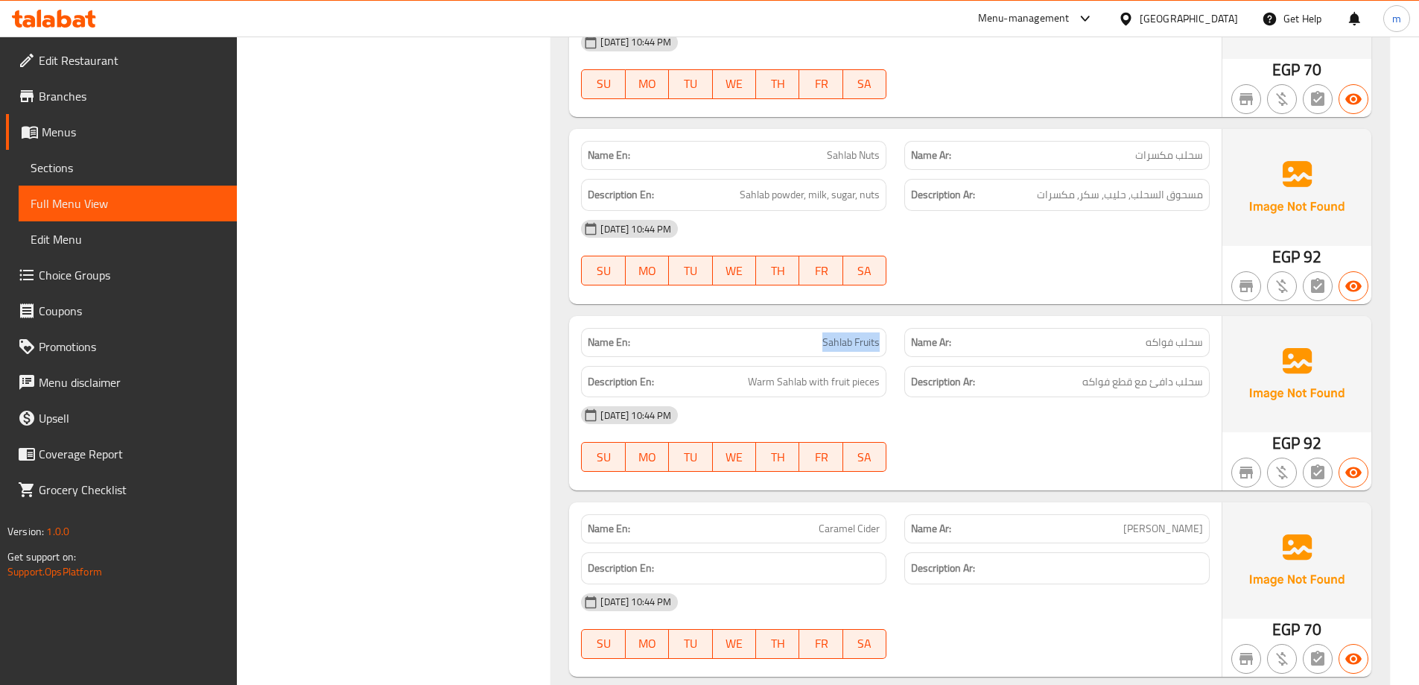
click at [832, 396] on div "Description En: Warm Sahlab with fruit pieces" at bounding box center [733, 382] width 305 height 32
click at [1121, 382] on span "سحلب دافئ مع قطع فواكه" at bounding box center [1142, 381] width 121 height 19
click at [1120, 382] on span "سحلب دافئ مع قطع فواكه" at bounding box center [1142, 381] width 121 height 19
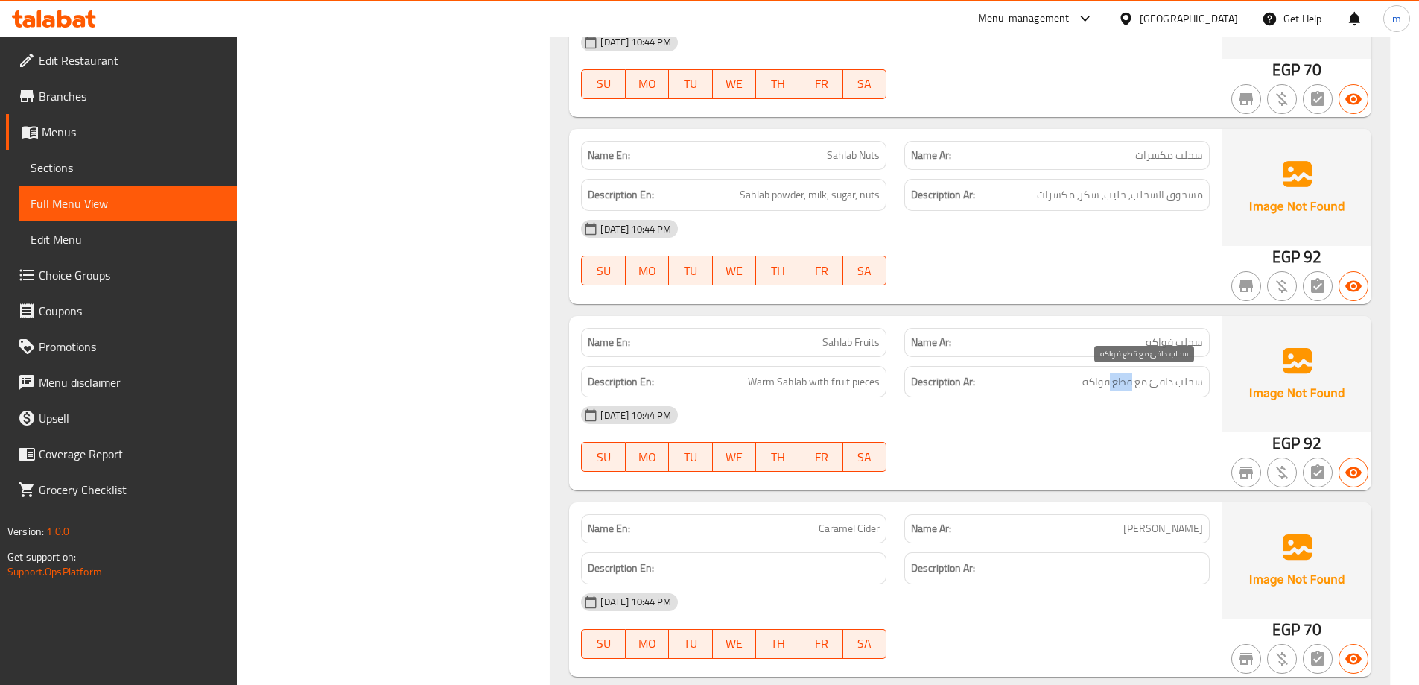
click at [1120, 382] on span "سحلب دافئ مع قطع فواكه" at bounding box center [1142, 381] width 121 height 19
click at [869, 431] on div "[DATE] 10:44 PM" at bounding box center [895, 415] width 647 height 36
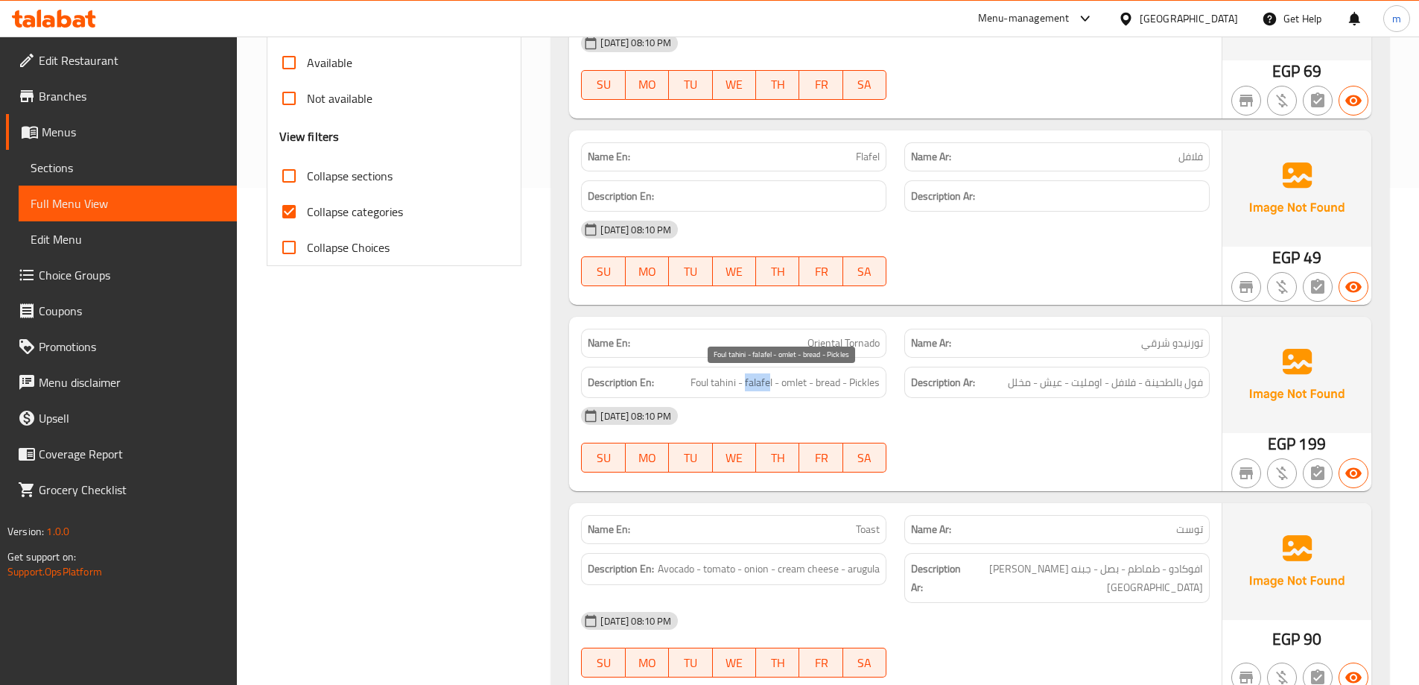
drag, startPoint x: 754, startPoint y: 383, endPoint x: 768, endPoint y: 382, distance: 14.2
click at [768, 382] on span "Foul tahini - falafel - omlet - bread - Pickles" at bounding box center [785, 382] width 189 height 19
drag, startPoint x: 784, startPoint y: 387, endPoint x: 800, endPoint y: 387, distance: 16.4
click at [800, 387] on span "Foul tahini - falafel - omlet - bread - Pickles" at bounding box center [785, 382] width 189 height 19
drag, startPoint x: 825, startPoint y: 384, endPoint x: 843, endPoint y: 385, distance: 17.9
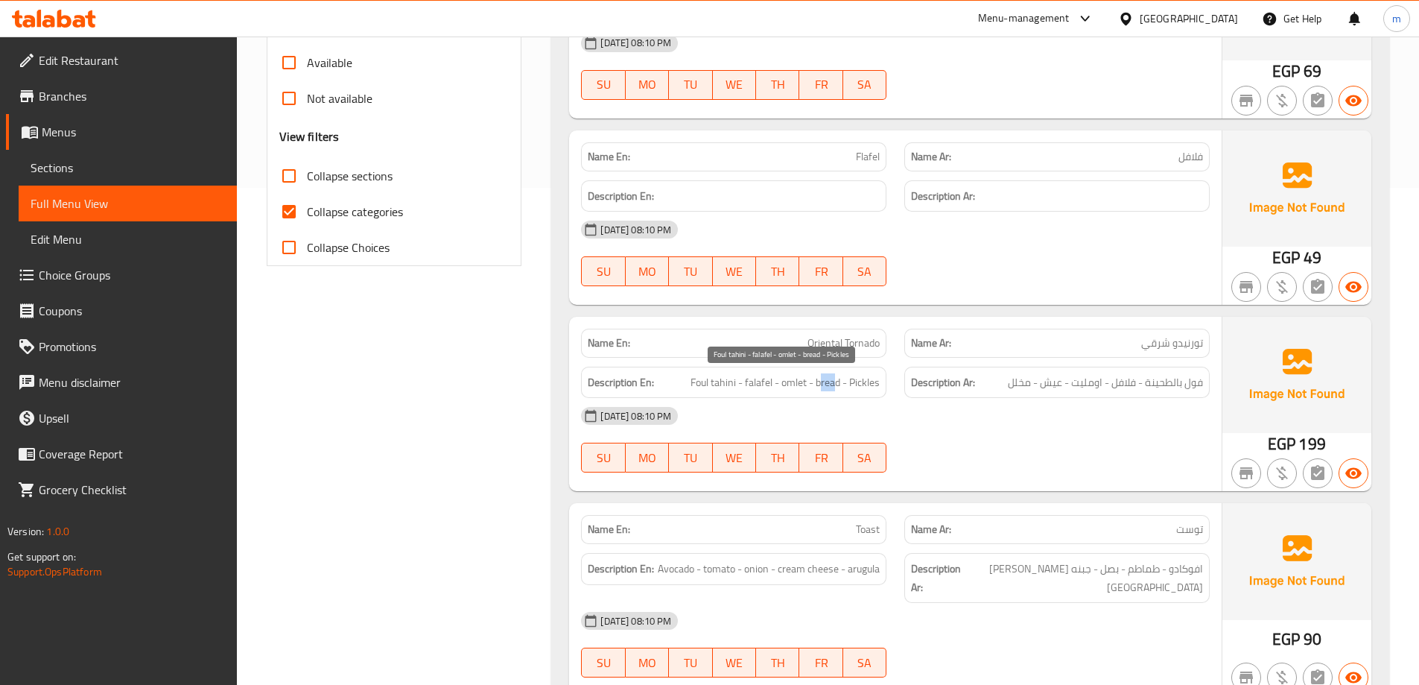
click at [838, 385] on span "Foul tahini - falafel - omlet - bread - Pickles" at bounding box center [785, 382] width 189 height 19
drag, startPoint x: 862, startPoint y: 386, endPoint x: 877, endPoint y: 386, distance: 14.9
click at [874, 386] on span "Foul tahini - falafel - omlet - bread - Pickles" at bounding box center [785, 382] width 189 height 19
click at [1177, 390] on span "فول بالطحينة - فلافل - اومليت - عيش - مخلل" at bounding box center [1105, 382] width 195 height 19
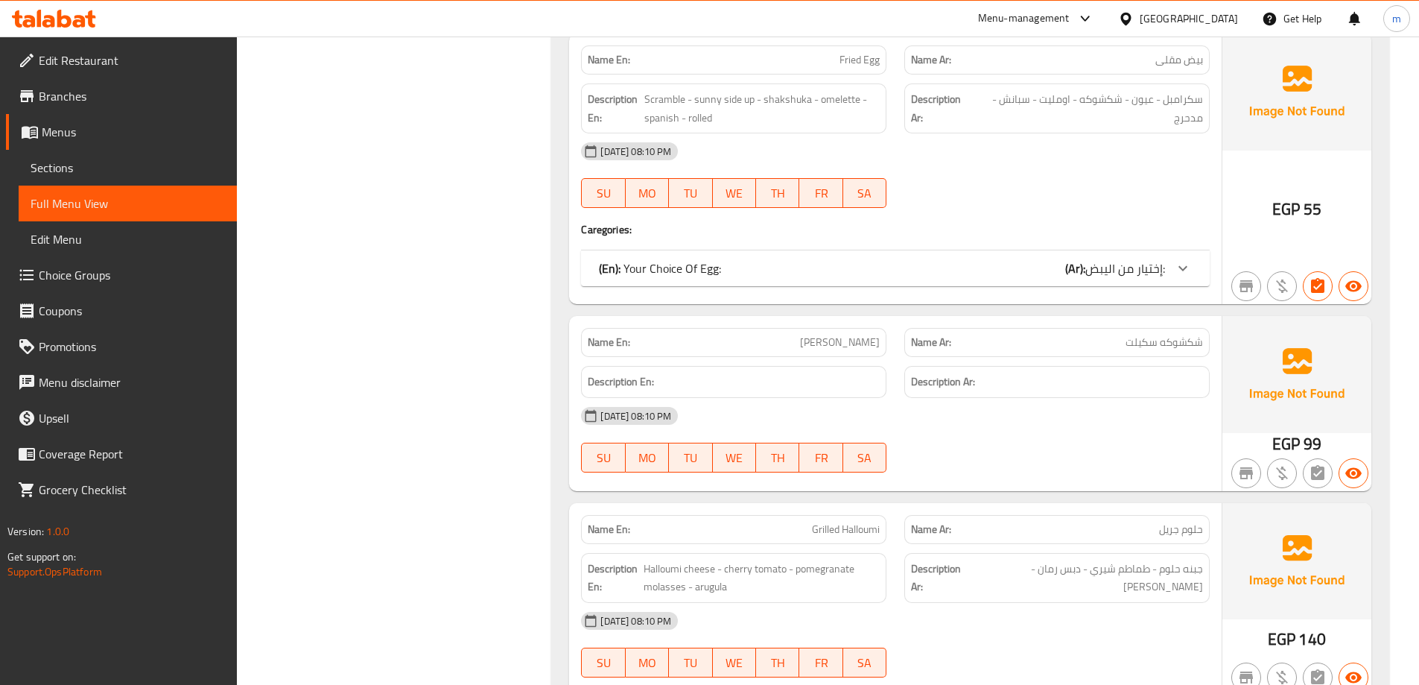
click at [982, 428] on div "[DATE] 08:10 PM" at bounding box center [895, 416] width 647 height 36
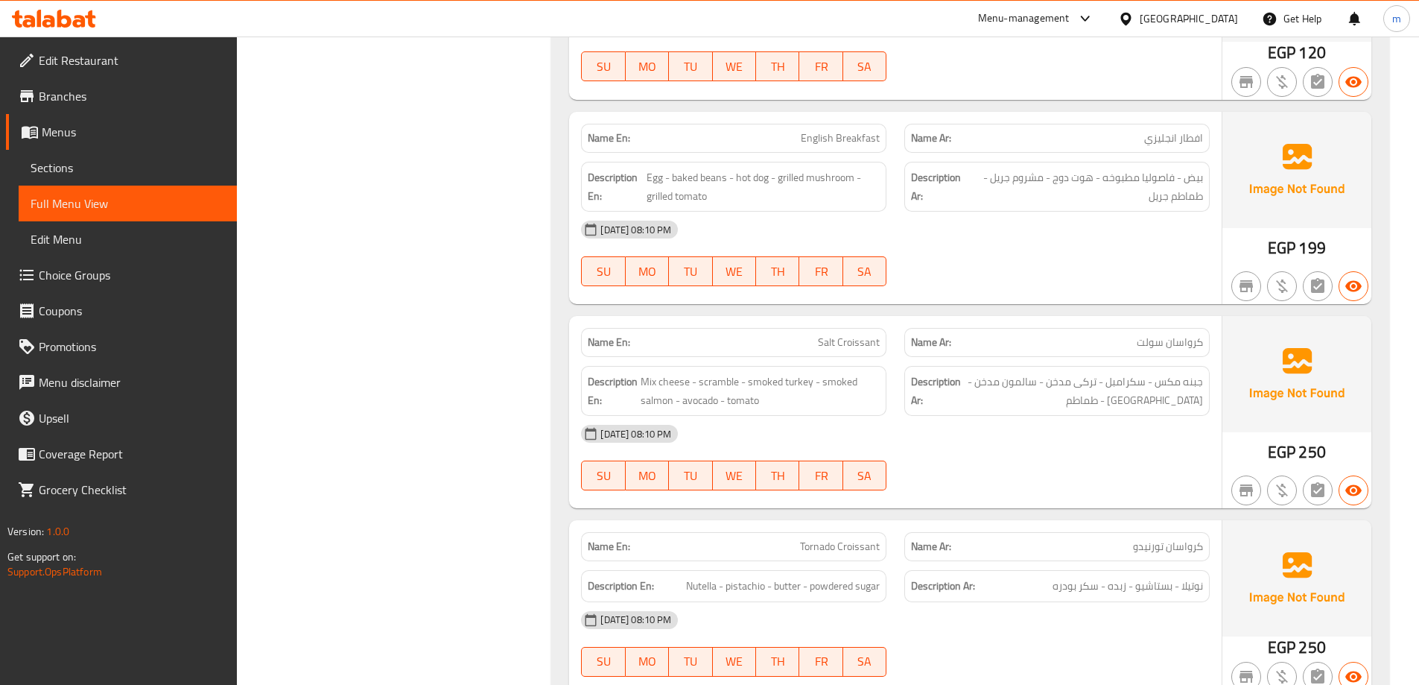
click at [968, 419] on div "[DATE] 08:10 PM" at bounding box center [895, 434] width 647 height 36
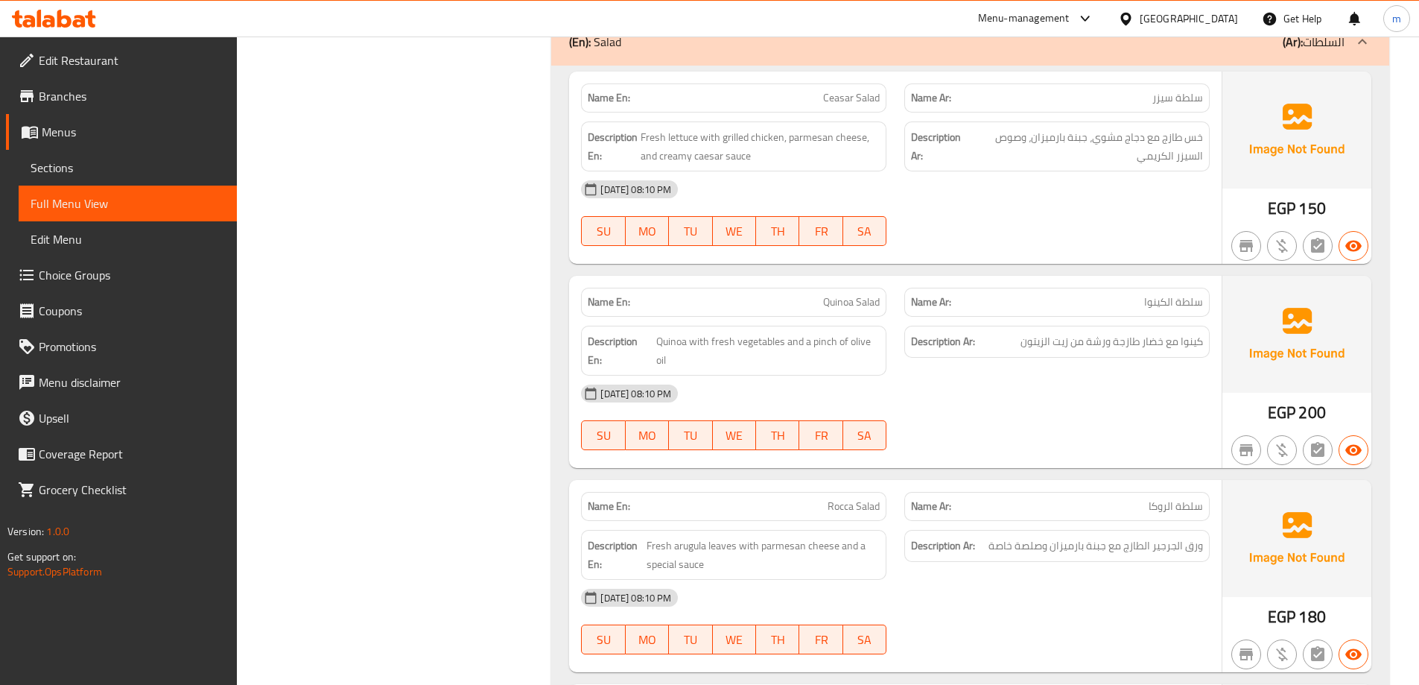
click at [969, 512] on p "Name Ar: سلطة الروكا" at bounding box center [1057, 506] width 292 height 16
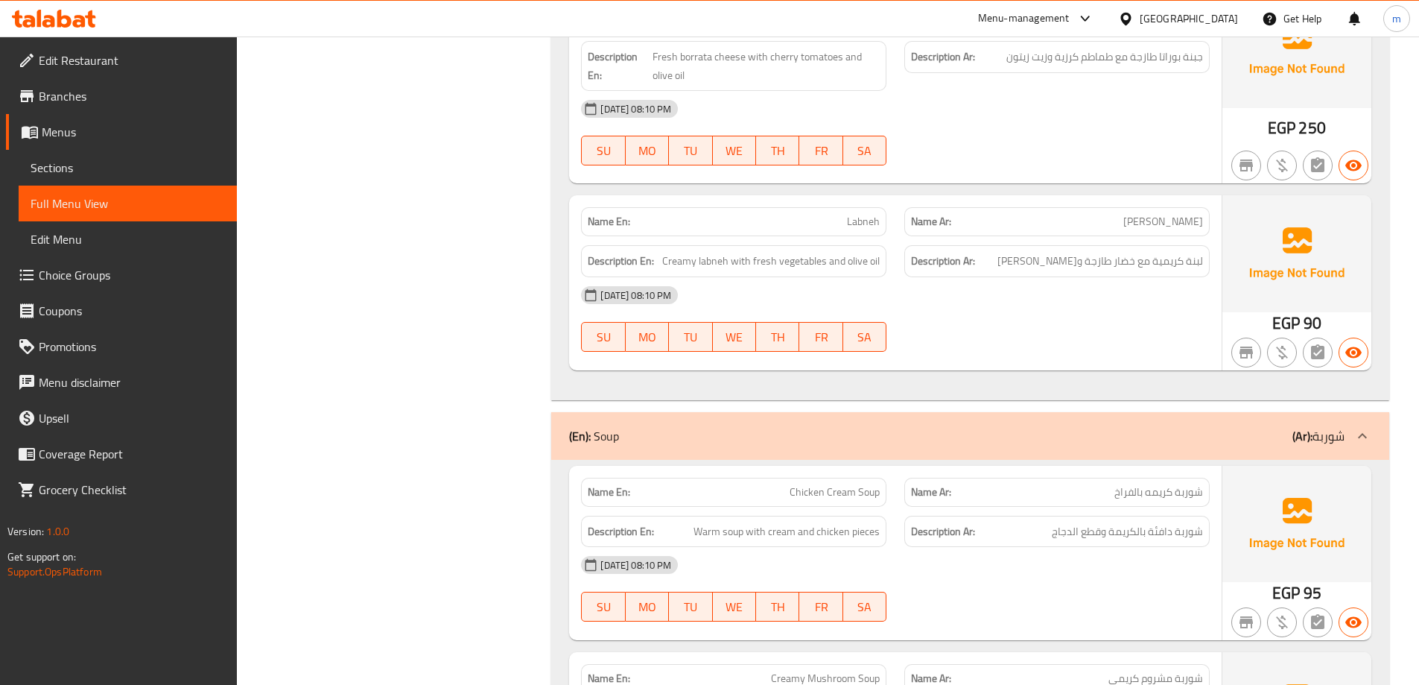
scroll to position [4422, 0]
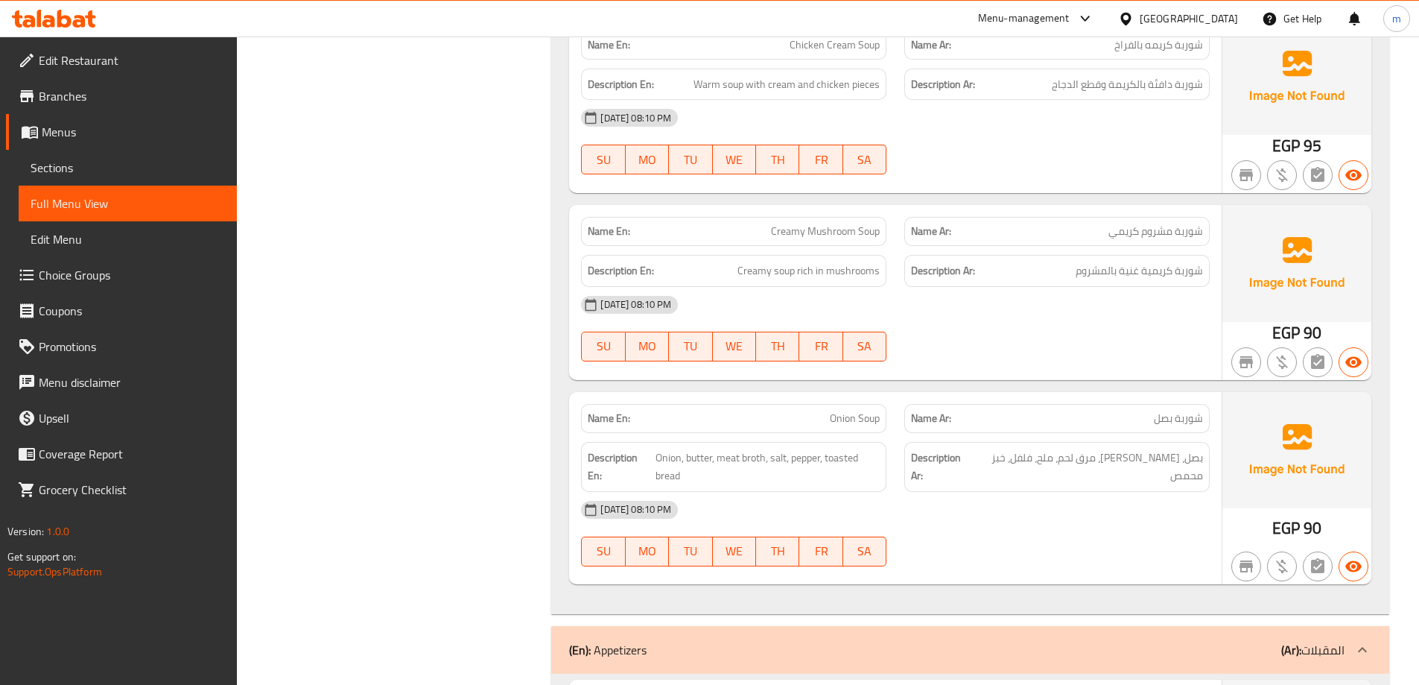
click at [1207, 438] on div "Description Ar: بصل، زبدة، مرق لحم، ملح، فلفل، خبز محمص" at bounding box center [1056, 467] width 323 height 68
click at [938, 431] on div "Name Ar: شوربة بصل" at bounding box center [1056, 418] width 305 height 29
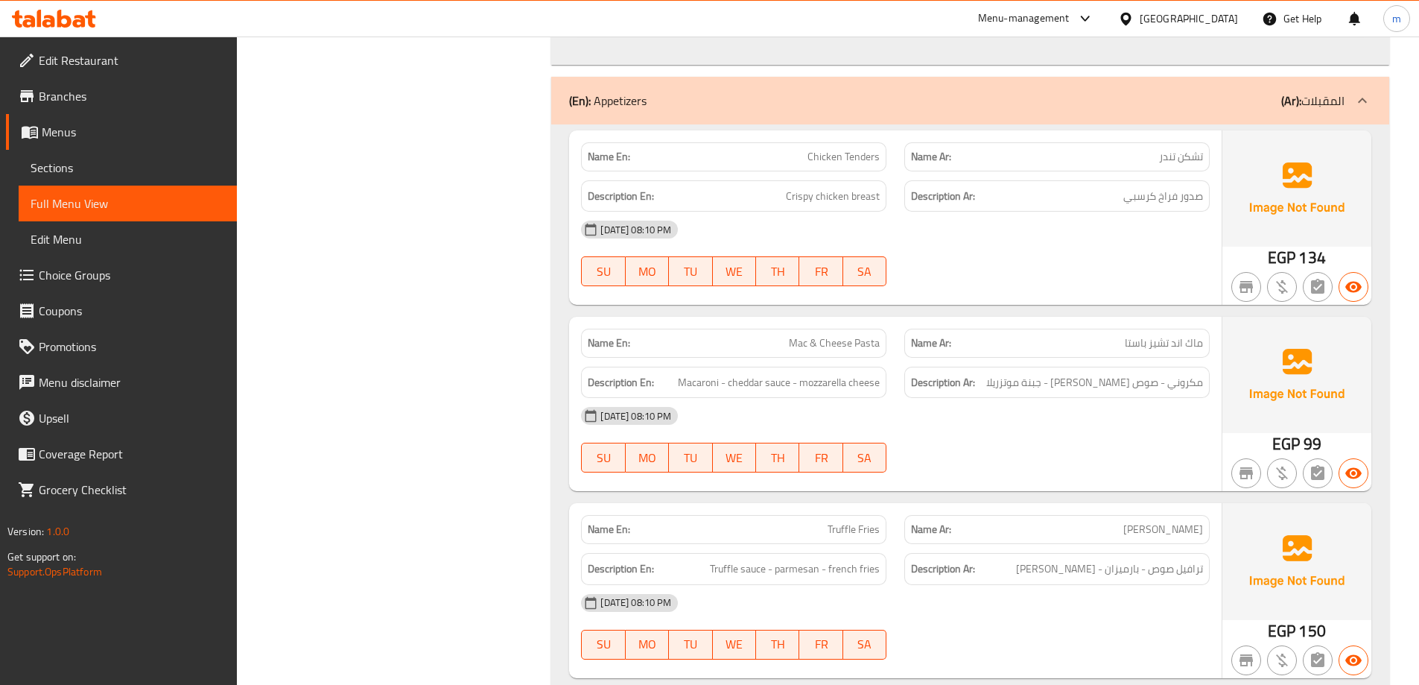
click at [804, 377] on span "Macaroni - cheddar sauce - mozzarella cheese" at bounding box center [779, 382] width 202 height 19
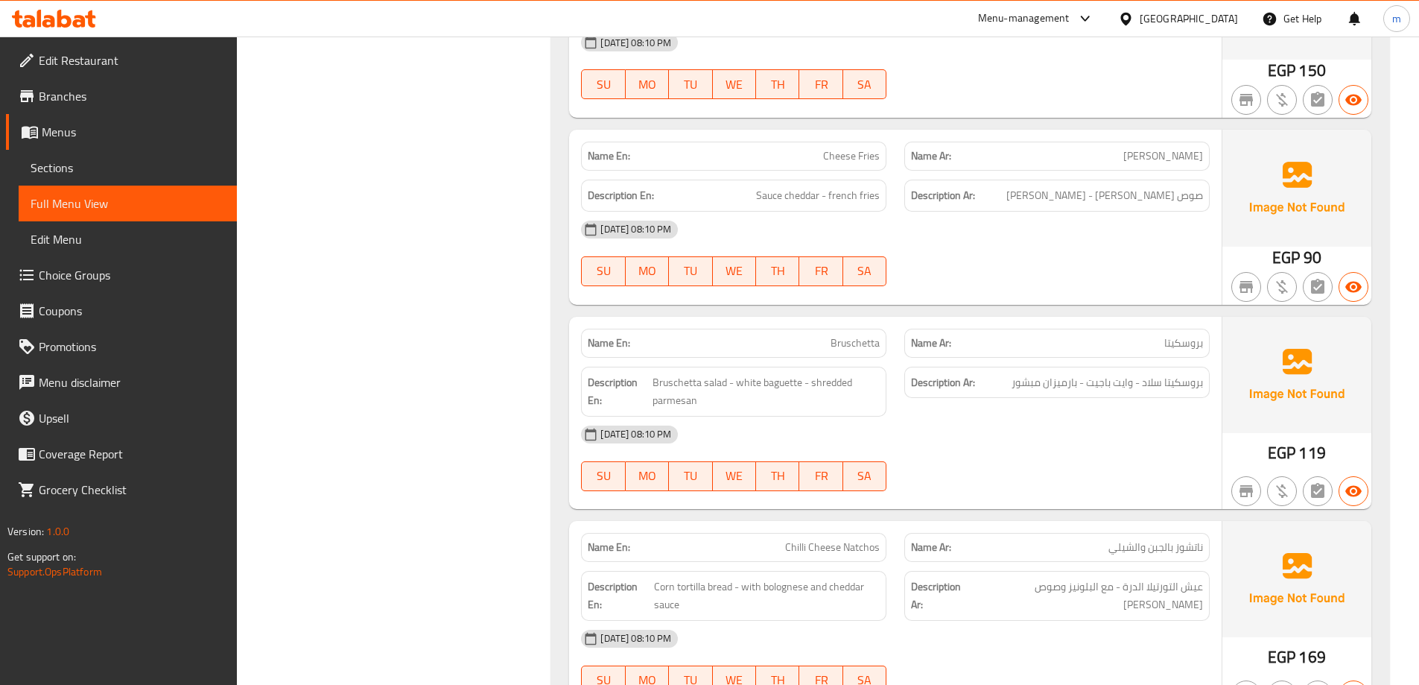
click at [904, 383] on div "Description Ar: بروسكيتا سلاد - وايت باجيت - بارميزان مبشور" at bounding box center [1056, 383] width 305 height 32
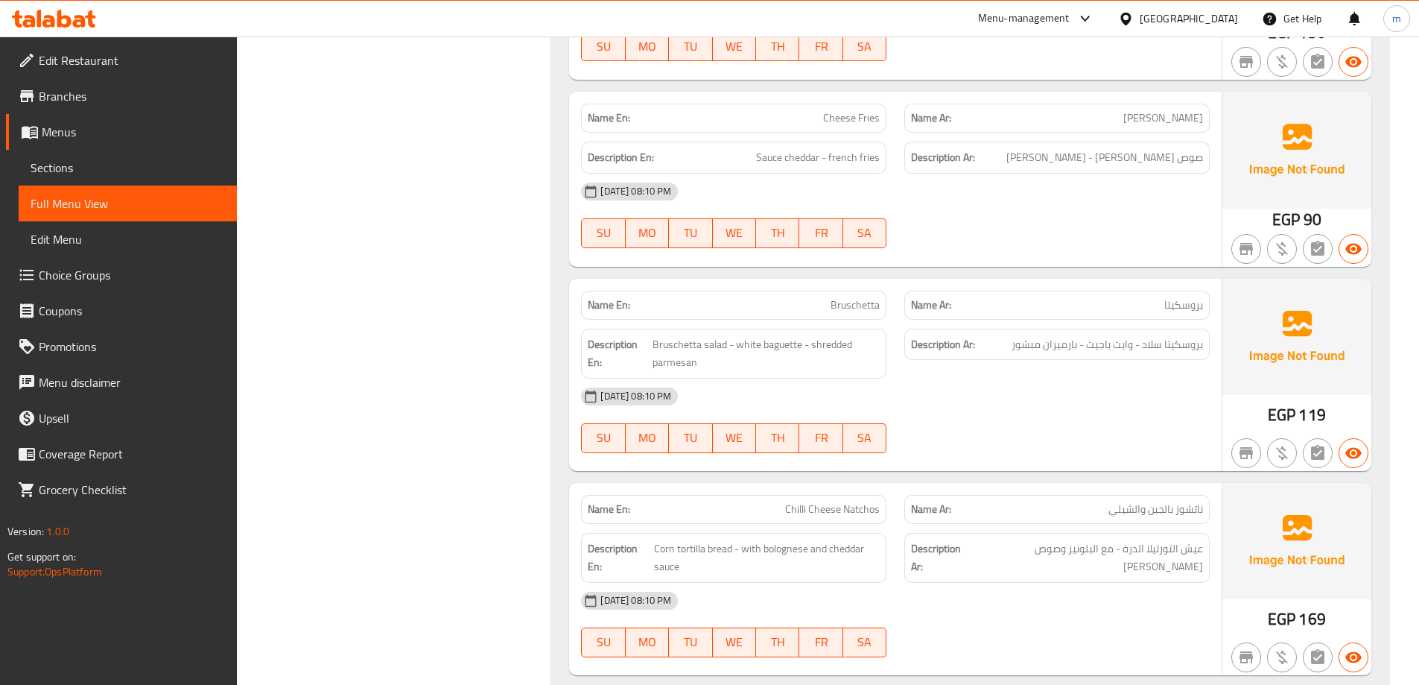
scroll to position [6128, 0]
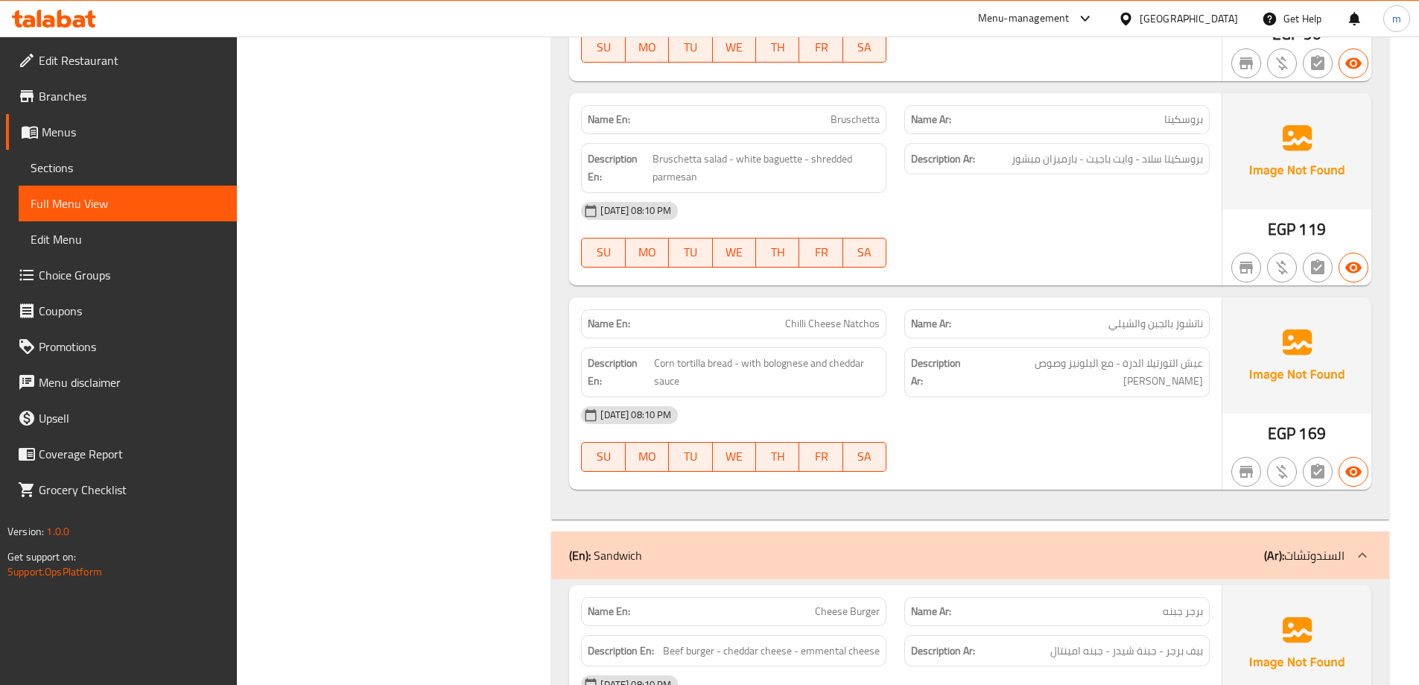
click at [1155, 431] on div "[DATE] 08:10 PM" at bounding box center [895, 415] width 647 height 36
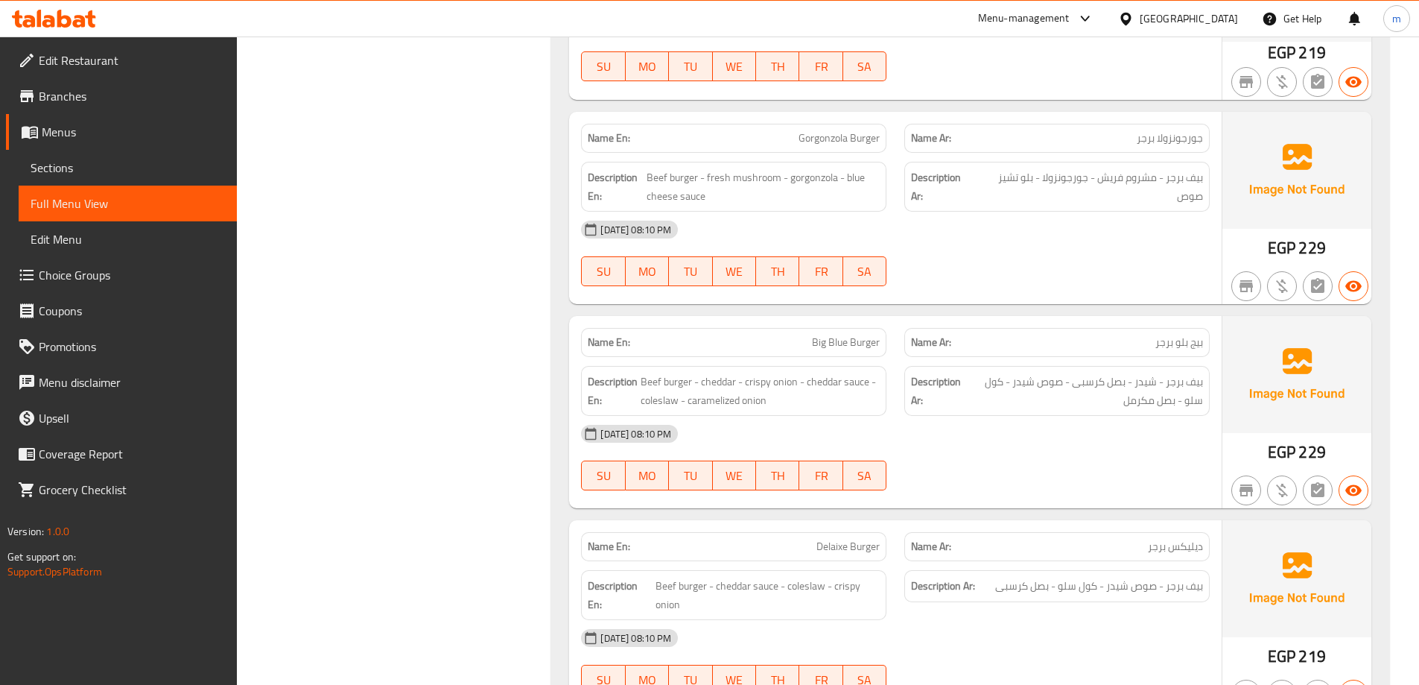
click at [855, 342] on span "Big Blue Burger" at bounding box center [846, 342] width 68 height 16
click at [937, 420] on div "13-09-2025 08:10 PM" at bounding box center [895, 434] width 647 height 36
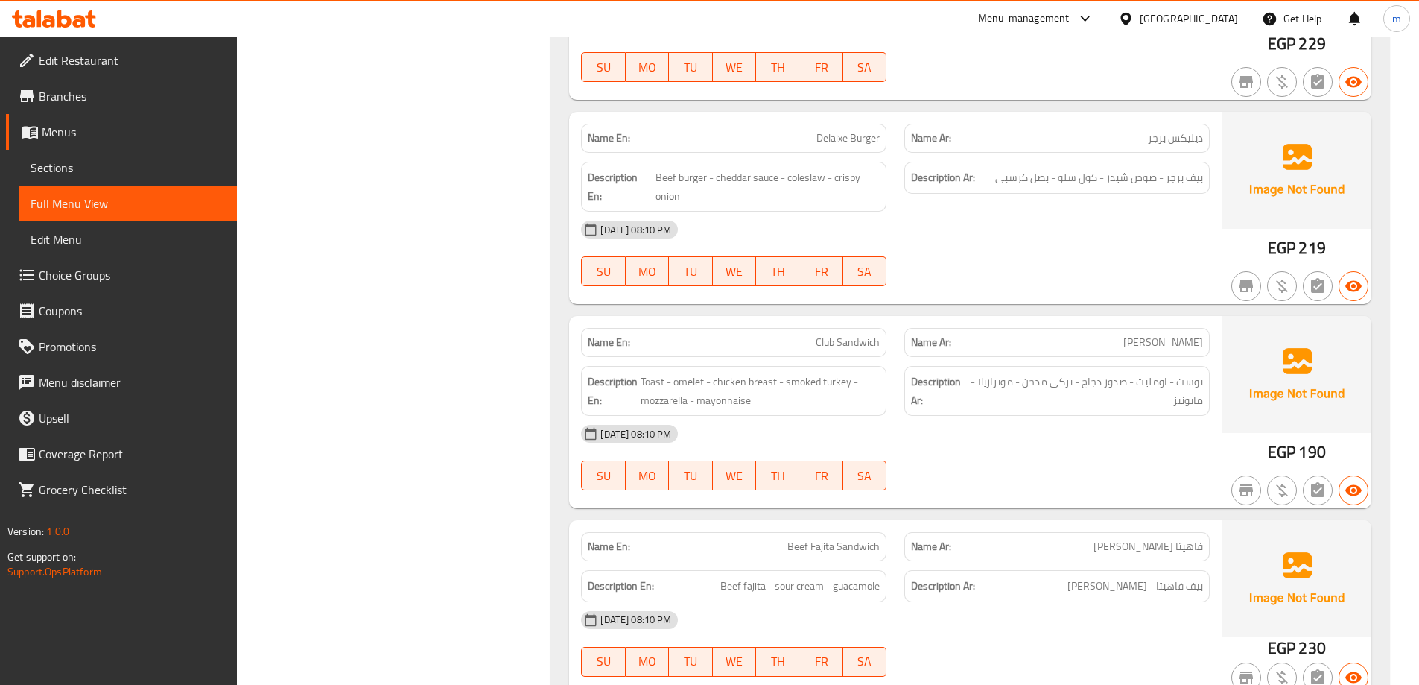
click at [1009, 476] on div "13-09-2025 08:10 PM SU MO TU WE TH FR SA" at bounding box center [895, 457] width 647 height 83
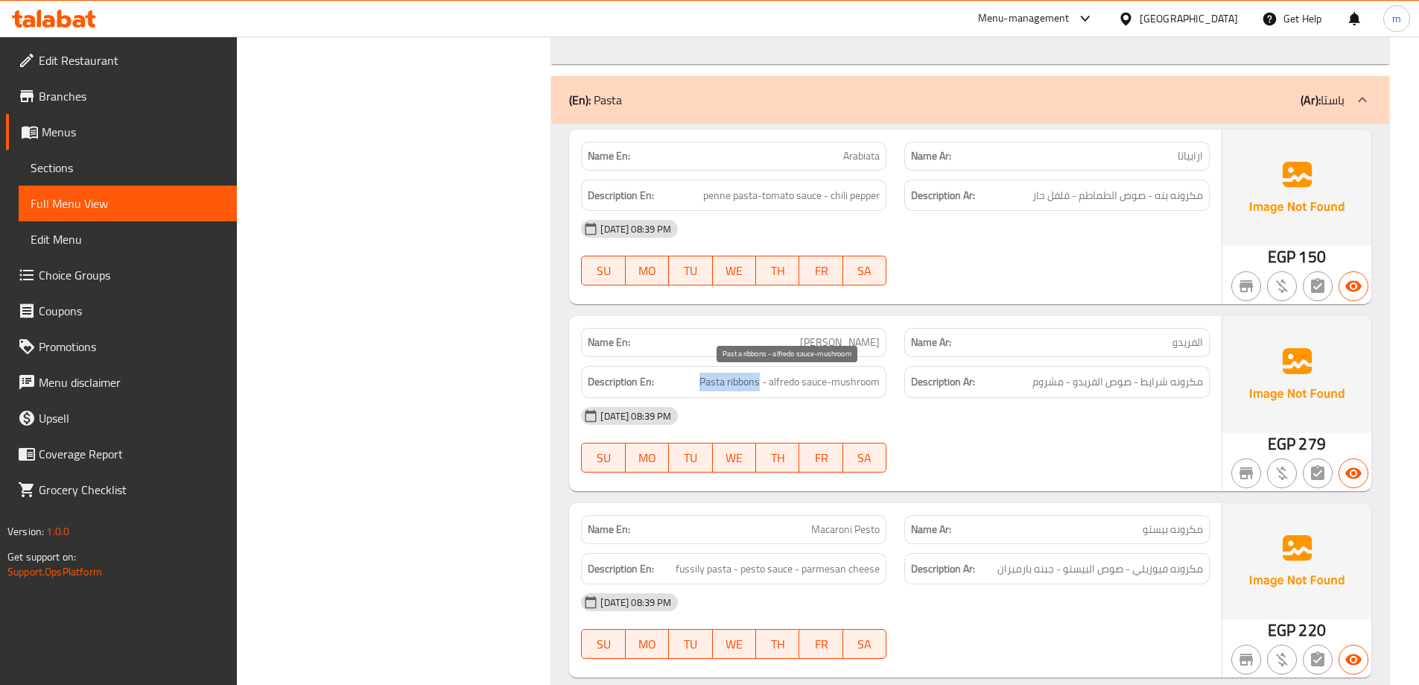
drag, startPoint x: 690, startPoint y: 378, endPoint x: 752, endPoint y: 378, distance: 62.6
click at [758, 377] on h6 "Description En: Pasta ribbons - alfredo sauce-mushroom" at bounding box center [734, 381] width 292 height 19
click at [1021, 430] on div "13-09-2025 08:39 PM" at bounding box center [895, 416] width 647 height 36
click at [993, 466] on div at bounding box center [1056, 472] width 323 height 18
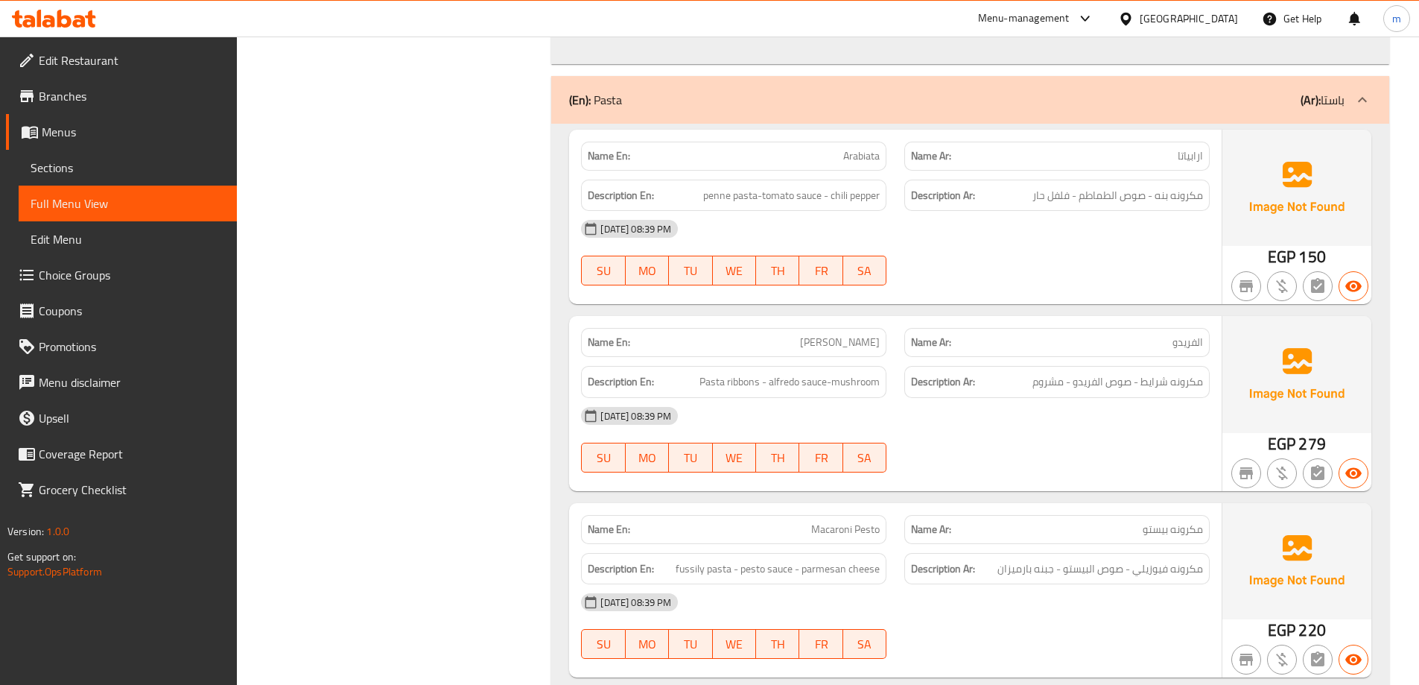
scroll to position [9465, 0]
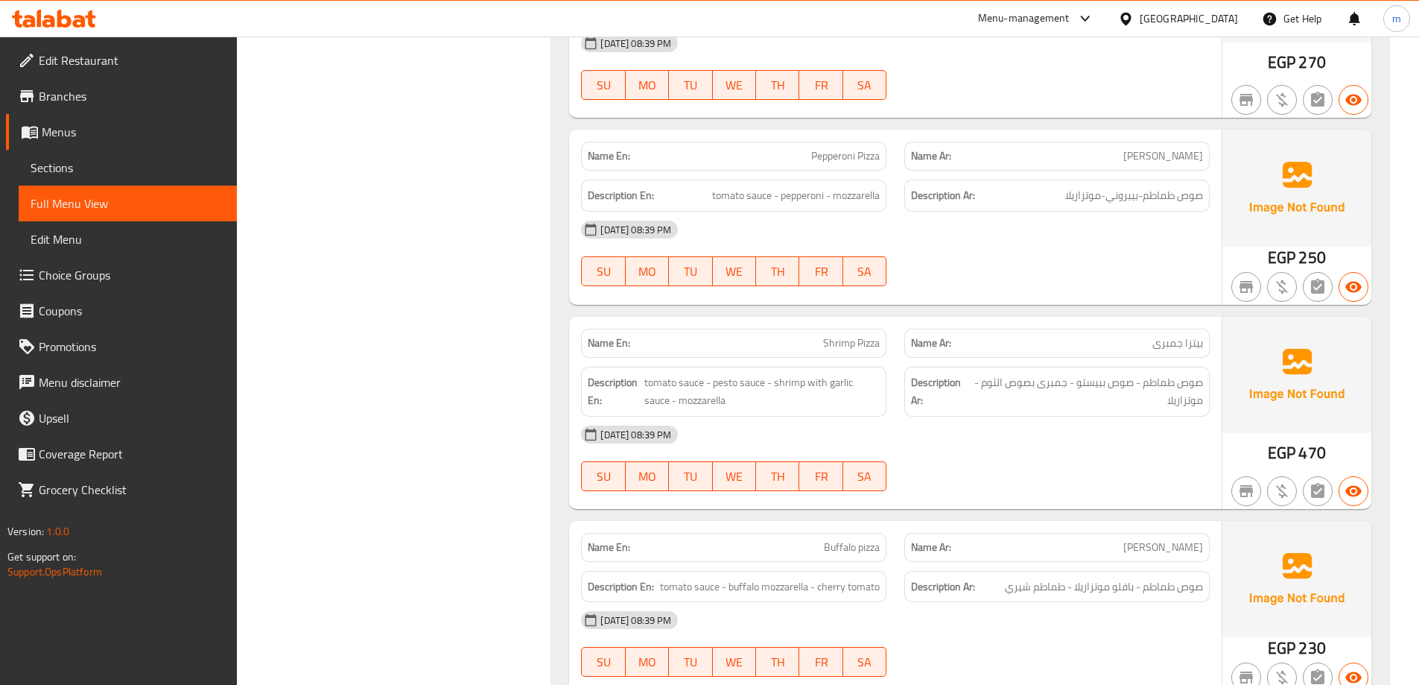
click at [1130, 371] on div "Description Ar: صوص طماطم - صوص ببيستو - جمبرى بصوص الثوم - موتزاريلا" at bounding box center [1056, 392] width 305 height 50
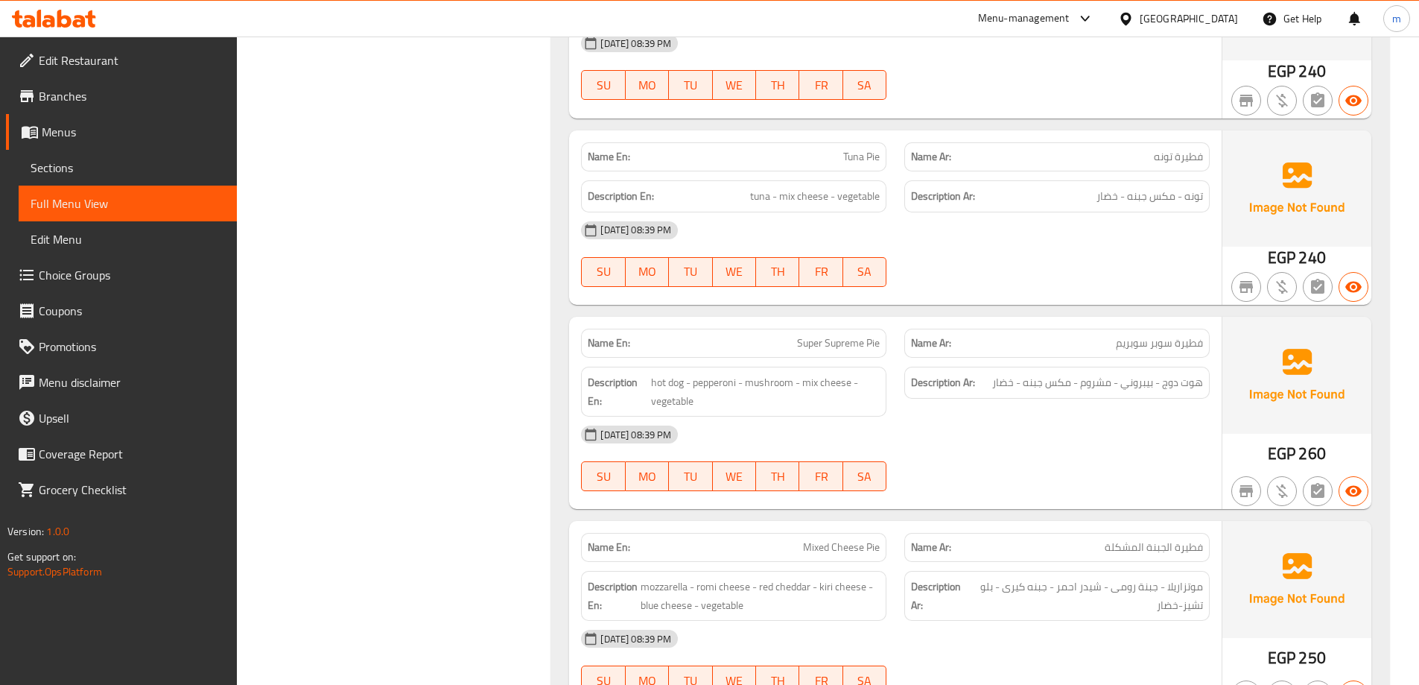
click at [1080, 376] on span "هوت دوج - بيبروني - مشروم - مكس جبنه - خضار" at bounding box center [1097, 382] width 211 height 19
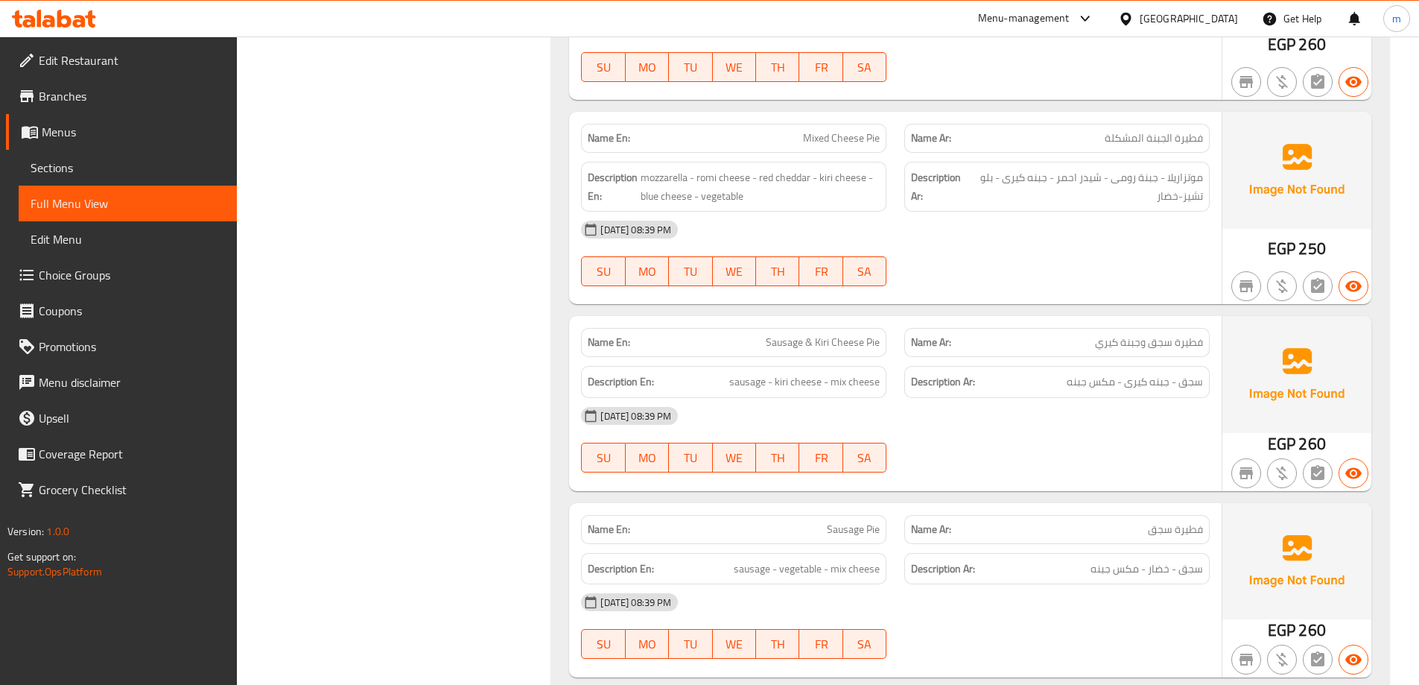
click at [996, 451] on div "13-09-2025 08:39 PM SU MO TU WE TH FR SA" at bounding box center [895, 439] width 647 height 83
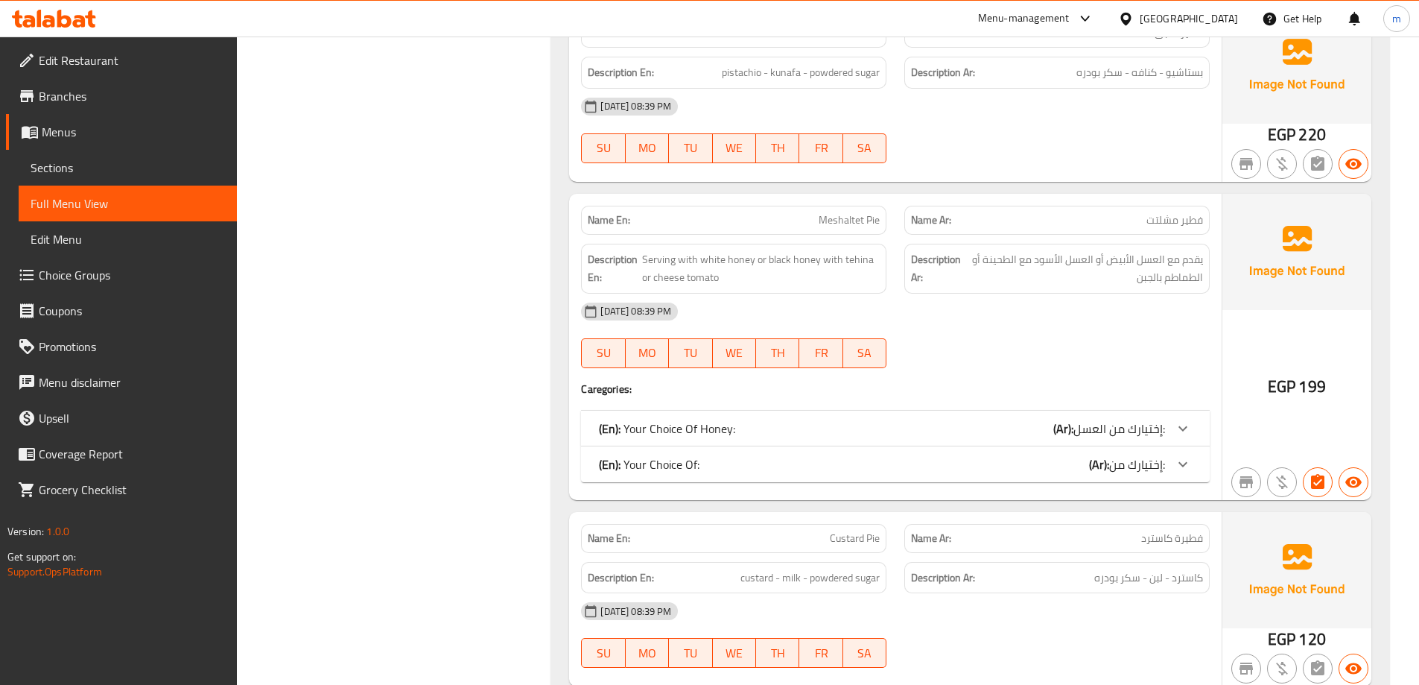
scroll to position [12657, 0]
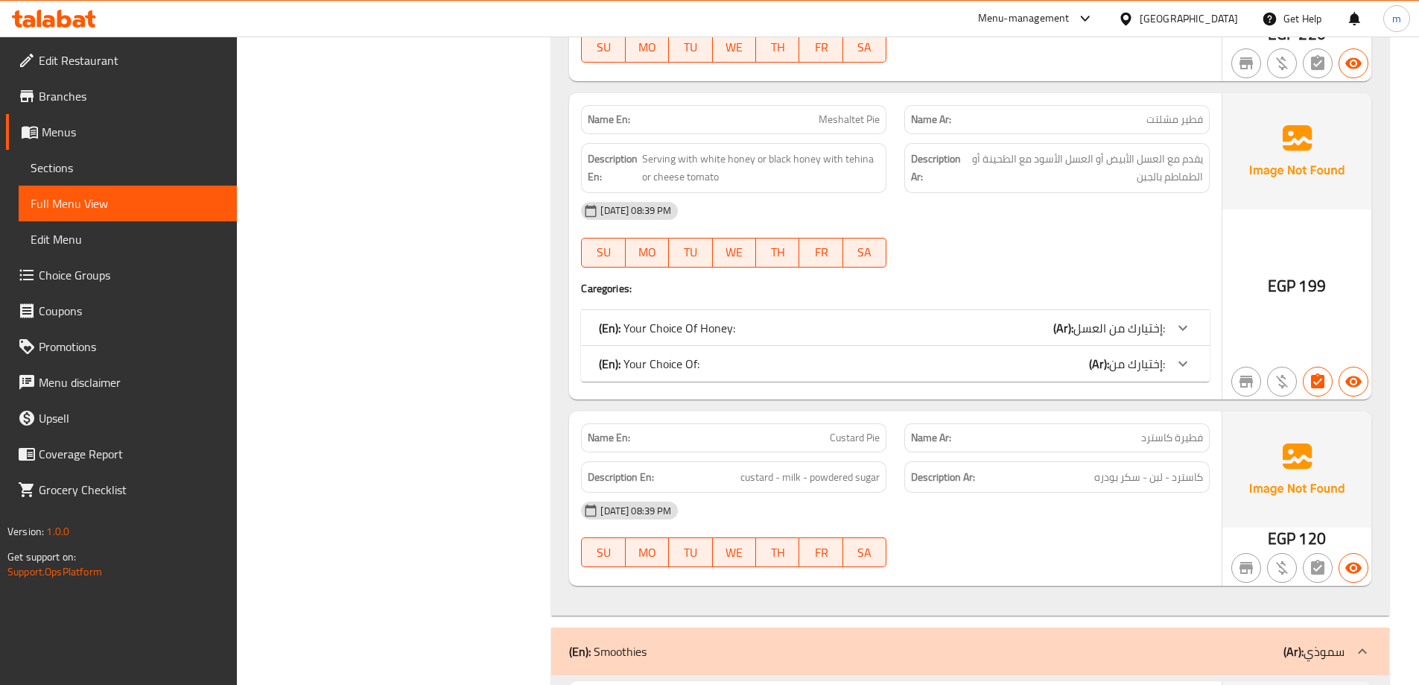
click at [968, 366] on div "(En): Your Choice Of: (Ar): إختيارك من:" at bounding box center [882, 364] width 566 height 18
click at [990, 314] on div "(En): Your Choice Of Honey: (Ar): إختيارك من العسل:" at bounding box center [895, 328] width 629 height 36
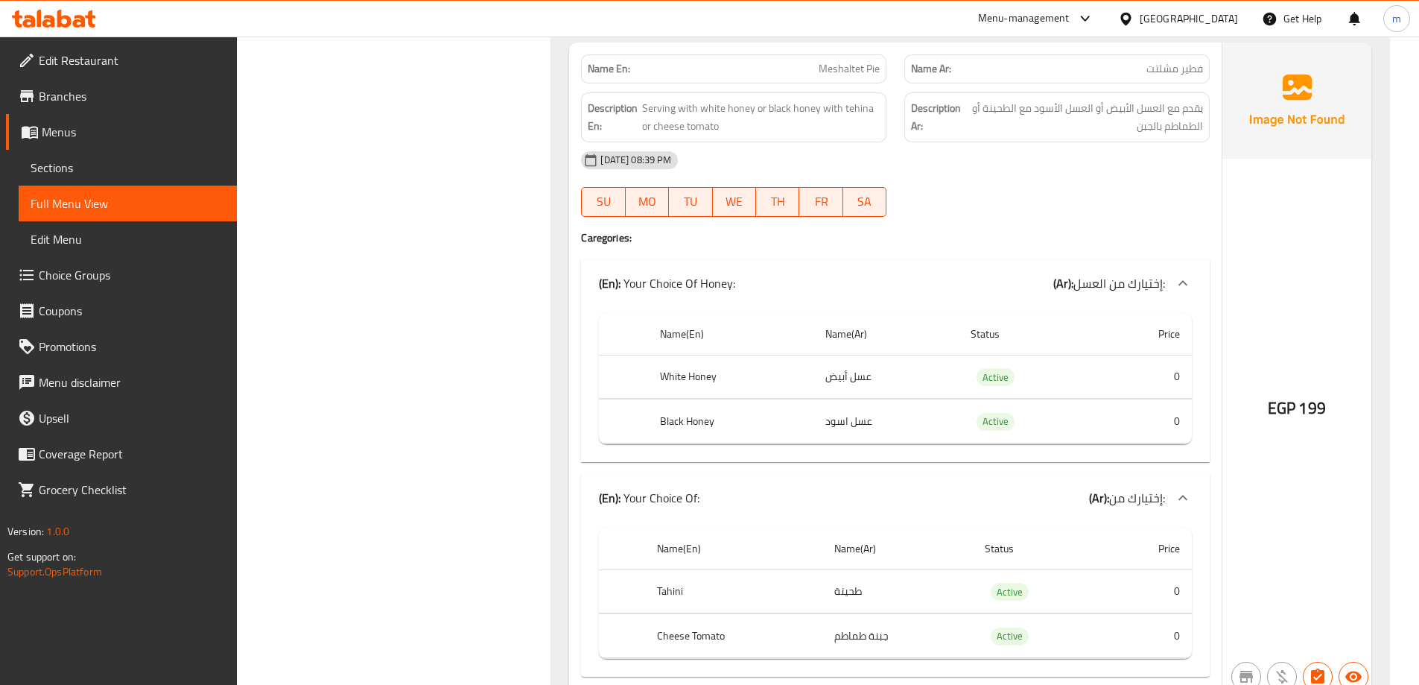
scroll to position [12731, 0]
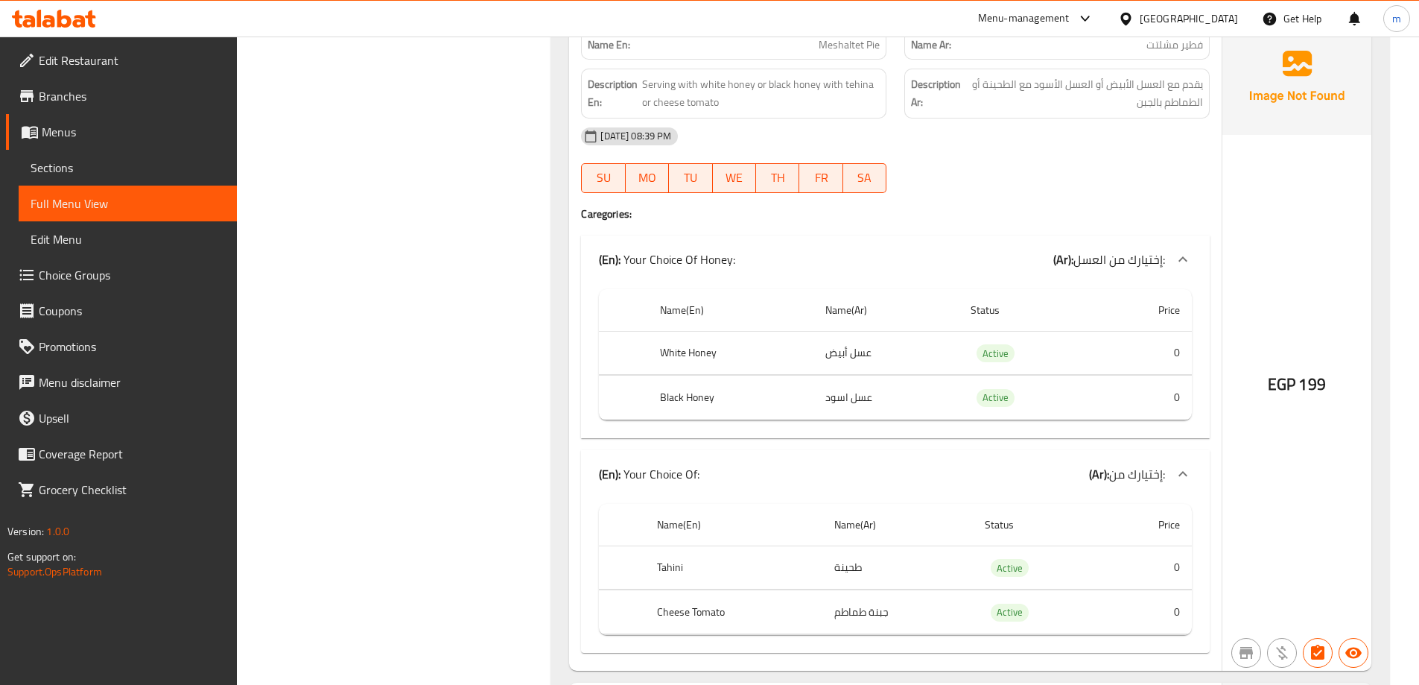
click at [1151, 280] on div "(En): Your Choice Of Honey: (Ar): إختيارك من العسل:" at bounding box center [895, 259] width 629 height 48
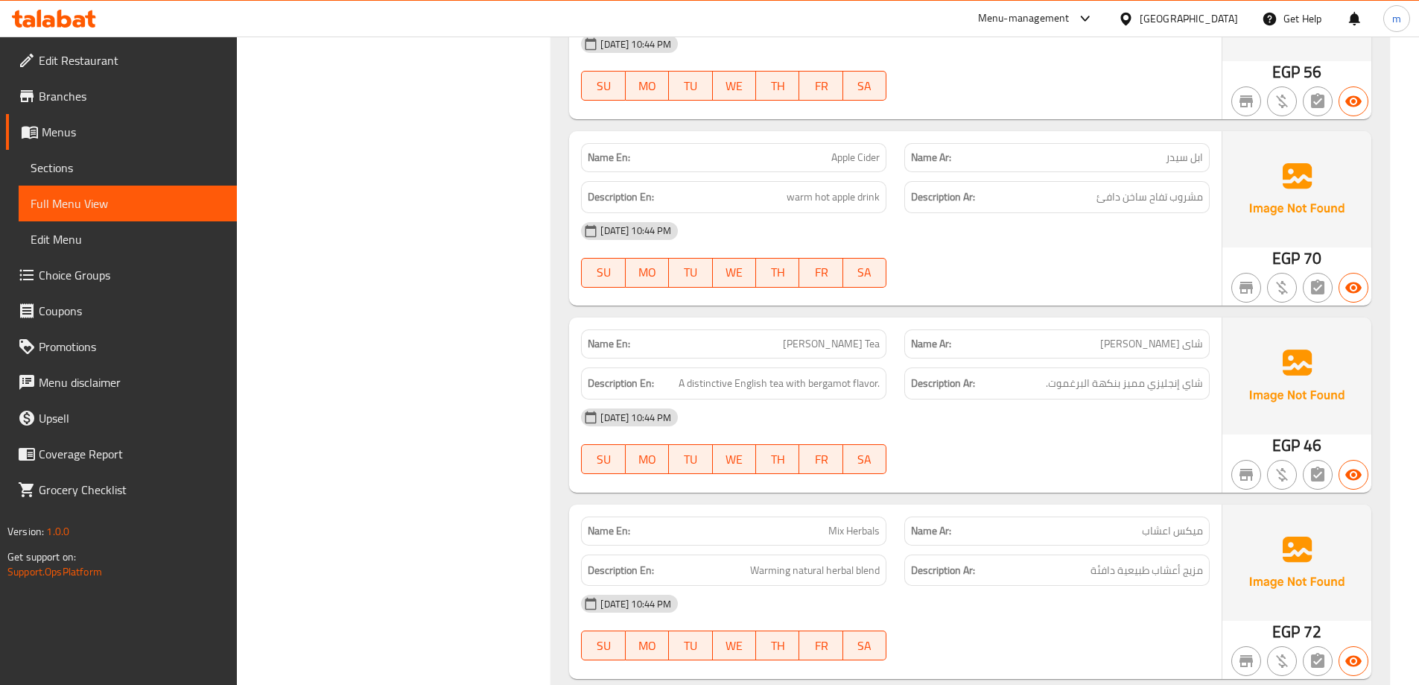
scroll to position [25301, 0]
drag, startPoint x: 761, startPoint y: 387, endPoint x: 686, endPoint y: 381, distance: 75.5
click at [686, 381] on span "A distinctive English tea with bergamot flavor." at bounding box center [779, 382] width 201 height 19
drag, startPoint x: 863, startPoint y: 381, endPoint x: 874, endPoint y: 380, distance: 10.5
click at [874, 380] on span "A distinctive English tea with bergamot flavor." at bounding box center [779, 382] width 201 height 19
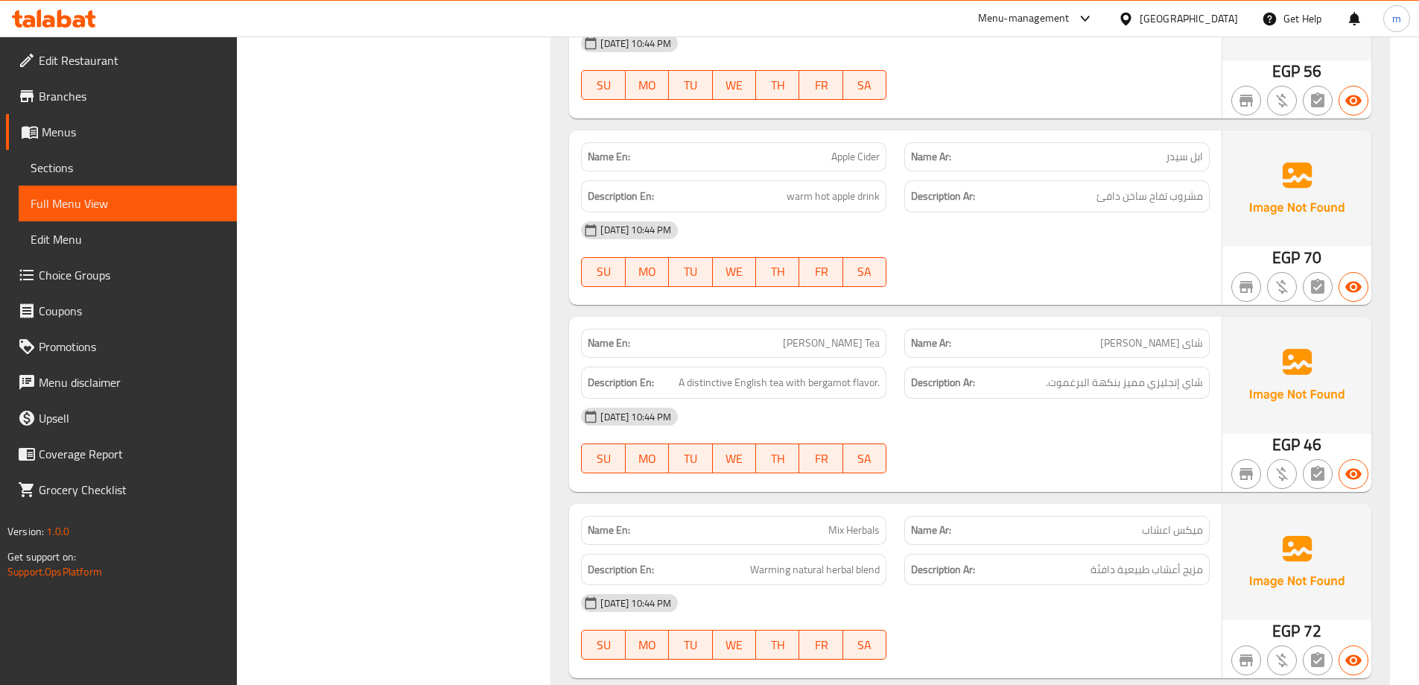
click at [1077, 447] on div "13-09-2025 10:44 PM SU MO TU WE TH FR SA" at bounding box center [895, 440] width 647 height 83
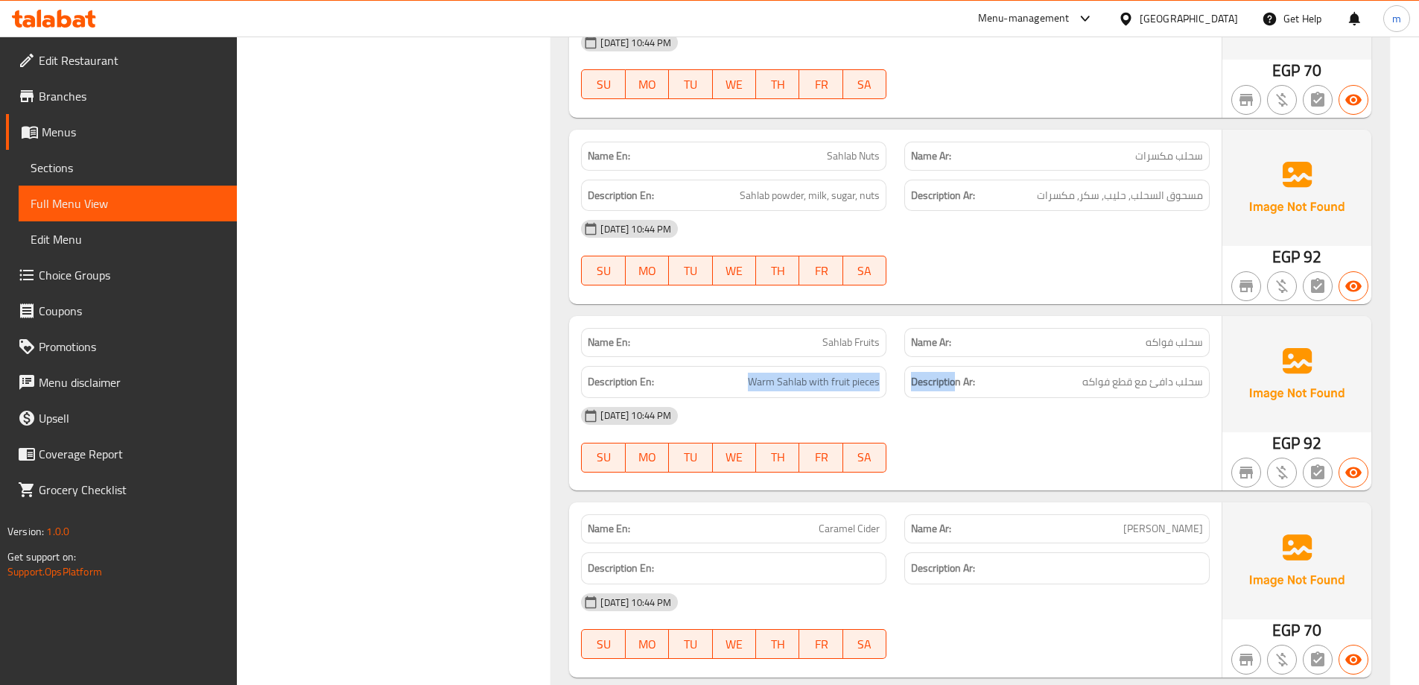
drag, startPoint x: 750, startPoint y: 384, endPoint x: 953, endPoint y: 395, distance: 202.9
click at [953, 395] on div "Description En: Warm Sahlab with fruit pieces Description Ar: سحلب دافئ مع قطع …" at bounding box center [895, 382] width 647 height 50
click at [1064, 425] on div "13-09-2025 10:44 PM" at bounding box center [895, 416] width 647 height 36
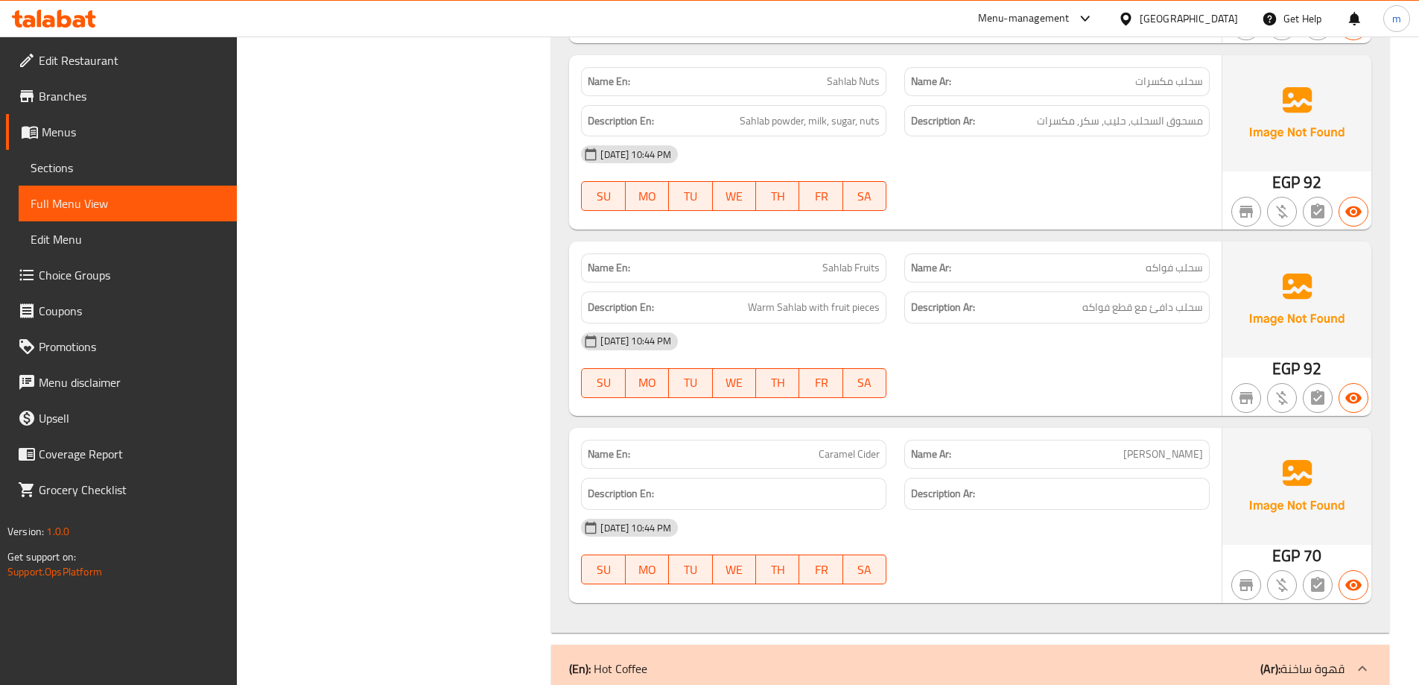
click at [1231, 438] on img at bounding box center [1297, 486] width 149 height 116
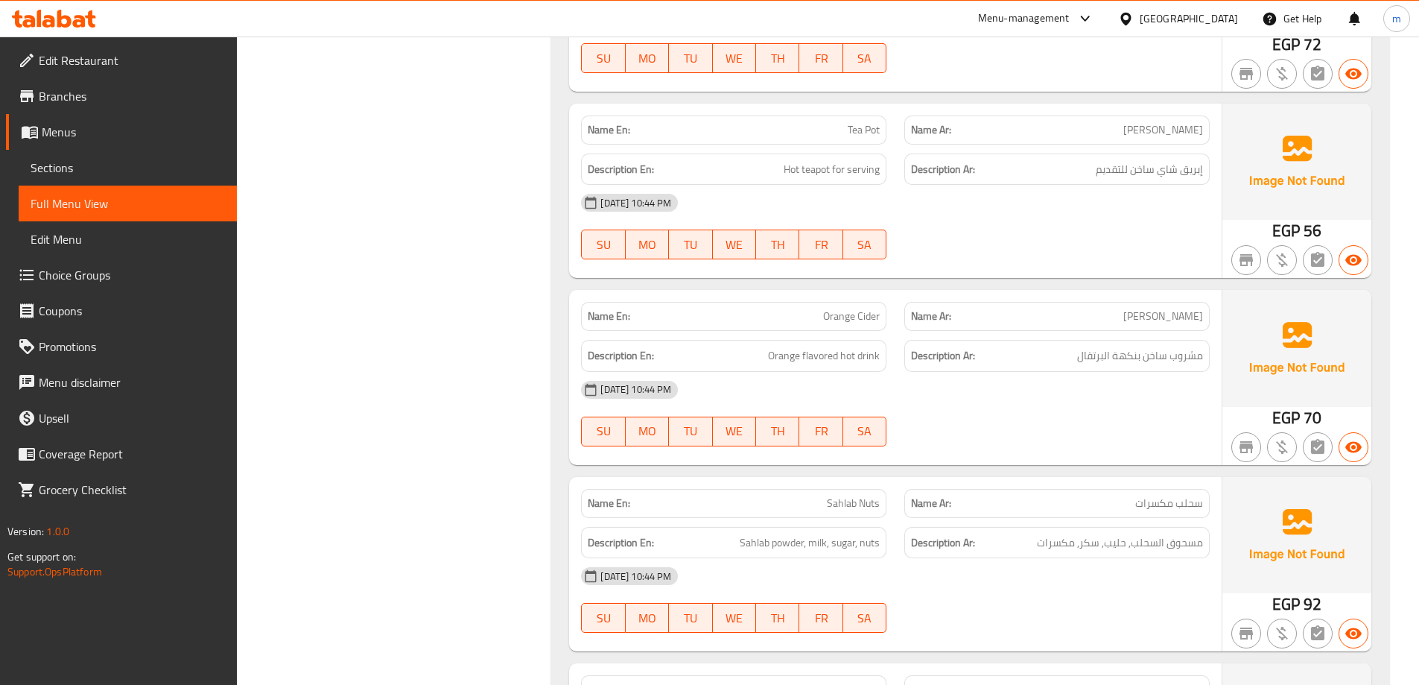
drag, startPoint x: 647, startPoint y: 279, endPoint x: 743, endPoint y: -50, distance: 343.0
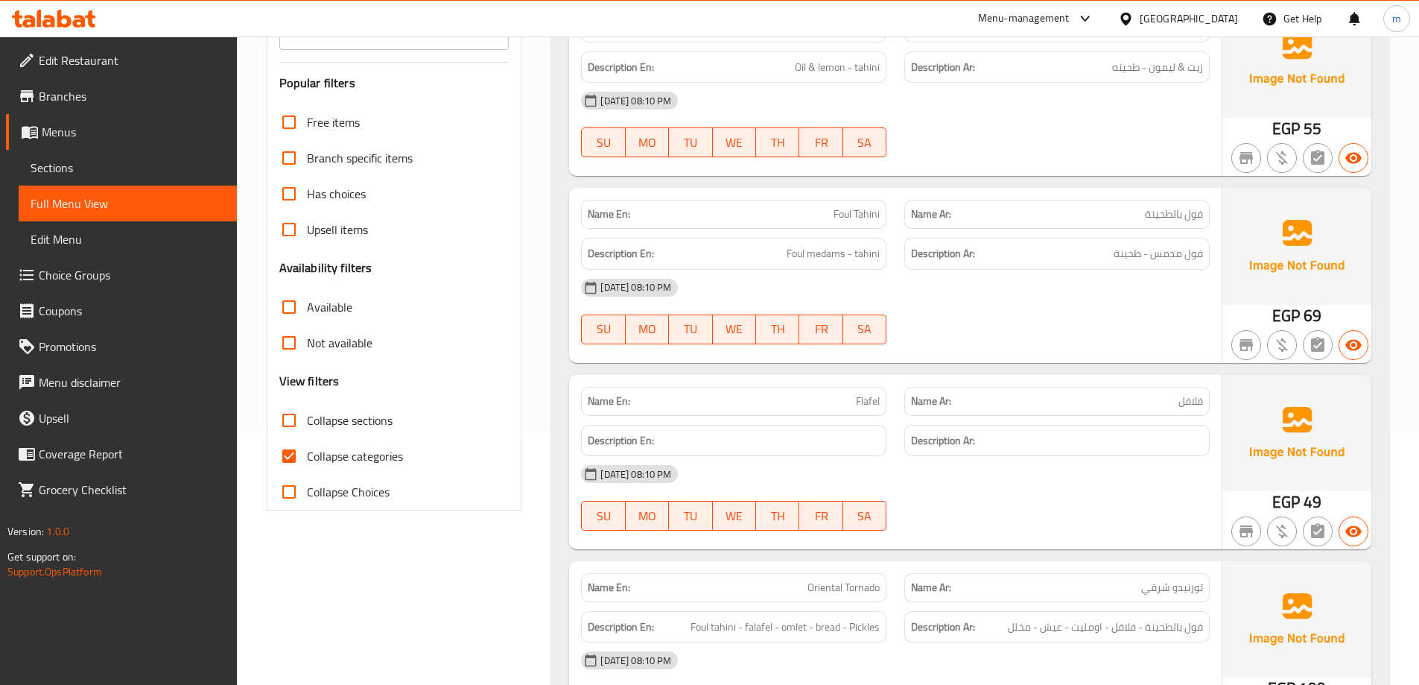
scroll to position [298, 0]
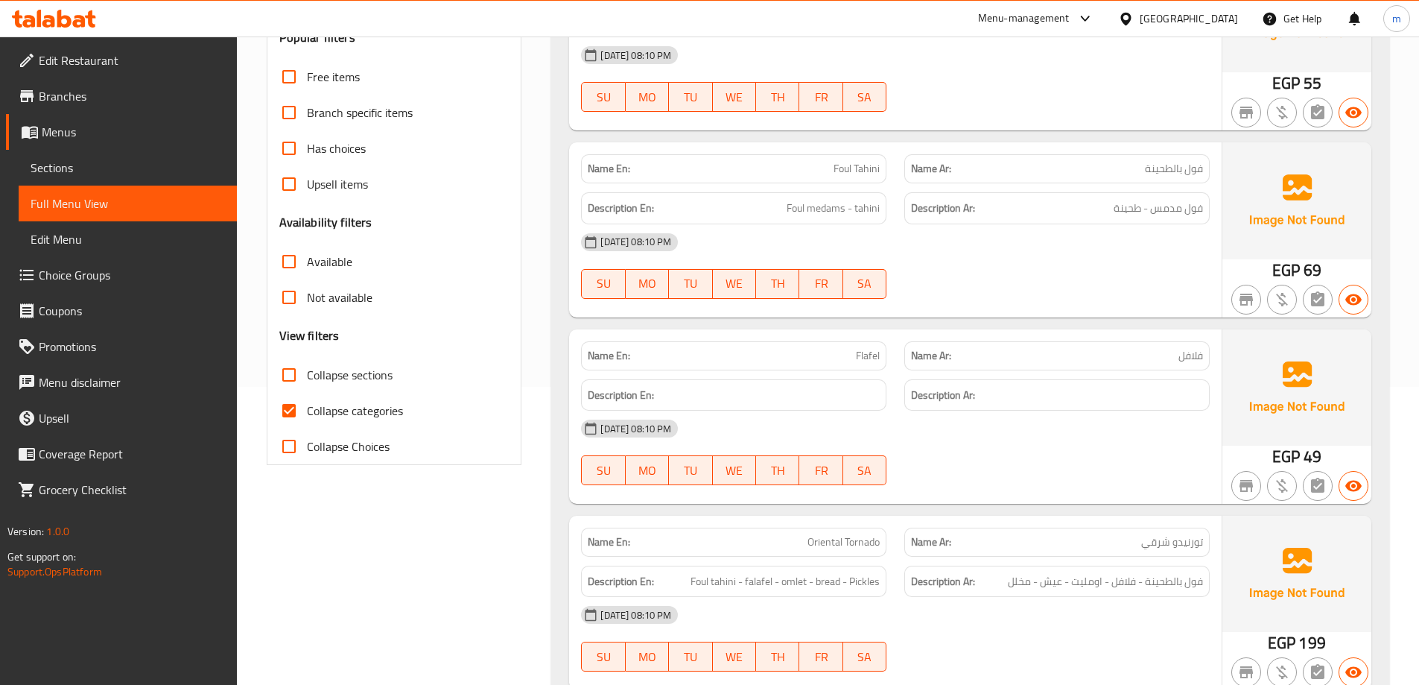
drag, startPoint x: 371, startPoint y: 379, endPoint x: 391, endPoint y: 446, distance: 69.3
click at [370, 379] on span "Collapse sections" at bounding box center [350, 375] width 86 height 18
click at [307, 379] on input "Collapse sections" at bounding box center [289, 375] width 36 height 36
checkbox input "true"
click at [362, 402] on span "Collapse categories" at bounding box center [355, 411] width 96 height 18
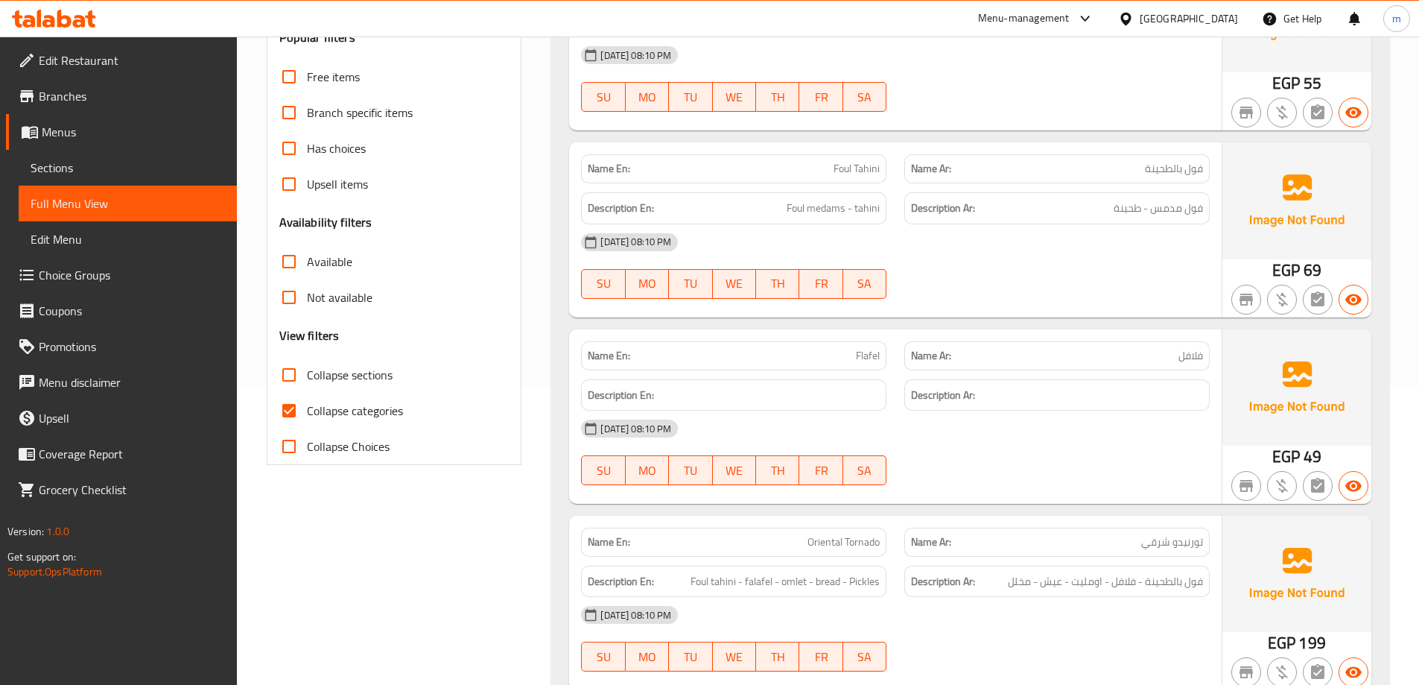
click at [307, 402] on input "Collapse categories" at bounding box center [289, 411] width 36 height 36
checkbox input "false"
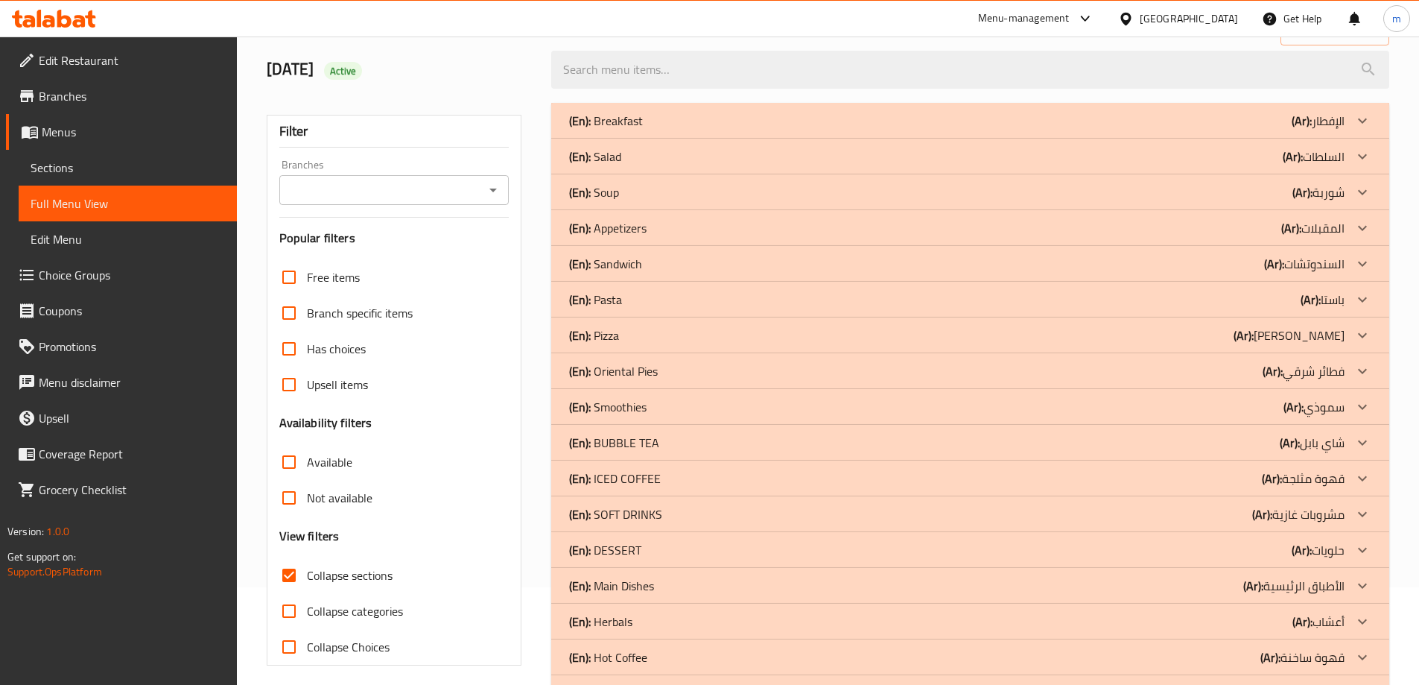
scroll to position [0, 0]
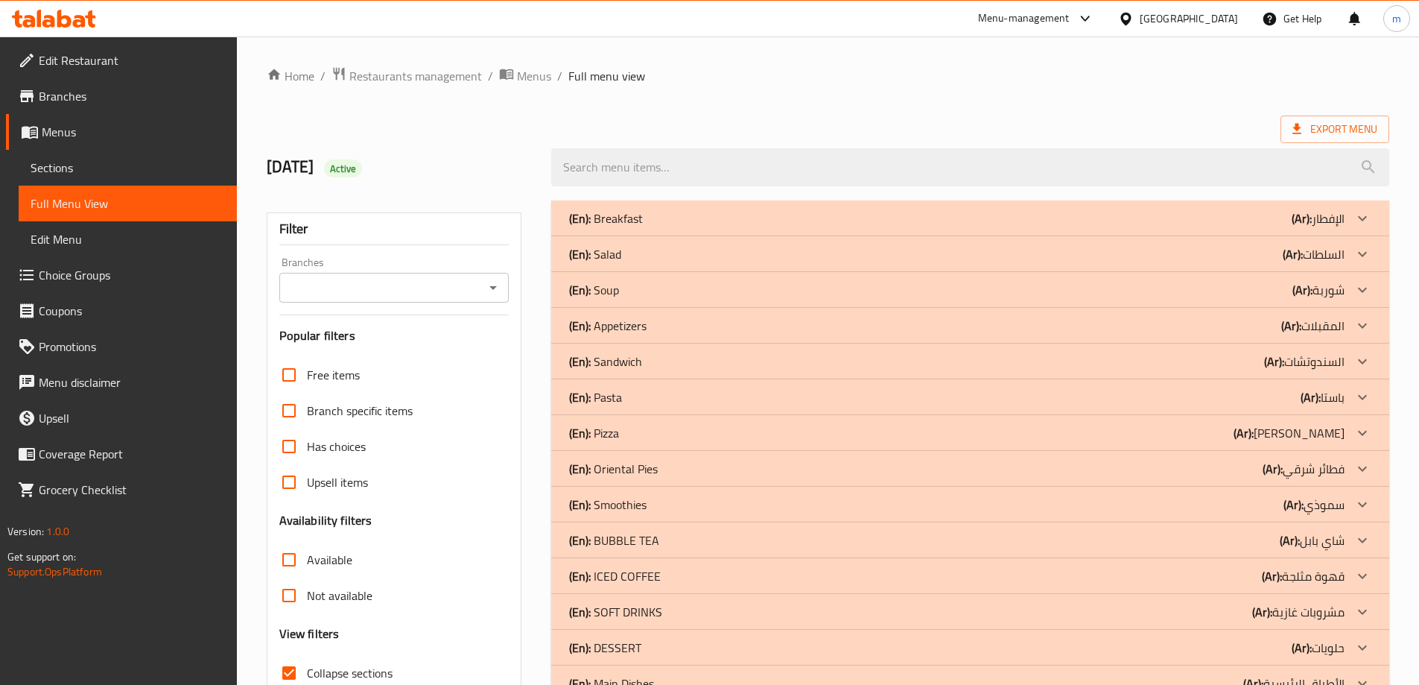
drag, startPoint x: 514, startPoint y: 484, endPoint x: 705, endPoint y: 311, distance: 257.9
click at [1334, 133] on span "Export Menu" at bounding box center [1335, 129] width 85 height 19
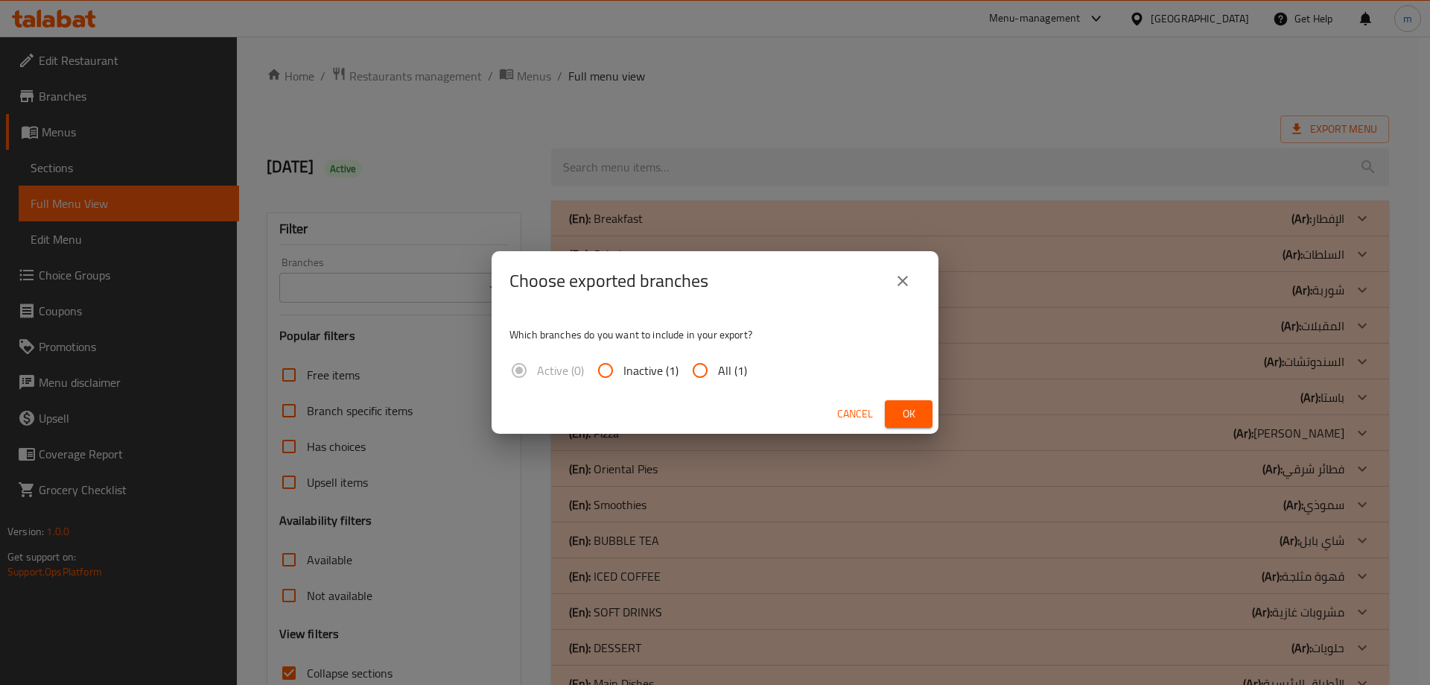
click at [735, 361] on span "All (1)" at bounding box center [732, 370] width 29 height 18
click at [718, 360] on input "All (1)" at bounding box center [700, 370] width 36 height 36
radio input "true"
click at [892, 403] on button "Ok" at bounding box center [909, 414] width 48 height 28
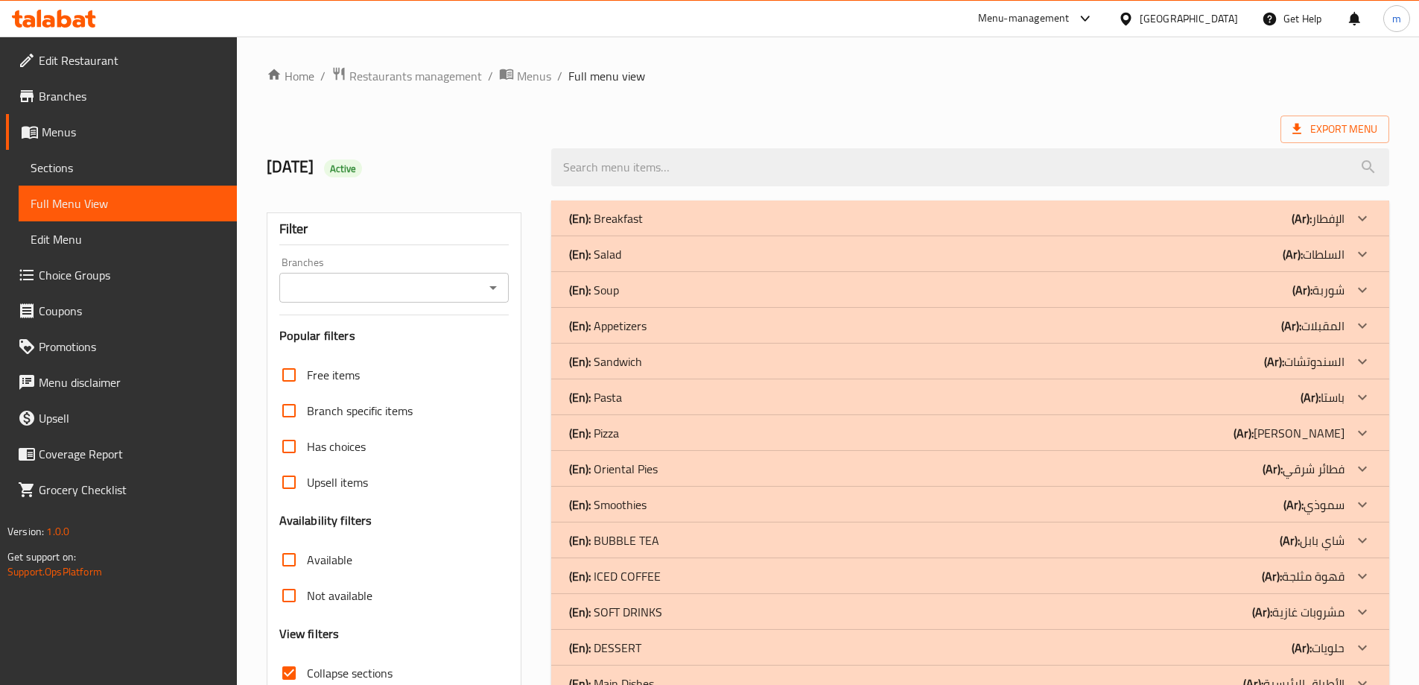
click at [936, 217] on div "(En): Breakfast (Ar): الإفطار" at bounding box center [957, 218] width 776 height 18
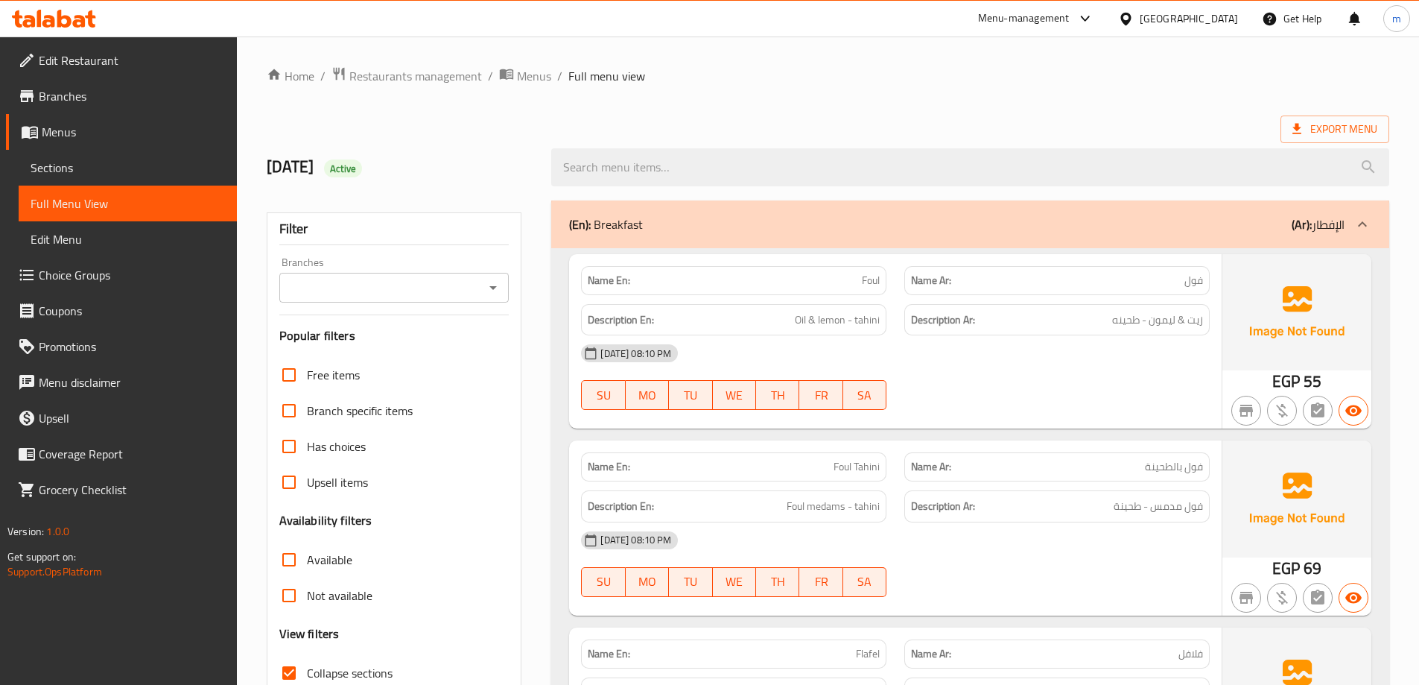
click at [870, 275] on span "Foul" at bounding box center [871, 281] width 18 height 16
copy span "Foul"
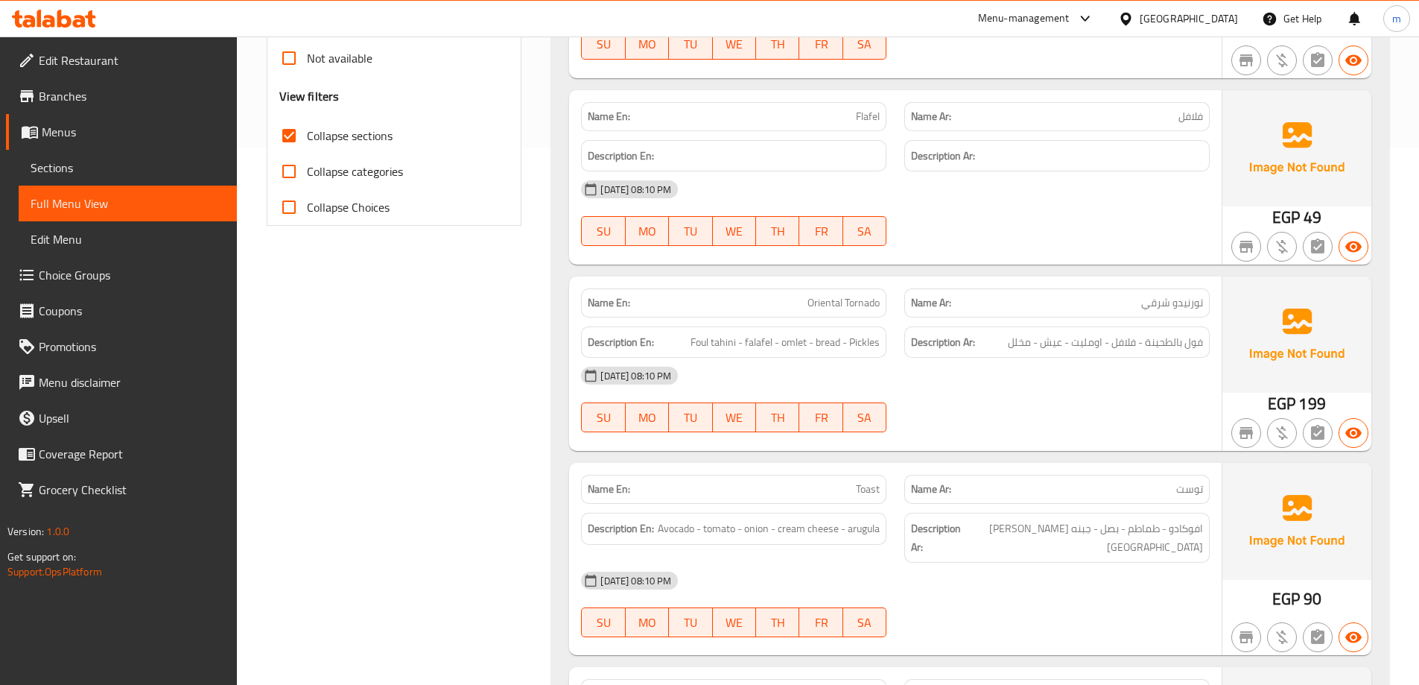
click at [913, 443] on div "Name En: Oriental Tornado Name Ar: تورنيدو شرقي Description En: Foul tahini - f…" at bounding box center [895, 363] width 653 height 174
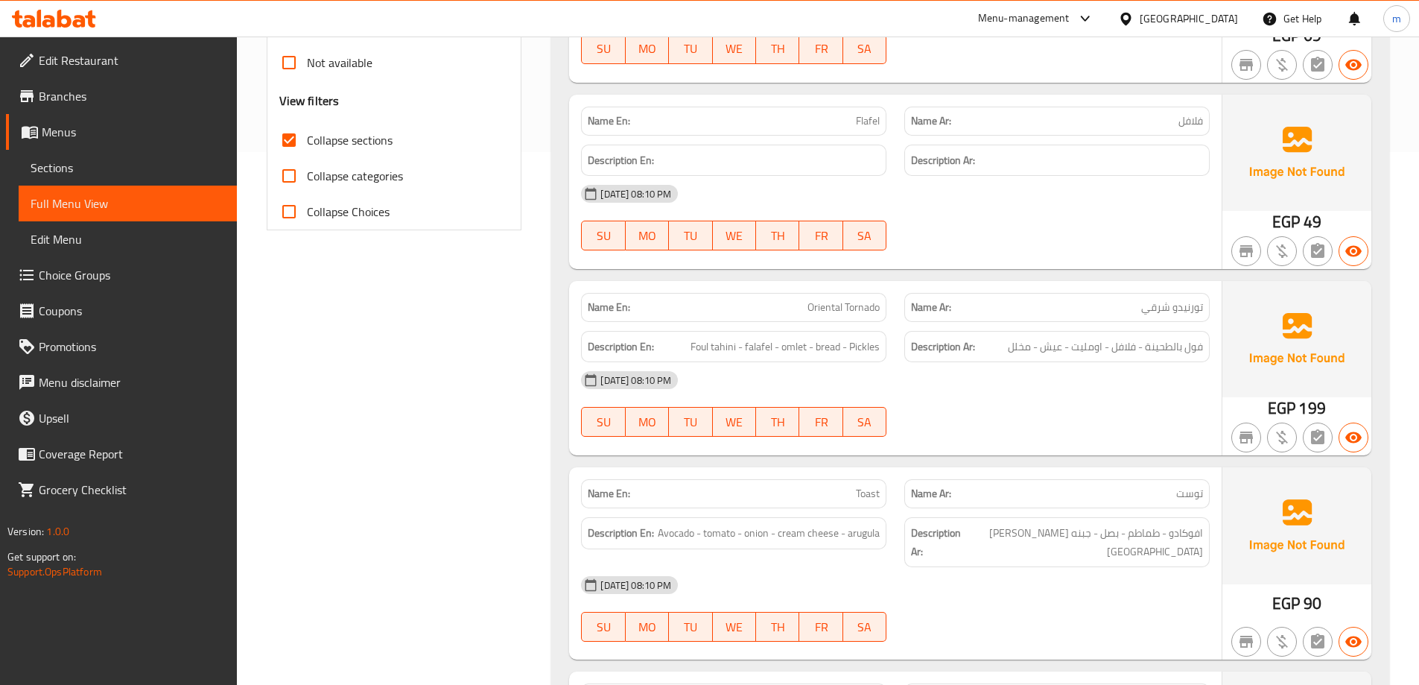
scroll to position [0, 0]
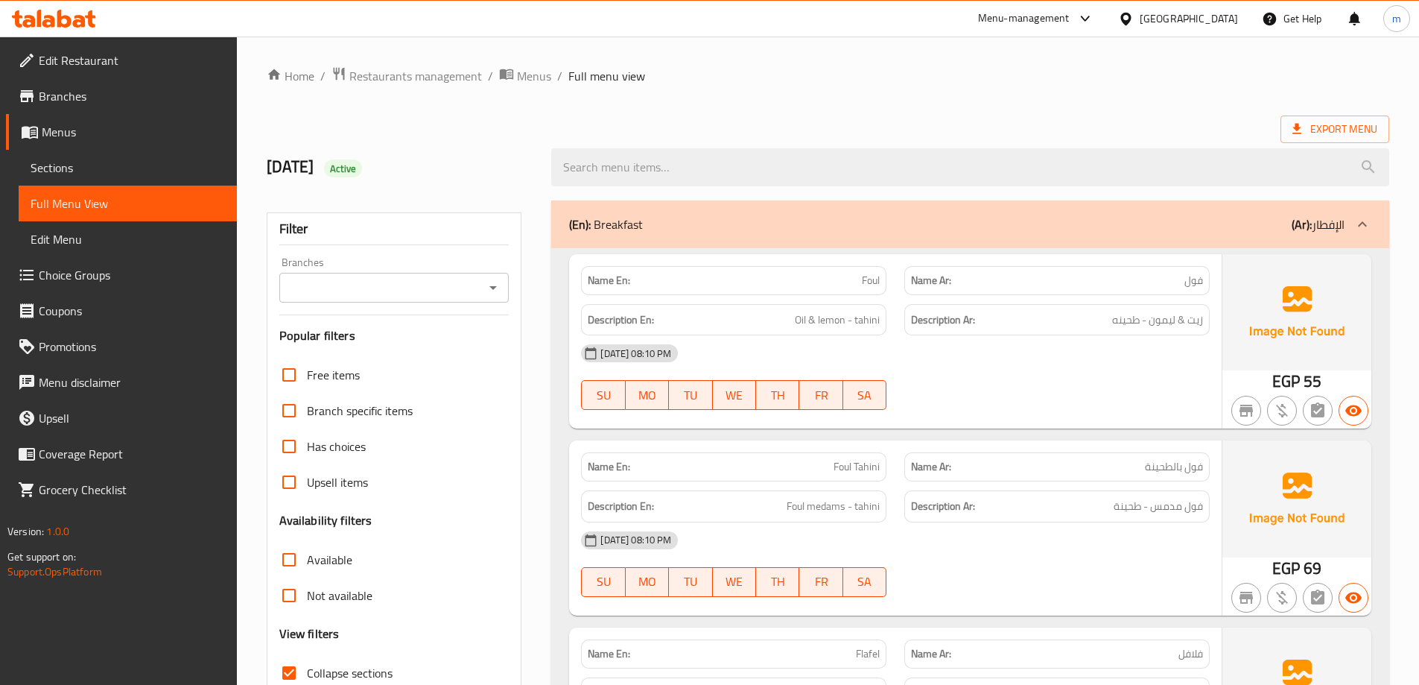
drag, startPoint x: 1030, startPoint y: 422, endPoint x: 1061, endPoint y: 196, distance: 228.5
click at [1060, 221] on div "(En): Breakfast (Ar): الإفطار" at bounding box center [957, 224] width 776 height 18
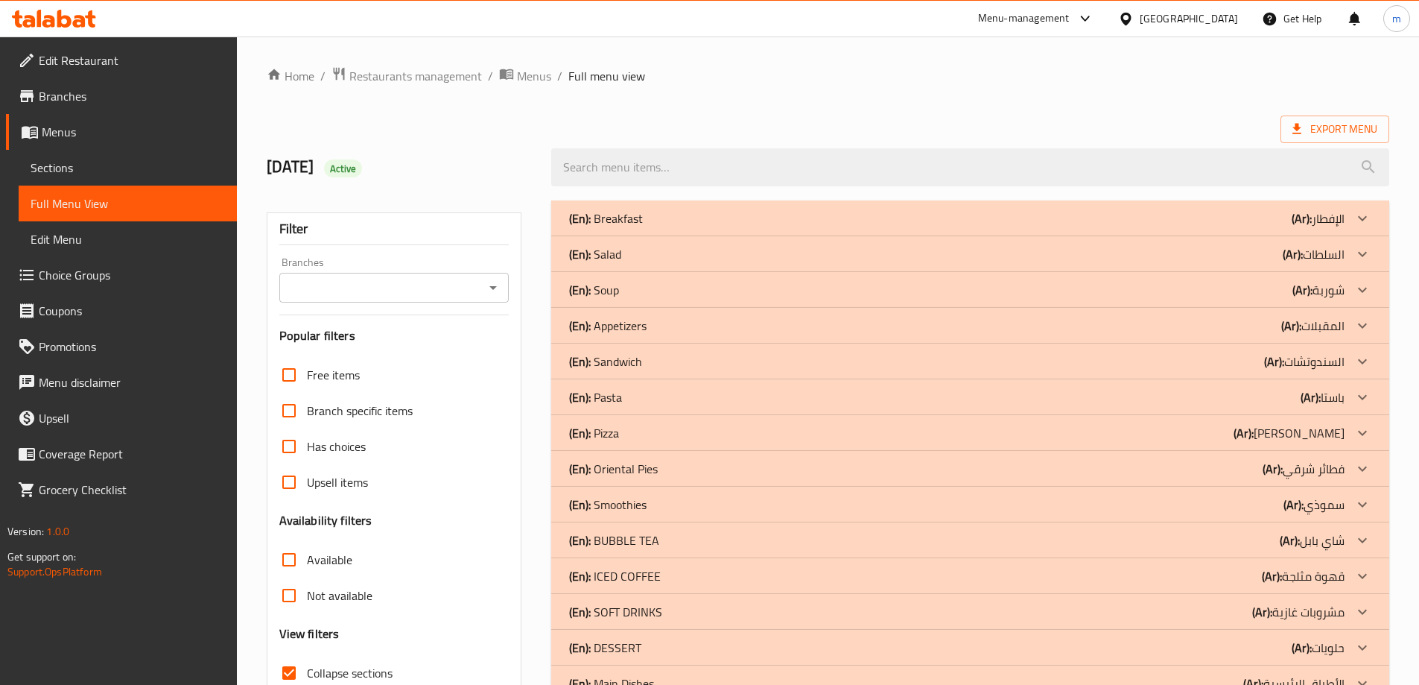
click at [1017, 255] on div "(En): Salad (Ar): السلطات" at bounding box center [957, 254] width 776 height 18
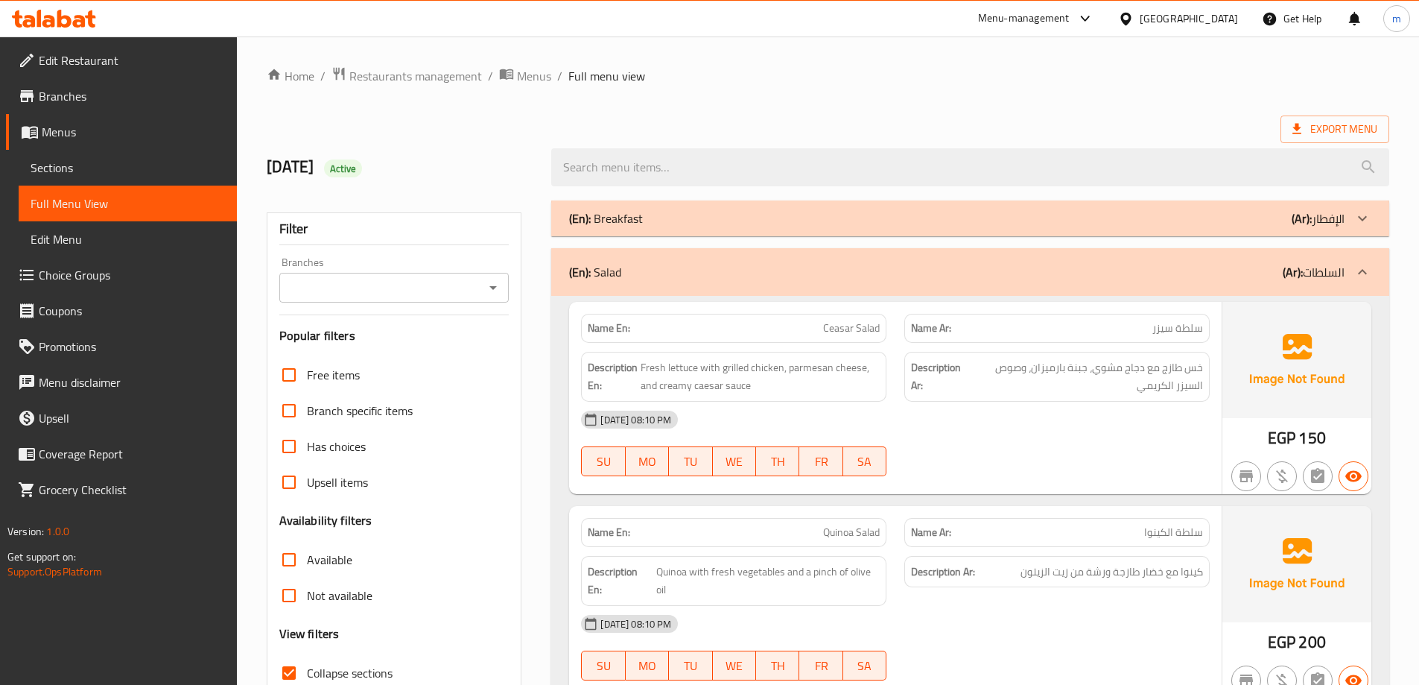
click at [1256, 279] on div "(En): Salad (Ar): السلطات" at bounding box center [957, 272] width 776 height 18
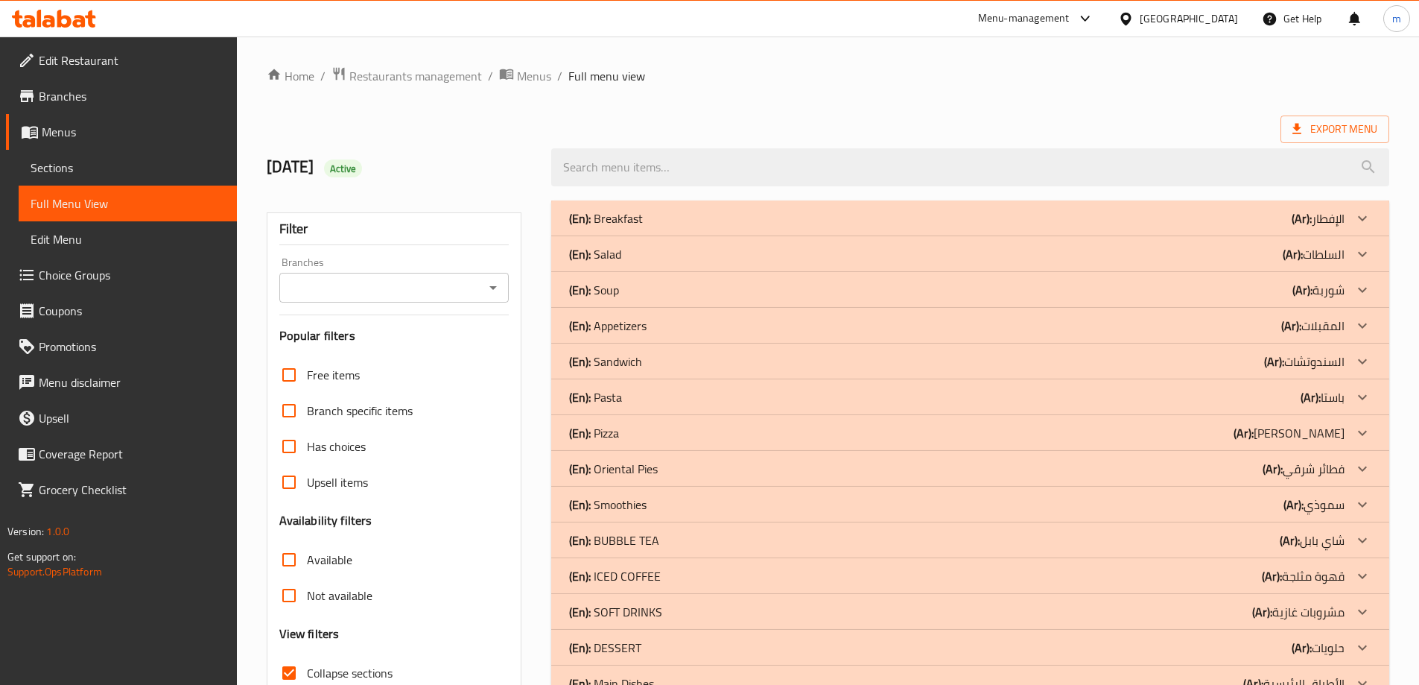
click at [115, 165] on span "Sections" at bounding box center [128, 168] width 194 height 18
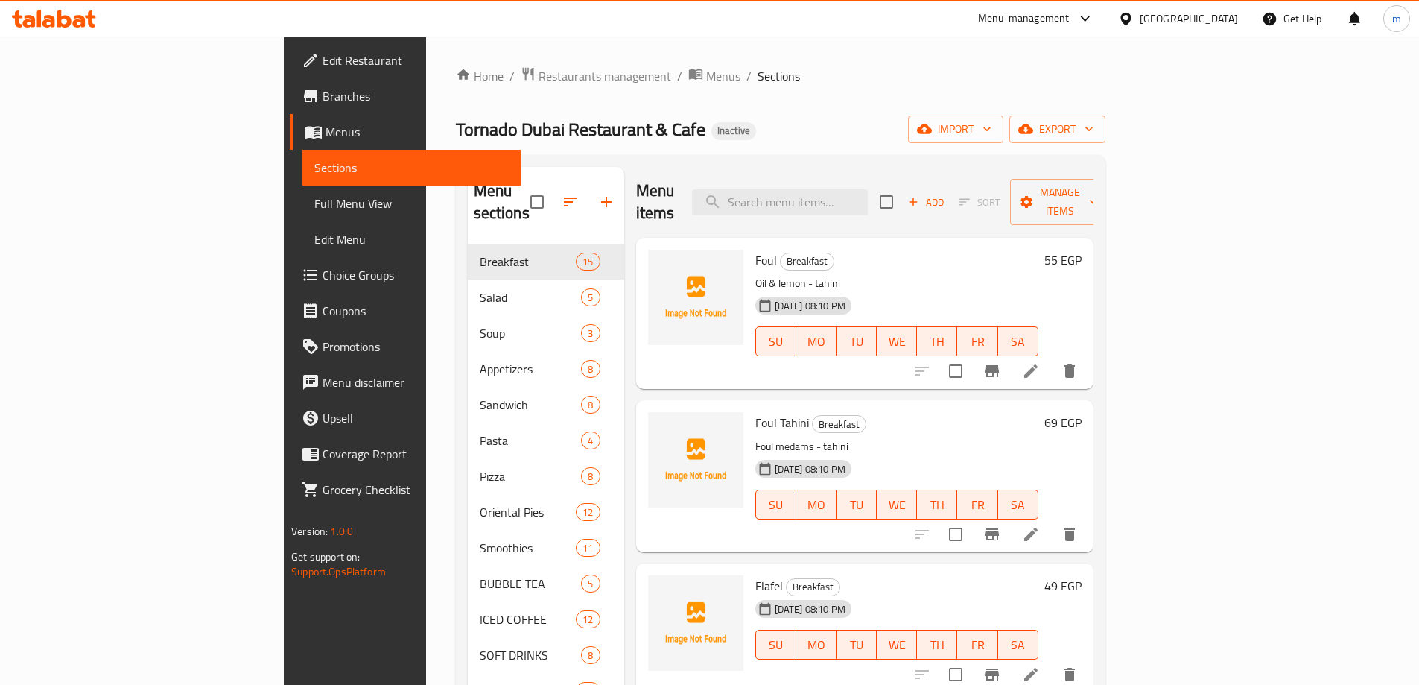
click at [314, 201] on span "Full Menu View" at bounding box center [411, 203] width 194 height 18
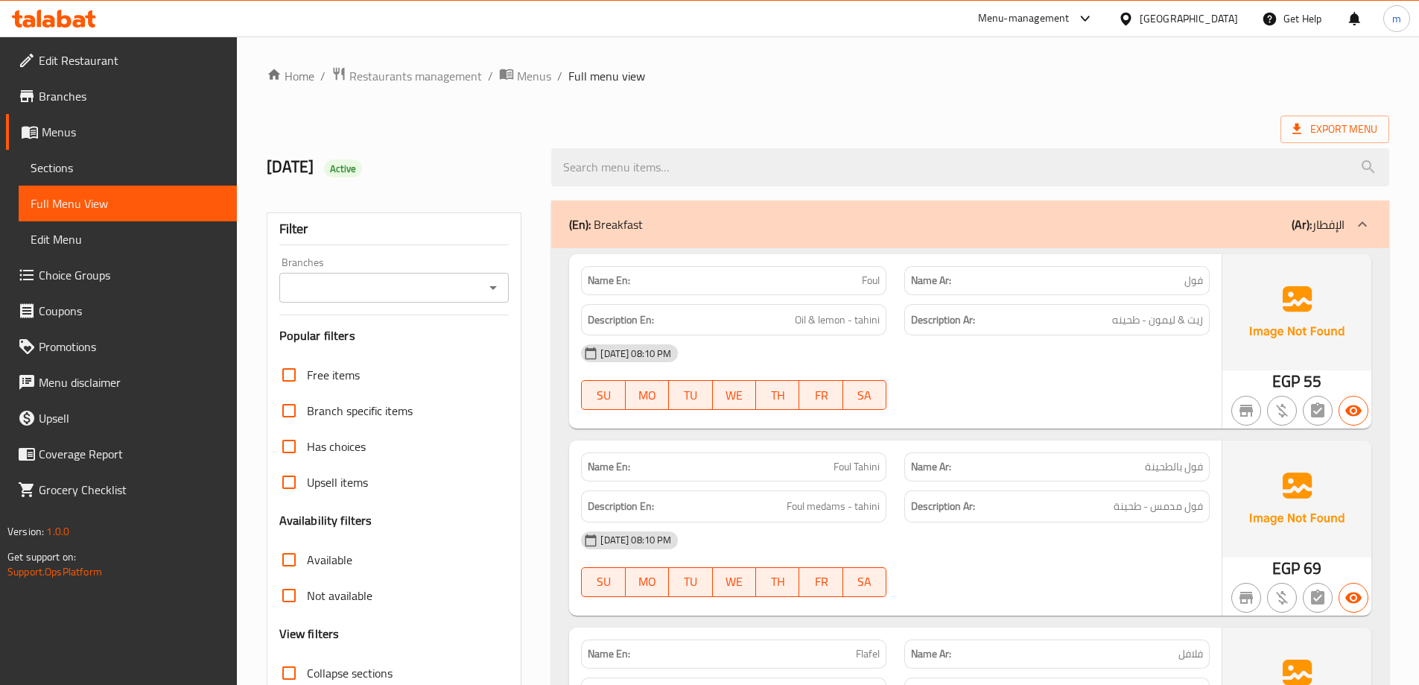
click at [361, 664] on span "Collapse sections" at bounding box center [350, 673] width 86 height 18
click at [307, 655] on input "Collapse sections" at bounding box center [289, 673] width 36 height 36
checkbox input "true"
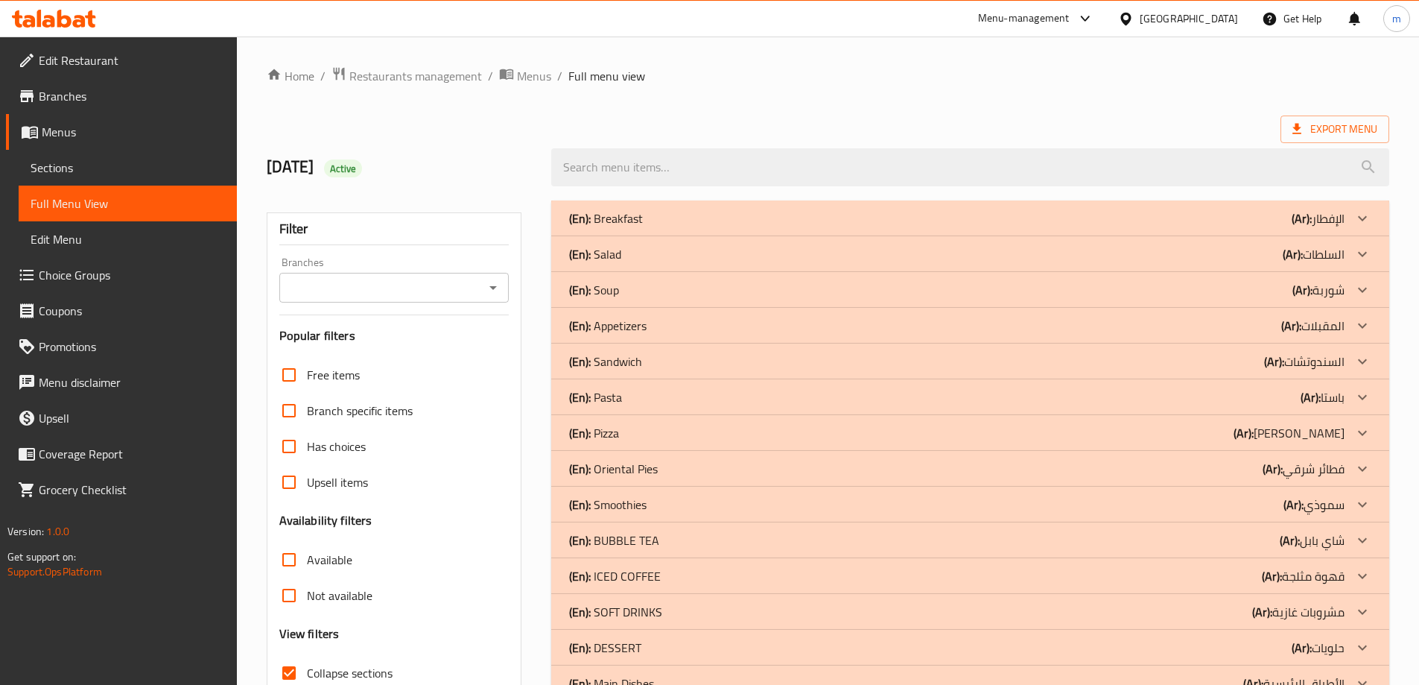
scroll to position [335, 0]
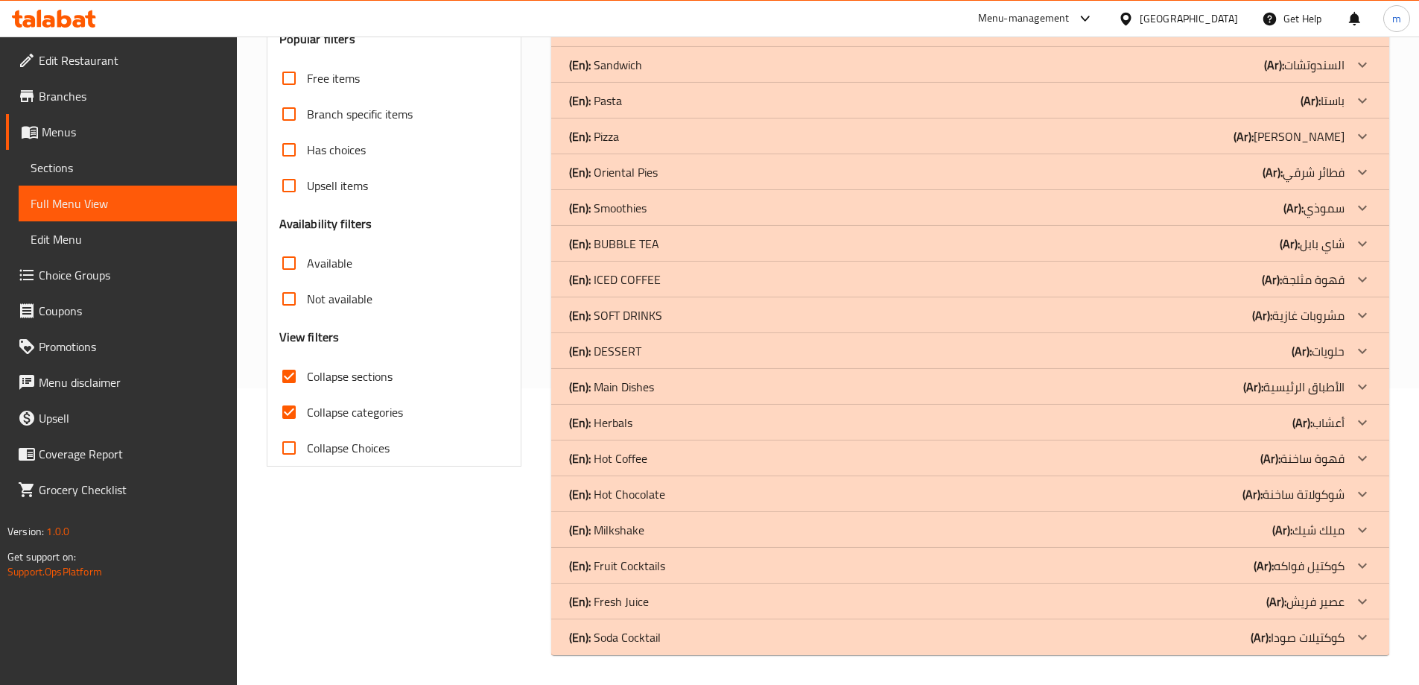
click at [366, 403] on span "Collapse categories" at bounding box center [355, 412] width 96 height 18
click at [307, 394] on input "Collapse categories" at bounding box center [289, 412] width 36 height 36
checkbox input "false"
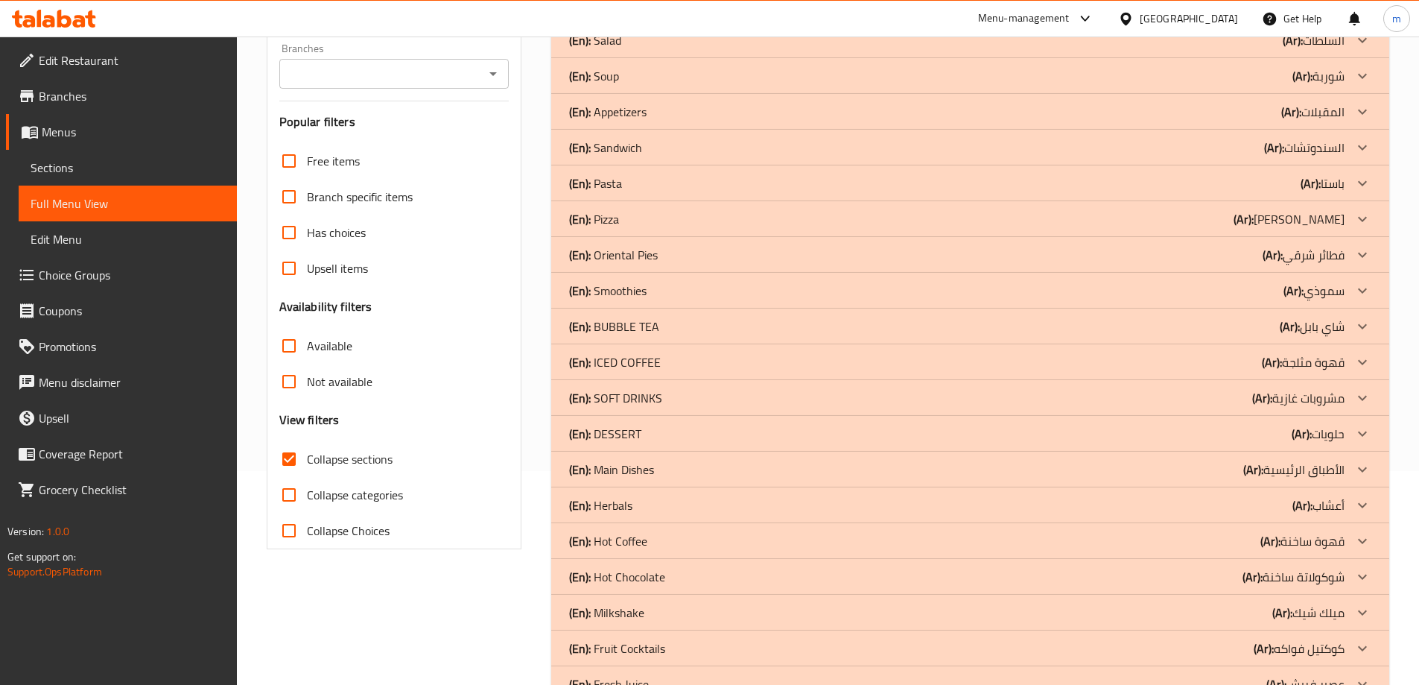
scroll to position [0, 0]
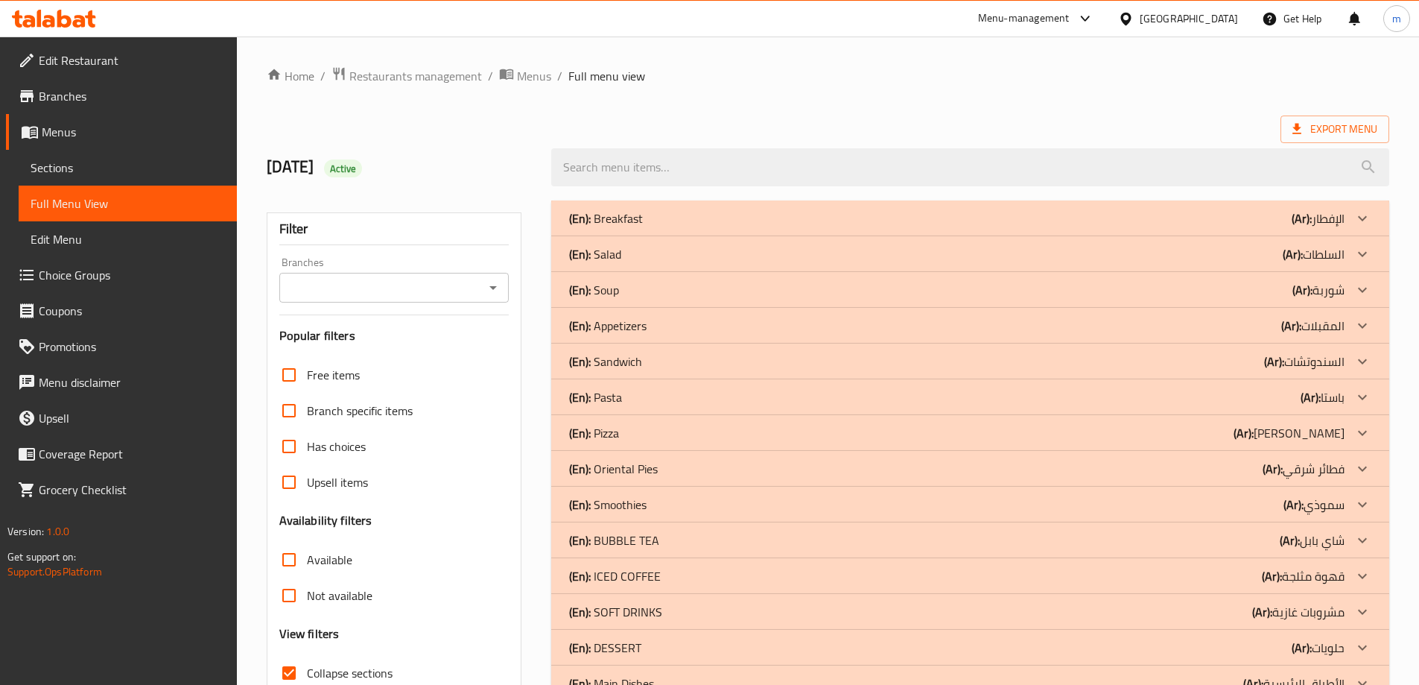
click at [822, 212] on div "(En): Breakfast (Ar): الإفطار" at bounding box center [957, 218] width 776 height 18
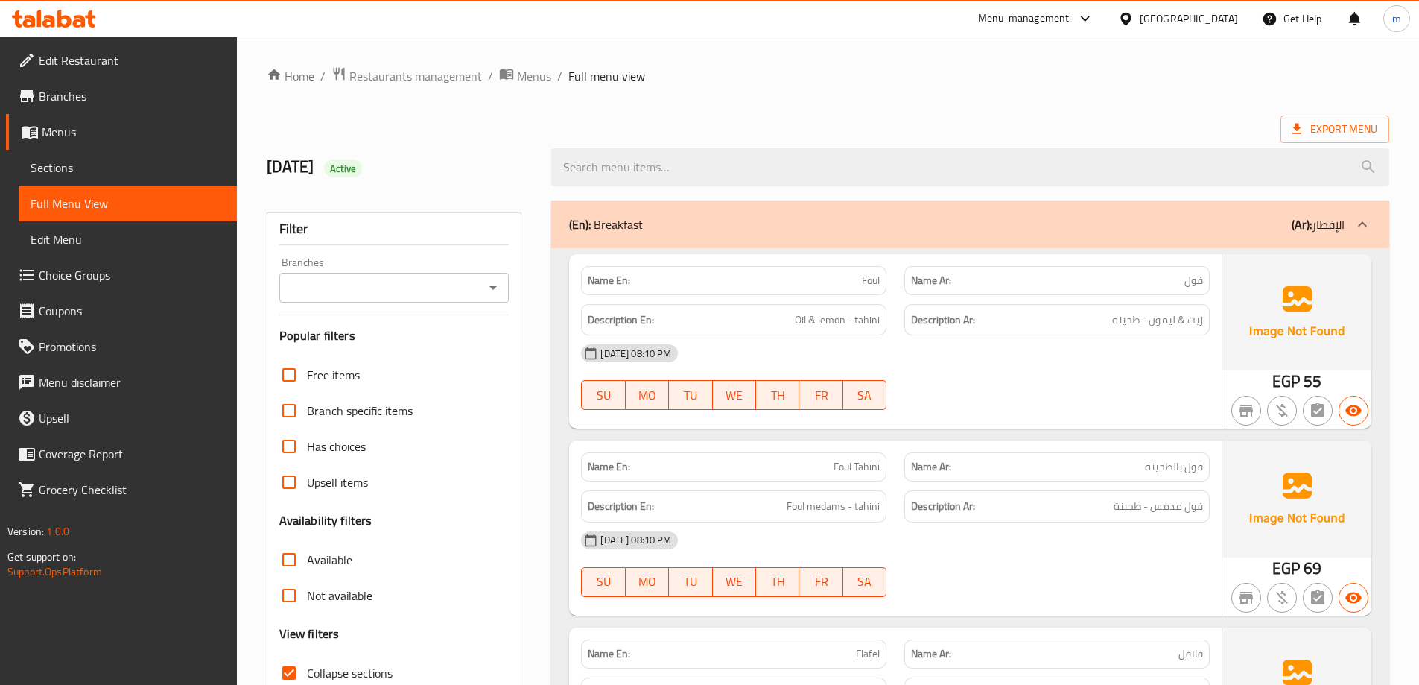
click at [795, 309] on div "Description En: Oil & lemon - tahini" at bounding box center [733, 320] width 305 height 32
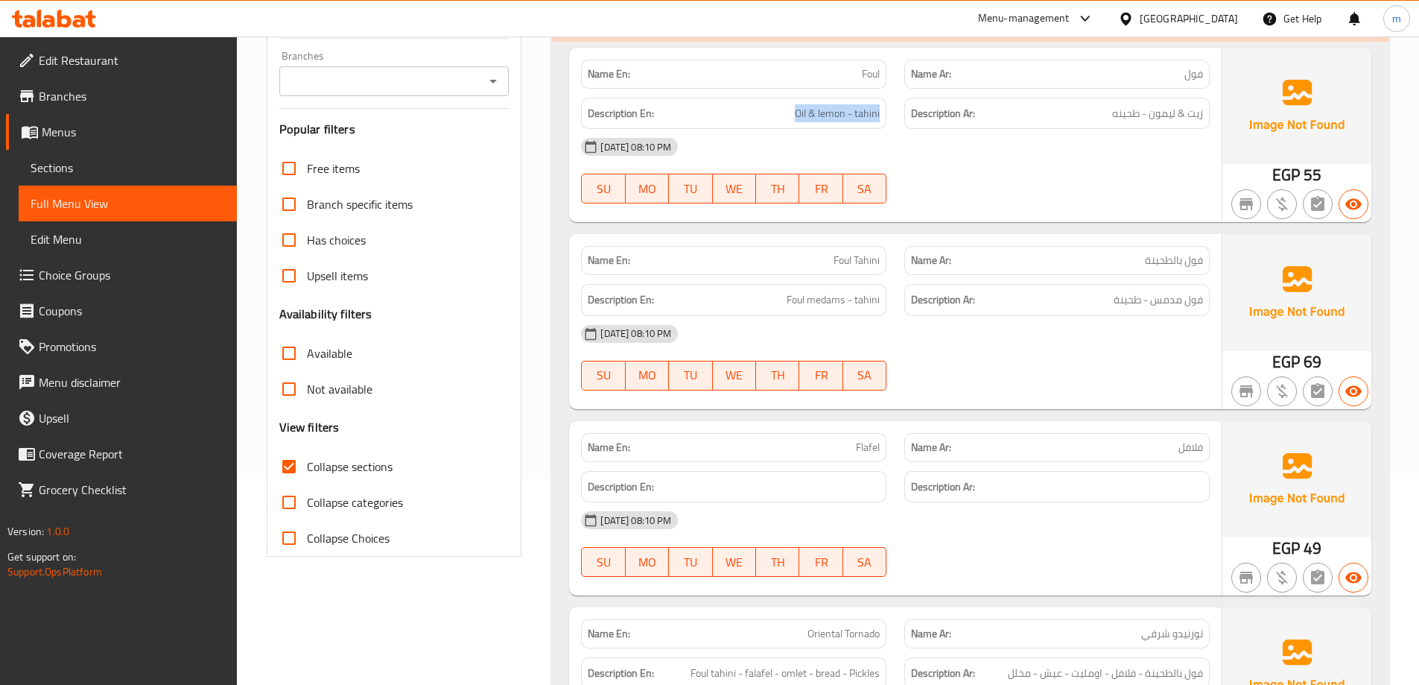
scroll to position [223, 0]
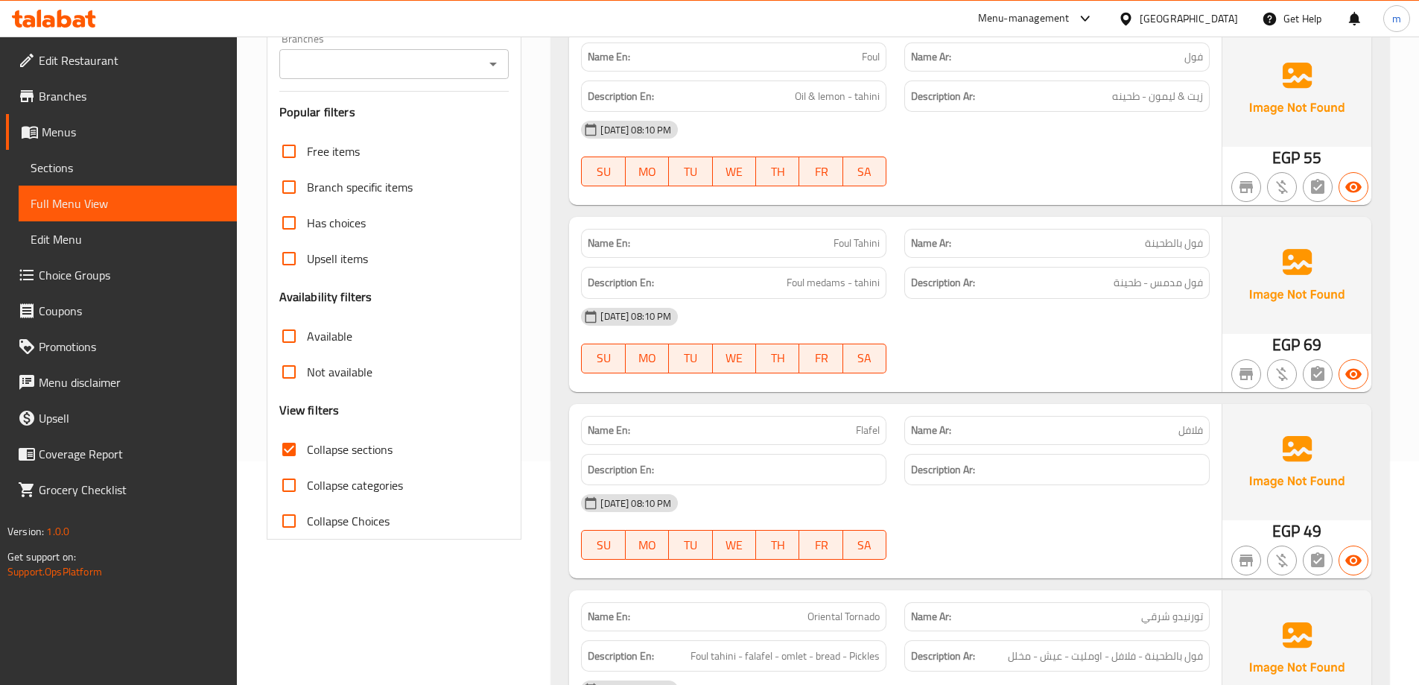
click at [1000, 337] on div "13-09-2025 08:10 PM SU MO TU WE TH FR SA" at bounding box center [895, 340] width 647 height 83
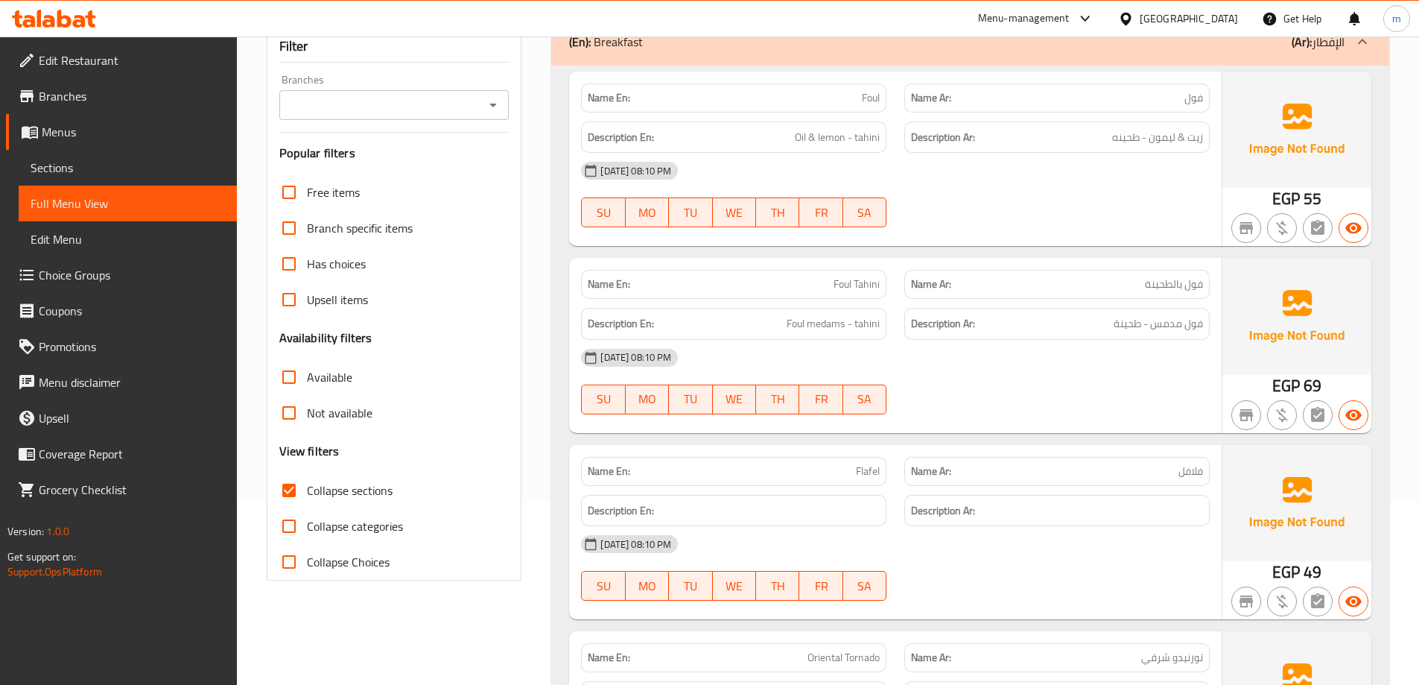
scroll to position [596, 0]
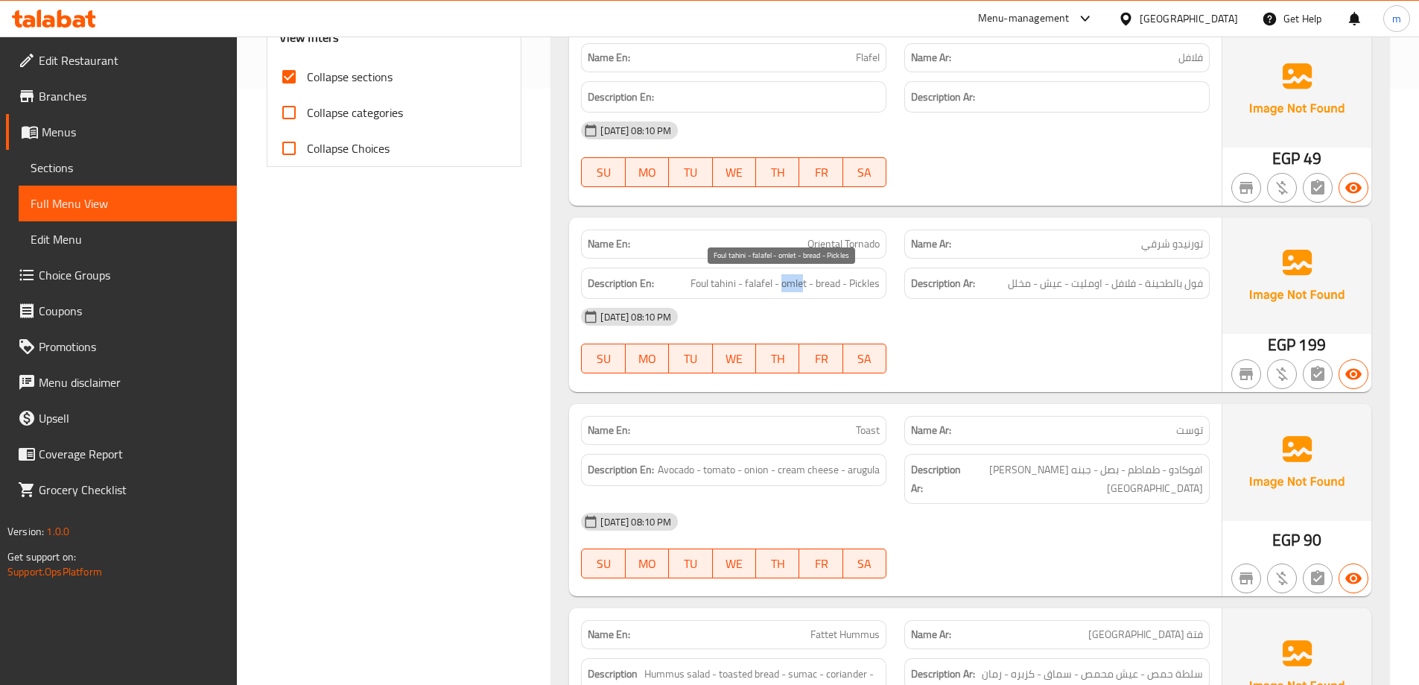
drag, startPoint x: 781, startPoint y: 285, endPoint x: 801, endPoint y: 285, distance: 19.4
click at [801, 285] on span "Foul tahini - falafel - omlet - bread - Pickles" at bounding box center [785, 283] width 189 height 19
drag, startPoint x: 822, startPoint y: 286, endPoint x: 834, endPoint y: 288, distance: 12.8
click at [834, 288] on span "Foul tahini - falafel - omlet - bread - Pickles" at bounding box center [785, 283] width 189 height 19
click at [850, 288] on span "Foul tahini - falafel - omlet - bread - Pickles" at bounding box center [785, 283] width 189 height 19
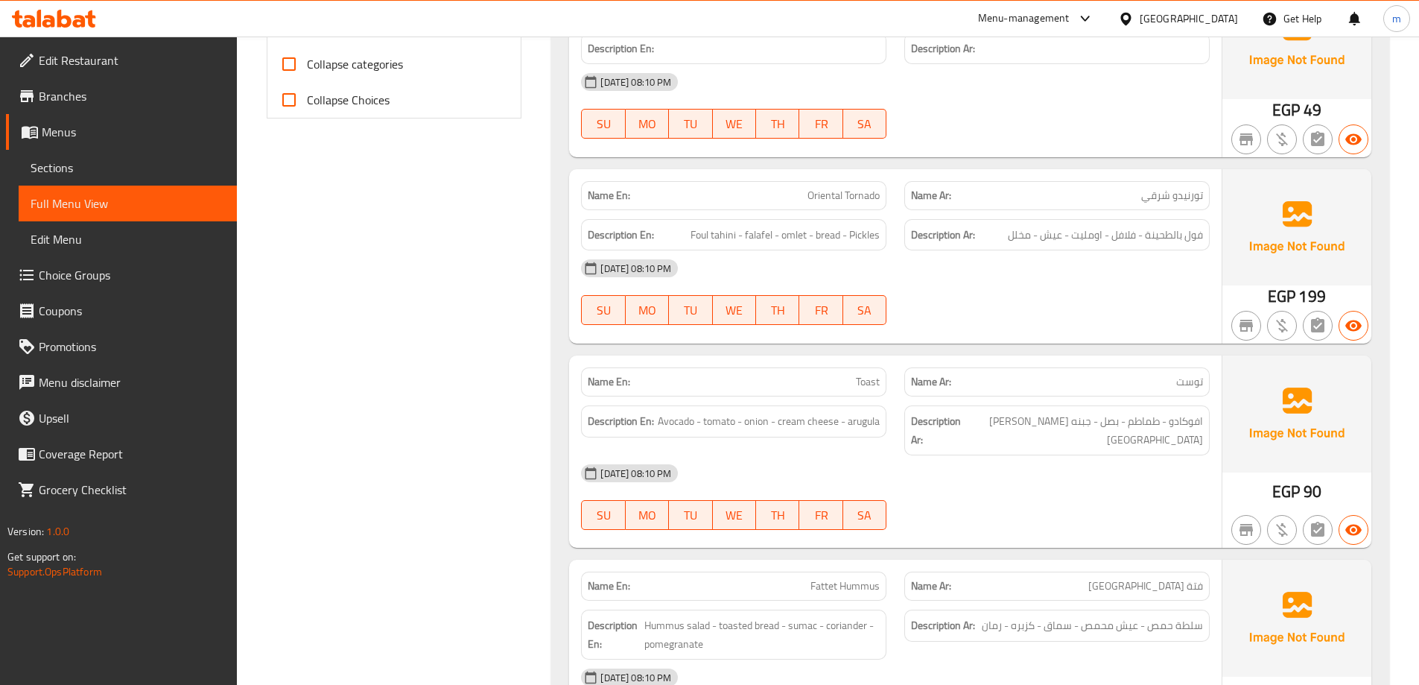
scroll to position [670, 0]
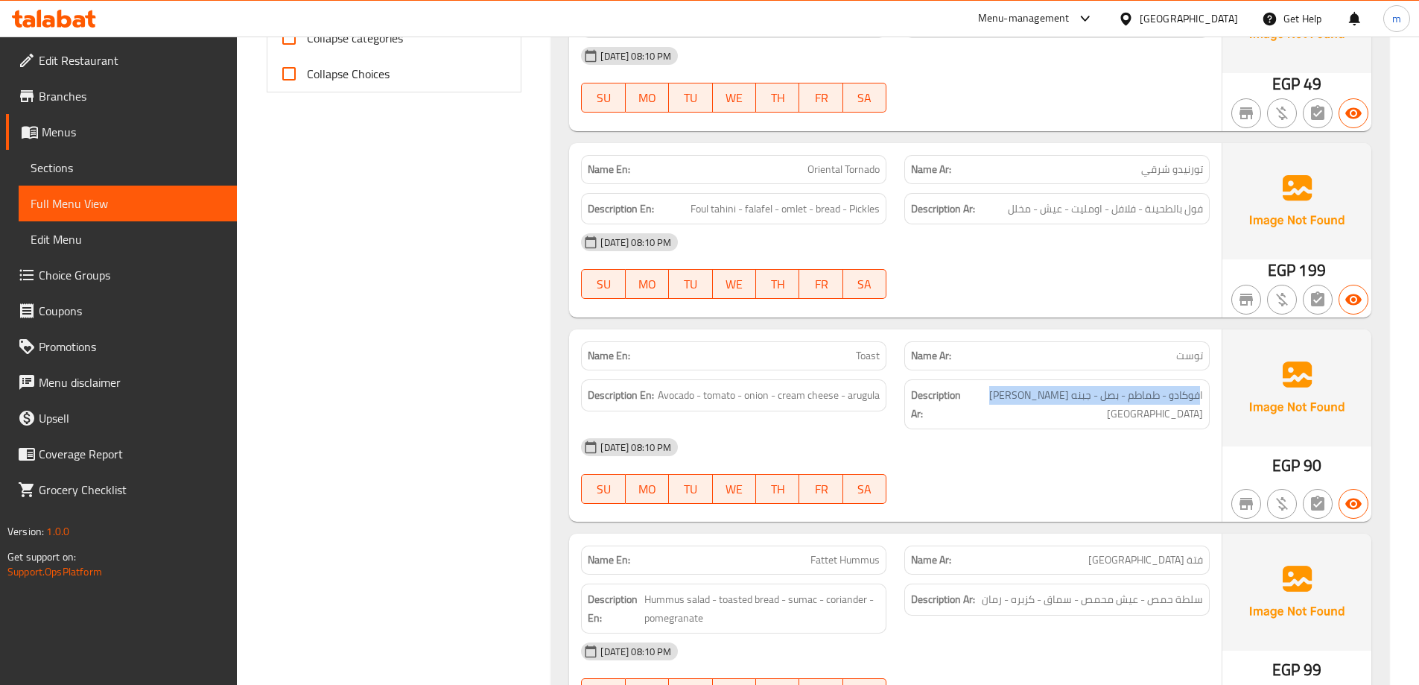
drag, startPoint x: 1196, startPoint y: 385, endPoint x: 993, endPoint y: 405, distance: 203.6
click at [993, 405] on div "Description Ar: افوكادو - طماطم - بصل - جبنه كريمي - جرجير" at bounding box center [1056, 404] width 305 height 50
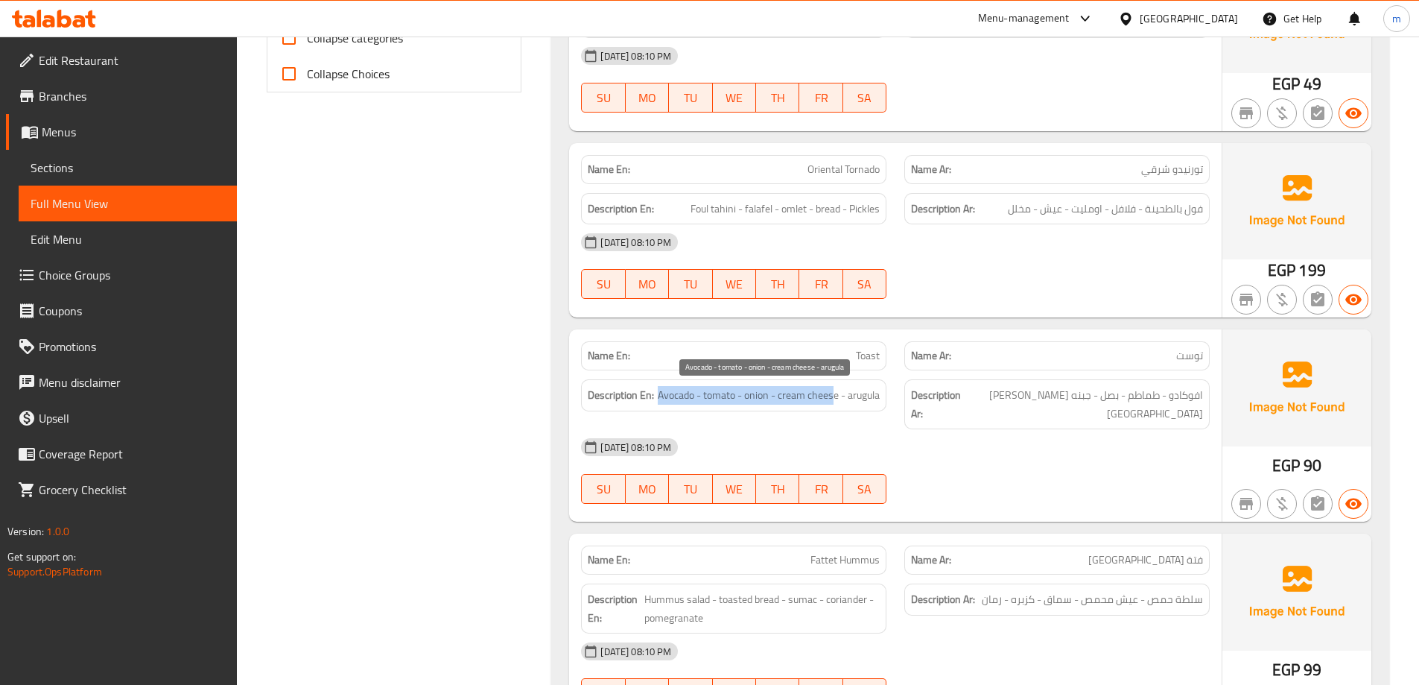
drag, startPoint x: 676, startPoint y: 393, endPoint x: 834, endPoint y: 389, distance: 158.0
click at [834, 389] on h6 "Description En: Avocado - tomato - onion - cream cheese - arugula" at bounding box center [734, 395] width 292 height 19
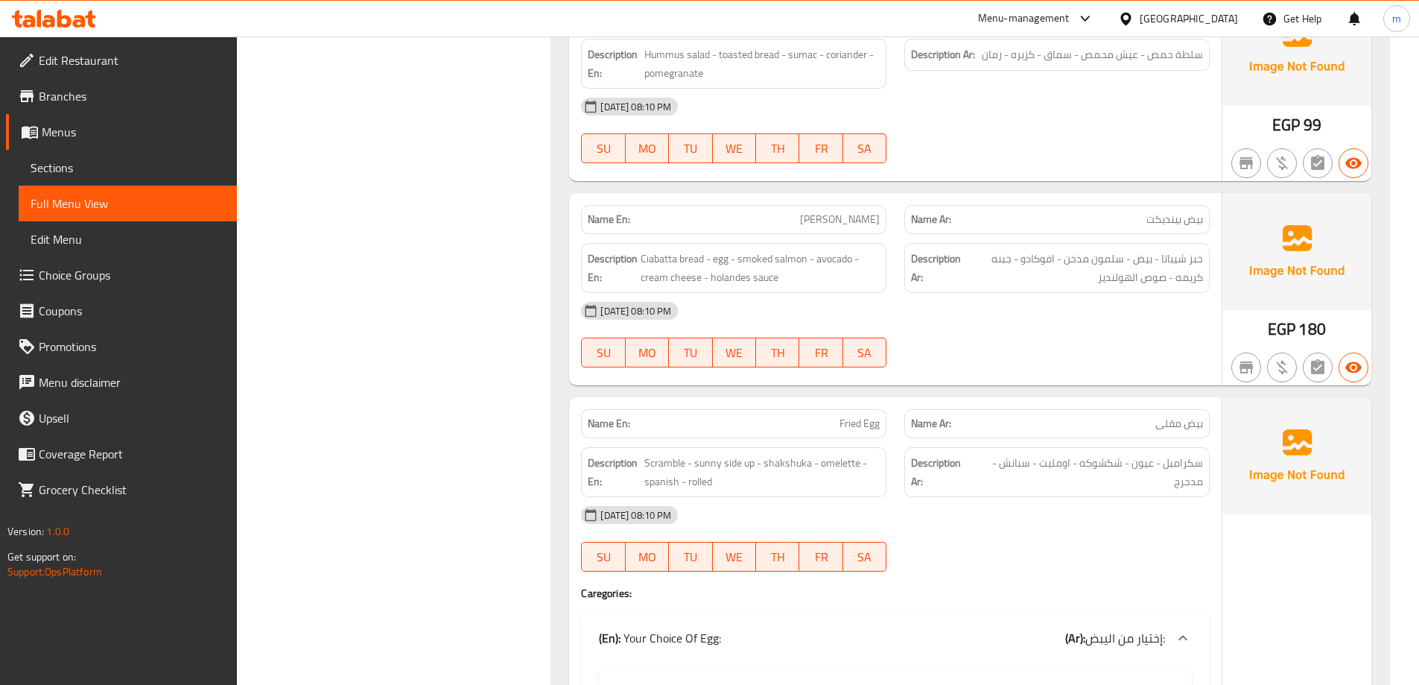
scroll to position [1564, 0]
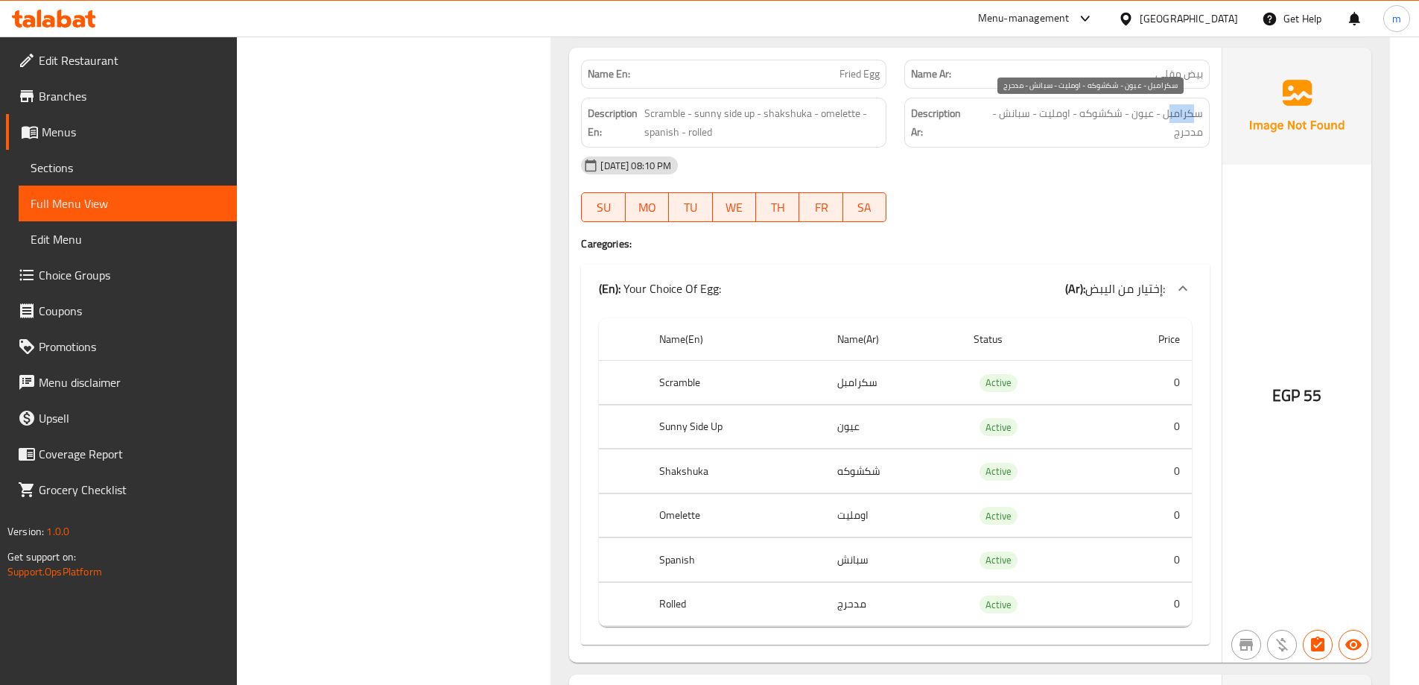
drag, startPoint x: 1196, startPoint y: 115, endPoint x: 1171, endPoint y: 116, distance: 25.4
click at [1171, 116] on span "سكرامبل - عيون - شكشوكه - اومليت - سبانش - مدحرج" at bounding box center [1088, 122] width 229 height 37
drag, startPoint x: 1143, startPoint y: 112, endPoint x: 1133, endPoint y: 115, distance: 9.9
click at [1134, 114] on span "سكرامبل - عيون - شكشوكه - اومليت - سبانش - مدحرج" at bounding box center [1088, 122] width 229 height 37
drag, startPoint x: 1108, startPoint y: 117, endPoint x: 1094, endPoint y: 121, distance: 13.9
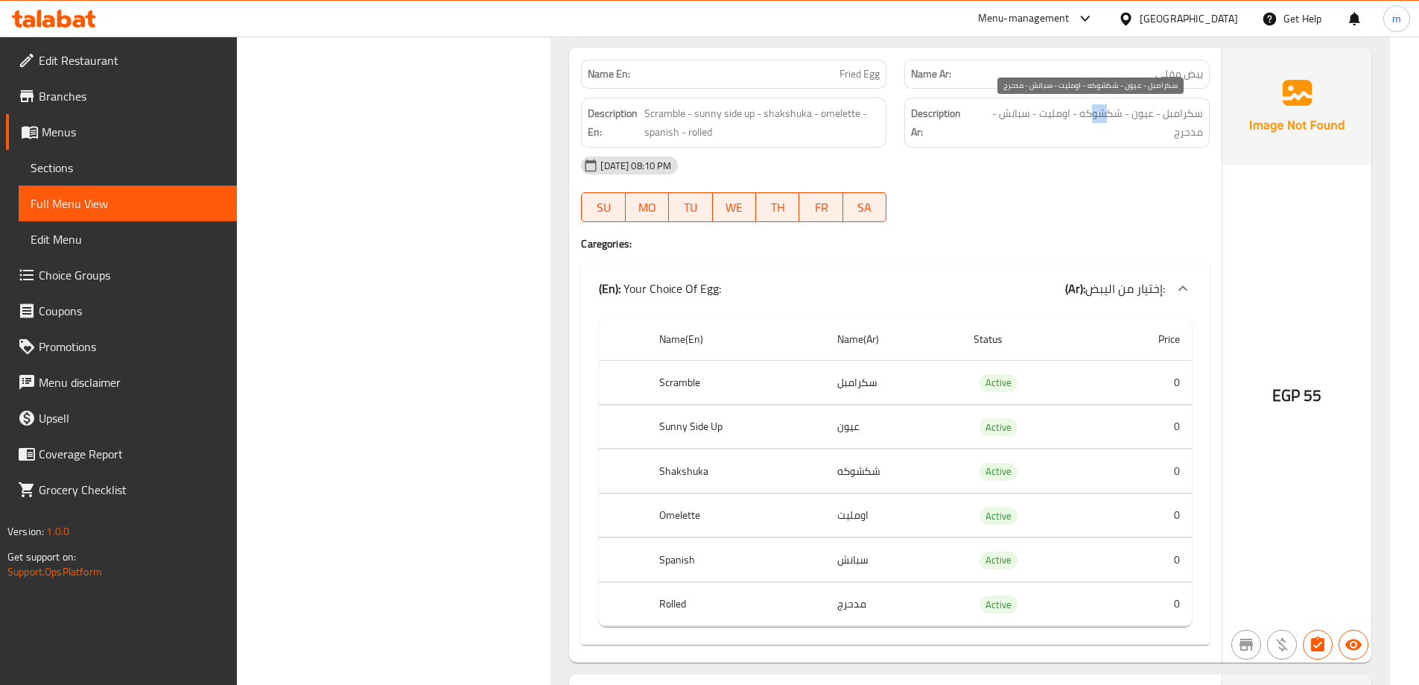
click at [1094, 121] on span "سكرامبل - عيون - شكشوكه - اومليت - سبانش - مدحرج" at bounding box center [1088, 122] width 229 height 37
drag, startPoint x: 1055, startPoint y: 107, endPoint x: 1035, endPoint y: 110, distance: 20.3
click at [1035, 110] on span "سكرامبل - عيون - شكشوكه - اومليت - سبانش - مدحرج" at bounding box center [1088, 122] width 229 height 37
drag, startPoint x: 1016, startPoint y: 115, endPoint x: 1003, endPoint y: 120, distance: 14.4
click at [1003, 120] on span "سكرامبل - عيون - شكشوكه - اومليت - سبانش - مدحرج" at bounding box center [1088, 122] width 229 height 37
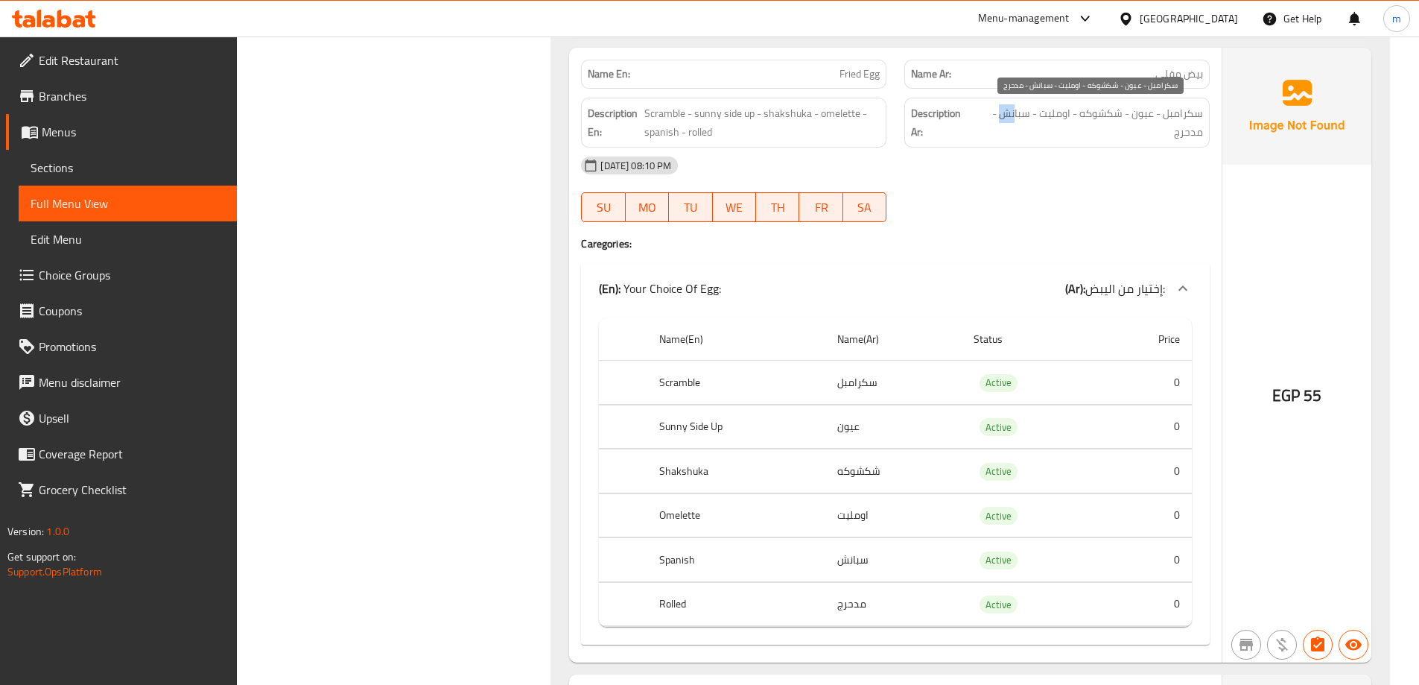
click at [1002, 120] on span "سكرامبل - عيون - شكشوكه - اومليت - سبانش - مدحرج" at bounding box center [1088, 122] width 229 height 37
drag, startPoint x: 1202, startPoint y: 133, endPoint x: 1133, endPoint y: 135, distance: 69.3
click at [1133, 135] on span "سكرامبل - عيون - شكشوكه - اومليت - سبانش - مدحرج" at bounding box center [1088, 122] width 229 height 37
click at [1150, 219] on div at bounding box center [1056, 222] width 323 height 18
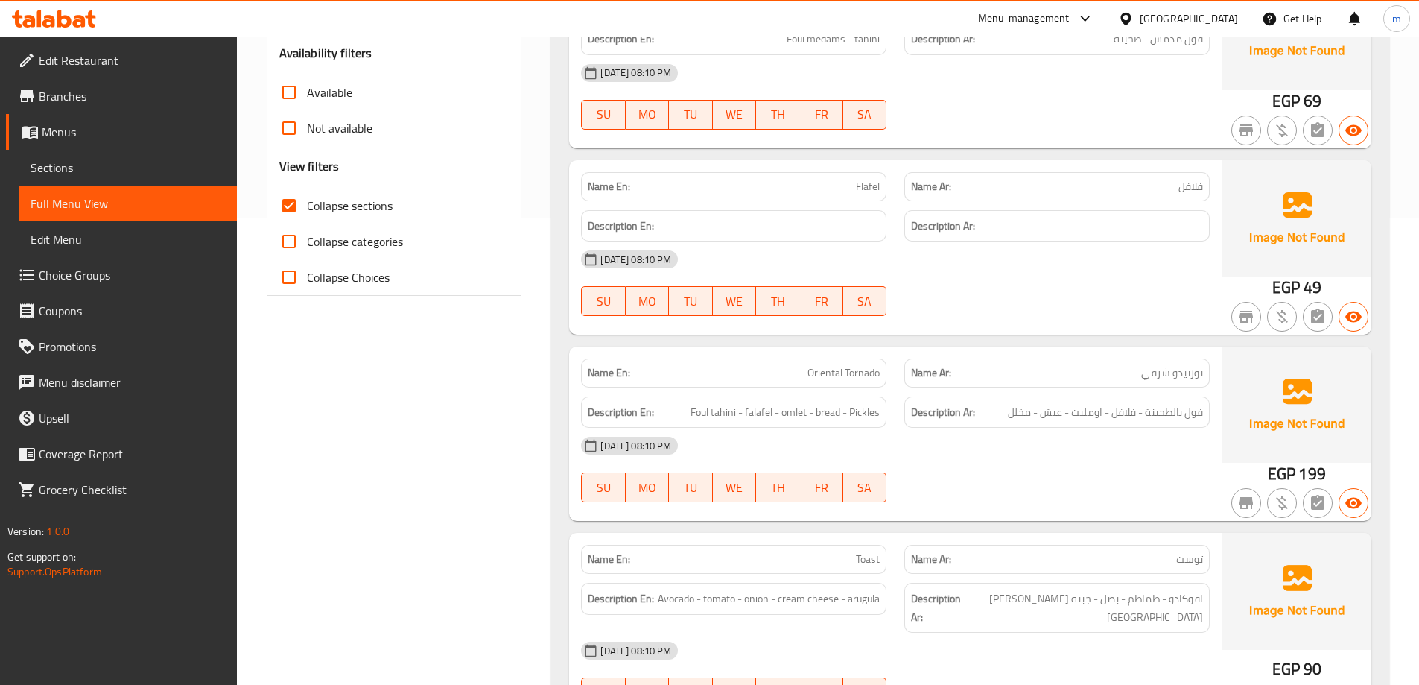
scroll to position [0, 0]
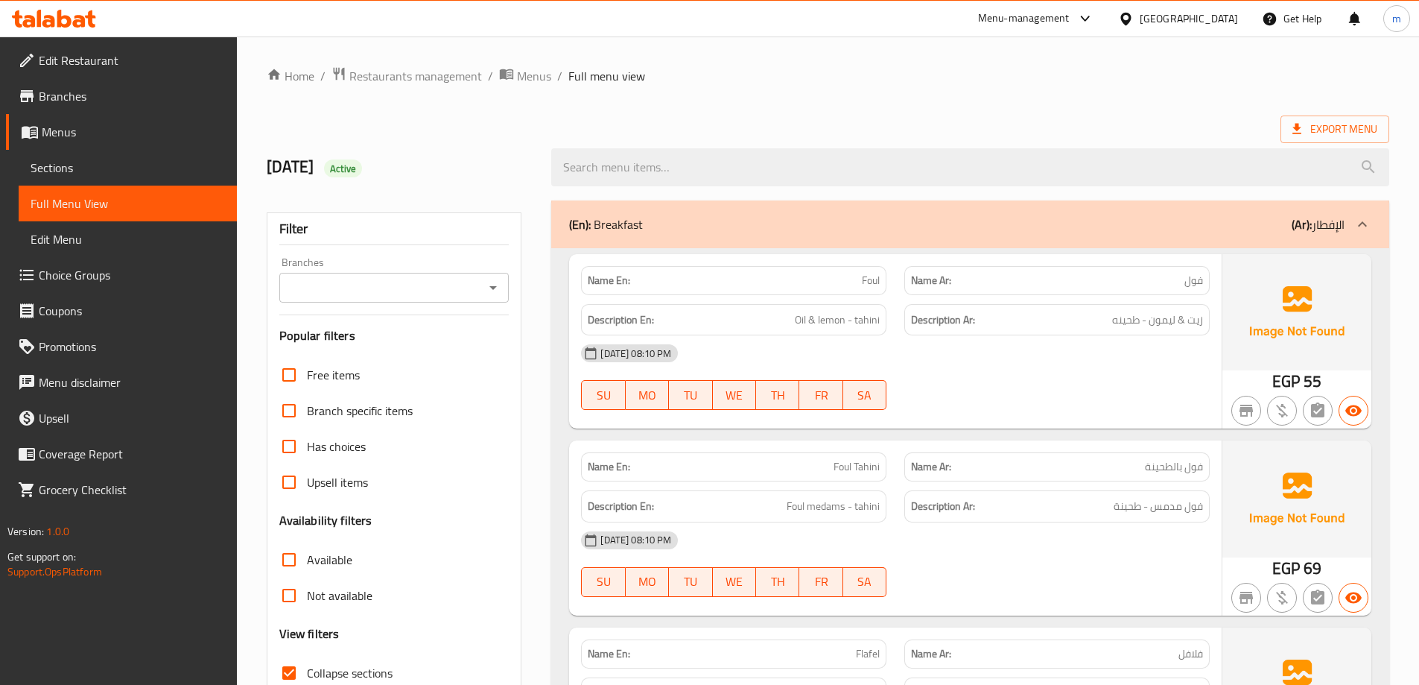
drag, startPoint x: 421, startPoint y: 229, endPoint x: 456, endPoint y: 128, distance: 107.2
click at [950, 218] on div "(En): Breakfast (Ar): الإفطار" at bounding box center [957, 224] width 776 height 18
click at [63, 274] on span "Choice Groups" at bounding box center [132, 275] width 186 height 18
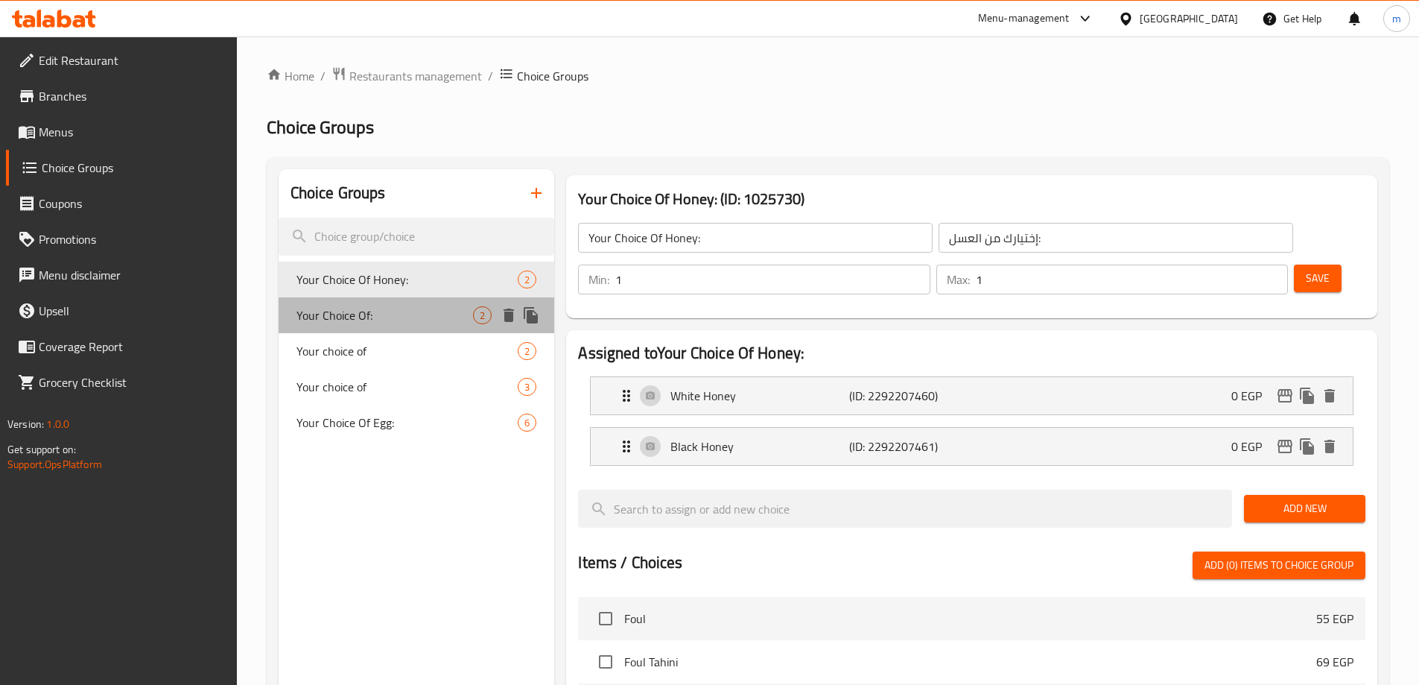
click at [367, 317] on span "Your Choice Of:" at bounding box center [385, 315] width 177 height 18
type input "Your Choice Of:"
type input "إختيارك من:"
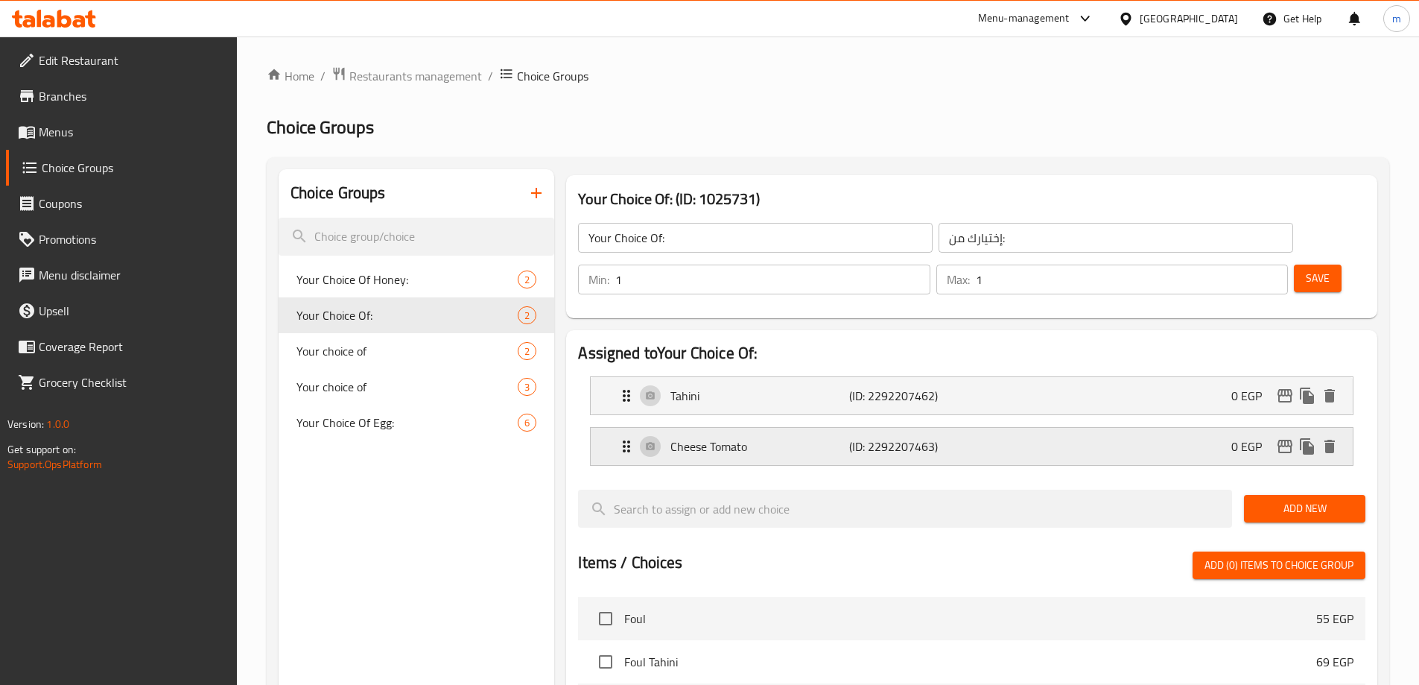
click at [791, 437] on p "Cheese Tomato" at bounding box center [759, 446] width 178 height 18
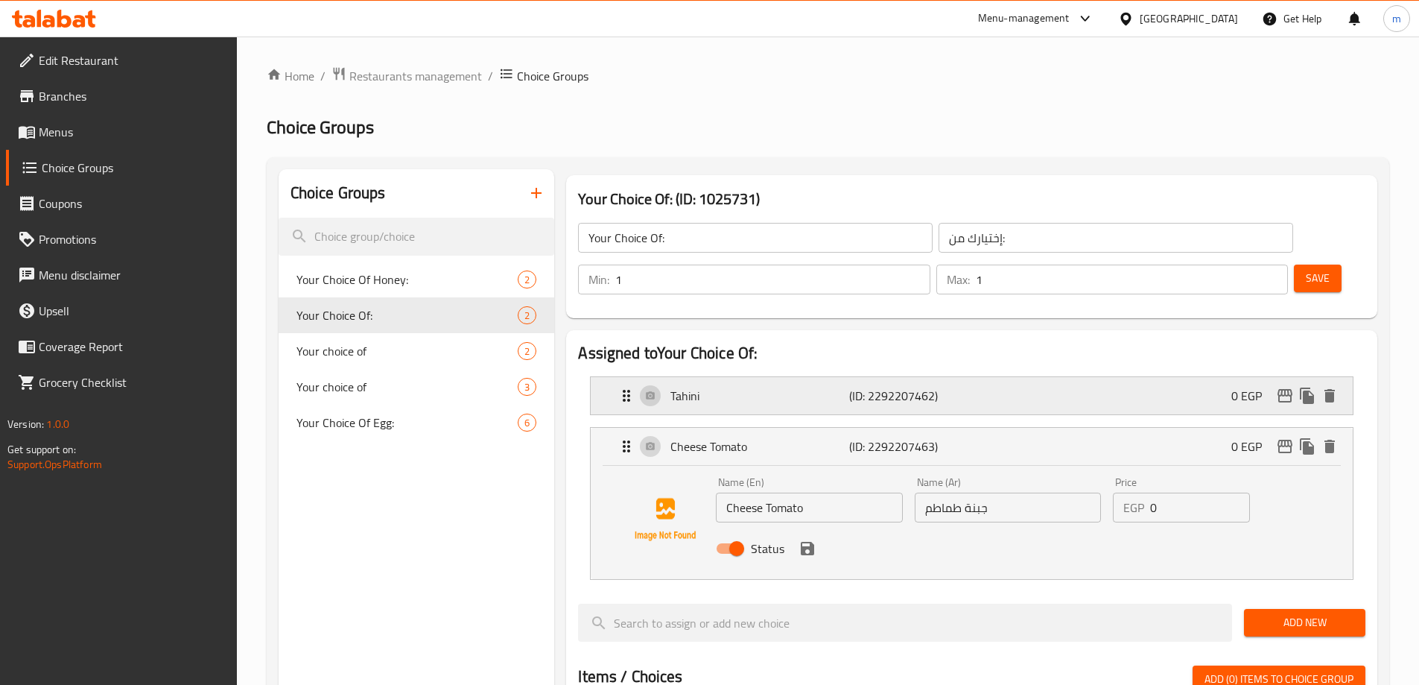
click at [834, 377] on div "Tahini (ID: 2292207462) 0 EGP" at bounding box center [976, 395] width 717 height 37
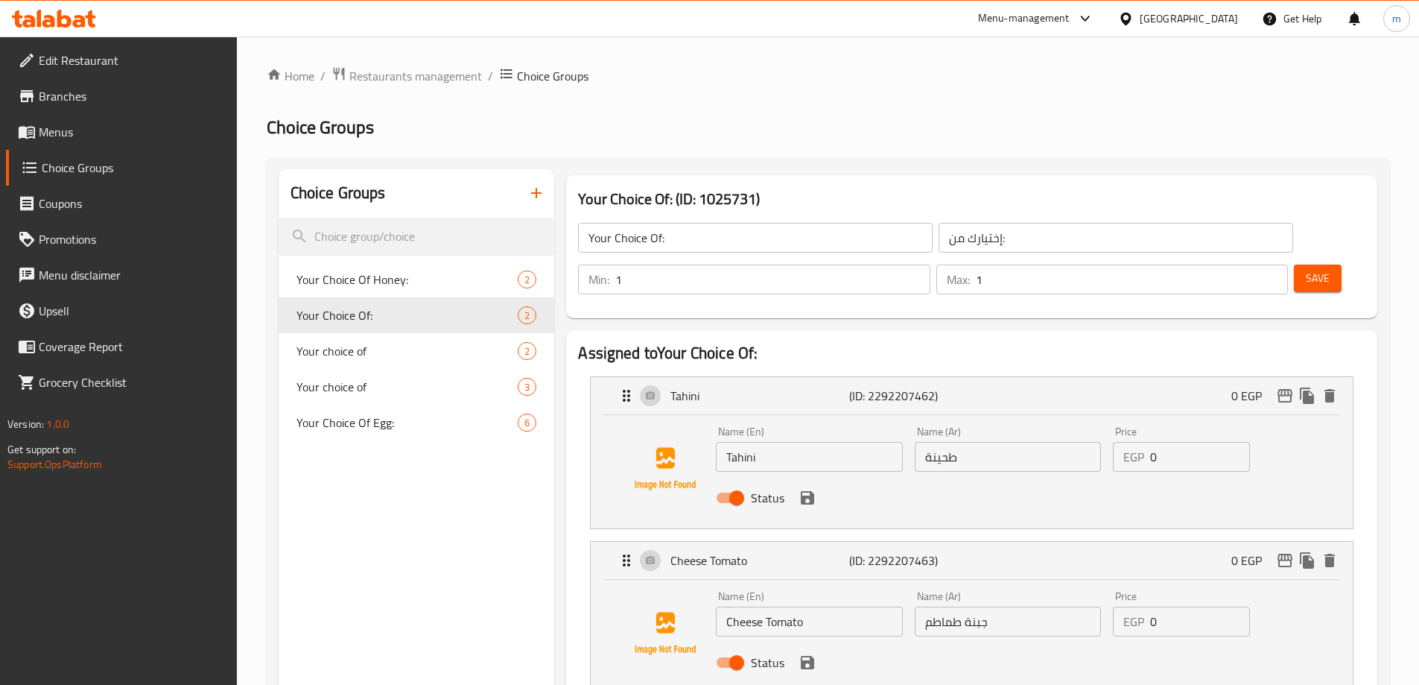
click at [117, 115] on link "Menus" at bounding box center [121, 132] width 231 height 36
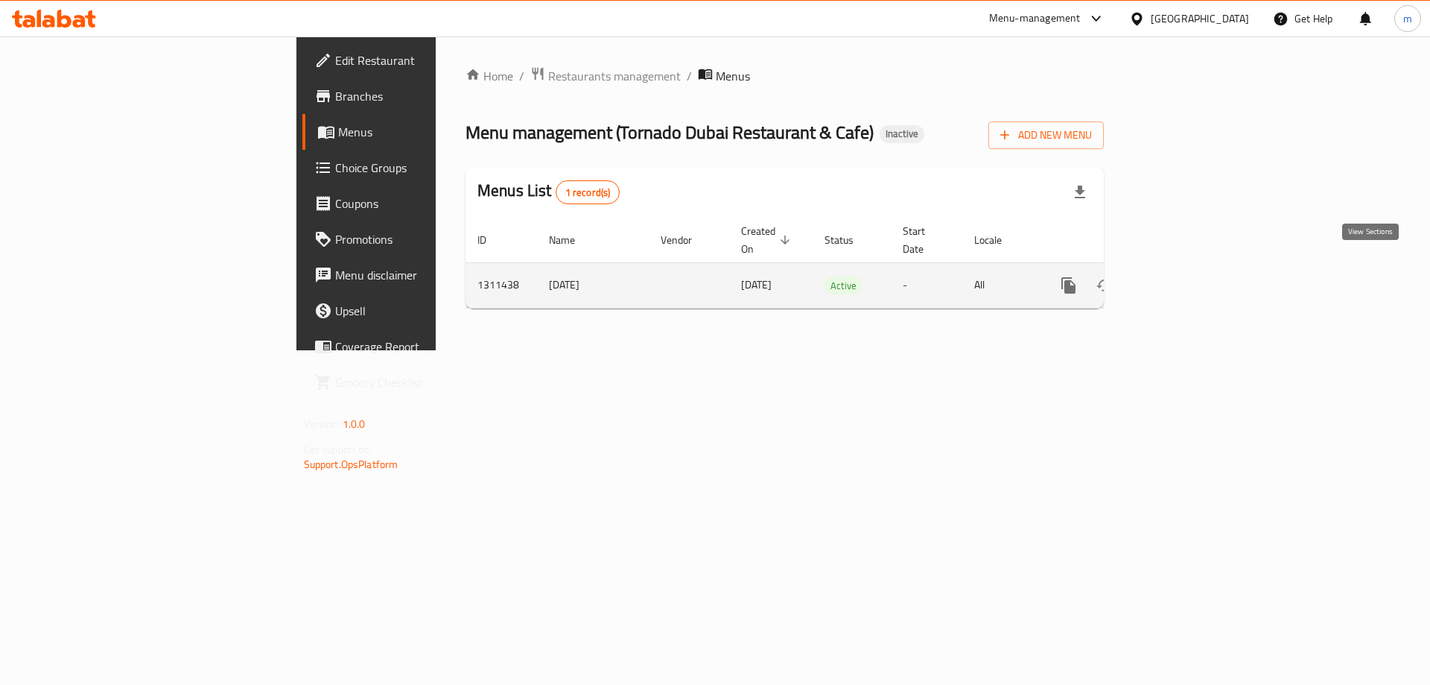
click at [1185, 276] on icon "enhanced table" at bounding box center [1176, 285] width 18 height 18
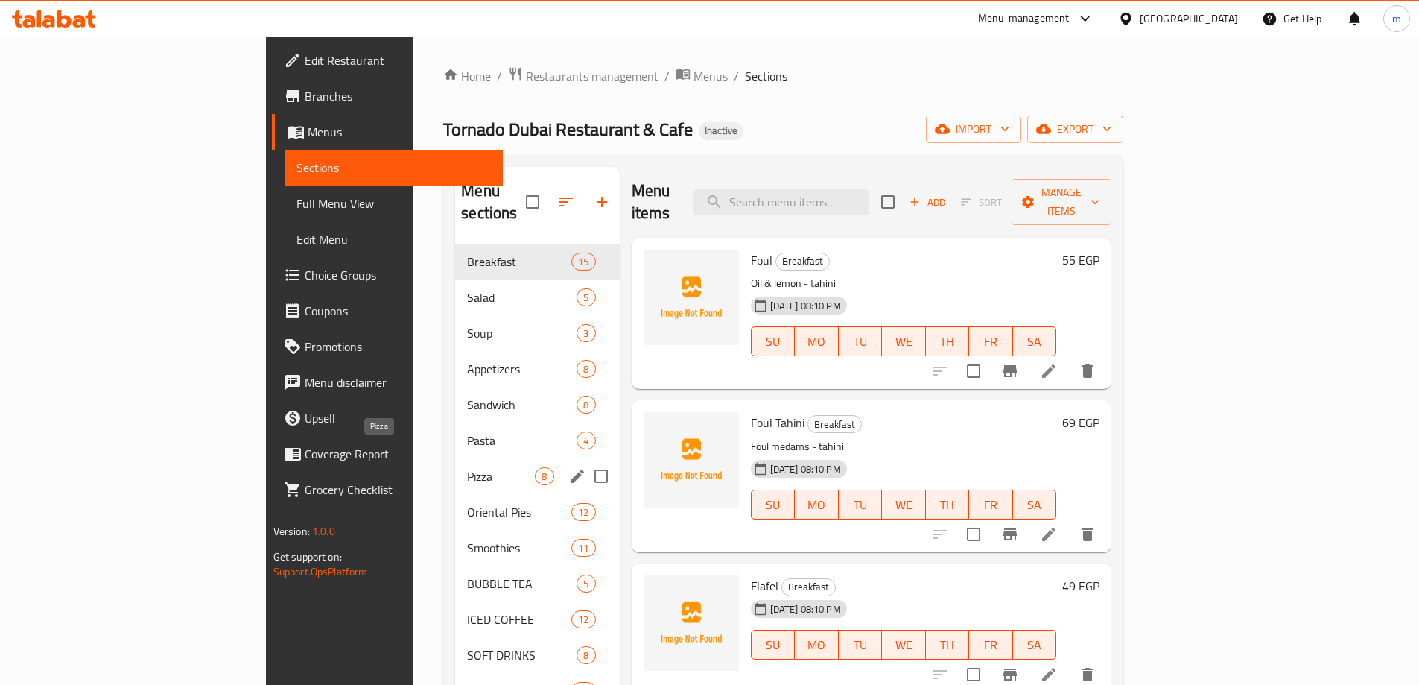
click at [467, 467] on span "Pizza" at bounding box center [501, 476] width 68 height 18
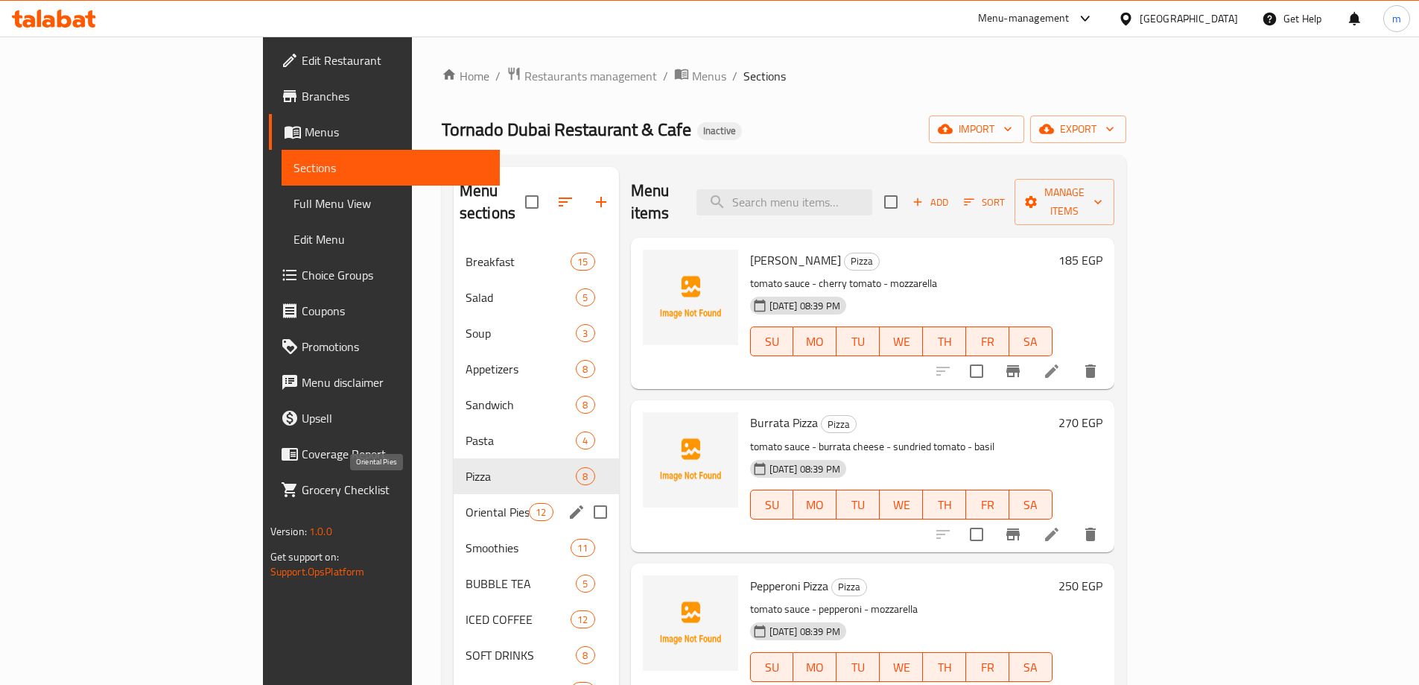
click at [466, 503] on span "Oriental Pies" at bounding box center [497, 512] width 63 height 18
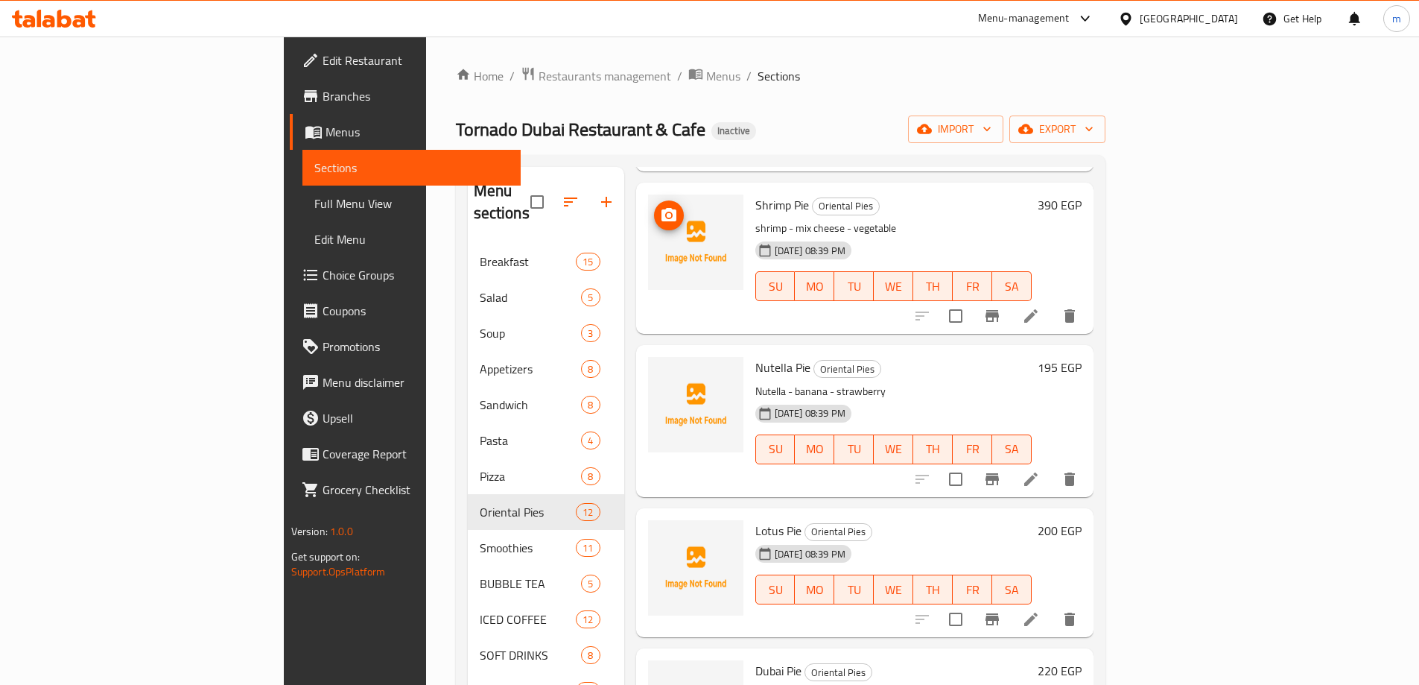
scroll to position [1157, 0]
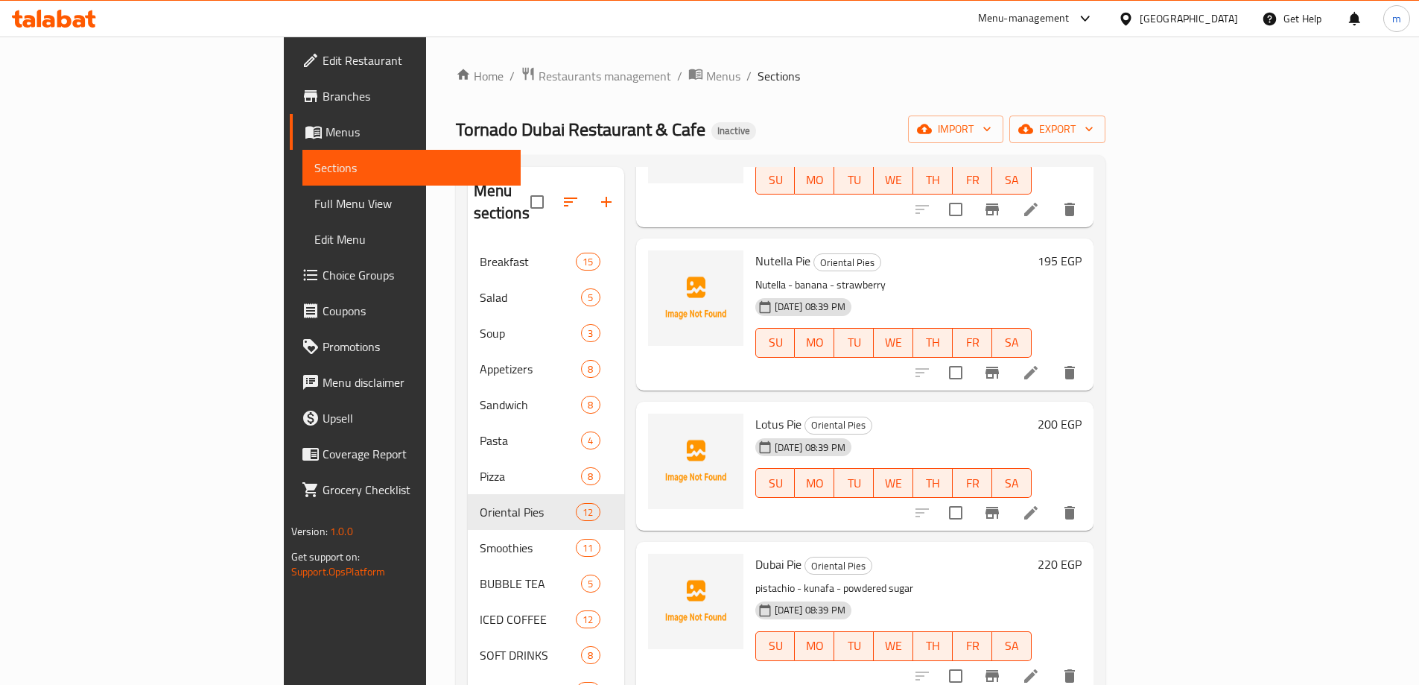
drag, startPoint x: 648, startPoint y: 577, endPoint x: 652, endPoint y: 714, distance: 137.1
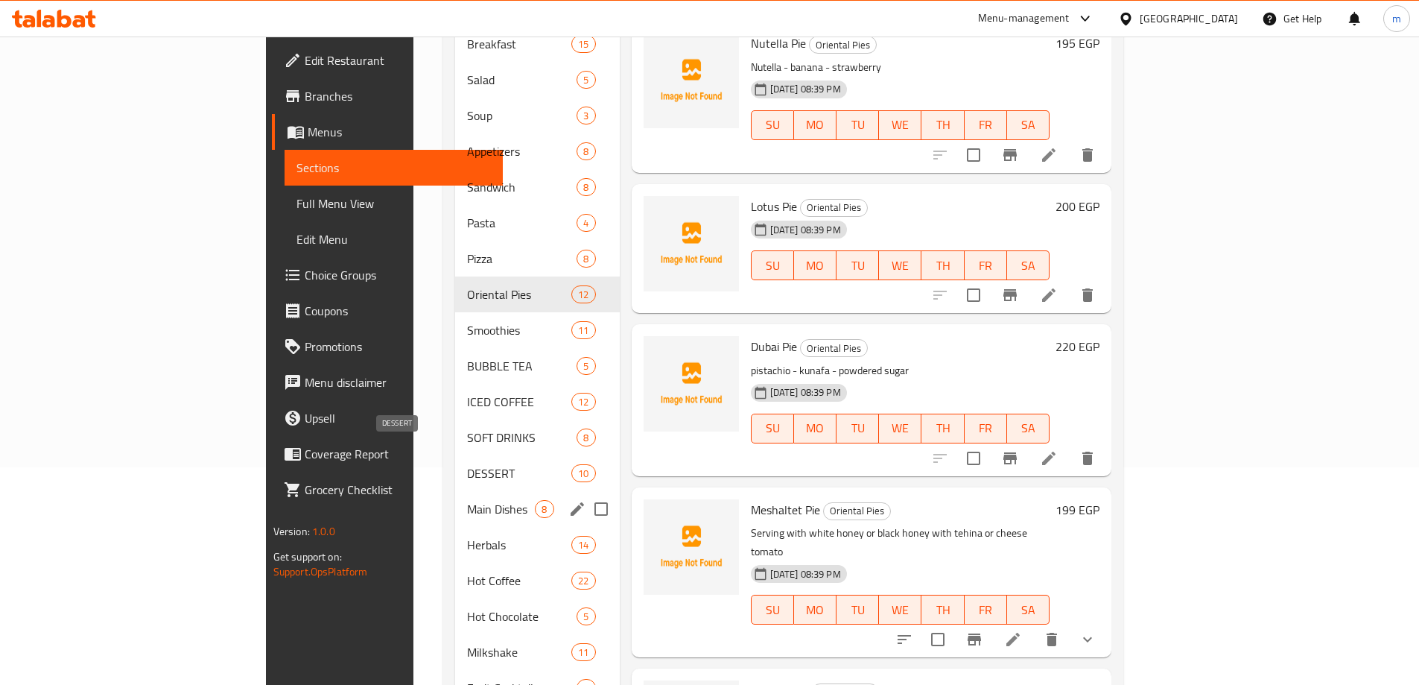
scroll to position [335, 0]
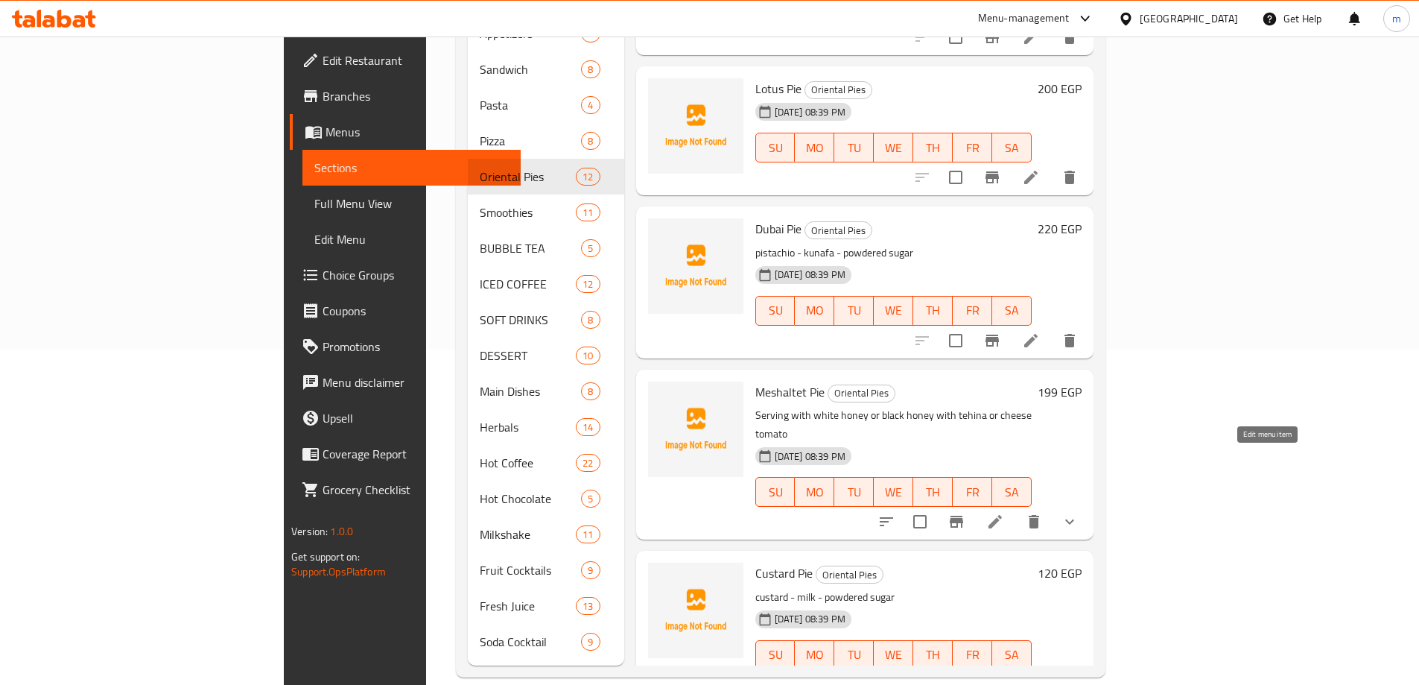
click at [1004, 513] on icon at bounding box center [995, 522] width 18 height 18
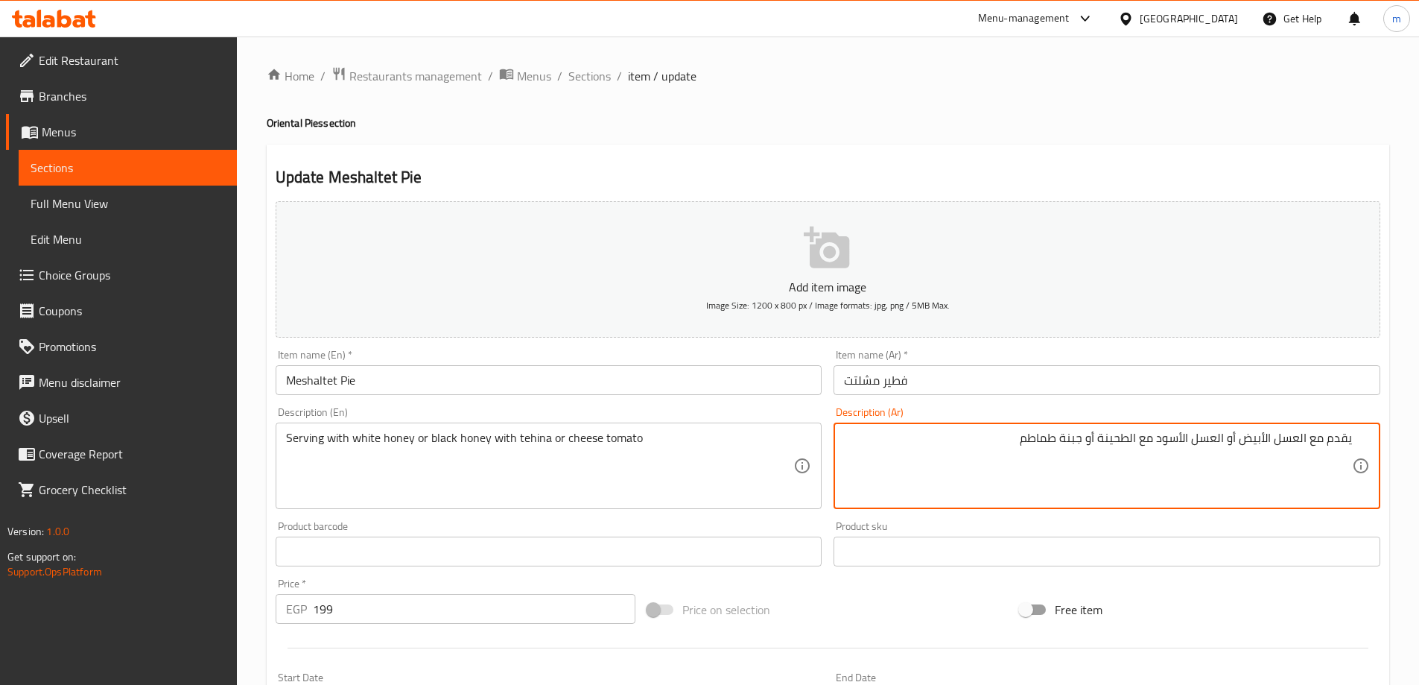
type textarea "يقدم مع العسل الأبيض أو العسل الأسود مع الطحينة أو جبنة طماطم"
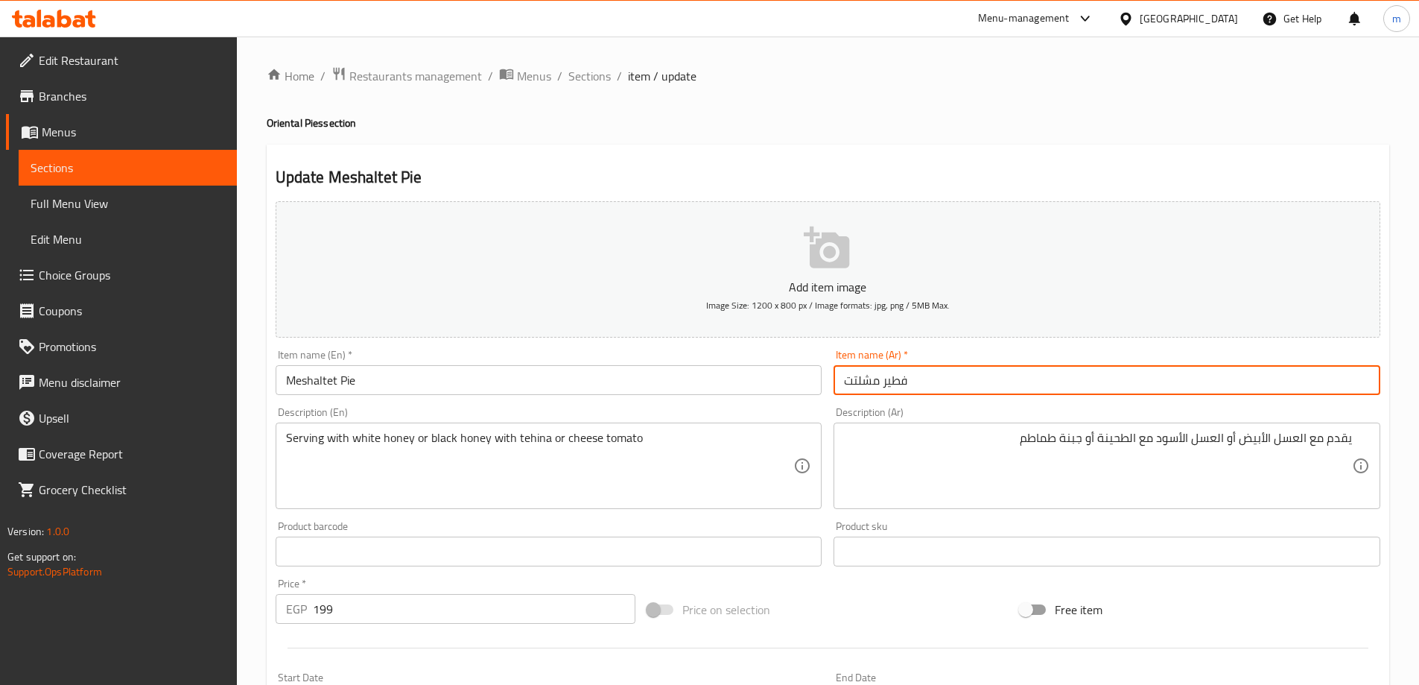
click at [1095, 381] on input "فطير مشلتت" at bounding box center [1107, 380] width 547 height 30
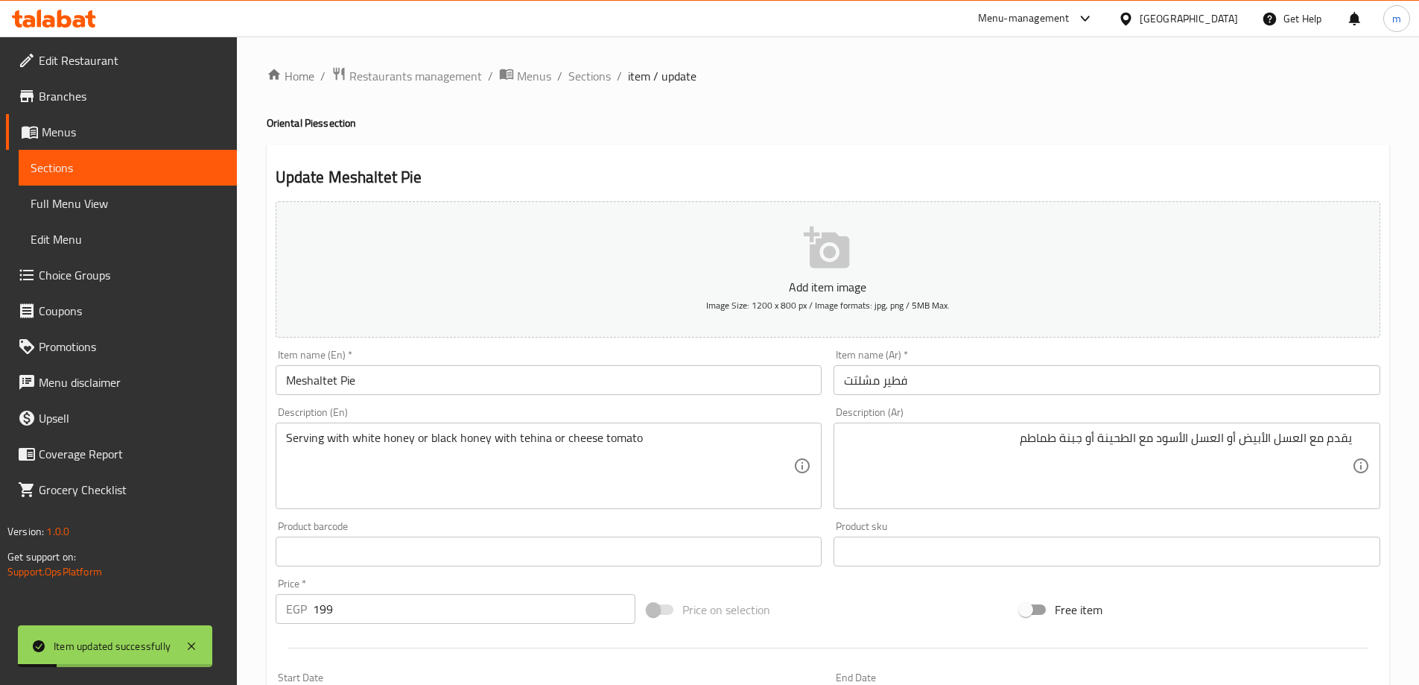
click at [1203, 121] on h4 "Oriental Pies section" at bounding box center [828, 122] width 1123 height 15
click at [583, 84] on span "Sections" at bounding box center [589, 76] width 42 height 18
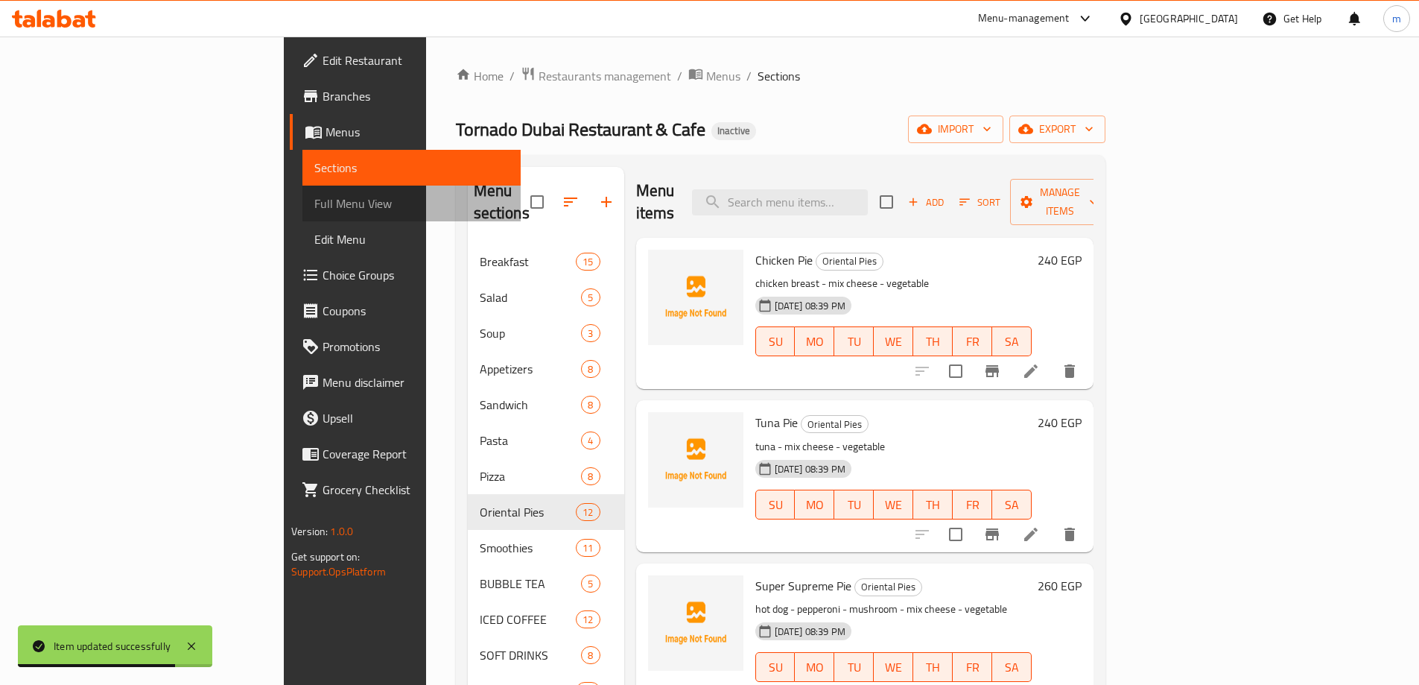
click at [302, 215] on link "Full Menu View" at bounding box center [411, 204] width 218 height 36
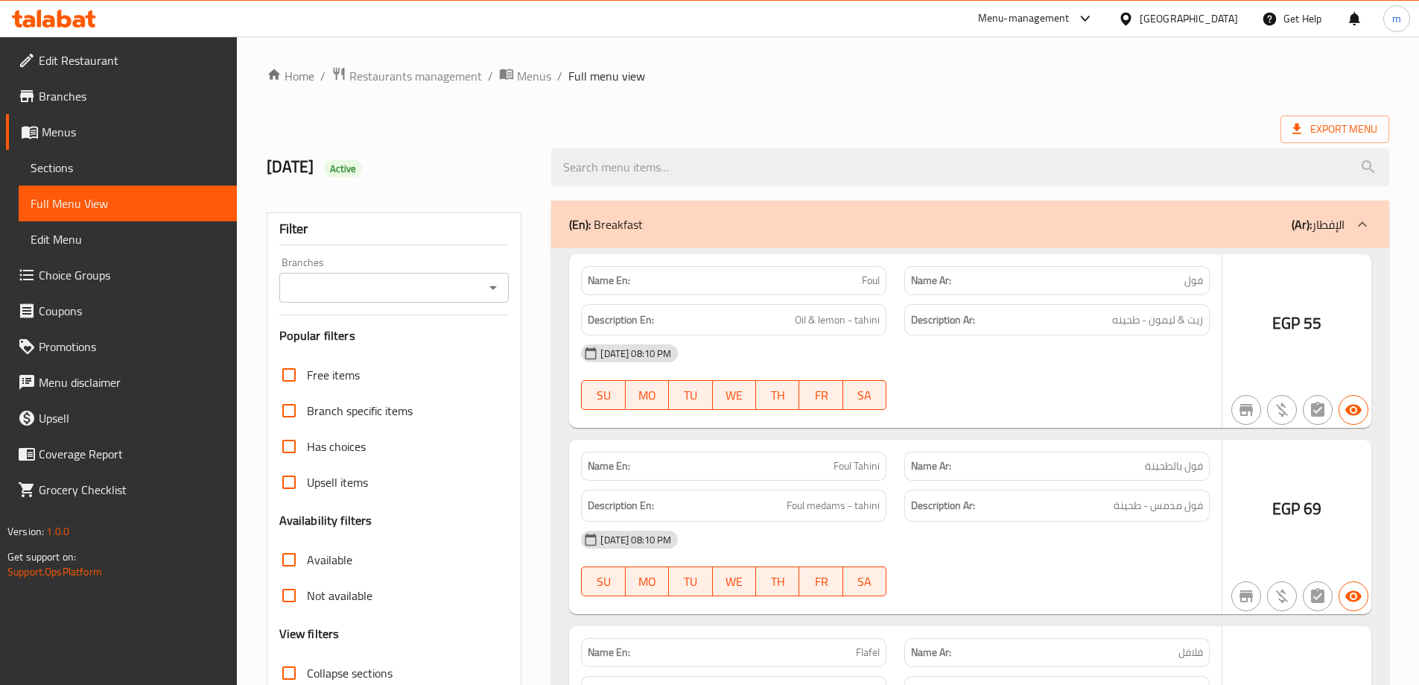
click at [93, 160] on div at bounding box center [709, 342] width 1419 height 685
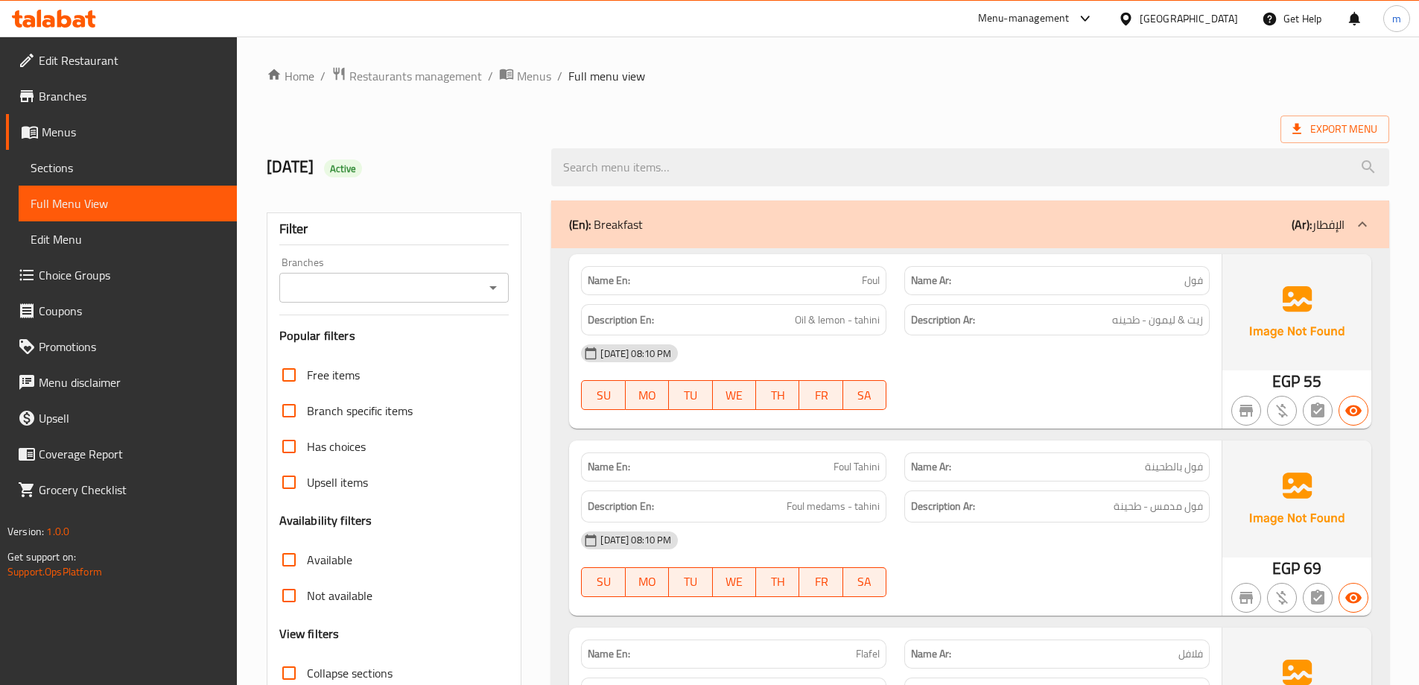
click at [57, 167] on span "Sections" at bounding box center [128, 168] width 194 height 18
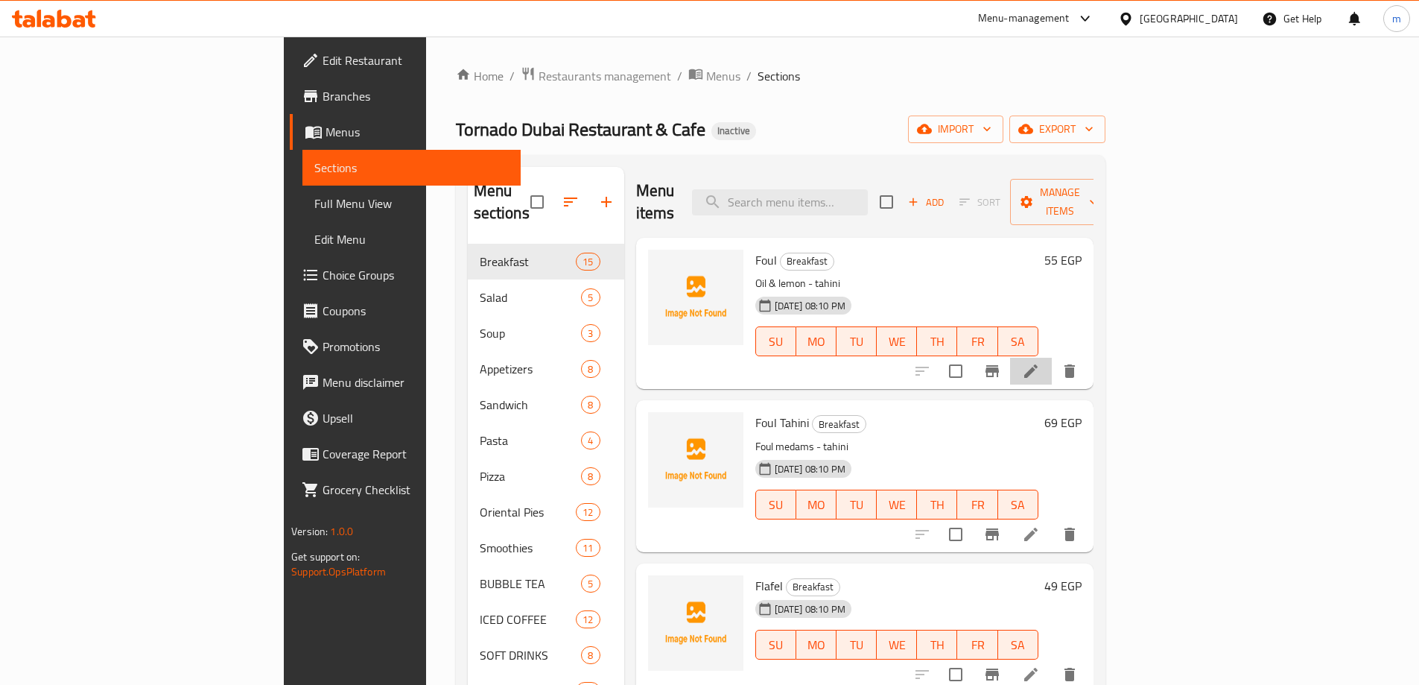
click at [1052, 358] on li at bounding box center [1031, 371] width 42 height 27
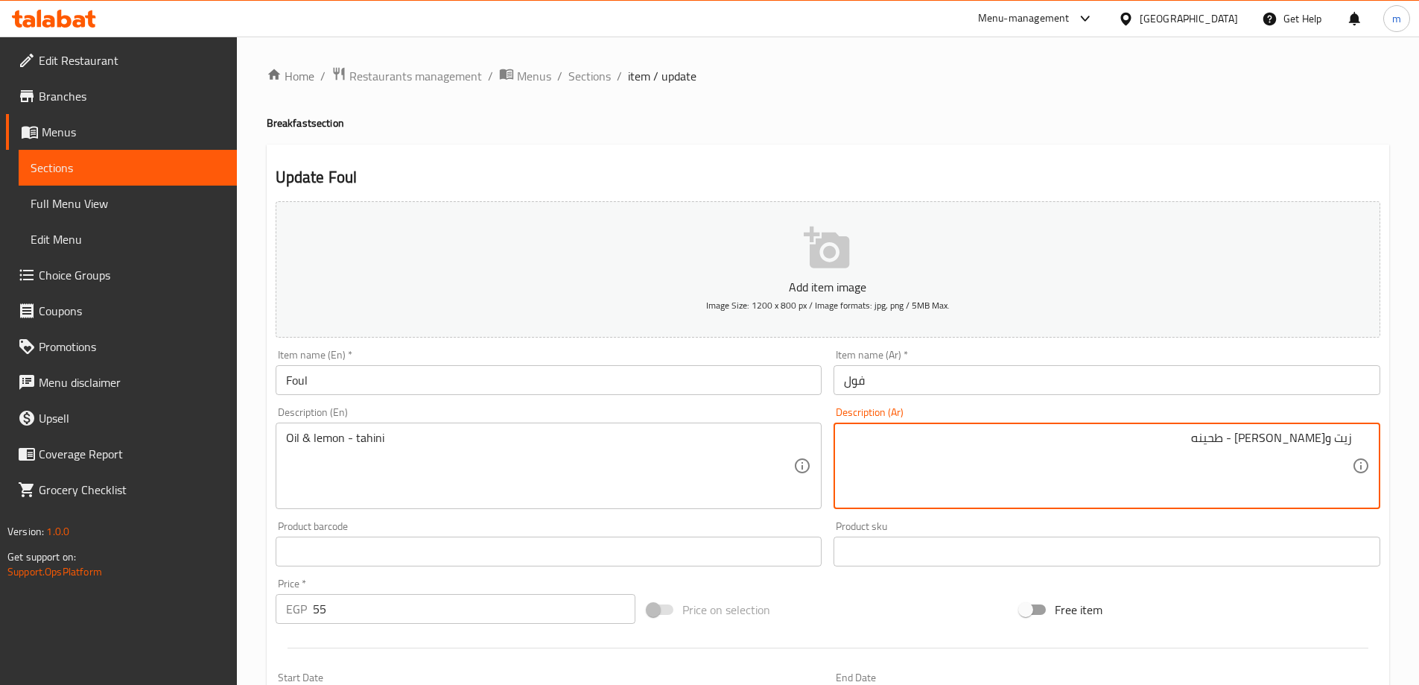
type textarea "زيت و[PERSON_NAME] - طحينه"
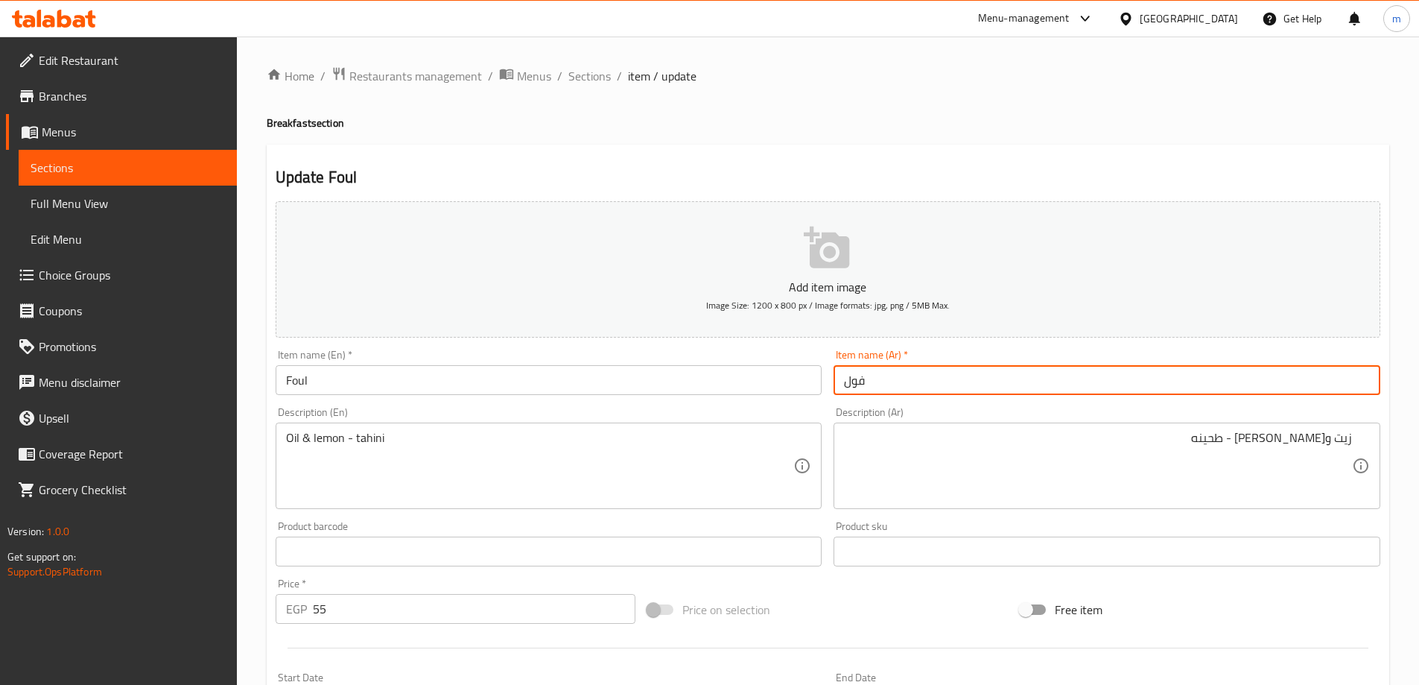
click at [913, 385] on input "فول" at bounding box center [1107, 380] width 547 height 30
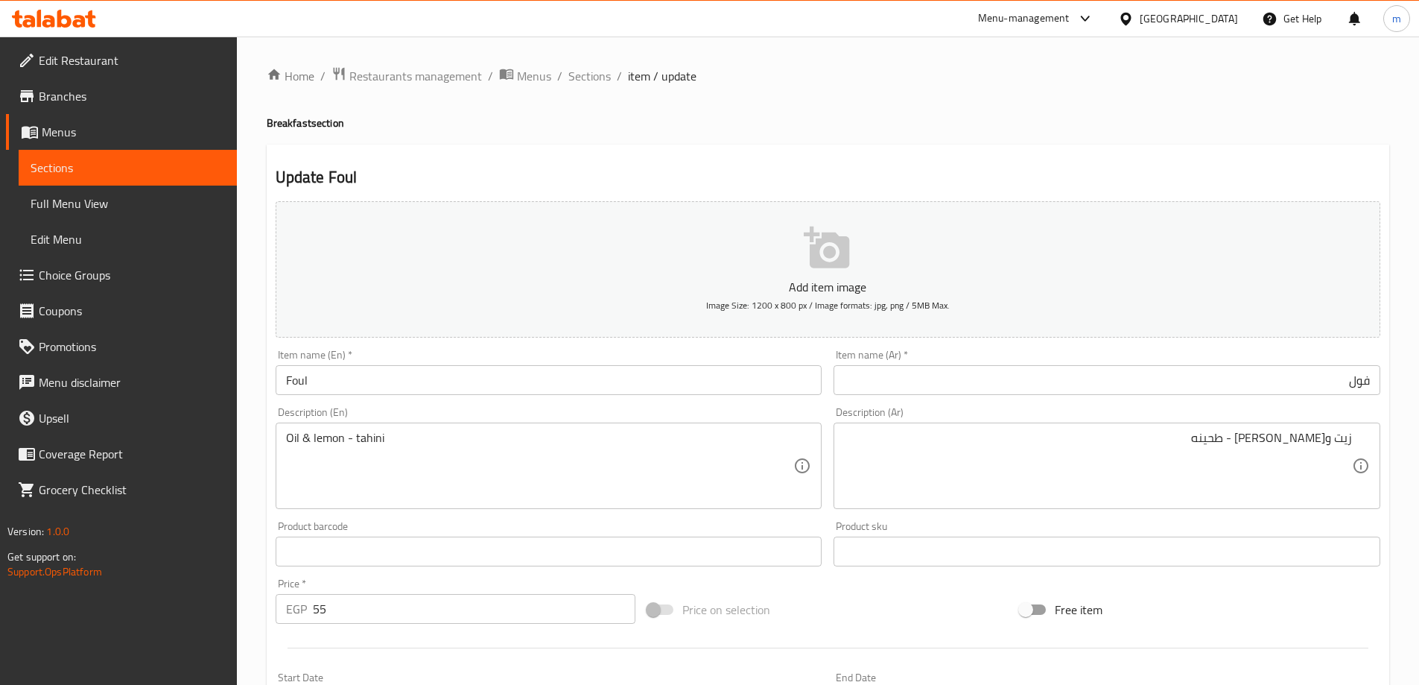
click at [968, 136] on div "Home / Restaurants management / Menus / Sections / item / update Breakfast sect…" at bounding box center [828, 544] width 1123 height 957
click at [1291, 391] on input "فول" at bounding box center [1107, 380] width 547 height 30
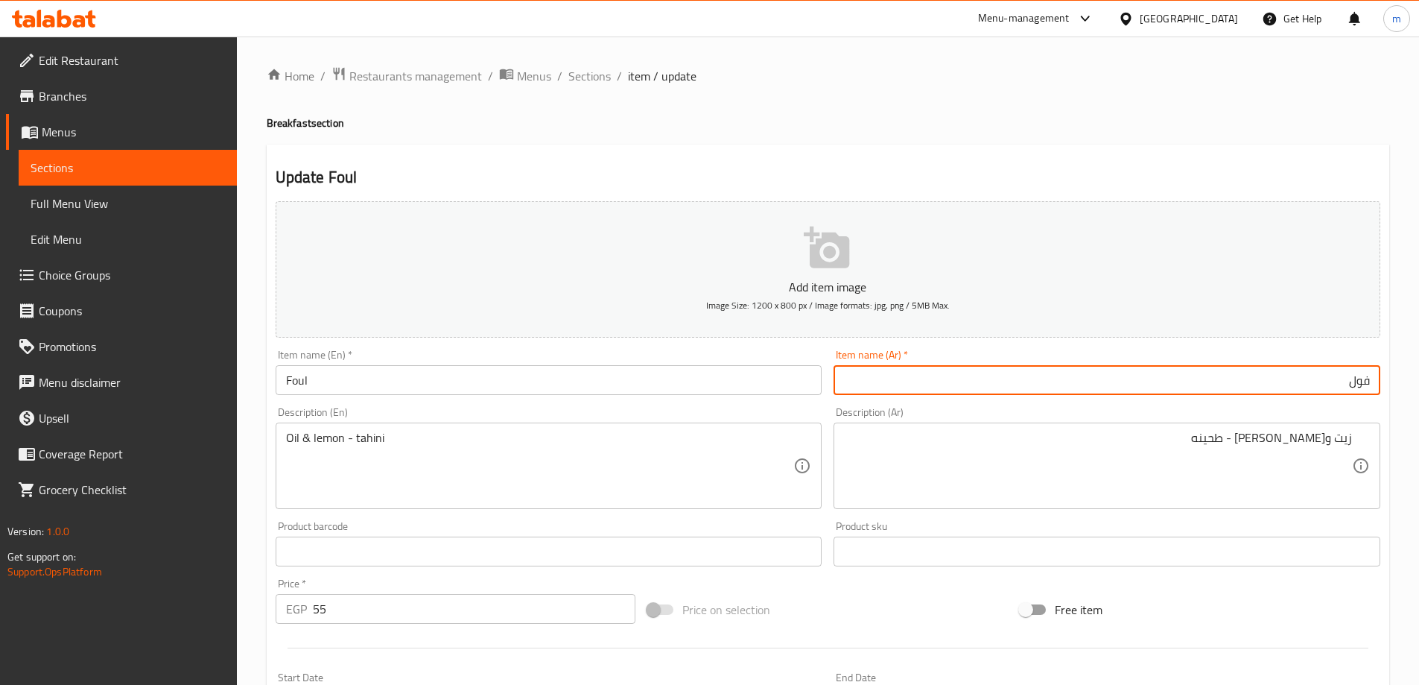
click at [1129, 412] on div "Description (Ar) زيت وليمون - طحينه Description (Ar)" at bounding box center [1107, 458] width 547 height 102
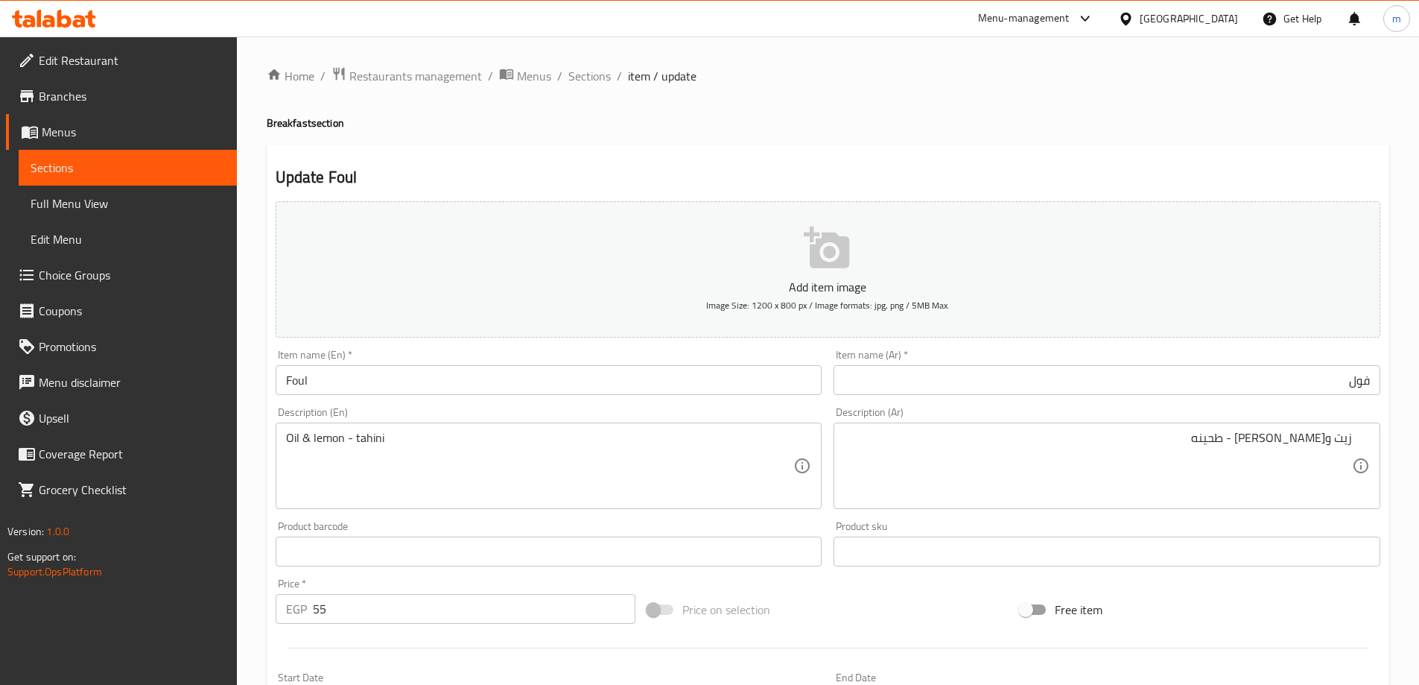
click at [1117, 367] on input "فول" at bounding box center [1107, 380] width 547 height 30
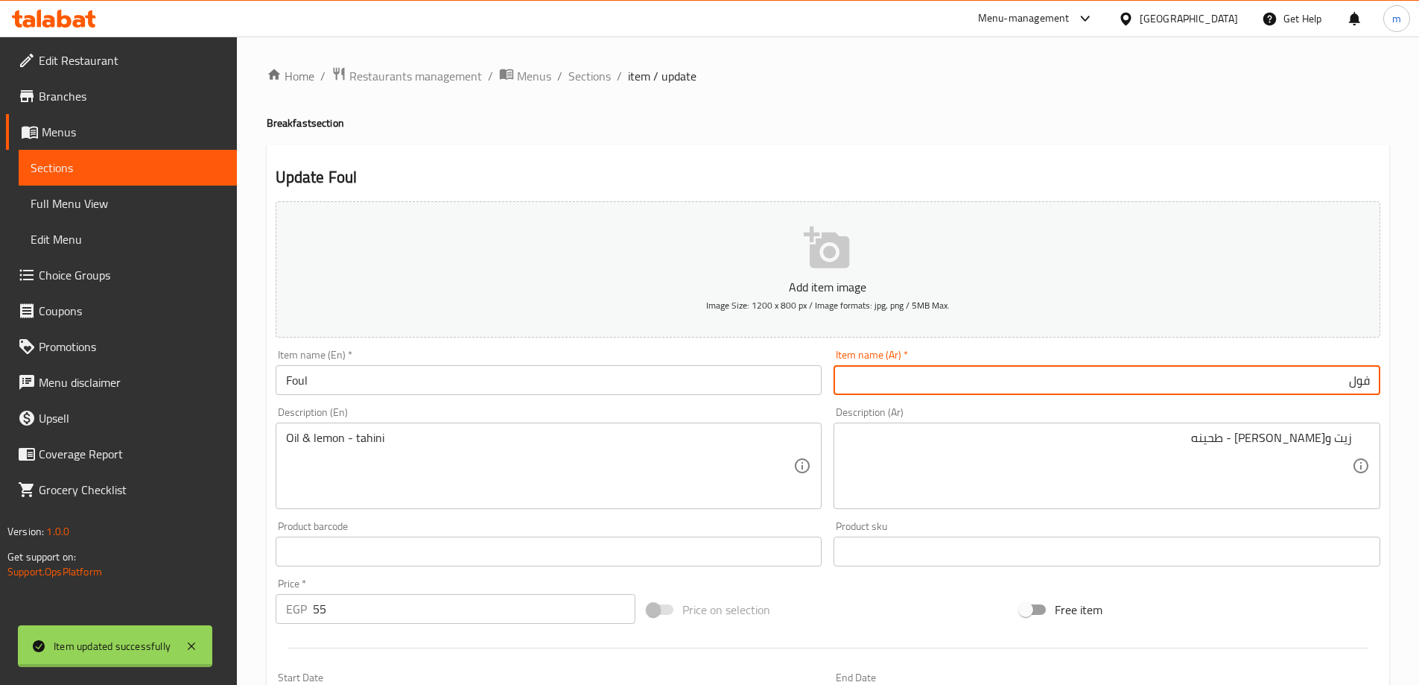
click at [1006, 153] on div "Home / Restaurants management / Menus / Sections / item / update Breakfast sect…" at bounding box center [828, 544] width 1123 height 957
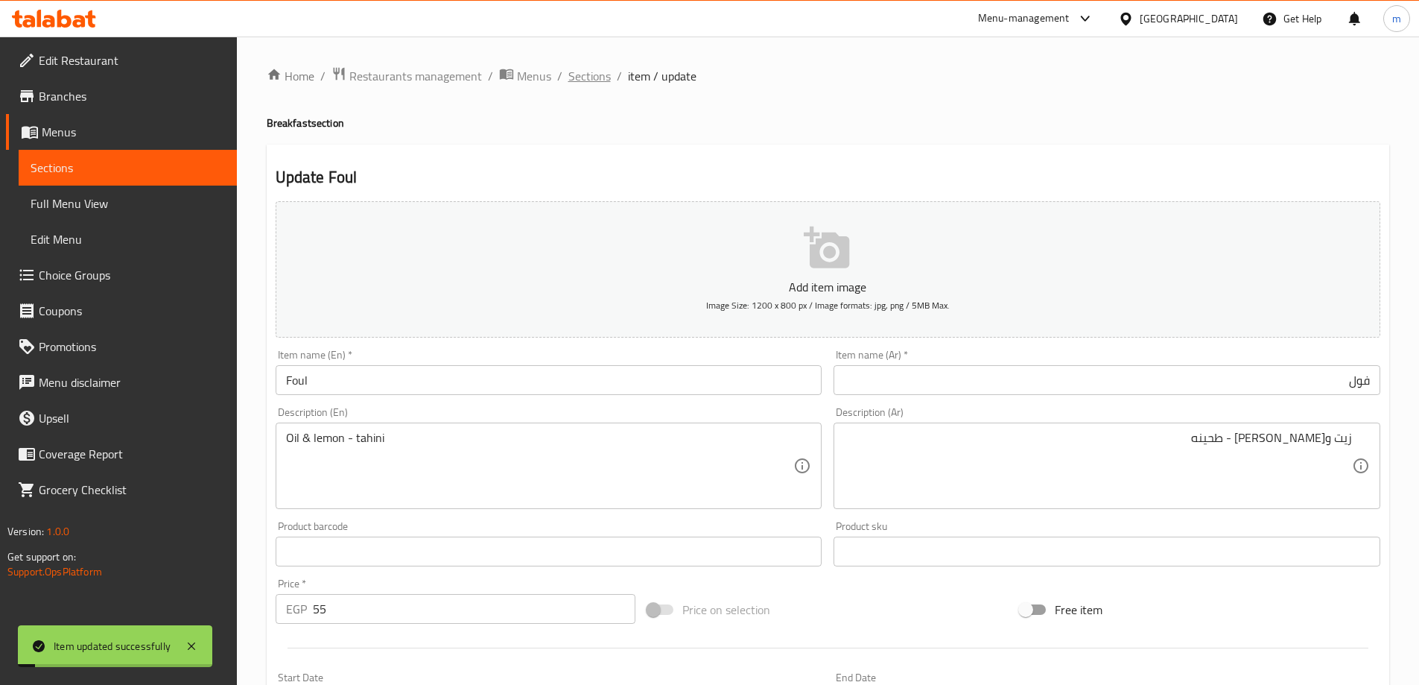
click at [579, 69] on span "Sections" at bounding box center [589, 76] width 42 height 18
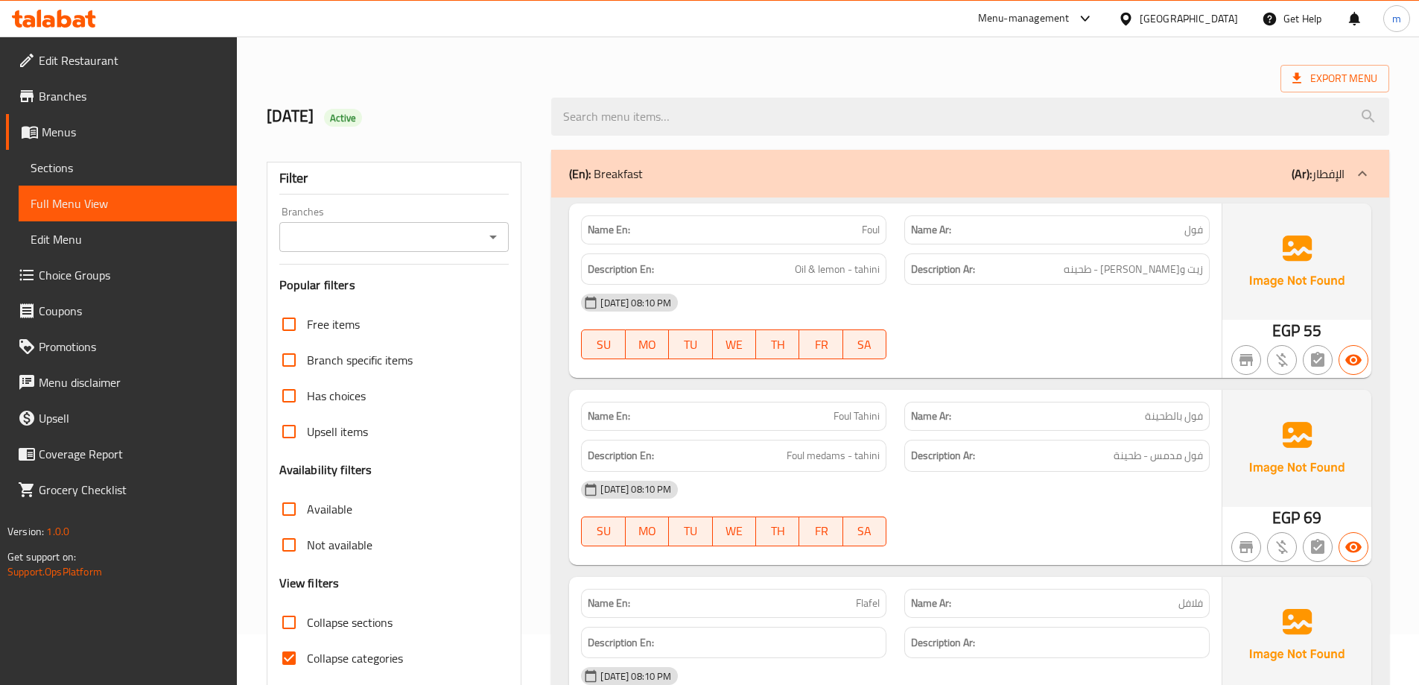
scroll to position [298, 0]
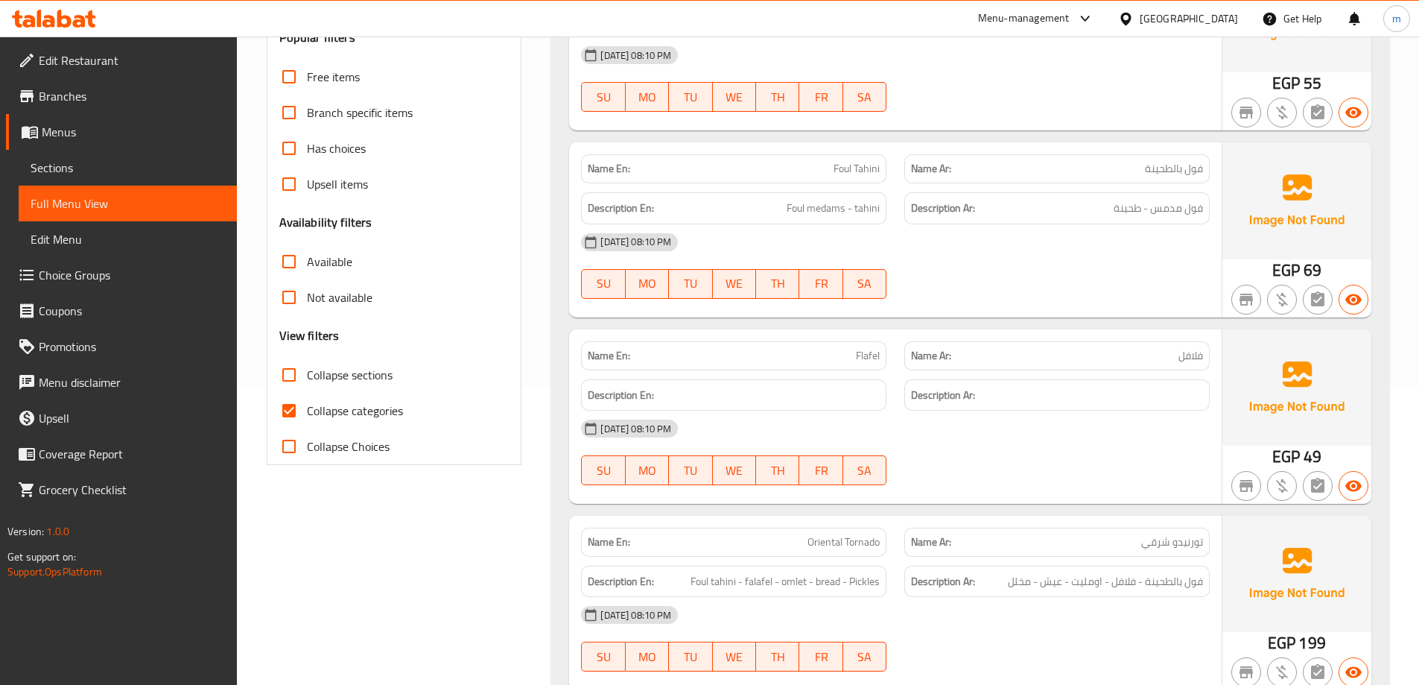
click at [378, 412] on span "Collapse categories" at bounding box center [355, 411] width 96 height 18
click at [307, 412] on input "Collapse categories" at bounding box center [289, 411] width 36 height 36
checkbox input "false"
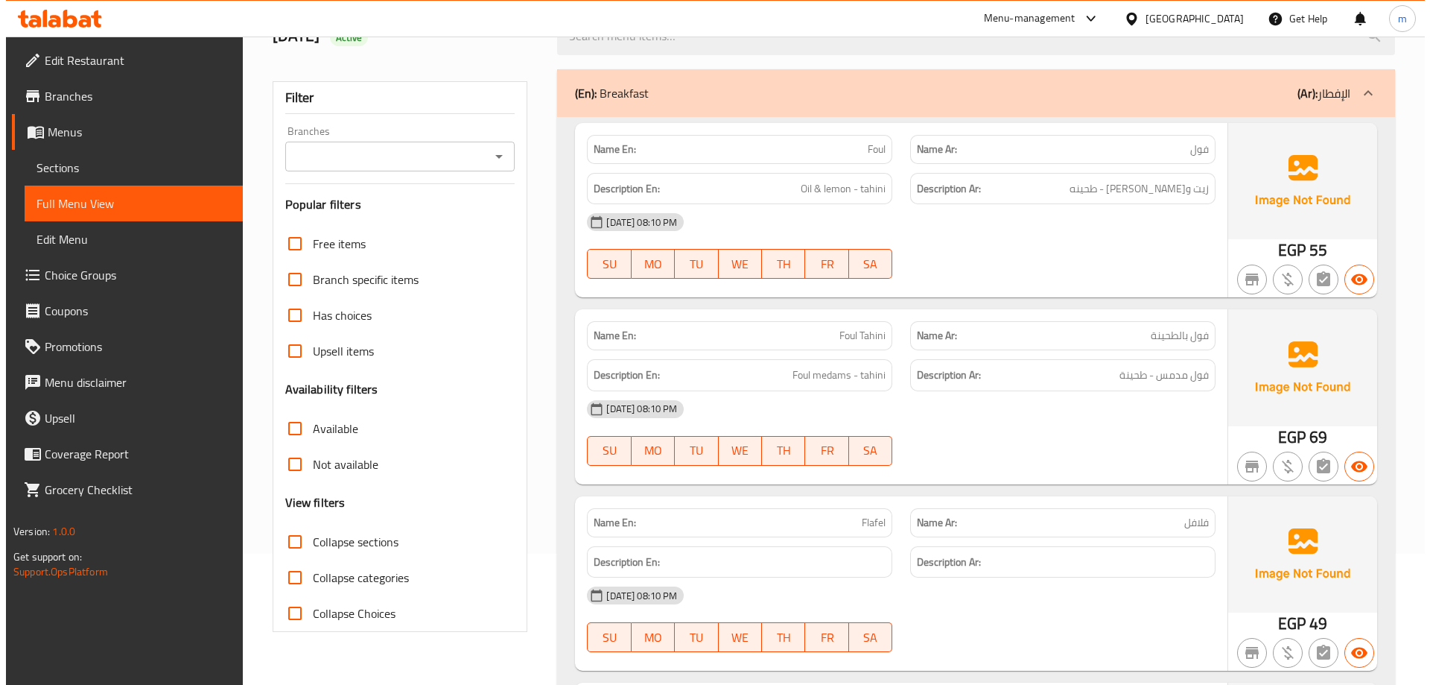
scroll to position [0, 0]
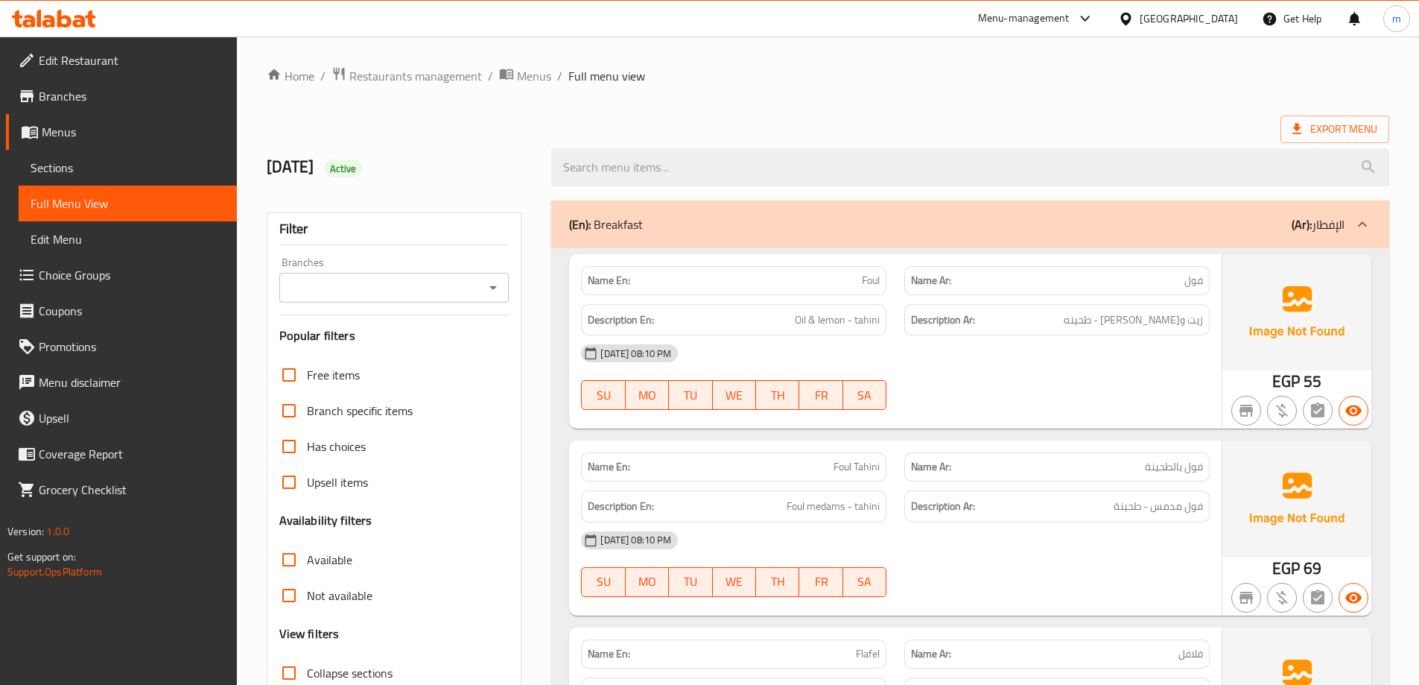
drag, startPoint x: 1232, startPoint y: 96, endPoint x: 1255, endPoint y: 28, distance: 71.4
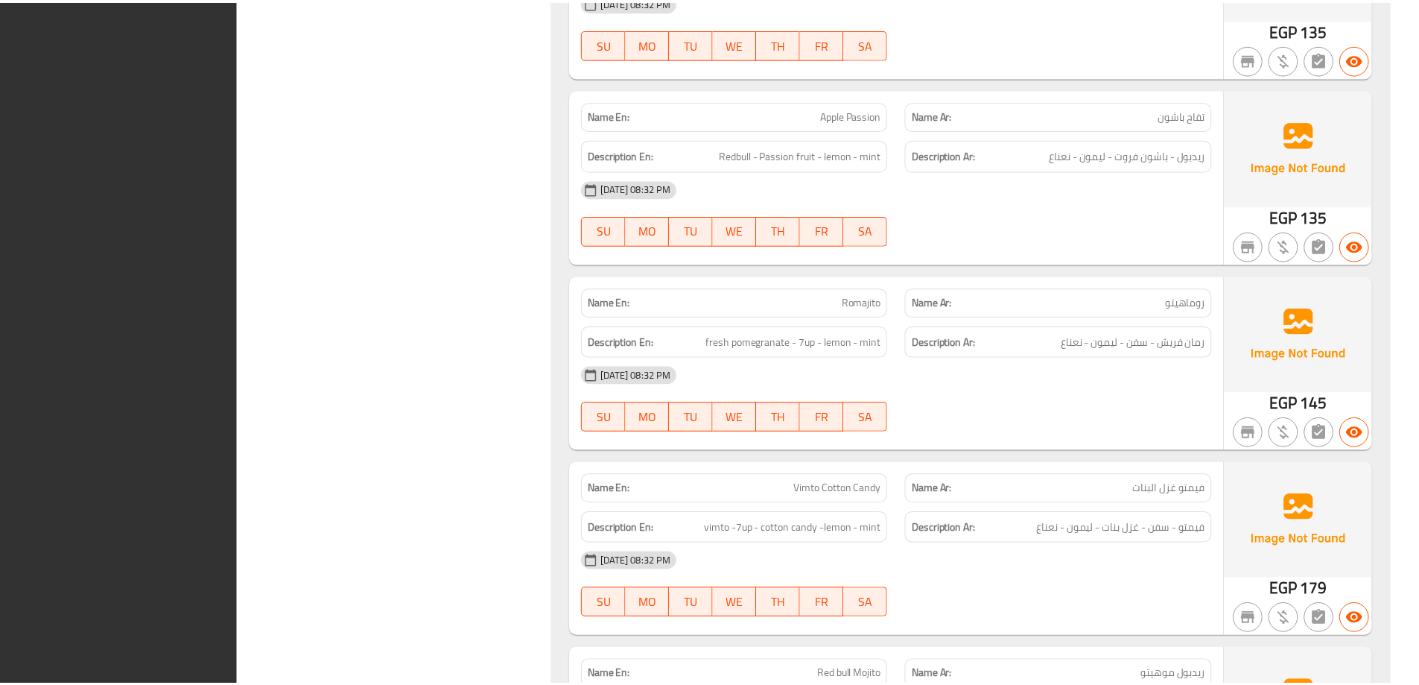
scroll to position [40635, 0]
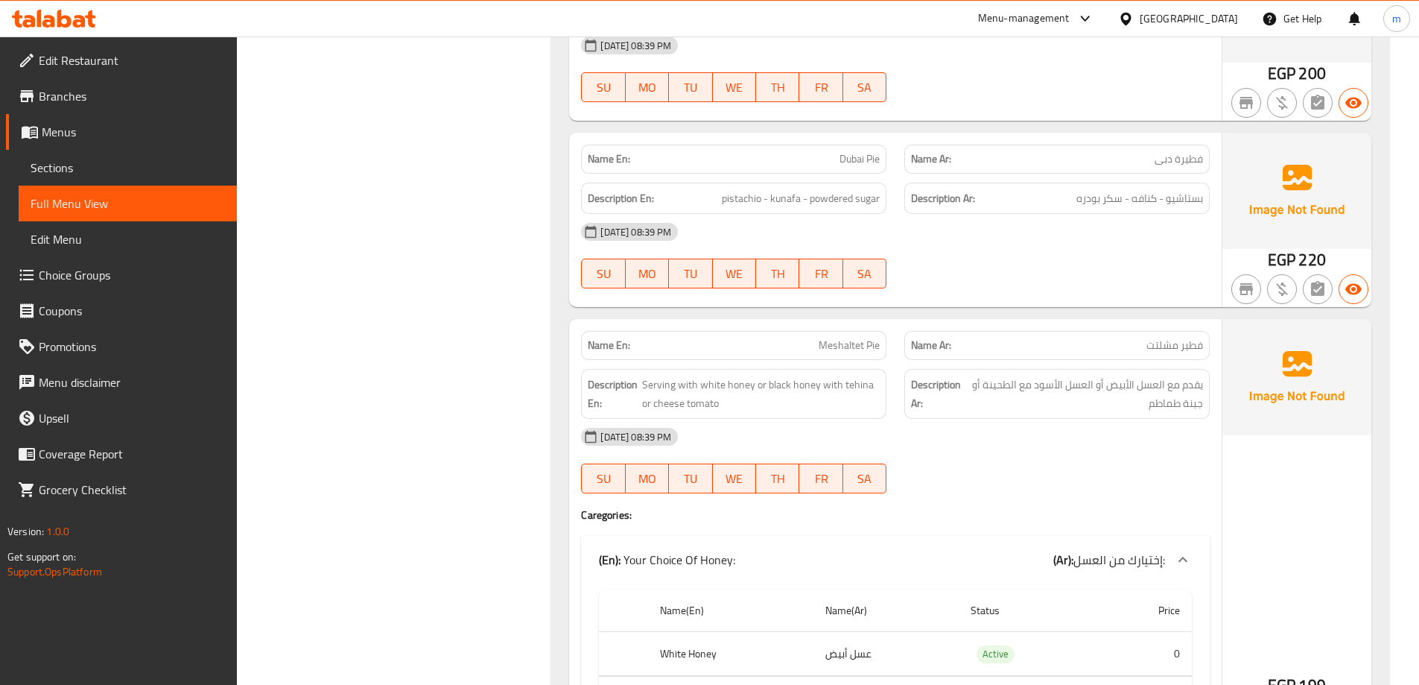
drag, startPoint x: 922, startPoint y: 306, endPoint x: 866, endPoint y: -90, distance: 400.1
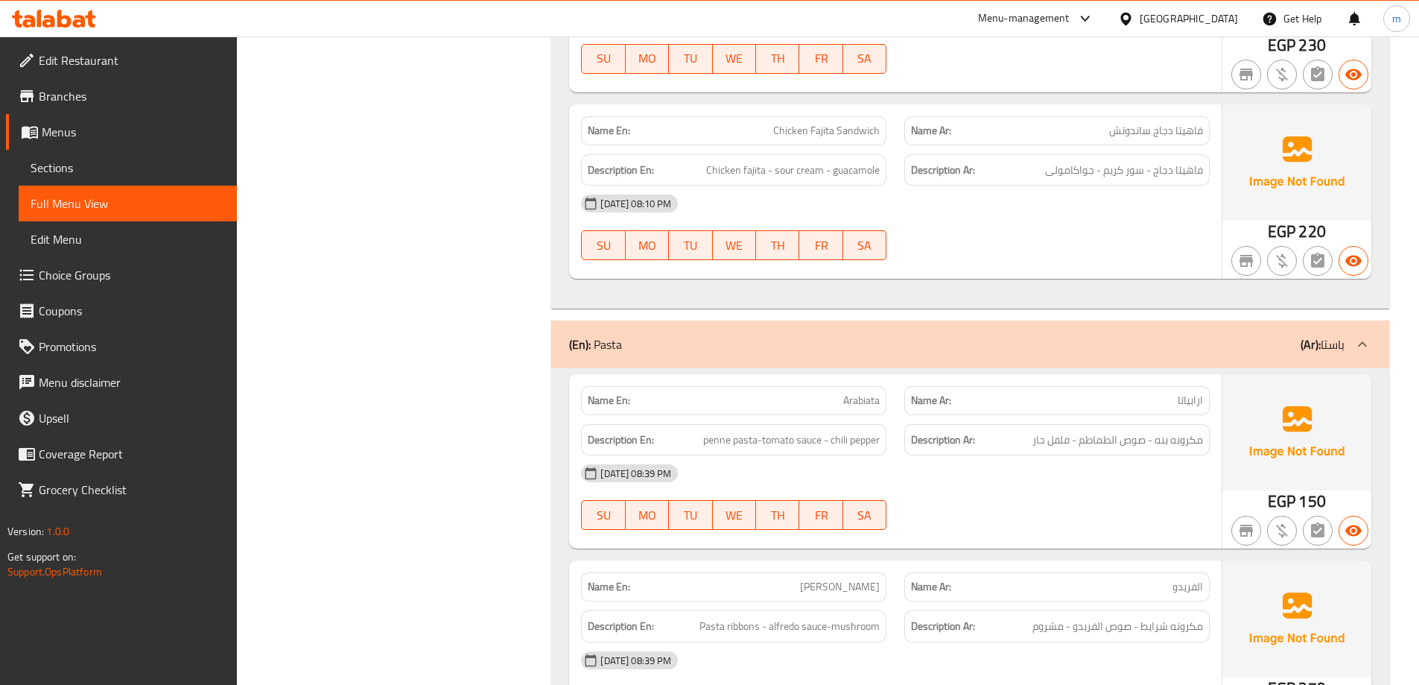
scroll to position [0, 0]
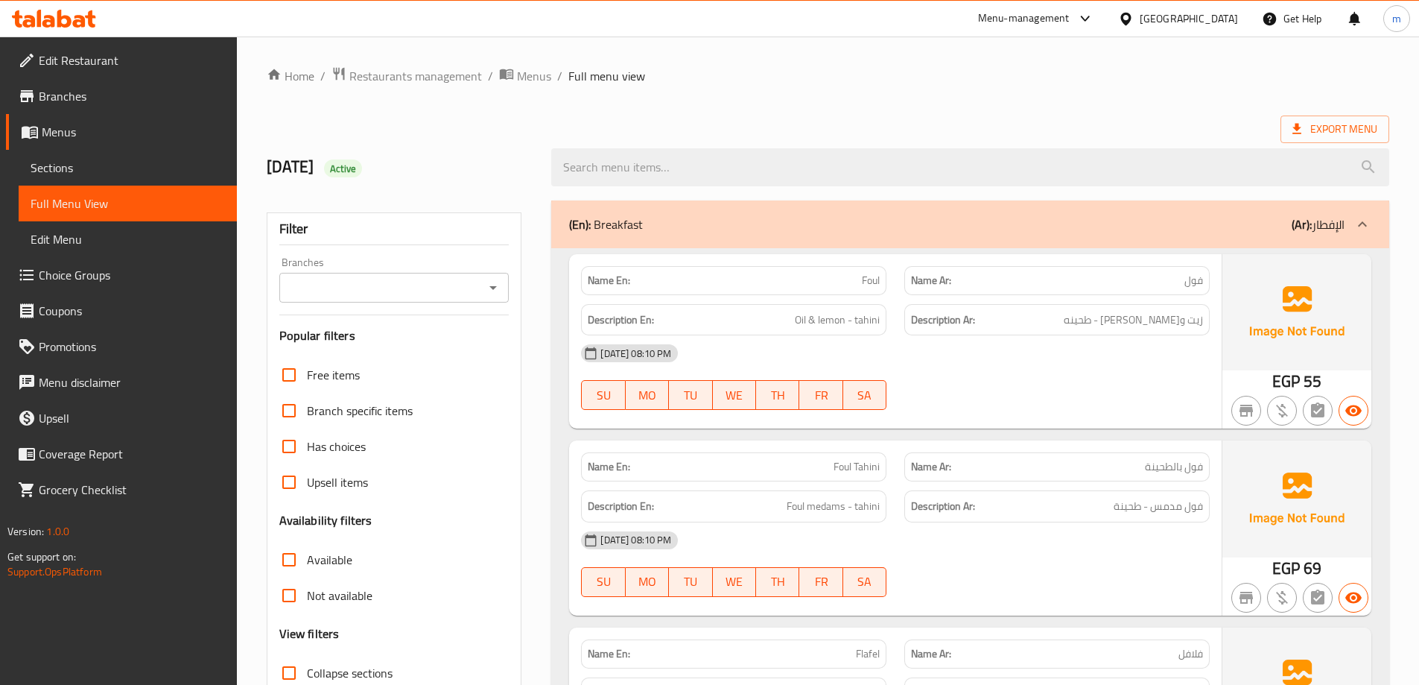
drag, startPoint x: 1164, startPoint y: 495, endPoint x: 1091, endPoint y: 65, distance: 436.7
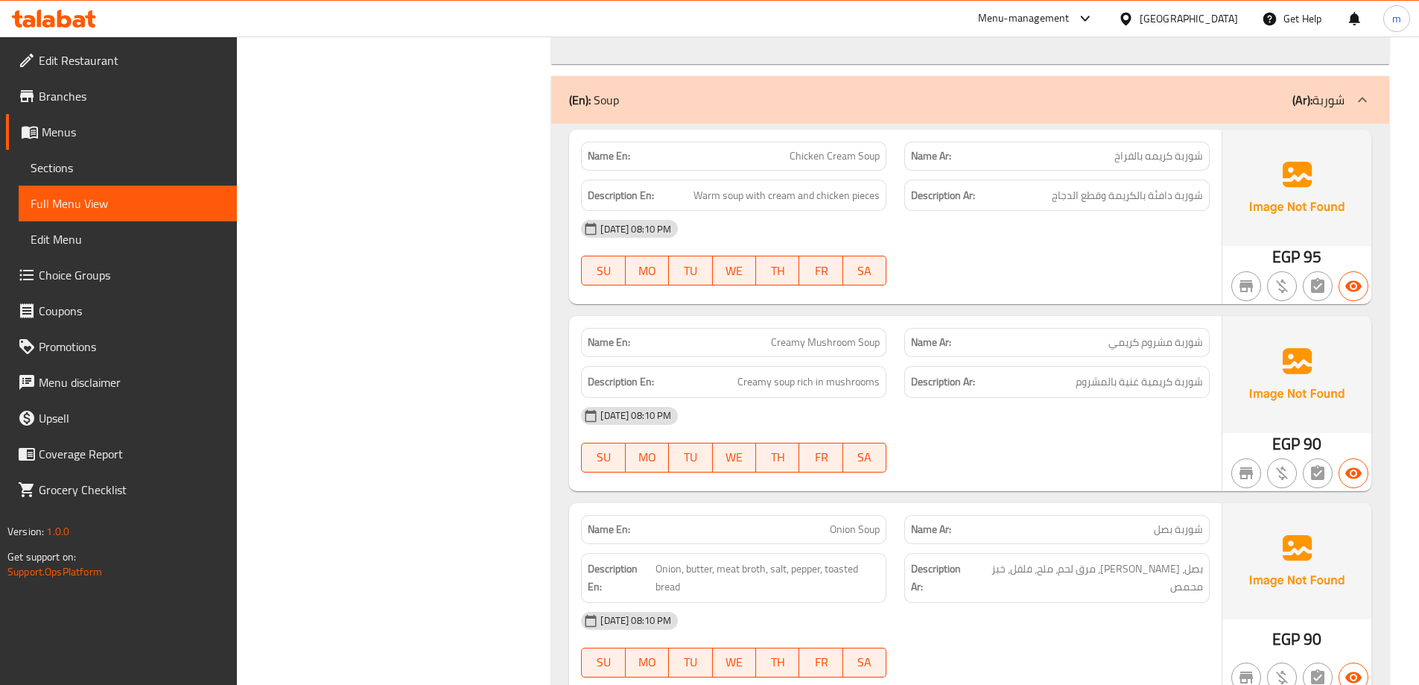
click at [794, 349] on span "Creamy Mushroom Soup" at bounding box center [825, 342] width 109 height 16
copy span "Creamy"
click at [552, 380] on div "Name En: Chicken Cream Soup Name Ar: شوربة كريمه بالفراخ Description En: Warm s…" at bounding box center [970, 424] width 838 height 601
click at [803, 346] on span "Creamy Mushroom Soup" at bounding box center [825, 342] width 109 height 16
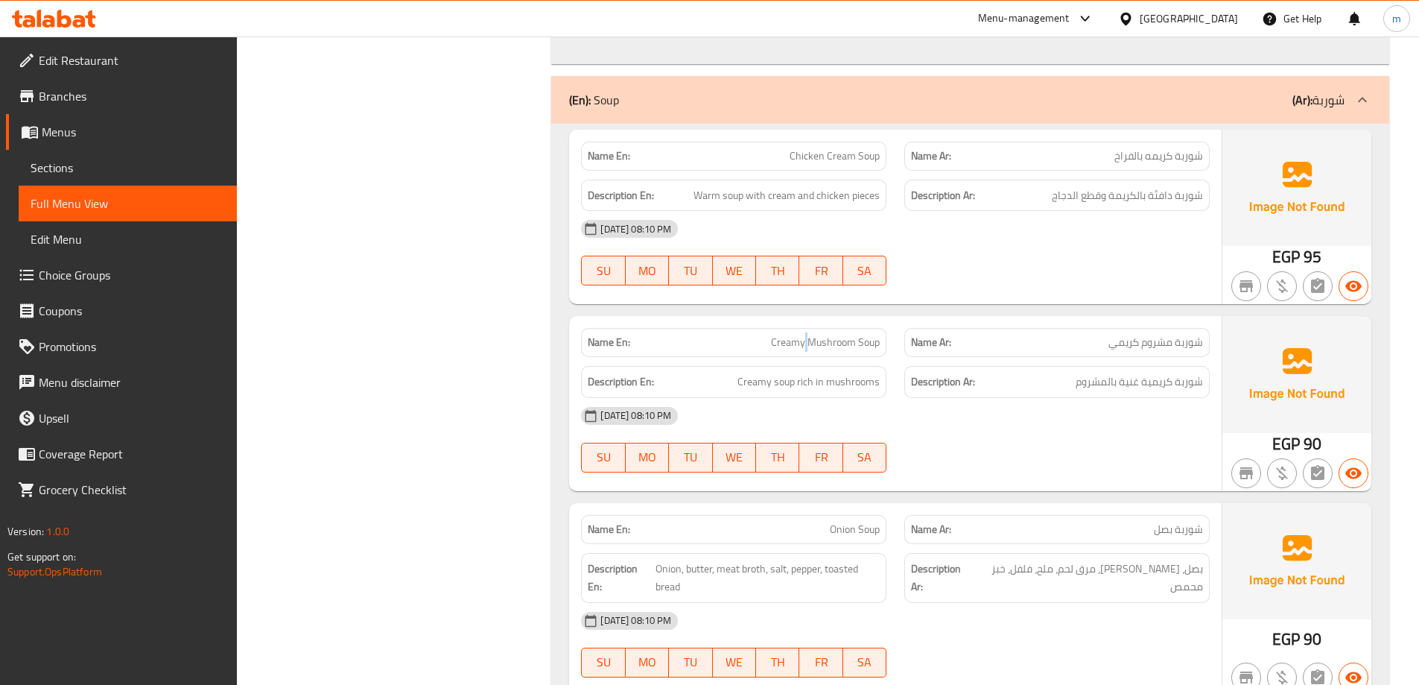
click at [803, 346] on span "Creamy Mushroom Soup" at bounding box center [825, 342] width 109 height 16
copy span "Creamy Mushroom Soup"
click at [977, 419] on div "13-09-2025 08:10 PM" at bounding box center [895, 416] width 647 height 36
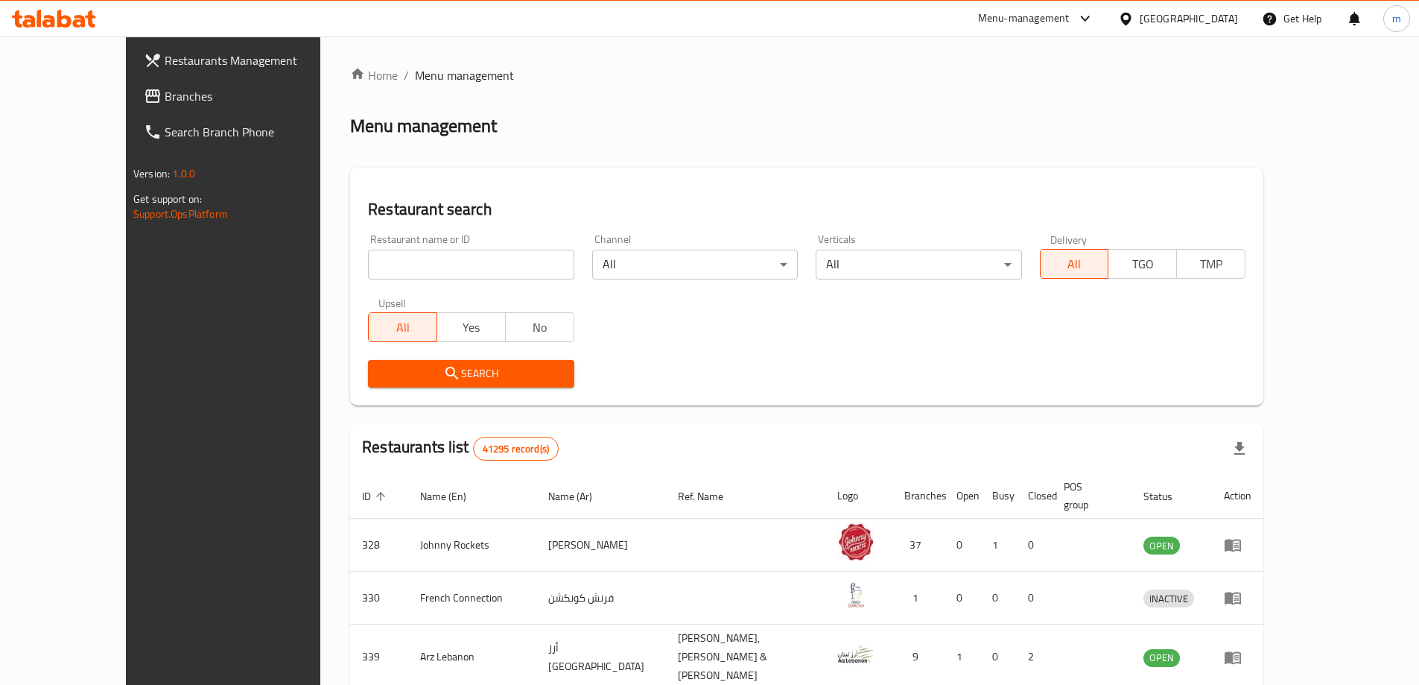
click at [165, 104] on span "Branches" at bounding box center [258, 96] width 186 height 18
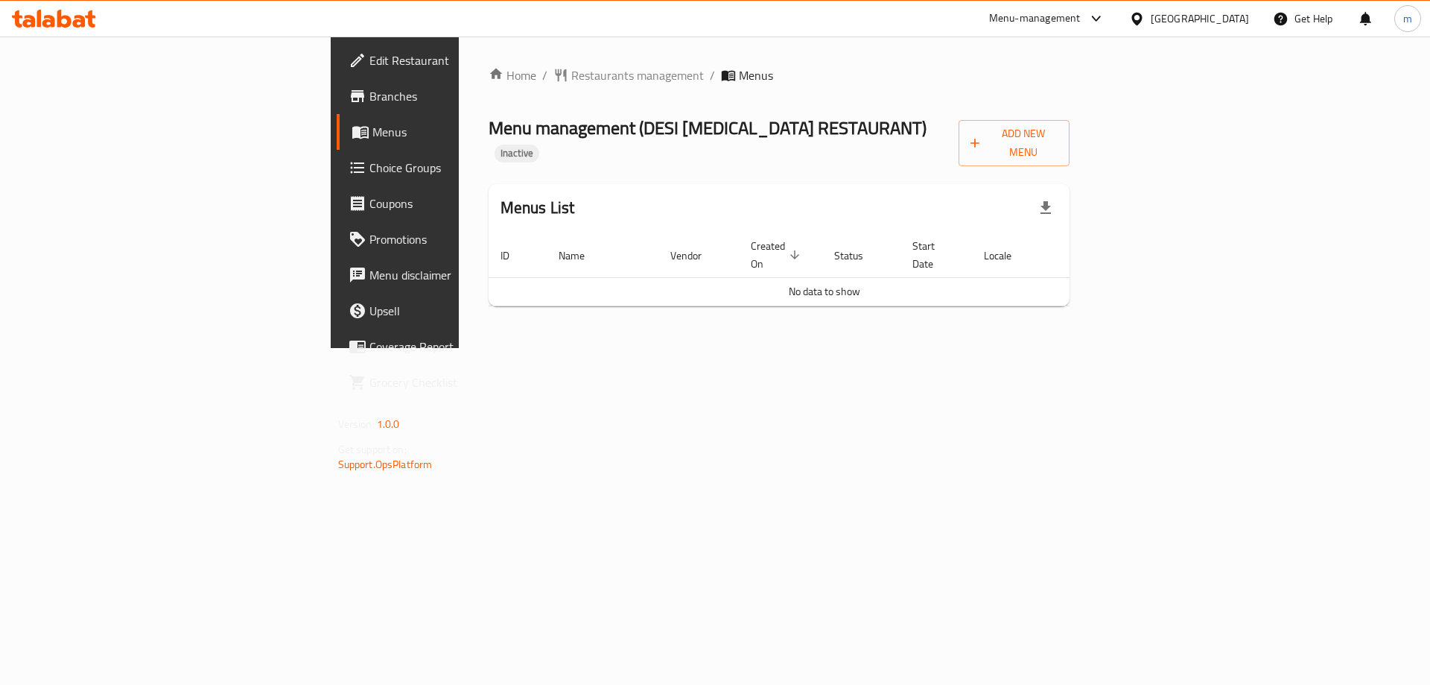
click at [370, 69] on span "Edit Restaurant" at bounding box center [464, 60] width 188 height 18
